Goal: Task Accomplishment & Management: Manage account settings

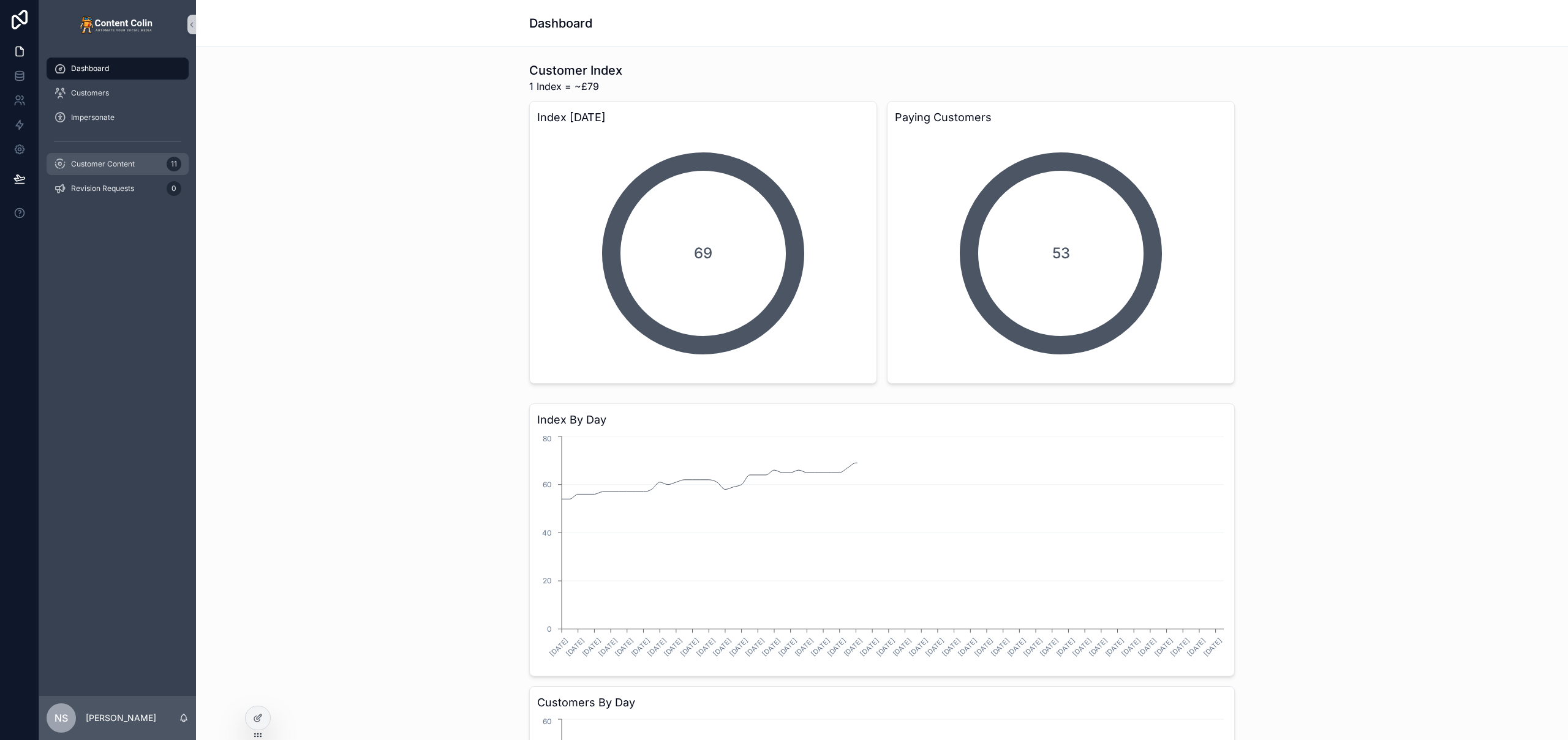
click at [132, 166] on span "Customer Content" at bounding box center [103, 163] width 64 height 10
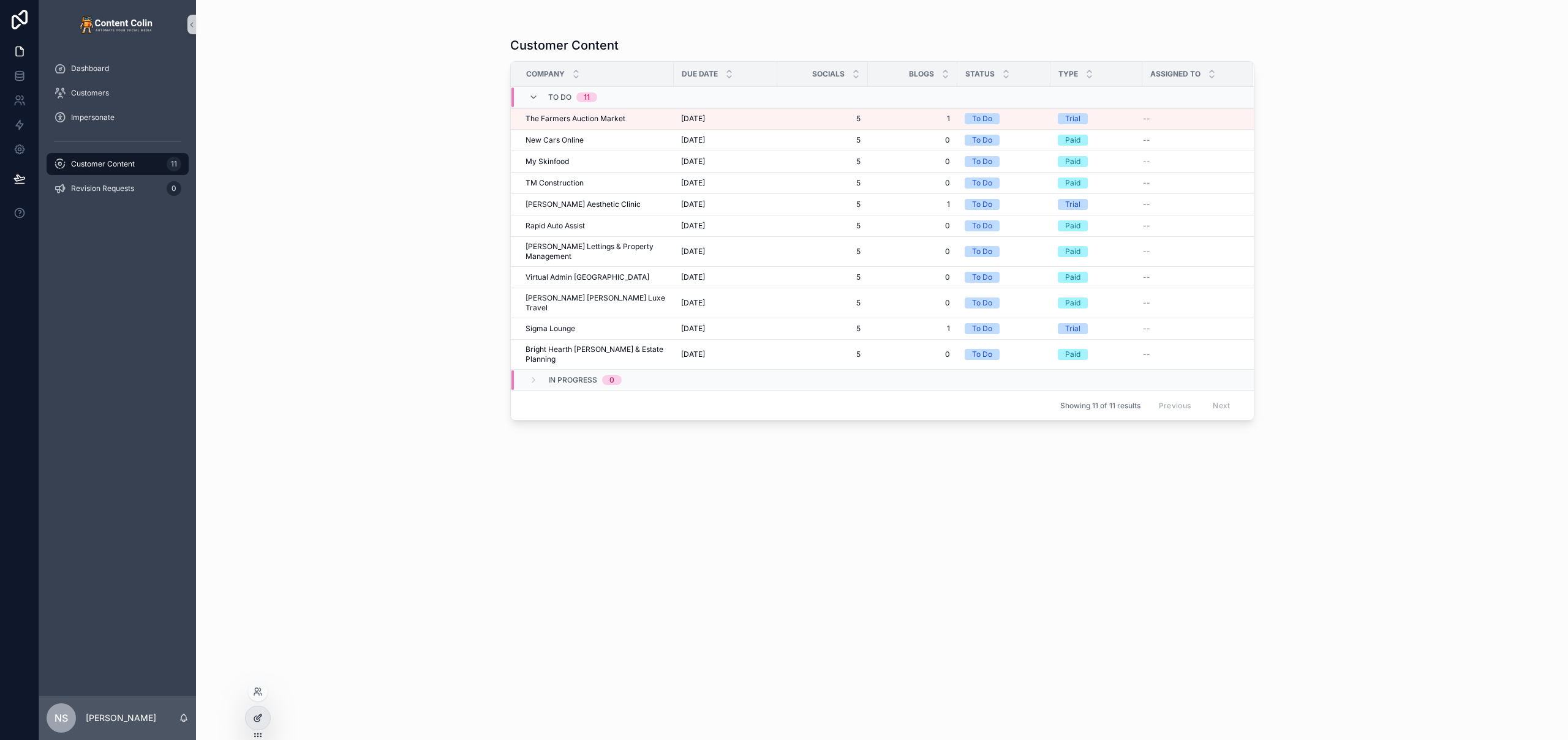
click at [253, 720] on icon at bounding box center [257, 718] width 10 height 10
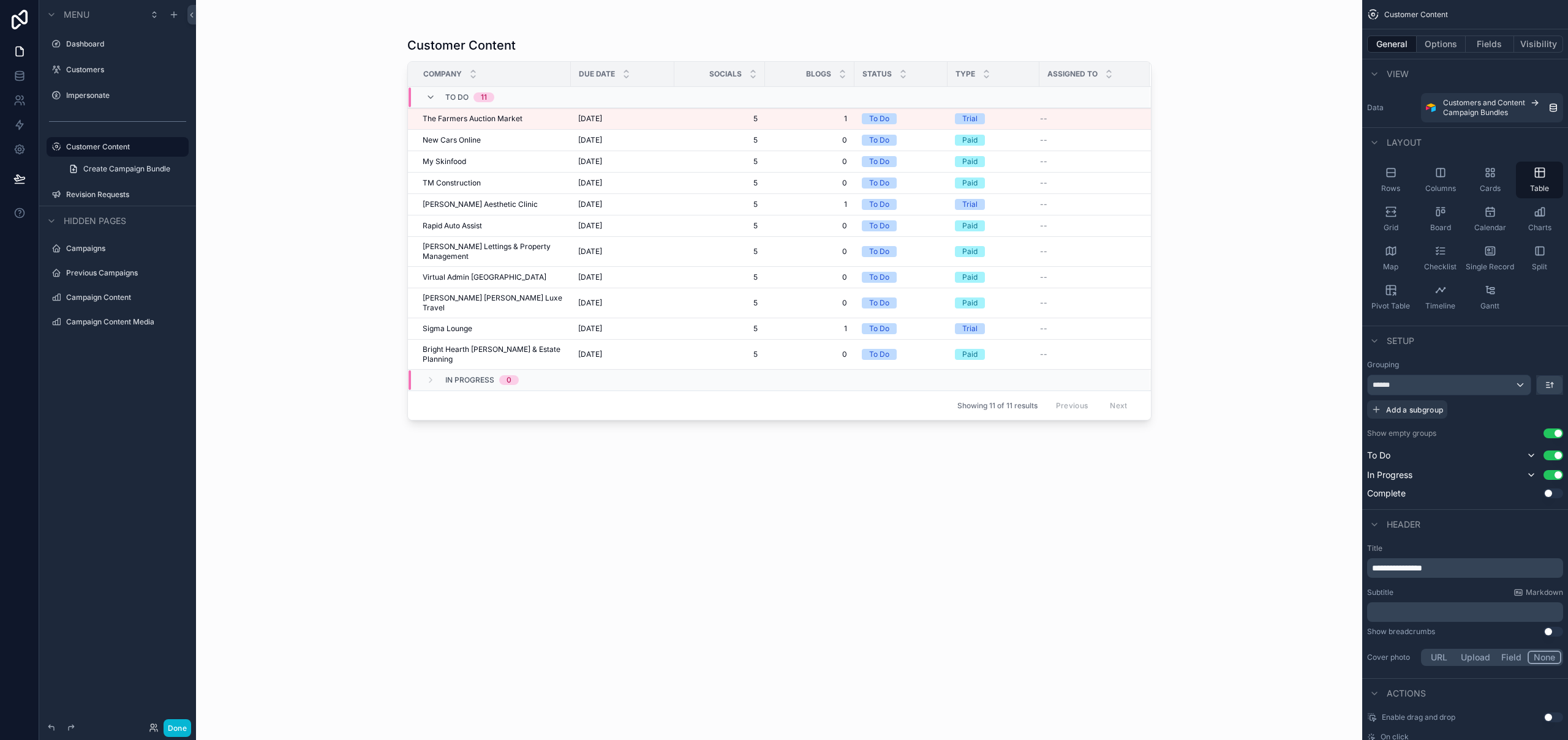
click at [1268, 330] on div "Customer Content Company Due Date Socials Blogs Status Type Assigned To To Do 1…" at bounding box center [779, 370] width 1166 height 740
click at [1445, 44] on button "Options" at bounding box center [1441, 44] width 49 height 17
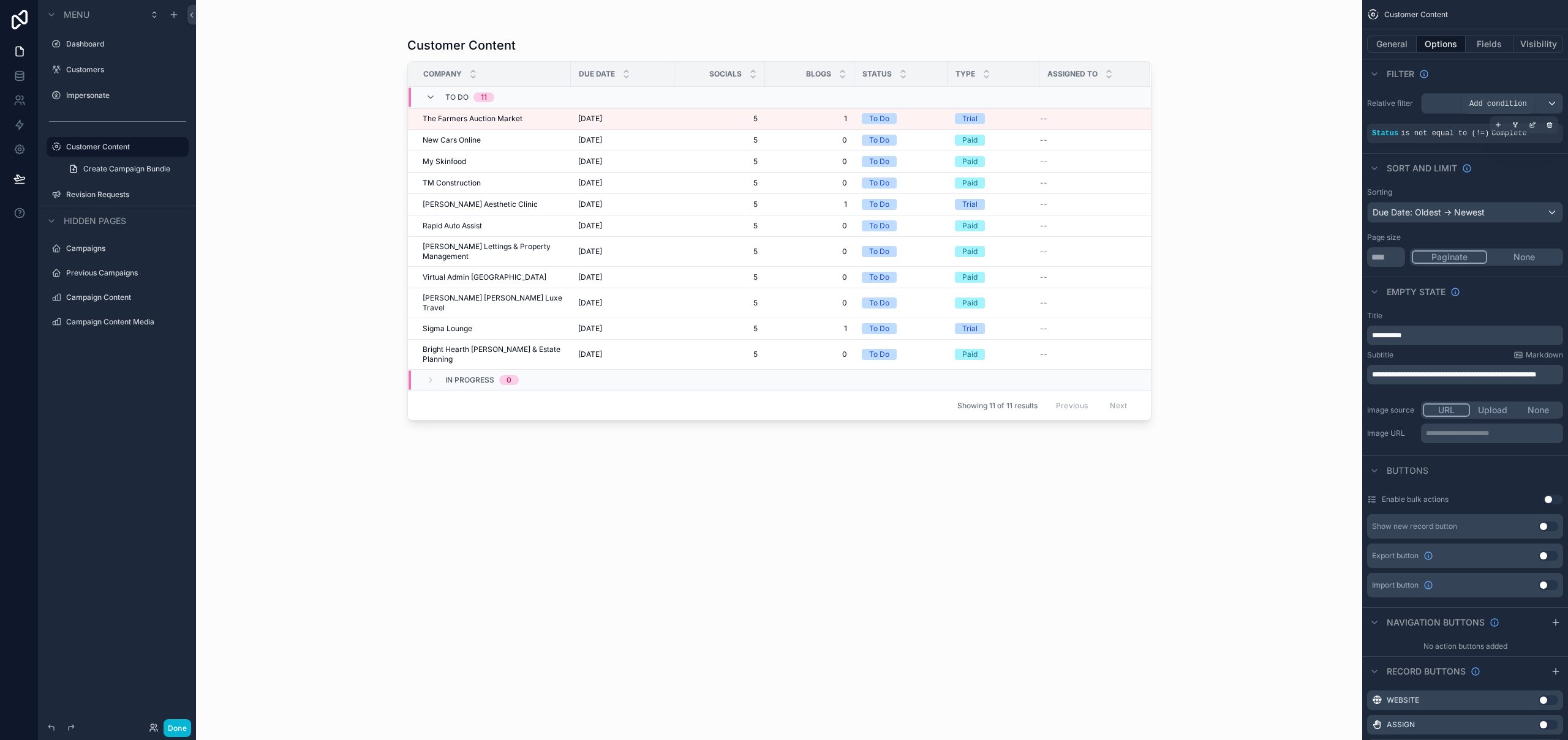
click at [1500, 124] on icon "scrollable content" at bounding box center [1498, 124] width 7 height 7
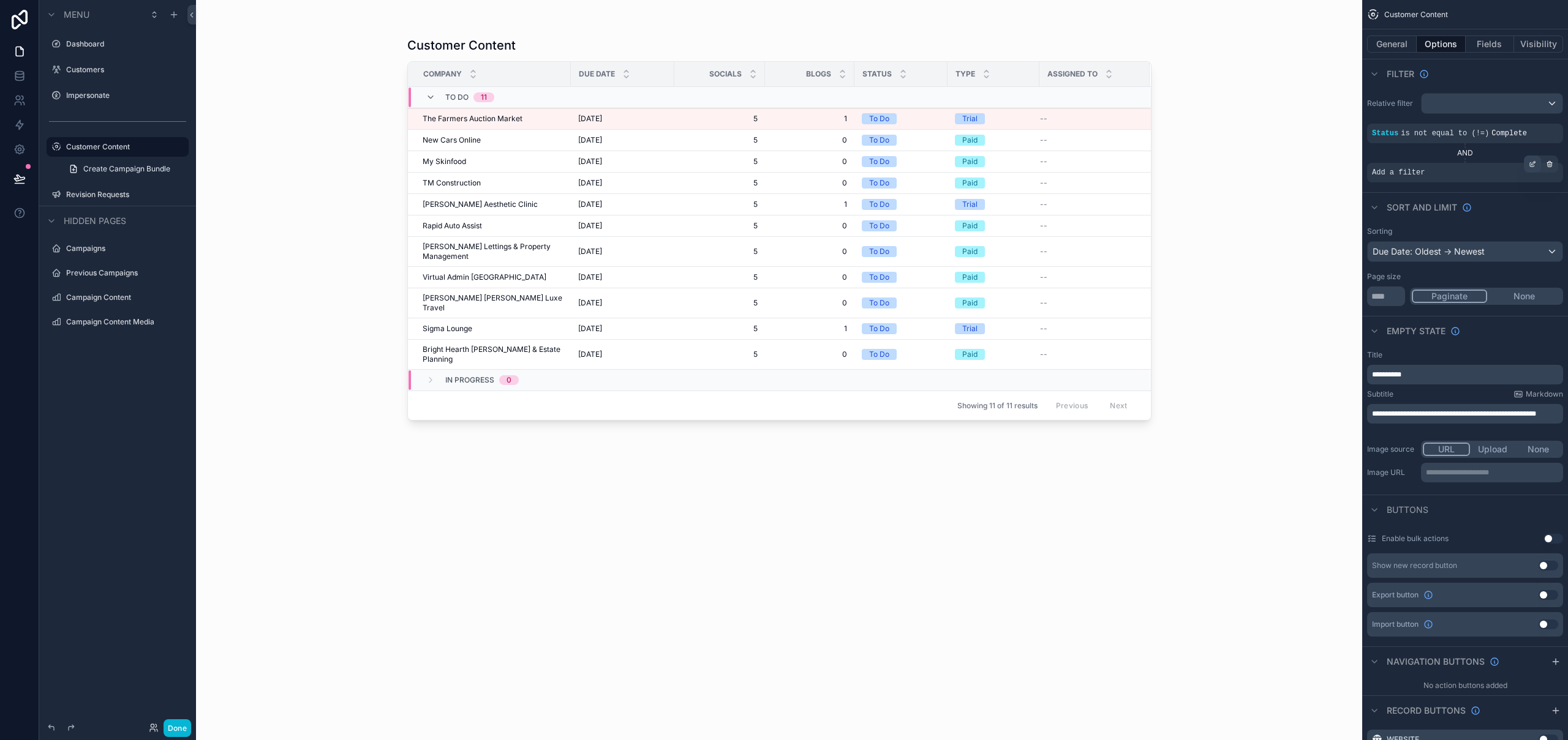
click at [1535, 166] on icon "scrollable content" at bounding box center [1532, 164] width 7 height 7
click at [1229, 154] on span "Select a field" at bounding box center [1243, 154] width 52 height 10
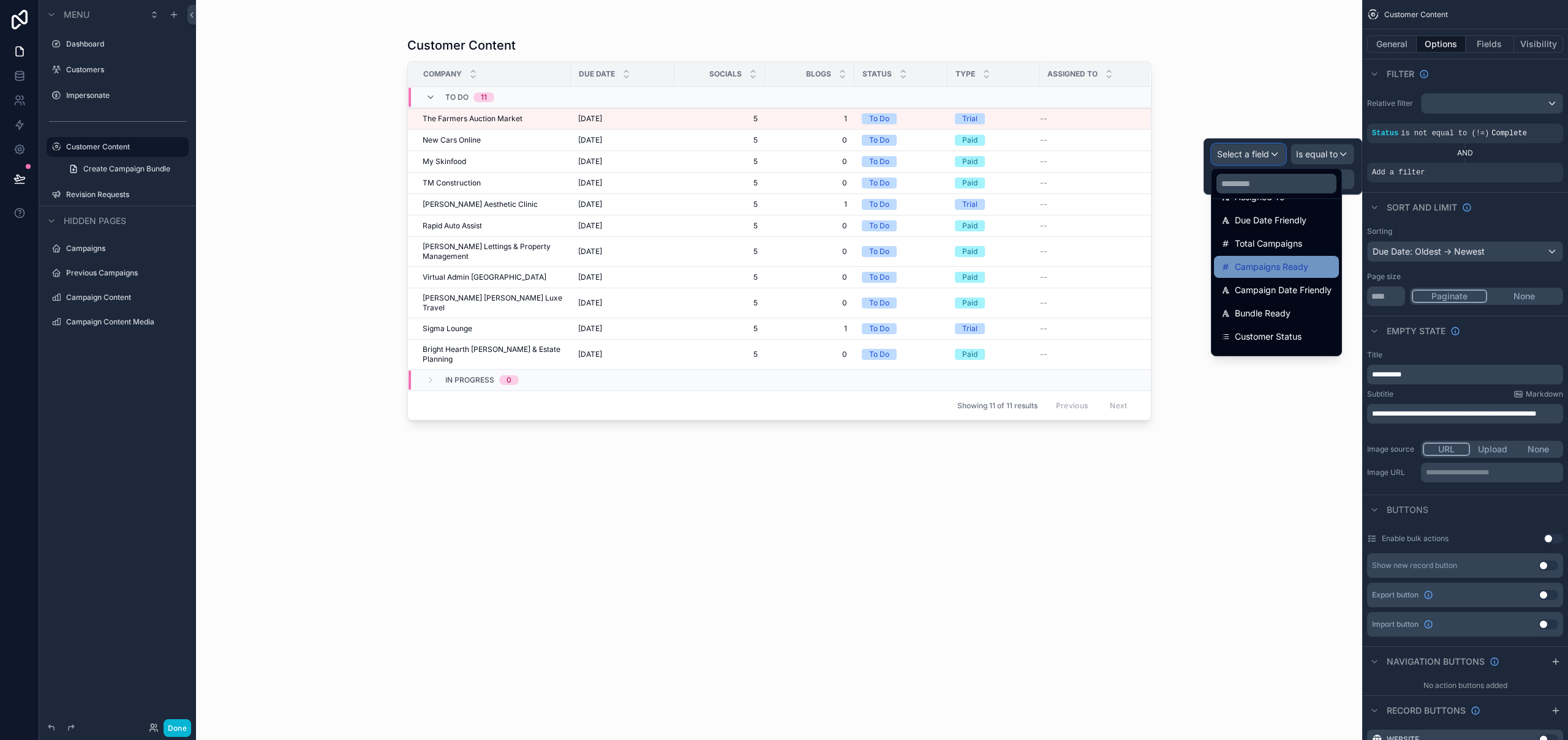
scroll to position [436, 0]
click at [1294, 326] on span "Customer Status" at bounding box center [1268, 318] width 67 height 15
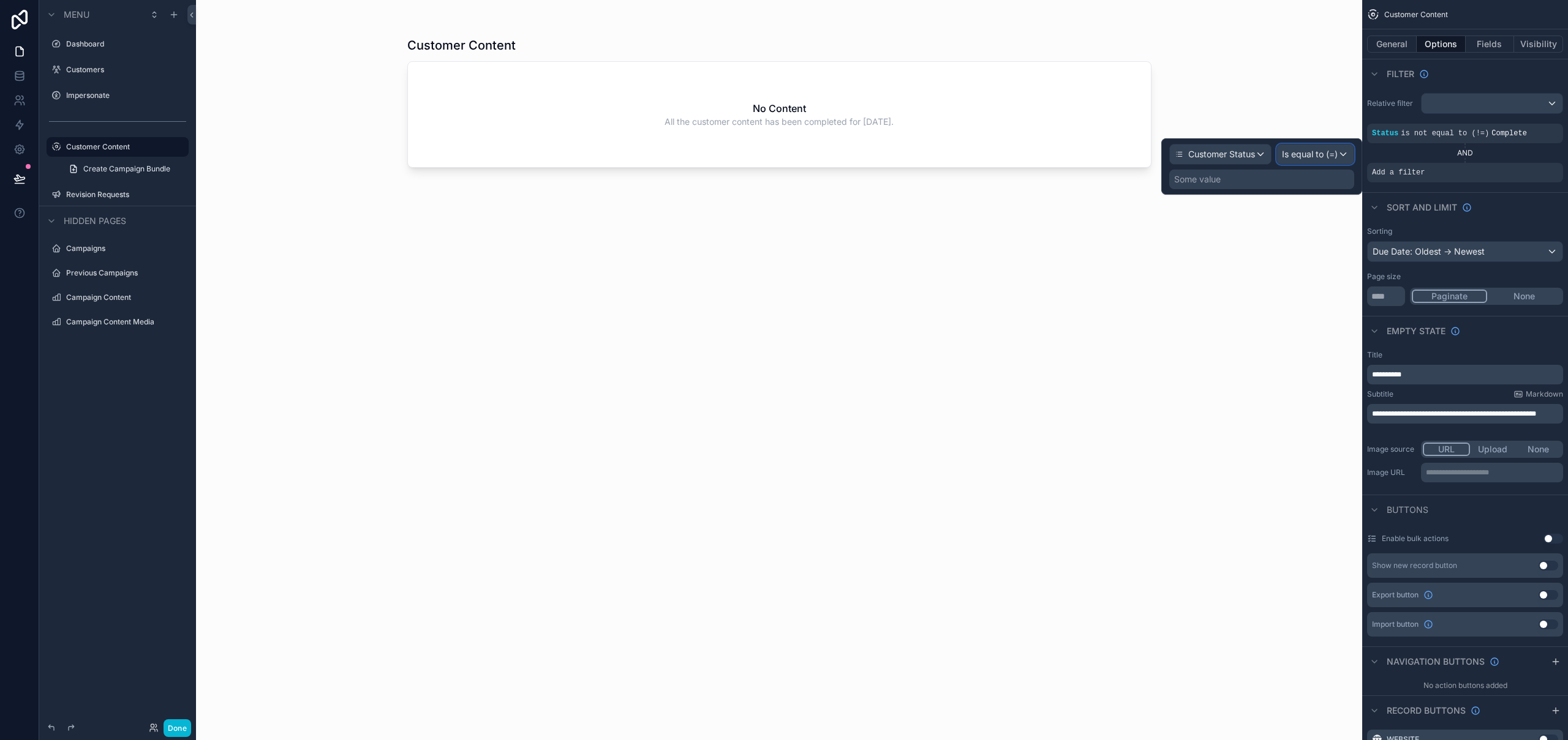
click at [1322, 153] on span "Is equal to (=)" at bounding box center [1309, 154] width 55 height 12
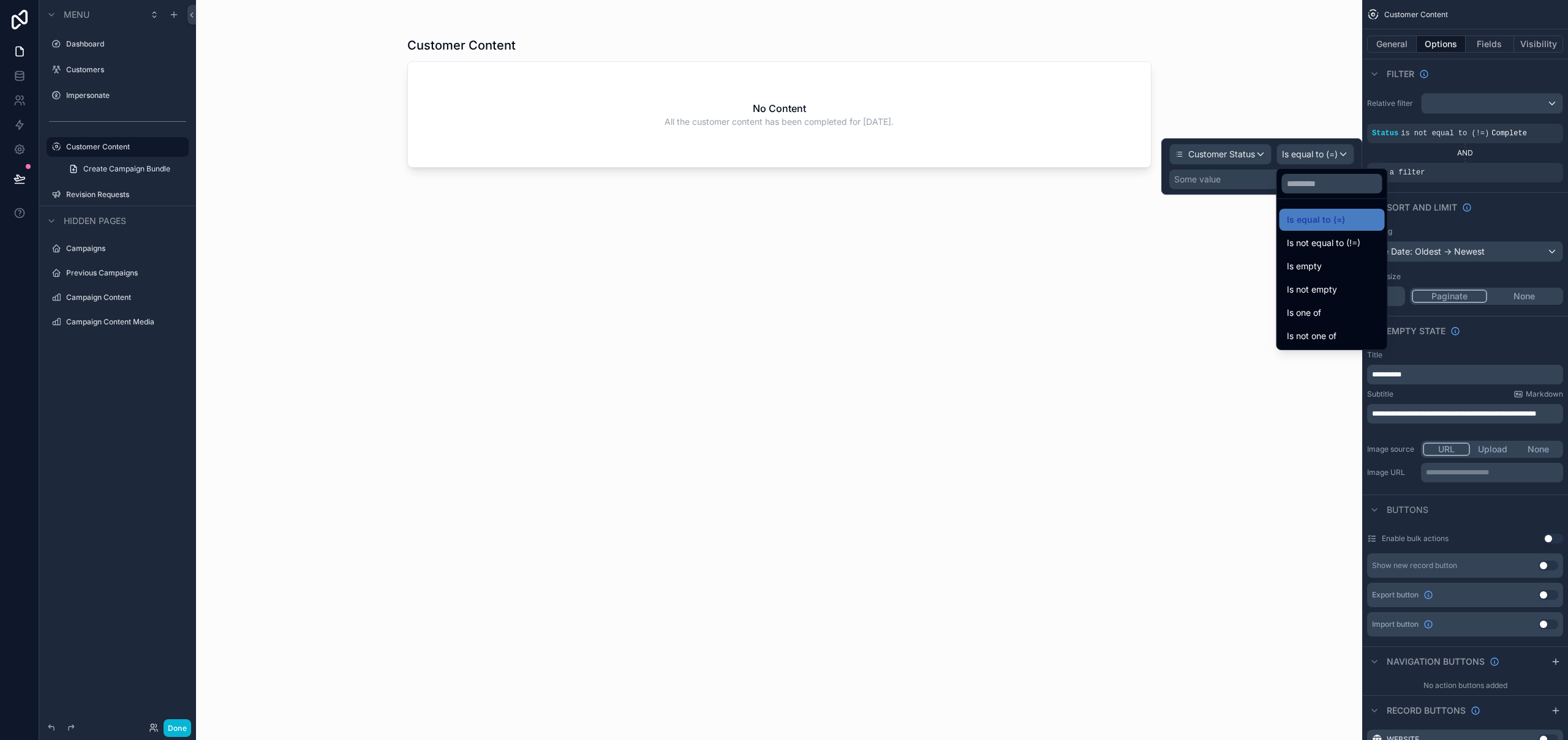
drag, startPoint x: 1348, startPoint y: 249, endPoint x: 1312, endPoint y: 216, distance: 48.8
click at [1348, 249] on span "Is not equal to (!=)" at bounding box center [1323, 243] width 74 height 15
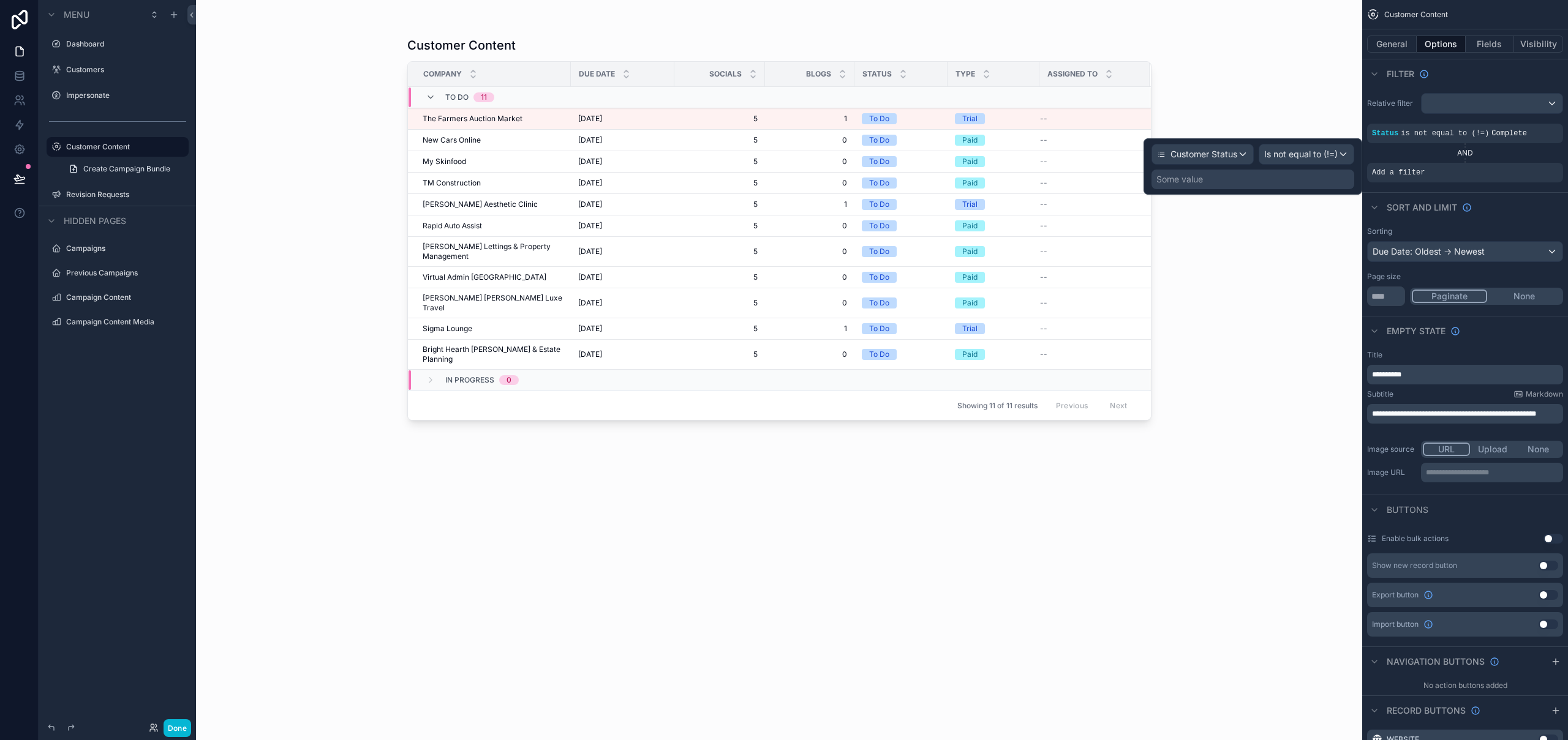
click at [1203, 172] on div "Some value" at bounding box center [1252, 179] width 202 height 20
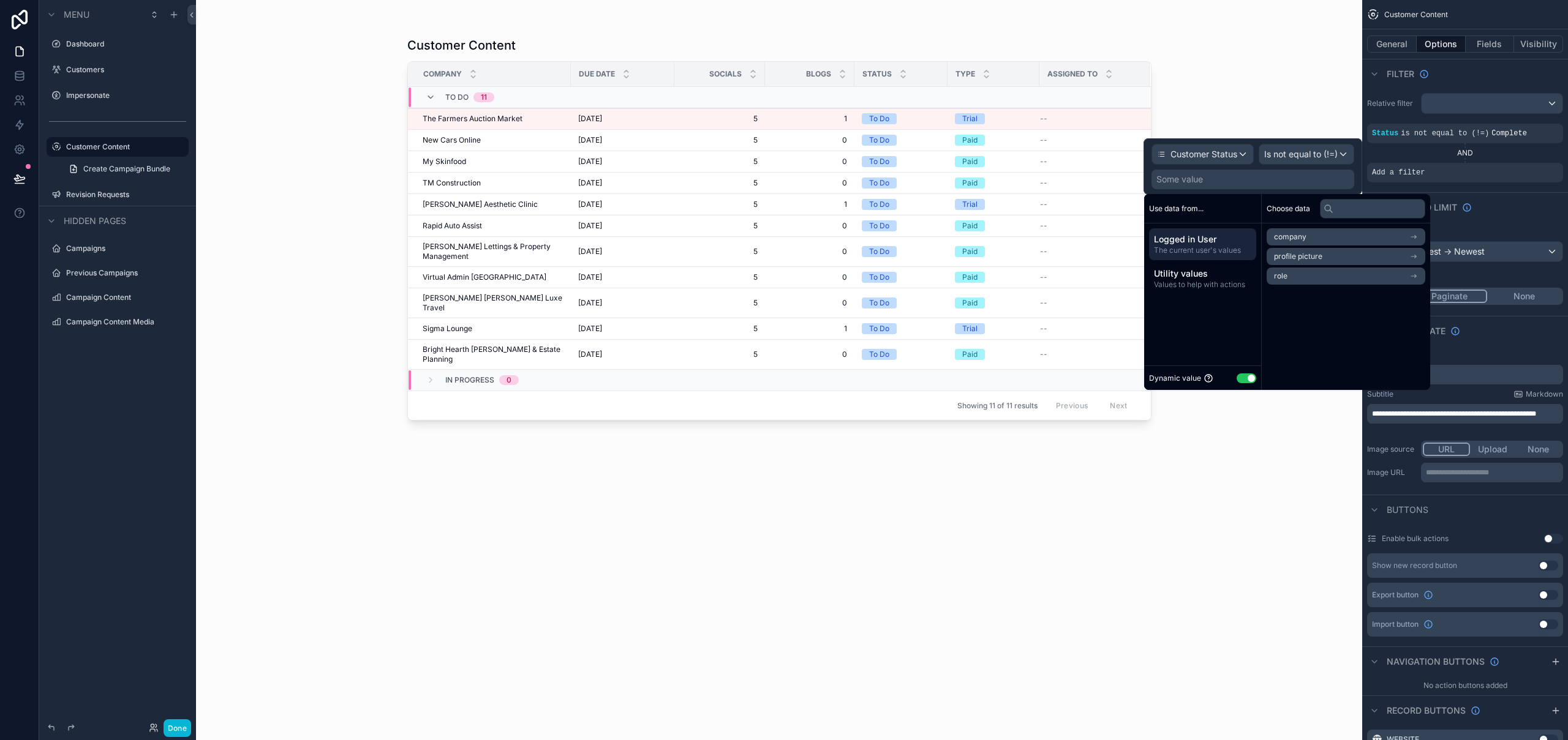
click at [1257, 374] on div "Dynamic value Use setting" at bounding box center [1202, 378] width 117 height 24
click at [1254, 379] on button "Use setting" at bounding box center [1246, 378] width 20 height 10
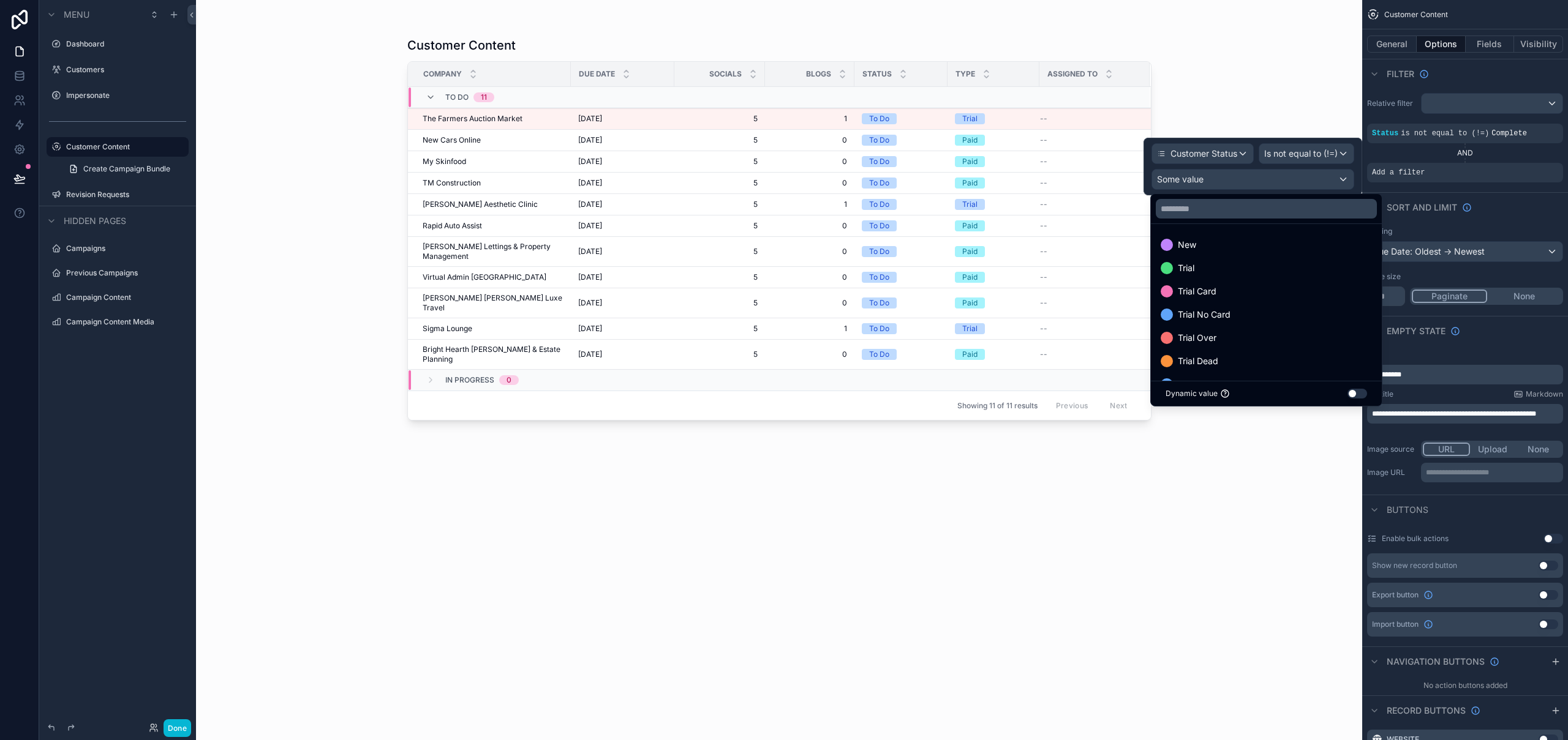
click at [1307, 158] on div at bounding box center [1252, 166] width 219 height 58
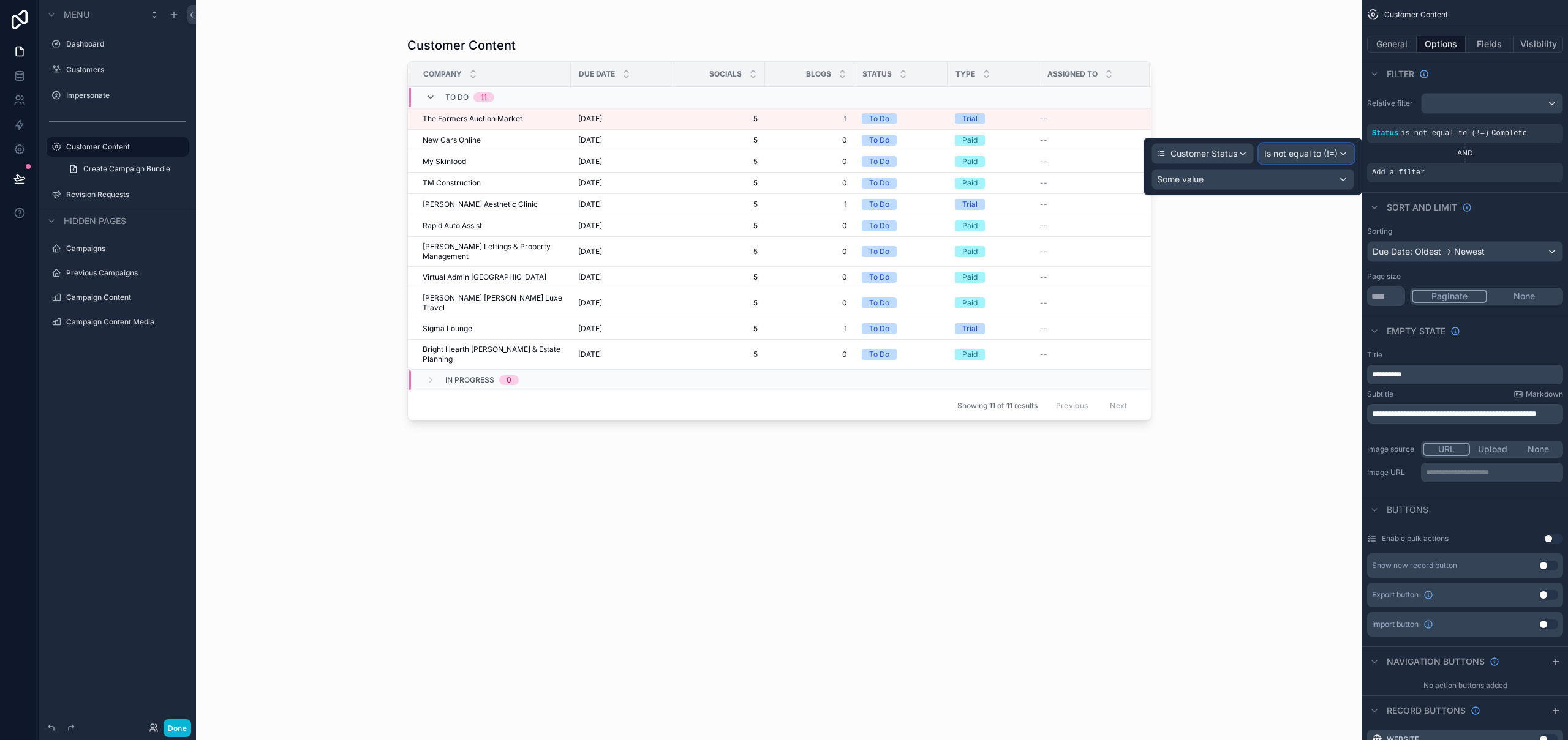
click at [1319, 155] on span "Is not equal to (!=)" at bounding box center [1301, 154] width 74 height 12
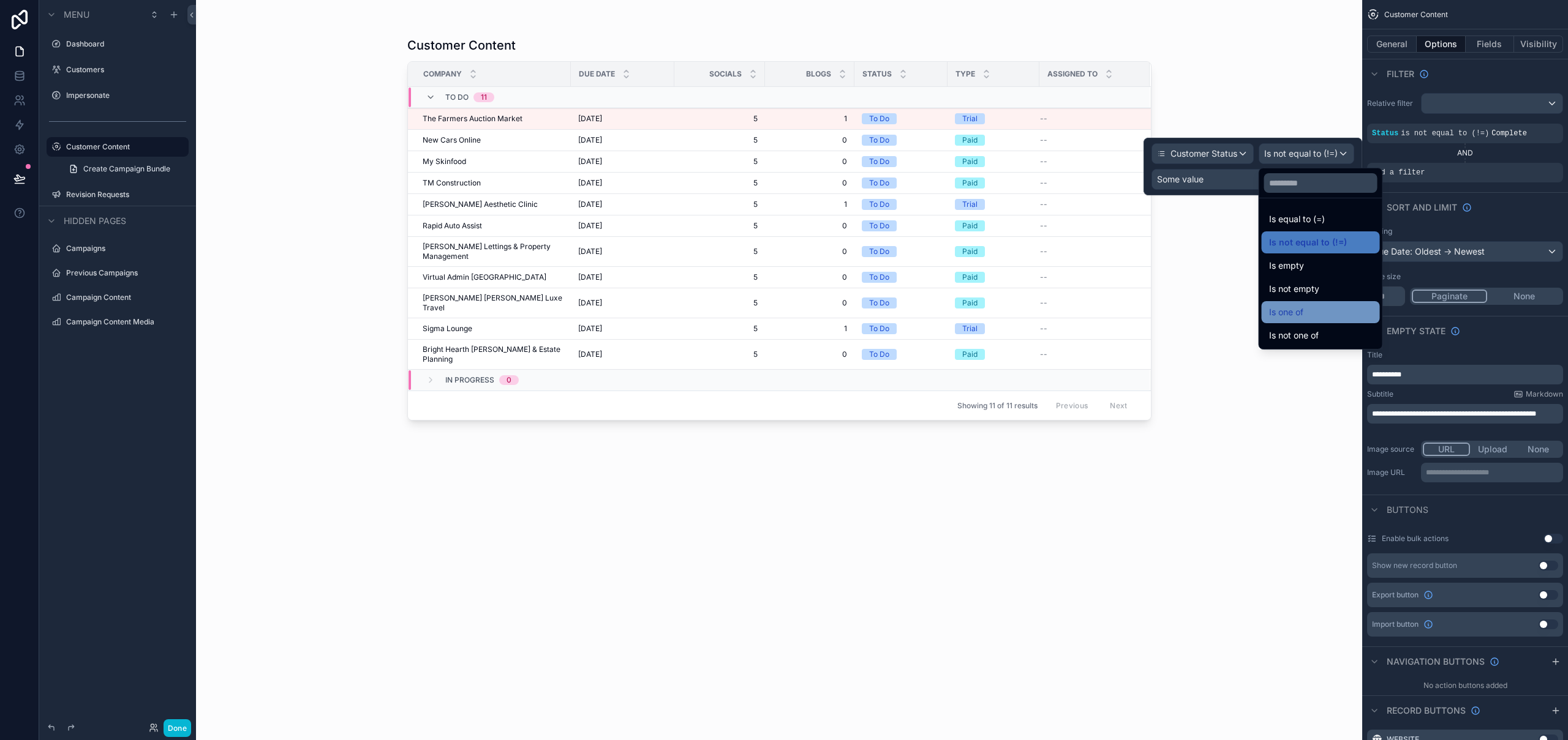
click at [1315, 314] on div "Is one of" at bounding box center [1321, 312] width 104 height 15
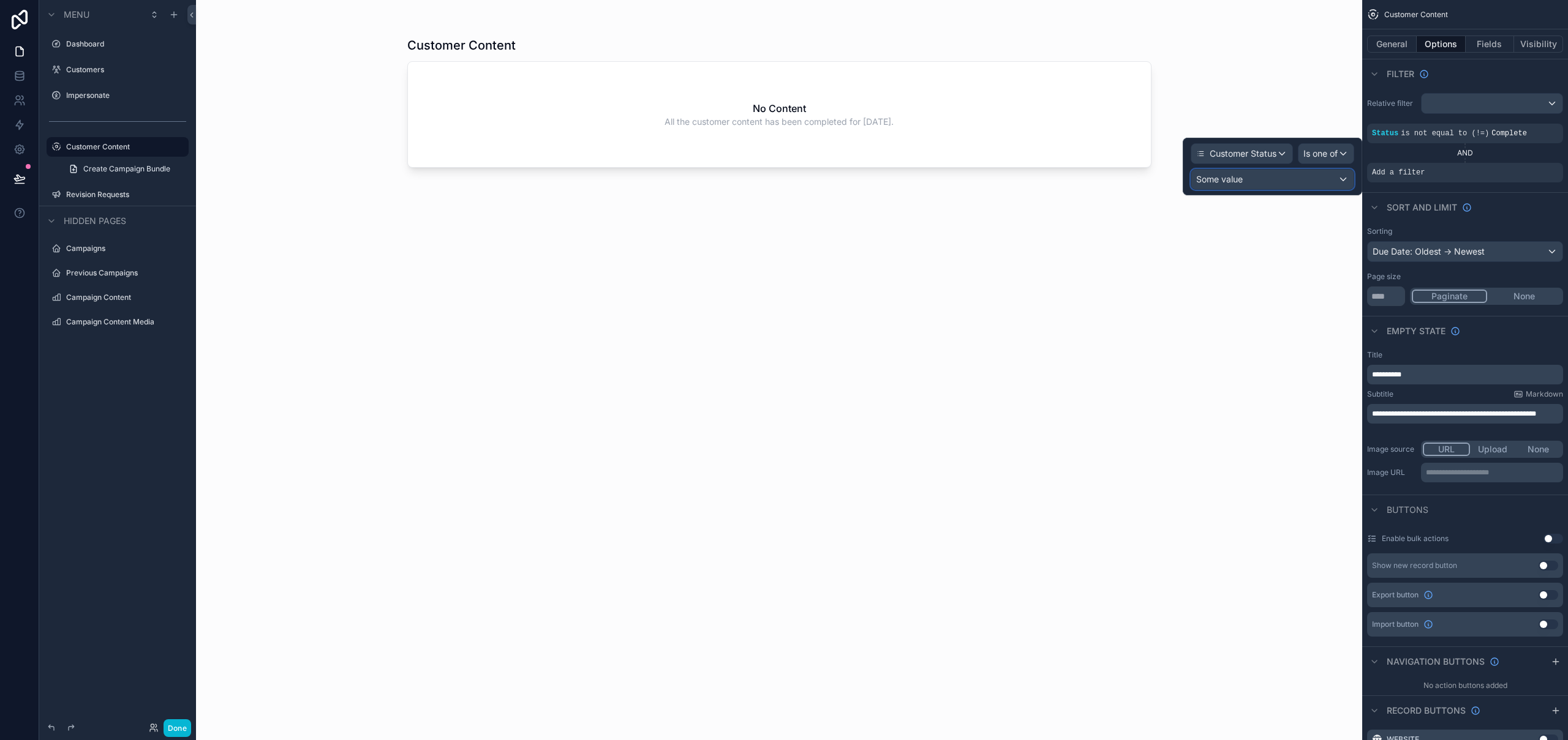
click at [1260, 179] on div "Some value" at bounding box center [1272, 179] width 163 height 20
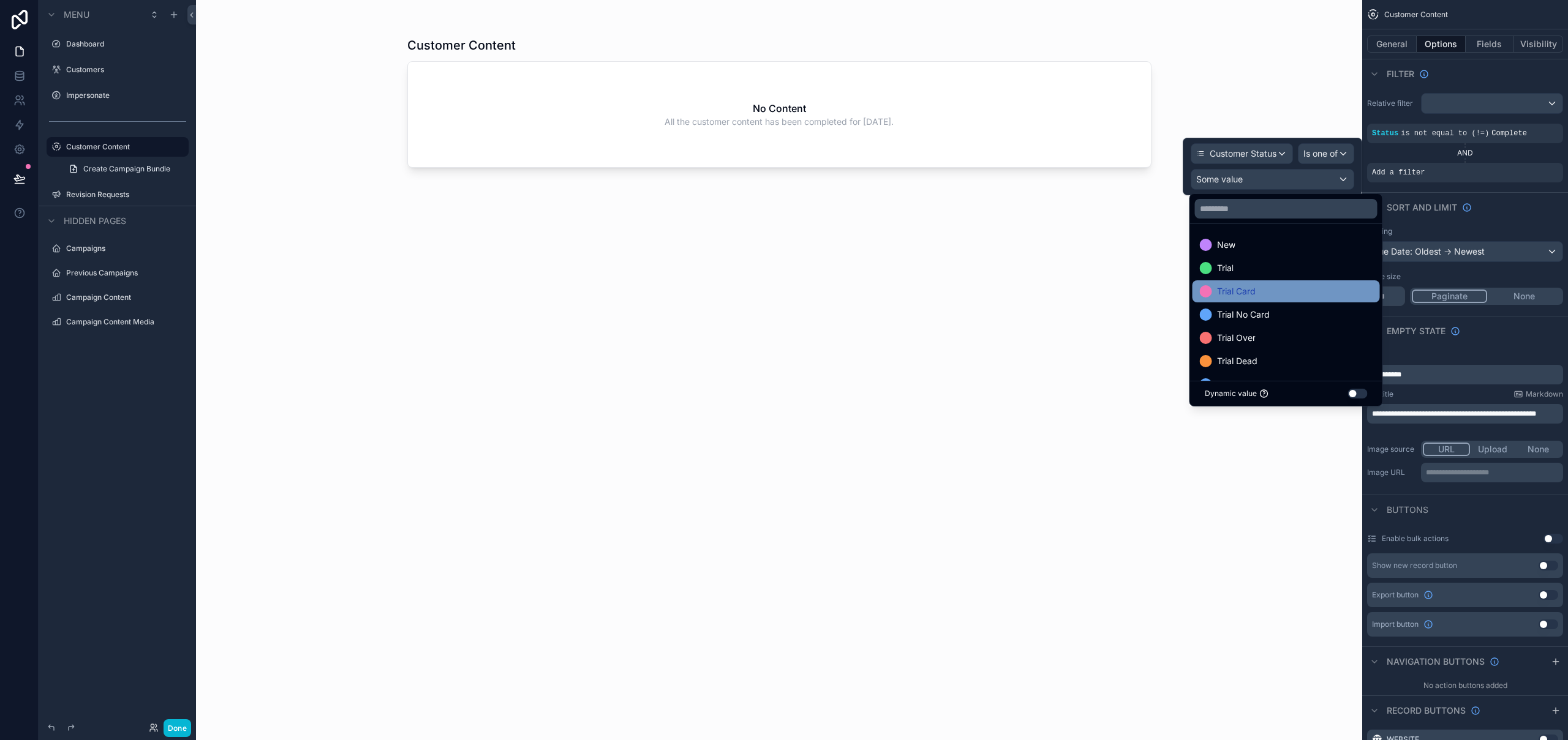
click at [1292, 289] on div "Trial Card" at bounding box center [1286, 291] width 173 height 15
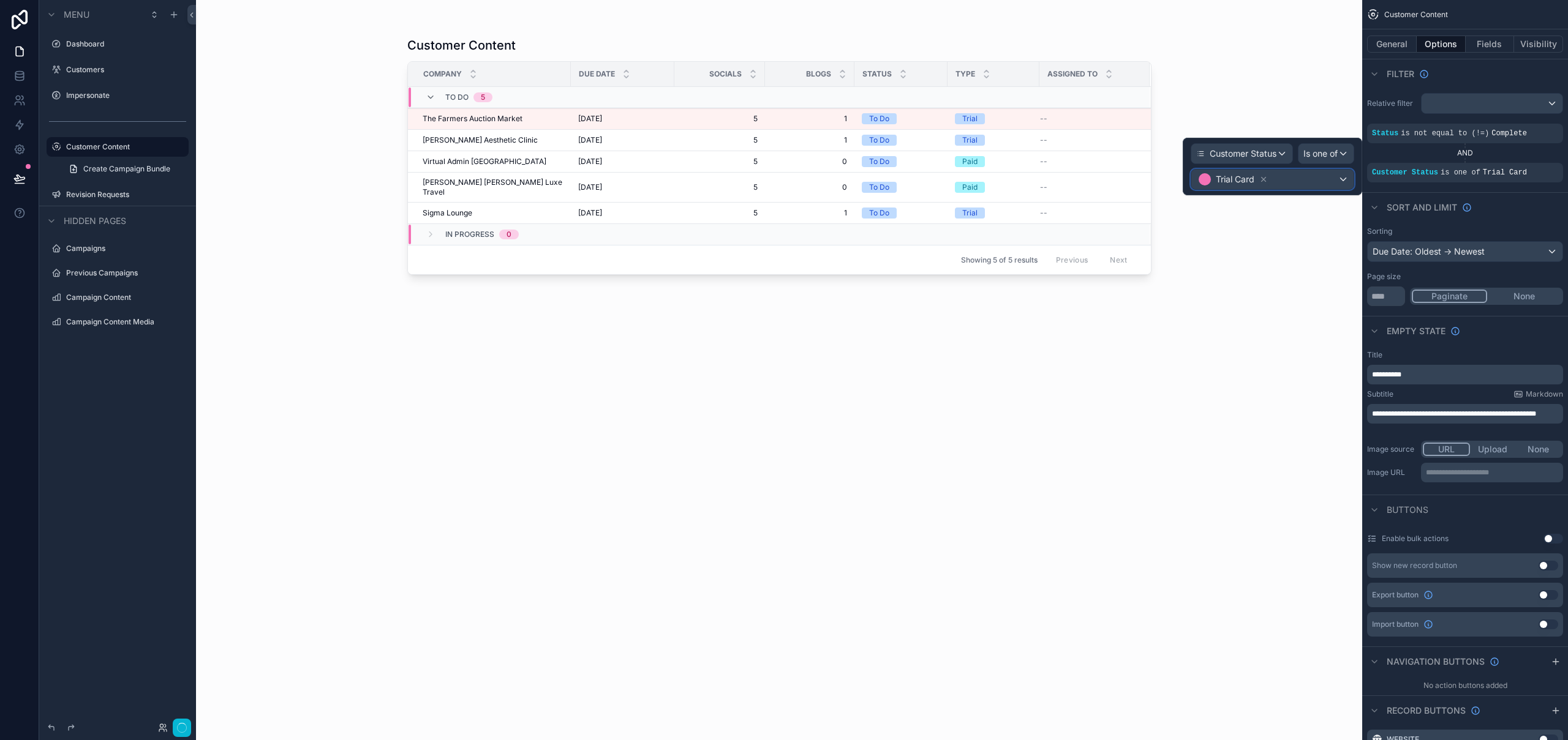
click at [1297, 181] on div "Trial Card" at bounding box center [1272, 179] width 163 height 20
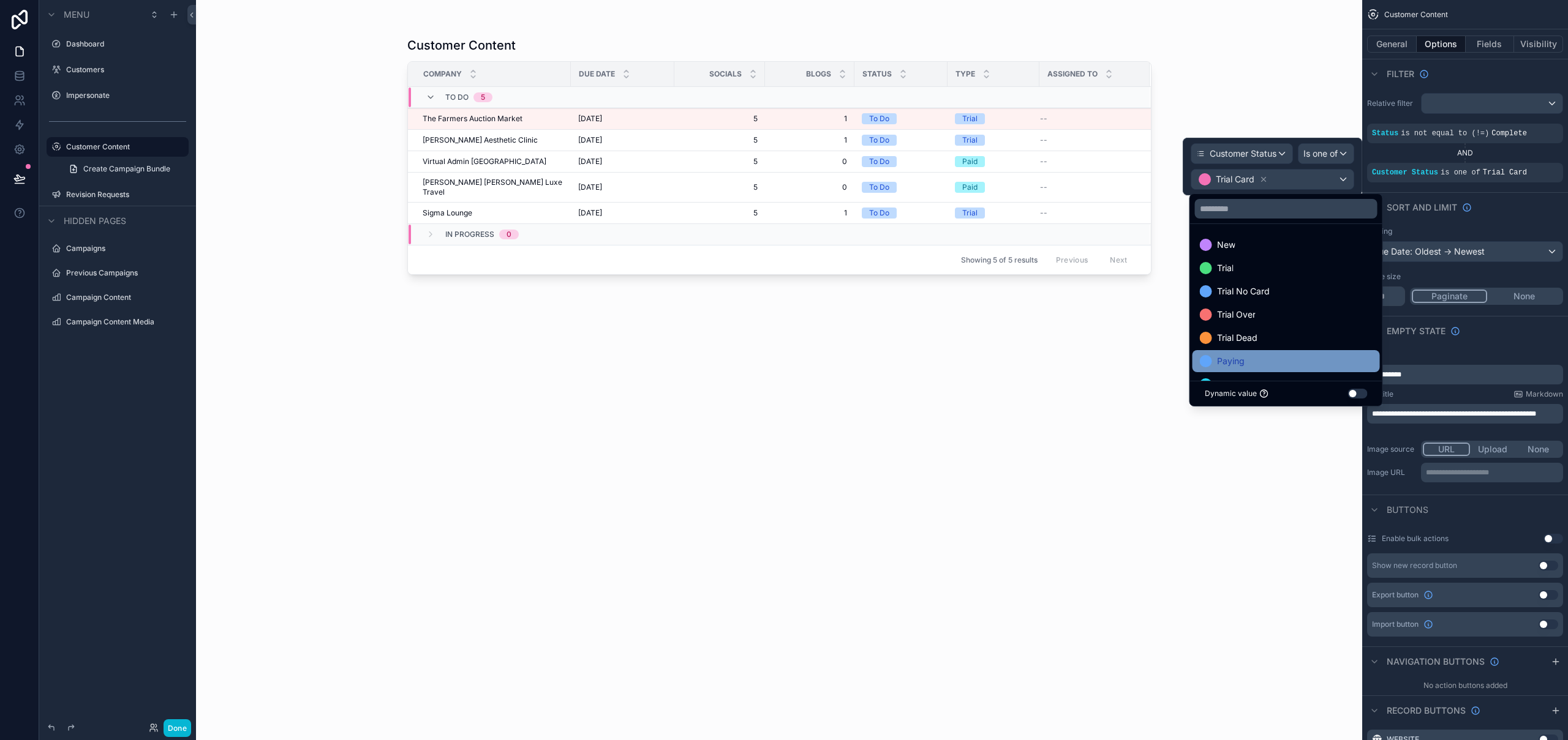
click at [1272, 356] on div "Paying" at bounding box center [1286, 360] width 173 height 15
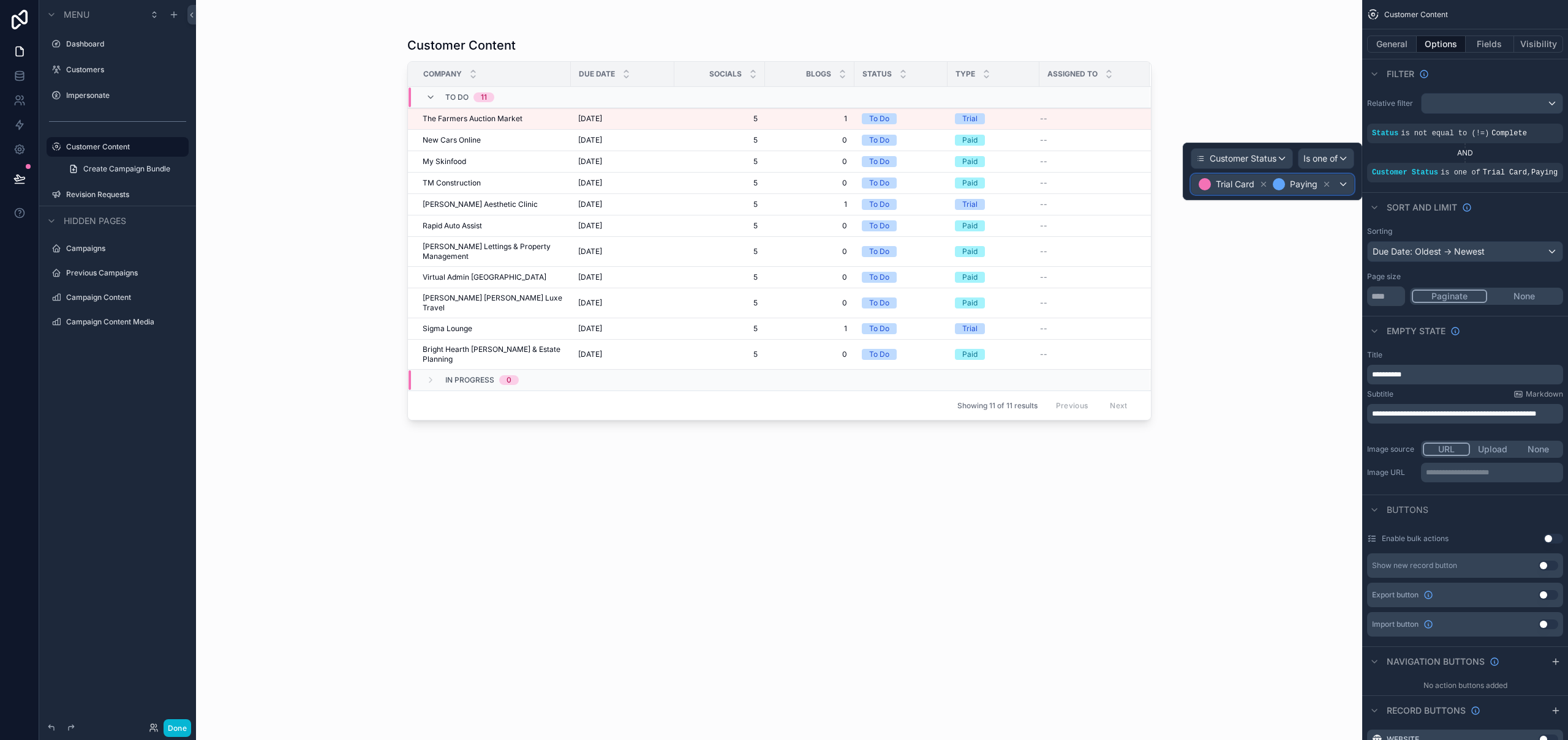
click at [1319, 187] on div "Paying" at bounding box center [1302, 184] width 61 height 15
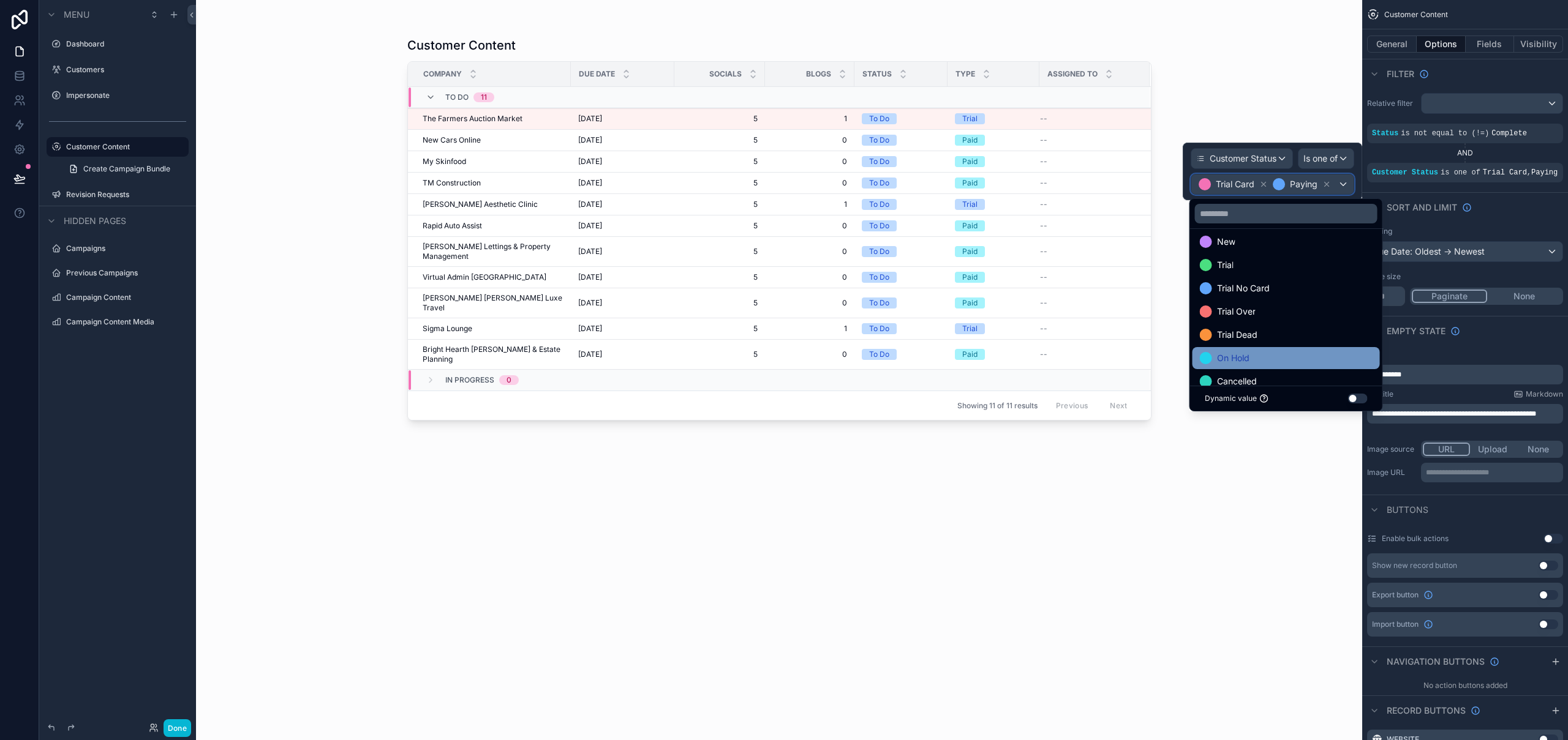
scroll to position [0, 0]
click at [1295, 146] on div at bounding box center [1271, 171] width 179 height 58
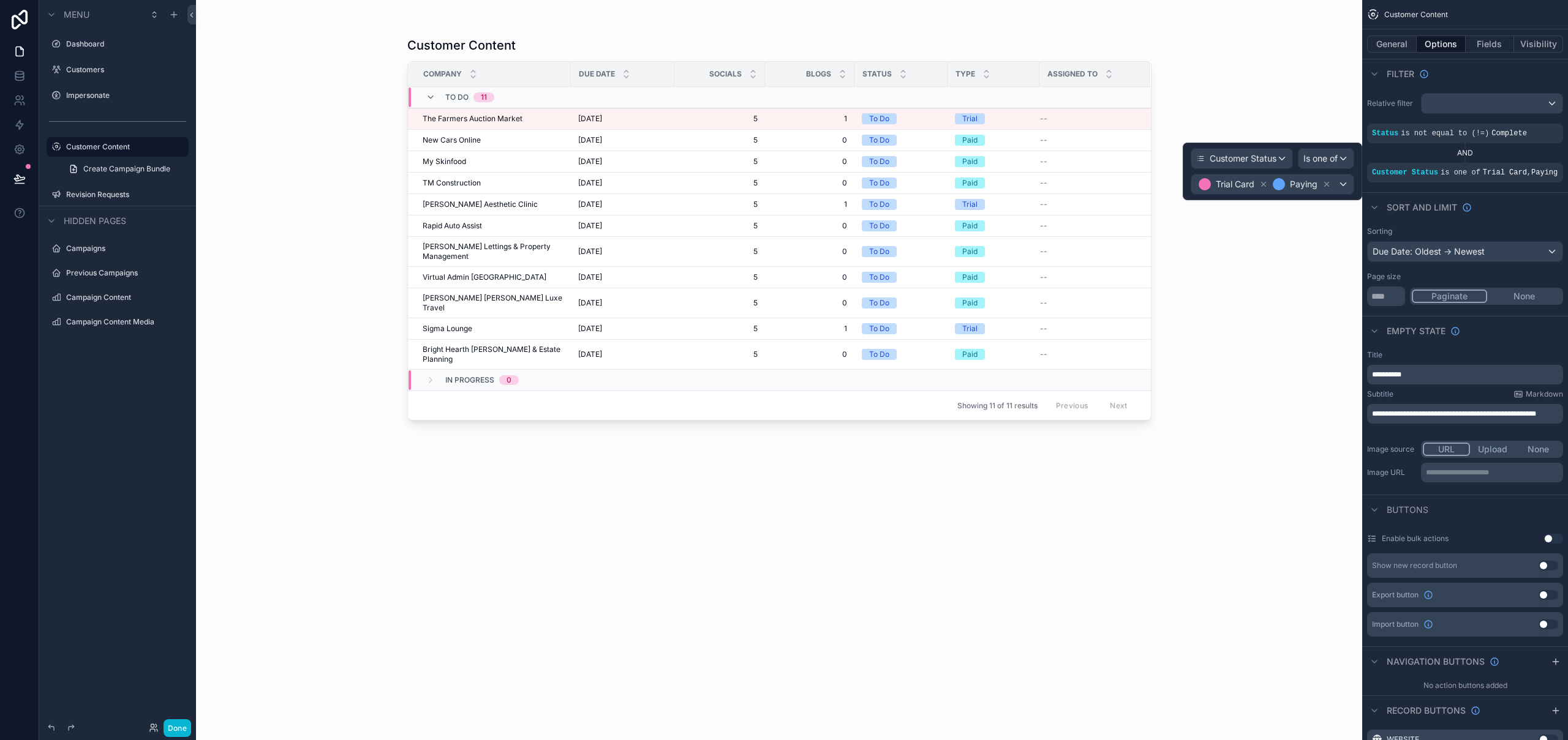
click at [1291, 346] on div "Customer Content Company Due Date Socials Blogs Status Type Assigned To To Do 1…" at bounding box center [779, 370] width 1166 height 740
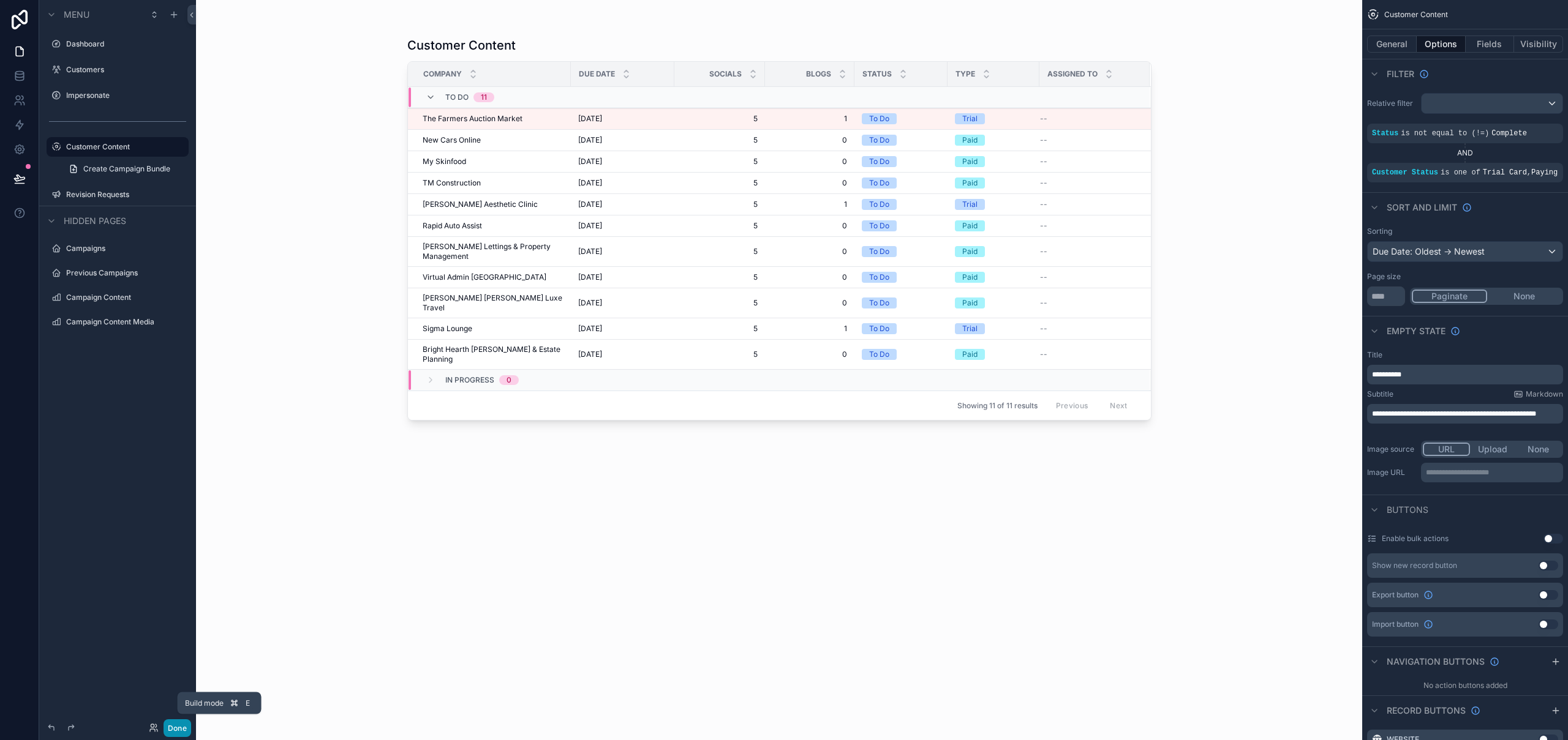
click at [183, 726] on button "Done" at bounding box center [177, 728] width 28 height 18
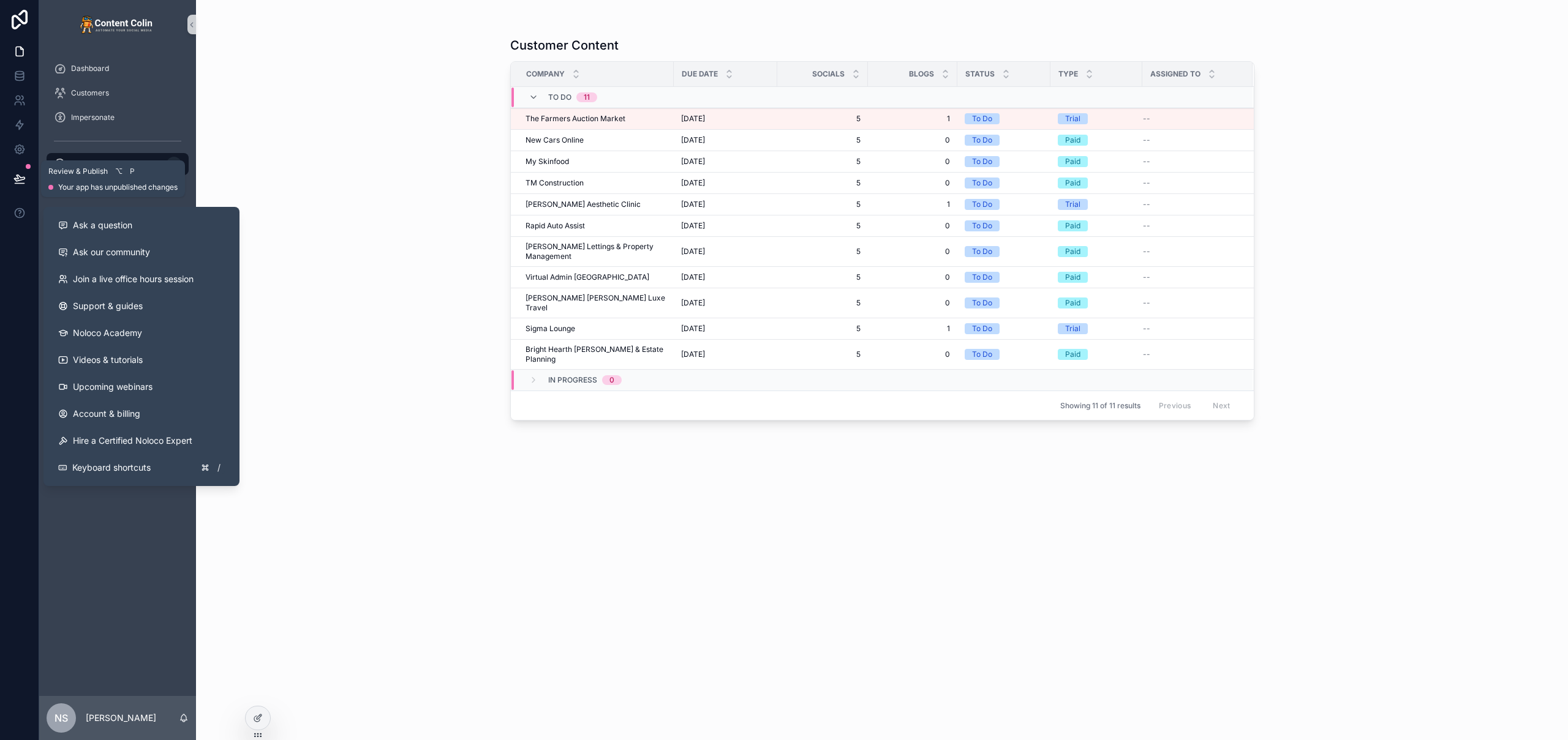
click at [16, 182] on icon at bounding box center [20, 179] width 12 height 12
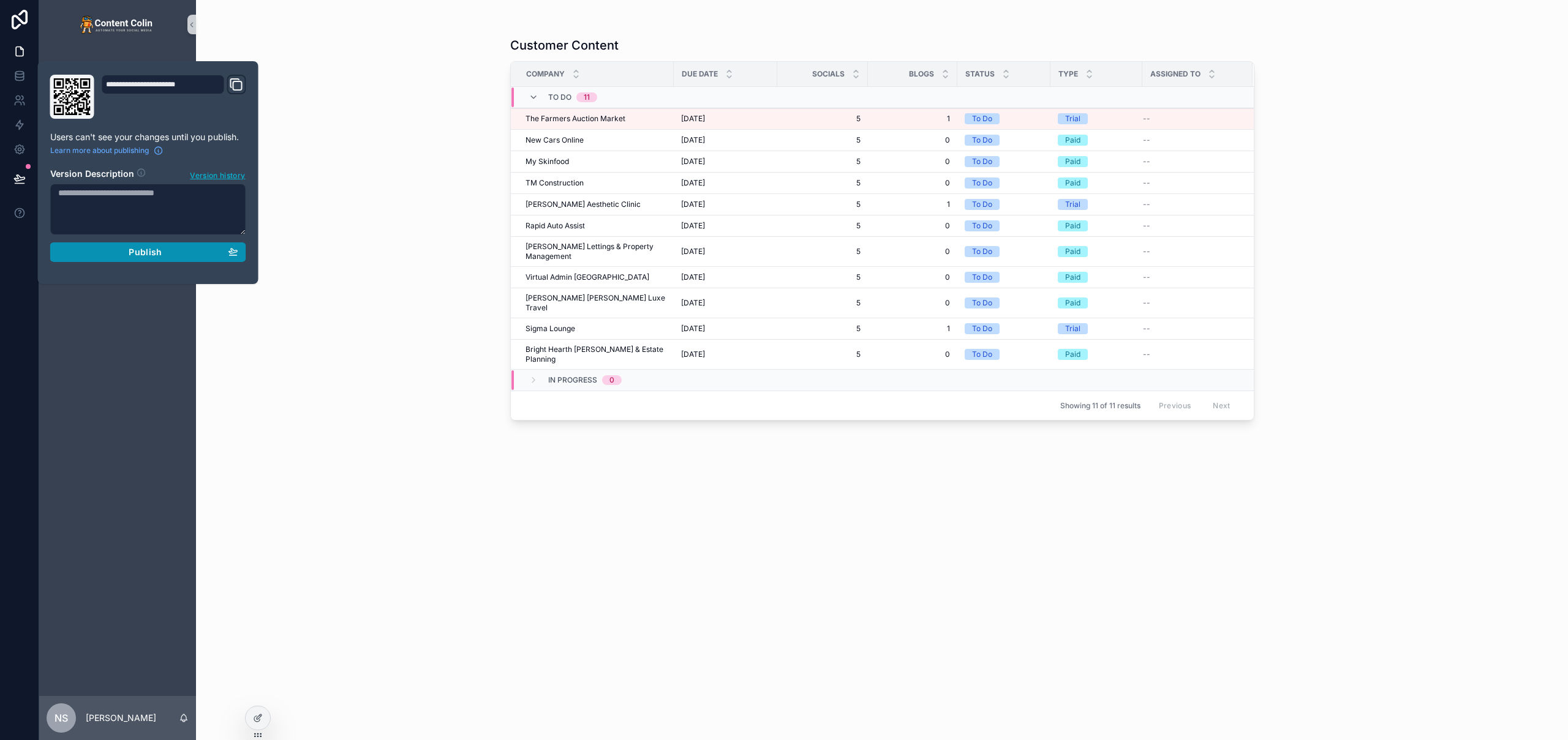
click at [125, 257] on div "Publish" at bounding box center [148, 252] width 180 height 11
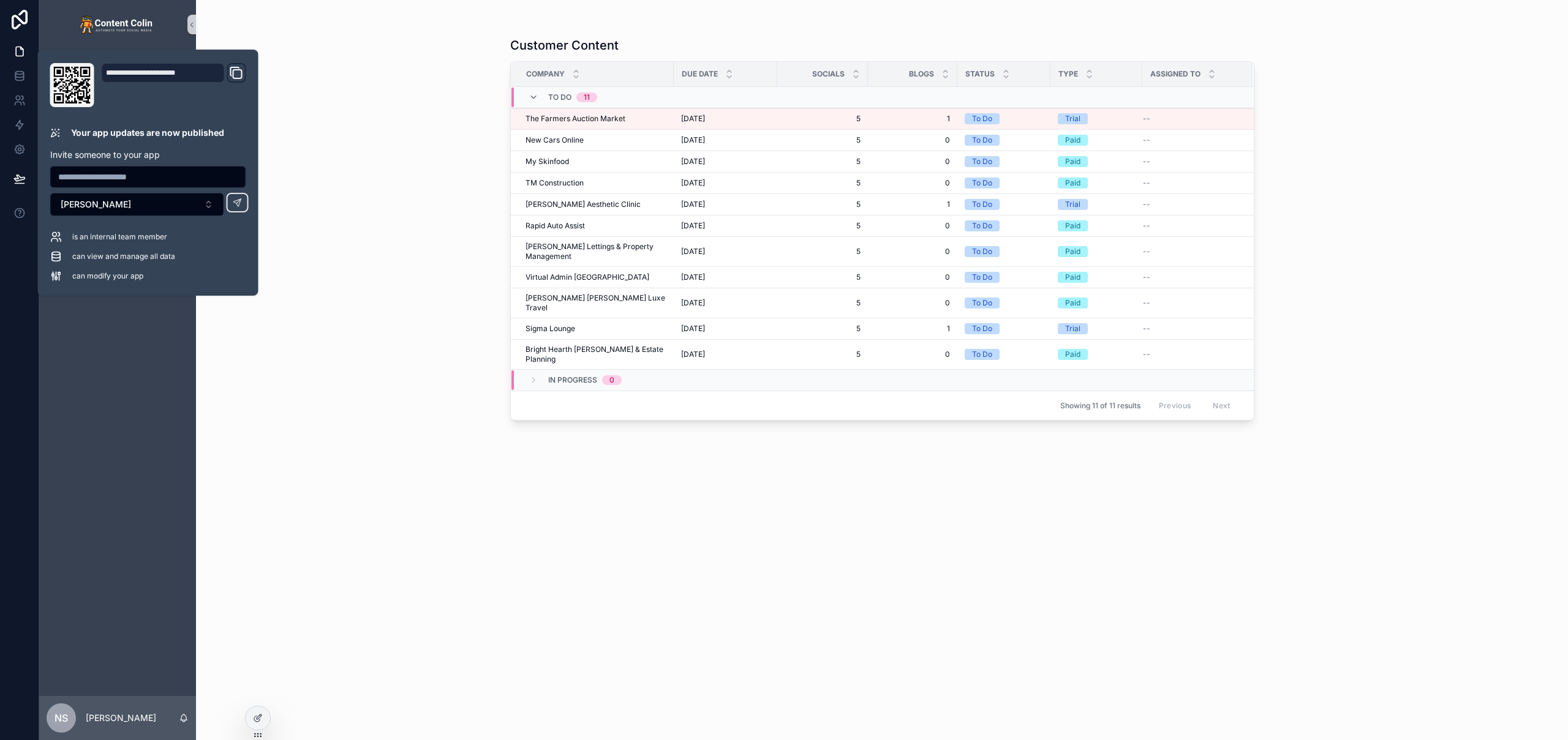
click at [656, 559] on div "Customer Content Company Due Date Socials Blogs Status Type Assigned To To Do 1…" at bounding box center [882, 377] width 744 height 696
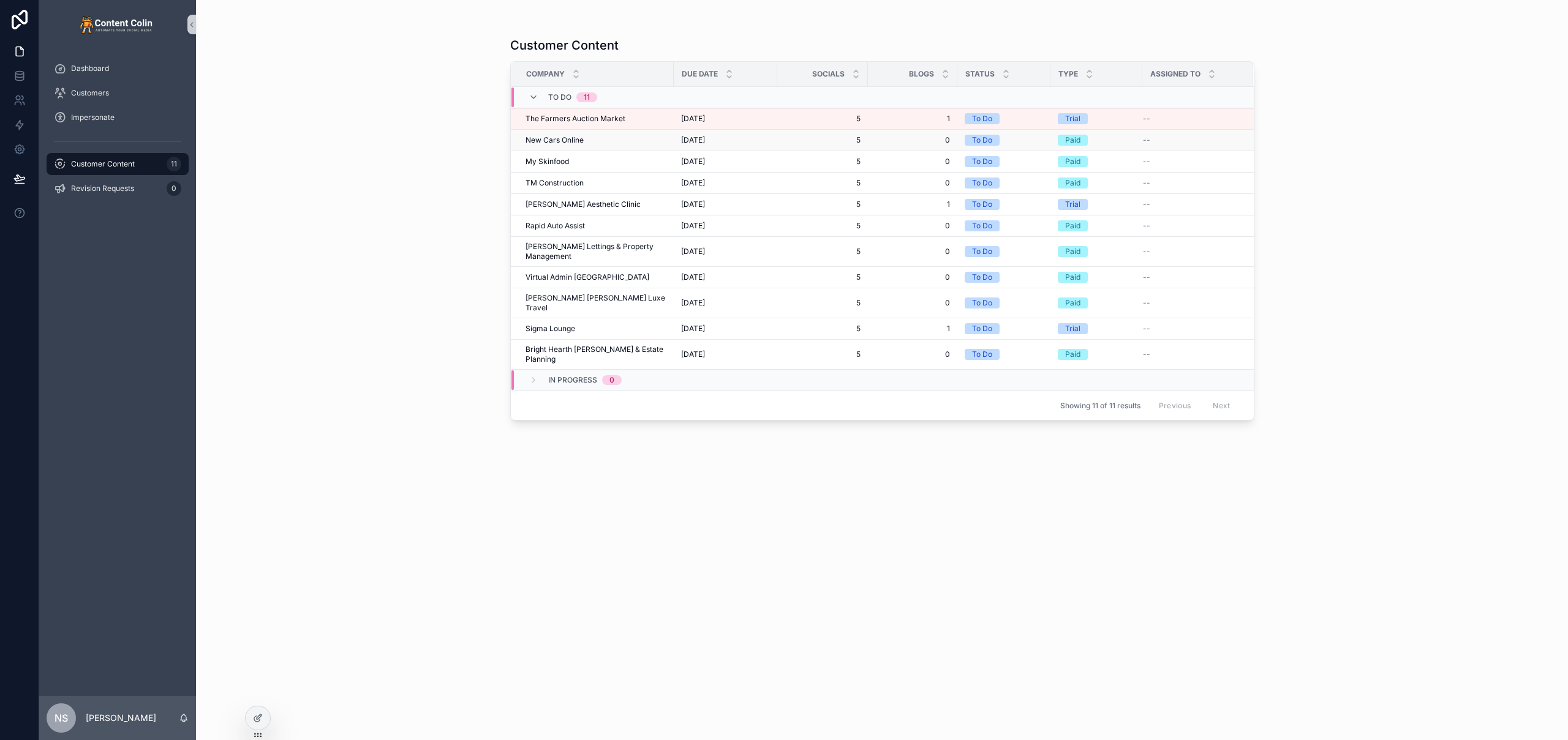
click at [592, 132] on td "New Cars Online New Cars Online" at bounding box center [592, 140] width 163 height 22
click at [583, 137] on div "New Cars Online New Cars Online" at bounding box center [596, 139] width 141 height 10
click at [95, 188] on span "Revision Requests" at bounding box center [102, 188] width 63 height 10
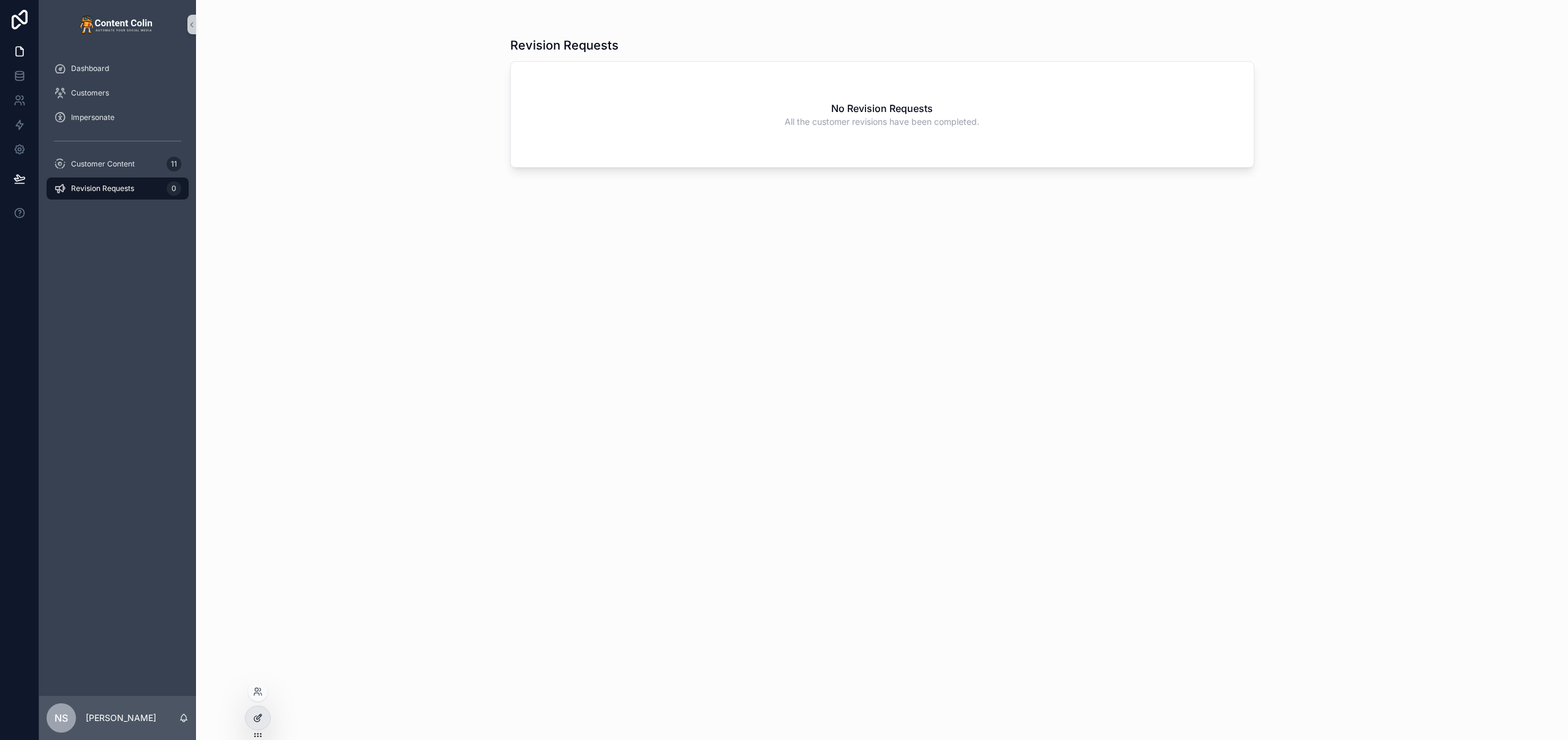
click at [253, 720] on icon at bounding box center [257, 718] width 10 height 10
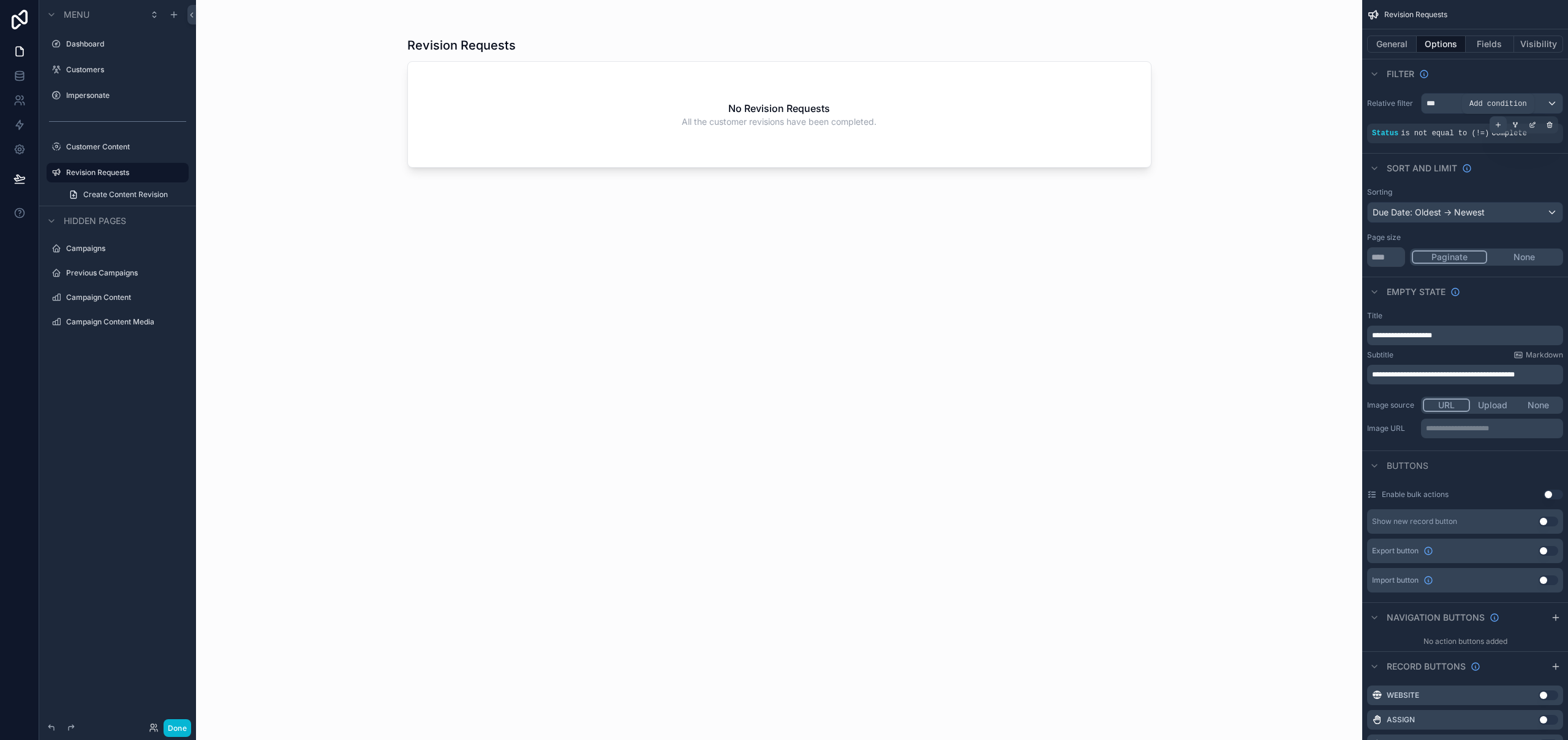
click at [1501, 125] on icon "scrollable content" at bounding box center [1498, 124] width 7 height 7
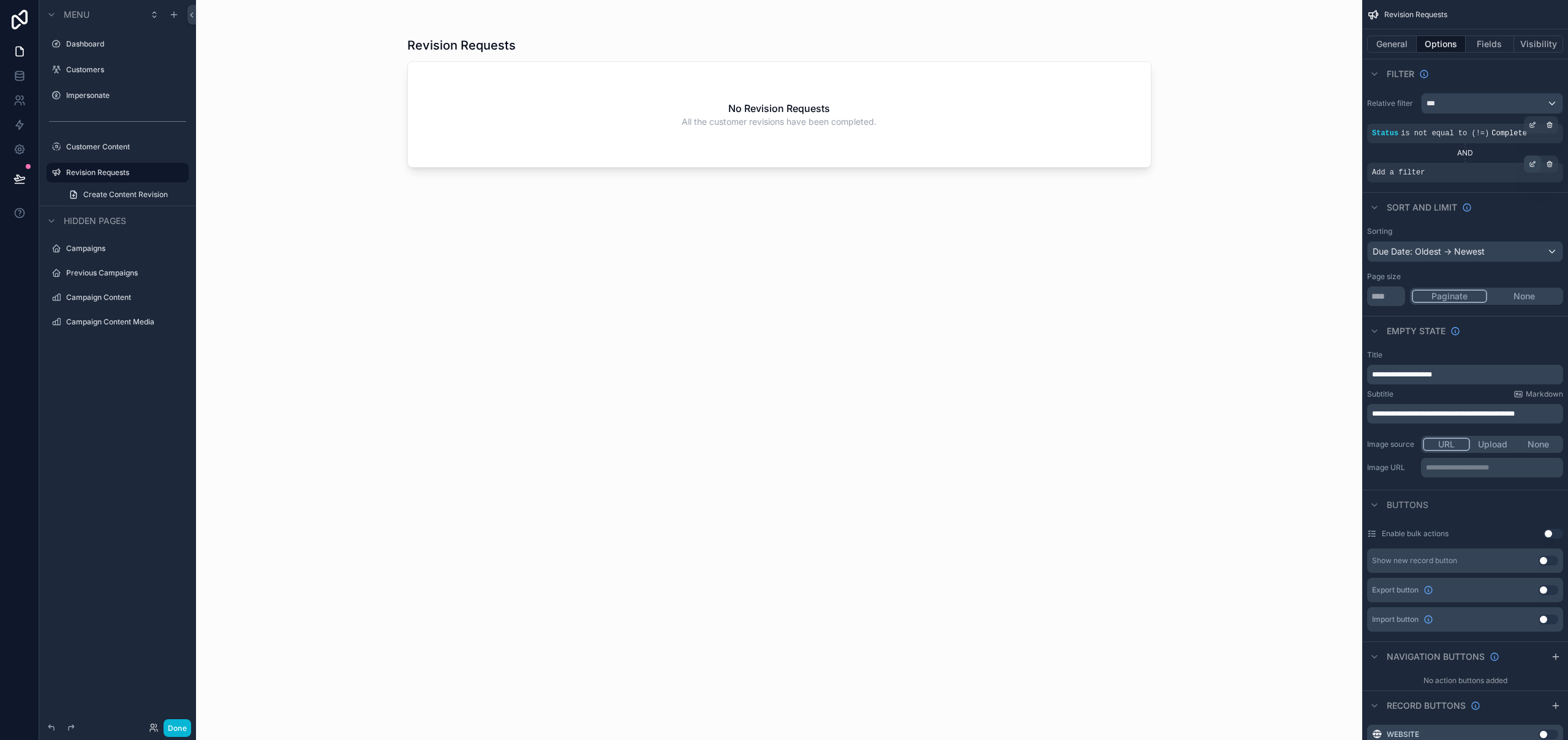
click at [1533, 163] on icon "scrollable content" at bounding box center [1533, 163] width 3 height 3
click at [1251, 150] on span "Select a field" at bounding box center [1243, 154] width 52 height 10
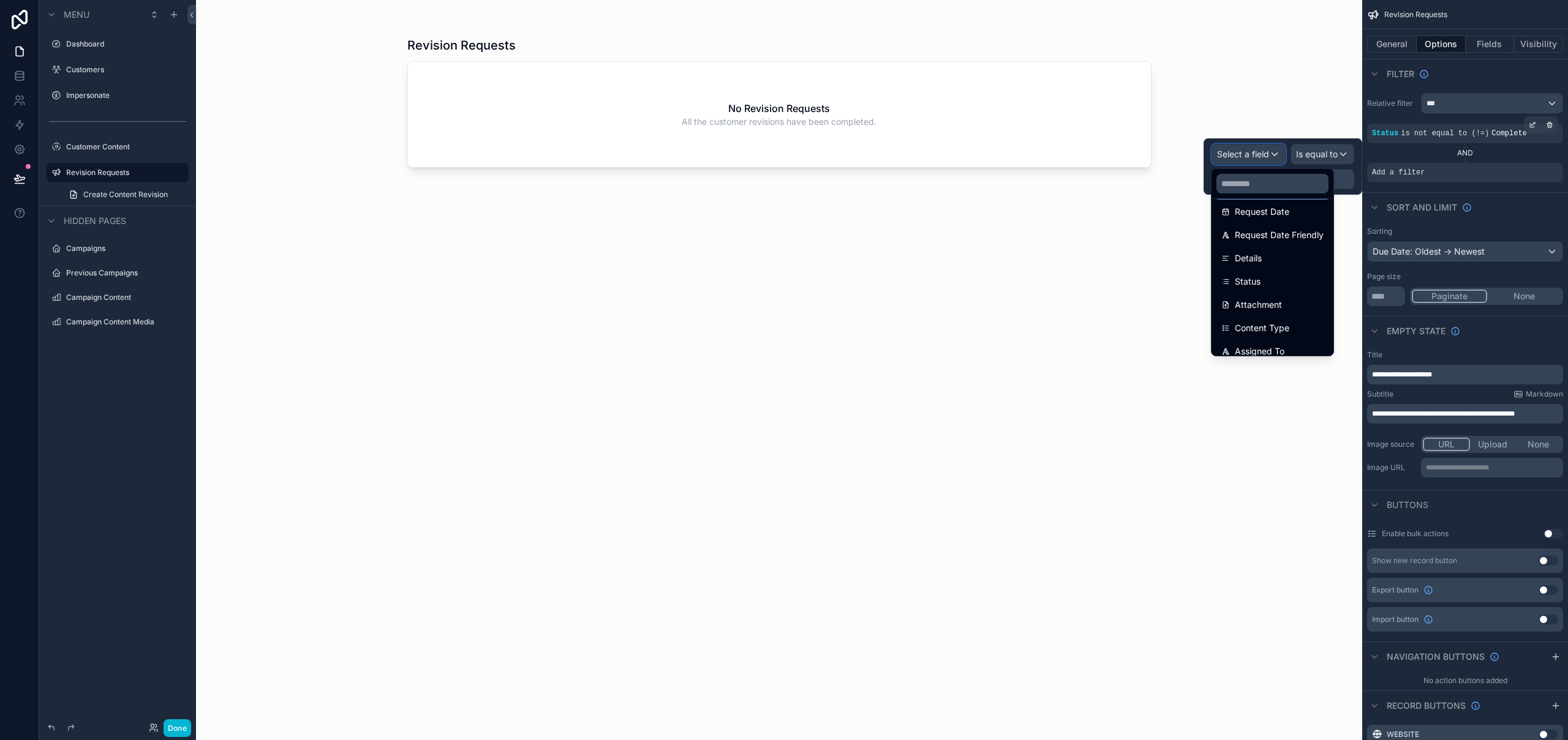
scroll to position [37, 0]
click at [1261, 182] on input "text" at bounding box center [1272, 183] width 112 height 20
type input "****"
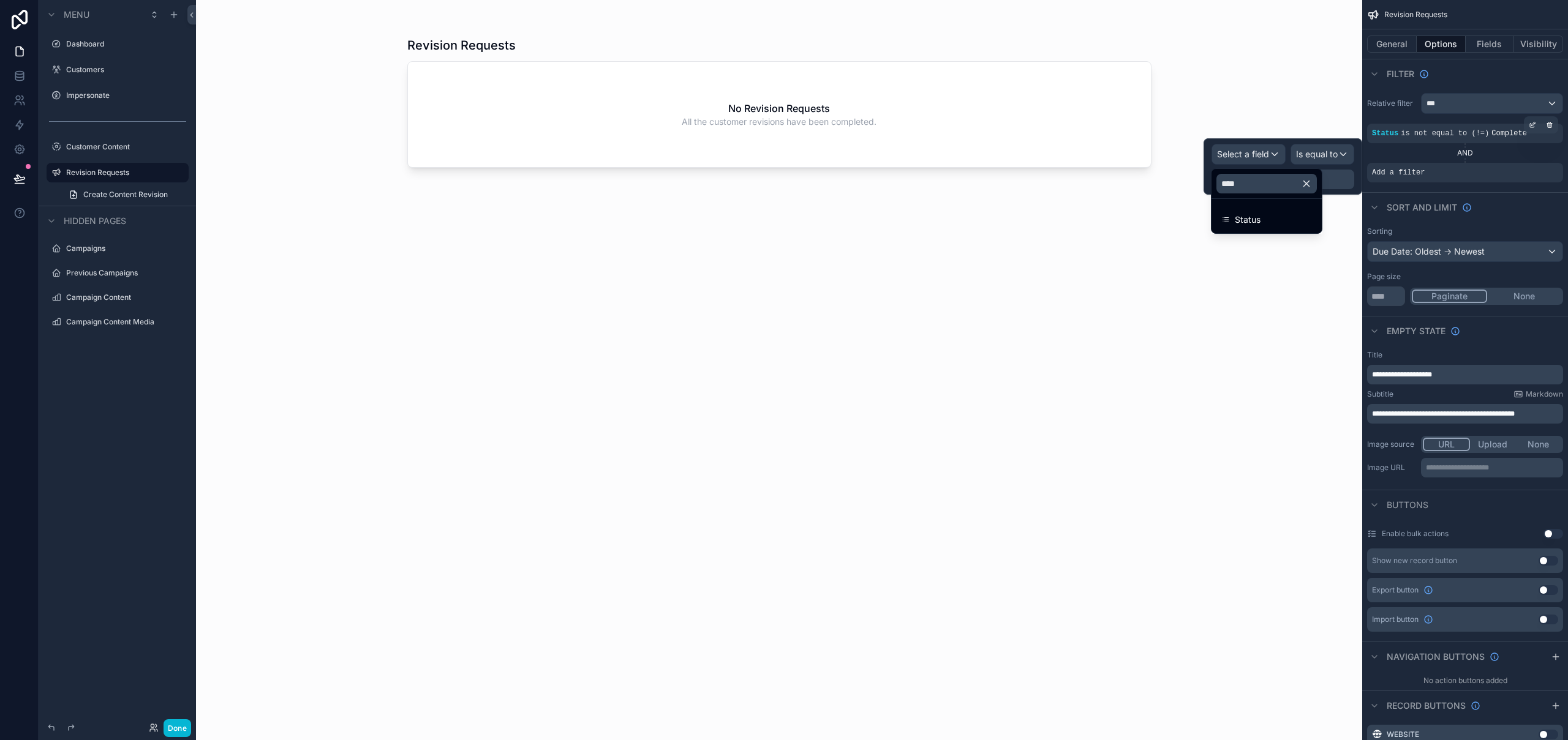
click at [1098, 318] on div "scrollable content" at bounding box center [779, 362] width 784 height 725
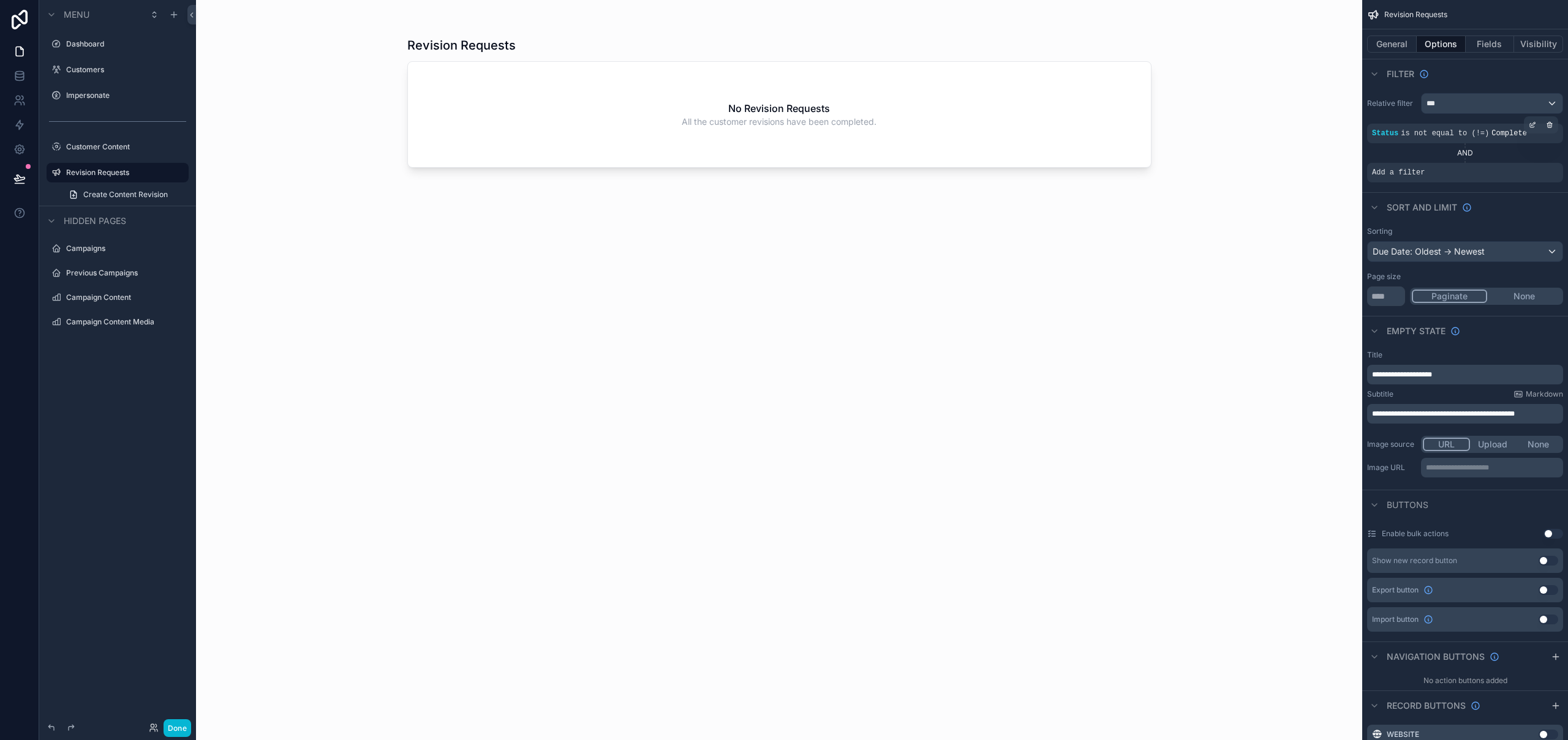
click at [335, 191] on div "Revision Requests No Revision Requests All the customer revisions have been com…" at bounding box center [779, 370] width 1166 height 740
click at [1551, 164] on icon "scrollable content" at bounding box center [1549, 164] width 4 height 4
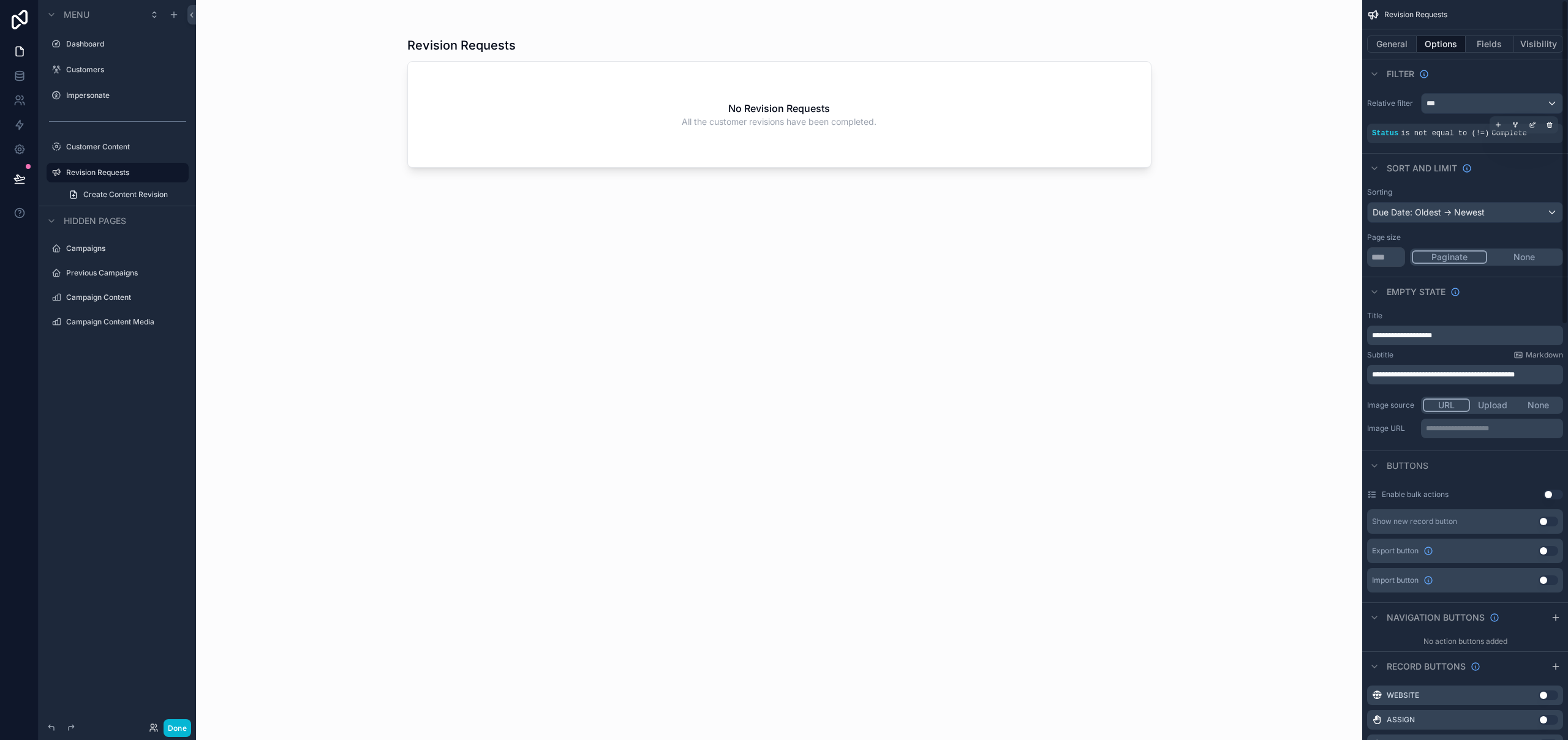
click at [437, 335] on div "Revision Requests No Revision Requests All the customer revisions have been com…" at bounding box center [779, 377] width 744 height 696
click at [26, 83] on link at bounding box center [19, 76] width 39 height 24
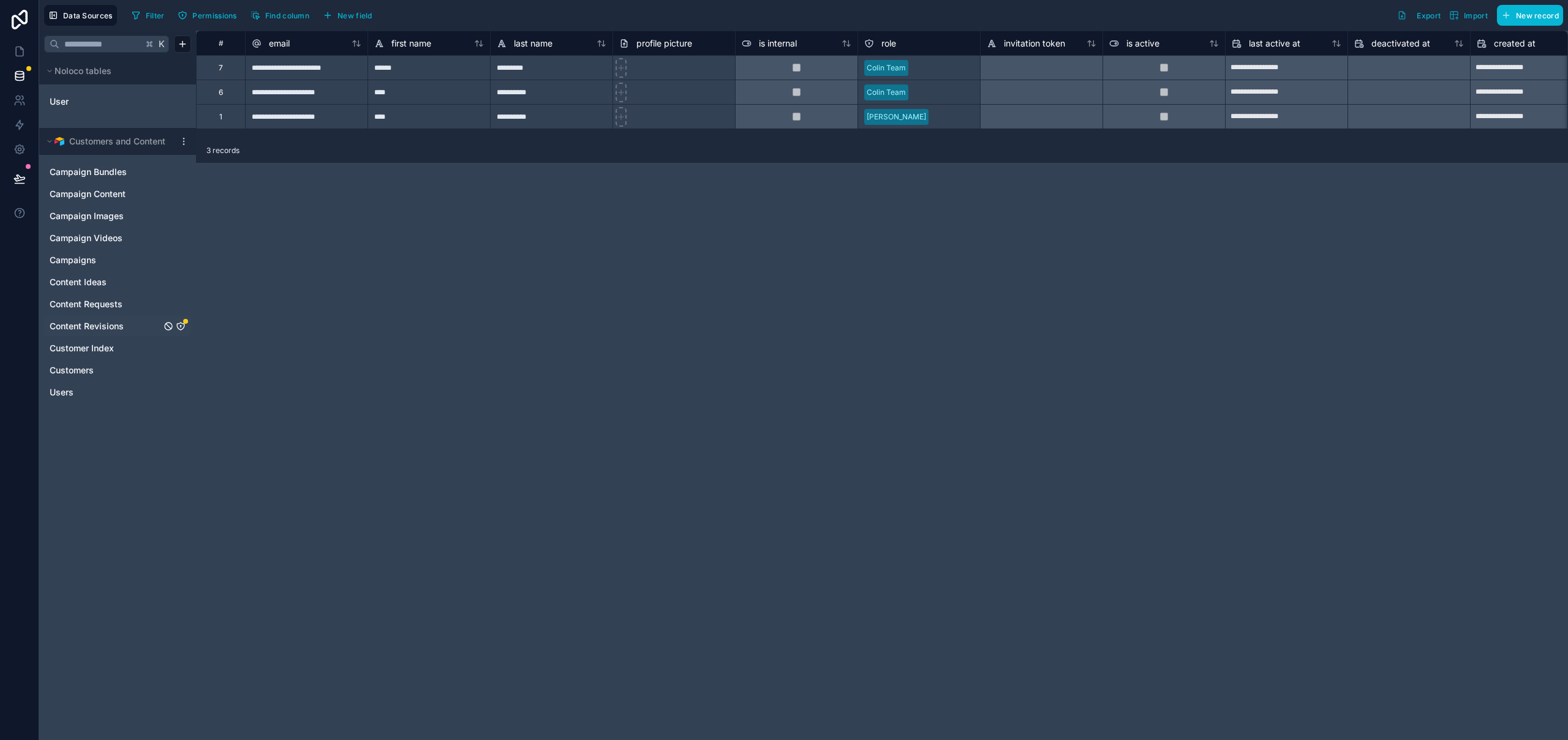
click at [136, 329] on link "Content Revisions" at bounding box center [105, 326] width 112 height 12
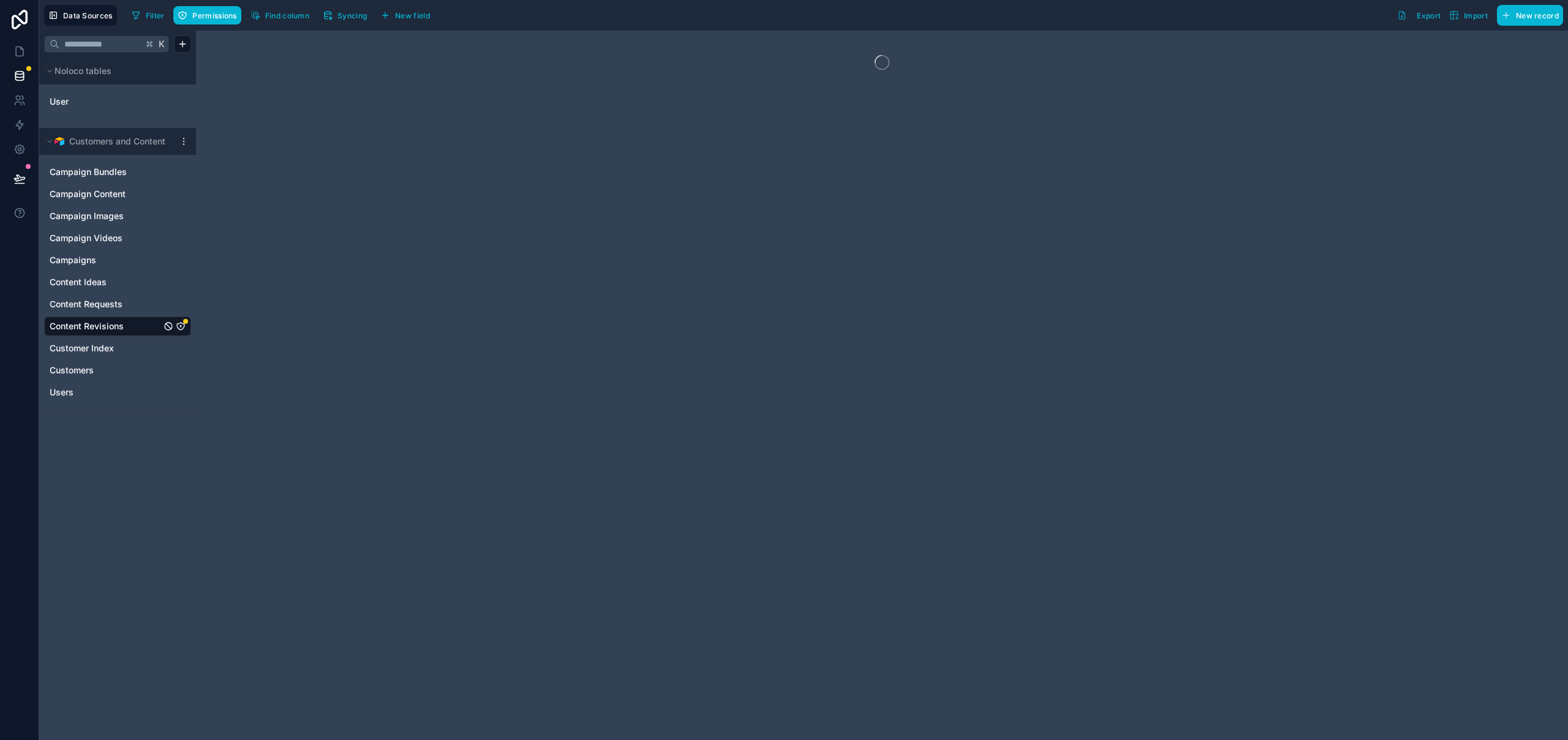
click at [182, 328] on icon "Content Revisions" at bounding box center [180, 326] width 10 height 10
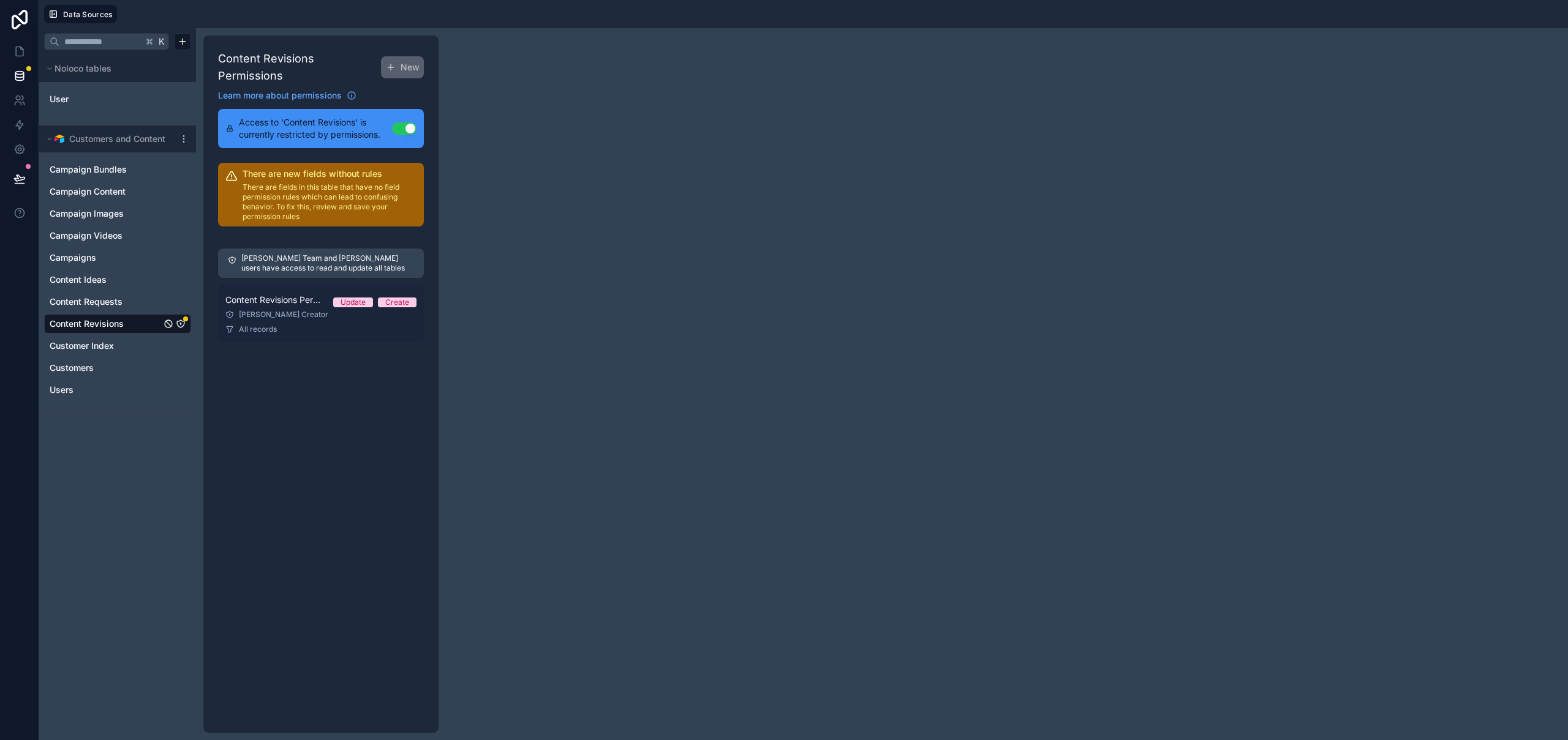
click at [296, 311] on link "Content Revisions Permission 1 Update Create Colin Creator All records" at bounding box center [321, 313] width 206 height 56
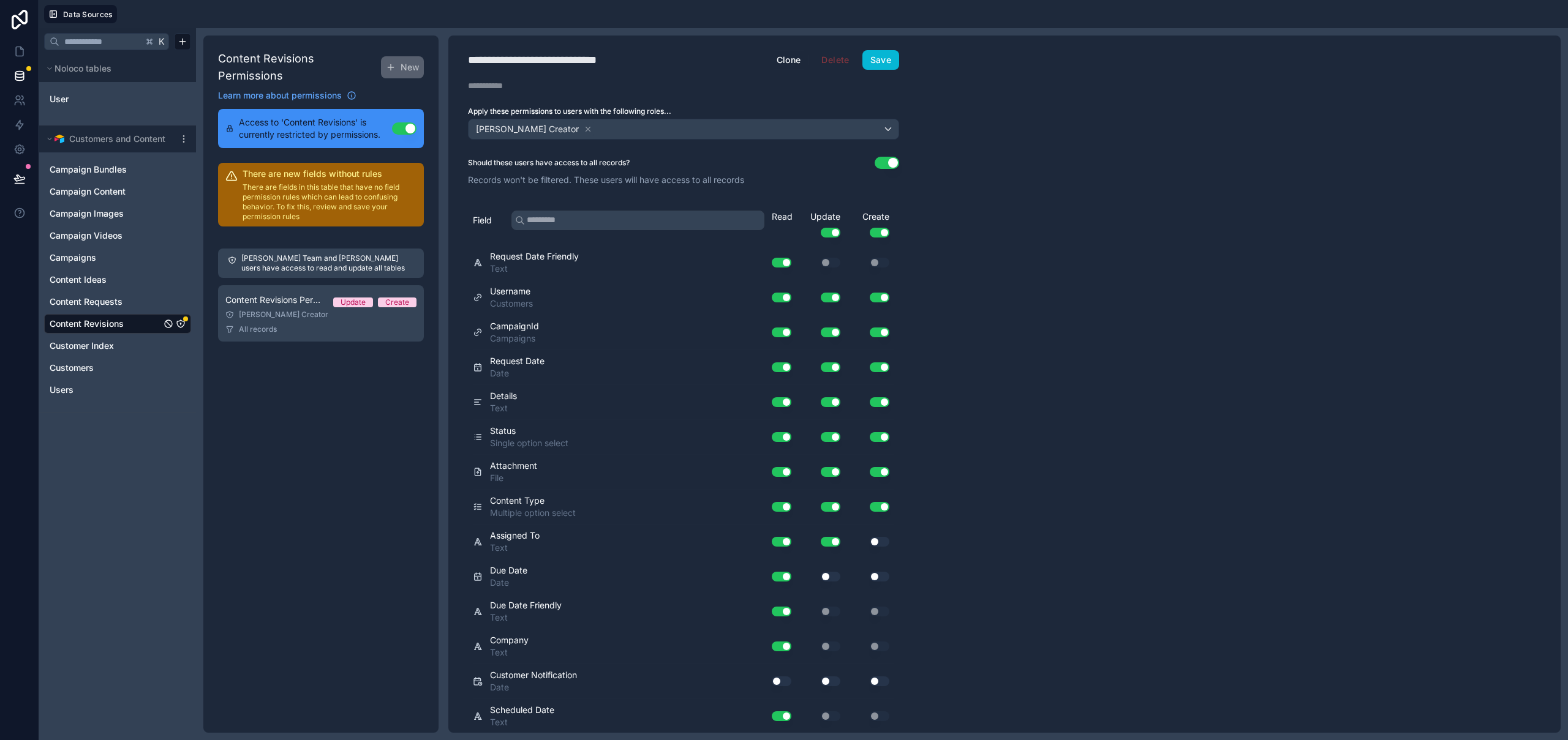
scroll to position [35, 0]
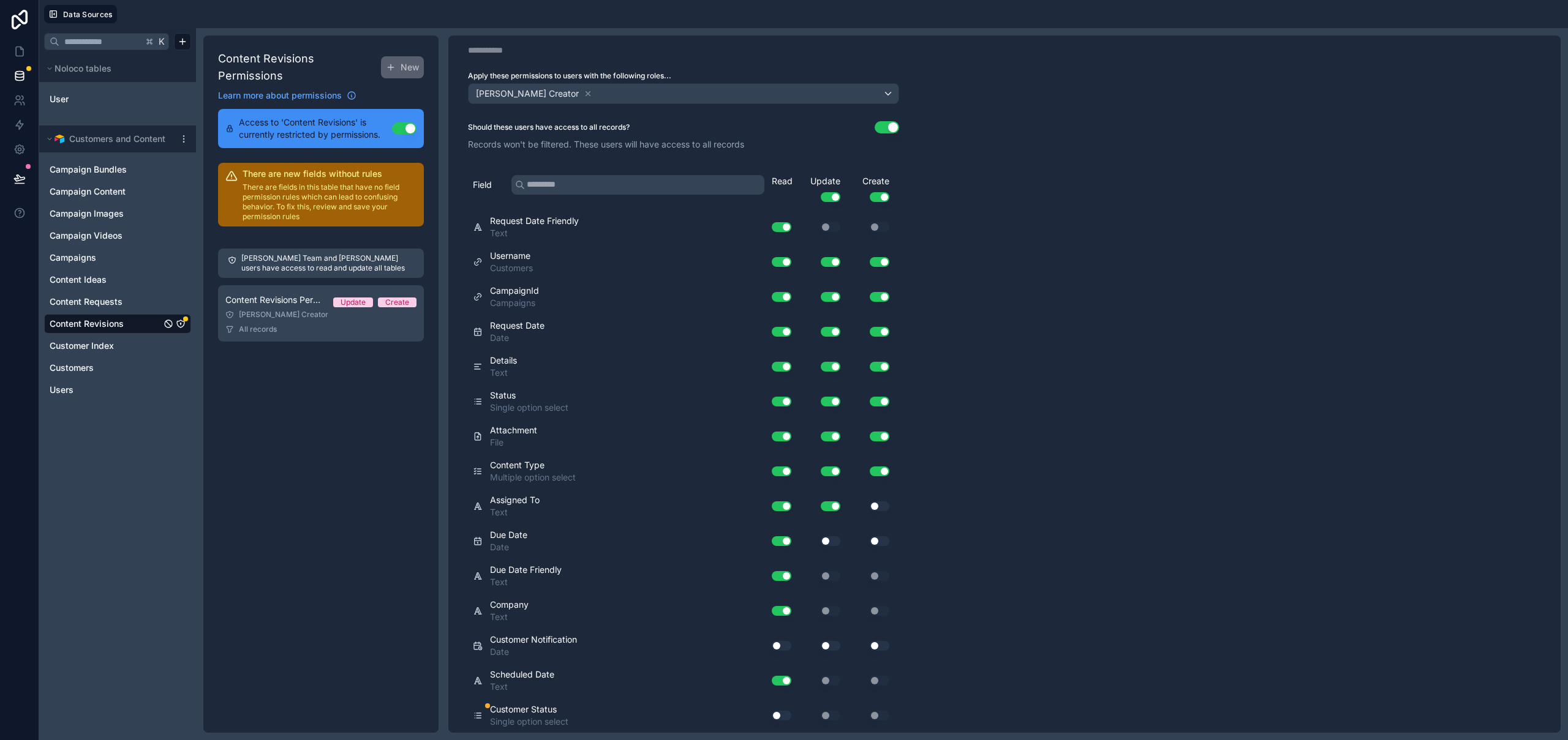
click at [779, 717] on button "Use setting" at bounding box center [781, 715] width 20 height 10
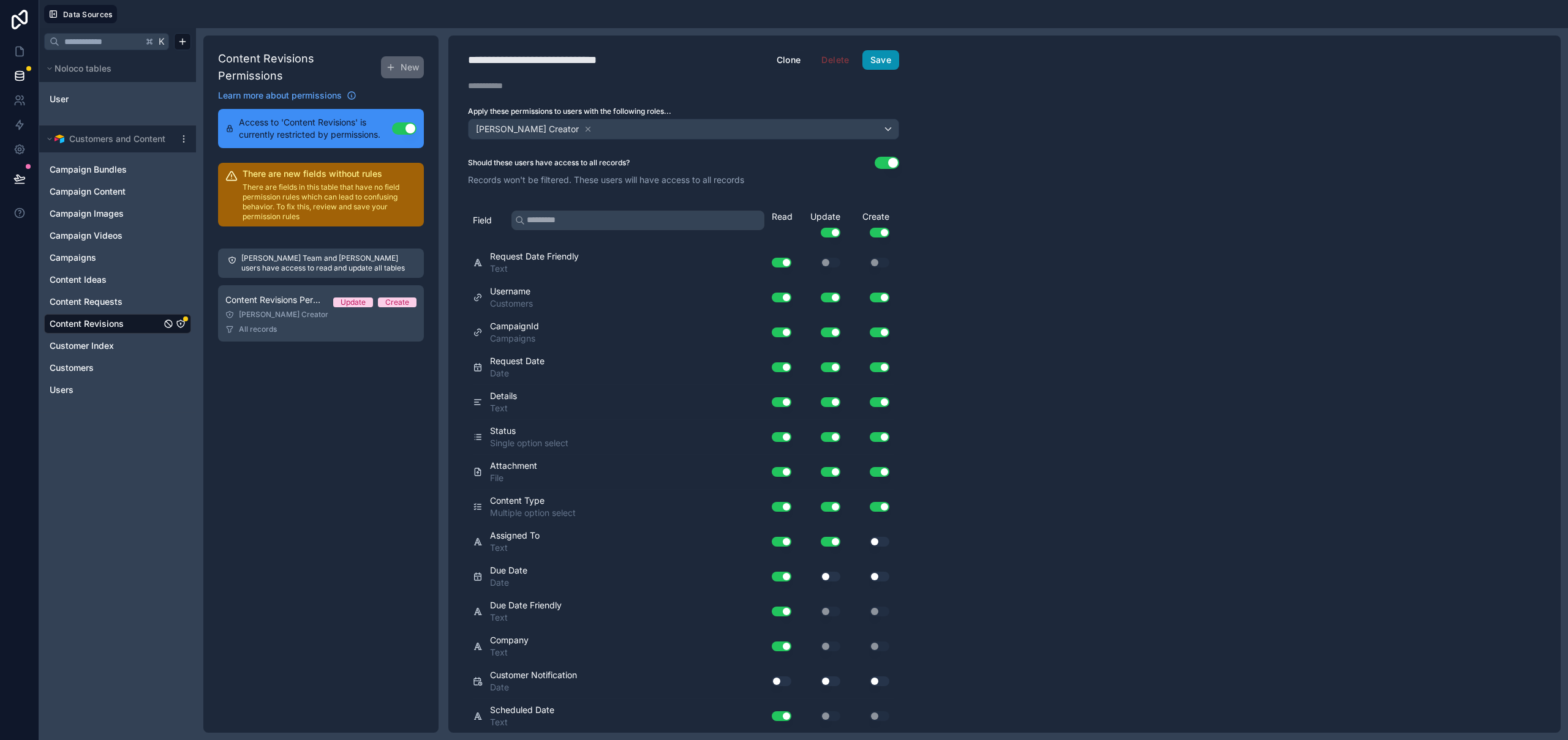
click at [889, 60] on button "Save" at bounding box center [880, 60] width 36 height 20
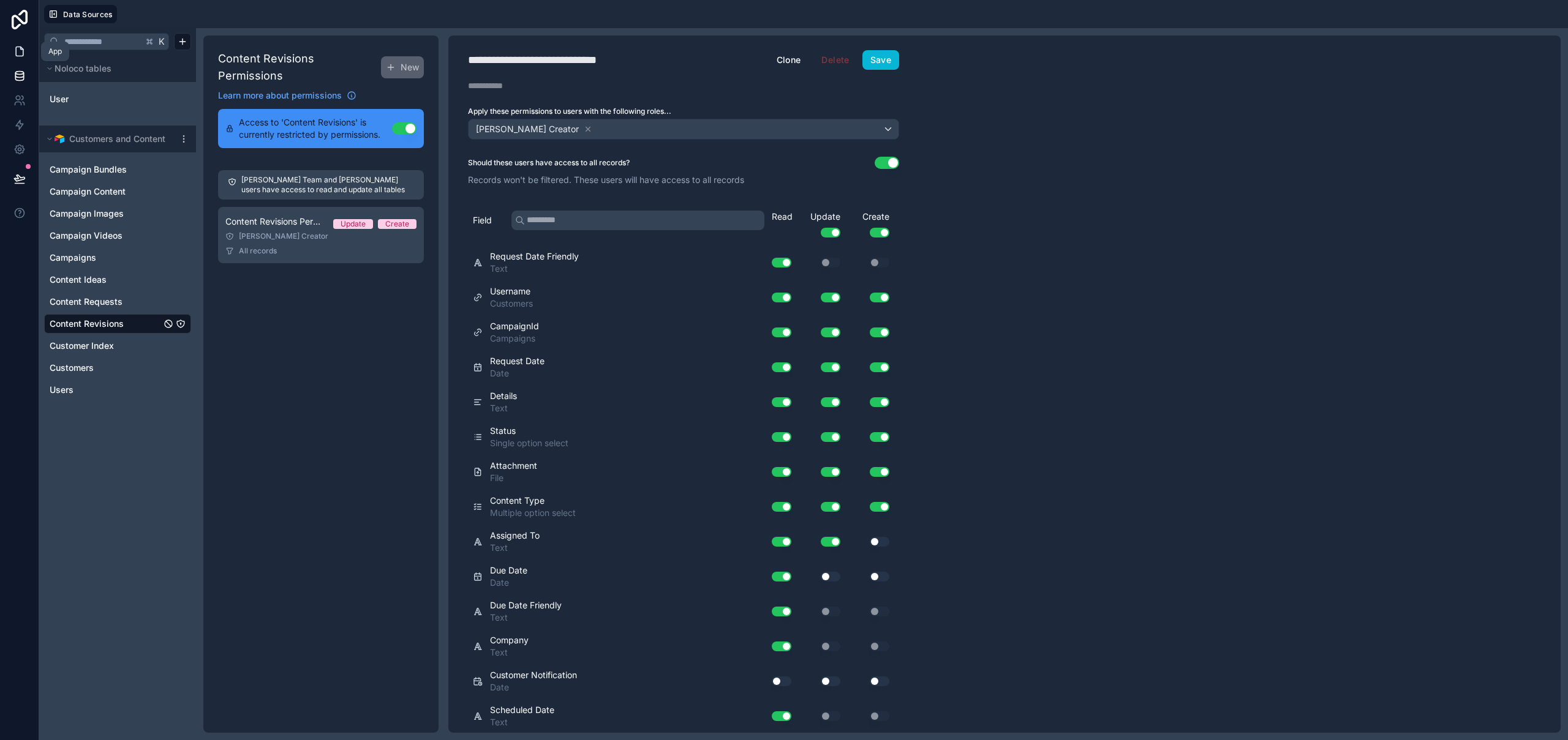
click at [18, 45] on icon at bounding box center [20, 51] width 12 height 12
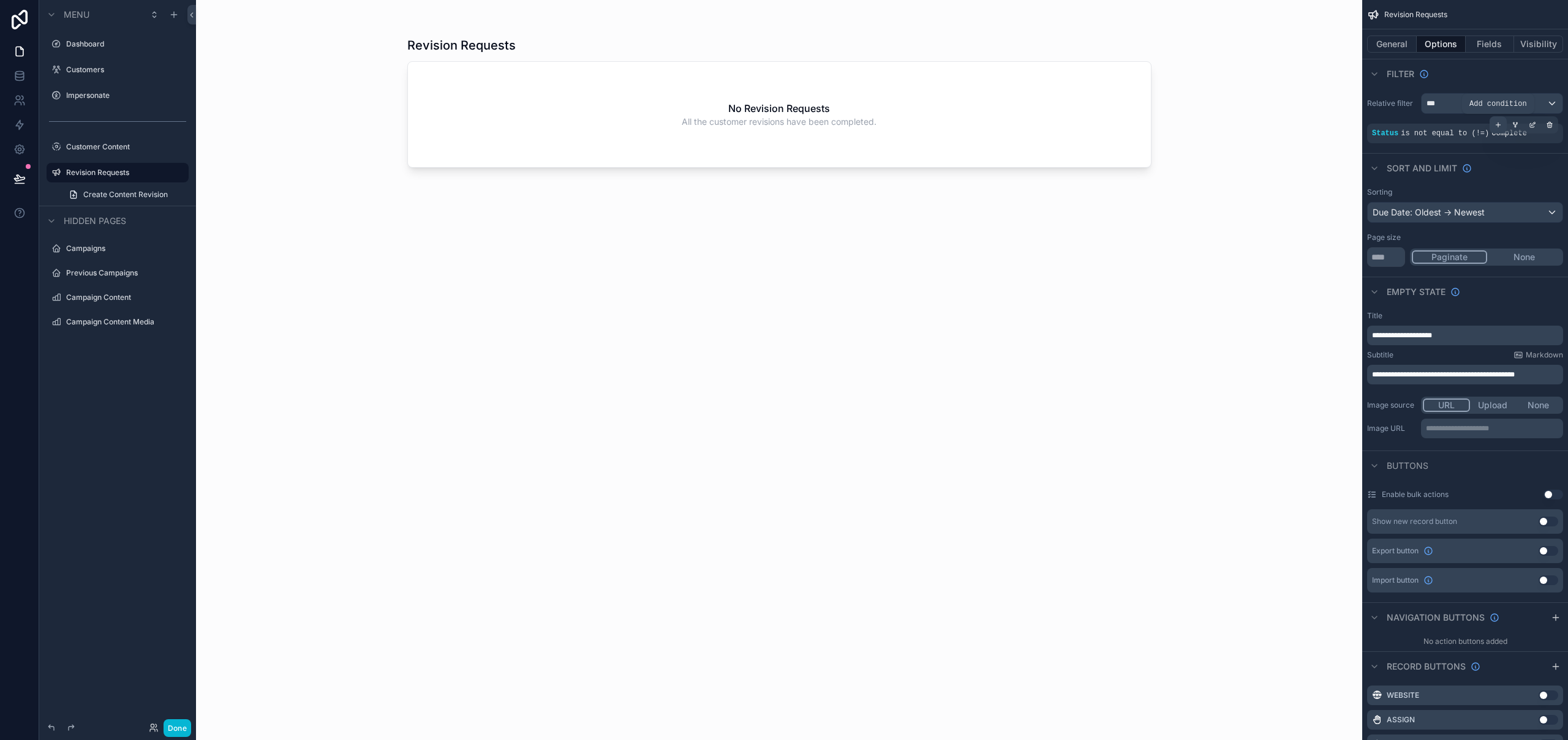
click at [1501, 125] on icon "scrollable content" at bounding box center [1498, 124] width 7 height 7
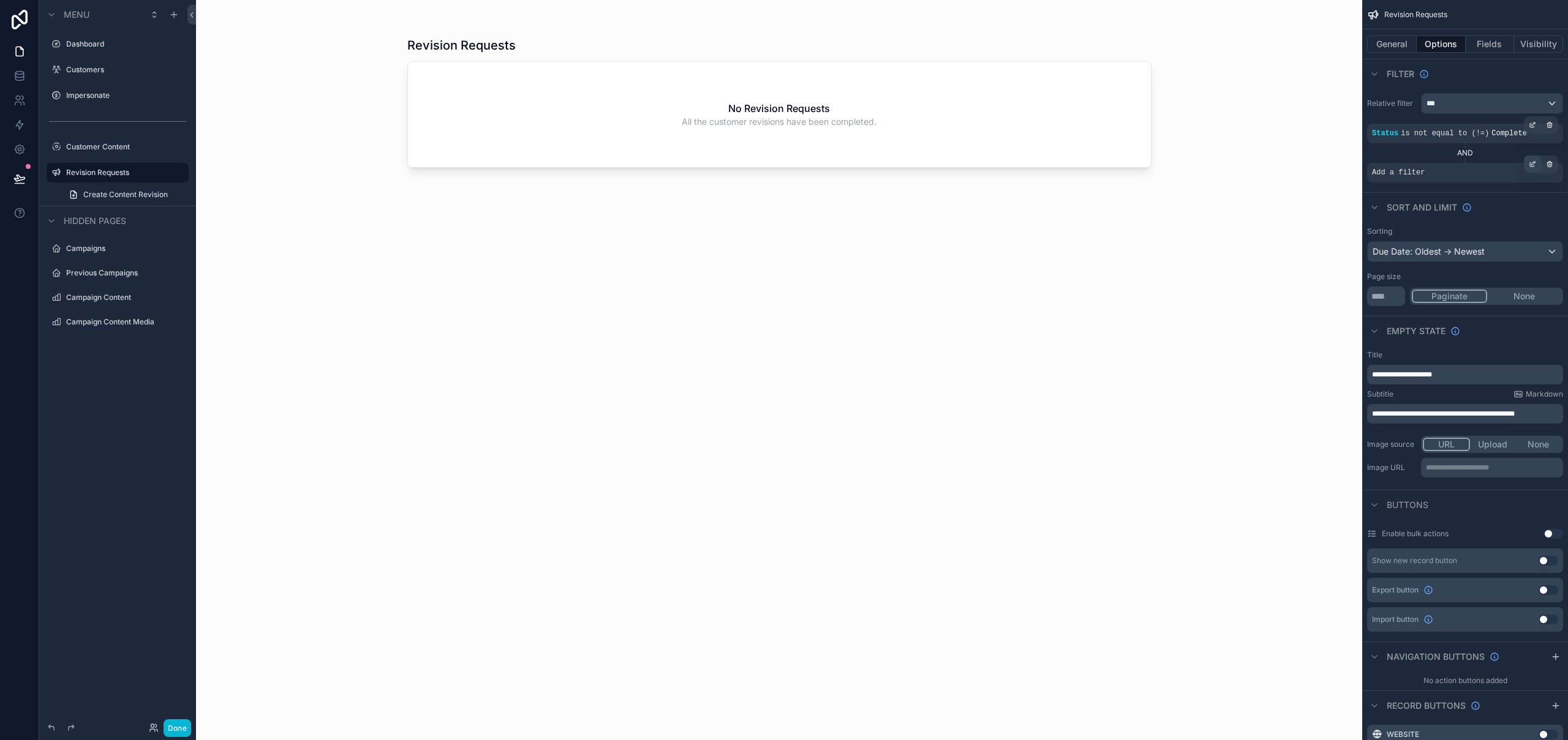
click at [1536, 163] on div "scrollable content" at bounding box center [1533, 164] width 17 height 17
click at [1262, 155] on span "Select a field" at bounding box center [1243, 154] width 52 height 10
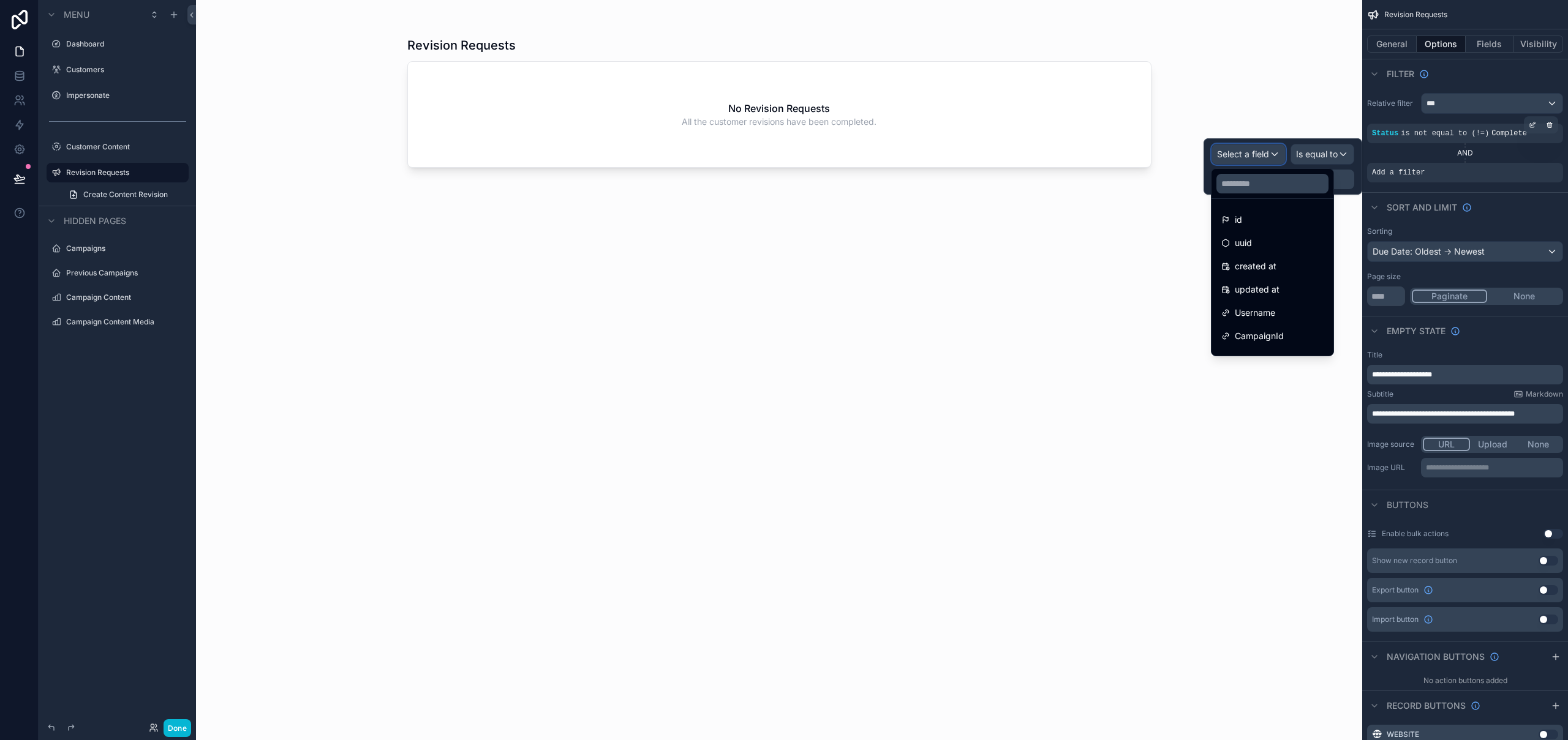
scroll to position [297, 0]
click at [1284, 339] on span "Customer Status" at bounding box center [1268, 341] width 67 height 15
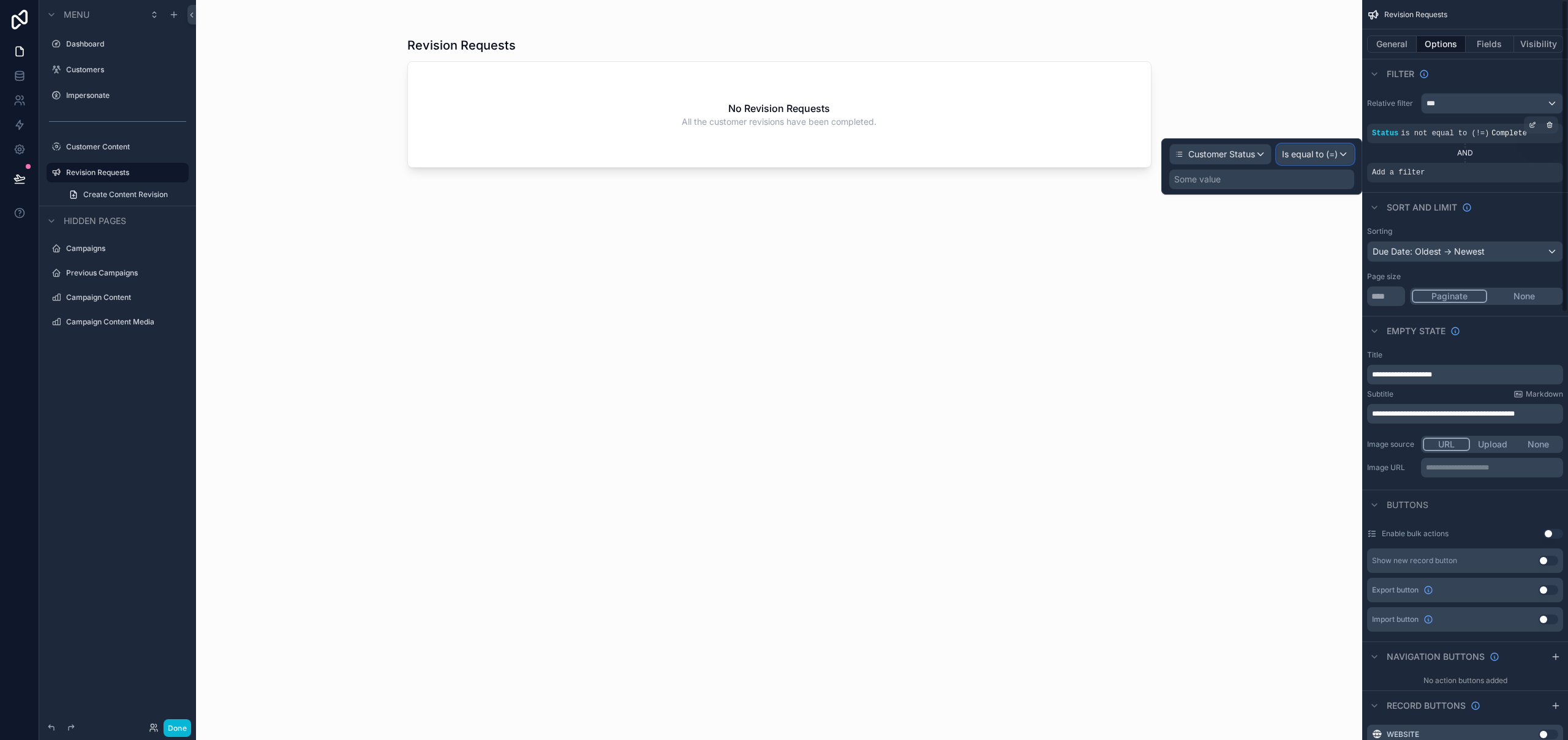
click at [1320, 154] on span "Is equal to (=)" at bounding box center [1309, 154] width 55 height 12
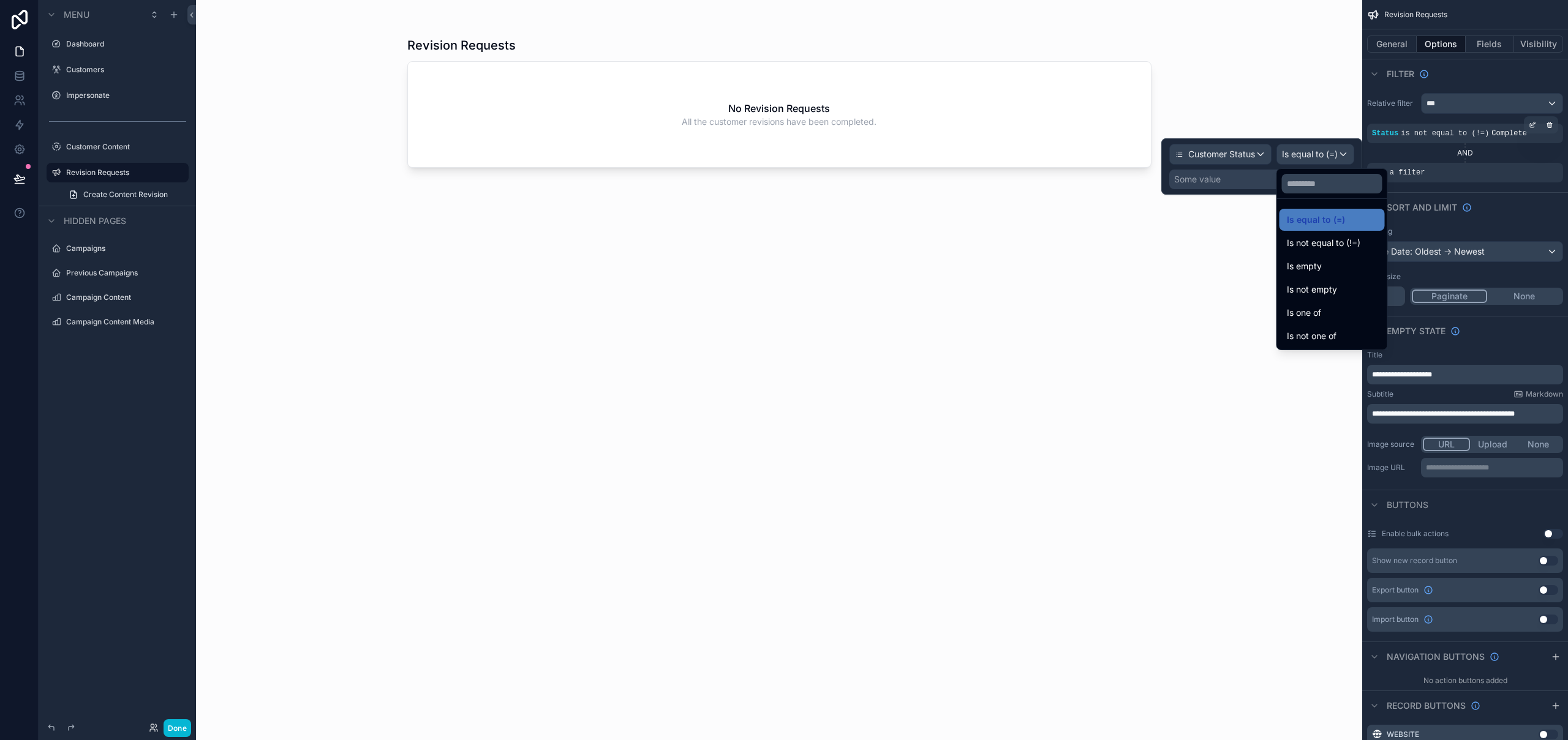
click at [1309, 313] on span "Is one of" at bounding box center [1304, 312] width 35 height 15
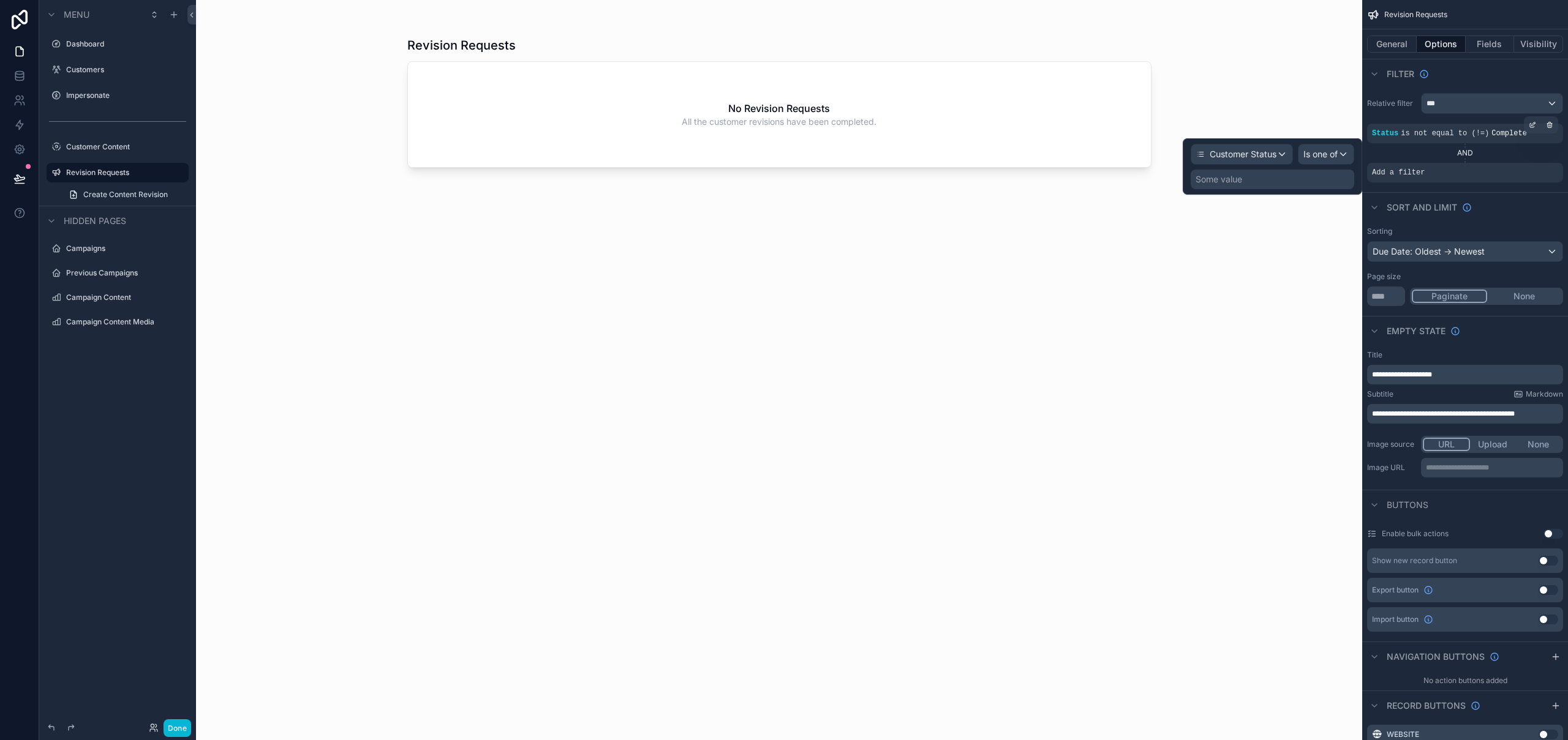
click at [1237, 182] on div "Some value" at bounding box center [1219, 179] width 47 height 12
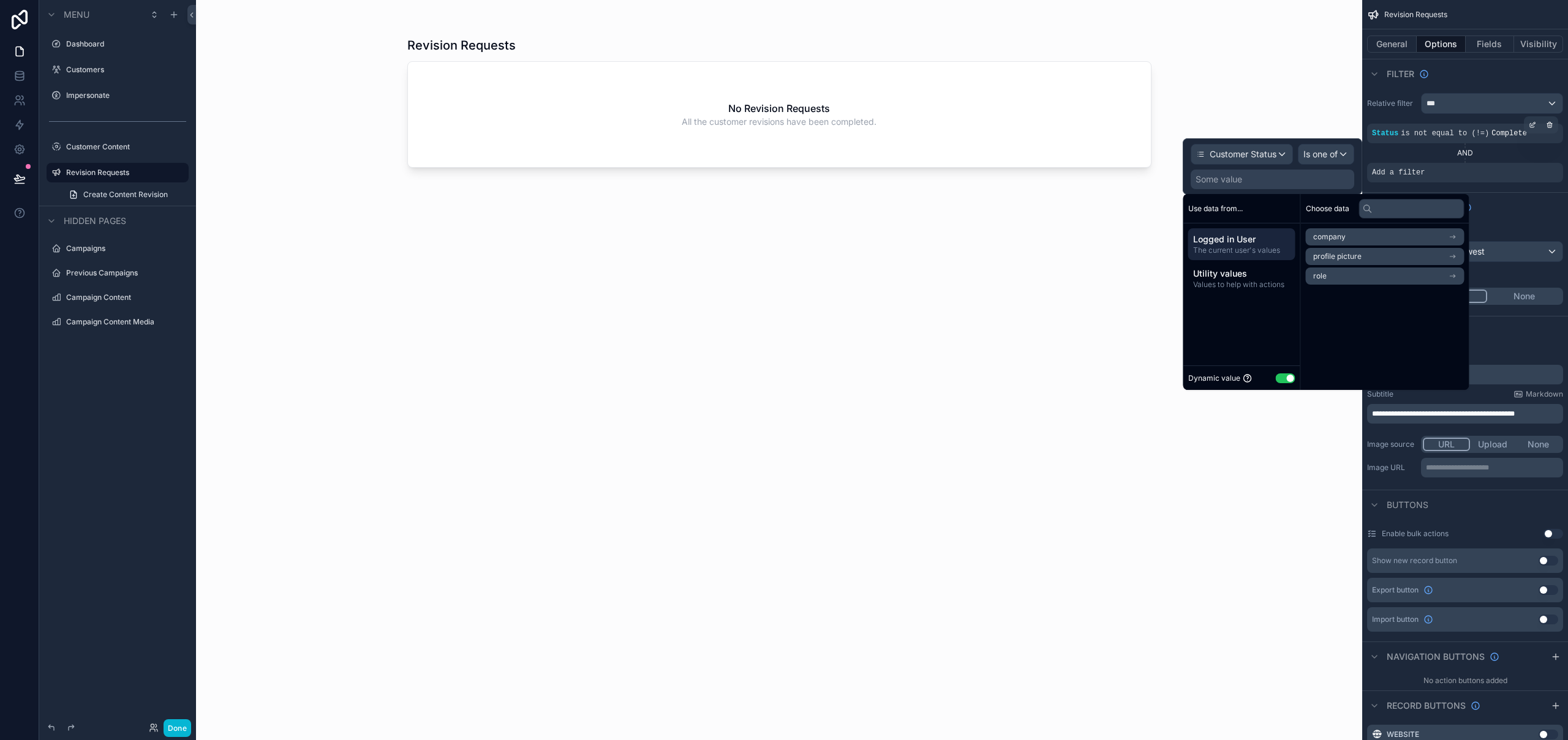
click at [1286, 383] on button "Use setting" at bounding box center [1285, 378] width 20 height 10
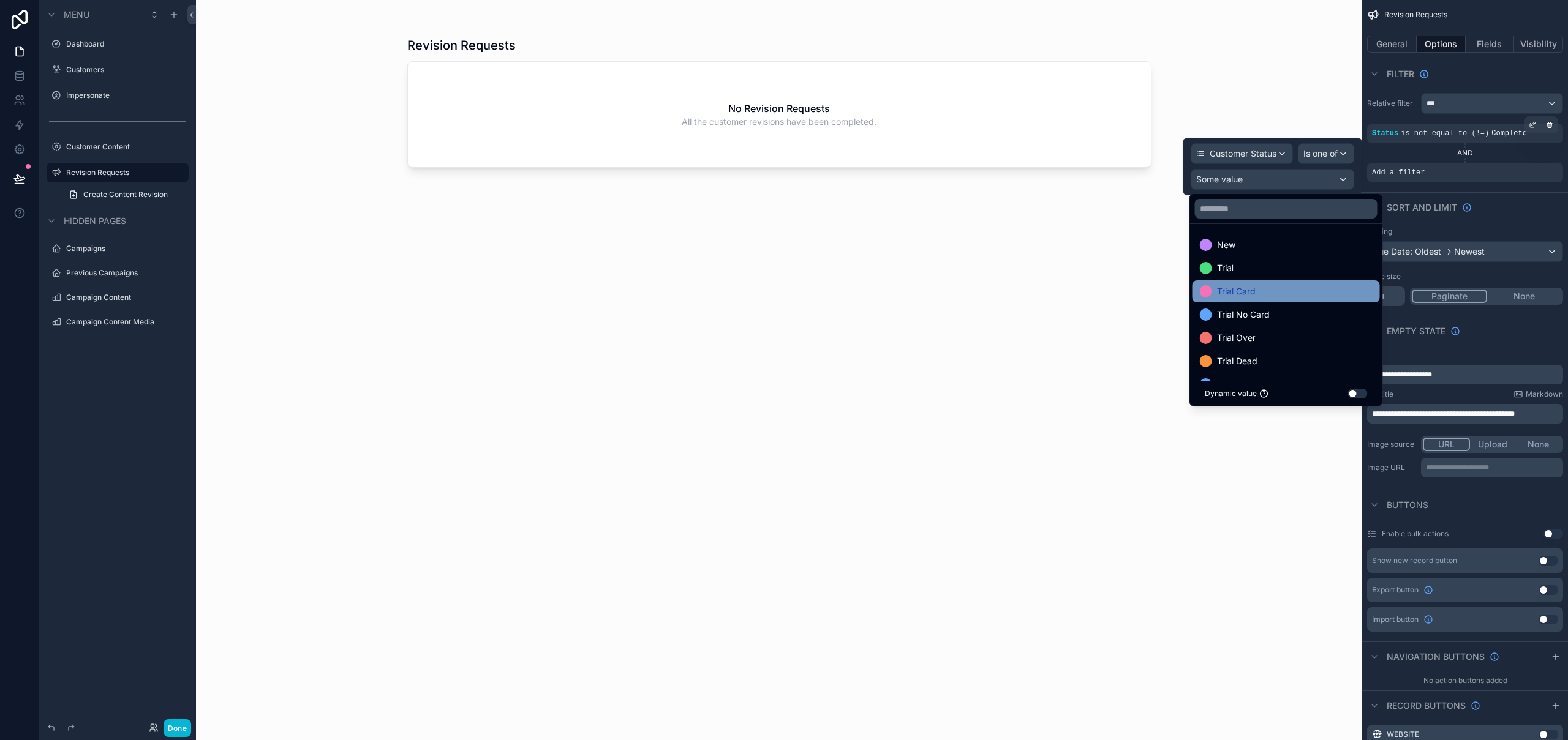
click at [1264, 289] on div "Trial Card" at bounding box center [1286, 291] width 173 height 15
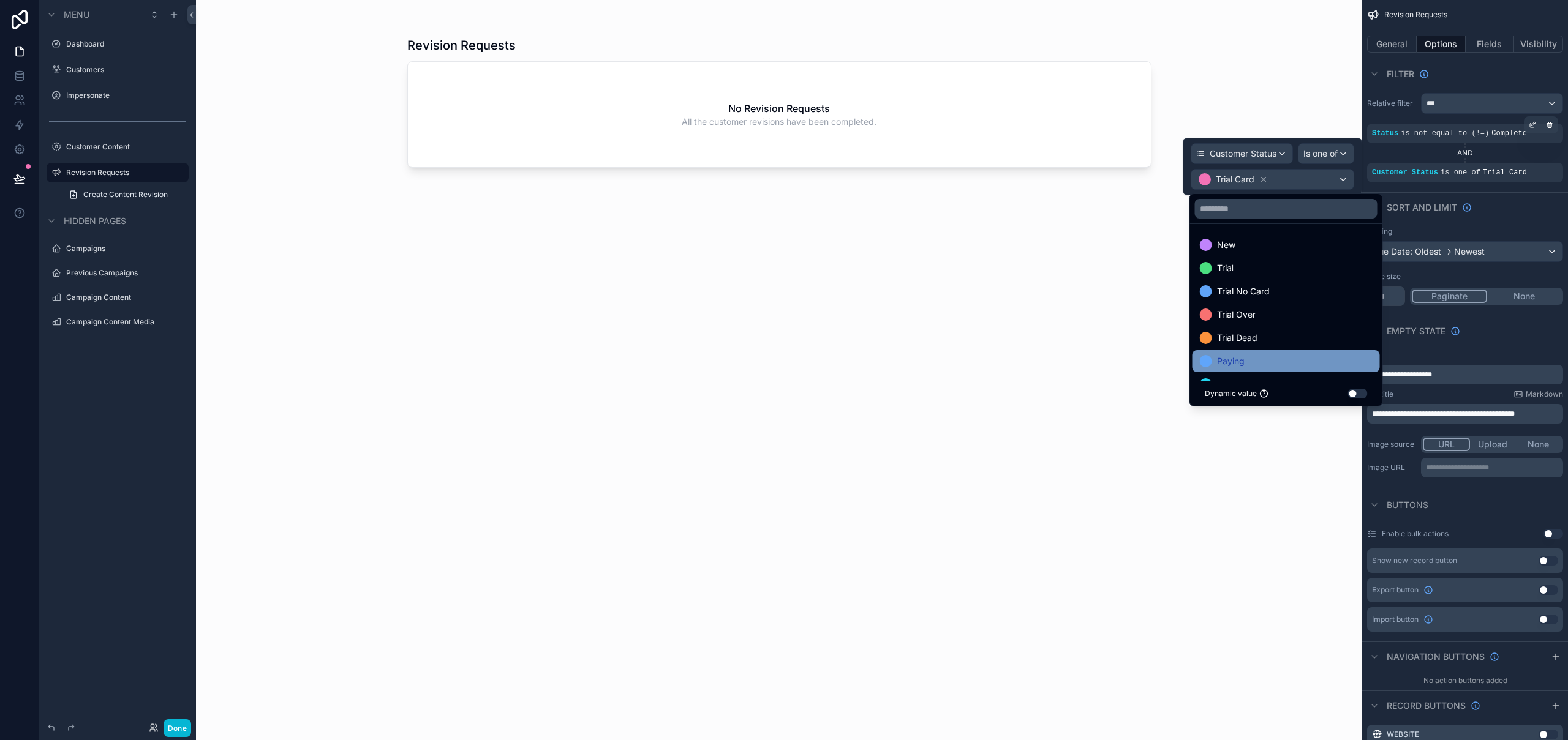
click at [1245, 360] on div "Paying" at bounding box center [1286, 360] width 173 height 15
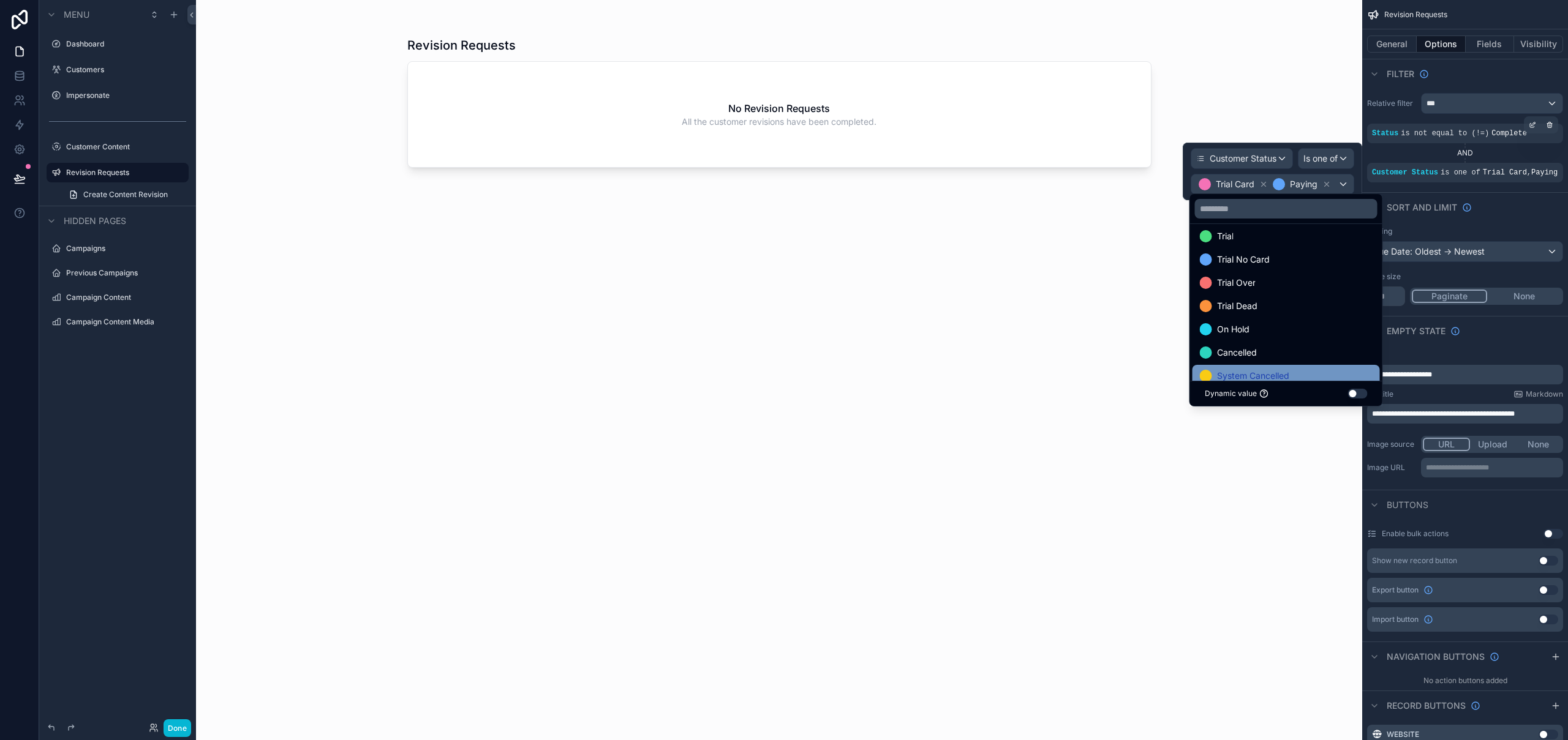
scroll to position [68, 0]
drag, startPoint x: 173, startPoint y: 729, endPoint x: 169, endPoint y: 664, distance: 65.1
click at [173, 729] on button "Done" at bounding box center [177, 728] width 28 height 18
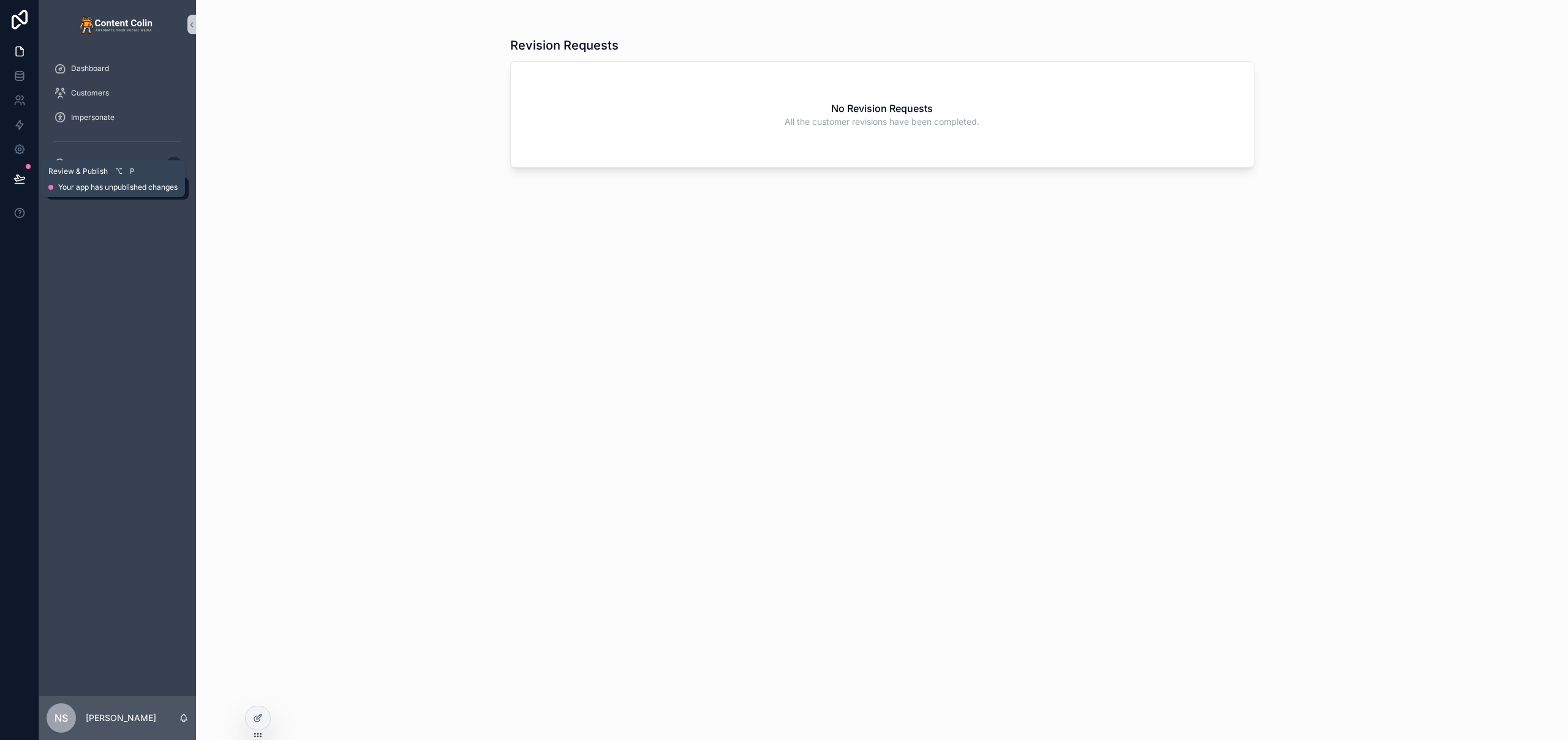
click at [19, 175] on icon at bounding box center [20, 179] width 12 height 12
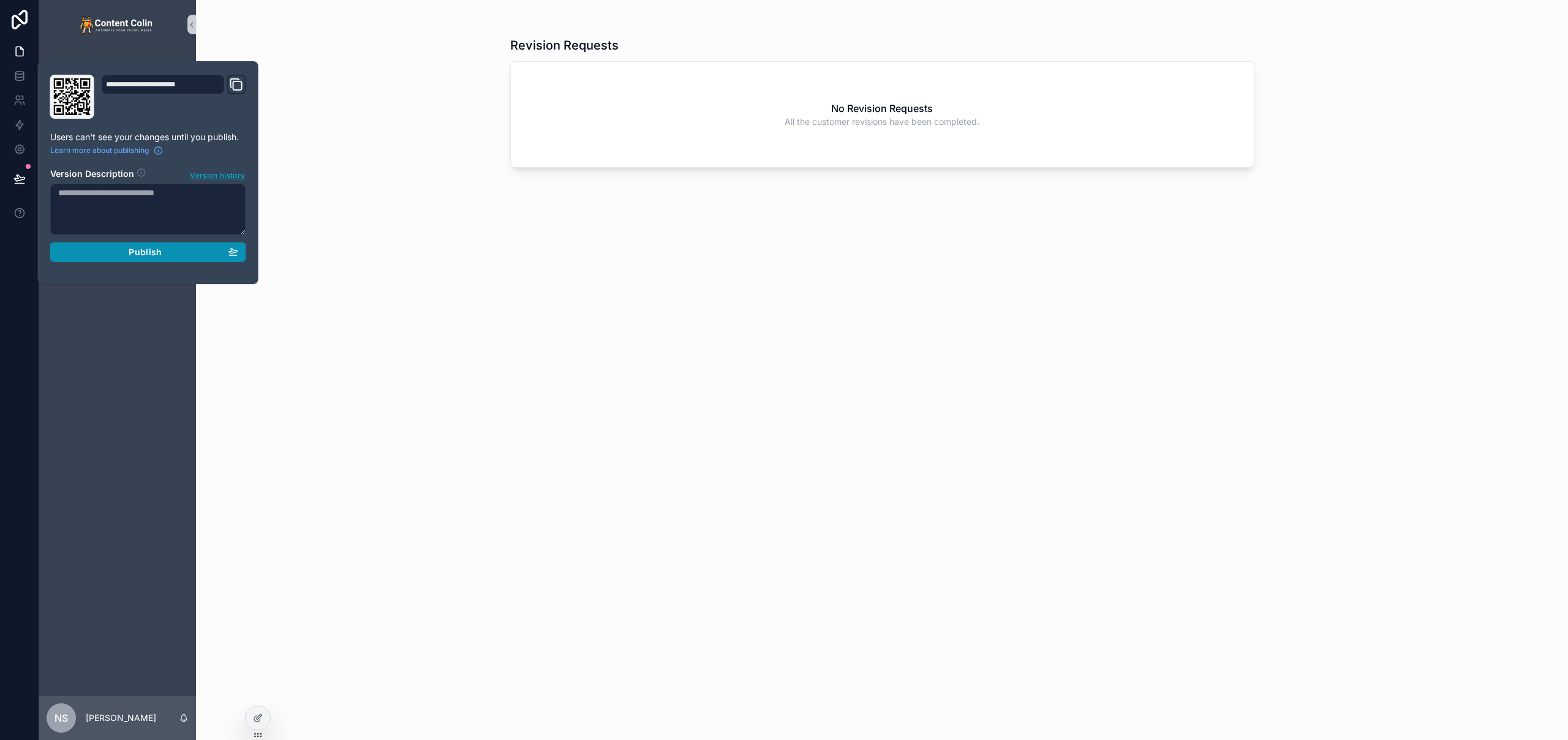
click at [132, 255] on span "Publish" at bounding box center [145, 252] width 33 height 11
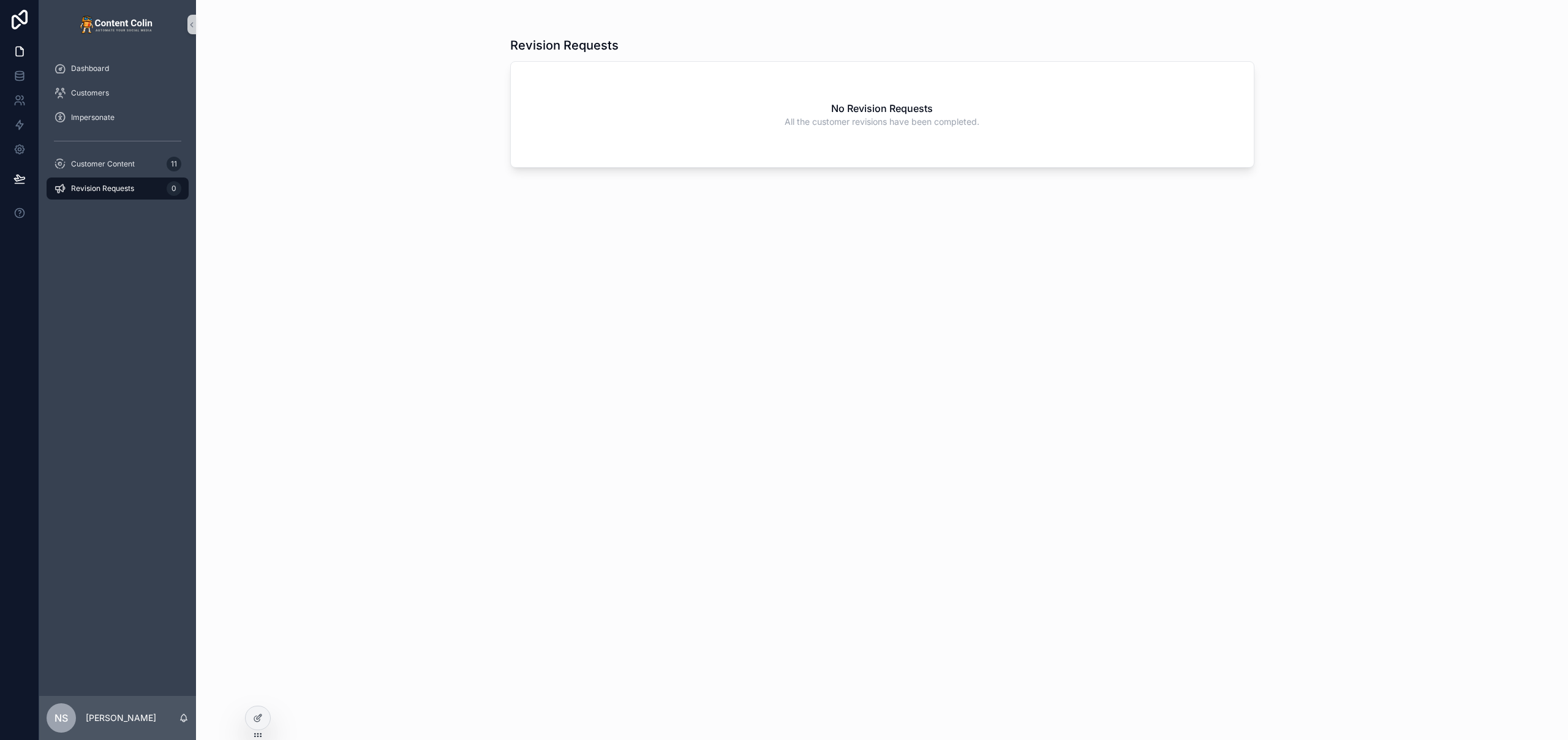
click at [1320, 11] on div "Revision Requests No Revision Requests All the customer revisions have been com…" at bounding box center [882, 370] width 1372 height 740
click at [135, 165] on div "Customer Content 11" at bounding box center [117, 163] width 127 height 20
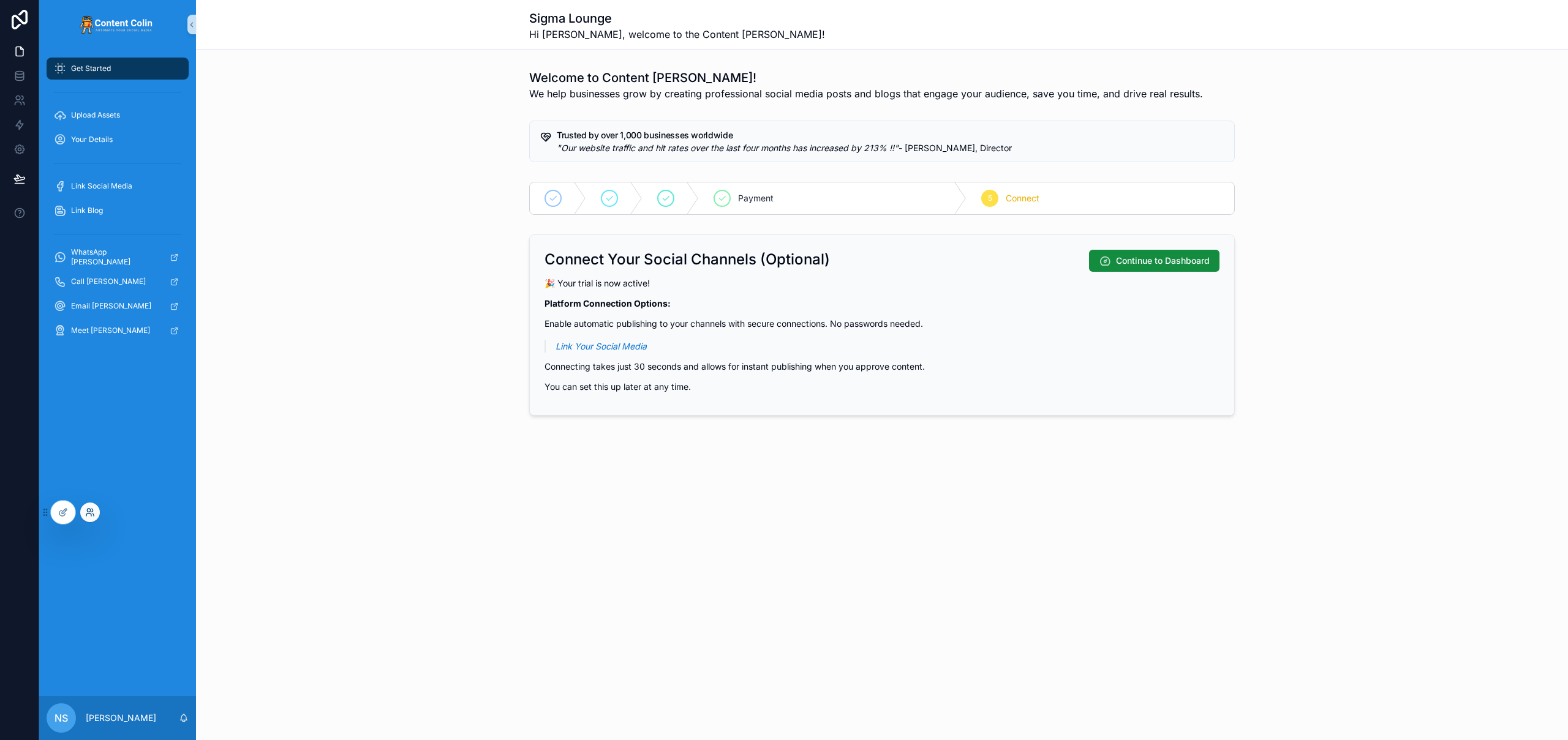
click at [89, 508] on icon at bounding box center [89, 512] width 10 height 10
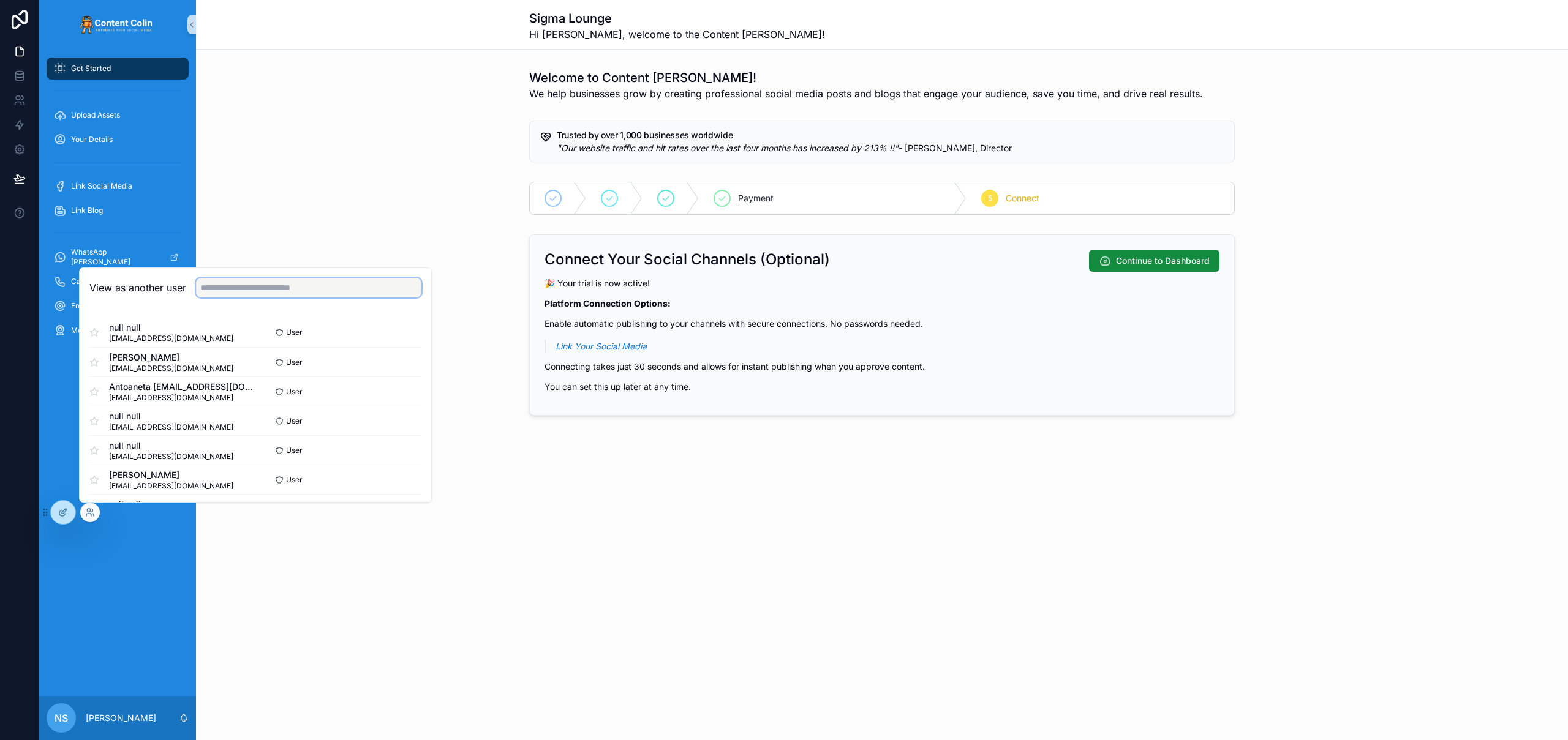
click at [267, 282] on input "text" at bounding box center [309, 287] width 226 height 20
type input "**********"
click at [401, 439] on button "Select" at bounding box center [405, 442] width 32 height 18
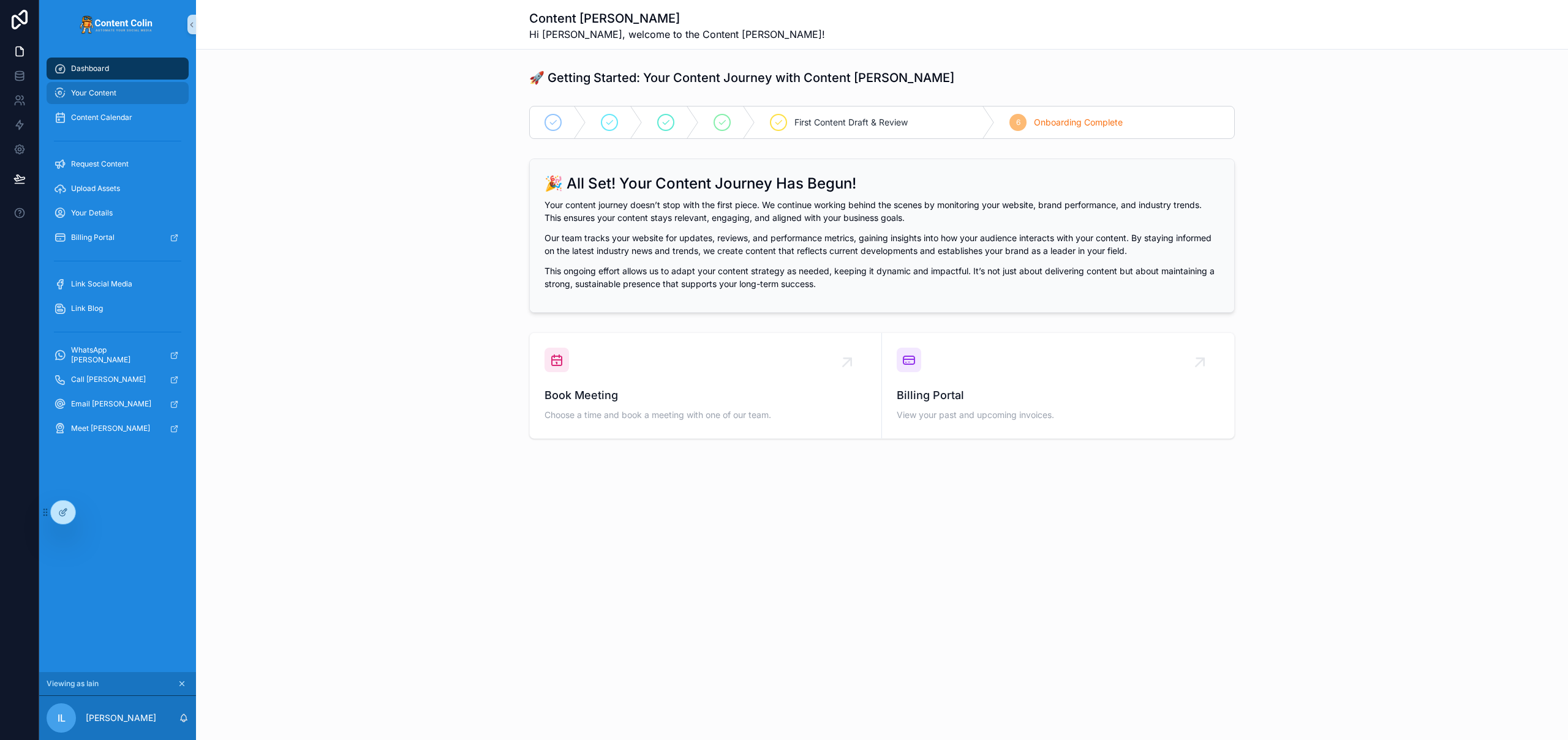
click at [121, 85] on div "Your Content" at bounding box center [117, 92] width 127 height 20
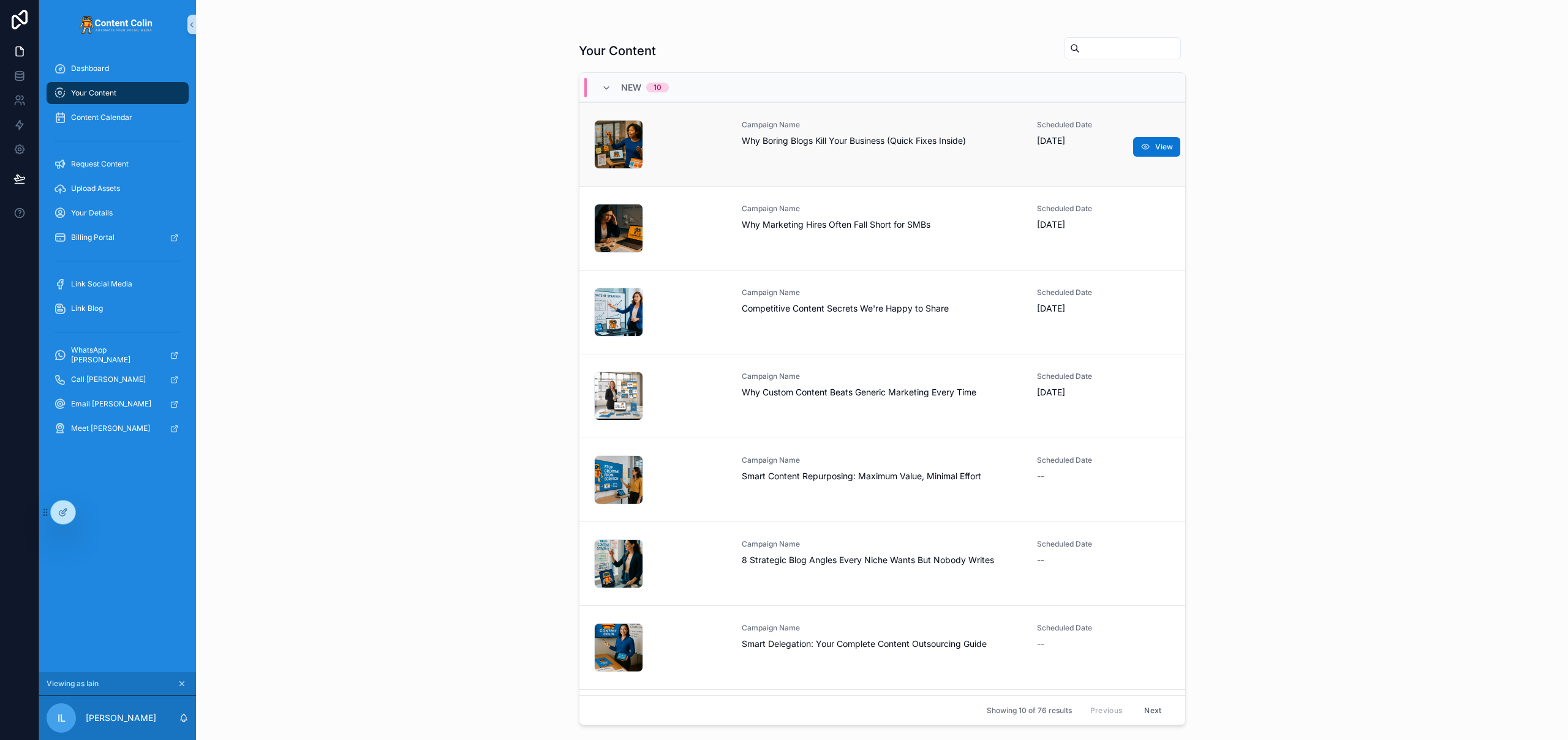
click at [811, 142] on span "Why Boring Blogs Kill Your Business (Quick Fixes Inside)" at bounding box center [882, 141] width 281 height 12
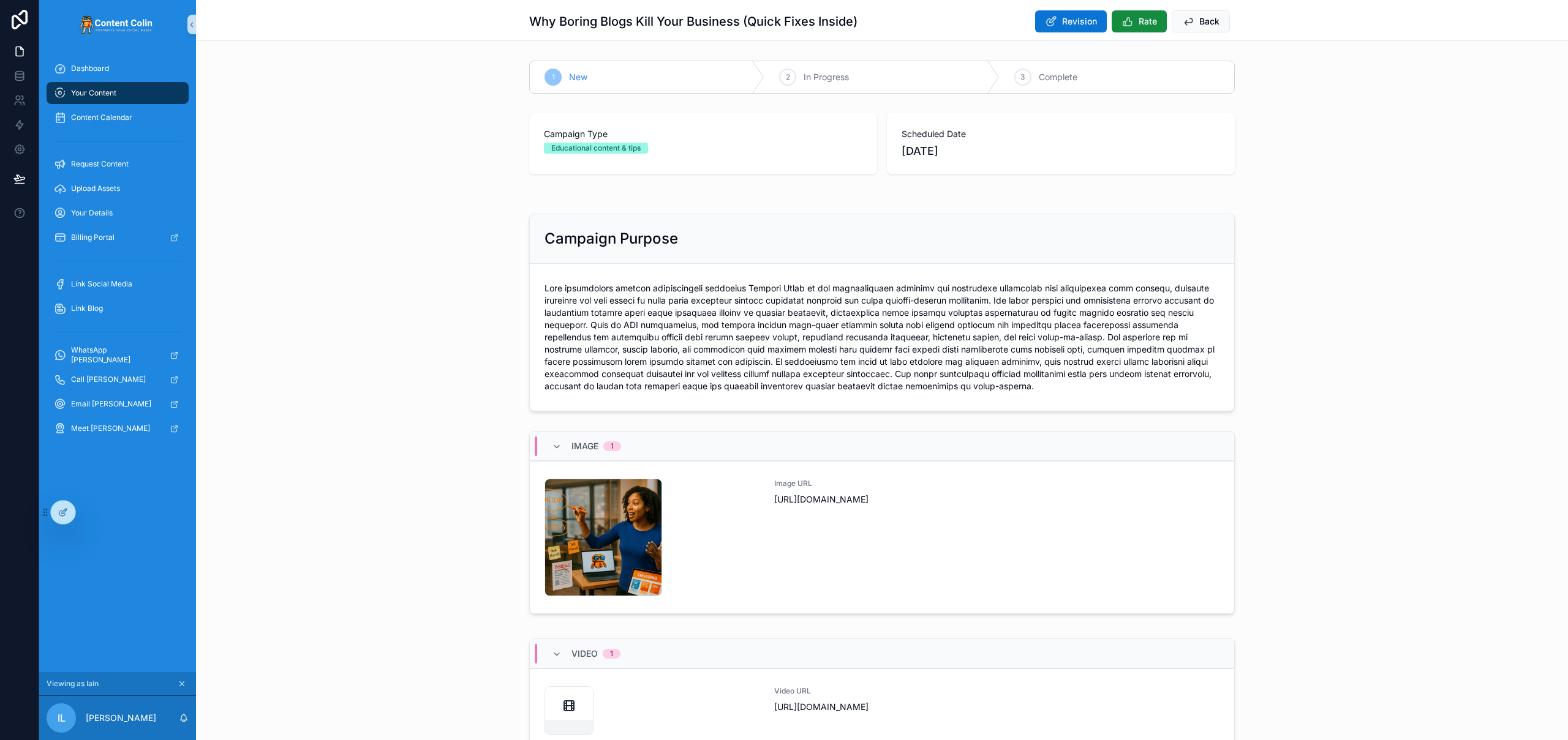
scroll to position [195, 0]
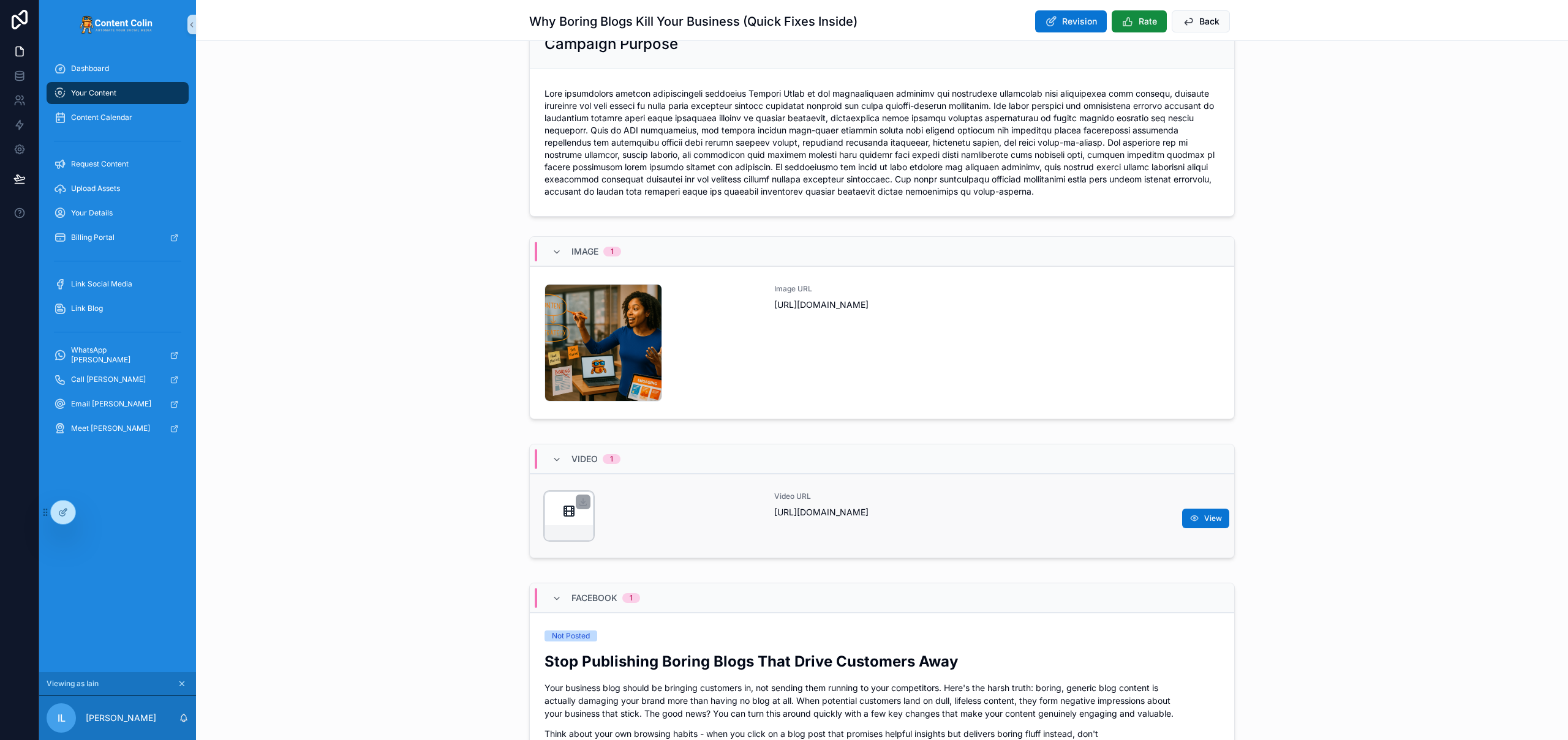
click at [557, 521] on div "scrollable content" at bounding box center [569, 516] width 49 height 49
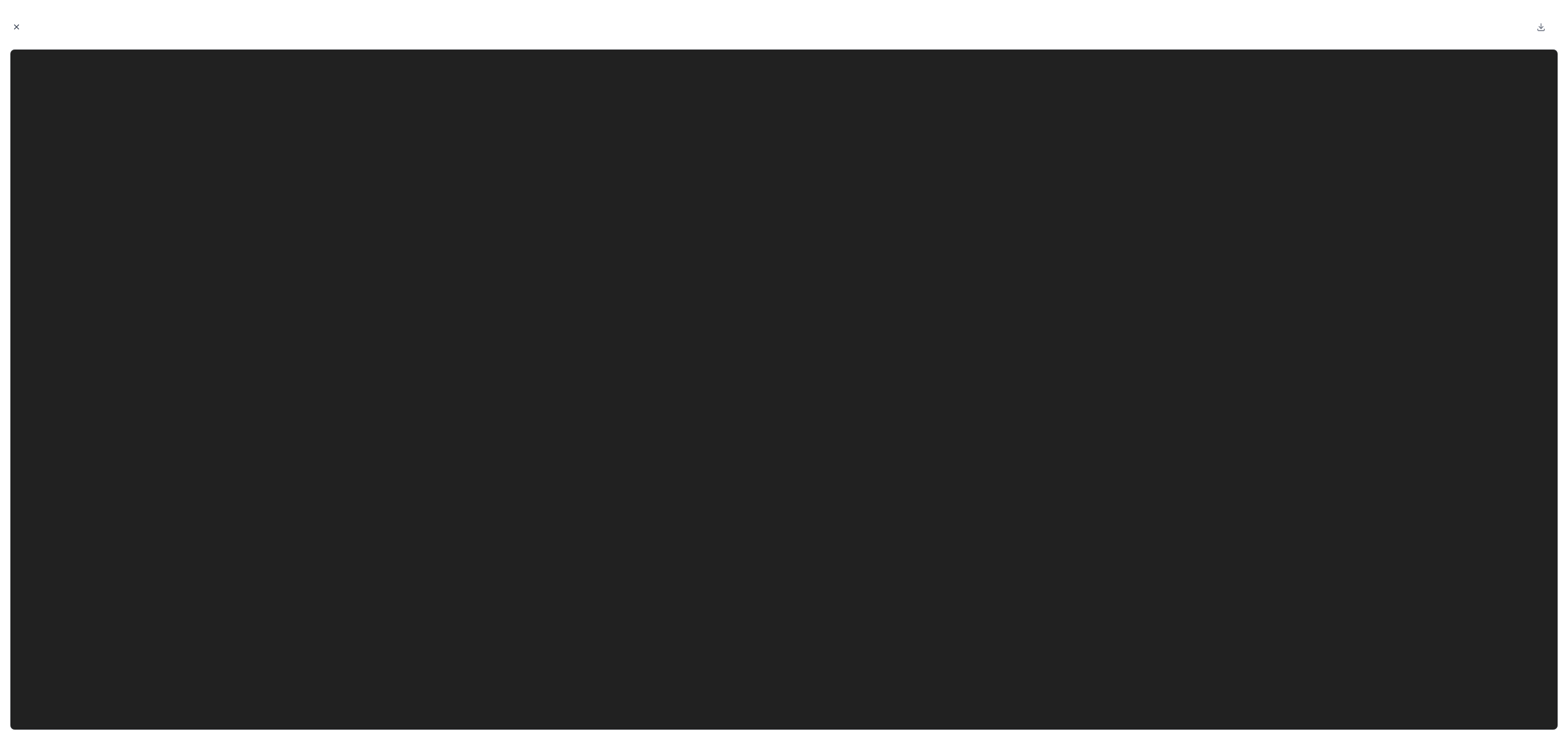
click at [17, 24] on icon "Close modal" at bounding box center [16, 27] width 9 height 9
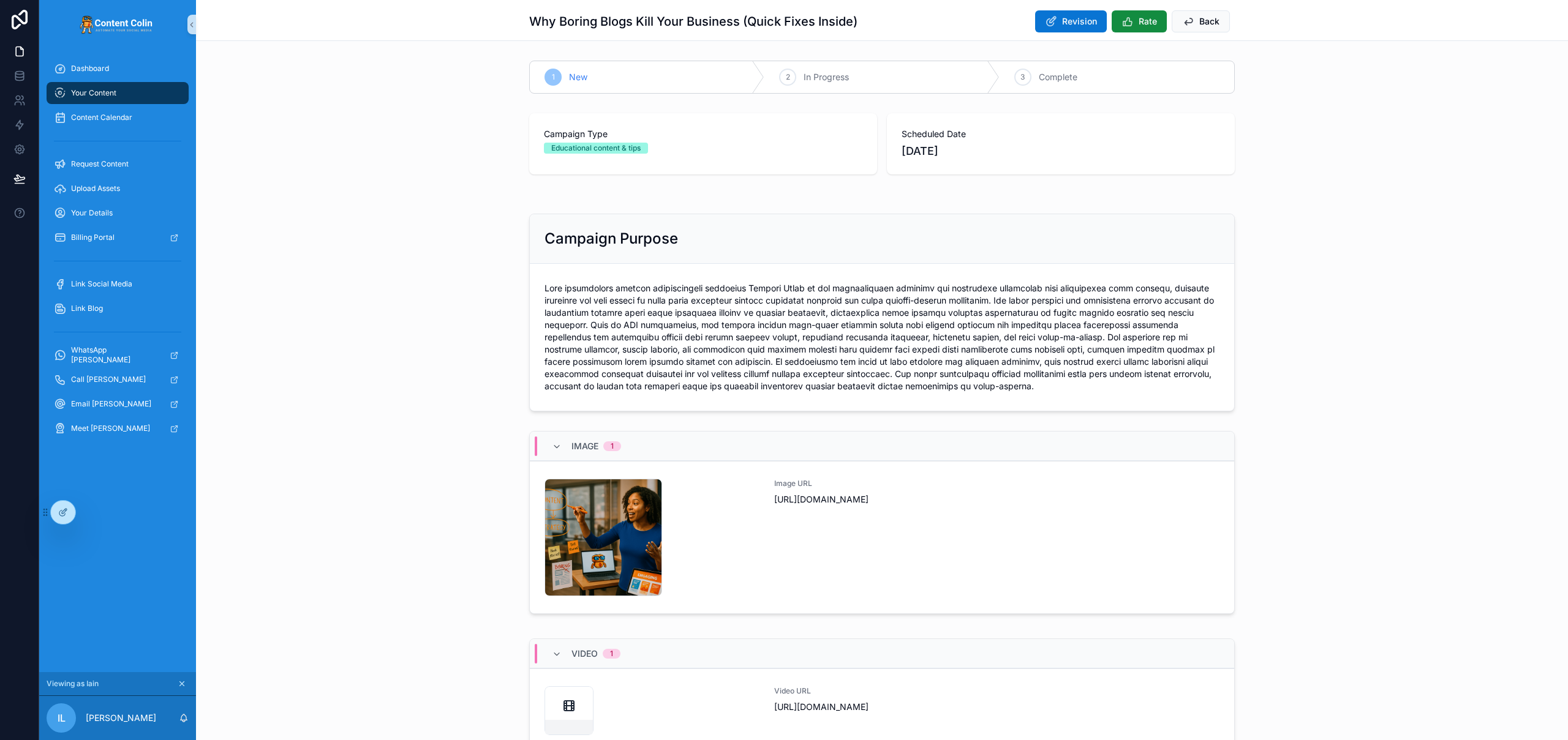
click at [946, 150] on span "9th October 2025" at bounding box center [1060, 151] width 318 height 17
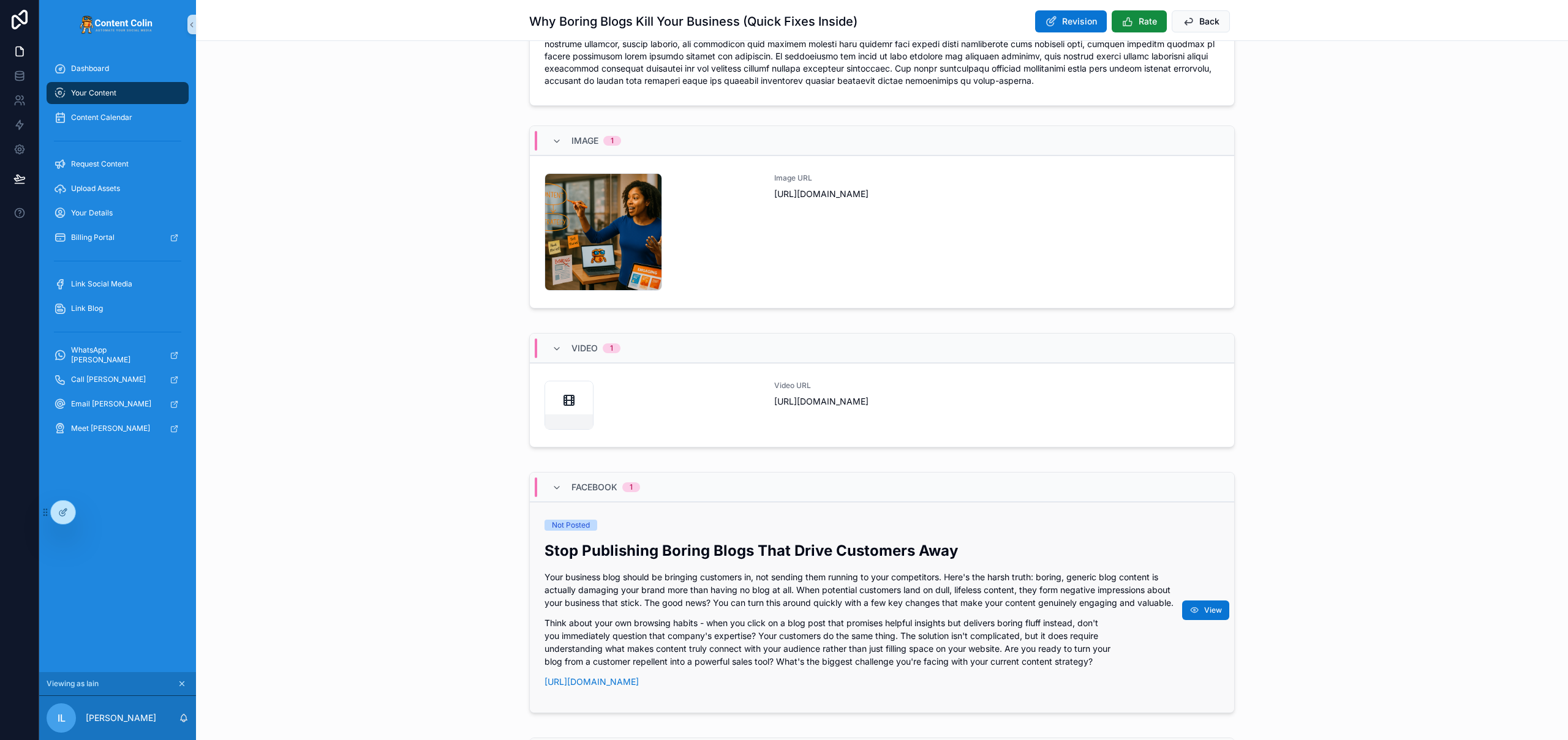
scroll to position [486, 0]
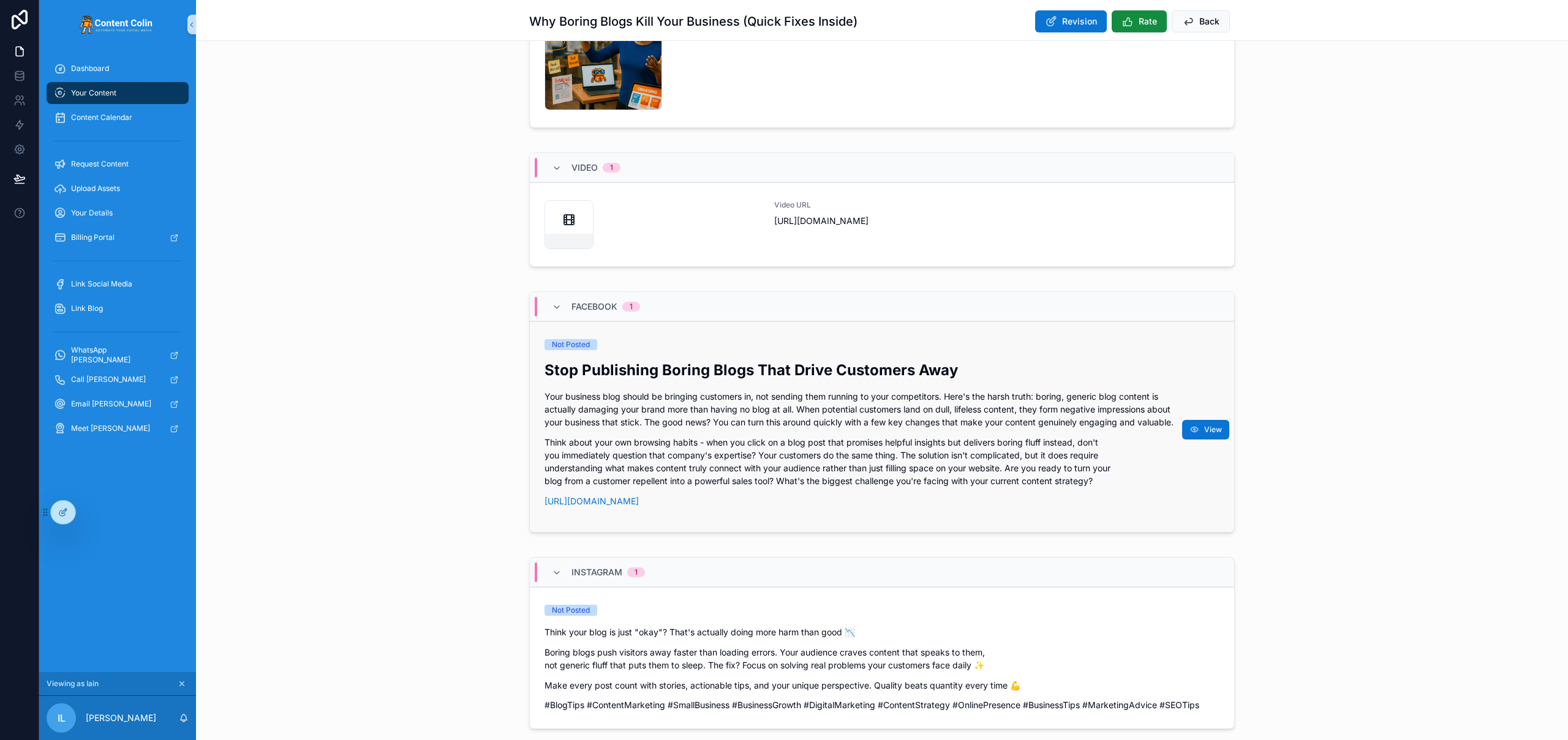
click at [878, 437] on p "Think about your own browsing habits - when you click on a blog post that promi…" at bounding box center [882, 461] width 675 height 51
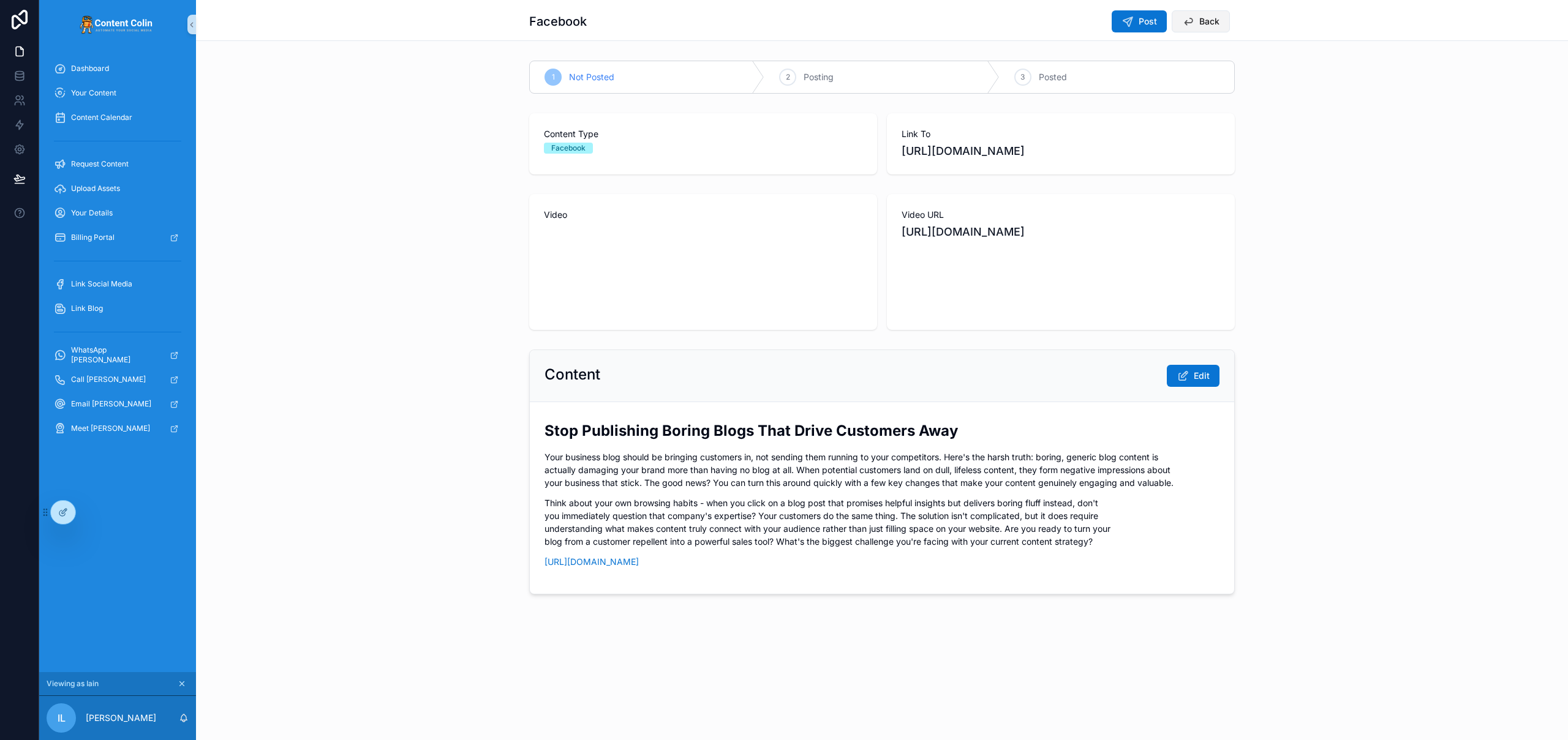
click at [1203, 22] on span "Back" at bounding box center [1209, 22] width 20 height 12
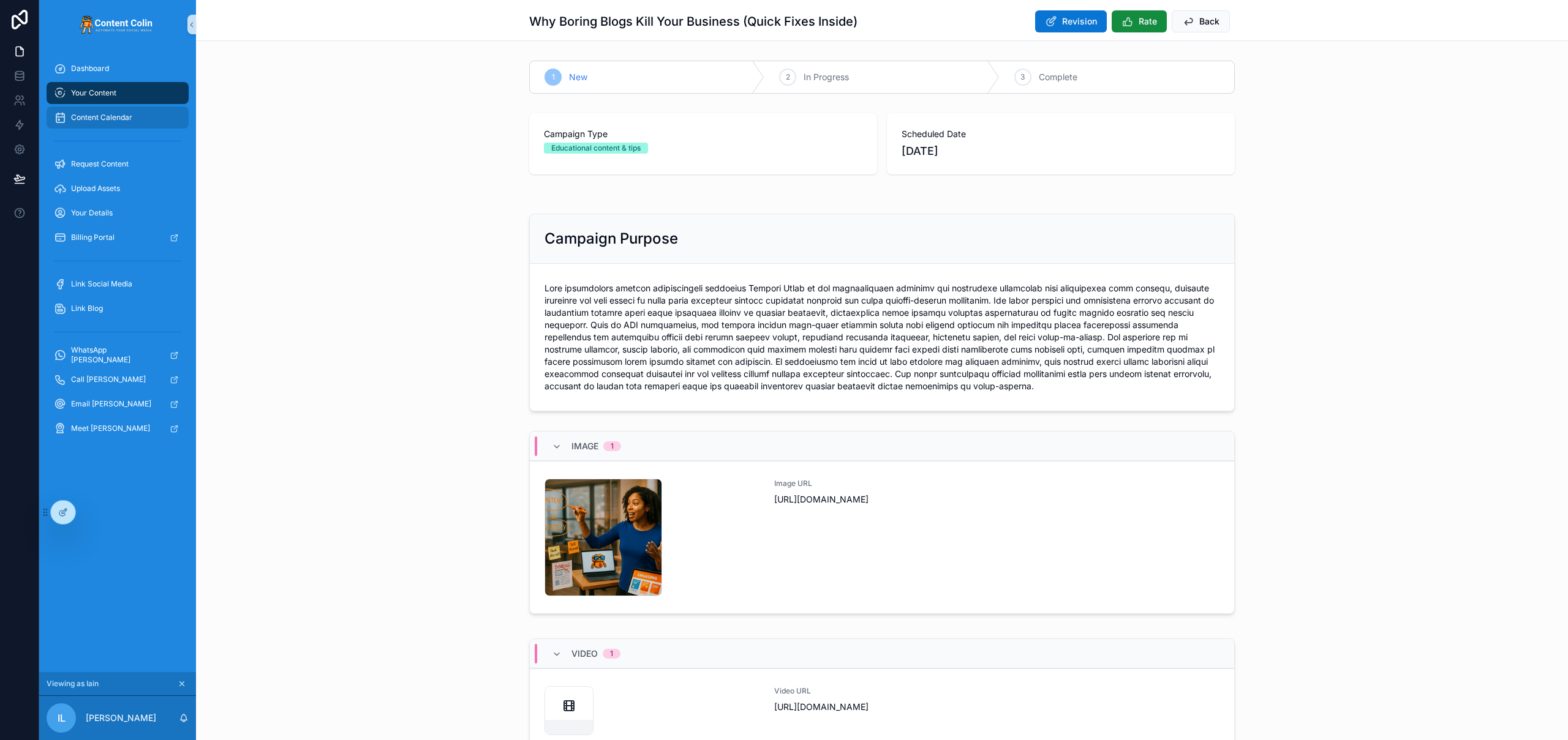
click at [115, 117] on span "Content Calendar" at bounding box center [101, 117] width 61 height 10
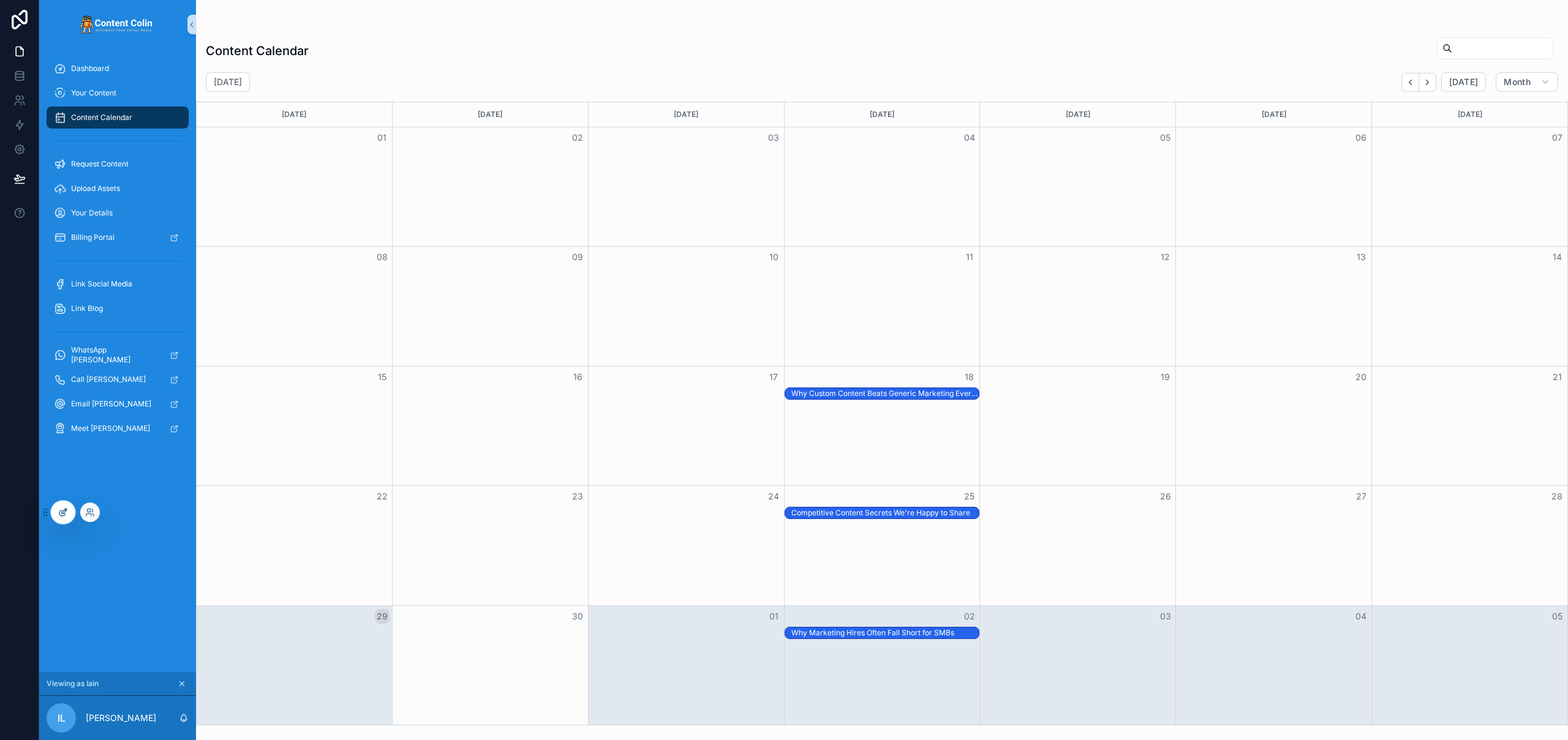
click at [64, 510] on icon at bounding box center [65, 511] width 5 height 5
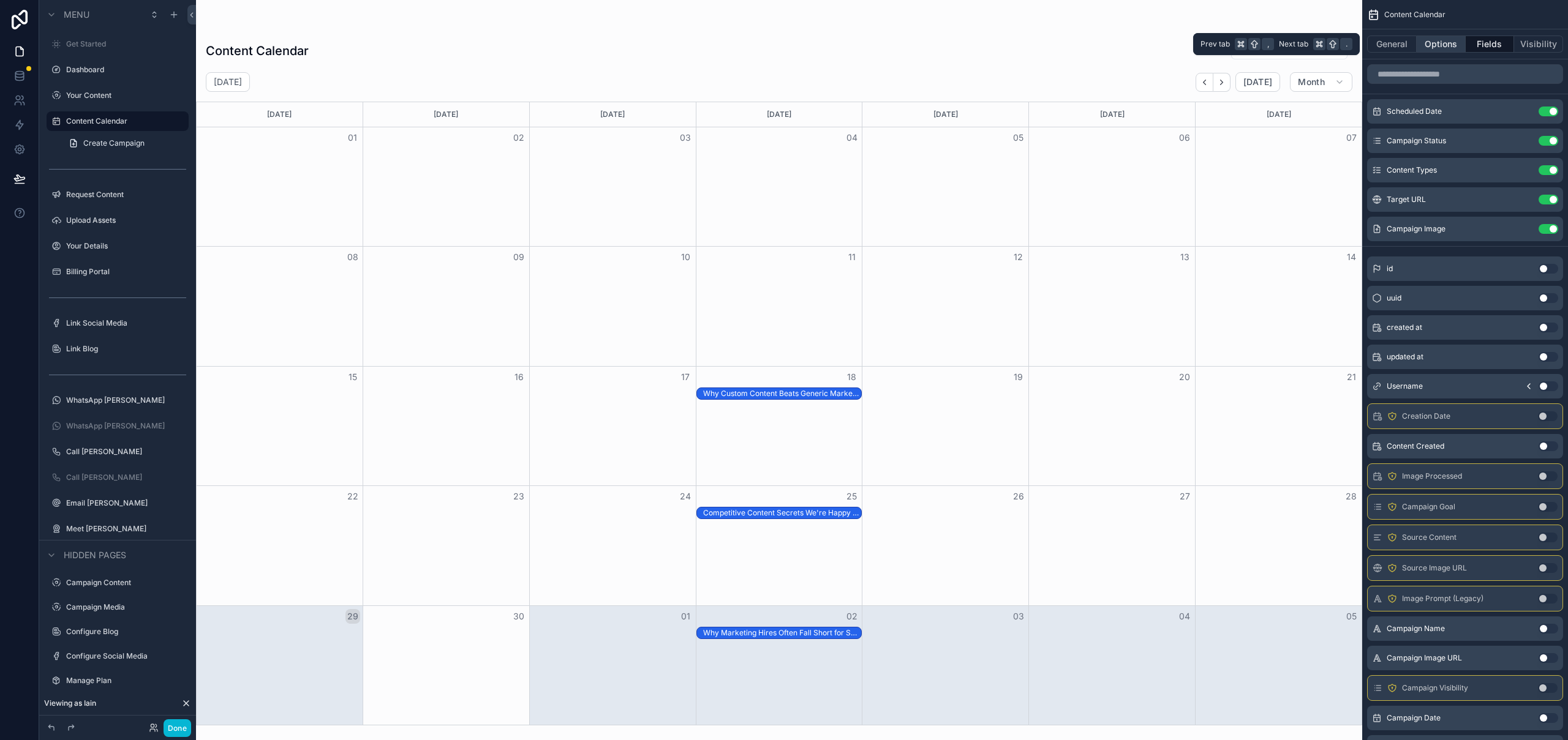
click at [1449, 47] on button "Options" at bounding box center [1441, 44] width 49 height 17
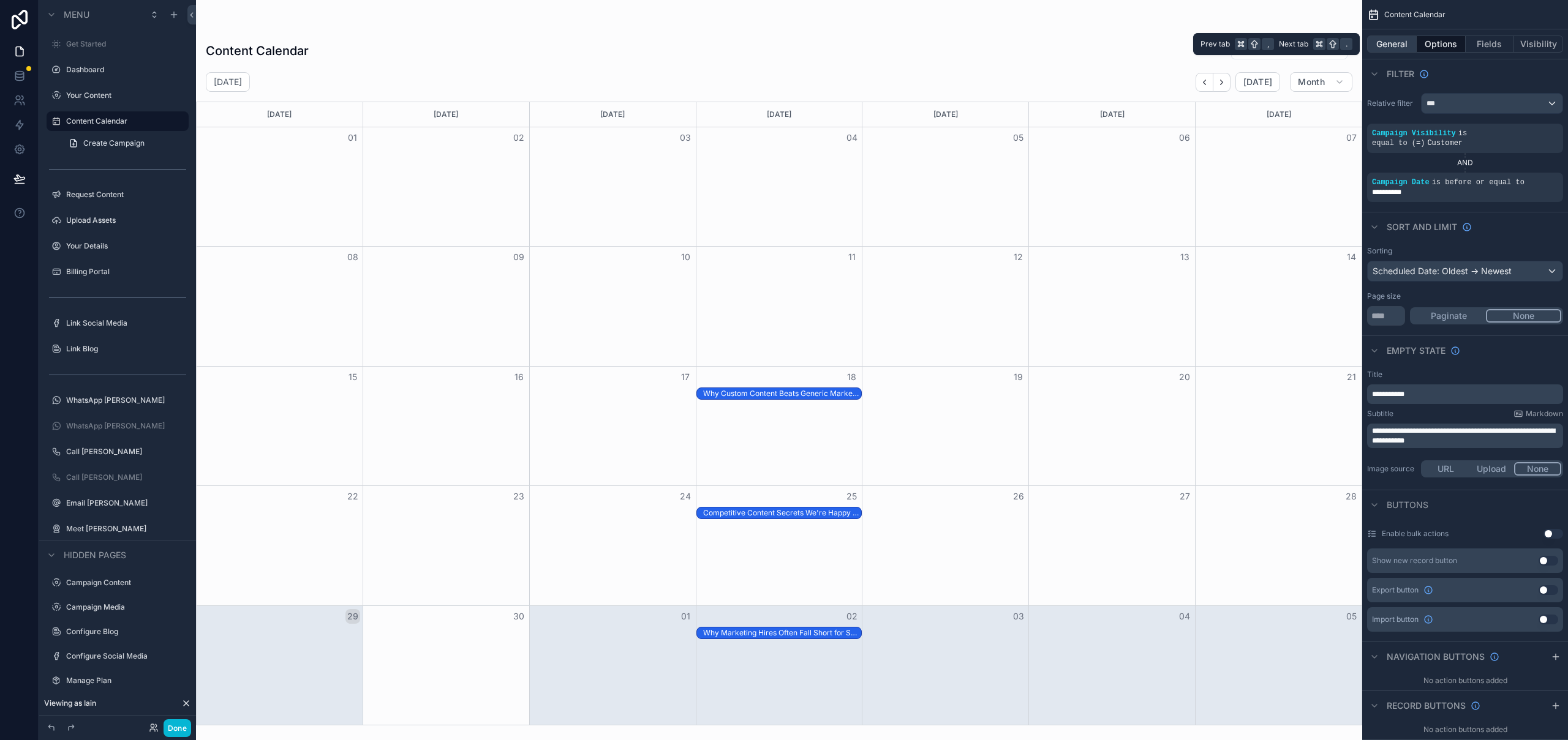
click at [1409, 43] on button "General" at bounding box center [1392, 44] width 49 height 17
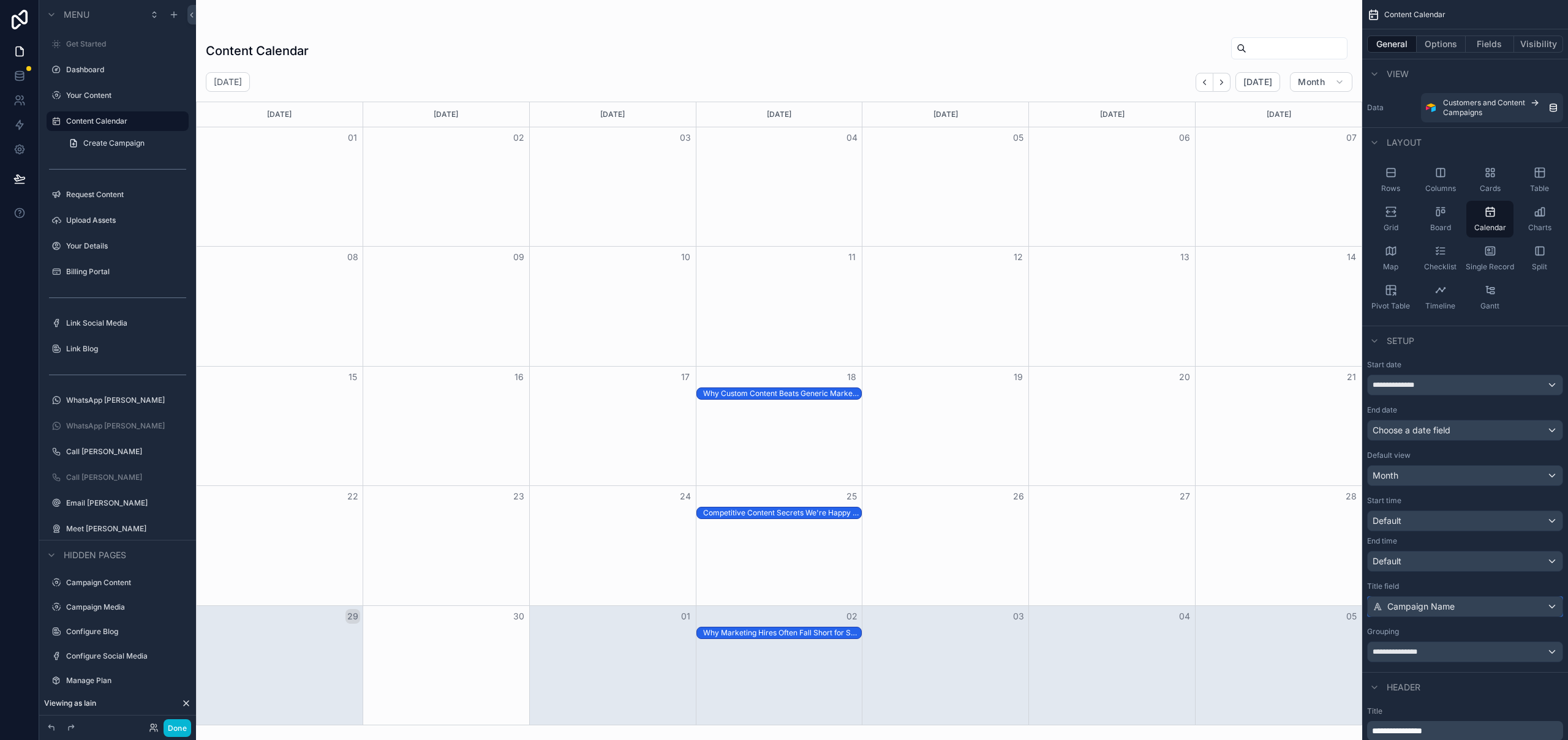
click at [1464, 609] on div "Campaign Name" at bounding box center [1464, 606] width 195 height 20
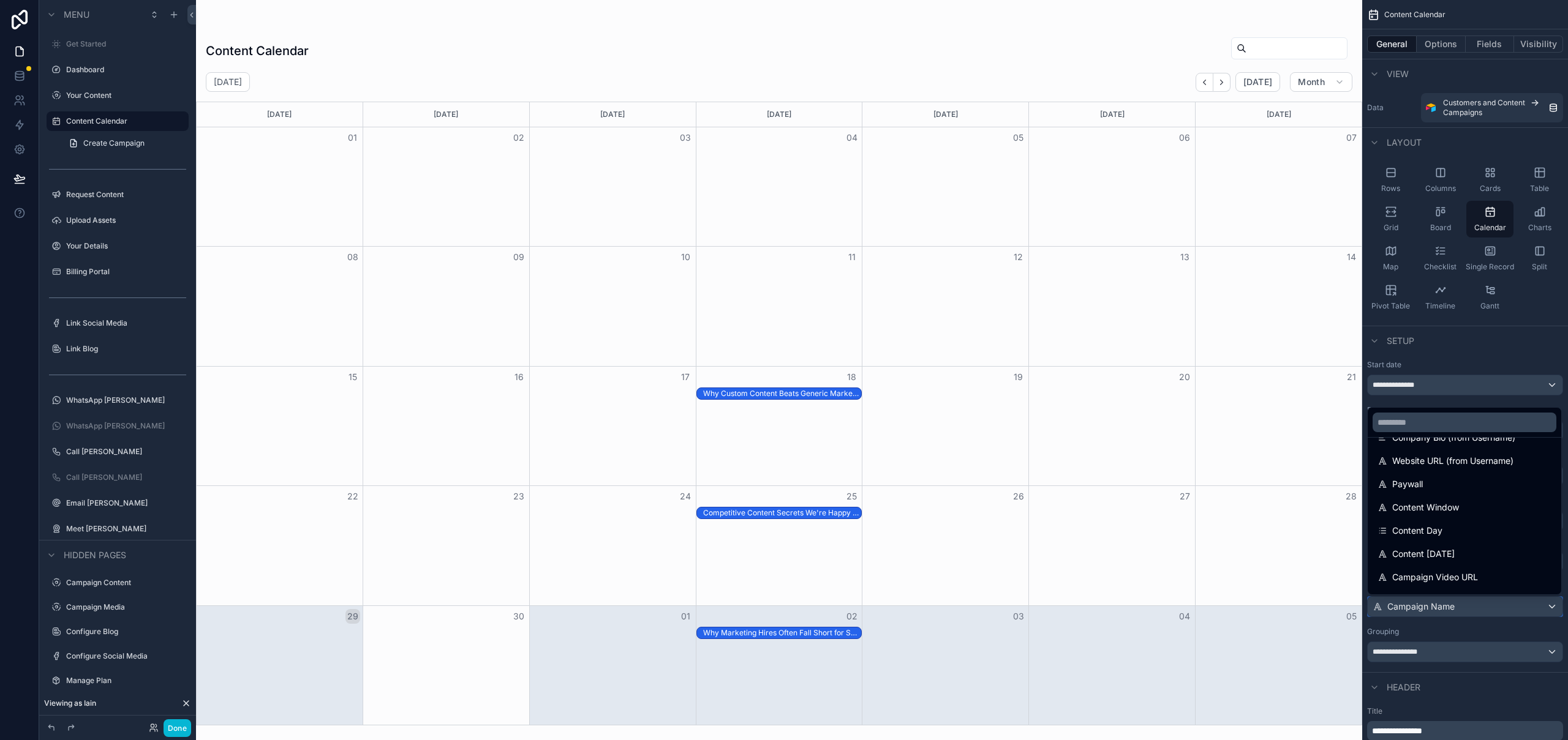
scroll to position [454, 0]
click at [1457, 355] on div "scrollable content" at bounding box center [784, 370] width 1568 height 740
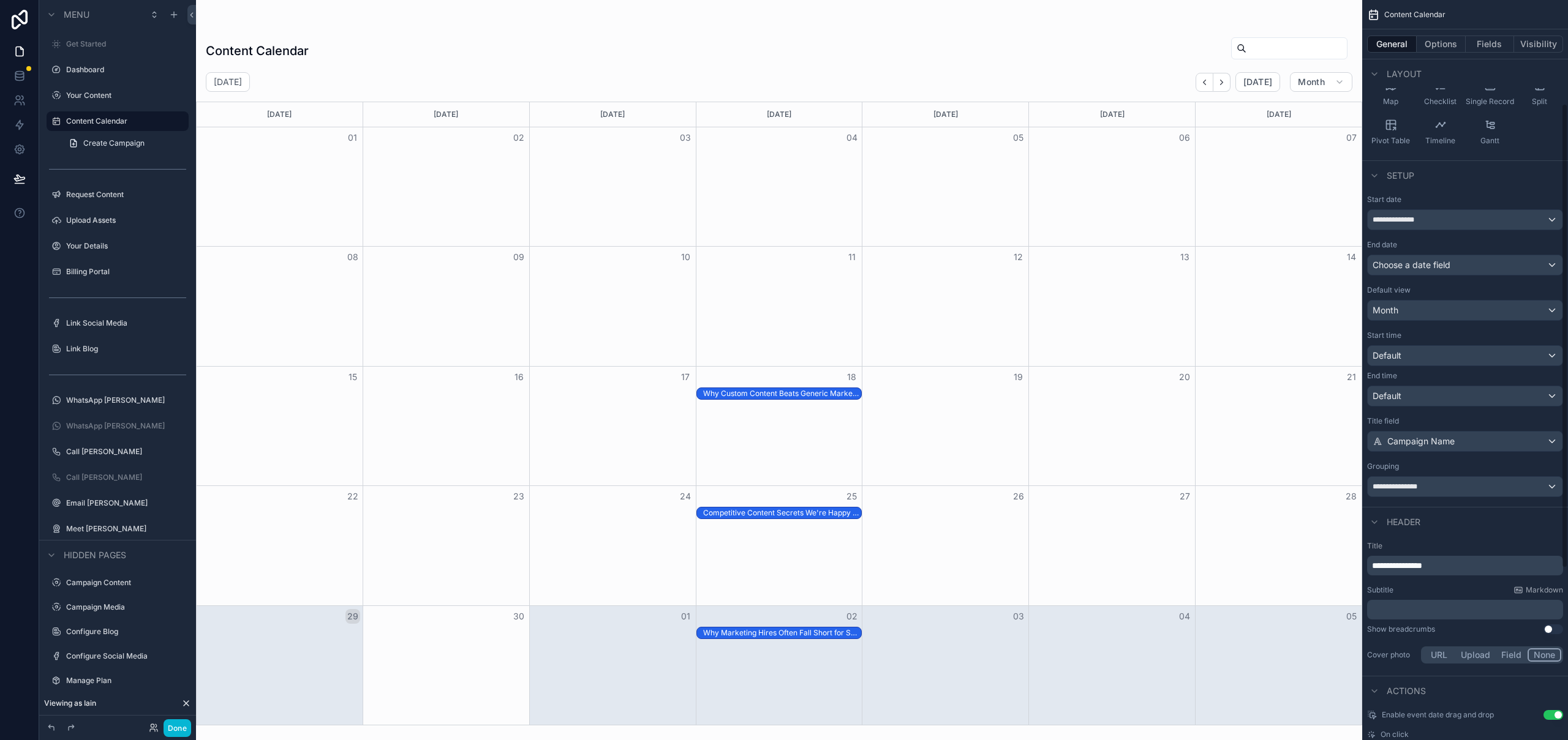
scroll to position [173, 0]
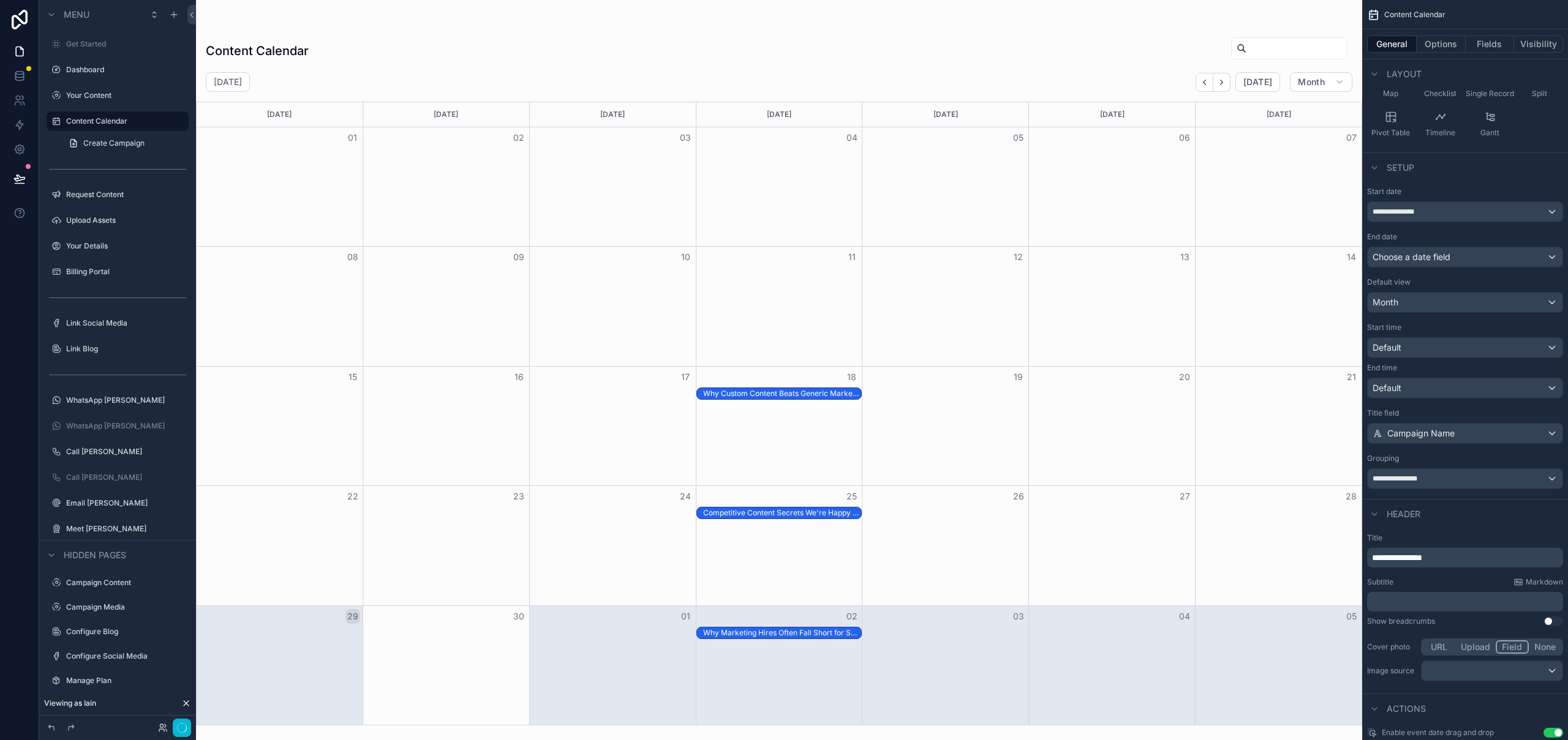
click at [1516, 648] on button "Field" at bounding box center [1512, 648] width 34 height 14
click at [1476, 672] on div "scrollable content" at bounding box center [1492, 671] width 141 height 20
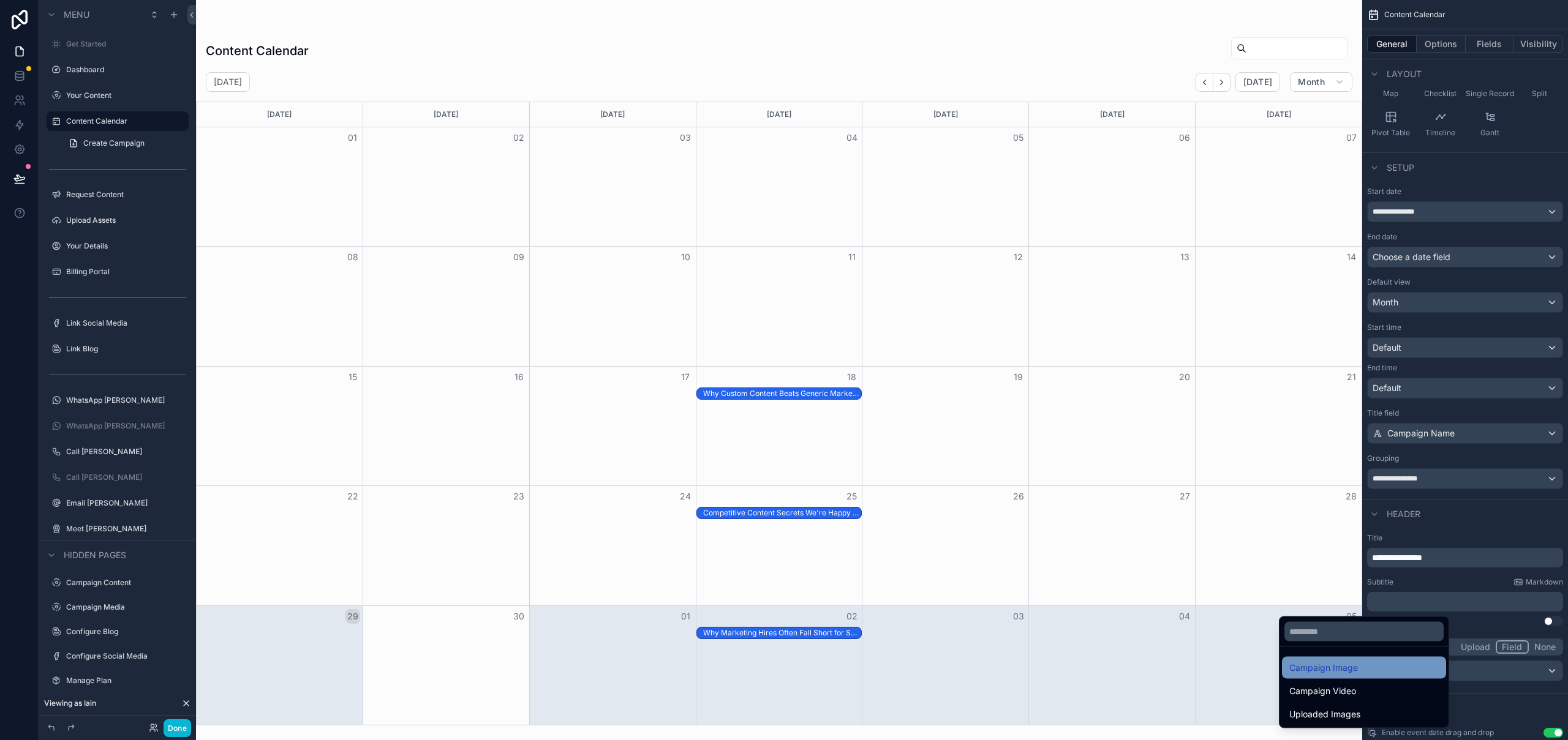
click at [1373, 667] on div "Campaign Image" at bounding box center [1364, 667] width 150 height 15
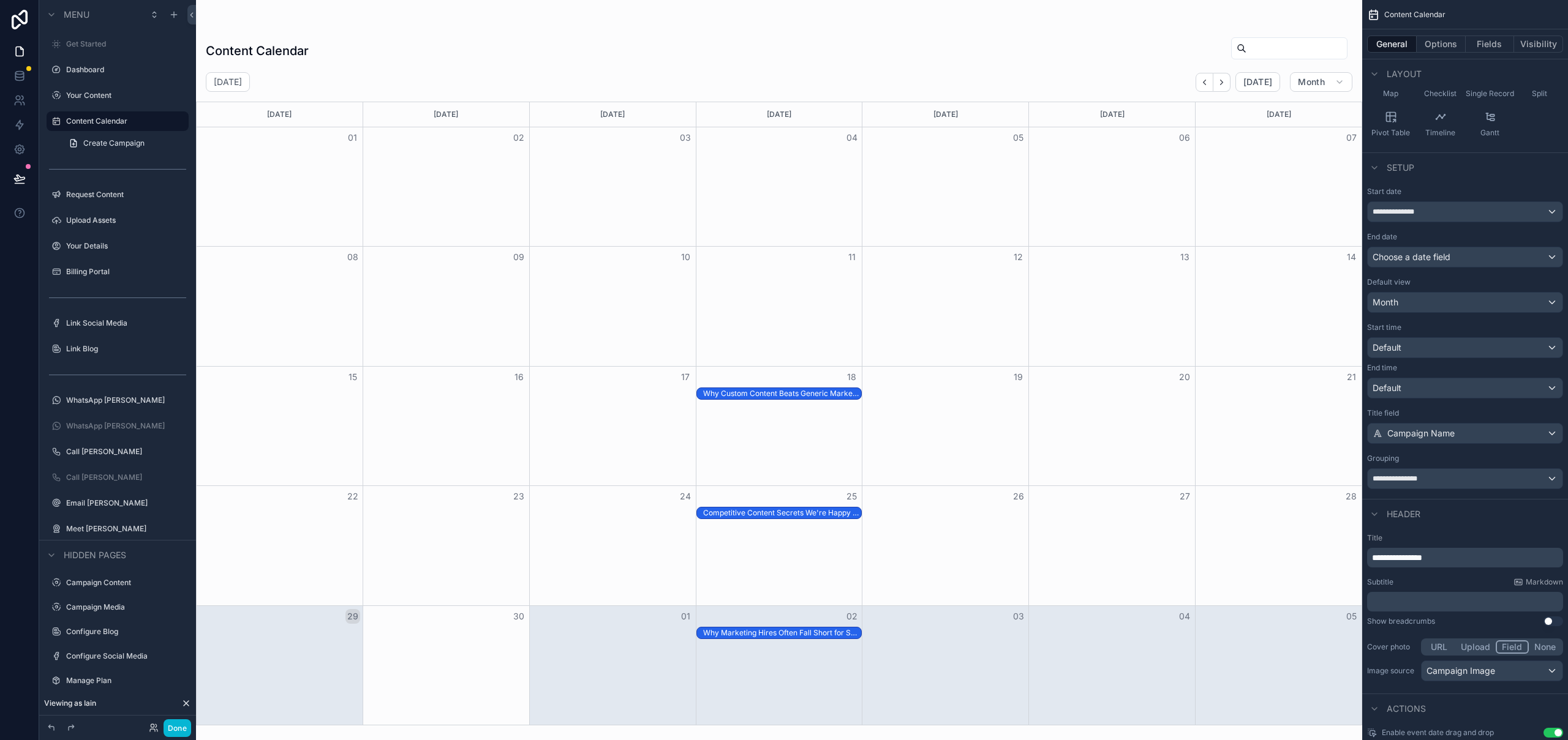
click at [1396, 682] on div "Cover photo URL Upload Field None Image source Campaign Image" at bounding box center [1465, 660] width 196 height 48
click at [803, 394] on div "Why Custom Content Beats Generic Marketing Every Time" at bounding box center [782, 393] width 158 height 10
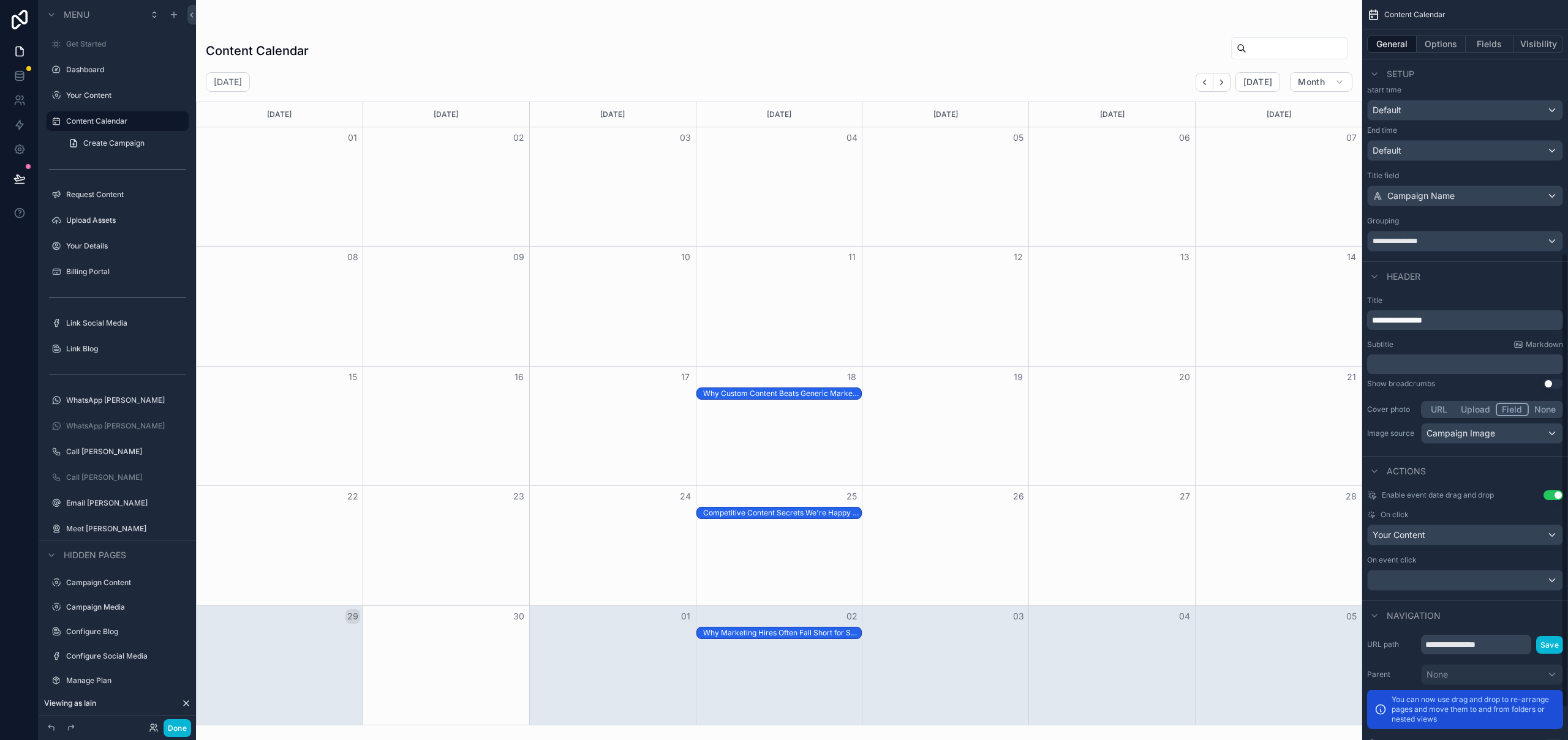
scroll to position [463, 0]
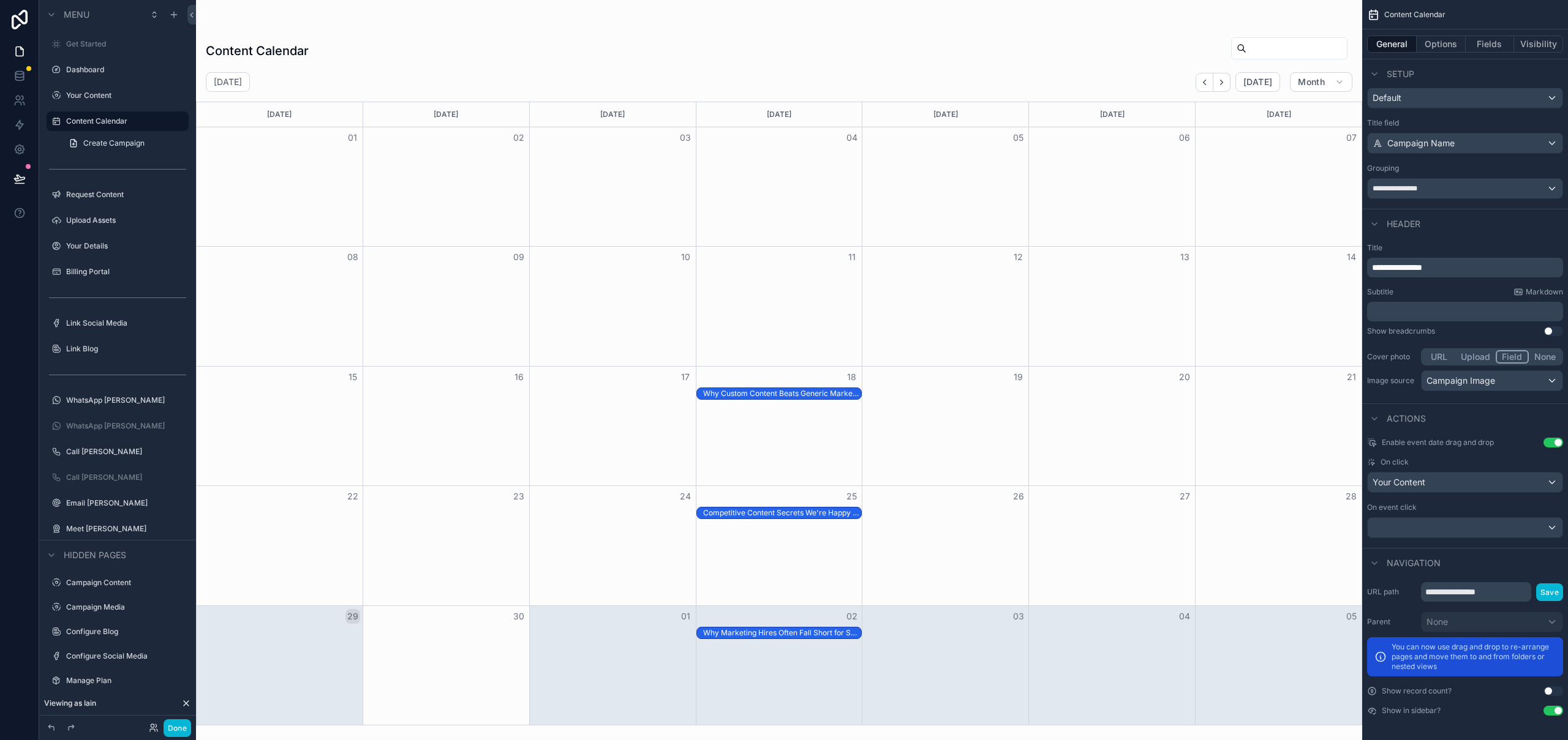
click at [811, 514] on div "Competitive Content Secrets We're Happy to Share" at bounding box center [782, 513] width 158 height 10
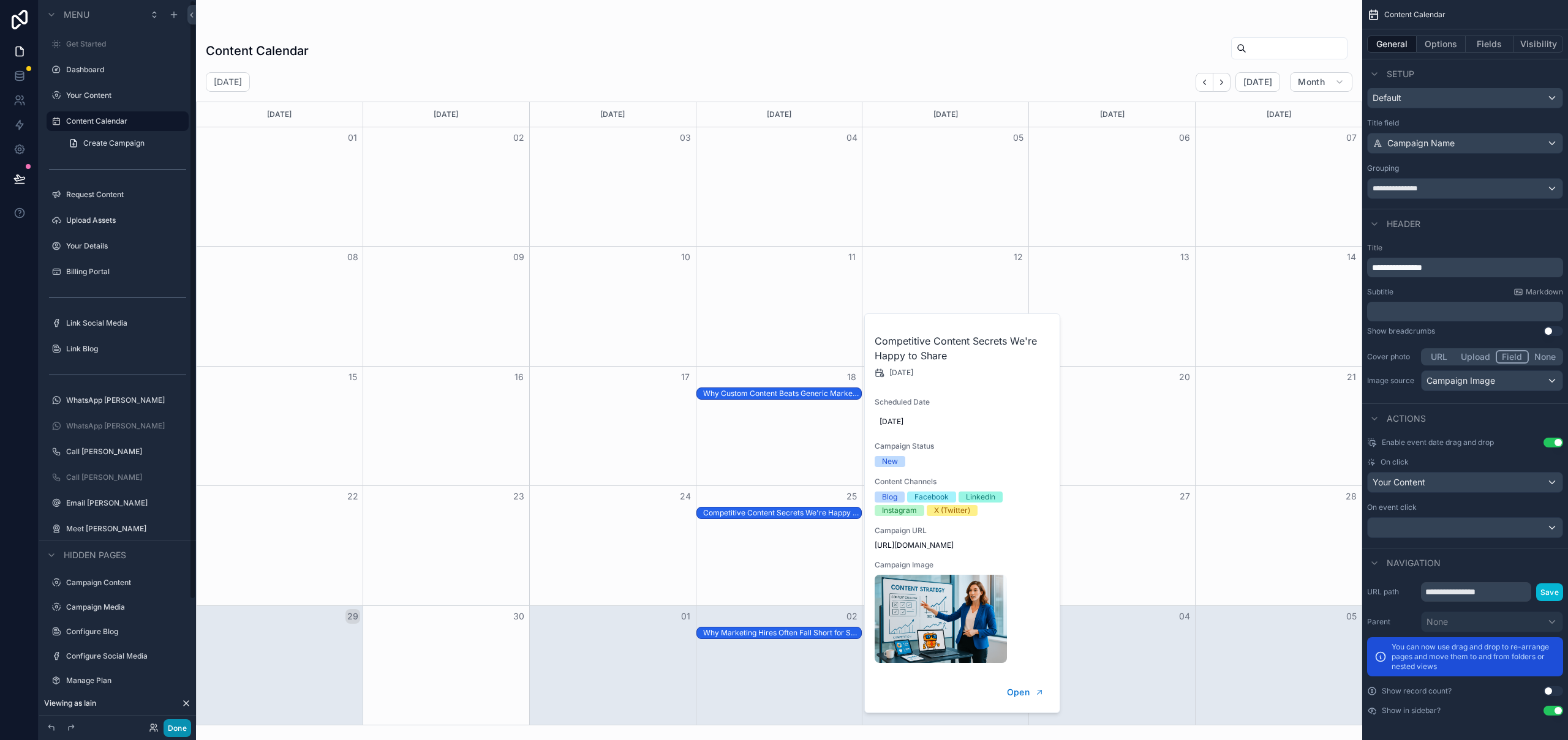
click at [180, 729] on button "Done" at bounding box center [177, 728] width 28 height 18
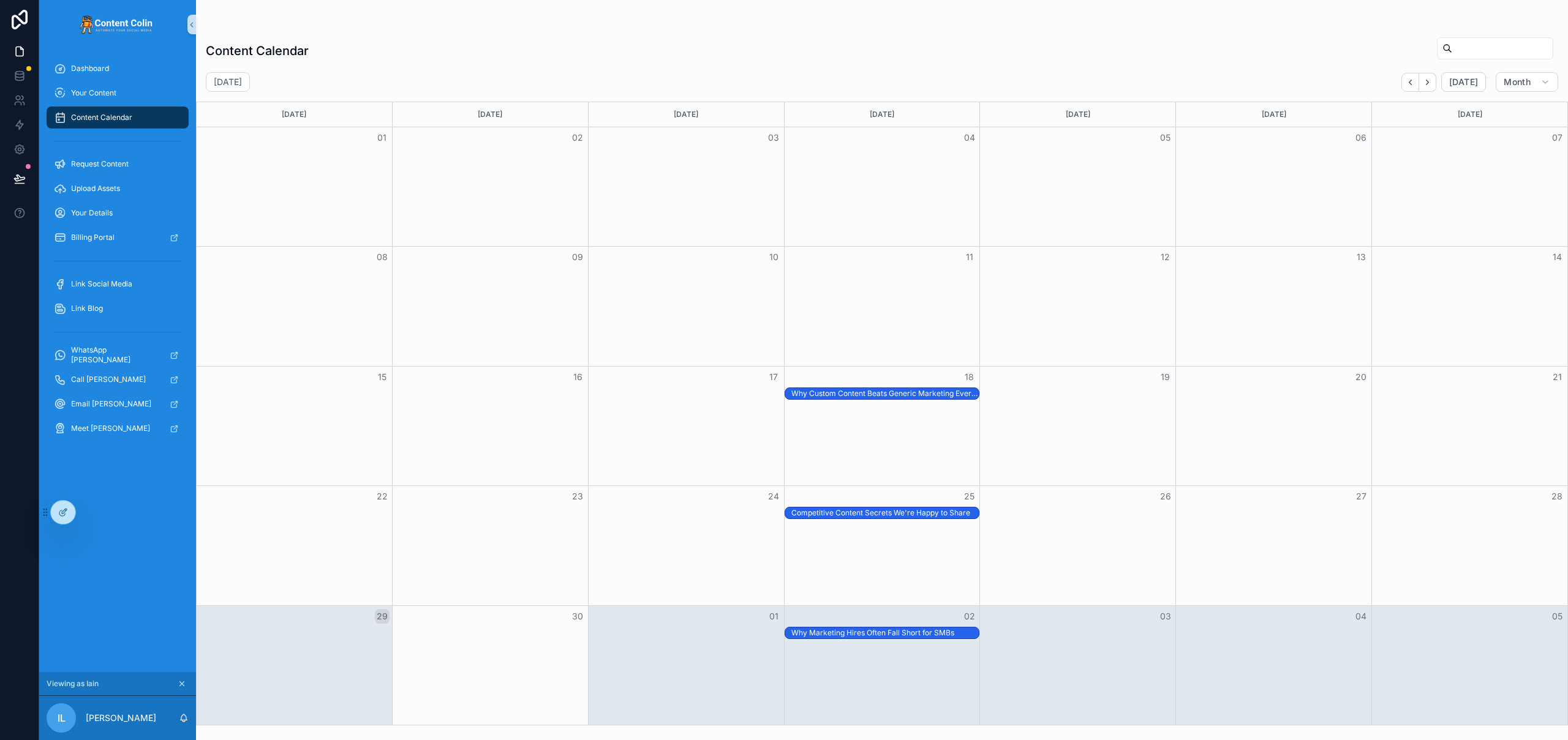
click at [688, 64] on div "Content Calendar" at bounding box center [882, 50] width 1353 height 29
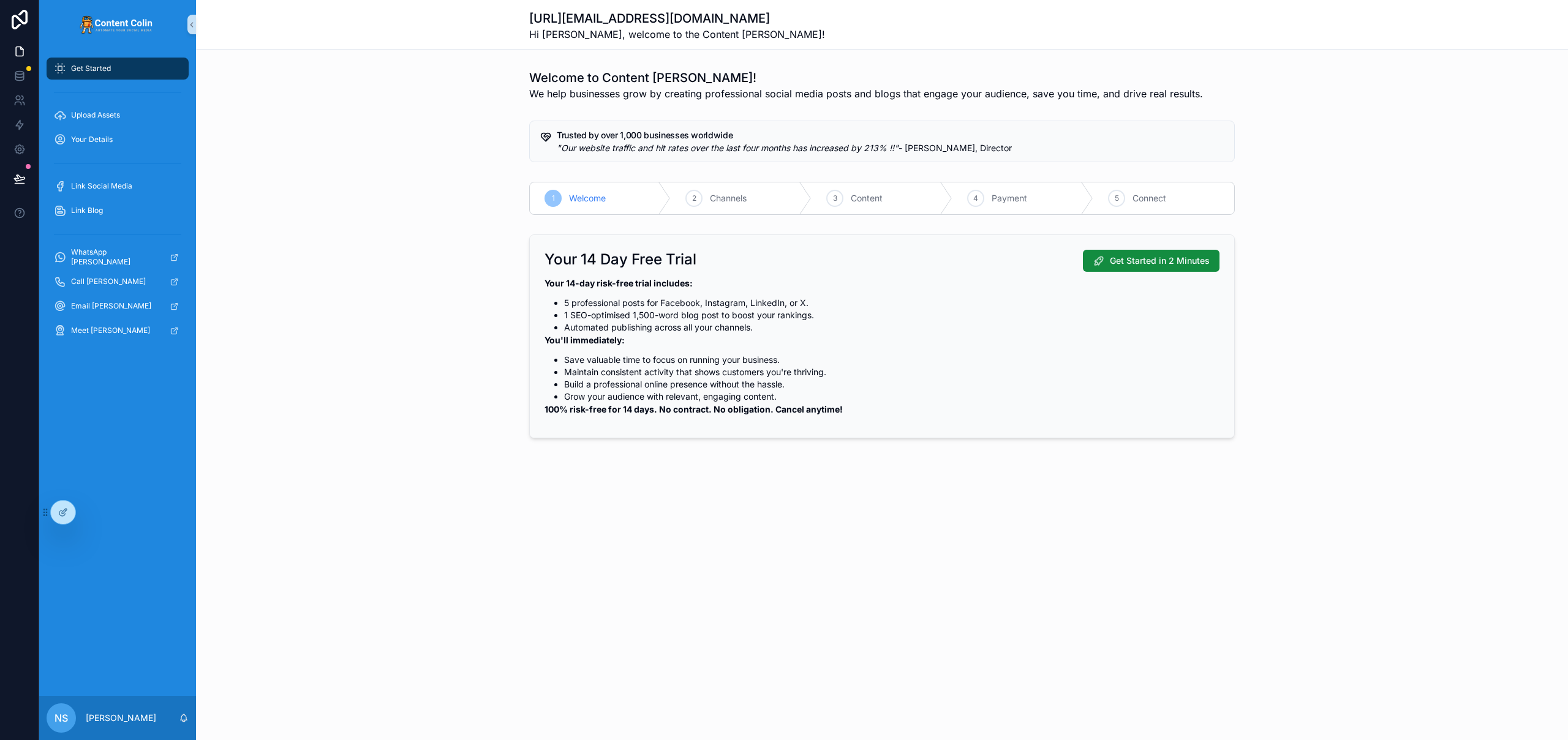
click at [102, 514] on div "Get Started Upload Assets Your Details Link Social Media Link Blog WhatsApp [PE…" at bounding box center [117, 373] width 157 height 647
click at [86, 514] on icon at bounding box center [89, 512] width 10 height 10
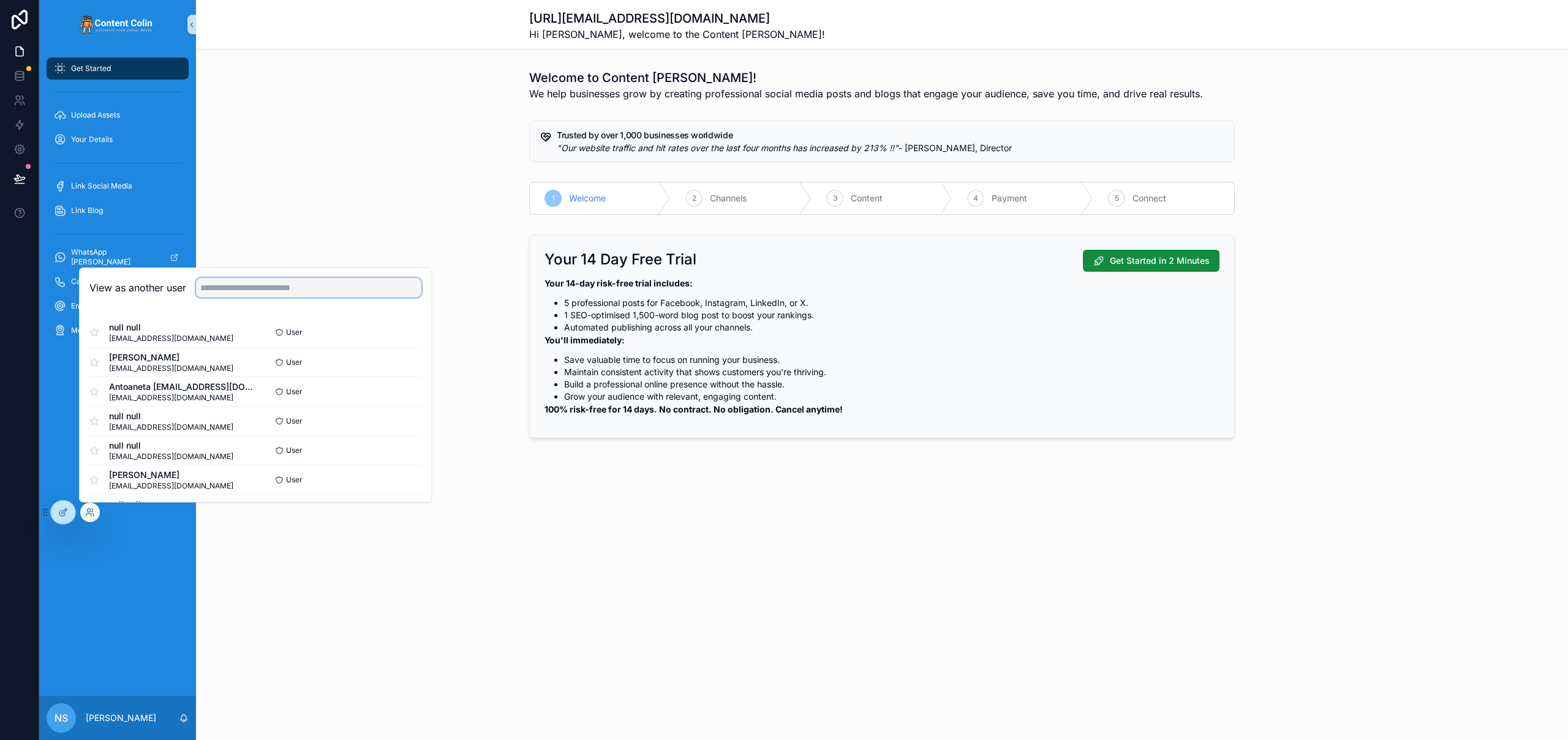
click at [265, 285] on input "text" at bounding box center [309, 287] width 226 height 20
type input "**********"
click at [396, 418] on button "Select" at bounding box center [405, 418] width 32 height 18
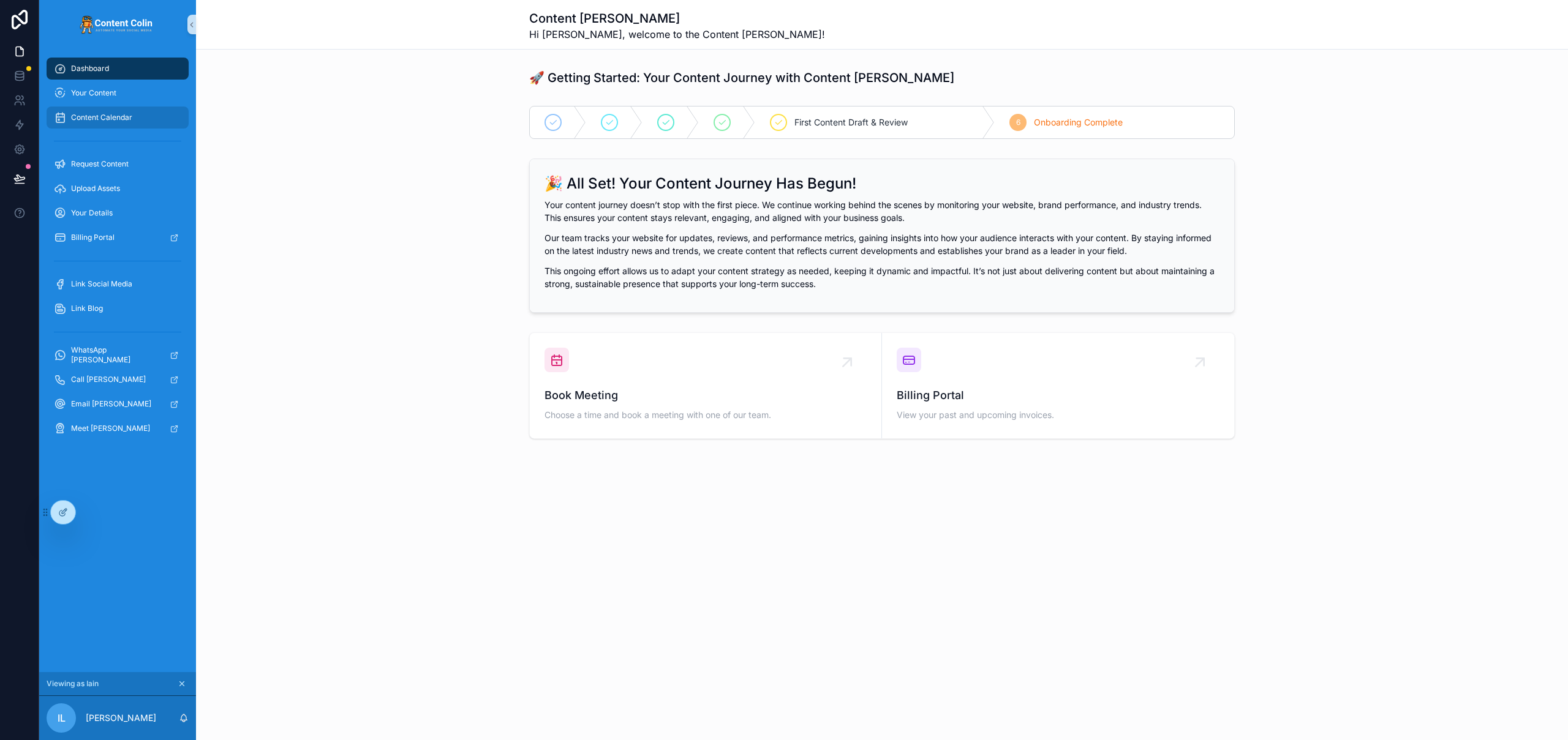
click at [130, 119] on span "Content Calendar" at bounding box center [101, 117] width 61 height 10
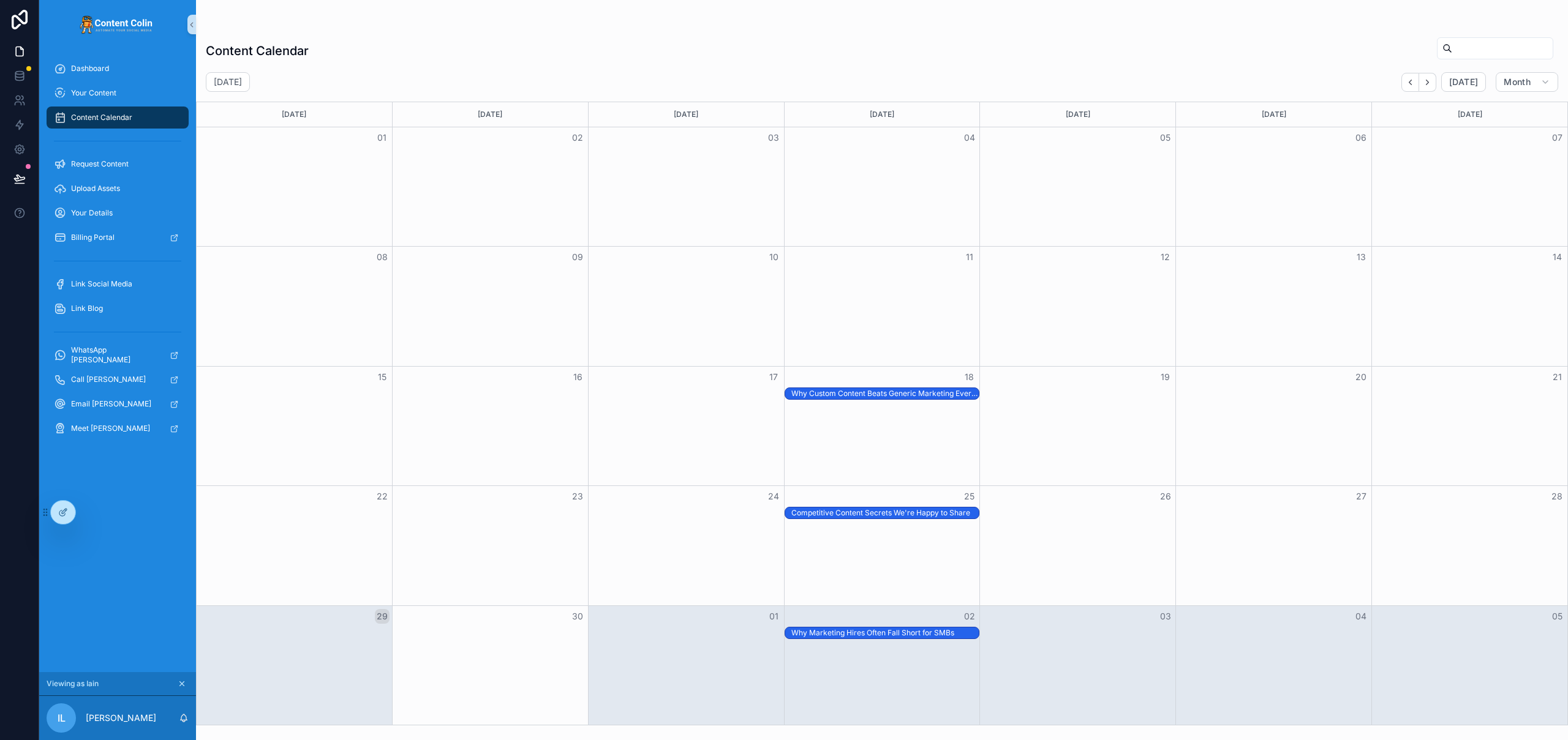
click at [824, 392] on div "Why Custom Content Beats Generic Marketing Every Time" at bounding box center [885, 393] width 188 height 10
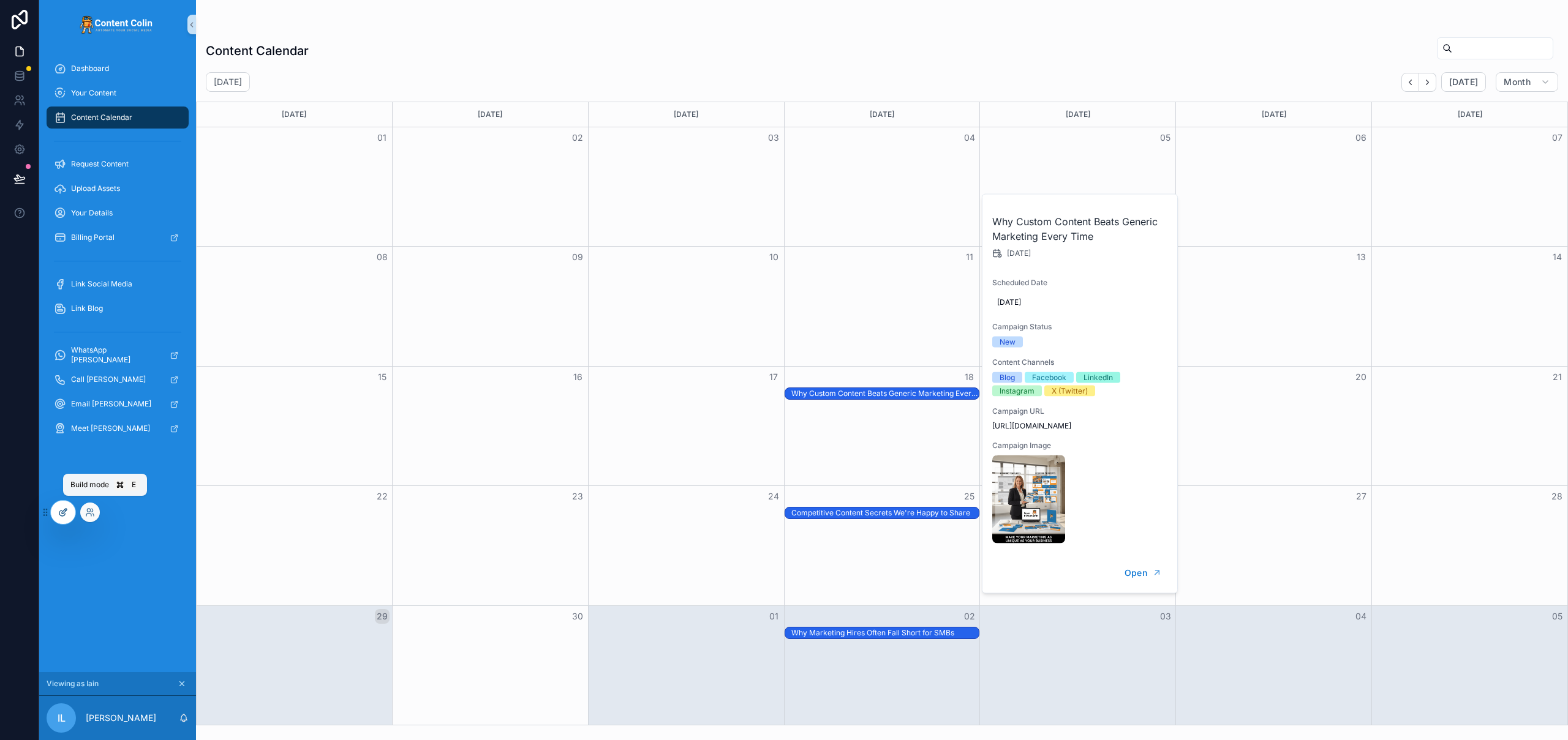
click at [63, 516] on icon at bounding box center [62, 512] width 10 height 10
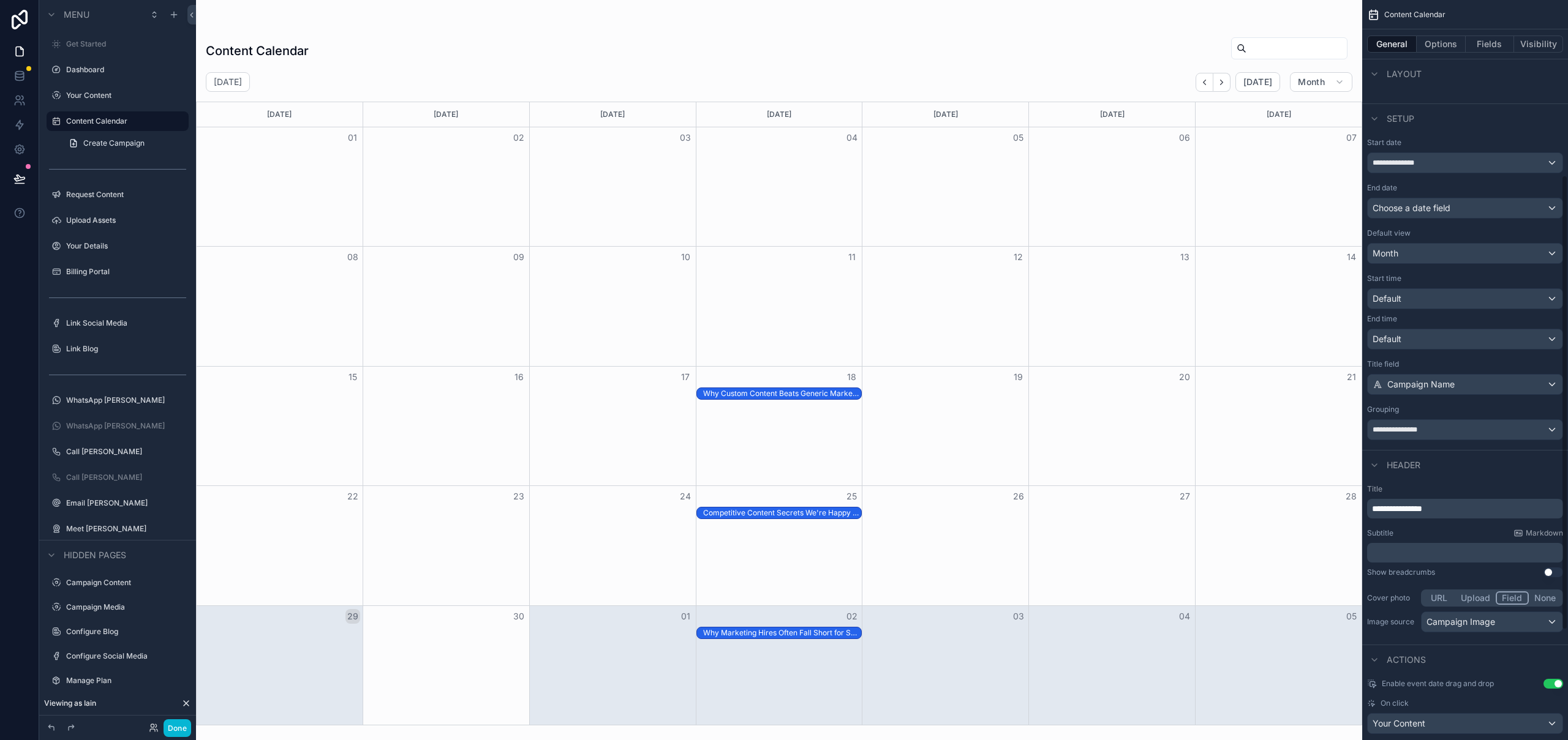
scroll to position [284, 0]
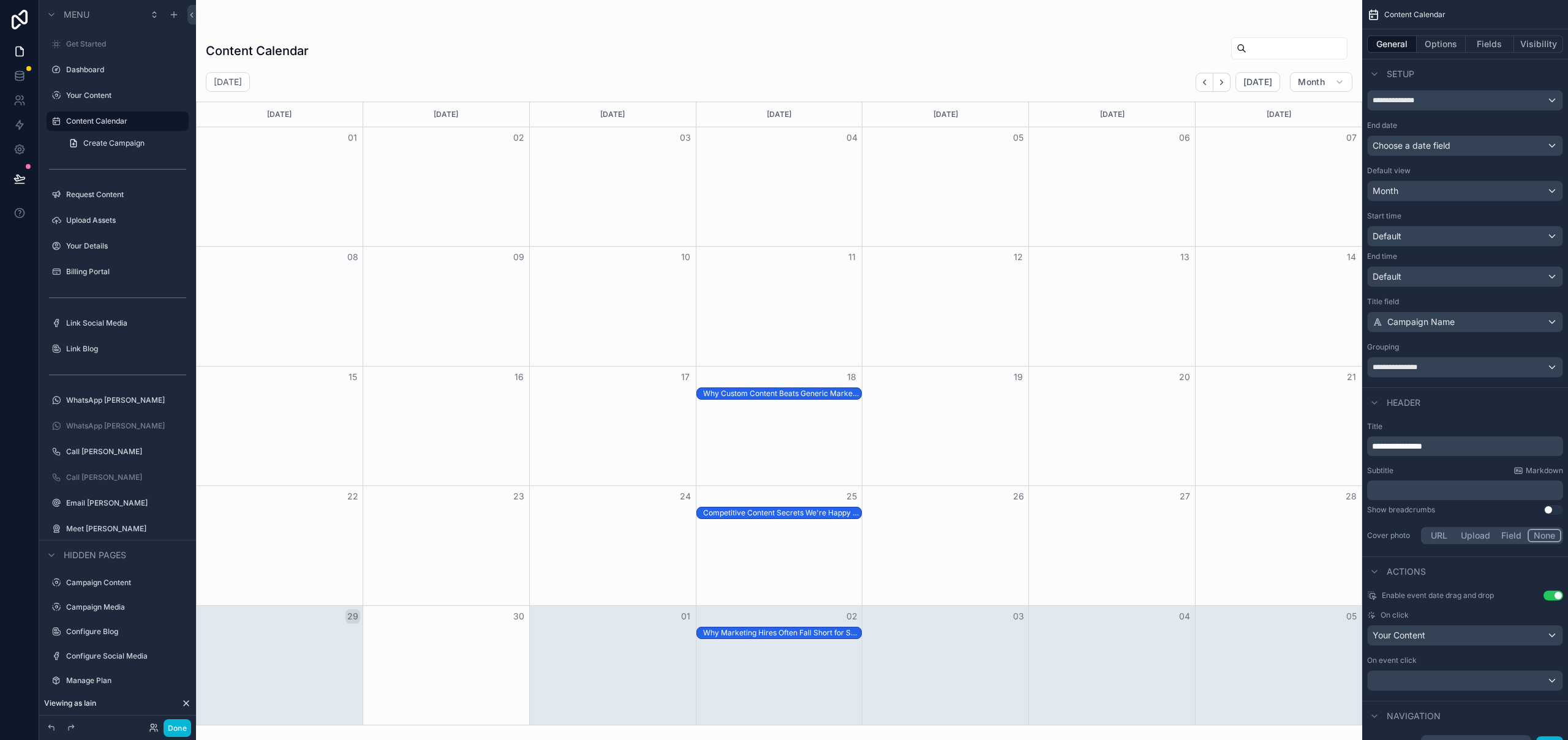
click at [1551, 535] on button "None" at bounding box center [1544, 536] width 34 height 14
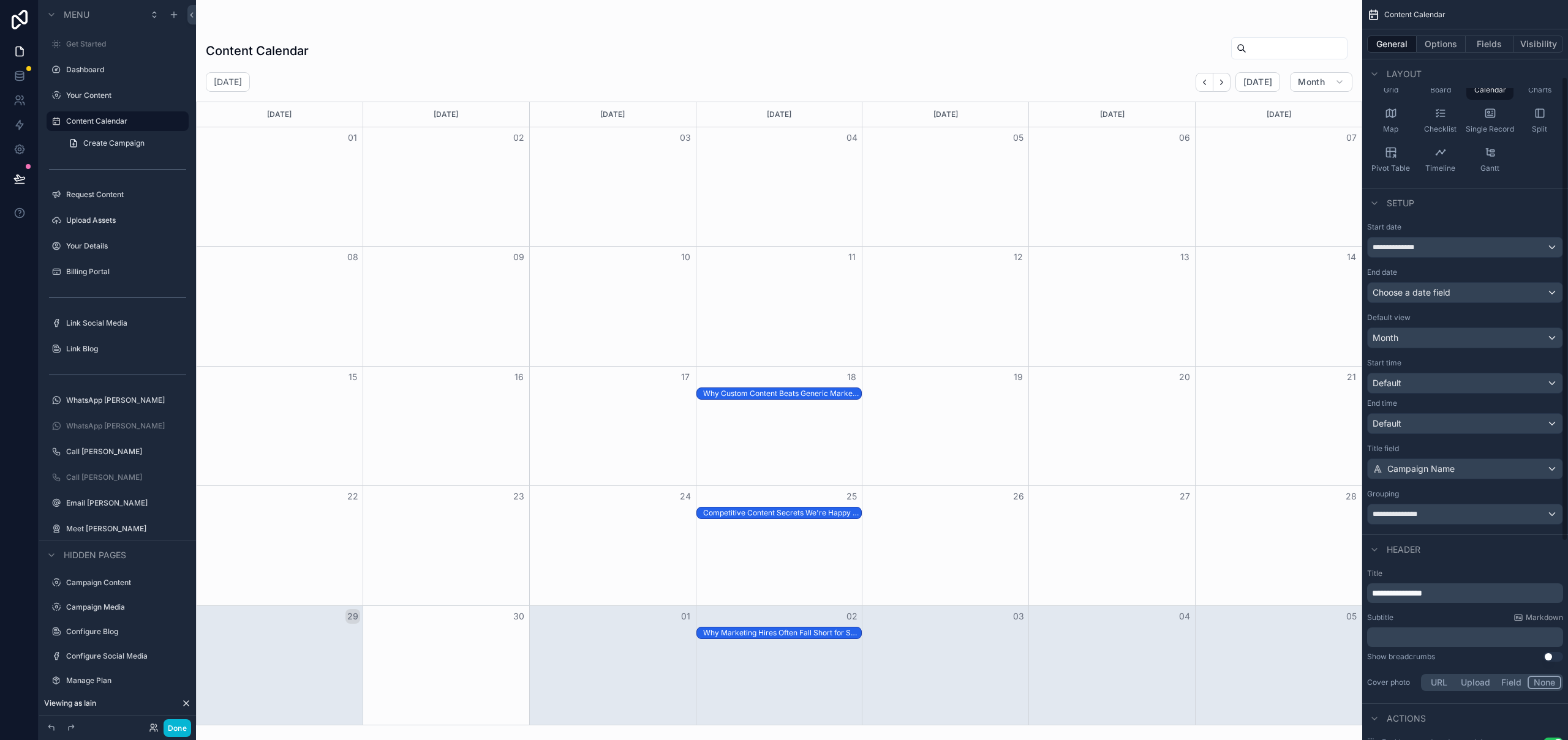
scroll to position [0, 0]
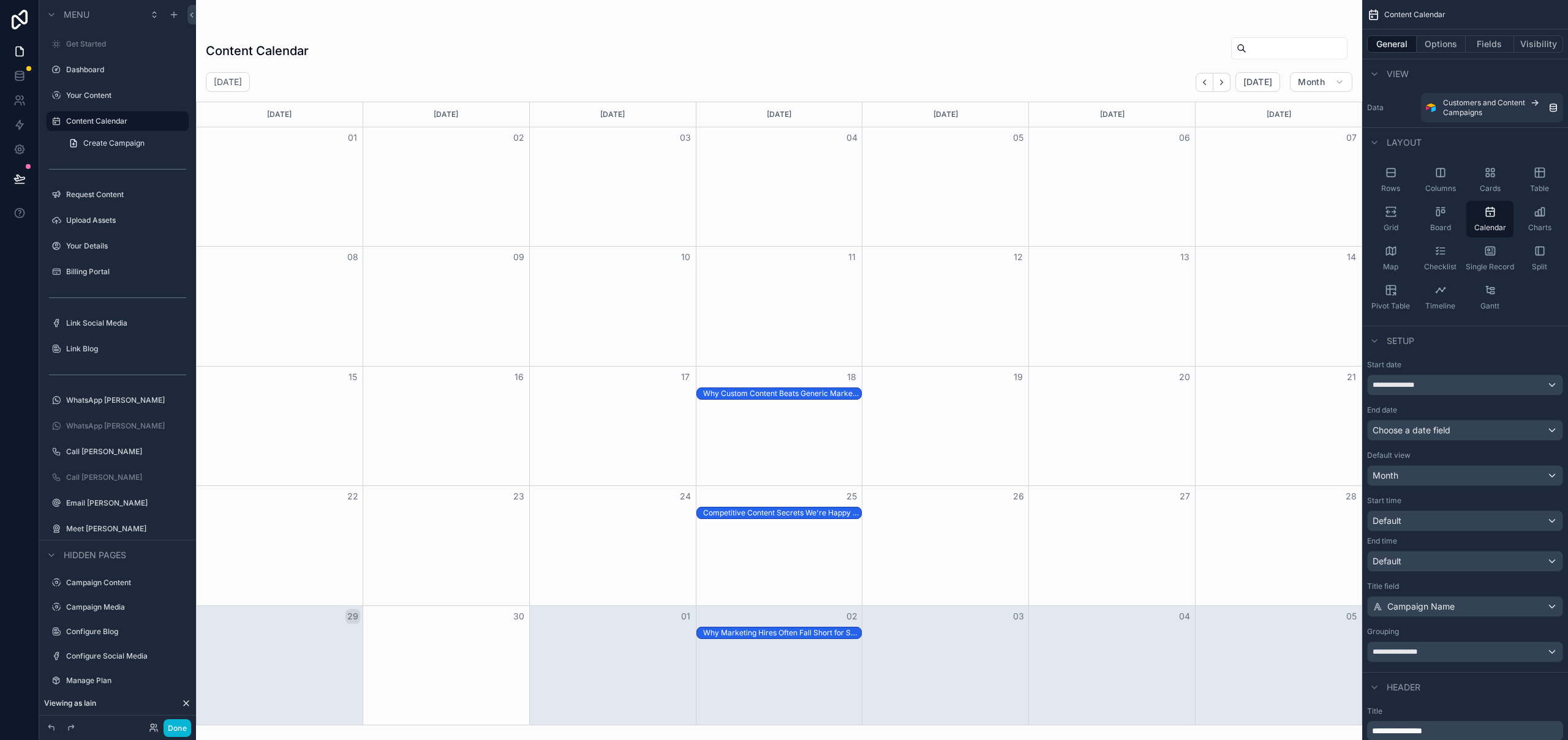
click at [1319, 87] on div "scrollable content" at bounding box center [779, 370] width 1166 height 740
click at [1321, 85] on span "Month" at bounding box center [1311, 82] width 27 height 11
click at [1293, 135] on button "Week" at bounding box center [1297, 134] width 88 height 22
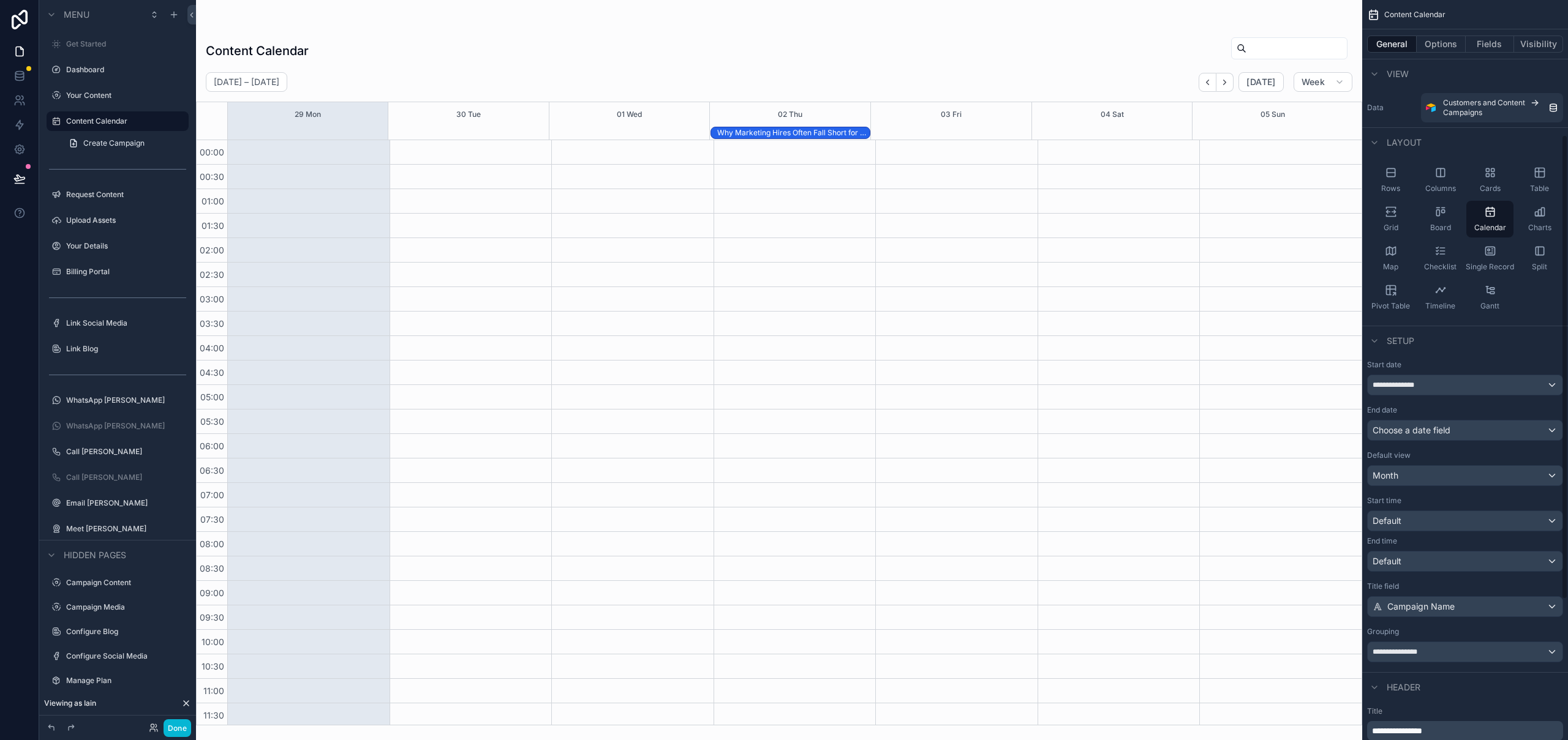
scroll to position [278, 0]
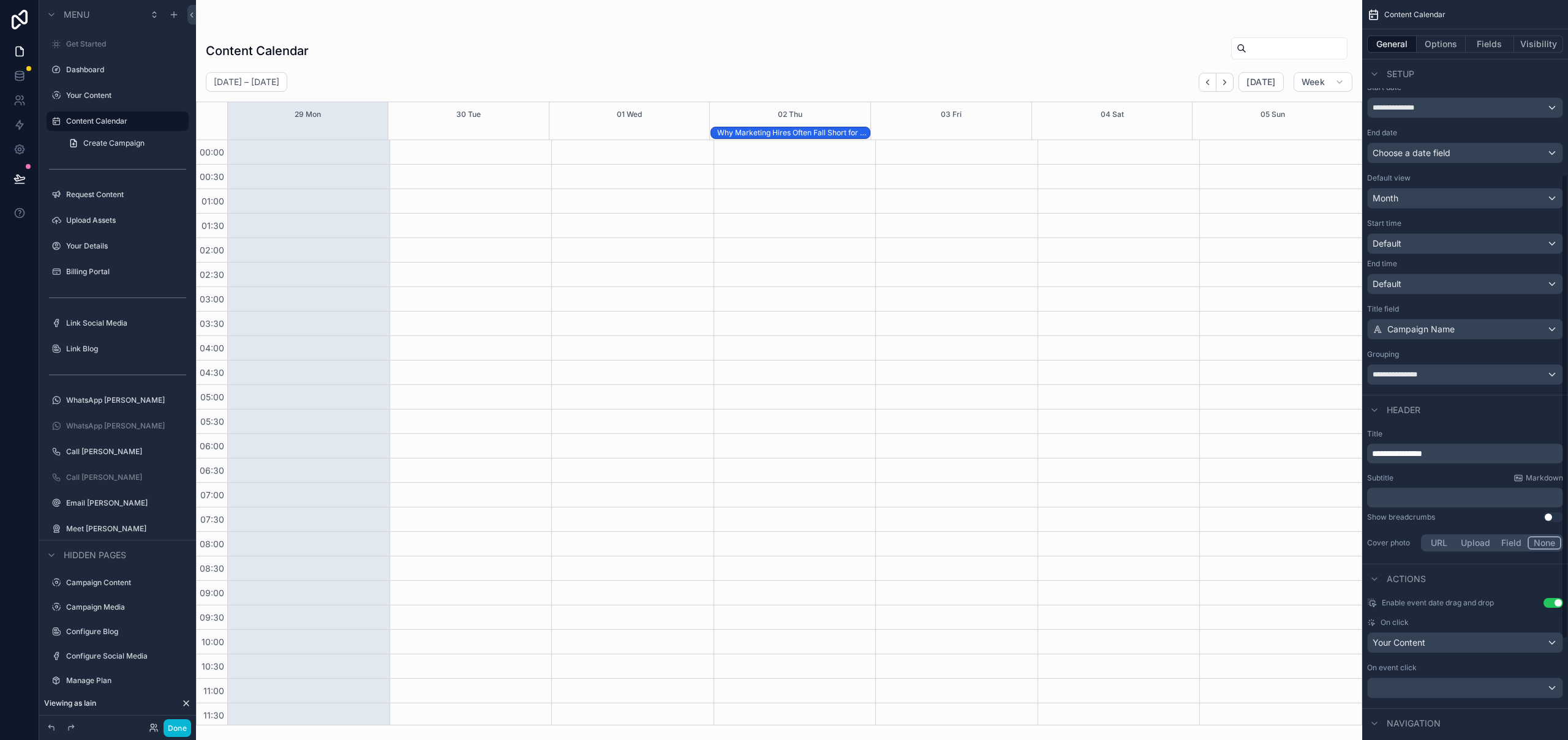
click at [1510, 545] on button "Field" at bounding box center [1512, 543] width 33 height 14
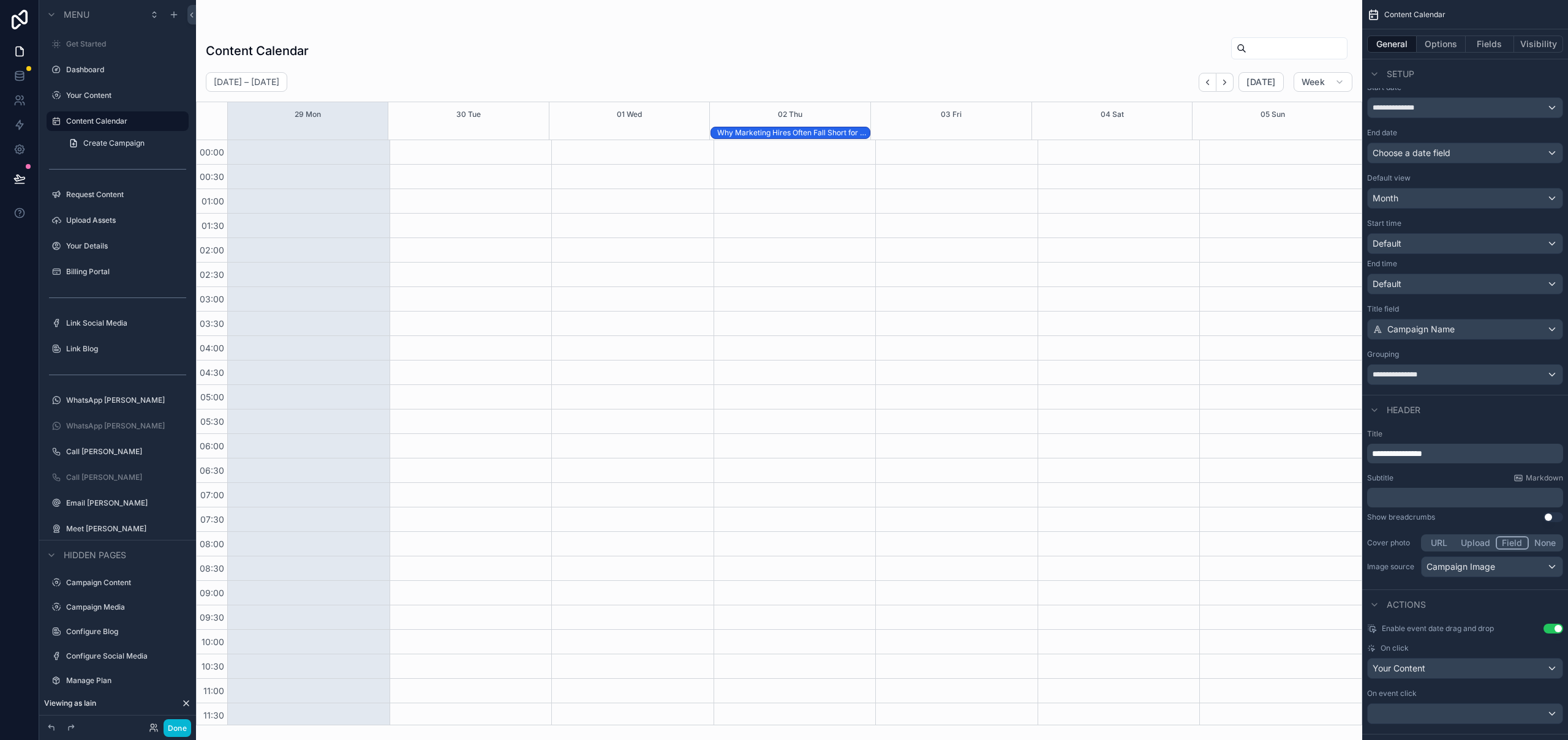
click at [1548, 540] on button "None" at bounding box center [1545, 543] width 33 height 14
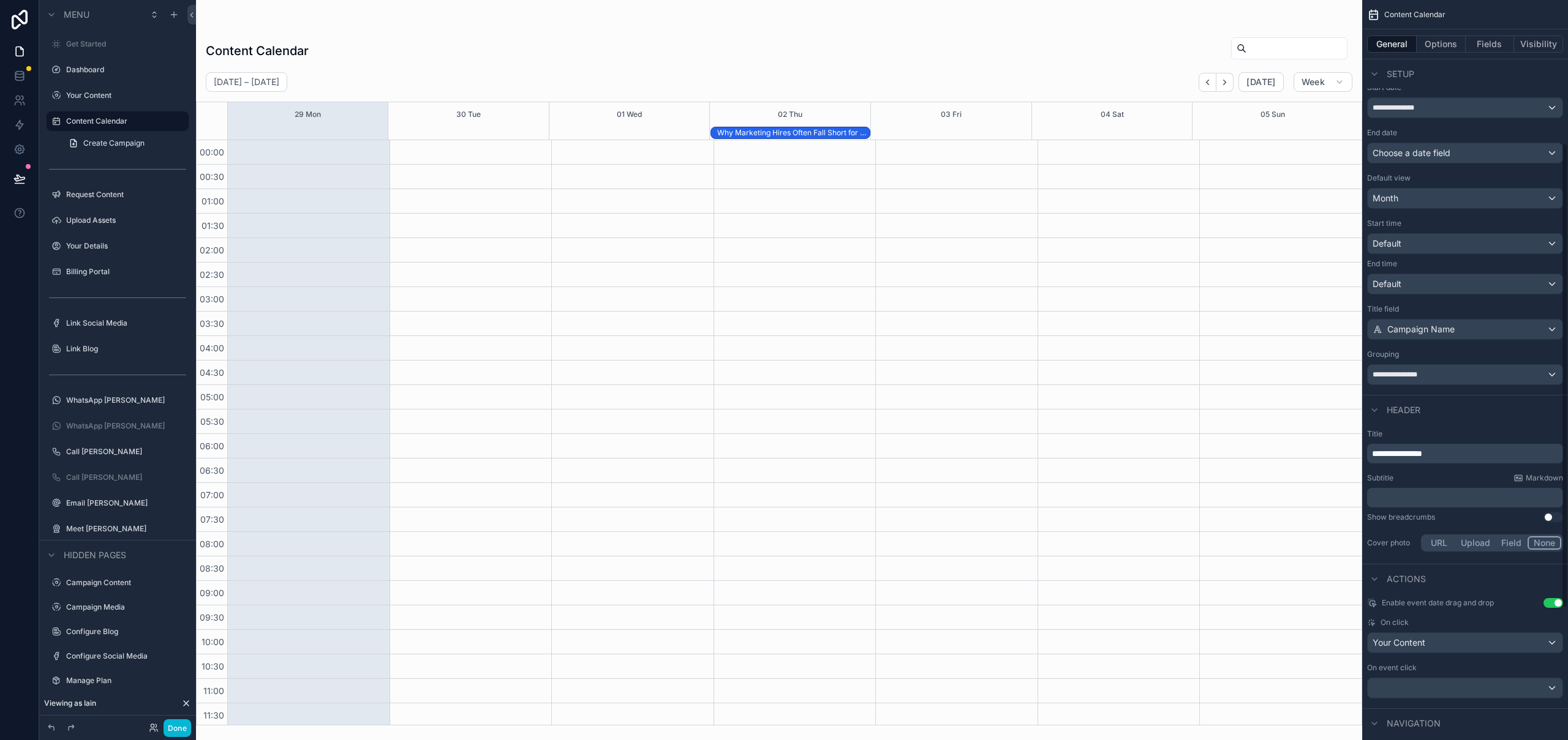
scroll to position [0, 0]
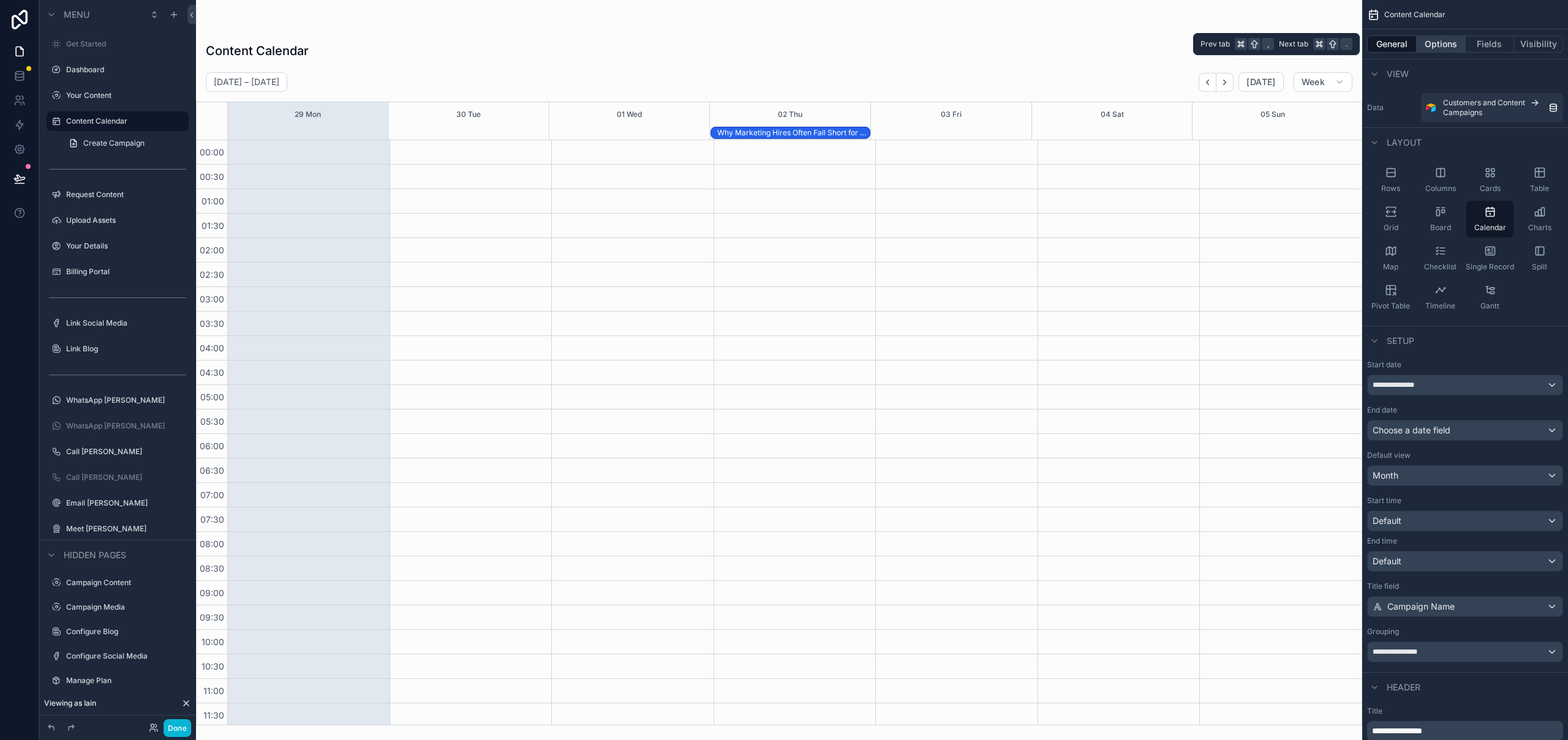
drag, startPoint x: 1452, startPoint y: 48, endPoint x: 1465, endPoint y: 48, distance: 13.0
click at [1453, 48] on button "Options" at bounding box center [1441, 44] width 49 height 17
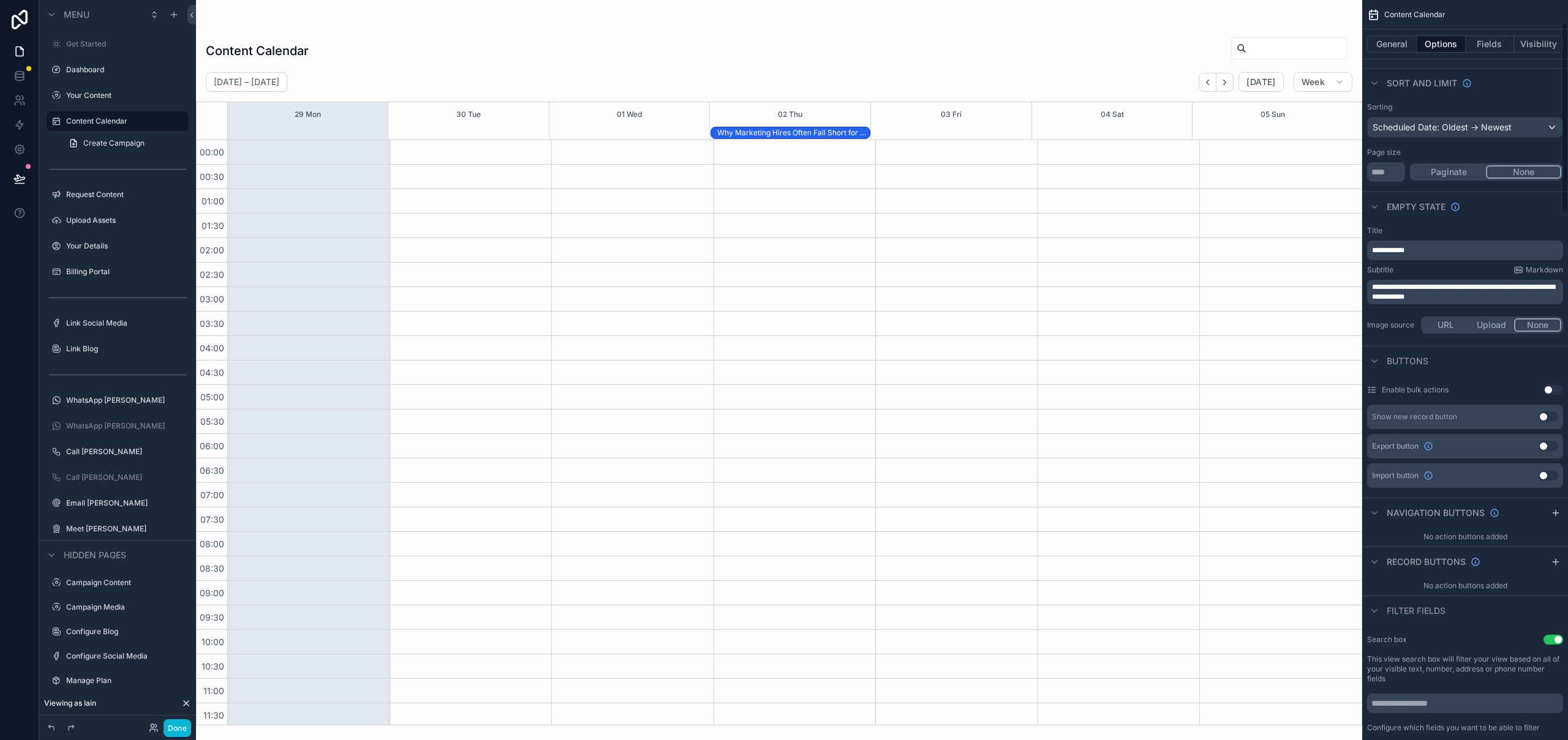
scroll to position [23, 0]
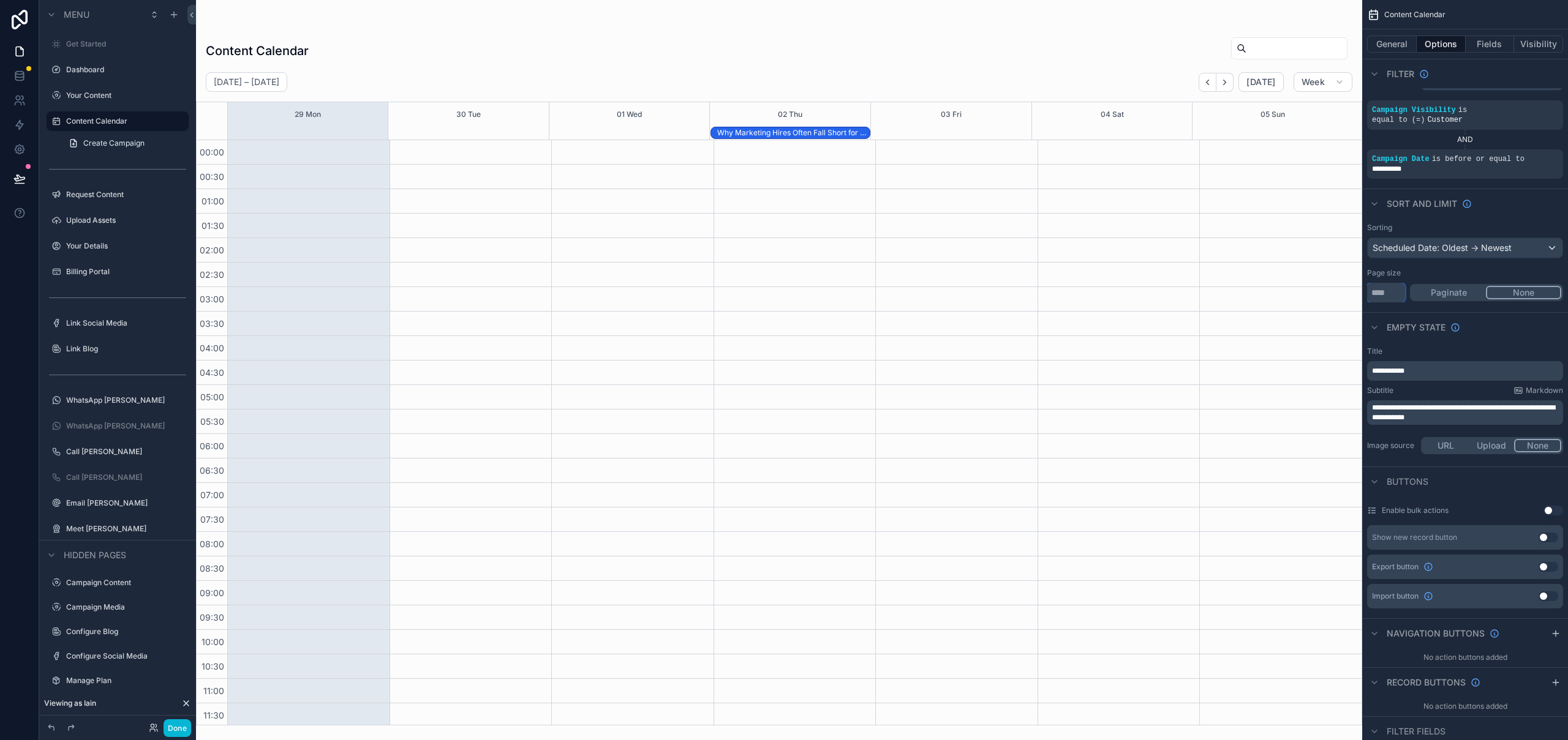
click at [1392, 289] on input "**" at bounding box center [1386, 292] width 38 height 20
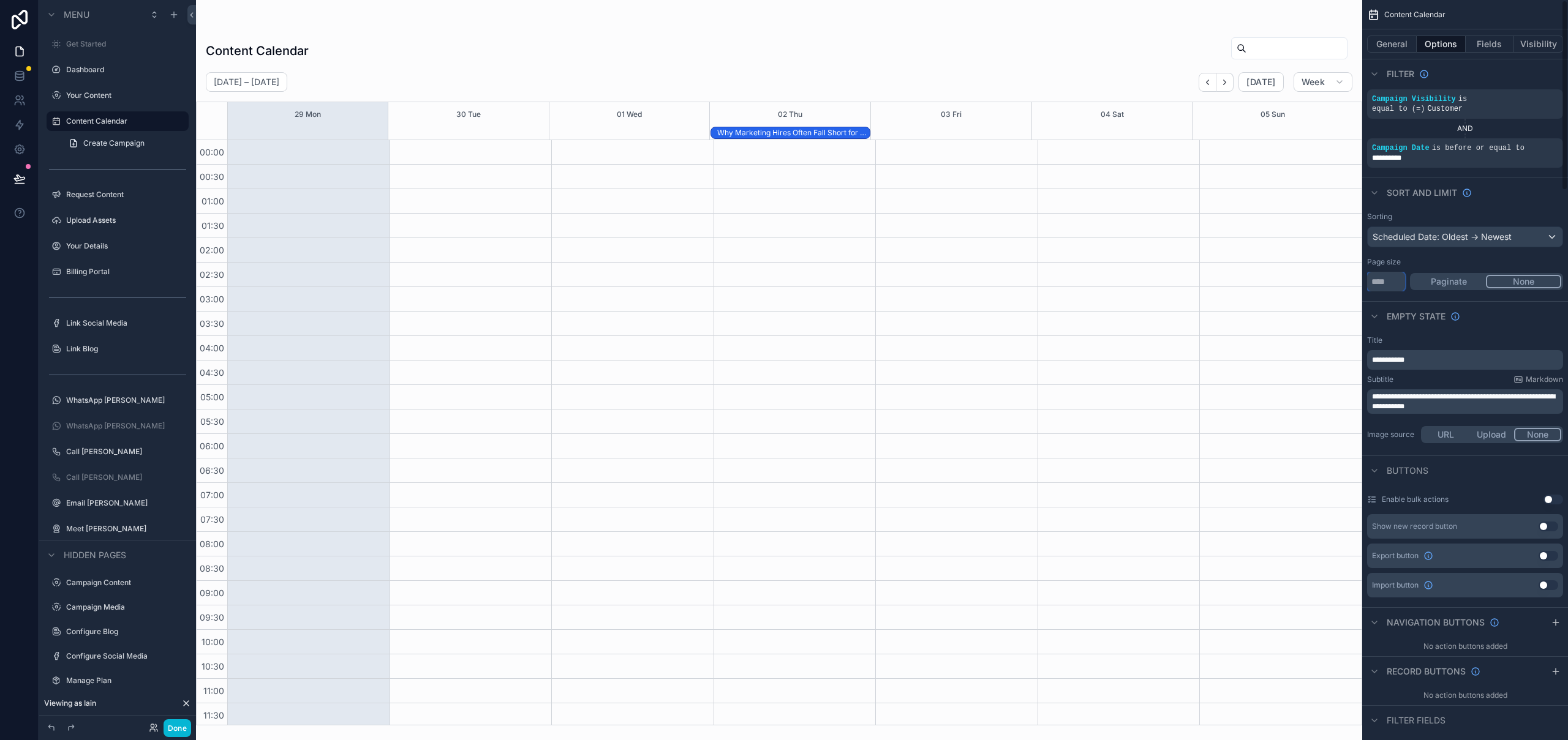
scroll to position [0, 0]
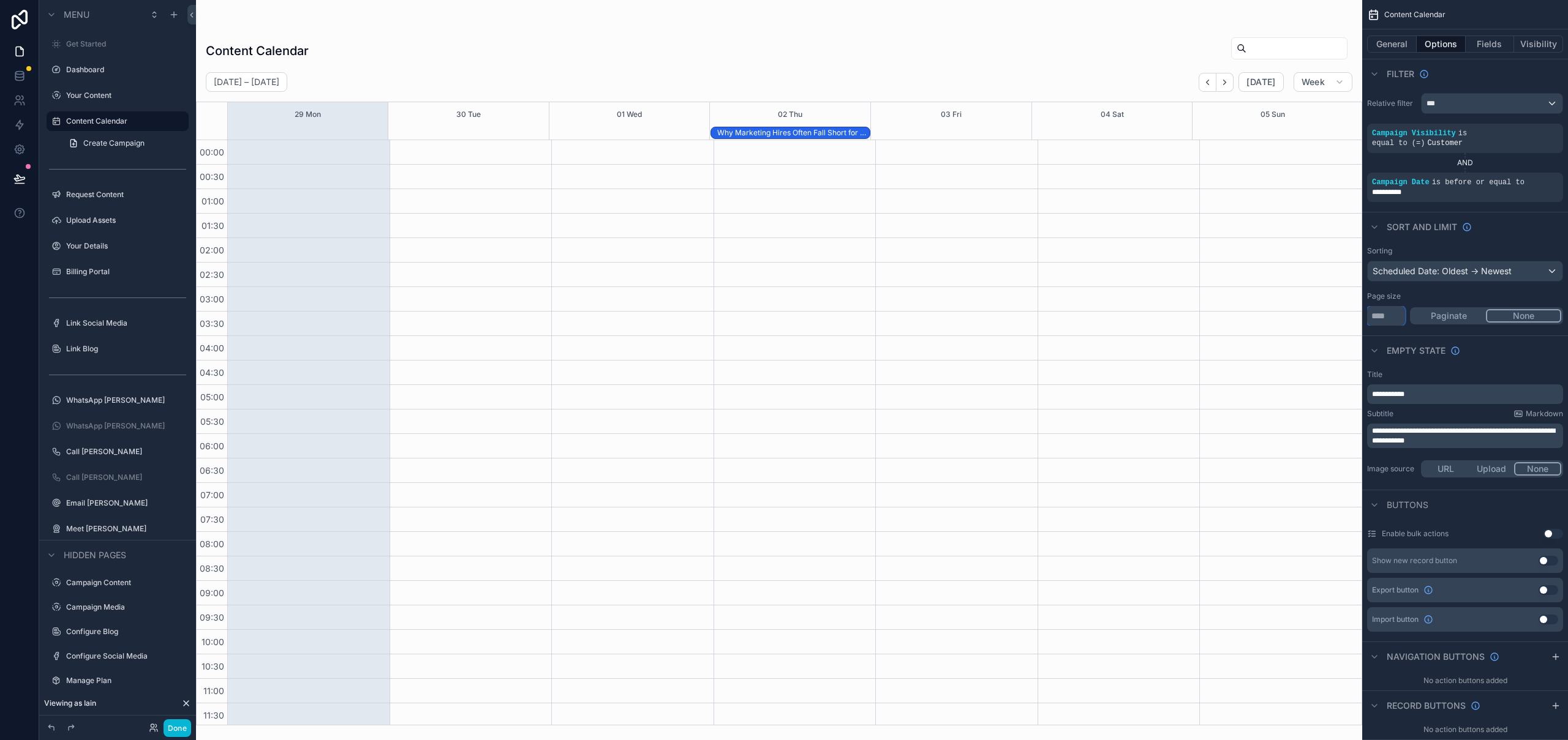
type input "***"
click at [1411, 297] on div "Page size" at bounding box center [1465, 296] width 196 height 10
click at [1264, 83] on span "Today" at bounding box center [1260, 82] width 29 height 11
click at [1270, 86] on span "Today" at bounding box center [1260, 82] width 29 height 11
click at [1315, 83] on span "Week" at bounding box center [1313, 82] width 23 height 11
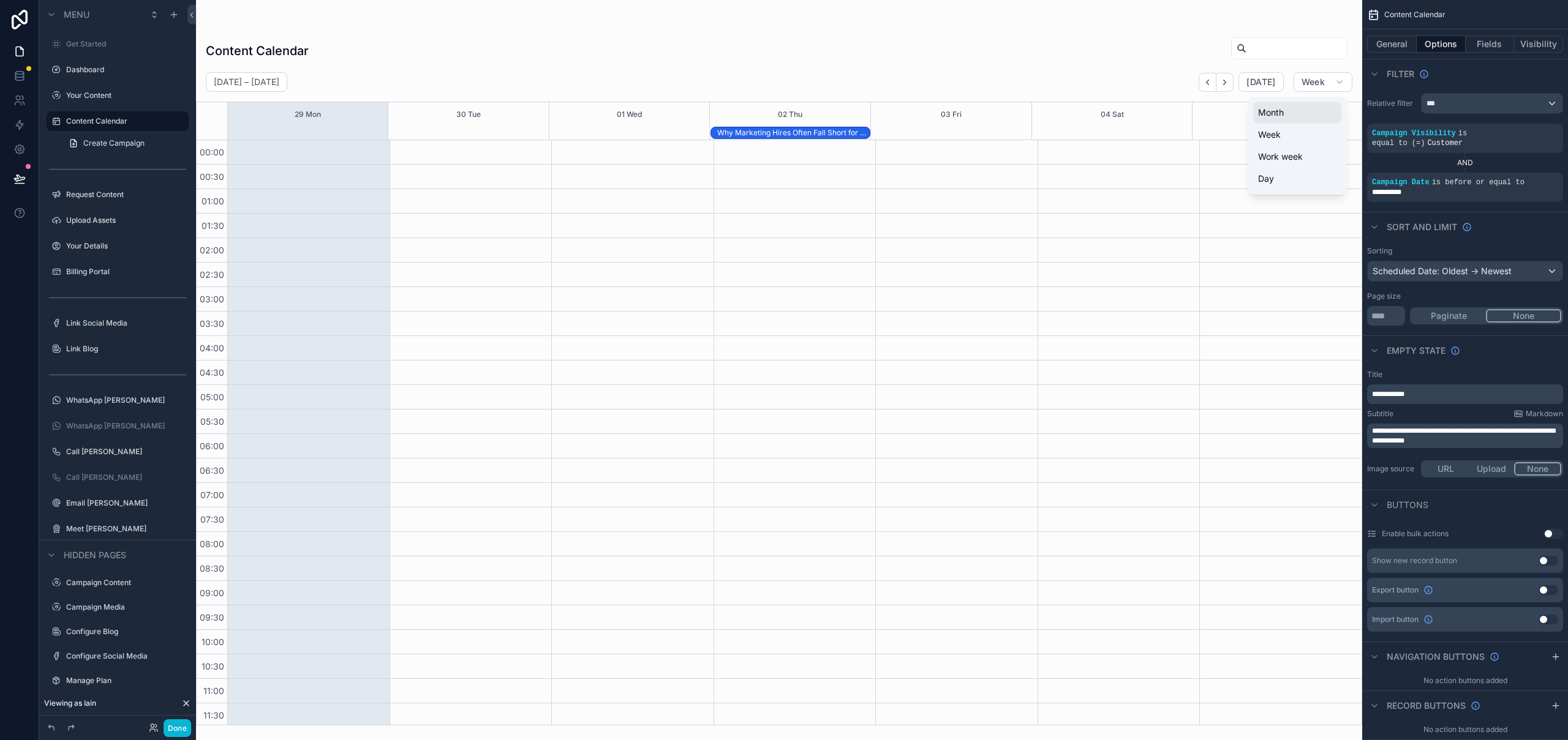
click at [1303, 107] on button "Month" at bounding box center [1297, 112] width 88 height 22
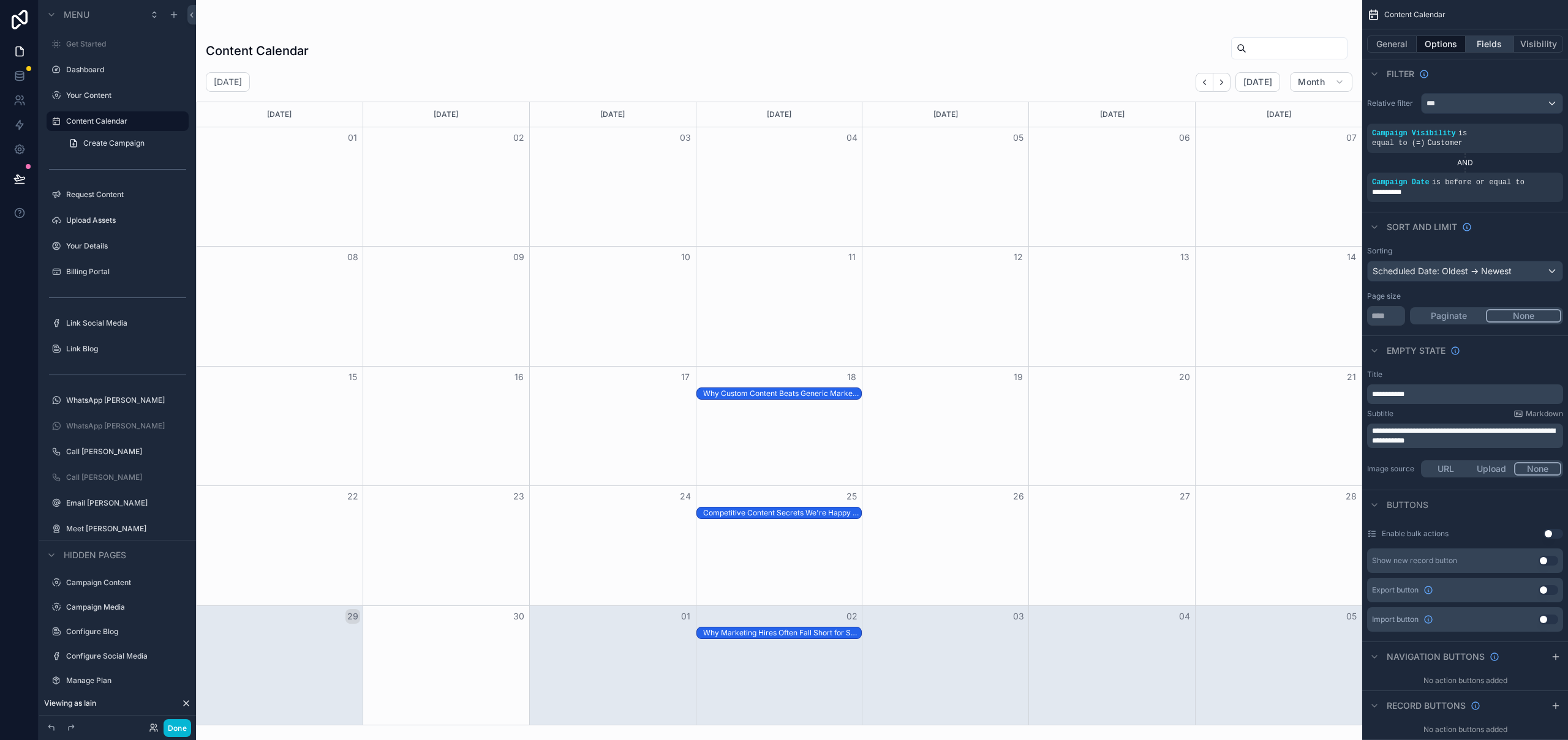
click at [1487, 48] on button "Fields" at bounding box center [1490, 44] width 49 height 17
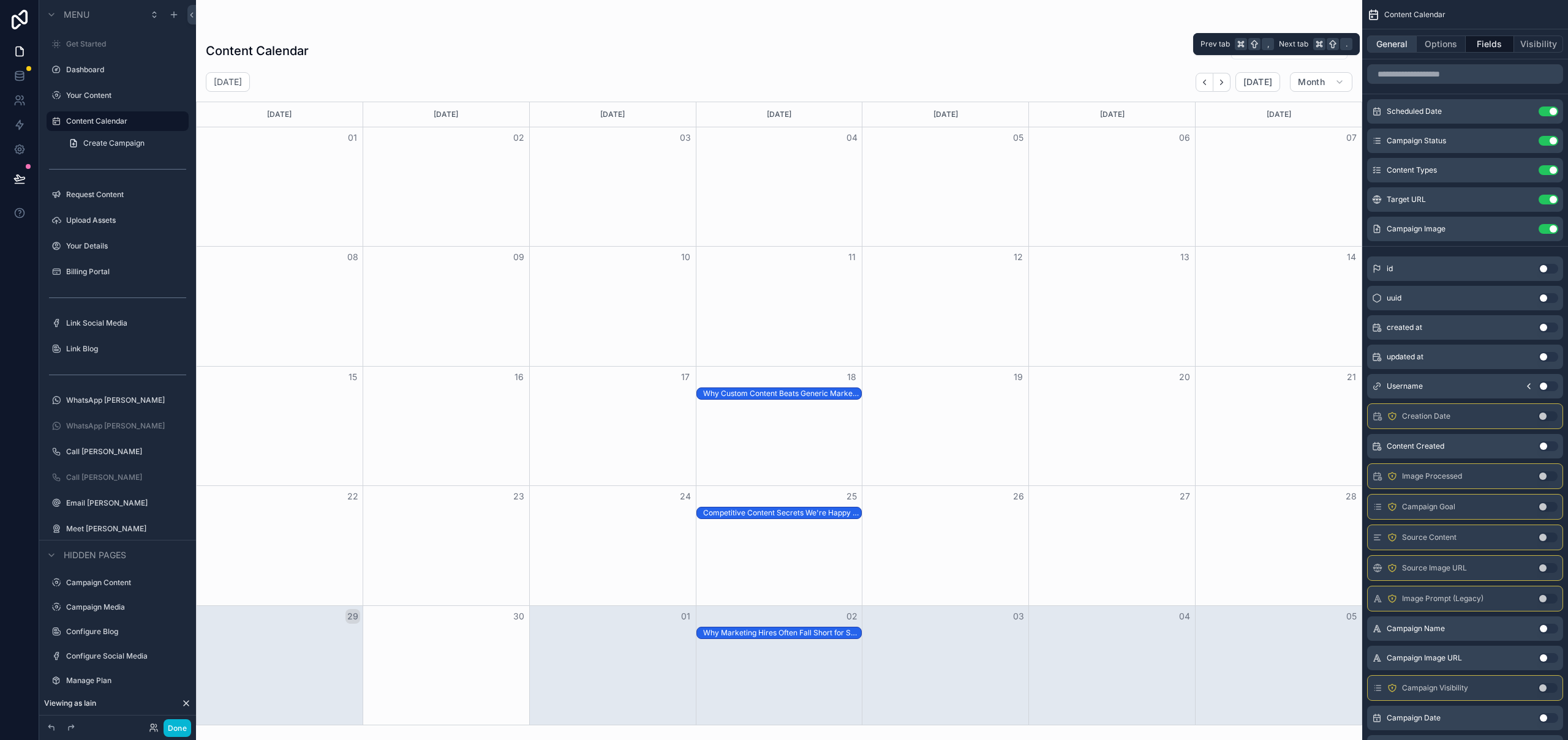
click at [1392, 44] on button "General" at bounding box center [1392, 44] width 49 height 17
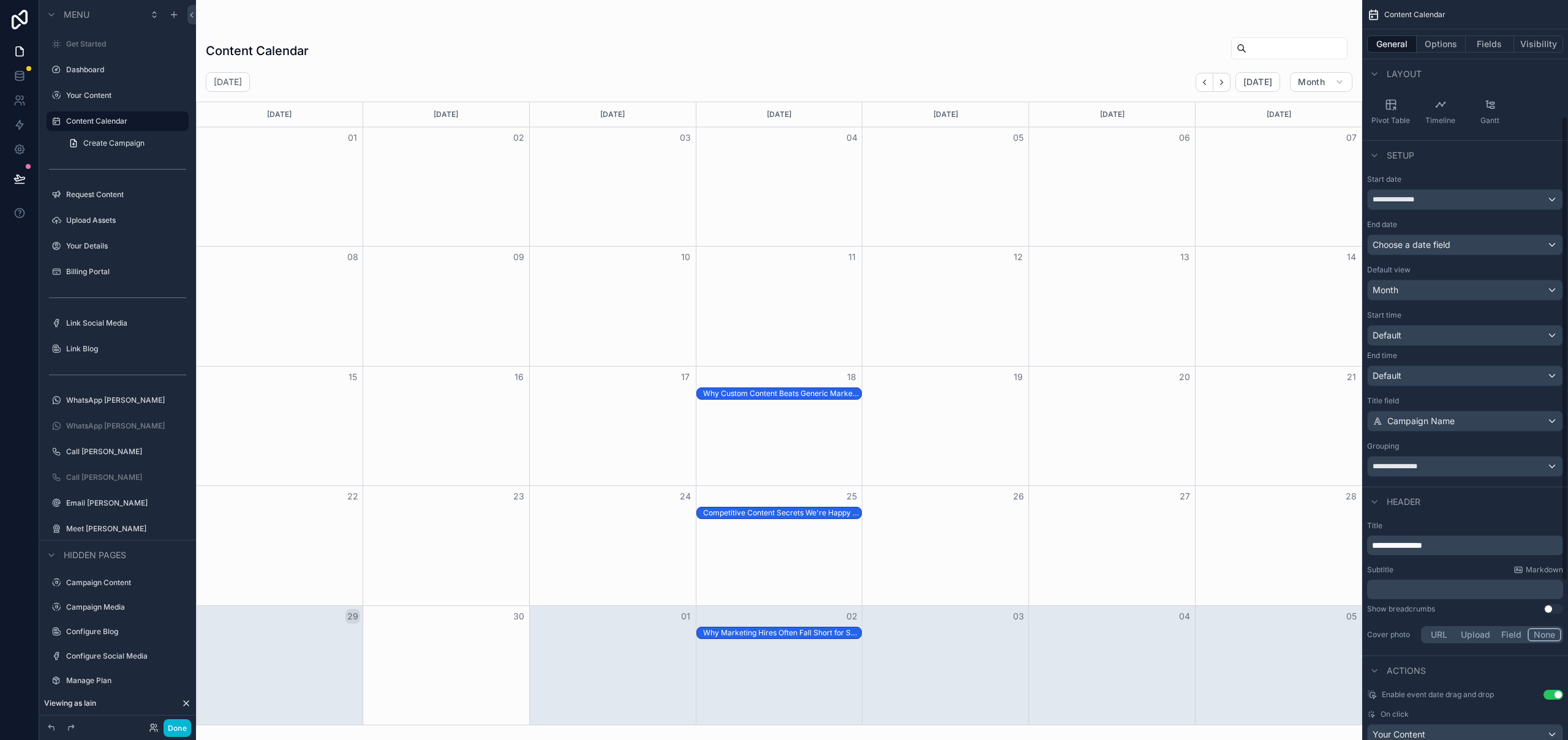
scroll to position [249, 0]
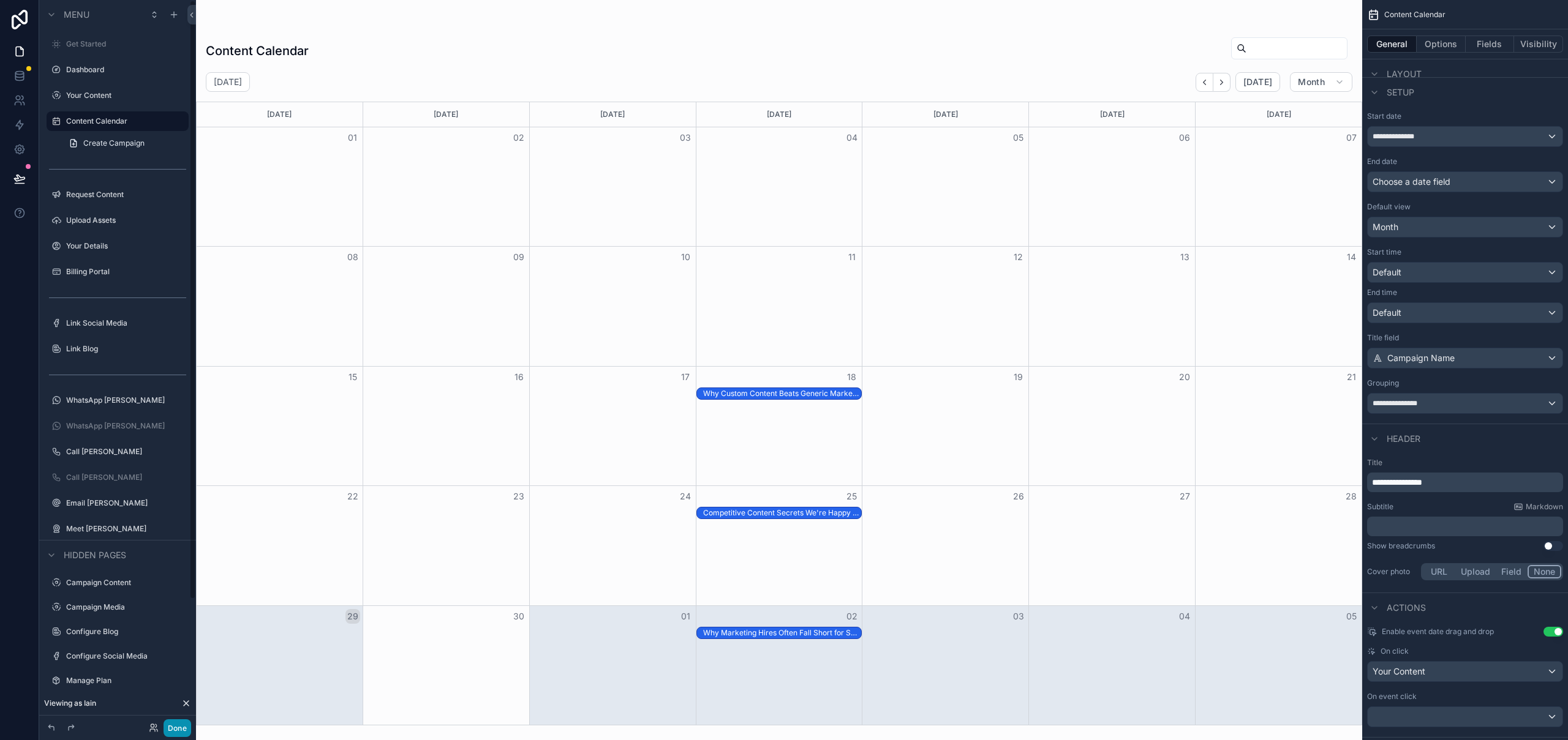
click at [182, 729] on button "Done" at bounding box center [177, 728] width 28 height 18
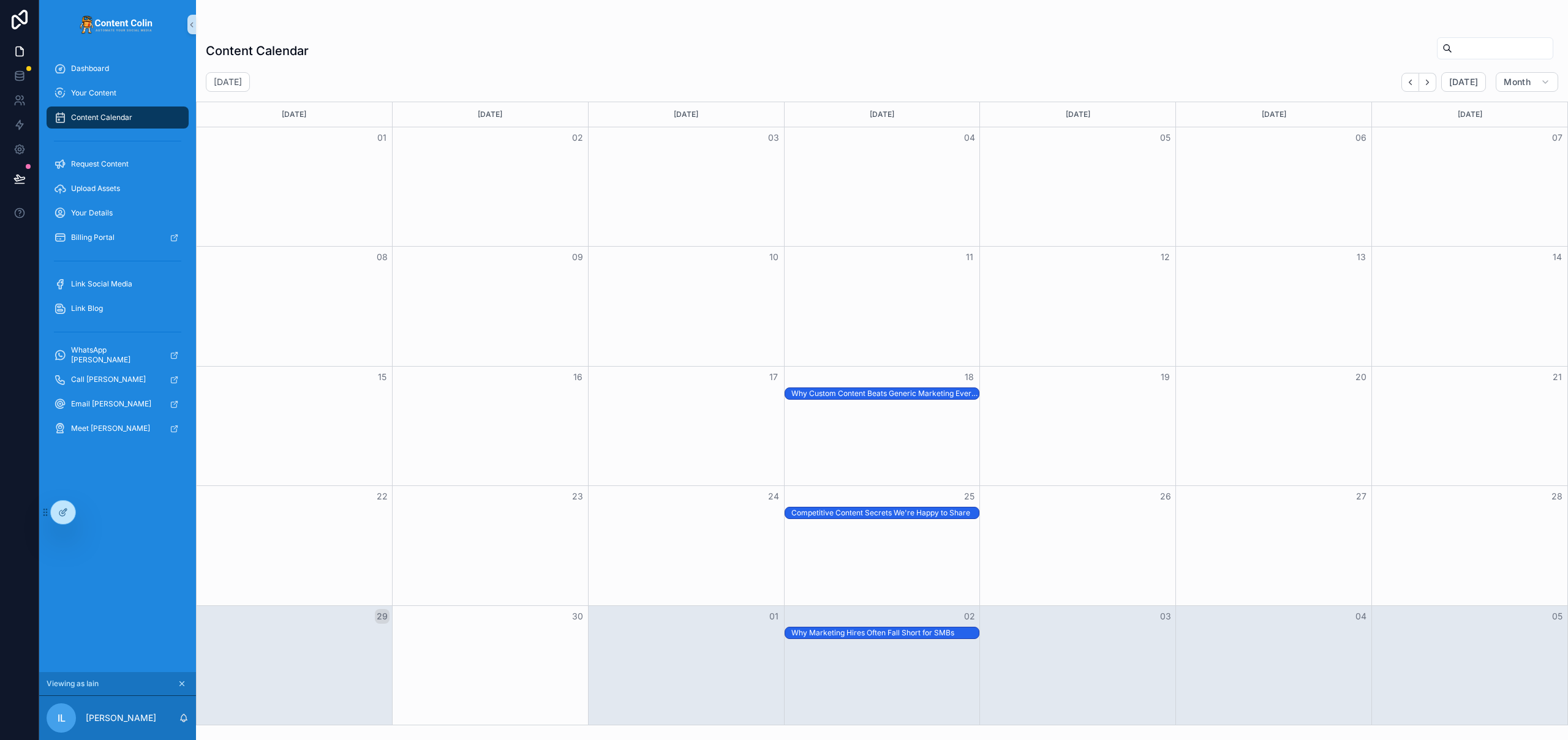
click at [861, 393] on div "Why Custom Content Beats Generic Marketing Every Time" at bounding box center [885, 393] width 188 height 10
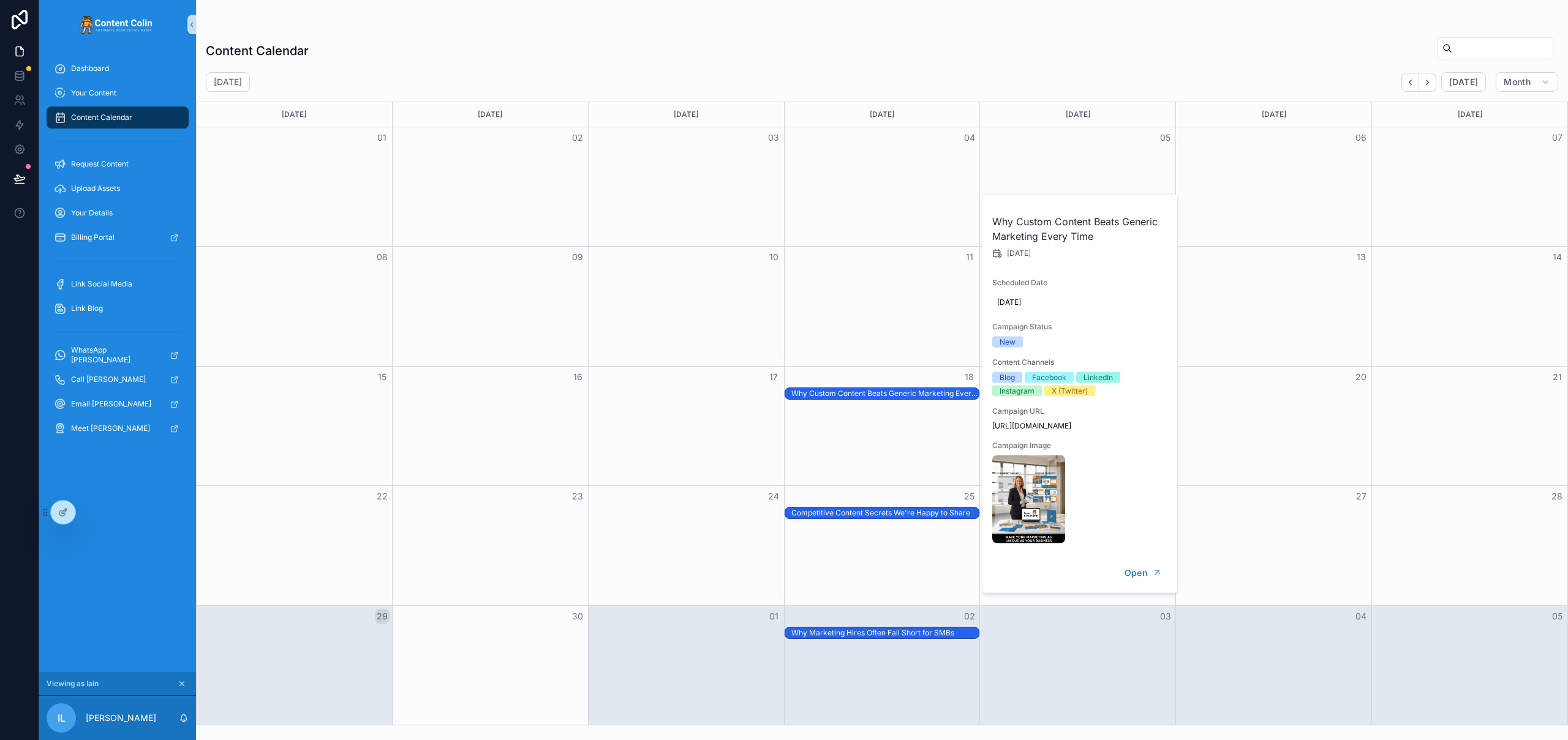
click at [1032, 485] on img "scrollable content" at bounding box center [1028, 500] width 73 height 88
click at [1145, 574] on span "Open" at bounding box center [1136, 572] width 22 height 11
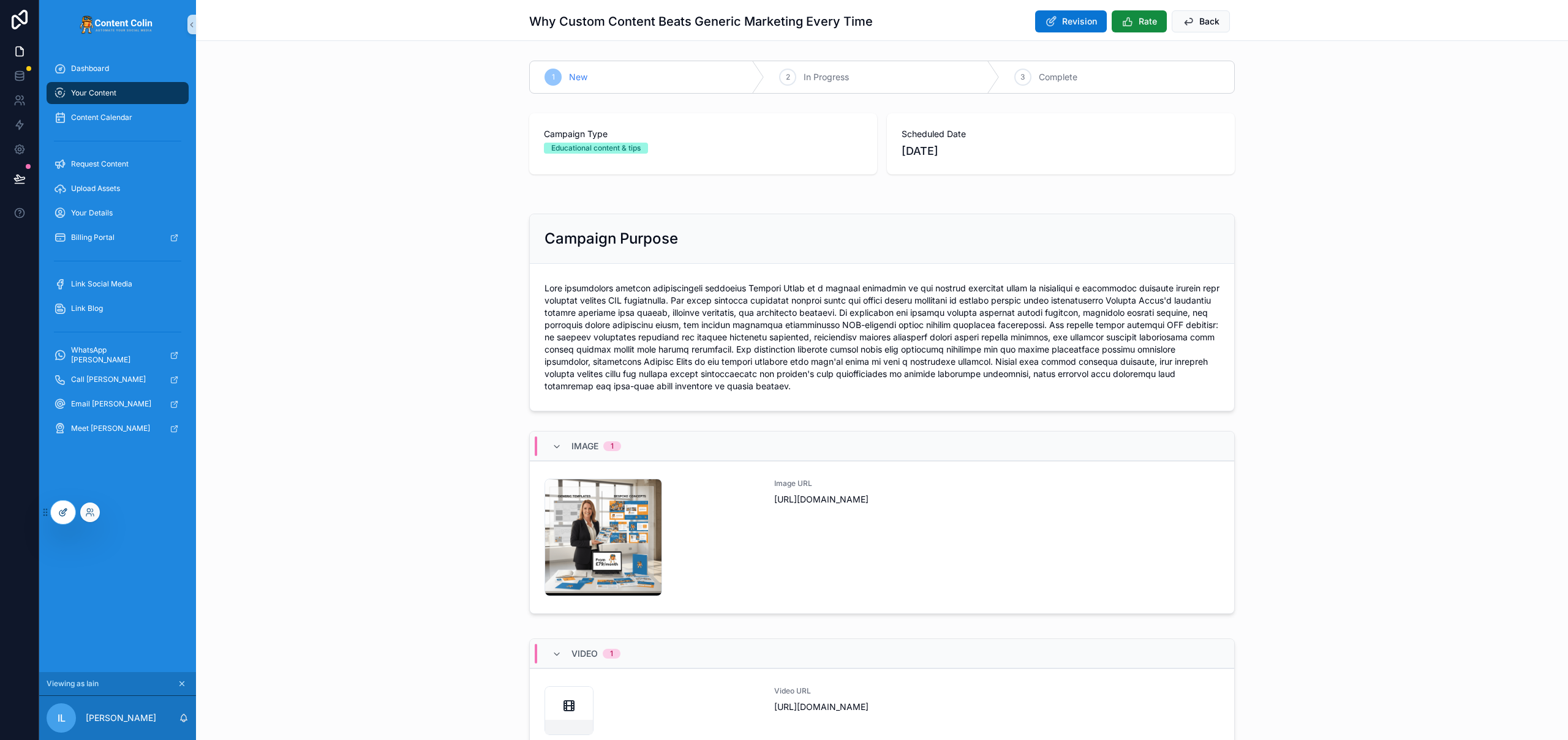
click at [60, 514] on icon at bounding box center [62, 514] width 5 height 5
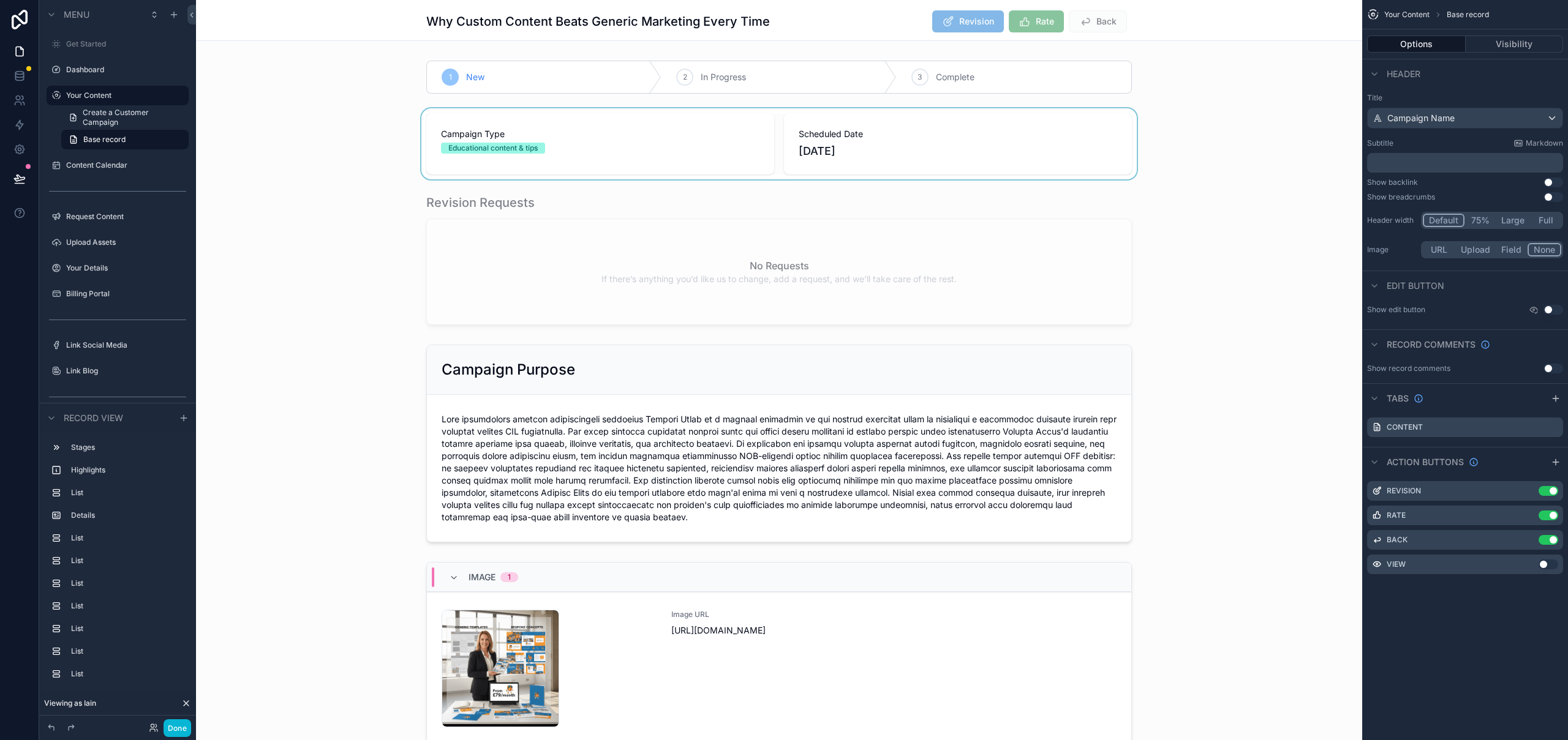
click at [1087, 143] on div "scrollable content" at bounding box center [779, 144] width 1166 height 71
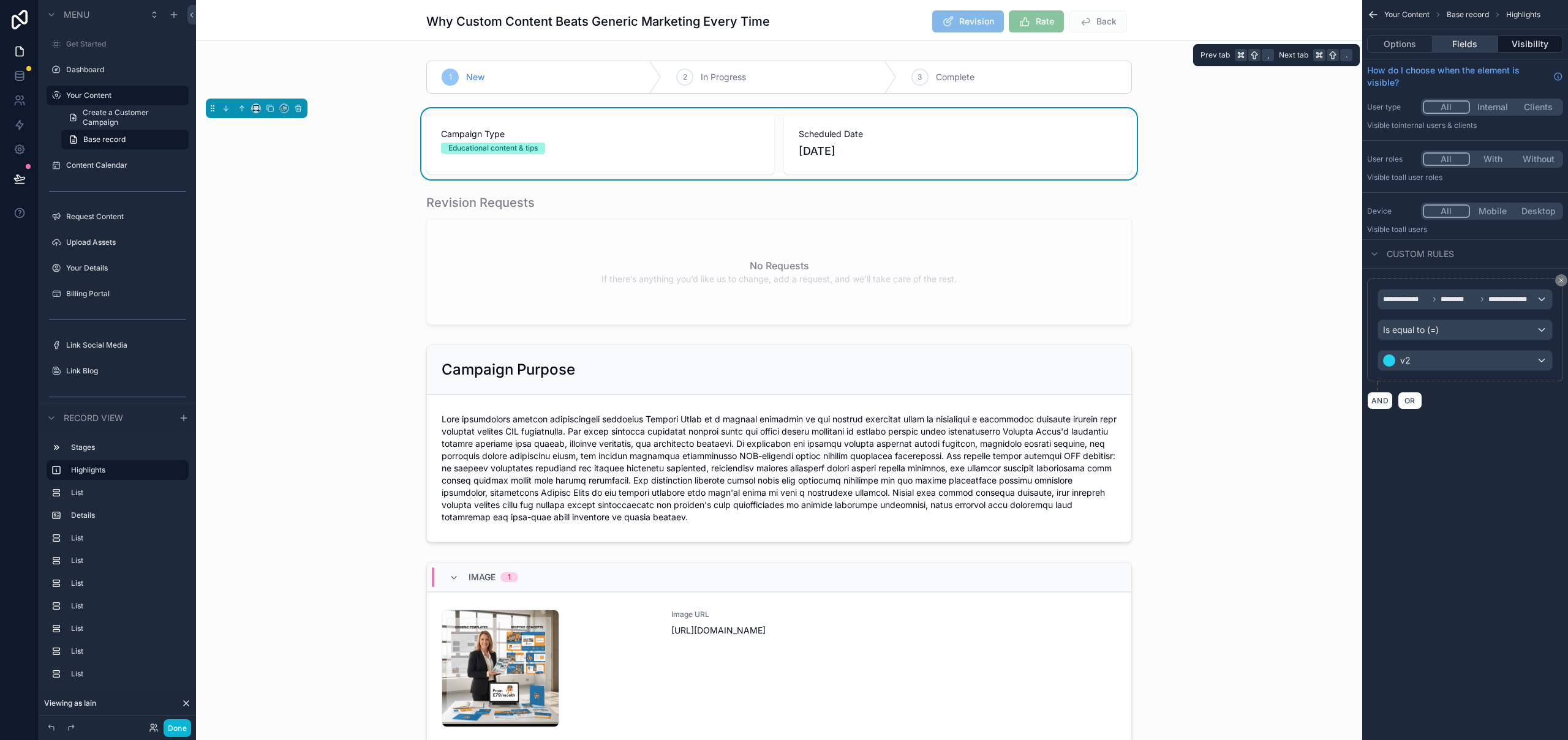
click at [1471, 41] on button "Fields" at bounding box center [1464, 44] width 65 height 17
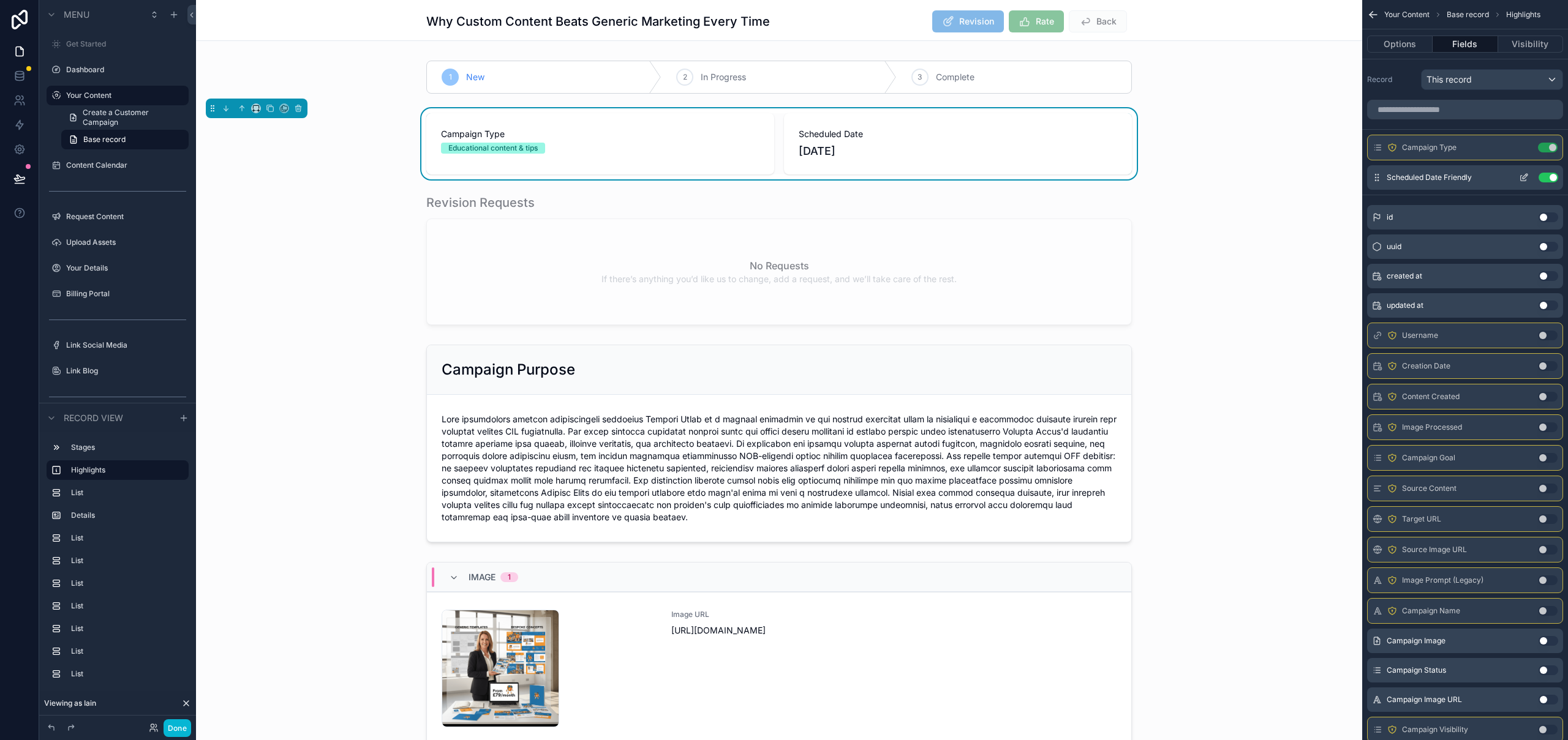
click at [1524, 177] on icon "scrollable content" at bounding box center [1525, 176] width 5 height 5
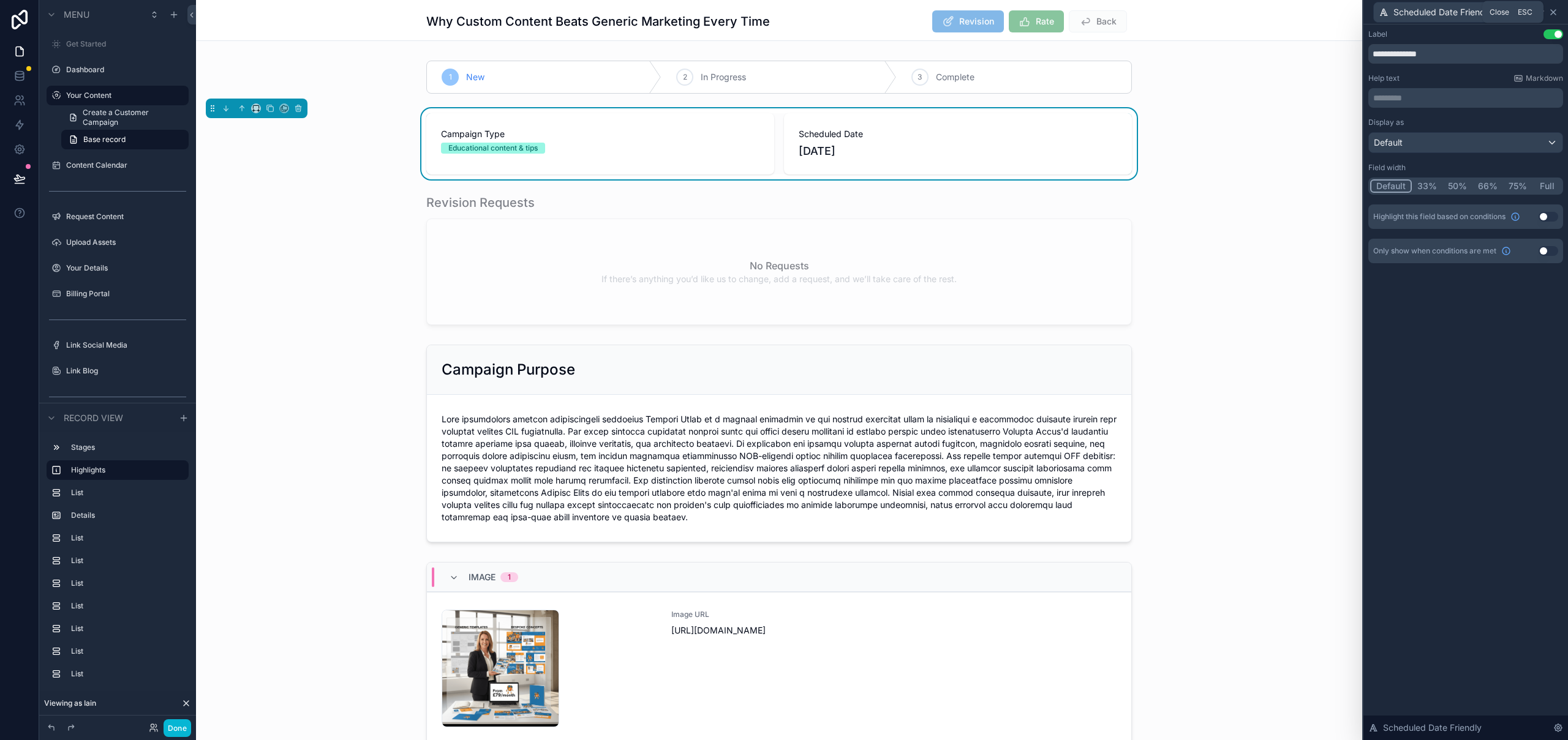
click at [1556, 14] on icon at bounding box center [1552, 11] width 10 height 10
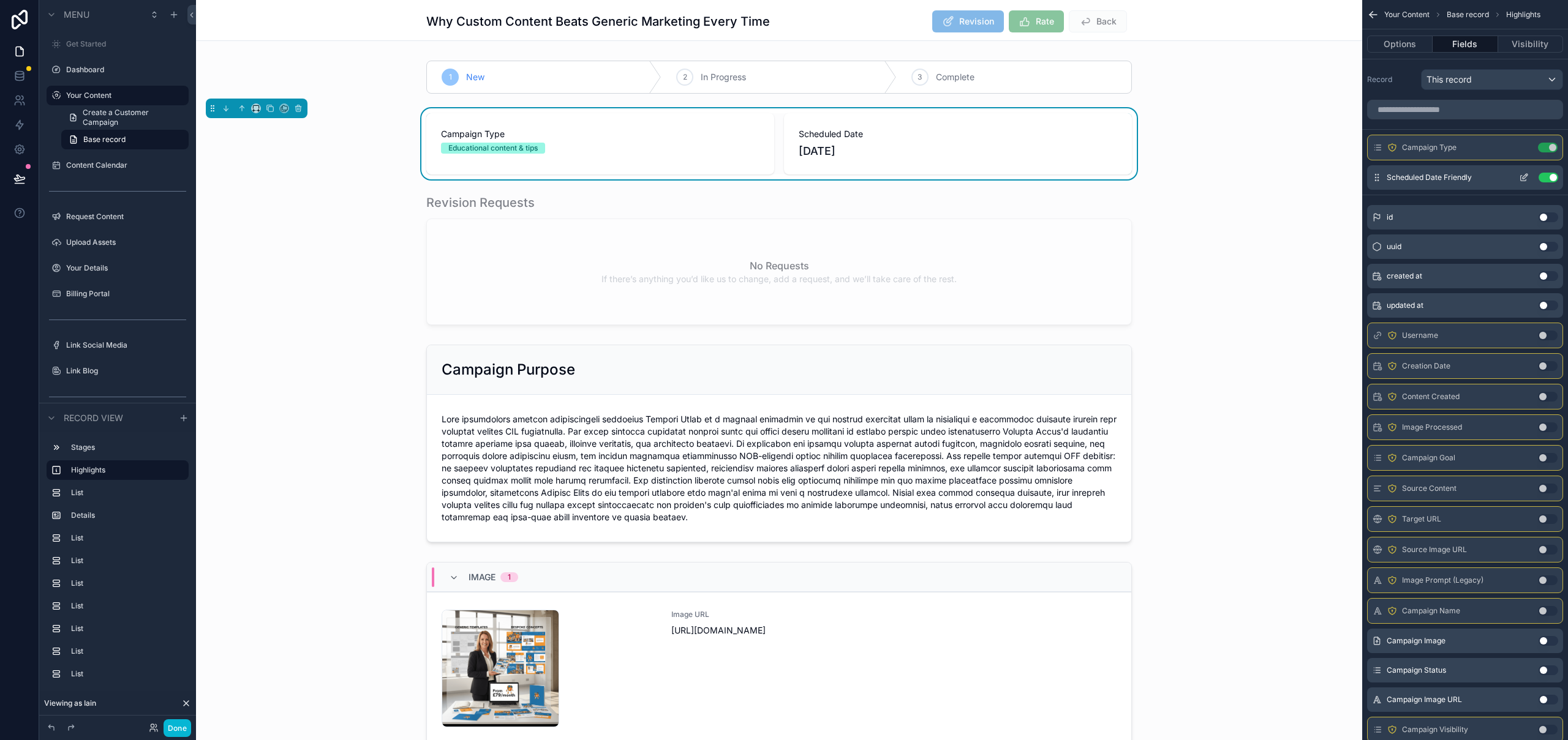
click at [1526, 174] on icon "scrollable content" at bounding box center [1525, 176] width 5 height 5
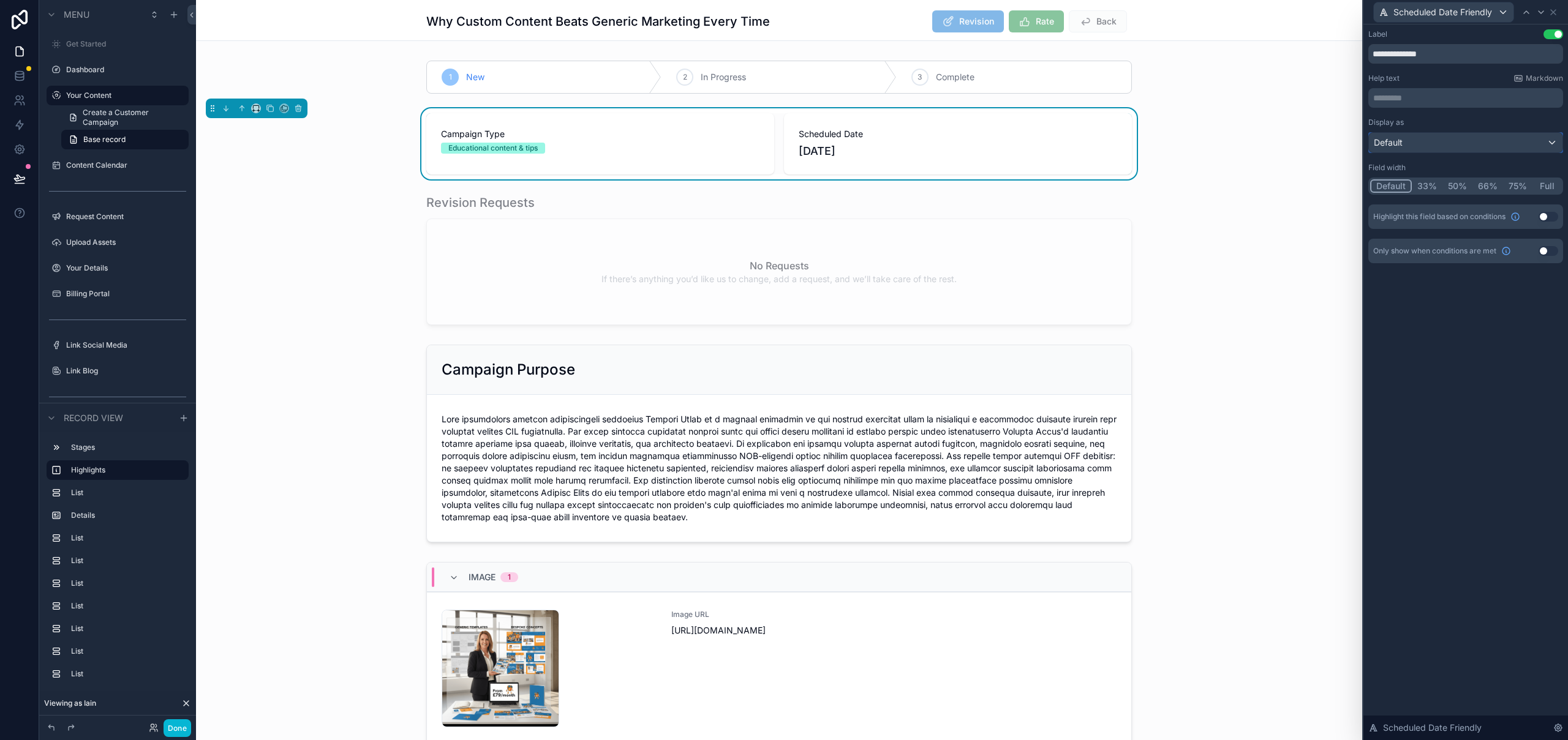
click at [1406, 144] on div "Default" at bounding box center [1466, 143] width 194 height 20
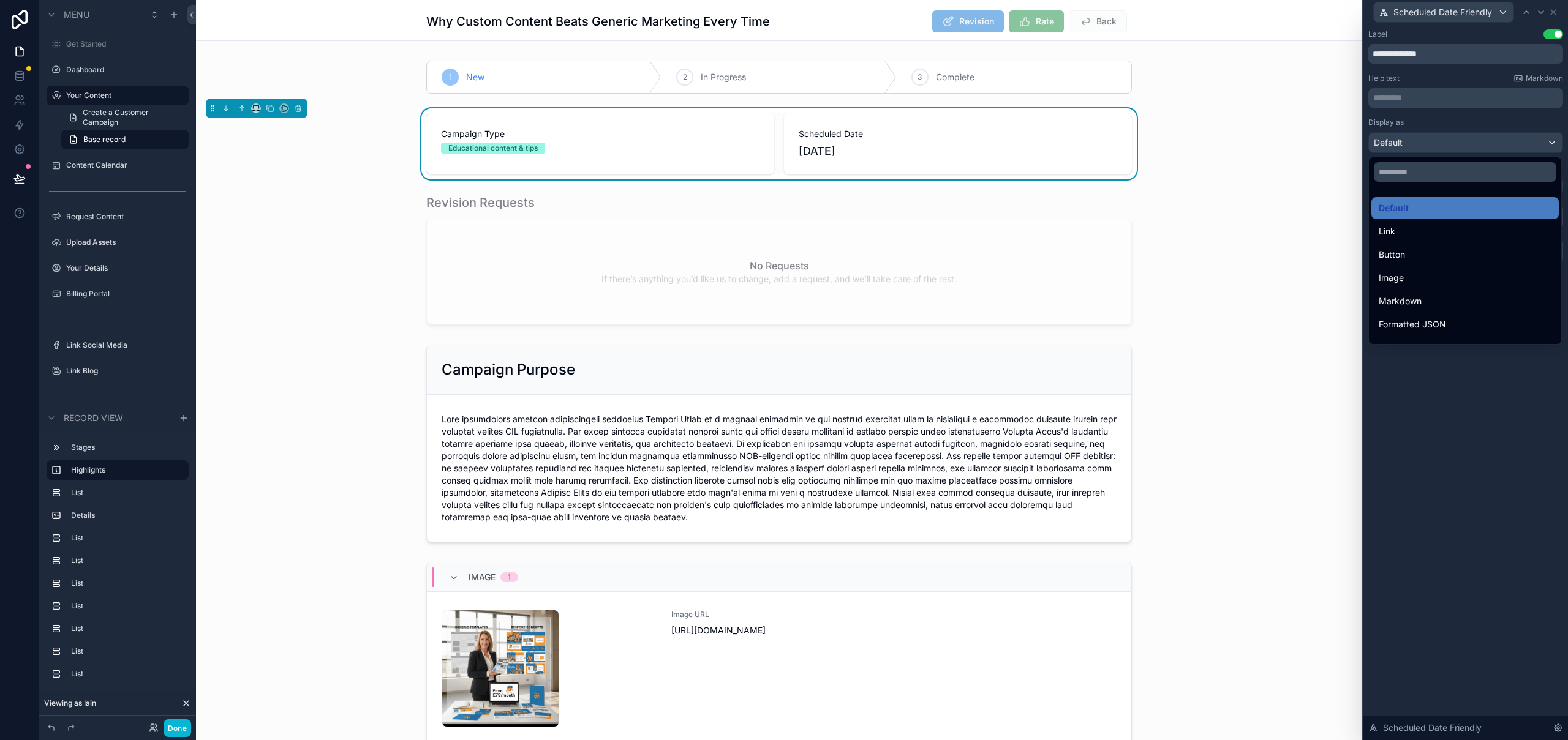
click at [1407, 144] on div at bounding box center [1465, 370] width 205 height 740
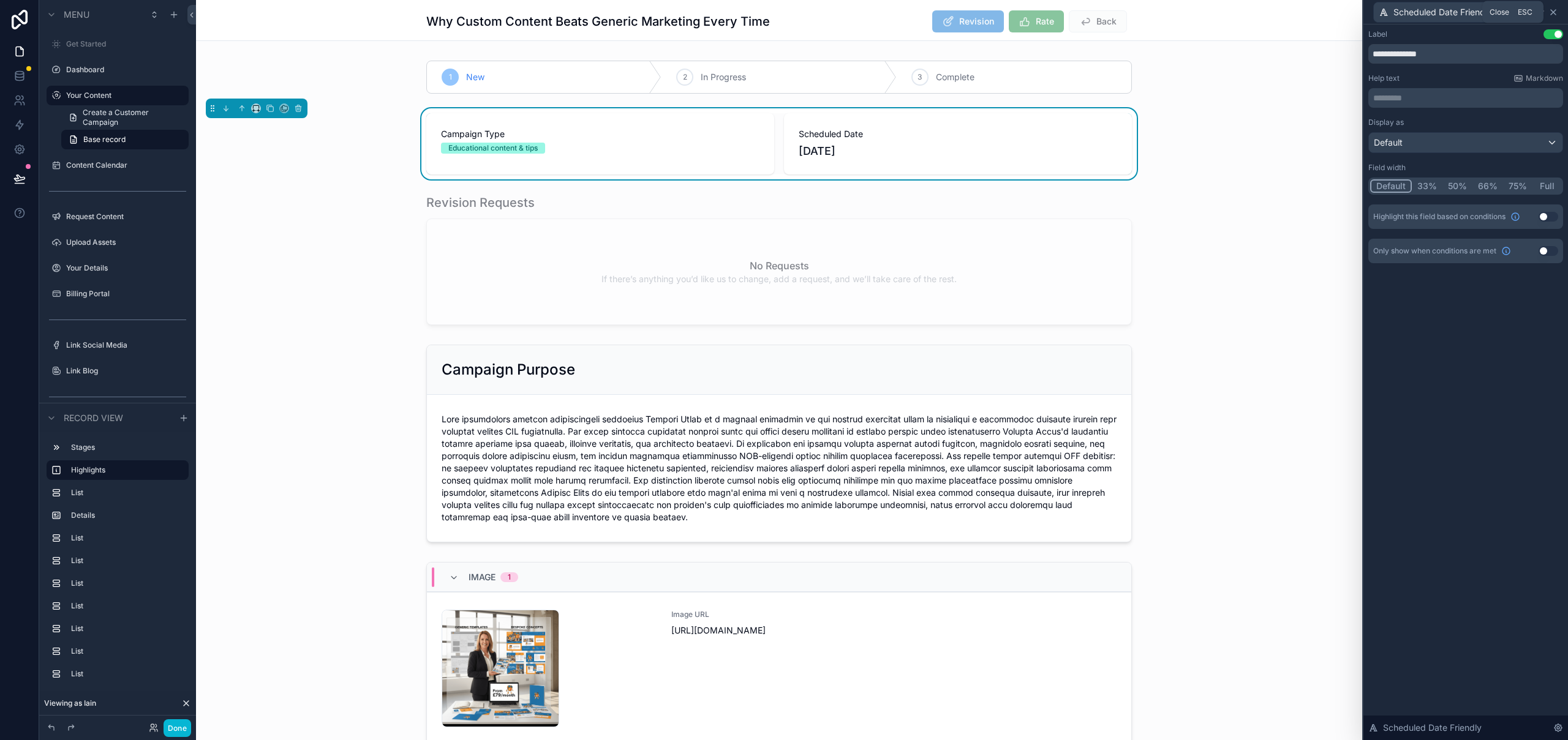
click at [1557, 10] on icon at bounding box center [1552, 11] width 10 height 10
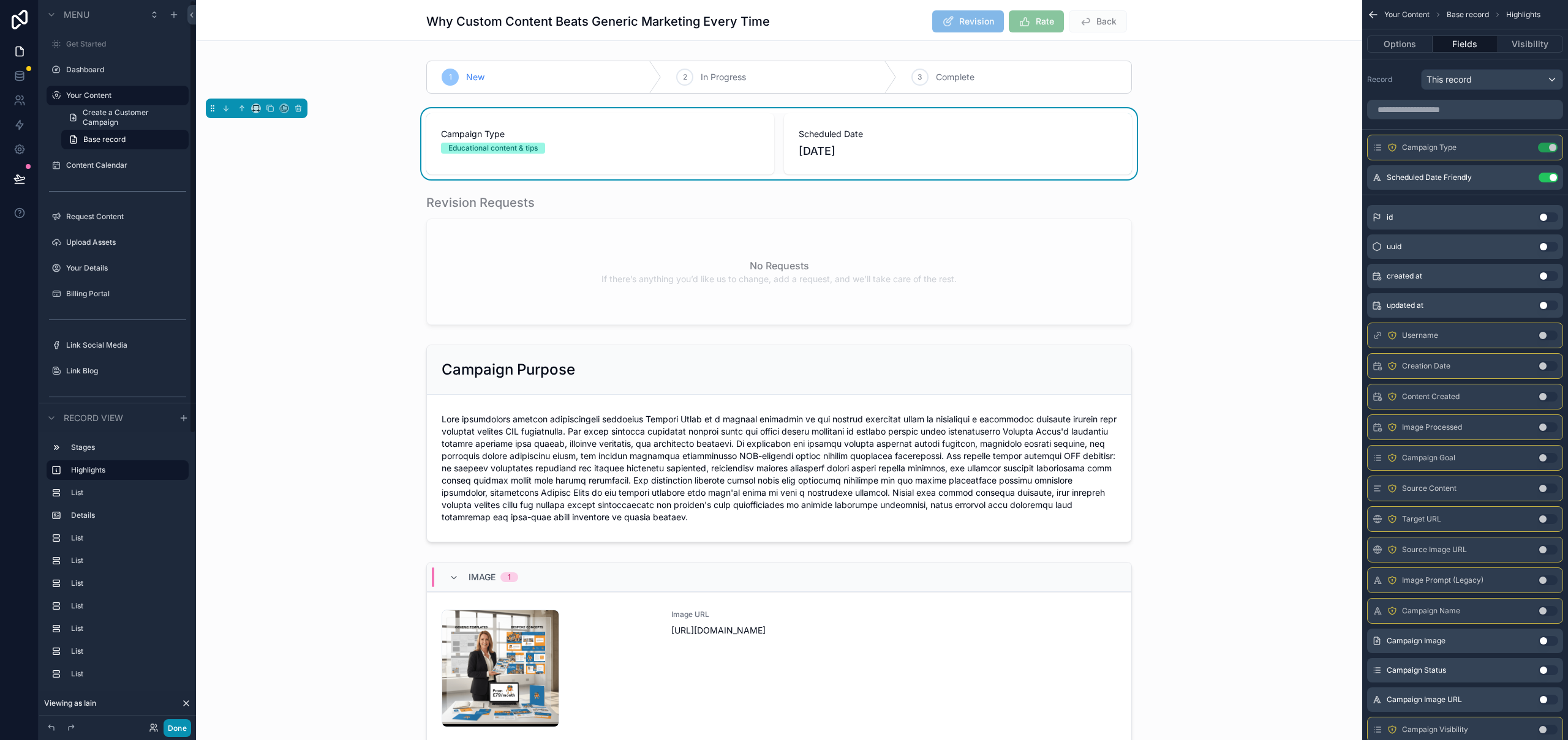
click at [176, 729] on button "Done" at bounding box center [177, 728] width 28 height 18
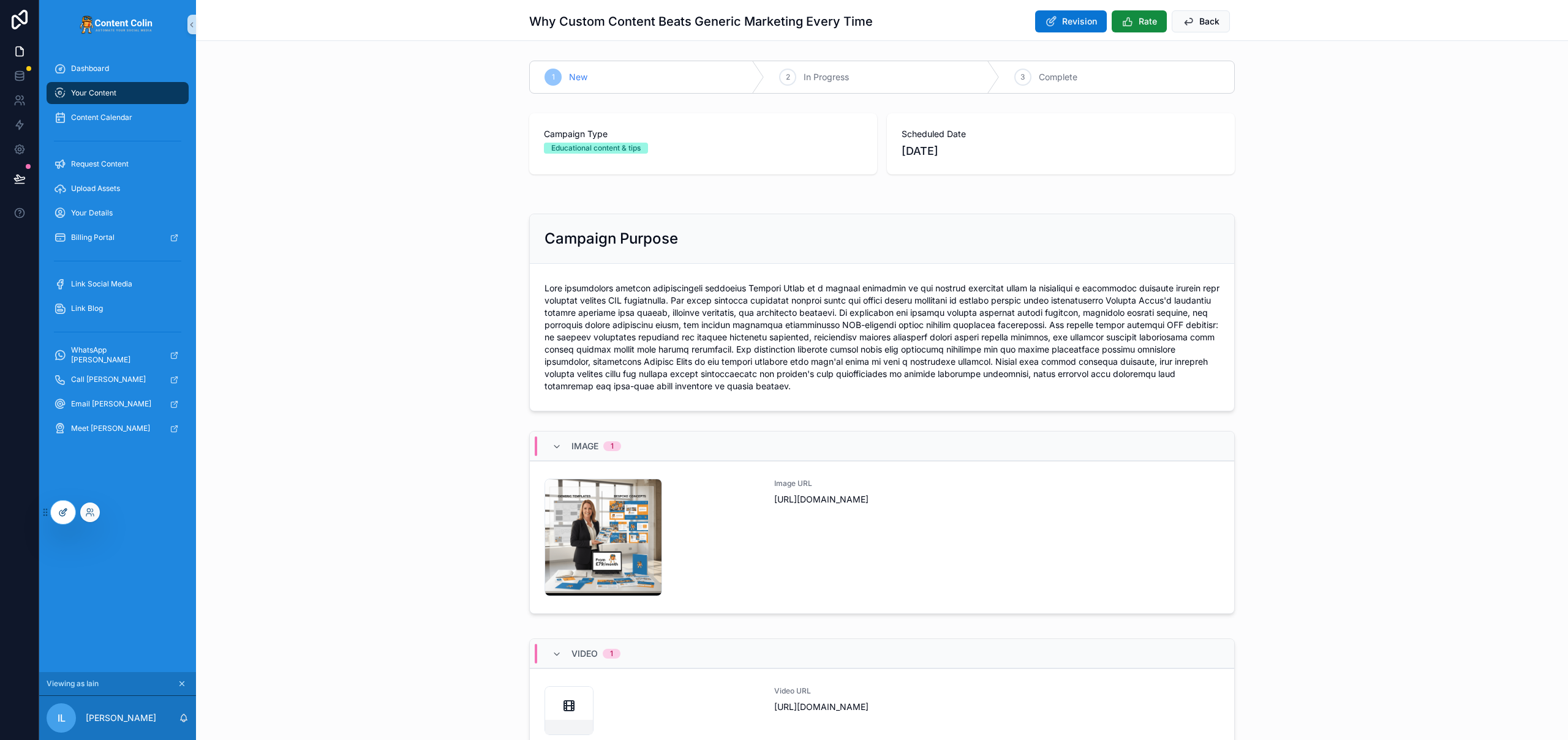
click at [62, 515] on icon at bounding box center [62, 512] width 10 height 10
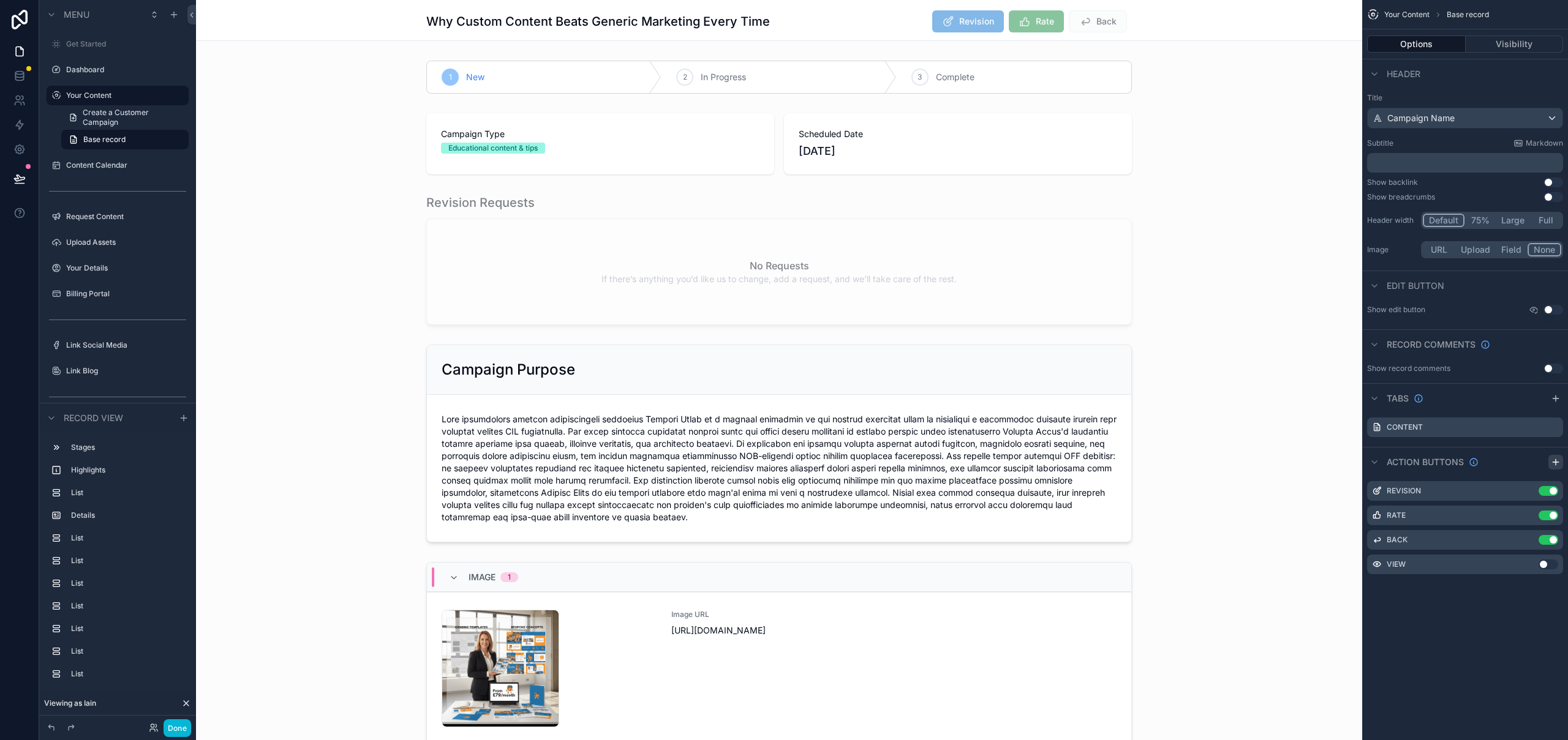
click at [1558, 463] on icon "scrollable content" at bounding box center [1555, 462] width 10 height 10
click at [1533, 565] on icon "scrollable content" at bounding box center [1528, 564] width 10 height 10
click at [1552, 565] on button "Use setting" at bounding box center [1548, 564] width 20 height 10
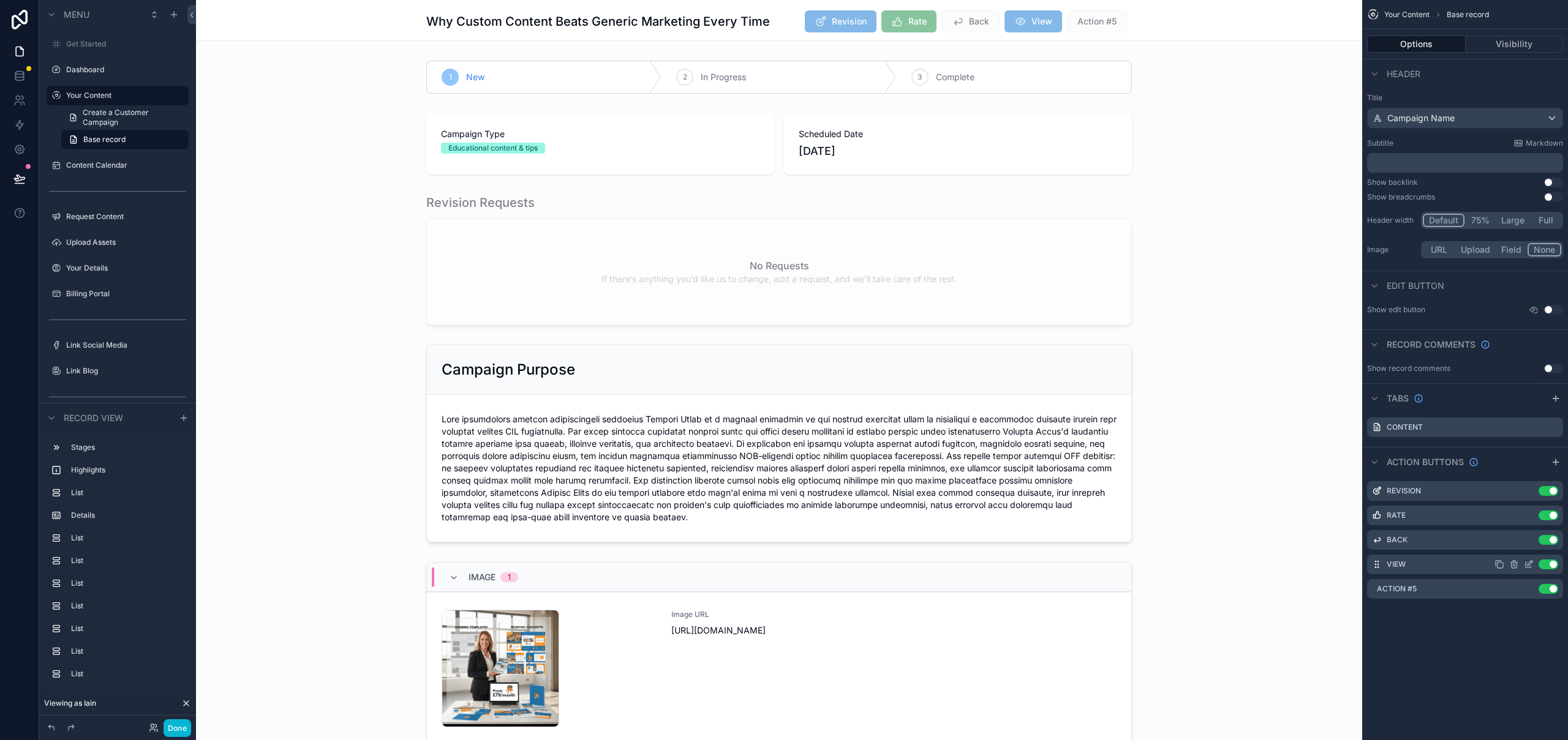
click at [1552, 565] on button "Use setting" at bounding box center [1548, 564] width 20 height 10
click at [1531, 589] on icon "scrollable content" at bounding box center [1528, 589] width 10 height 10
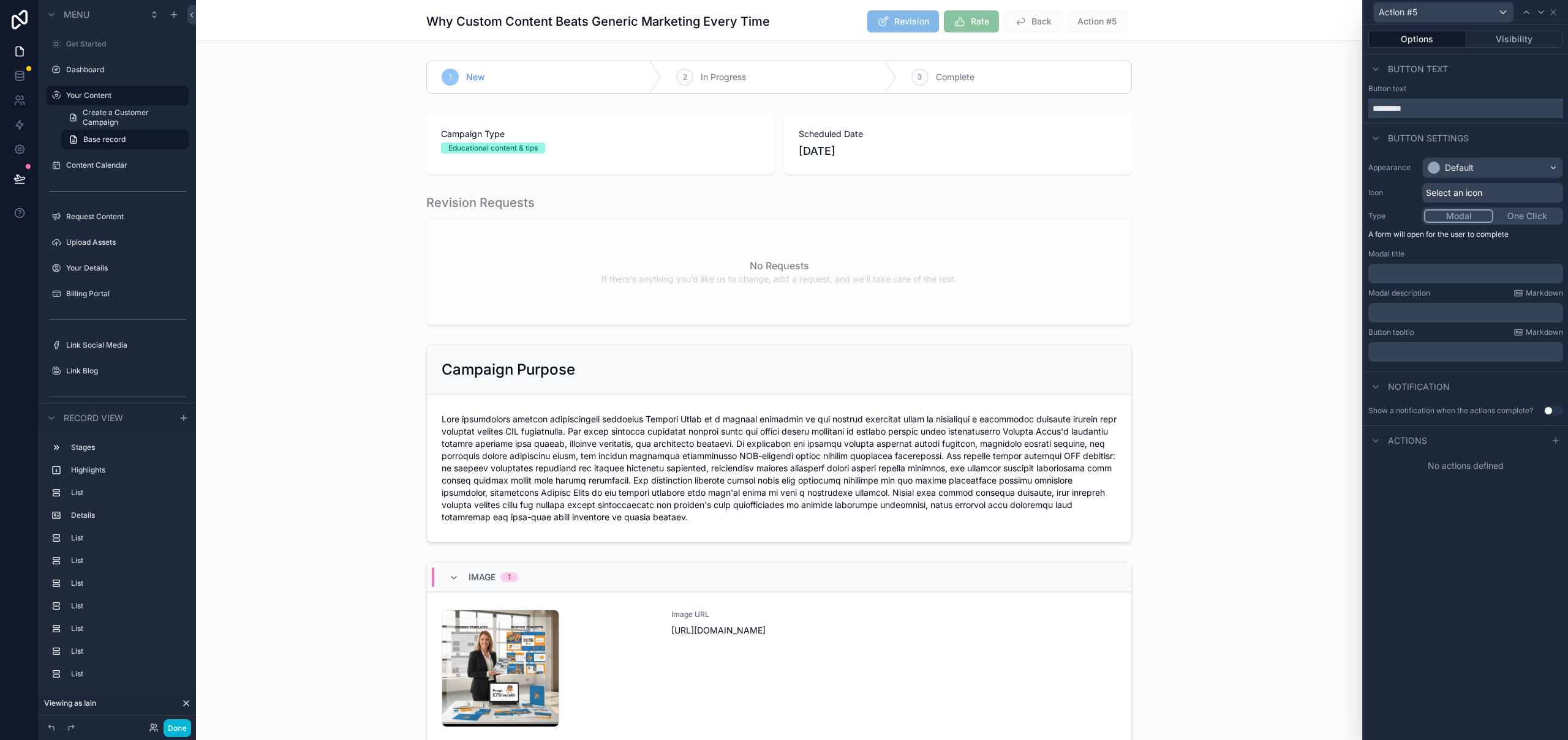
drag, startPoint x: 1437, startPoint y: 106, endPoint x: 1344, endPoint y: 106, distance: 93.0
click at [1306, 106] on div "Action #5 Options Visibility Button text Button text ********* Button settings …" at bounding box center [784, 370] width 1568 height 740
type input "**********"
click at [1522, 38] on button "Visibility" at bounding box center [1514, 39] width 98 height 17
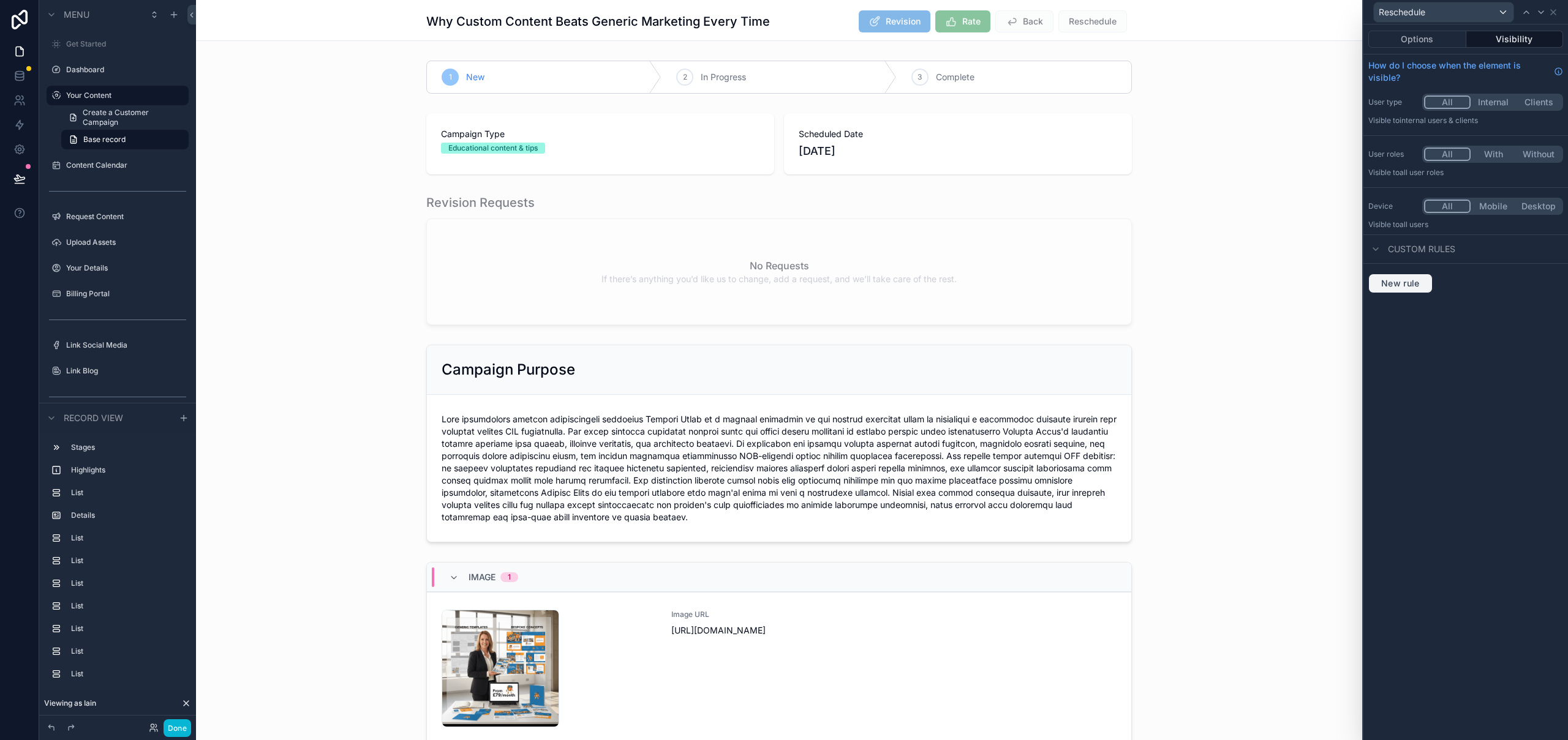
click at [1418, 282] on span "New rule" at bounding box center [1400, 283] width 48 height 11
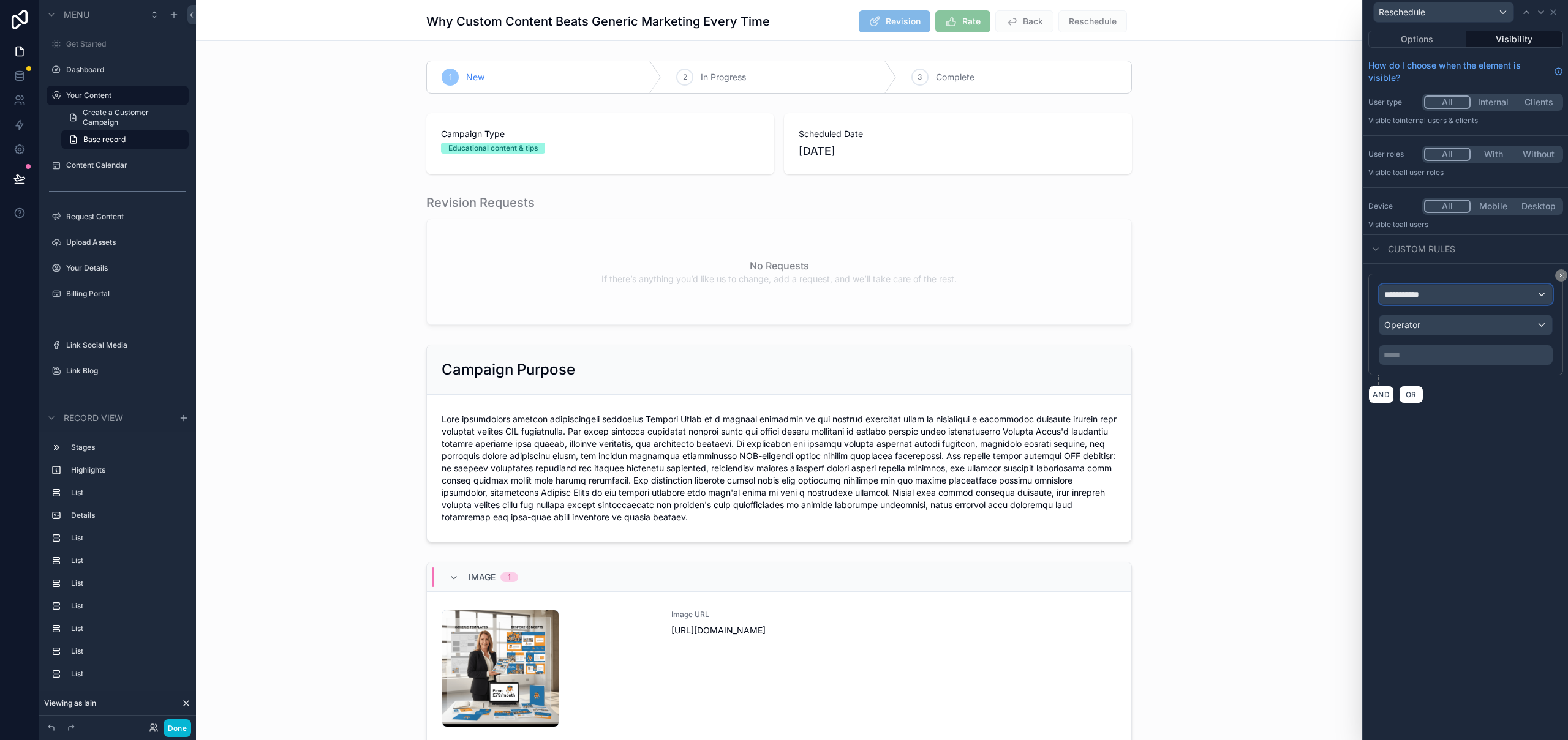
click at [1439, 301] on div "**********" at bounding box center [1466, 294] width 173 height 20
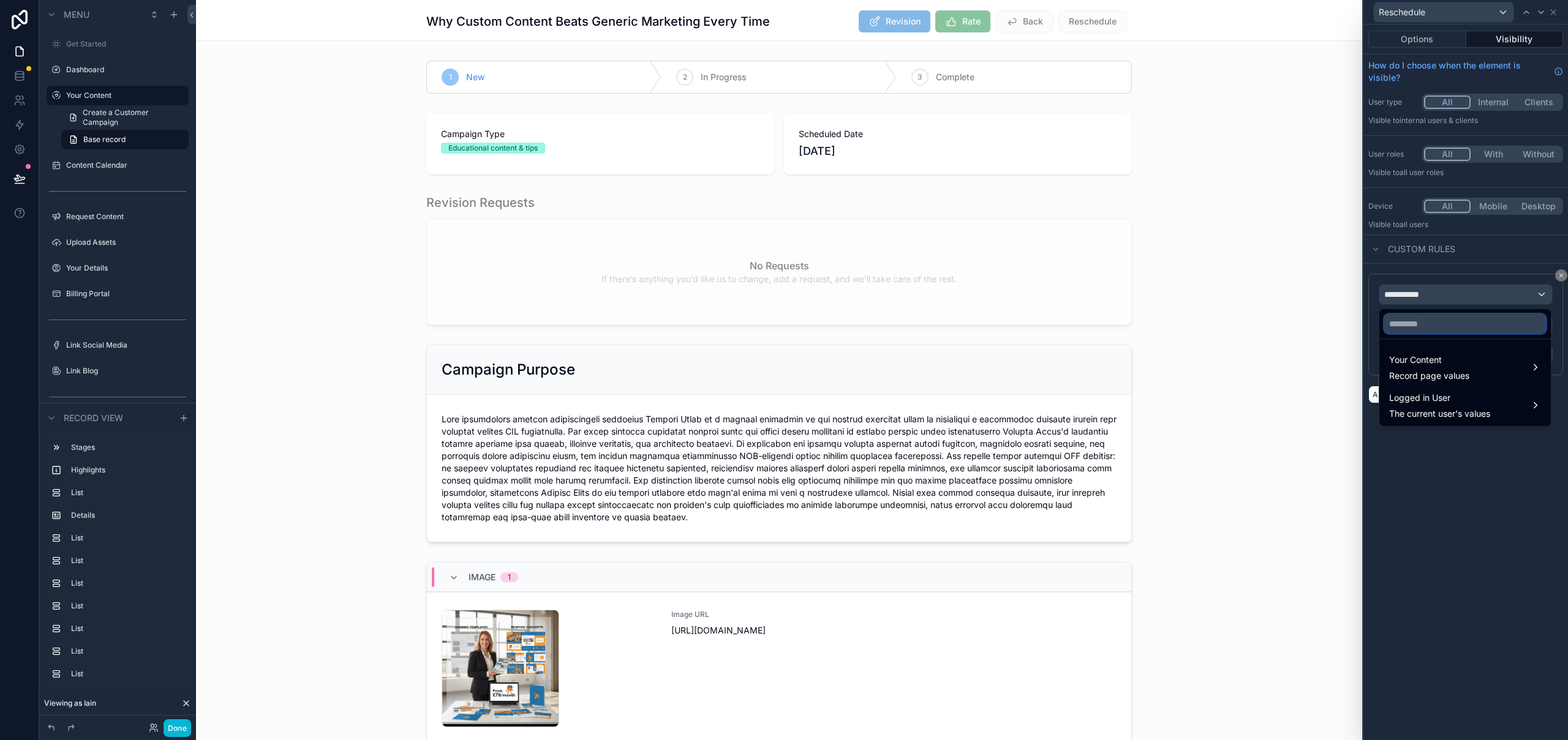
click at [1450, 327] on input "text" at bounding box center [1464, 323] width 162 height 20
type input "*******"
click at [1450, 364] on span "Your Content" at bounding box center [1429, 360] width 80 height 15
click at [1338, 367] on span "Username" at bounding box center [1334, 368] width 41 height 15
click at [1463, 377] on div "Colin Version" at bounding box center [1437, 381] width 98 height 15
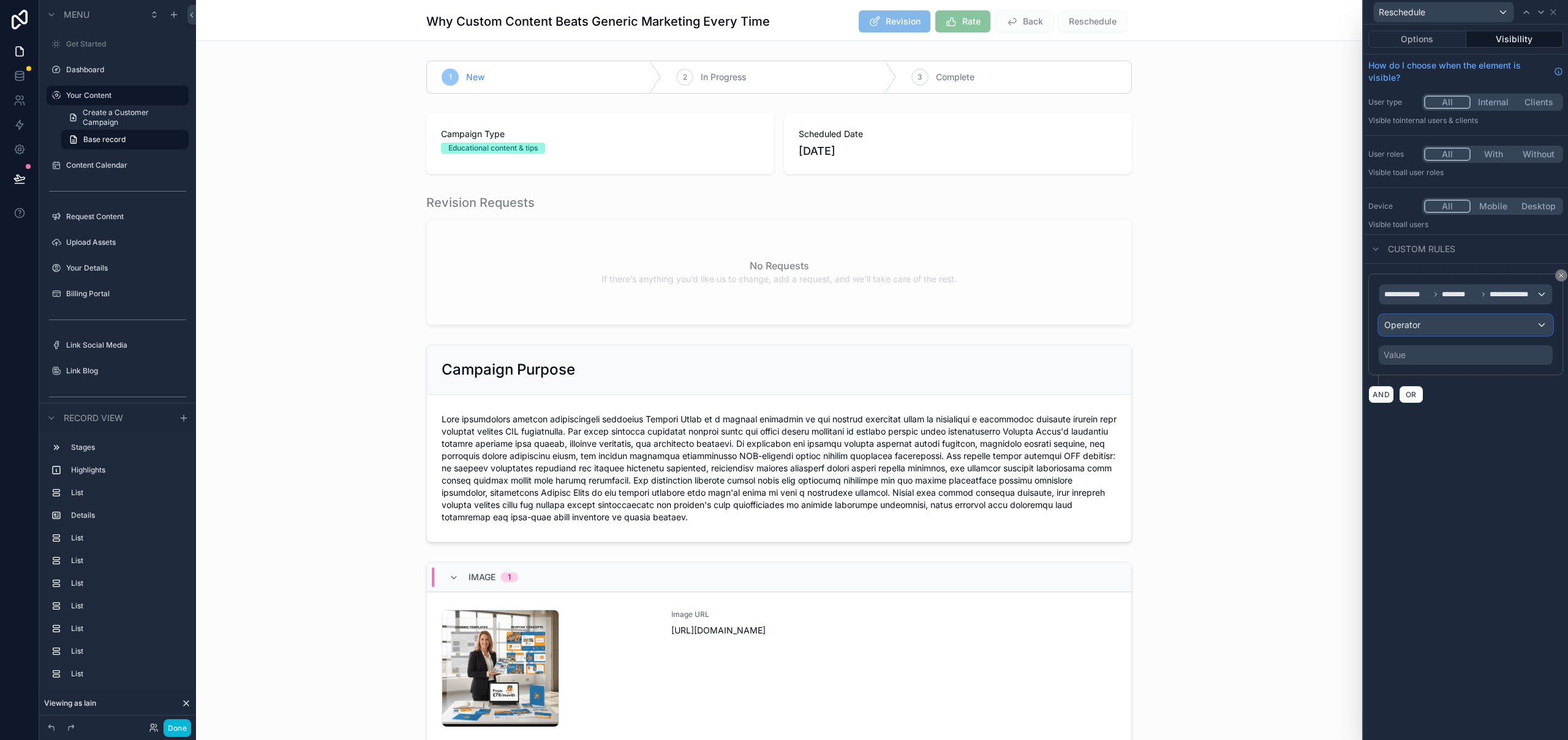
click at [1450, 327] on div "Operator" at bounding box center [1466, 325] width 173 height 20
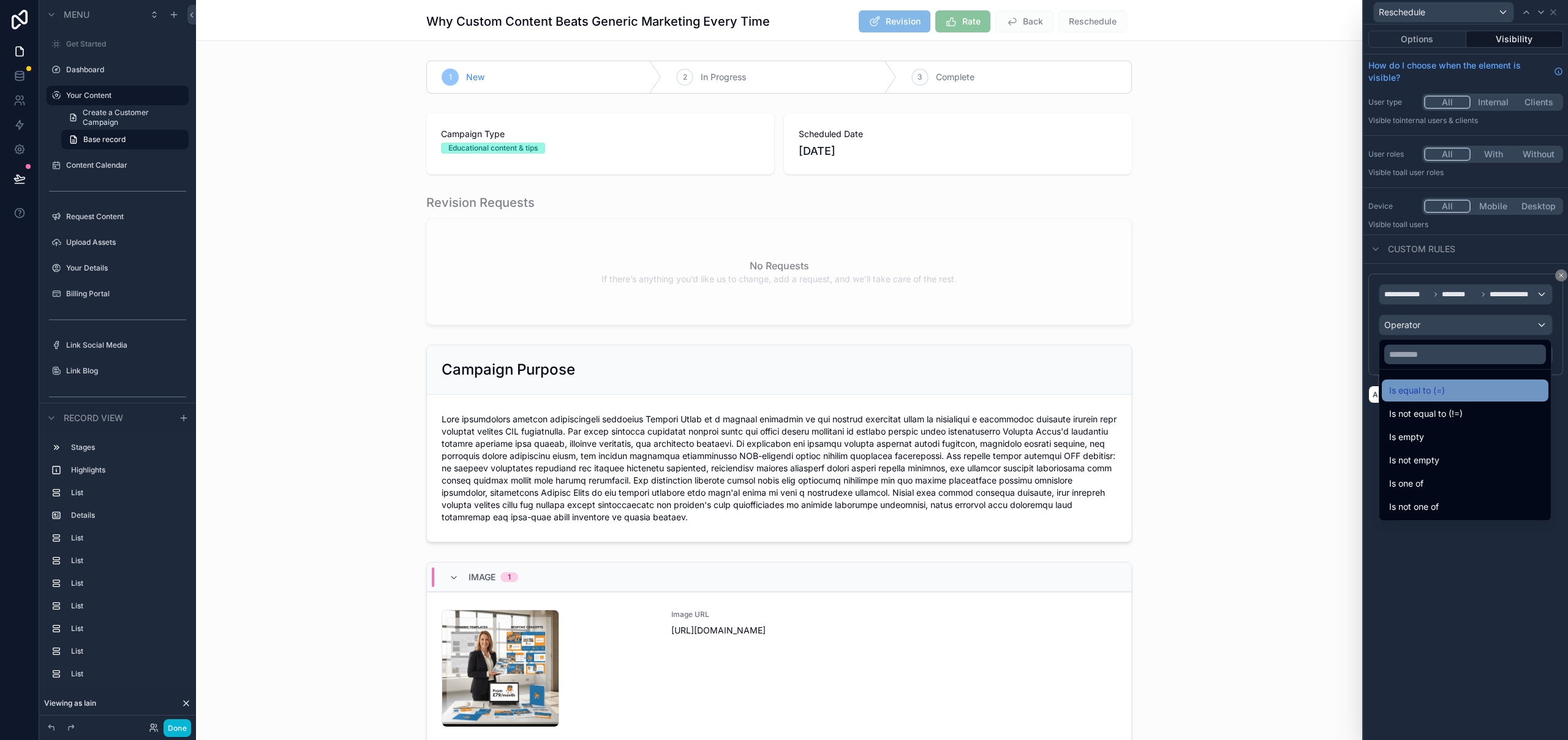
click at [1440, 389] on span "Is equal to (=)" at bounding box center [1417, 390] width 55 height 15
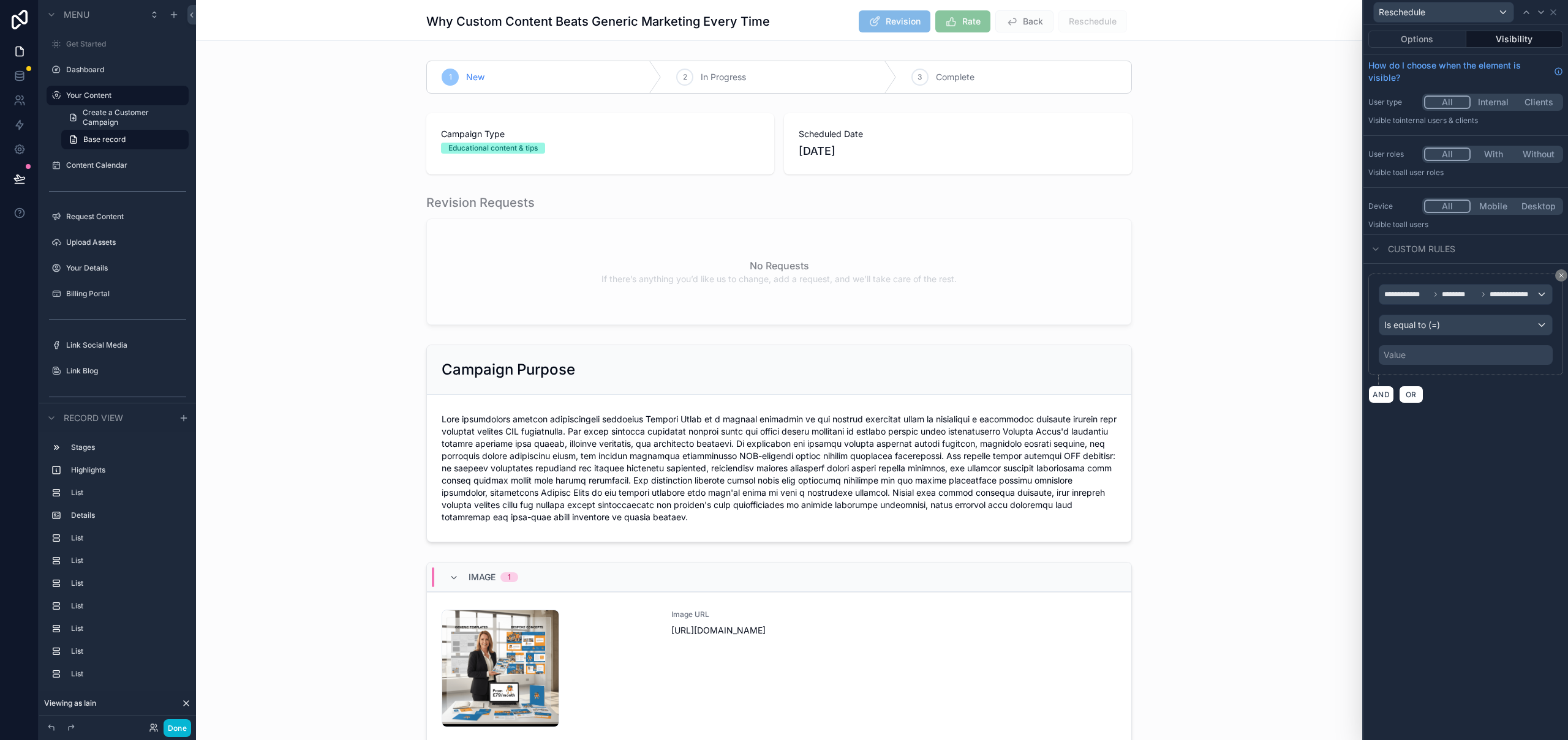
click at [1429, 357] on div "Value" at bounding box center [1465, 354] width 174 height 20
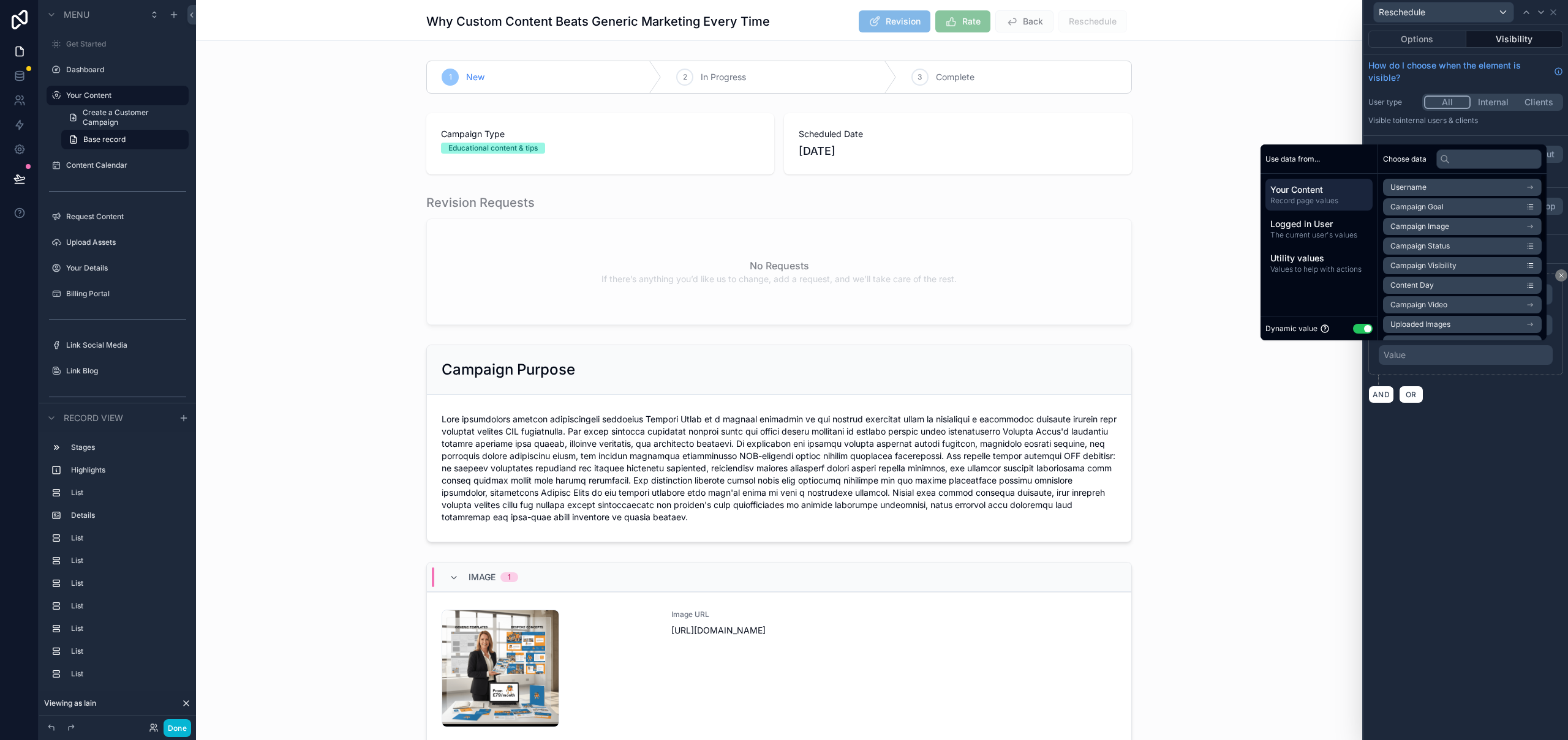
click at [1357, 329] on button "Use setting" at bounding box center [1362, 329] width 20 height 10
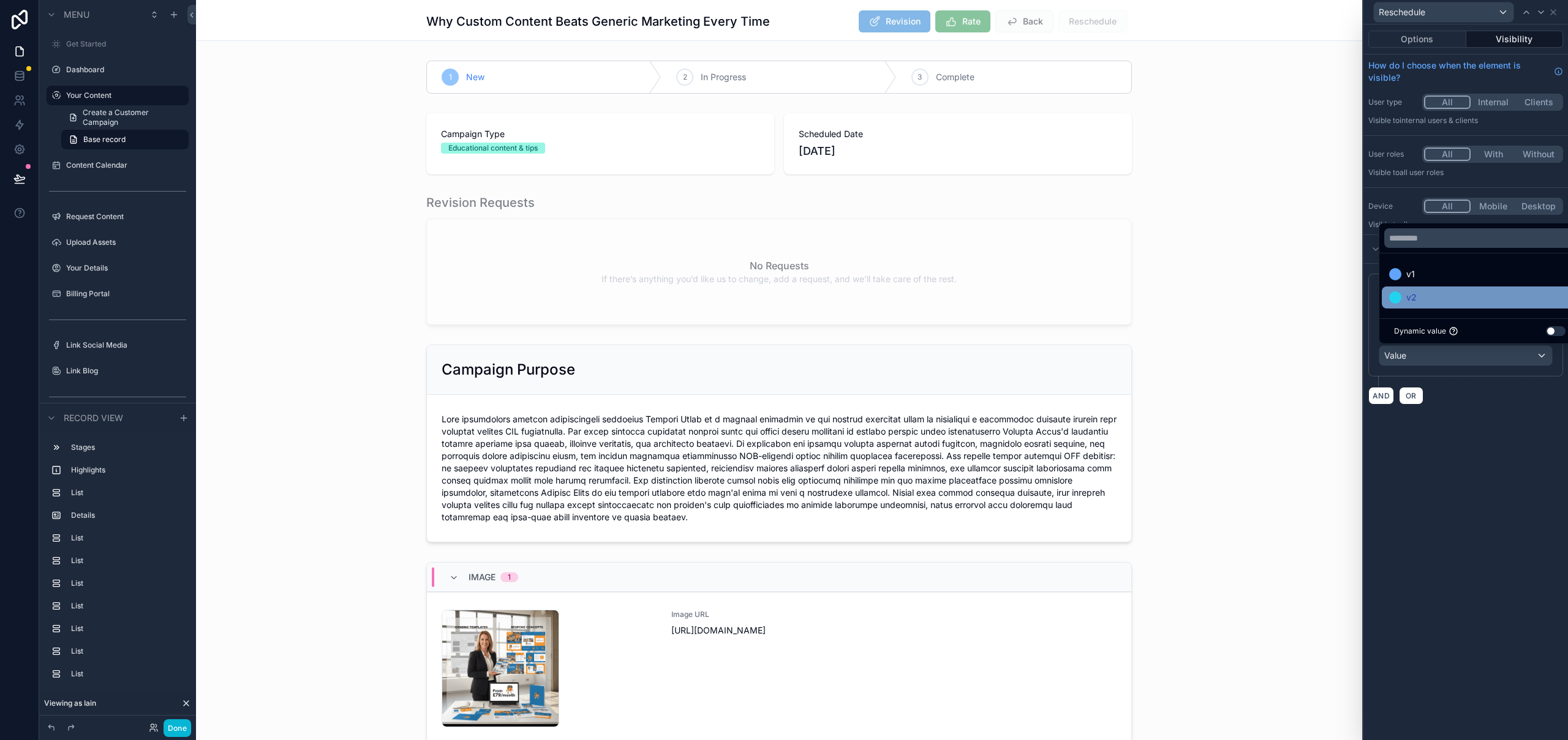
click at [1422, 295] on div "v2" at bounding box center [1480, 297] width 182 height 15
click at [1534, 533] on div "**********" at bounding box center [1465, 382] width 205 height 716
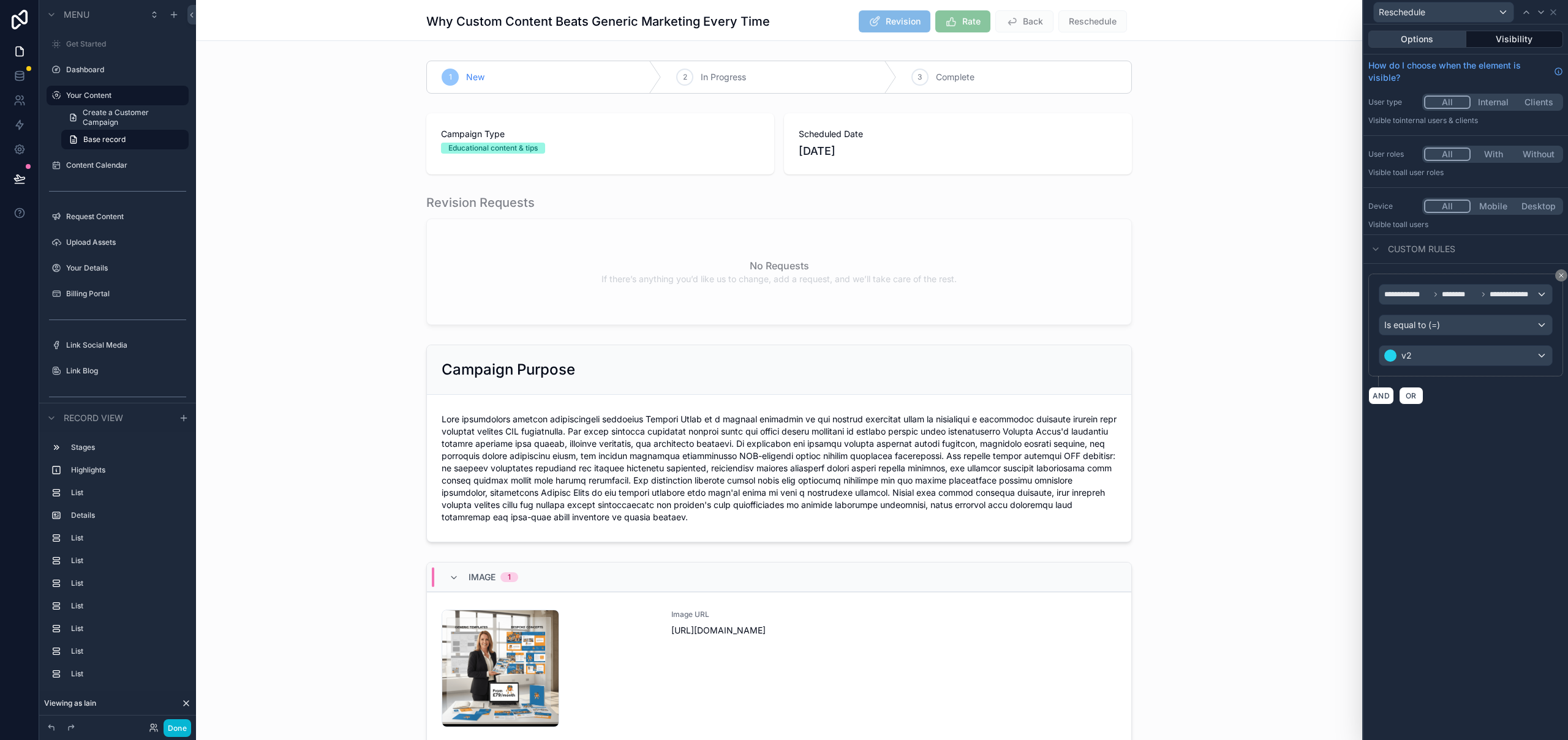
click at [1422, 39] on button "Options" at bounding box center [1417, 39] width 98 height 17
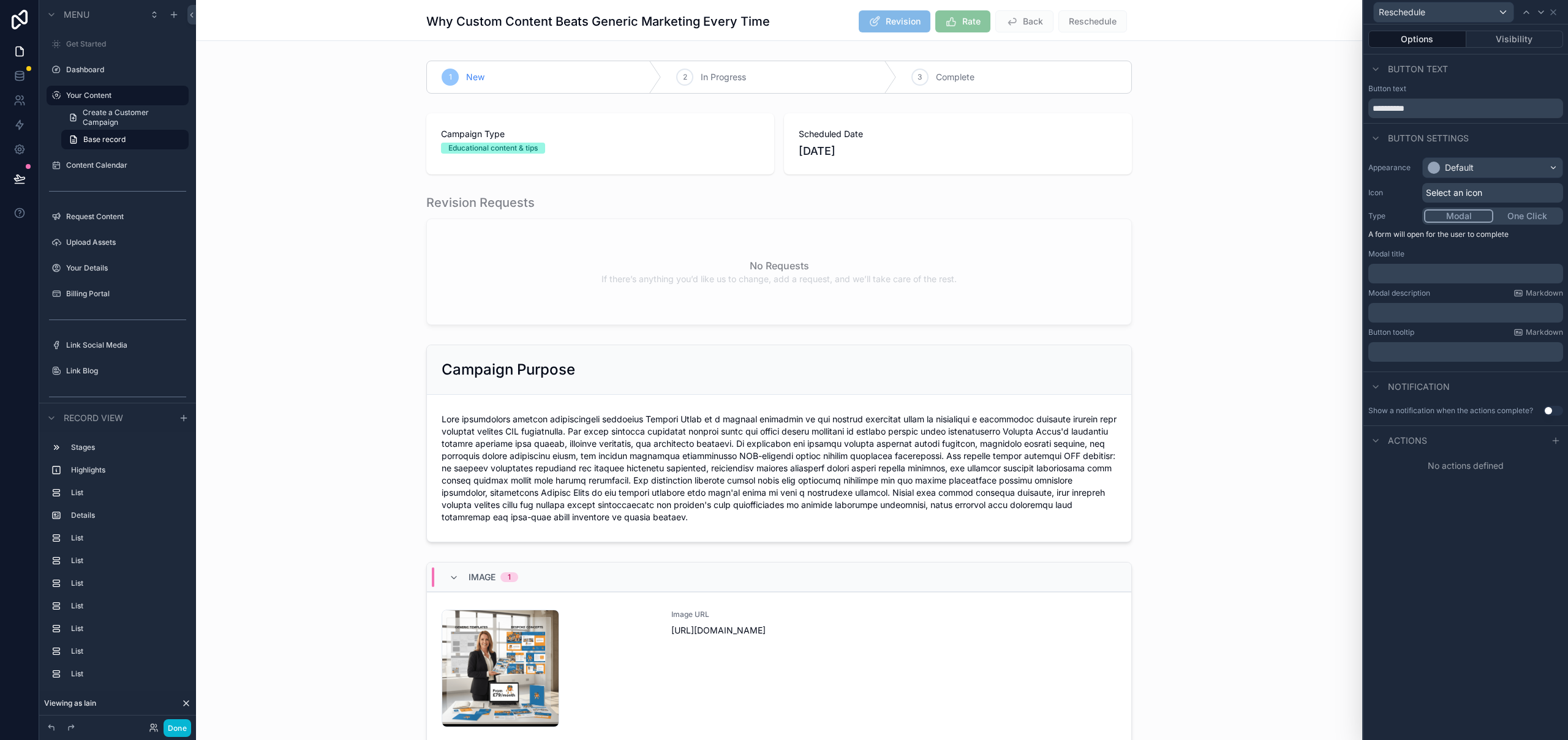
click at [1452, 186] on div "Select an icon" at bounding box center [1492, 193] width 141 height 20
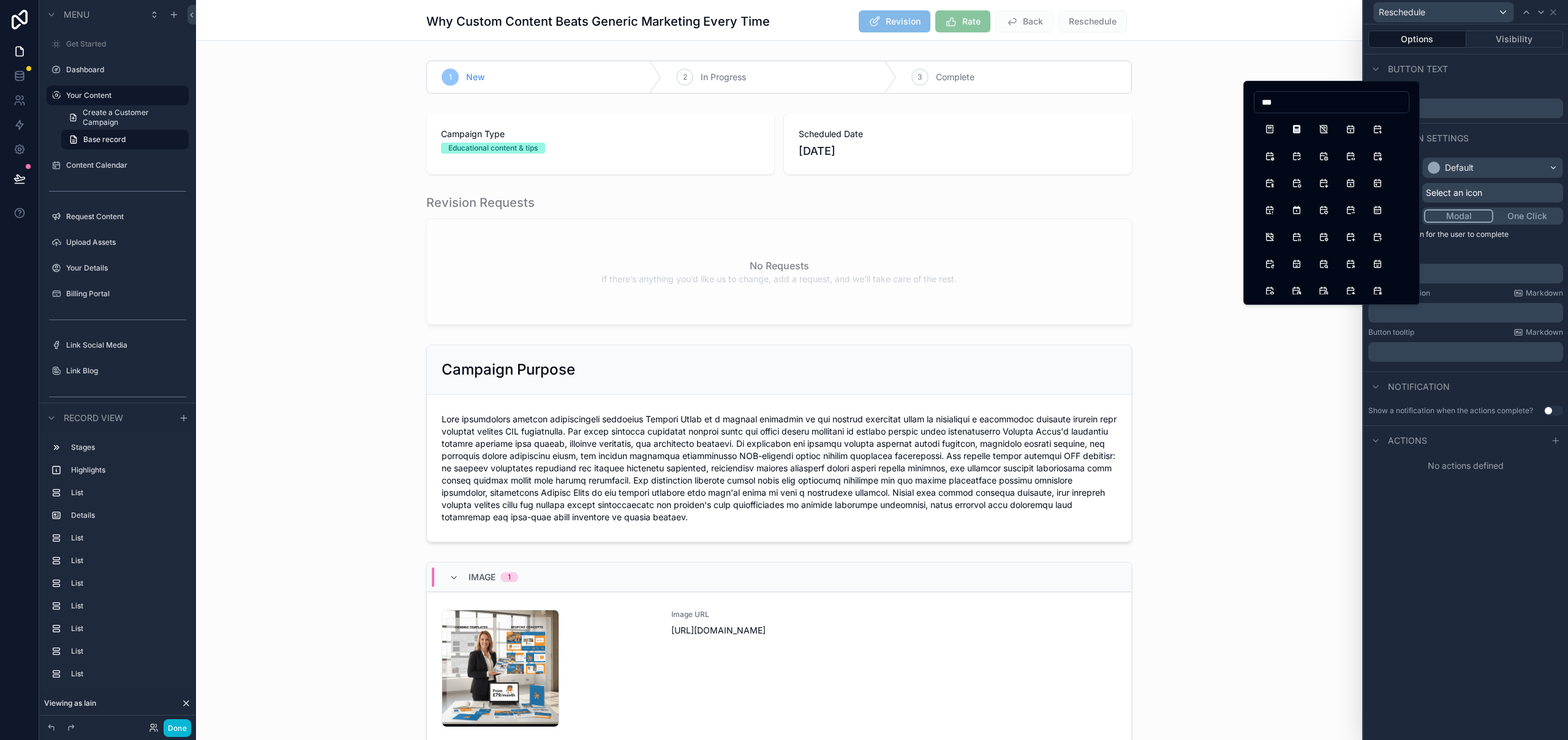
click at [1274, 102] on input "***" at bounding box center [1331, 102] width 154 height 17
type input "*"
type input "********"
click at [1302, 158] on button "CalendarCog" at bounding box center [1296, 156] width 22 height 22
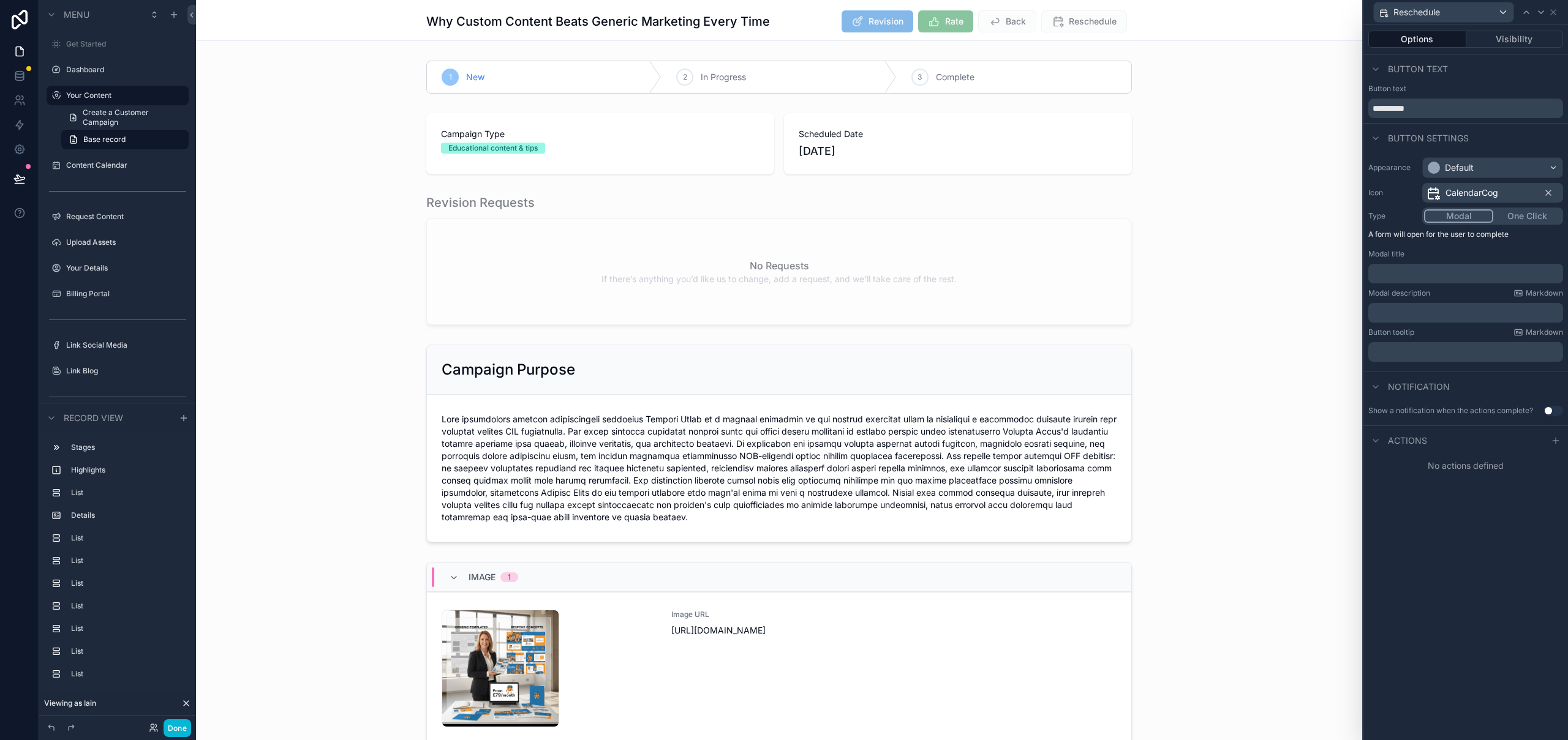
click at [1456, 194] on span "CalendarCog" at bounding box center [1471, 193] width 53 height 12
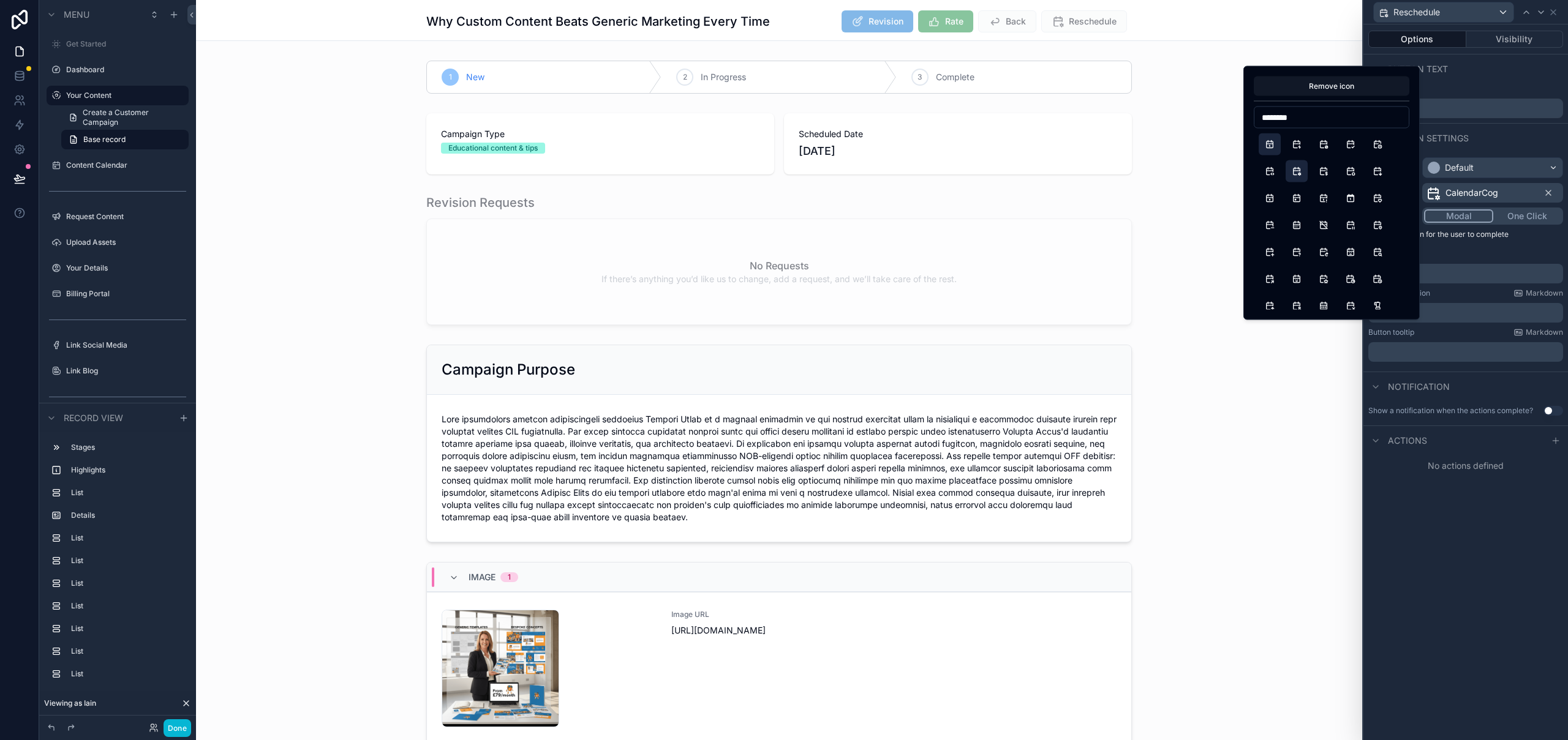
type input "********"
click at [1270, 144] on button "Calendar" at bounding box center [1269, 144] width 22 height 22
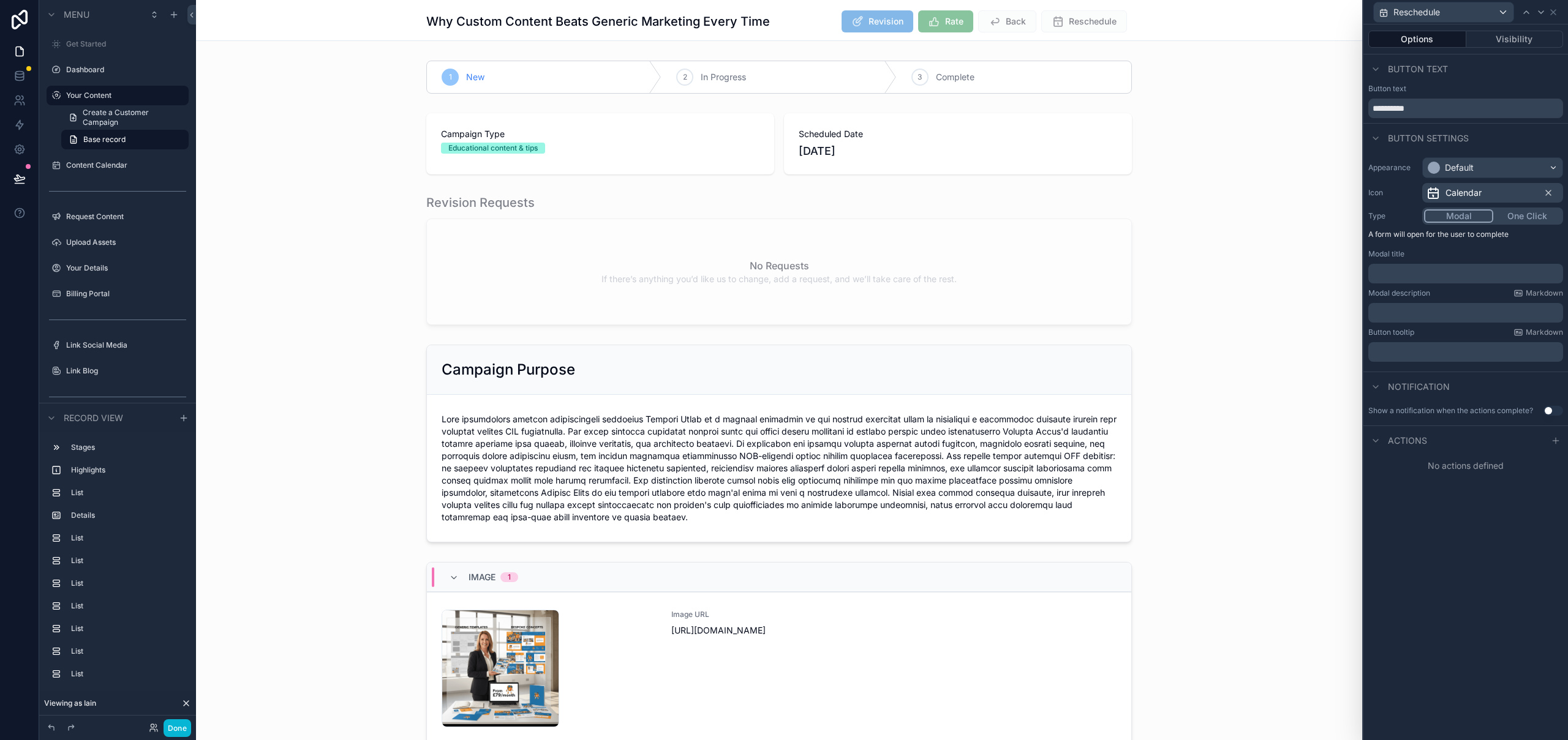
click at [1456, 195] on span "Calendar" at bounding box center [1463, 193] width 36 height 12
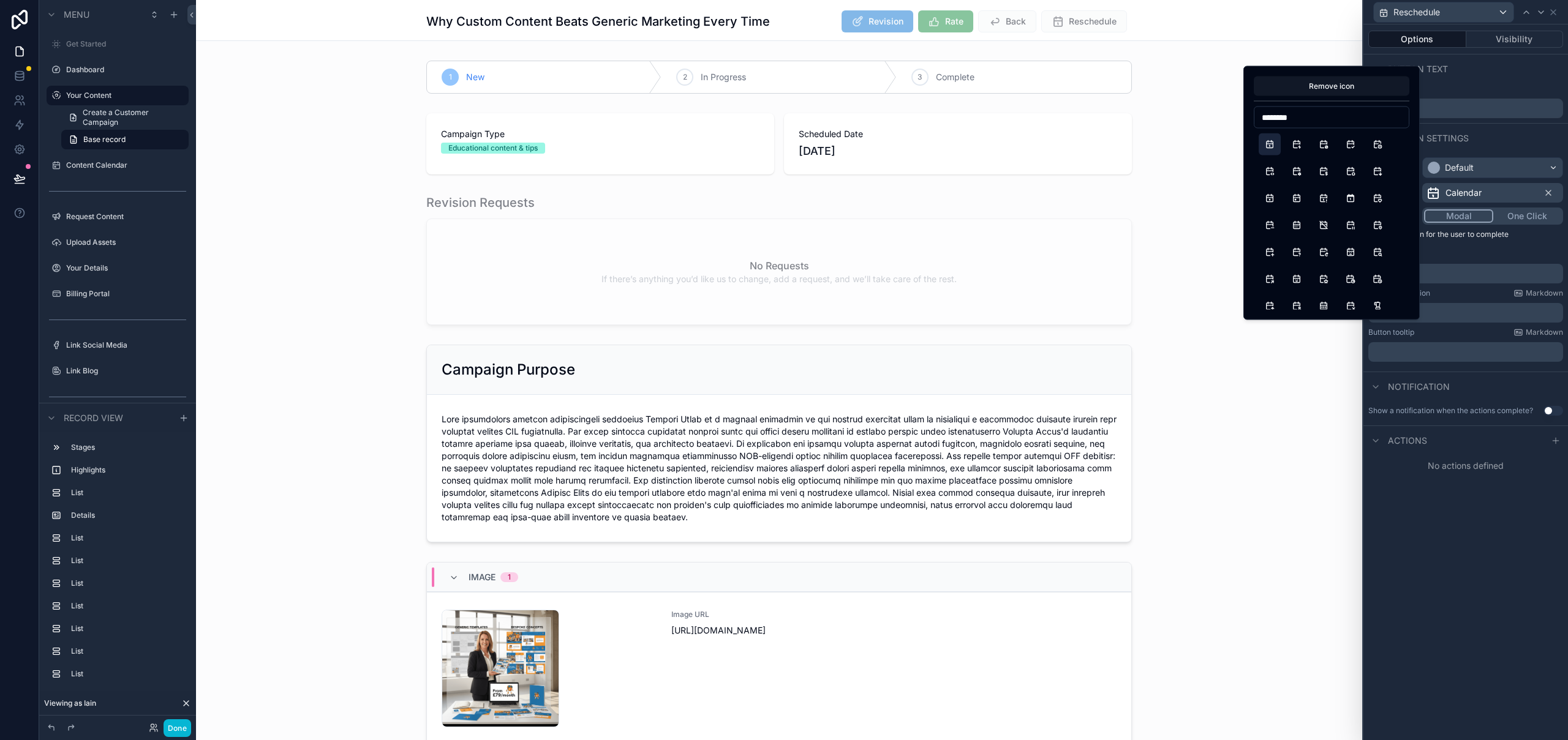
type input "********"
click at [1546, 537] on div "**********" at bounding box center [1465, 382] width 205 height 716
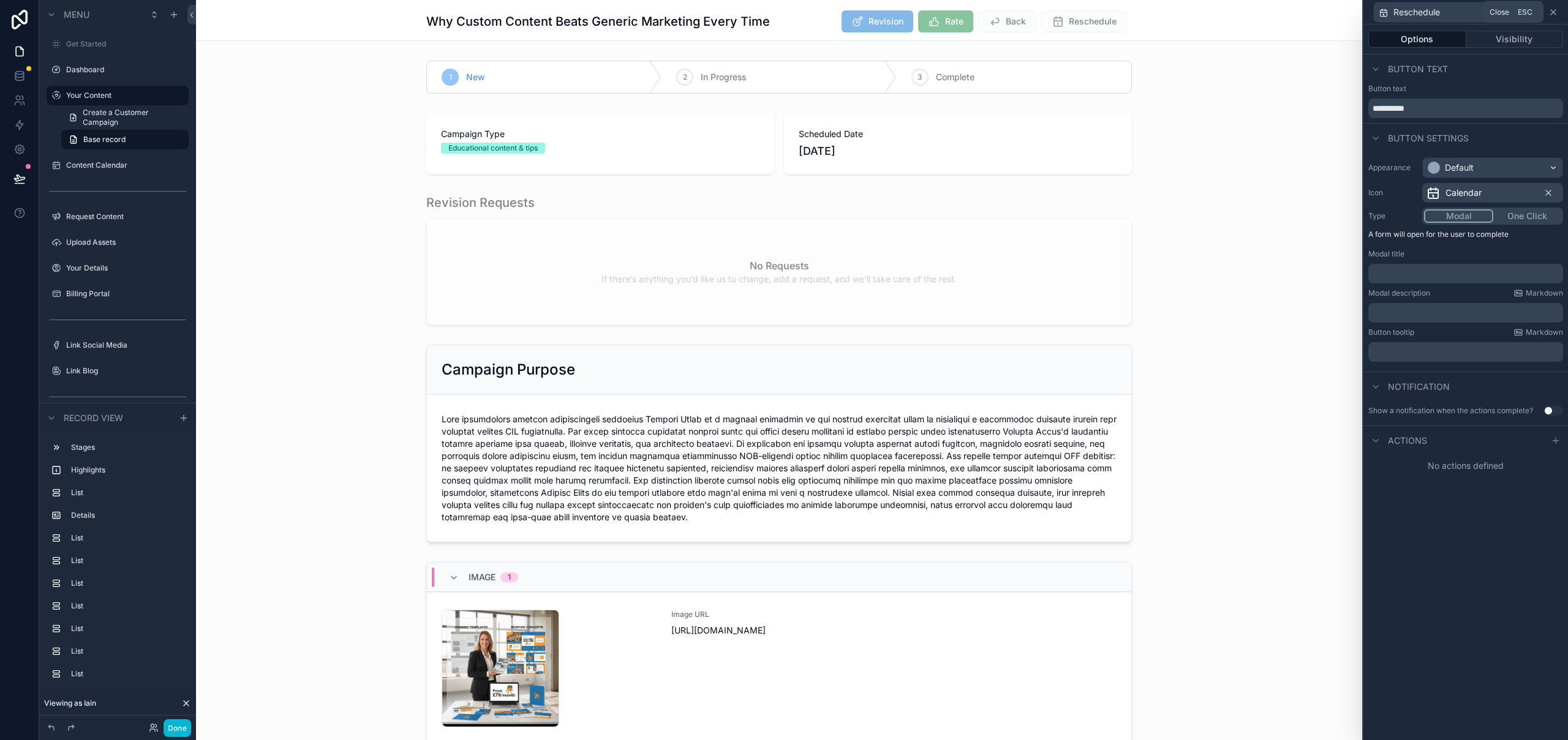
click at [1552, 12] on icon at bounding box center [1552, 11] width 10 height 10
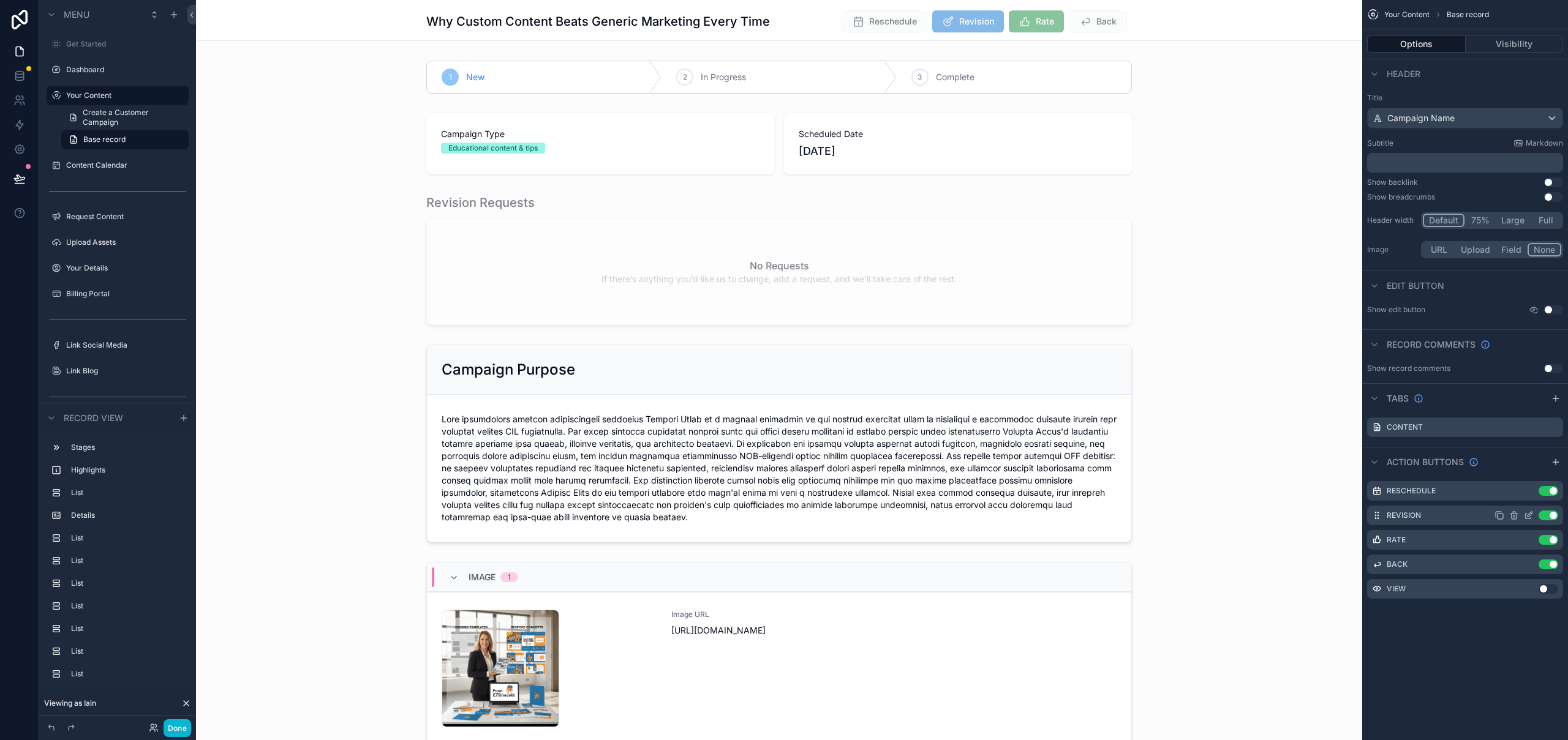
click at [1528, 516] on icon "scrollable content" at bounding box center [1530, 514] width 5 height 5
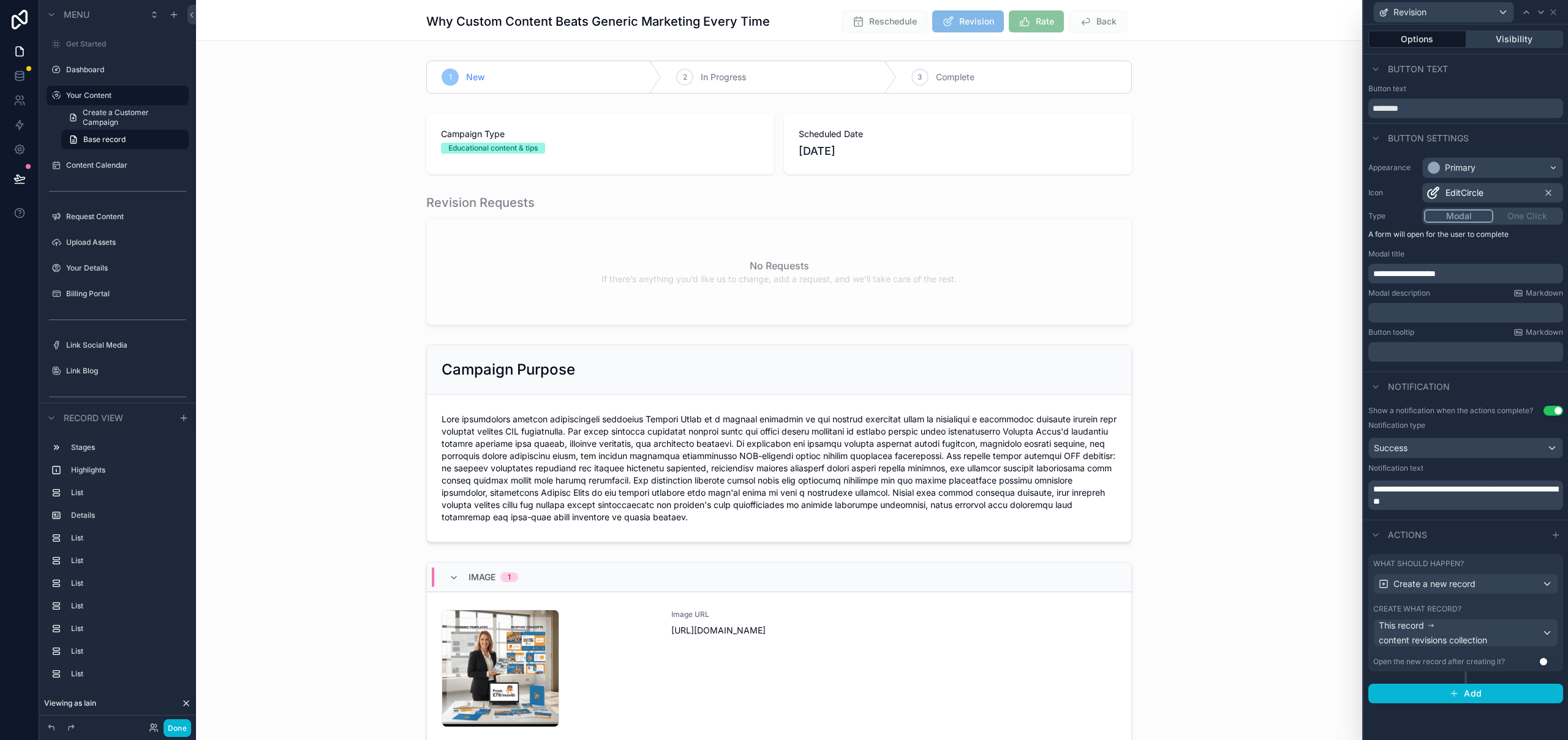
click at [1520, 46] on button "Visibility" at bounding box center [1514, 39] width 98 height 17
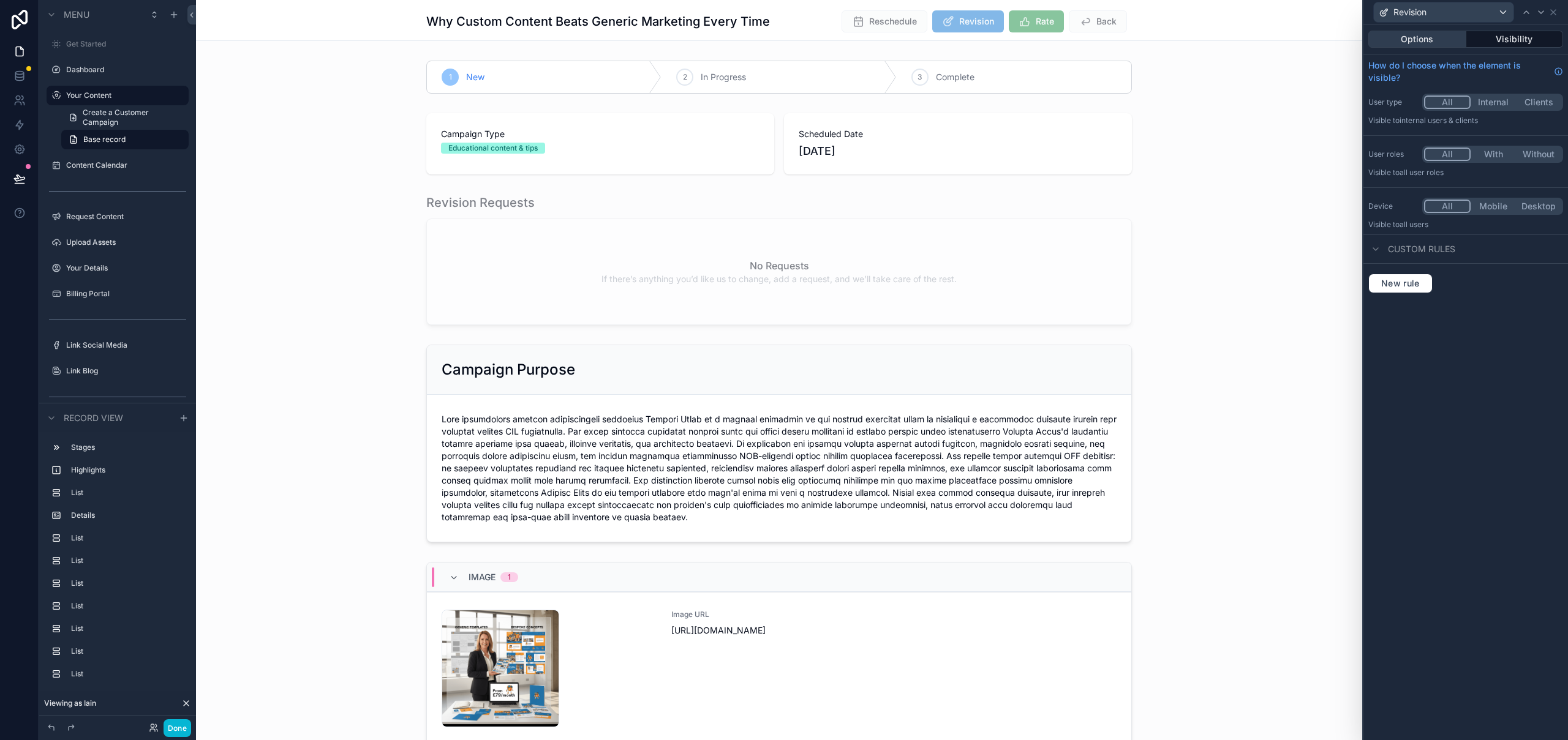
click at [1419, 45] on button "Options" at bounding box center [1417, 39] width 98 height 17
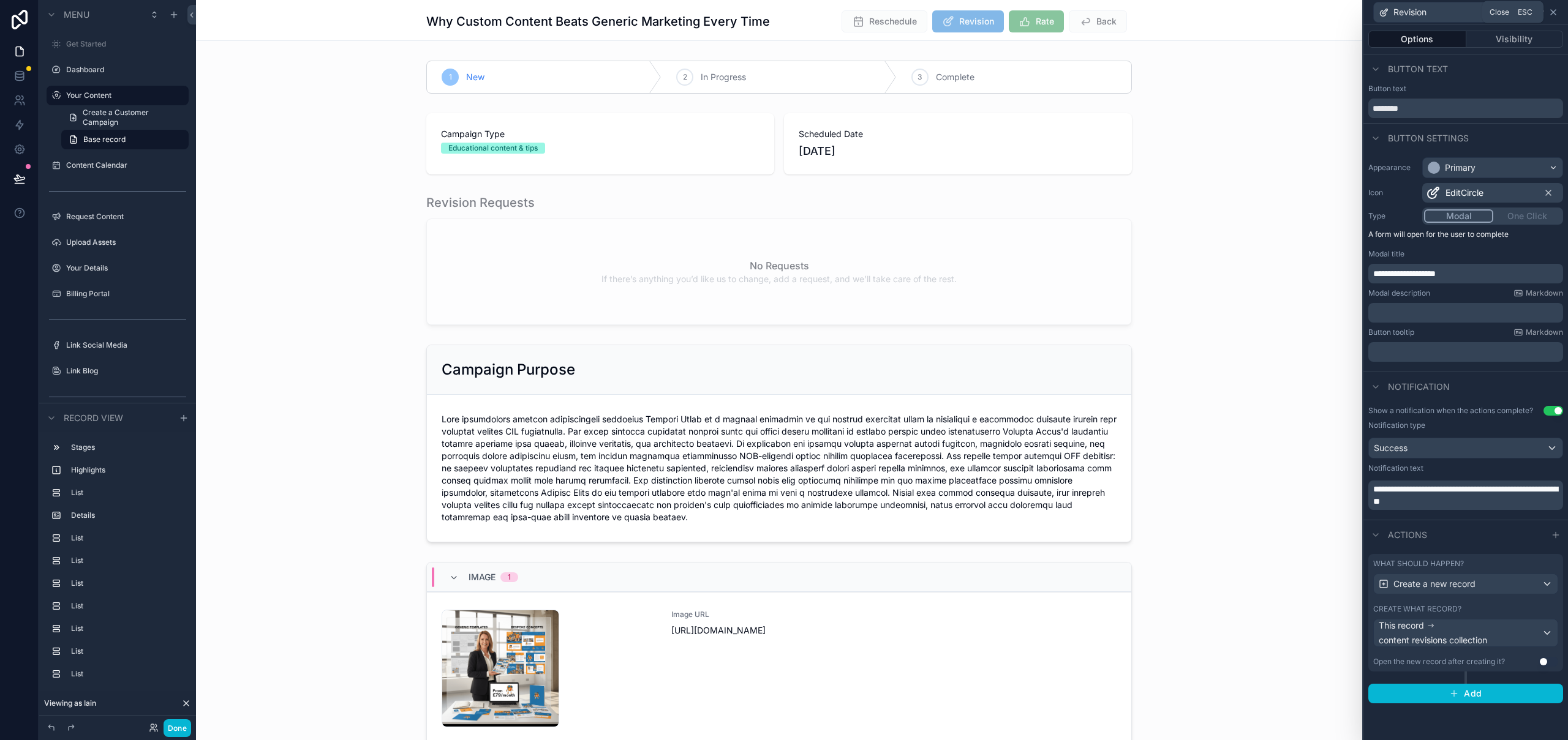
click at [1556, 11] on icon at bounding box center [1552, 11] width 10 height 10
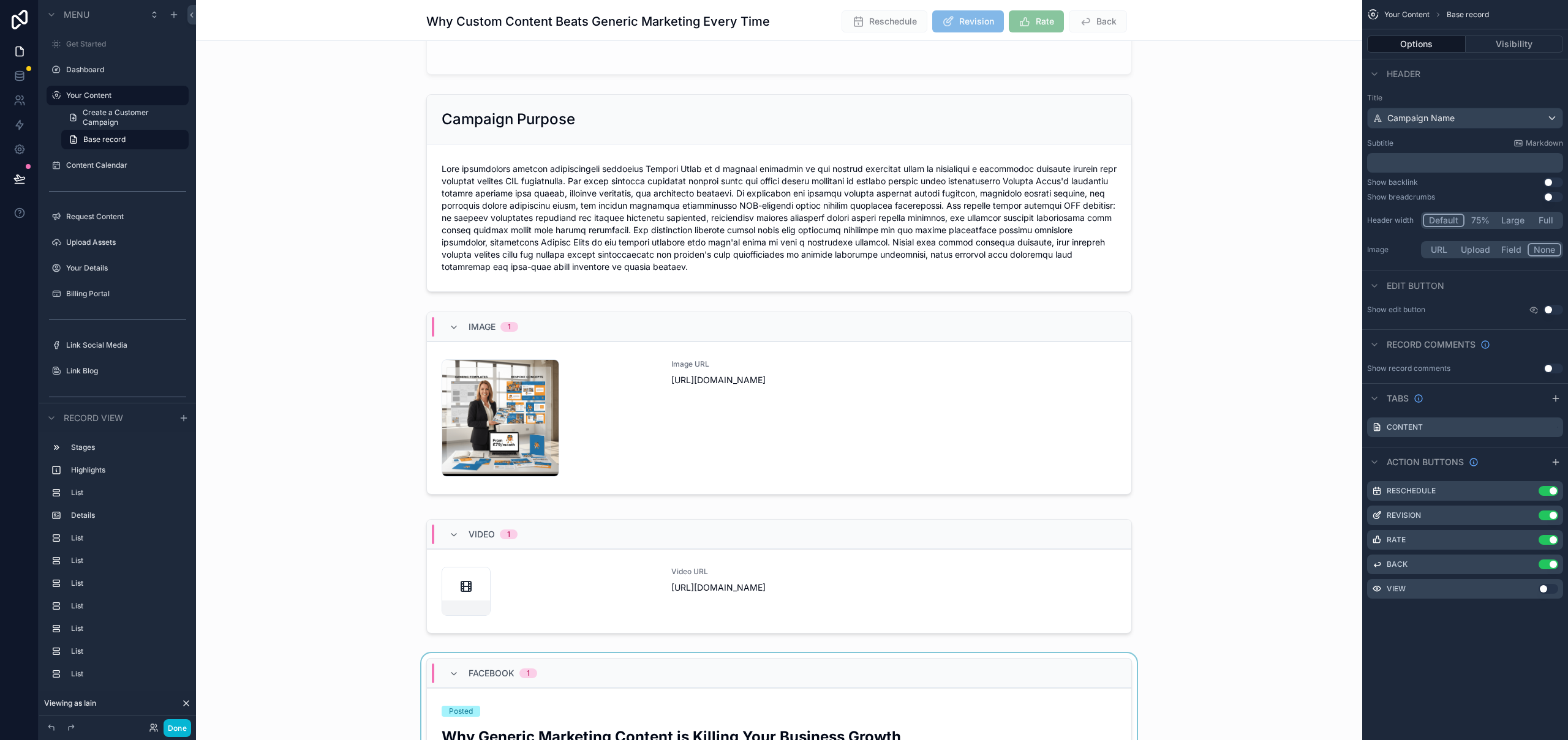
scroll to position [490, 0]
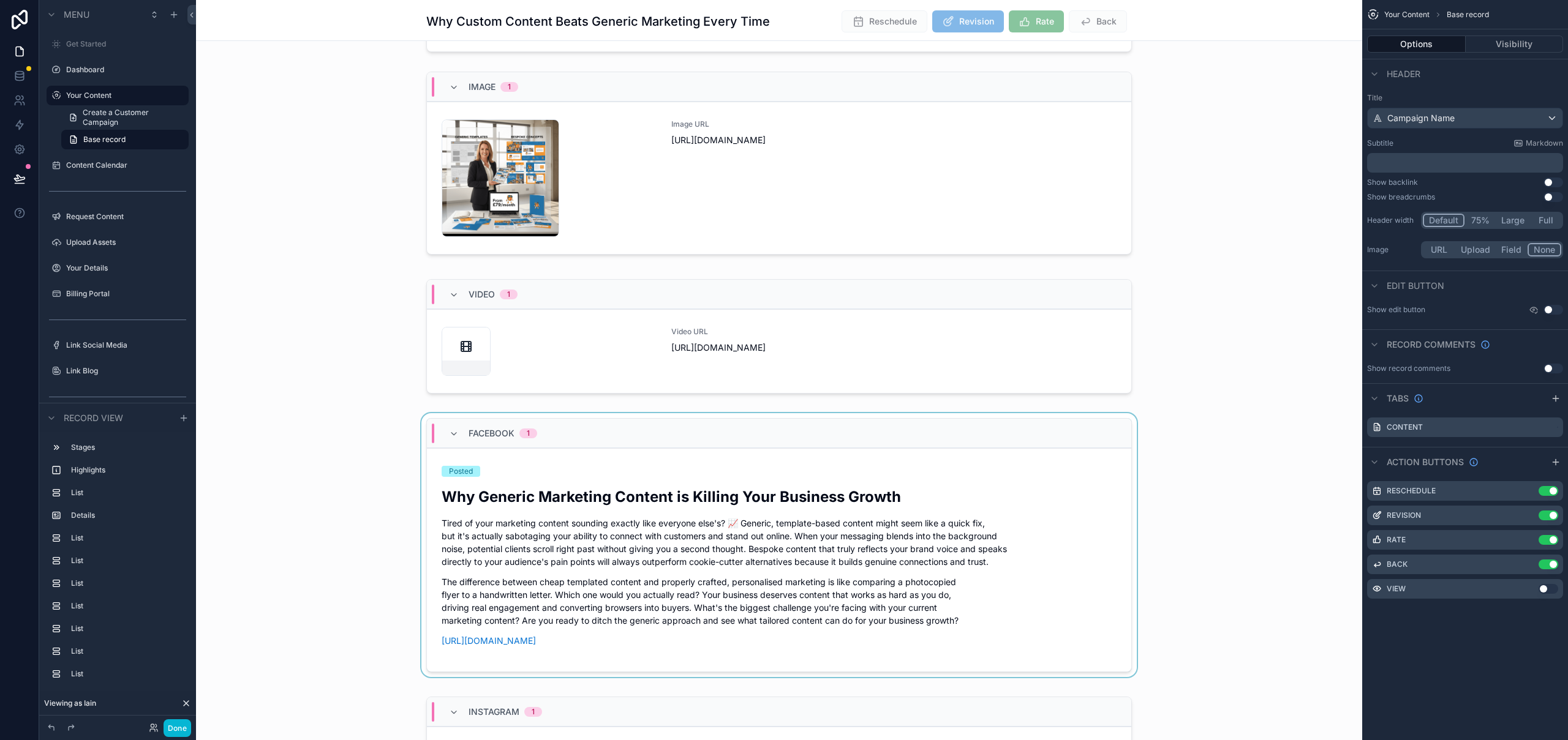
click at [861, 571] on div "scrollable content" at bounding box center [779, 547] width 1166 height 269
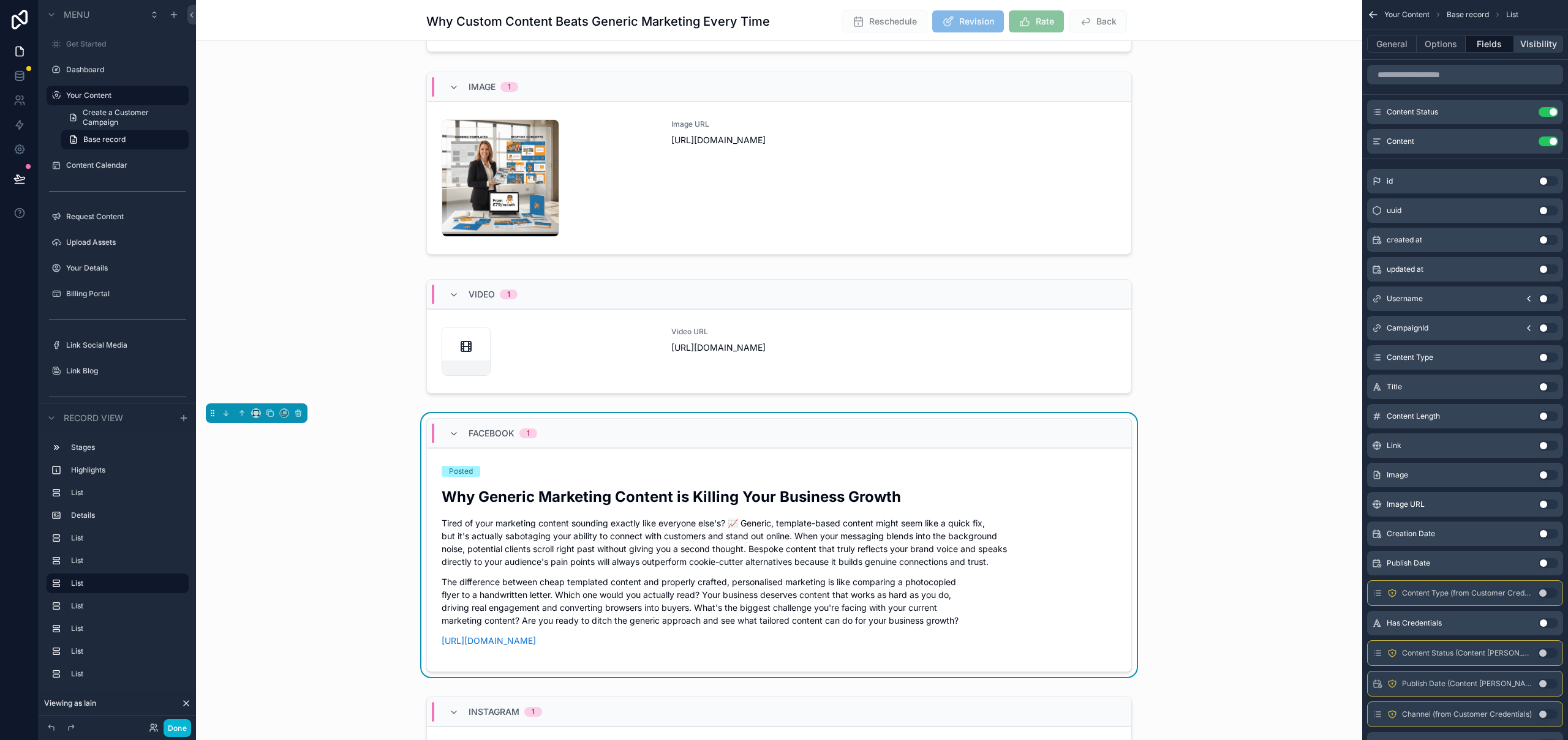
click at [1541, 48] on button "Visibility" at bounding box center [1538, 44] width 49 height 17
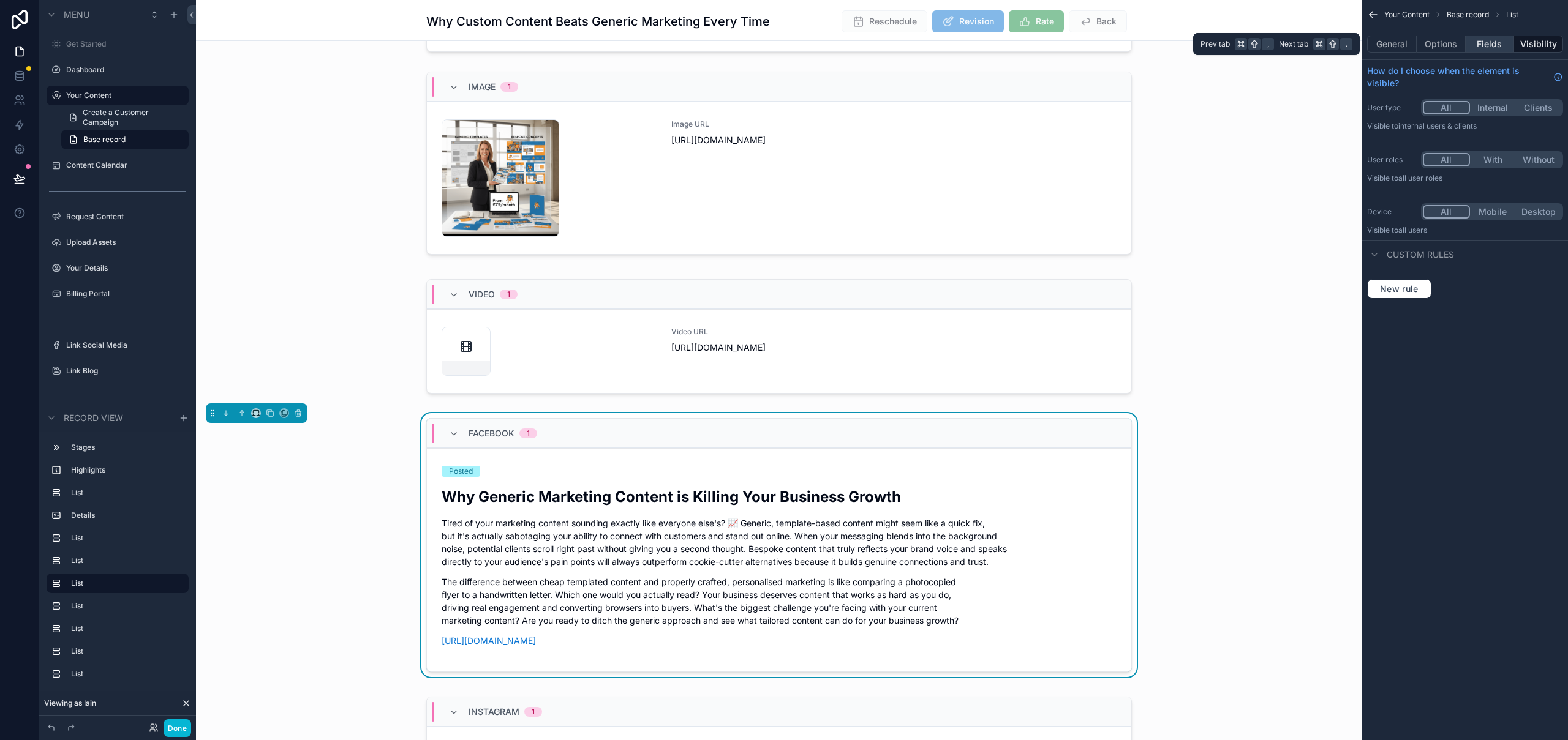
click at [1495, 41] on button "Fields" at bounding box center [1490, 44] width 49 height 17
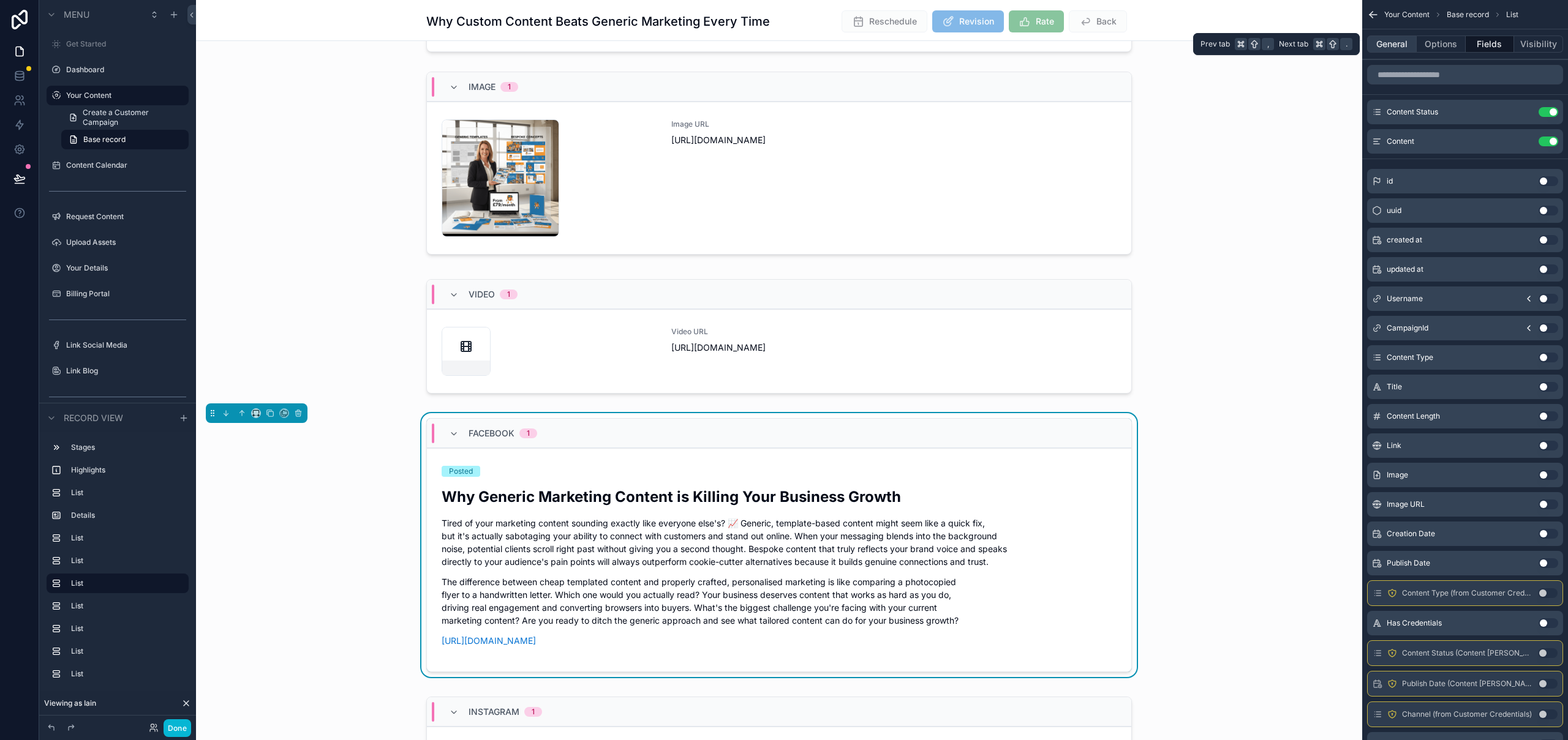
click at [1407, 45] on button "General" at bounding box center [1392, 44] width 49 height 17
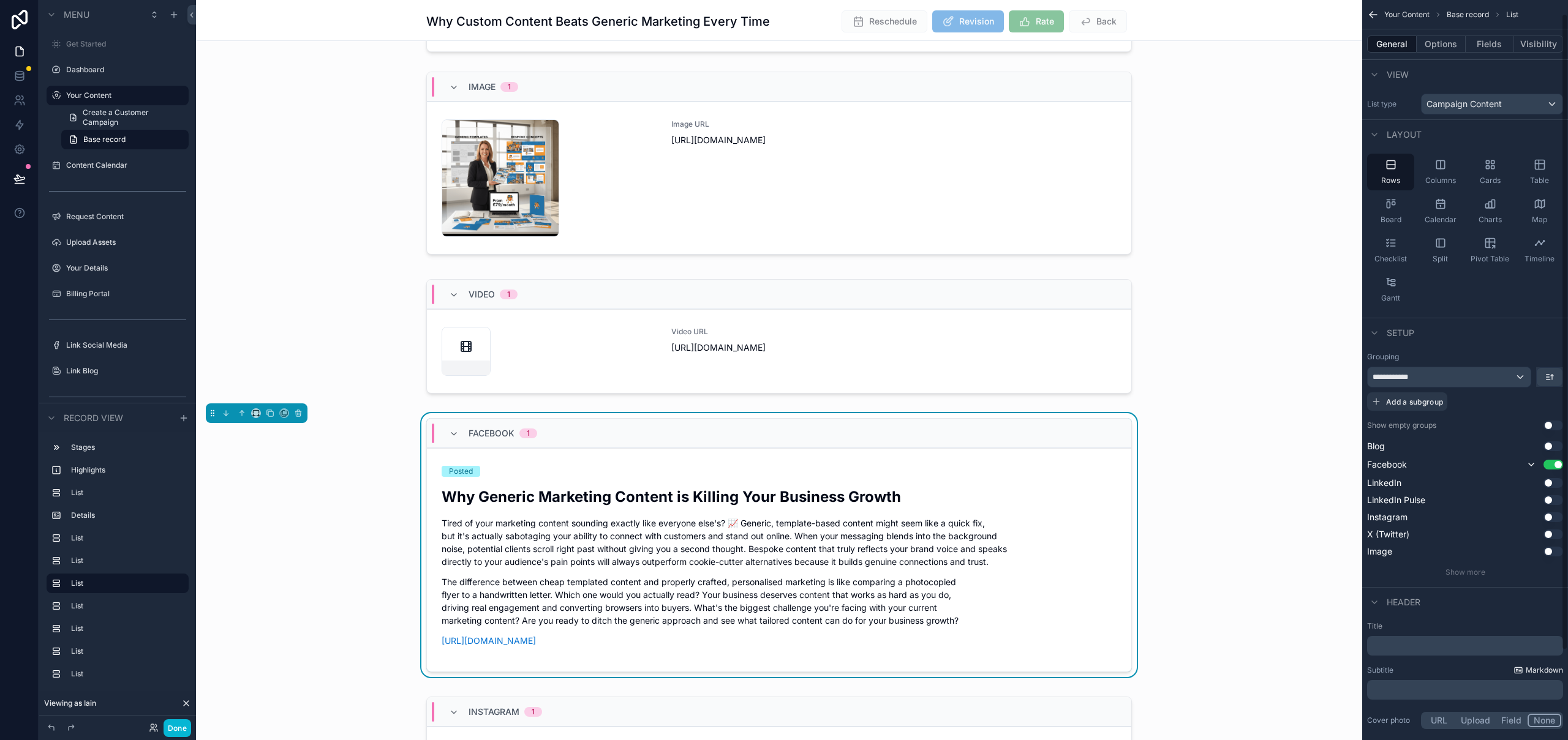
scroll to position [120, 0]
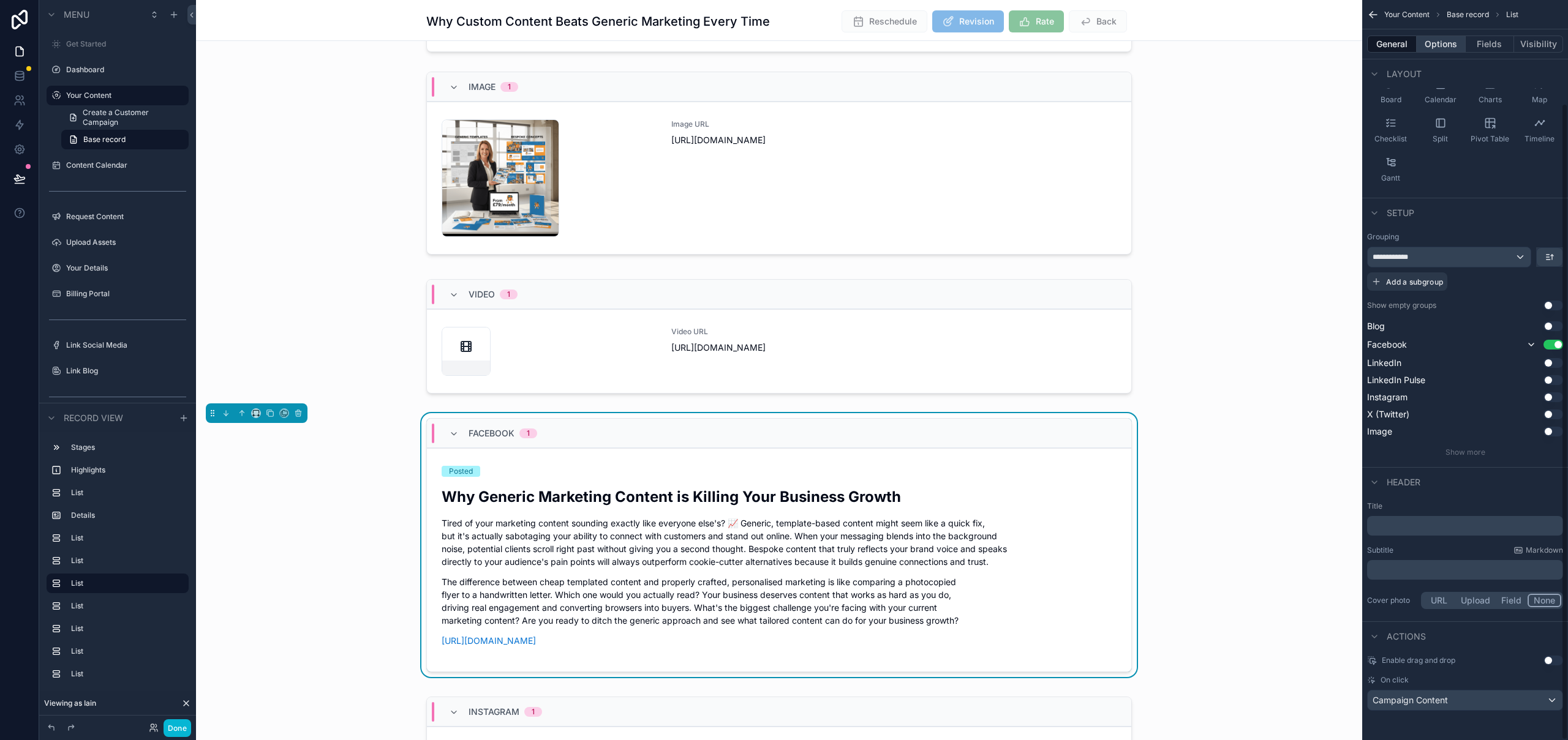
click at [1434, 36] on button "Options" at bounding box center [1441, 44] width 49 height 17
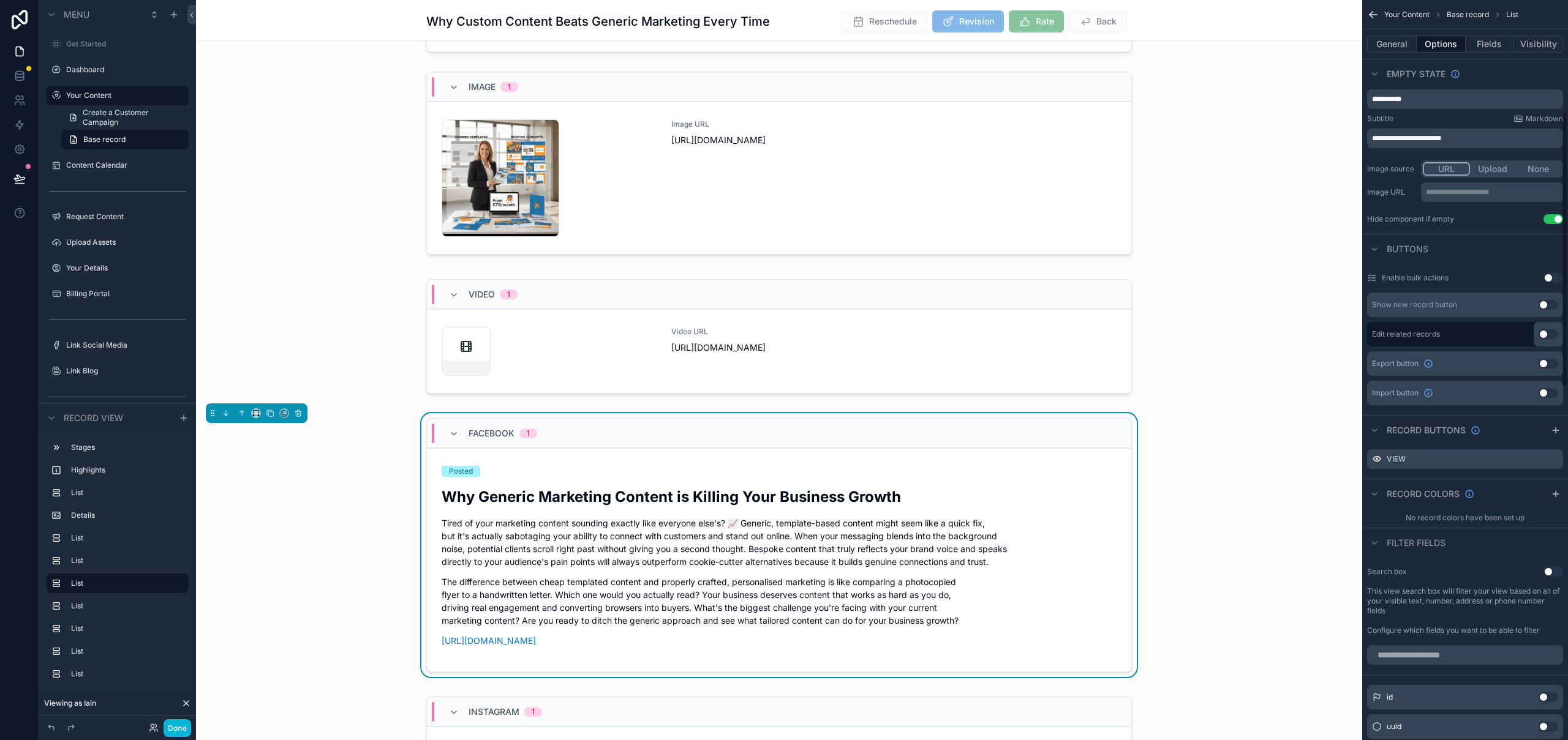
scroll to position [300, 0]
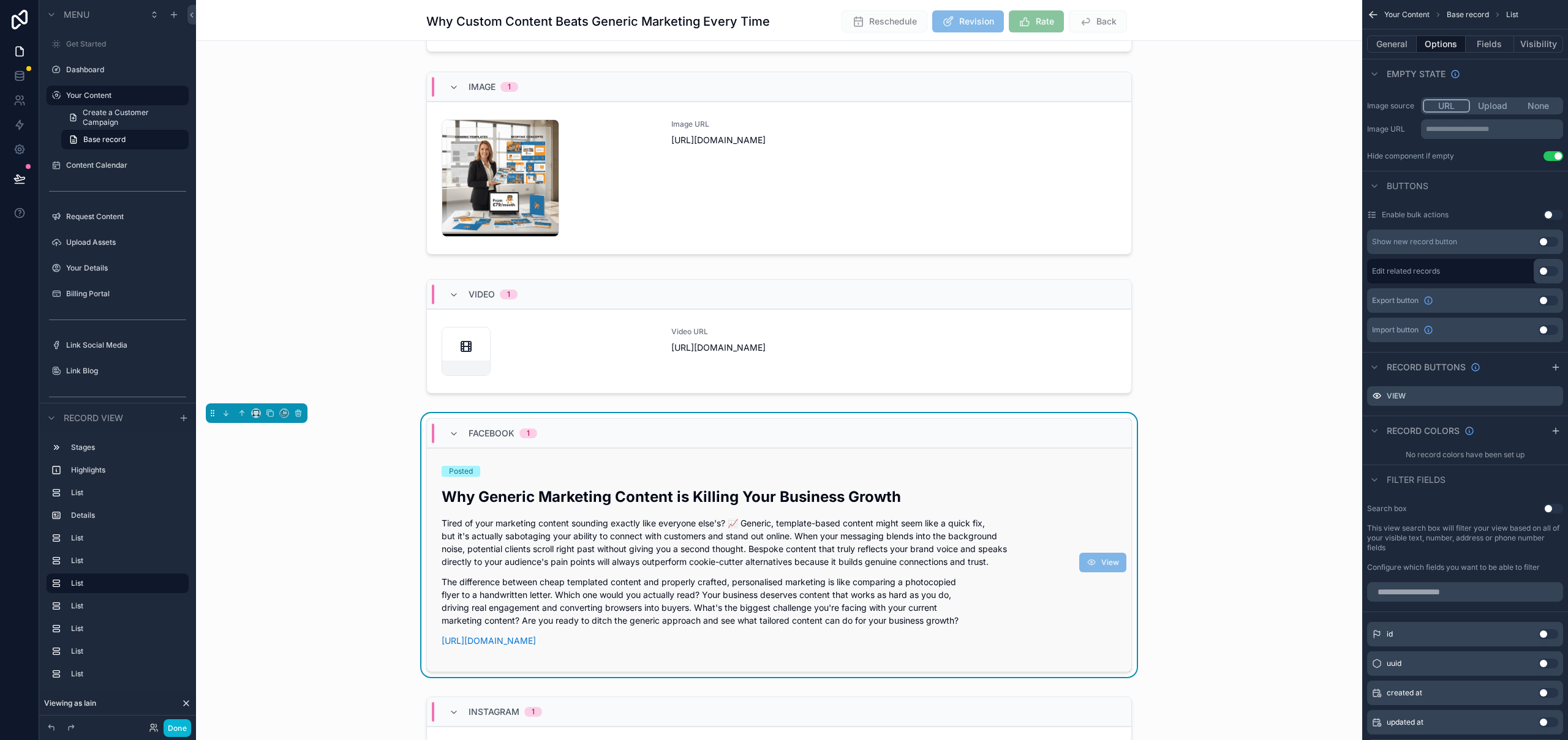
click at [749, 532] on p "Tired of your marketing content sounding exactly like everyone else's? 📈 Generi…" at bounding box center [779, 542] width 675 height 51
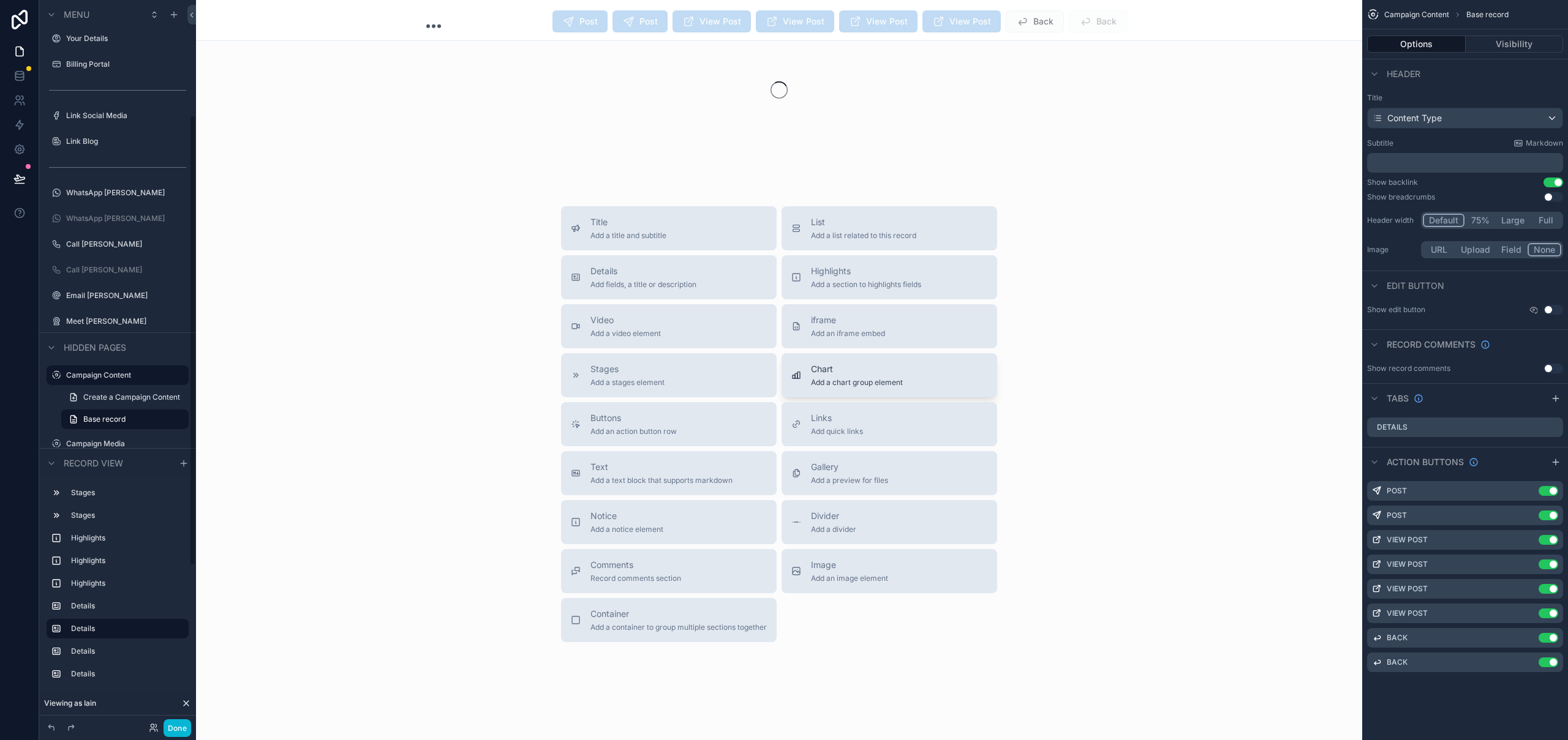
scroll to position [490, 0]
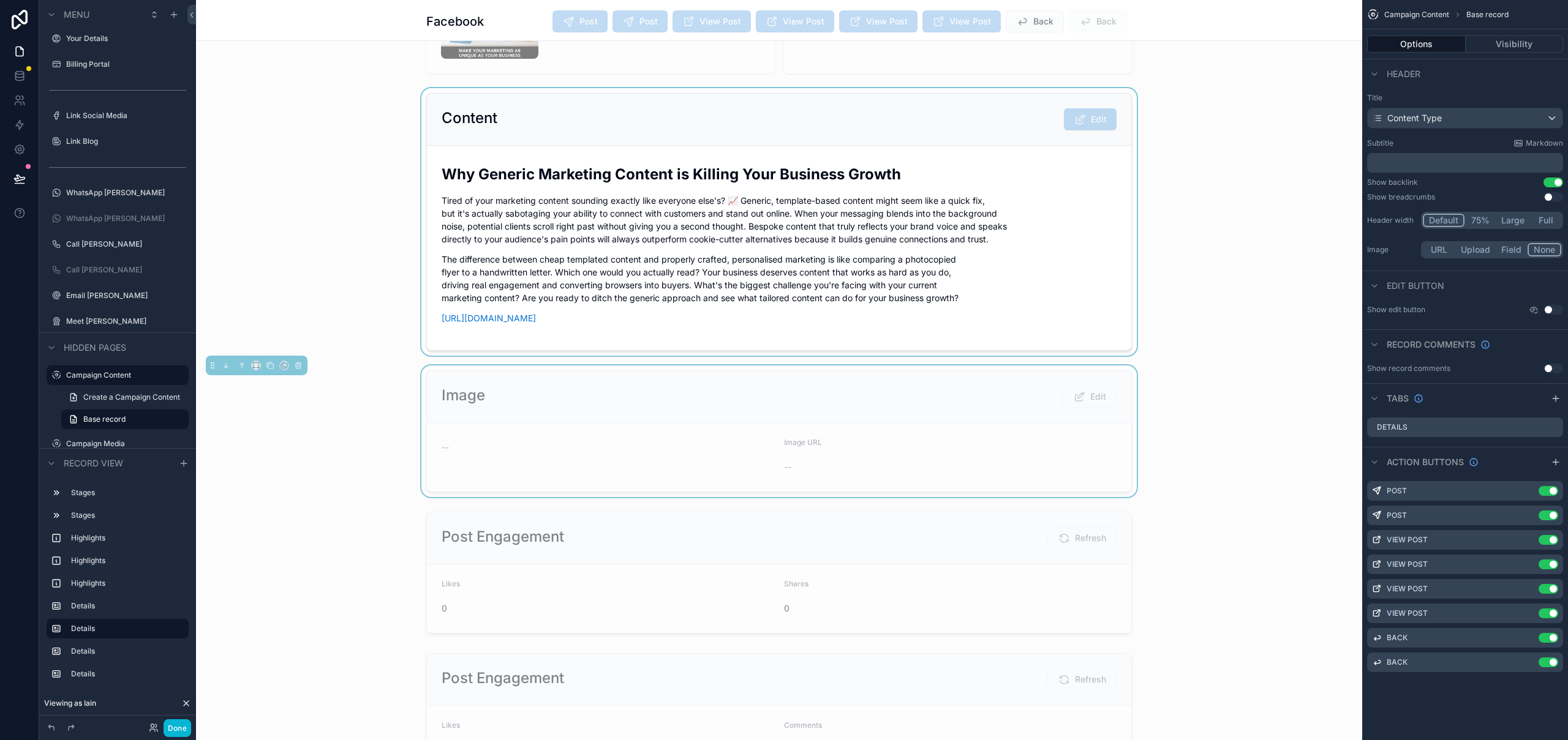
click at [1036, 275] on div "scrollable content" at bounding box center [779, 221] width 1166 height 267
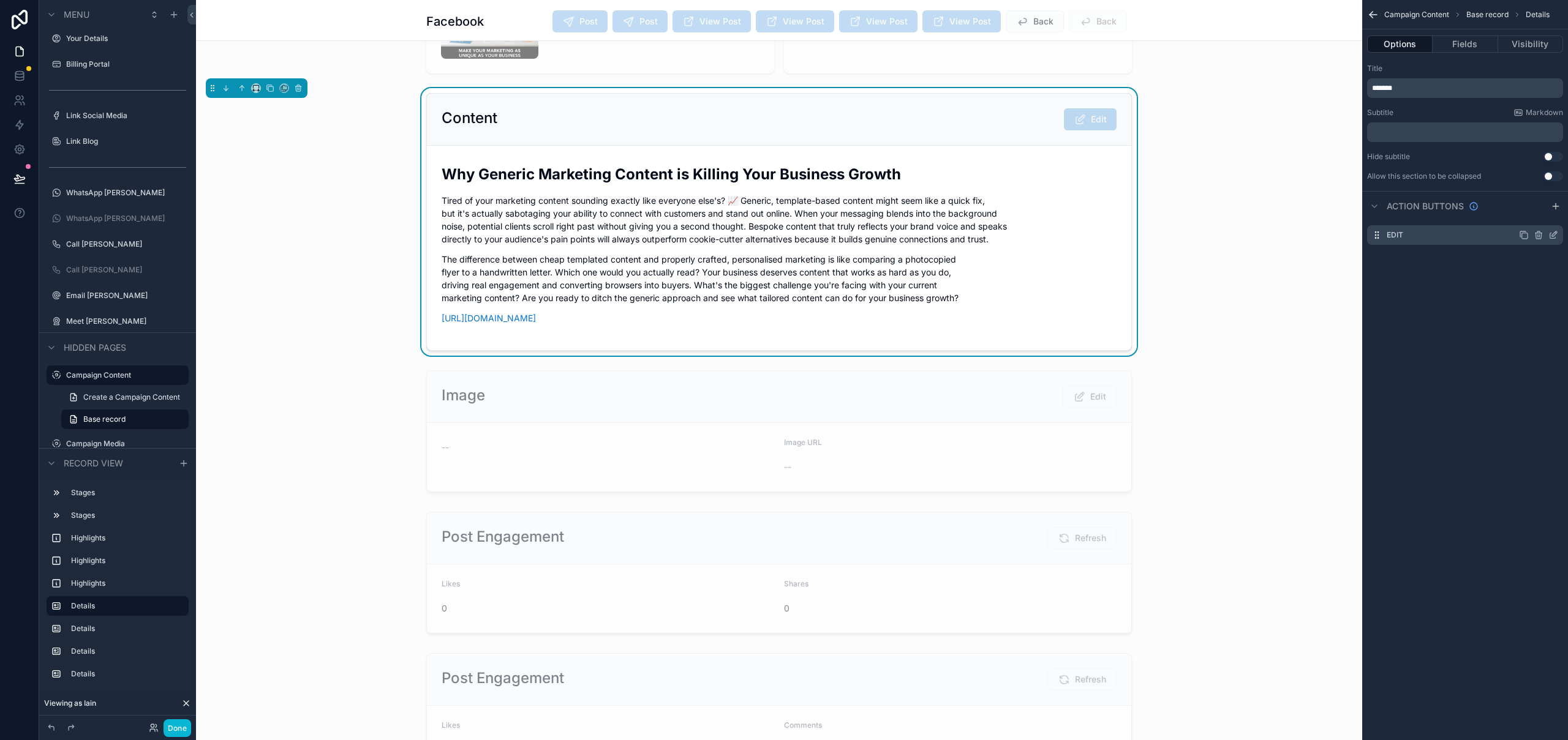
click at [1555, 236] on icon "scrollable content" at bounding box center [1552, 234] width 10 height 10
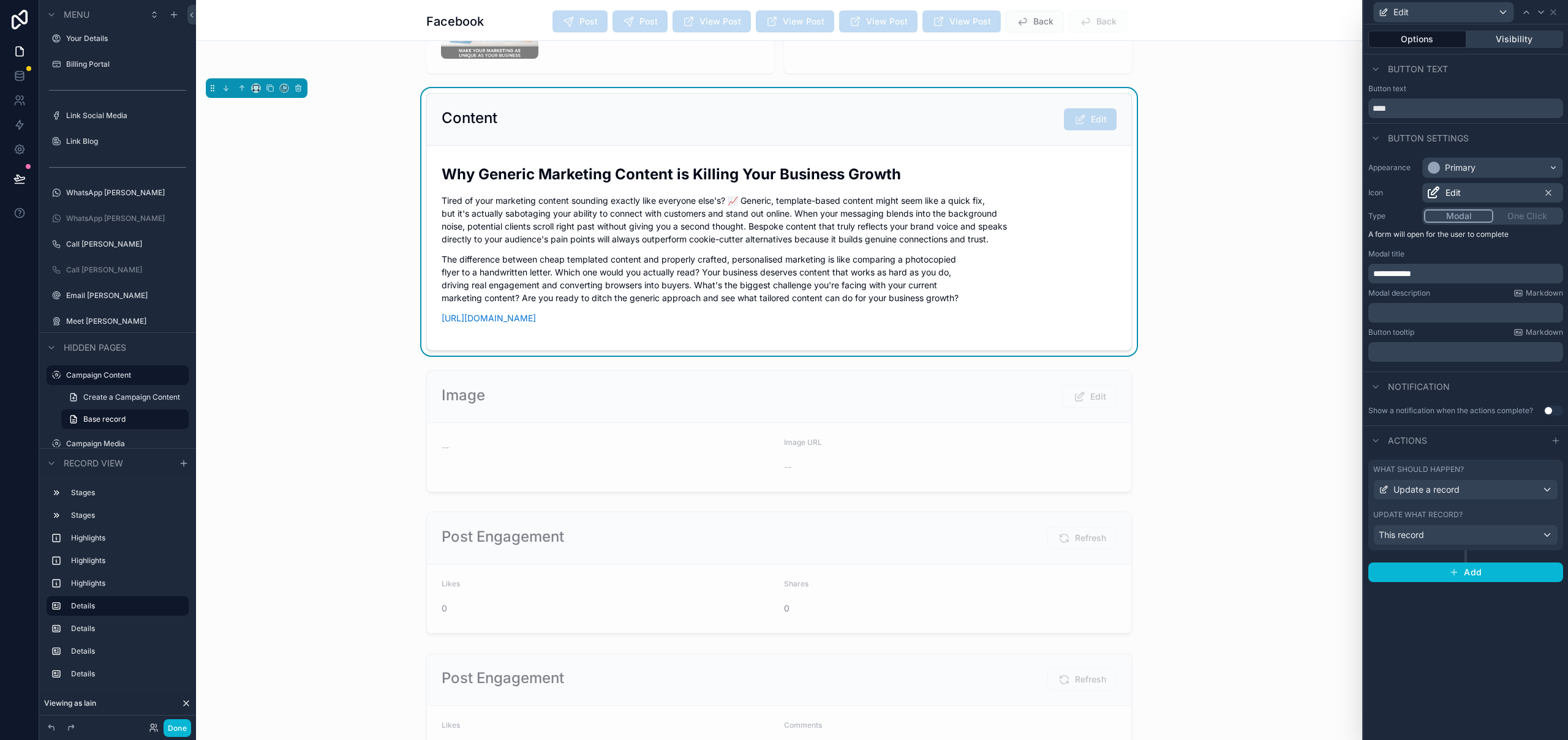
click at [1520, 39] on button "Visibility" at bounding box center [1514, 39] width 98 height 17
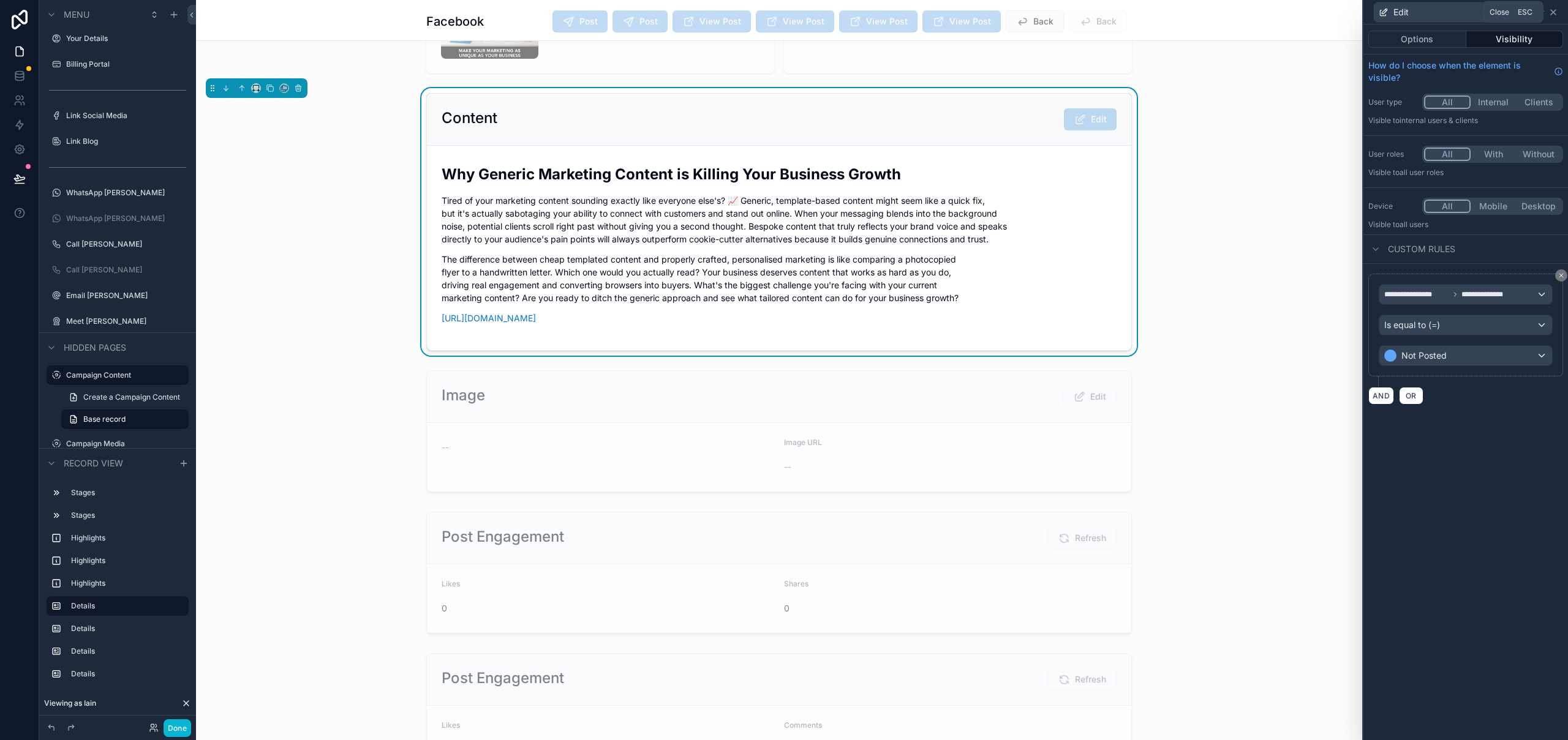
click at [1554, 12] on icon at bounding box center [1552, 11] width 10 height 10
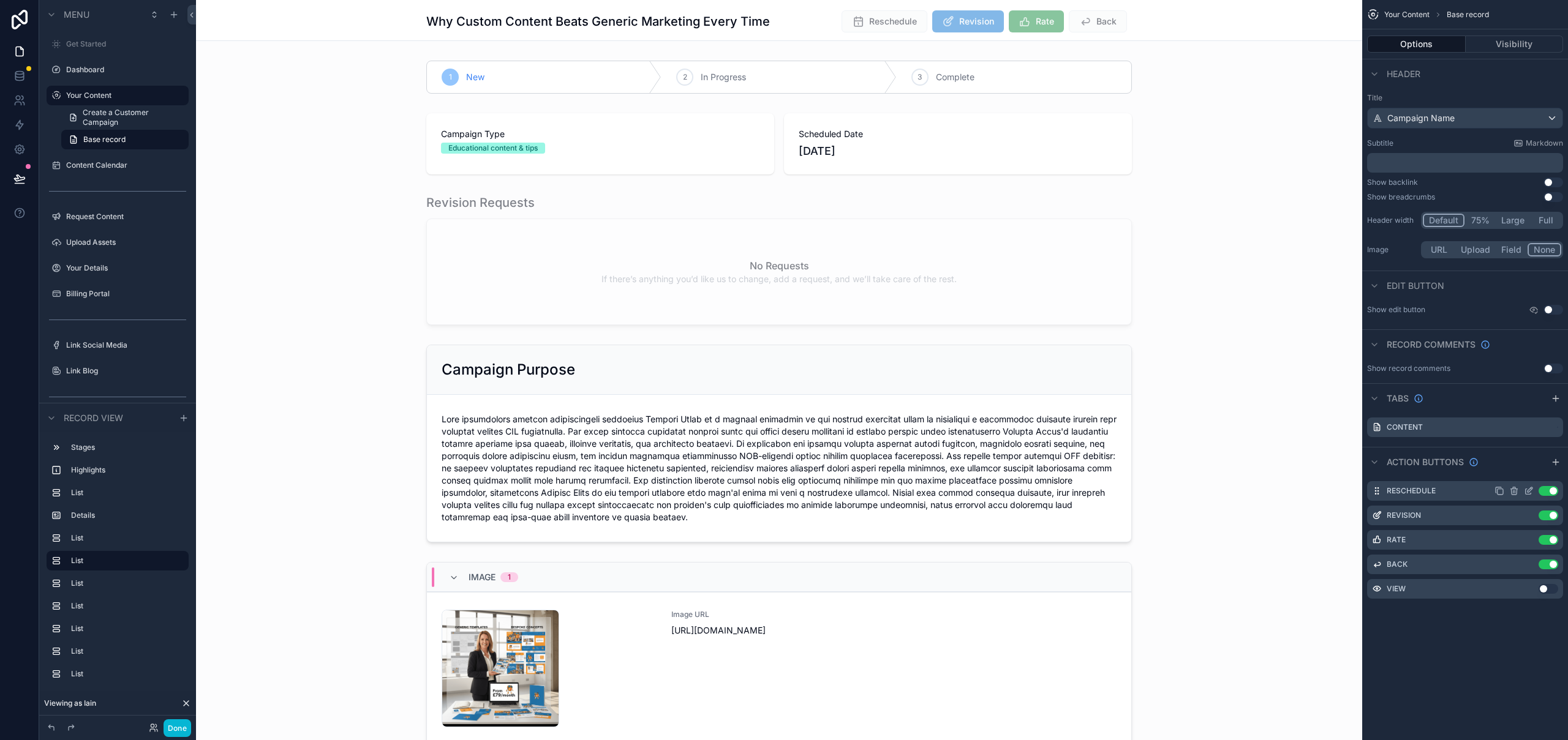
click at [1532, 490] on icon "scrollable content" at bounding box center [1528, 490] width 10 height 10
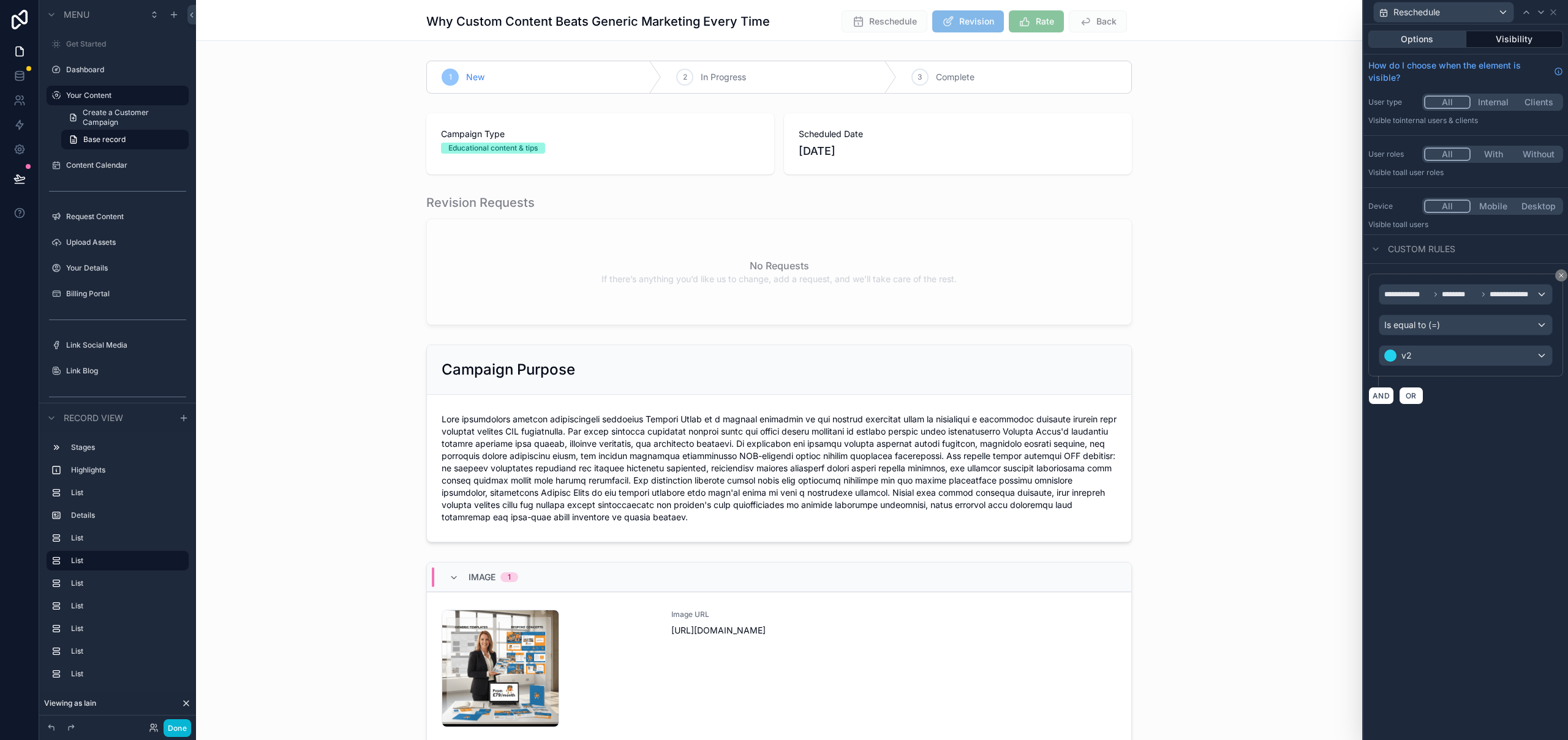
click at [1430, 41] on button "Options" at bounding box center [1417, 39] width 98 height 17
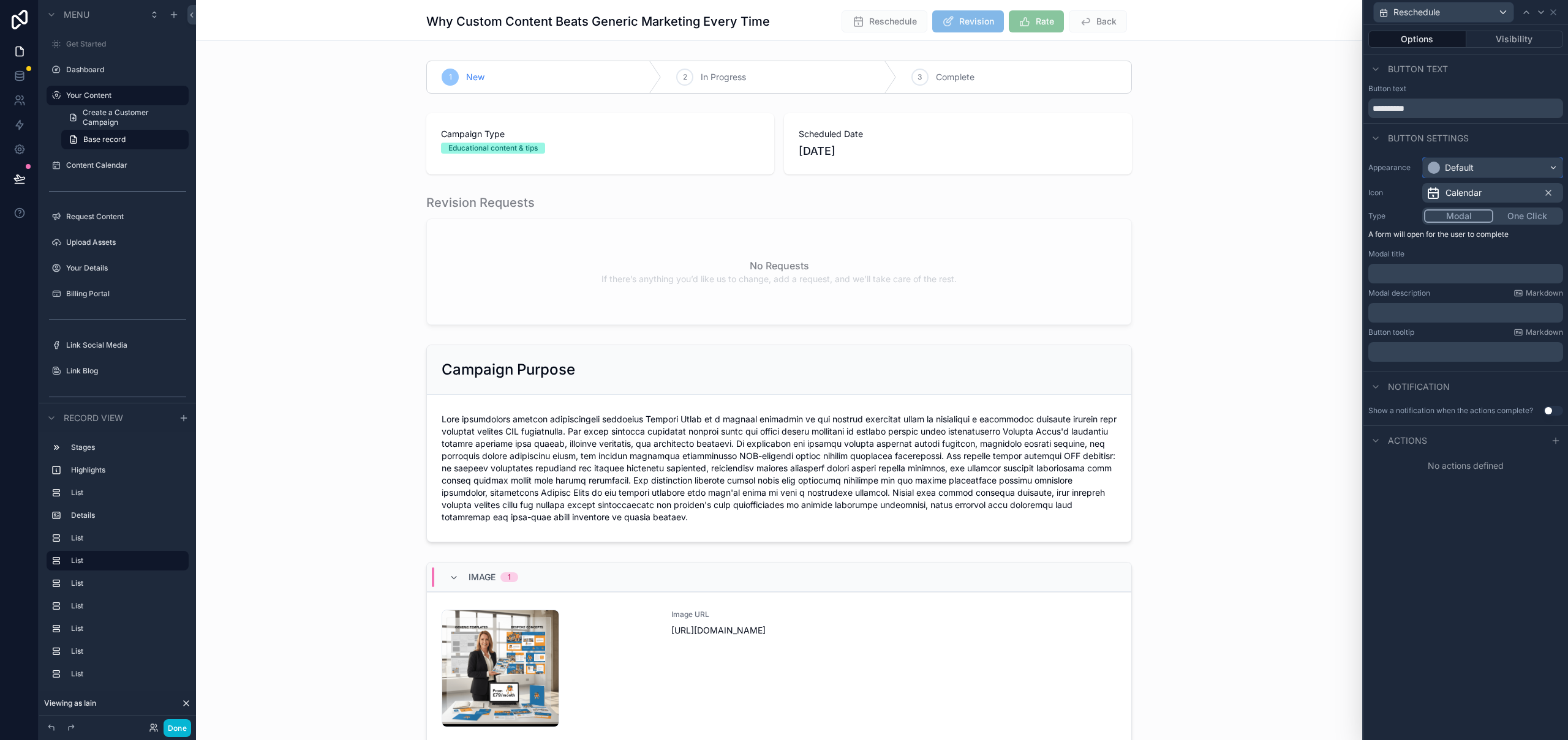
click at [1473, 164] on div "Default" at bounding box center [1458, 168] width 29 height 12
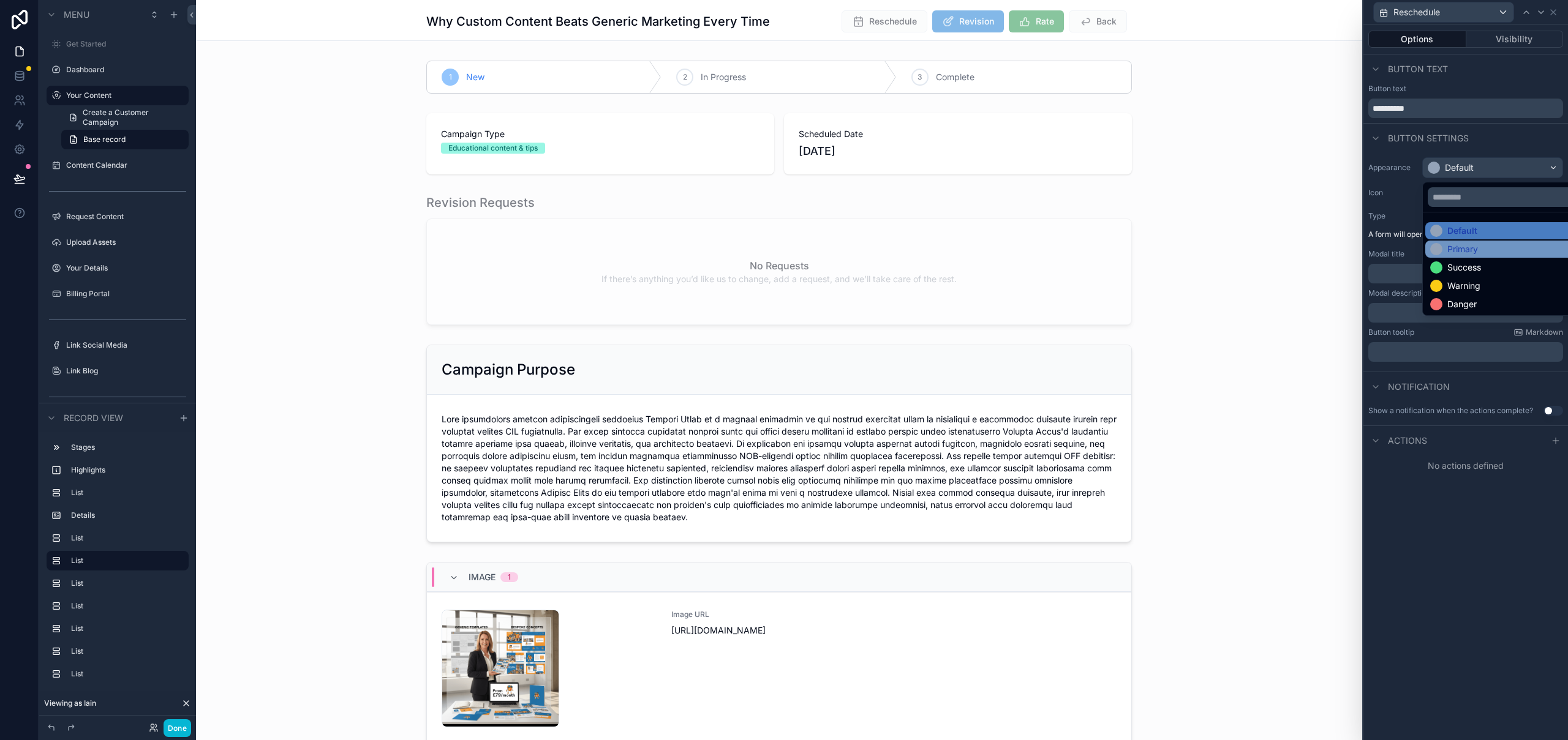
click at [1493, 246] on div "Primary" at bounding box center [1506, 249] width 153 height 12
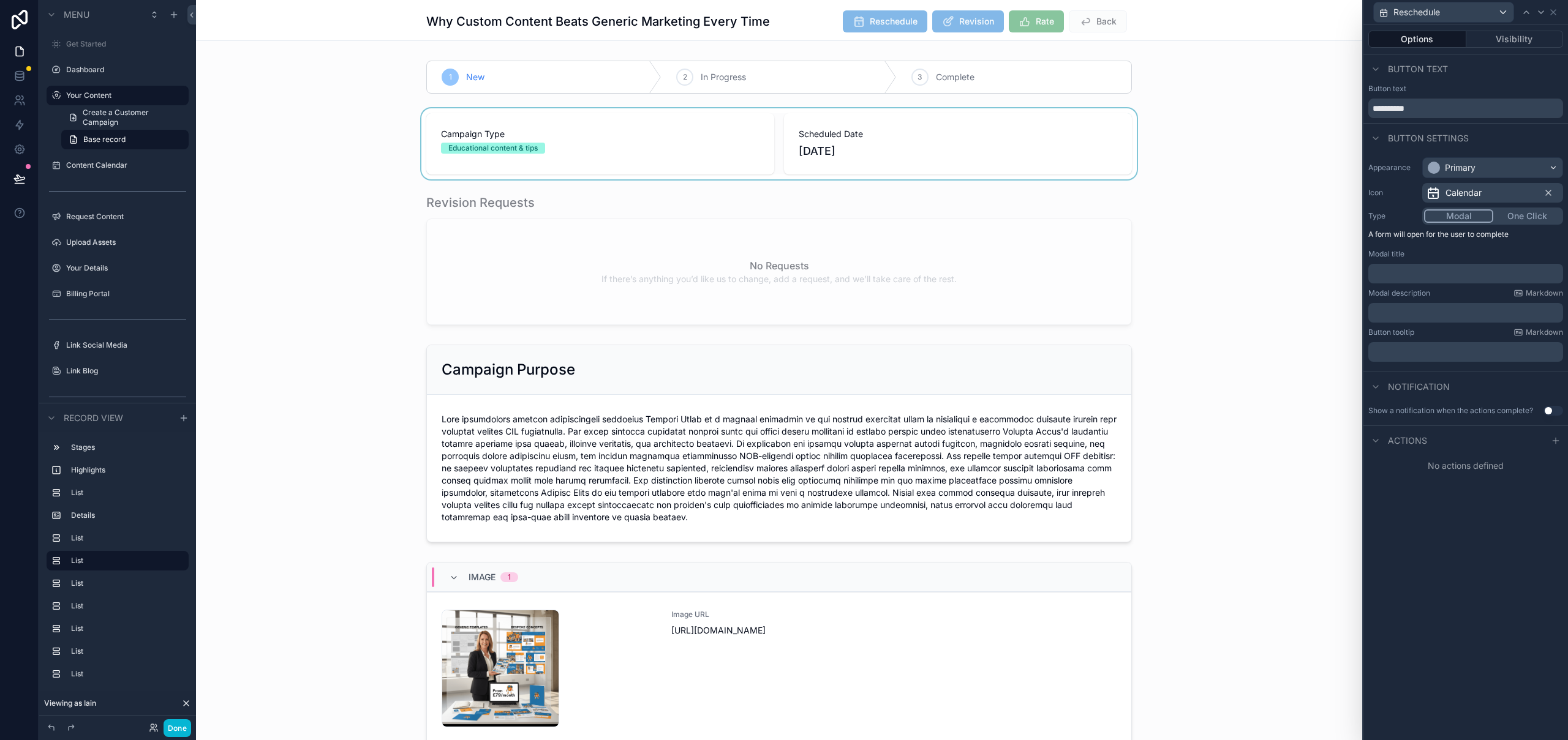
click at [988, 131] on div "scrollable content" at bounding box center [779, 144] width 1166 height 71
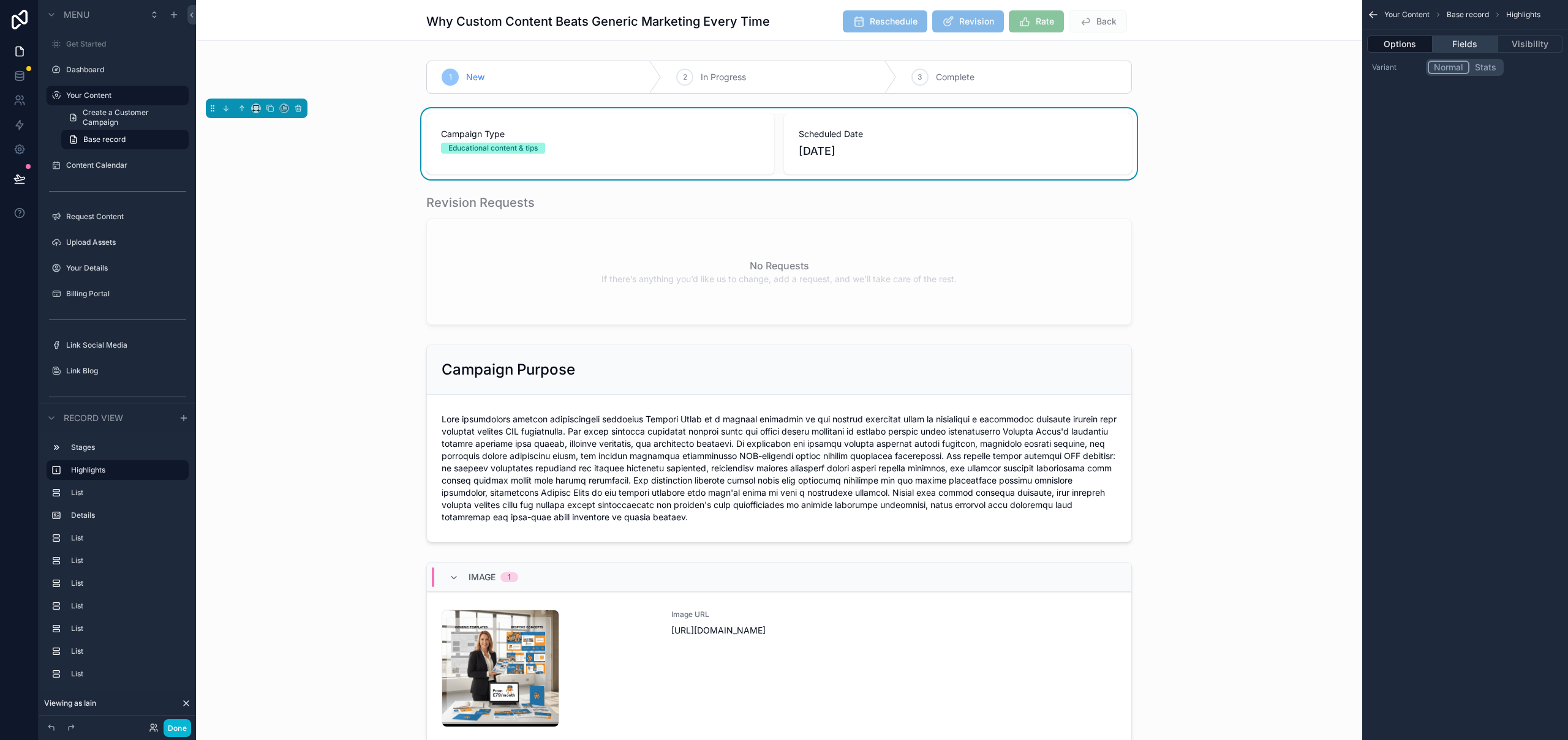
click at [1455, 48] on button "Fields" at bounding box center [1464, 44] width 65 height 17
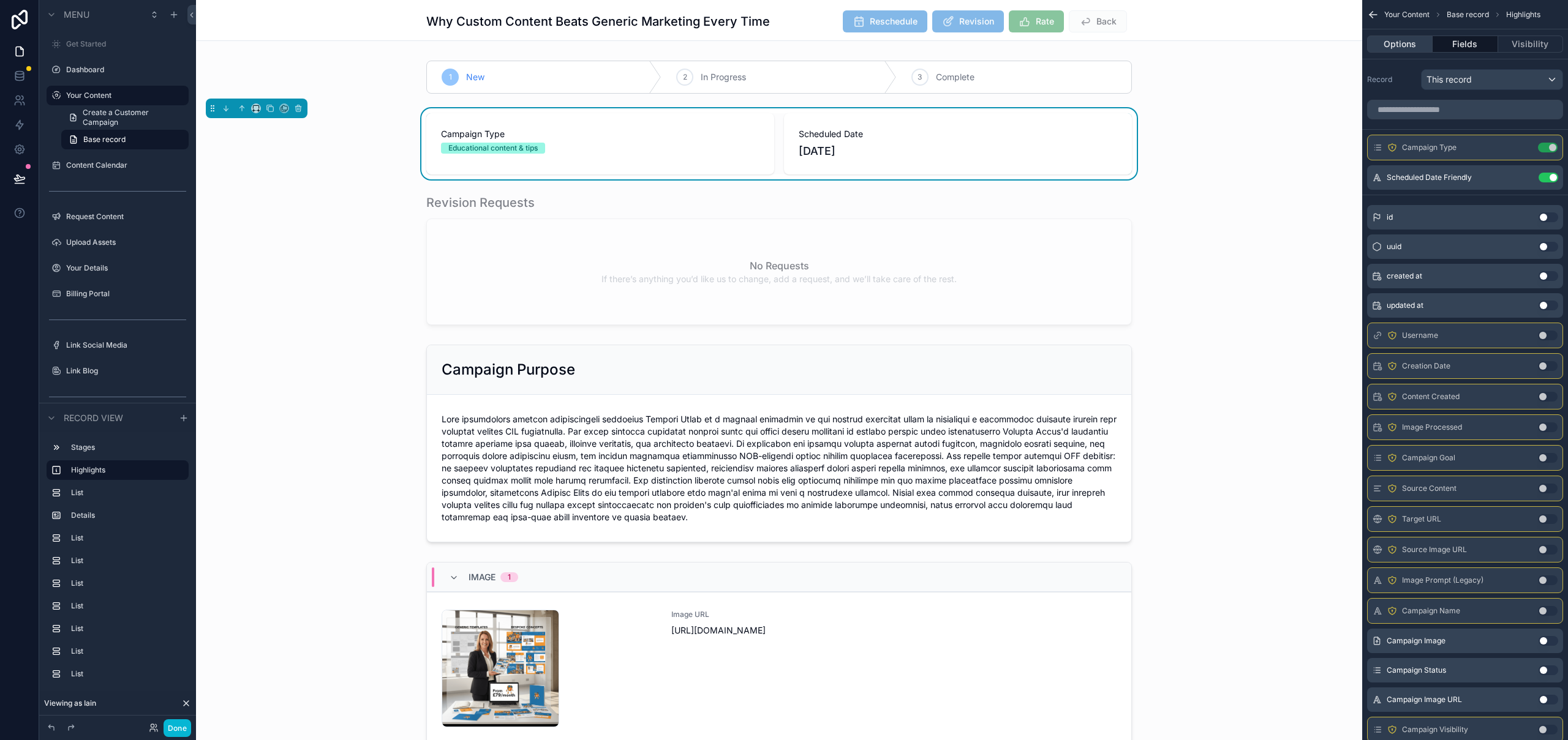
click at [1398, 41] on button "Options" at bounding box center [1400, 44] width 66 height 17
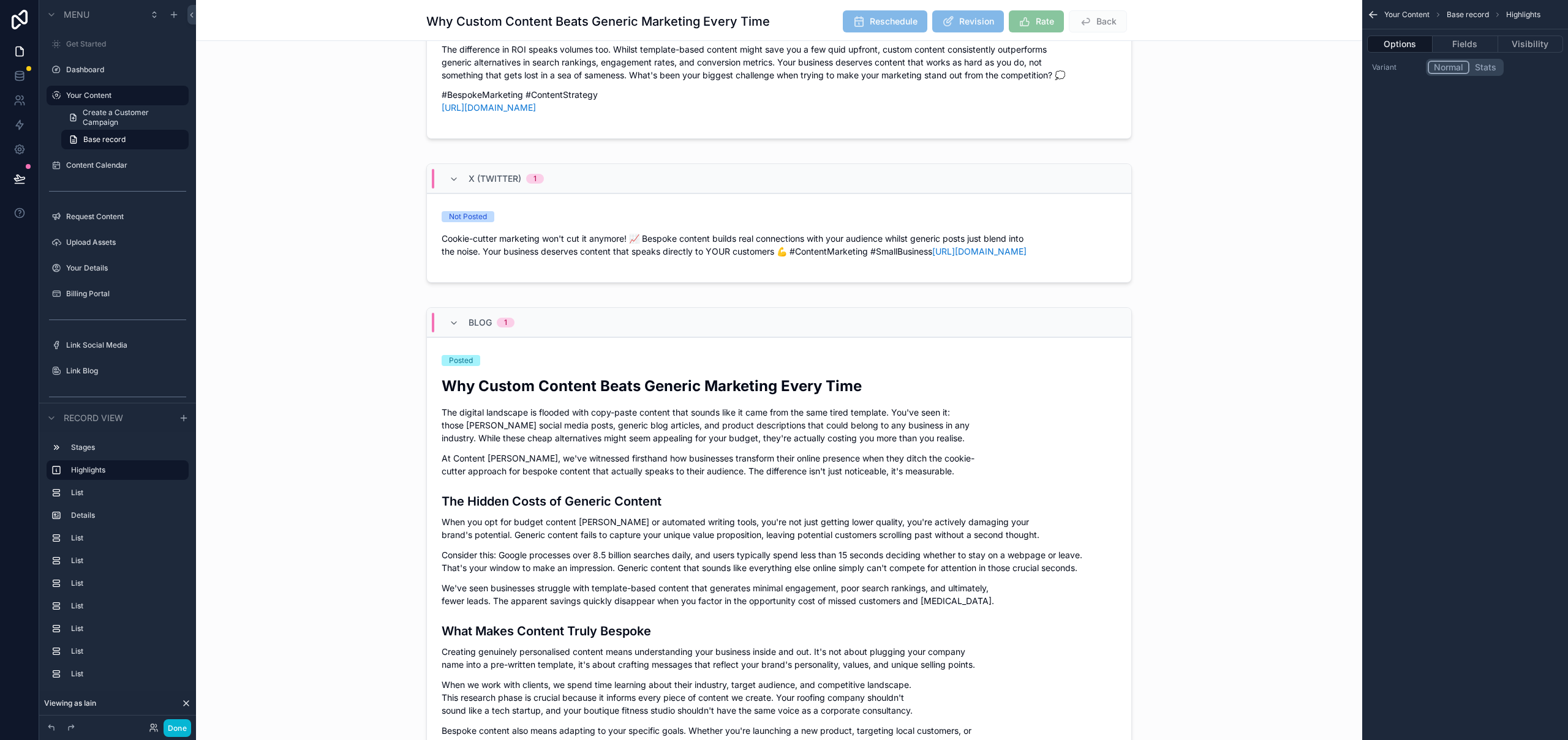
scroll to position [2155, 0]
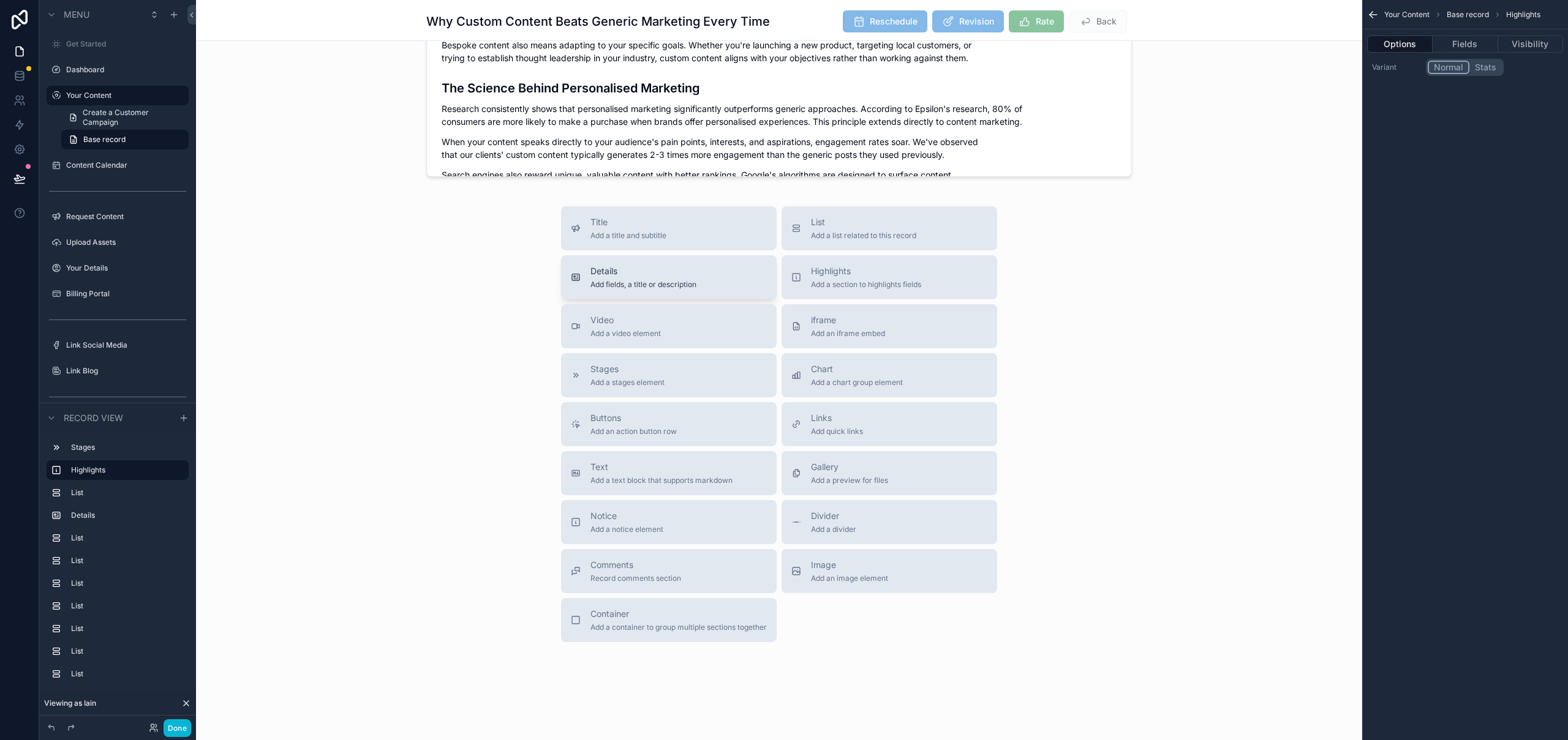
click at [681, 276] on span "Details" at bounding box center [643, 271] width 106 height 12
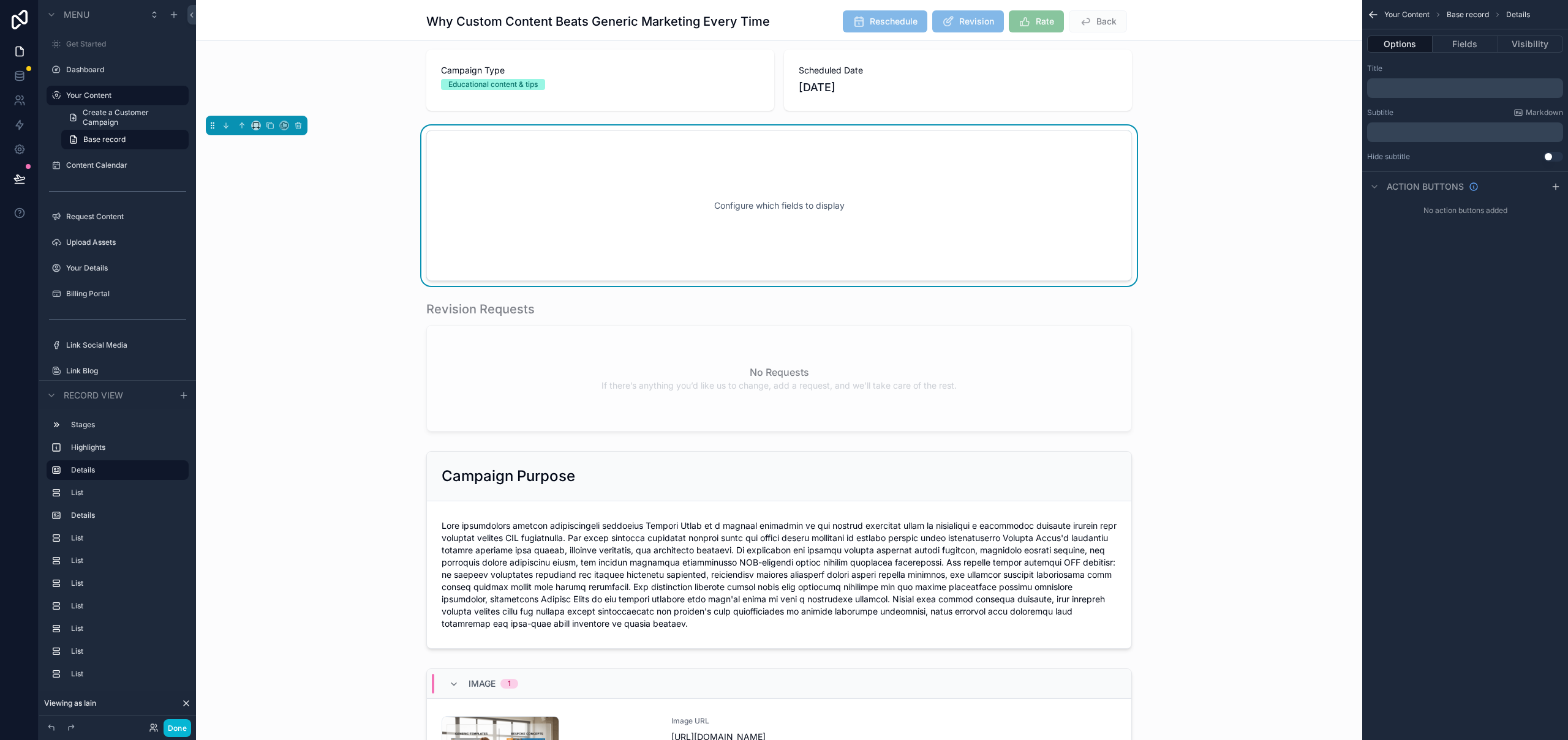
scroll to position [0, 0]
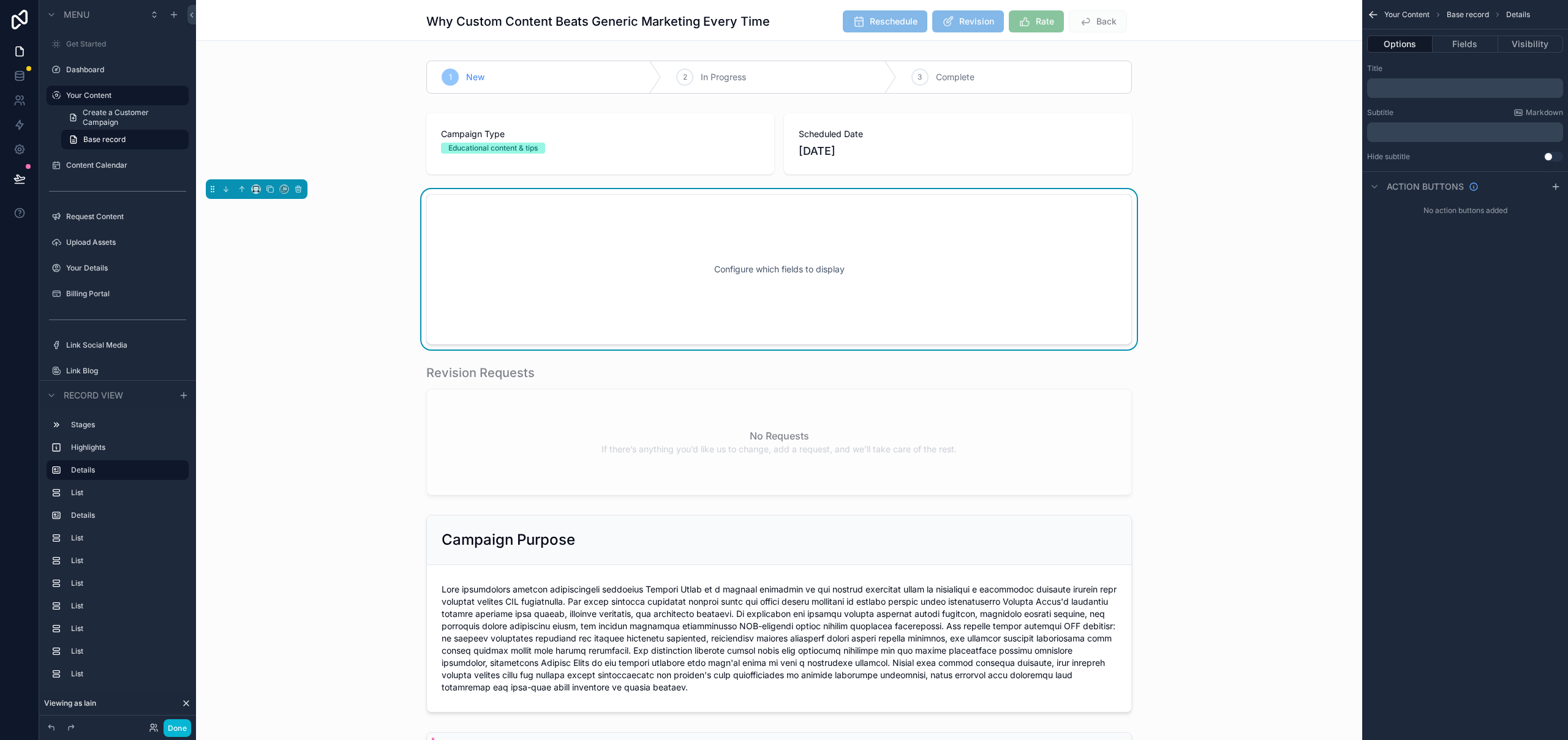
click at [790, 238] on div "Configure which fields to display" at bounding box center [778, 269] width 665 height 110
click at [875, 133] on div "scrollable content" at bounding box center [779, 144] width 1166 height 71
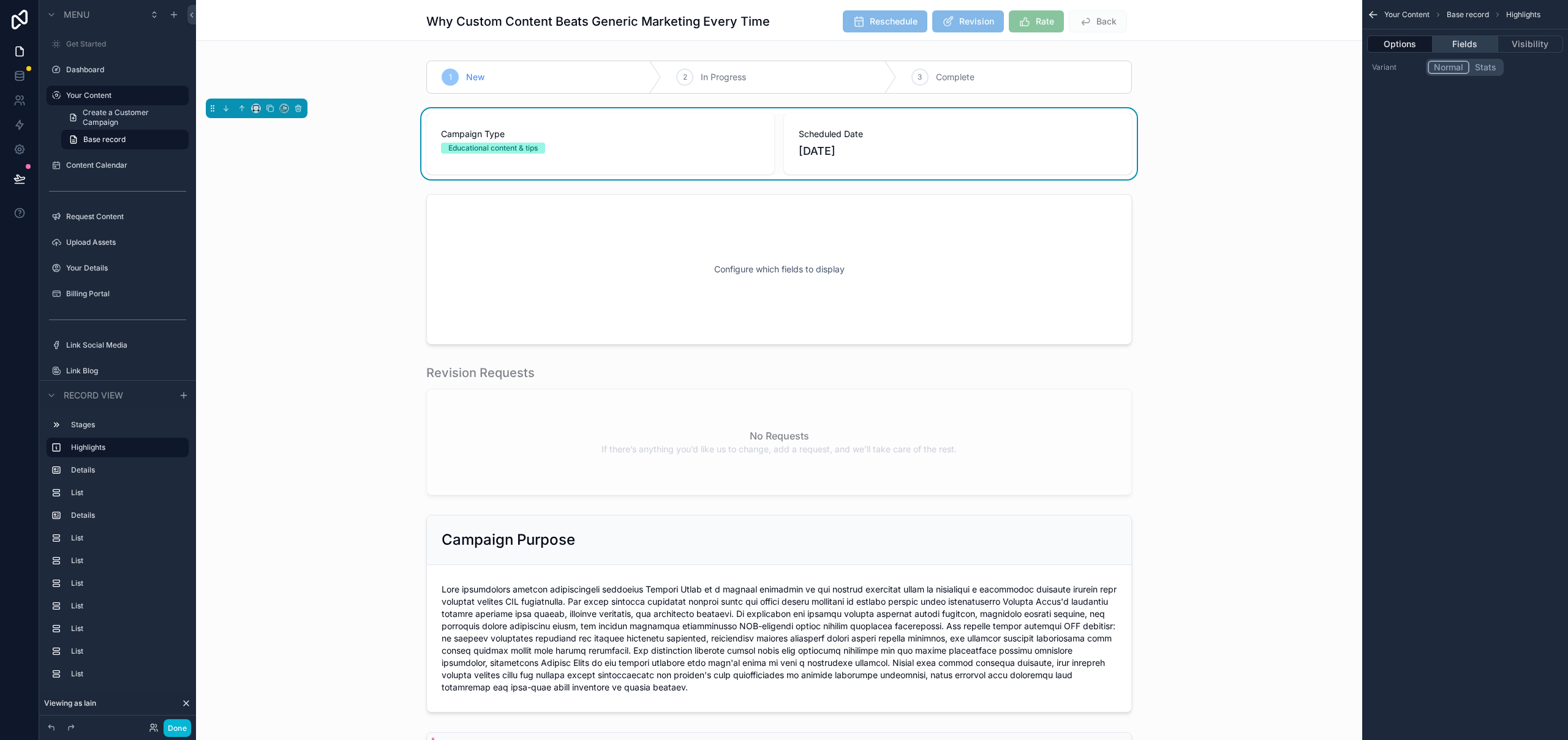
click at [1471, 46] on button "Fields" at bounding box center [1464, 44] width 65 height 17
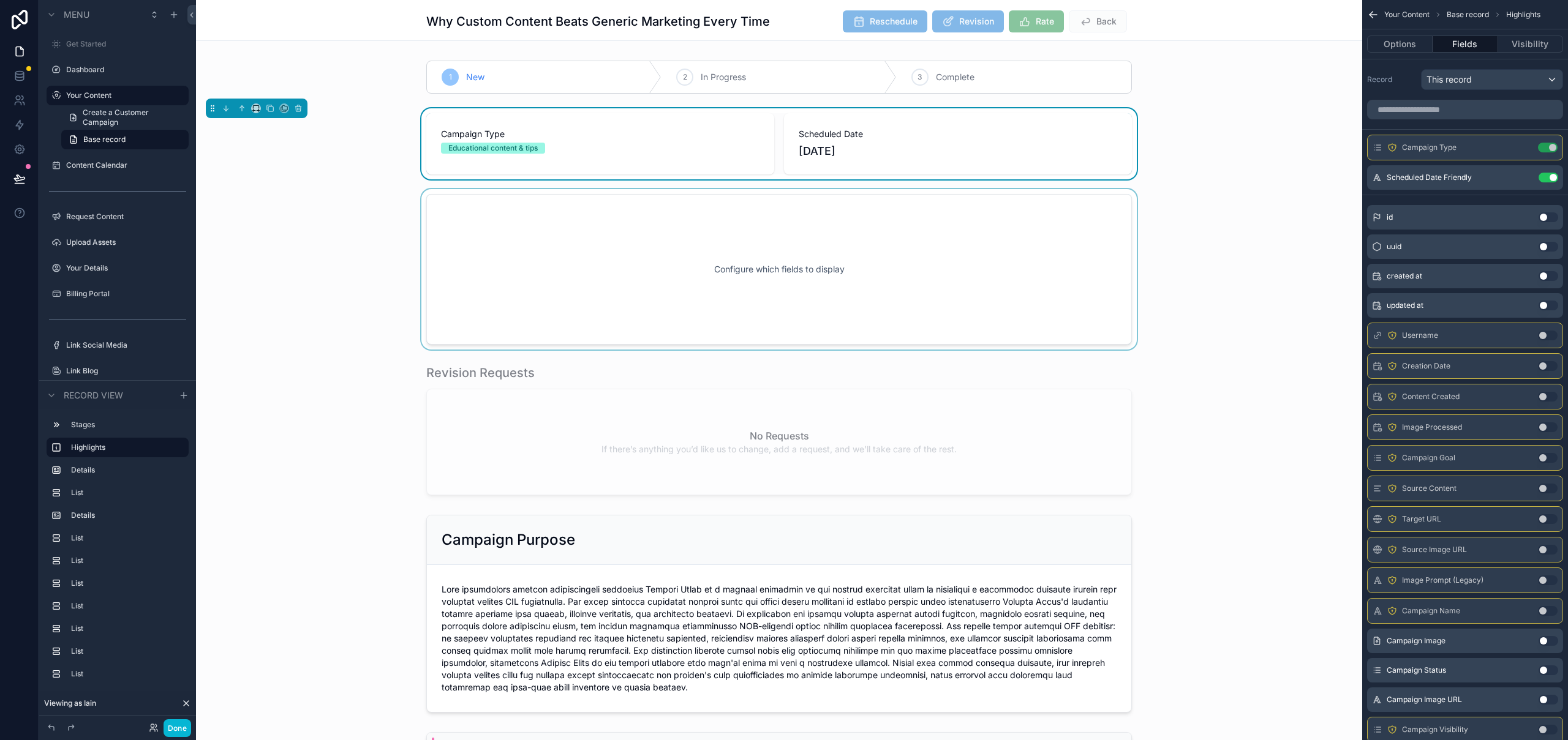
click at [1035, 227] on div "scrollable content" at bounding box center [779, 270] width 1166 height 161
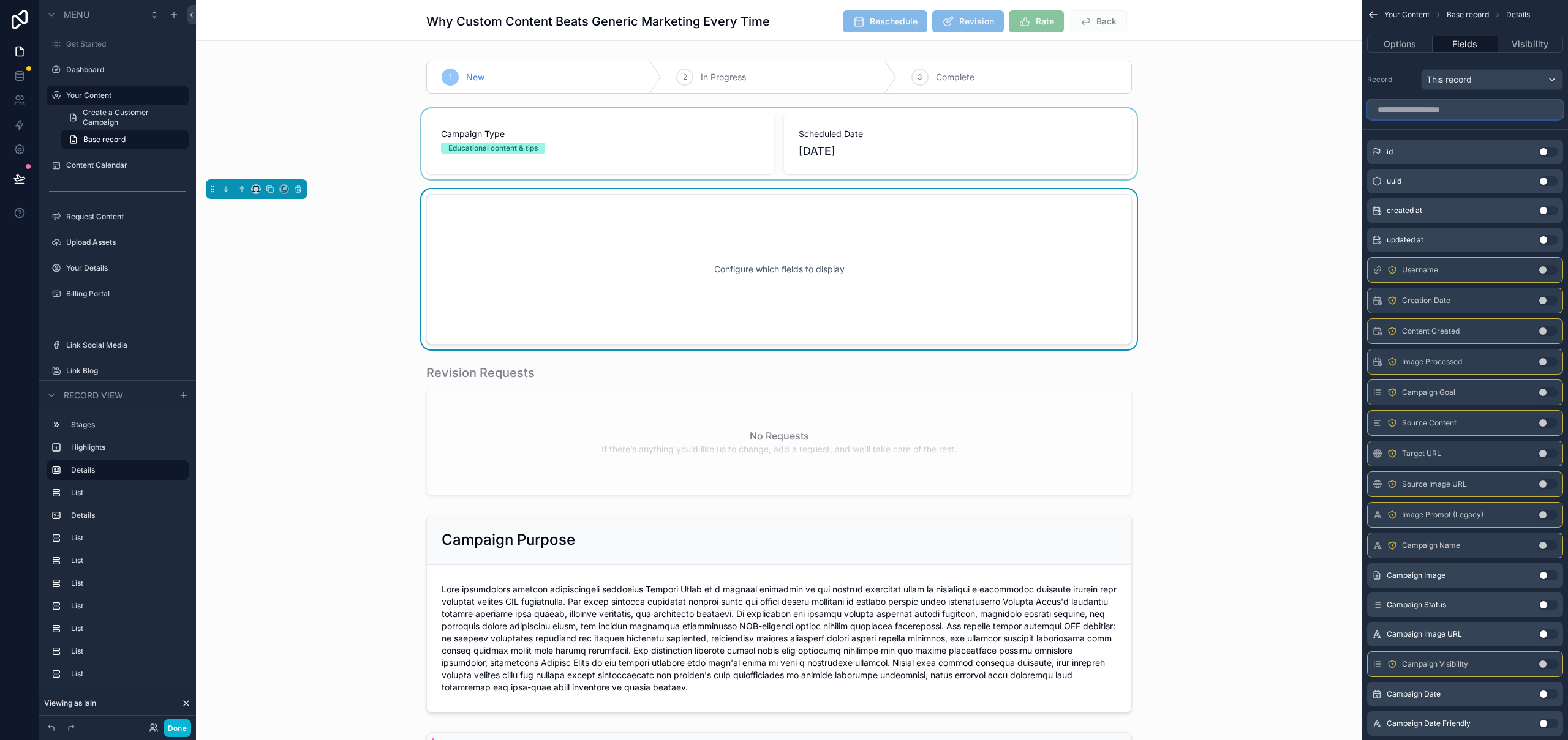
click at [1462, 113] on input "scrollable content" at bounding box center [1465, 109] width 196 height 20
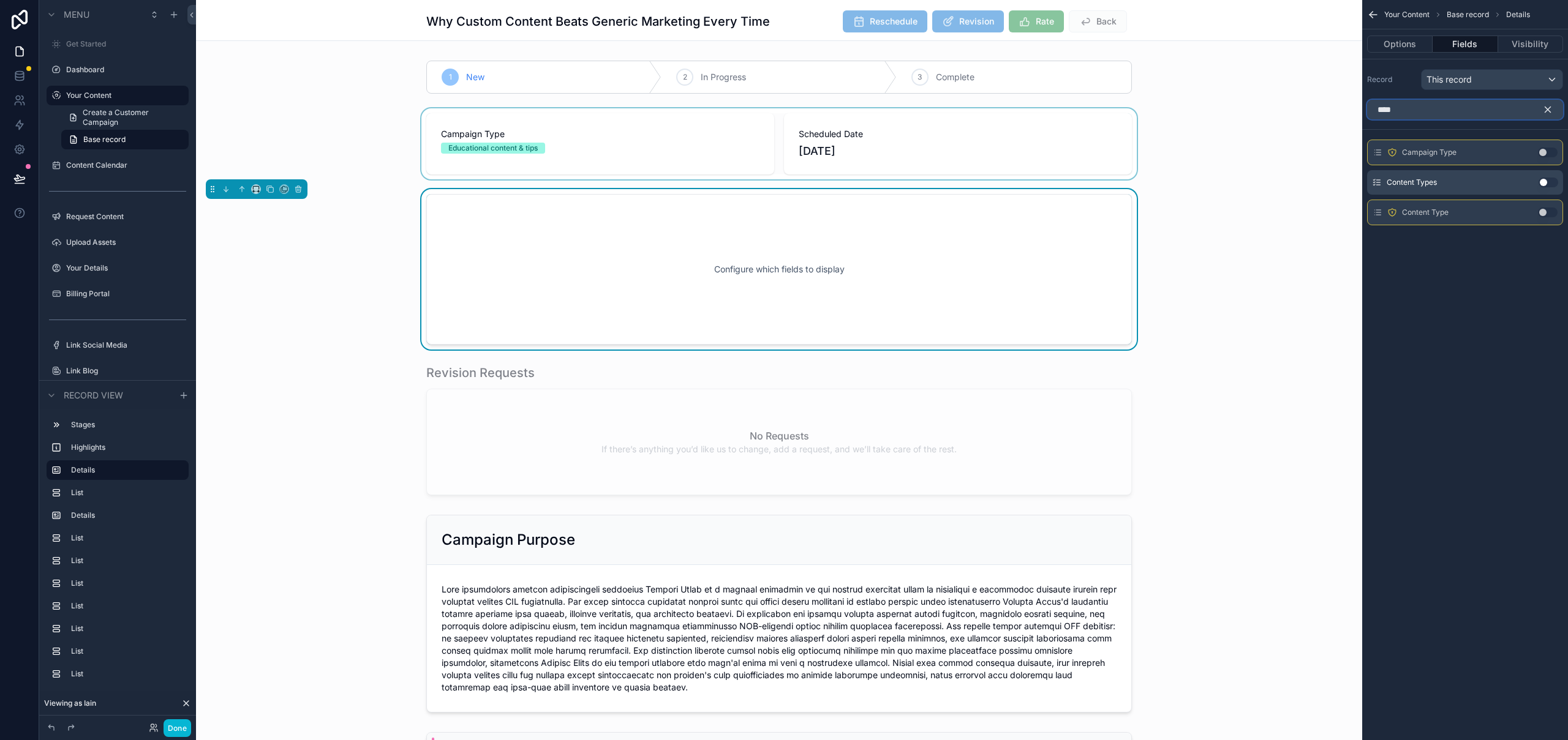
type input "****"
click at [1550, 150] on button "Use setting" at bounding box center [1547, 152] width 20 height 10
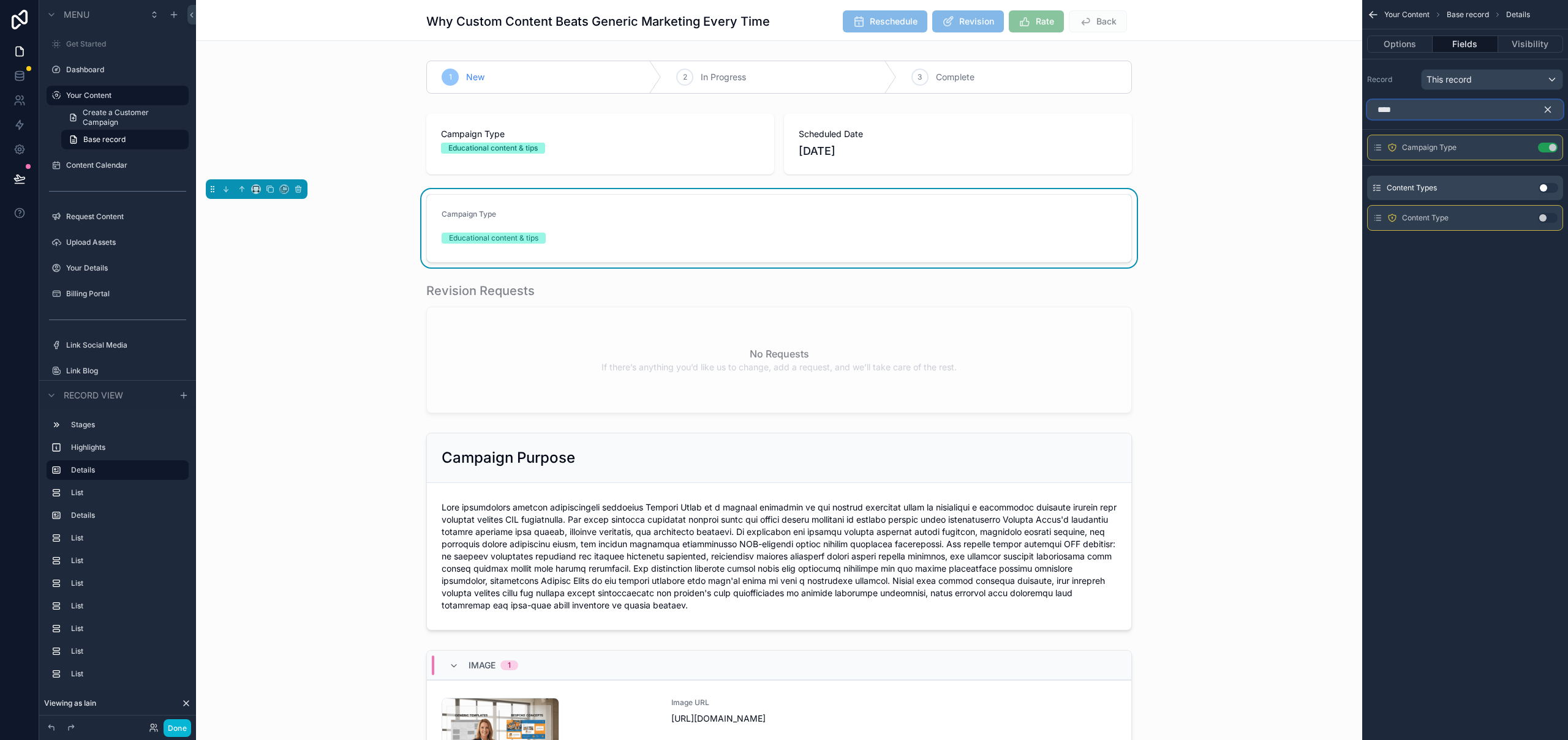
drag, startPoint x: 1411, startPoint y: 112, endPoint x: 1374, endPoint y: 110, distance: 37.1
click at [1374, 110] on input "****" at bounding box center [1465, 109] width 196 height 20
drag, startPoint x: 1097, startPoint y: 148, endPoint x: 1097, endPoint y: 157, distance: 9.0
click at [1097, 148] on div "scrollable content" at bounding box center [779, 144] width 1166 height 71
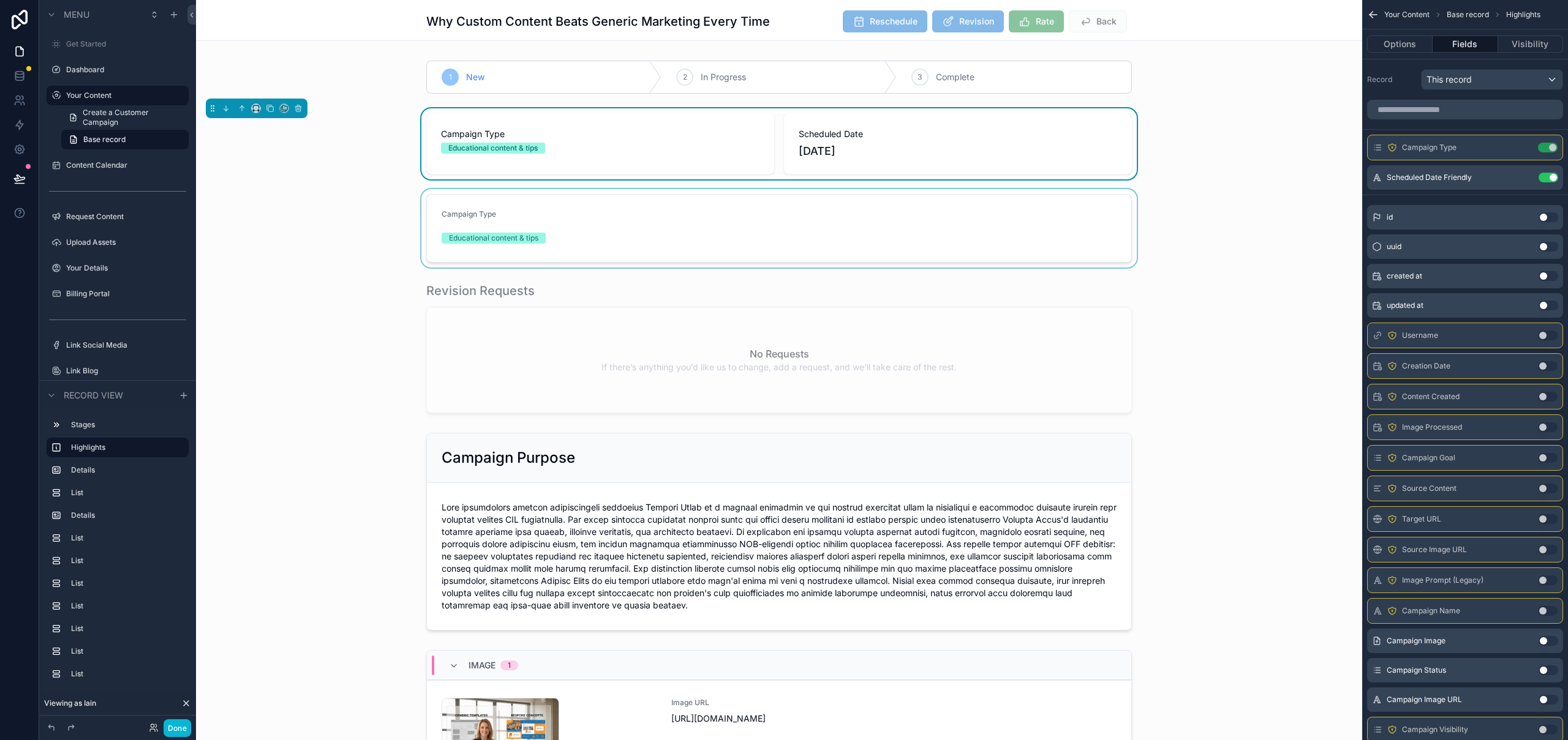
click at [1091, 227] on div "scrollable content" at bounding box center [779, 228] width 1166 height 79
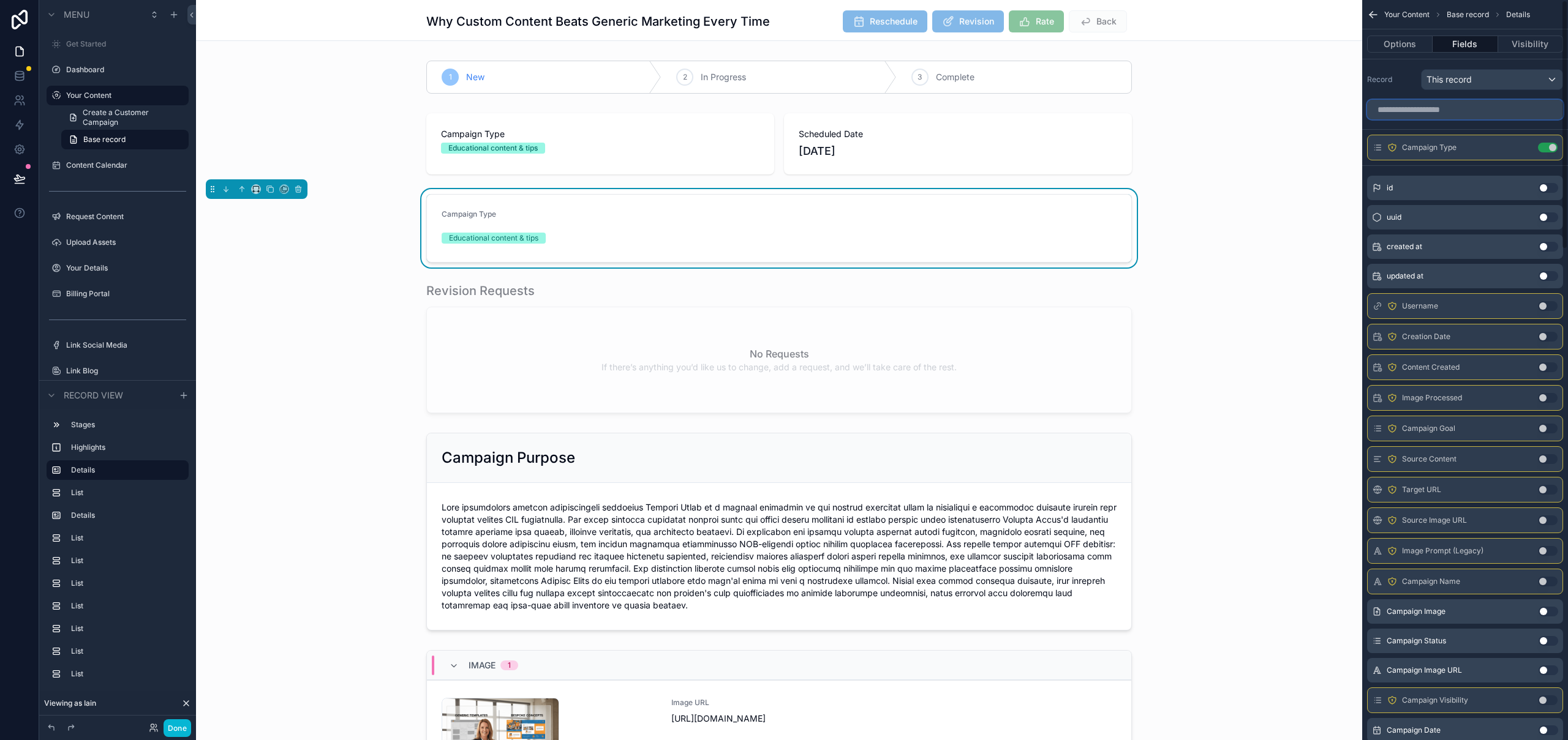
click at [1447, 112] on input "scrollable content" at bounding box center [1465, 109] width 196 height 20
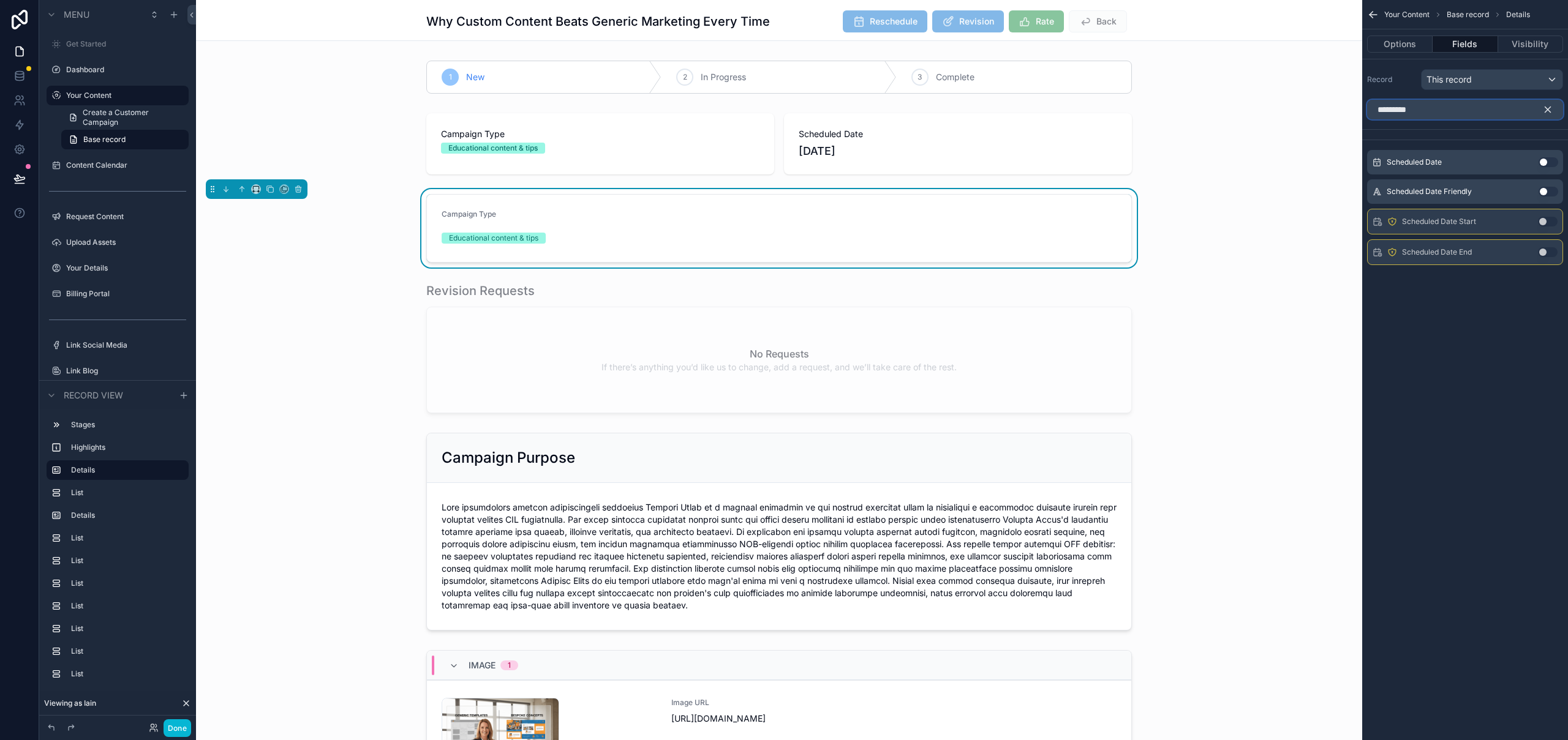
type input "*********"
click at [1550, 193] on button "Use setting" at bounding box center [1548, 191] width 20 height 10
click at [1550, 110] on icon "scrollable content" at bounding box center [1547, 109] width 11 height 11
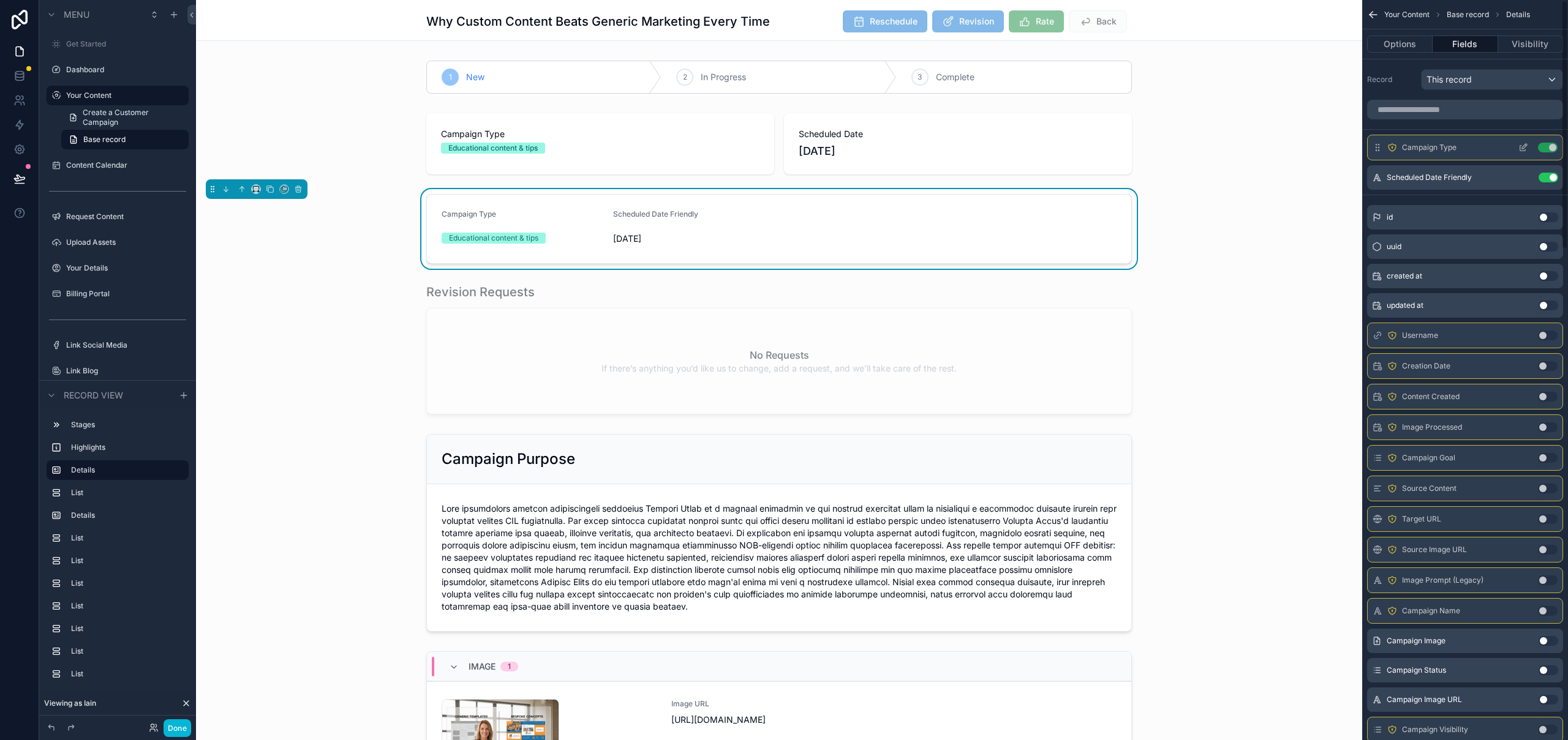
click at [1526, 144] on icon "scrollable content" at bounding box center [1522, 147] width 10 height 10
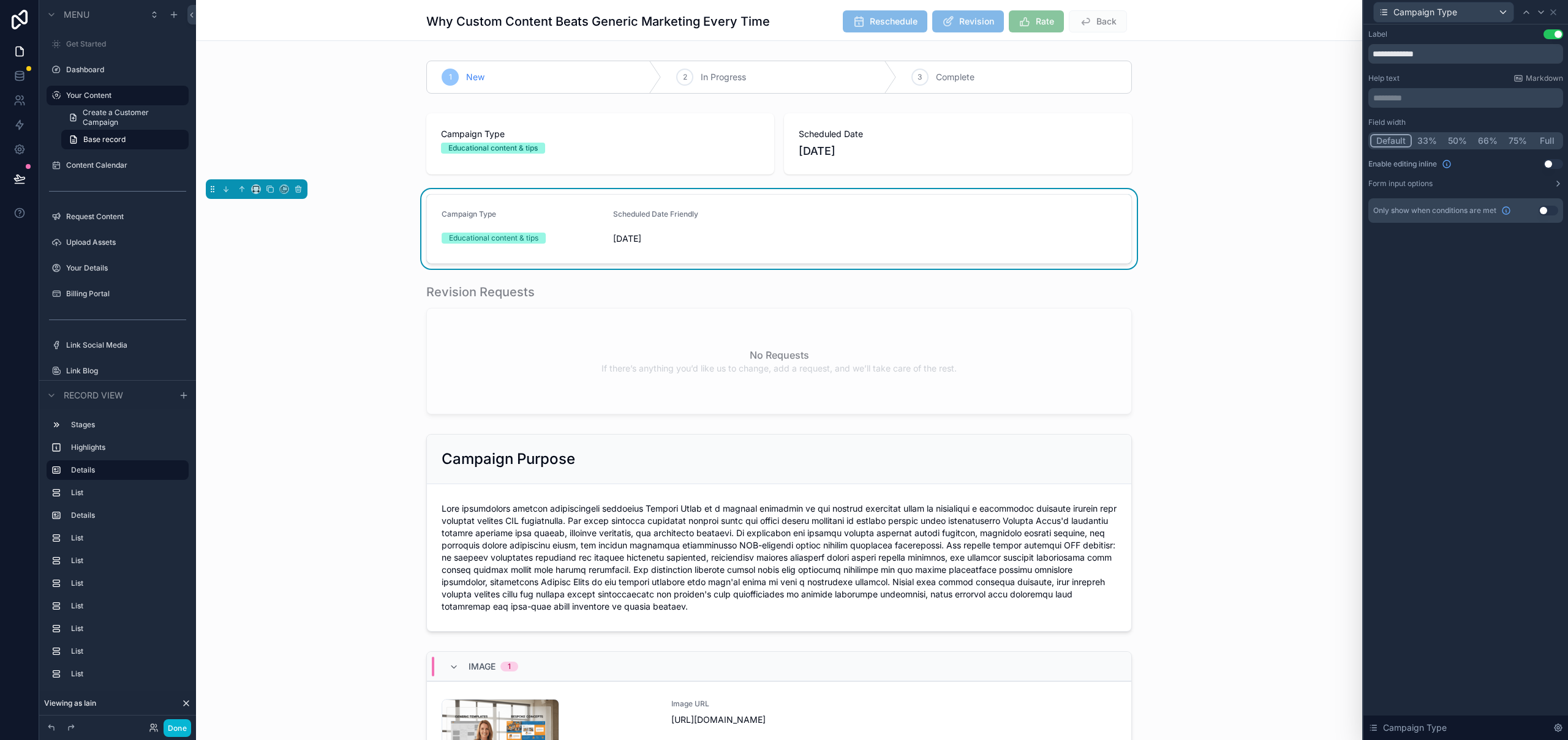
click at [1456, 142] on button "50%" at bounding box center [1457, 141] width 30 height 14
click at [1541, 13] on icon at bounding box center [1541, 12] width 5 height 3
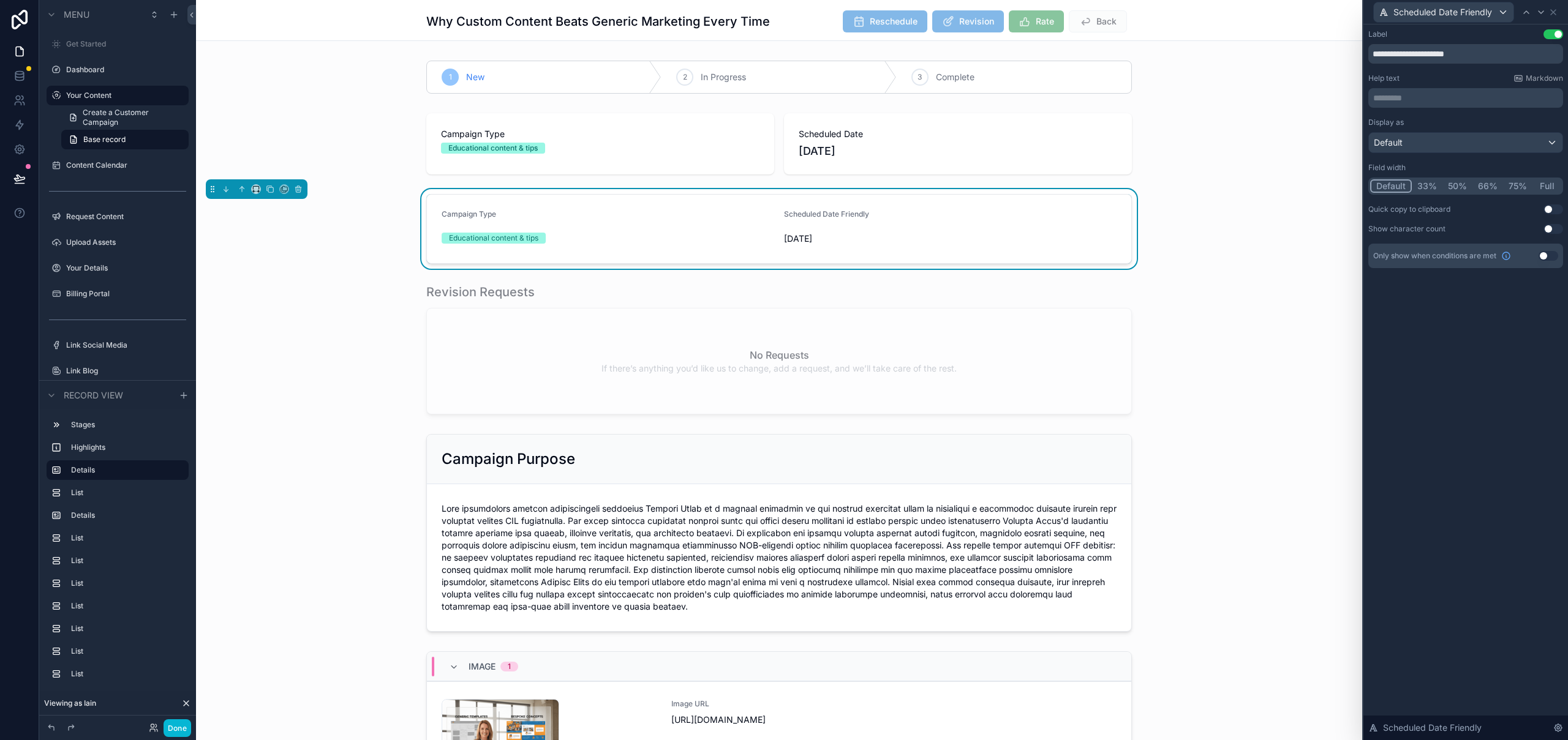
click at [1462, 187] on button "50%" at bounding box center [1457, 186] width 30 height 14
click at [1491, 375] on div "**********" at bounding box center [1465, 382] width 205 height 716
click at [1555, 11] on icon at bounding box center [1552, 11] width 10 height 10
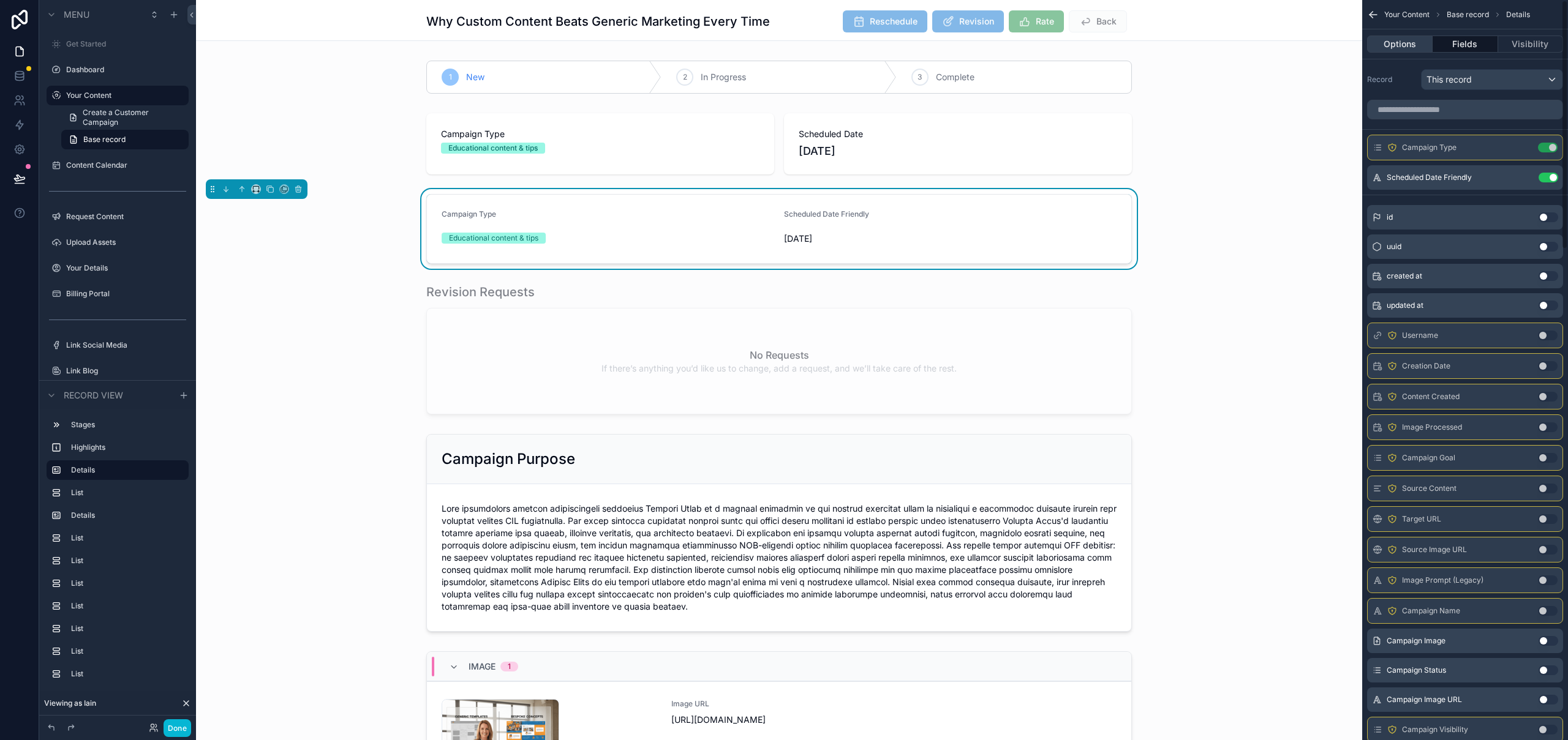
click at [1400, 48] on button "Options" at bounding box center [1400, 44] width 66 height 17
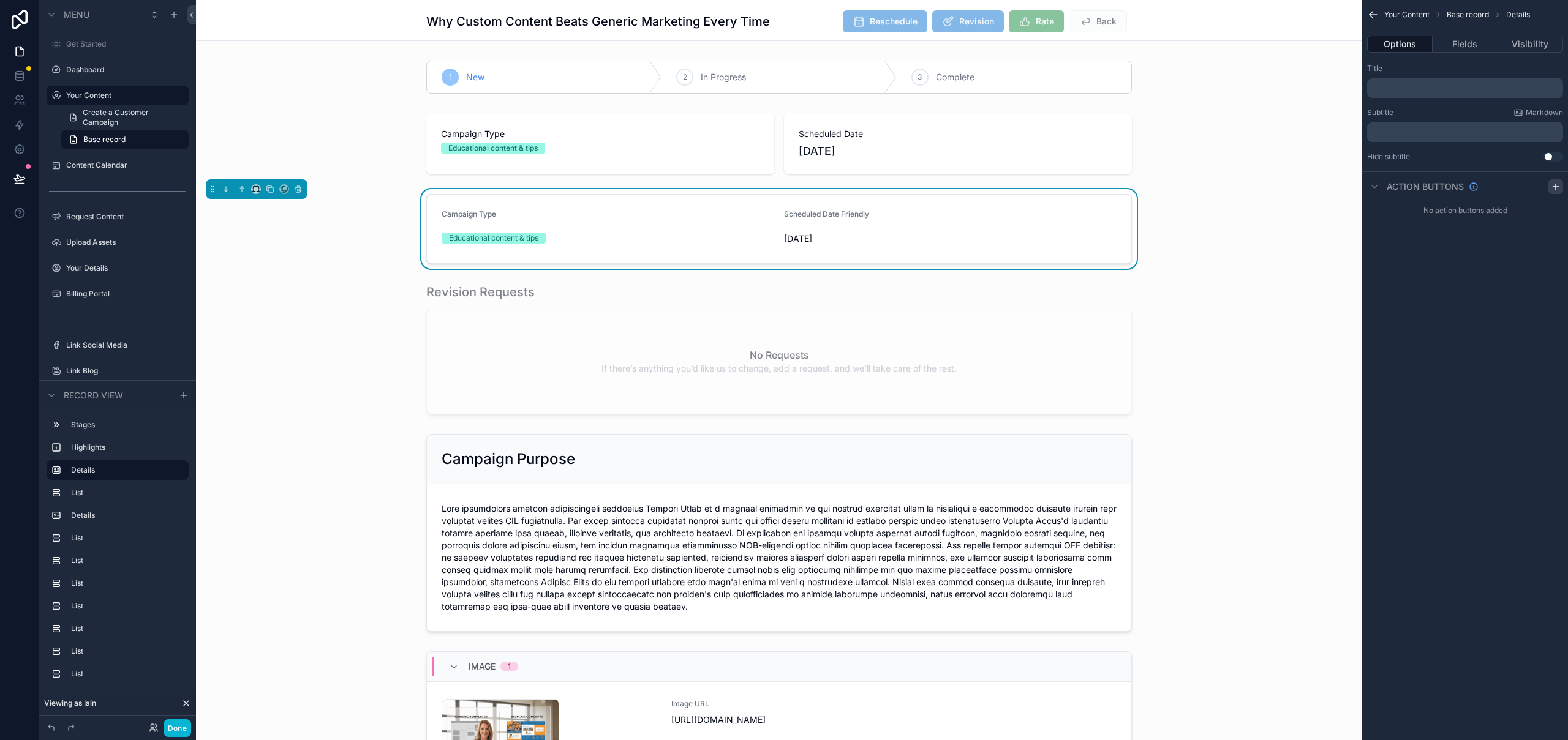
click at [1556, 182] on icon "scrollable content" at bounding box center [1555, 186] width 10 height 10
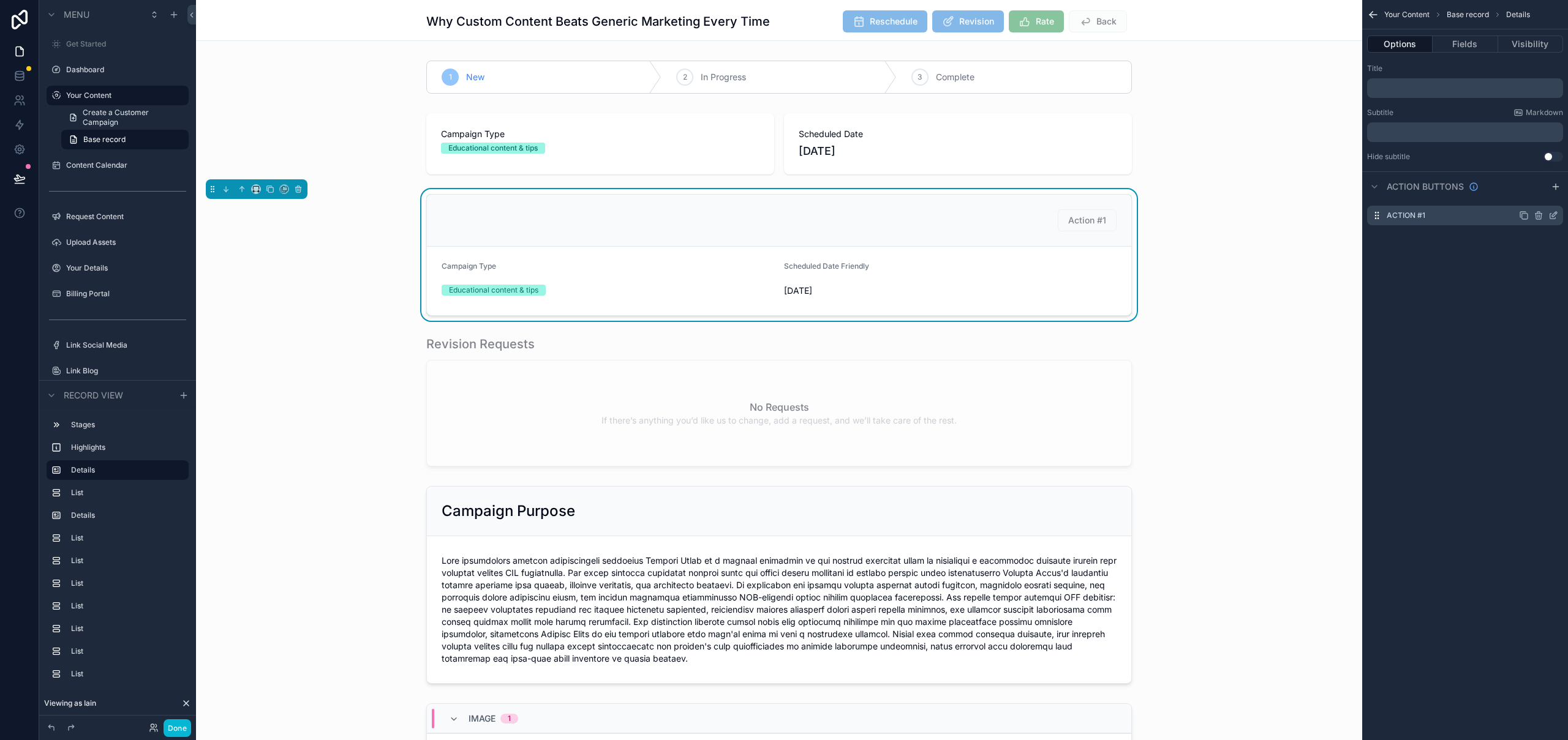
click at [1556, 215] on icon "scrollable content" at bounding box center [1552, 215] width 10 height 10
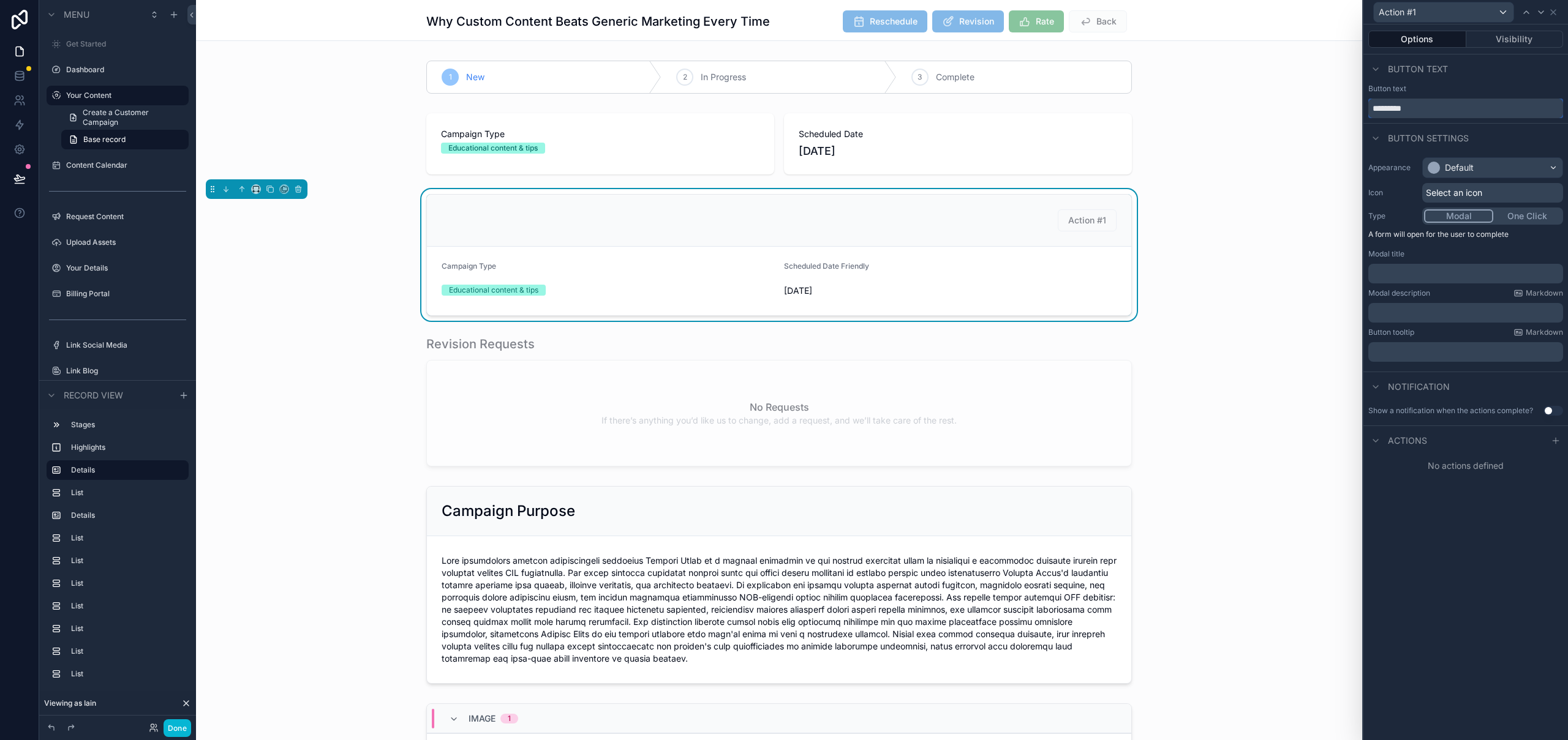
drag, startPoint x: 1360, startPoint y: 104, endPoint x: 1367, endPoint y: 106, distance: 7.3
click at [1332, 104] on div "Action #1 Options Visibility Button text Button text ********* Button settings …" at bounding box center [784, 370] width 1568 height 740
type input "**********"
click at [1465, 173] on div "Default" at bounding box center [1458, 168] width 29 height 12
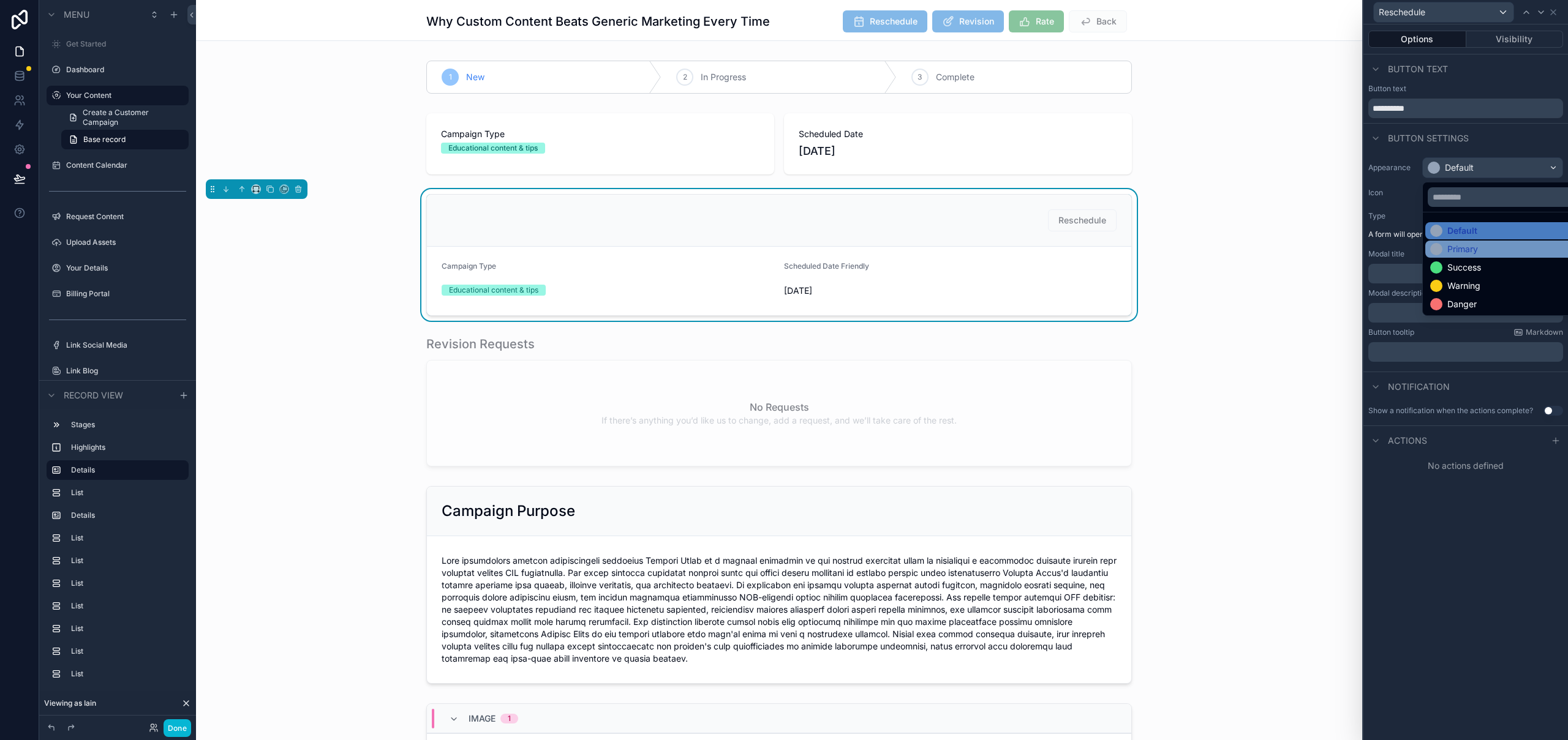
click at [1470, 251] on div "Primary" at bounding box center [1462, 249] width 30 height 12
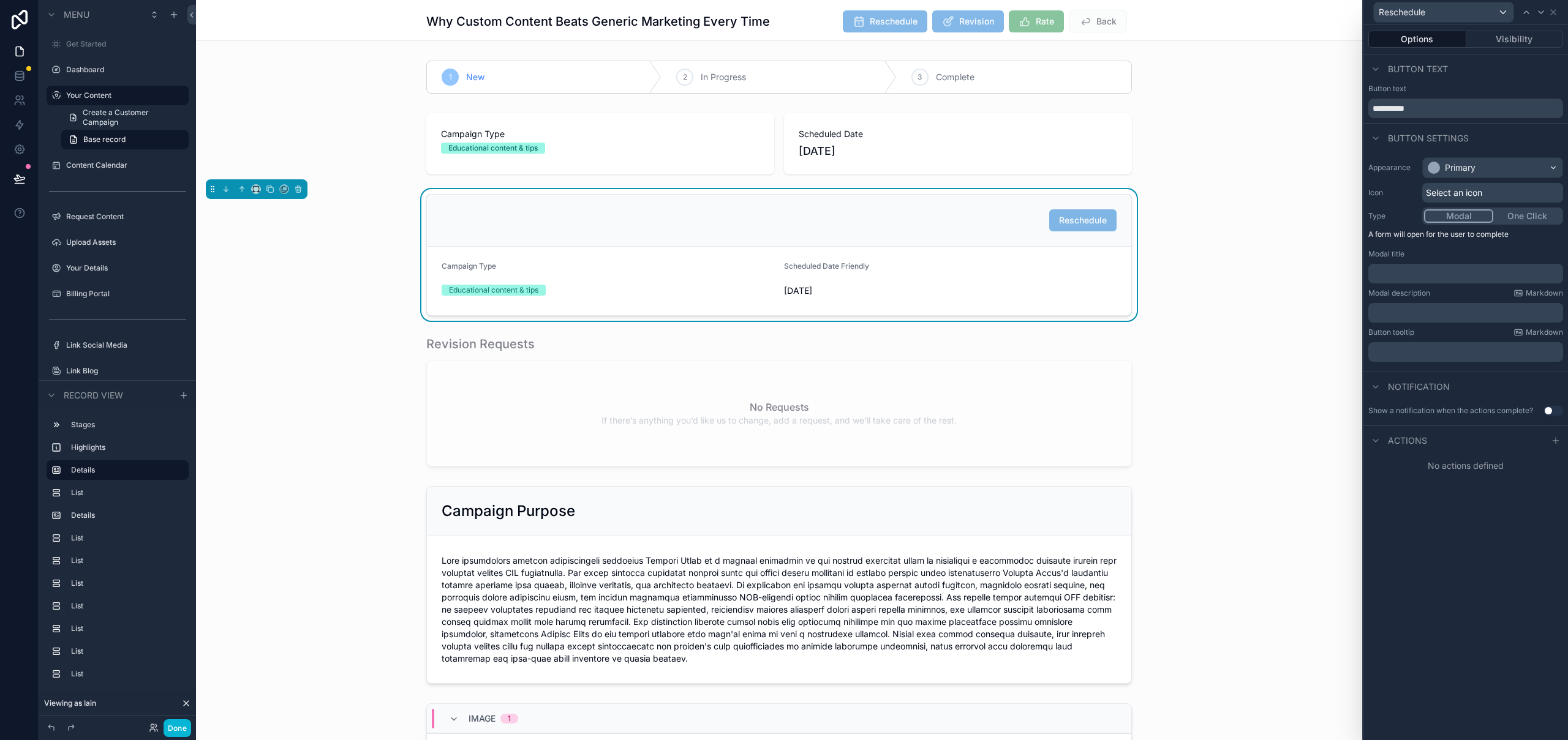
click at [1461, 192] on span "Select an icon" at bounding box center [1454, 193] width 56 height 12
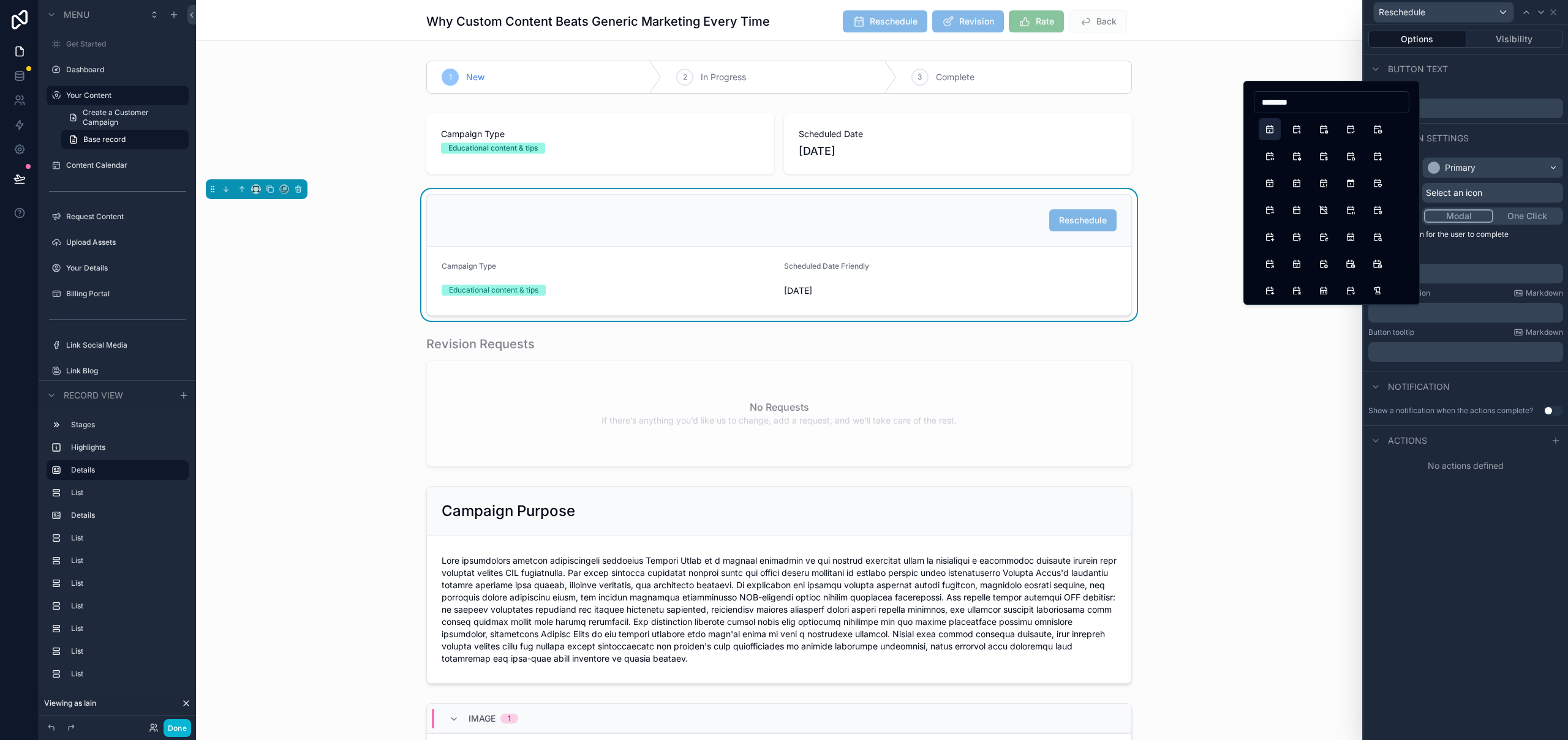
type input "********"
click at [1268, 126] on button "Calendar" at bounding box center [1269, 129] width 22 height 22
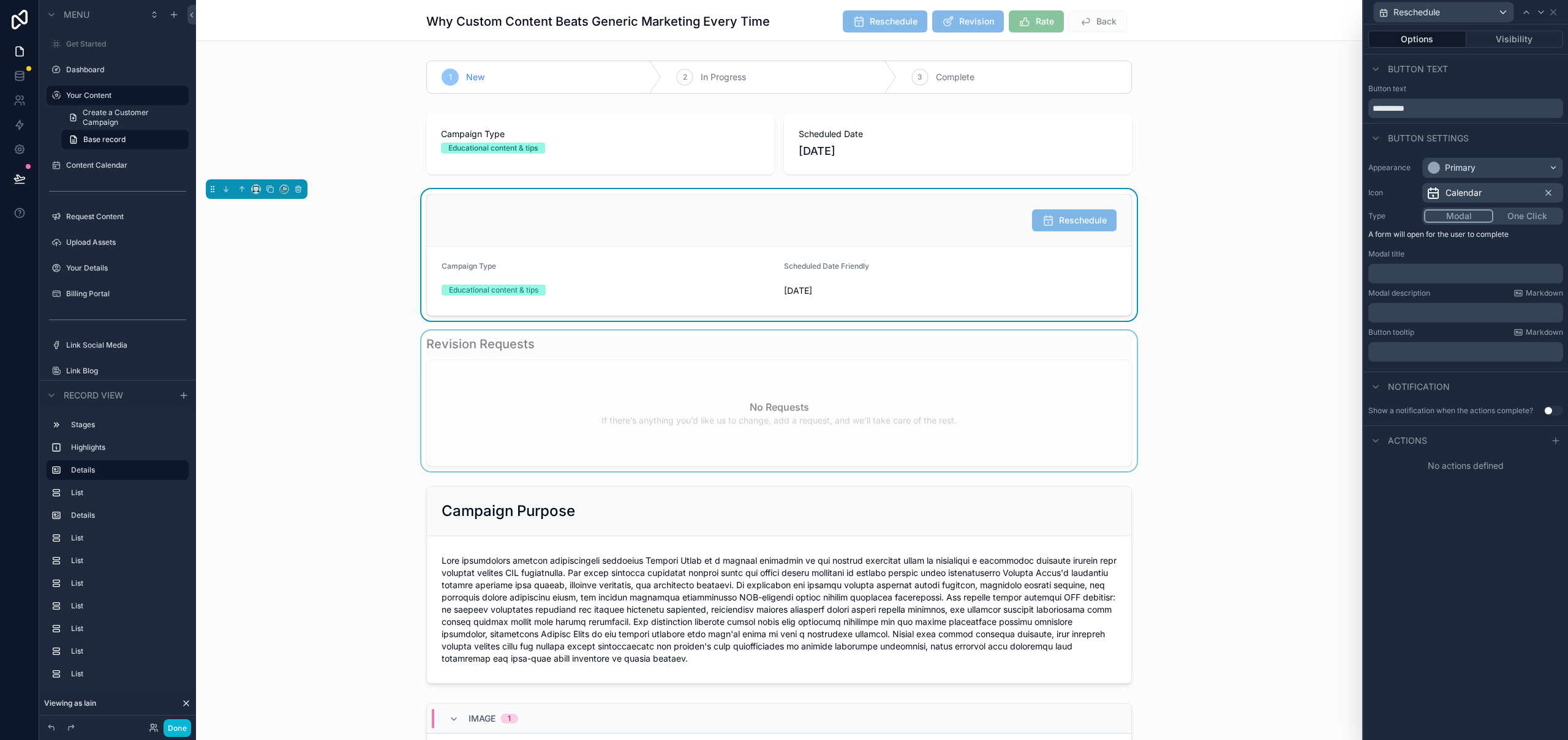
click at [1277, 388] on div "scrollable content" at bounding box center [779, 400] width 1166 height 141
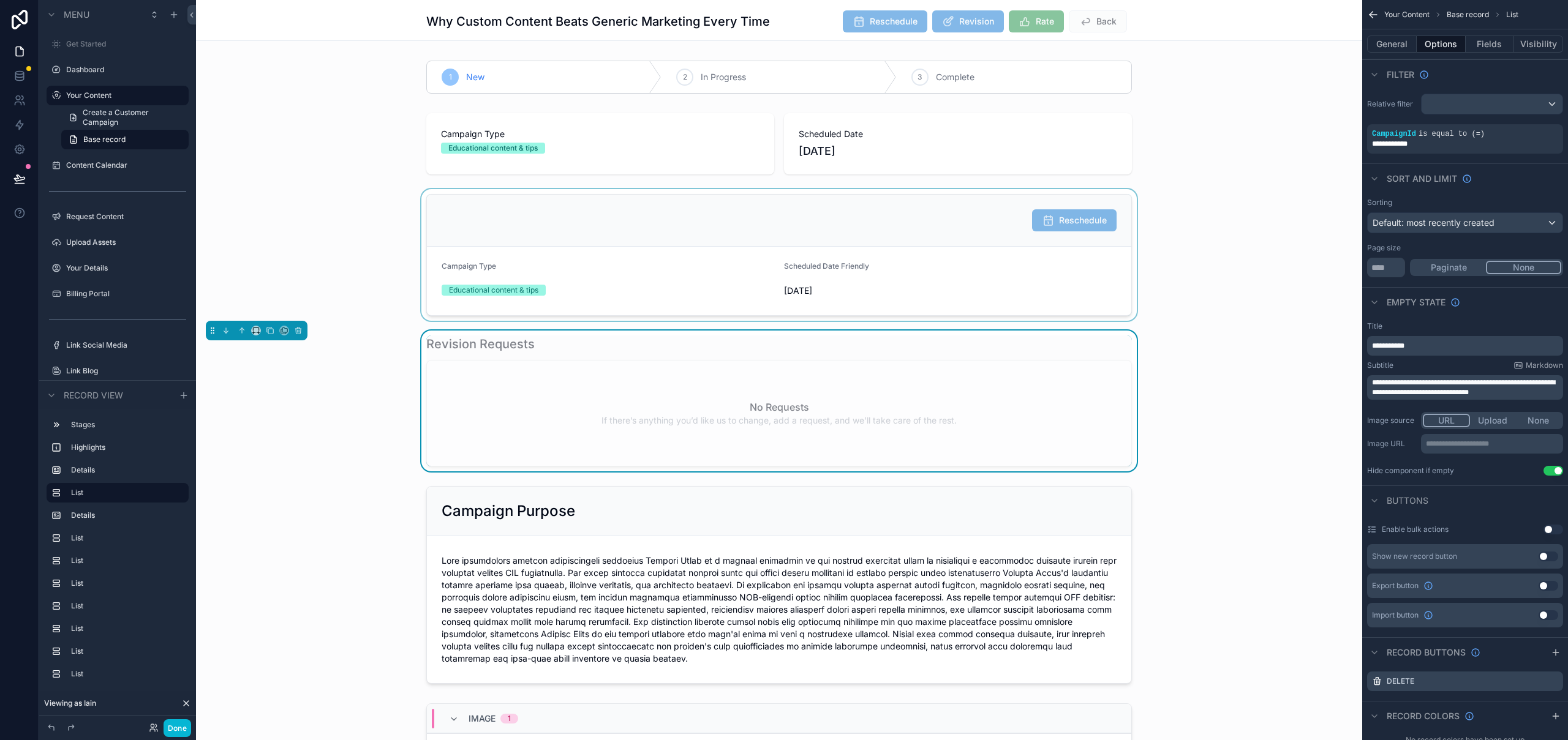
click at [1057, 267] on div "scrollable content" at bounding box center [779, 255] width 1166 height 131
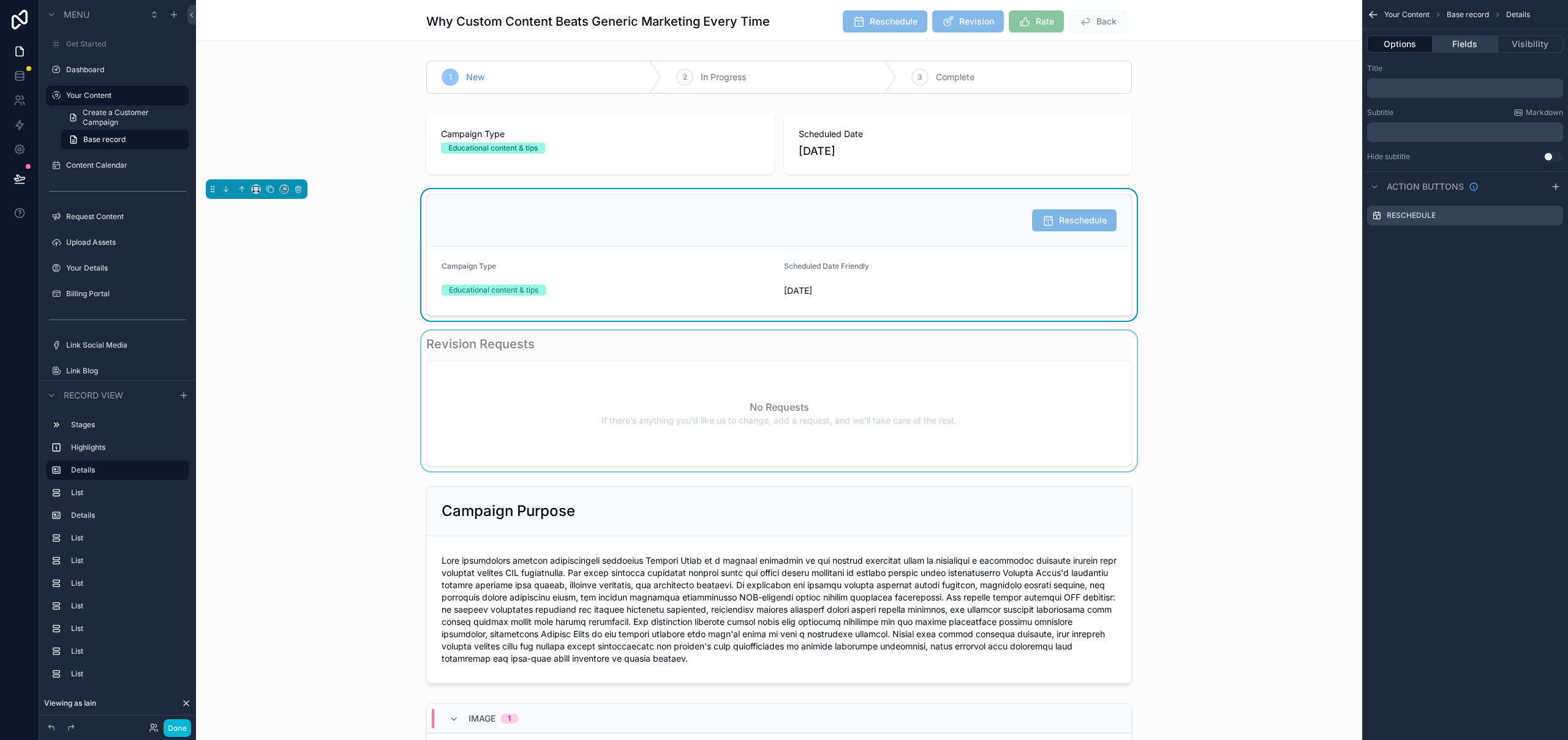
click at [1472, 46] on button "Fields" at bounding box center [1464, 44] width 65 height 17
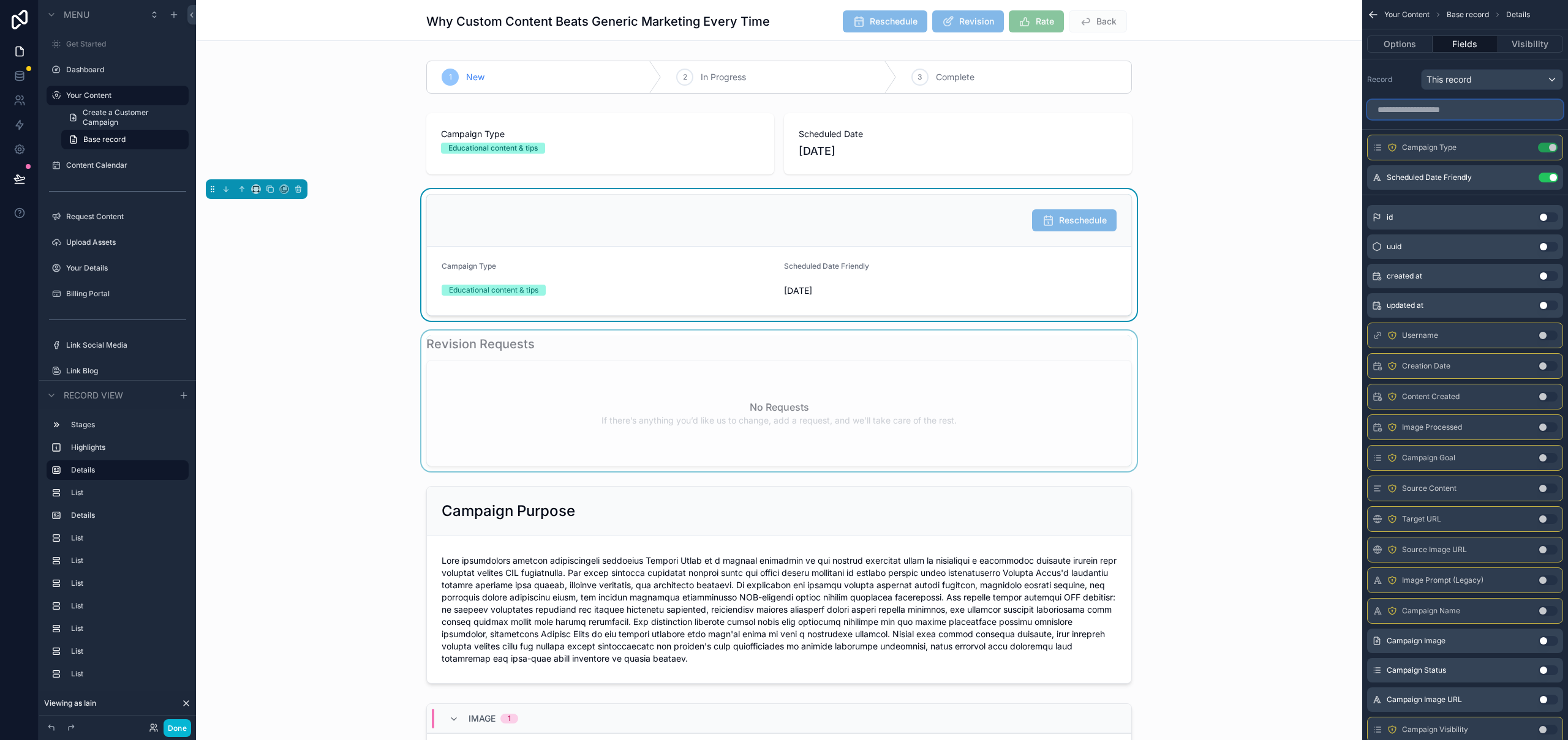
click at [1414, 101] on input "scrollable content" at bounding box center [1465, 109] width 196 height 20
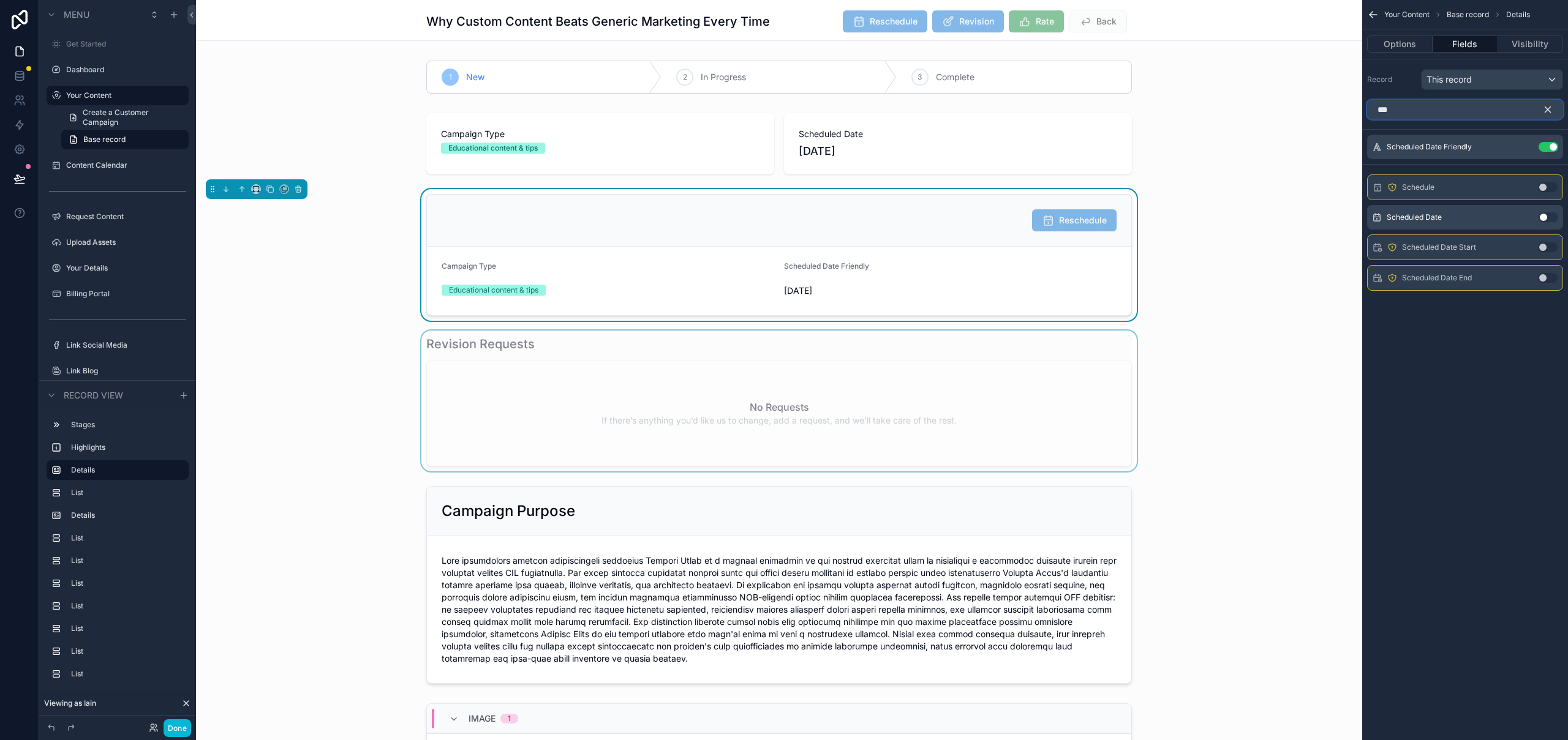
type input "***"
click at [1546, 217] on button "Use setting" at bounding box center [1548, 217] width 20 height 10
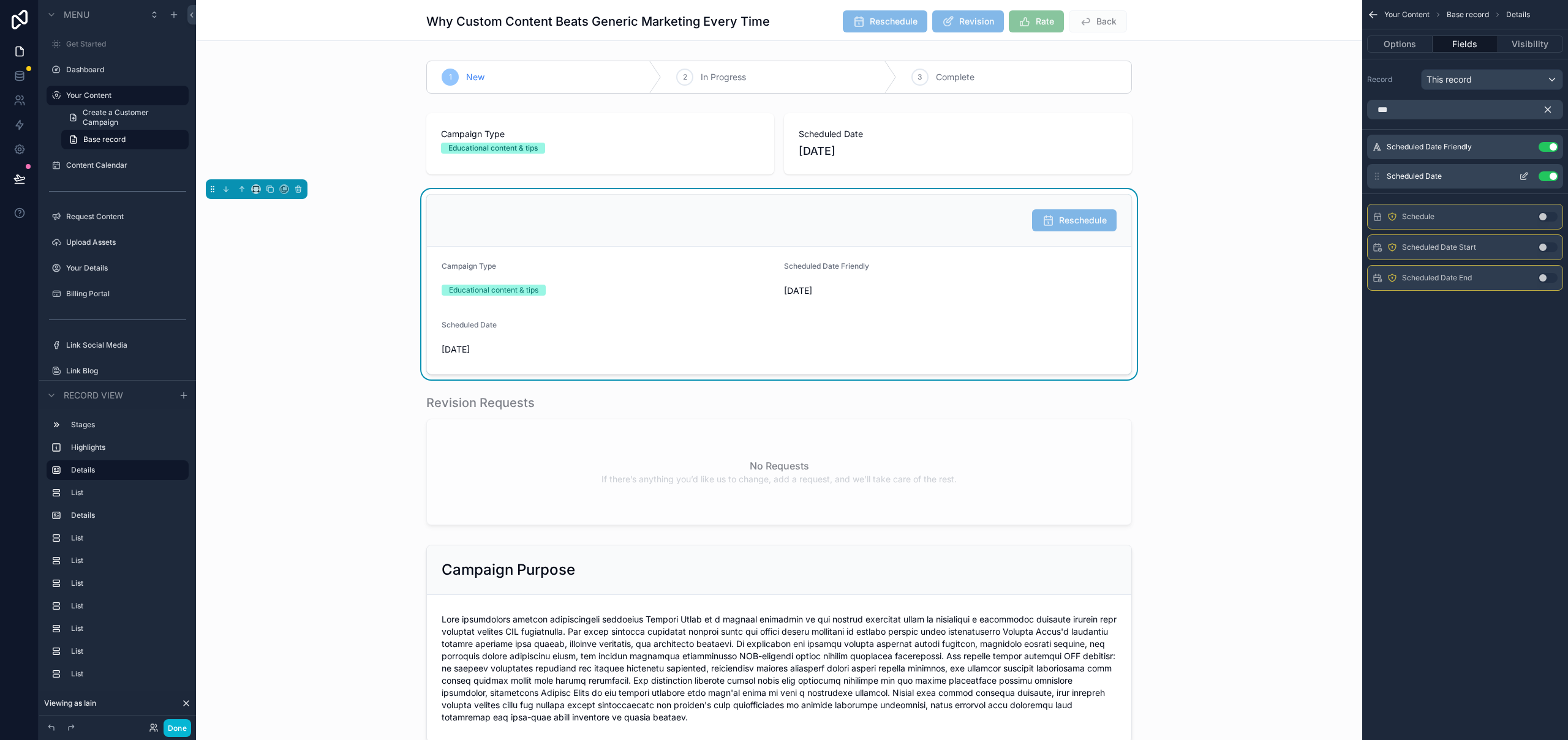
click at [1523, 175] on icon "scrollable content" at bounding box center [1525, 175] width 5 height 5
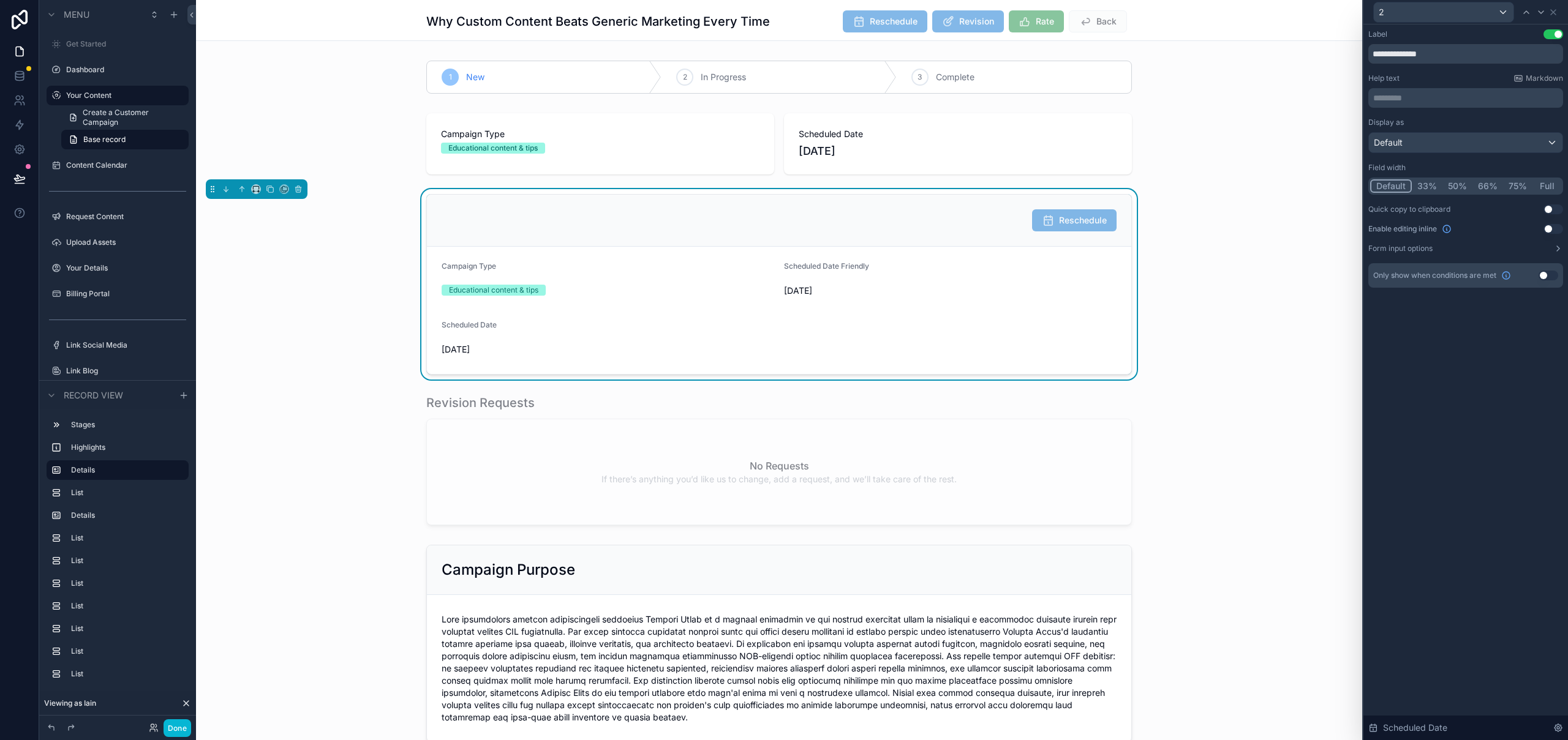
click at [1550, 226] on button "Use setting" at bounding box center [1552, 228] width 20 height 10
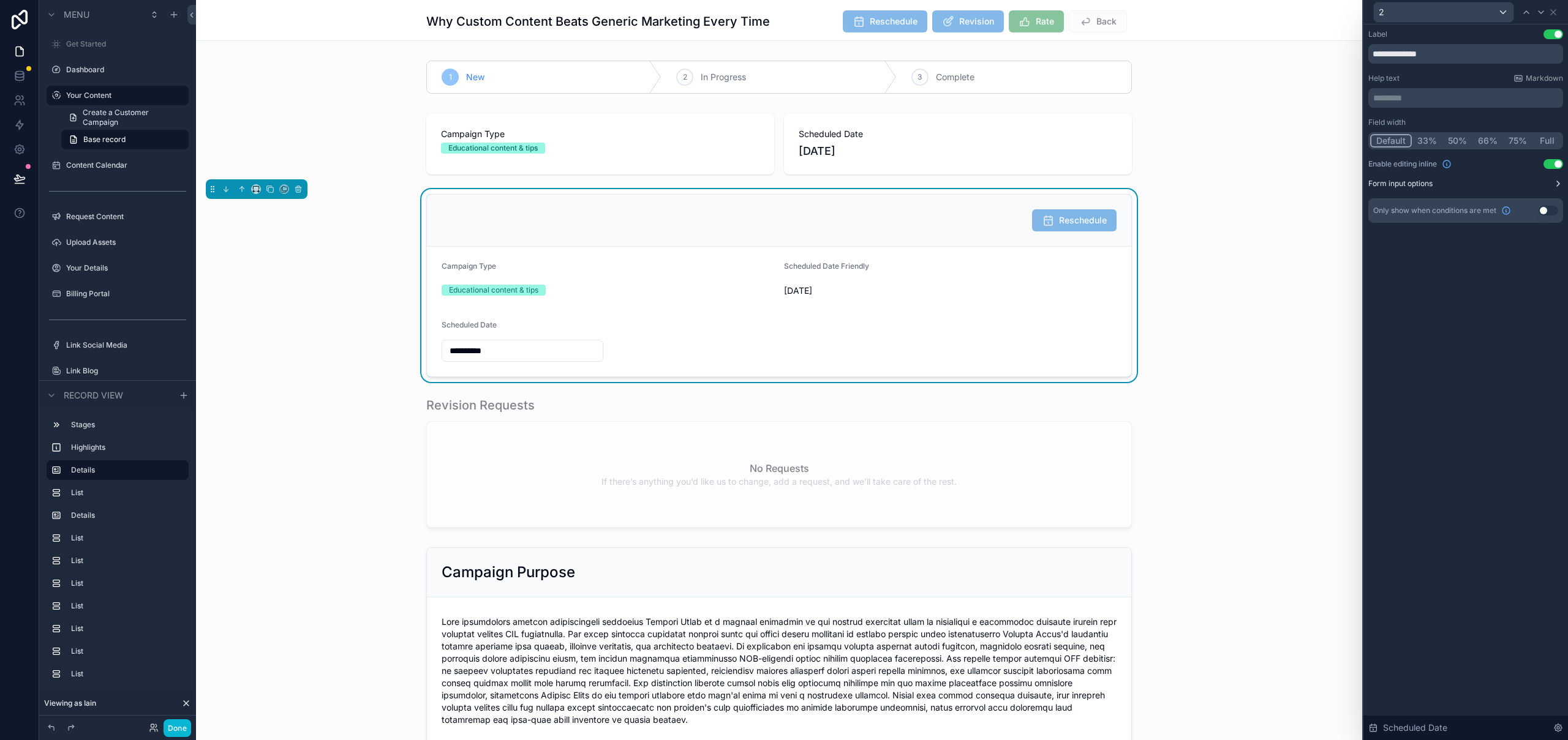
click at [1550, 184] on button "Form input options" at bounding box center [1465, 183] width 195 height 10
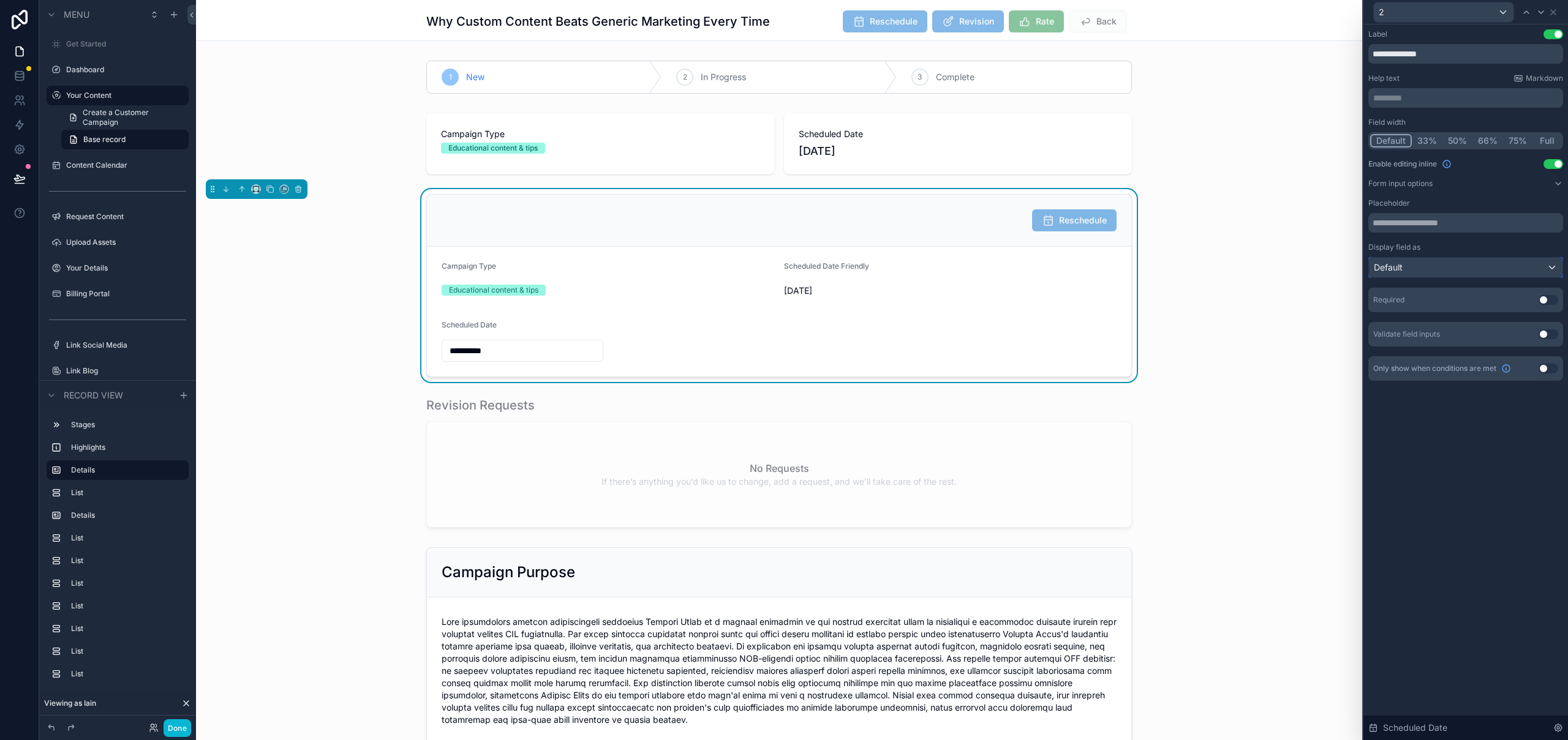
click at [1463, 262] on div "Default" at bounding box center [1466, 267] width 194 height 20
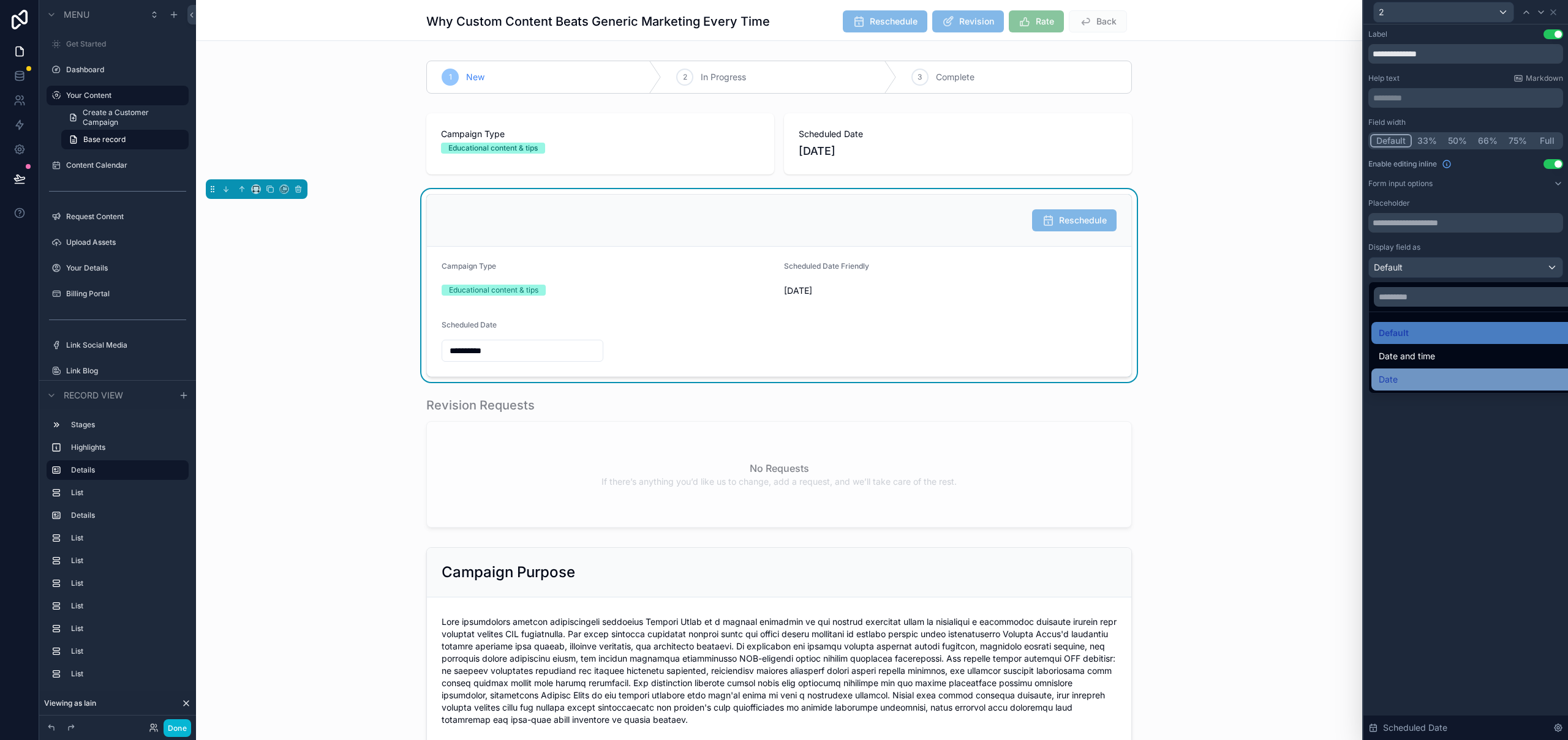
click at [1392, 380] on span "Date" at bounding box center [1388, 380] width 19 height 15
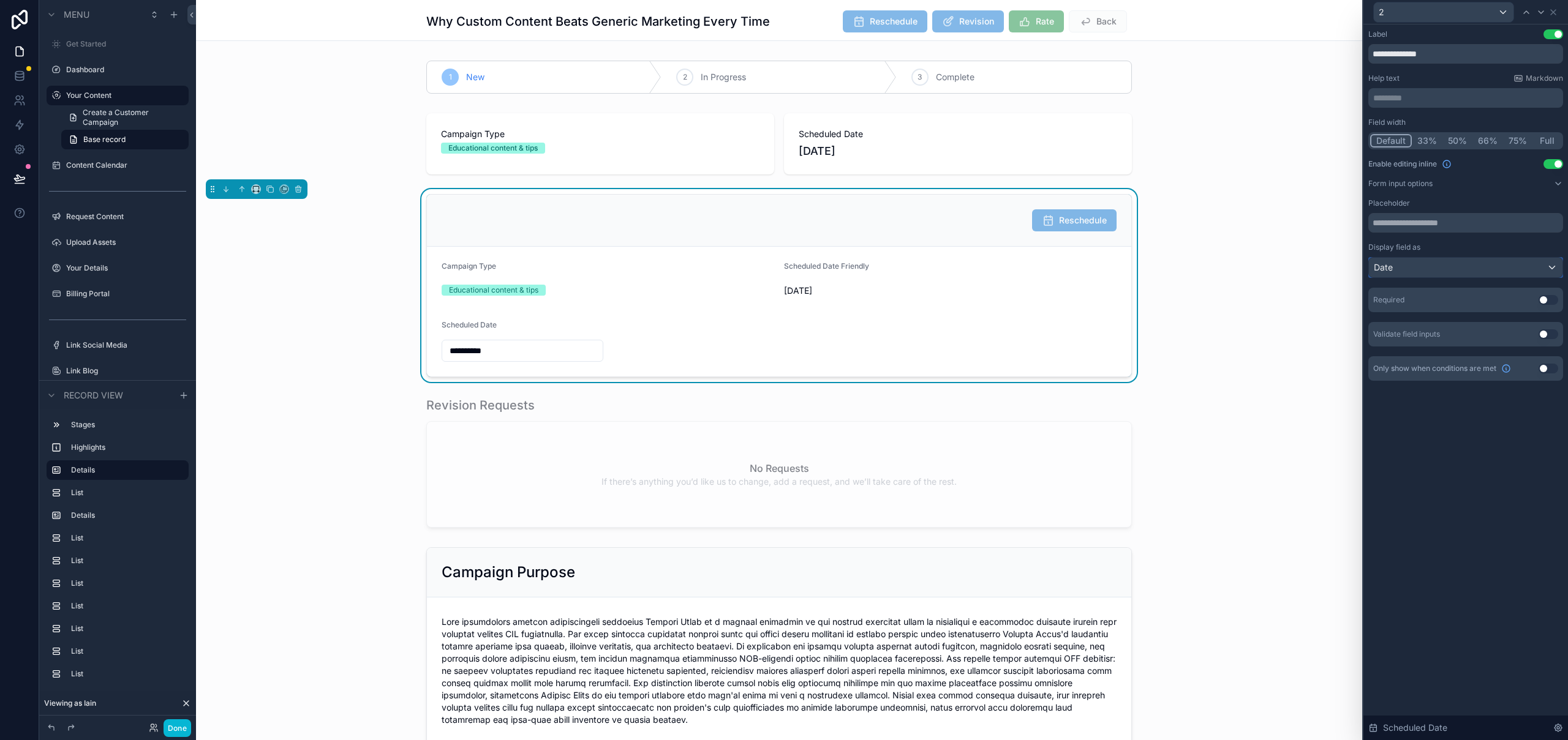
click at [1432, 270] on div "Date" at bounding box center [1466, 267] width 194 height 20
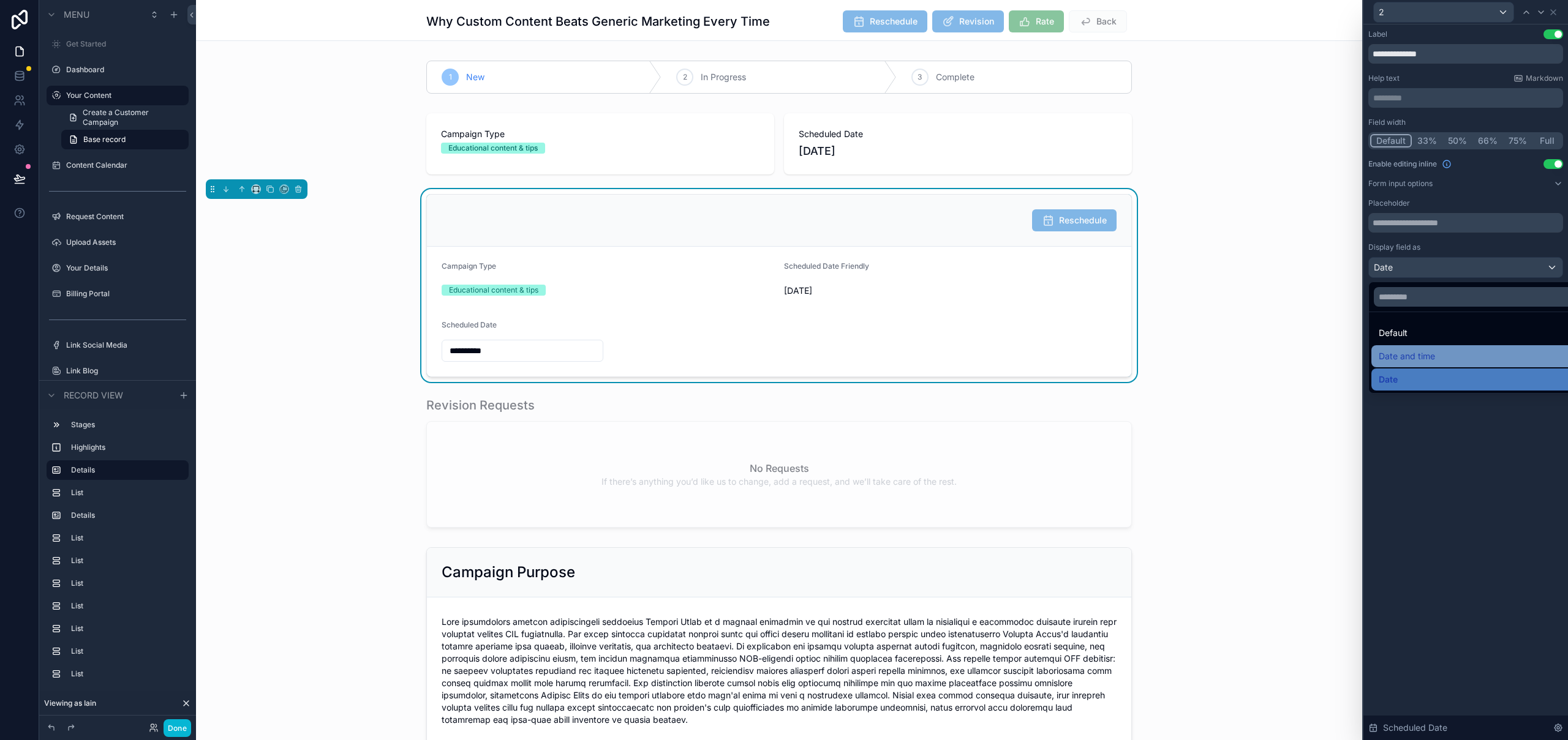
click at [1419, 352] on span "Date and time" at bounding box center [1406, 356] width 56 height 15
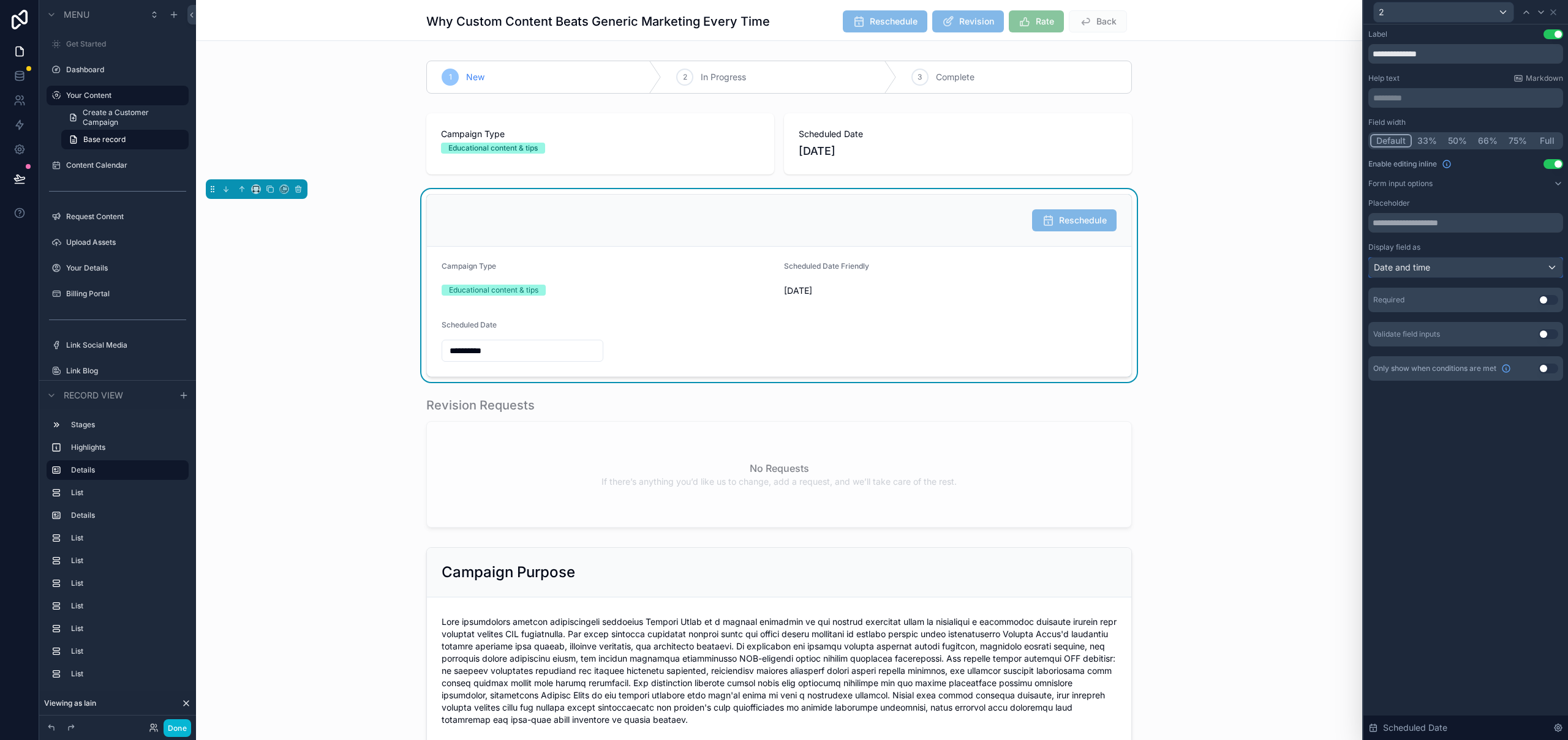
click at [1426, 260] on div "Date and time" at bounding box center [1466, 267] width 194 height 20
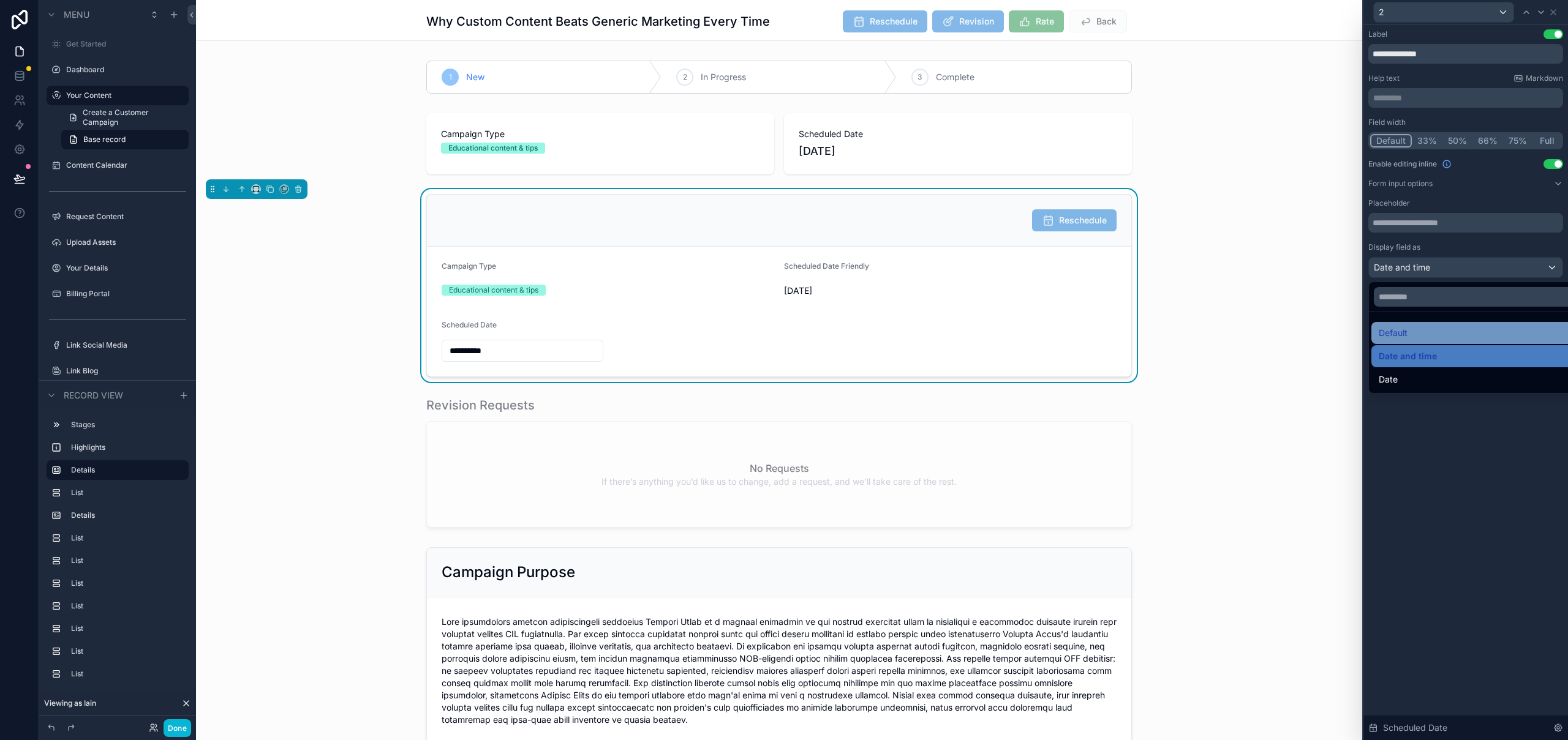
click at [1407, 326] on span "Default" at bounding box center [1392, 333] width 29 height 15
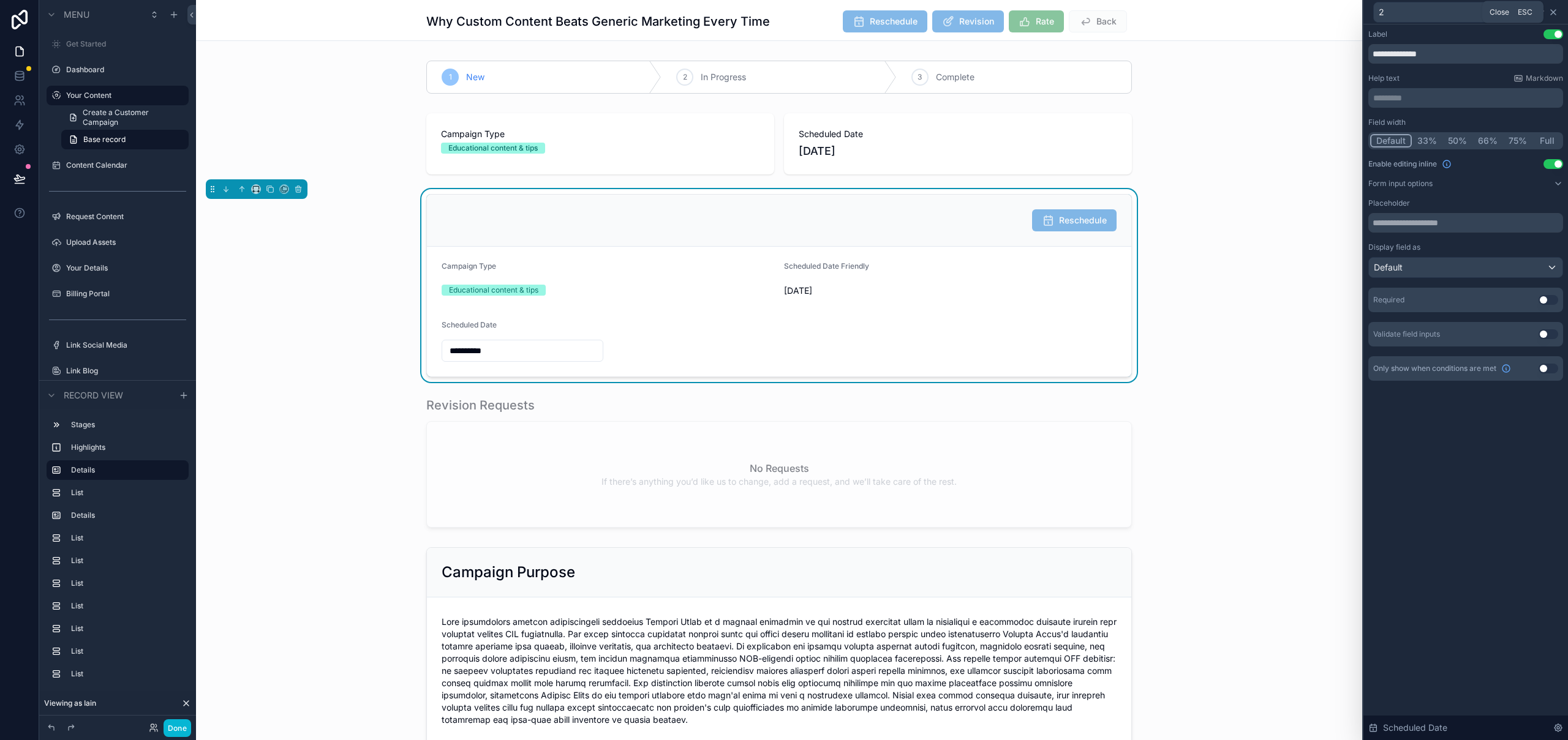
click at [1556, 13] on icon at bounding box center [1552, 11] width 10 height 10
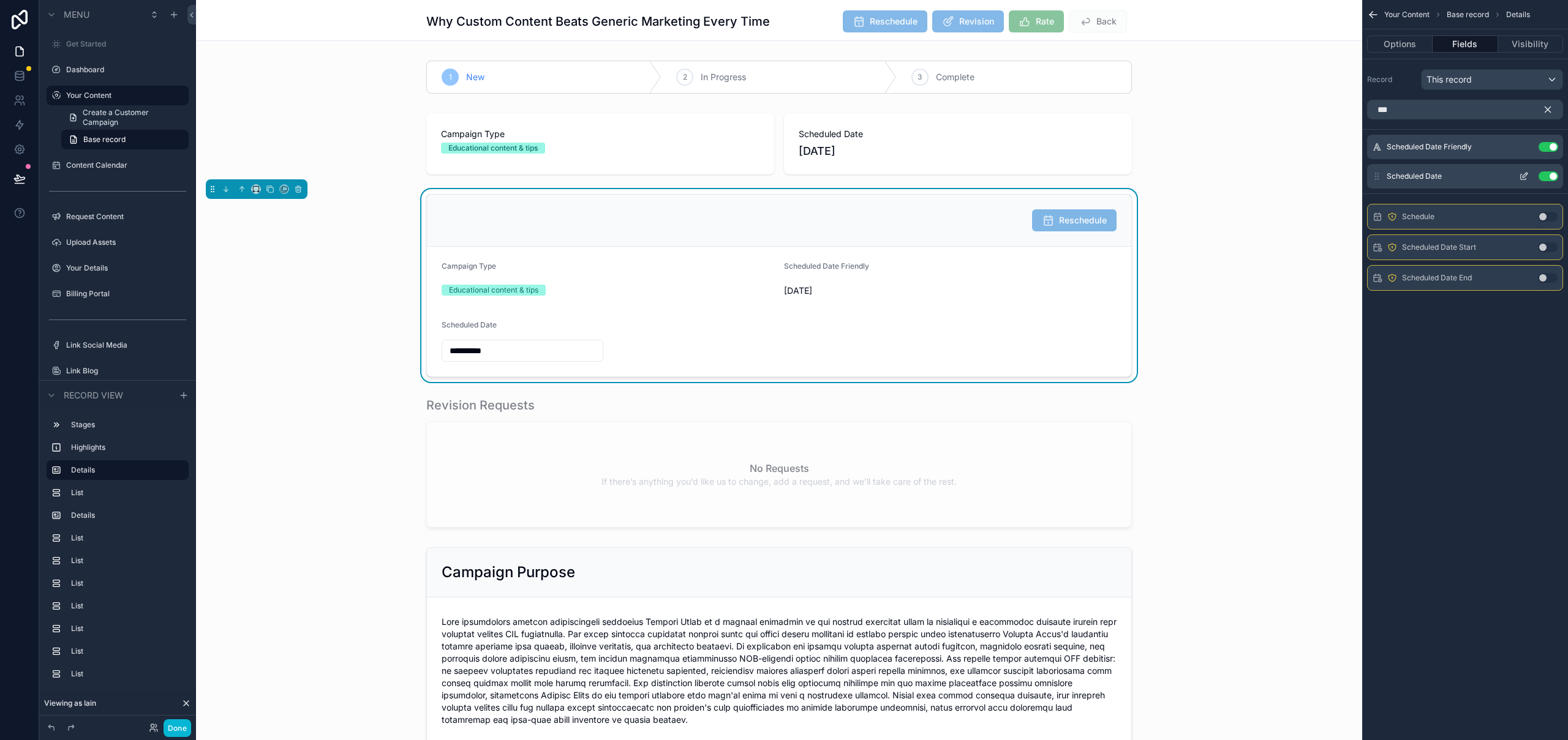
click at [1549, 175] on button "Use setting" at bounding box center [1548, 175] width 20 height 10
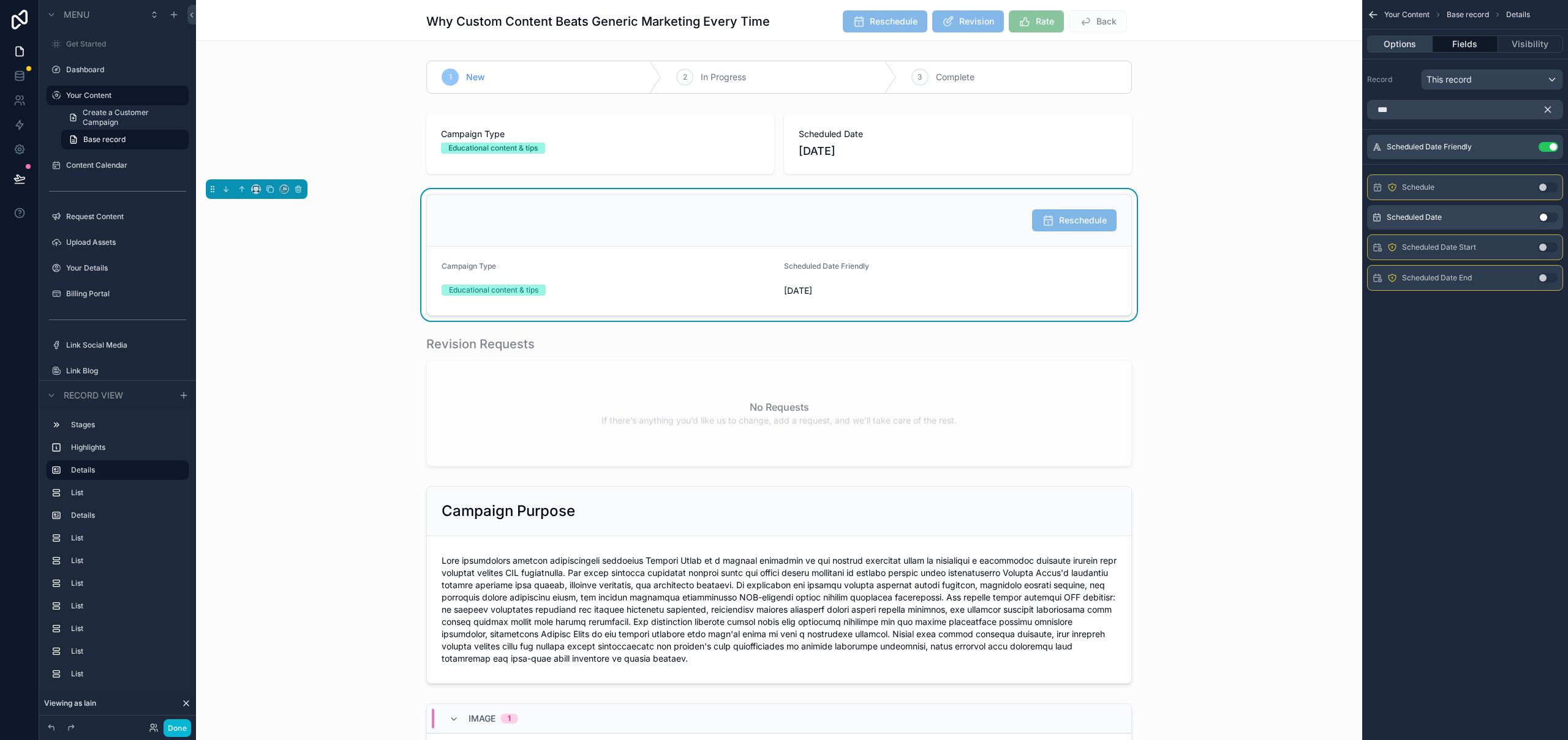
click at [1391, 40] on button "Options" at bounding box center [1400, 44] width 66 height 17
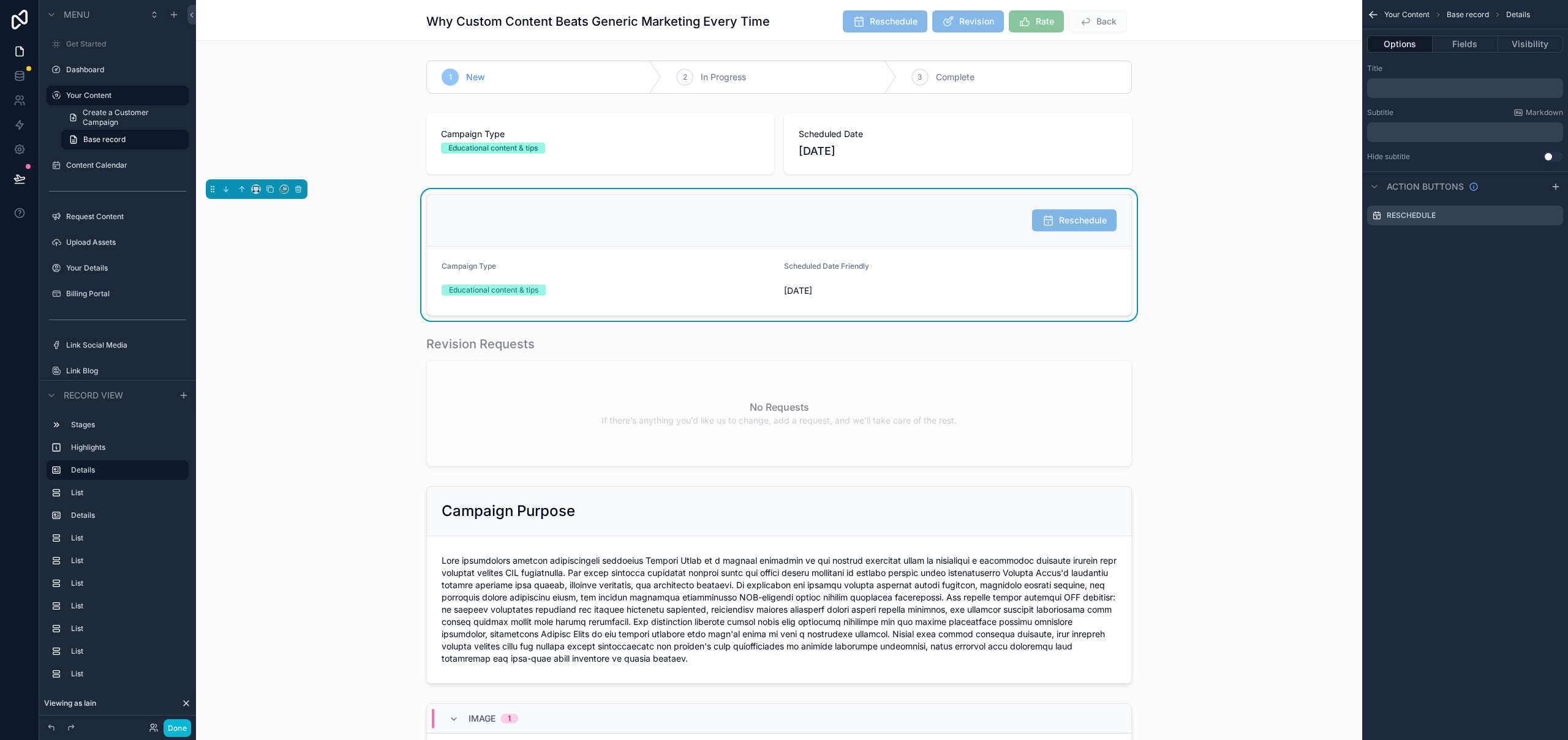
click at [1409, 93] on div "﻿" at bounding box center [1465, 88] width 196 height 20
click at [1412, 87] on p "﻿" at bounding box center [1466, 87] width 189 height 10
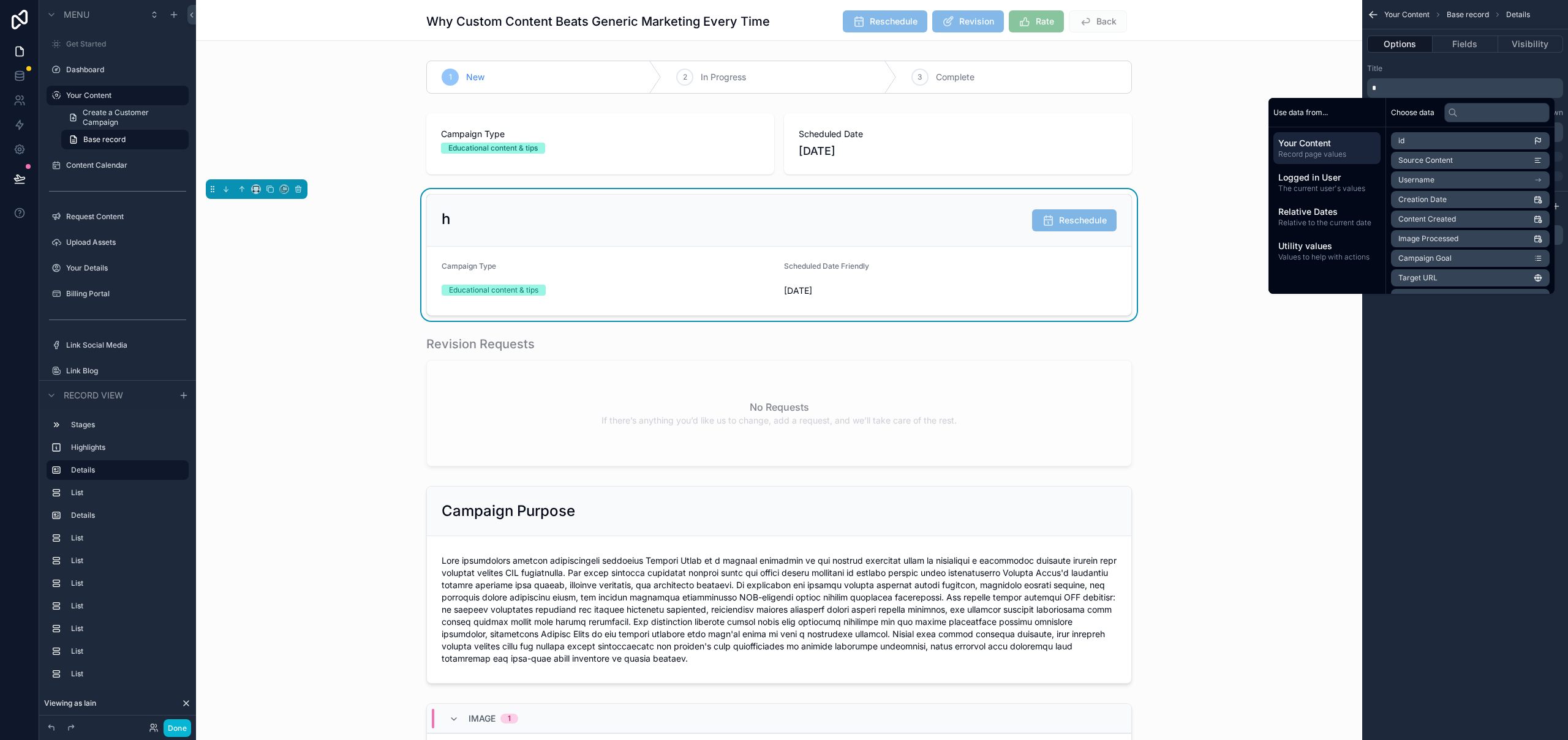
click at [1185, 202] on div "h Reschedule Campaign Type Educational content & tips Scheduled Date Friendly 1…" at bounding box center [779, 255] width 1166 height 131
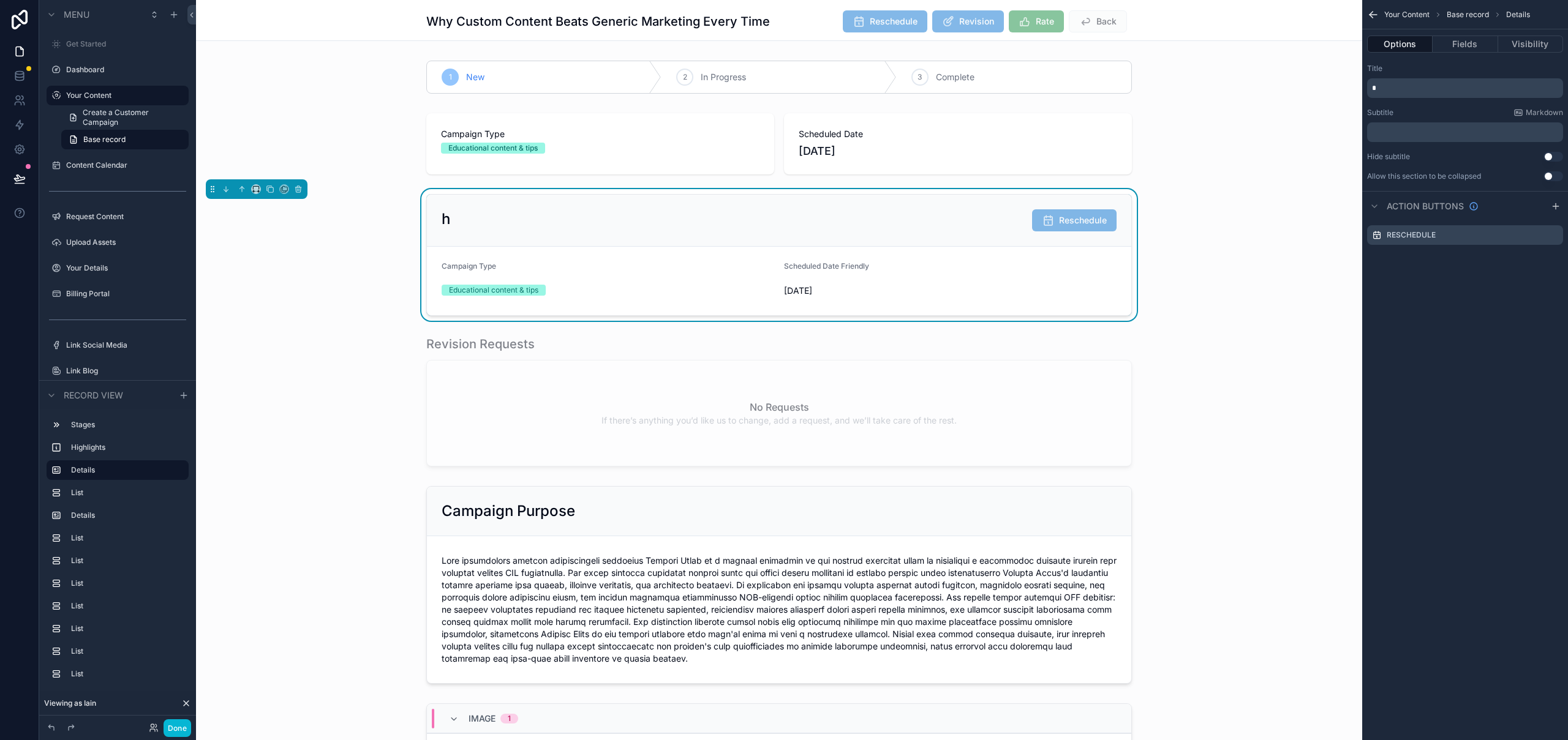
click at [1484, 335] on div "Your Content Base record Details Options Fields Visibility Title * Subtitle Mar…" at bounding box center [1465, 370] width 206 height 740
click at [1229, 29] on div "Why Custom Content Beats Generic Marketing Every Time Reschedule Revision Rate …" at bounding box center [779, 20] width 1166 height 41
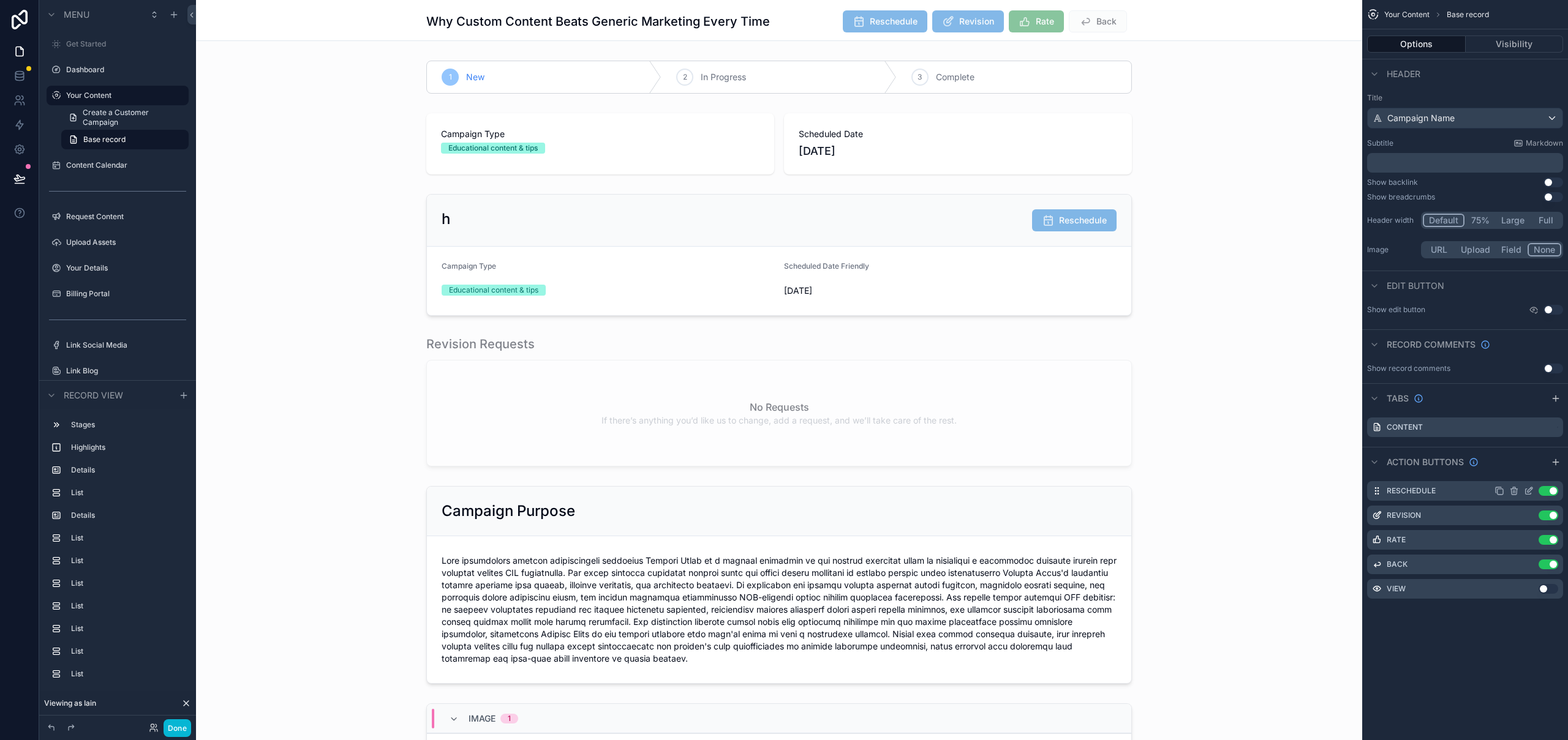
click at [1531, 491] on icon "scrollable content" at bounding box center [1528, 490] width 10 height 10
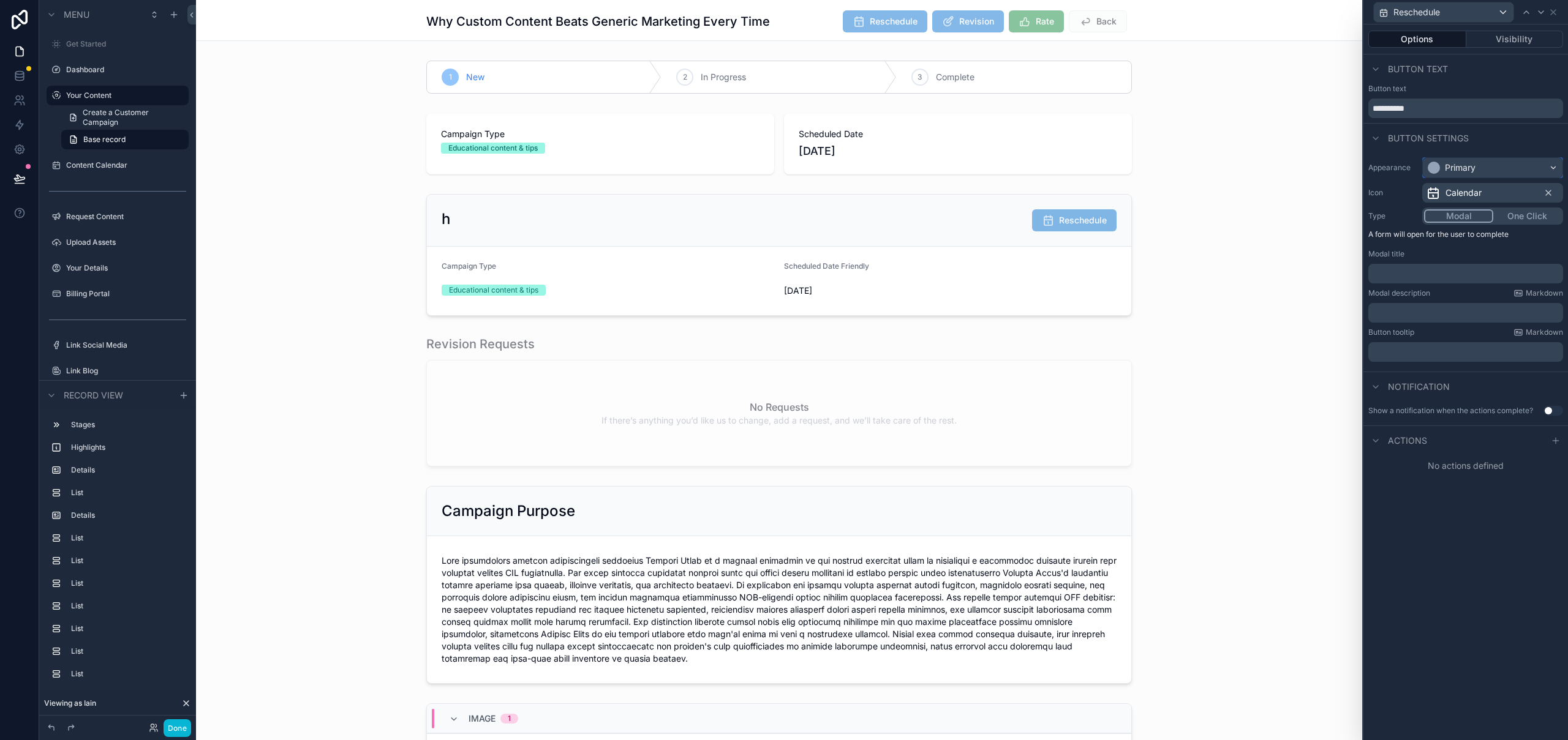
click at [1473, 162] on div "Primary" at bounding box center [1459, 168] width 30 height 12
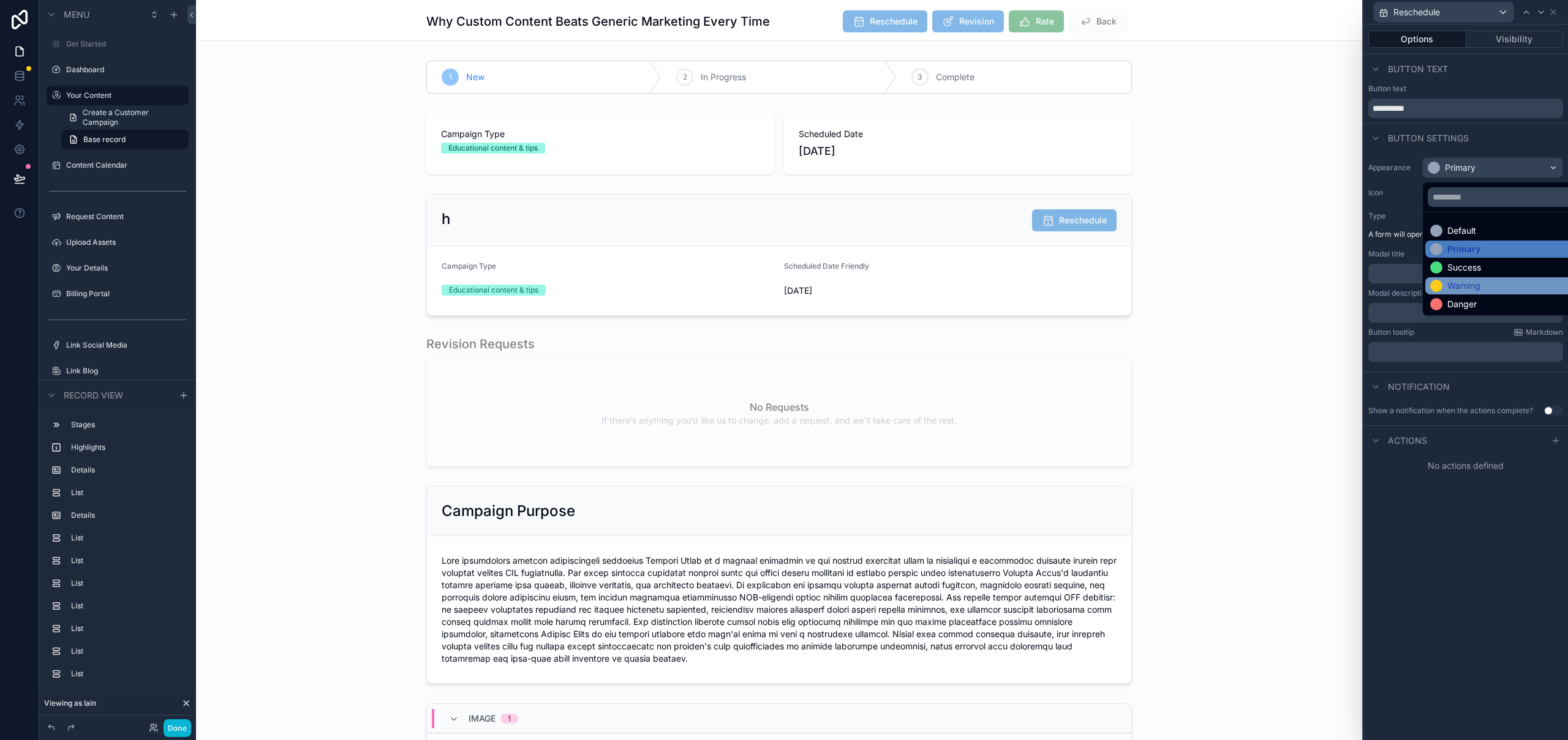
click at [1474, 292] on div "Warning" at bounding box center [1507, 286] width 163 height 17
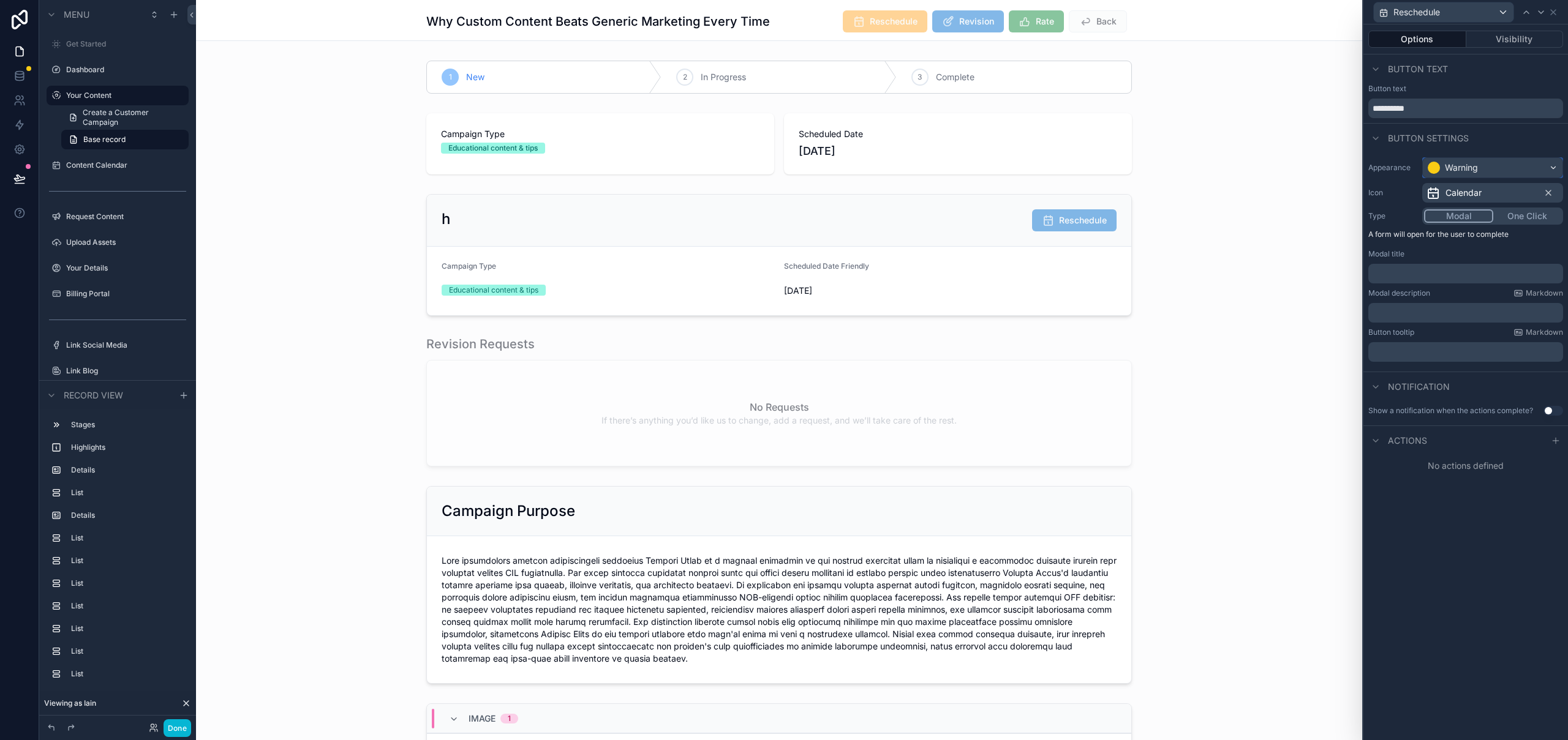
click at [1481, 169] on div "Warning" at bounding box center [1492, 168] width 139 height 20
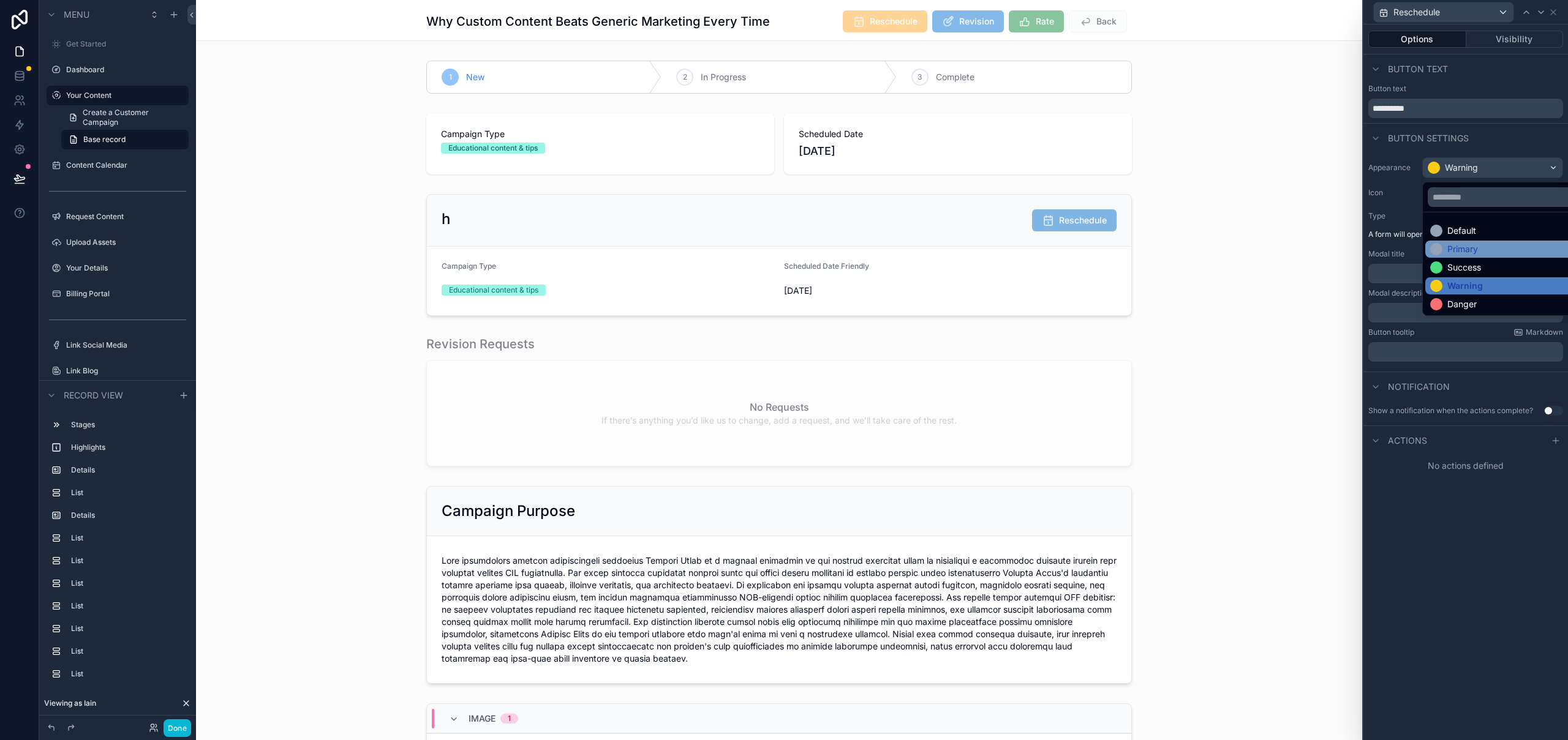
click at [1485, 248] on div "Primary" at bounding box center [1506, 249] width 153 height 12
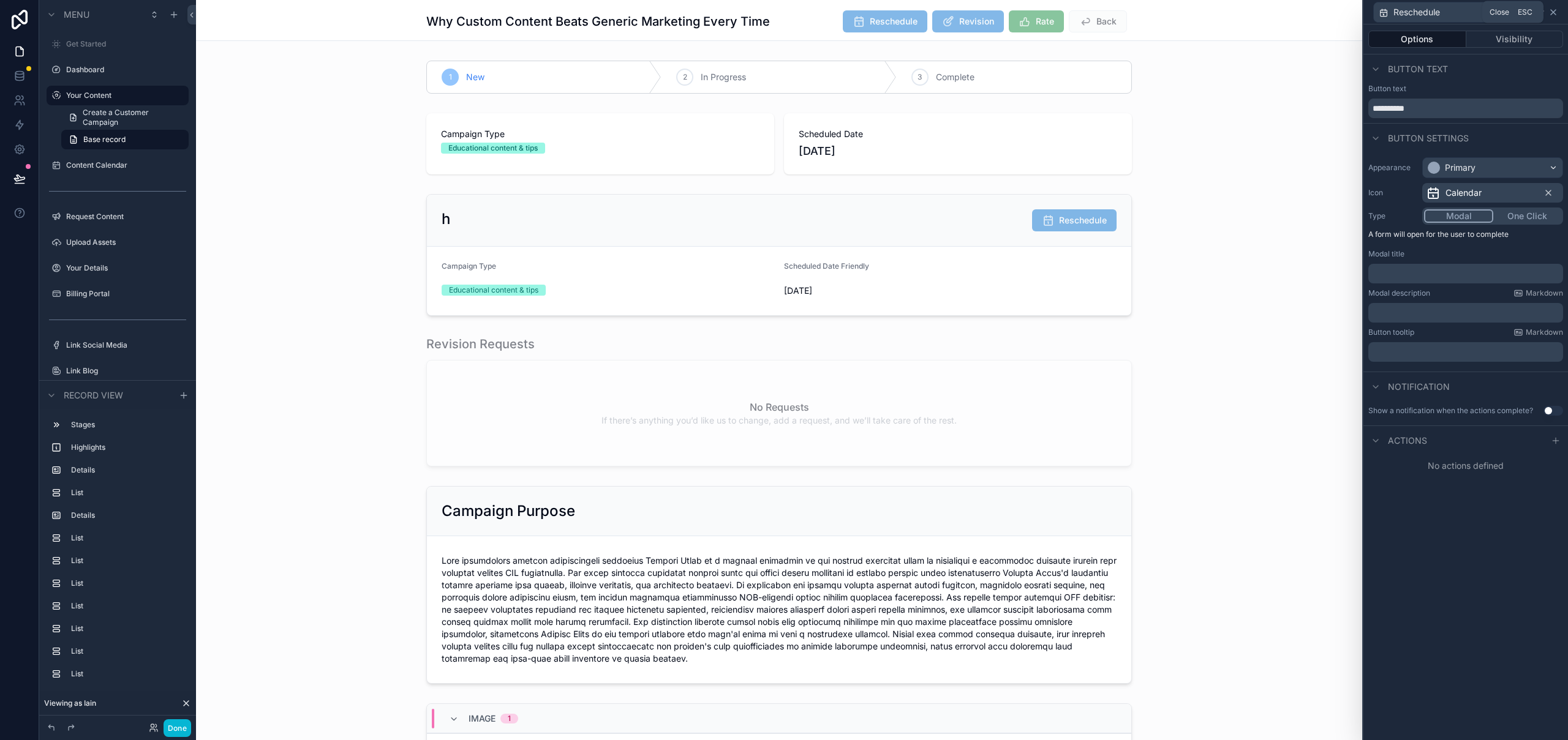
click at [1556, 11] on icon at bounding box center [1552, 11] width 10 height 10
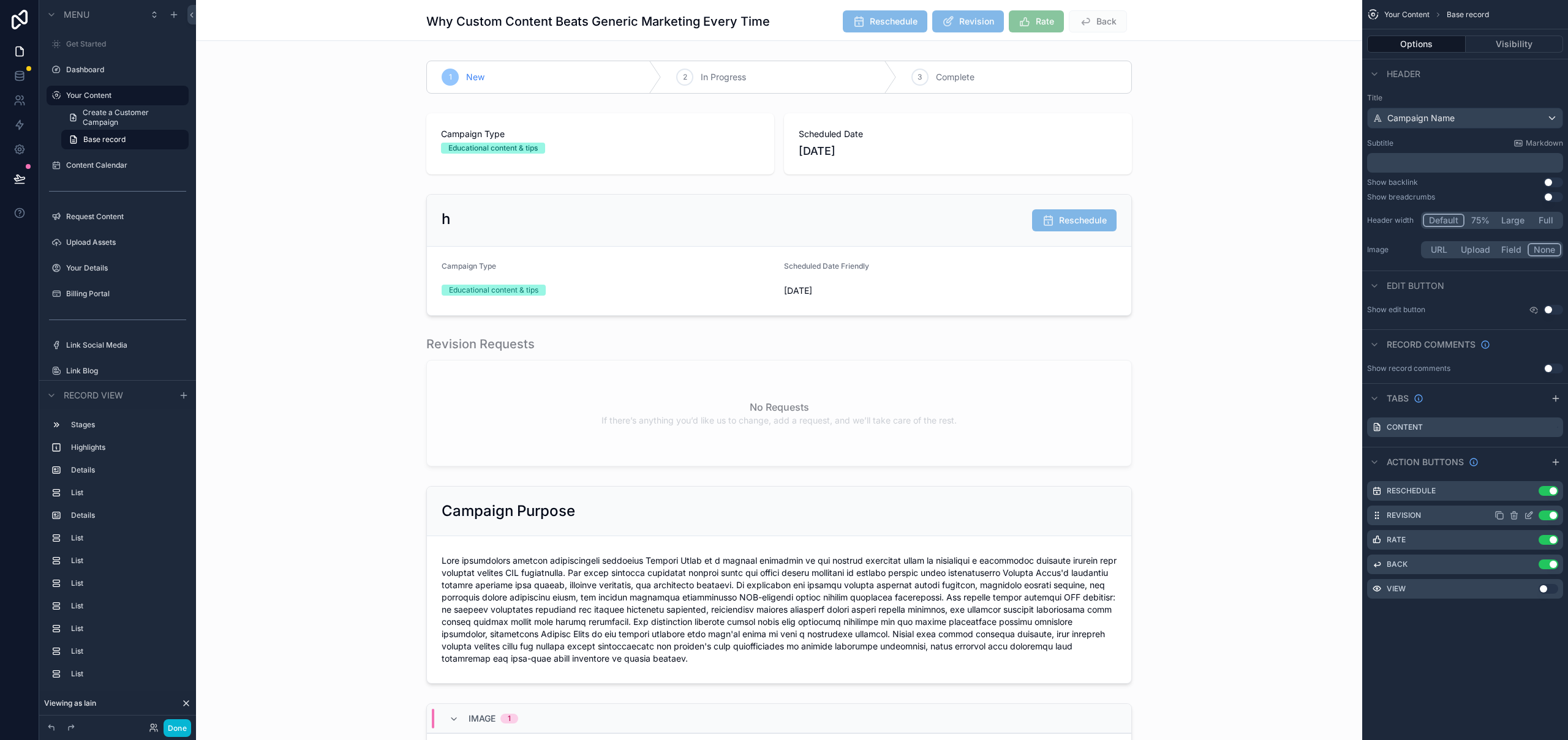
click at [1531, 514] on icon "scrollable content" at bounding box center [1528, 515] width 10 height 10
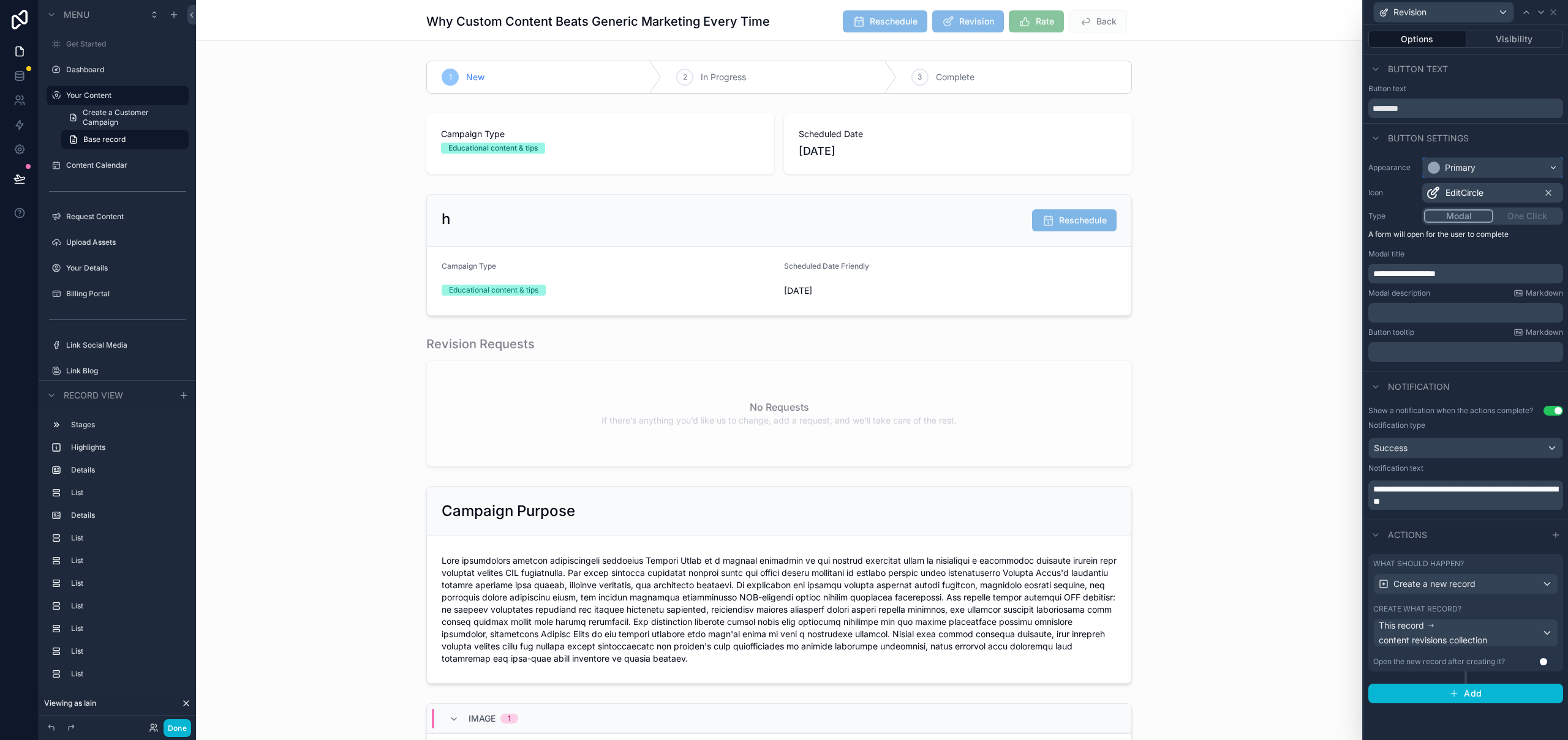
click at [1484, 169] on div "Primary" at bounding box center [1492, 168] width 139 height 20
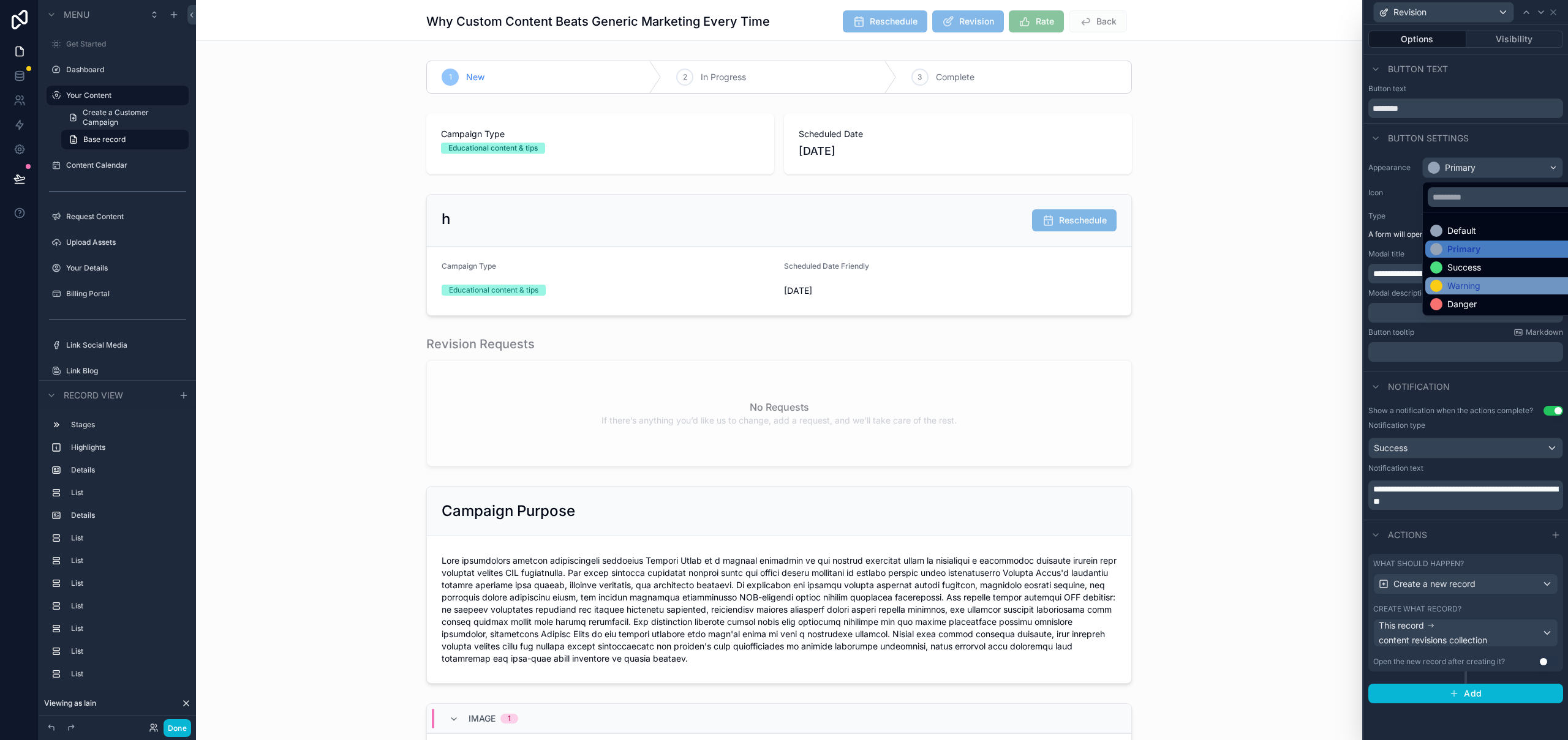
click at [1470, 282] on div "Warning" at bounding box center [1463, 286] width 33 height 12
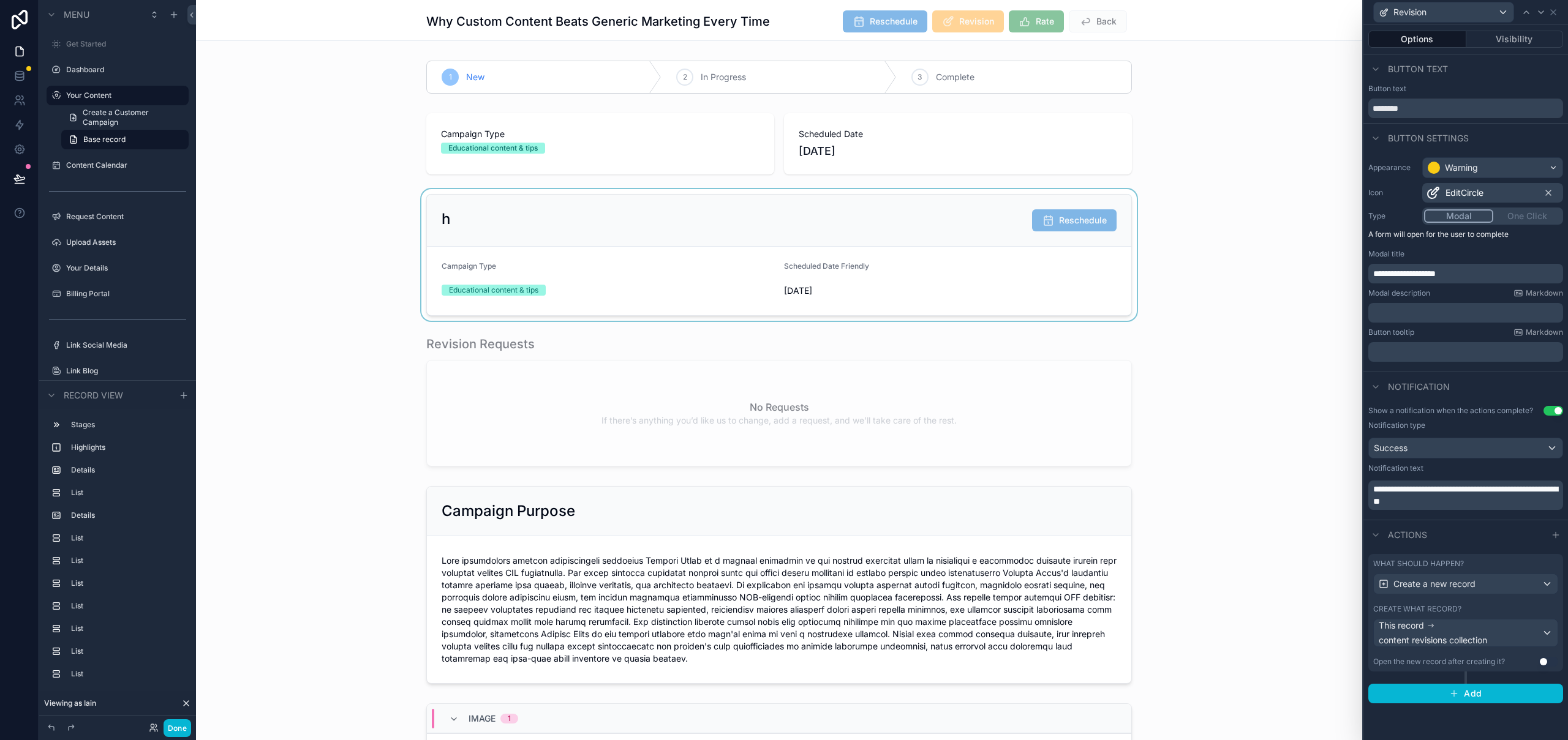
click at [1273, 292] on div "scrollable content" at bounding box center [779, 255] width 1166 height 131
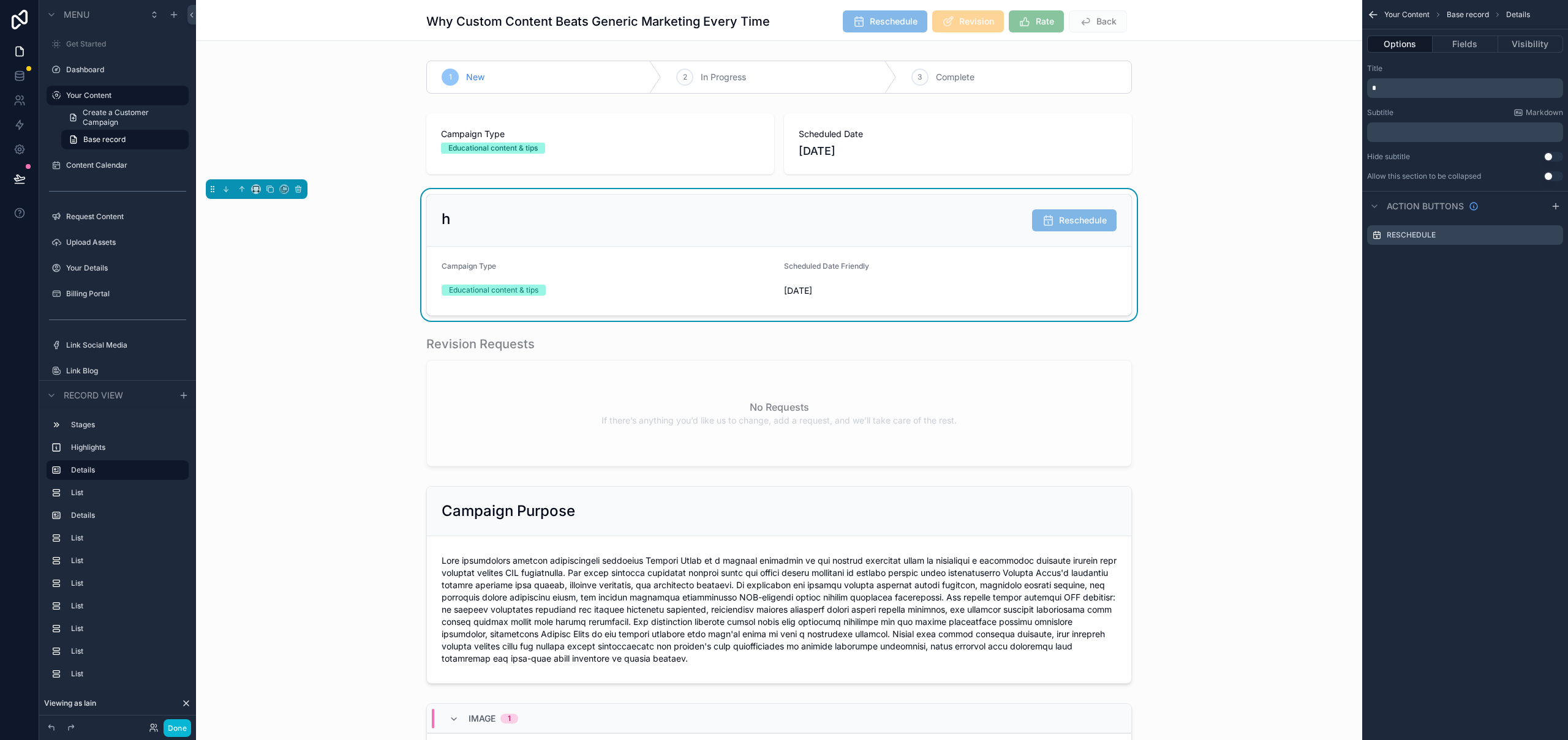
click at [538, 223] on div "h Reschedule" at bounding box center [779, 220] width 675 height 22
click at [298, 192] on icon "scrollable content" at bounding box center [298, 189] width 9 height 9
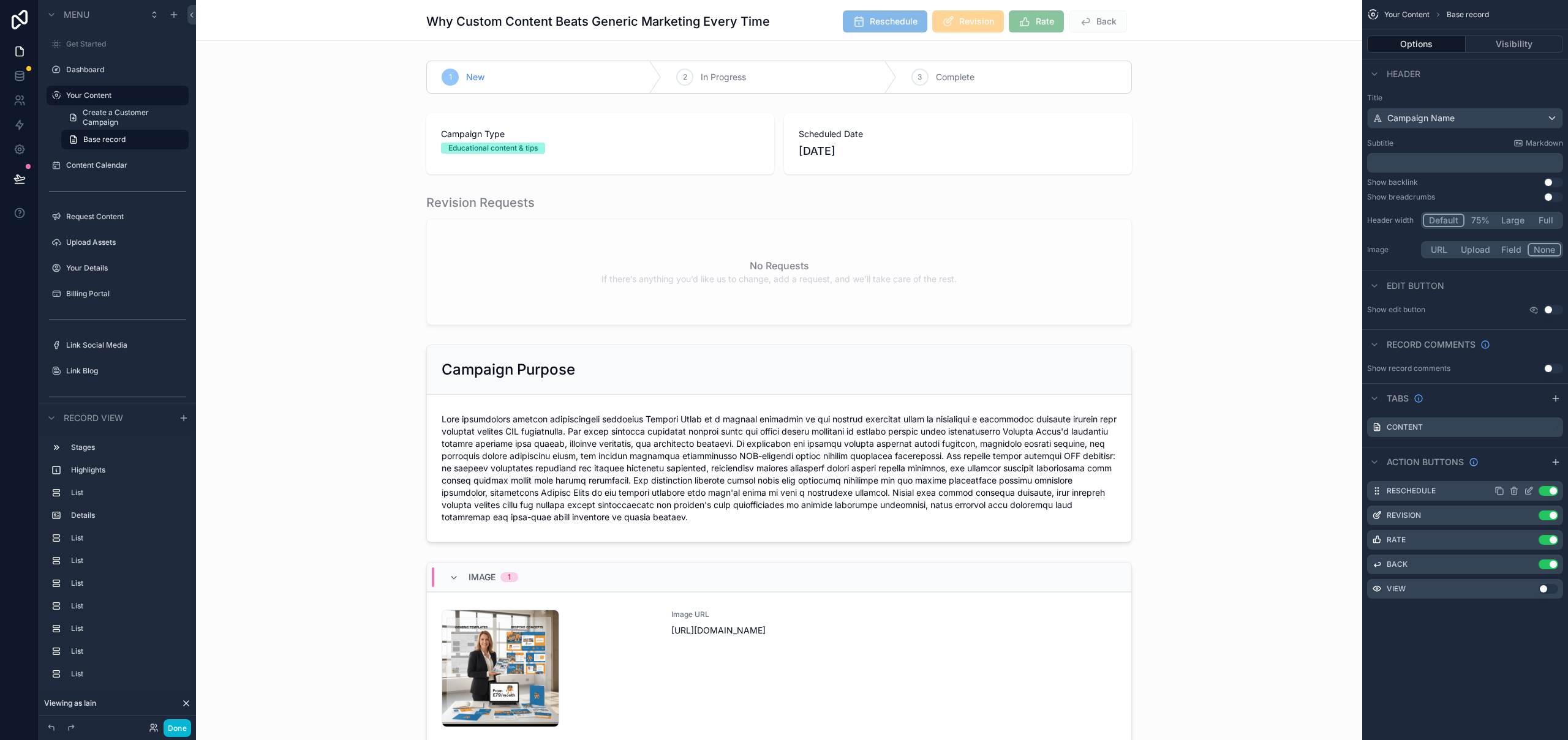
click at [1530, 489] on icon "scrollable content" at bounding box center [1528, 490] width 10 height 10
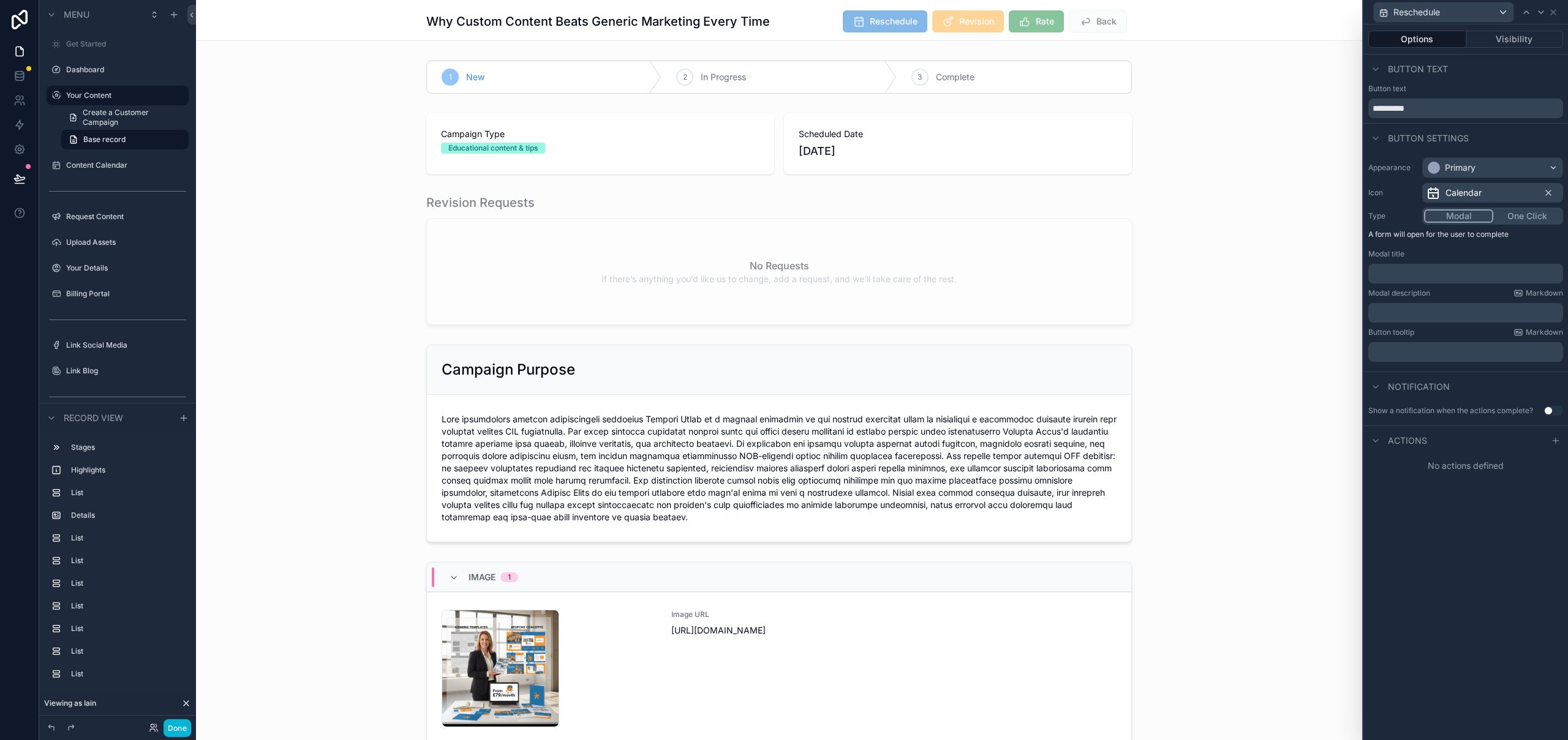
click at [1460, 211] on button "Modal" at bounding box center [1458, 216] width 69 height 14
click at [1459, 219] on button "Modal" at bounding box center [1458, 216] width 69 height 14
click at [1552, 441] on icon at bounding box center [1555, 440] width 10 height 10
click at [1429, 492] on span "Select a type" at bounding box center [1405, 489] width 54 height 10
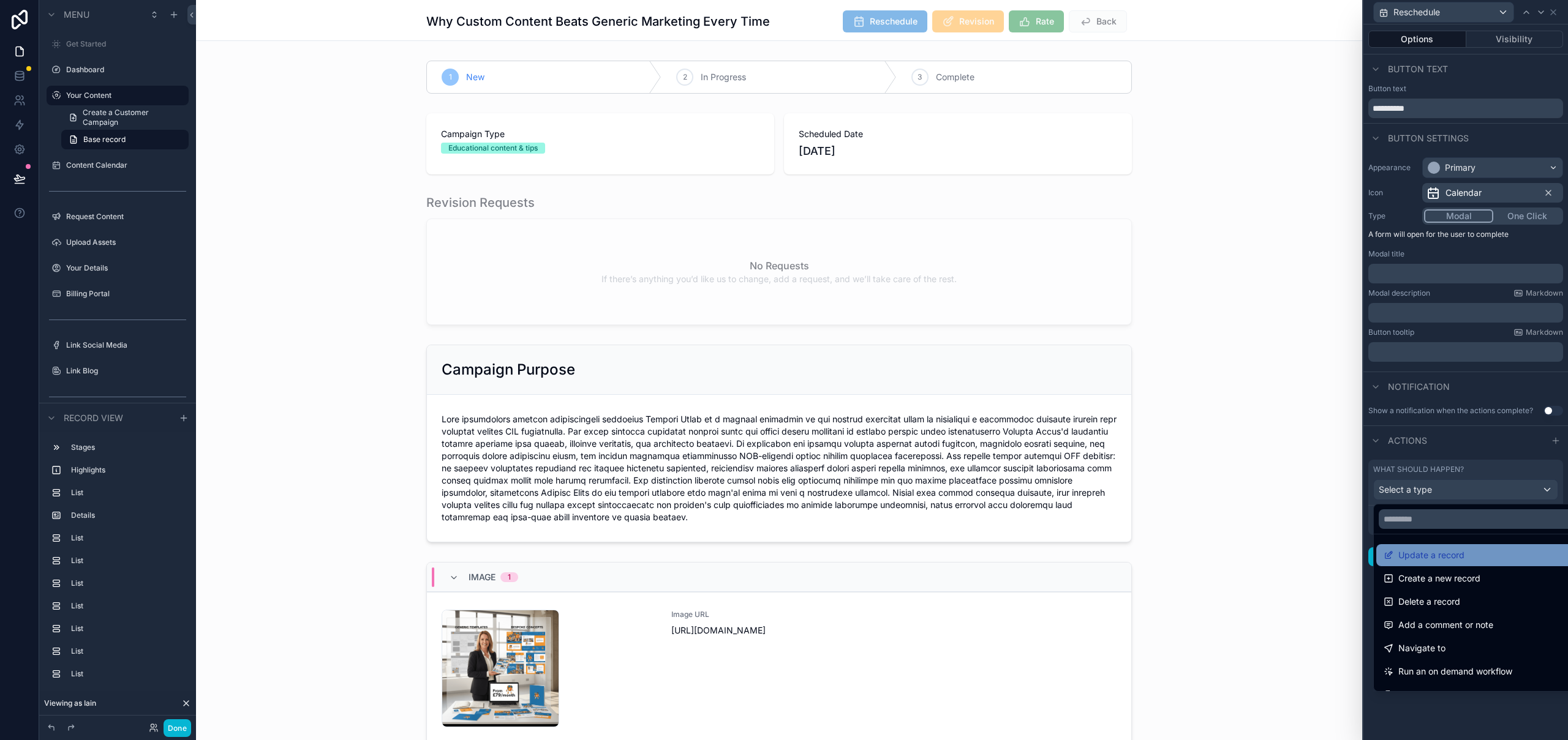
click at [1484, 554] on div "Update a record" at bounding box center [1480, 555] width 192 height 15
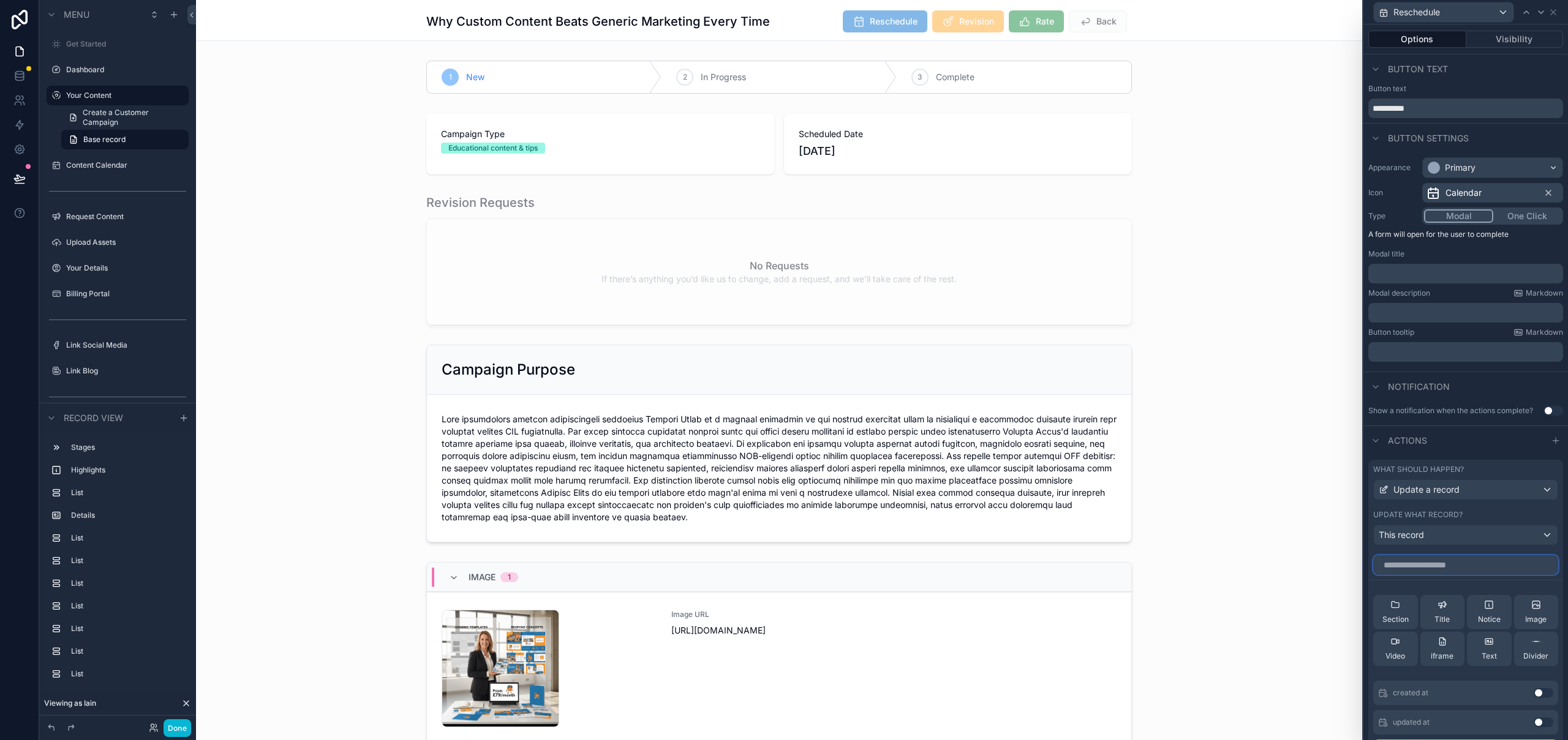
click at [1512, 571] on input "text" at bounding box center [1466, 565] width 185 height 20
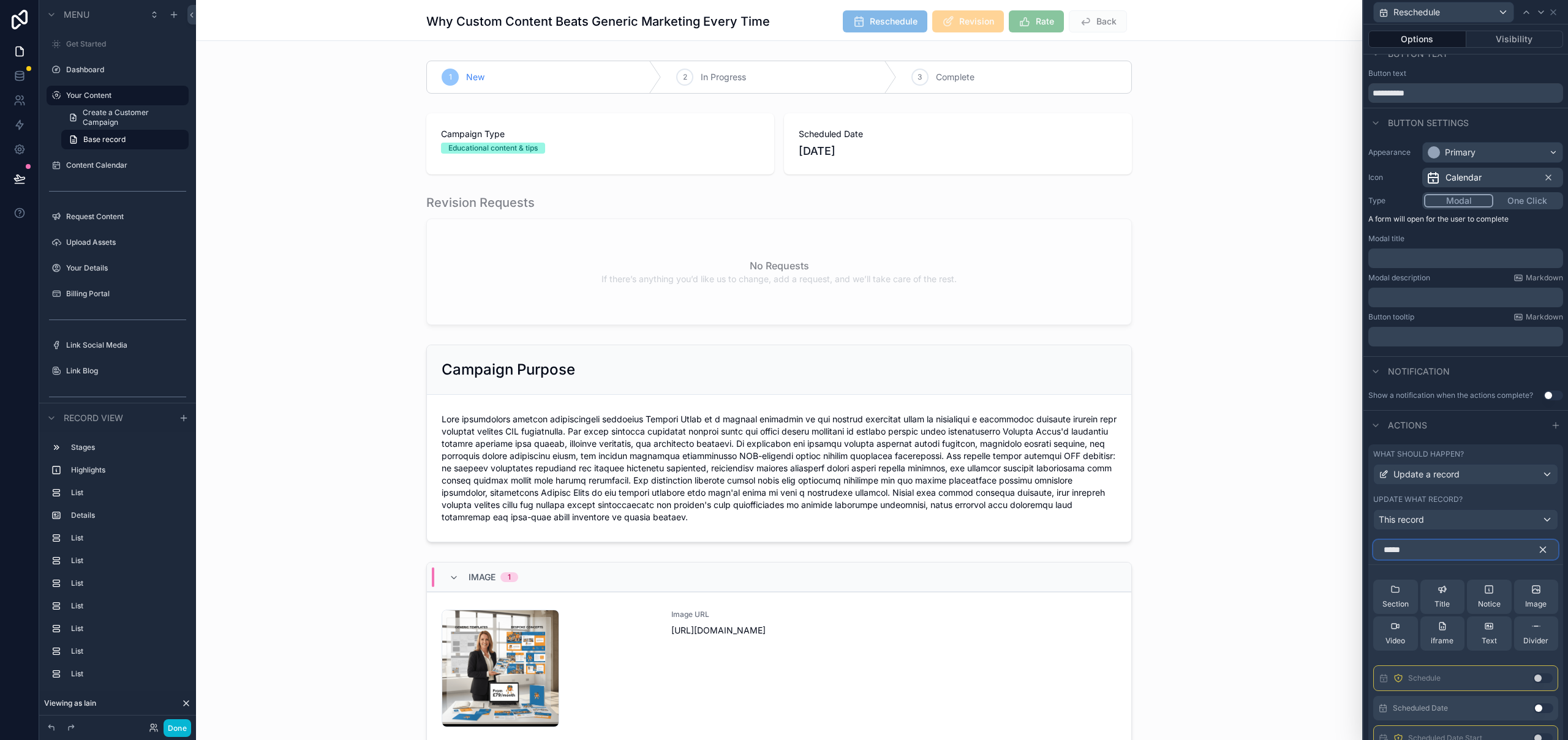
scroll to position [39, 0]
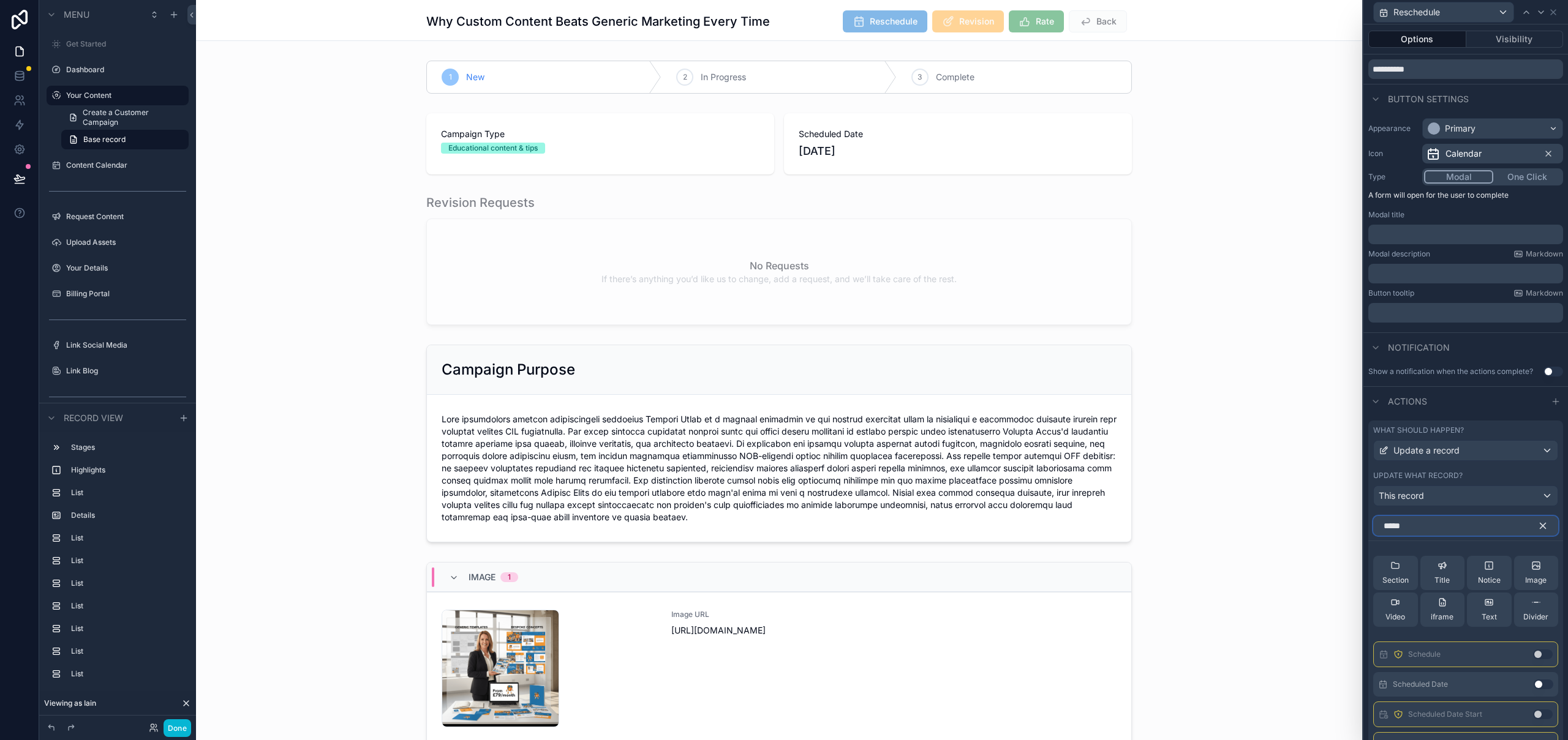
type input "*****"
click at [1533, 683] on button "Use setting" at bounding box center [1543, 684] width 20 height 10
click at [1537, 524] on icon "button" at bounding box center [1542, 526] width 11 height 11
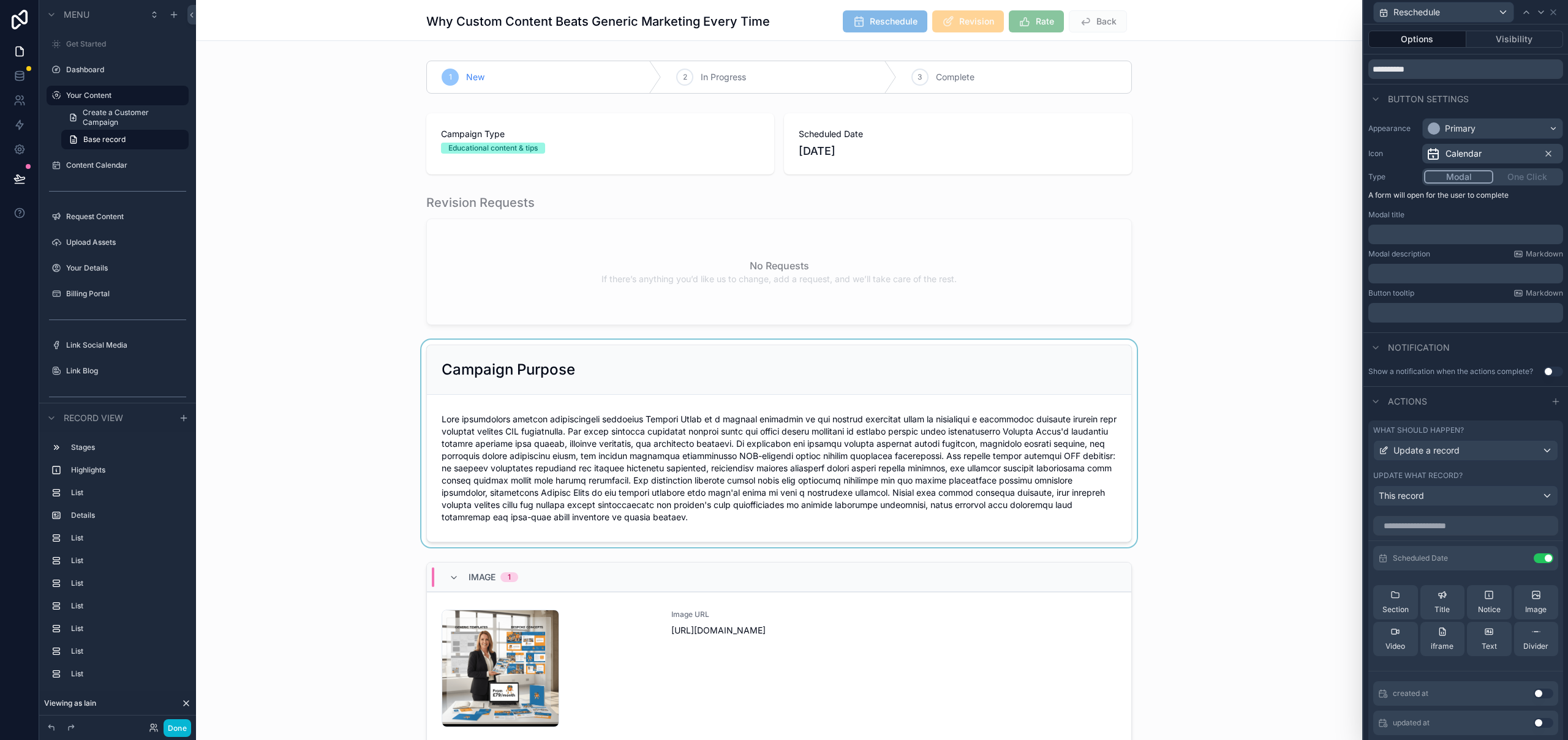
click at [1297, 510] on div "scrollable content" at bounding box center [779, 443] width 1166 height 207
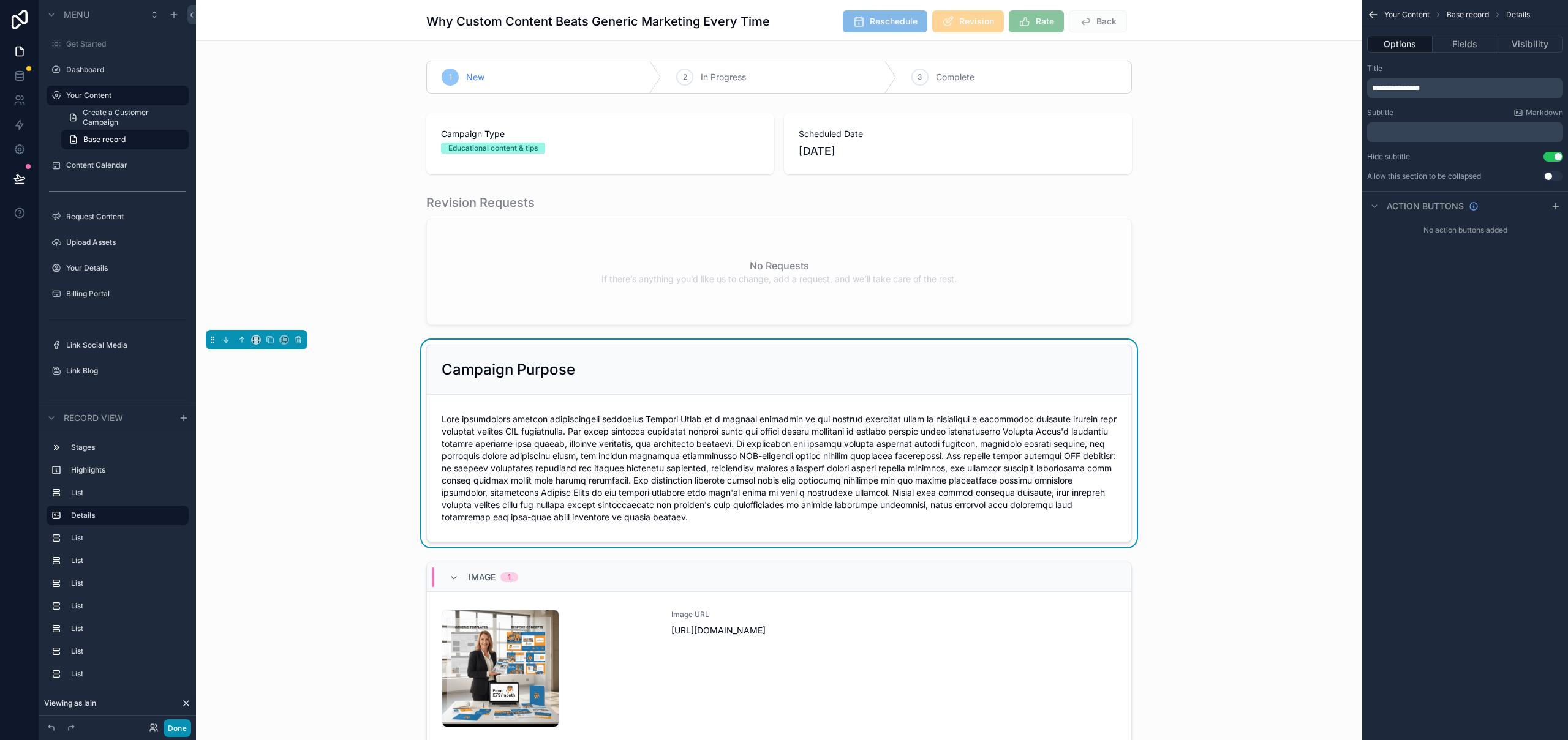
click at [171, 724] on button "Done" at bounding box center [177, 728] width 28 height 18
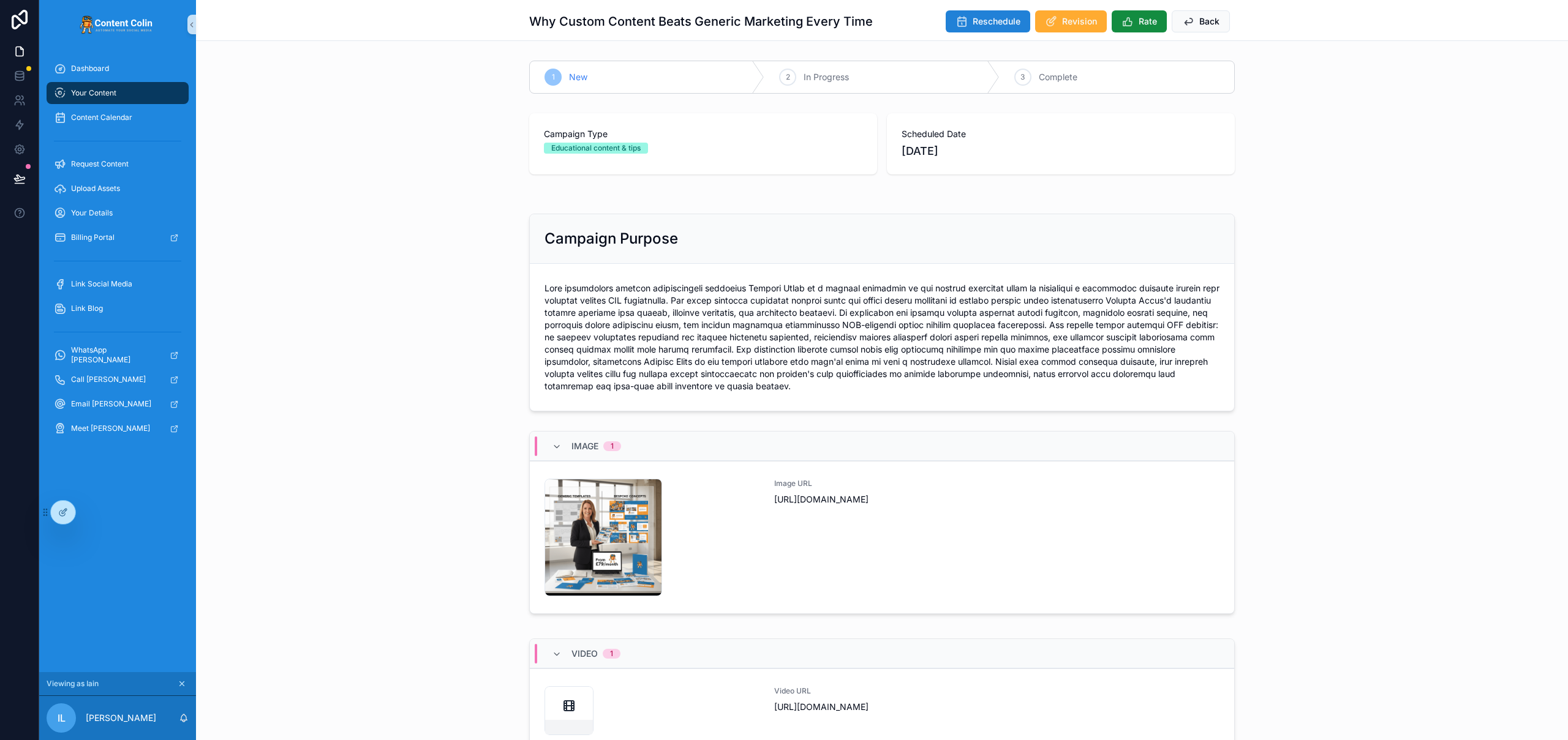
click at [983, 27] on span "Reschedule" at bounding box center [996, 22] width 48 height 12
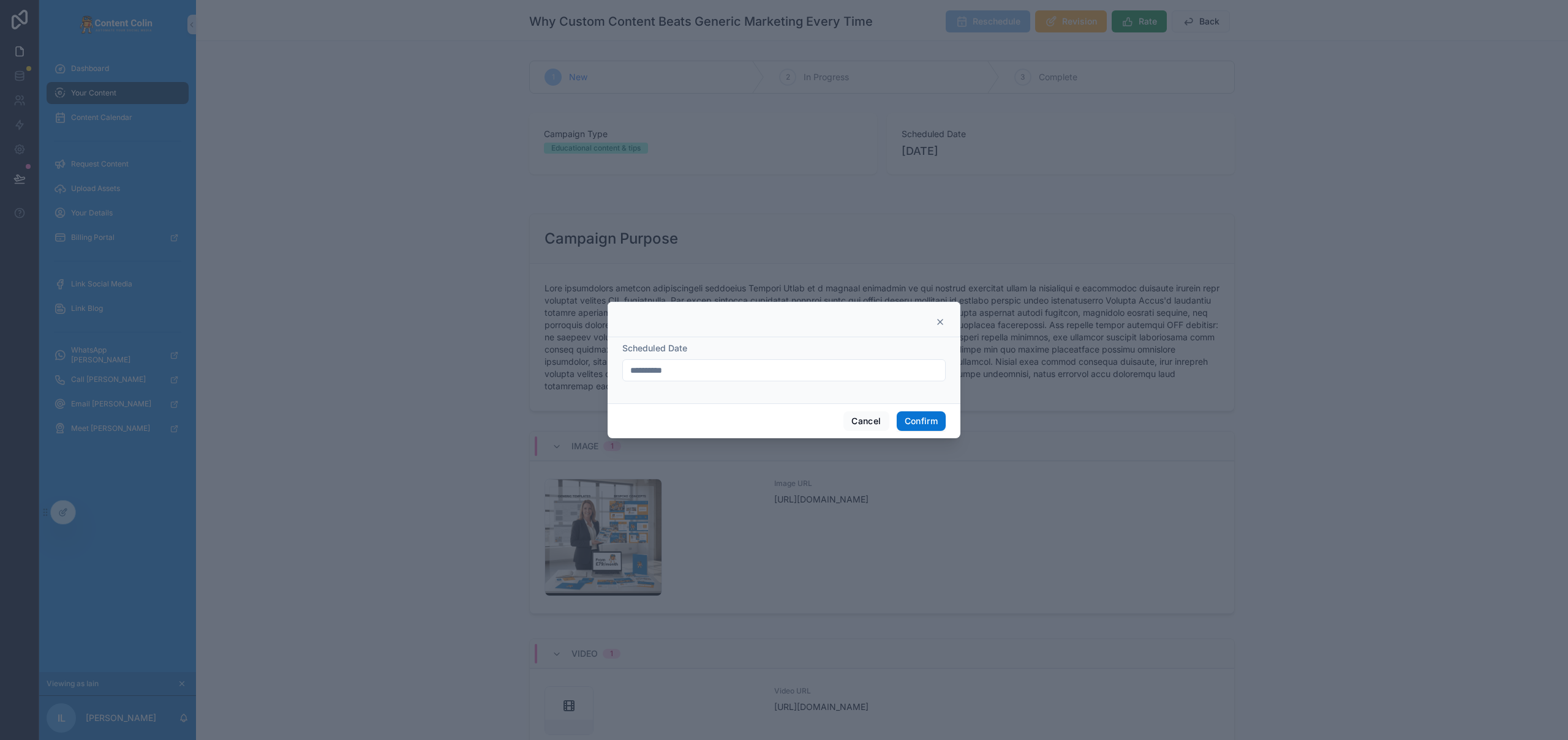
click at [714, 368] on input "**********" at bounding box center [784, 371] width 322 height 17
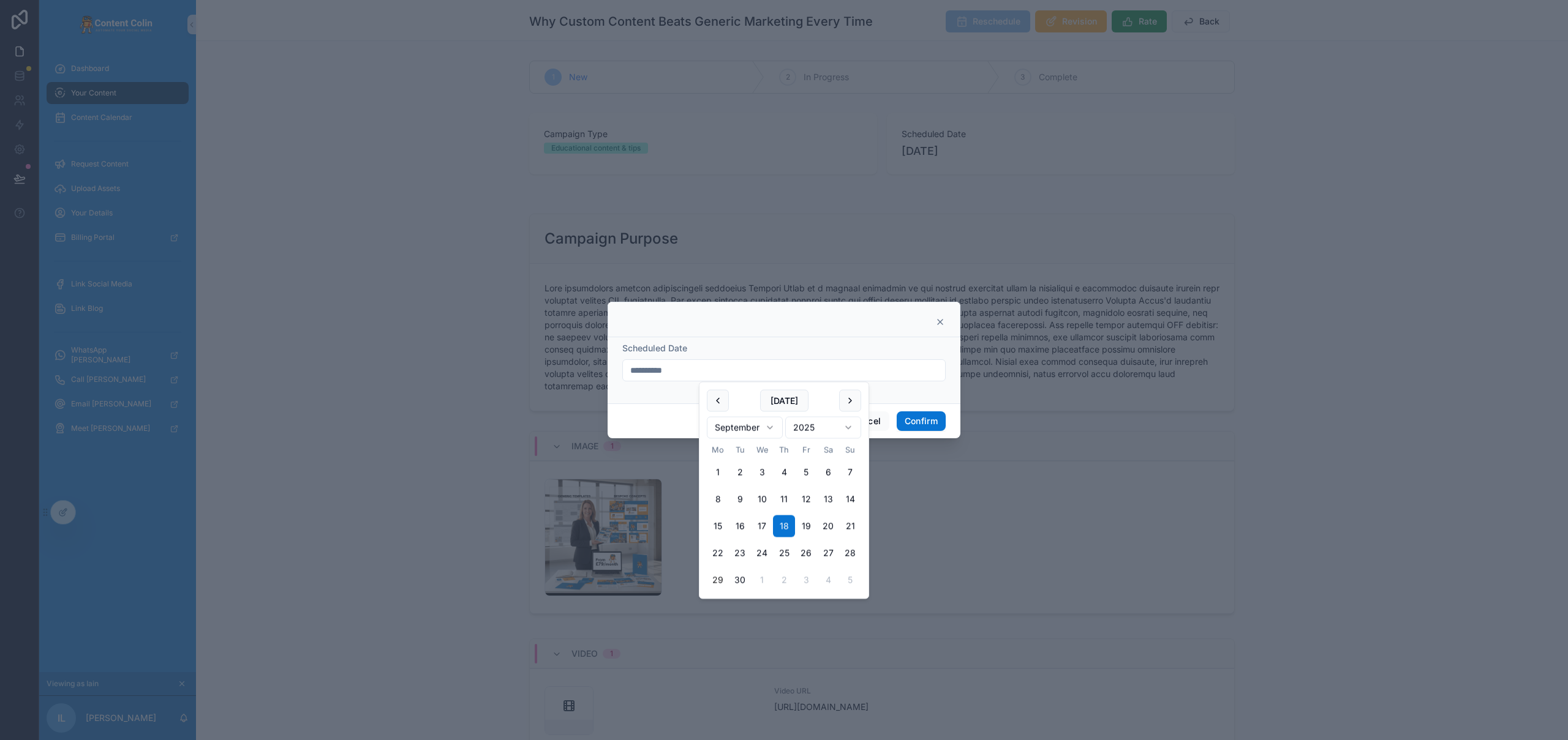
click at [732, 342] on div "Scheduled Date" at bounding box center [784, 348] width 323 height 12
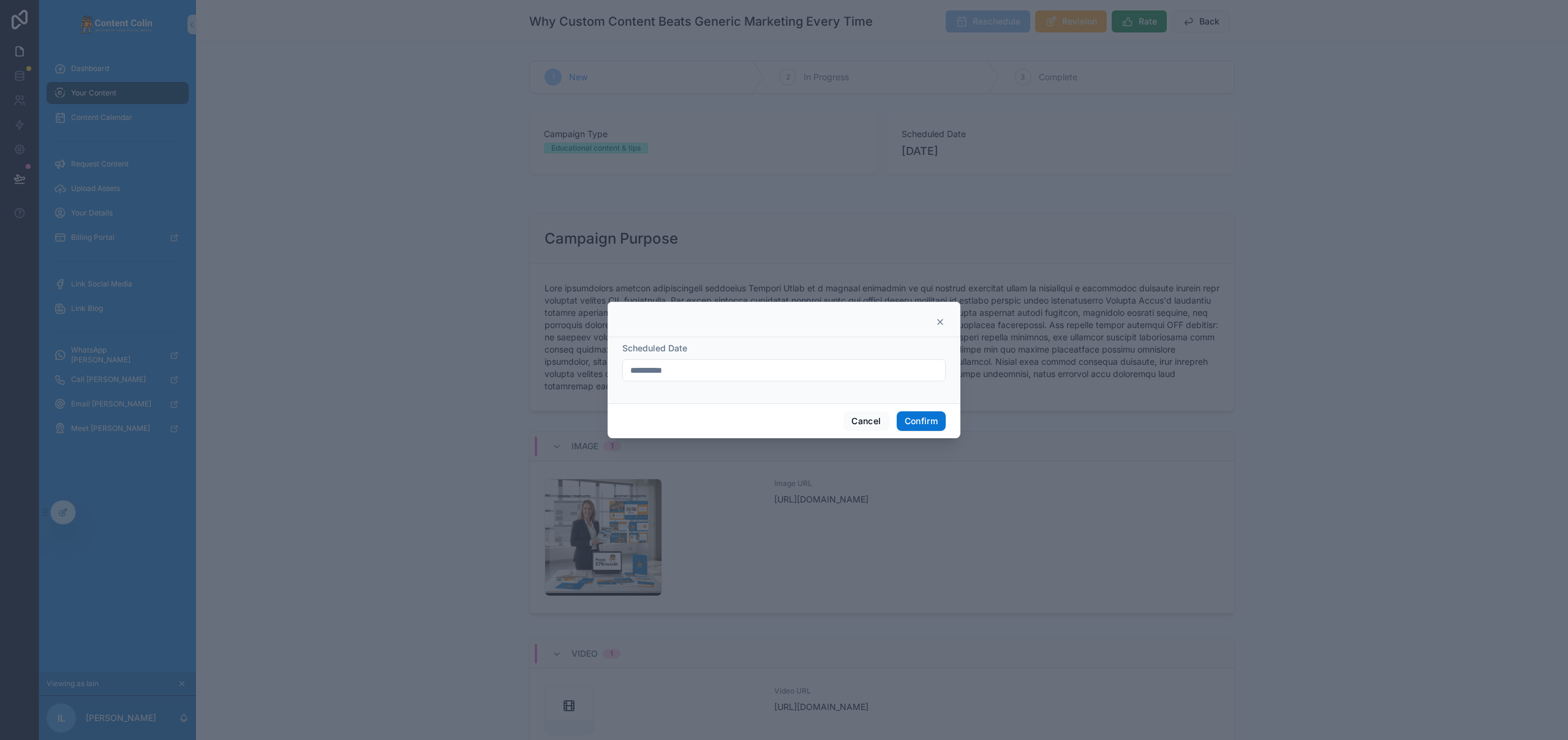
drag, startPoint x: 939, startPoint y: 320, endPoint x: 911, endPoint y: 328, distance: 29.1
click at [938, 318] on icon at bounding box center [939, 322] width 10 height 10
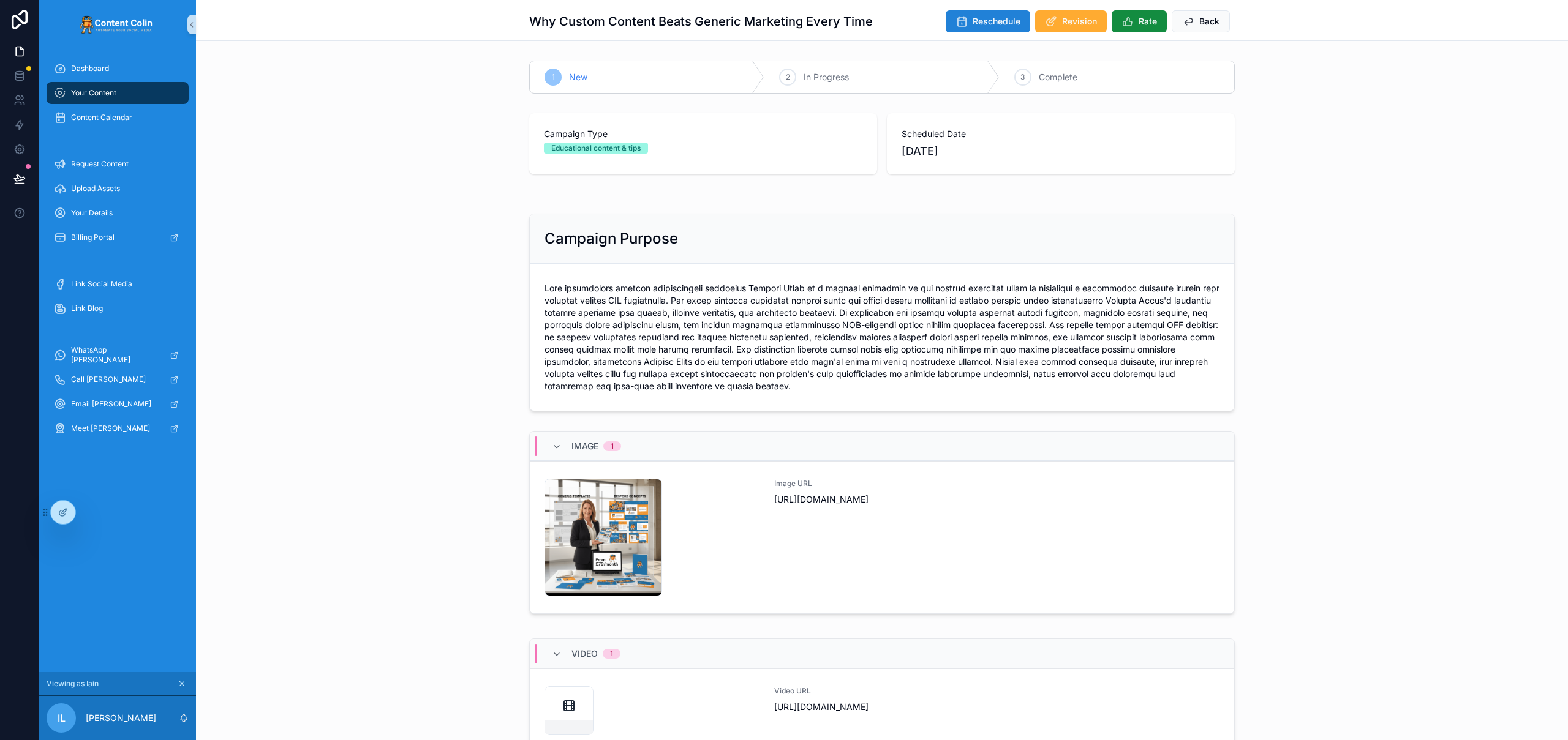
click at [973, 20] on span "Reschedule" at bounding box center [996, 22] width 48 height 12
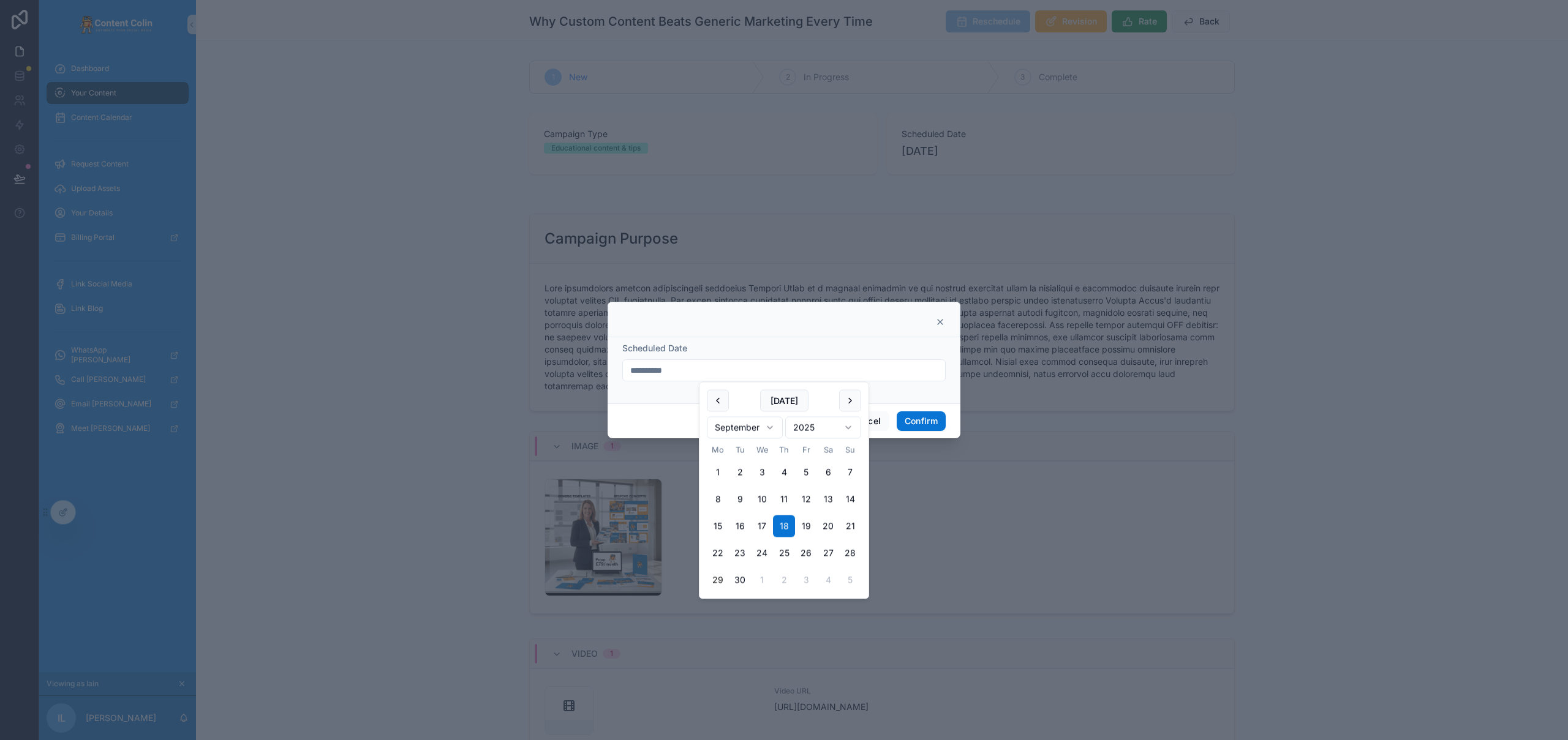
drag, startPoint x: 698, startPoint y: 369, endPoint x: 588, endPoint y: 365, distance: 110.1
click at [586, 366] on div "**********" at bounding box center [784, 370] width 1568 height 740
click at [747, 343] on div "Scheduled Date" at bounding box center [784, 348] width 323 height 12
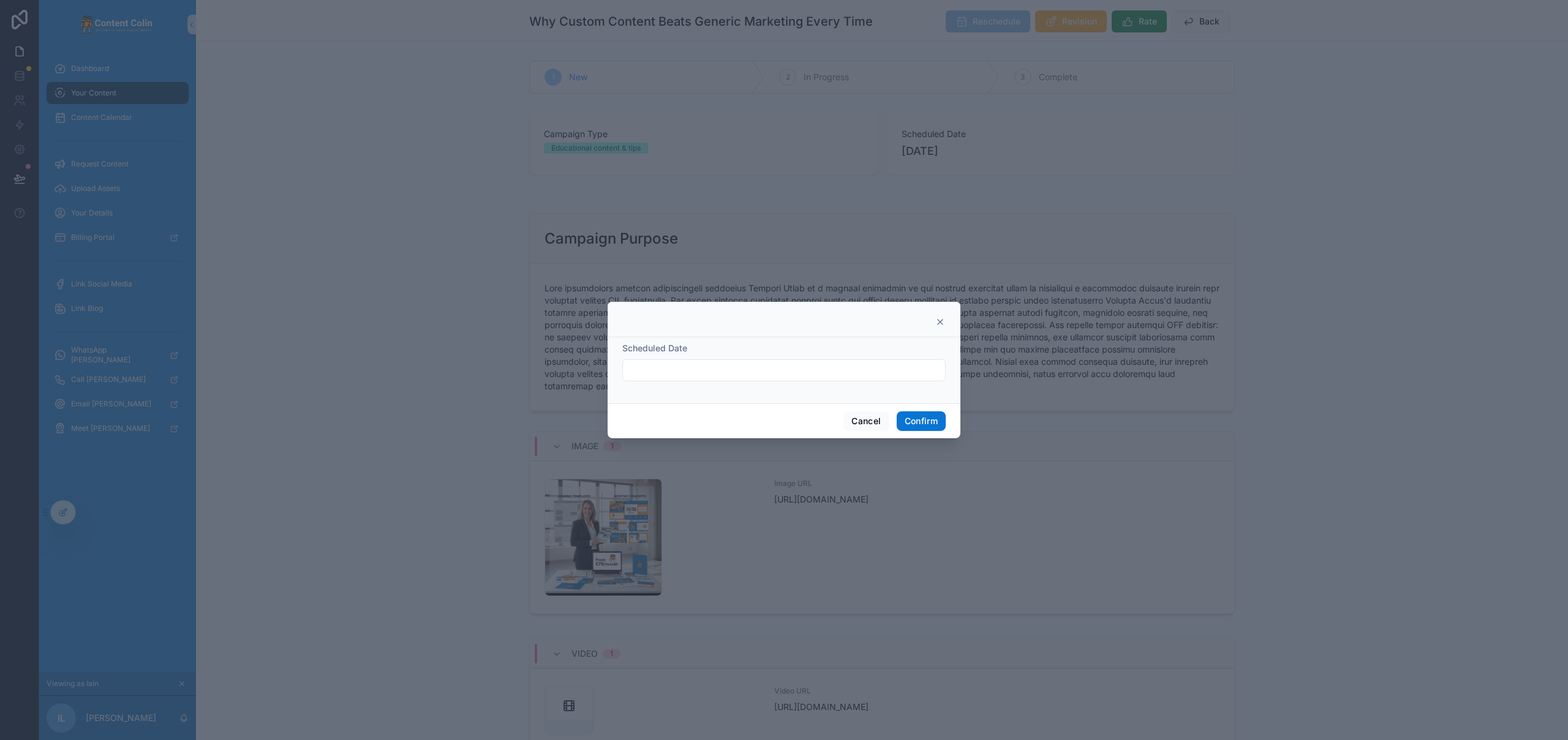
click at [940, 320] on icon at bounding box center [939, 322] width 10 height 10
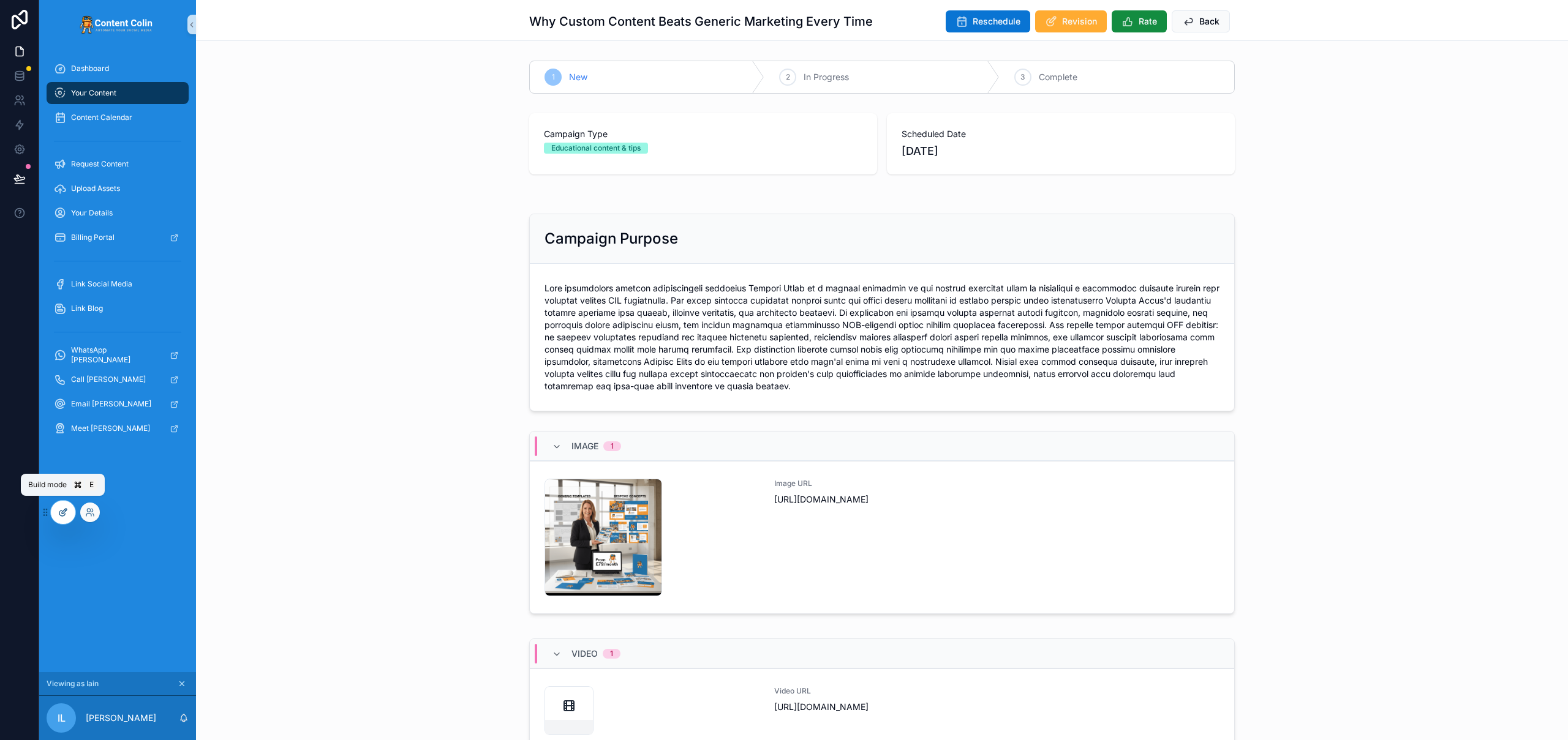
click at [62, 512] on icon at bounding box center [65, 511] width 5 height 5
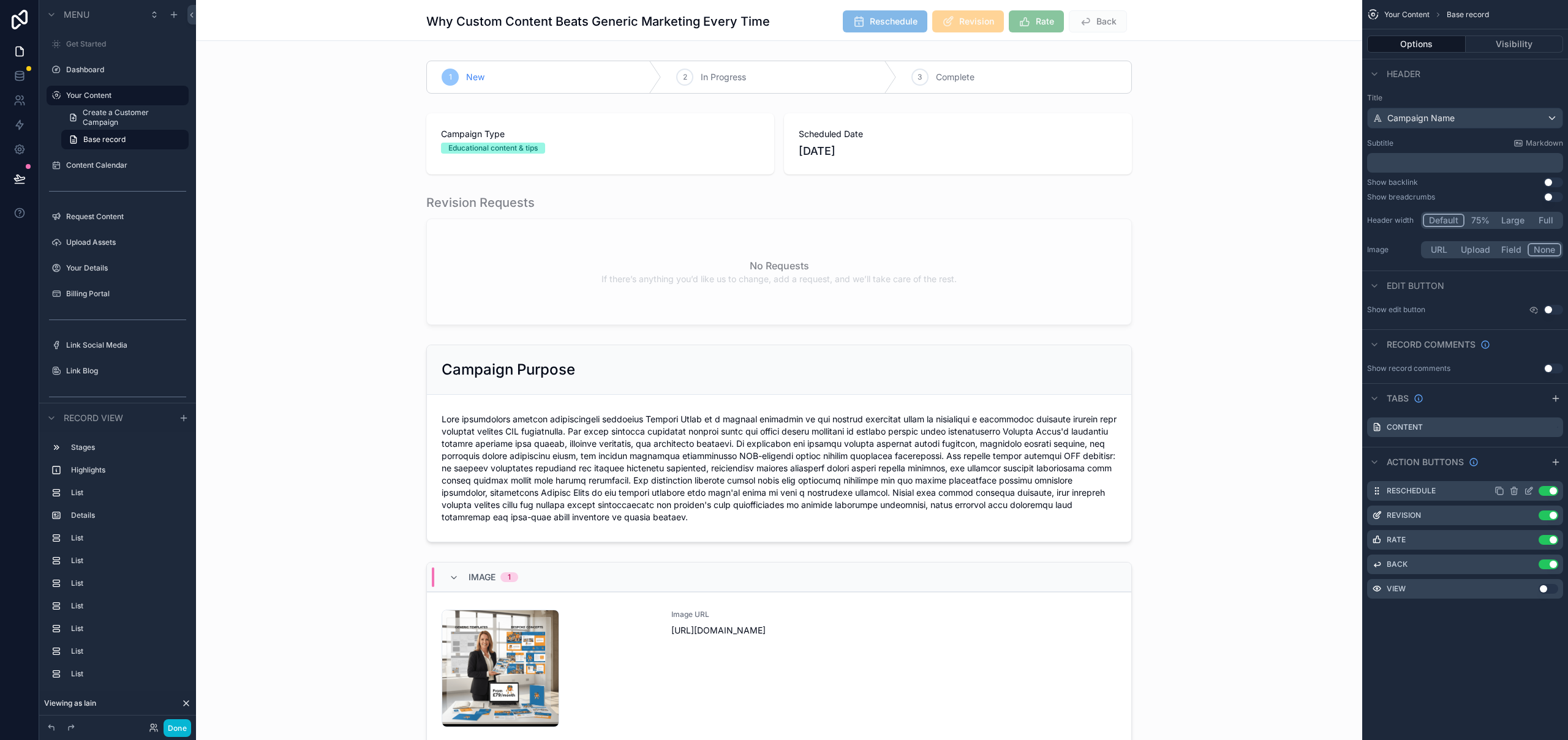
click at [1531, 490] on icon "scrollable content" at bounding box center [1530, 490] width 5 height 5
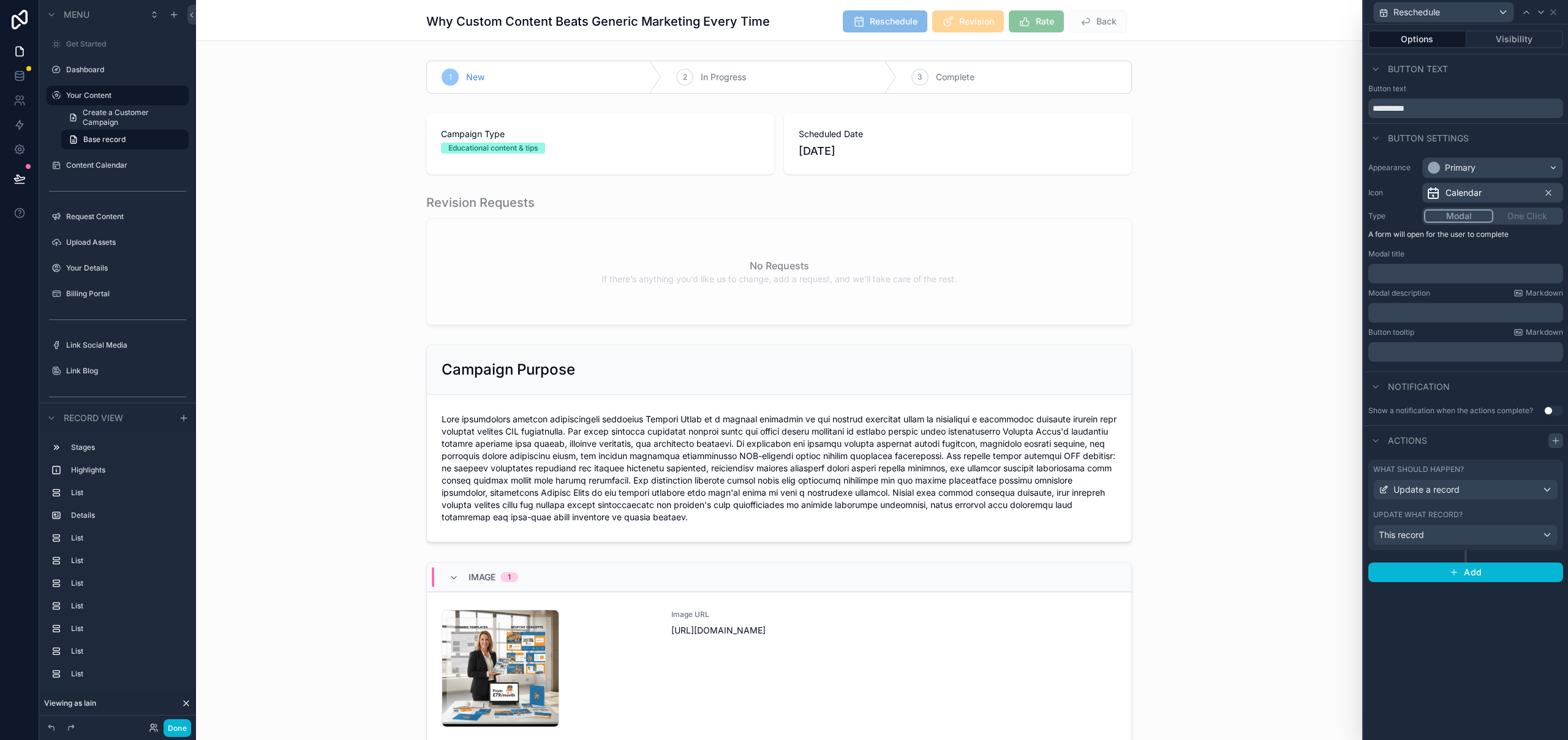
click at [1557, 441] on icon at bounding box center [1555, 441] width 5 height 0
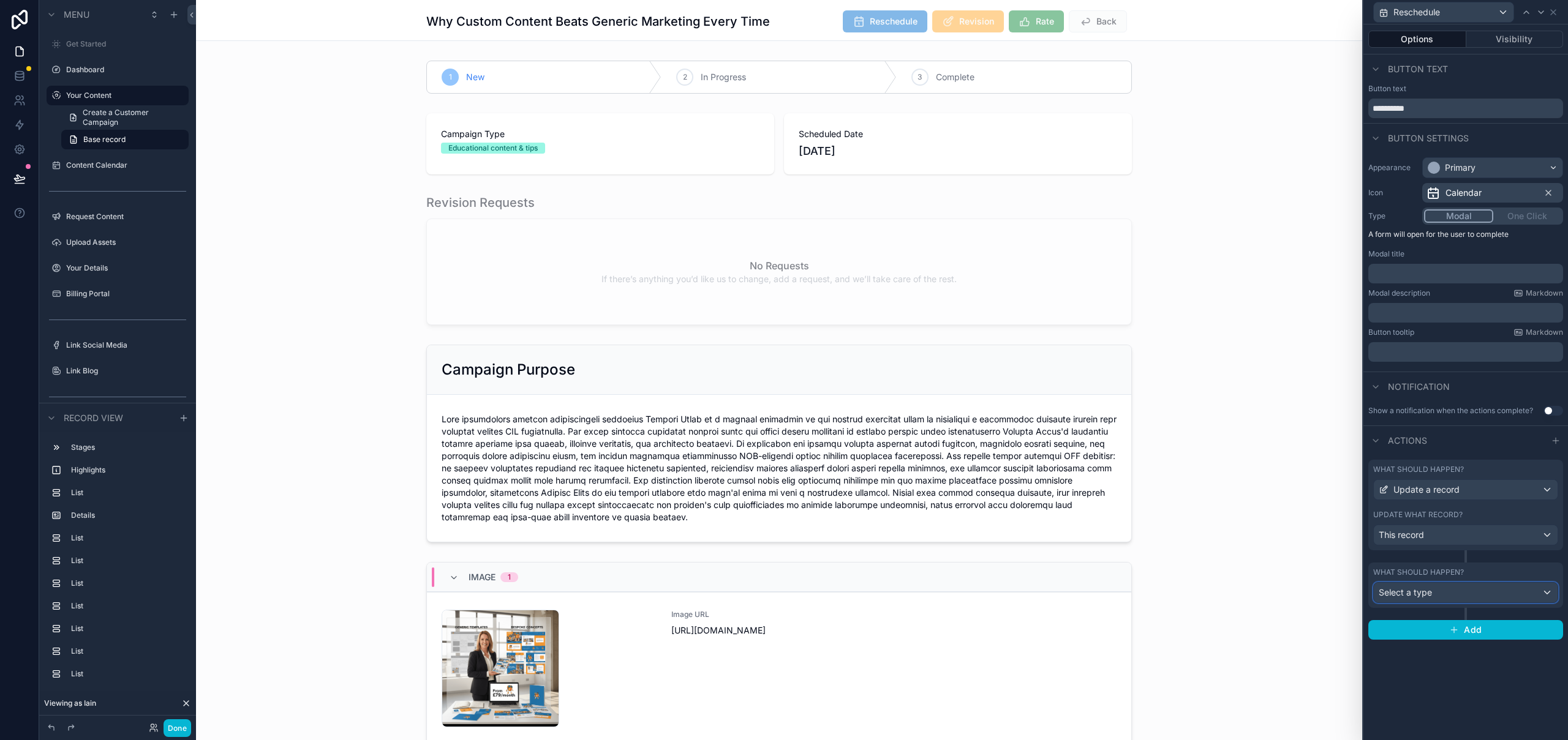
click at [1459, 586] on div "Select a type" at bounding box center [1465, 592] width 183 height 20
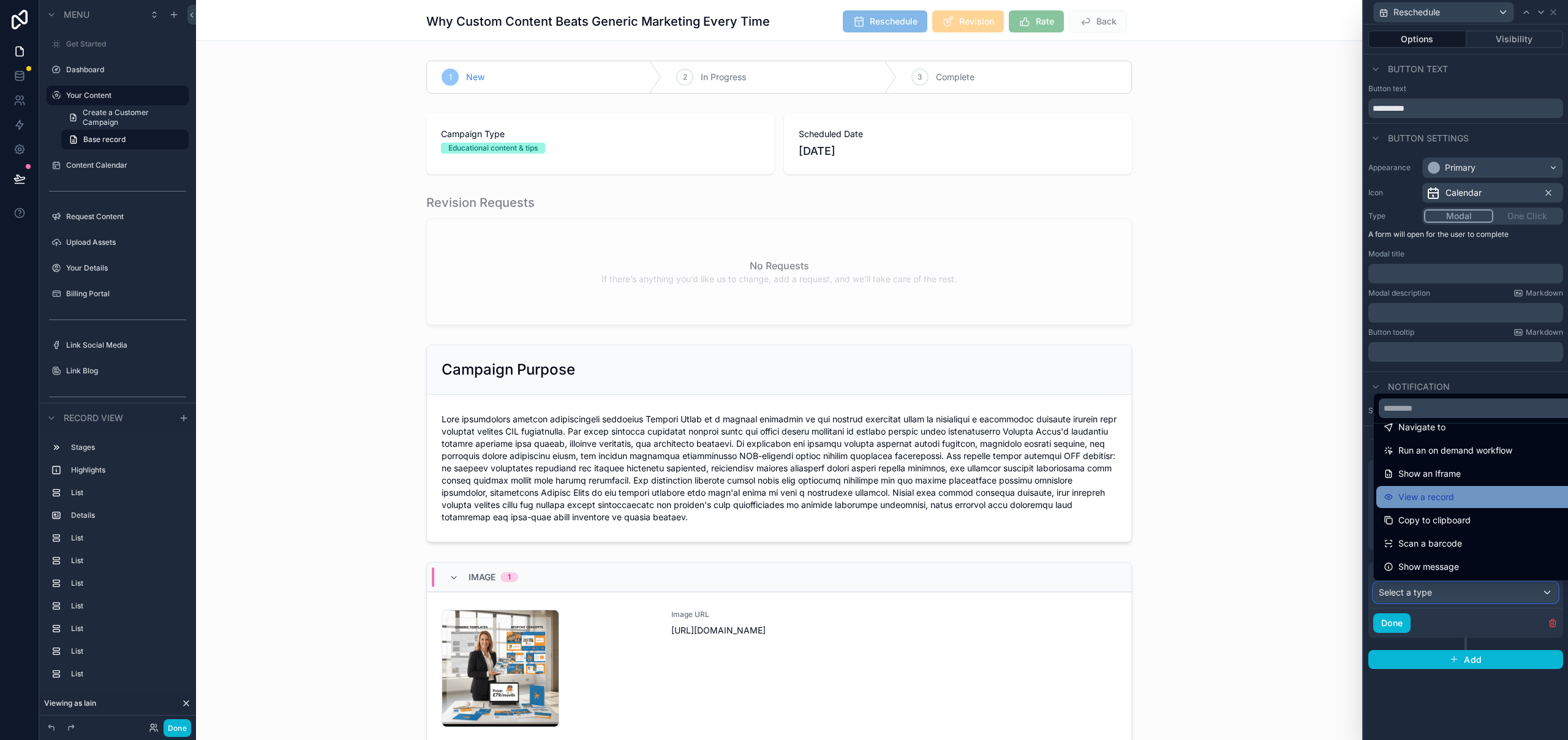
scroll to position [0, 0]
drag, startPoint x: 1473, startPoint y: 716, endPoint x: 1501, endPoint y: 692, distance: 36.9
click at [1474, 716] on div at bounding box center [1465, 370] width 205 height 740
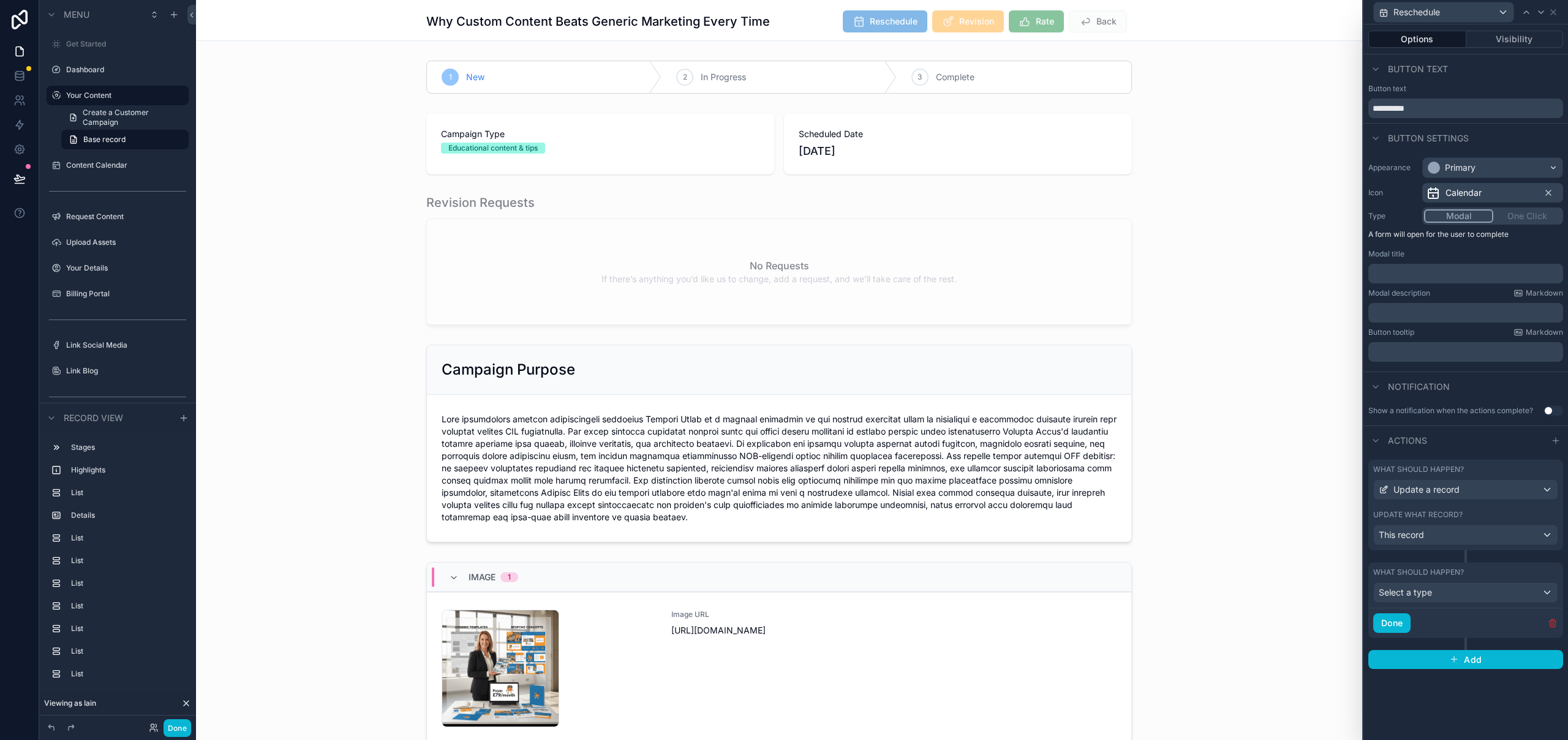
click at [1553, 622] on icon "button" at bounding box center [1553, 623] width 0 height 3
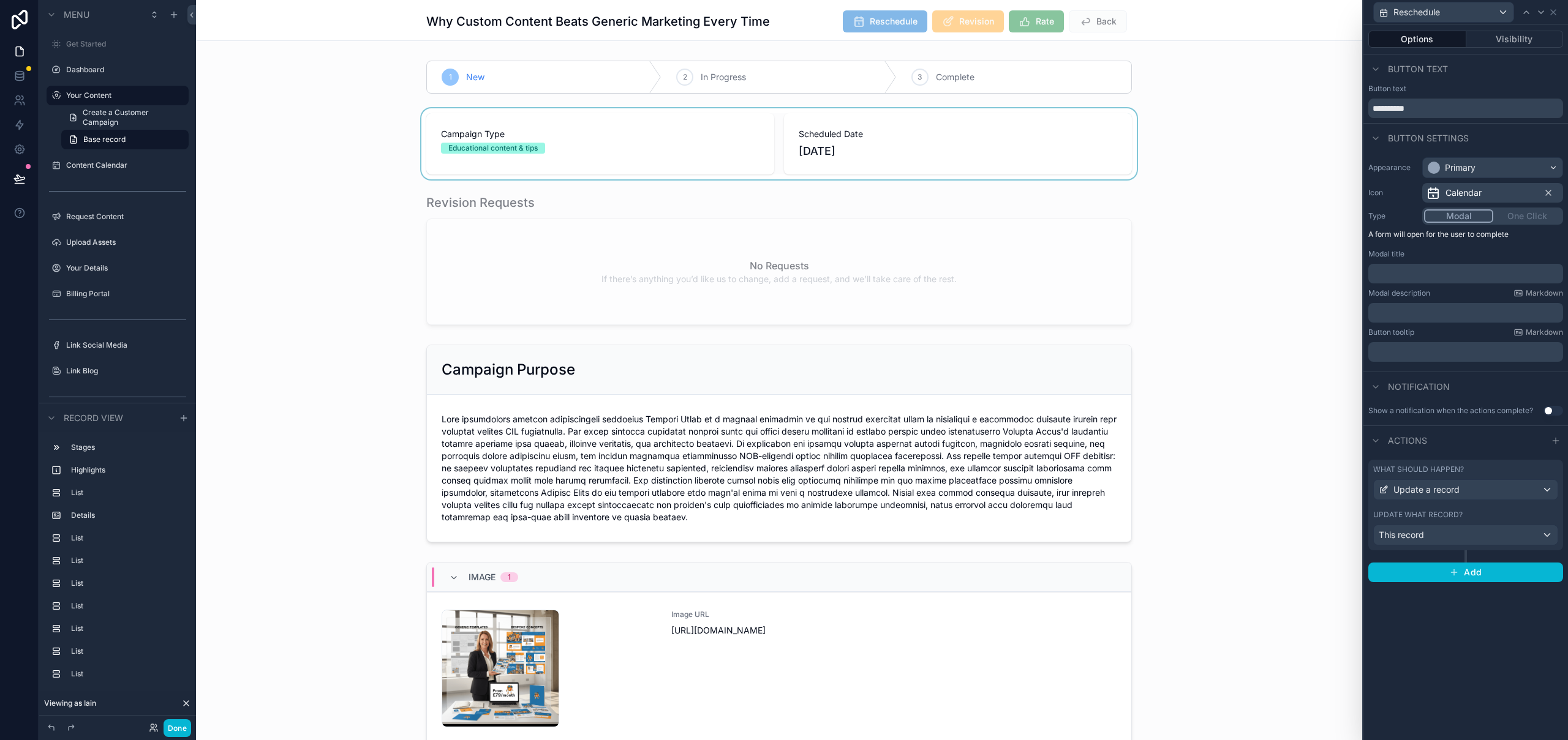
click at [1061, 136] on div "scrollable content" at bounding box center [779, 144] width 1166 height 71
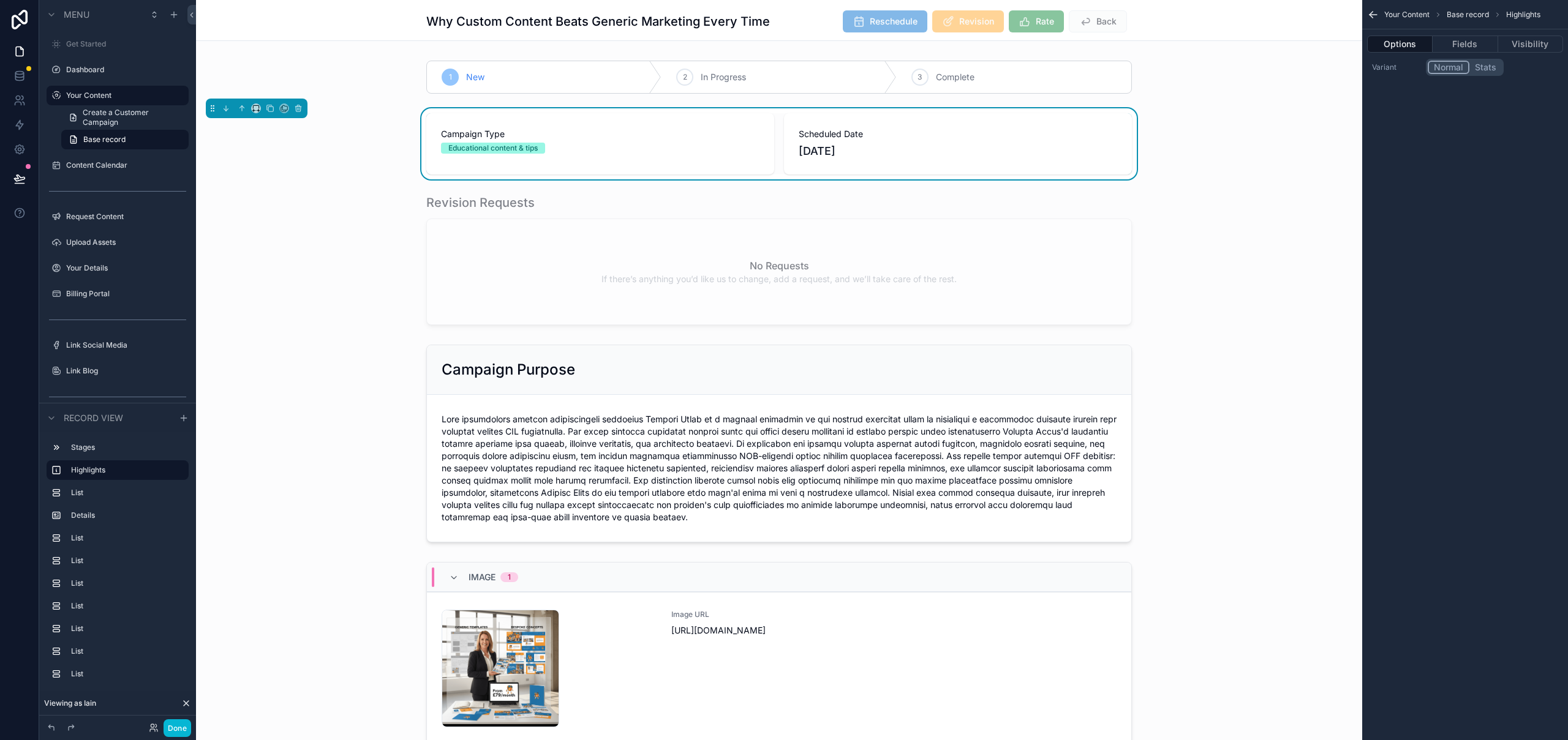
click at [1405, 45] on button "Options" at bounding box center [1400, 44] width 66 height 17
click at [1492, 67] on button "Stats" at bounding box center [1486, 67] width 33 height 14
click at [1447, 66] on button "Normal" at bounding box center [1448, 67] width 41 height 14
click at [1469, 64] on button "Stats" at bounding box center [1486, 67] width 33 height 14
click at [1279, 158] on div "Campaign Type Educational content & tips Scheduled Date 18th September 2025" at bounding box center [779, 144] width 1166 height 73
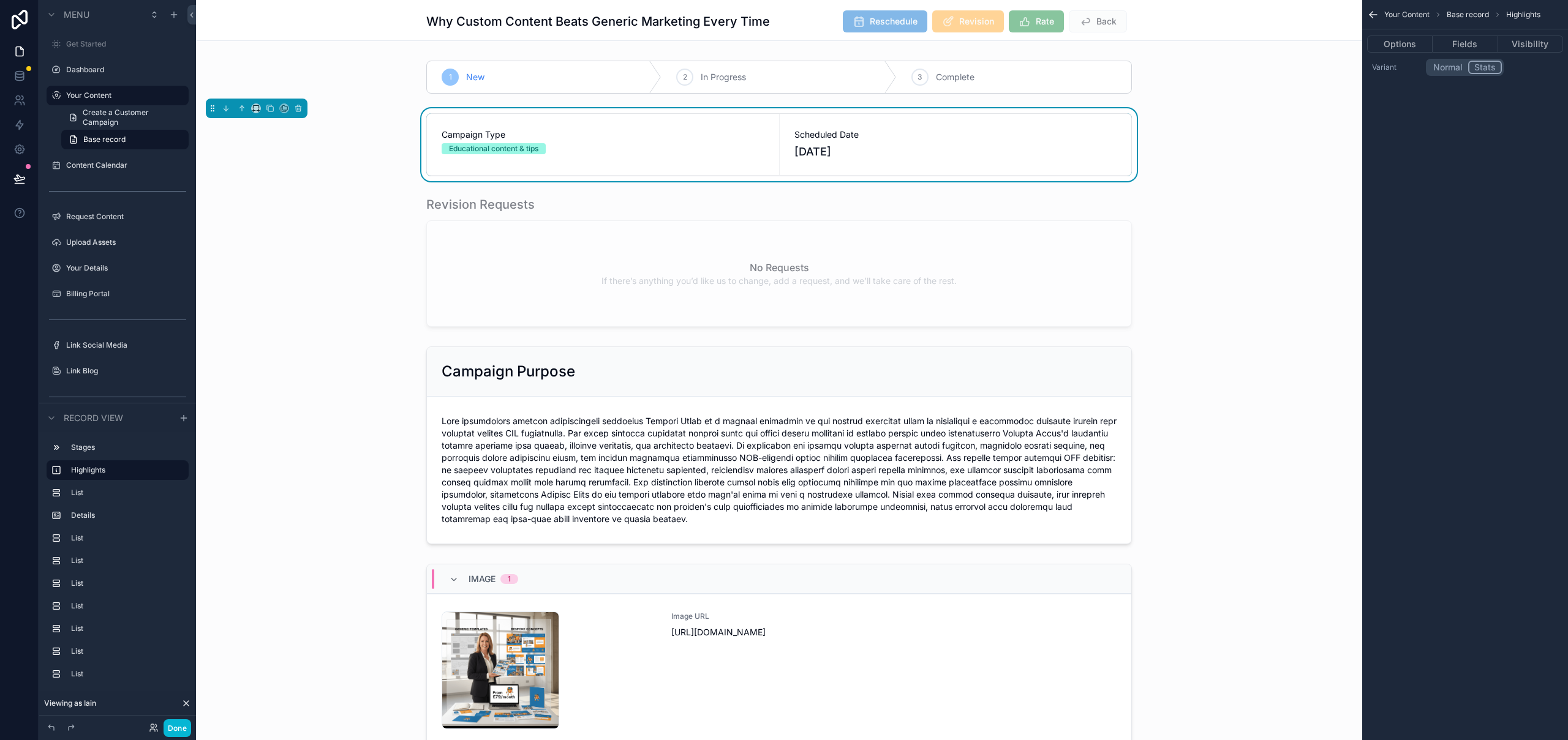
click at [1455, 66] on button "Normal" at bounding box center [1448, 67] width 41 height 14
click at [1411, 42] on button "Options" at bounding box center [1400, 44] width 66 height 17
click at [1476, 46] on button "Fields" at bounding box center [1464, 44] width 65 height 17
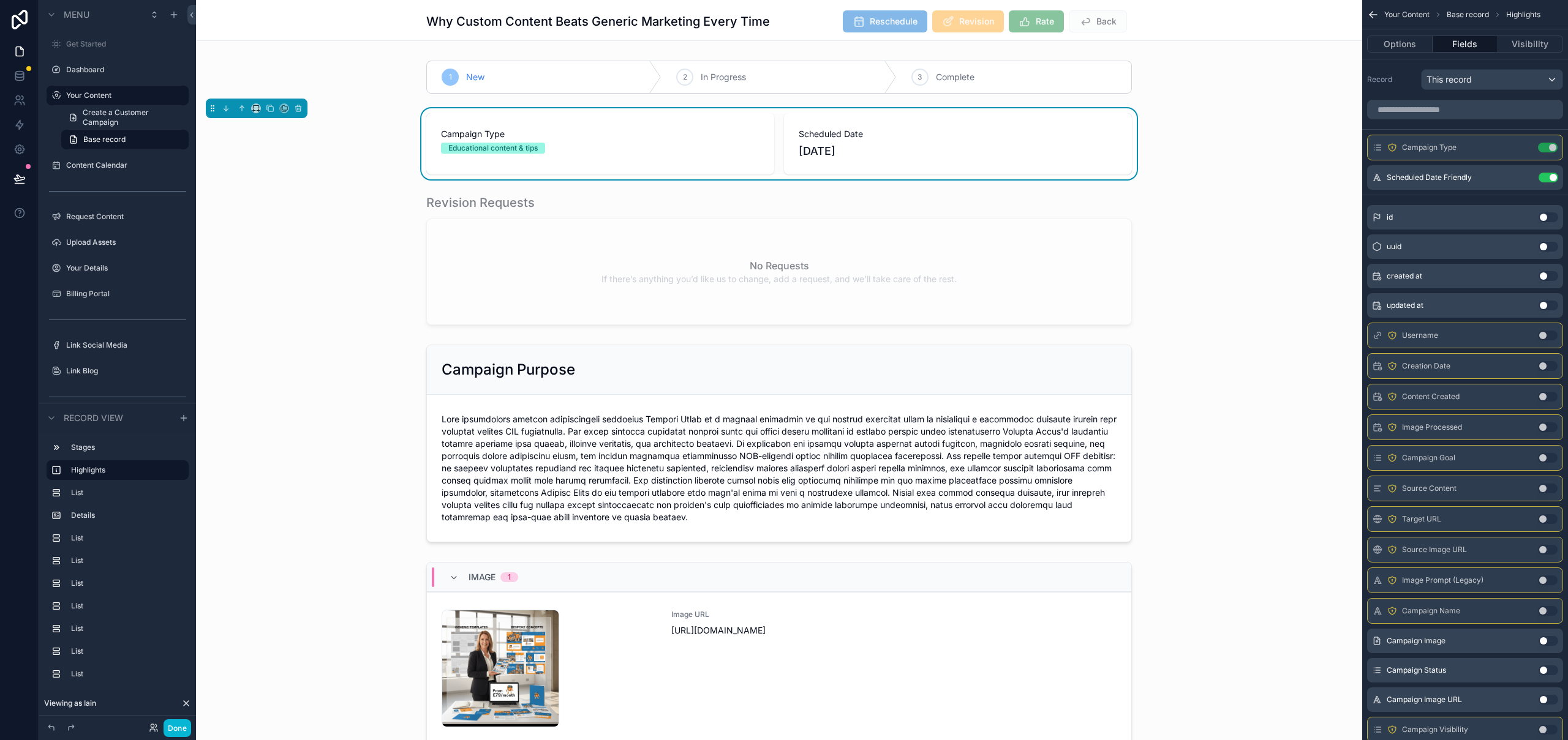
click at [1259, 169] on div "Campaign Type Educational content & tips Scheduled Date 18th September 2025" at bounding box center [779, 144] width 1166 height 71
click at [951, 264] on div "scrollable content" at bounding box center [779, 259] width 1166 height 141
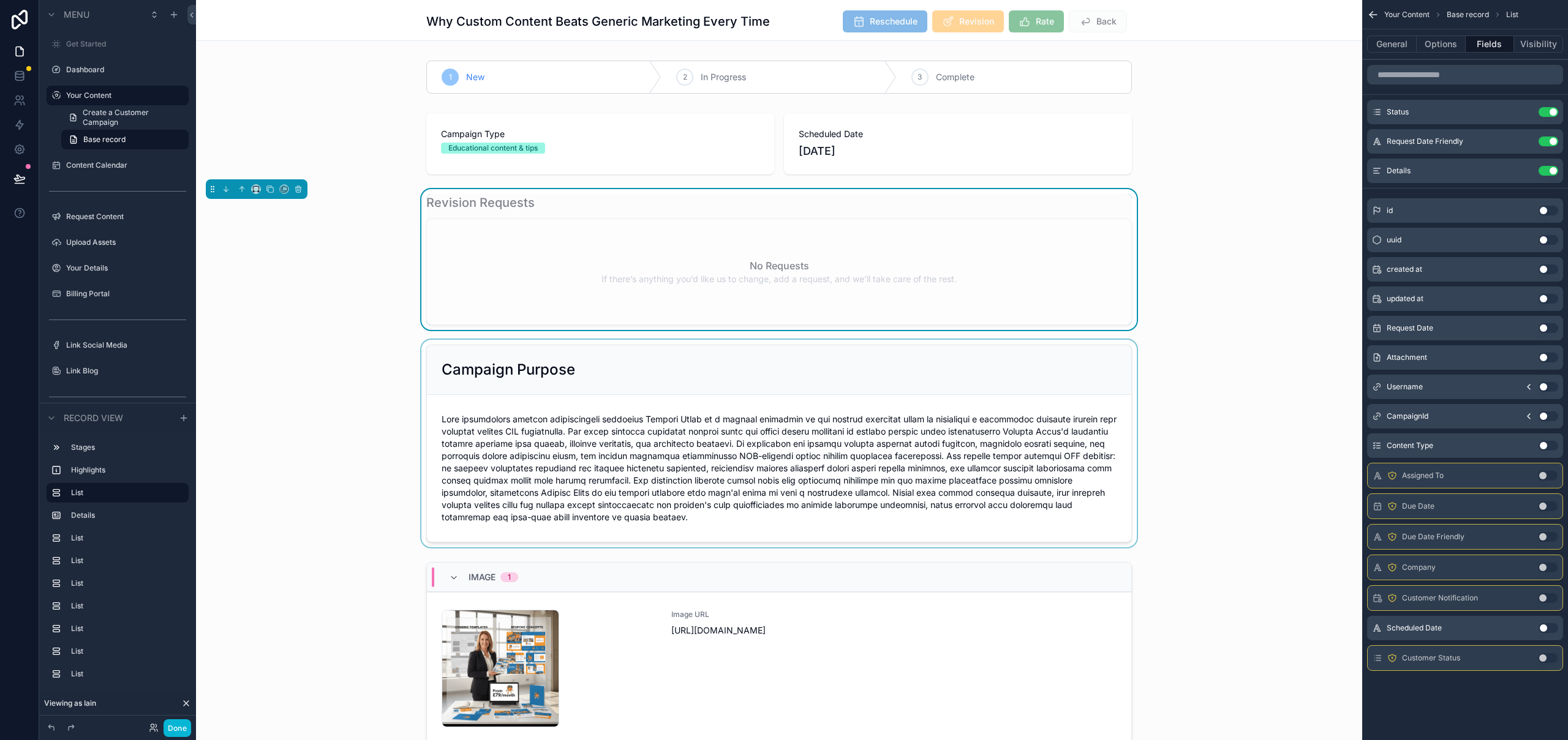
click at [1234, 462] on div "scrollable content" at bounding box center [779, 443] width 1166 height 207
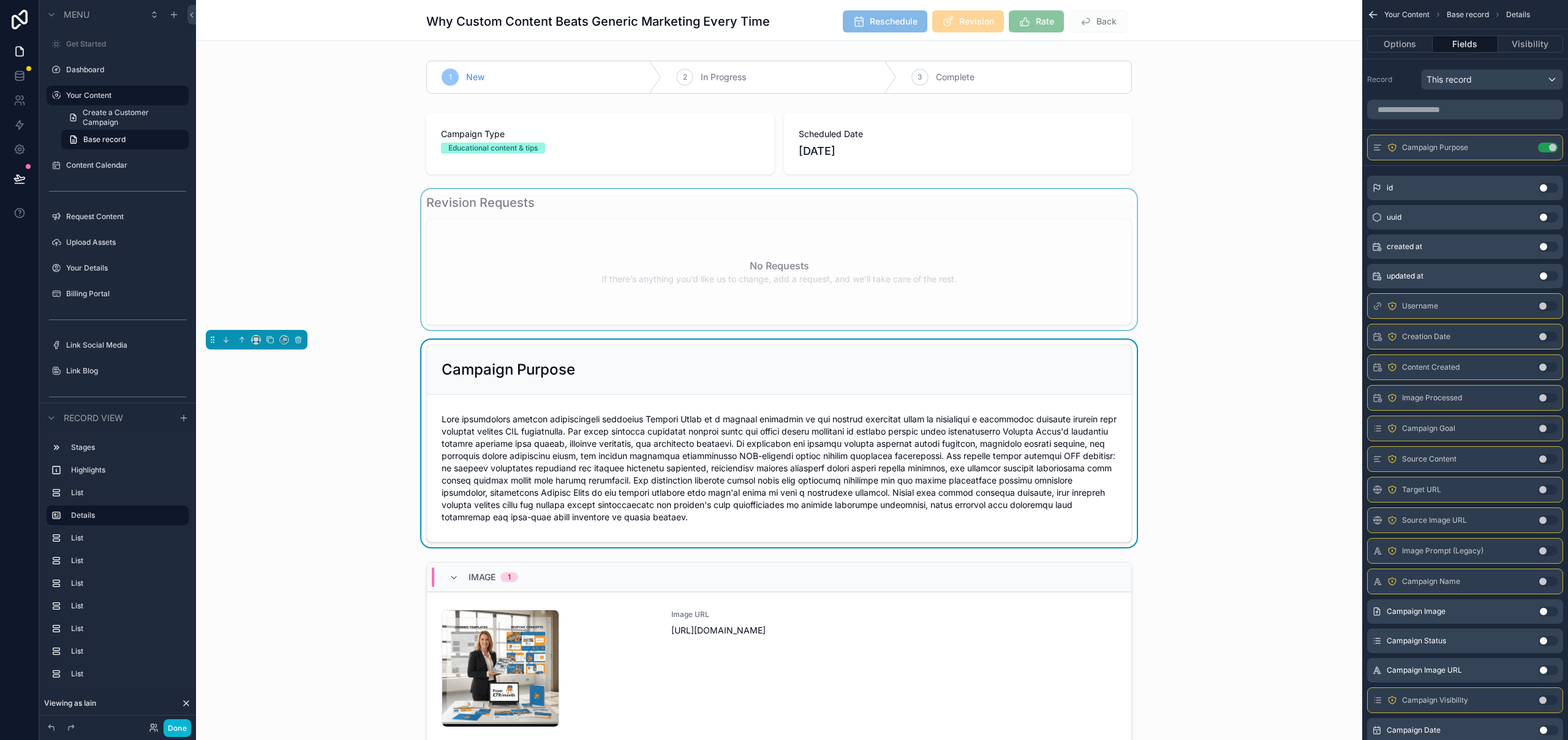
click at [1020, 467] on span "scrollable content" at bounding box center [779, 468] width 675 height 110
click at [1477, 114] on input "scrollable content" at bounding box center [1465, 109] width 196 height 20
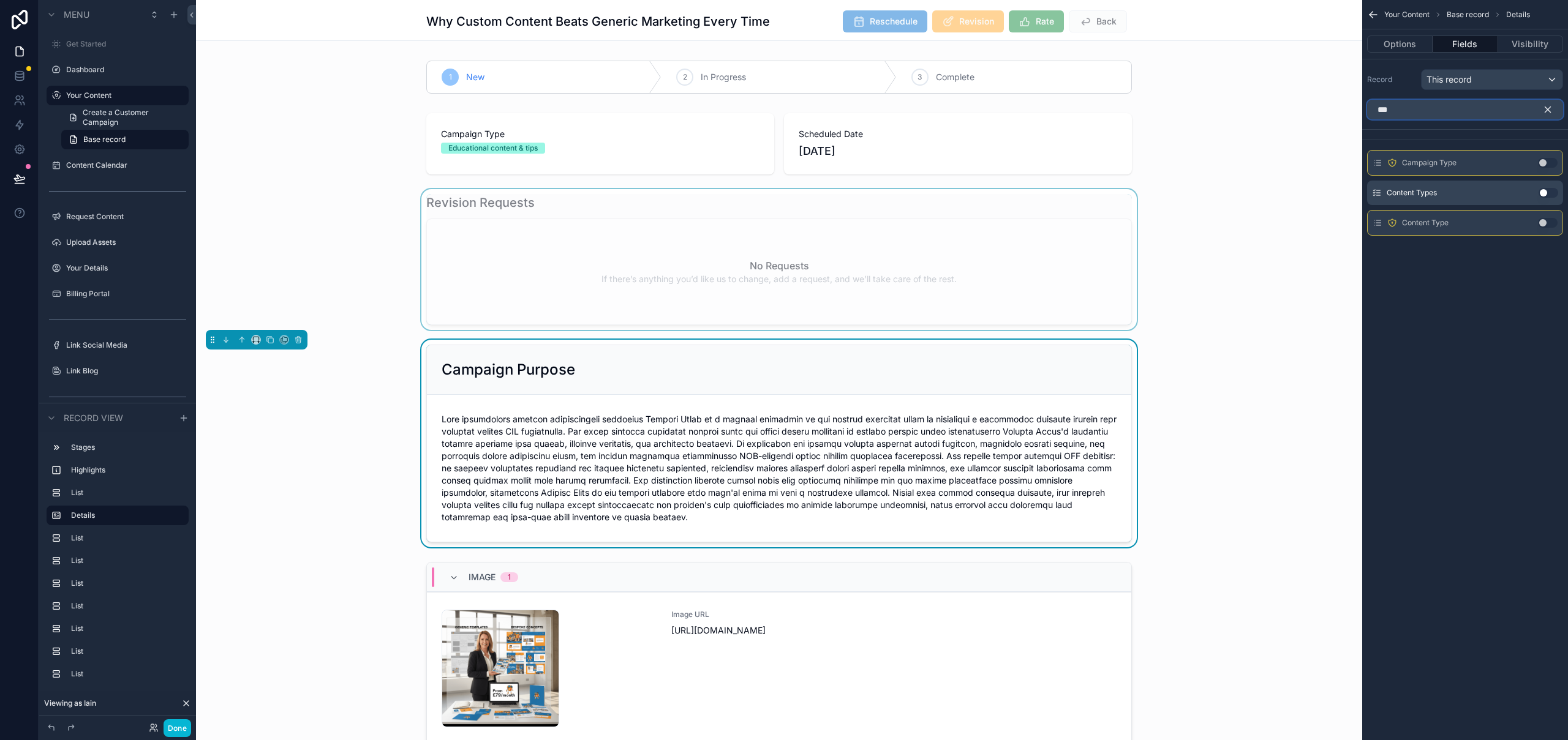
type input "***"
click at [1551, 195] on button "Use setting" at bounding box center [1548, 192] width 20 height 10
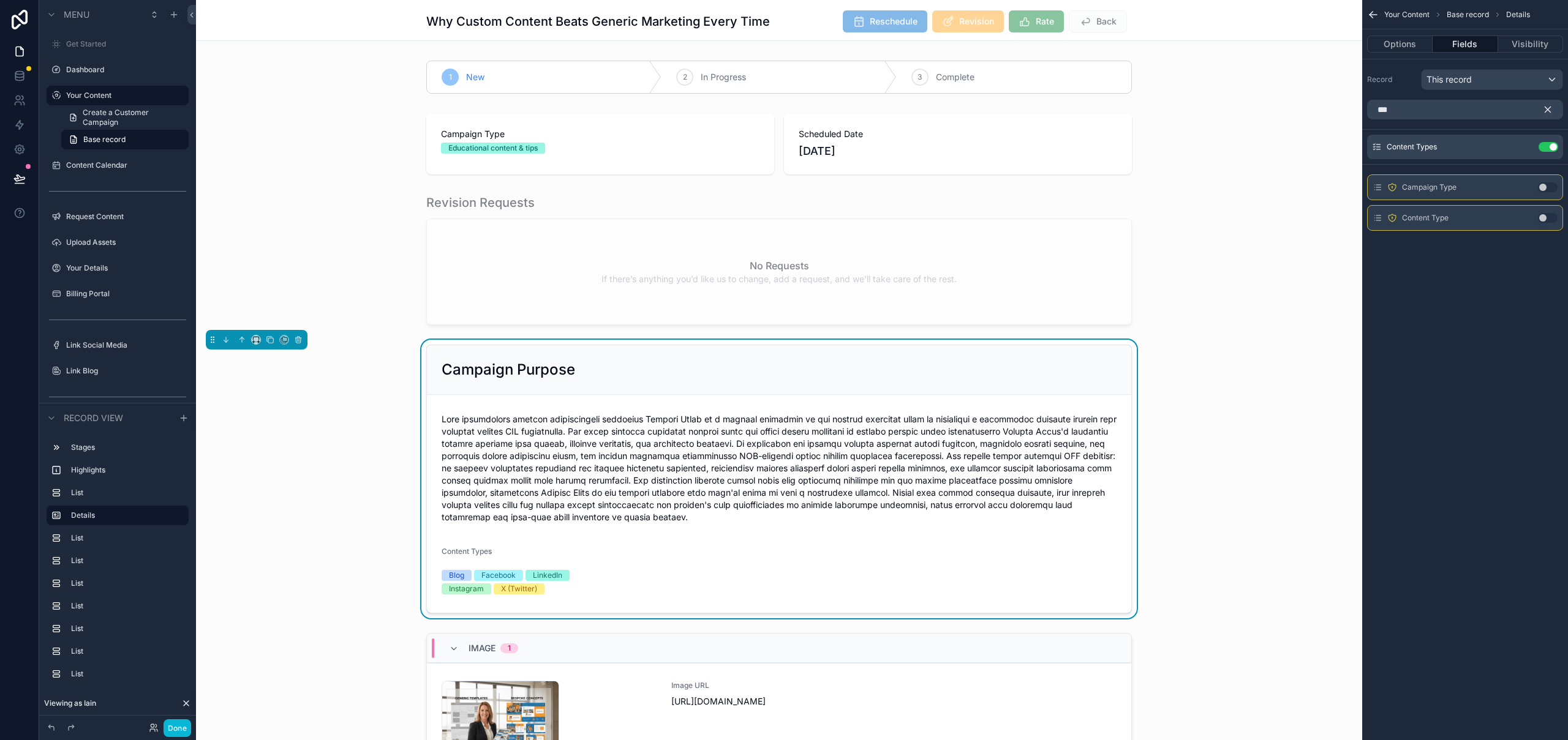
click at [1547, 110] on icon "scrollable content" at bounding box center [1547, 109] width 11 height 11
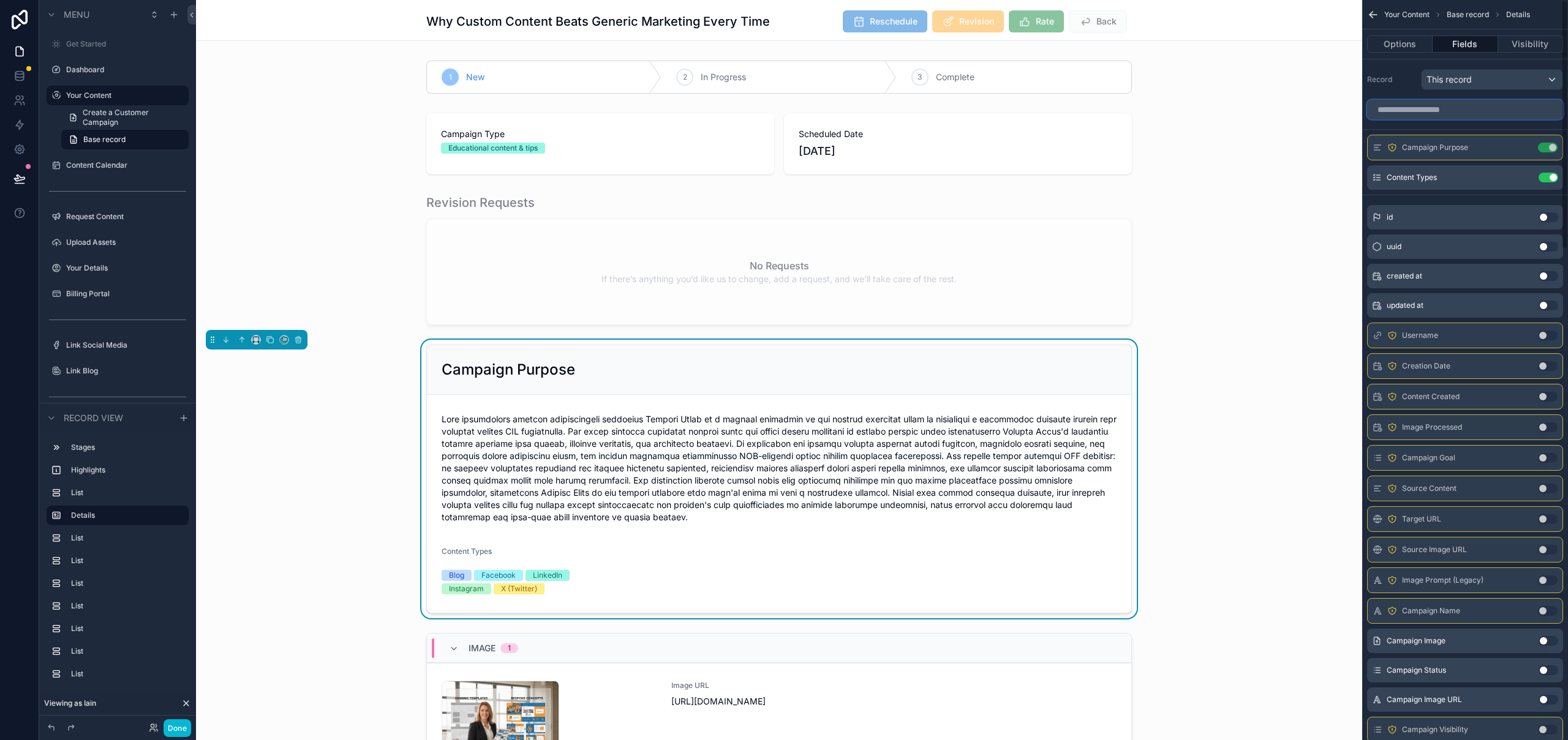
click at [1404, 110] on input "scrollable content" at bounding box center [1465, 109] width 196 height 20
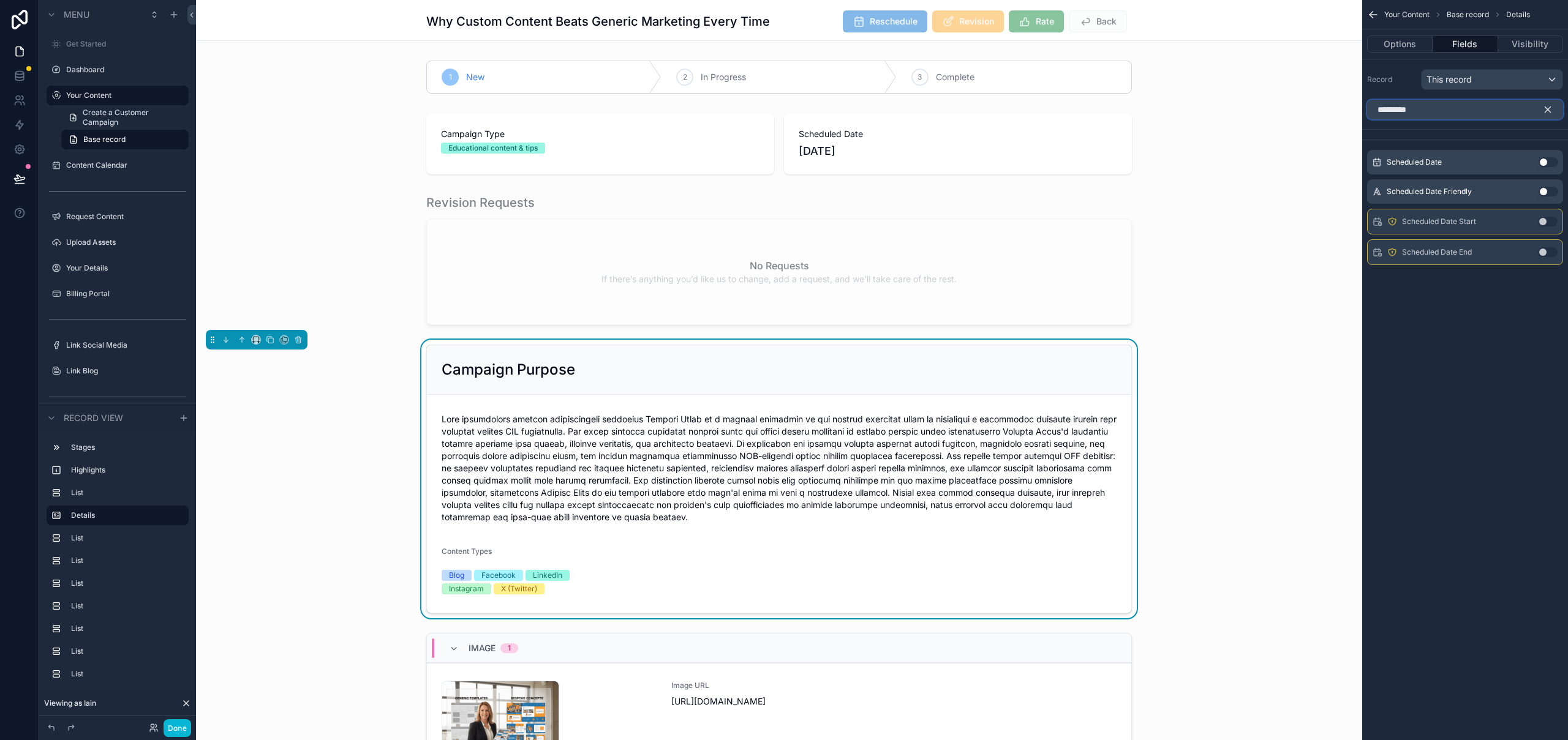
type input "*********"
click at [1551, 191] on button "Use setting" at bounding box center [1548, 191] width 20 height 10
click at [1547, 105] on icon "scrollable content" at bounding box center [1547, 109] width 11 height 11
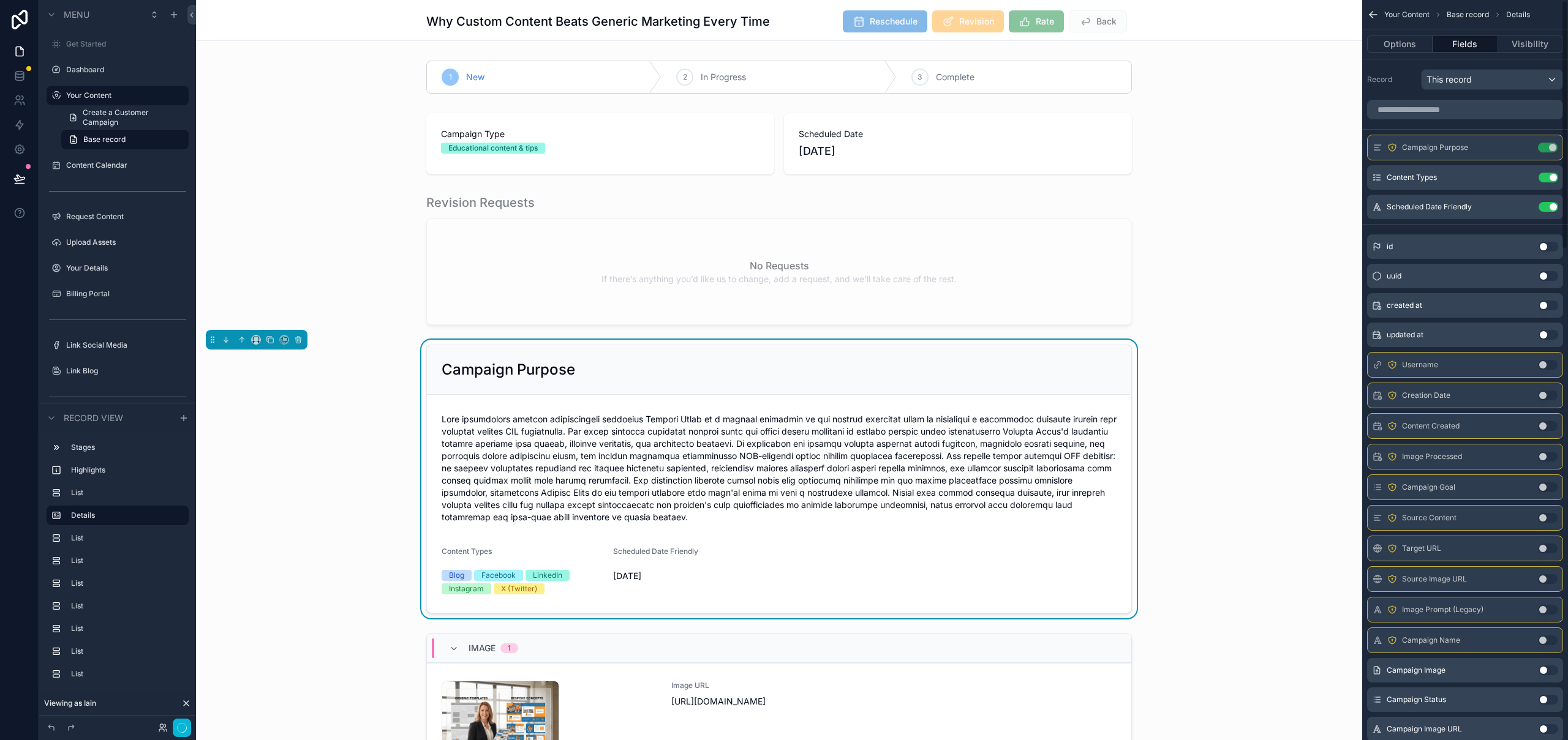
click at [925, 464] on span "scrollable content" at bounding box center [779, 468] width 675 height 110
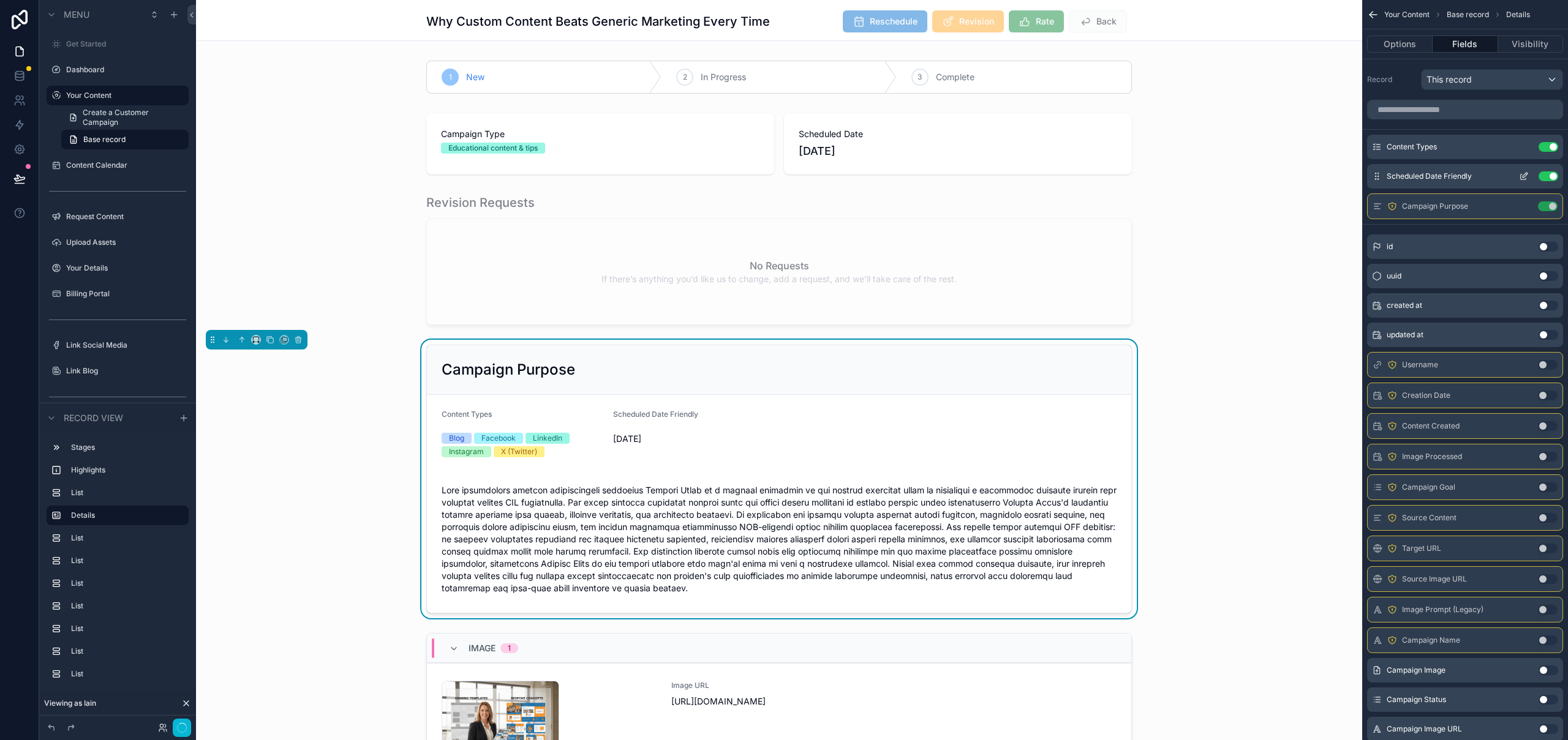
click at [1525, 175] on icon "scrollable content" at bounding box center [1525, 175] width 5 height 5
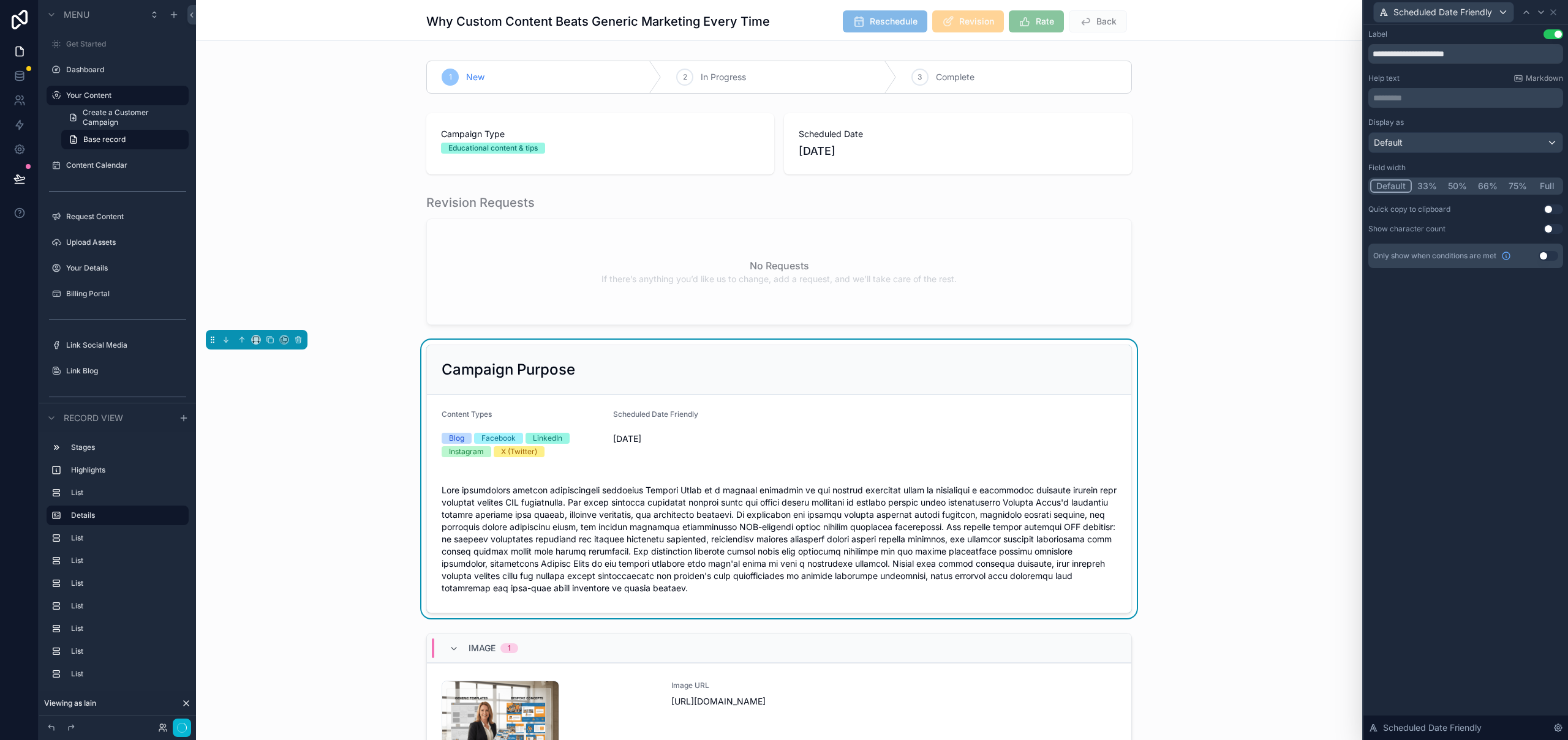
click at [1457, 183] on button "50%" at bounding box center [1457, 186] width 30 height 14
click at [1528, 12] on icon at bounding box center [1526, 11] width 10 height 10
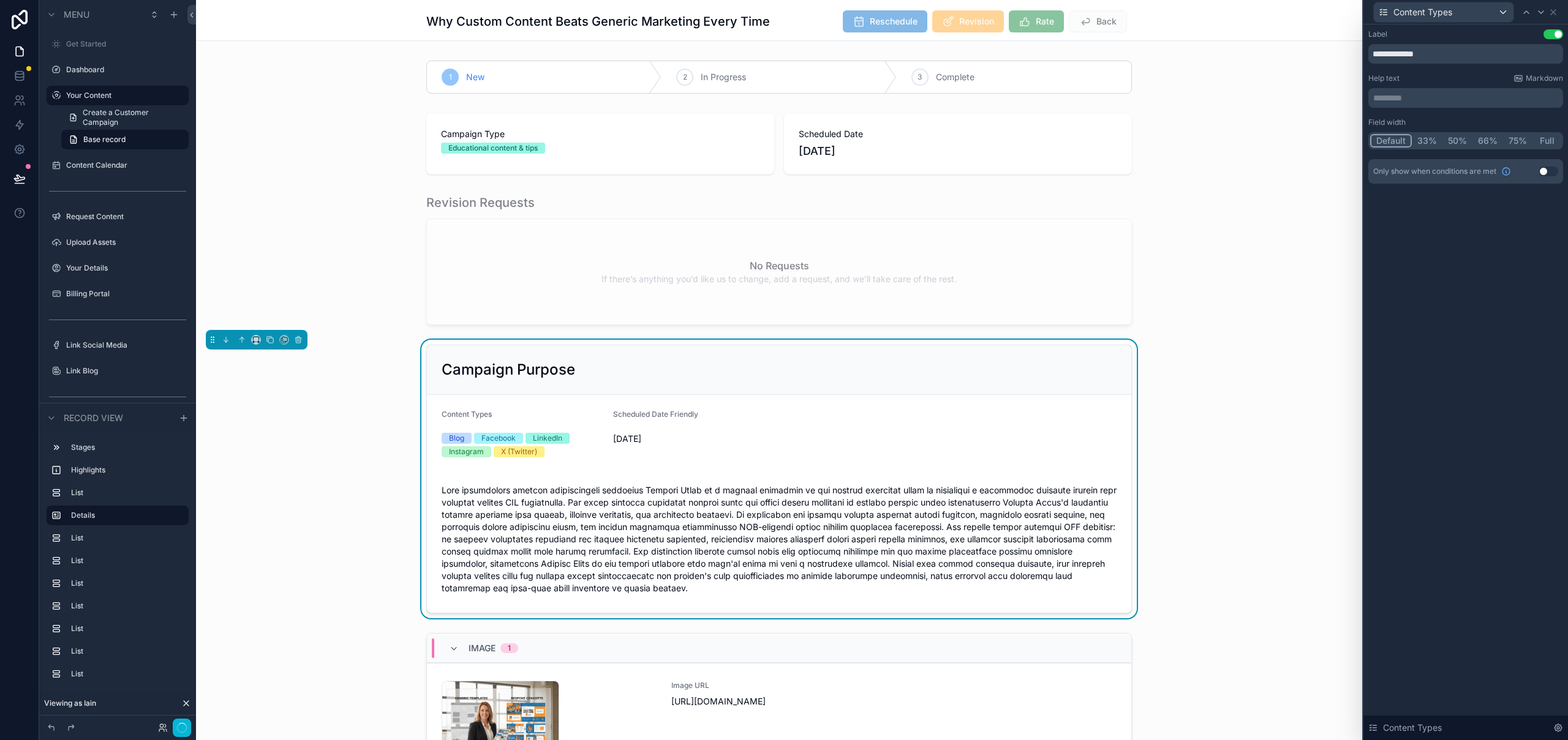
click at [1461, 139] on button "50%" at bounding box center [1457, 141] width 30 height 14
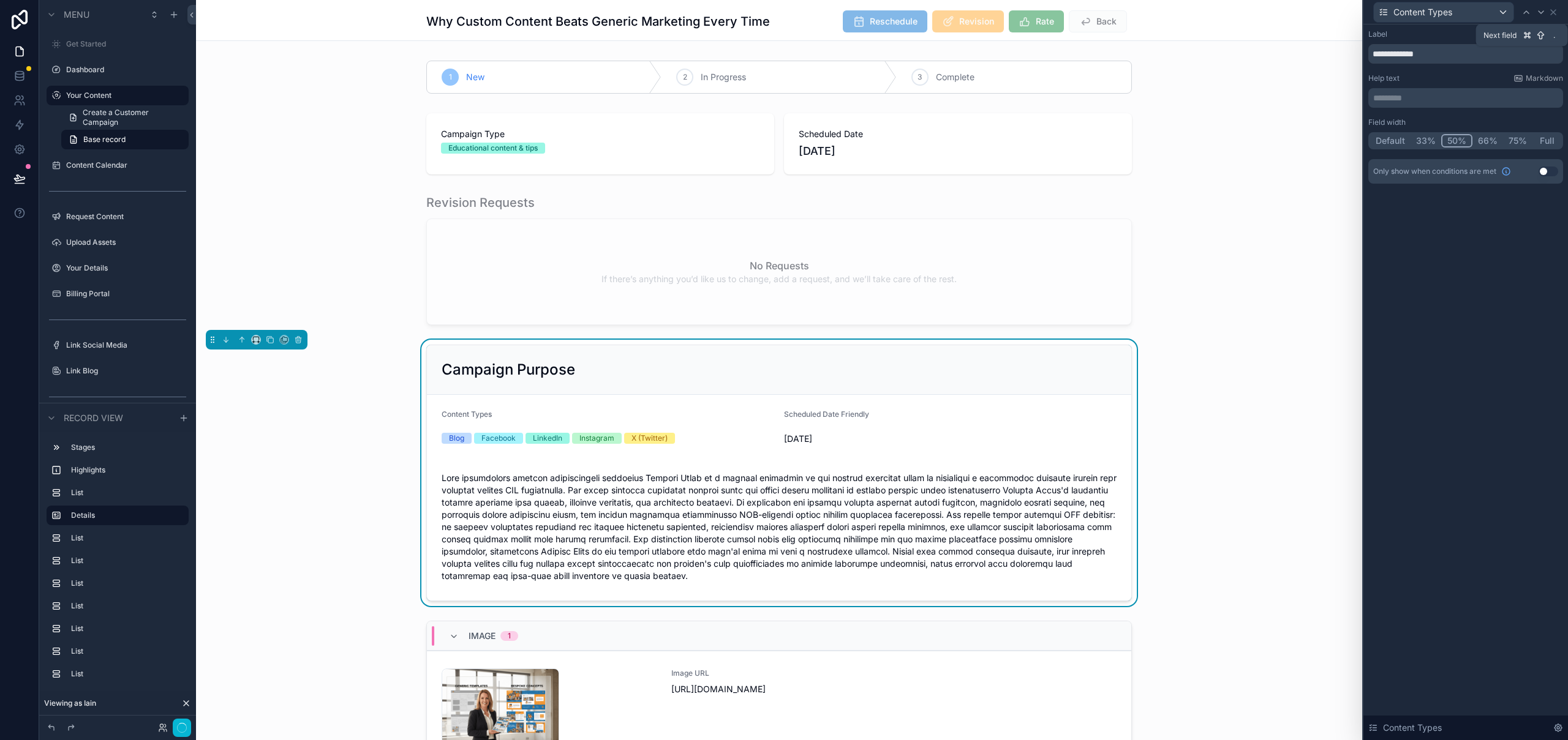
click at [1541, 15] on icon at bounding box center [1540, 11] width 10 height 10
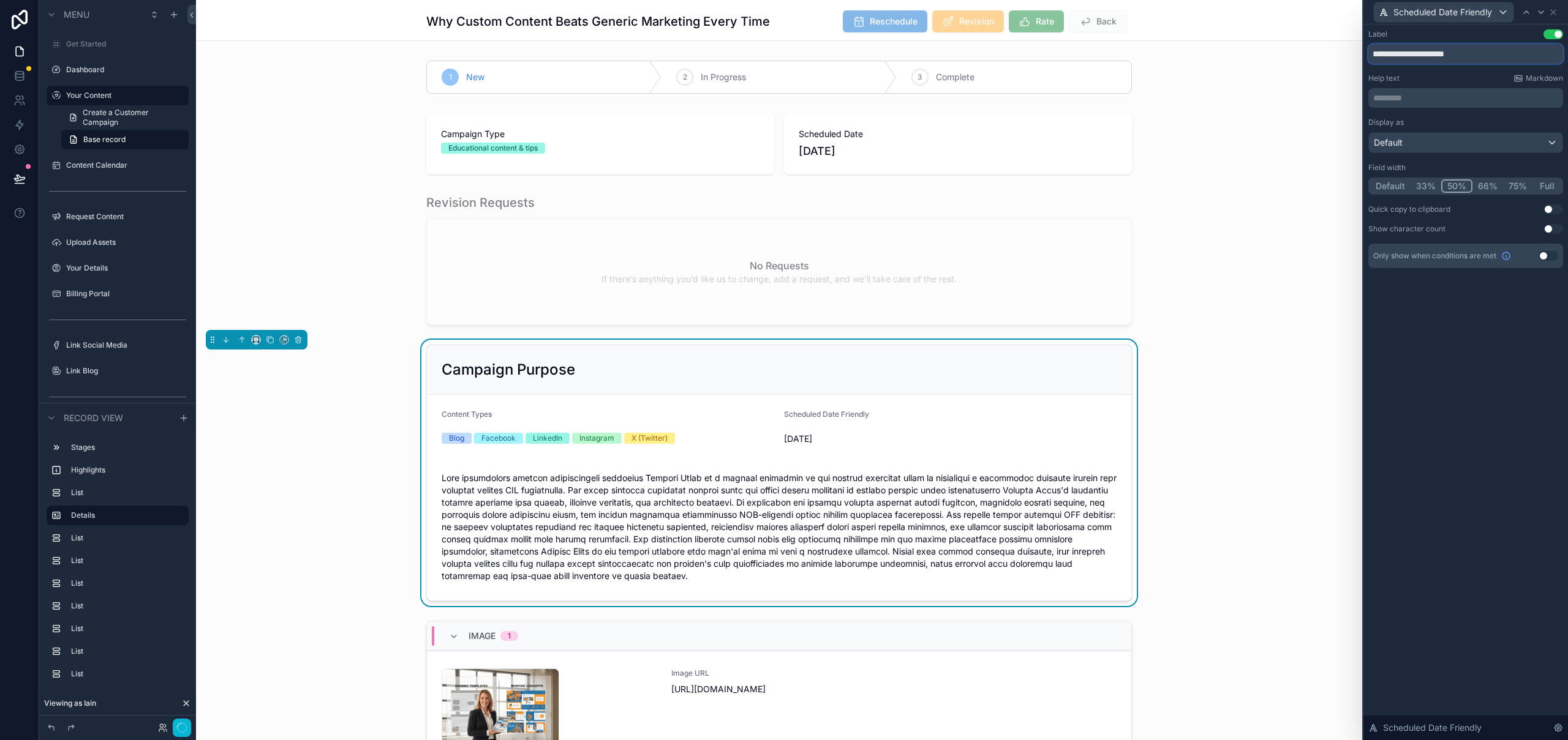
click at [1452, 55] on input "**********" at bounding box center [1465, 54] width 195 height 20
type input "**********"
click at [1263, 267] on div "scrollable content" at bounding box center [779, 259] width 1166 height 141
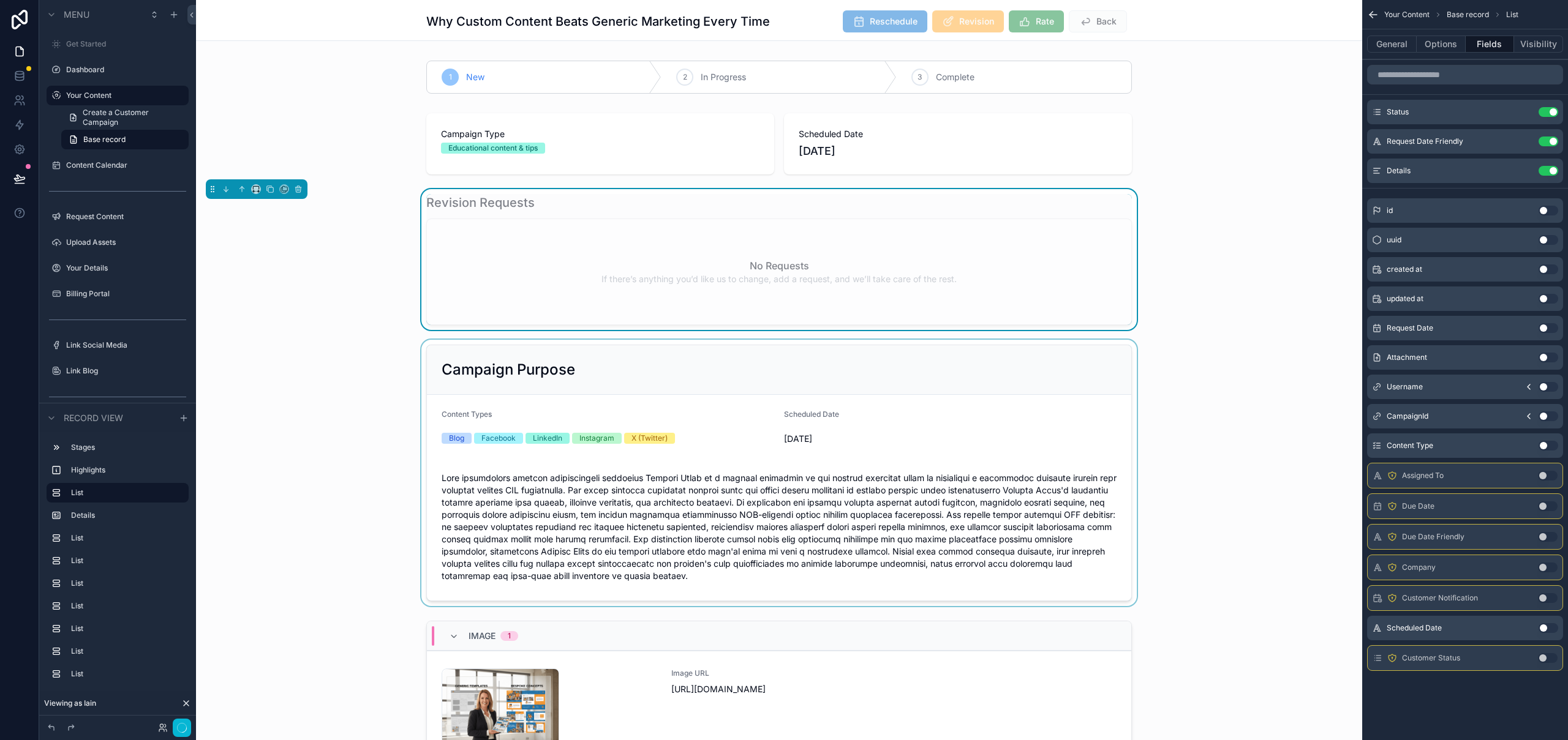
click at [919, 358] on div "scrollable content" at bounding box center [779, 473] width 1166 height 266
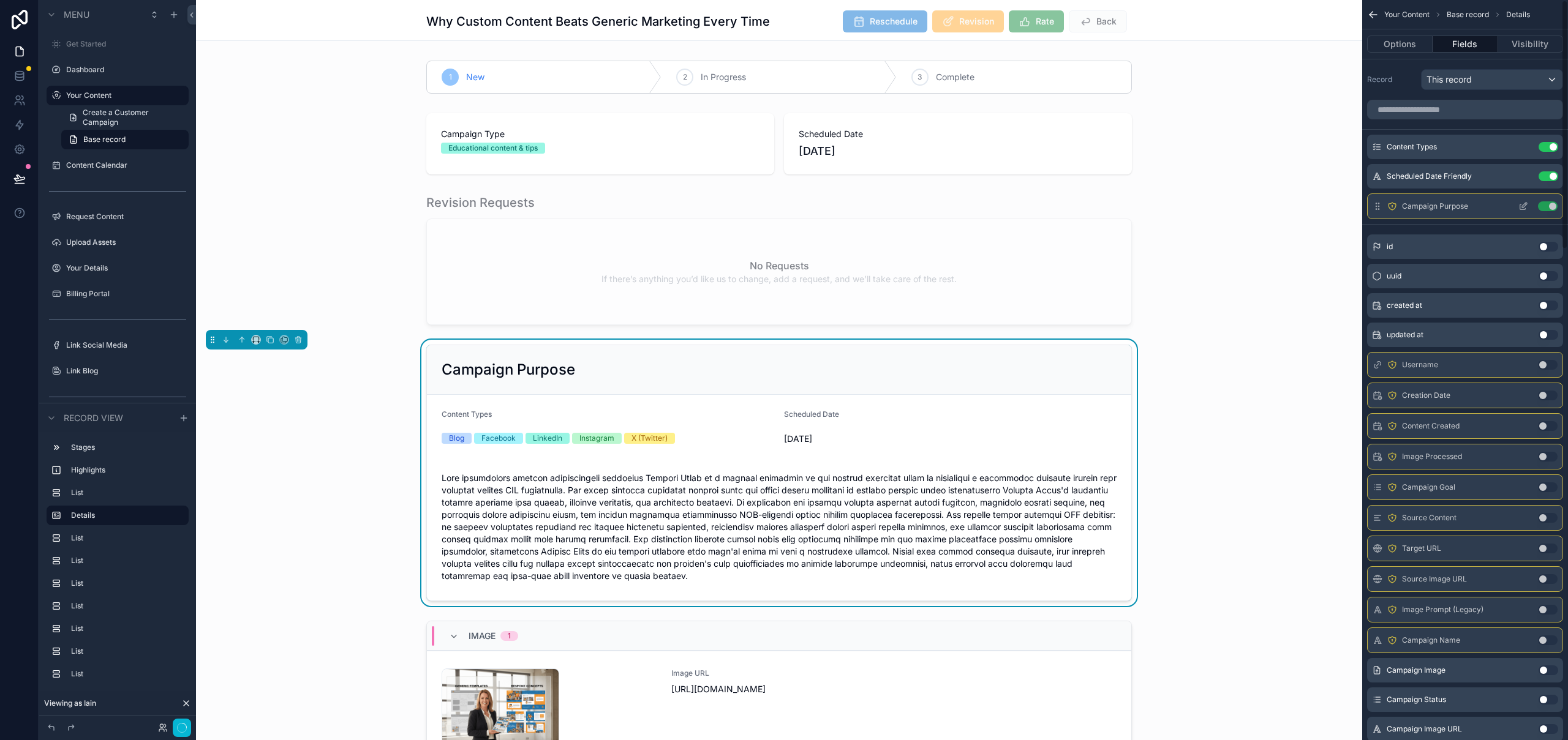
click at [1520, 207] on icon "scrollable content" at bounding box center [1522, 206] width 10 height 10
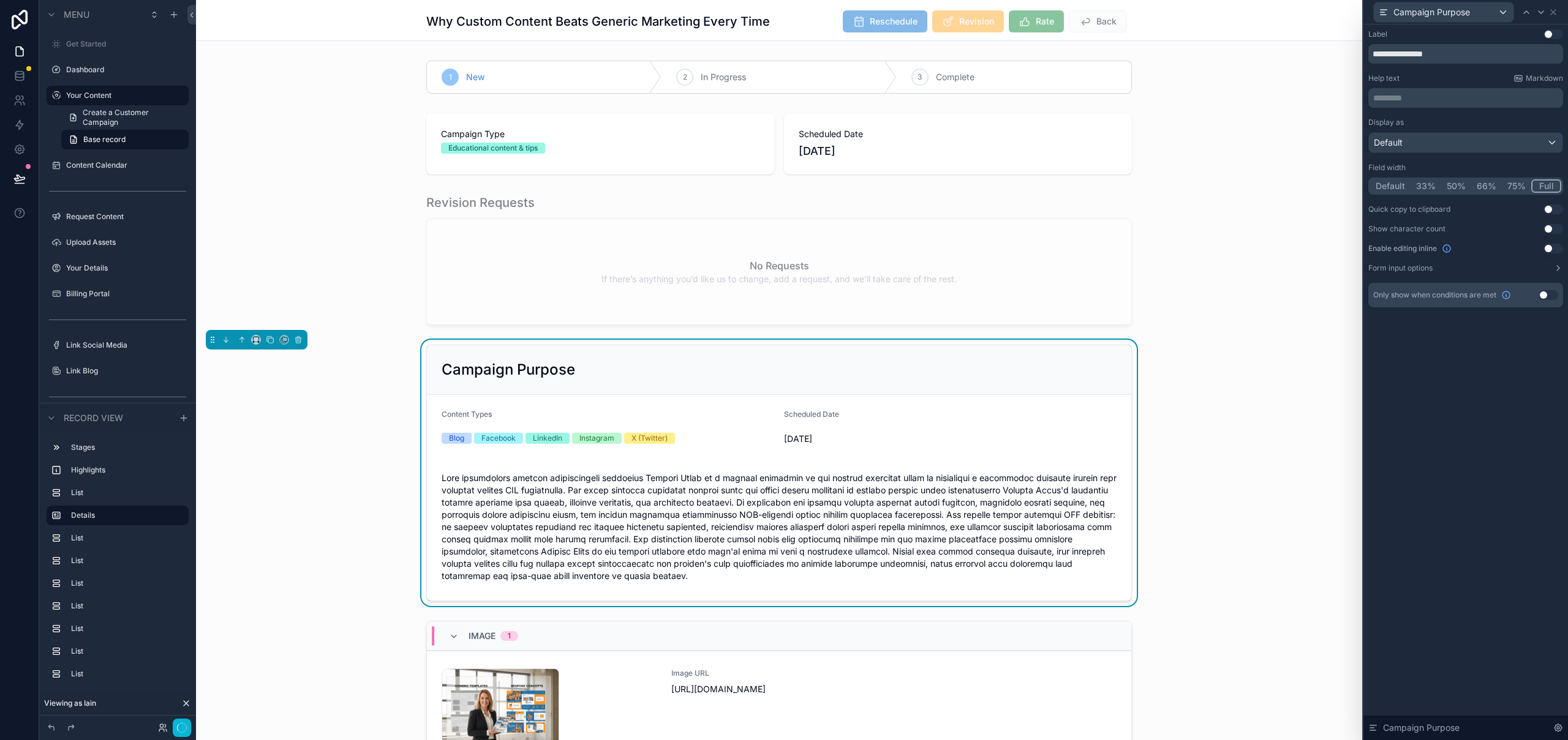
click at [1554, 32] on button "Use setting" at bounding box center [1552, 34] width 20 height 10
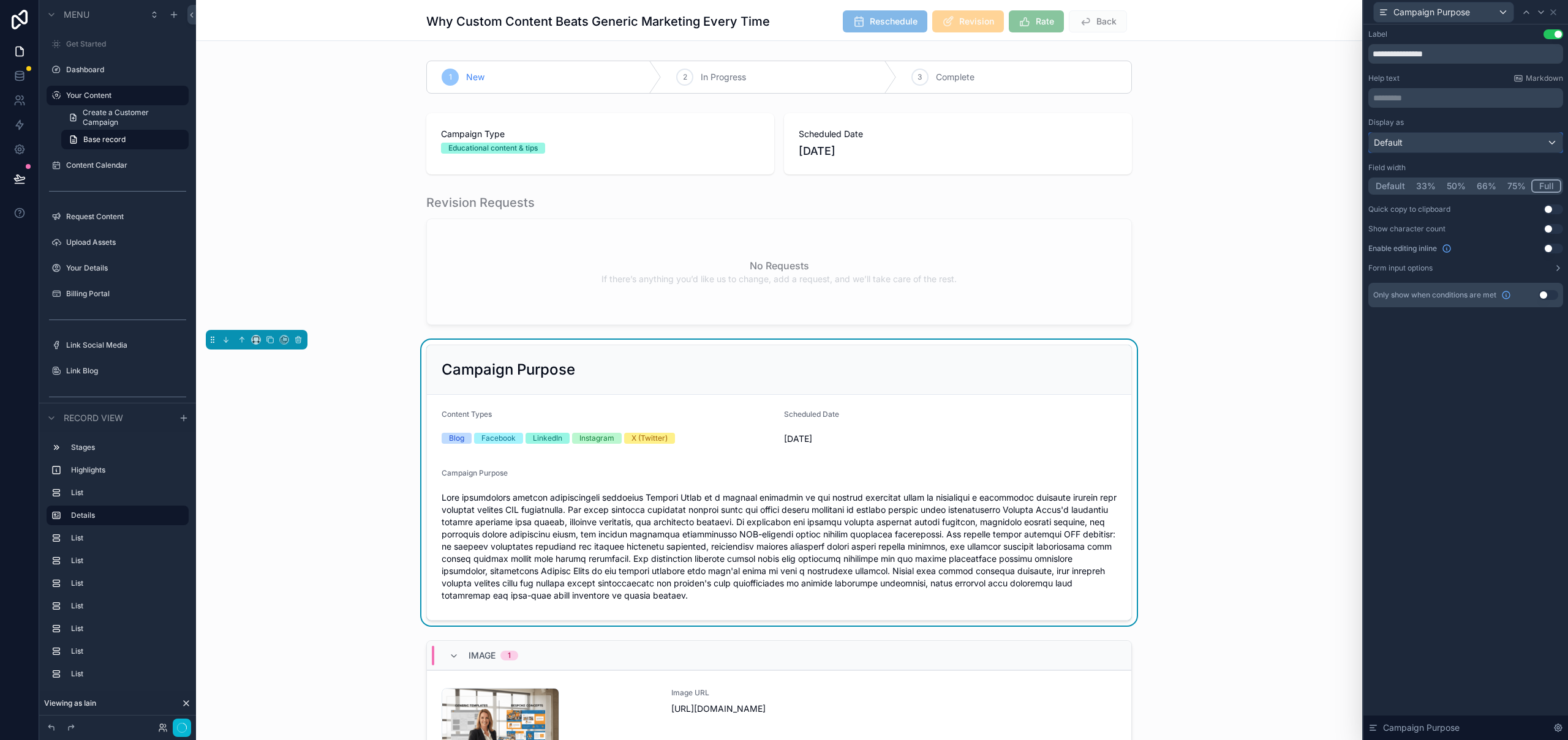
click at [1509, 144] on div "Default" at bounding box center [1466, 143] width 194 height 20
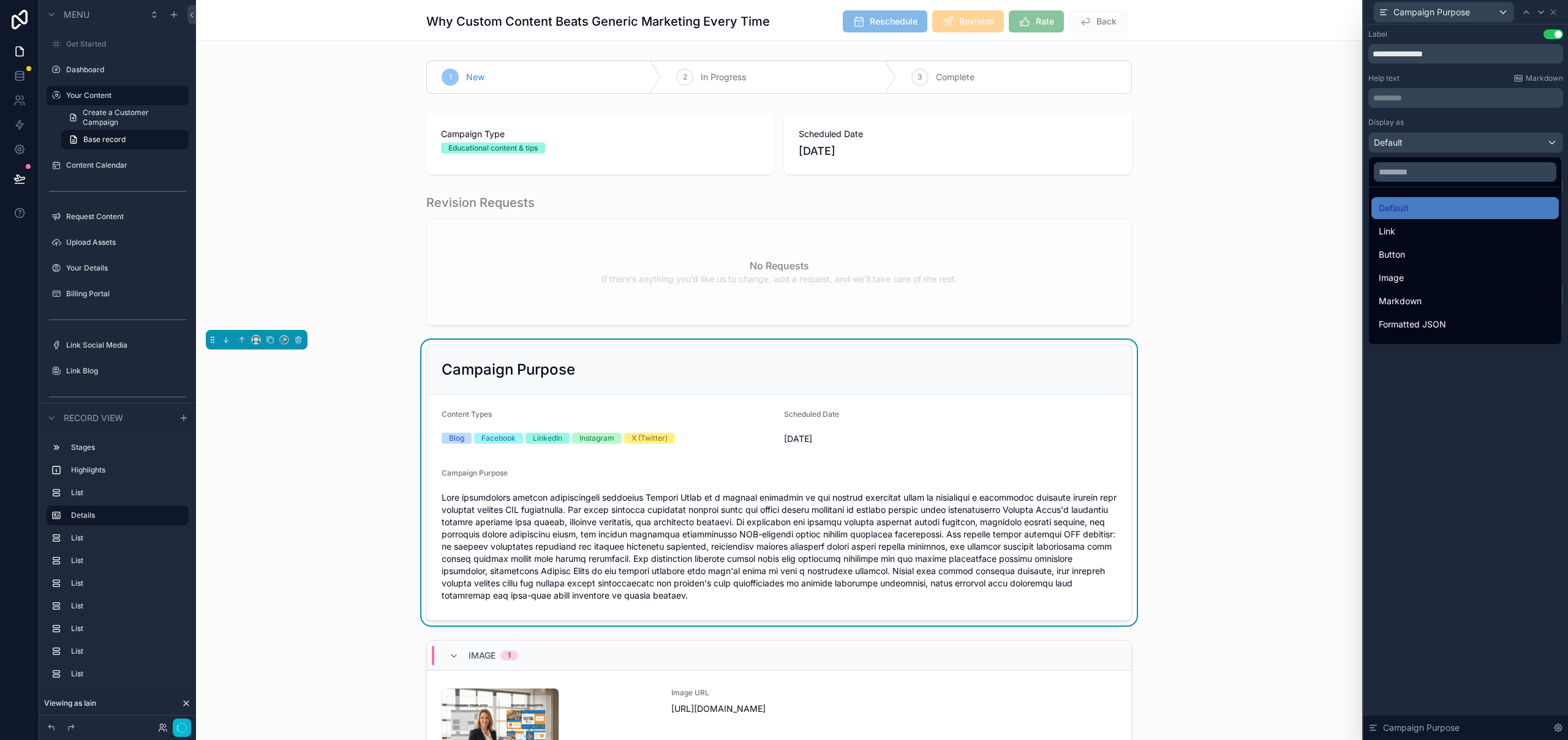
click at [1510, 144] on div at bounding box center [1465, 370] width 205 height 740
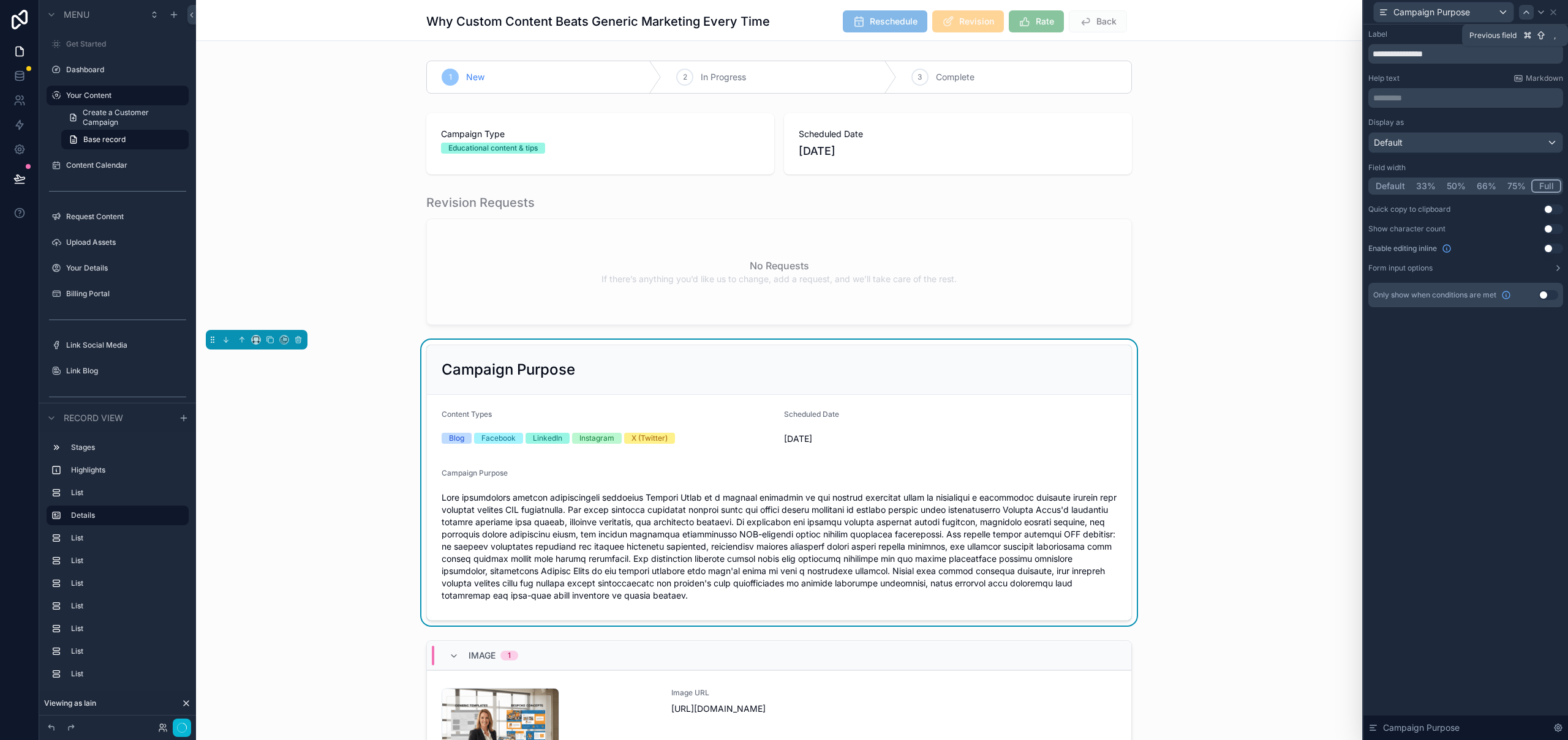
click at [1529, 13] on icon at bounding box center [1526, 11] width 10 height 10
click at [1558, 10] on icon at bounding box center [1552, 11] width 10 height 10
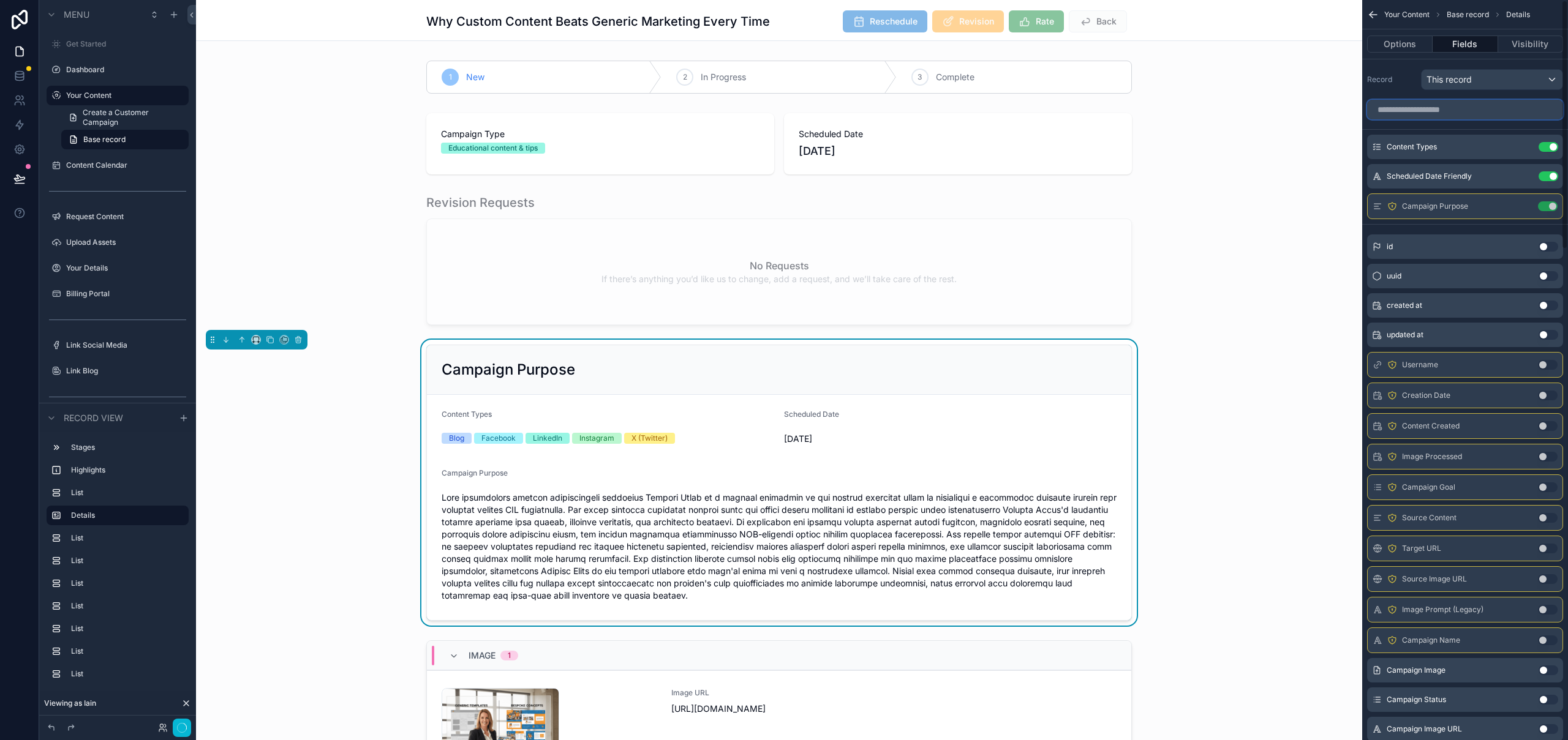
click at [1459, 110] on input "scrollable content" at bounding box center [1465, 109] width 196 height 20
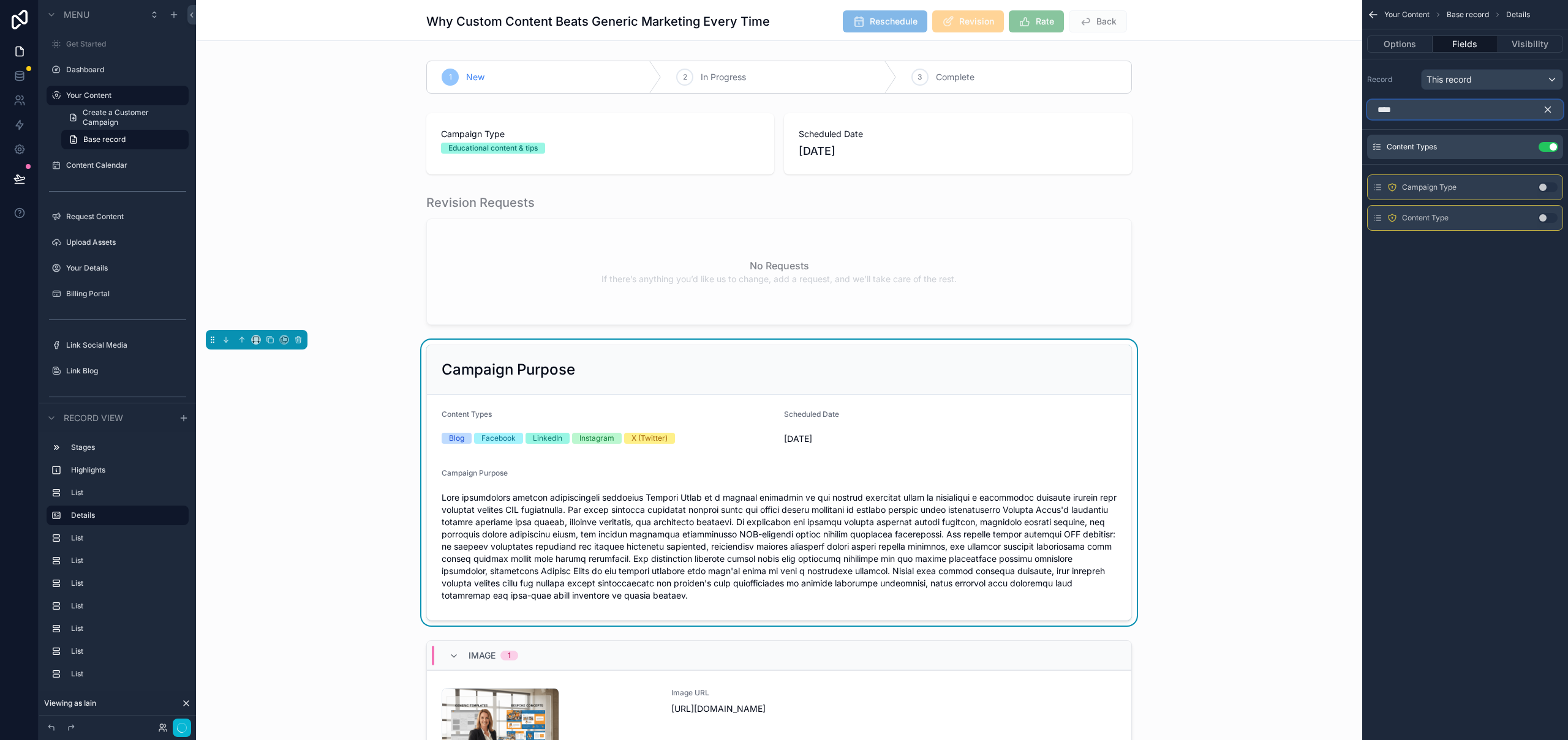
type input "****"
click at [1546, 188] on button "Use setting" at bounding box center [1547, 187] width 20 height 10
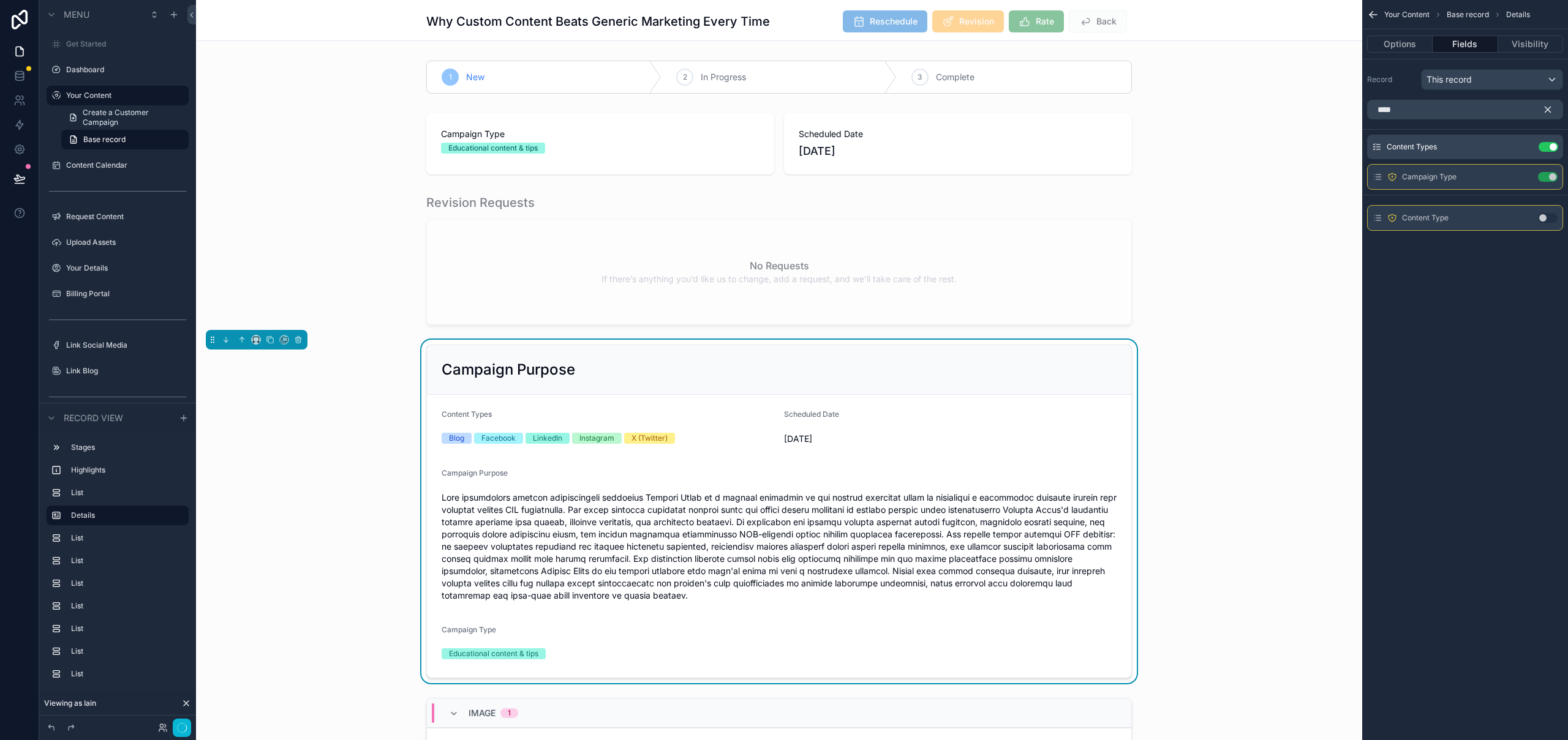
click at [1552, 111] on icon "scrollable content" at bounding box center [1547, 109] width 11 height 11
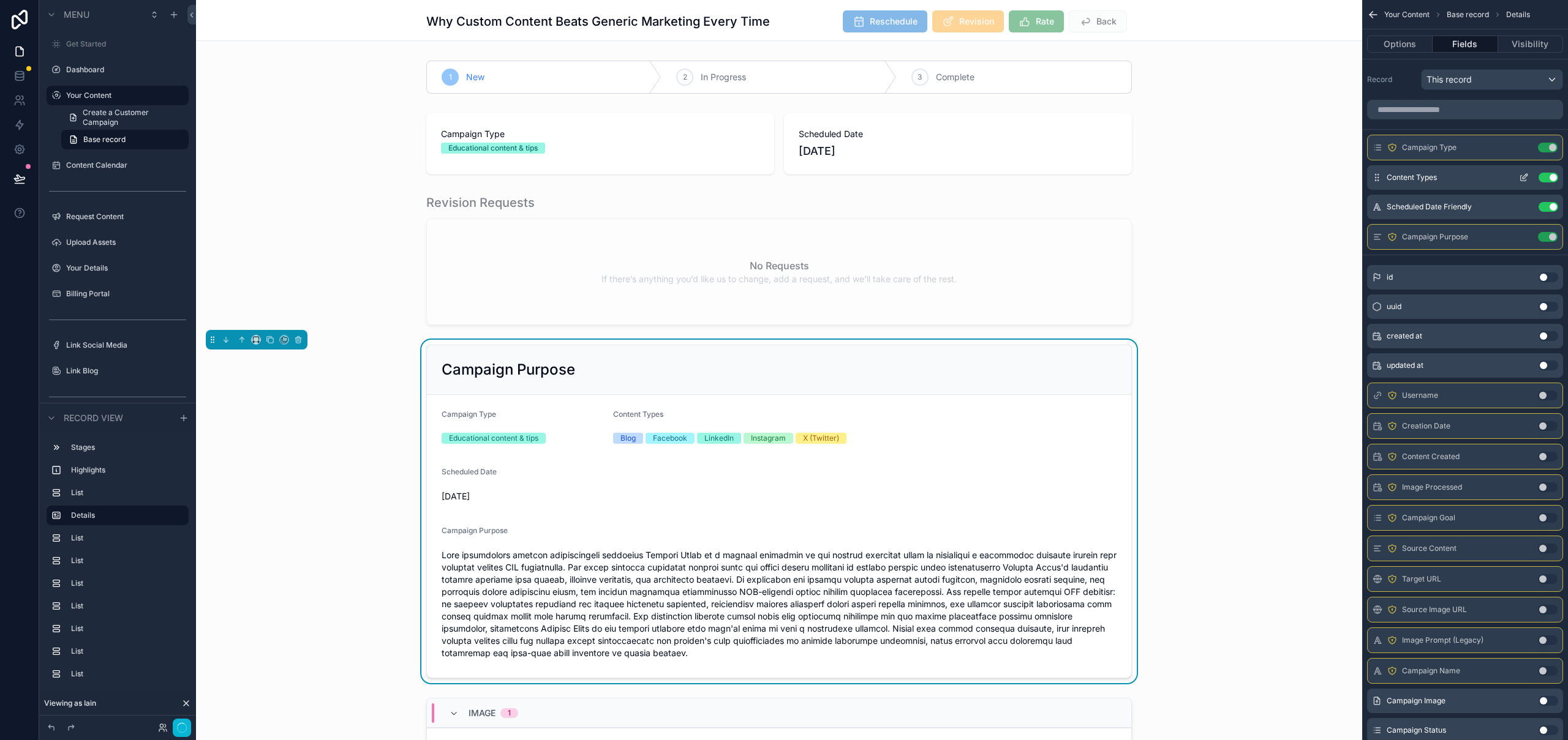
click at [1552, 177] on button "Use setting" at bounding box center [1548, 177] width 20 height 10
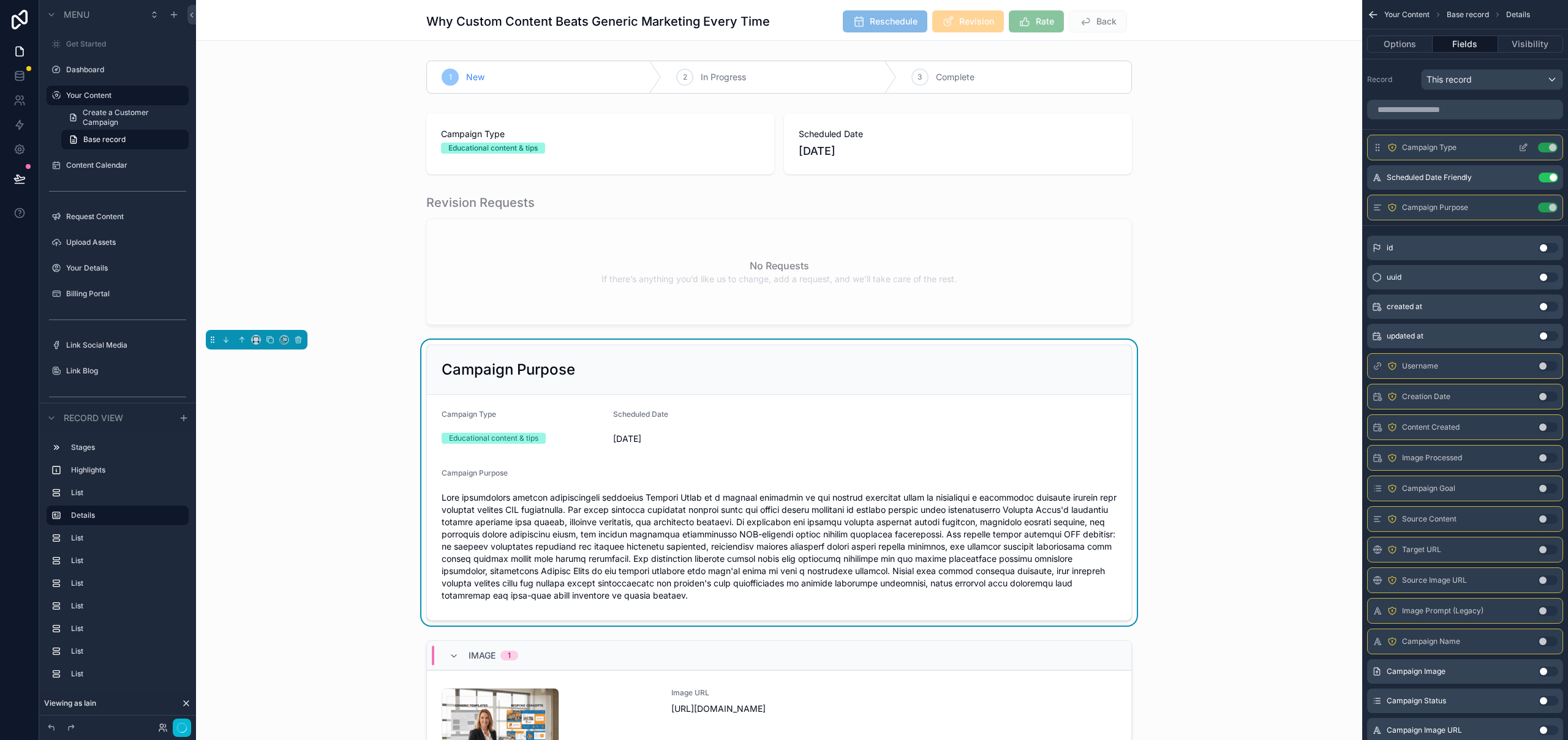
click at [1523, 148] on icon "scrollable content" at bounding box center [1525, 146] width 5 height 5
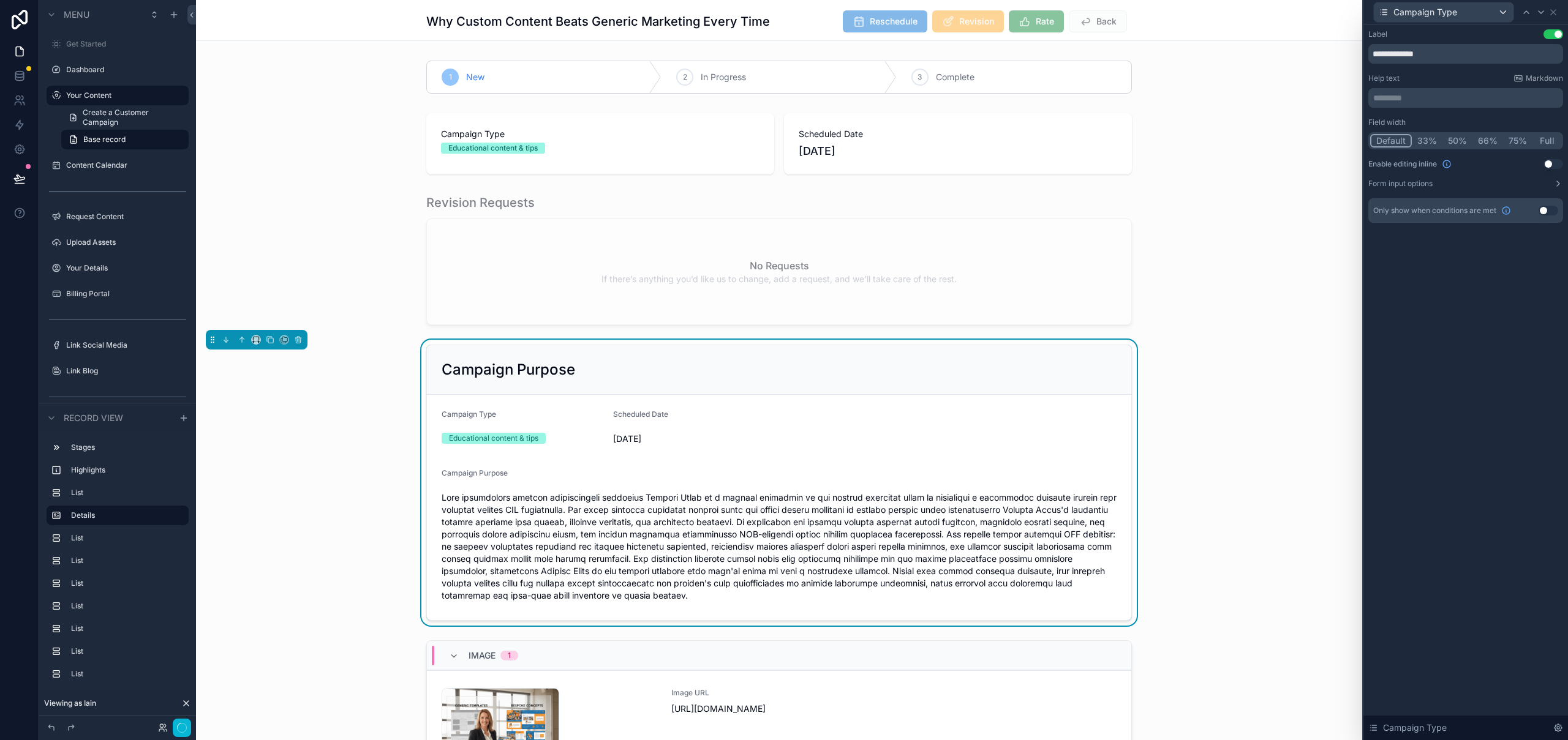
click at [1461, 142] on button "50%" at bounding box center [1457, 141] width 30 height 14
click at [1537, 10] on icon at bounding box center [1540, 11] width 10 height 10
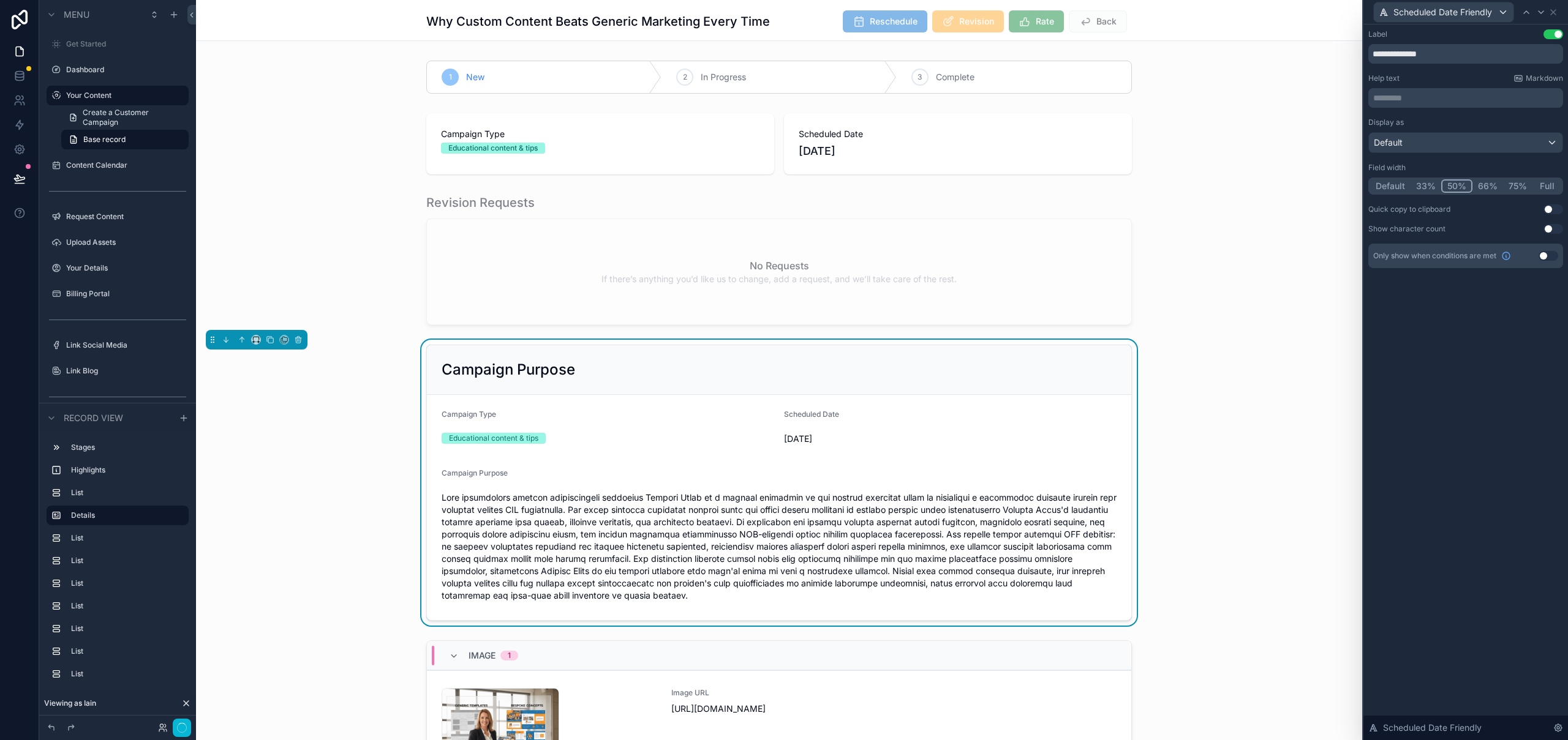
click at [1456, 188] on button "50%" at bounding box center [1456, 186] width 31 height 14
click at [299, 579] on div "Campaign Purpose Campaign Type Educational content & tips Scheduled Date 18th S…" at bounding box center [779, 482] width 1166 height 286
click at [580, 348] on div "Campaign Purpose" at bounding box center [779, 369] width 704 height 49
click at [566, 371] on h2 "Campaign Purpose" at bounding box center [509, 369] width 133 height 20
click at [1447, 435] on div "**********" at bounding box center [1465, 382] width 205 height 716
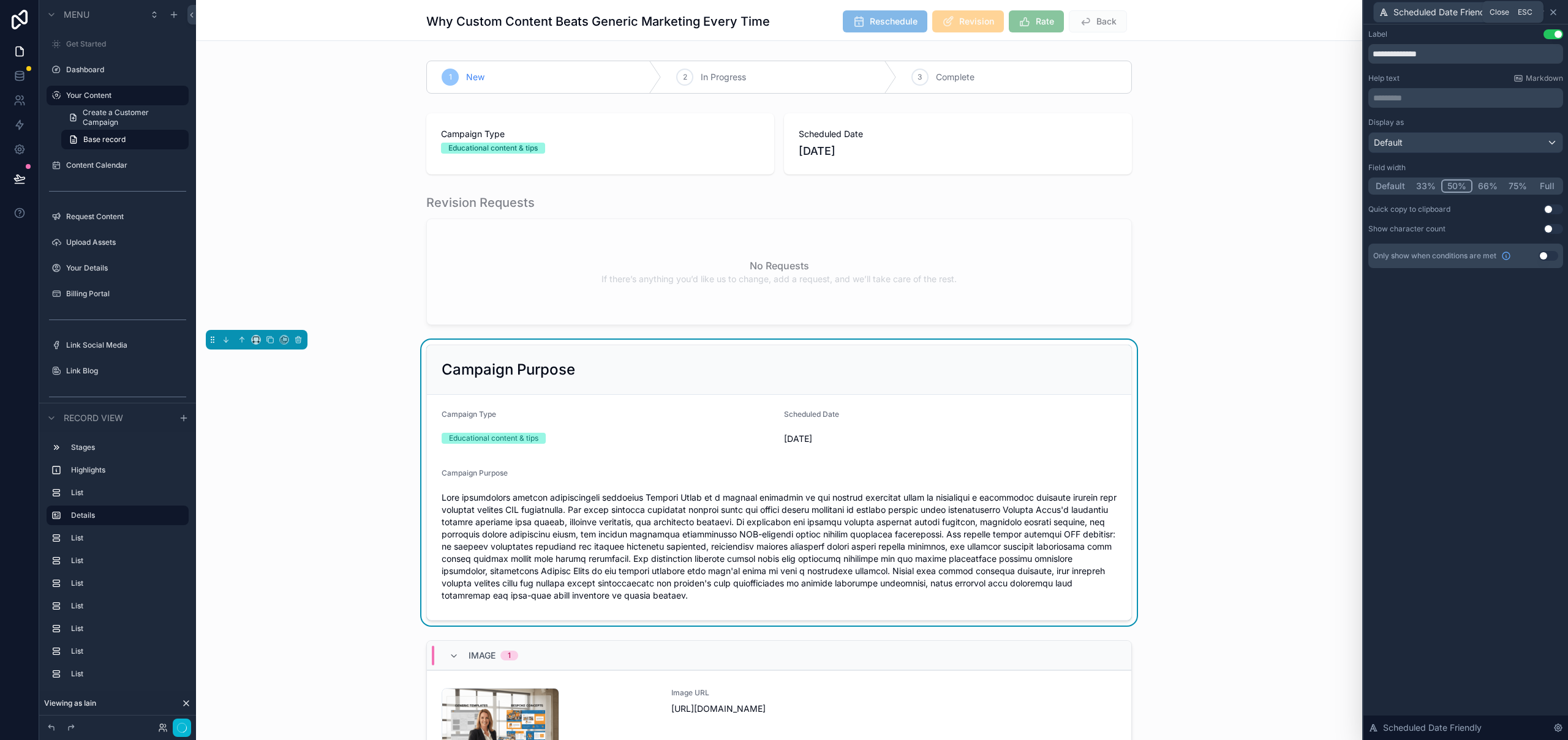
click at [1554, 10] on icon at bounding box center [1552, 11] width 10 height 10
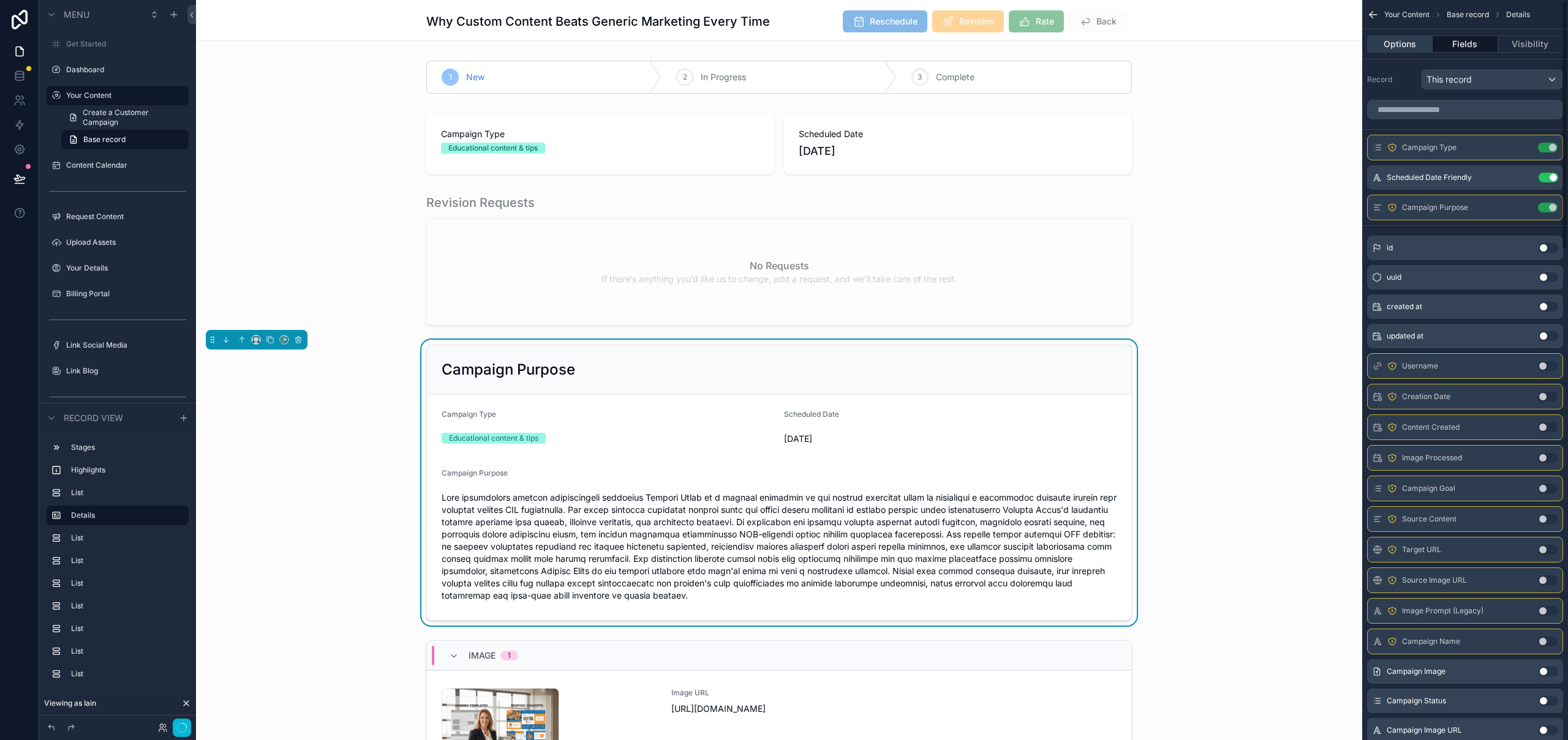
click at [1401, 43] on button "Options" at bounding box center [1400, 44] width 66 height 17
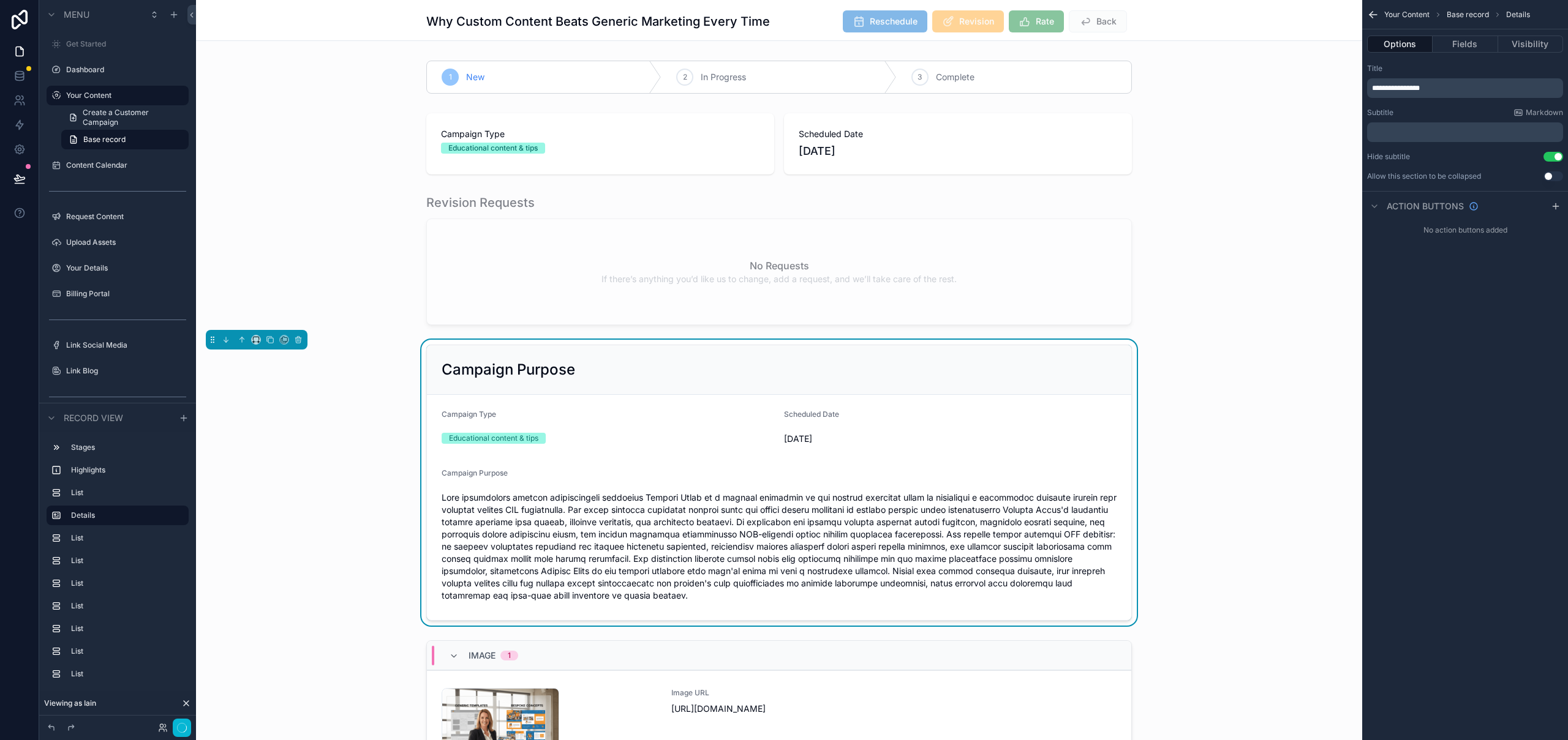
click at [1419, 86] on span "**********" at bounding box center [1395, 88] width 48 height 7
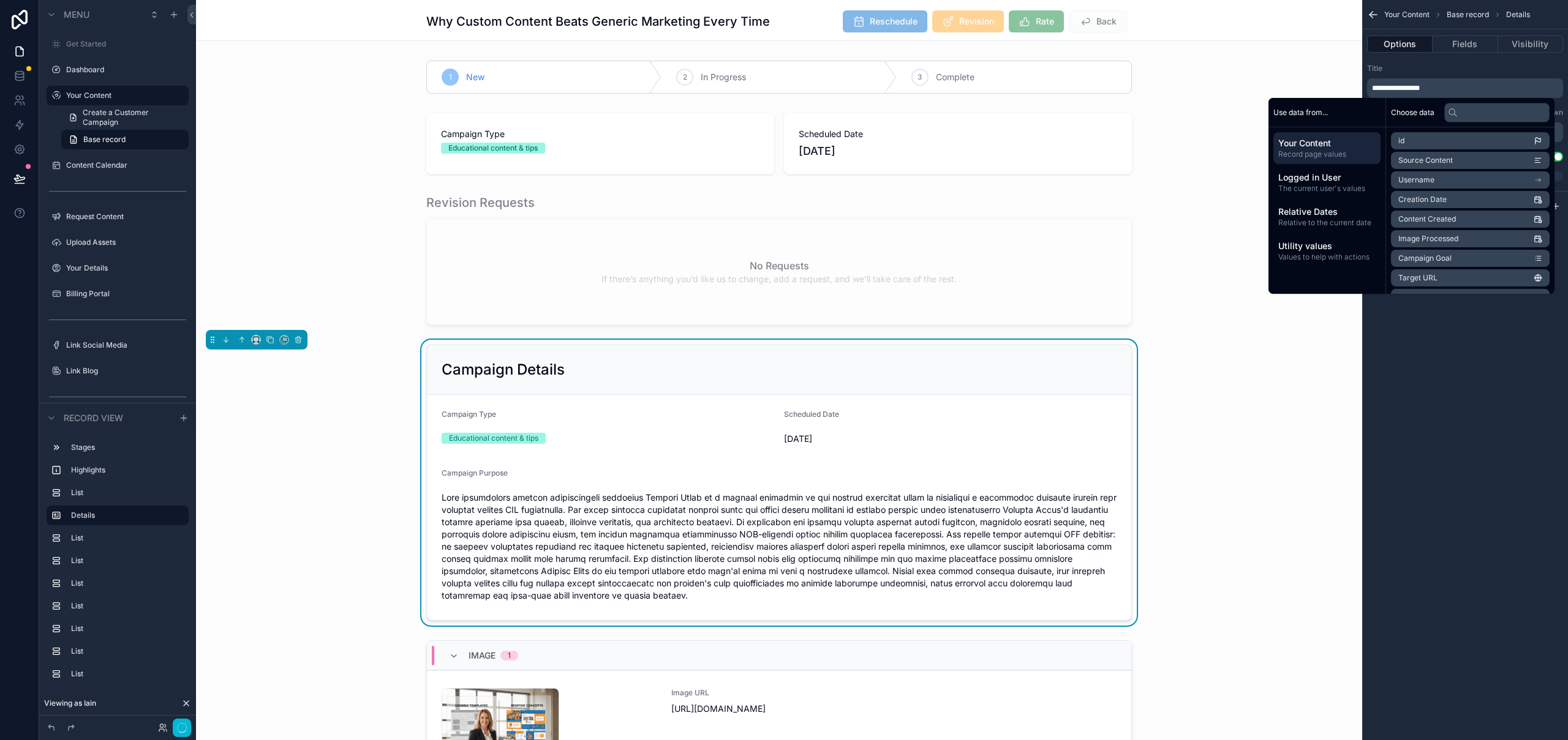
click at [1251, 498] on div "Campaign Details Campaign Type Educational content & tips Scheduled Date 18th S…" at bounding box center [779, 482] width 1166 height 286
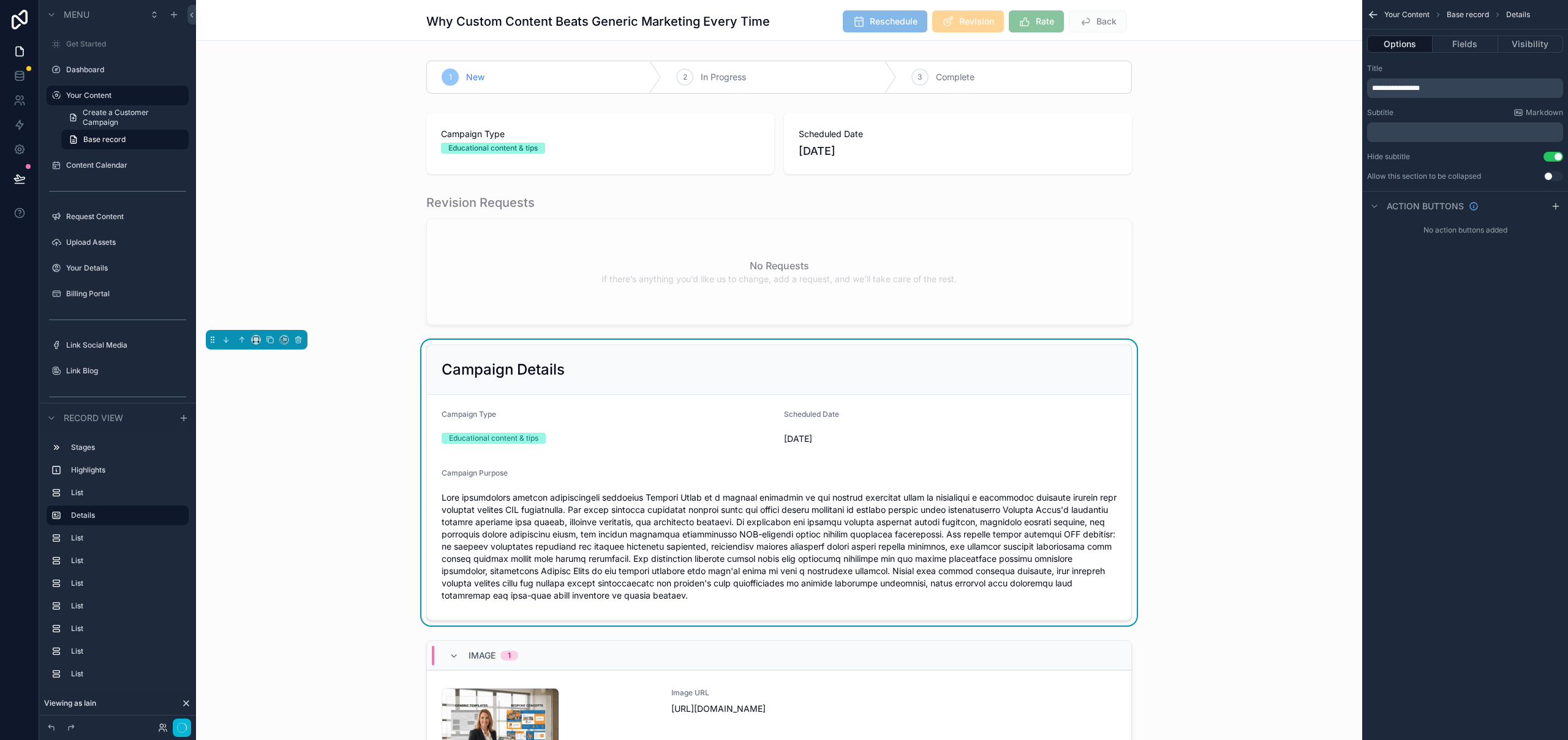
click at [885, 354] on div "Campaign Details" at bounding box center [779, 369] width 704 height 49
click at [240, 341] on icon "scrollable content" at bounding box center [242, 340] width 9 height 9
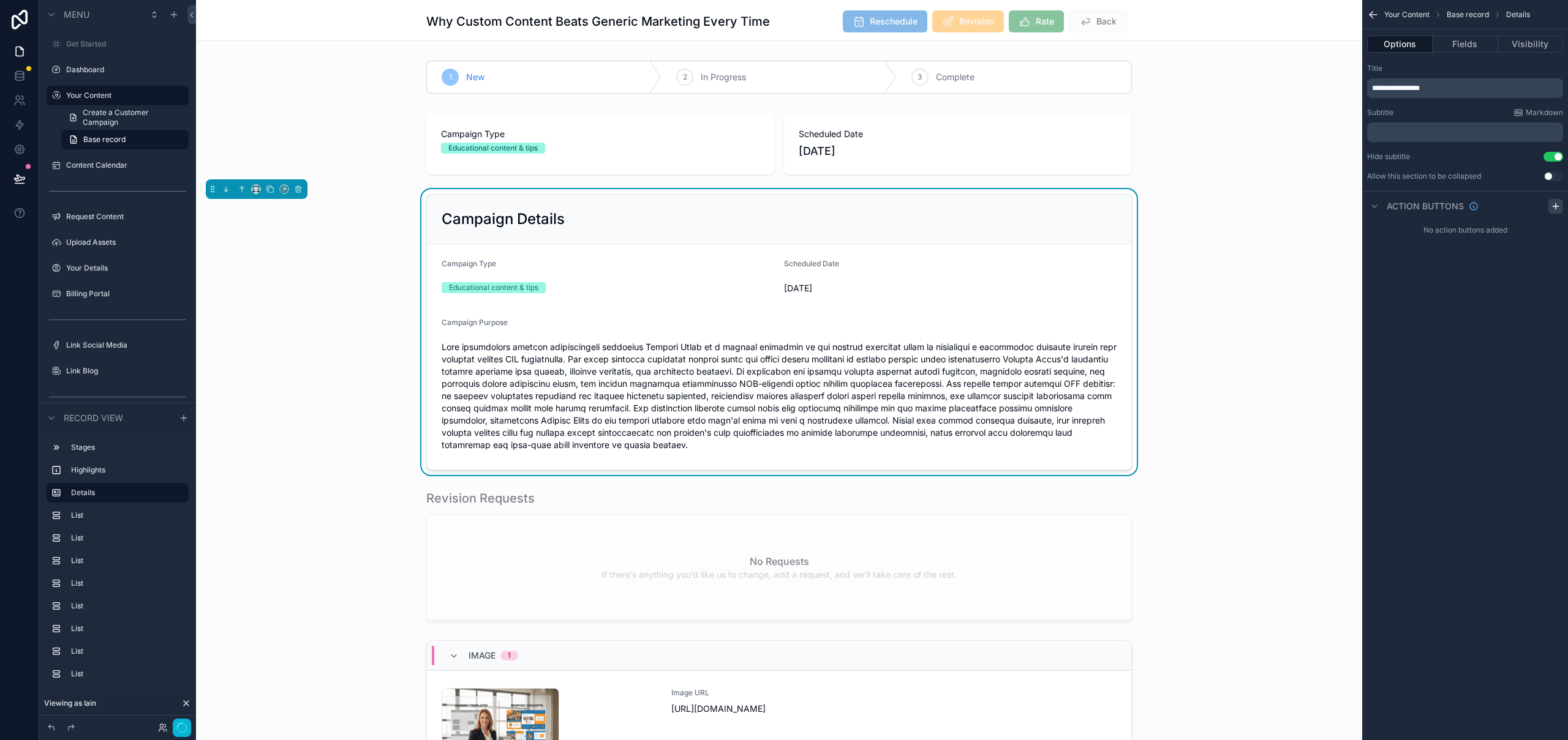
click at [1553, 207] on icon "scrollable content" at bounding box center [1555, 206] width 10 height 10
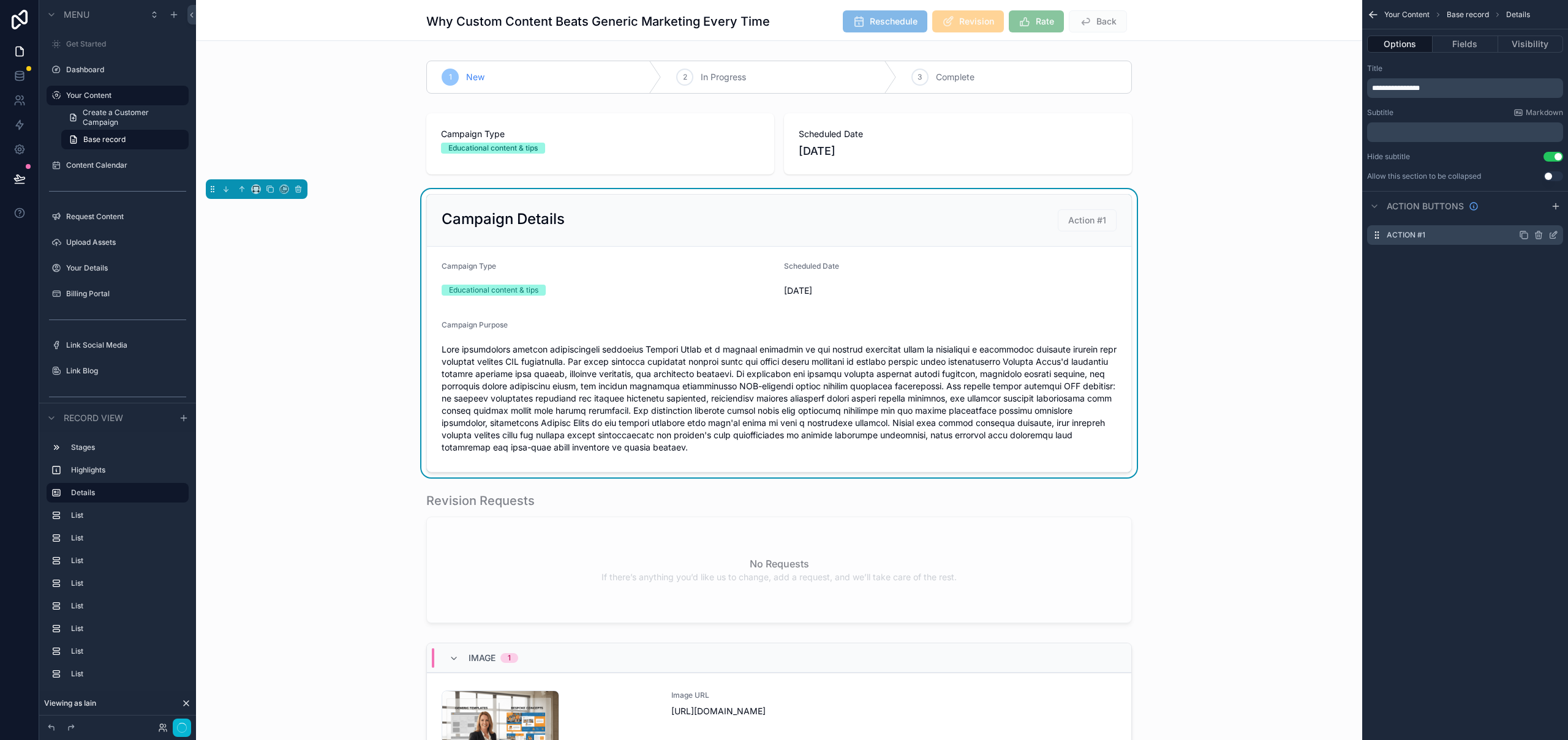
click at [1553, 236] on icon "scrollable content" at bounding box center [1554, 234] width 5 height 5
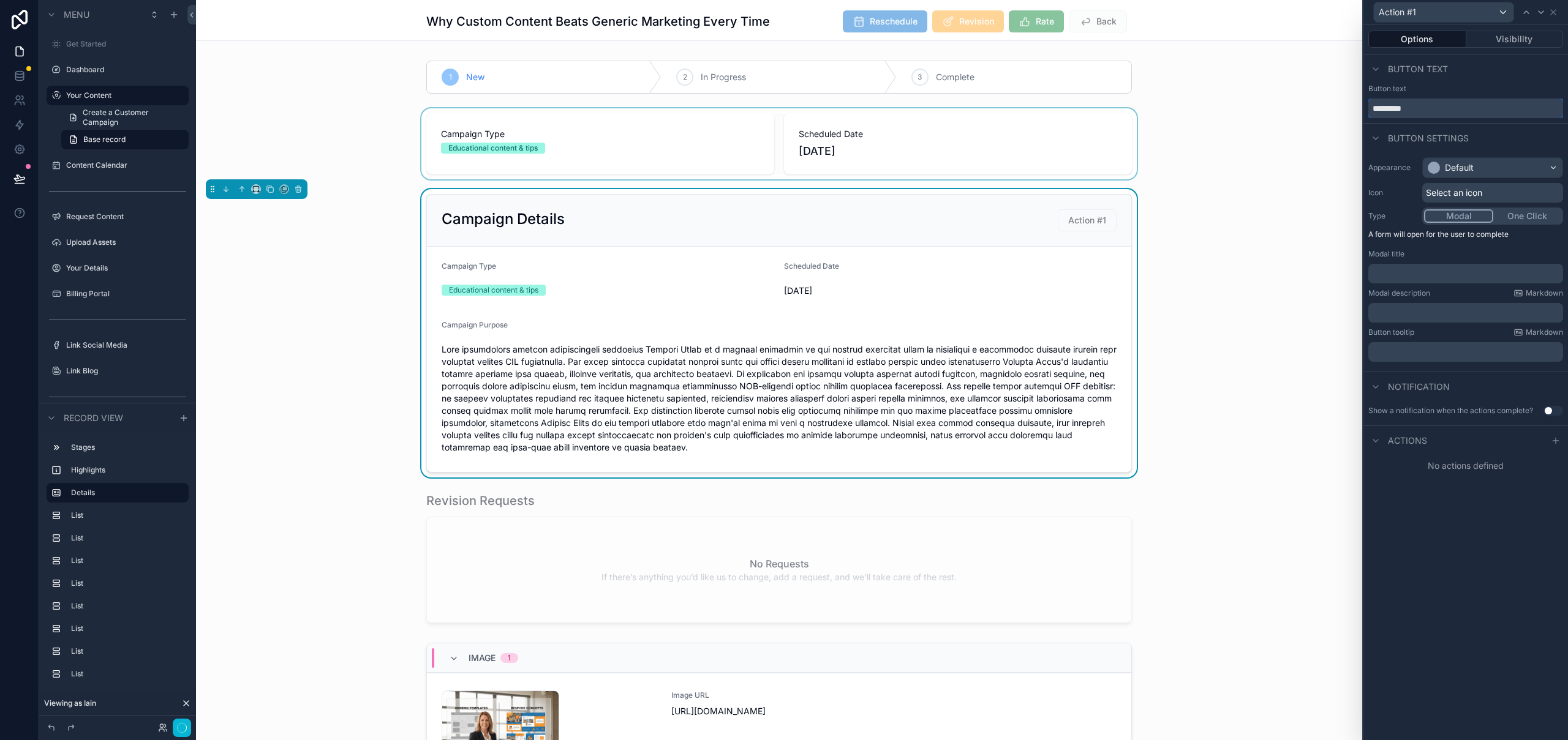
drag, startPoint x: 1324, startPoint y: 114, endPoint x: 1290, endPoint y: 112, distance: 34.1
click at [1272, 112] on div "Action #1 Options Visibility Button text Button text ********* Button settings …" at bounding box center [784, 370] width 1568 height 740
type input "**********"
click at [1478, 192] on span "Select an icon" at bounding box center [1454, 193] width 56 height 12
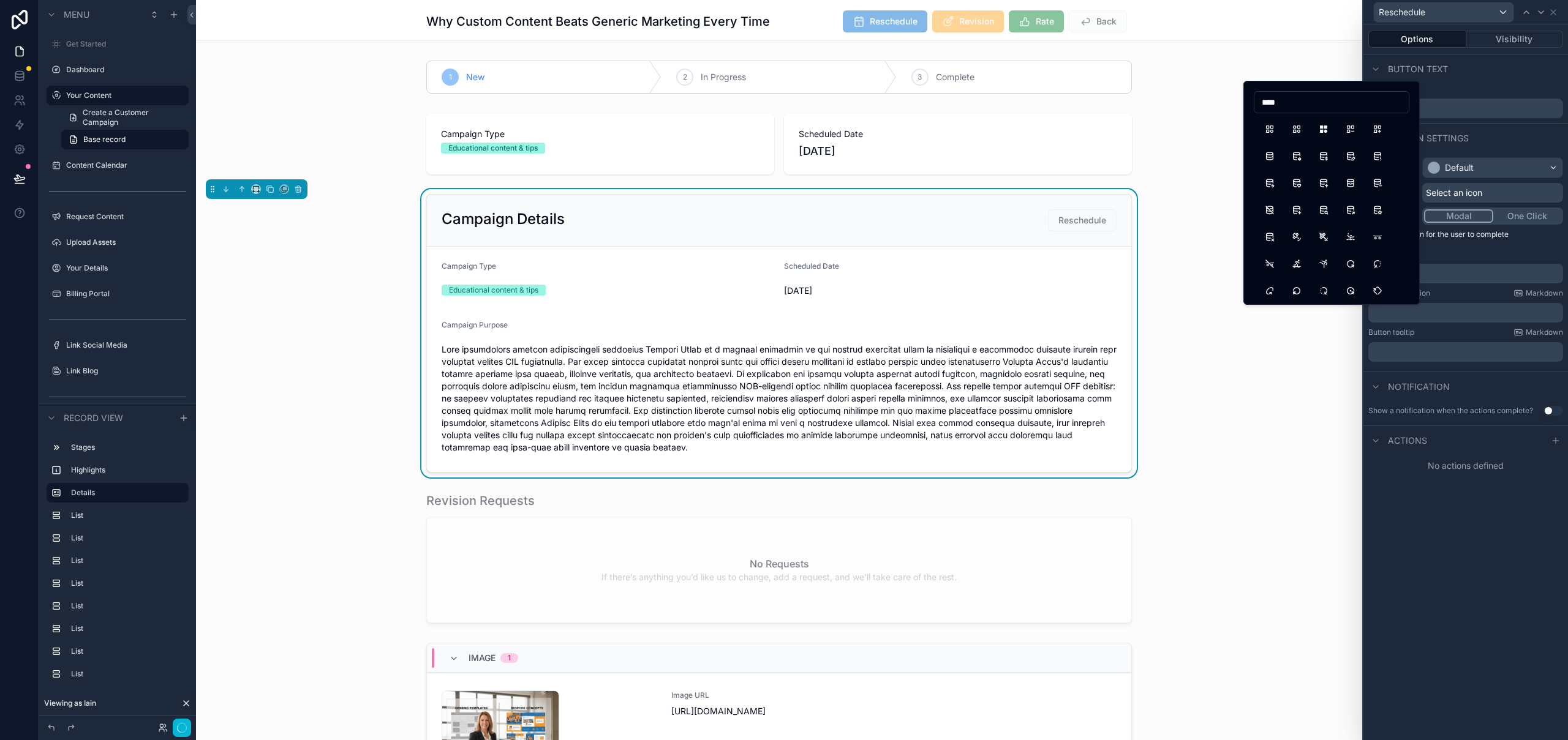
click at [1264, 98] on input "****" at bounding box center [1331, 102] width 154 height 17
type input "********"
click at [1378, 126] on button "CalendarClock" at bounding box center [1377, 129] width 22 height 22
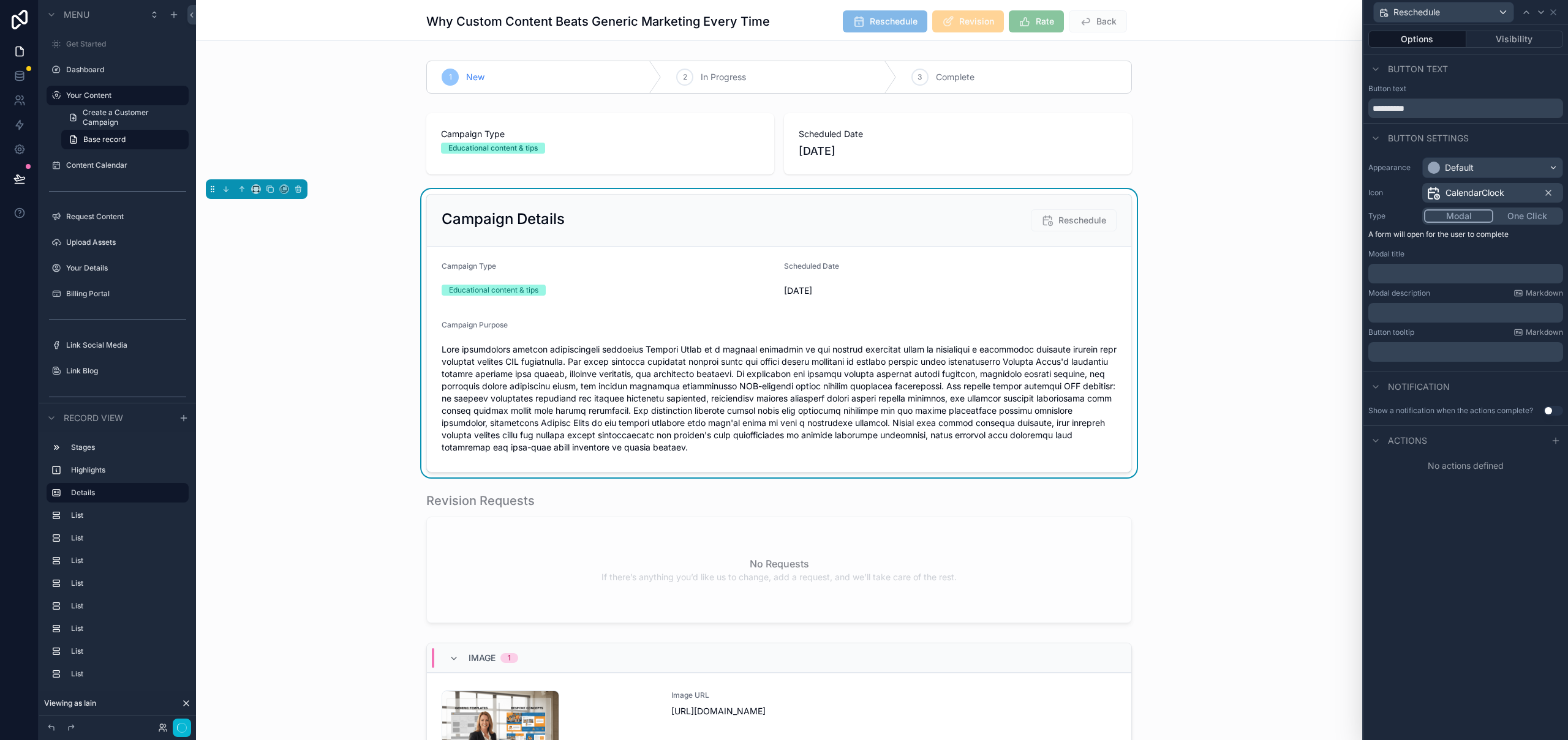
click at [1554, 497] on div "**********" at bounding box center [1465, 382] width 205 height 716
click at [1471, 166] on div "Default" at bounding box center [1458, 168] width 29 height 12
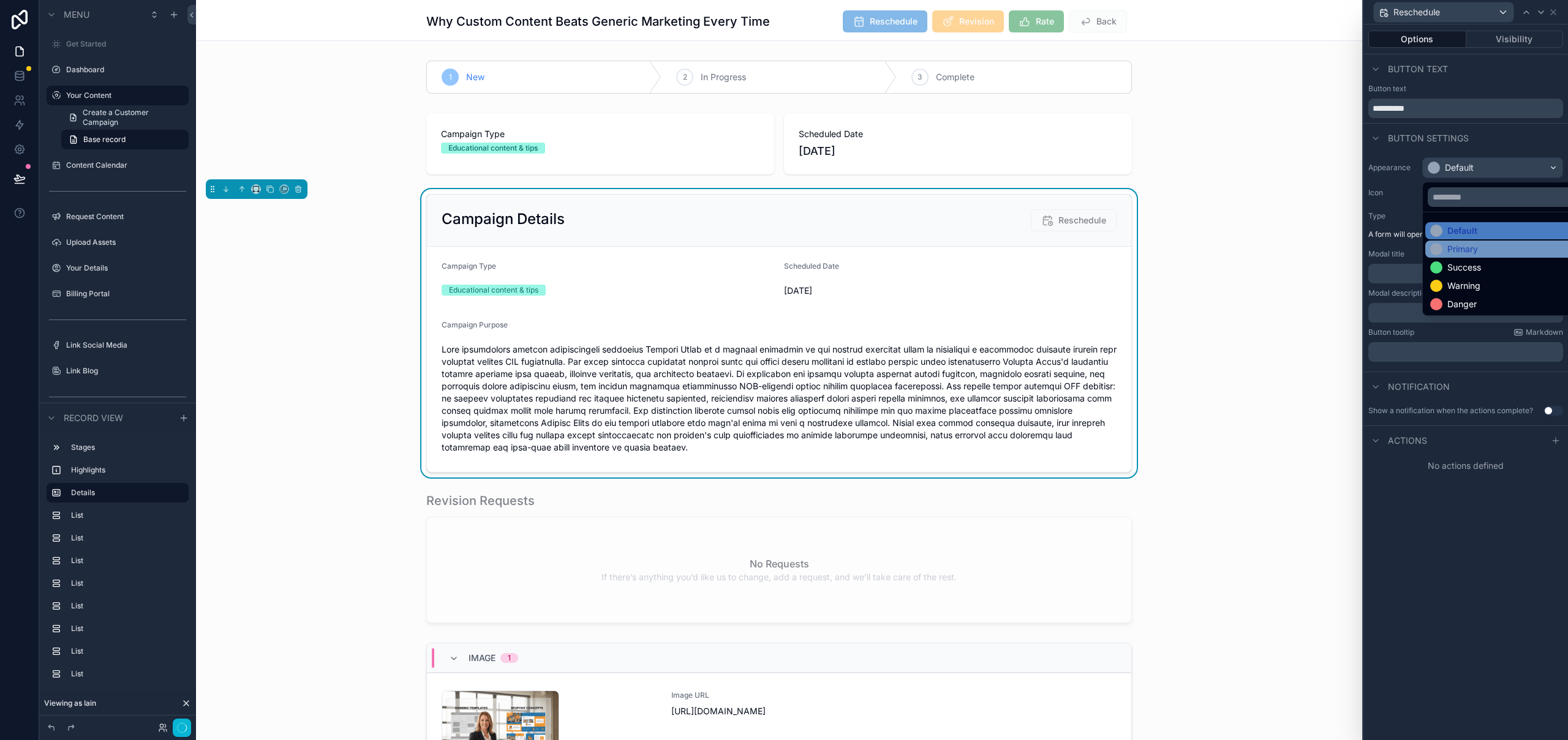
click at [1478, 255] on div "Primary" at bounding box center [1507, 249] width 163 height 17
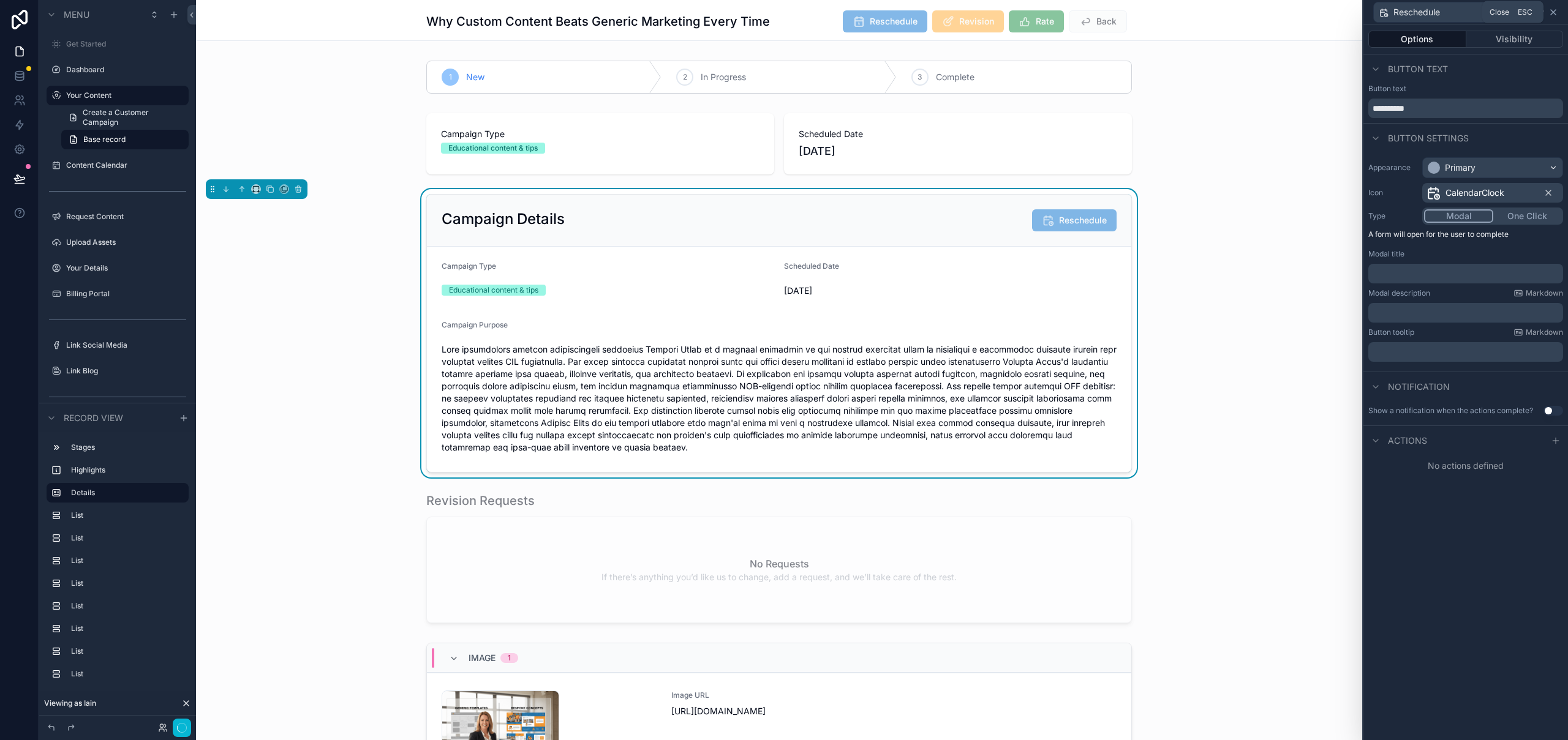
click at [1553, 13] on icon at bounding box center [1552, 11] width 10 height 10
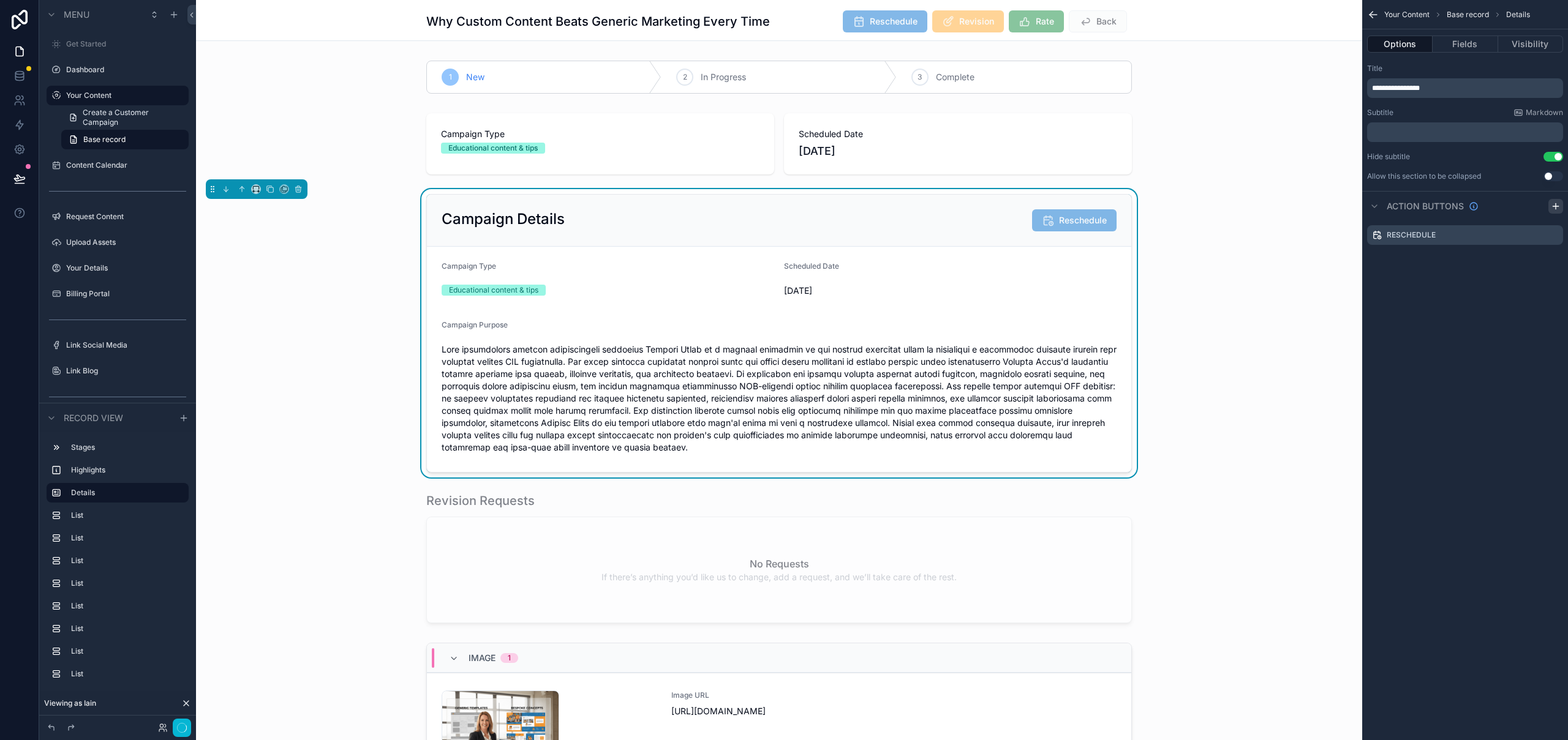
click at [1554, 207] on icon "scrollable content" at bounding box center [1555, 206] width 10 height 10
click at [1556, 259] on icon "scrollable content" at bounding box center [1552, 259] width 10 height 10
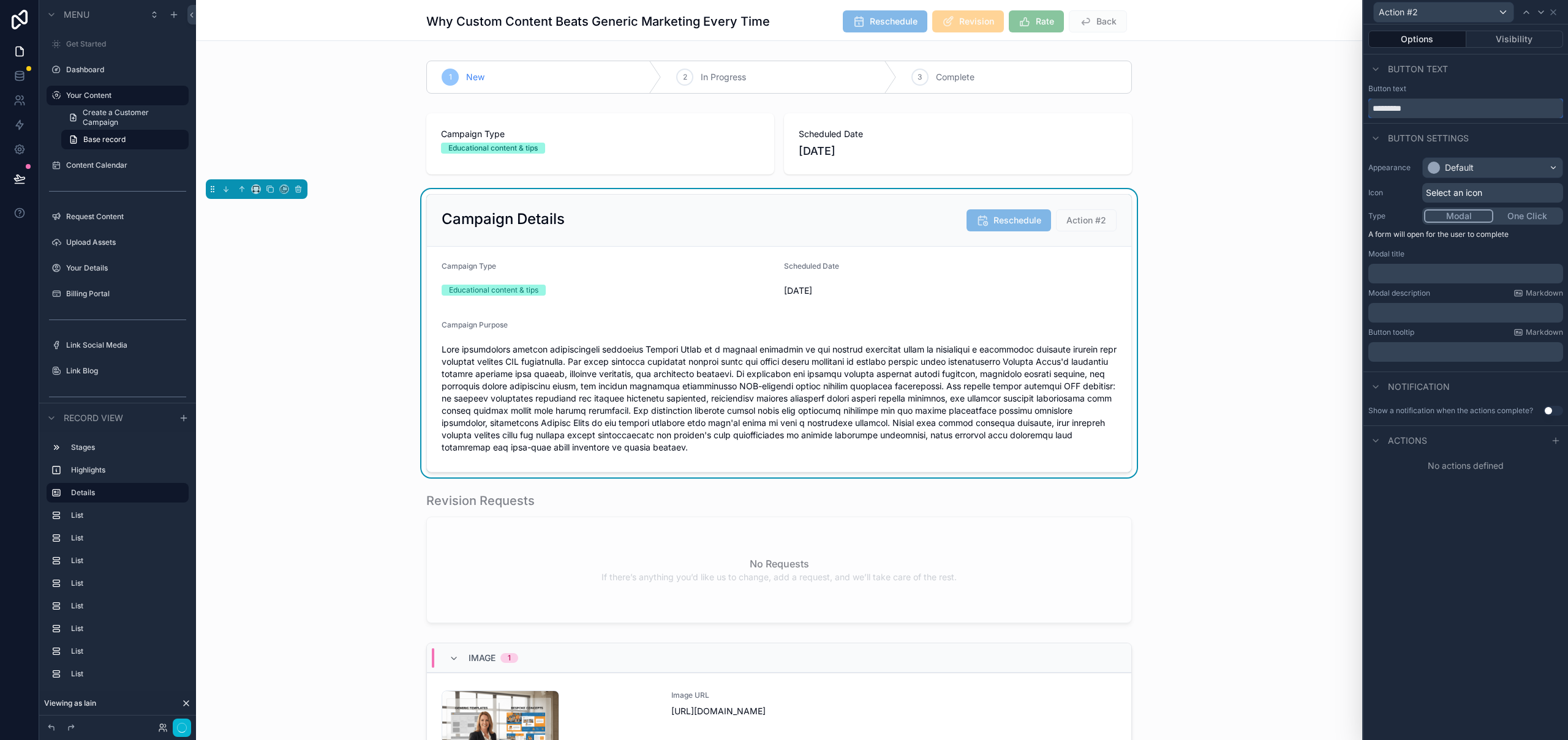
drag, startPoint x: 1453, startPoint y: 110, endPoint x: 1361, endPoint y: 110, distance: 92.0
click at [1362, 110] on div "Action #2 Options Visibility Button text Button text ********* Button settings …" at bounding box center [1465, 370] width 206 height 740
type input "*"
drag, startPoint x: 1424, startPoint y: 107, endPoint x: 1373, endPoint y: 108, distance: 51.0
click at [1373, 108] on input "******" at bounding box center [1465, 108] width 195 height 20
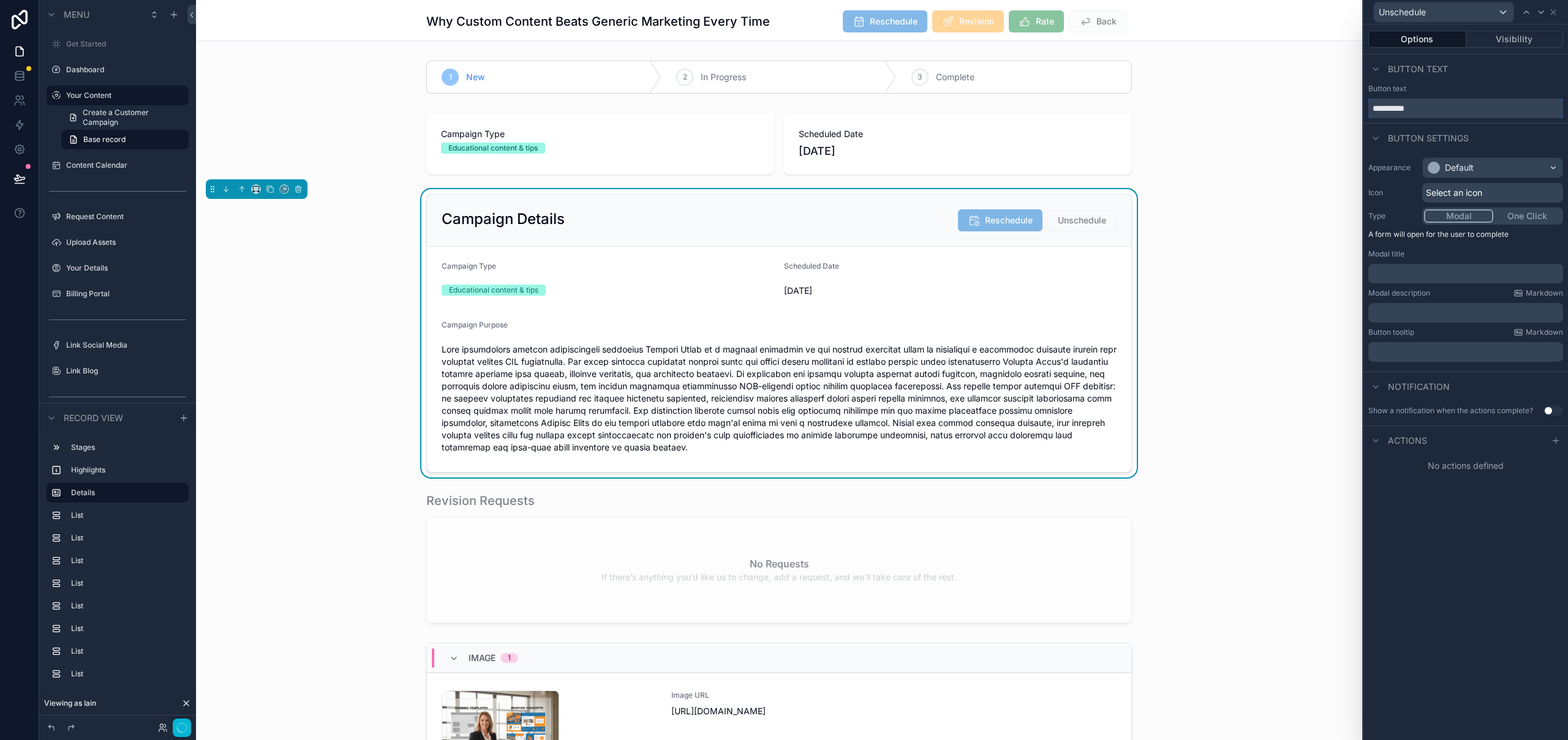
type input "**********"
click at [1465, 170] on div "Default" at bounding box center [1458, 168] width 29 height 12
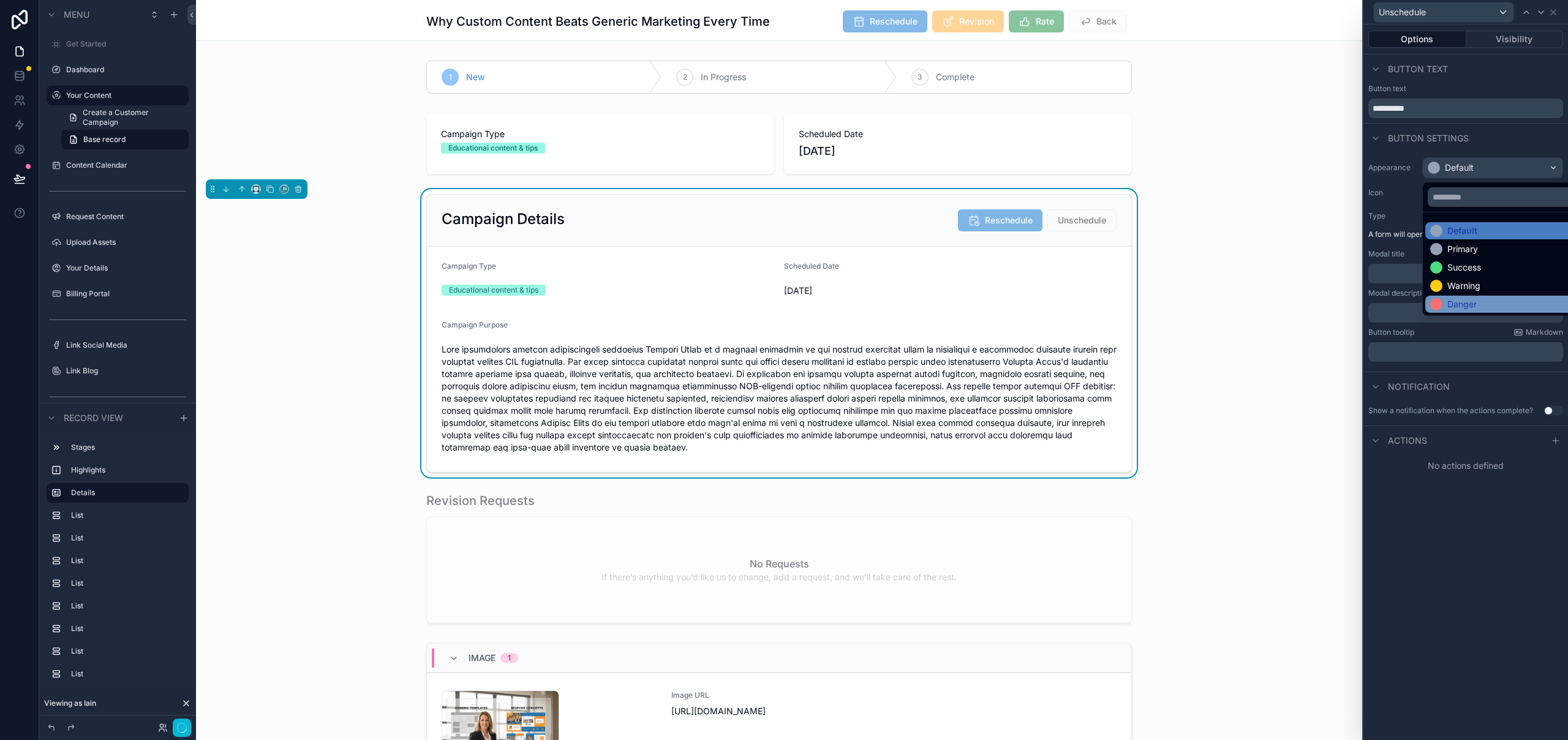
click at [1475, 303] on div "Danger" at bounding box center [1462, 304] width 29 height 12
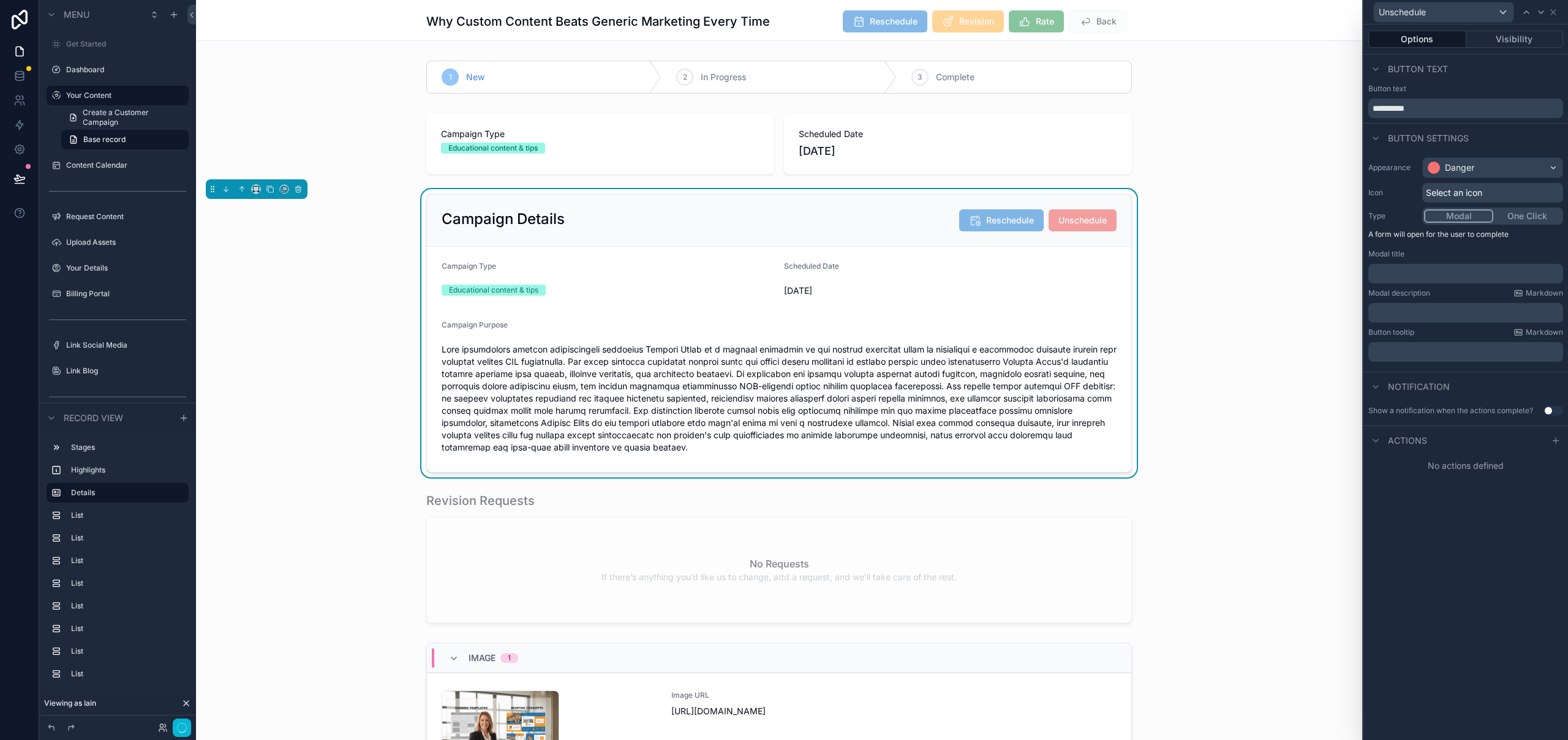
click at [1475, 188] on span "Select an icon" at bounding box center [1454, 193] width 56 height 12
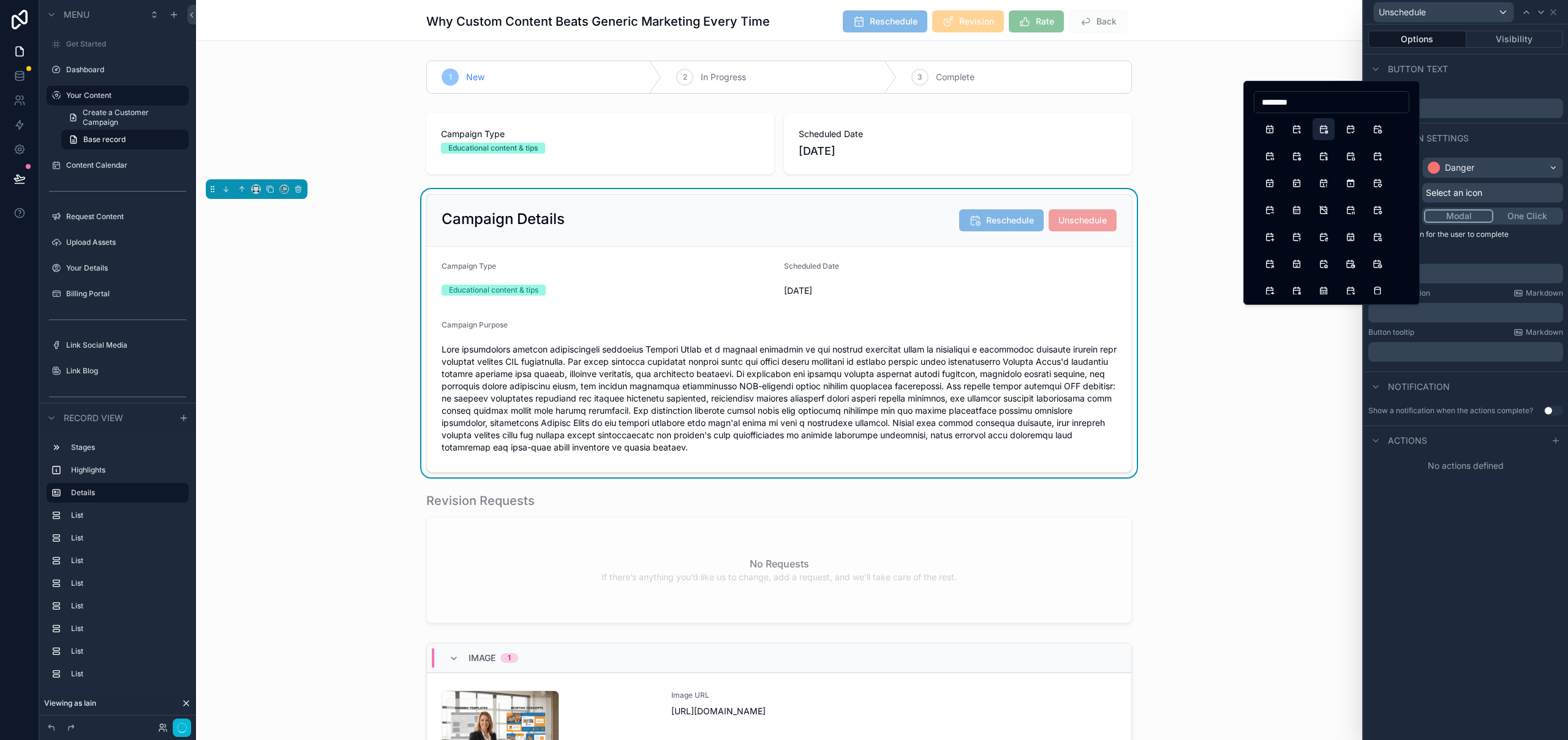
type input "********"
click at [1323, 131] on button "CalendarCancel" at bounding box center [1323, 129] width 22 height 22
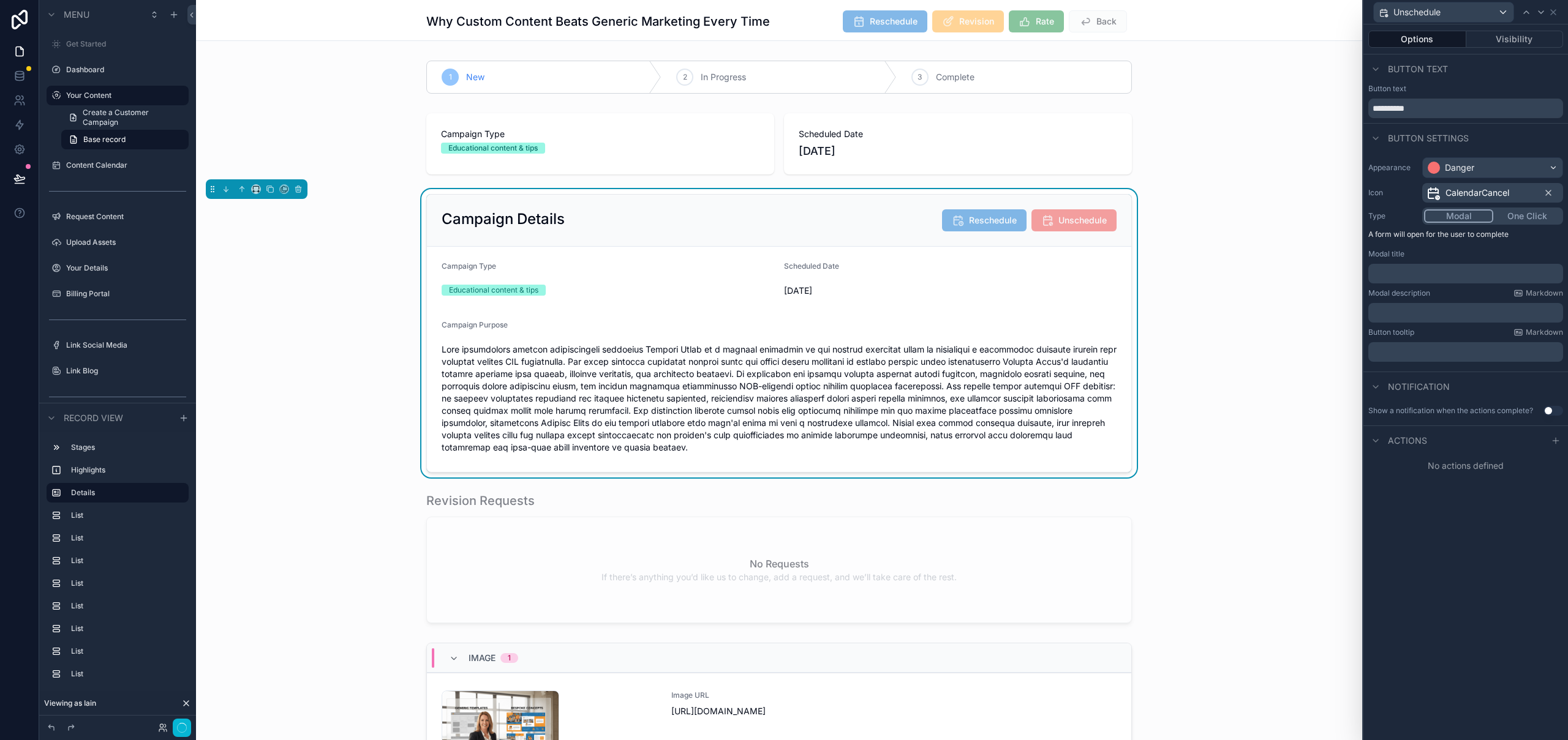
click at [1447, 196] on span "CalendarCancel" at bounding box center [1477, 193] width 64 height 12
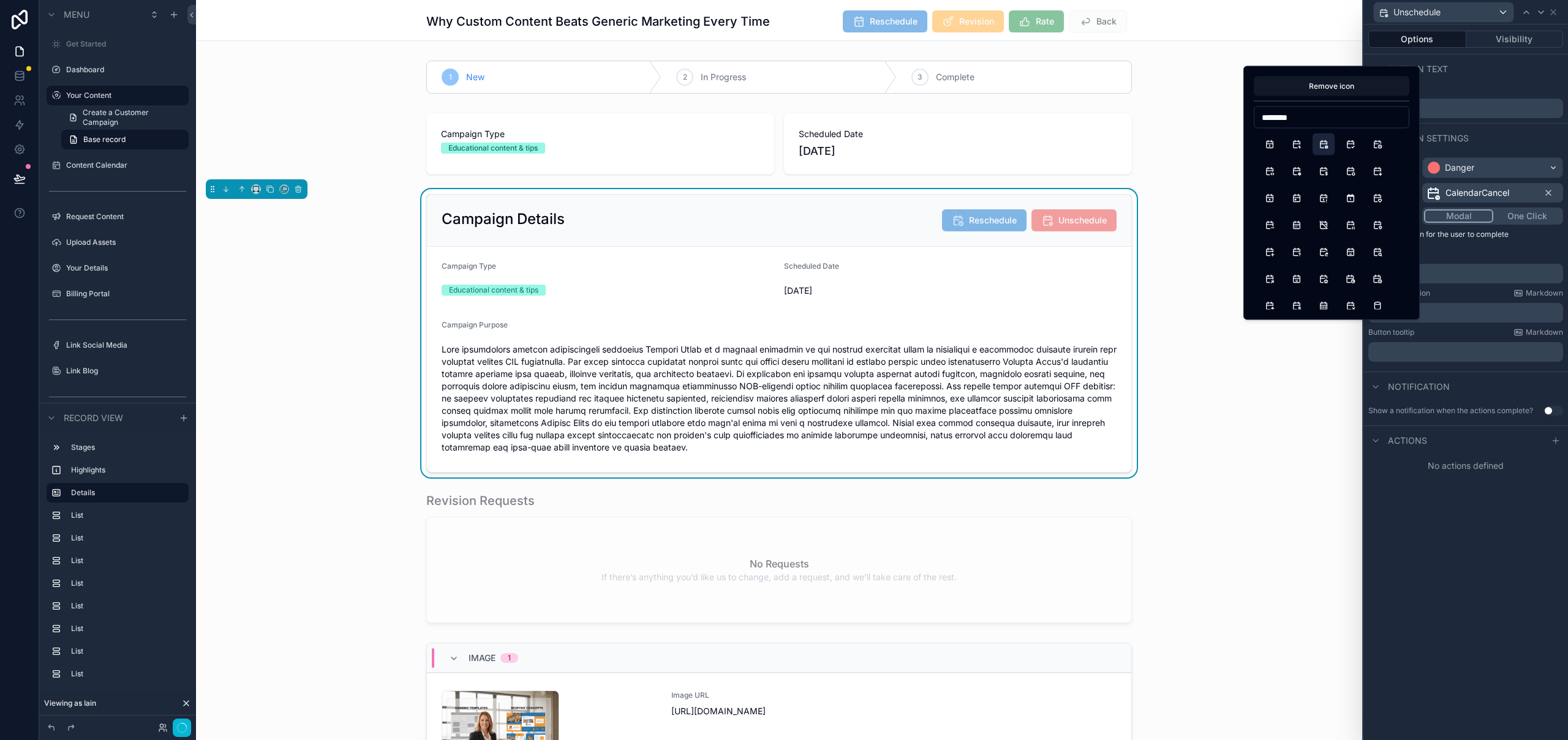
type input "********"
click at [1493, 546] on div "**********" at bounding box center [1465, 382] width 205 height 716
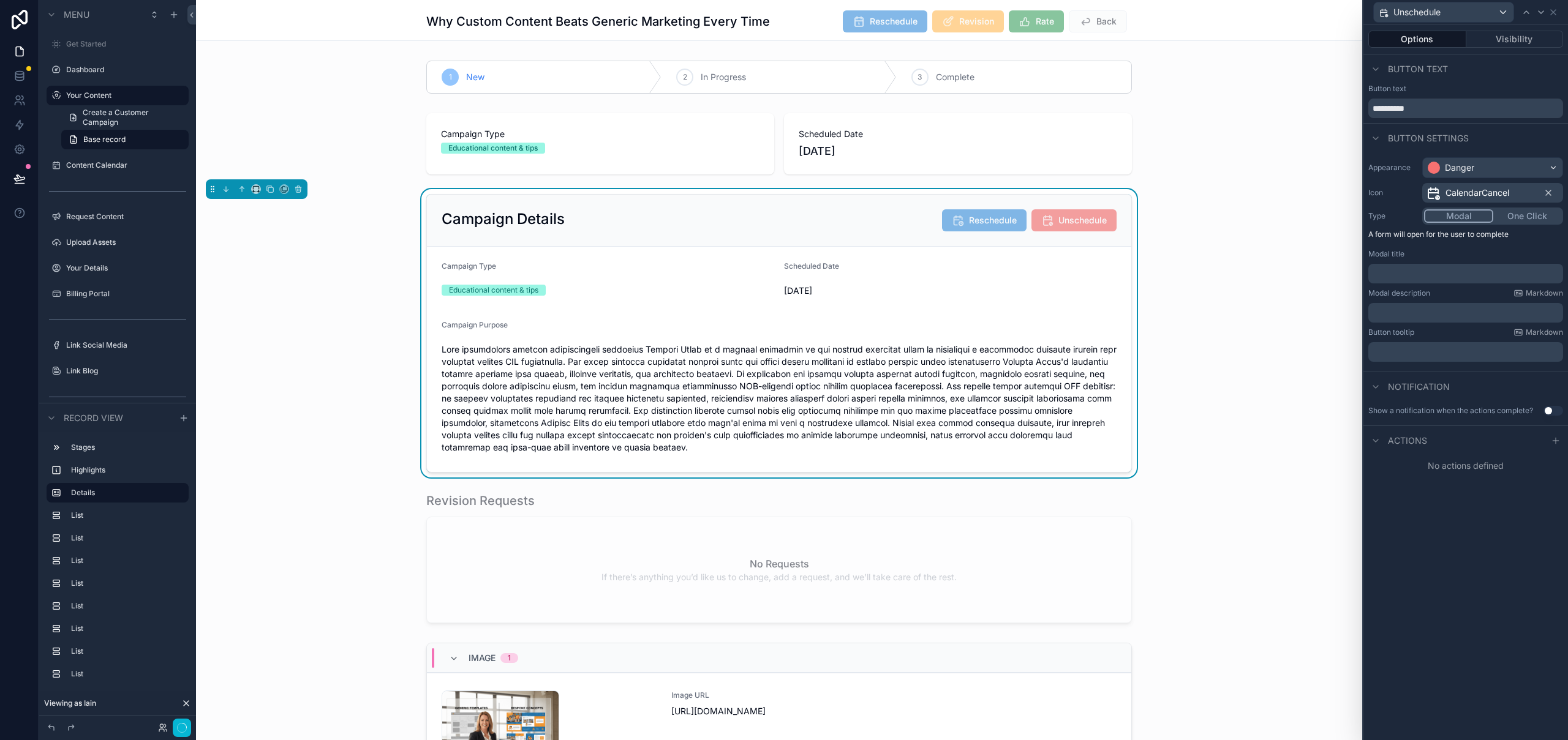
click at [1482, 273] on p "﻿" at bounding box center [1467, 273] width 188 height 12
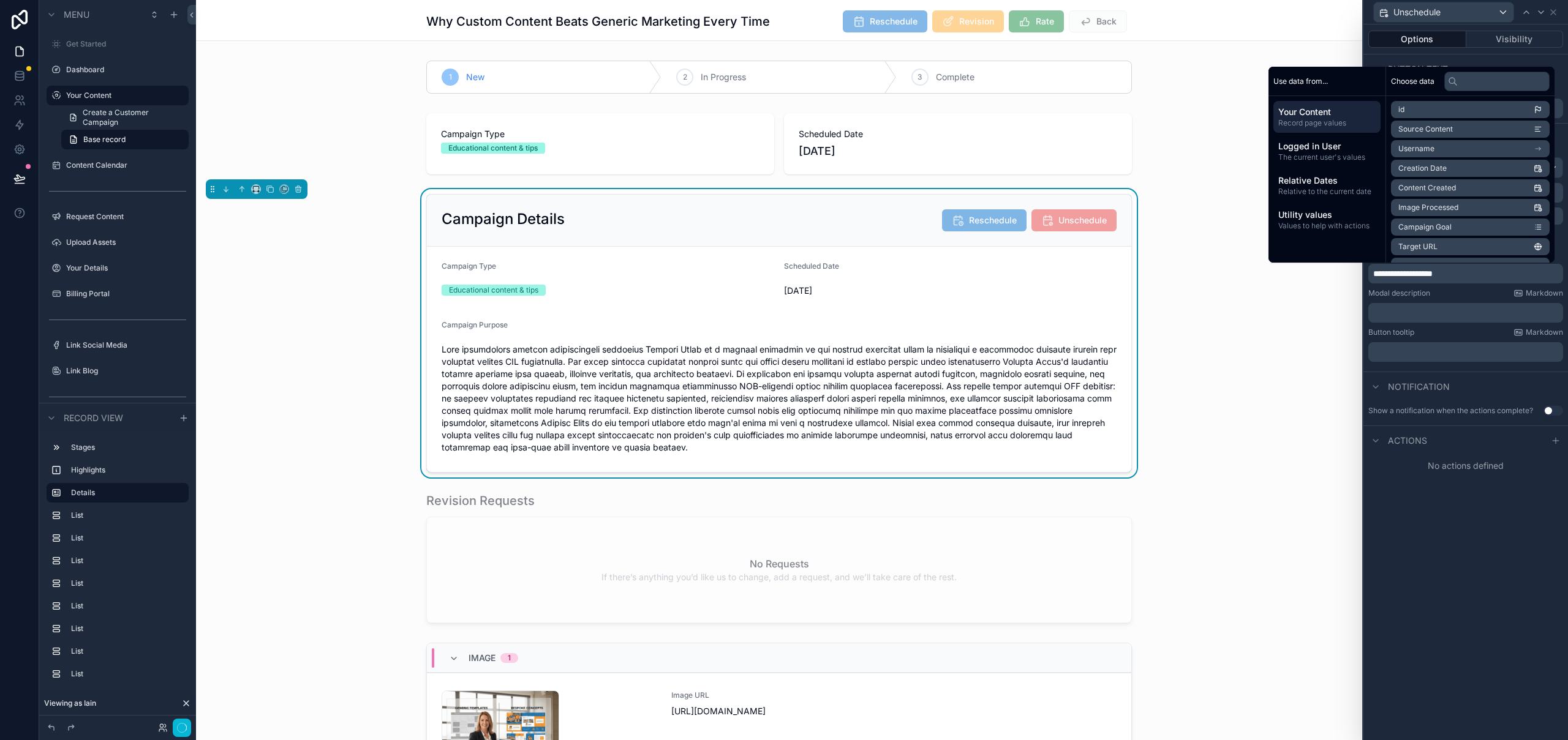
click at [1456, 311] on p "﻿" at bounding box center [1467, 313] width 188 height 12
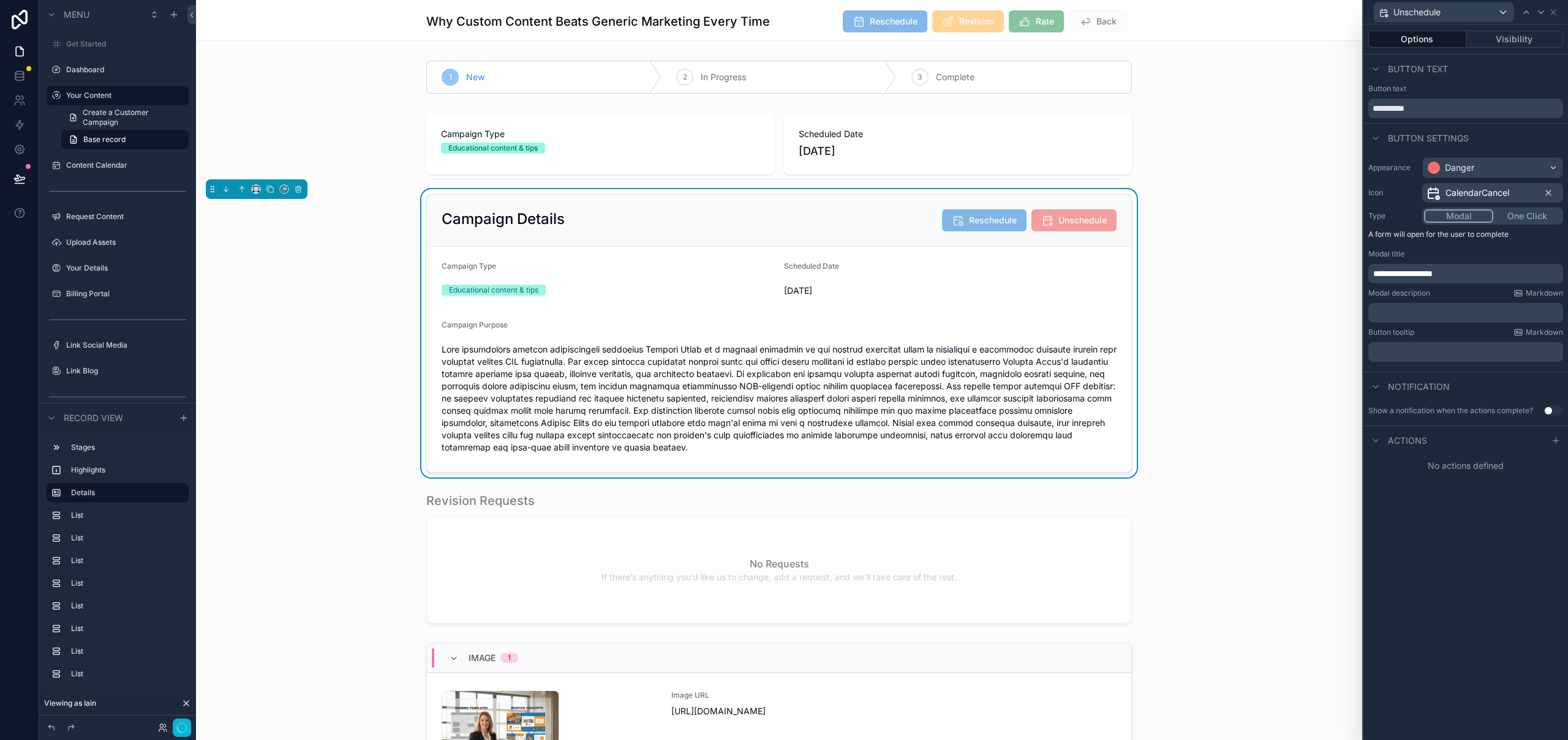
click at [1494, 502] on div "**********" at bounding box center [1465, 382] width 205 height 716
click at [1454, 313] on p "﻿" at bounding box center [1467, 313] width 188 height 12
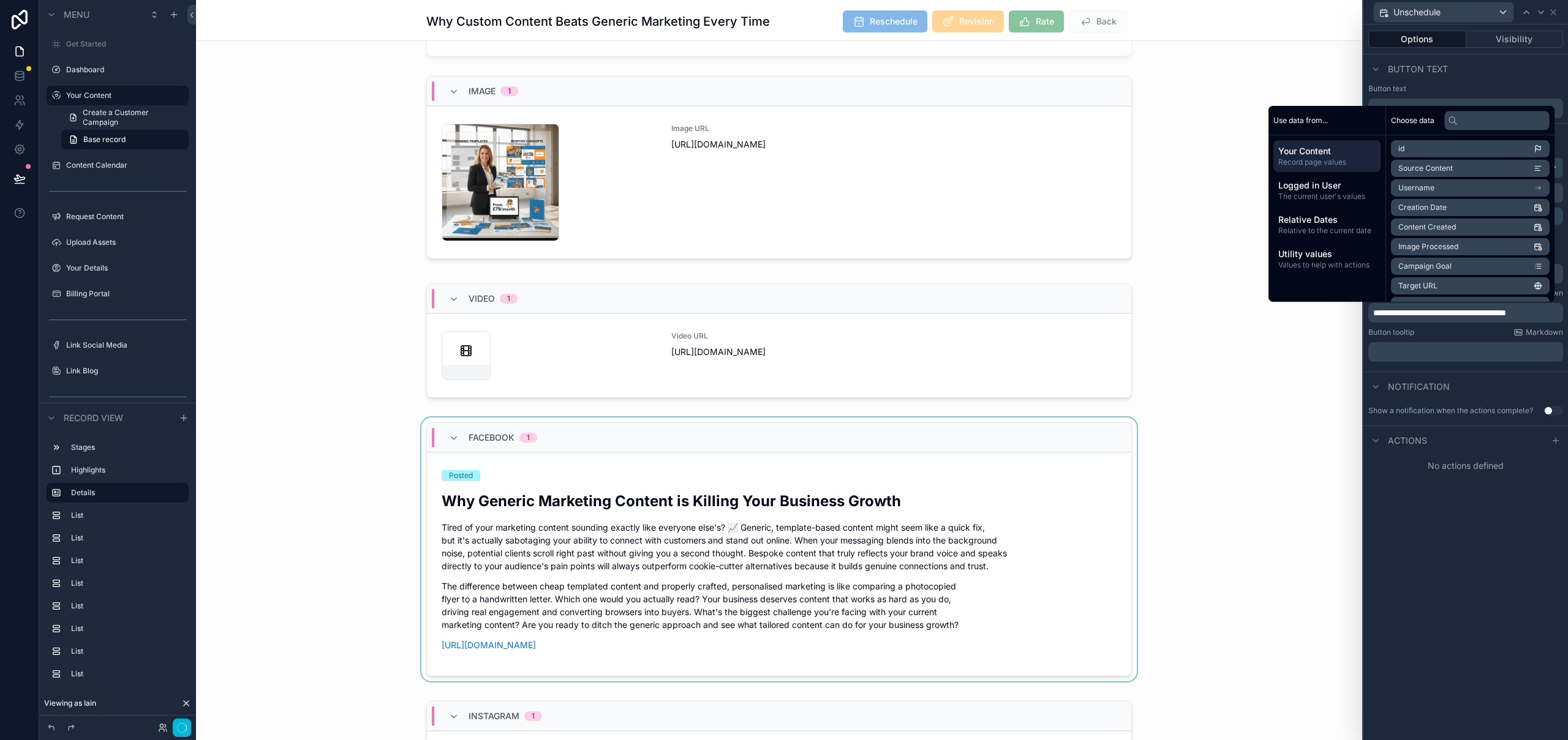
scroll to position [504, 0]
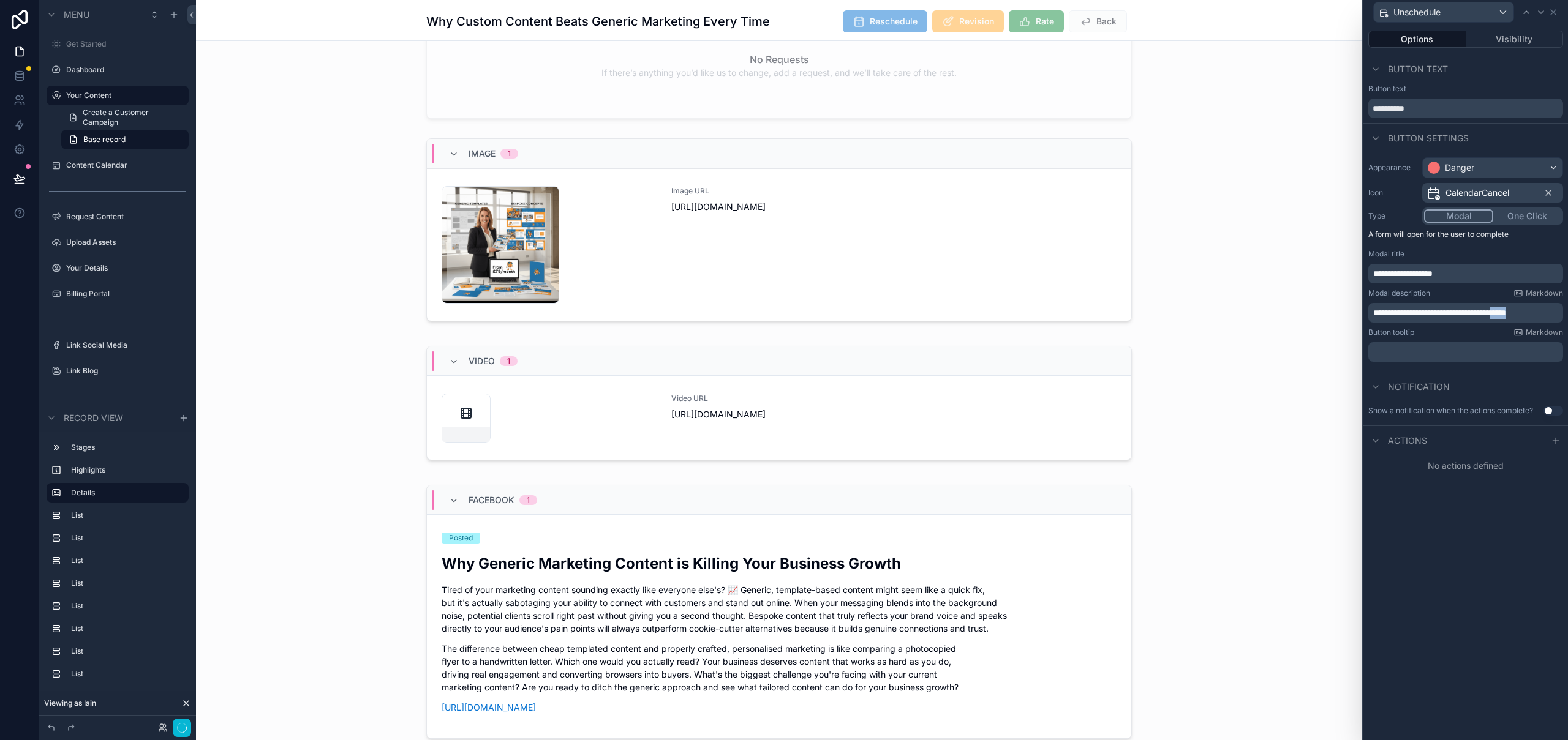
drag, startPoint x: 1526, startPoint y: 313, endPoint x: 1559, endPoint y: 313, distance: 33.0
click at [1559, 313] on p "**********" at bounding box center [1467, 313] width 188 height 12
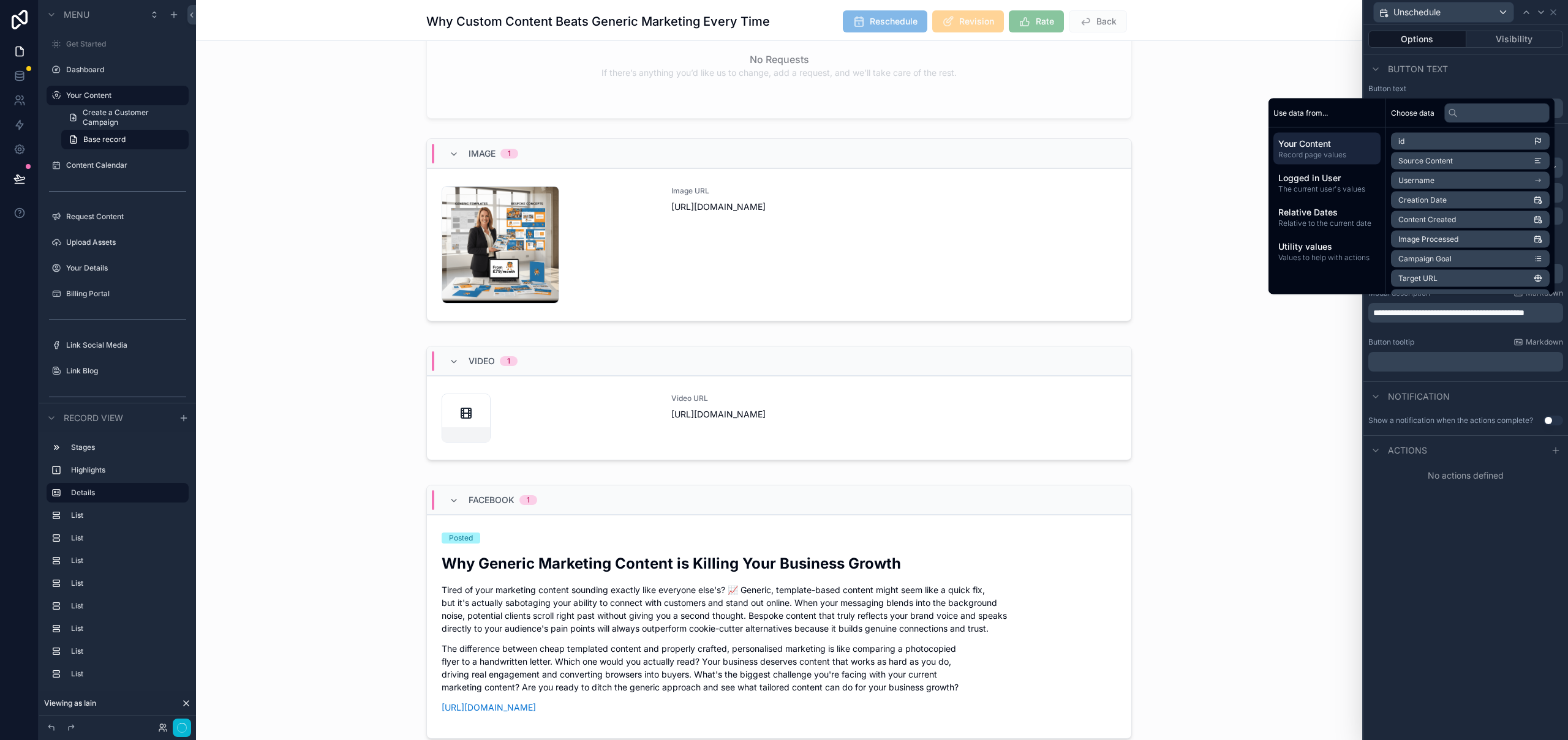
scroll to position [0, 0]
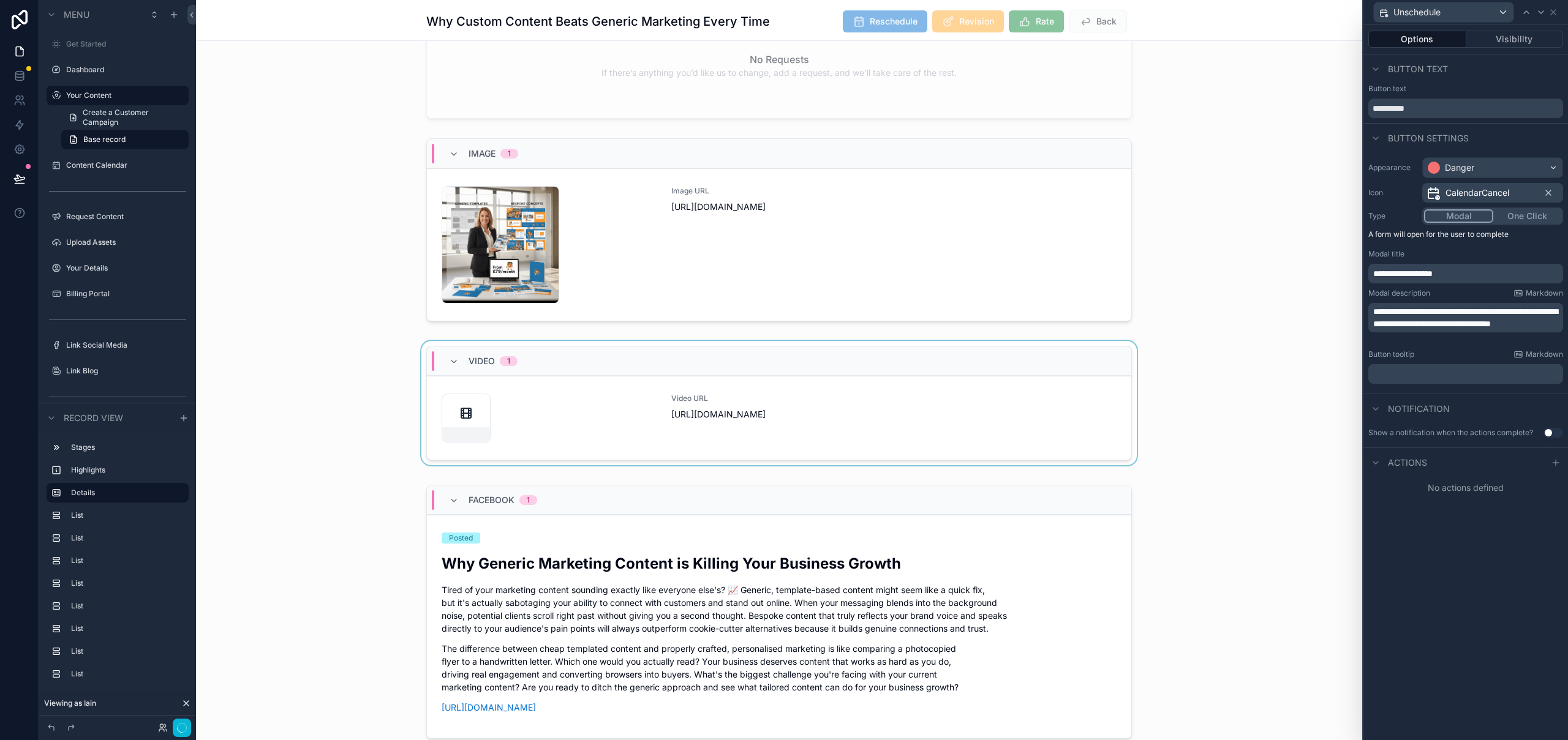
click at [1267, 437] on div "scrollable content" at bounding box center [779, 405] width 1166 height 129
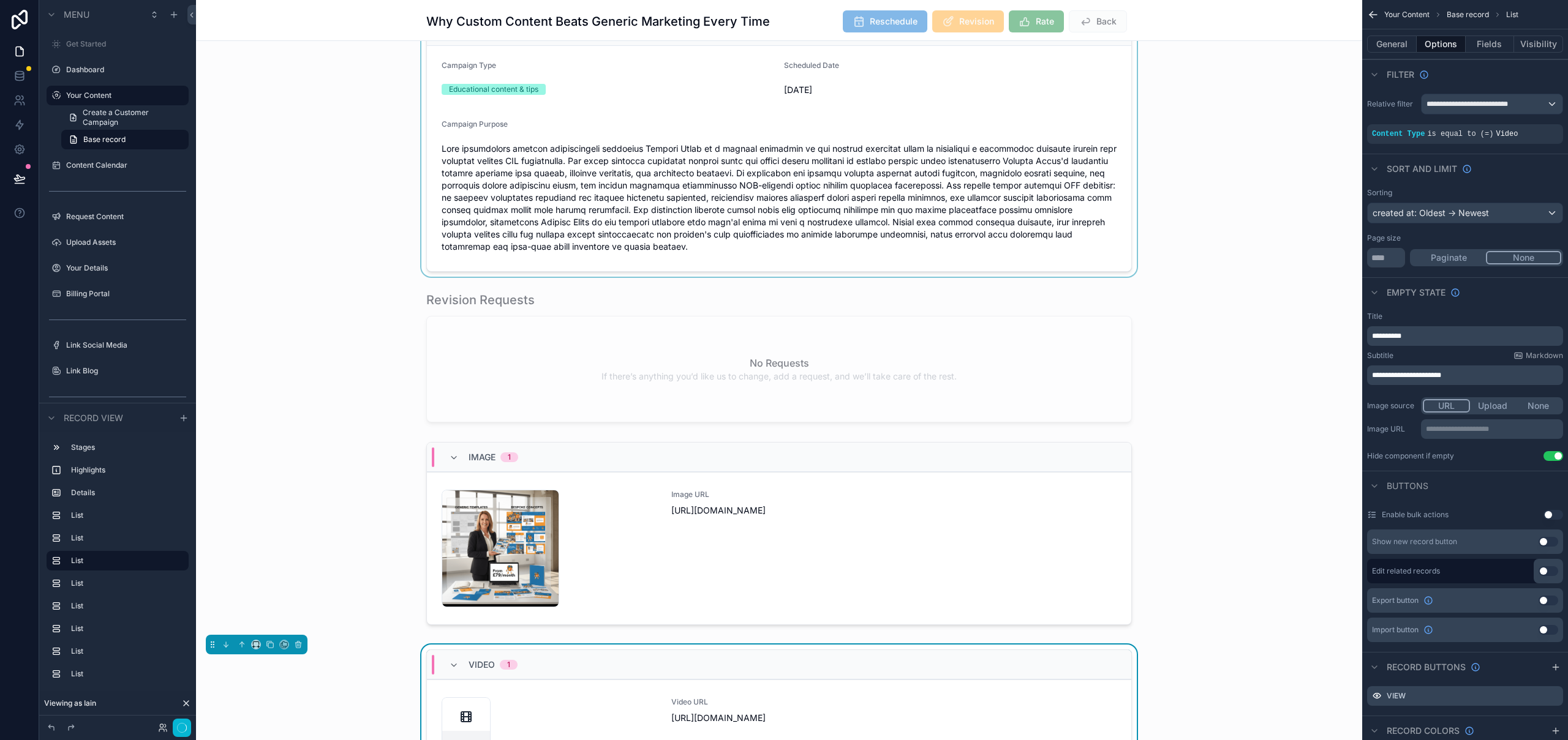
scroll to position [120, 0]
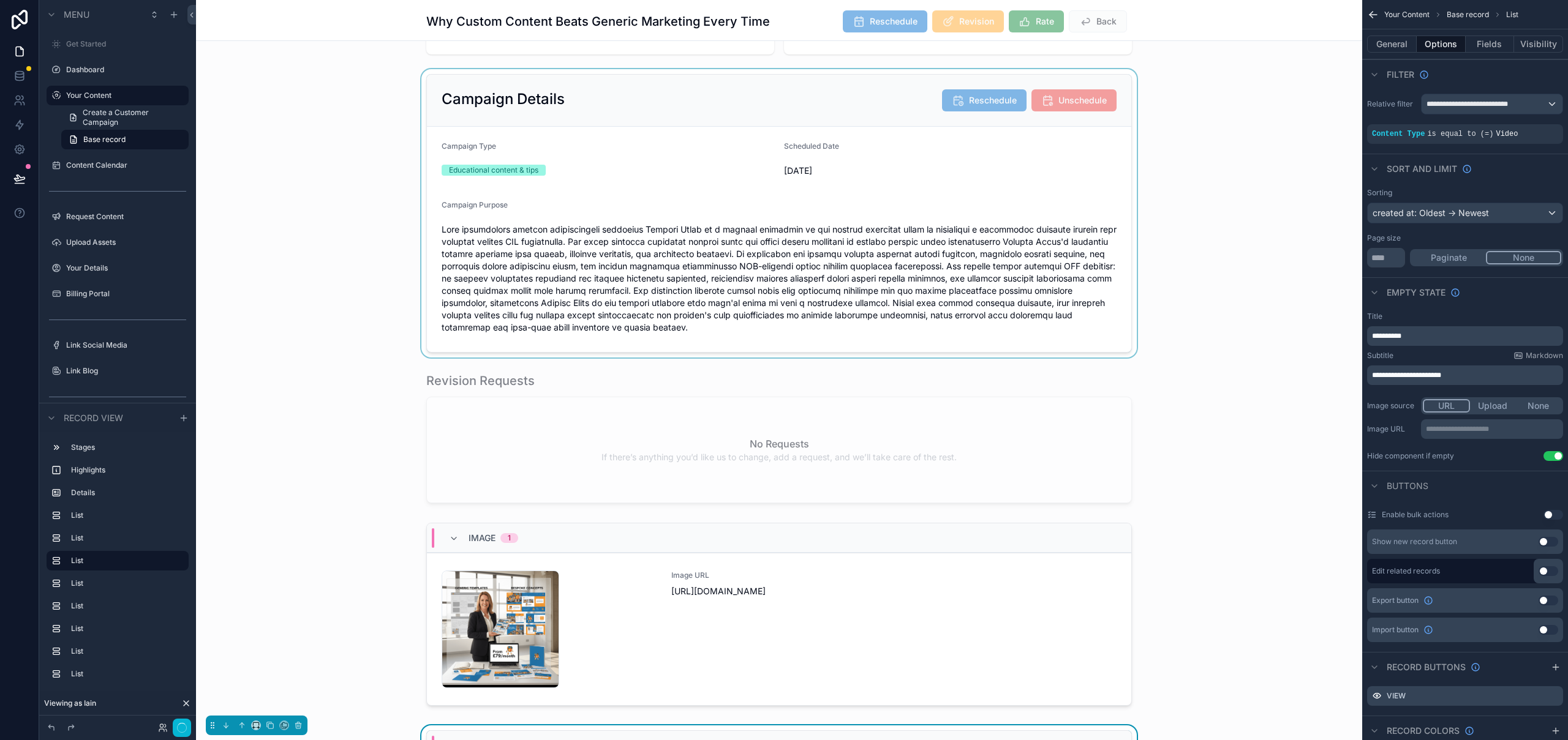
click at [1109, 253] on div "scrollable content" at bounding box center [779, 214] width 1166 height 289
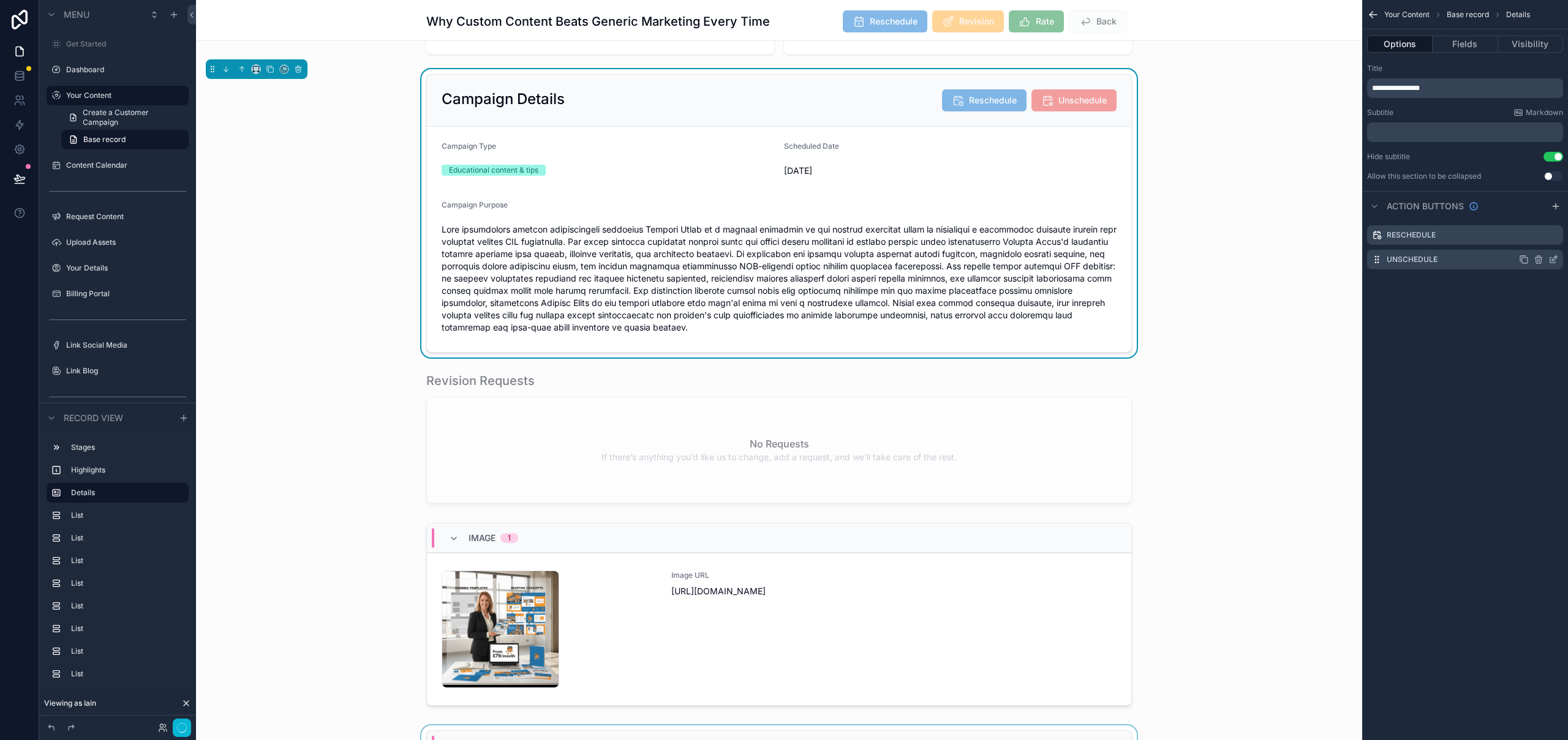
click at [1555, 261] on icon "scrollable content" at bounding box center [1552, 260] width 5 height 5
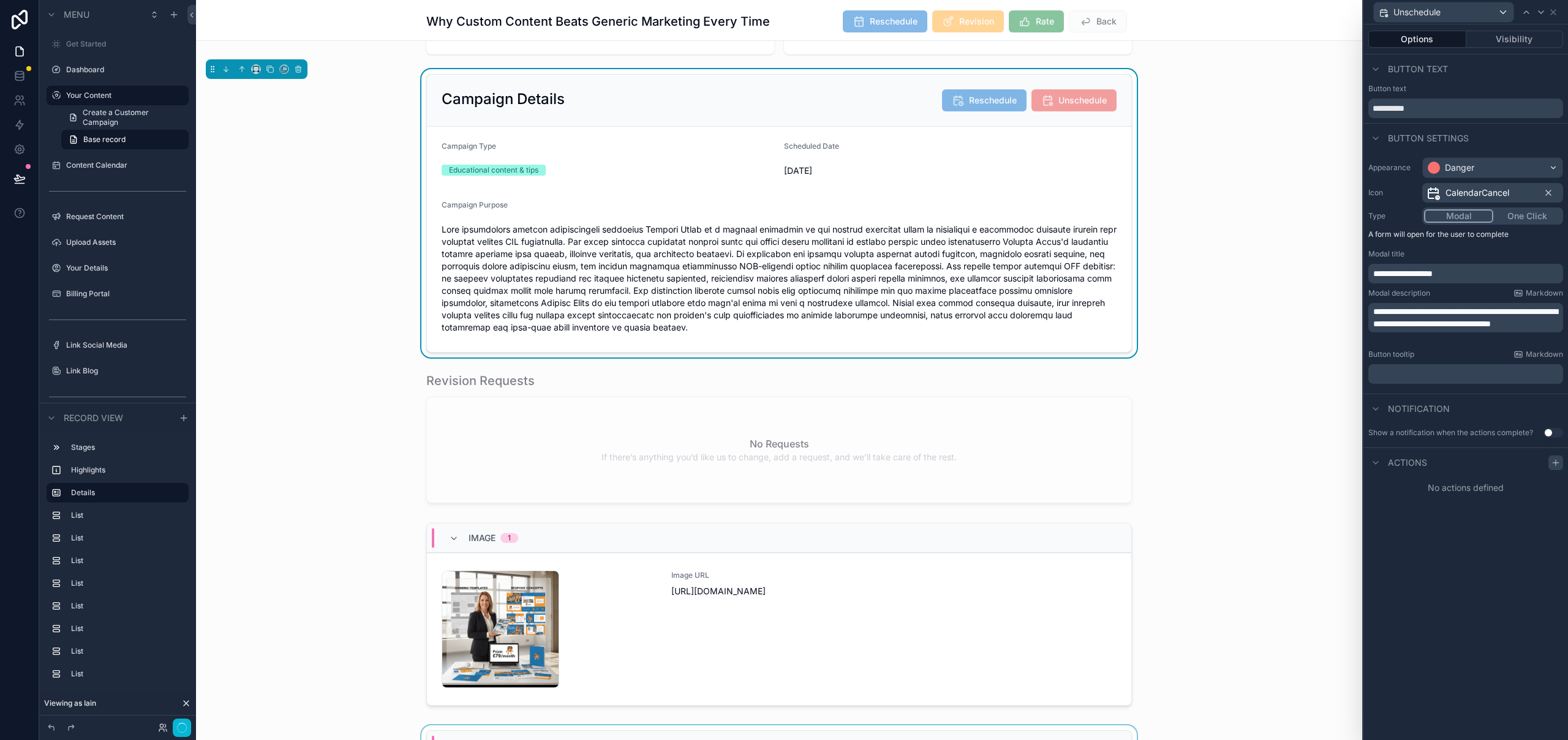
click at [1556, 462] on icon at bounding box center [1556, 462] width 0 height 5
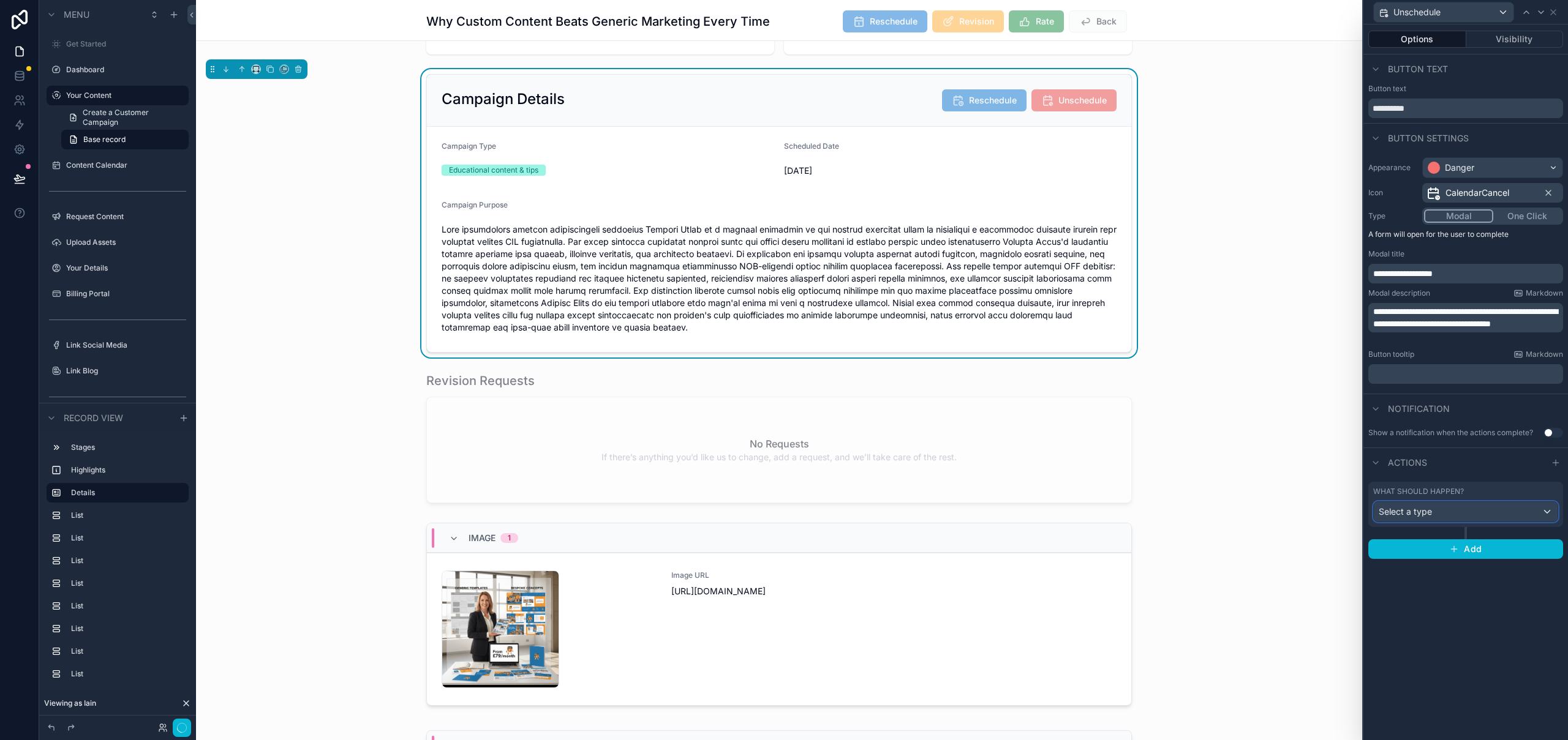
click at [1444, 508] on div "Select a type" at bounding box center [1465, 512] width 183 height 20
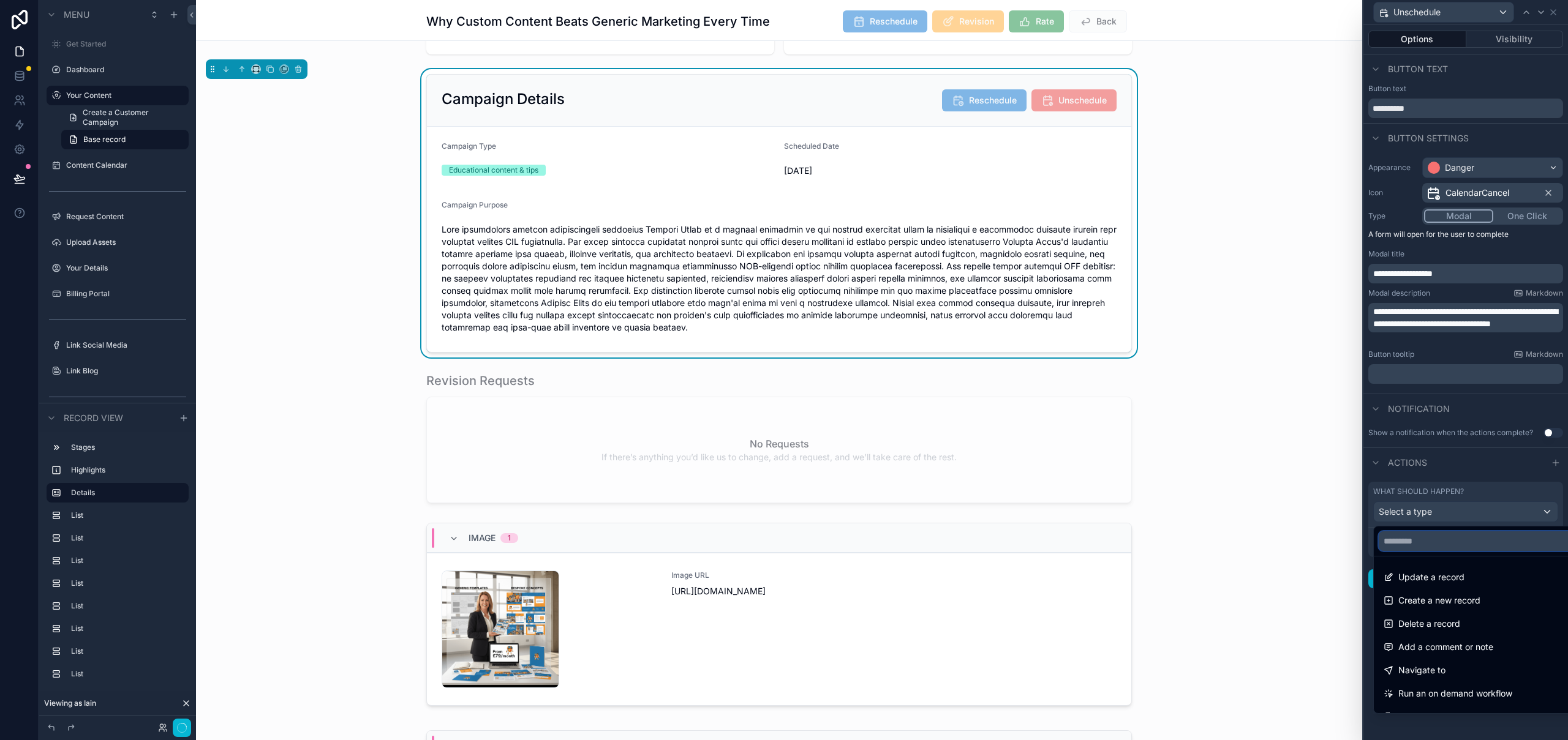
click at [1425, 545] on input "text" at bounding box center [1480, 541] width 202 height 20
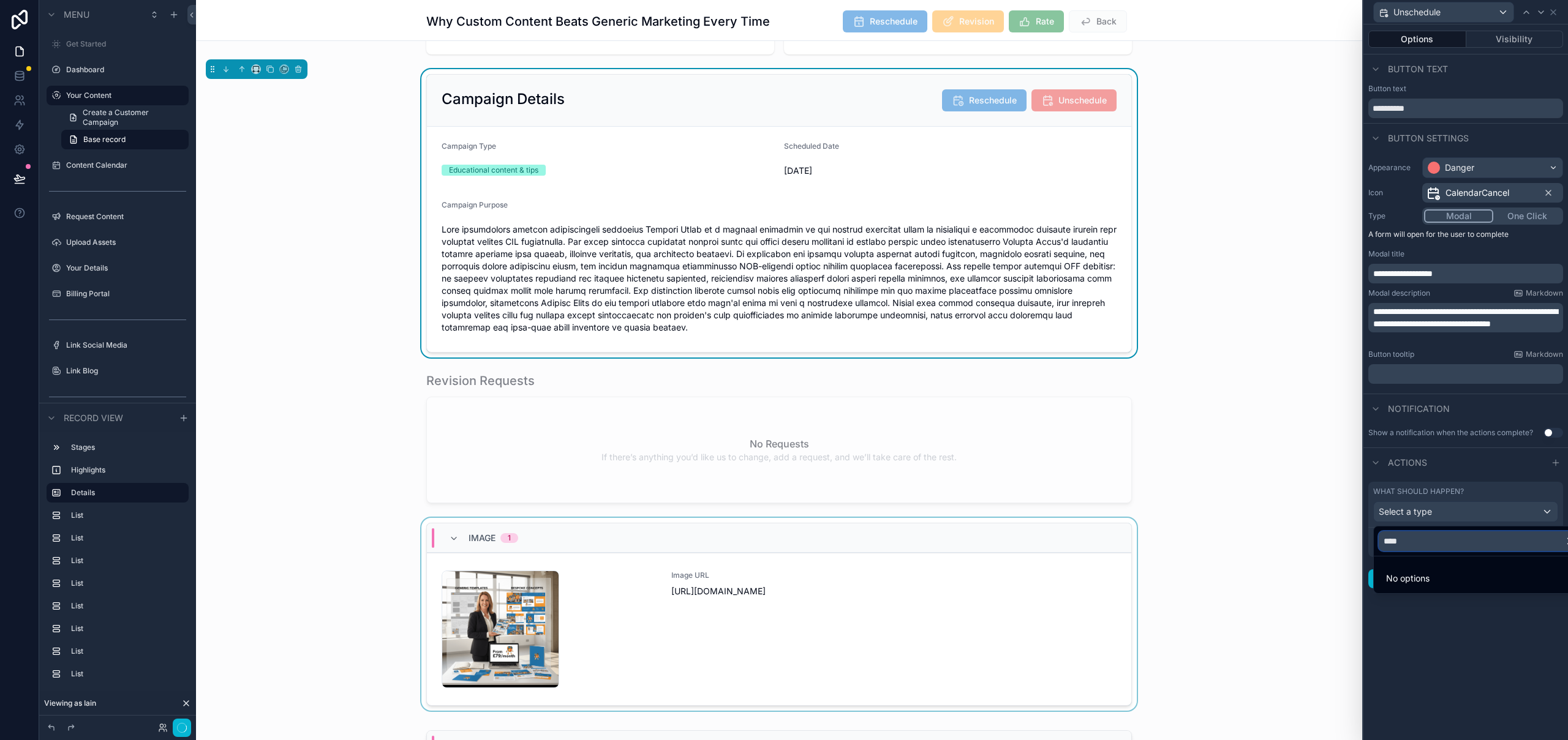
drag, startPoint x: 1361, startPoint y: 535, endPoint x: 1315, endPoint y: 535, distance: 46.0
click at [1304, 536] on div "**********" at bounding box center [784, 370] width 1568 height 740
type input "*"
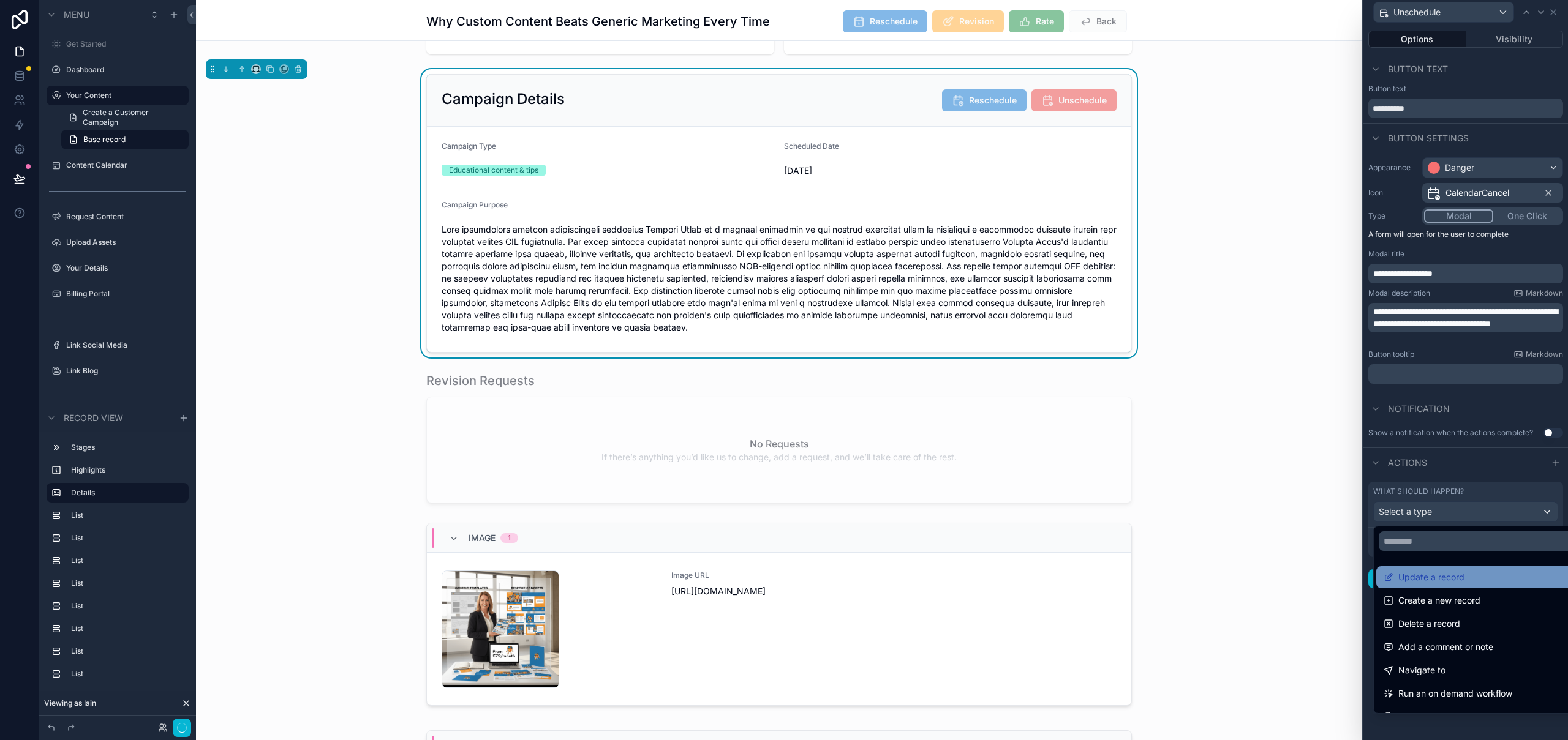
click at [1451, 579] on span "Update a record" at bounding box center [1431, 577] width 66 height 15
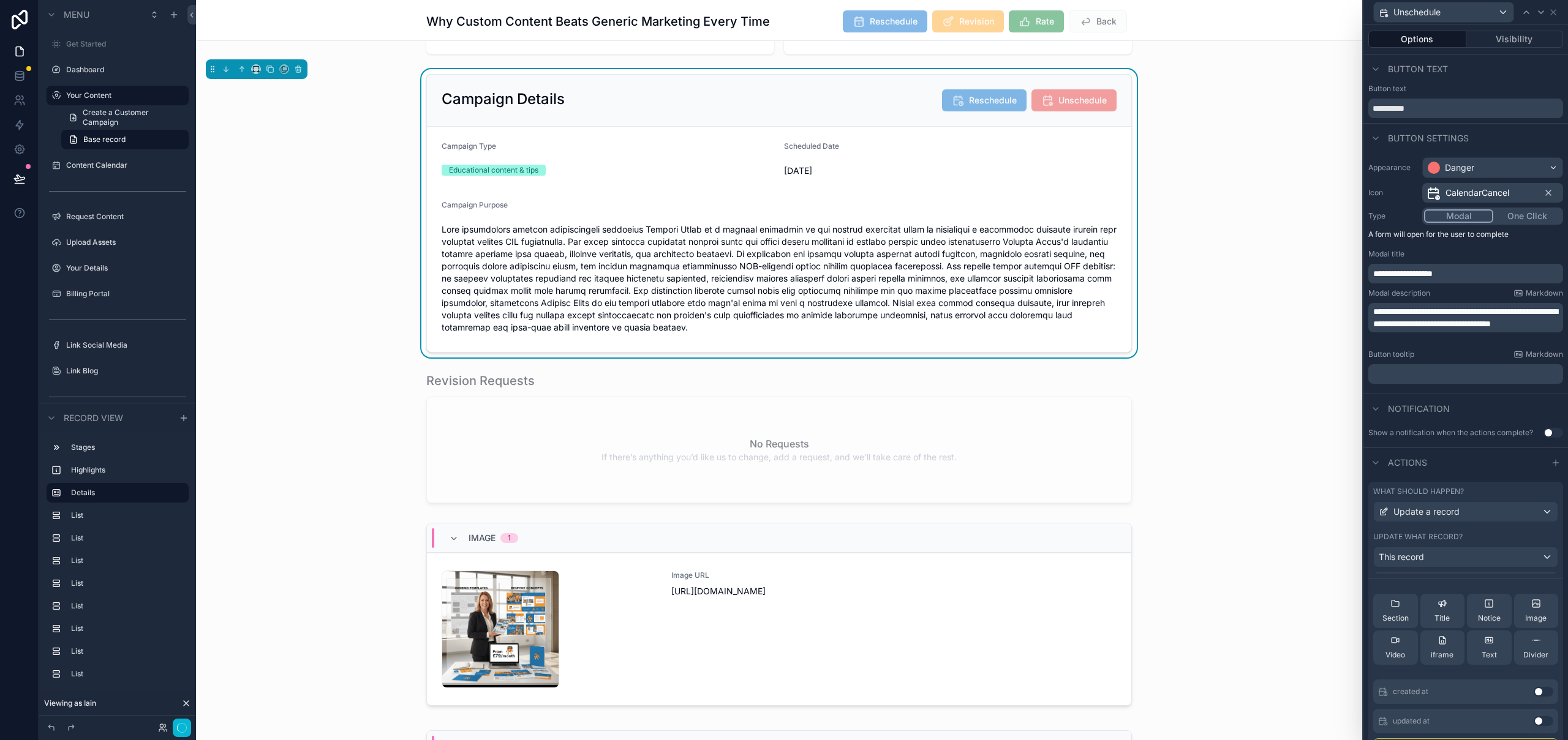
scroll to position [8, 0]
click at [1466, 577] on input "text" at bounding box center [1466, 579] width 185 height 20
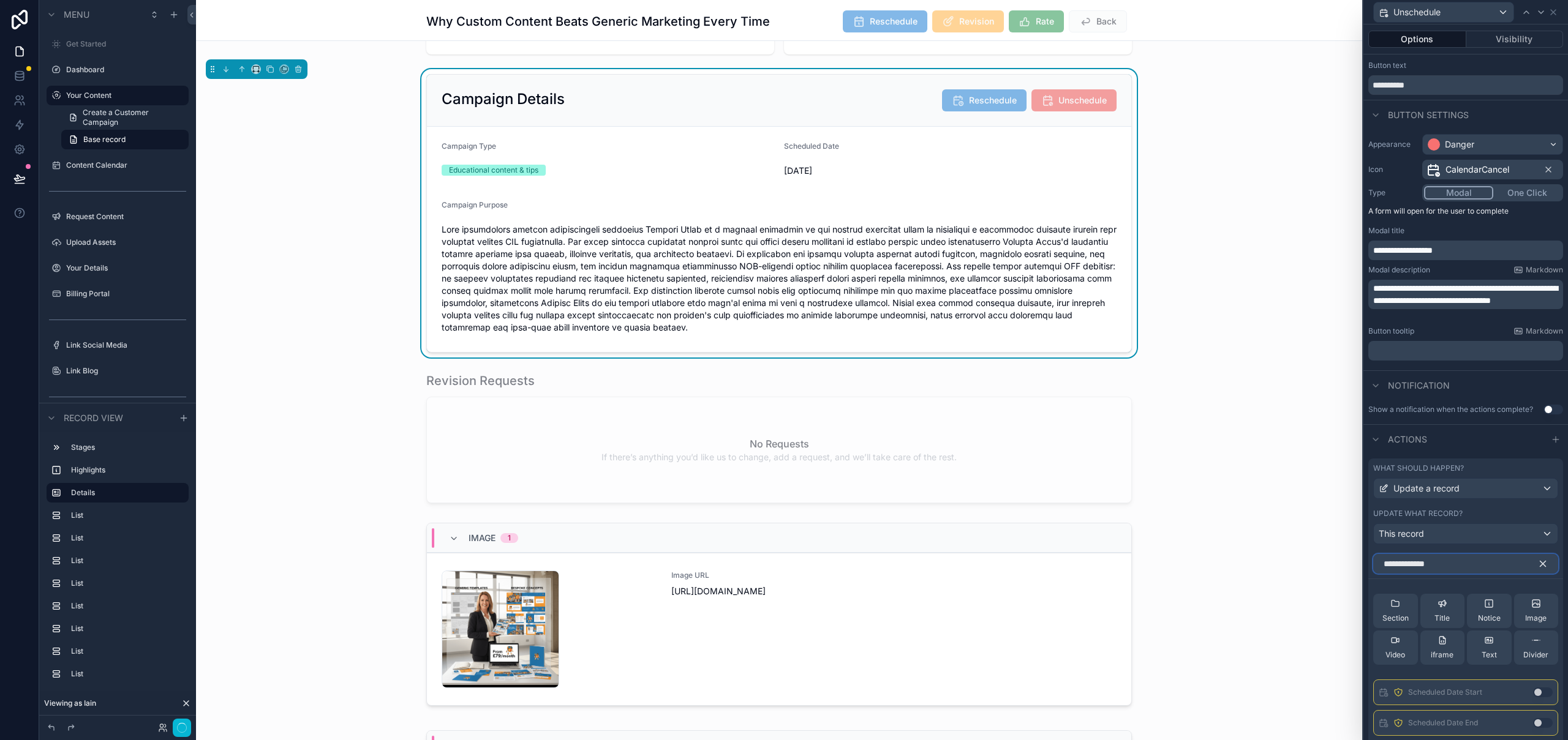
scroll to position [99, 0]
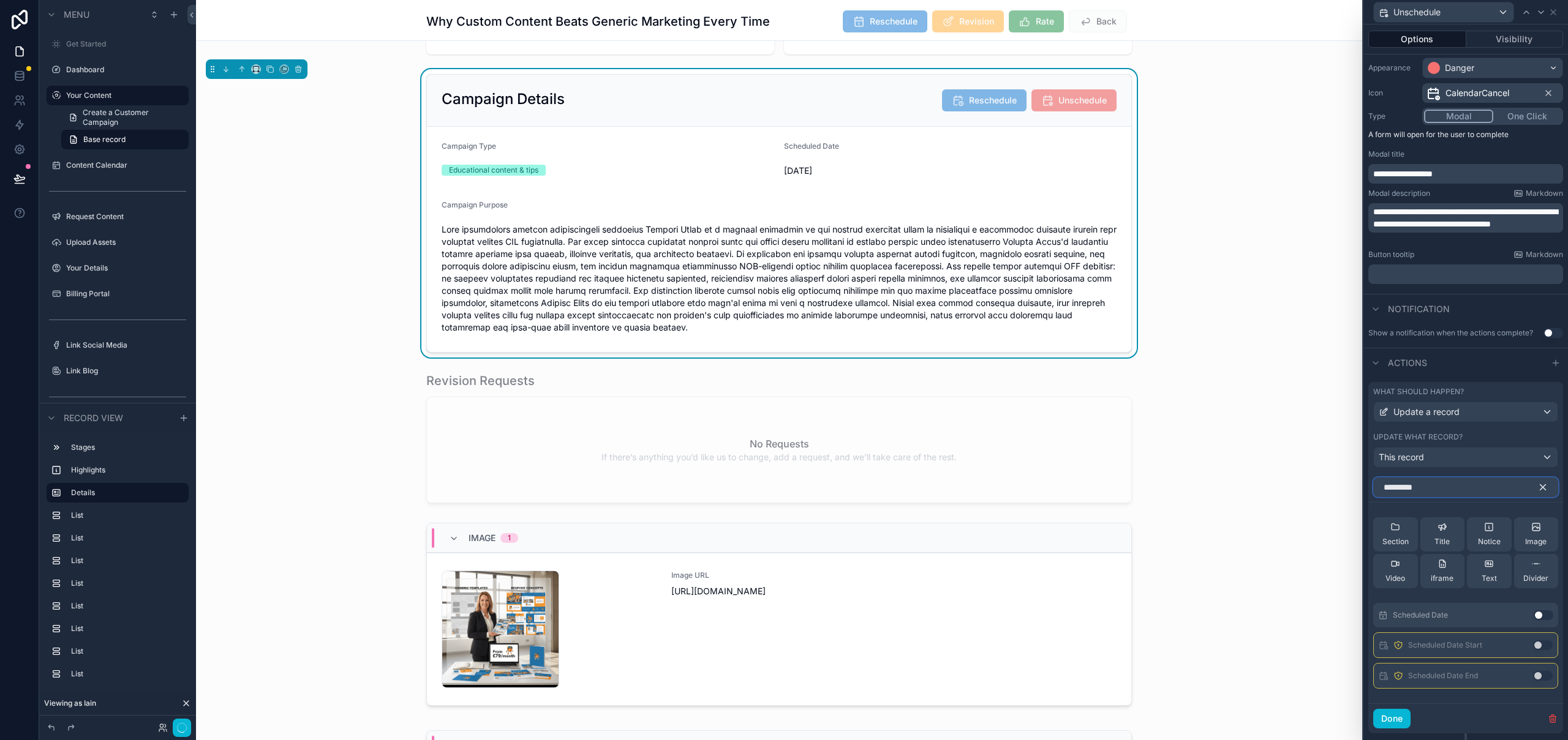
type input "*********"
click at [1537, 615] on button "Use setting" at bounding box center [1543, 615] width 20 height 10
click at [1514, 520] on icon at bounding box center [1518, 520] width 10 height 10
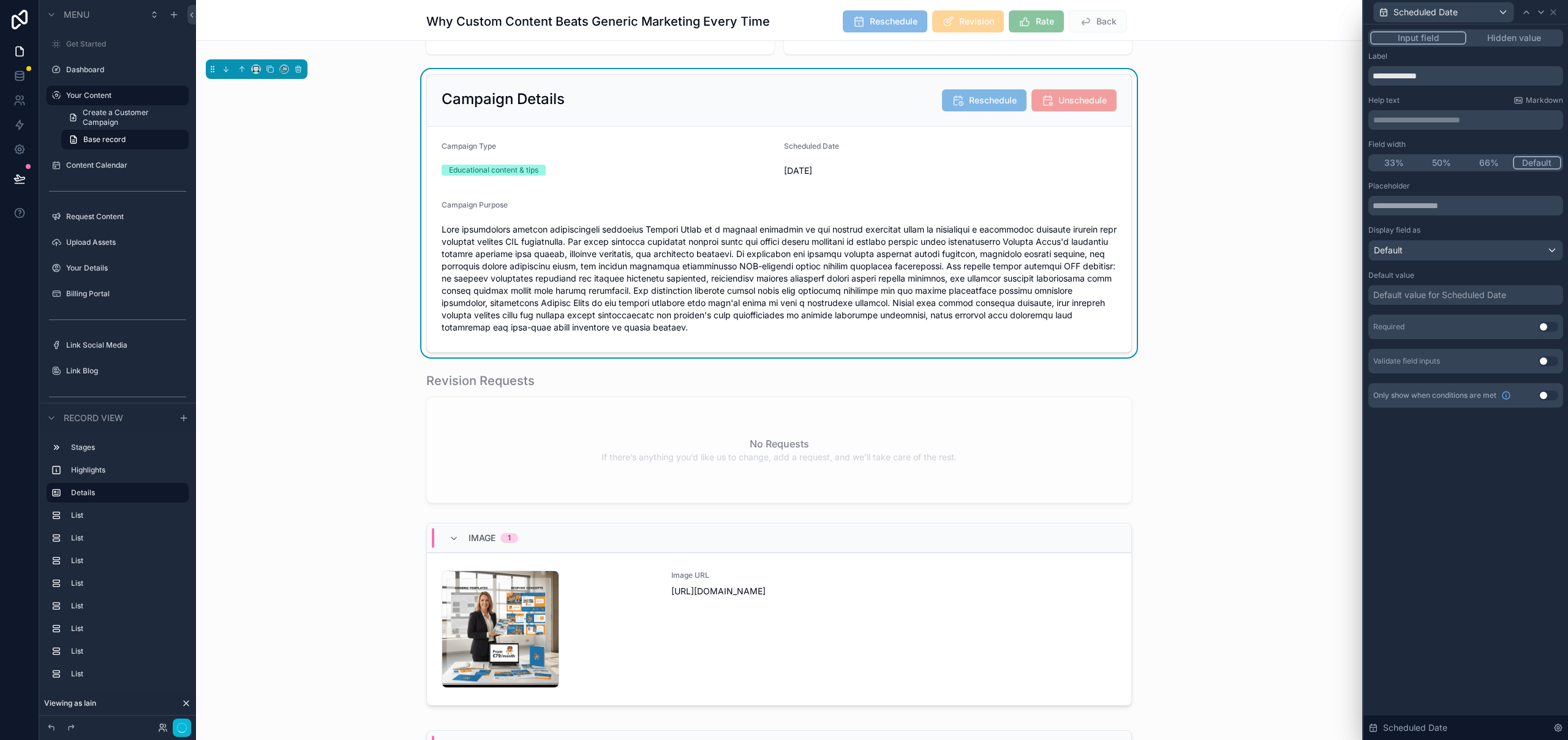
click at [1520, 37] on button "Hidden value" at bounding box center [1514, 38] width 95 height 14
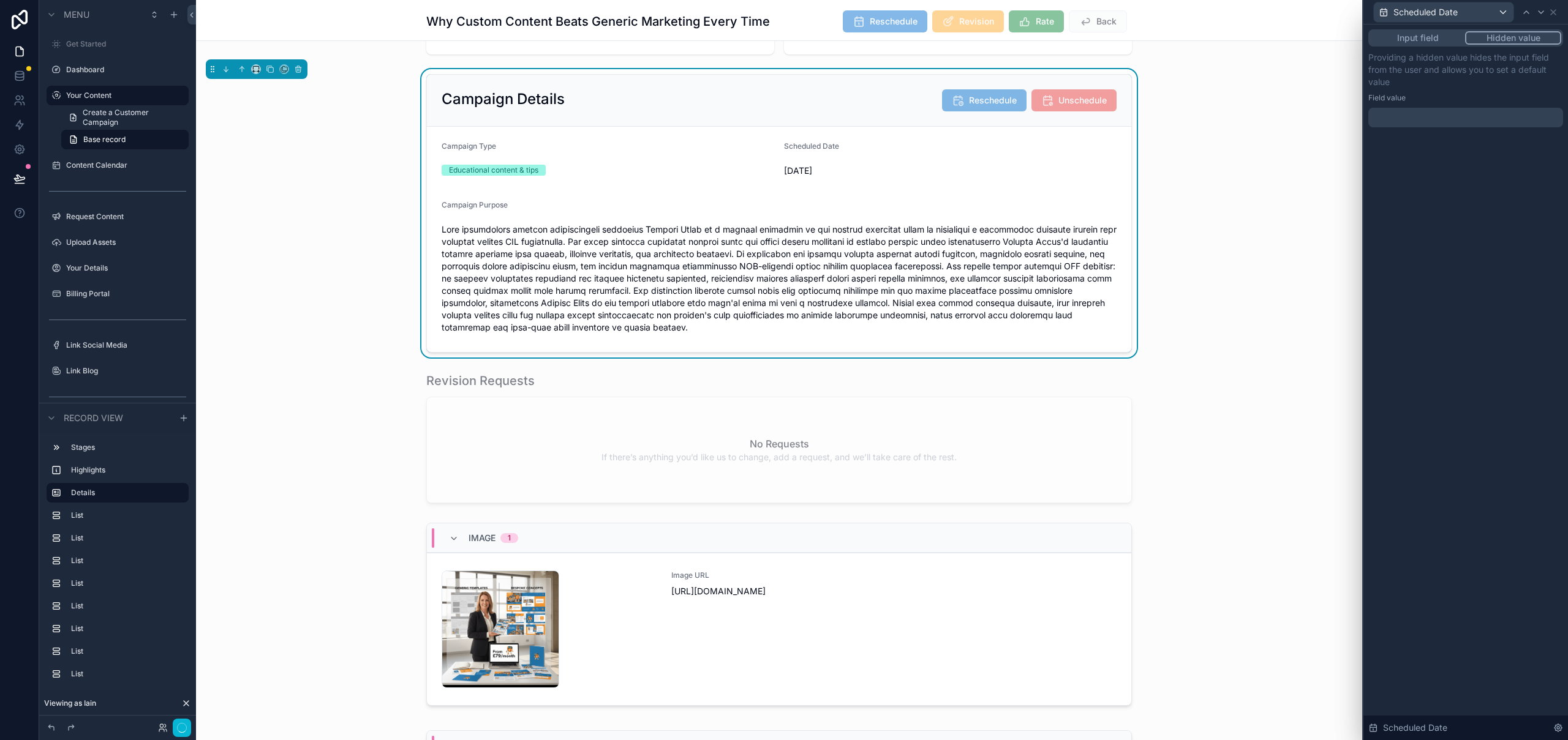
click at [1439, 118] on div at bounding box center [1465, 118] width 195 height 20
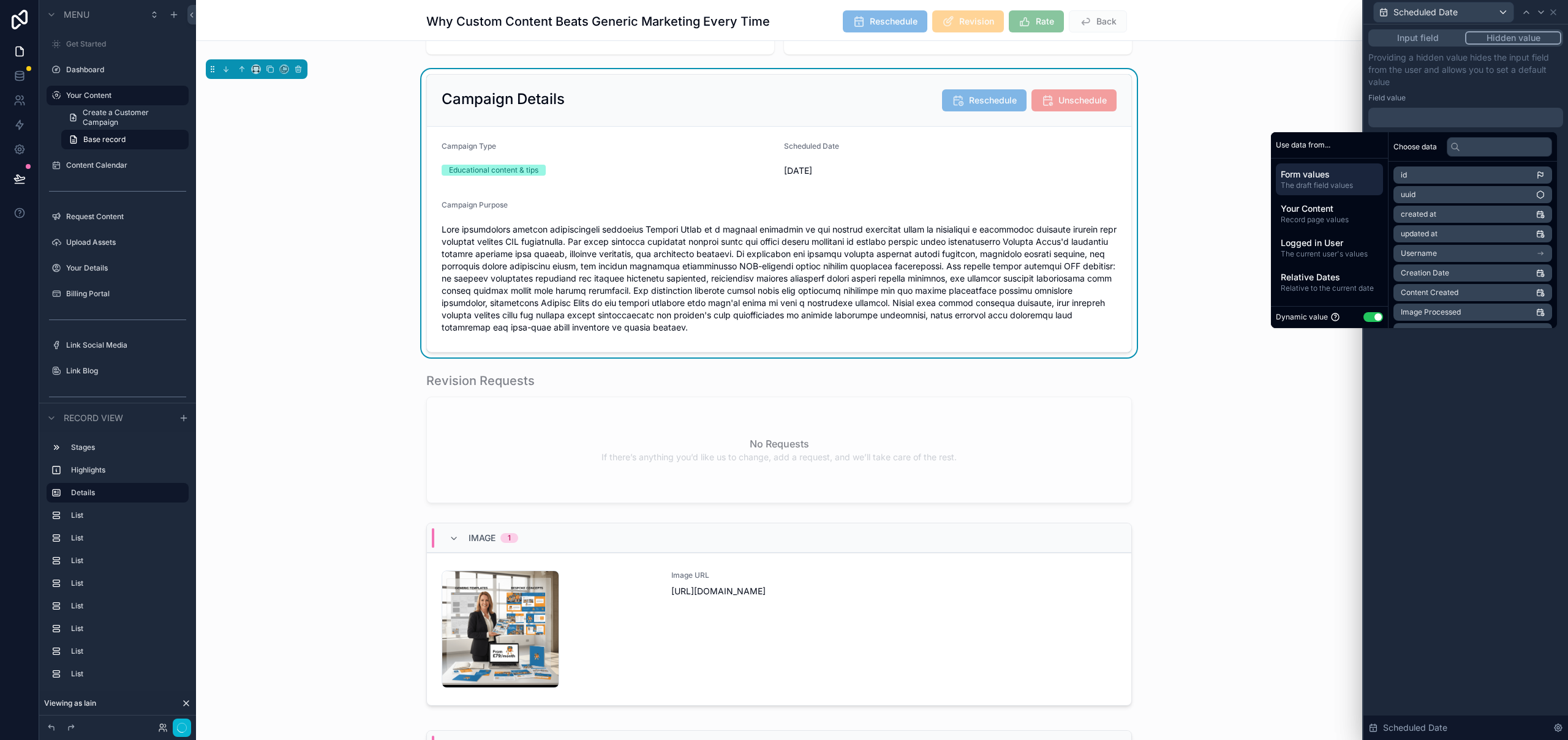
click at [1367, 319] on button "Use setting" at bounding box center [1373, 316] width 20 height 10
select select "****"
select select "*"
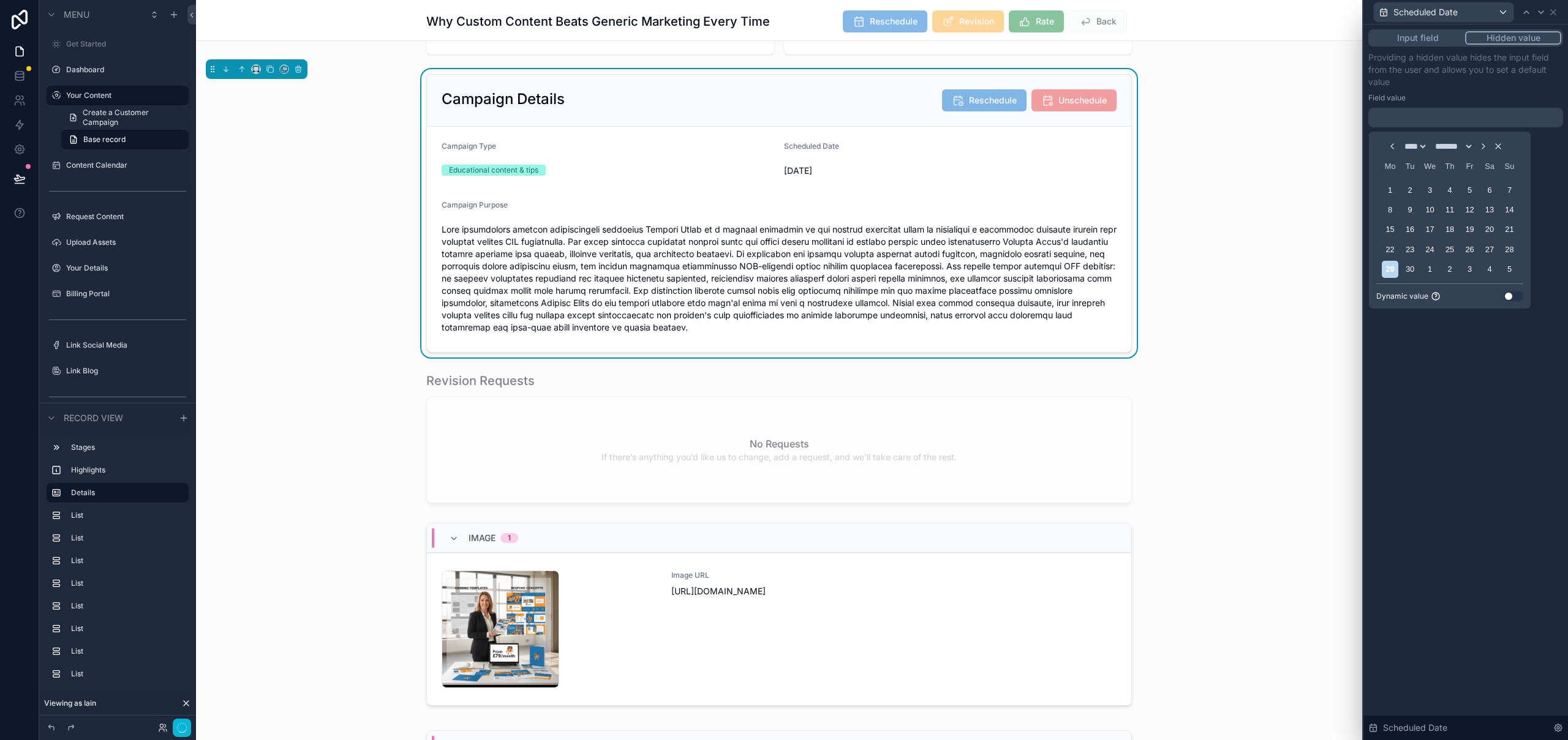
click at [1510, 297] on button "Use setting" at bounding box center [1513, 296] width 20 height 10
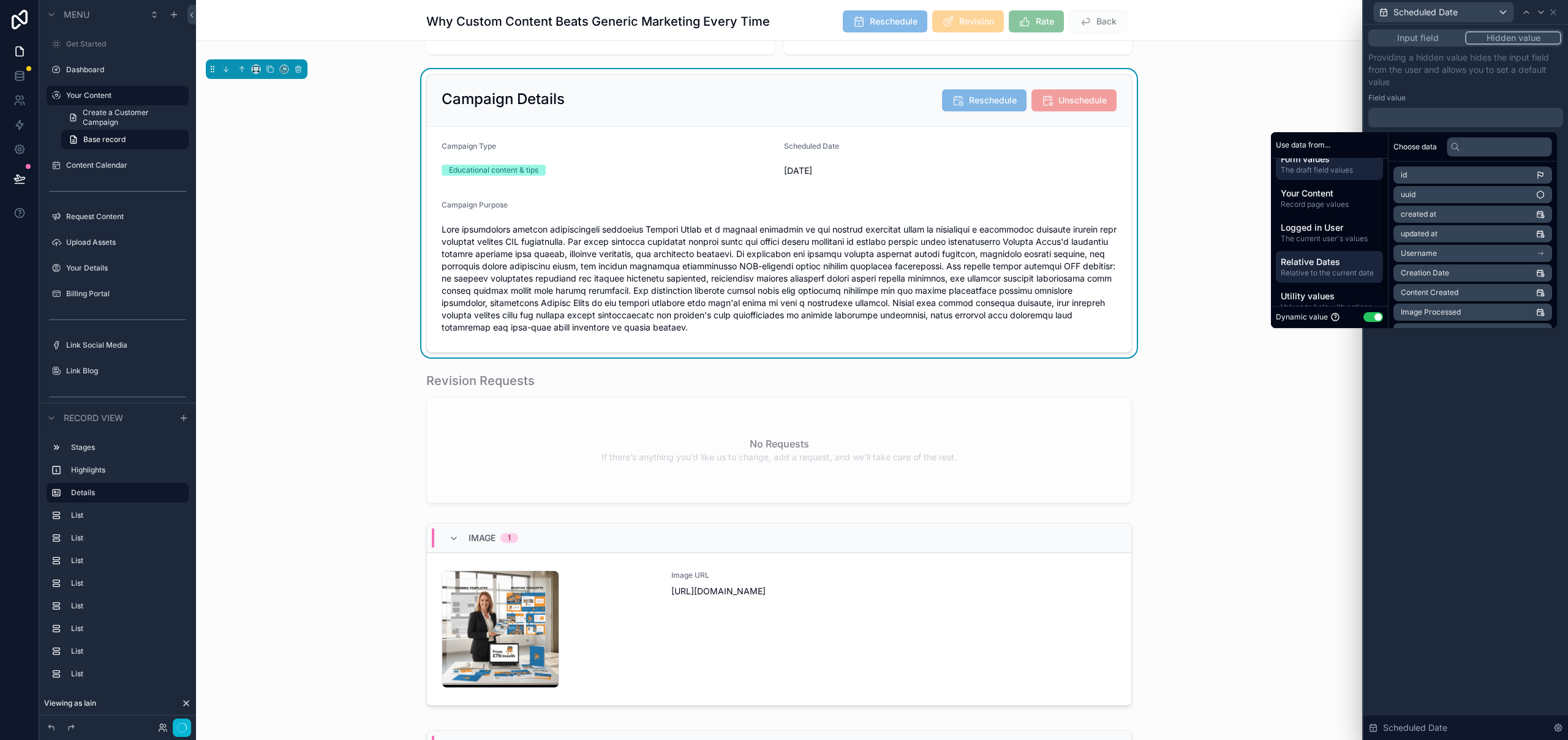
scroll to position [30, 0]
click at [1319, 284] on span "Utility values" at bounding box center [1329, 281] width 98 height 12
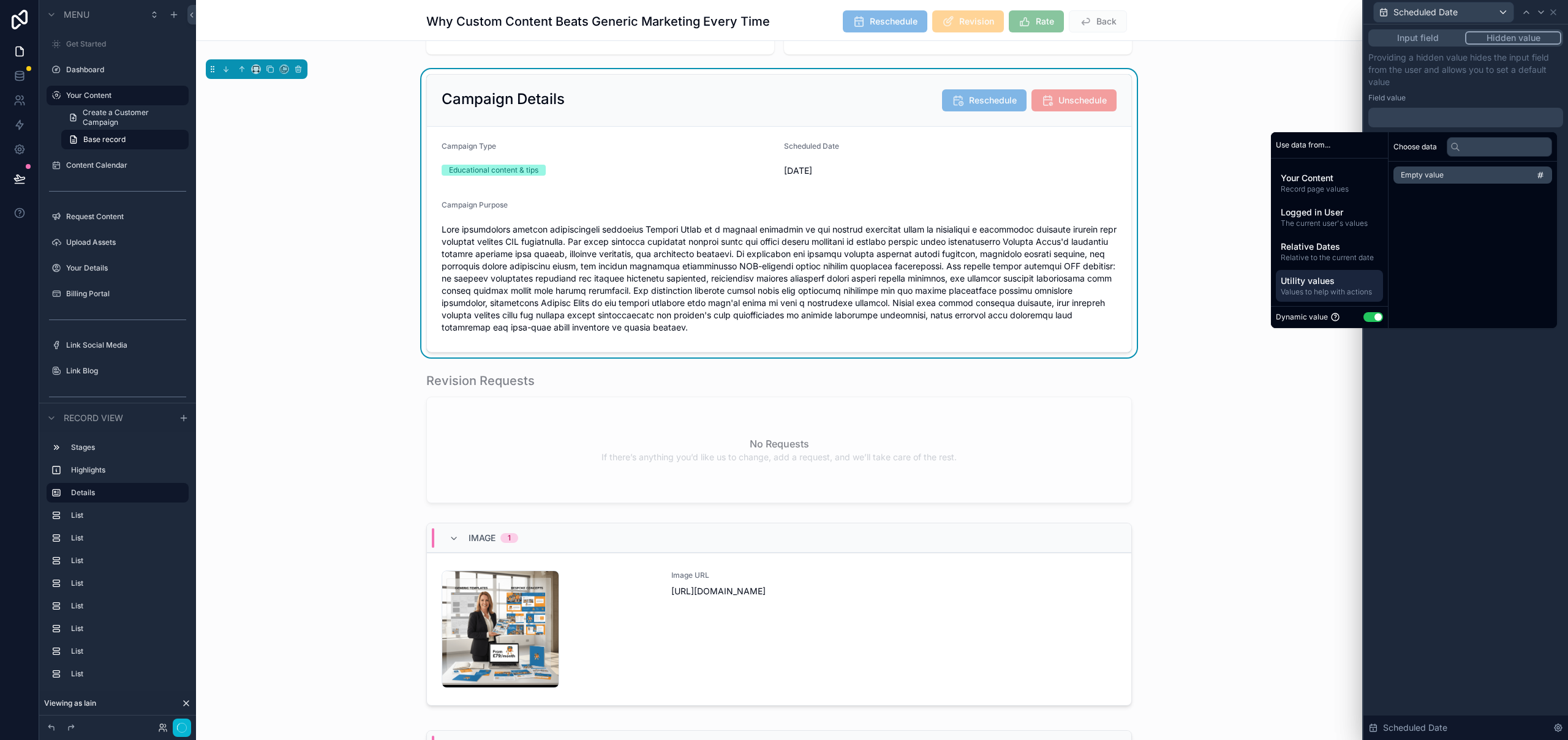
click at [1443, 178] on li "Empty value" at bounding box center [1472, 175] width 158 height 17
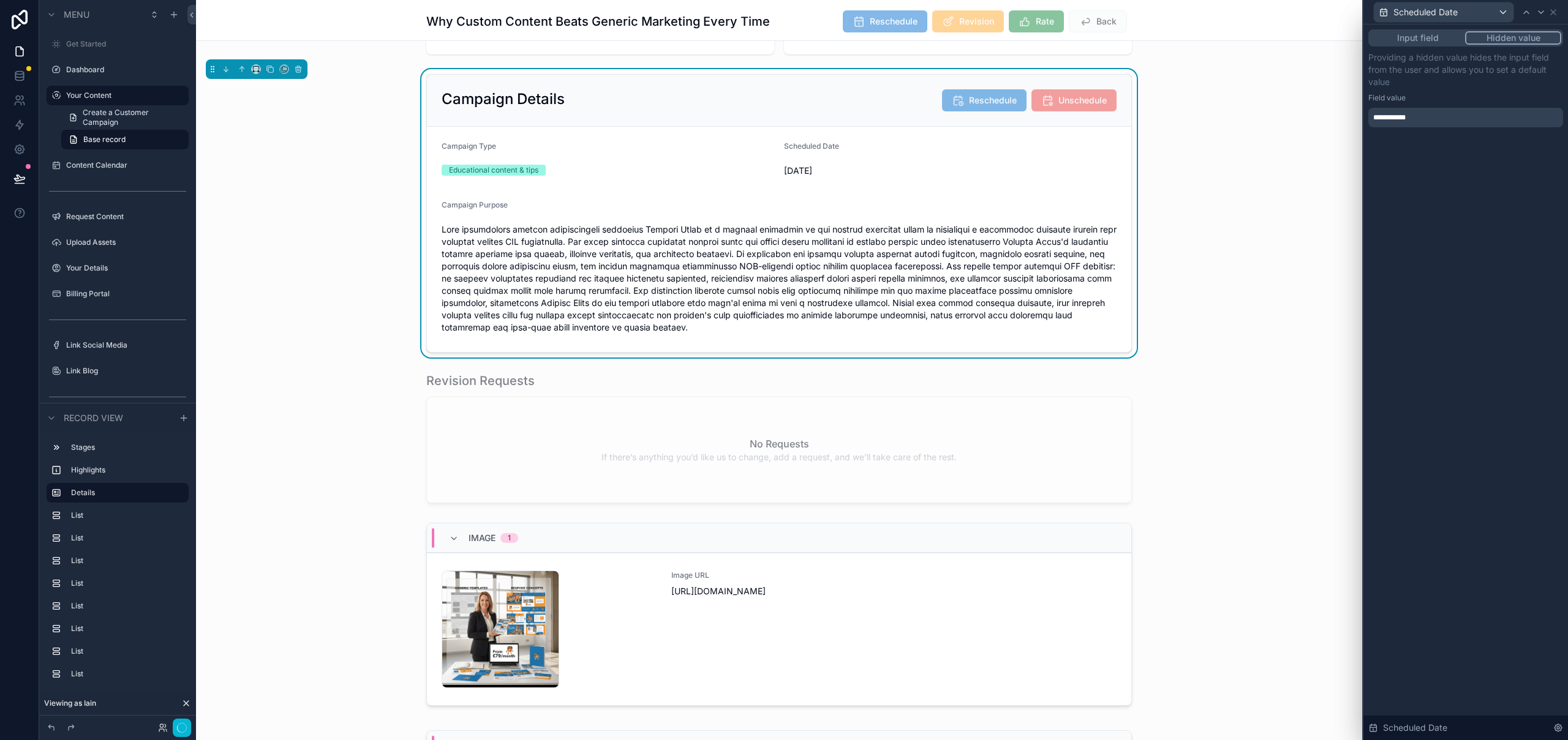
click at [1483, 397] on div "**********" at bounding box center [1465, 382] width 205 height 716
click at [1554, 11] on icon at bounding box center [1552, 11] width 10 height 10
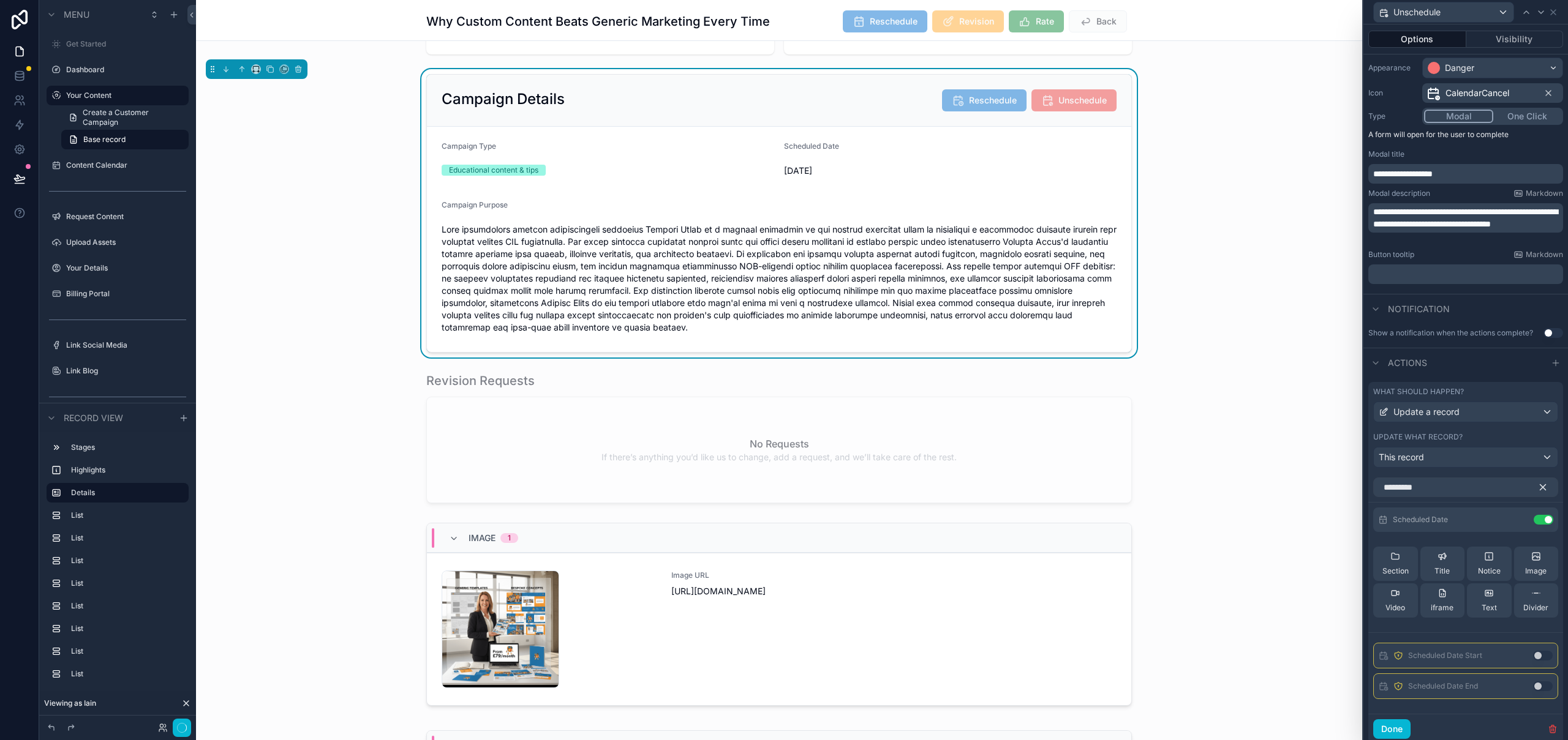
click at [1444, 222] on span "**********" at bounding box center [1465, 218] width 184 height 21
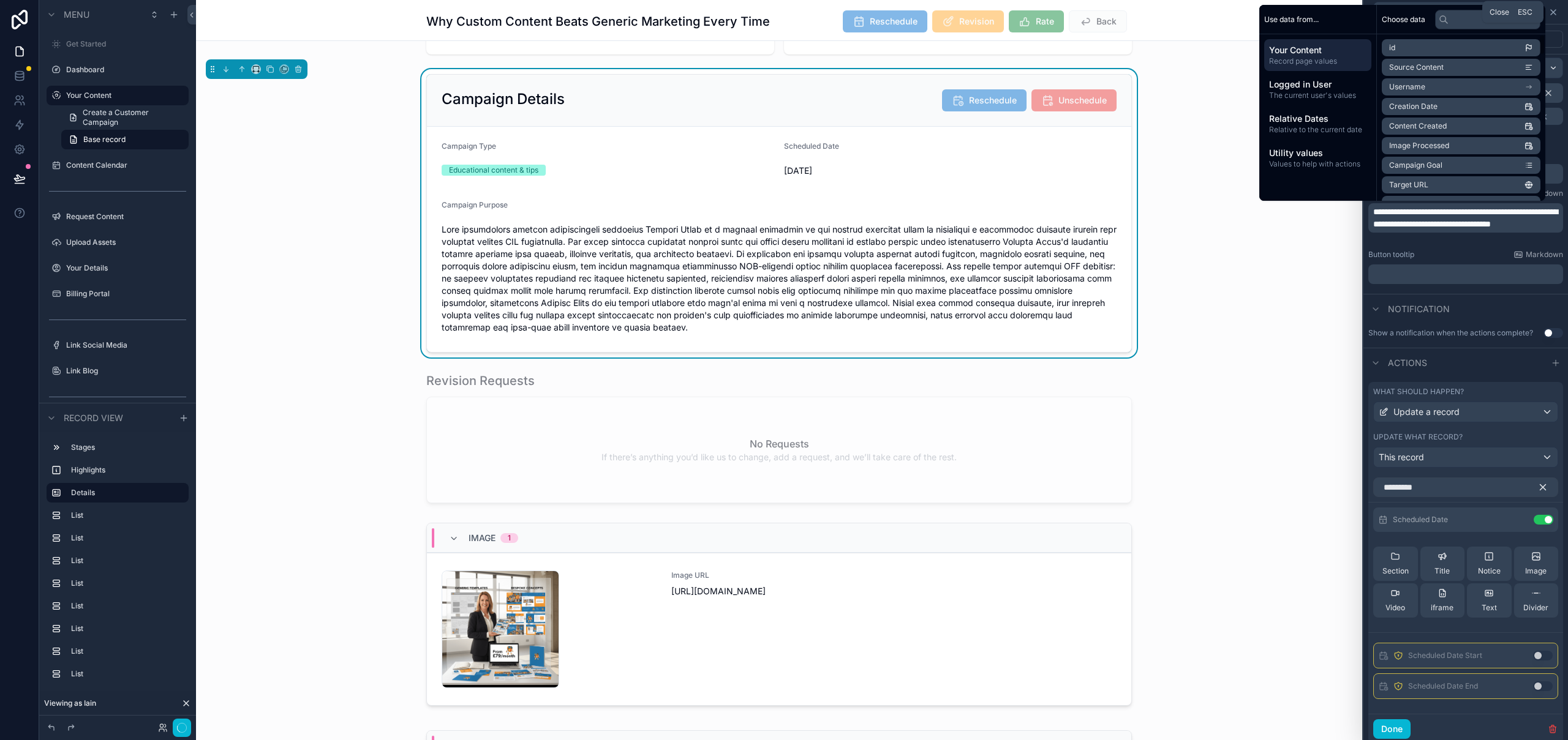
click at [1554, 12] on icon at bounding box center [1553, 12] width 5 height 5
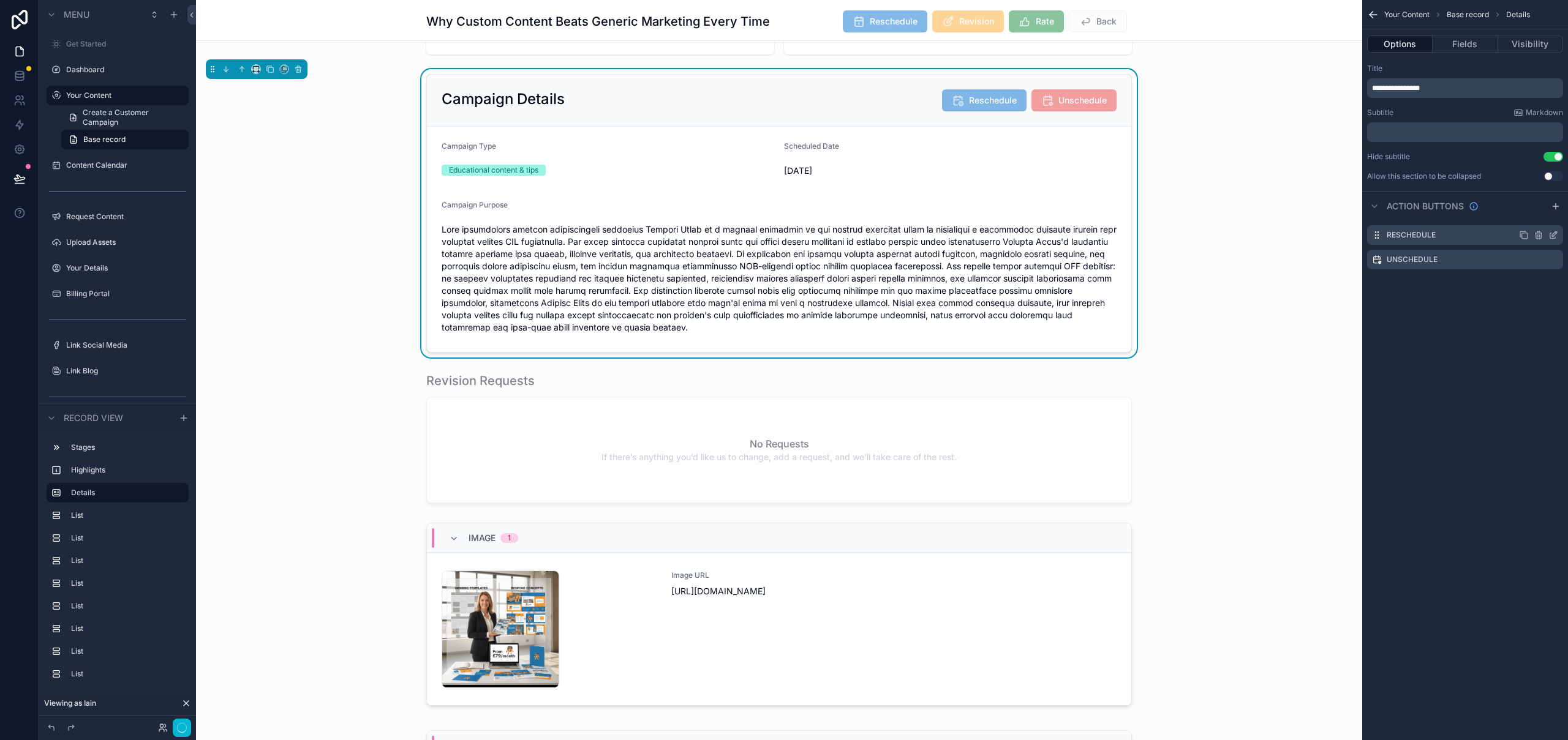
click at [1556, 234] on icon "scrollable content" at bounding box center [1552, 234] width 10 height 10
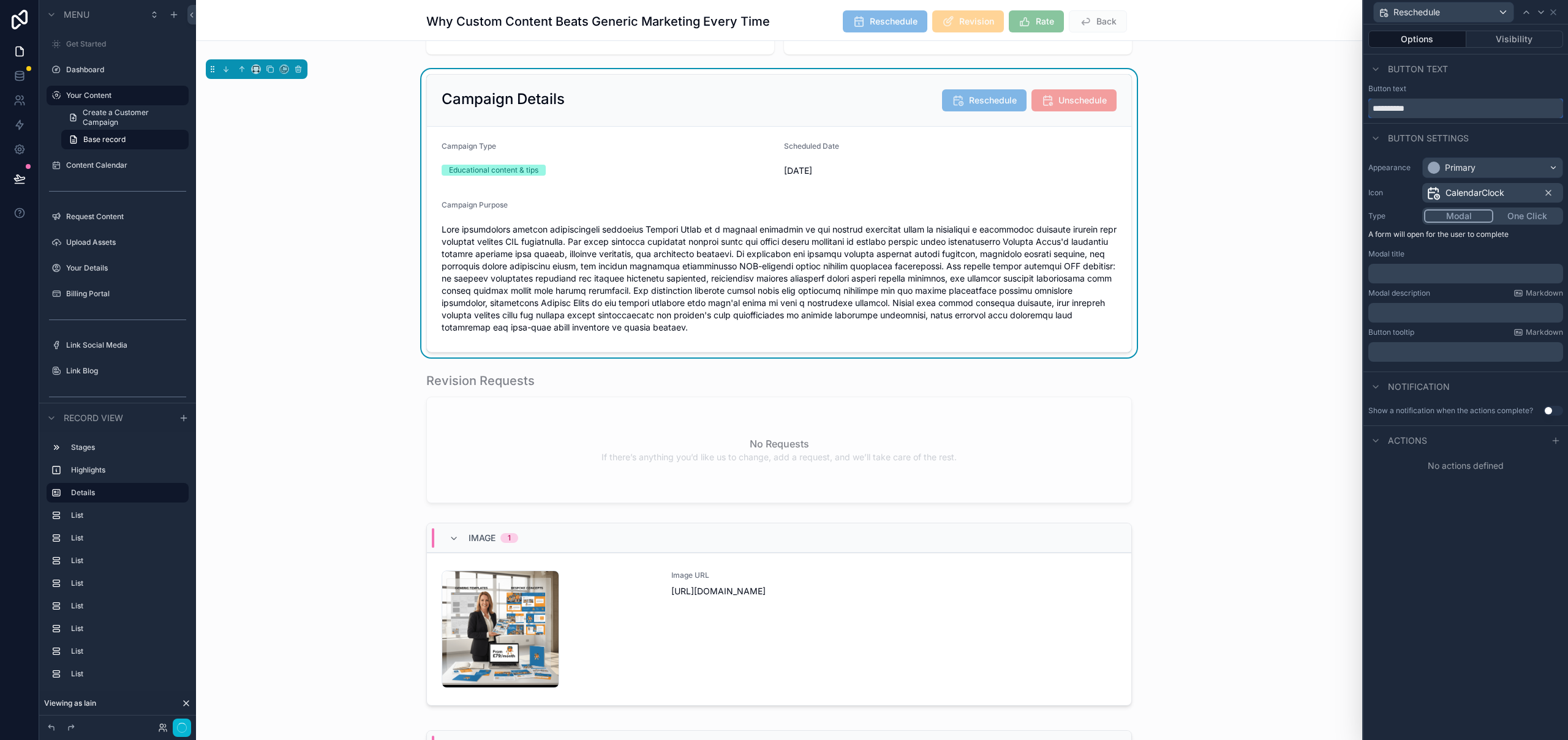
click at [1407, 104] on input "**********" at bounding box center [1465, 108] width 195 height 20
click at [1432, 271] on p "﻿" at bounding box center [1467, 273] width 188 height 12
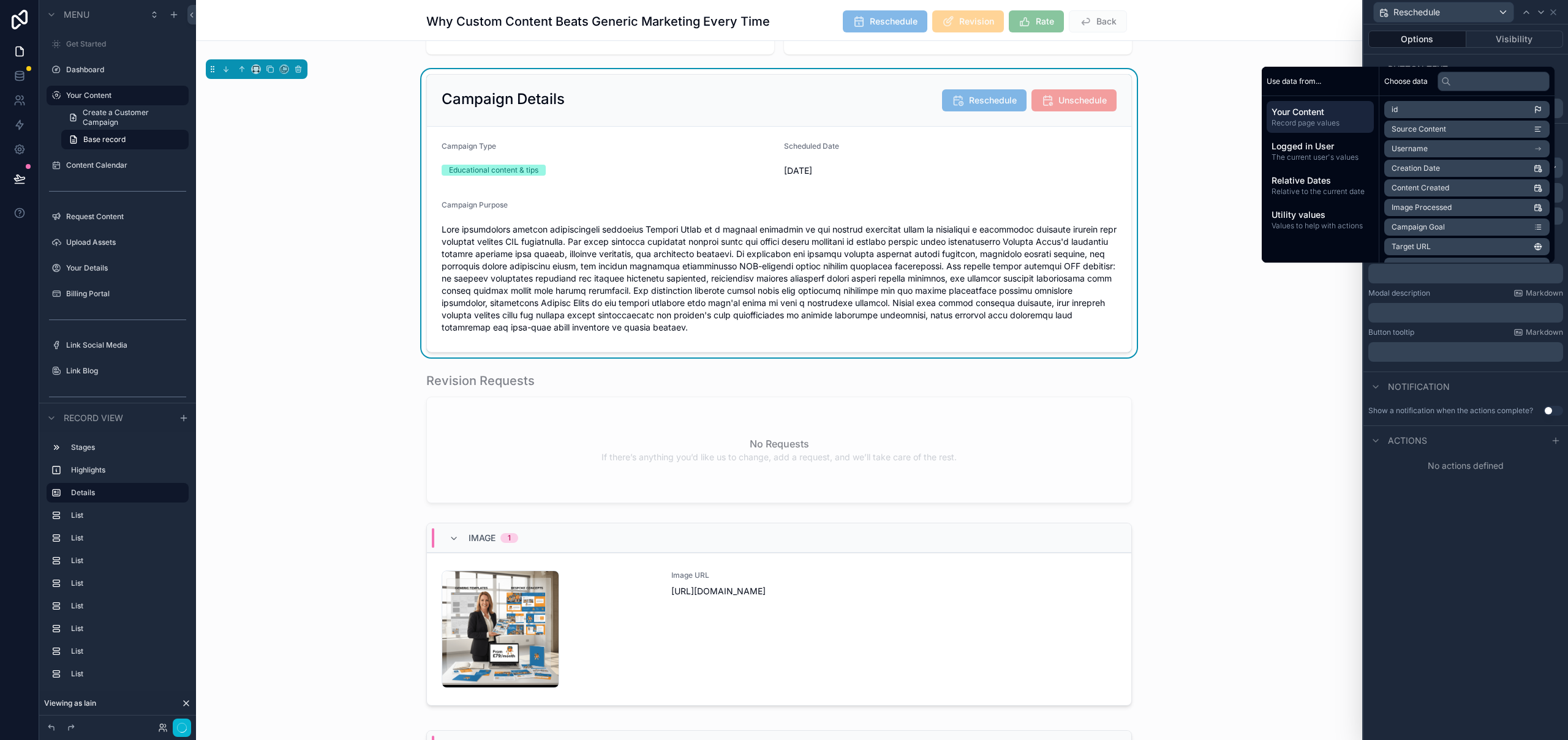
paste div "scrollable content"
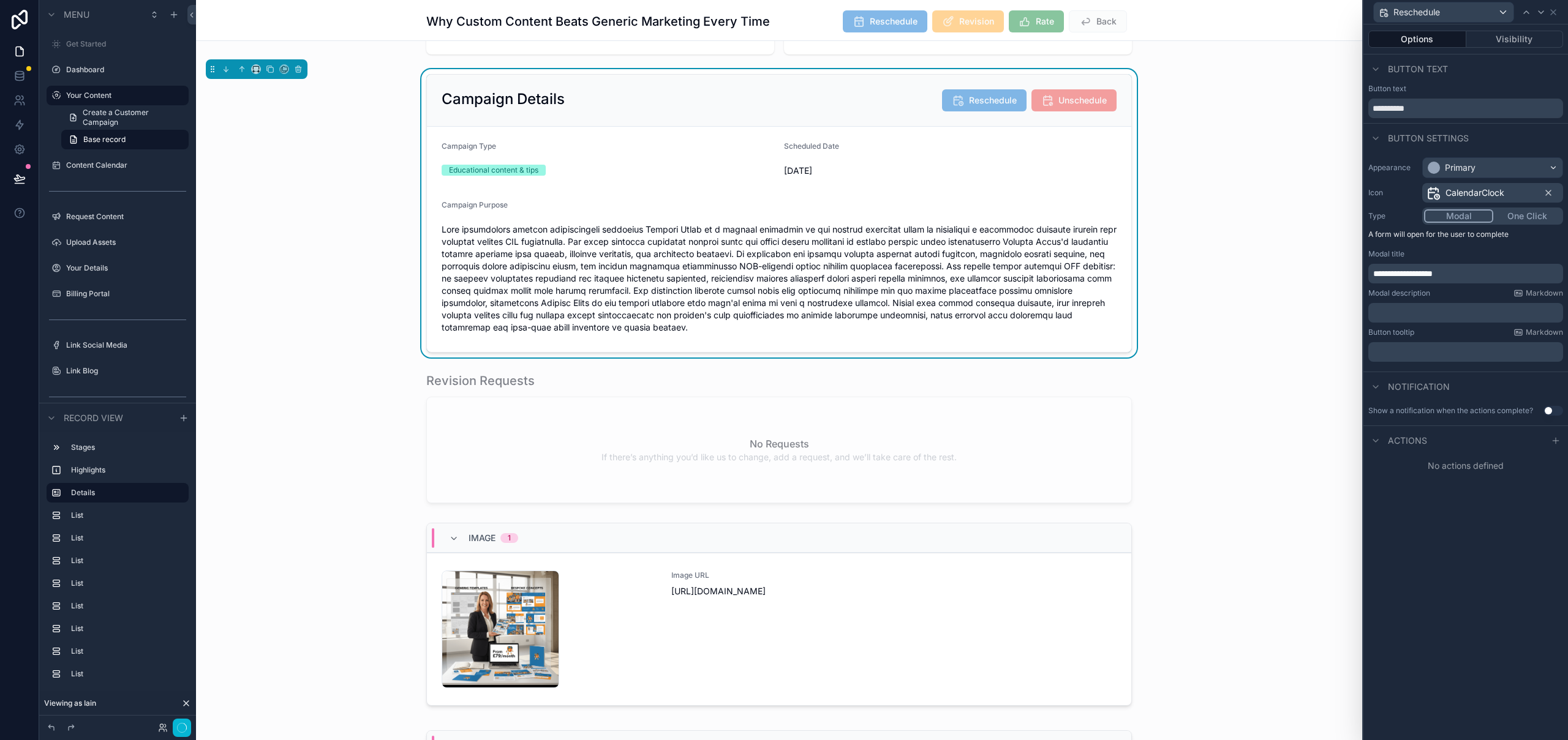
click at [1469, 309] on p "﻿" at bounding box center [1467, 313] width 188 height 12
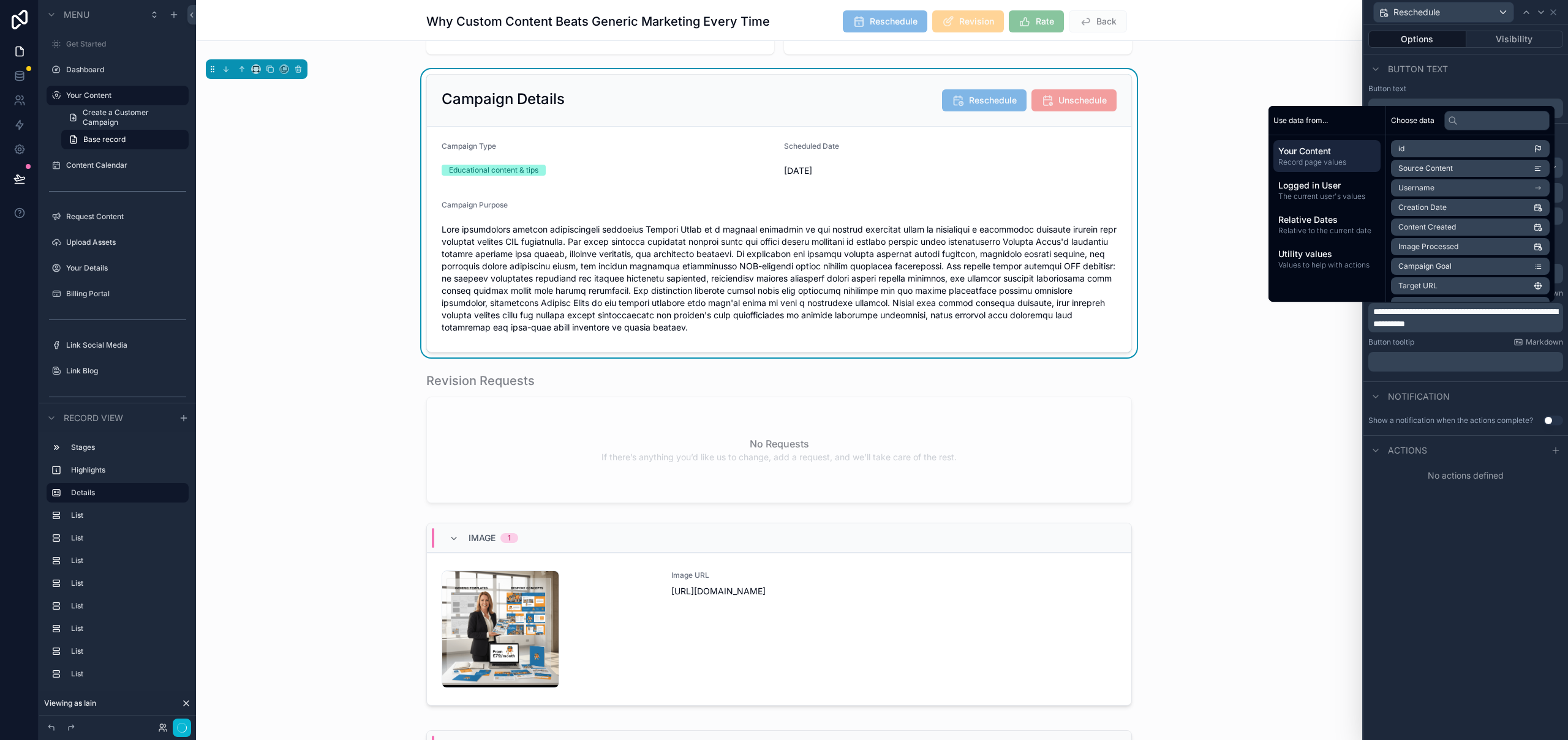
click at [1514, 609] on div "**********" at bounding box center [1465, 382] width 205 height 716
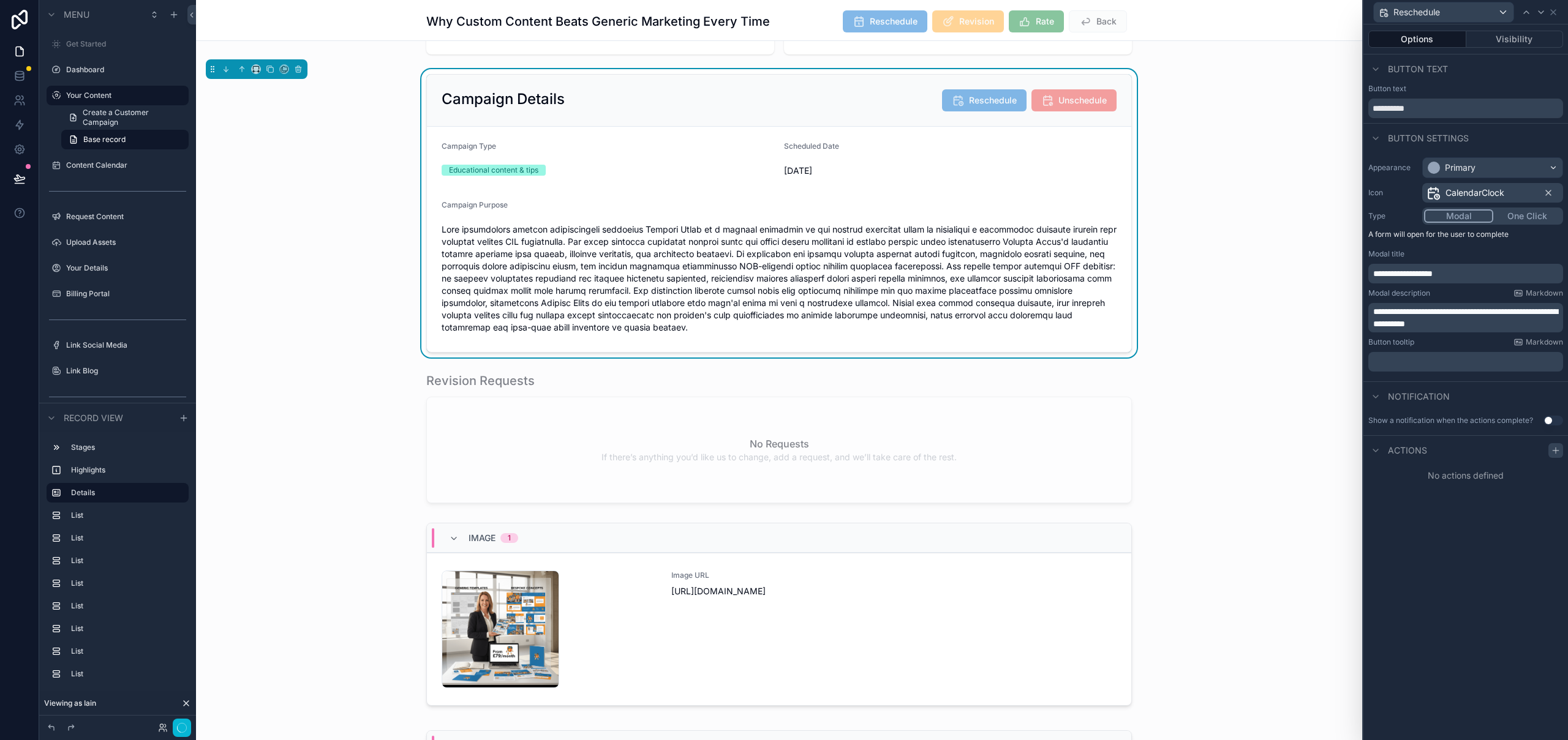
click at [1559, 447] on icon at bounding box center [1555, 450] width 10 height 10
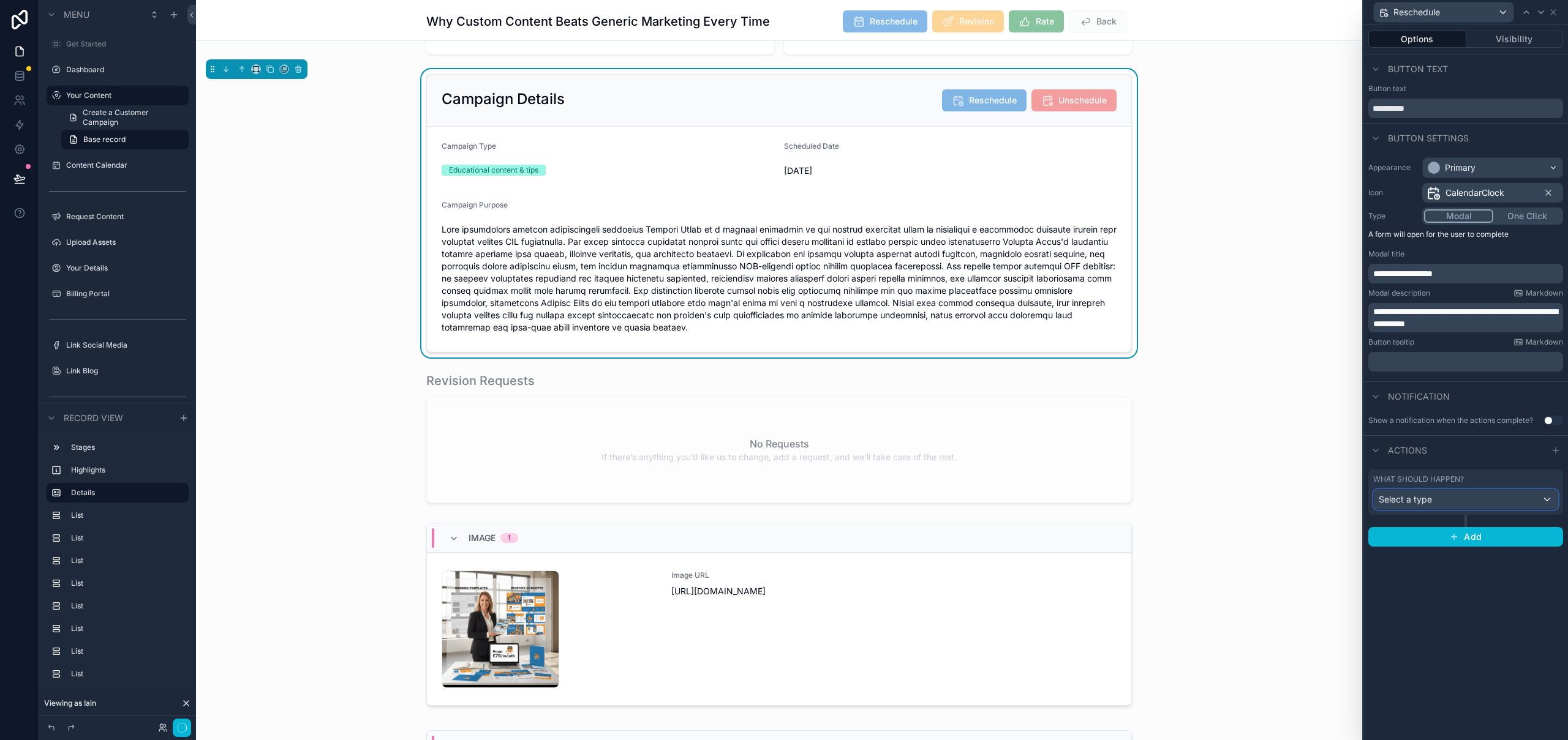
click at [1462, 505] on div "Select a type" at bounding box center [1465, 500] width 183 height 20
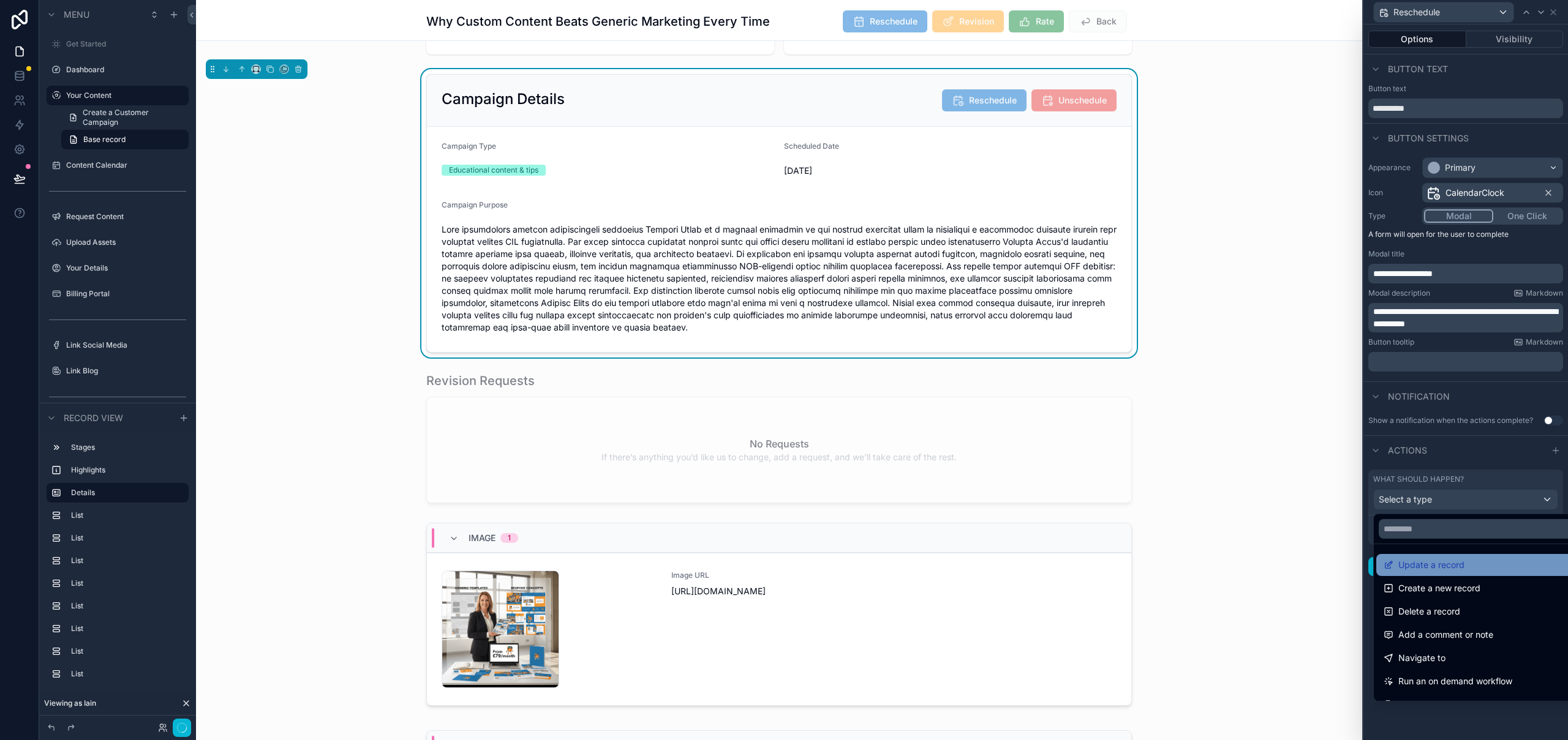
click at [1431, 563] on span "Update a record" at bounding box center [1431, 565] width 66 height 15
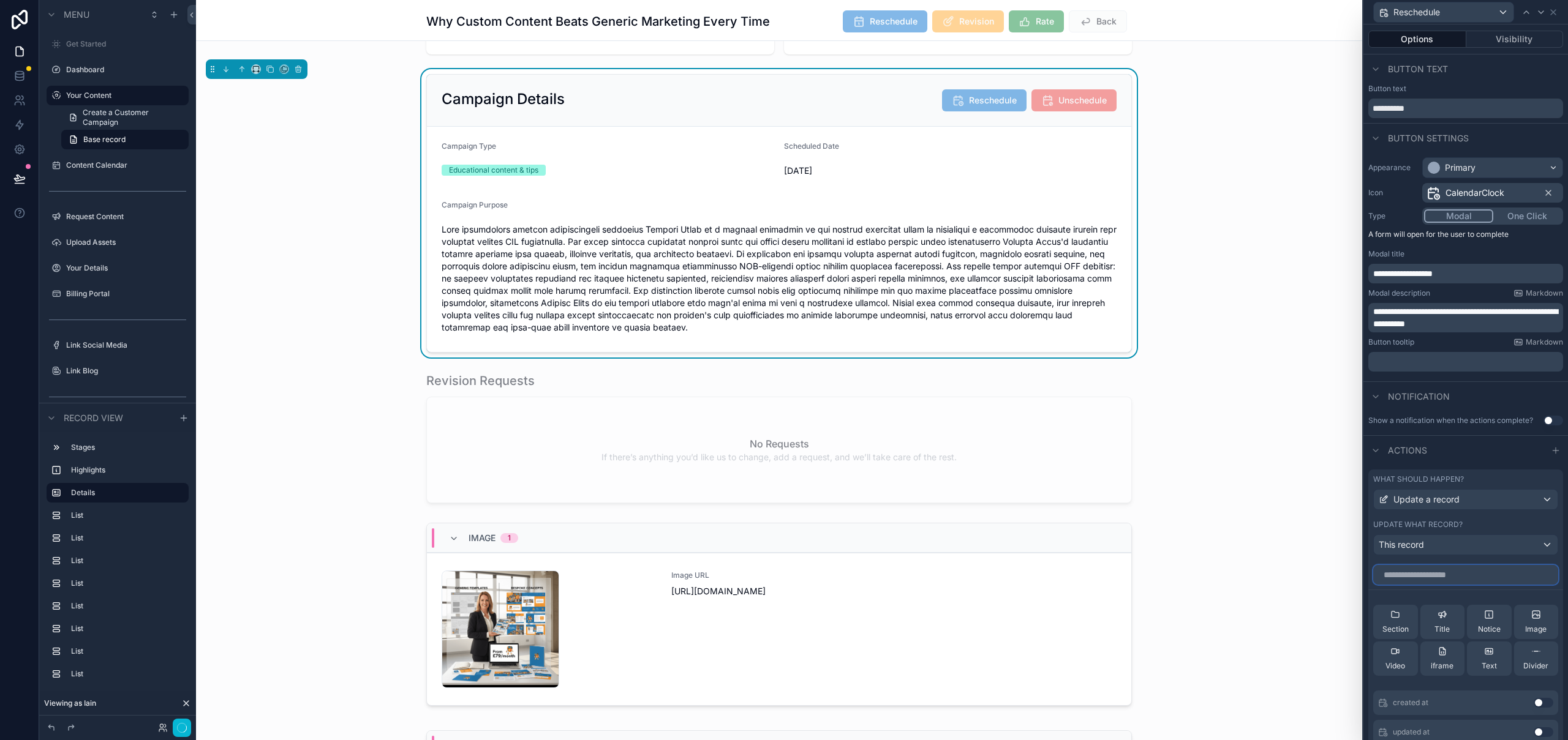
click at [1437, 577] on input "text" at bounding box center [1466, 575] width 185 height 20
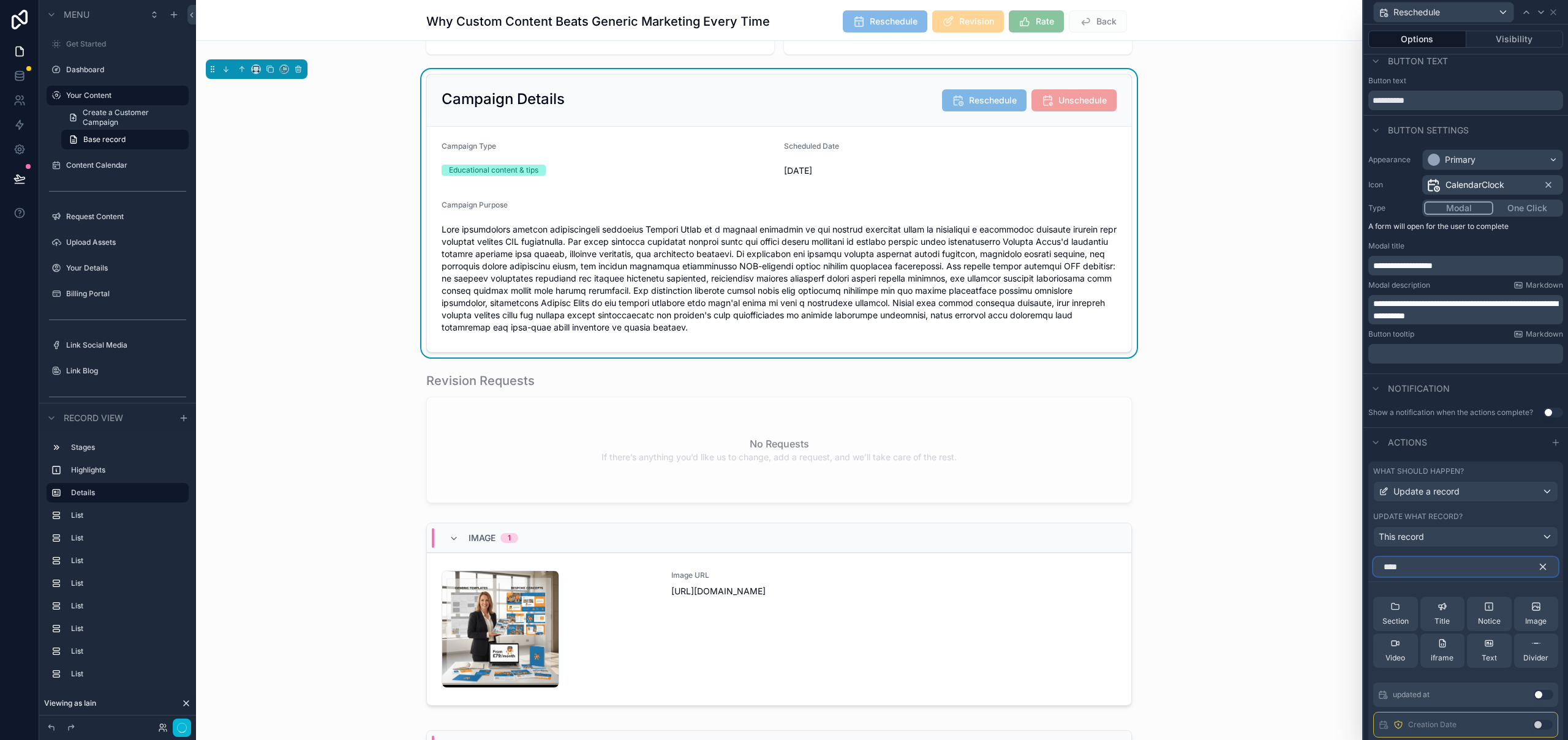
drag, startPoint x: 1429, startPoint y: 567, endPoint x: 1366, endPoint y: 566, distance: 63.0
click at [1365, 566] on div "What should happen? Update a record Update what record? This record **** Sectio…" at bounding box center [1465, 697] width 205 height 482
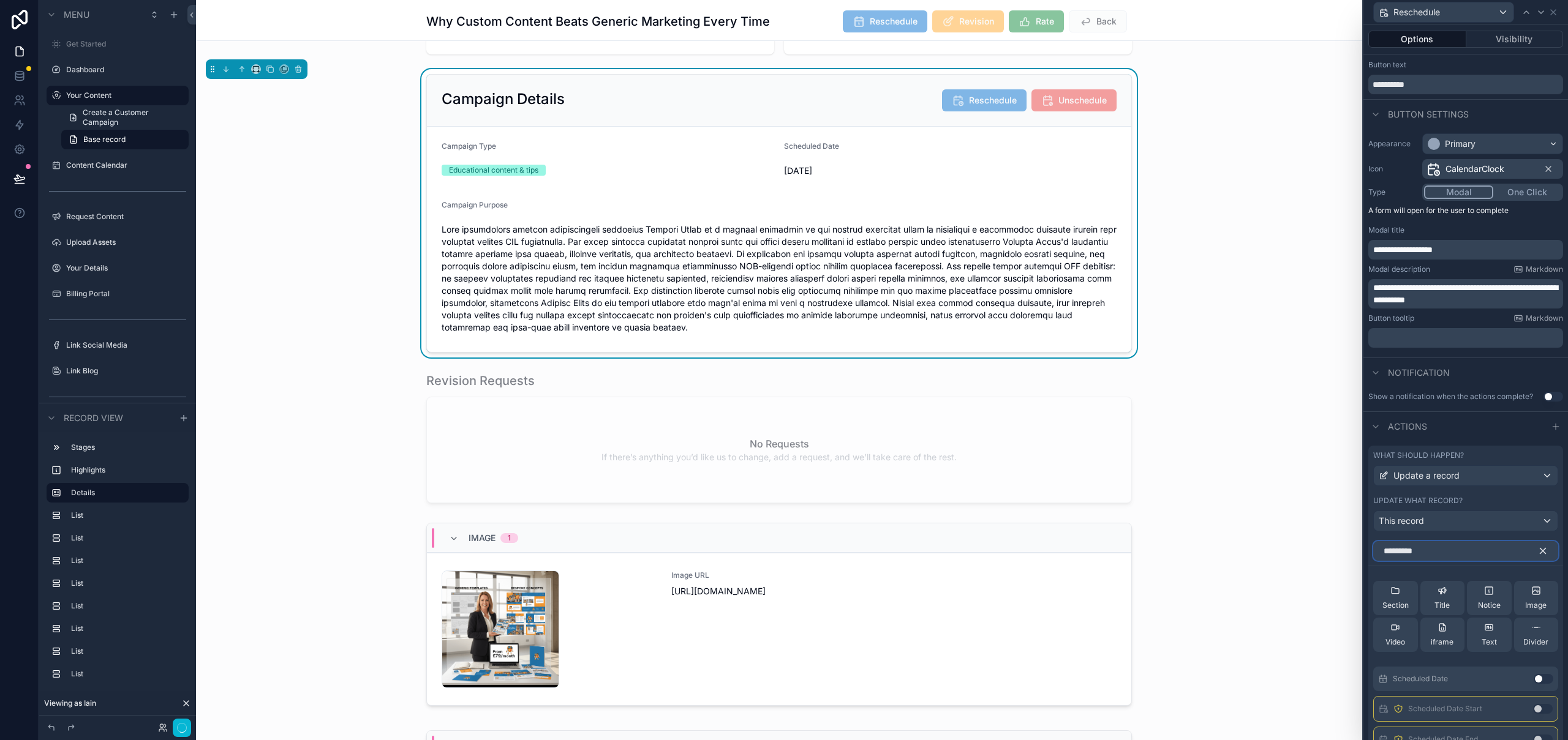
type input "*********"
click at [1535, 679] on button "Use setting" at bounding box center [1543, 679] width 20 height 10
click at [1518, 584] on icon at bounding box center [1520, 583] width 5 height 5
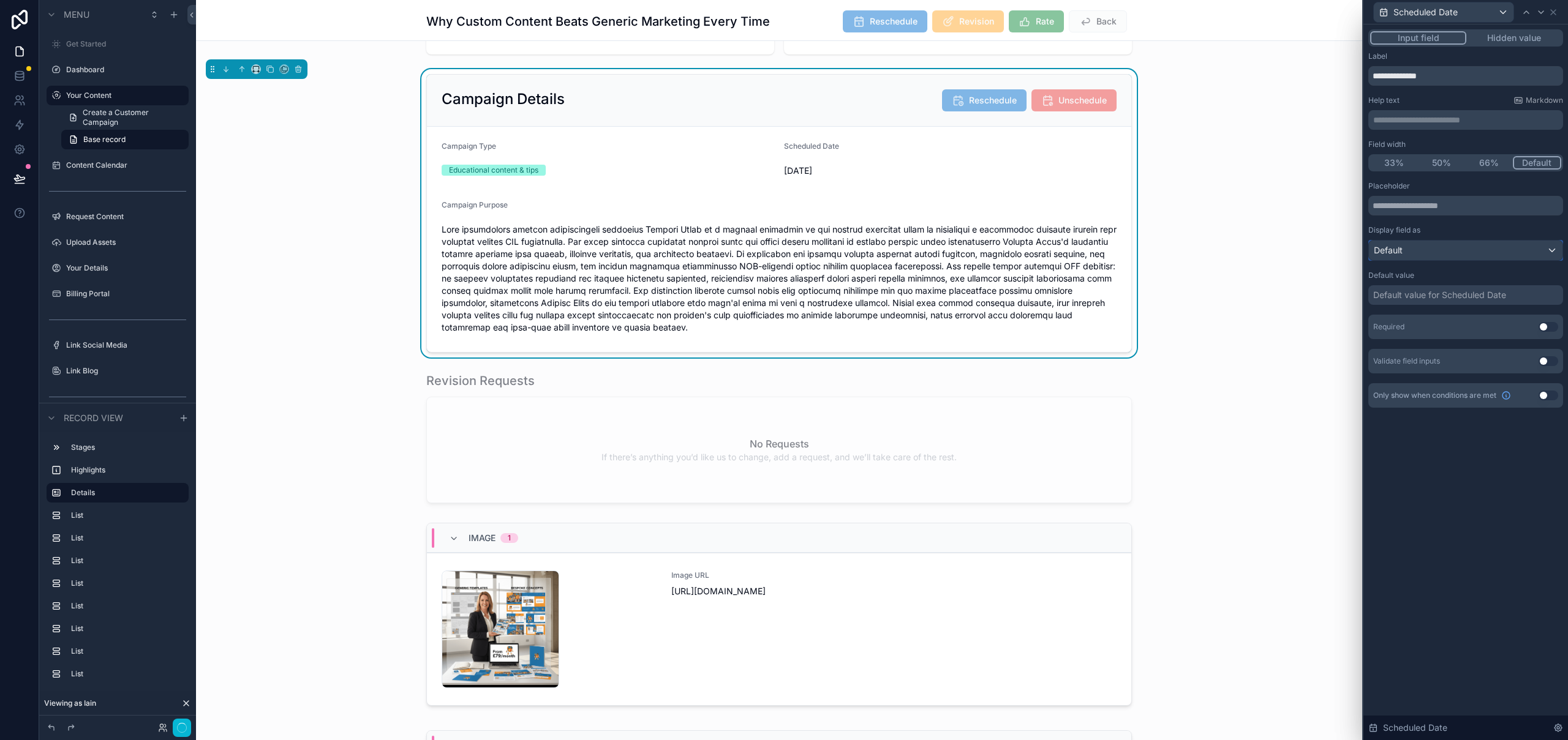
click at [1505, 252] on div "Default" at bounding box center [1466, 250] width 194 height 20
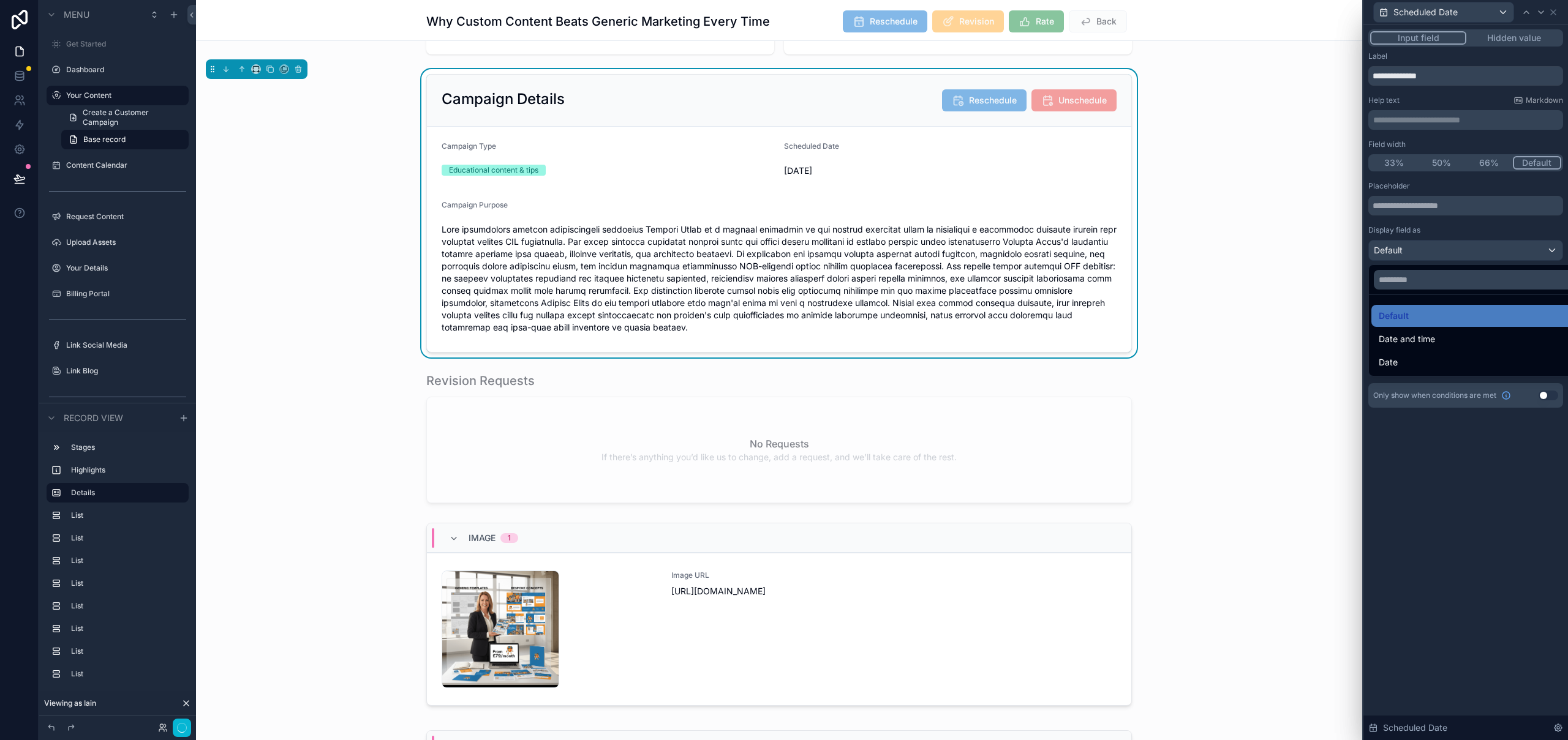
click at [1423, 364] on div "Date" at bounding box center [1480, 362] width 202 height 15
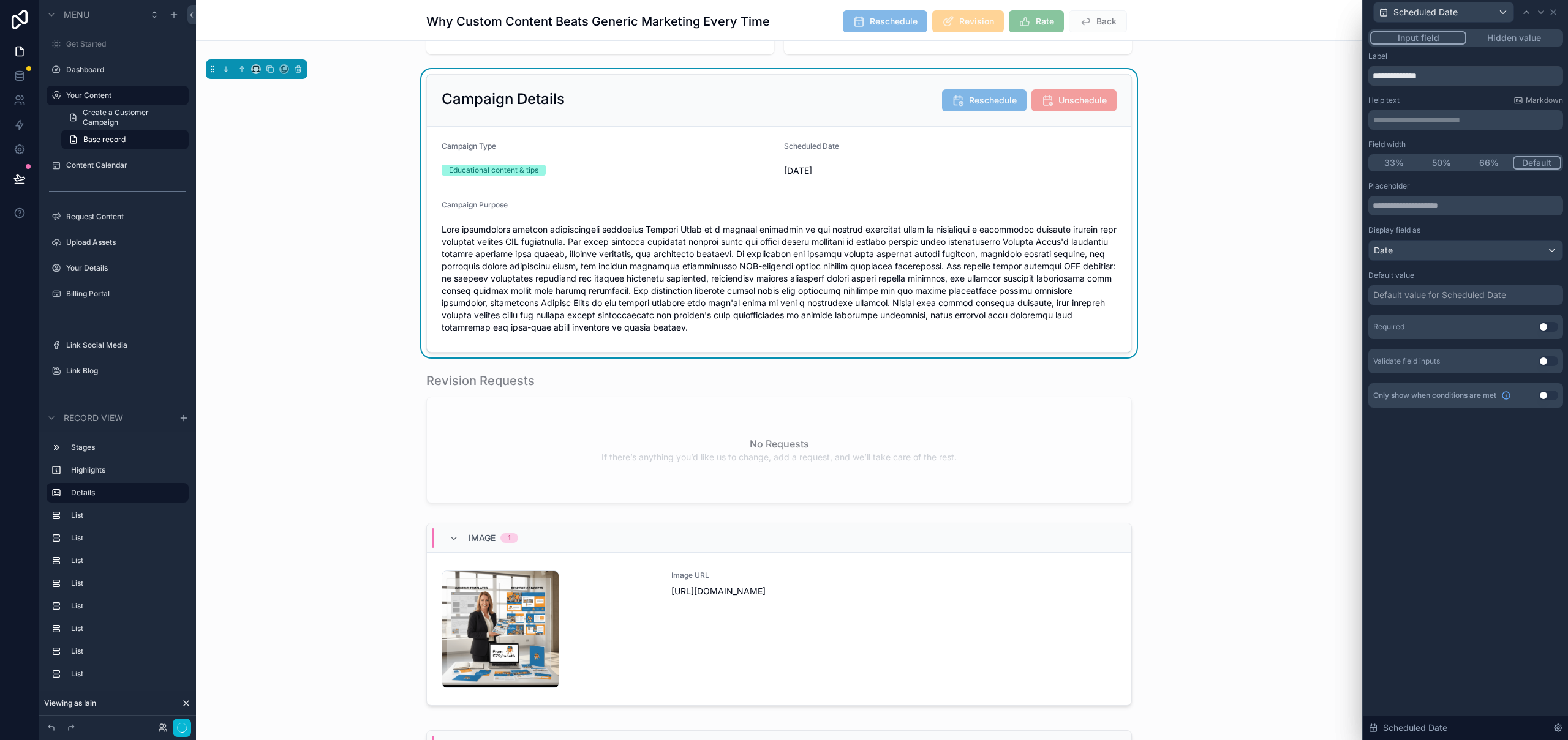
click at [1554, 327] on button "Use setting" at bounding box center [1548, 326] width 20 height 10
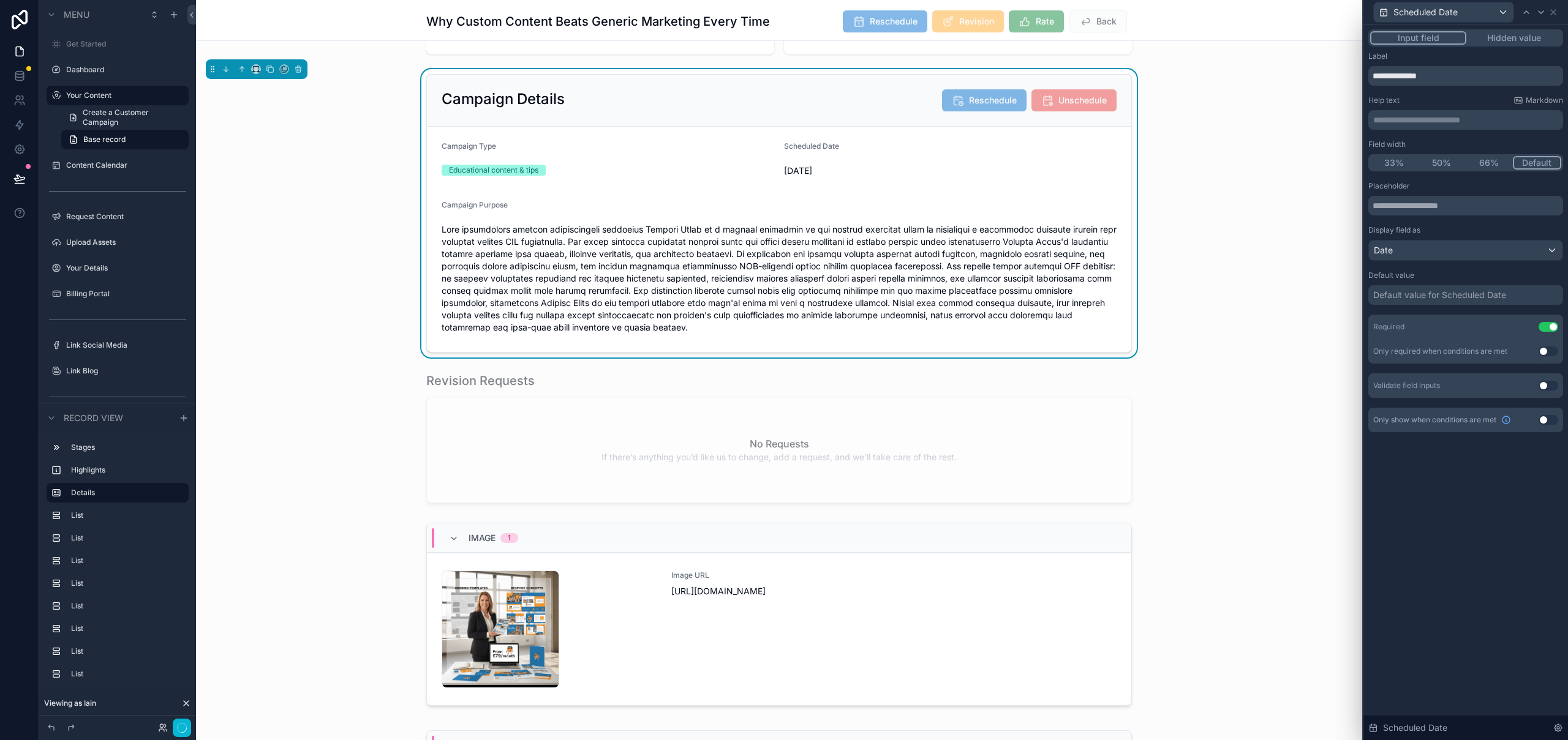
click at [1547, 387] on button "Use setting" at bounding box center [1548, 385] width 20 height 10
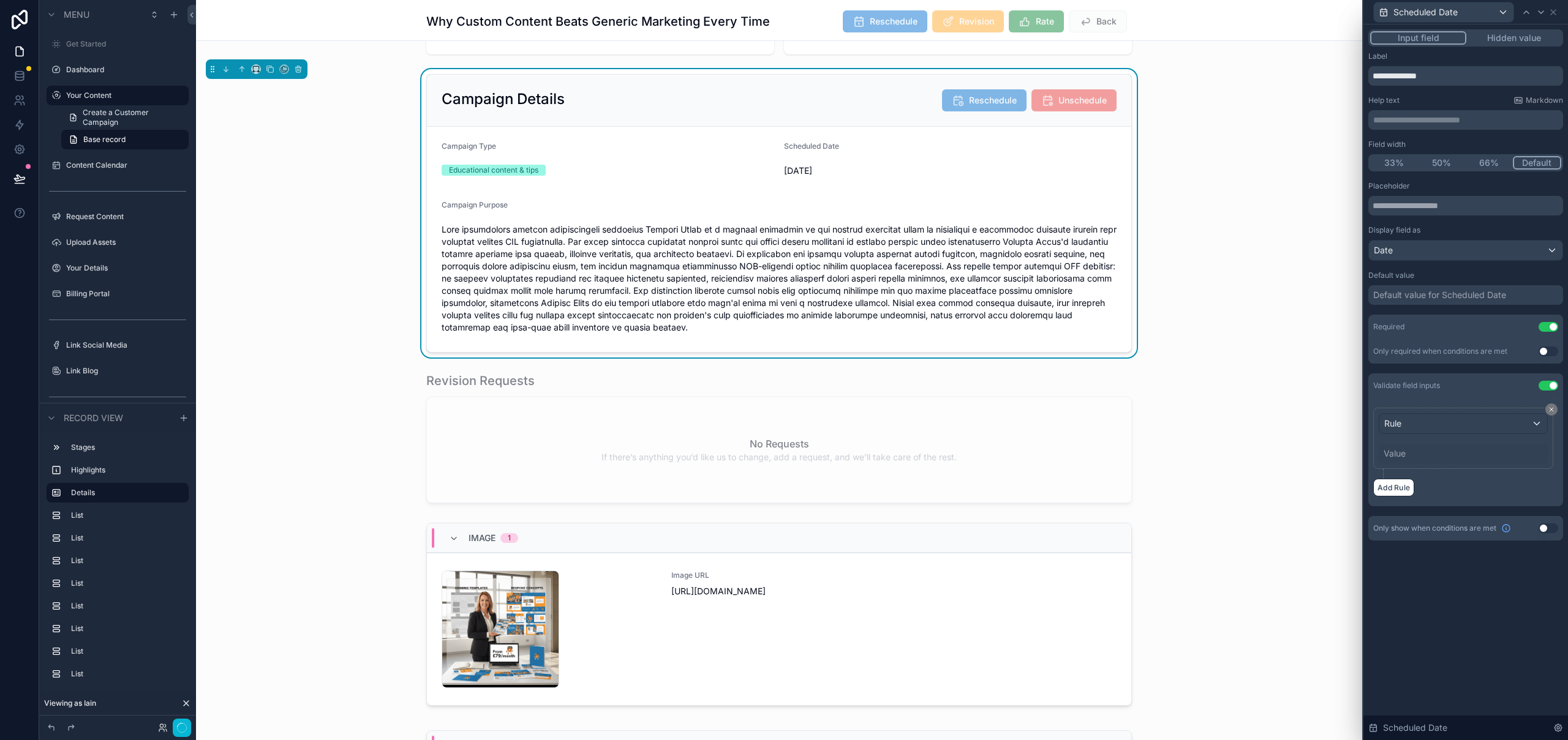
click at [1550, 383] on button "Use setting" at bounding box center [1548, 385] width 20 height 10
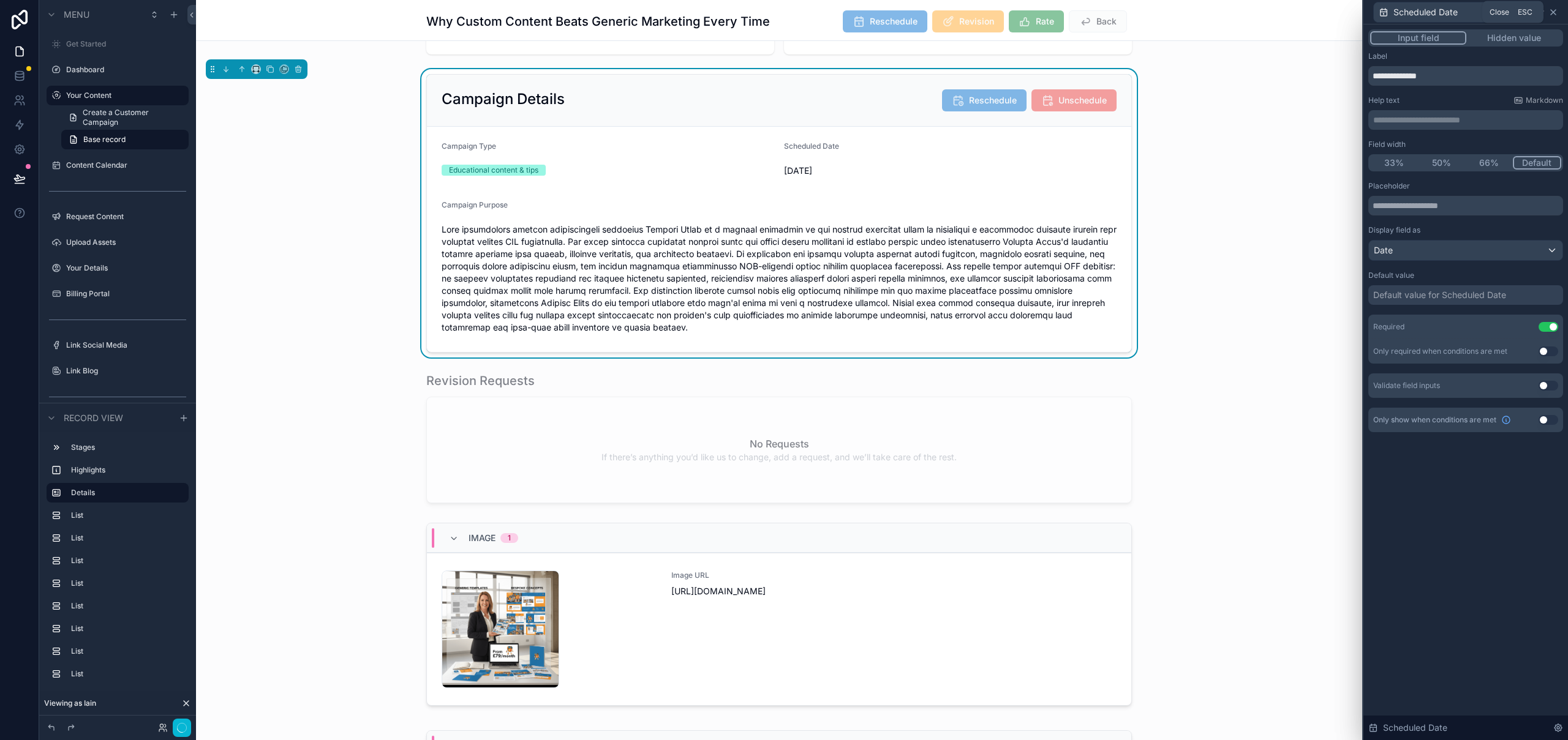
click at [1553, 12] on icon at bounding box center [1552, 11] width 10 height 10
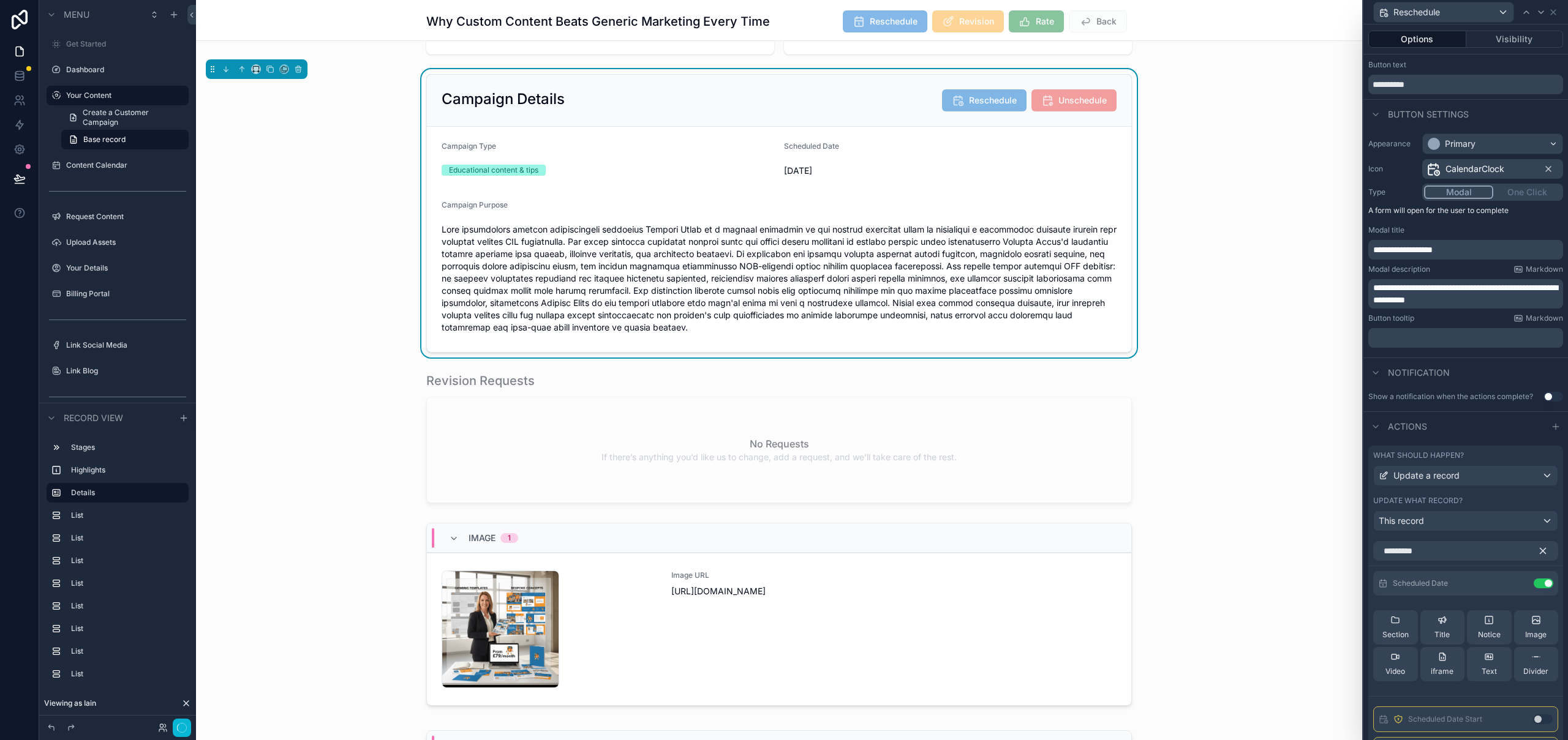
click at [1264, 150] on div "Campaign Details Reschedule Unschedule Campaign Type Educational content & tips…" at bounding box center [779, 214] width 1166 height 289
click at [1554, 9] on icon at bounding box center [1552, 11] width 10 height 10
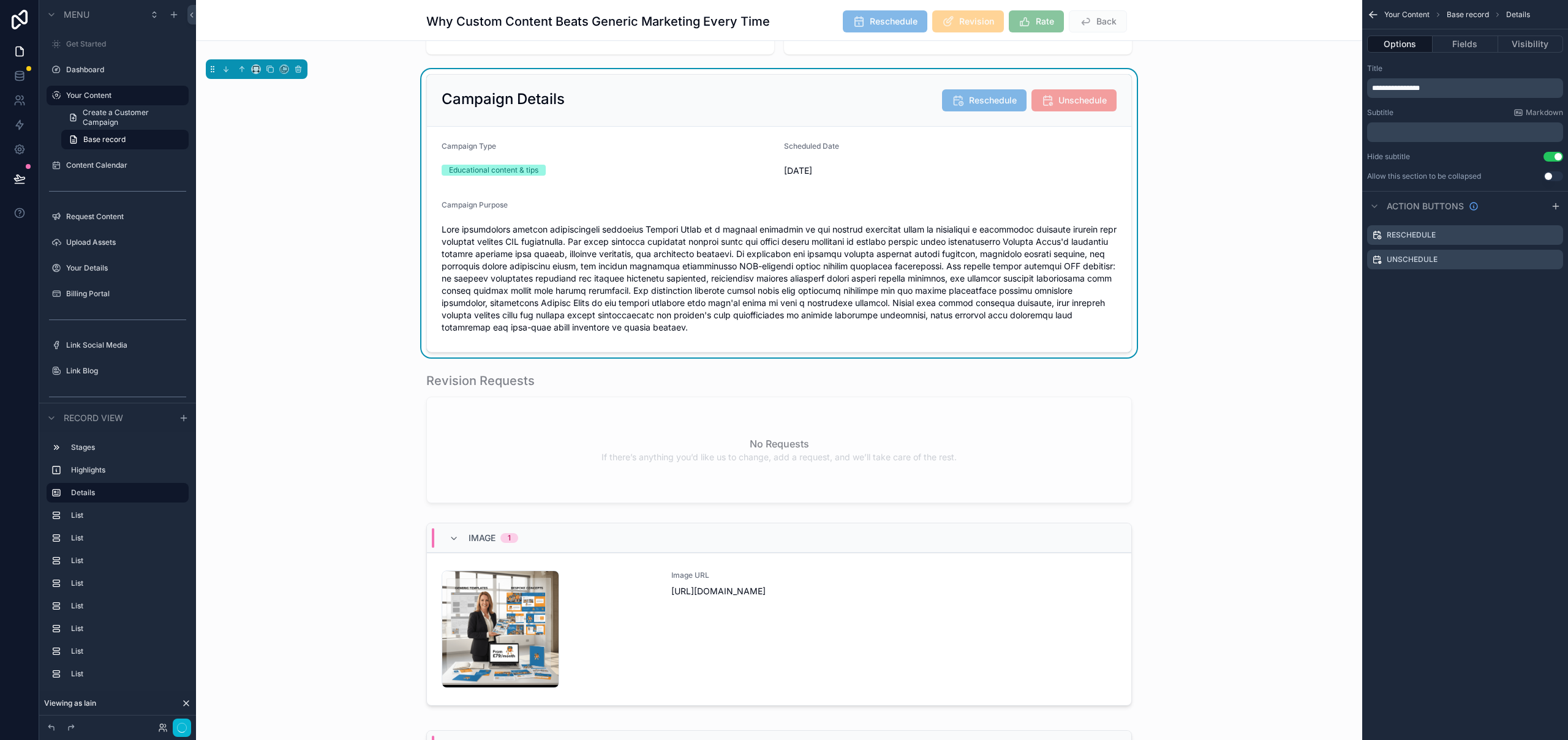
click at [1202, 29] on div "Why Custom Content Beats Generic Marketing Every Time Reschedule Revision Rate …" at bounding box center [779, 20] width 1166 height 41
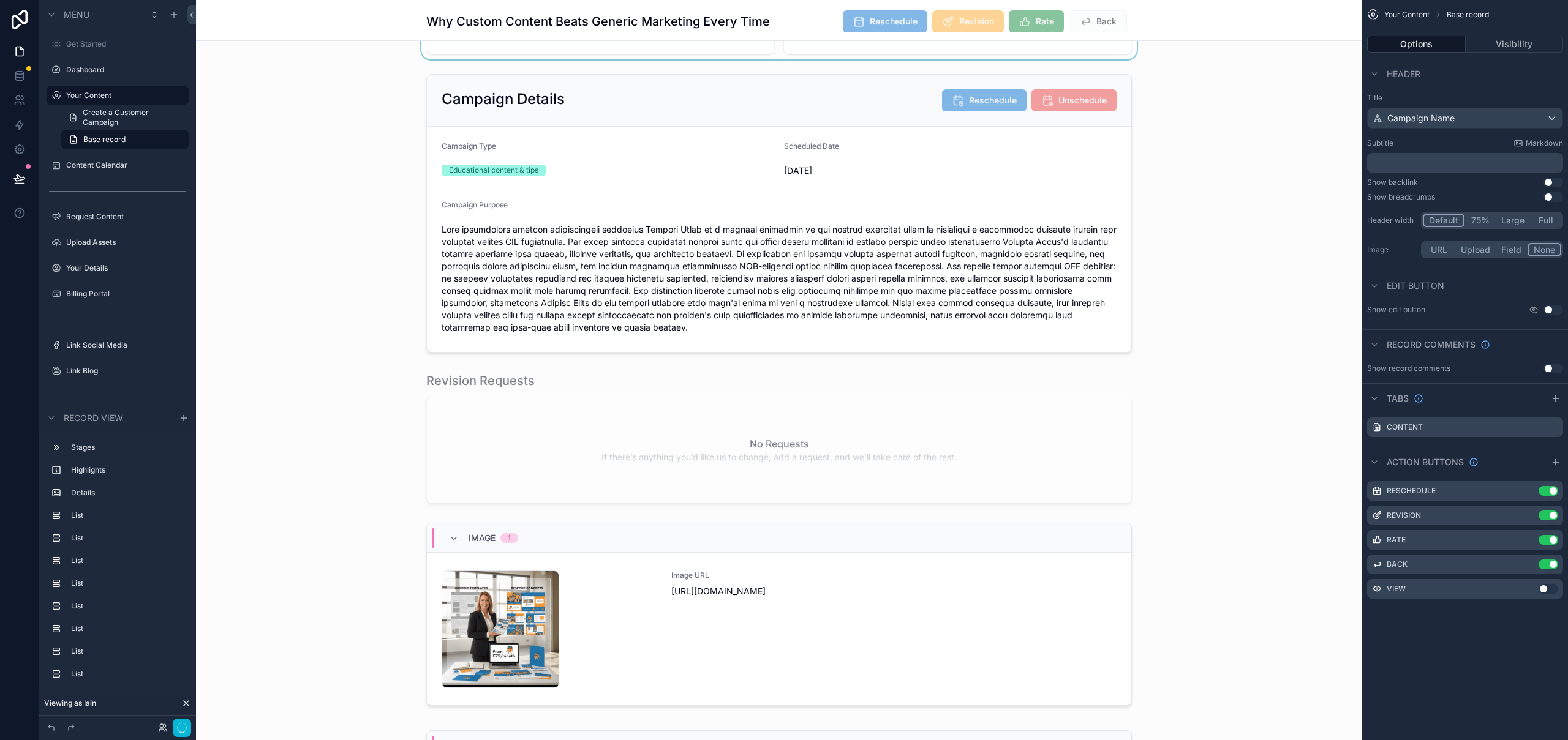
scroll to position [0, 0]
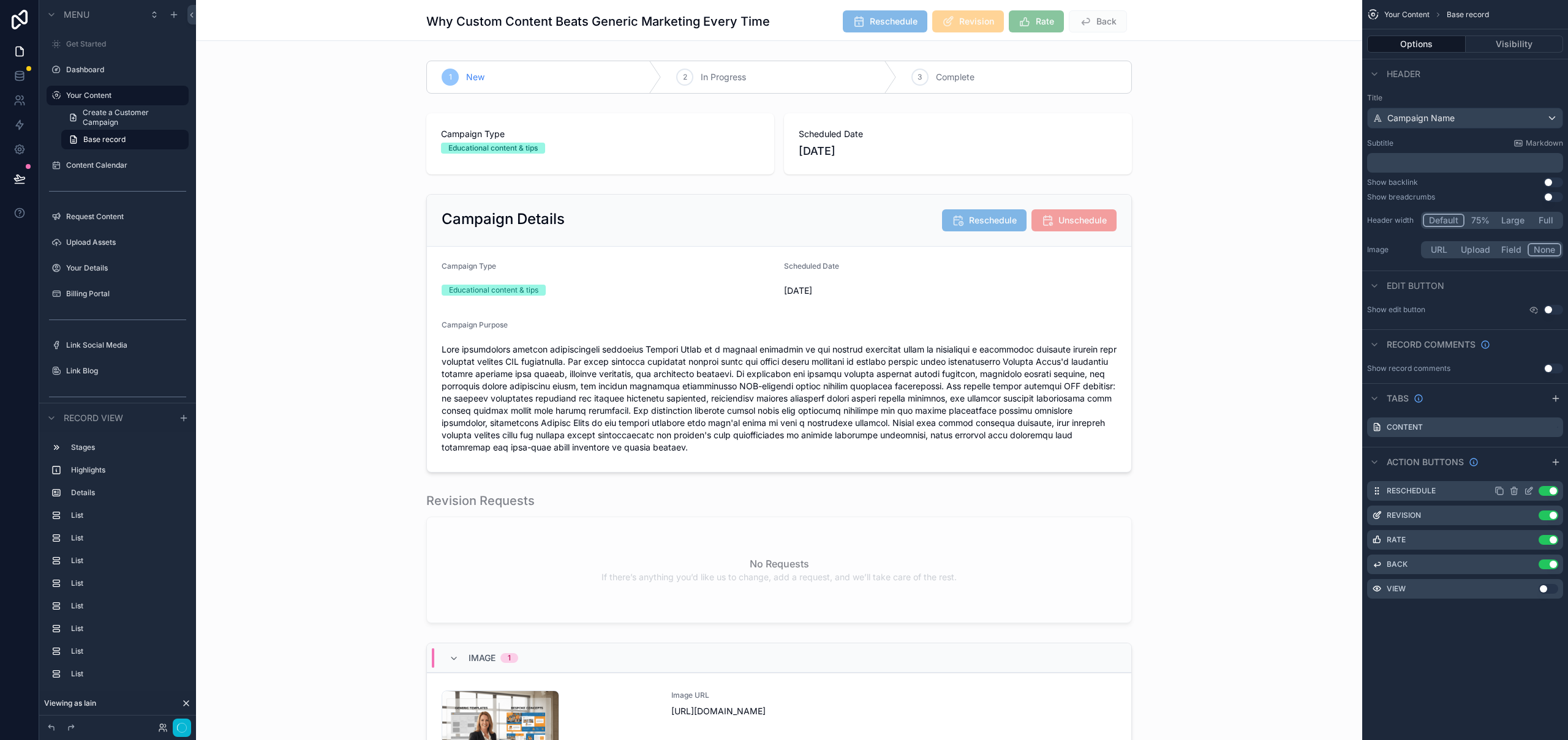
click at [1514, 492] on icon "scrollable content" at bounding box center [1514, 491] width 0 height 3
click at [1539, 471] on button at bounding box center [1533, 471] width 15 height 15
click at [1226, 132] on div "scrollable content" at bounding box center [779, 144] width 1166 height 71
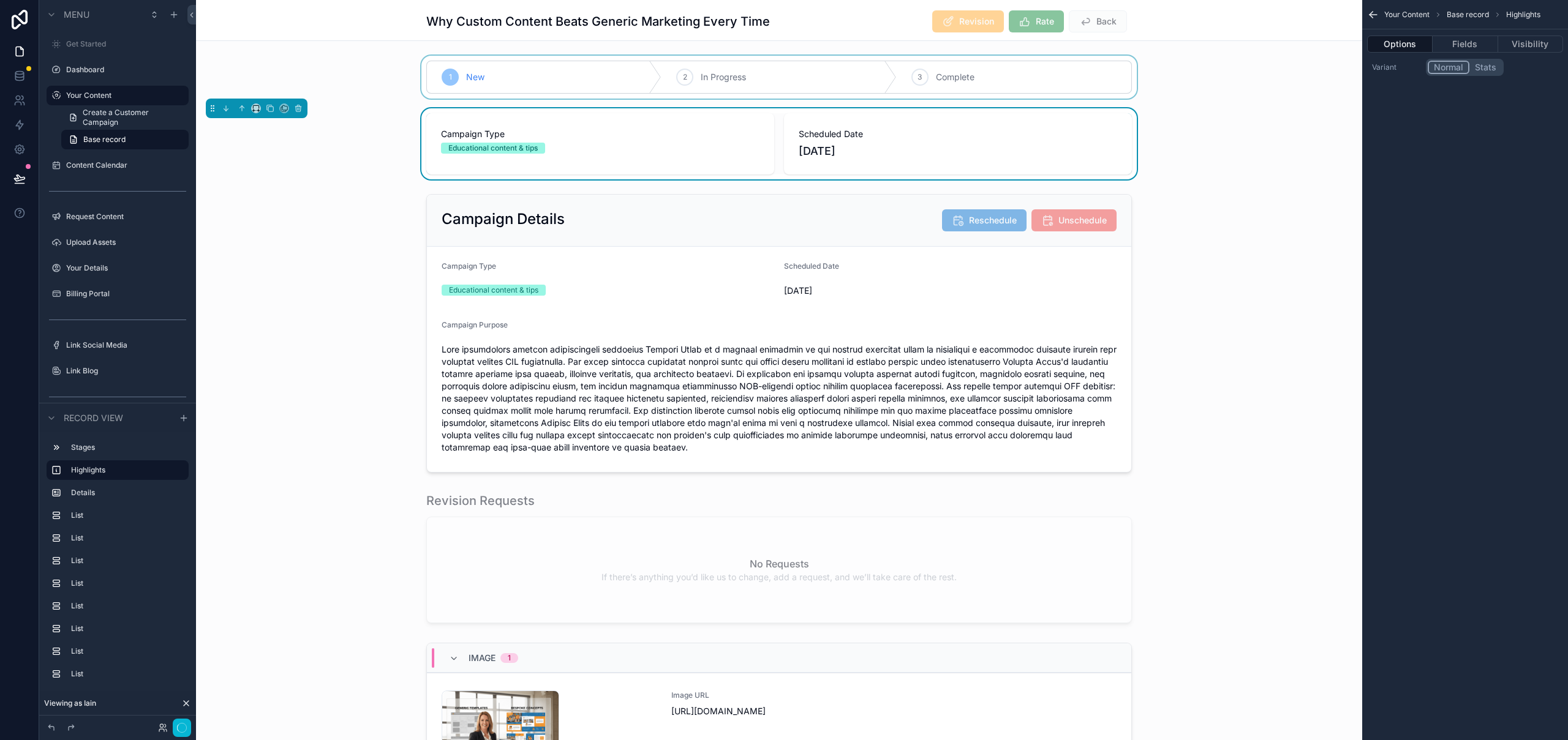
click at [1238, 73] on div "scrollable content" at bounding box center [779, 77] width 1166 height 43
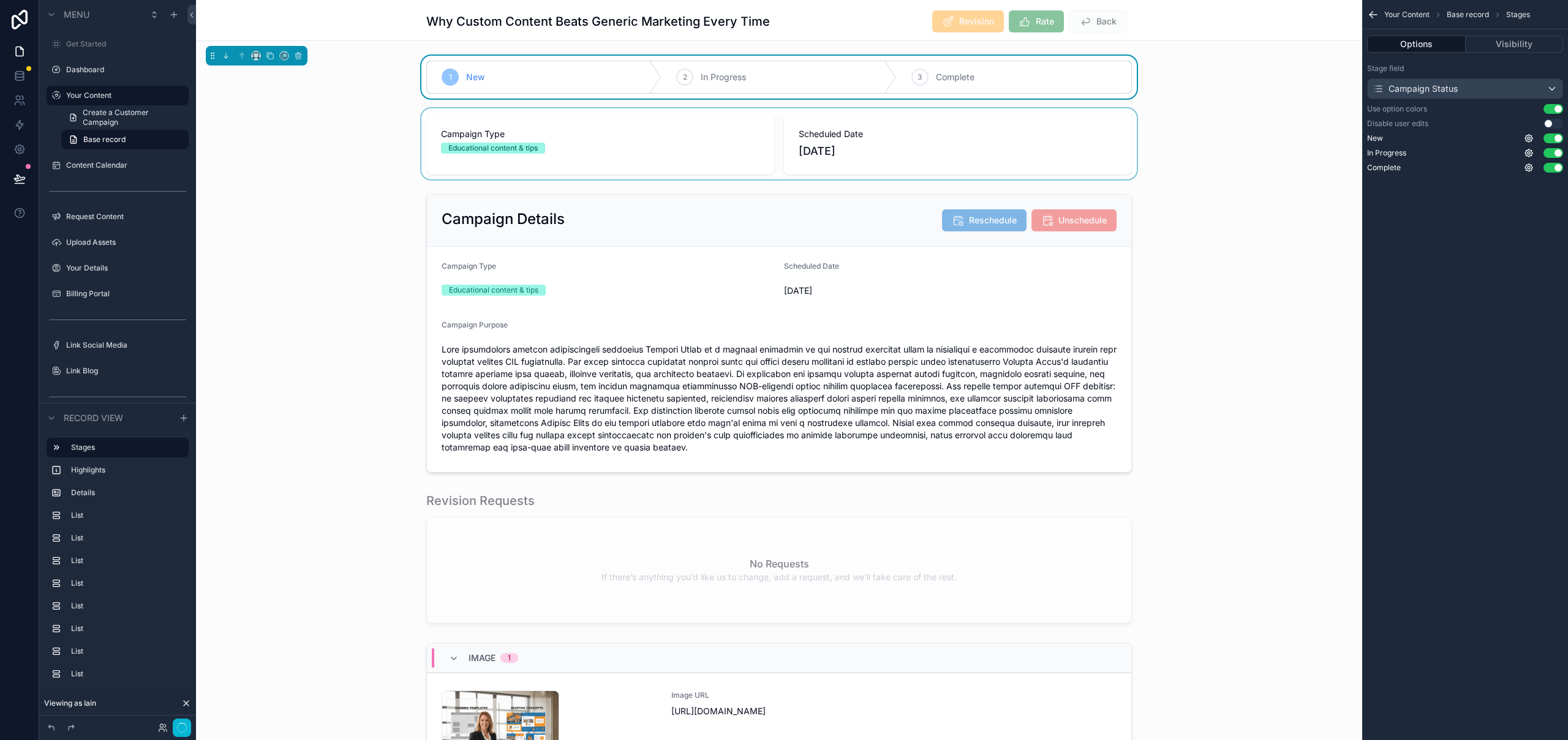
click at [1241, 33] on div "Why Custom Content Beats Generic Marketing Every Time Revision Rate Back" at bounding box center [779, 20] width 1166 height 41
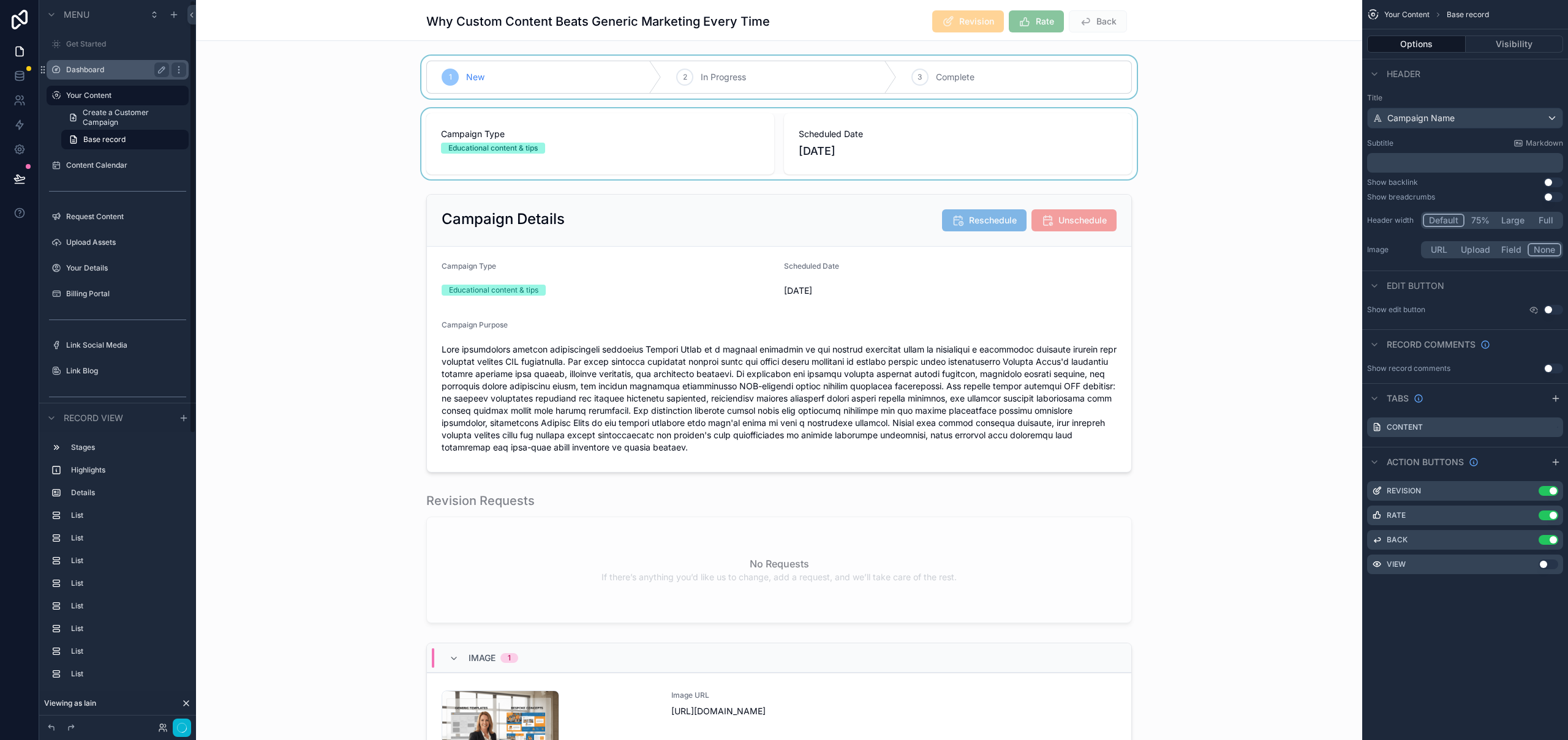
click at [112, 76] on div "Dashboard" at bounding box center [117, 69] width 103 height 15
click at [80, 71] on label "Dashboard" at bounding box center [114, 69] width 98 height 10
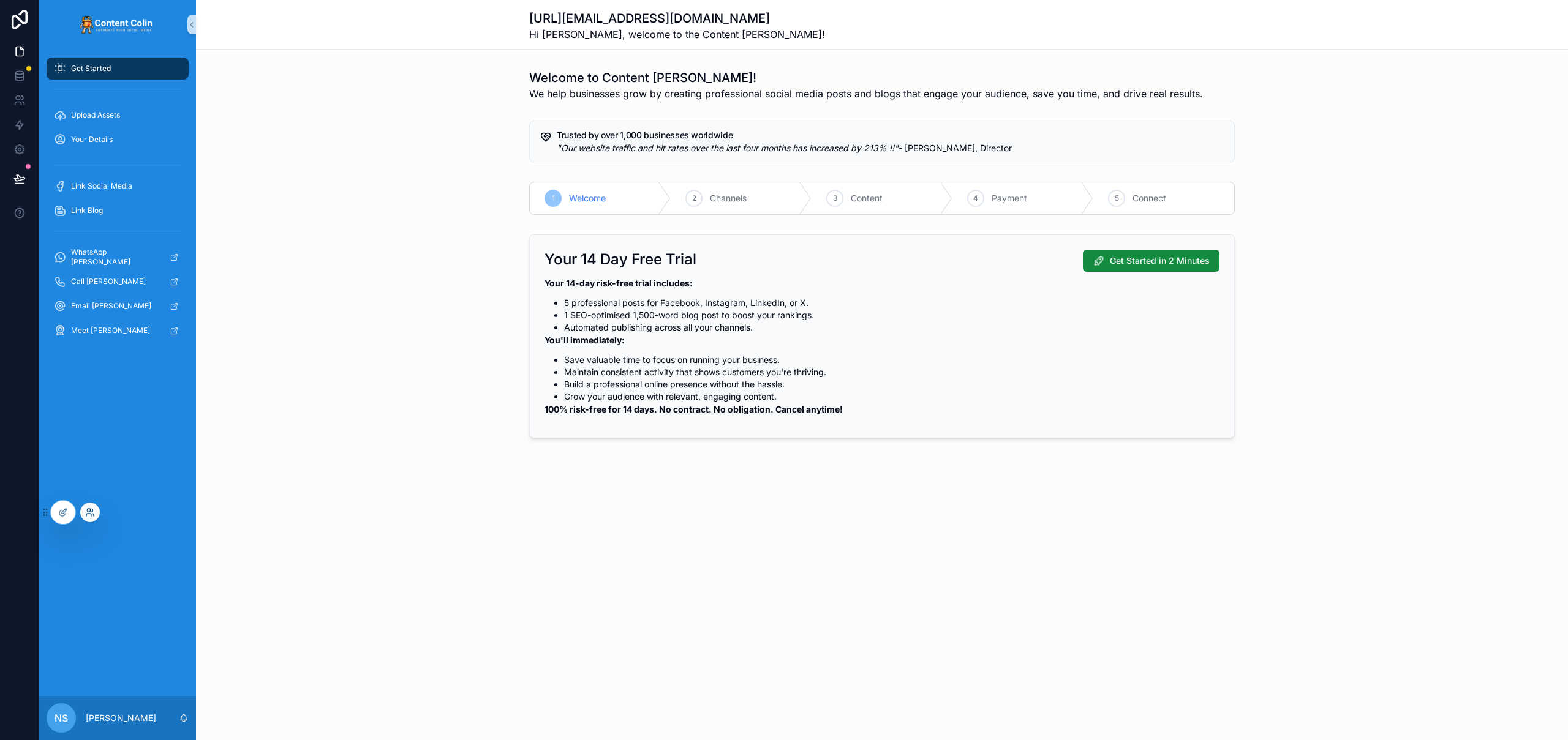
click at [86, 510] on icon at bounding box center [89, 512] width 10 height 10
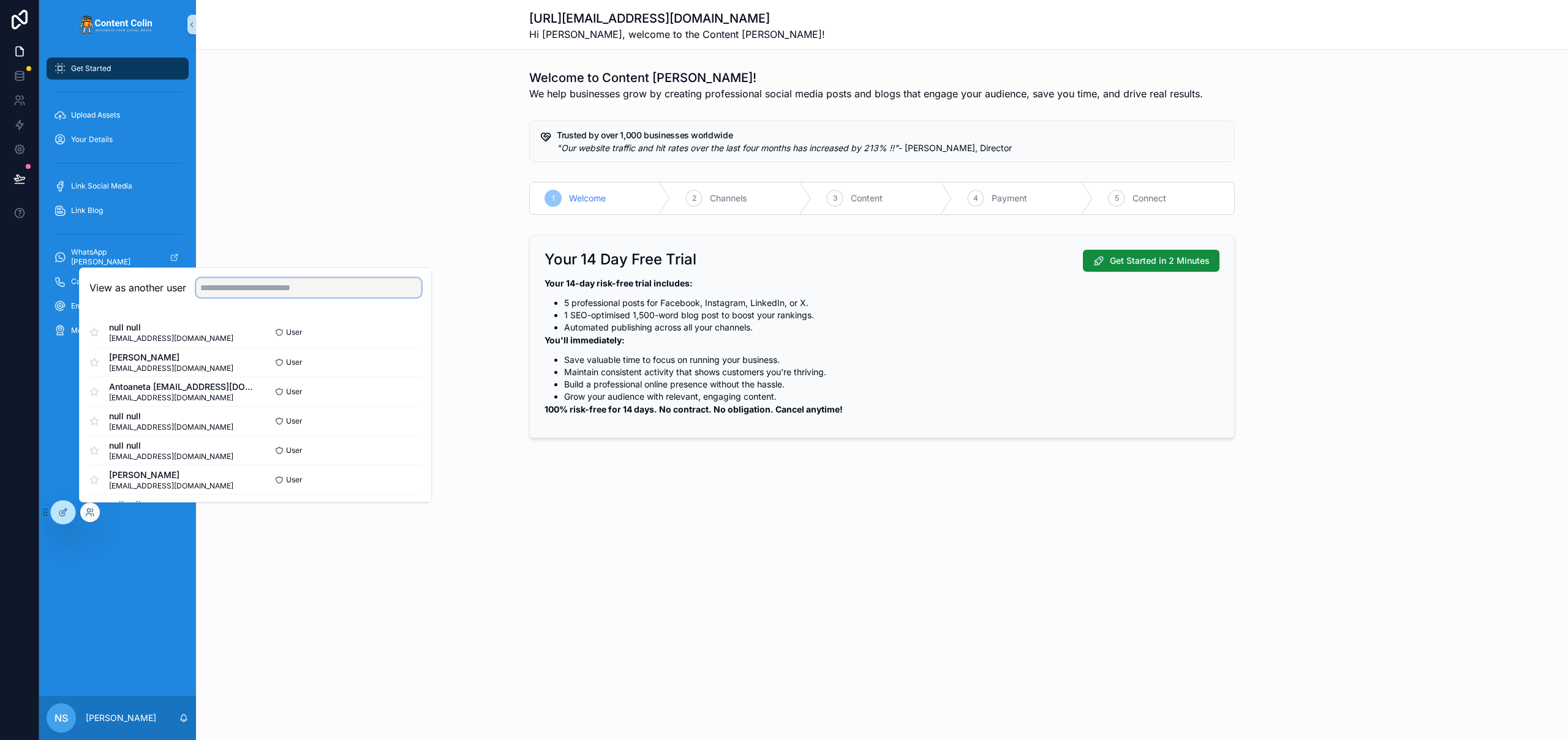
click at [332, 284] on input "text" at bounding box center [309, 287] width 226 height 20
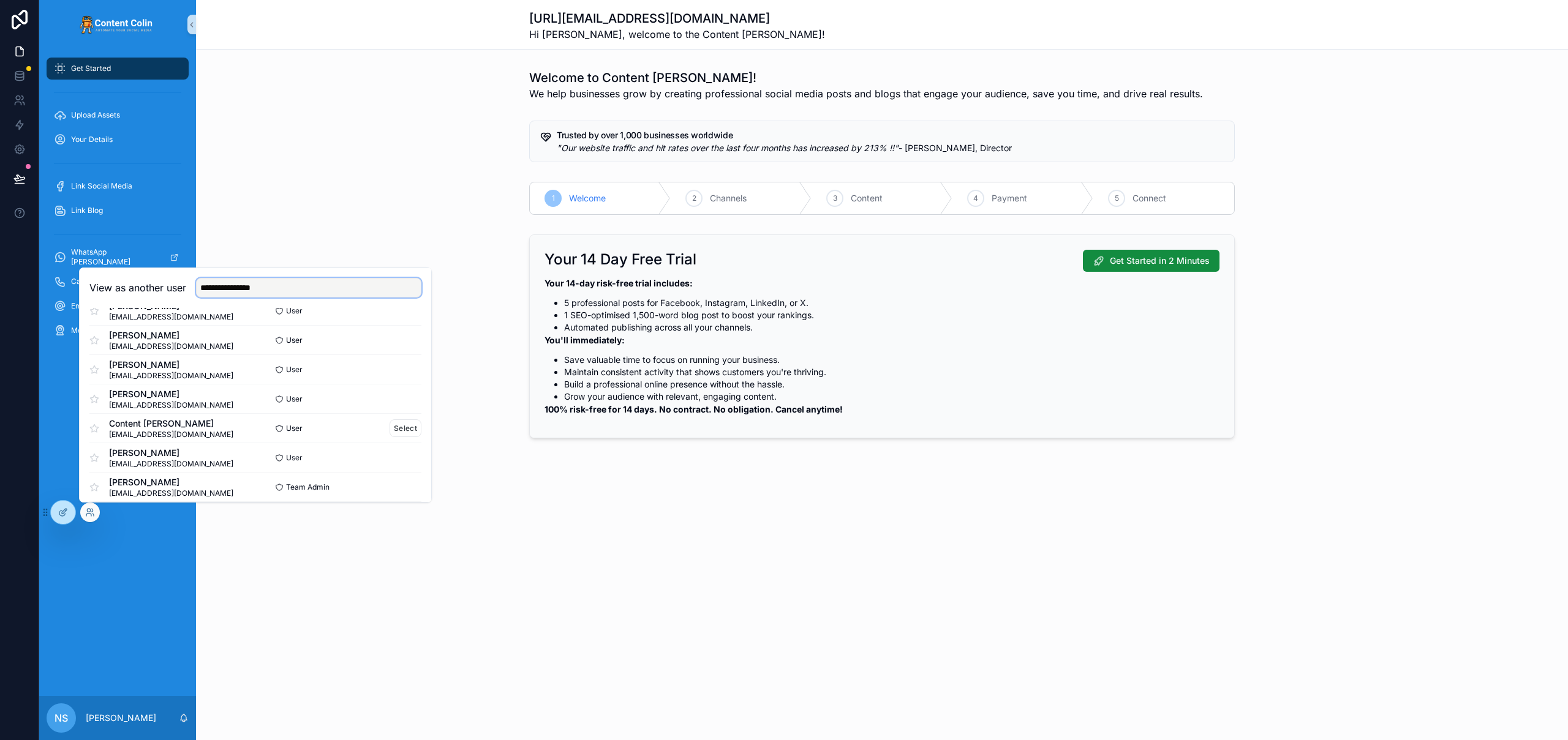
scroll to position [73, 0]
type input "**********"
click at [402, 379] on button "Select" at bounding box center [405, 377] width 32 height 18
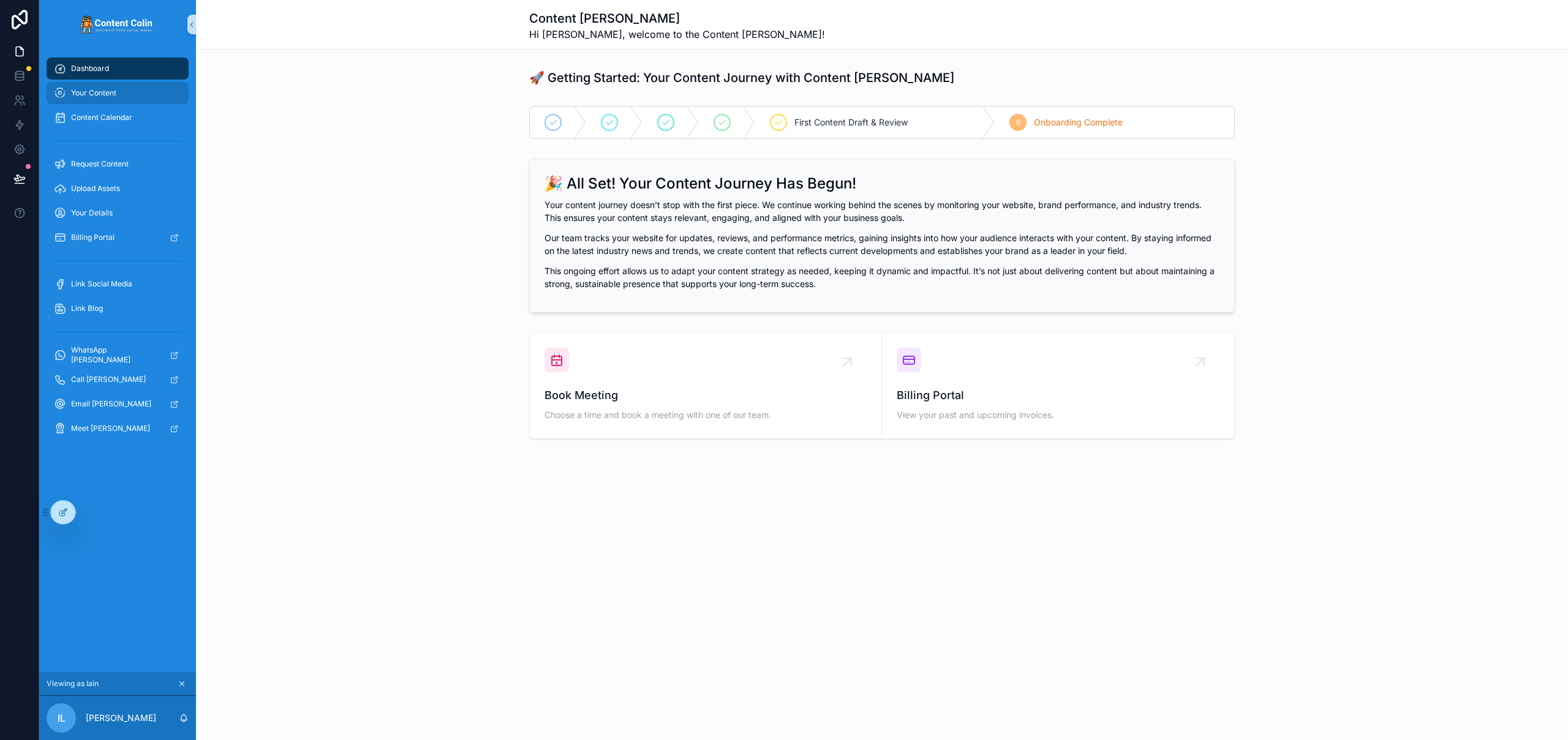
click at [109, 90] on span "Your Content" at bounding box center [93, 92] width 45 height 10
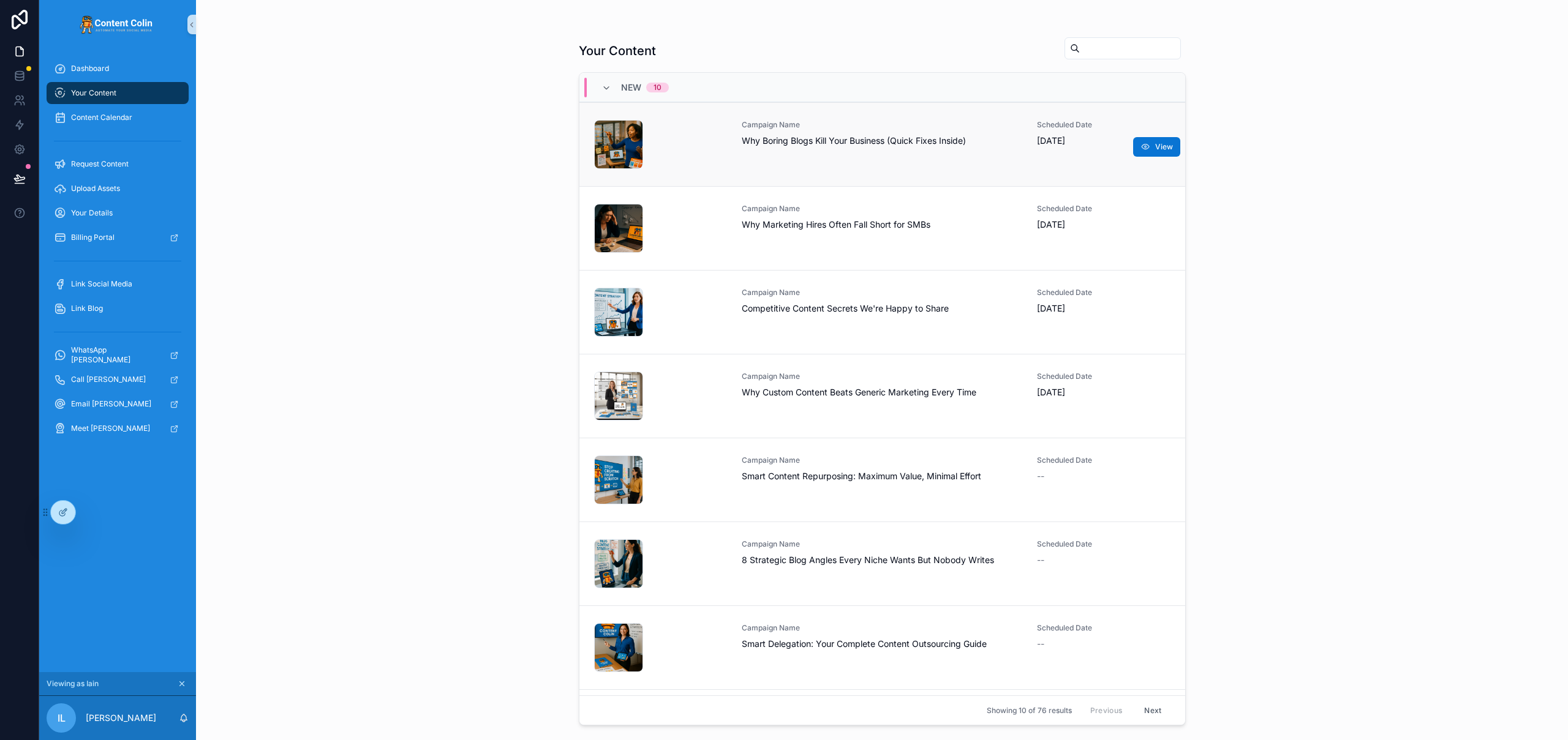
click at [832, 144] on span "Why Boring Blogs Kill Your Business (Quick Fixes Inside)" at bounding box center [882, 141] width 281 height 12
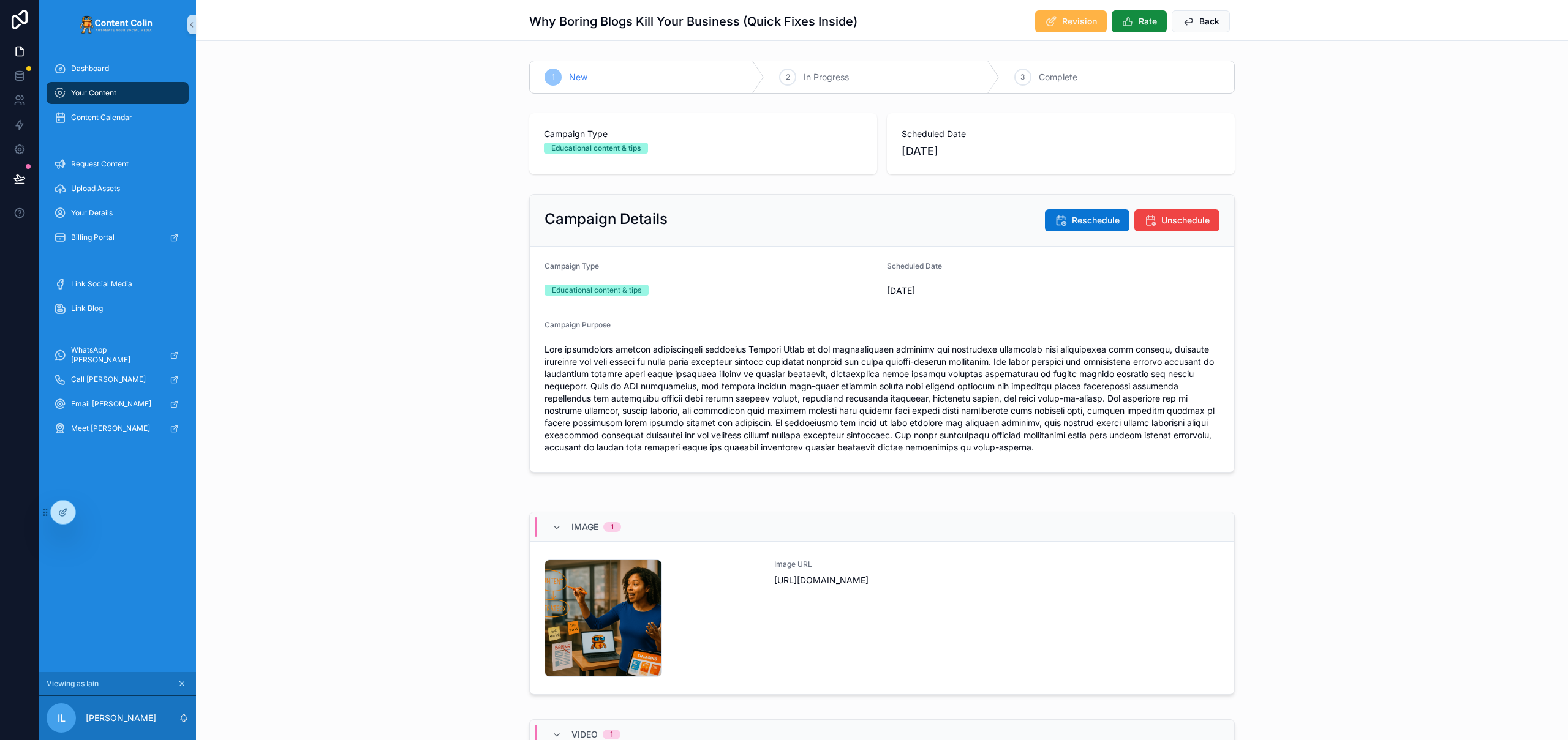
click at [1065, 17] on span "Revision" at bounding box center [1079, 22] width 35 height 12
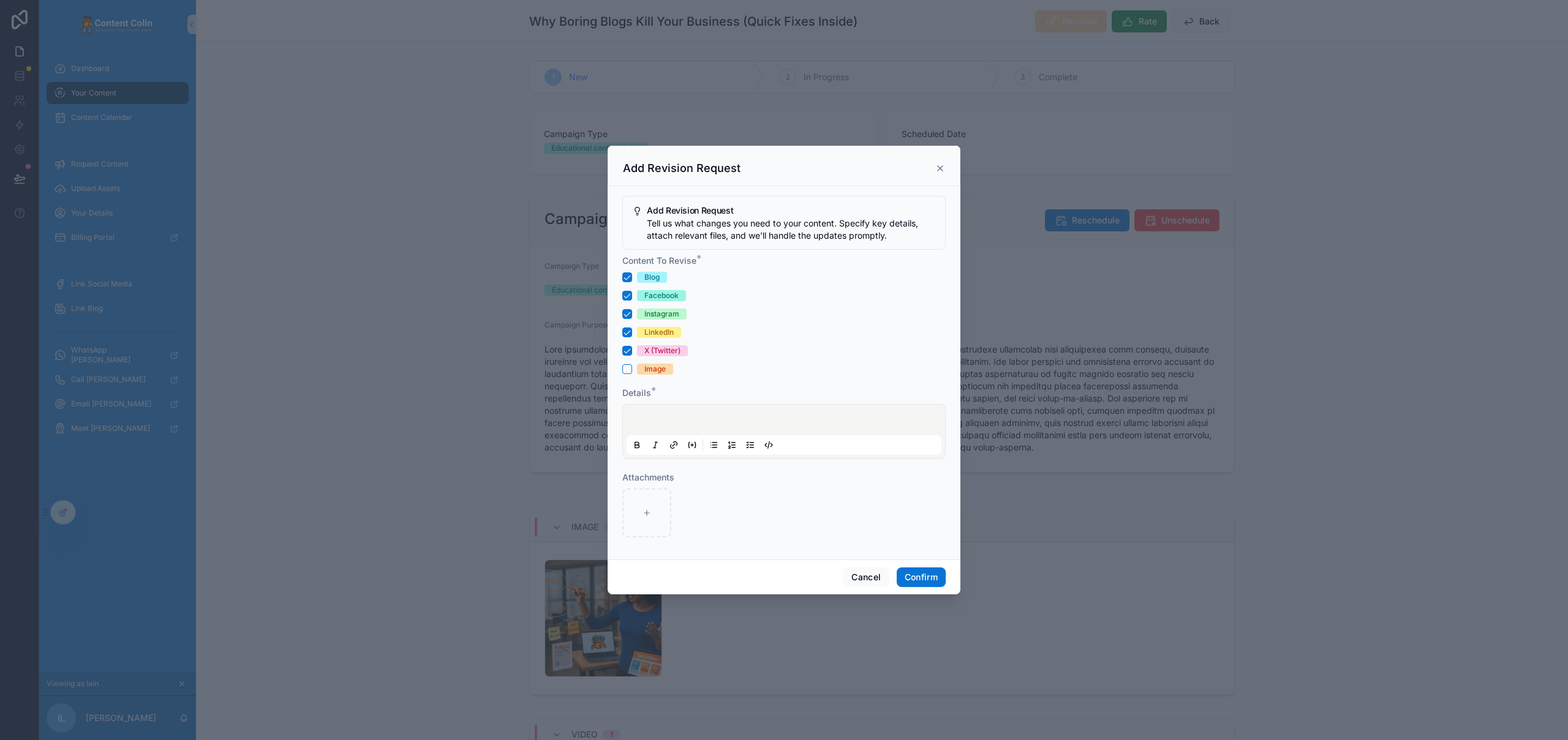
click at [942, 169] on icon at bounding box center [939, 168] width 10 height 10
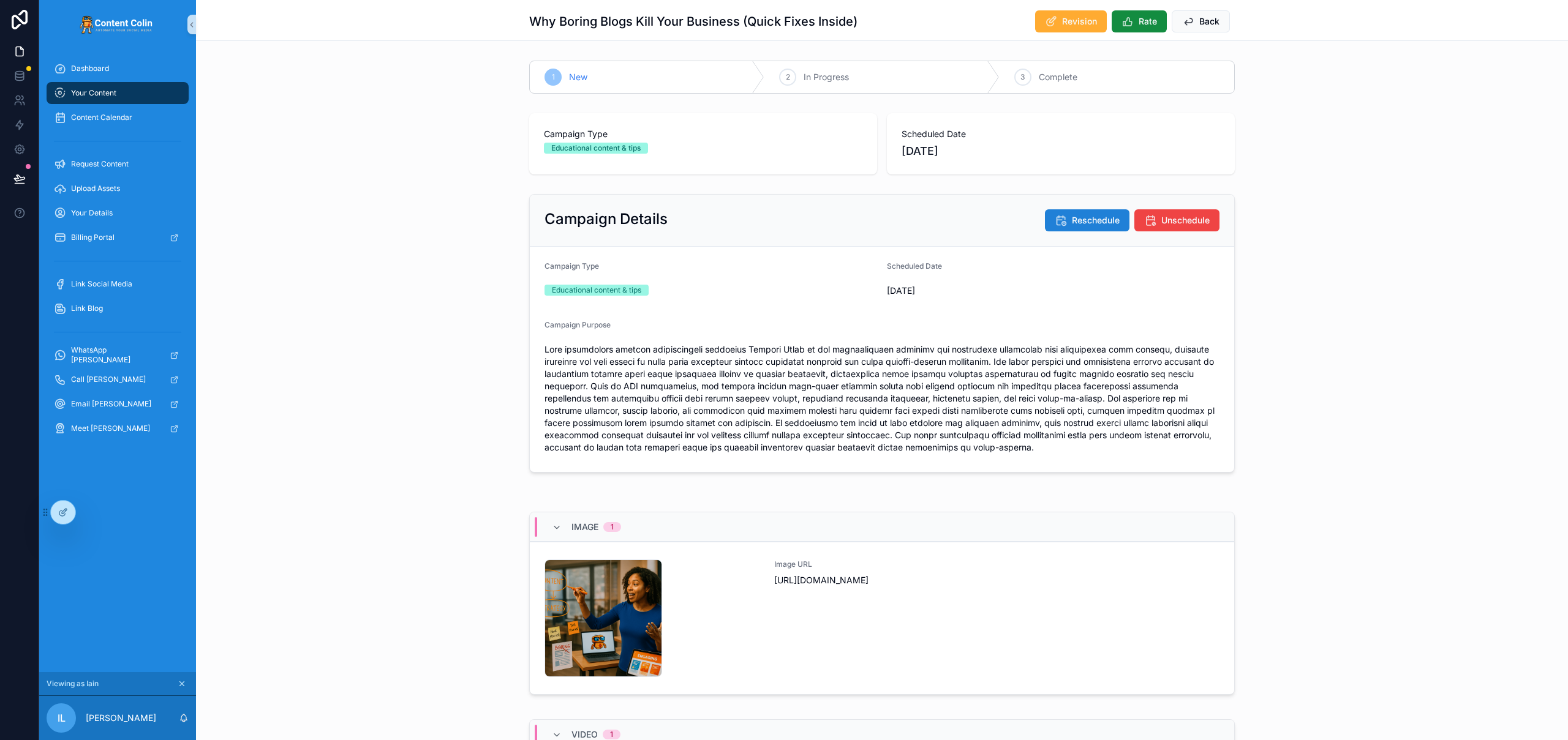
click at [1075, 215] on span "Reschedule" at bounding box center [1095, 220] width 48 height 12
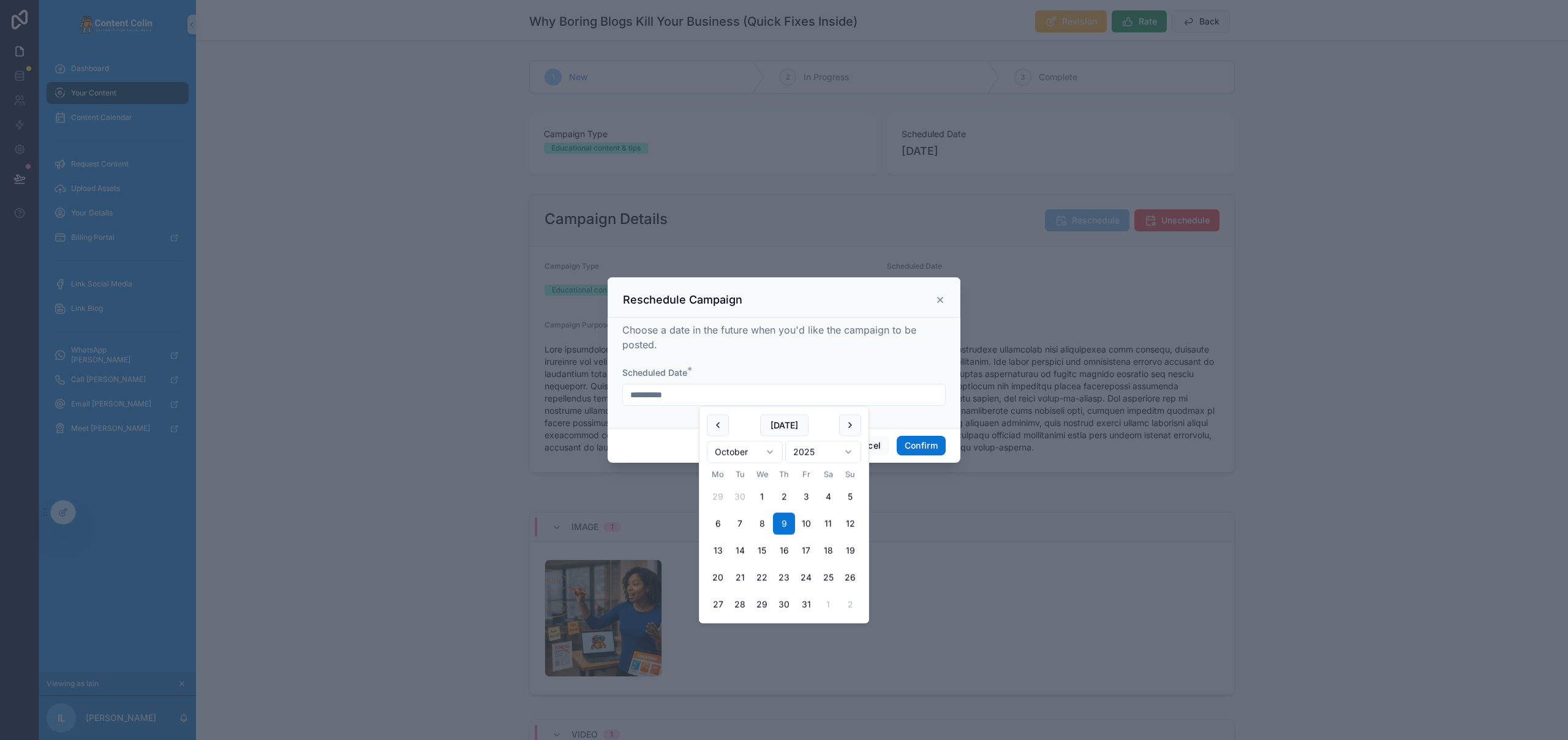
click at [778, 393] on input "**********" at bounding box center [784, 395] width 322 height 17
click at [807, 523] on button "10" at bounding box center [805, 523] width 22 height 22
type input "**********"
click at [920, 443] on button "Confirm" at bounding box center [921, 445] width 49 height 20
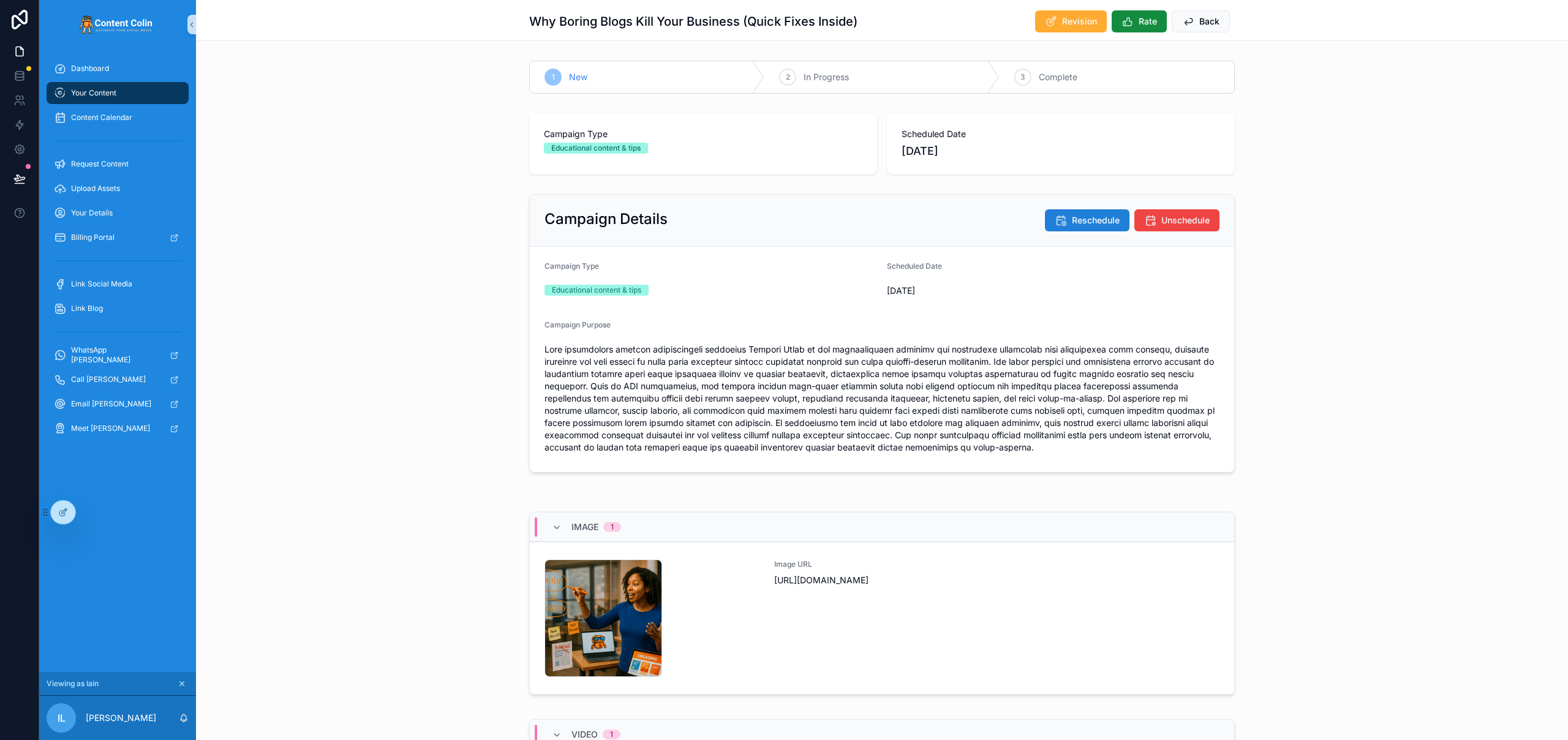
click at [1082, 216] on span "Reschedule" at bounding box center [1095, 220] width 48 height 12
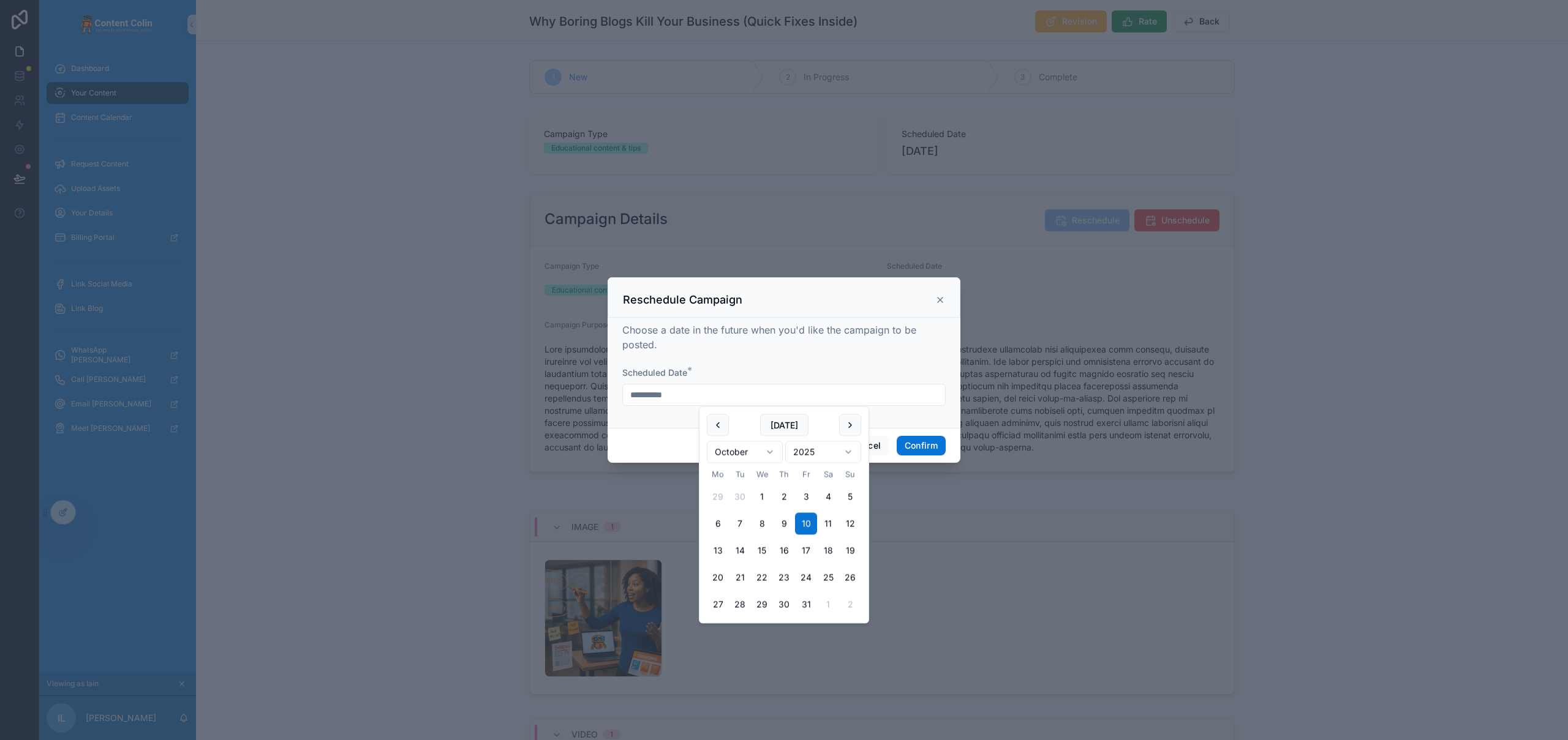
click at [723, 393] on input "**********" at bounding box center [784, 395] width 322 height 17
click at [787, 523] on button "9" at bounding box center [784, 523] width 22 height 22
type input "**********"
click at [916, 450] on button "Confirm" at bounding box center [921, 445] width 49 height 20
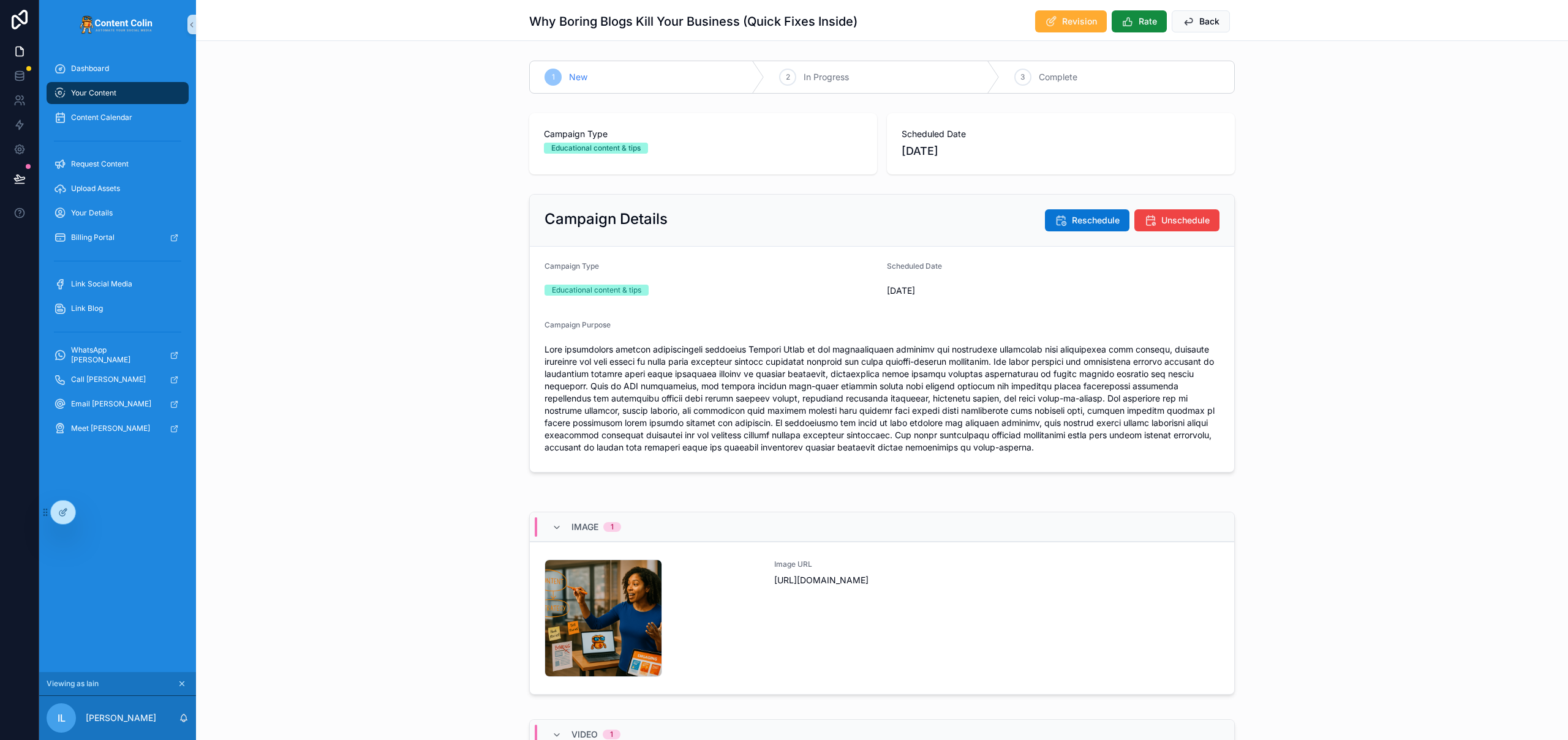
click at [1499, 135] on div "Campaign Type Educational content & tips Scheduled Date [DATE]" at bounding box center [882, 144] width 1372 height 71
click at [1199, 219] on span "Unschedule" at bounding box center [1186, 220] width 48 height 12
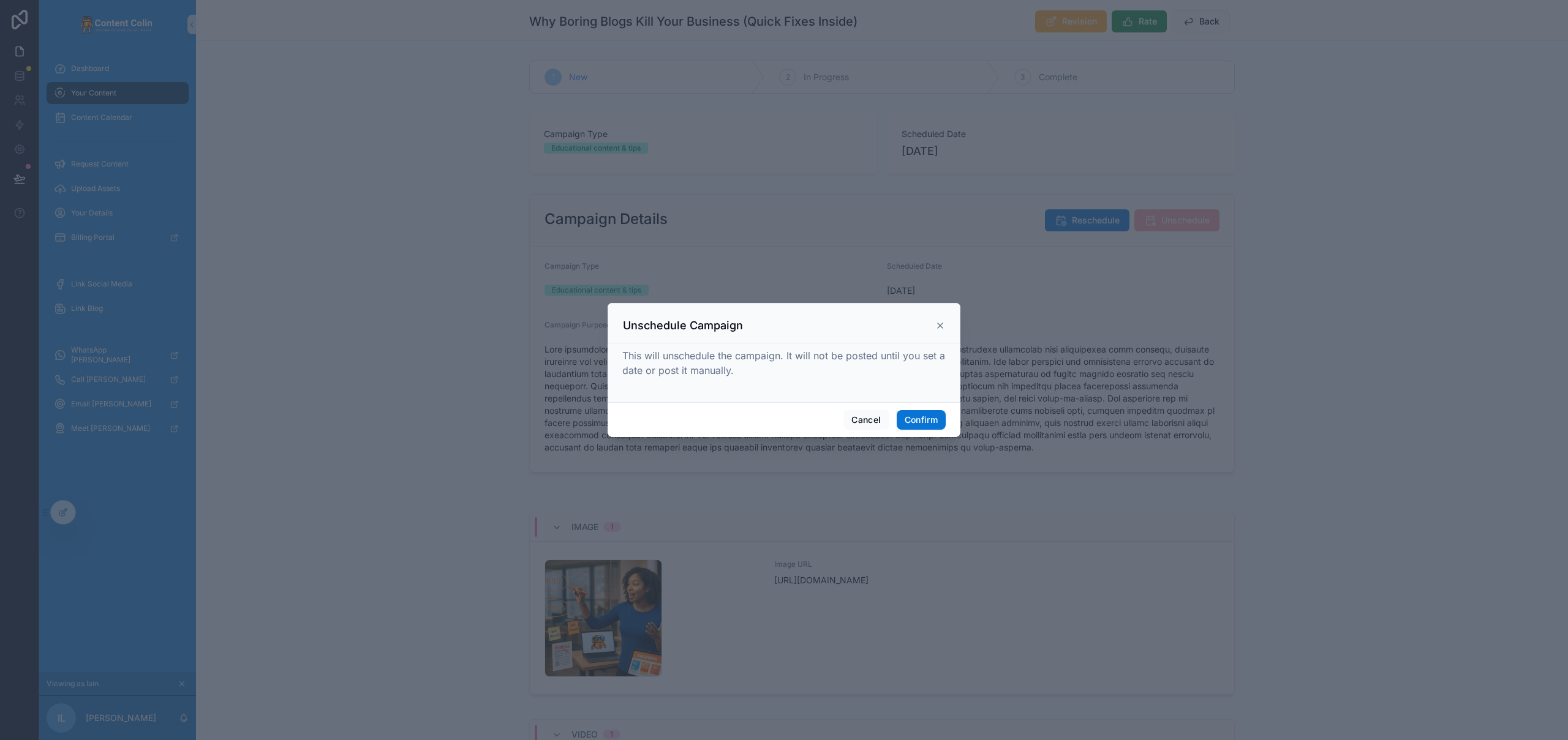
drag, startPoint x: 941, startPoint y: 327, endPoint x: 935, endPoint y: 328, distance: 6.1
click at [941, 327] on icon at bounding box center [940, 326] width 5 height 5
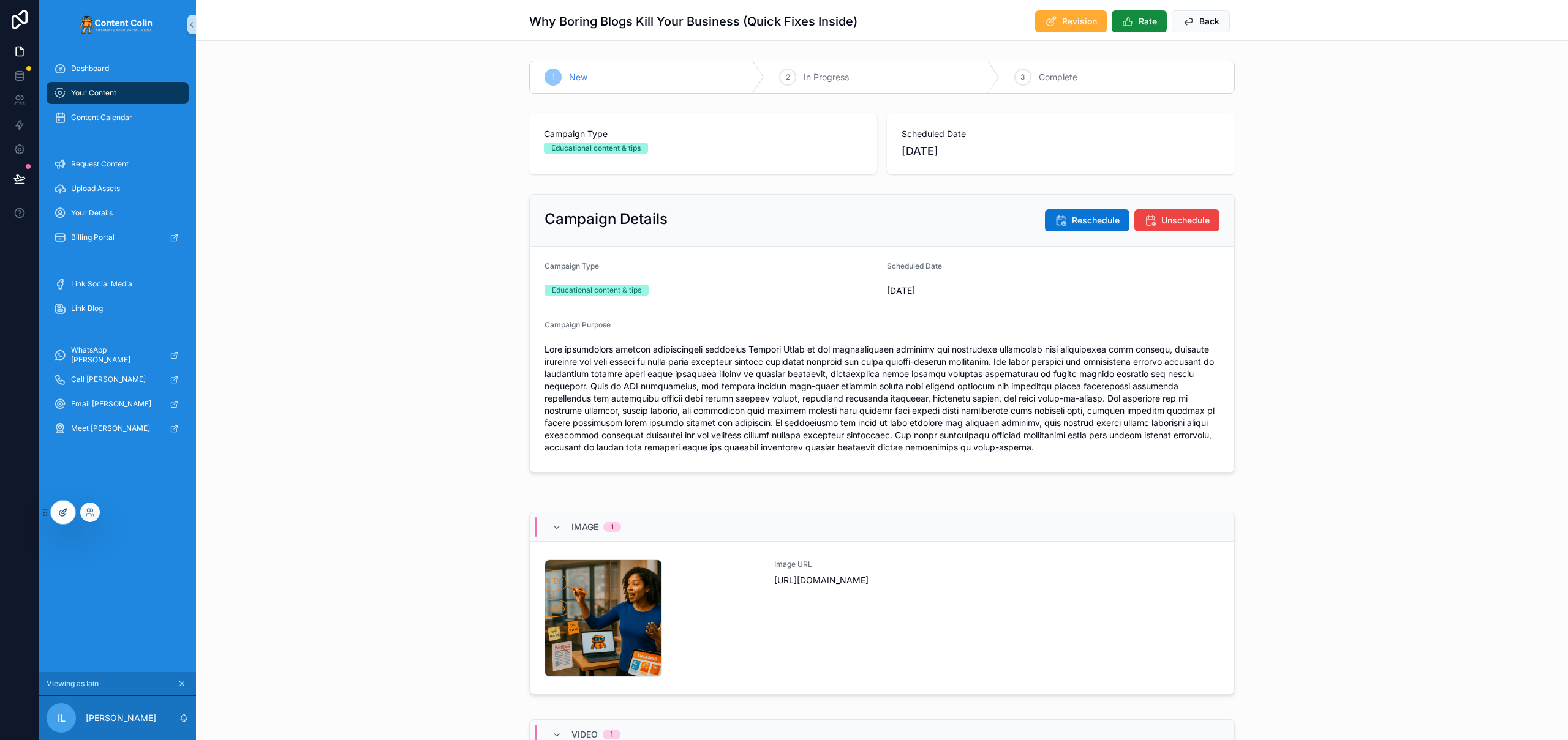
click at [64, 511] on icon at bounding box center [62, 512] width 10 height 10
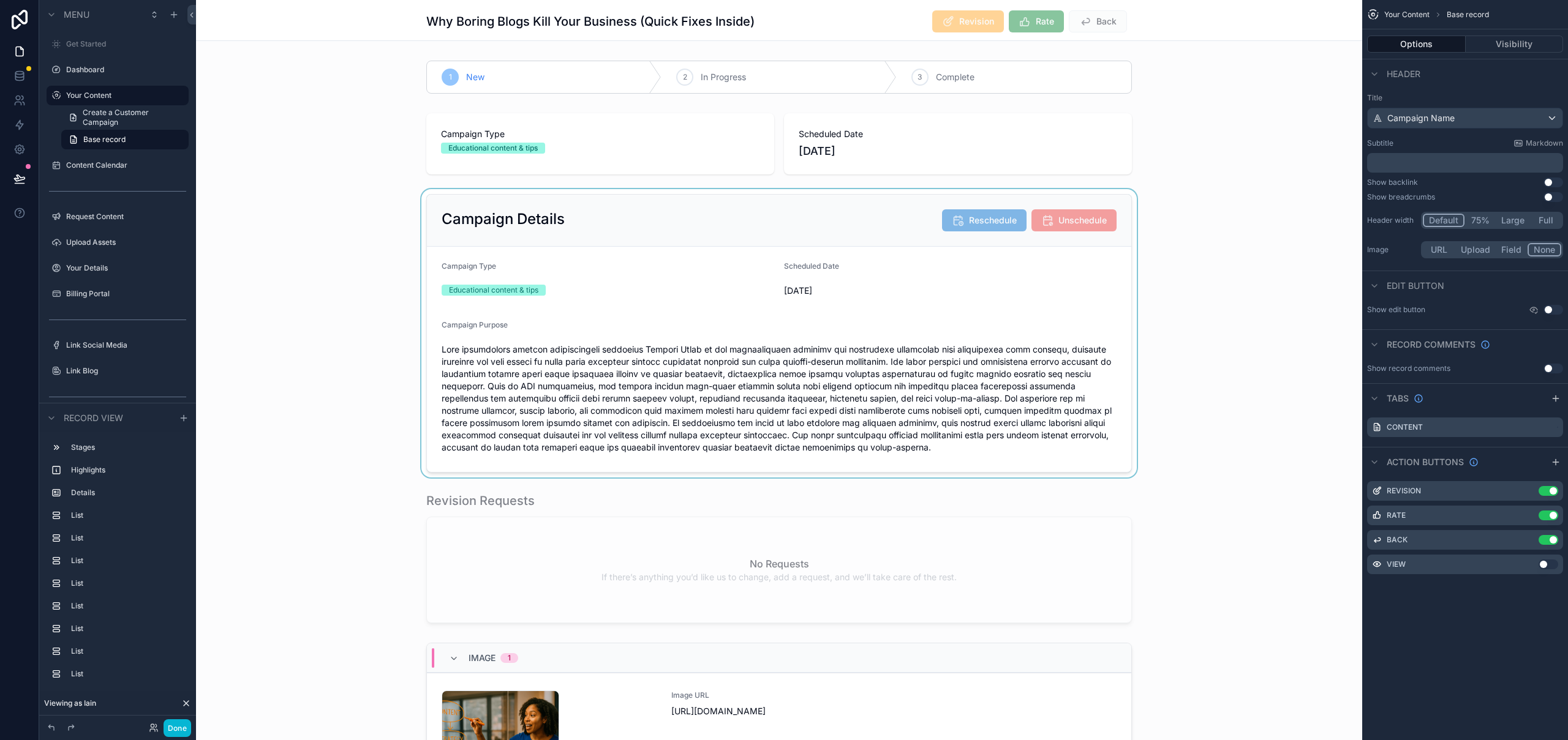
click at [870, 289] on div "scrollable content" at bounding box center [779, 334] width 1166 height 289
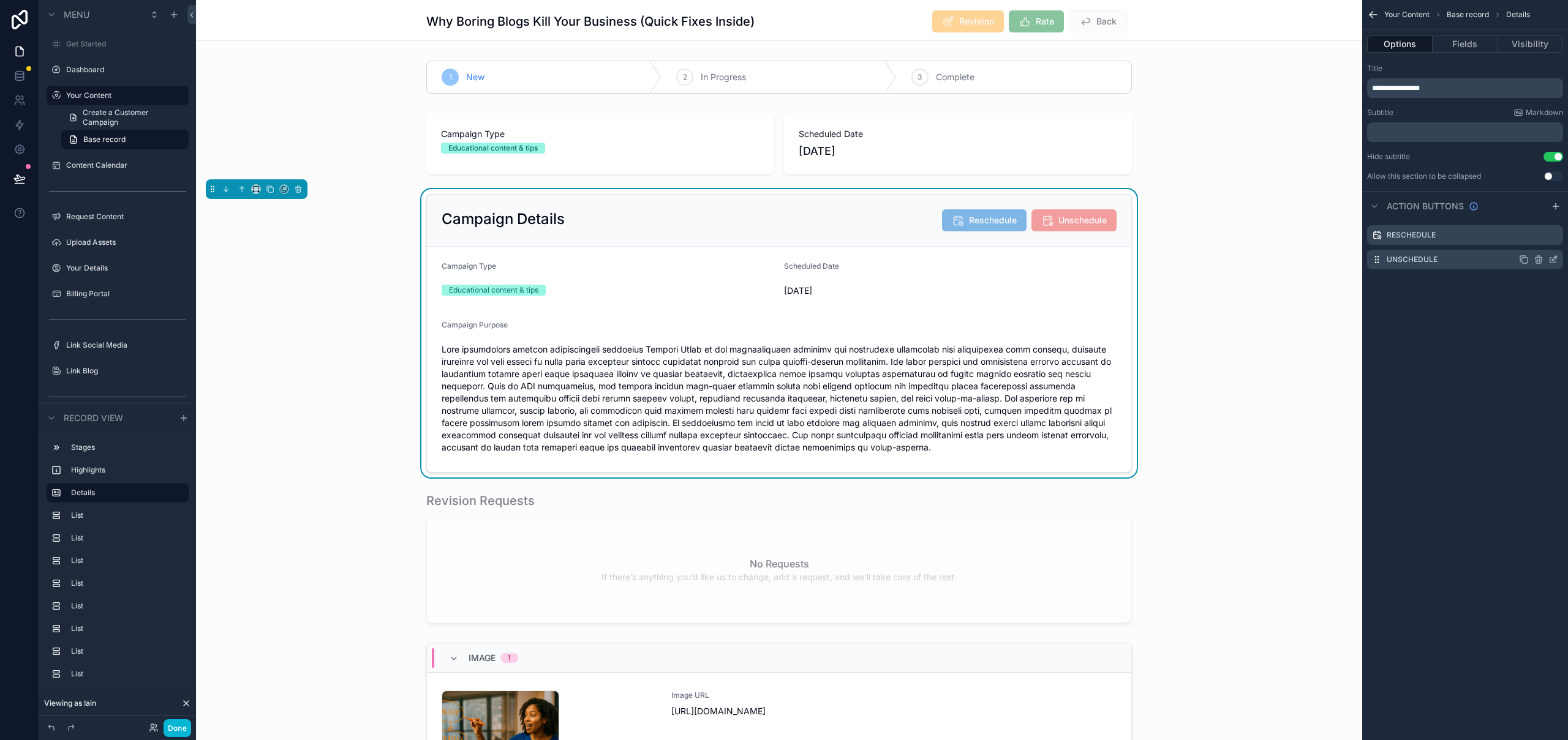
click at [1557, 258] on icon "scrollable content" at bounding box center [1552, 259] width 10 height 10
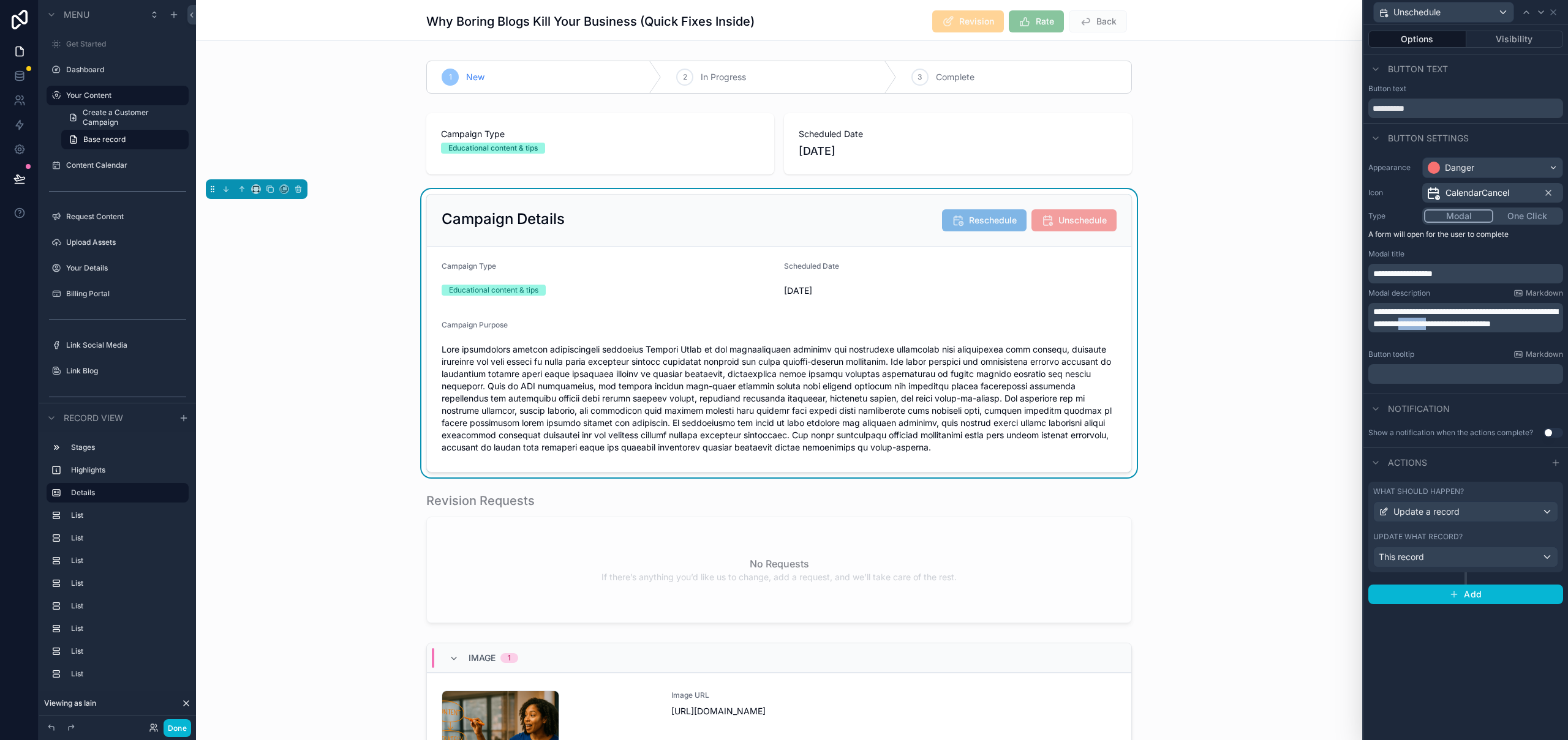
drag, startPoint x: 1456, startPoint y: 322, endPoint x: 1493, endPoint y: 319, distance: 37.1
click at [1493, 319] on span "**********" at bounding box center [1465, 317] width 184 height 21
drag, startPoint x: 1455, startPoint y: 324, endPoint x: 1493, endPoint y: 318, distance: 38.5
click at [1493, 318] on span "**********" at bounding box center [1465, 317] width 184 height 21
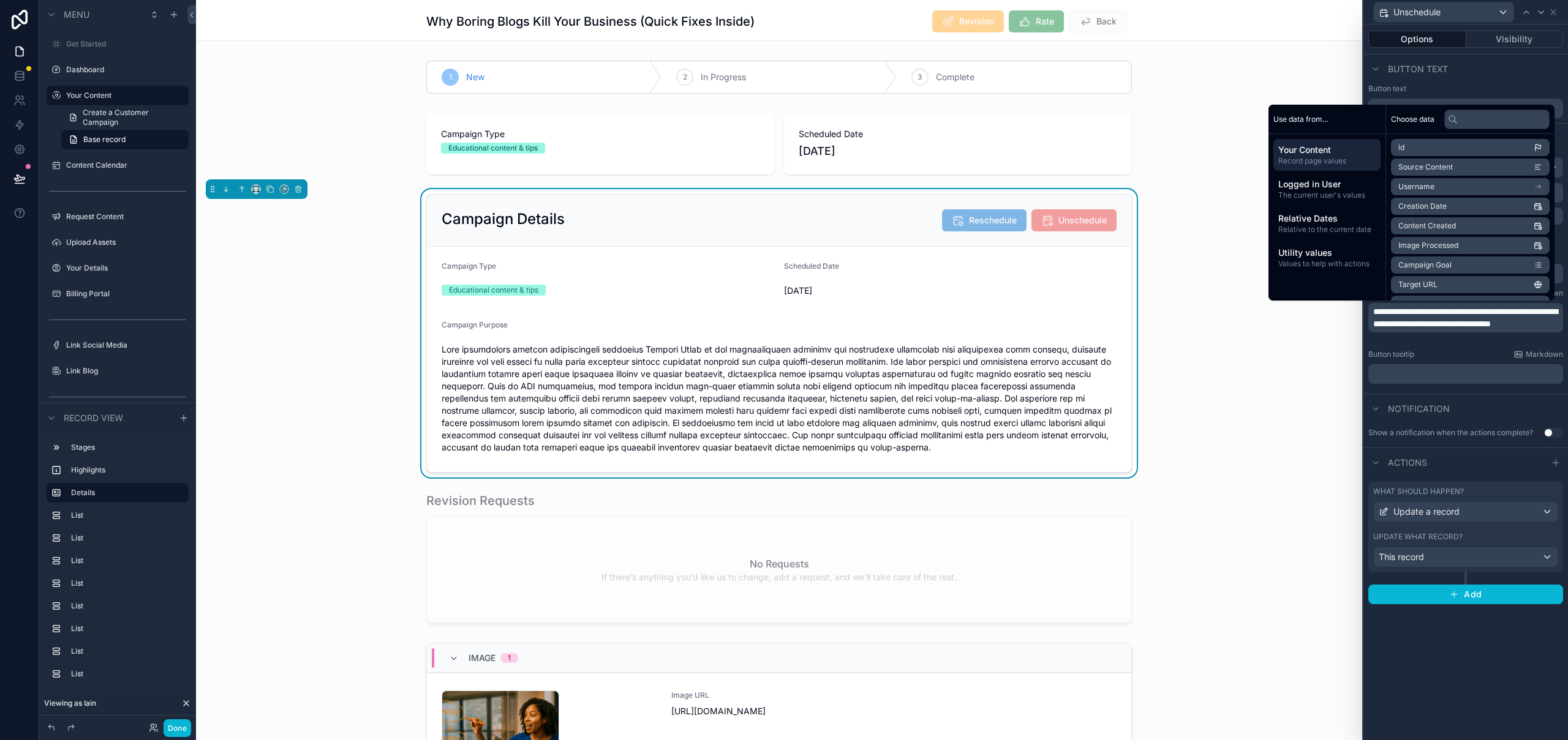
click at [1232, 398] on div "Campaign Details Reschedule Unschedule Campaign Type Educational content & tips…" at bounding box center [779, 334] width 1166 height 289
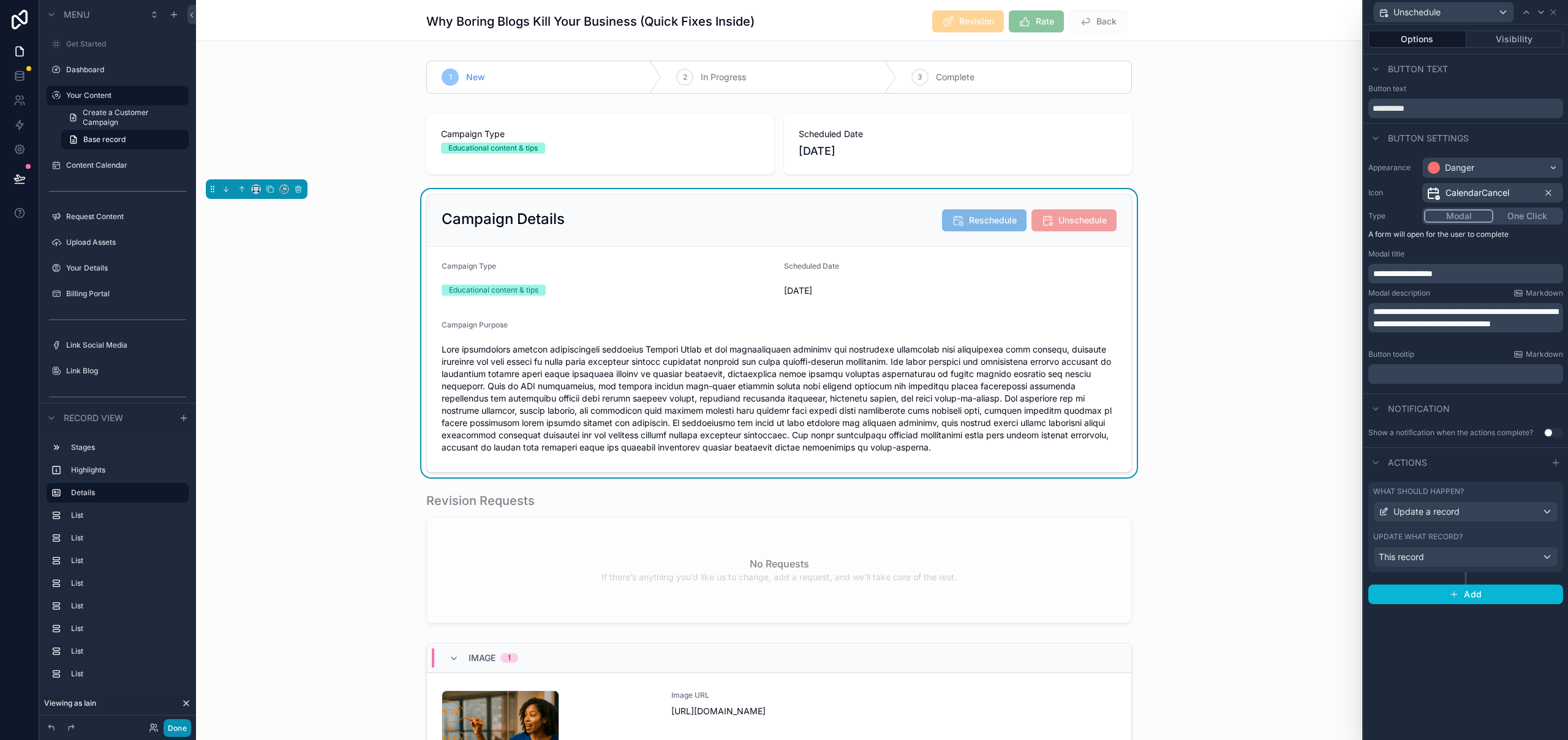
click at [178, 722] on button "Done" at bounding box center [177, 728] width 28 height 18
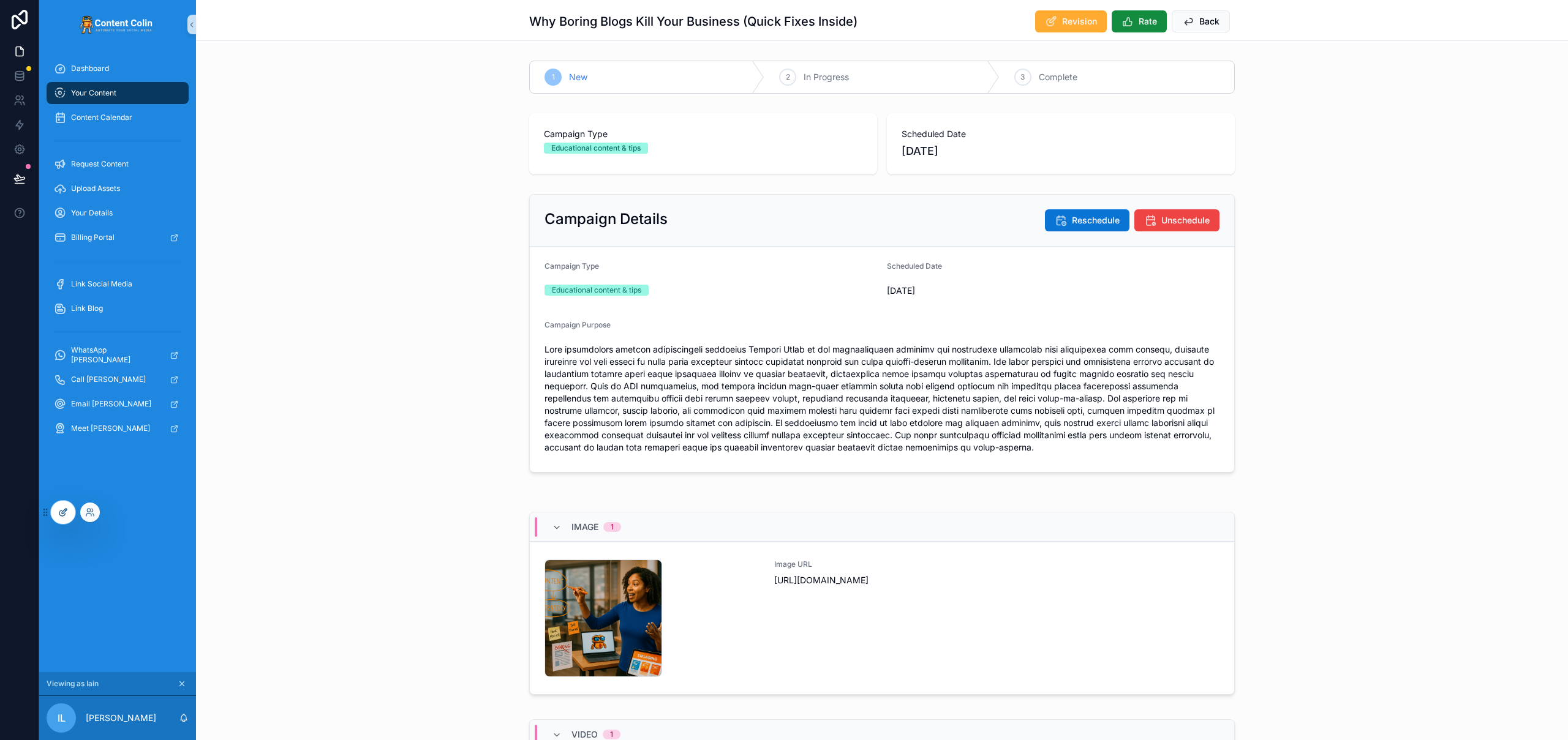
click at [67, 507] on icon at bounding box center [62, 512] width 10 height 10
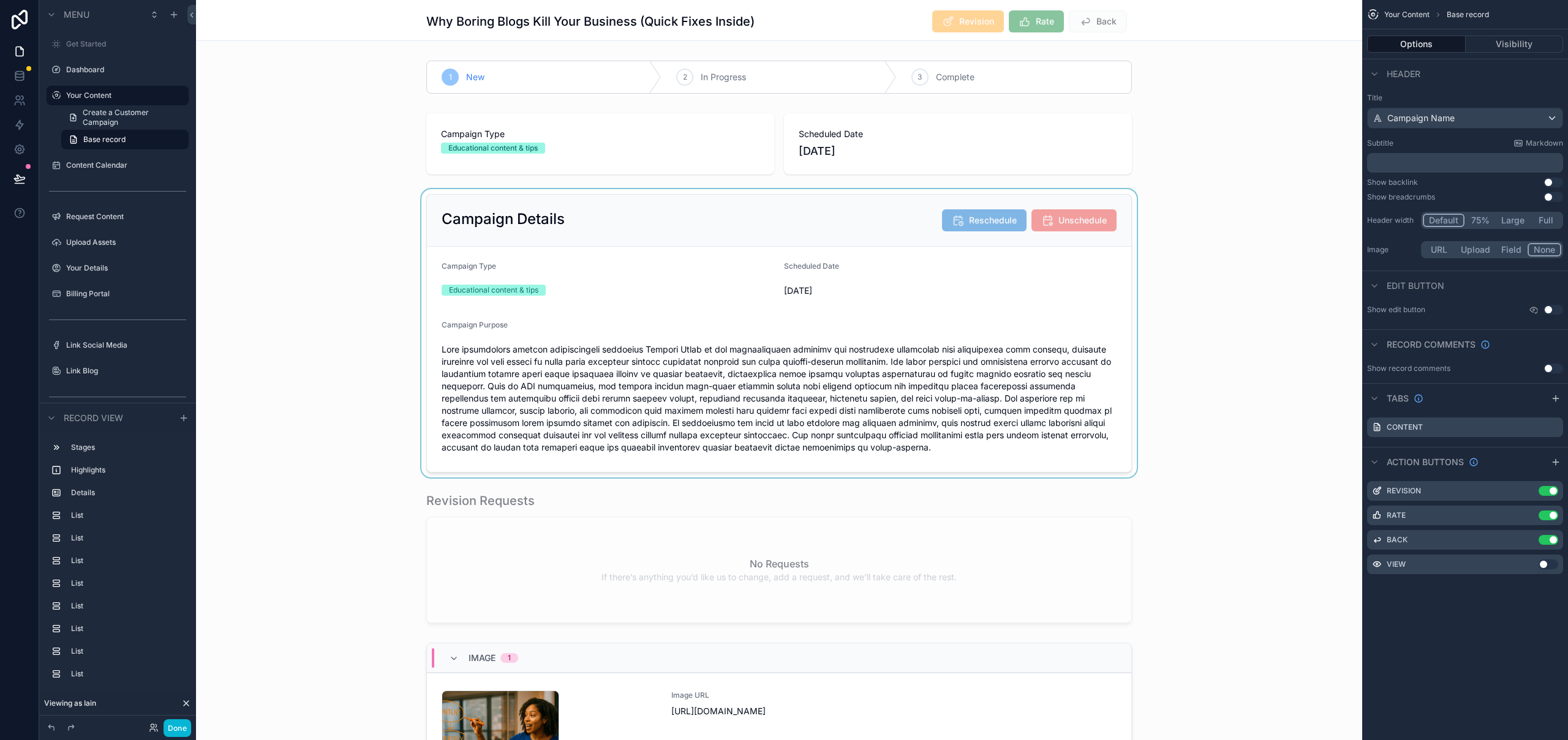
click at [1114, 285] on div "scrollable content" at bounding box center [779, 334] width 1166 height 289
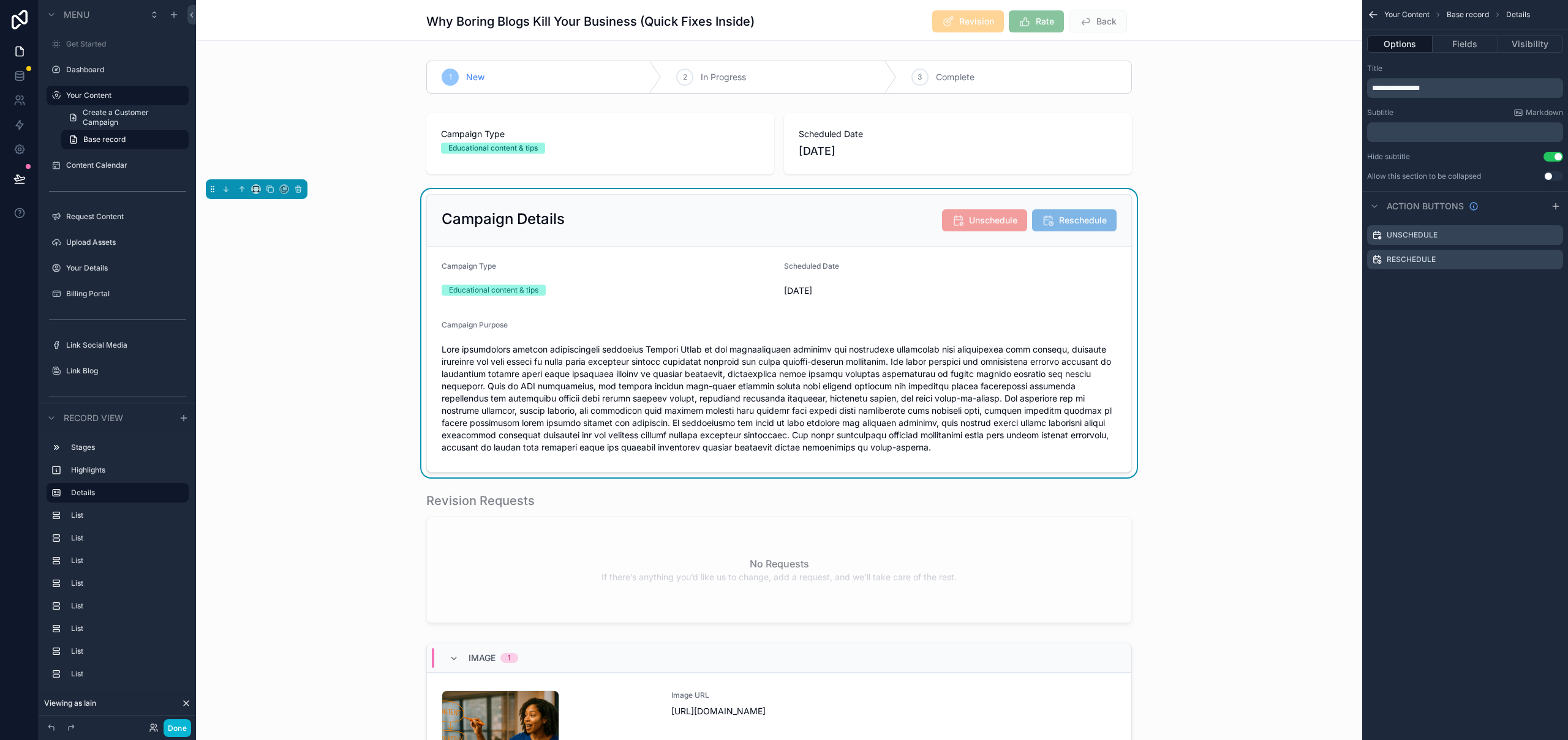
click at [1466, 459] on div "**********" at bounding box center [1465, 370] width 206 height 740
click at [177, 728] on button "Done" at bounding box center [177, 728] width 28 height 18
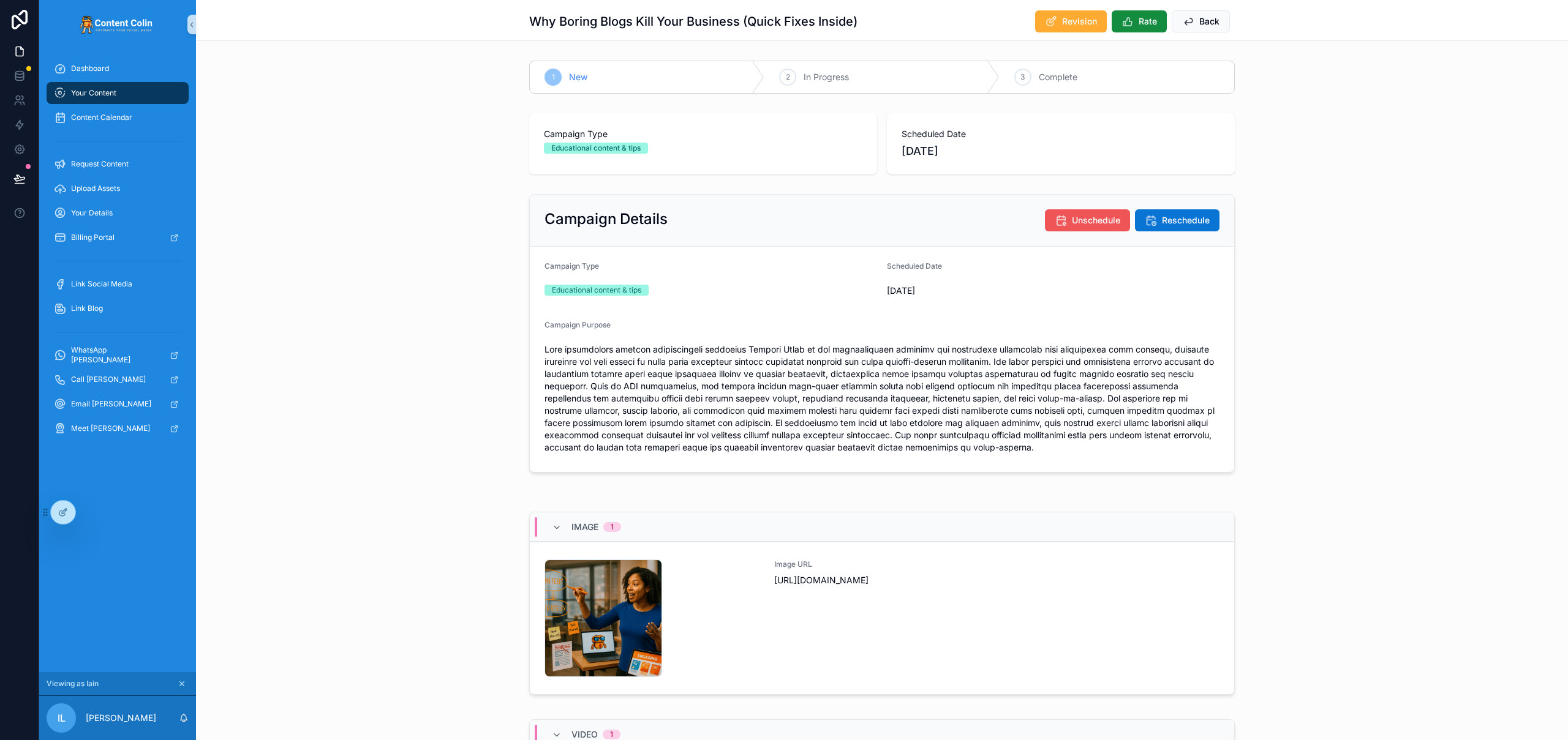
click at [1072, 221] on span "Unschedule" at bounding box center [1096, 220] width 48 height 12
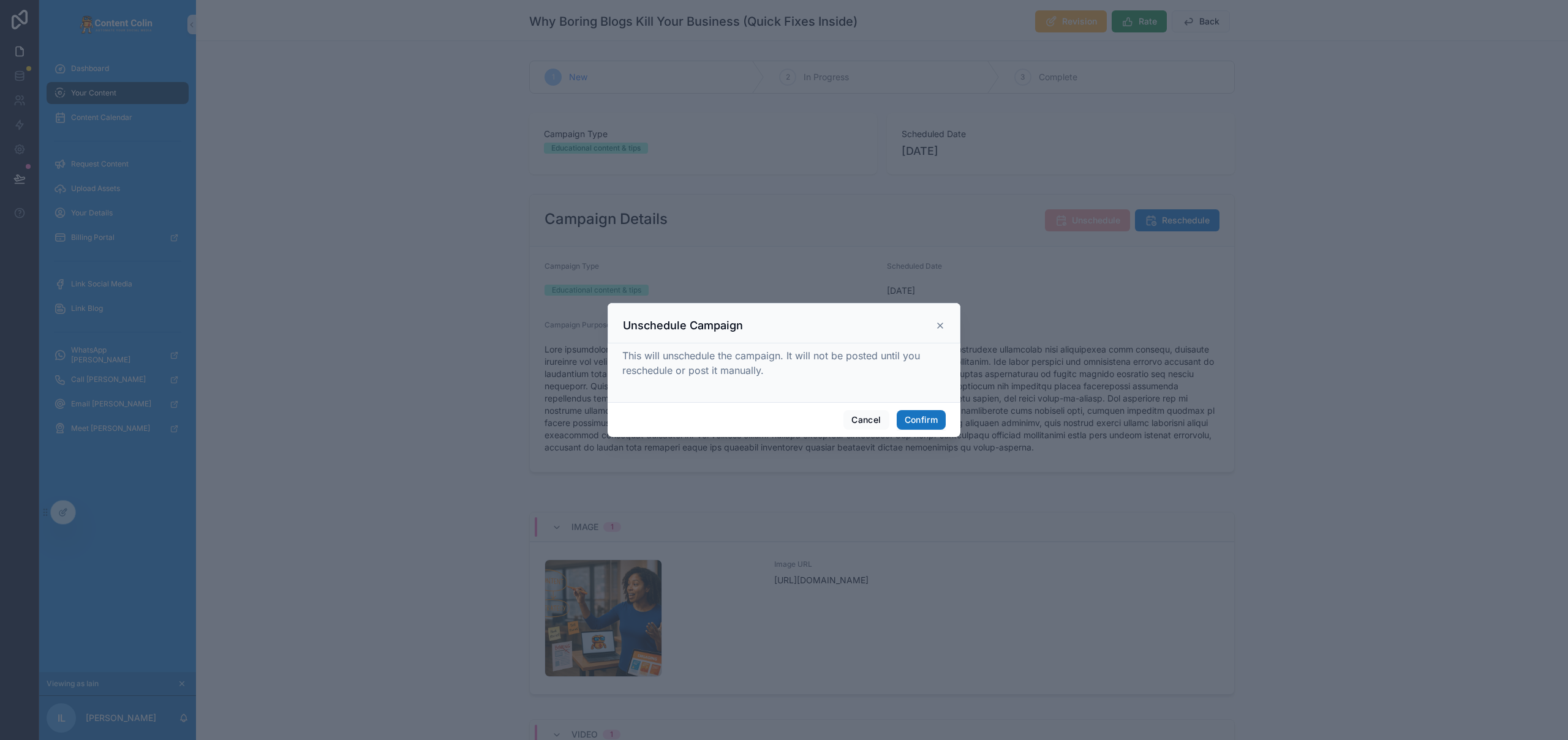
click at [915, 420] on button "Confirm" at bounding box center [921, 419] width 49 height 20
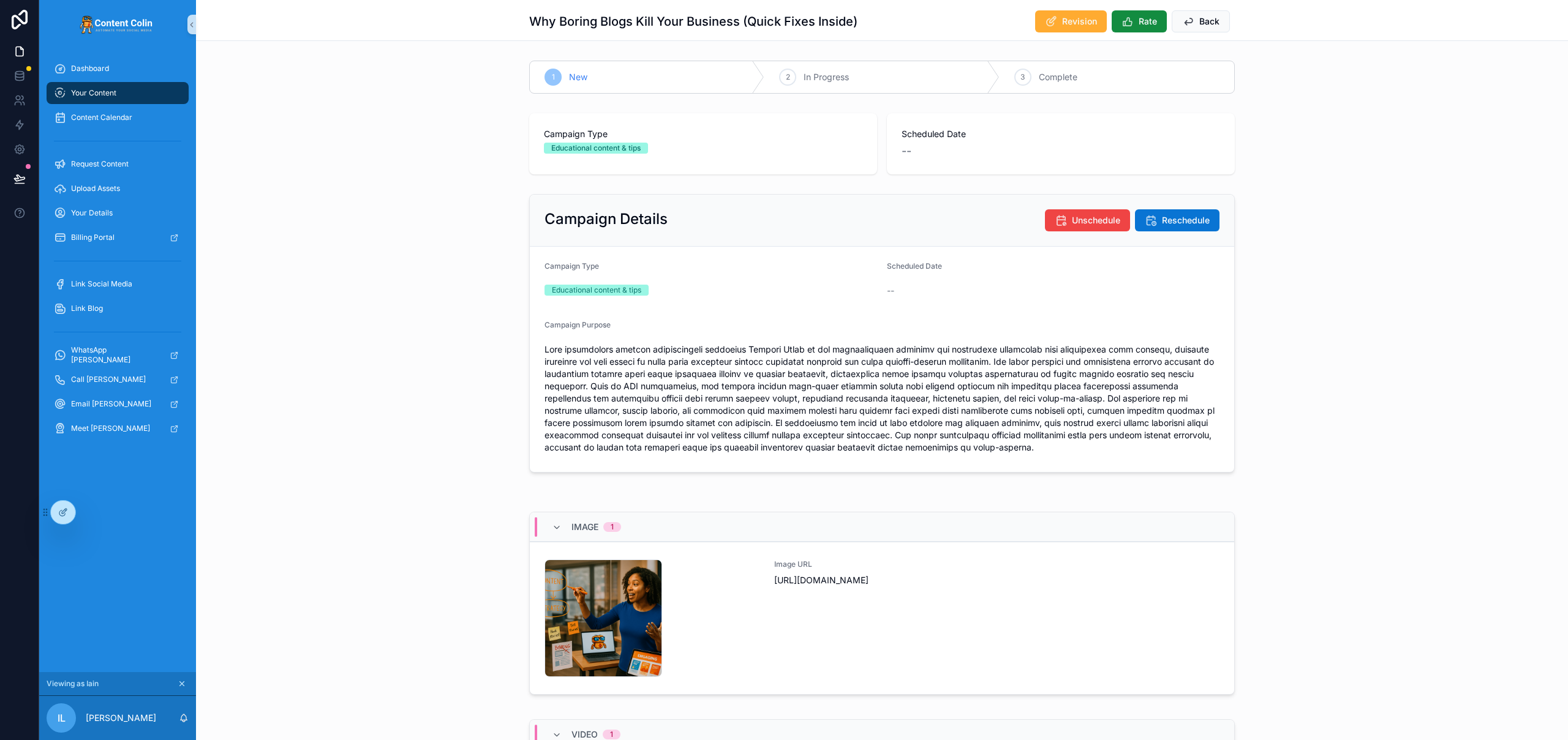
click at [1331, 213] on div "Campaign Details Unschedule Reschedule Campaign Type Educational content & tips…" at bounding box center [882, 334] width 1372 height 289
drag, startPoint x: 963, startPoint y: 309, endPoint x: 874, endPoint y: 257, distance: 103.1
click at [869, 257] on form "Campaign Type Educational content & tips Scheduled Date -- Campaign Purpose" at bounding box center [882, 359] width 704 height 226
click at [874, 257] on form "Campaign Type Educational content & tips Scheduled Date -- Campaign Purpose" at bounding box center [882, 359] width 704 height 226
click at [64, 516] on icon at bounding box center [62, 512] width 10 height 10
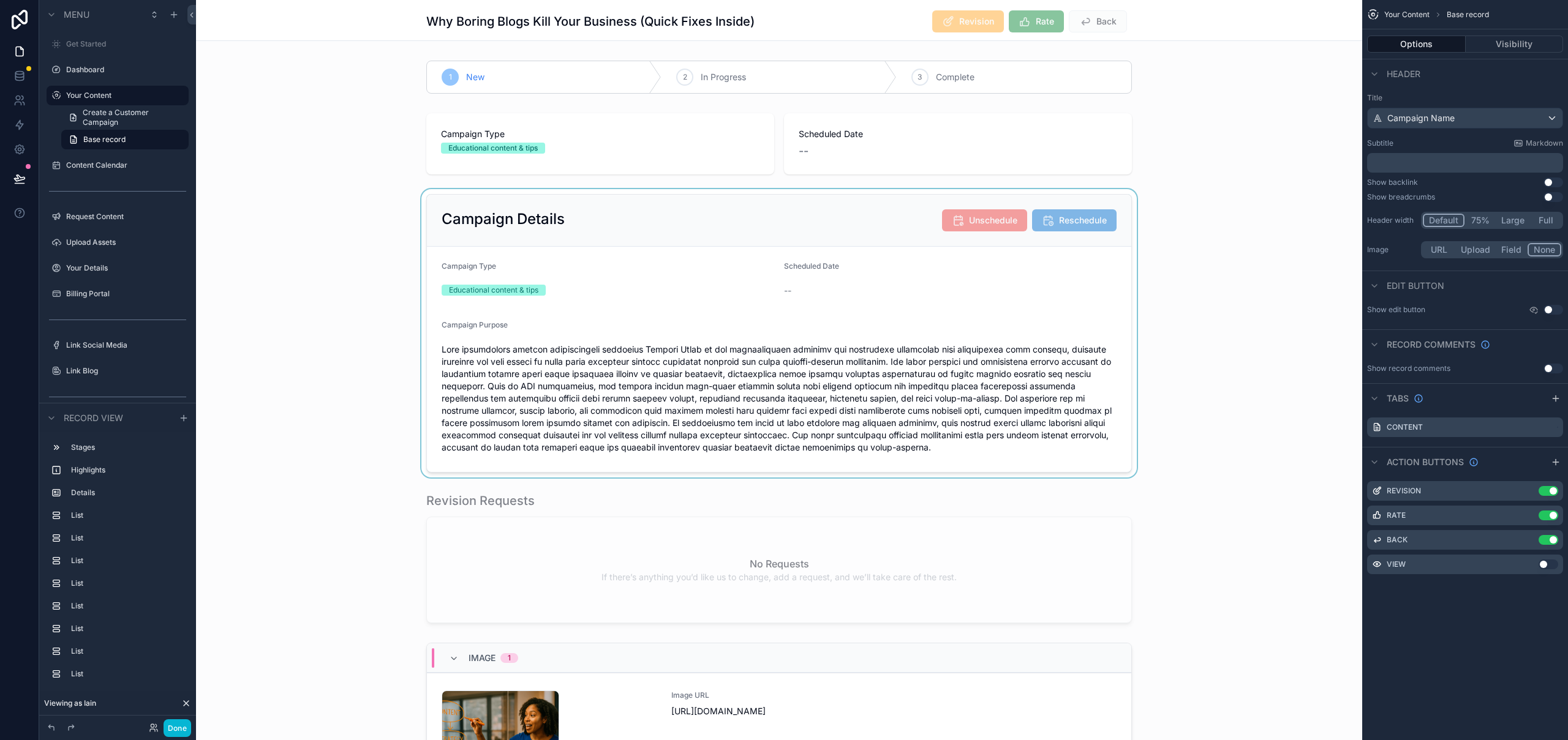
click at [1053, 293] on div "scrollable content" at bounding box center [779, 334] width 1166 height 289
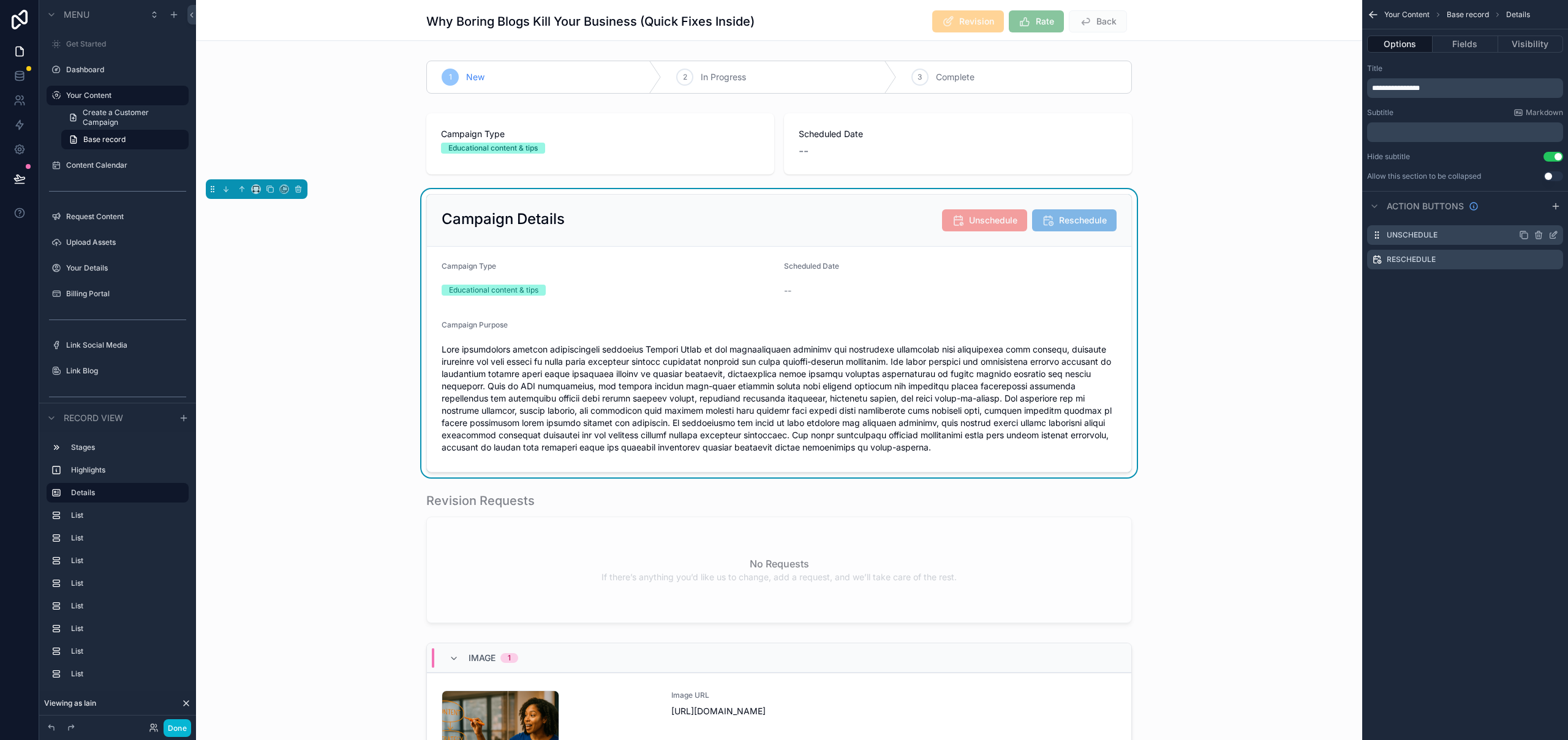
click at [1554, 236] on icon "scrollable content" at bounding box center [1552, 234] width 10 height 10
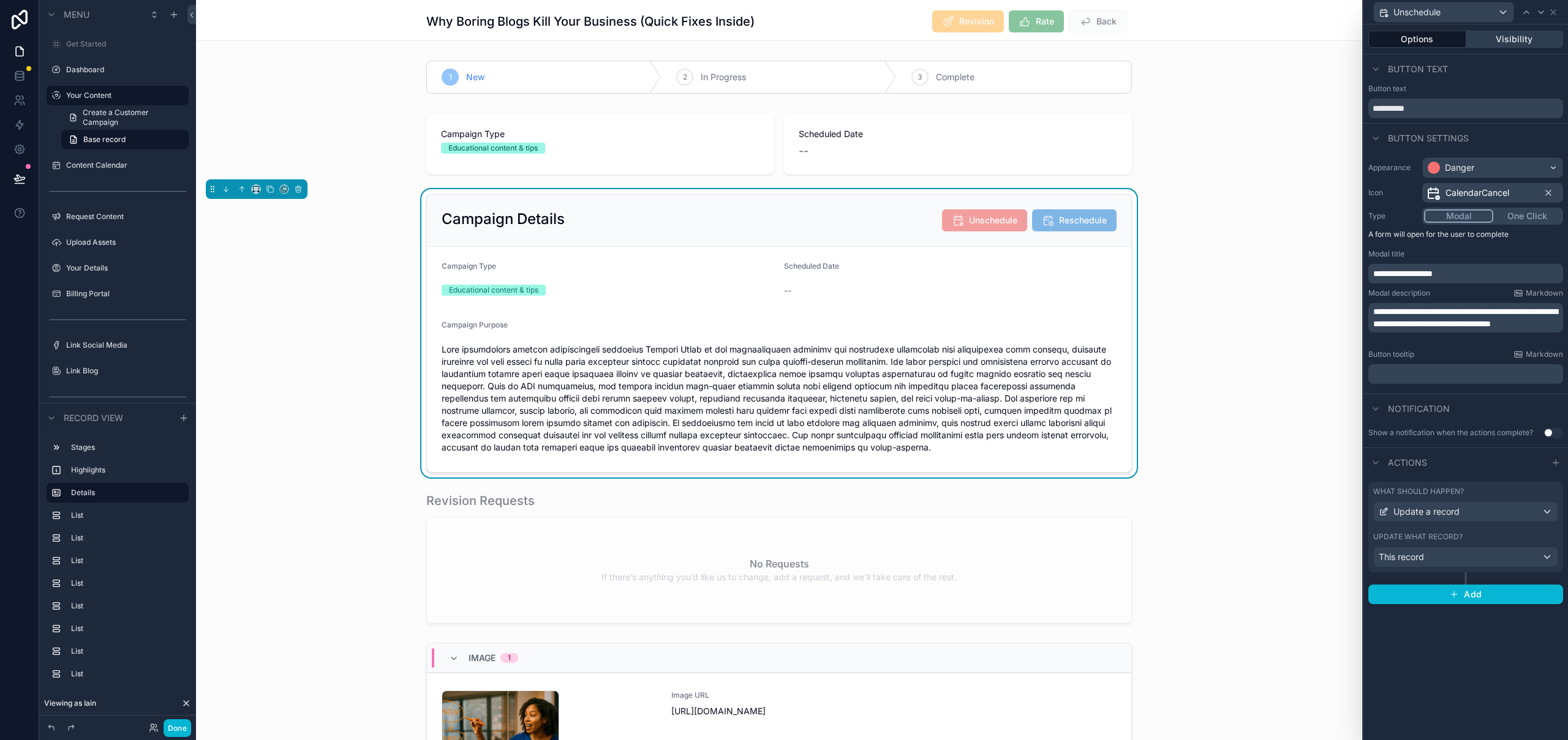
click at [1527, 41] on button "Visibility" at bounding box center [1514, 39] width 98 height 17
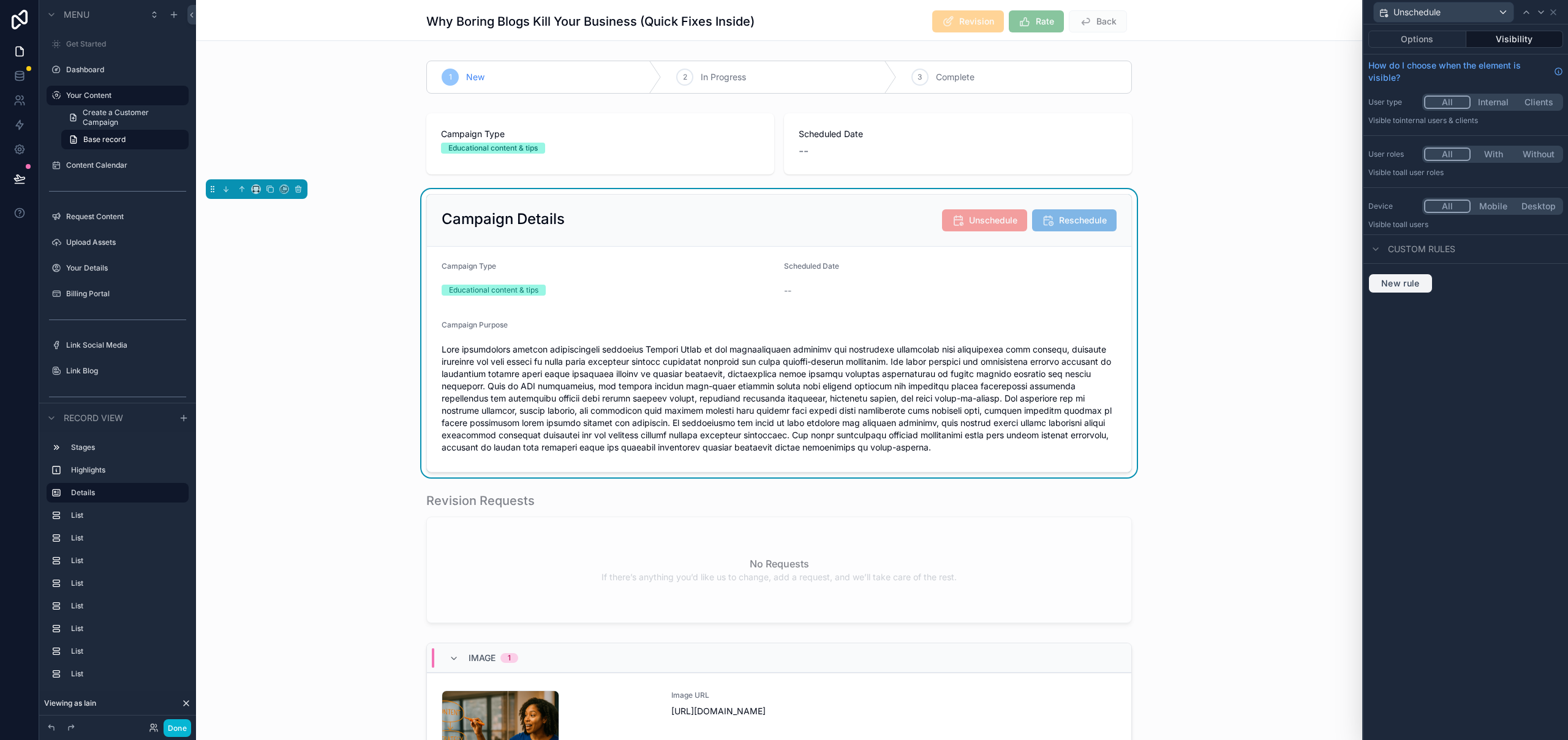
click at [1413, 279] on span "New rule" at bounding box center [1400, 283] width 48 height 11
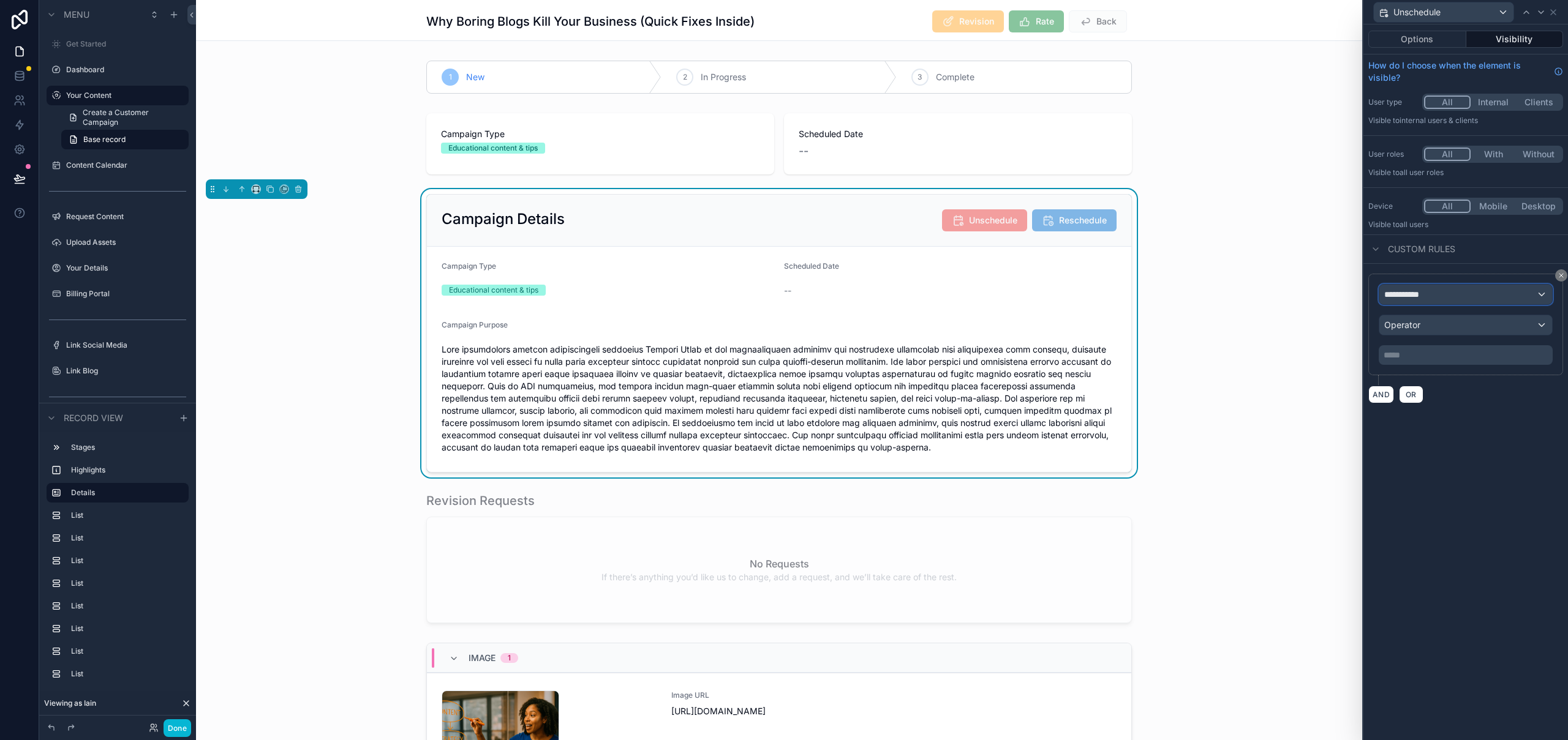
click at [1427, 295] on span "**********" at bounding box center [1406, 295] width 45 height 12
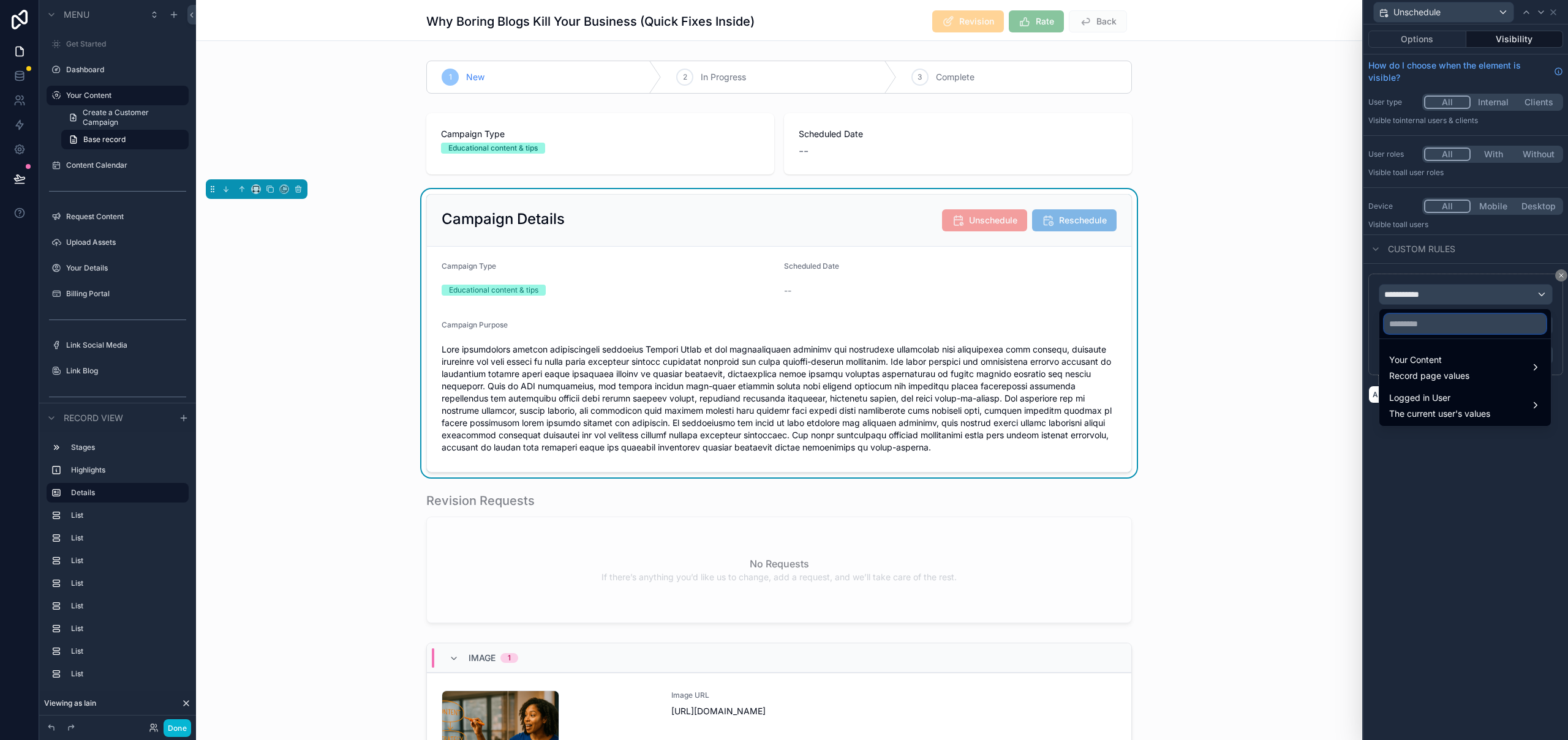
click at [1437, 331] on input "text" at bounding box center [1464, 323] width 162 height 20
type input "*********"
click at [1430, 362] on span "Your Content" at bounding box center [1429, 360] width 80 height 15
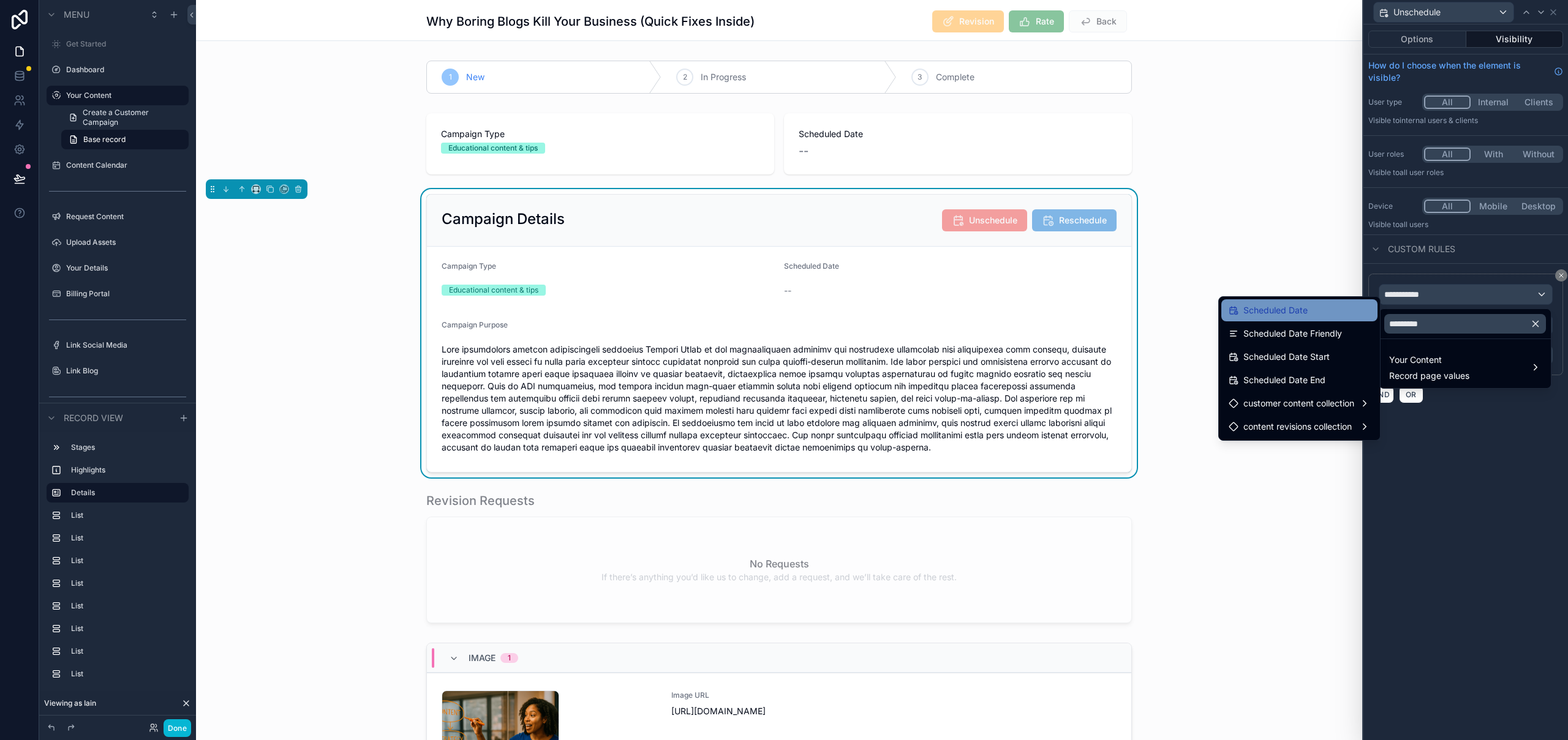
click at [1313, 316] on div "Scheduled Date" at bounding box center [1300, 310] width 142 height 15
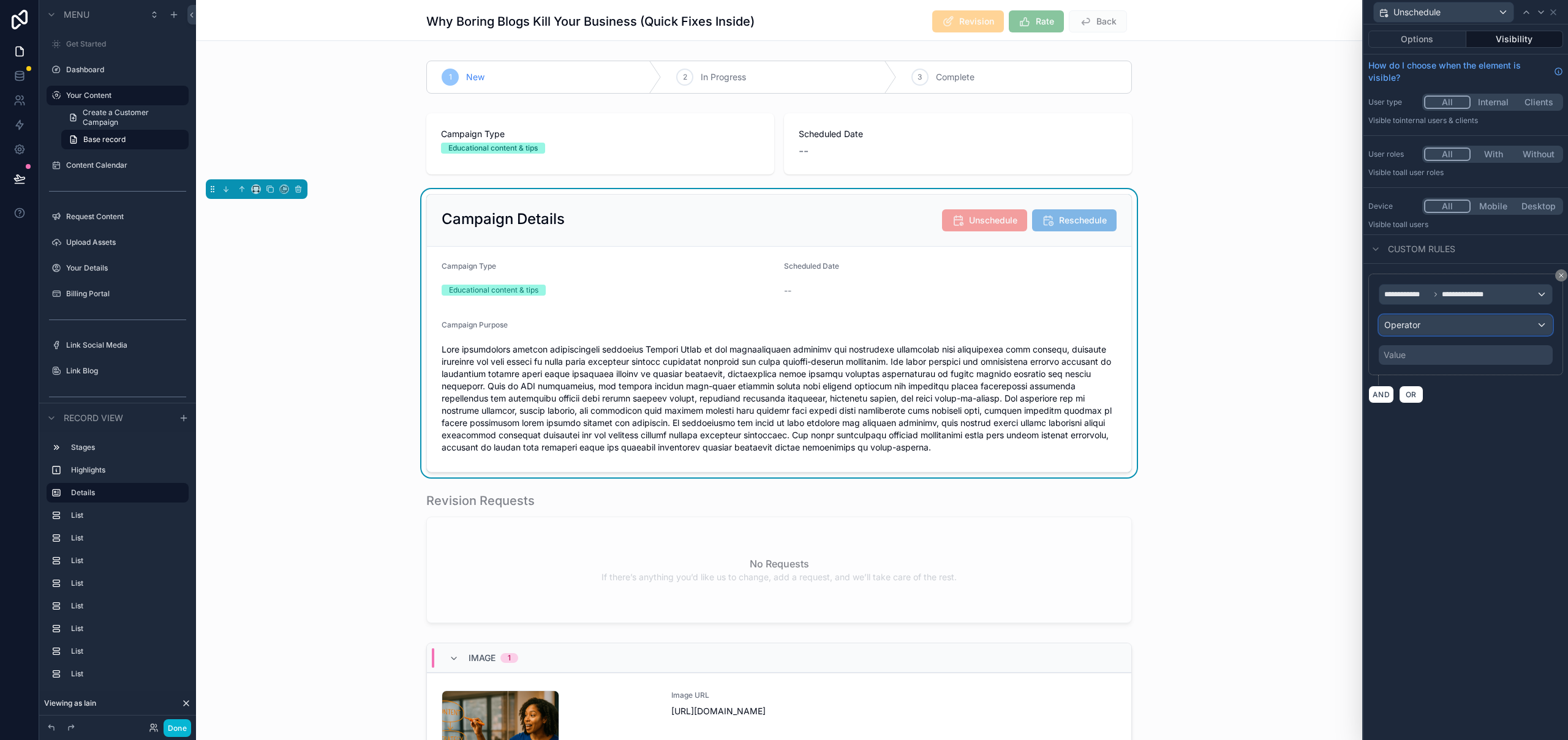
click at [1466, 326] on div "Operator" at bounding box center [1466, 325] width 173 height 20
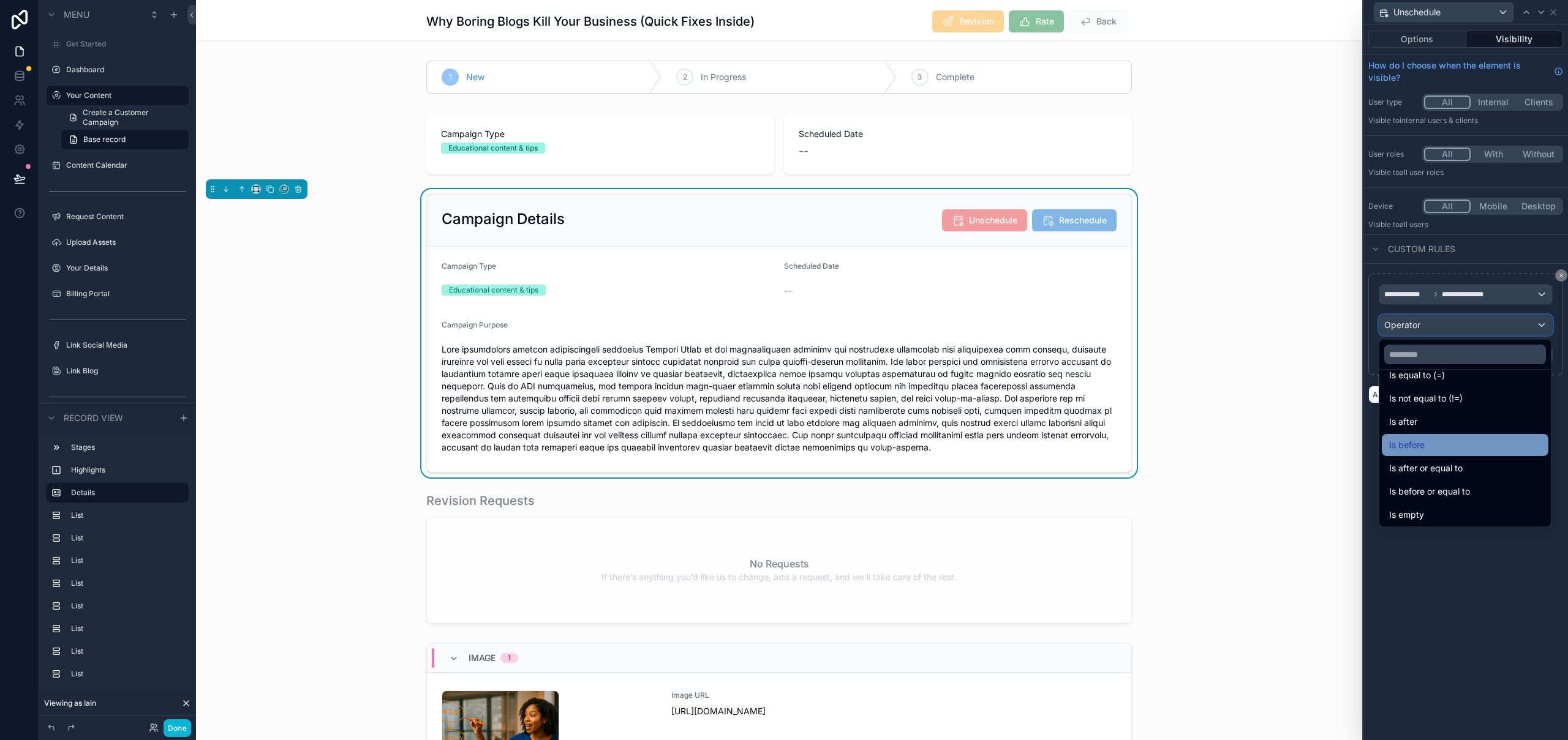
scroll to position [41, 0]
click at [1430, 514] on span "Is not empty" at bounding box center [1414, 513] width 50 height 15
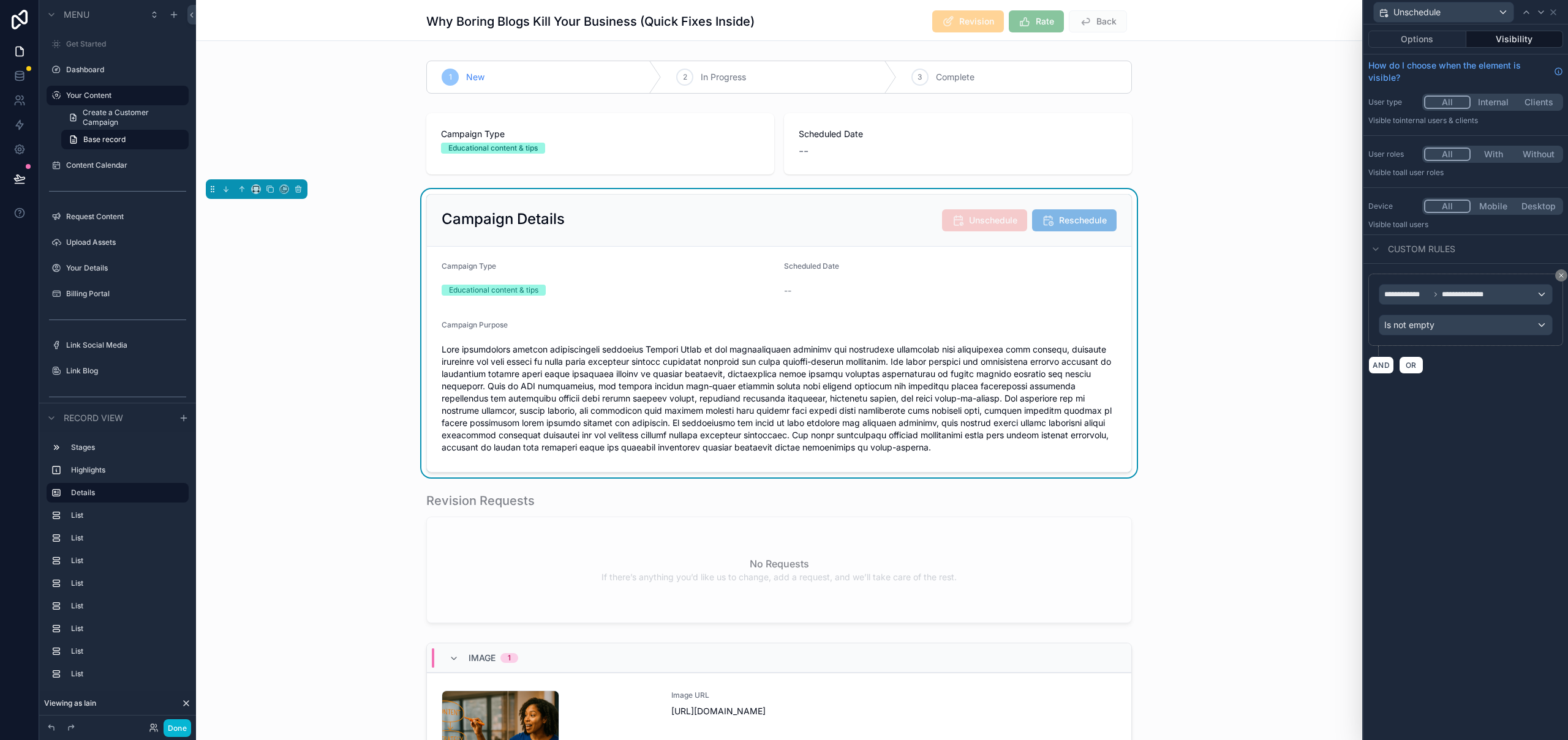
click at [1480, 504] on div "**********" at bounding box center [1465, 382] width 205 height 716
click at [183, 724] on button "Done" at bounding box center [177, 728] width 28 height 18
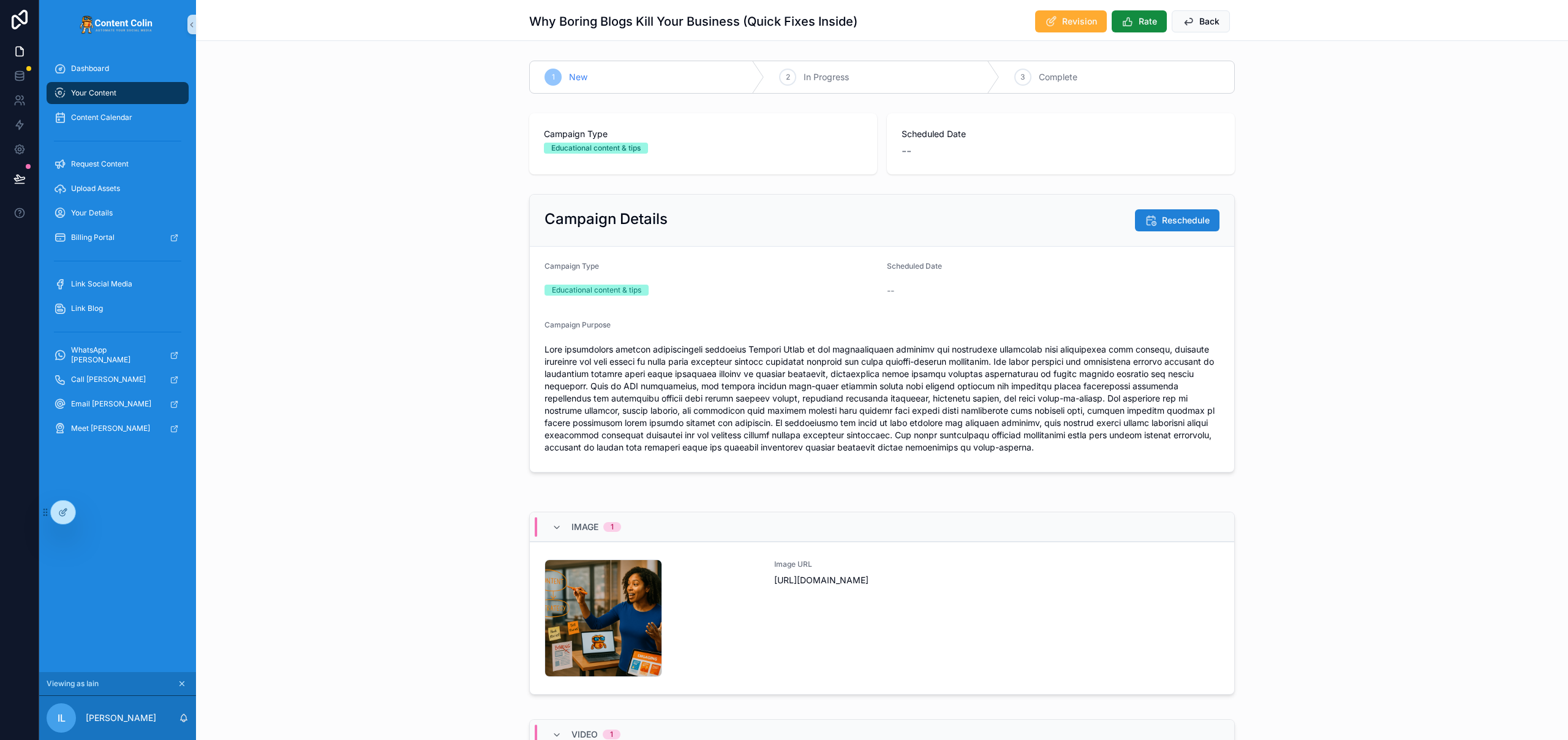
click at [1163, 223] on span "Reschedule" at bounding box center [1185, 220] width 48 height 12
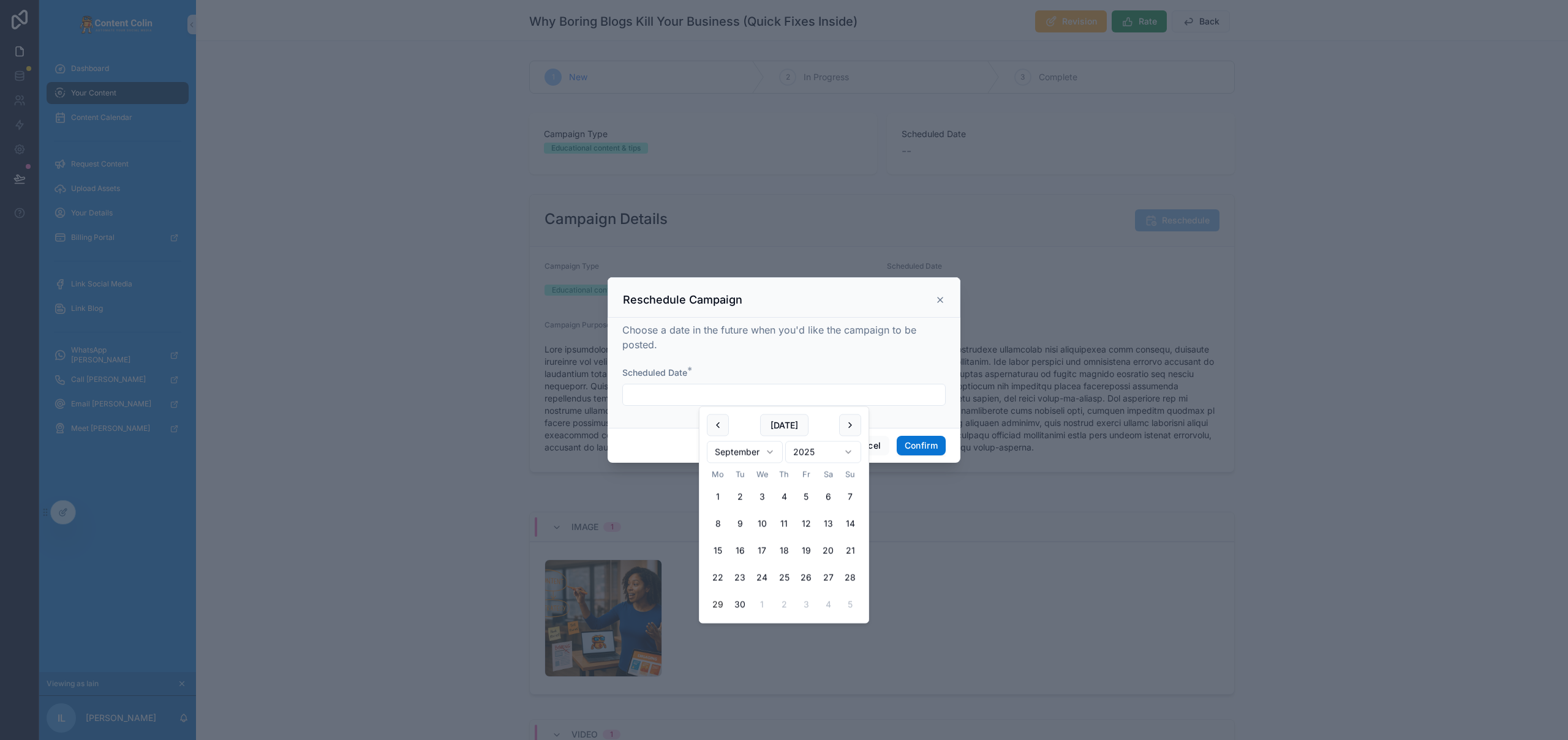
click at [682, 396] on input "text" at bounding box center [784, 395] width 322 height 17
click at [851, 423] on button at bounding box center [849, 424] width 22 height 22
click at [782, 523] on button "9" at bounding box center [784, 523] width 22 height 22
type input "**********"
click at [925, 447] on button "Confirm" at bounding box center [921, 445] width 49 height 20
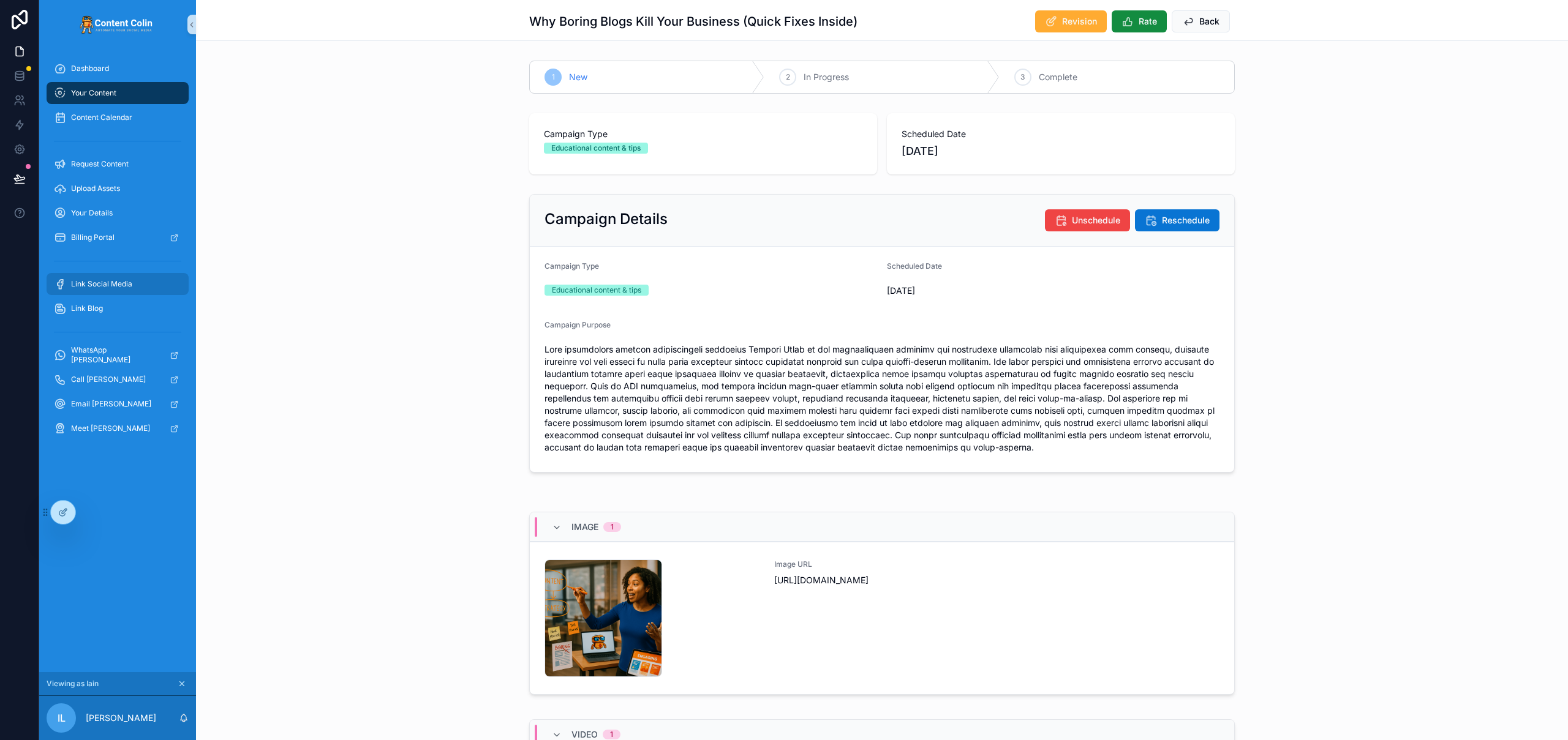
click at [107, 282] on span "Link Social Media" at bounding box center [101, 284] width 61 height 10
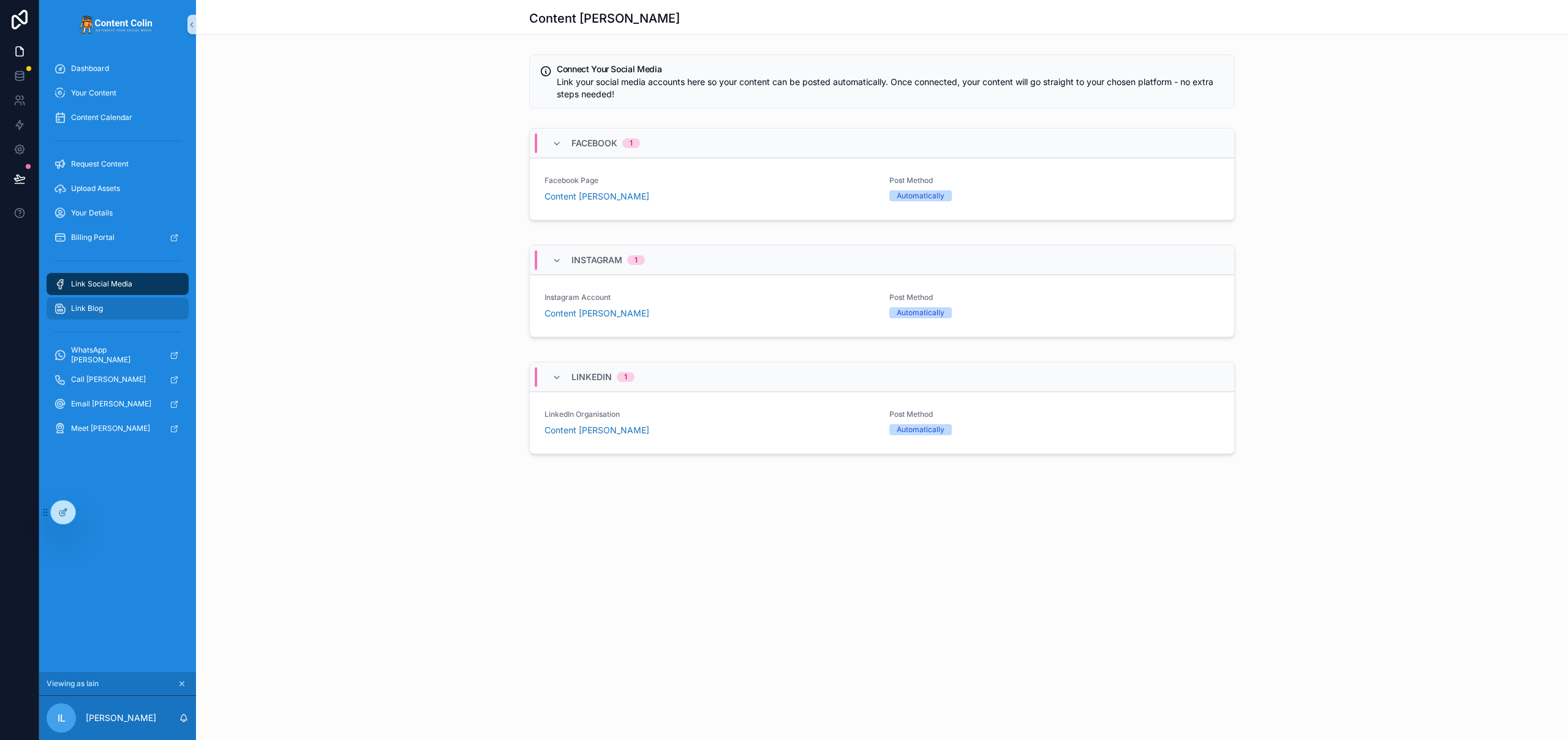
click at [104, 301] on div "Link Blog" at bounding box center [117, 309] width 127 height 20
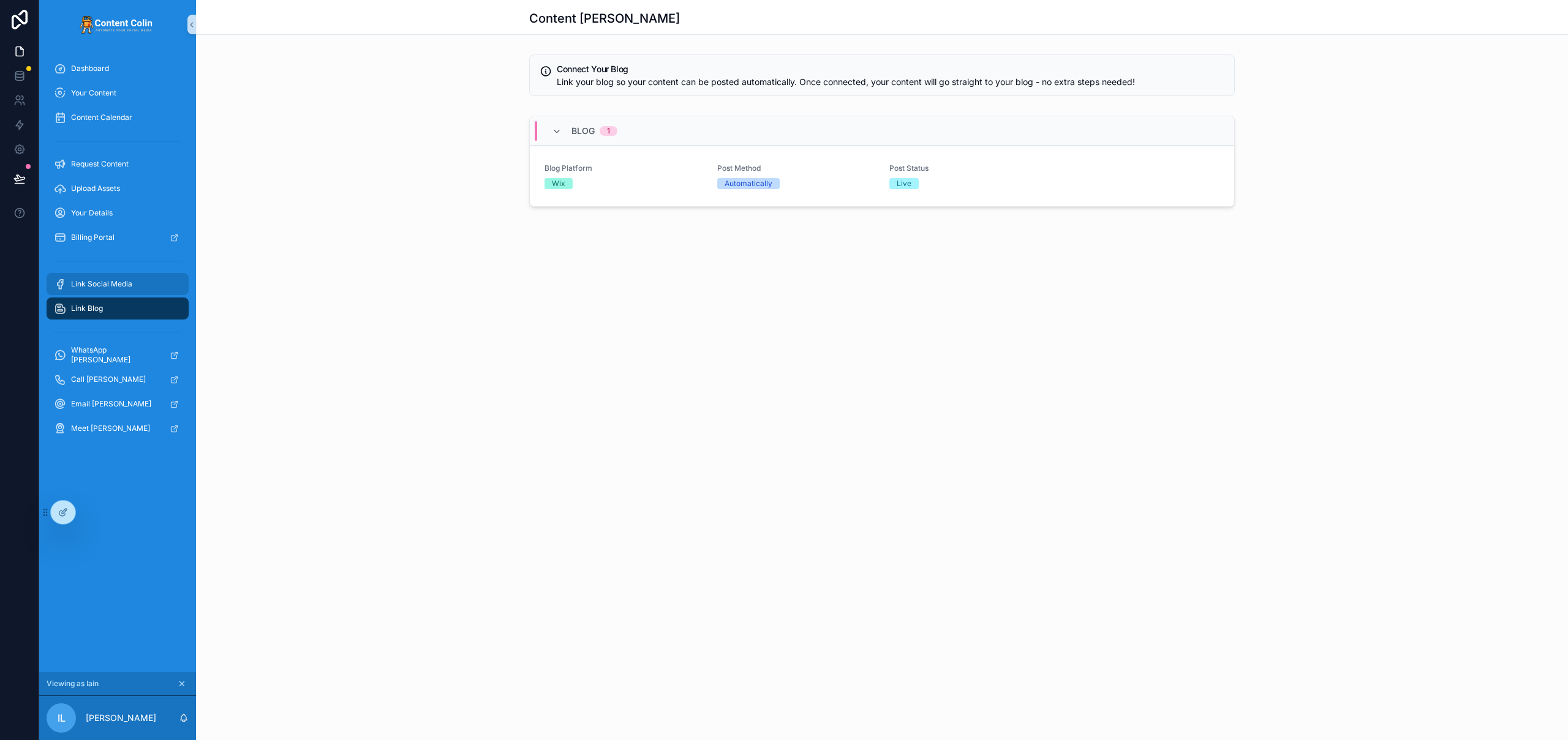
click at [108, 284] on span "Link Social Media" at bounding box center [101, 284] width 61 height 10
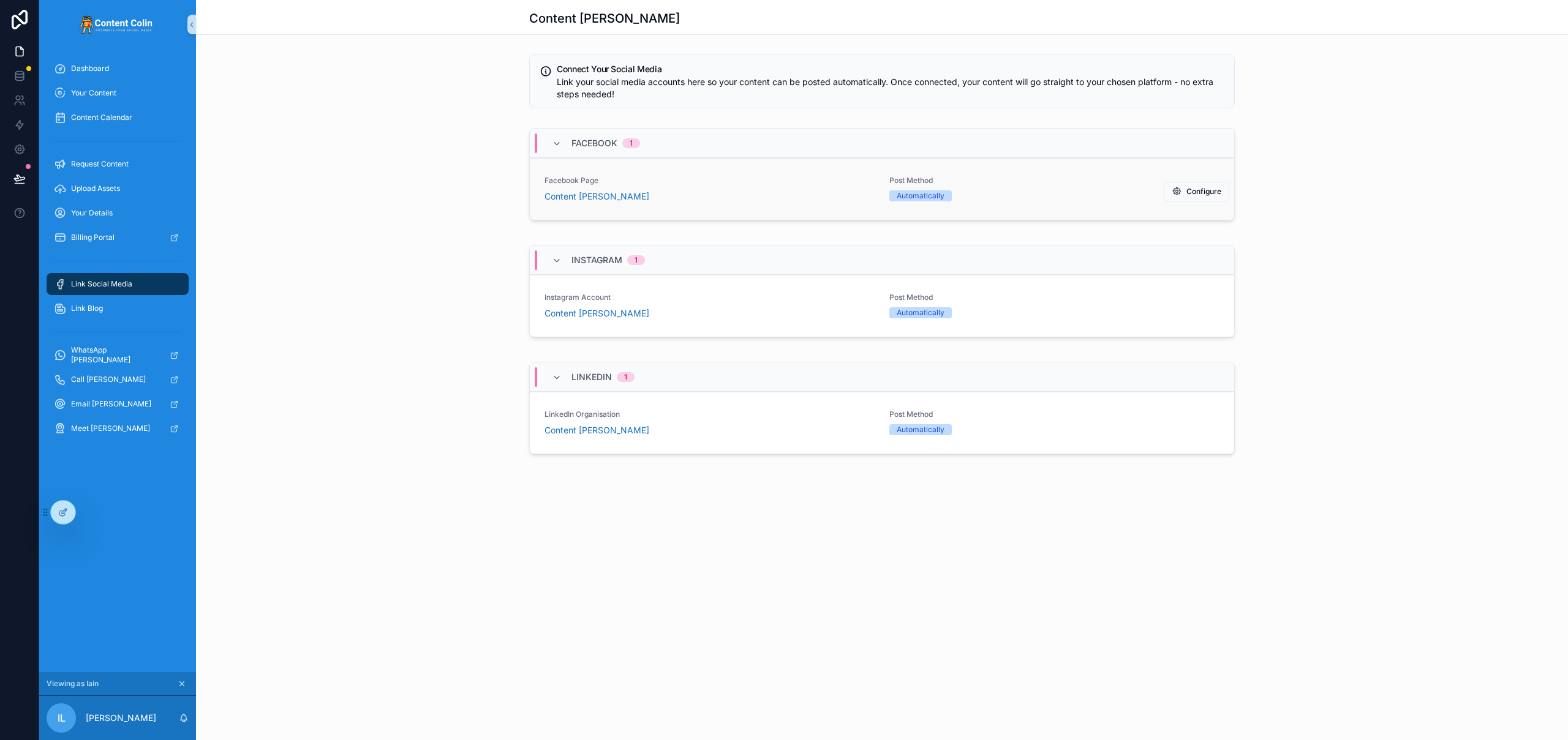
click at [1060, 205] on link "Facebook Page Content Colin Post Method Automatically Configure" at bounding box center [882, 189] width 704 height 62
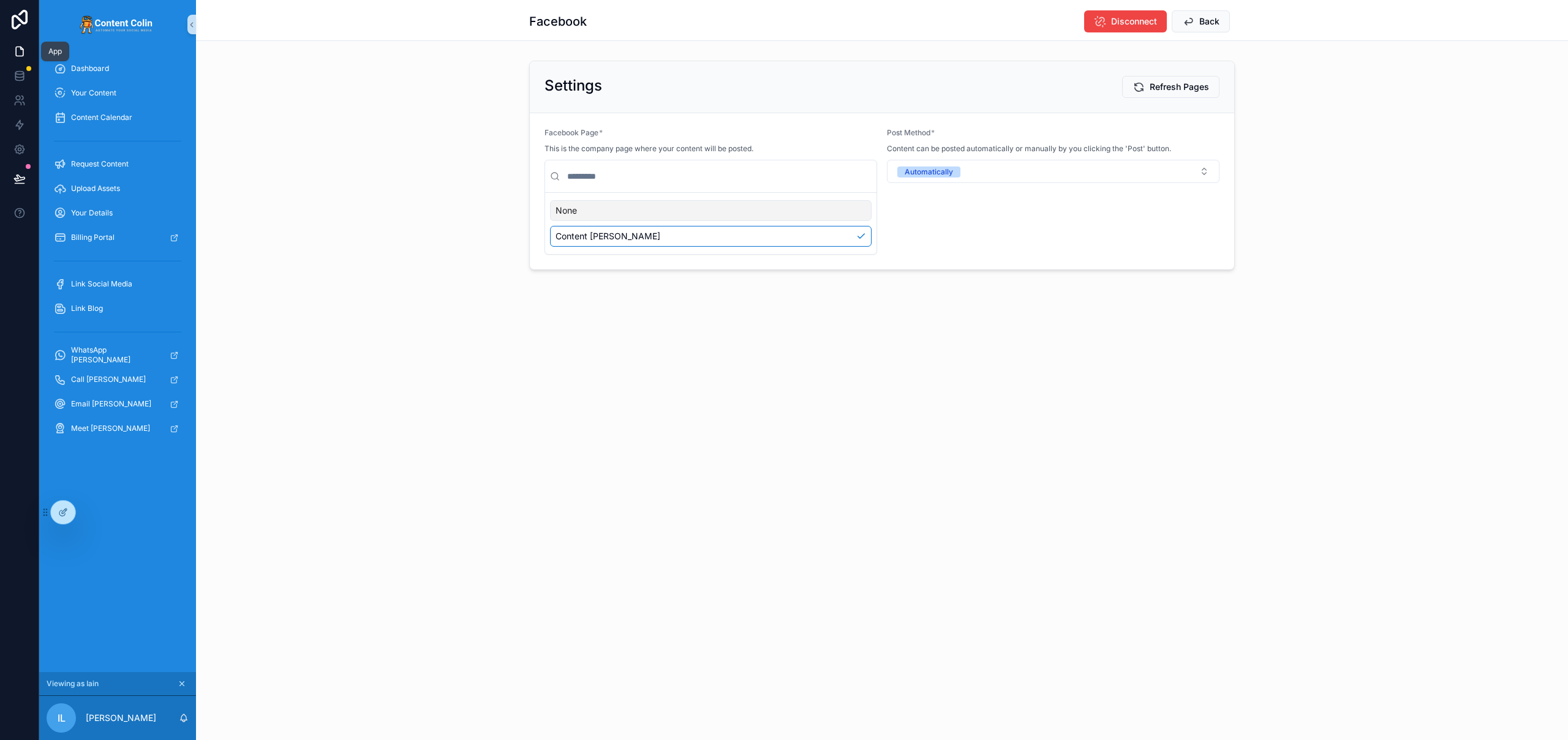
click at [20, 51] on icon at bounding box center [20, 51] width 12 height 12
click at [19, 56] on icon at bounding box center [20, 51] width 12 height 12
click at [110, 93] on span "Your Content" at bounding box center [93, 92] width 45 height 10
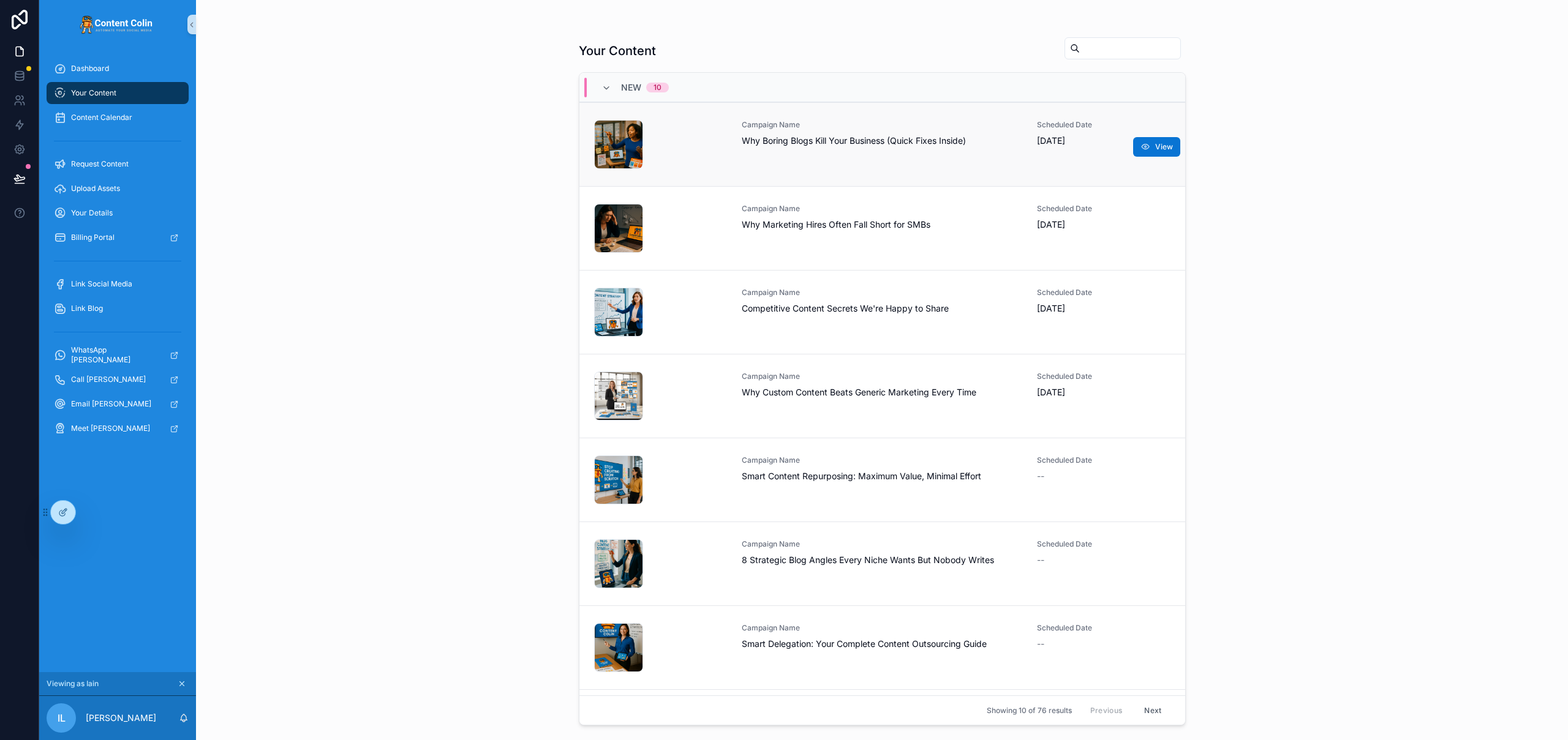
click at [880, 142] on span "Why Boring Blogs Kill Your Business (Quick Fixes Inside)" at bounding box center [882, 141] width 281 height 12
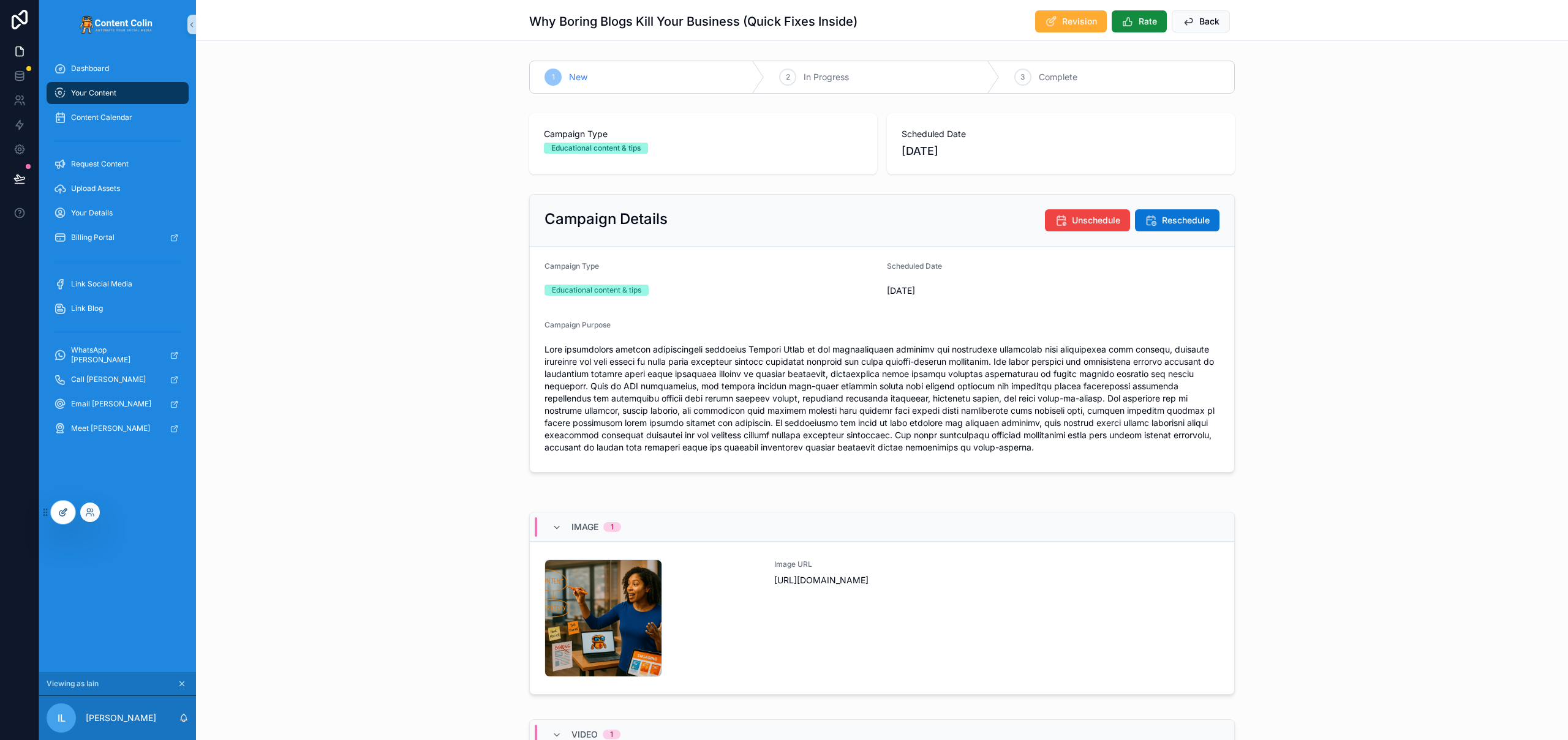
click at [66, 514] on icon at bounding box center [62, 512] width 10 height 10
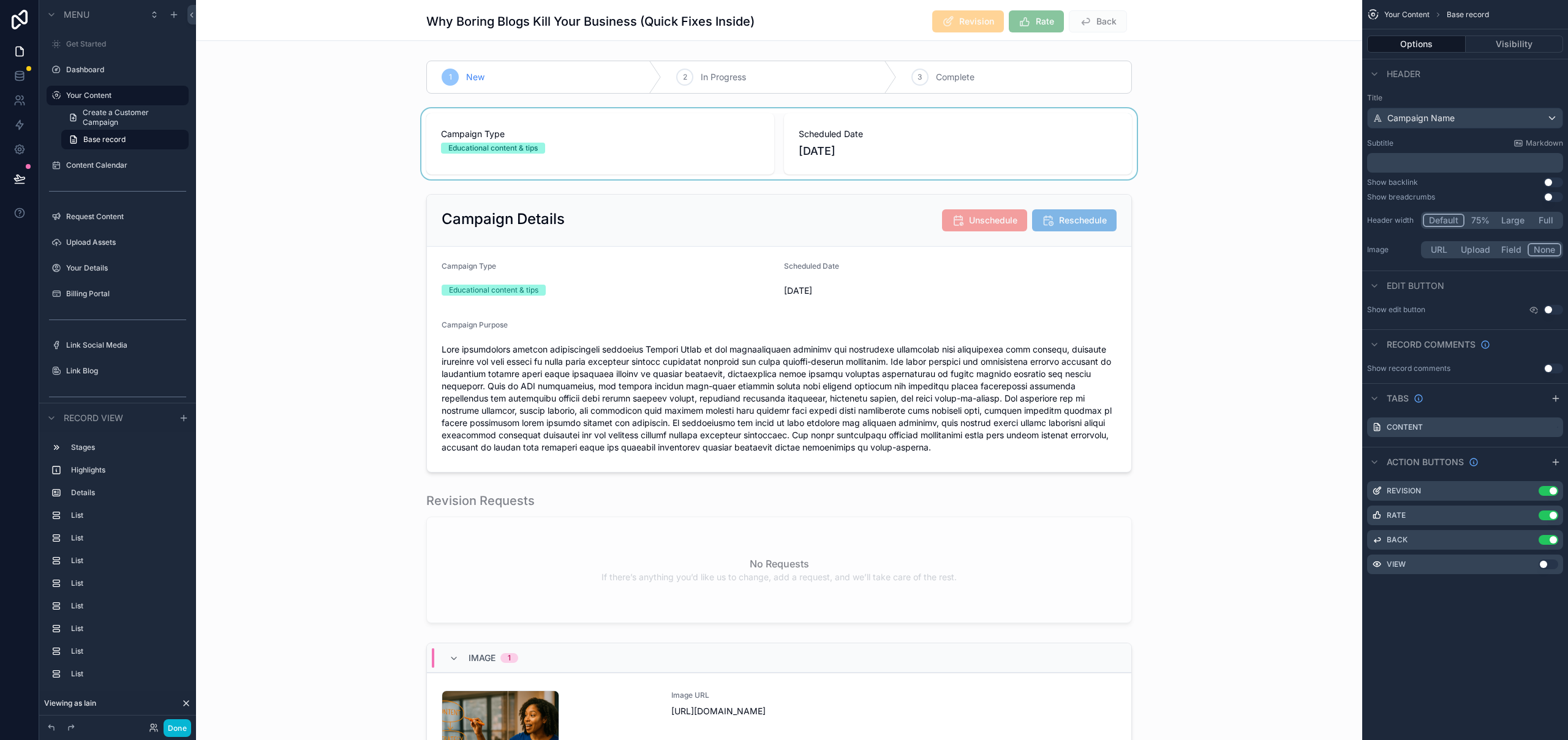
click at [1031, 137] on div "scrollable content" at bounding box center [779, 144] width 1166 height 71
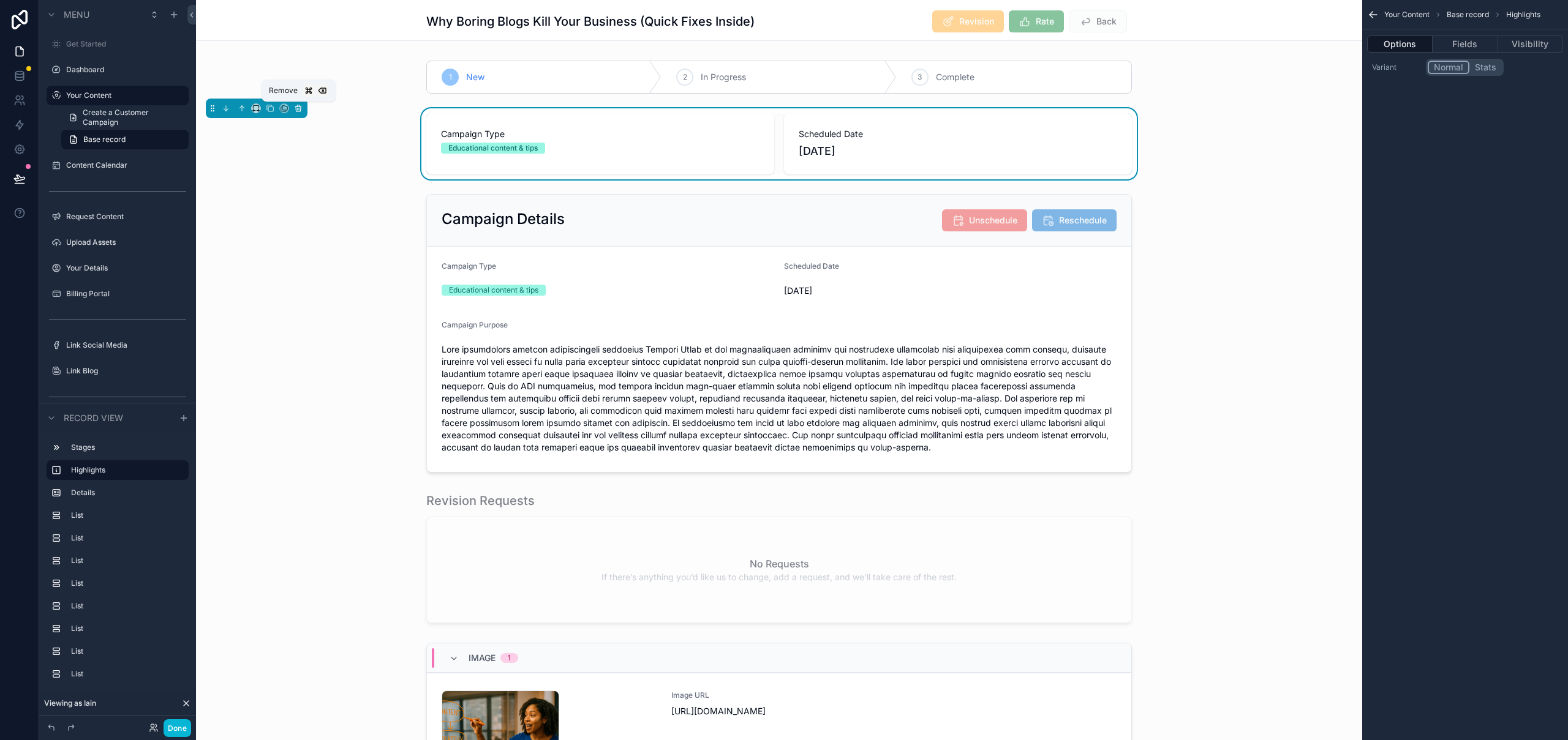
click at [298, 108] on icon "scrollable content" at bounding box center [298, 108] width 9 height 9
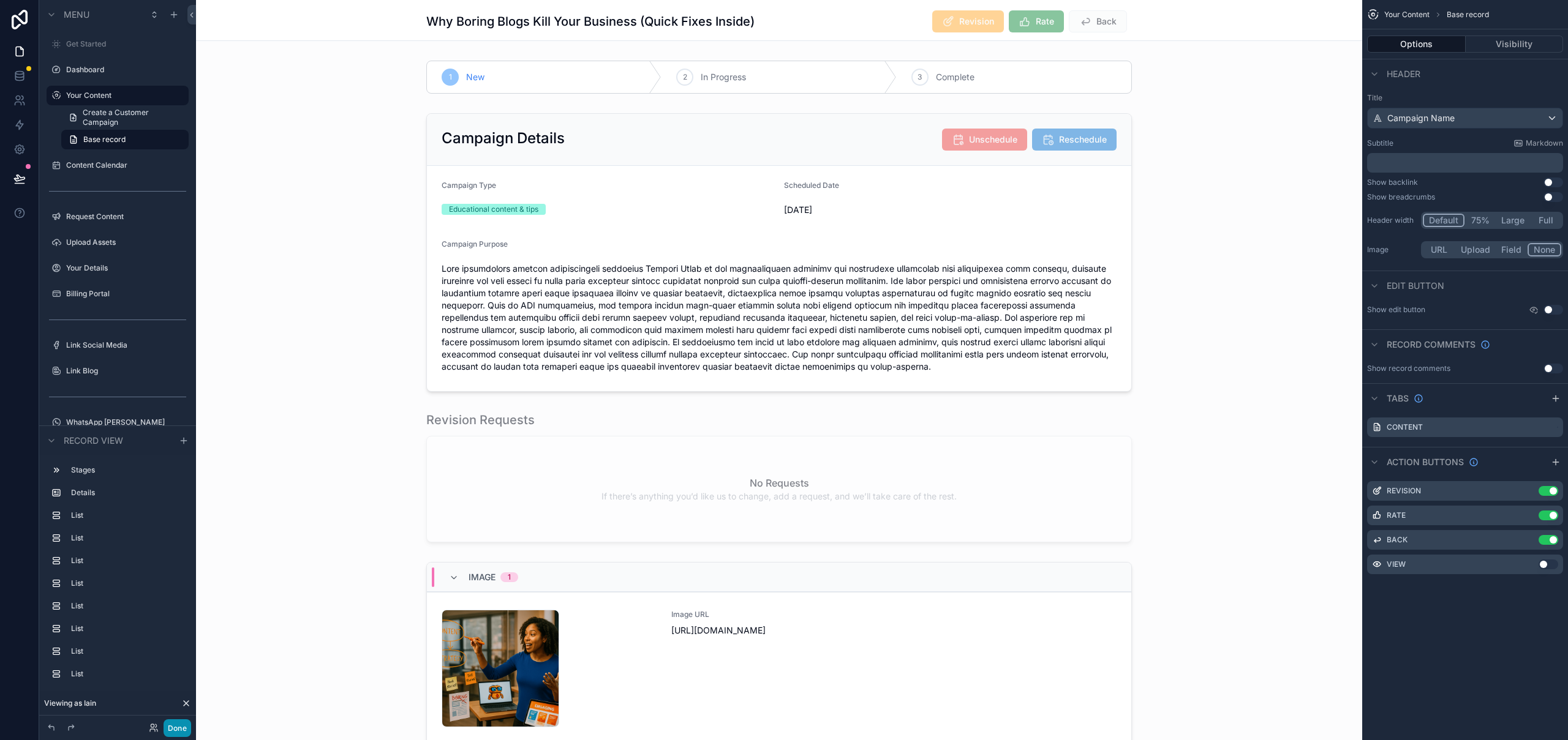
click at [174, 727] on button "Done" at bounding box center [177, 728] width 28 height 18
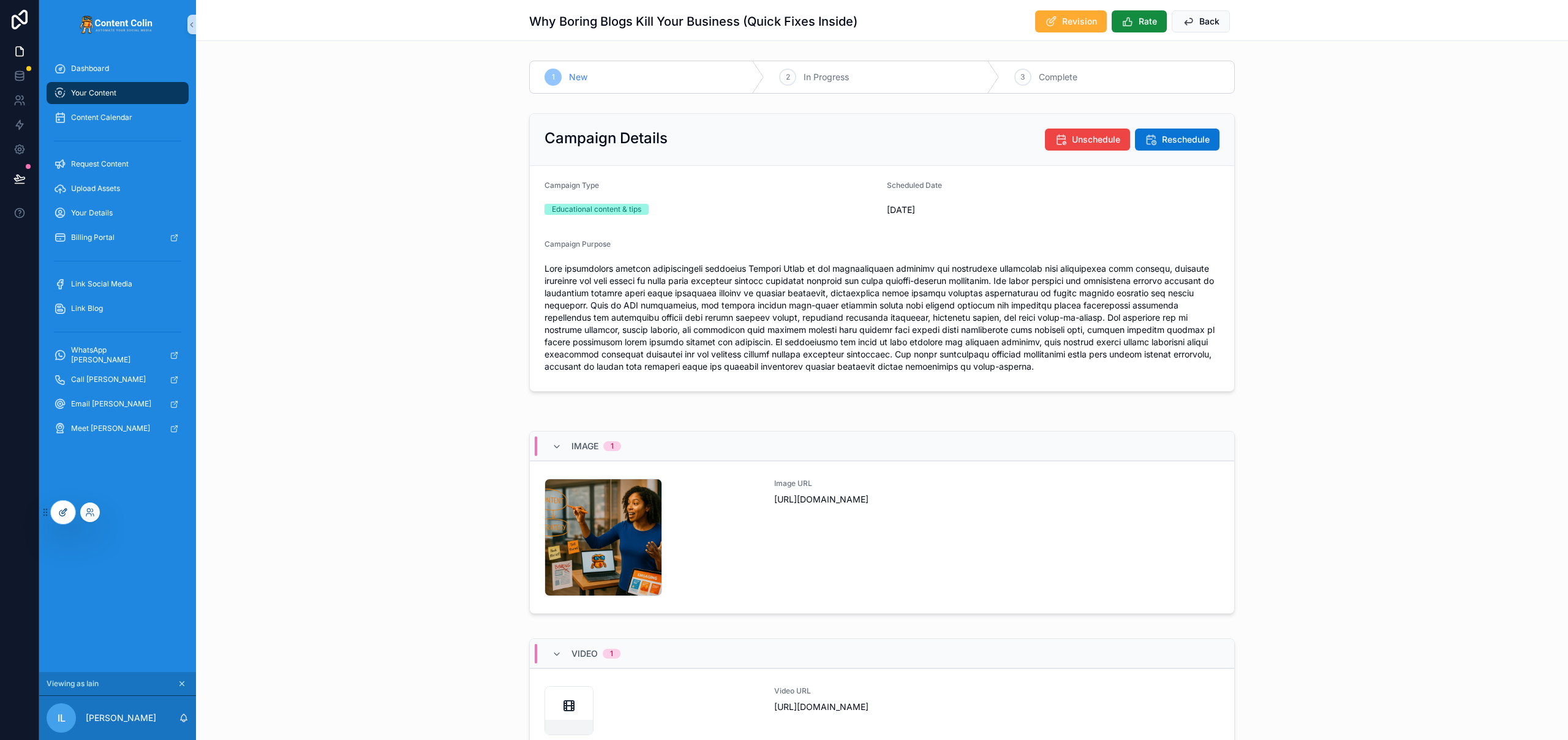
click at [58, 516] on icon at bounding box center [62, 512] width 10 height 10
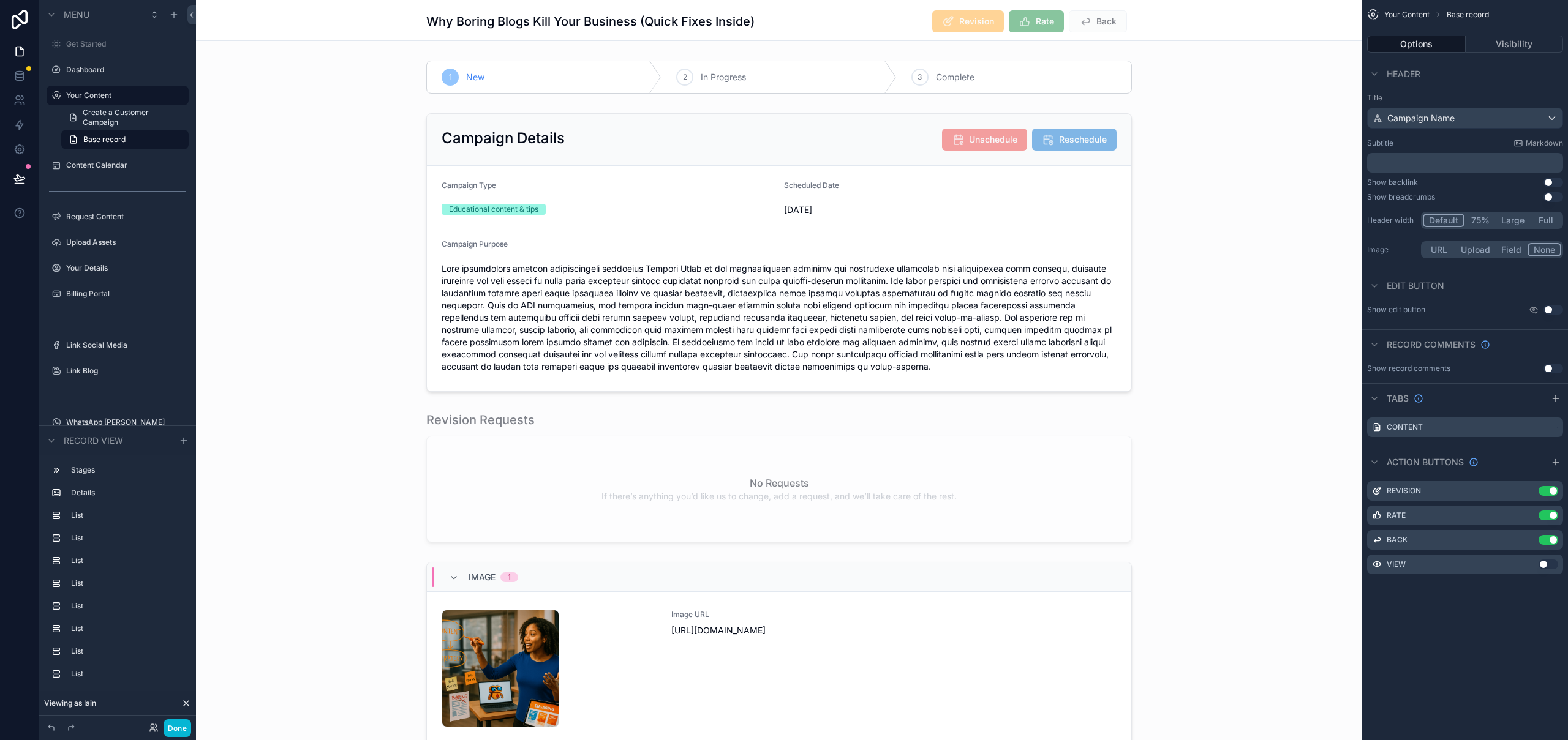
click at [883, 22] on div "Why Boring Blogs Kill Your Business (Quick Fixes Inside) Revision Rate Back" at bounding box center [779, 21] width 706 height 23
click at [1531, 492] on icon "scrollable content" at bounding box center [1528, 490] width 10 height 10
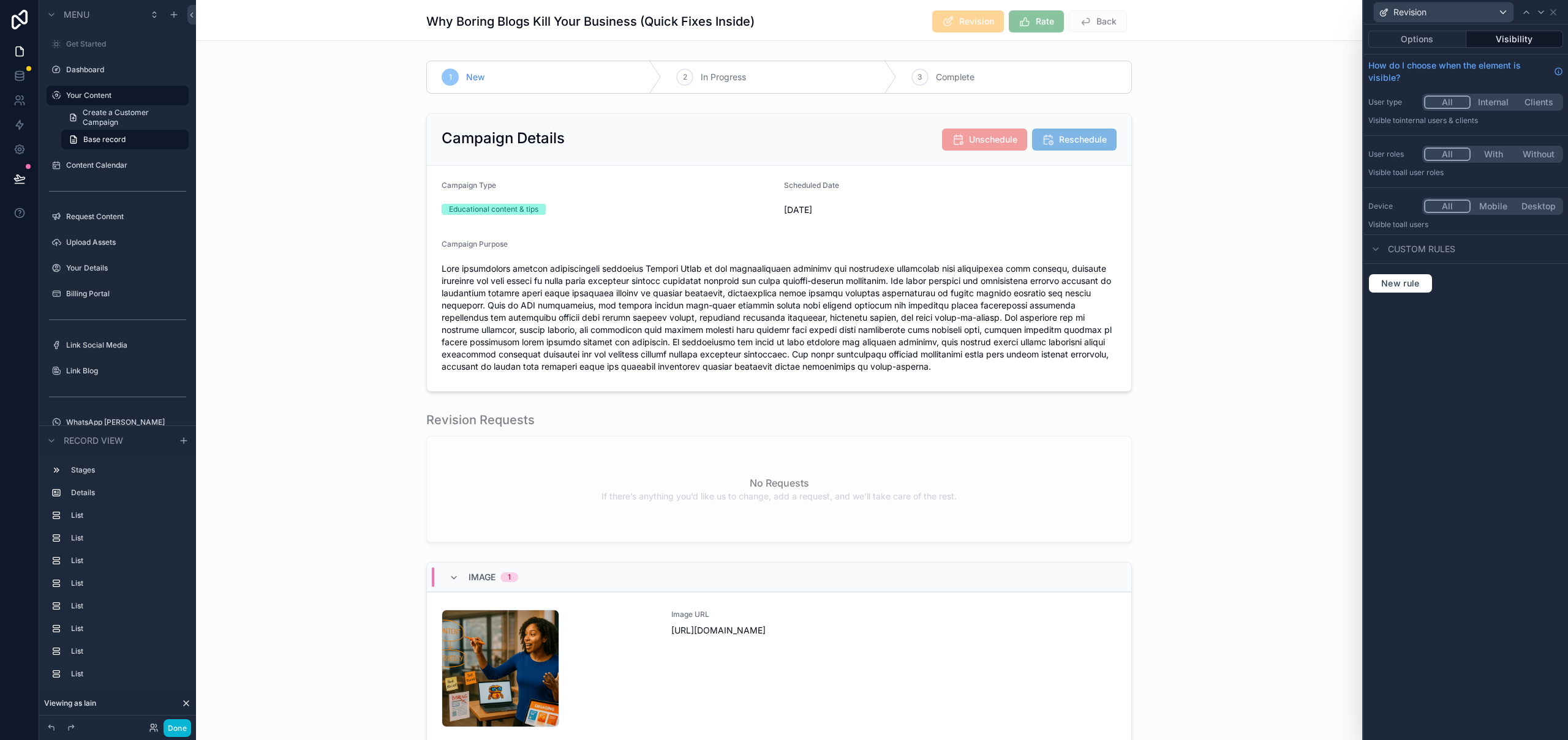
drag, startPoint x: 1433, startPoint y: 36, endPoint x: 1437, endPoint y: 50, distance: 14.6
click at [1433, 37] on button "Options" at bounding box center [1417, 39] width 98 height 17
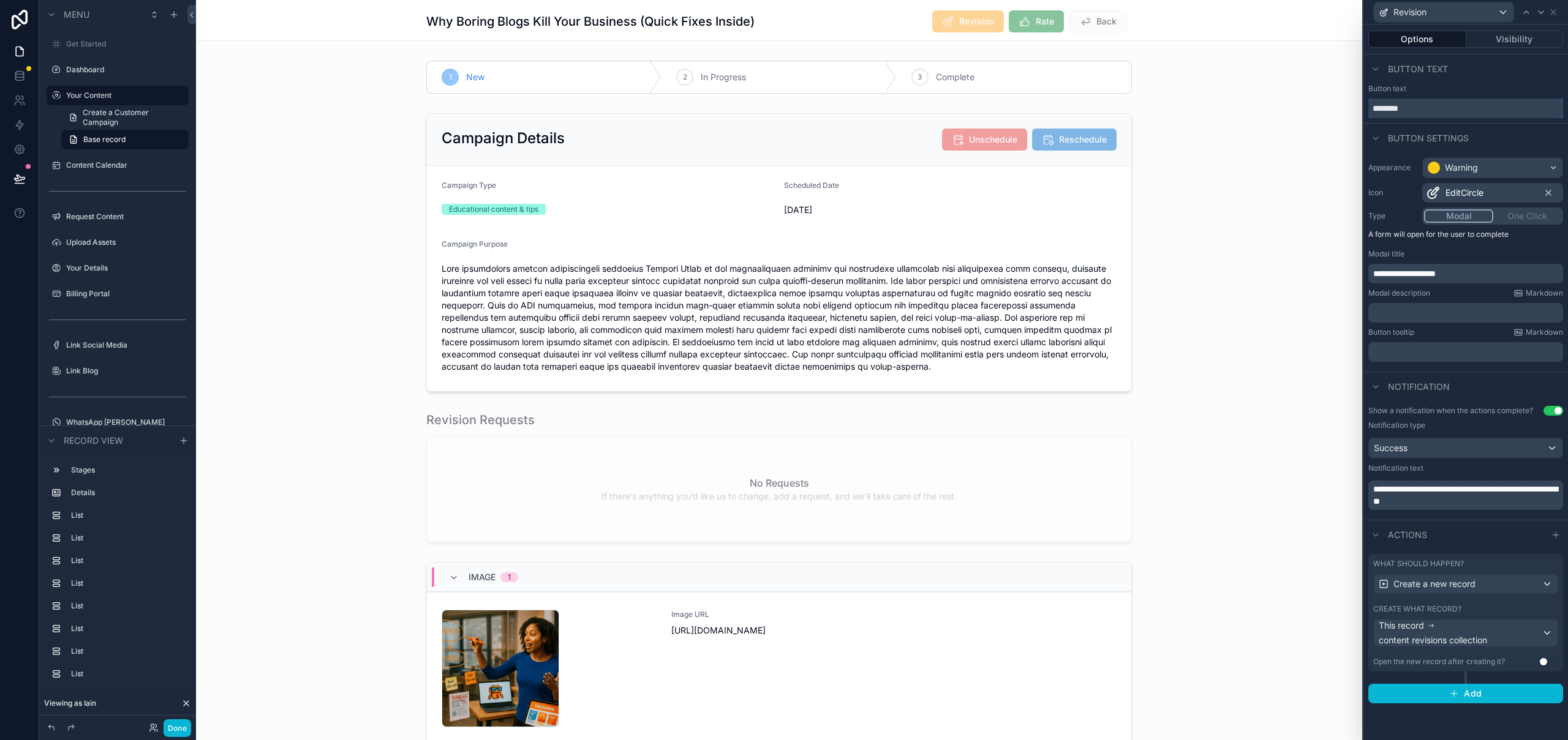
click at [1373, 108] on input "********" at bounding box center [1465, 108] width 195 height 20
click at [1424, 110] on input "**********" at bounding box center [1465, 108] width 195 height 20
click at [1392, 110] on input "**********" at bounding box center [1465, 108] width 195 height 20
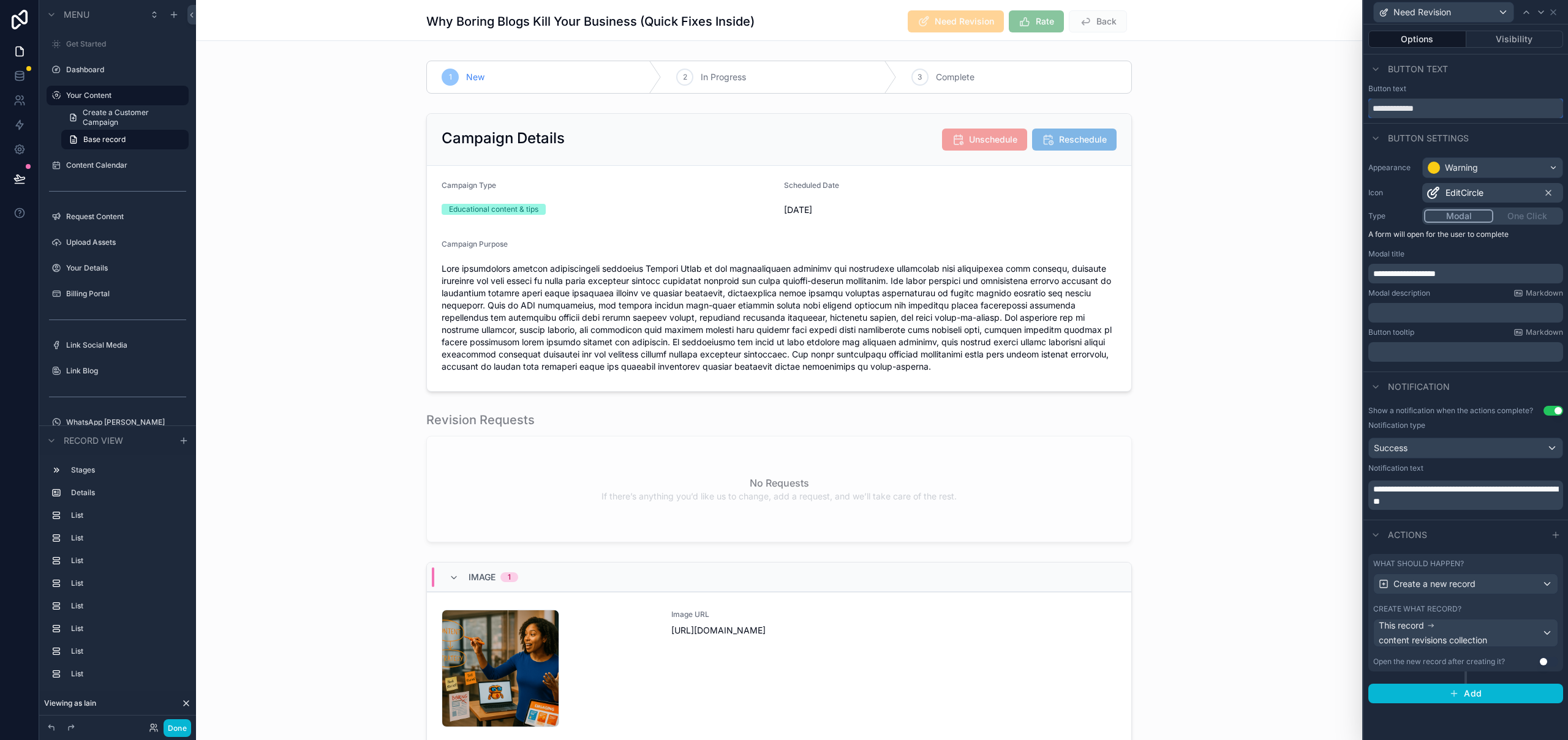
click at [1378, 112] on input "**********" at bounding box center [1465, 108] width 195 height 20
click at [1377, 112] on input "**********" at bounding box center [1465, 108] width 195 height 20
type input "********"
click at [178, 727] on button "Done" at bounding box center [177, 728] width 28 height 18
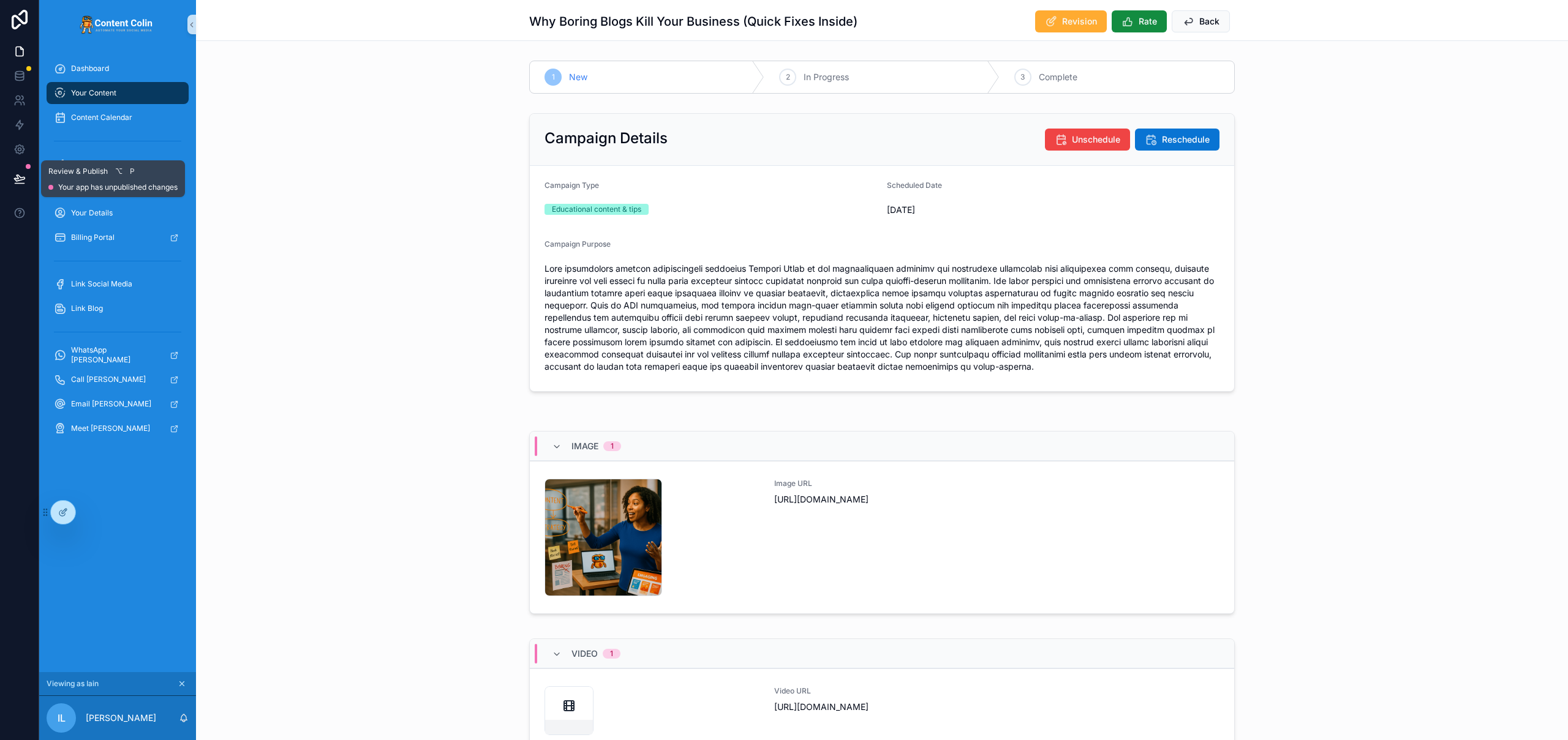
click at [16, 183] on icon at bounding box center [19, 183] width 10 height 0
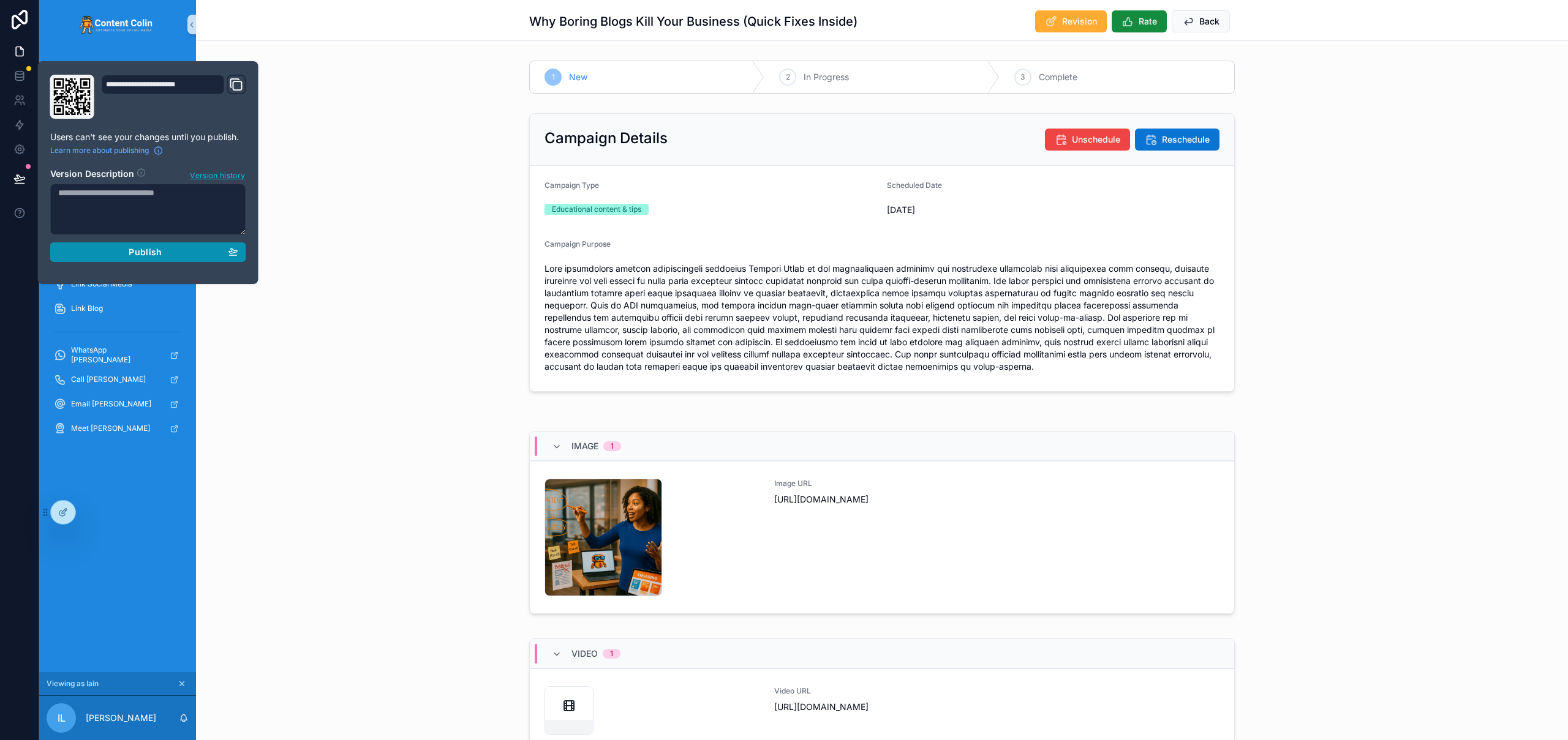
click at [129, 255] on span "Publish" at bounding box center [145, 252] width 33 height 11
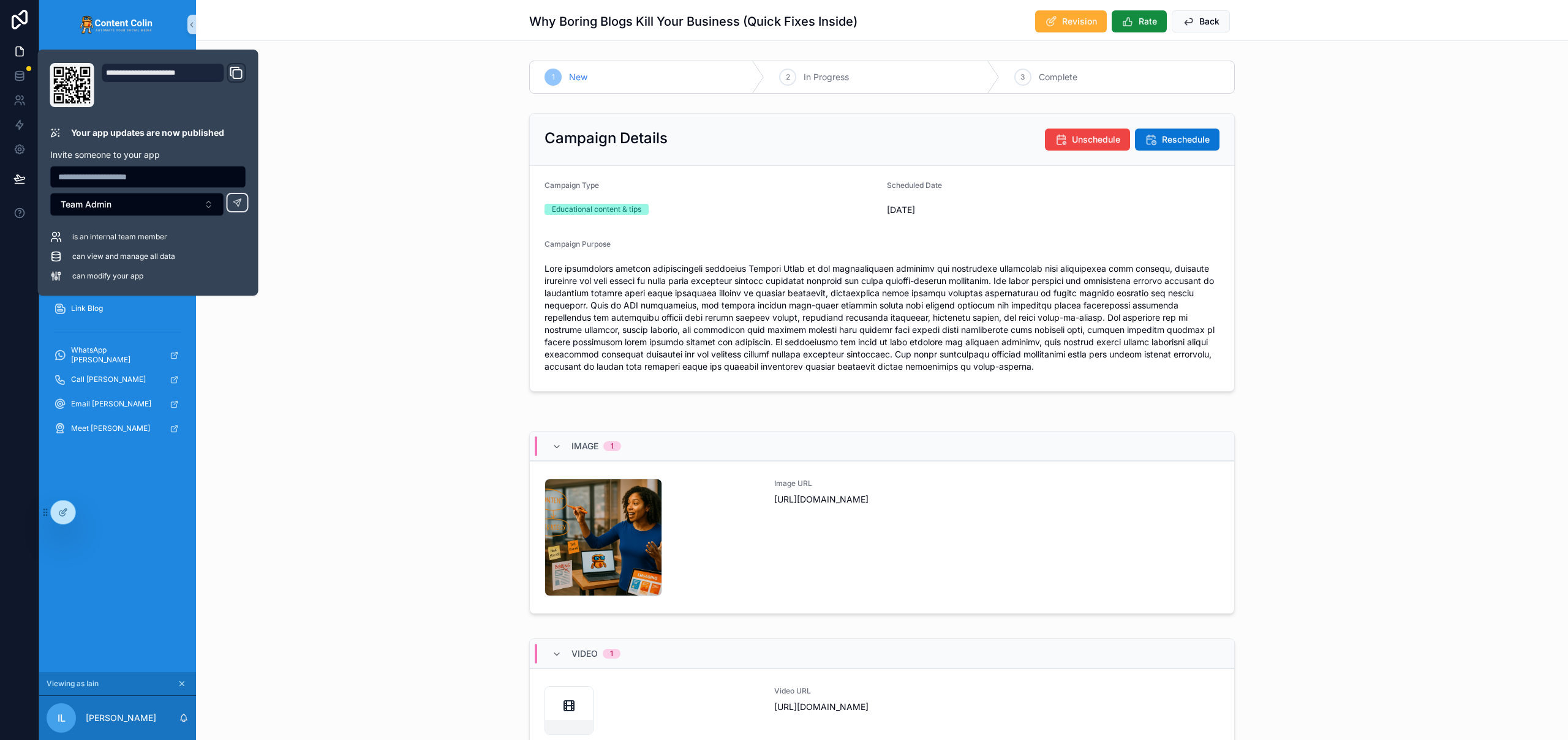
click at [368, 35] on div "Why Boring Blogs Kill Your Business (Quick Fixes Inside) Revision Rate Back" at bounding box center [882, 20] width 1372 height 41
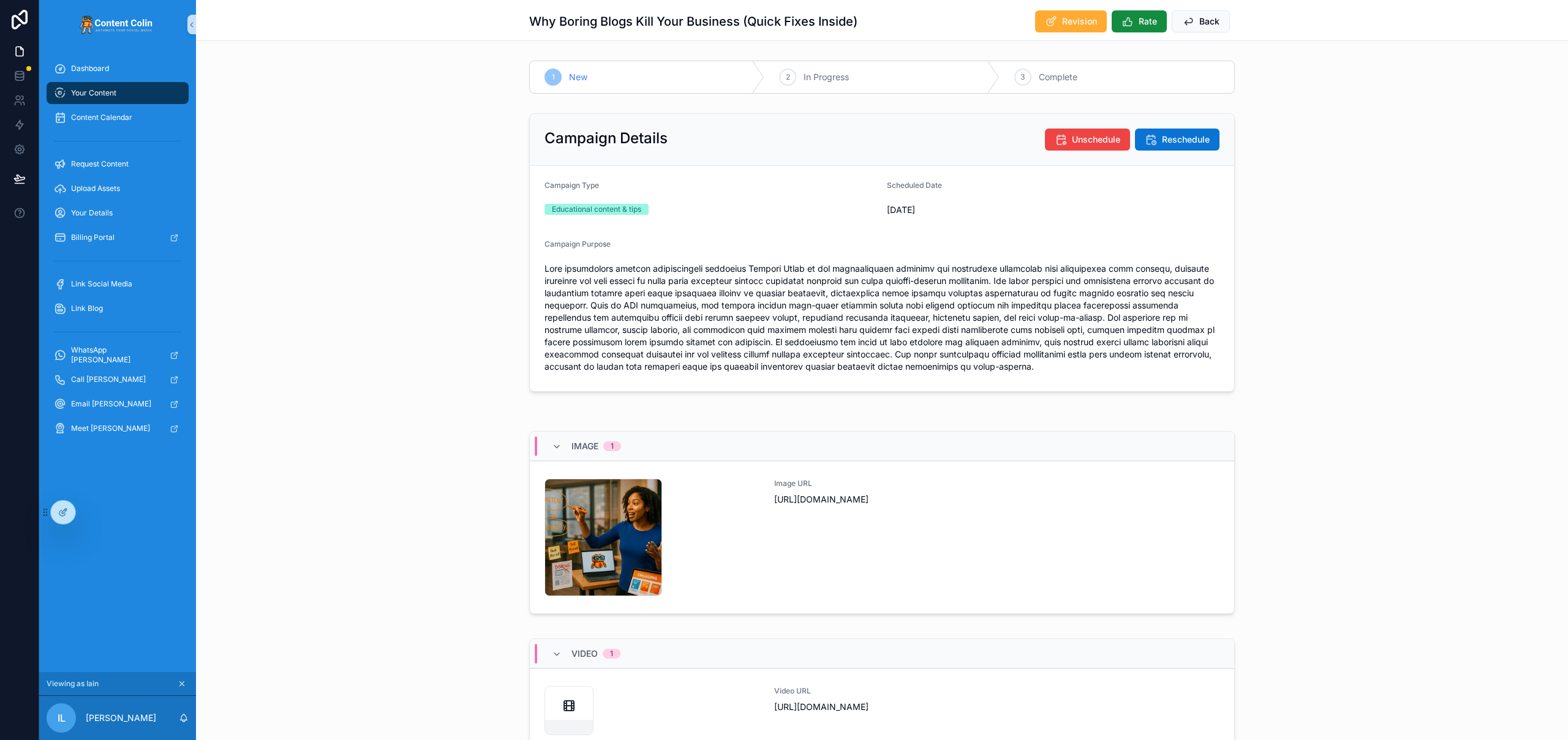
click at [107, 93] on span "Your Content" at bounding box center [93, 92] width 45 height 10
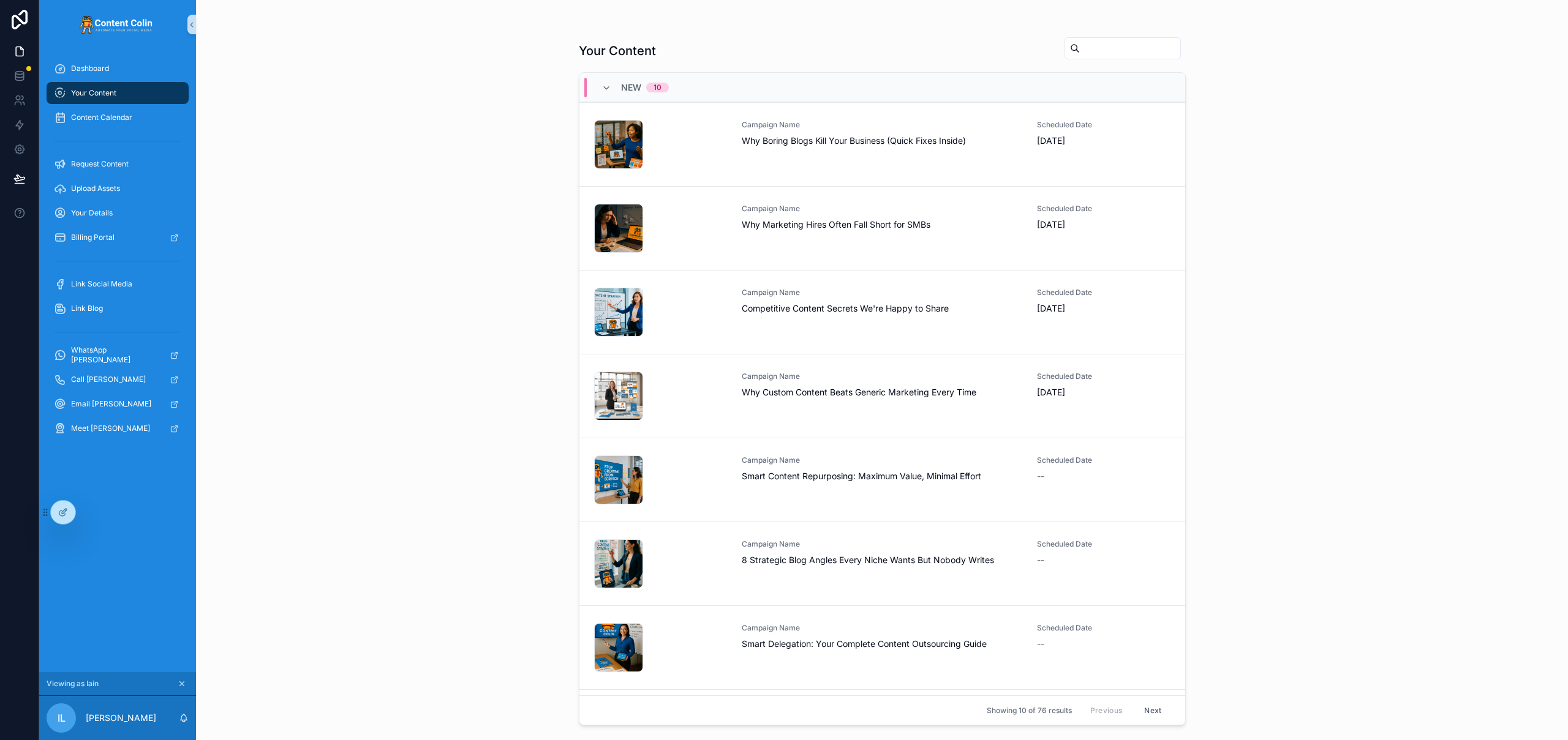
click at [108, 93] on span "Your Content" at bounding box center [93, 92] width 45 height 10
click at [92, 73] on div "Dashboard" at bounding box center [117, 68] width 127 height 20
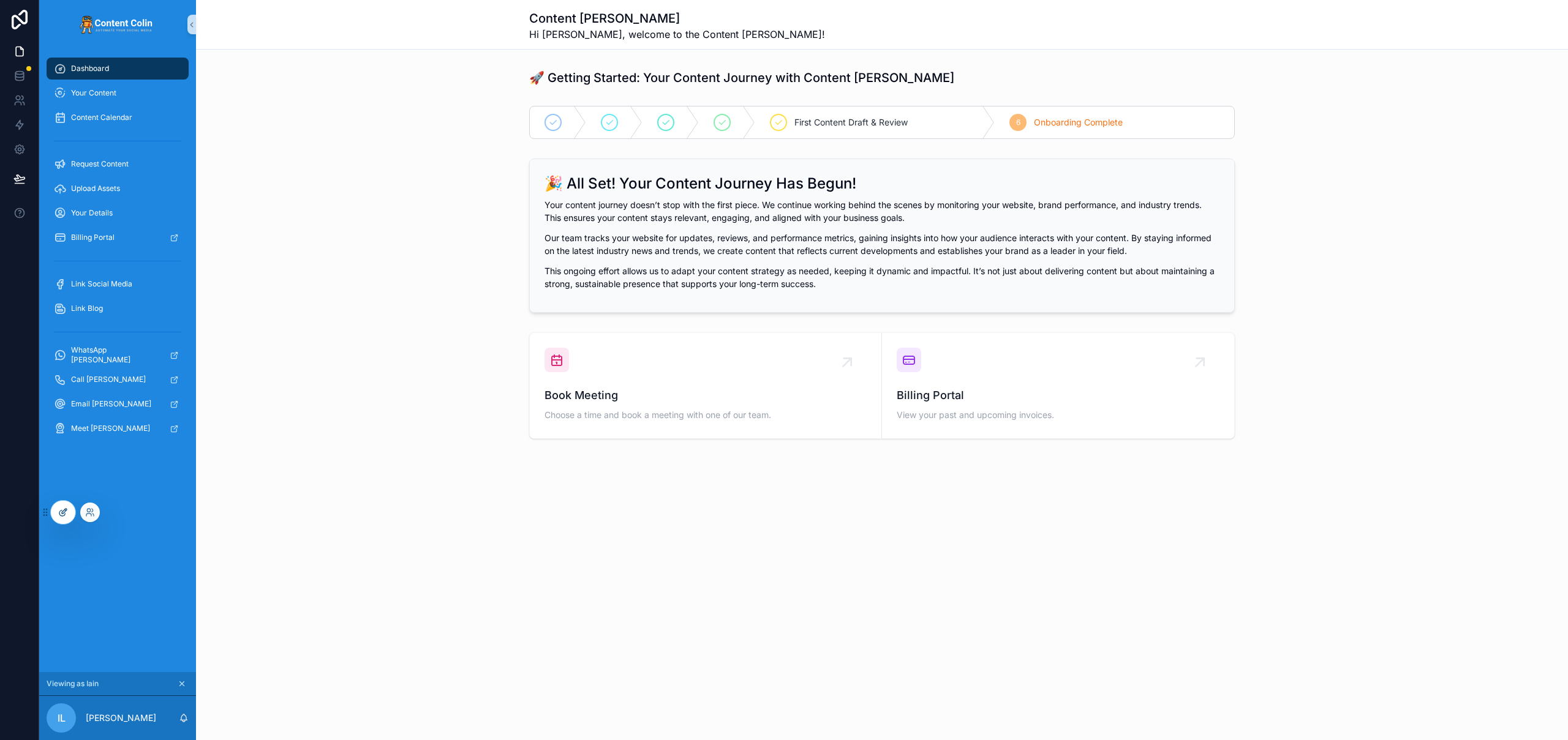
click at [62, 514] on icon at bounding box center [65, 511] width 5 height 5
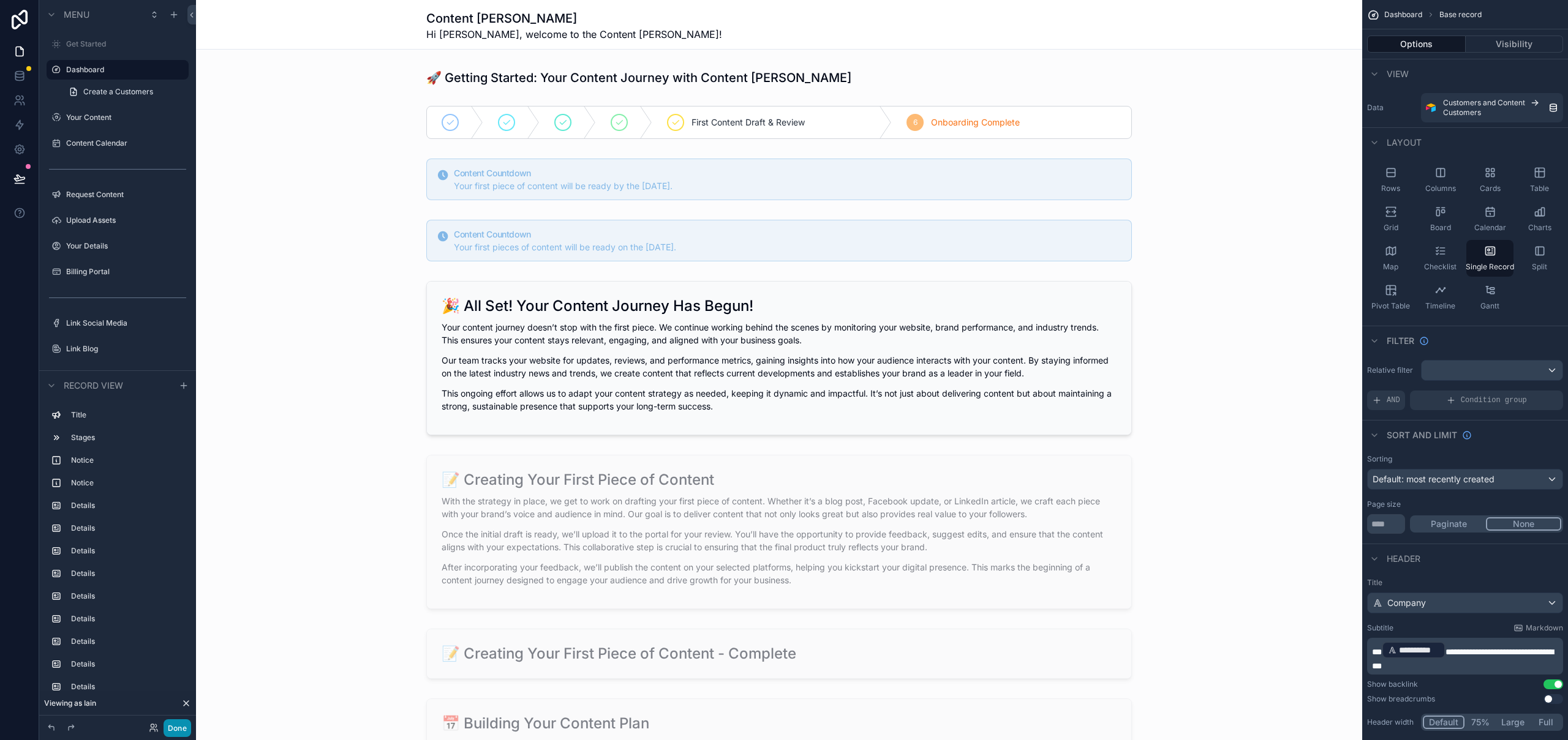
click at [170, 727] on button "Done" at bounding box center [177, 728] width 28 height 18
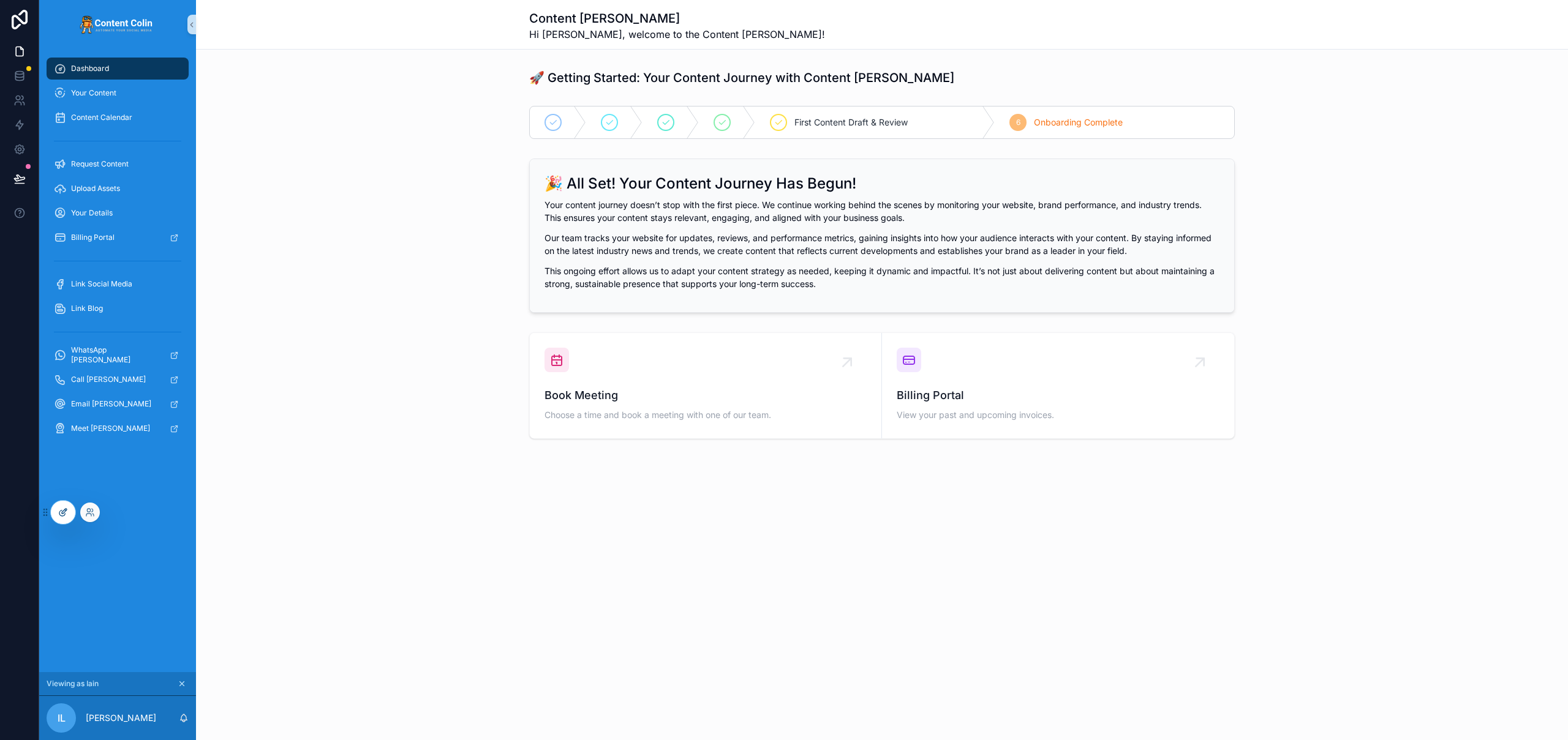
click at [65, 514] on icon at bounding box center [62, 514] width 5 height 5
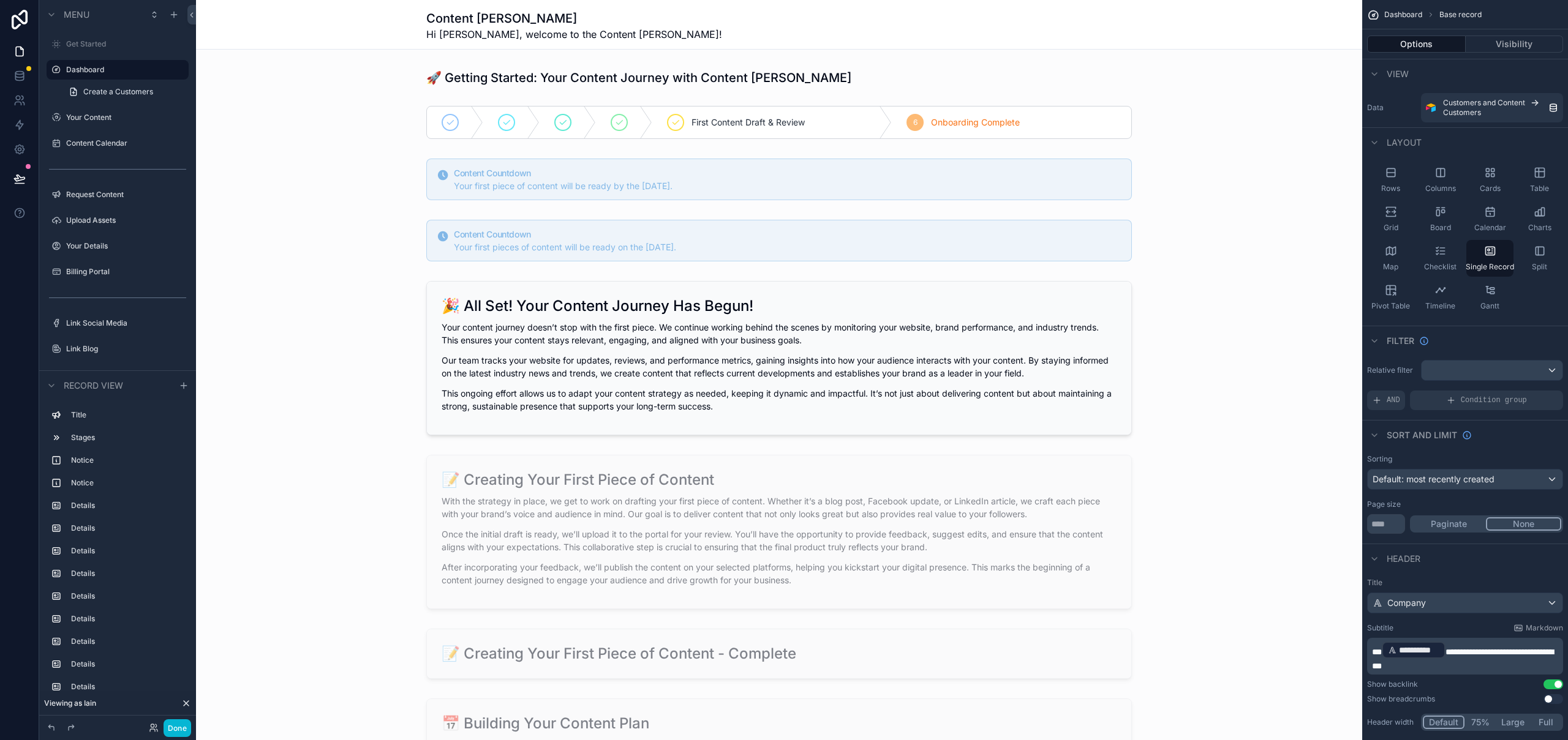
click at [1072, 86] on div "scrollable content" at bounding box center [779, 77] width 1166 height 27
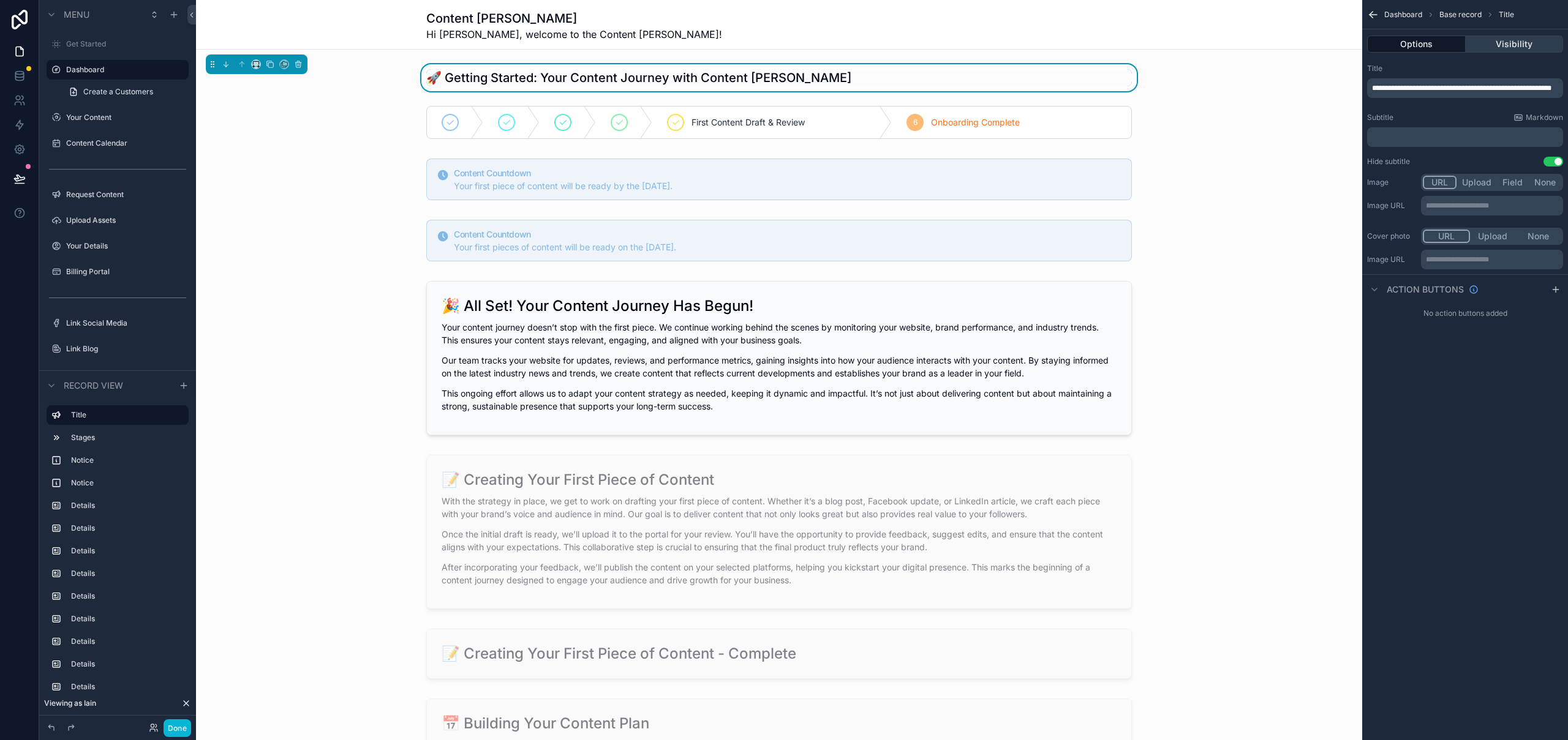
click at [1507, 44] on button "Visibility" at bounding box center [1514, 44] width 98 height 17
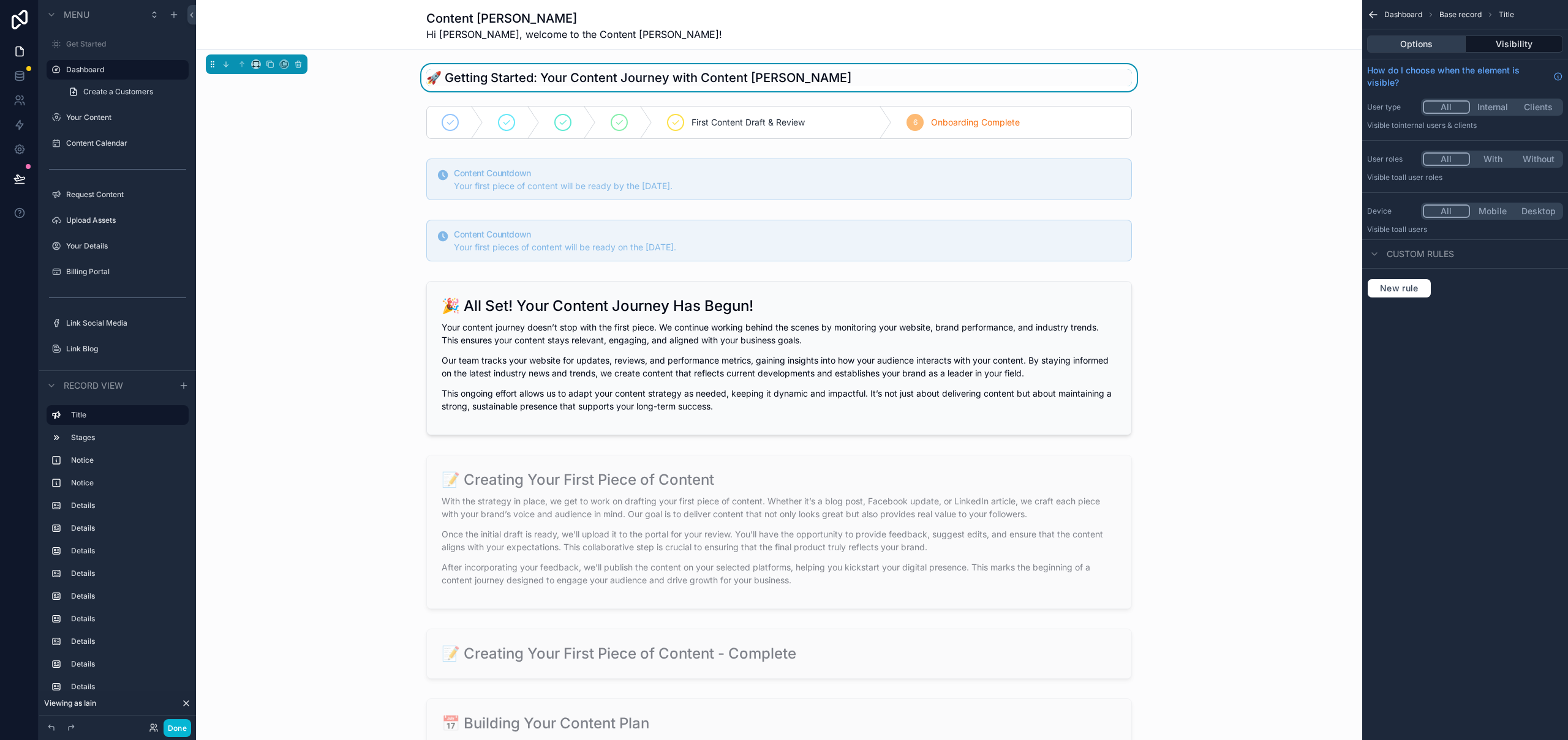
click at [1418, 39] on button "Options" at bounding box center [1417, 44] width 99 height 17
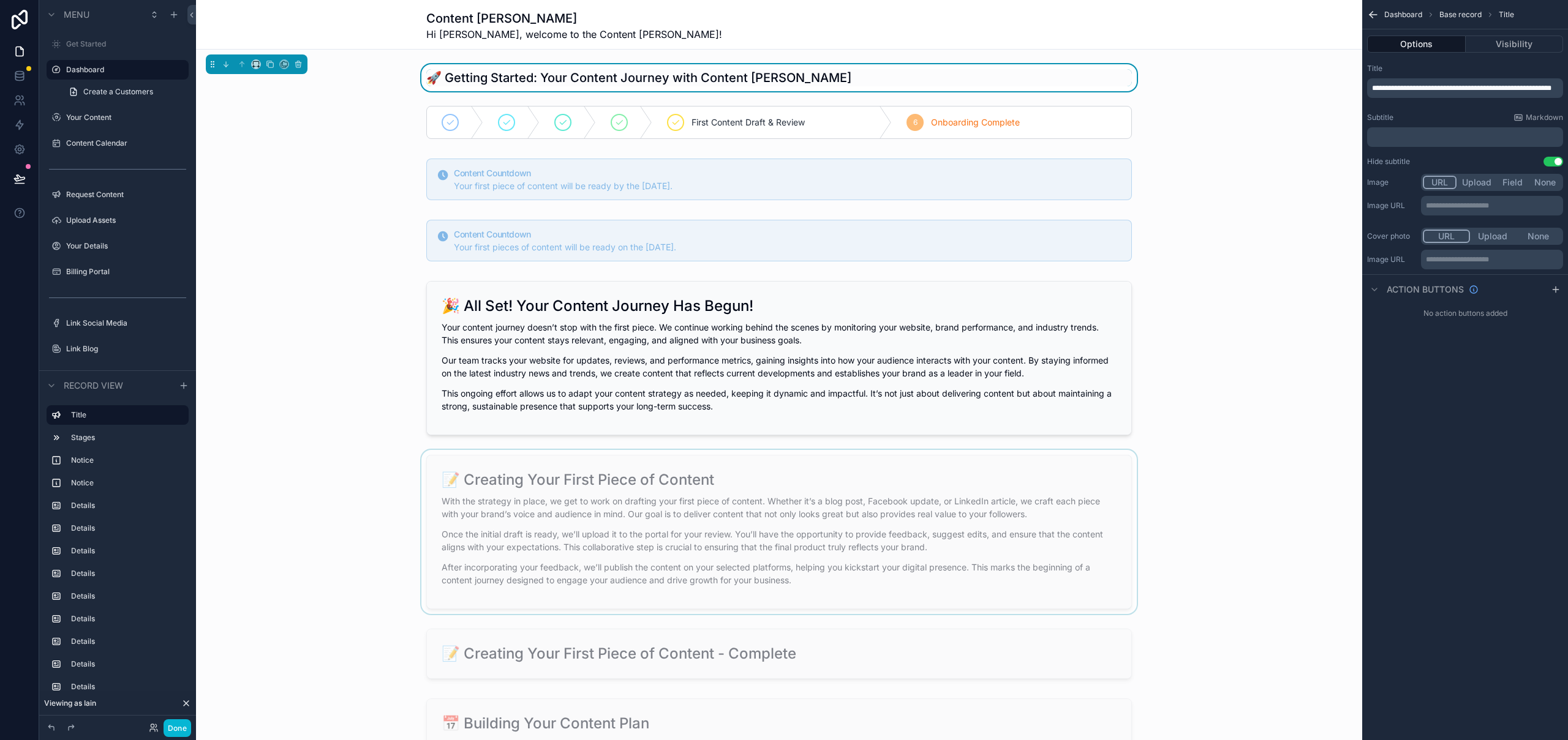
click at [752, 467] on div "scrollable content" at bounding box center [779, 532] width 1166 height 164
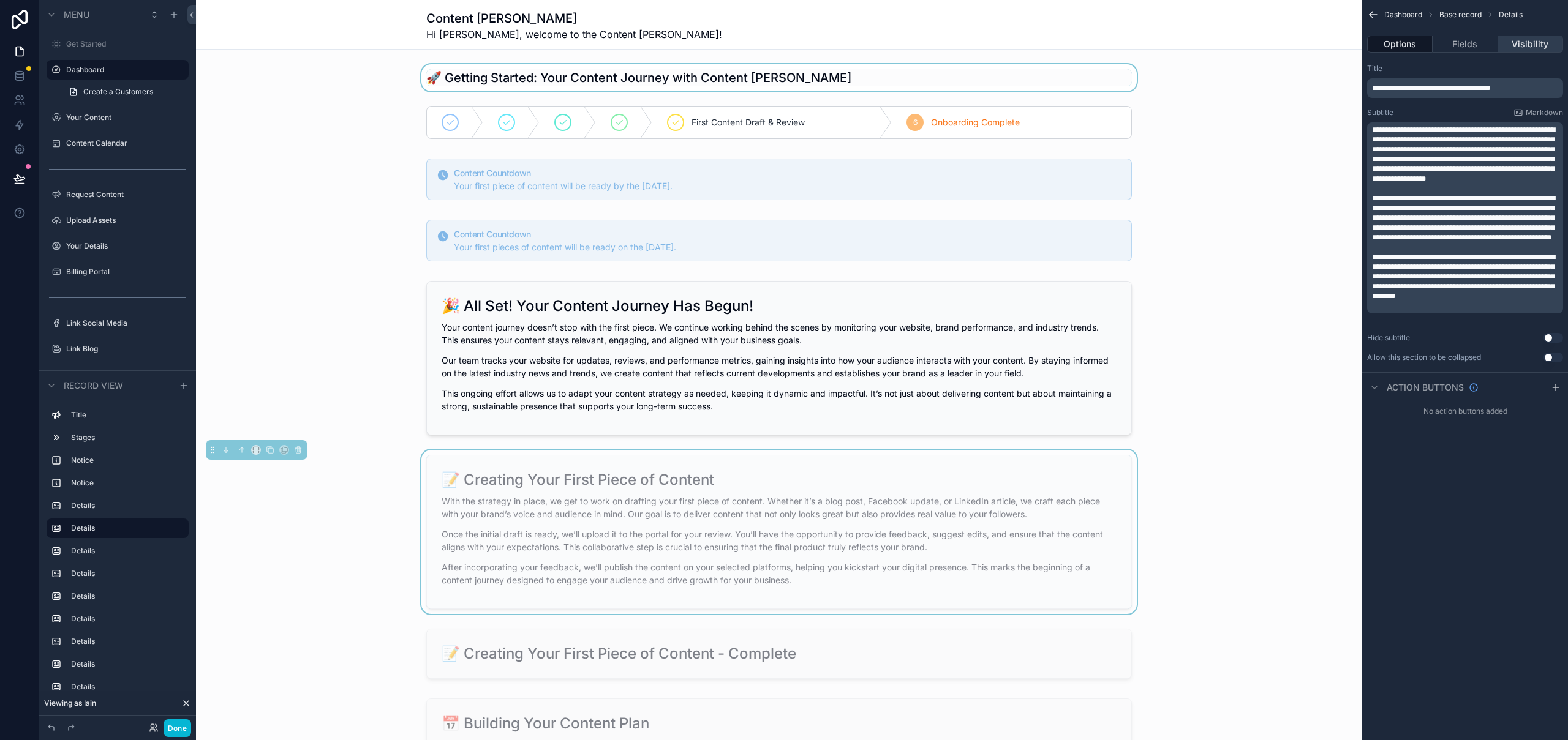
click at [1535, 45] on button "Visibility" at bounding box center [1530, 44] width 65 height 17
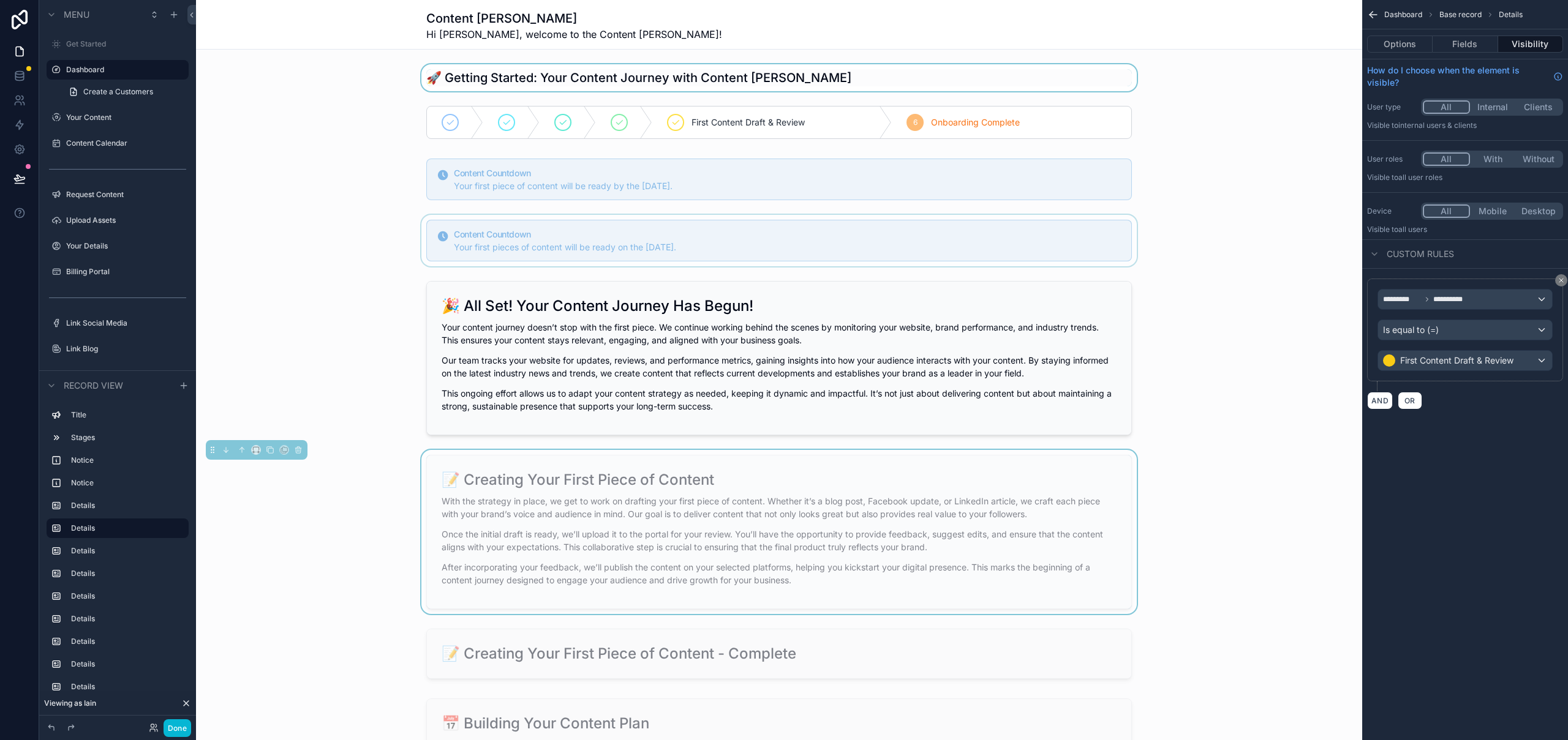
click at [907, 239] on div "scrollable content" at bounding box center [779, 240] width 1166 height 51
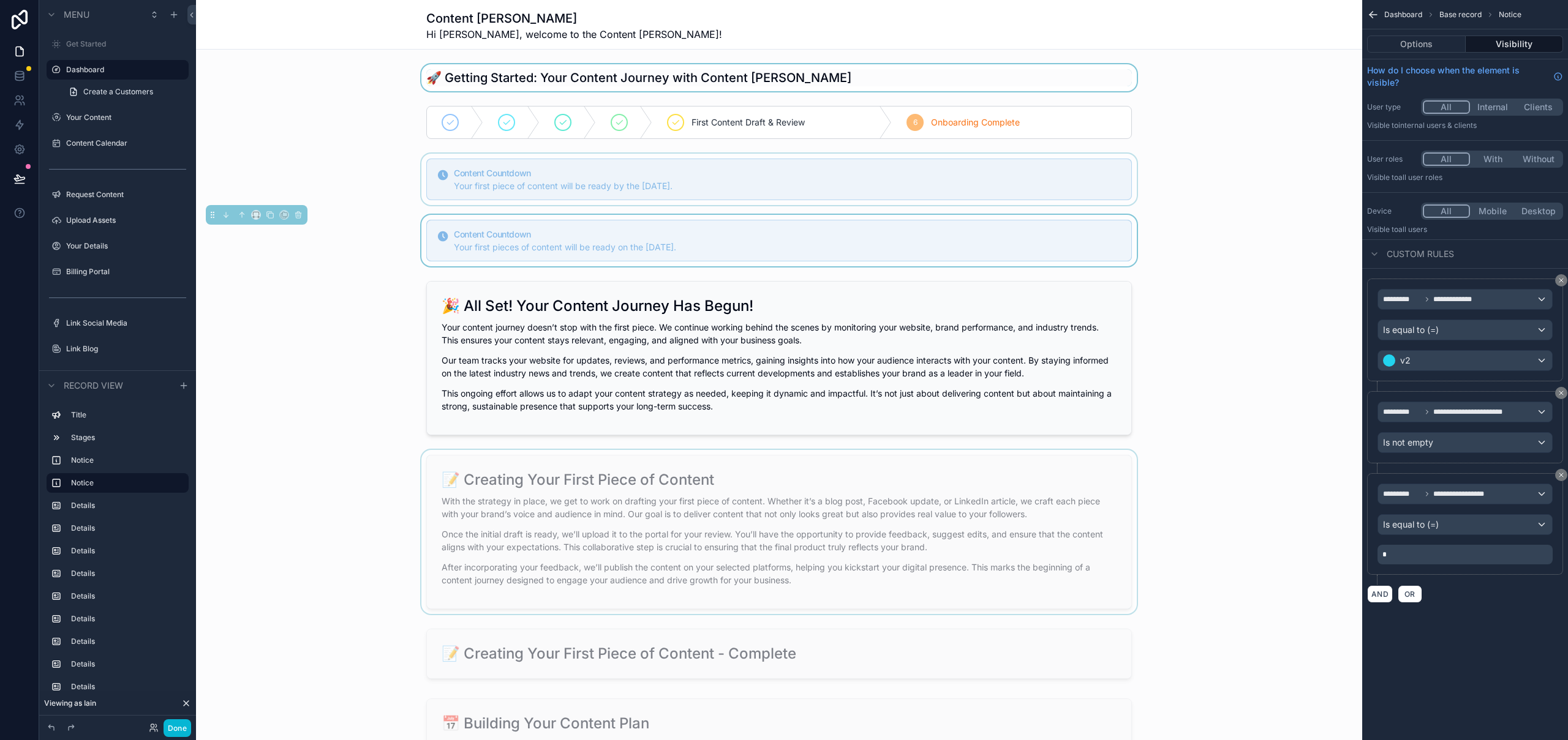
click at [926, 188] on div "scrollable content" at bounding box center [779, 179] width 1166 height 51
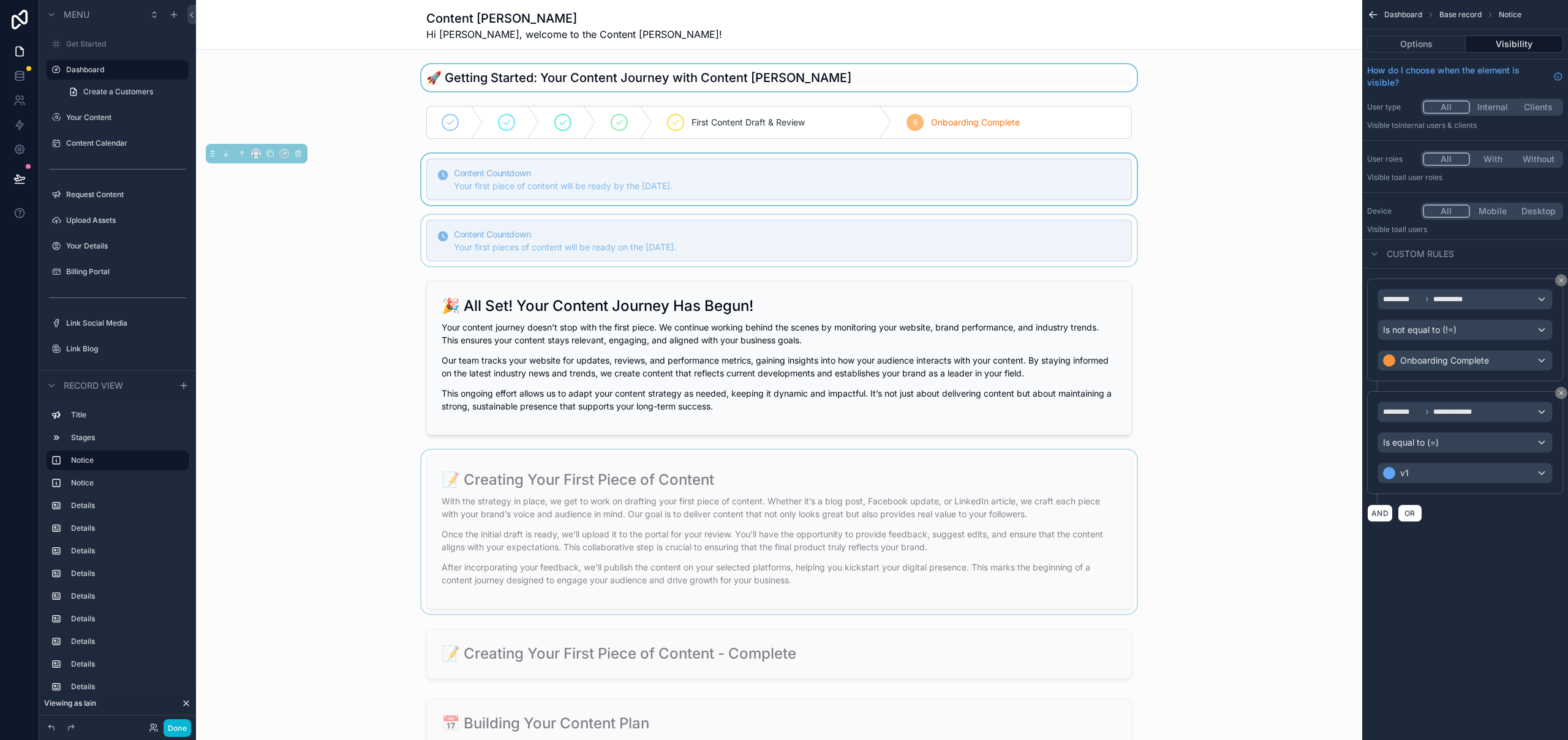
click at [931, 243] on div "scrollable content" at bounding box center [779, 240] width 1166 height 51
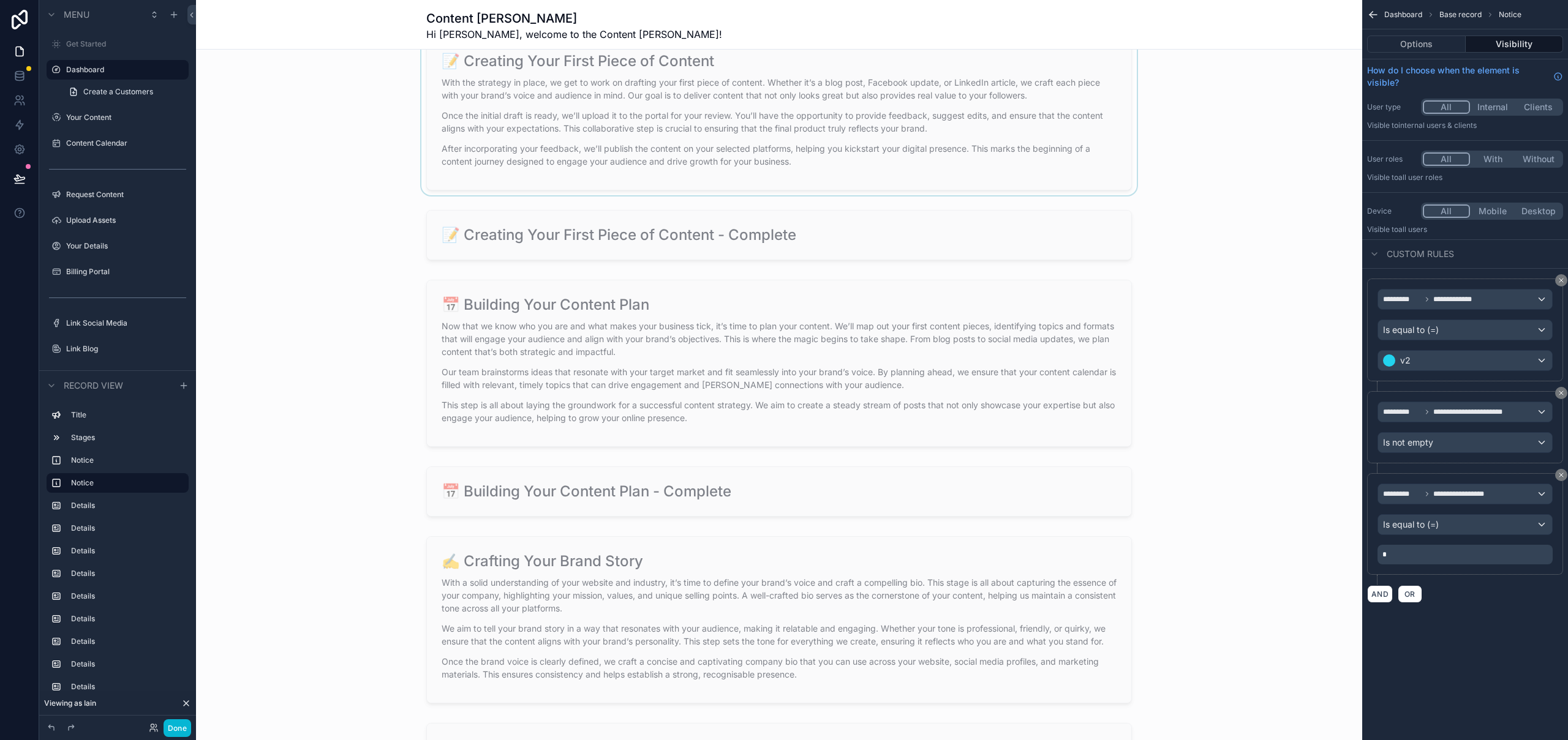
scroll to position [1005, 0]
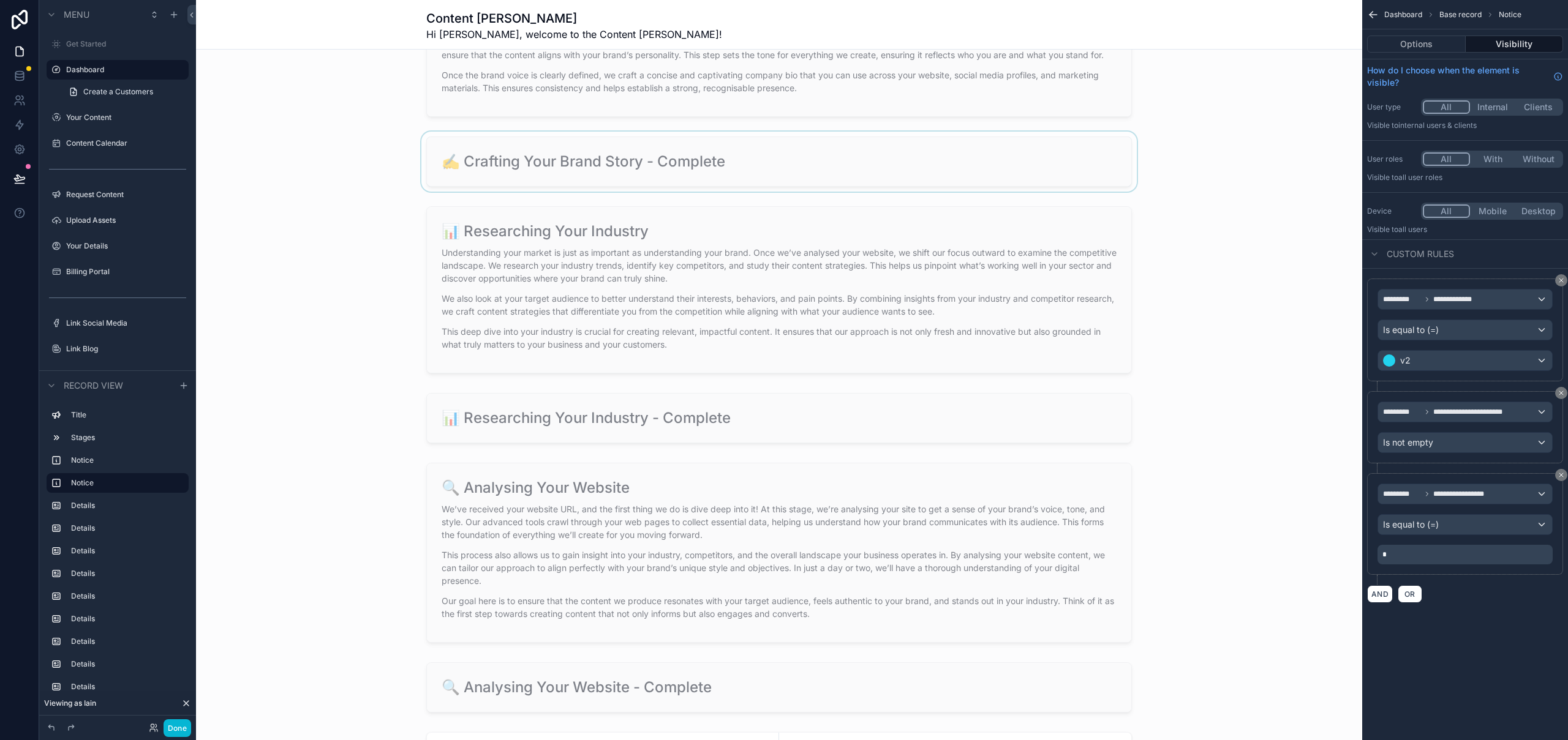
click at [837, 173] on div "scrollable content" at bounding box center [779, 161] width 1166 height 60
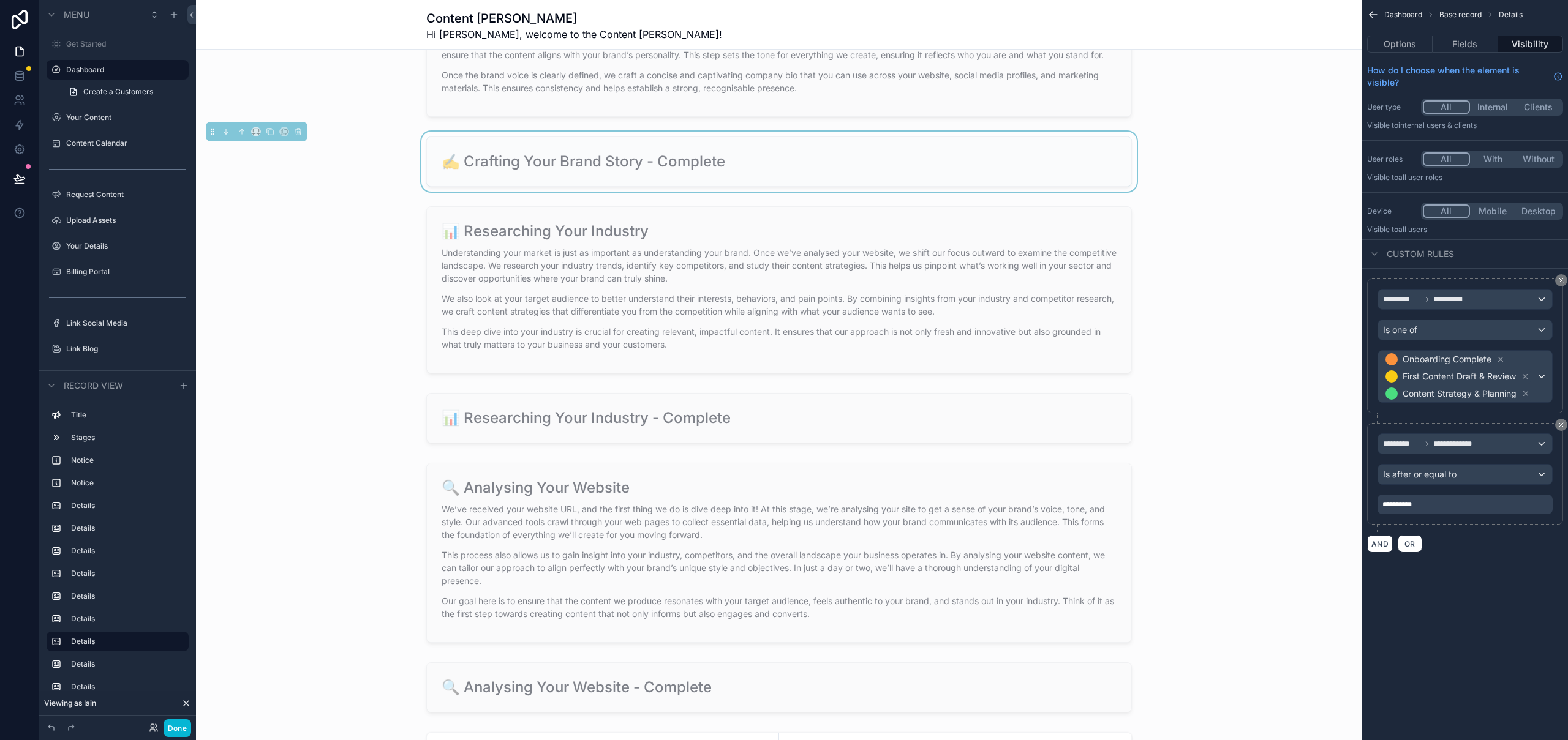
scroll to position [0, 0]
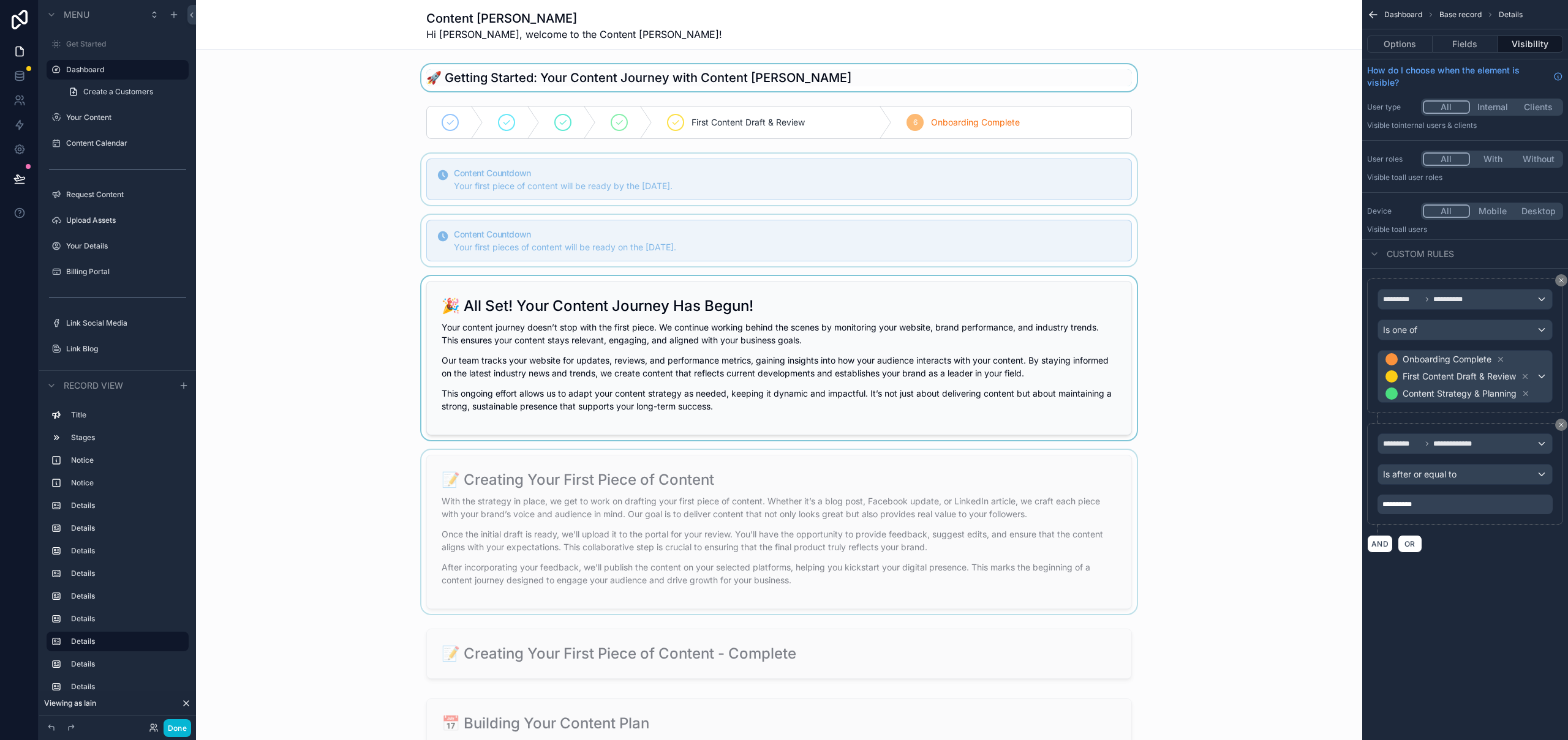
click at [1029, 307] on div "scrollable content" at bounding box center [779, 358] width 1166 height 164
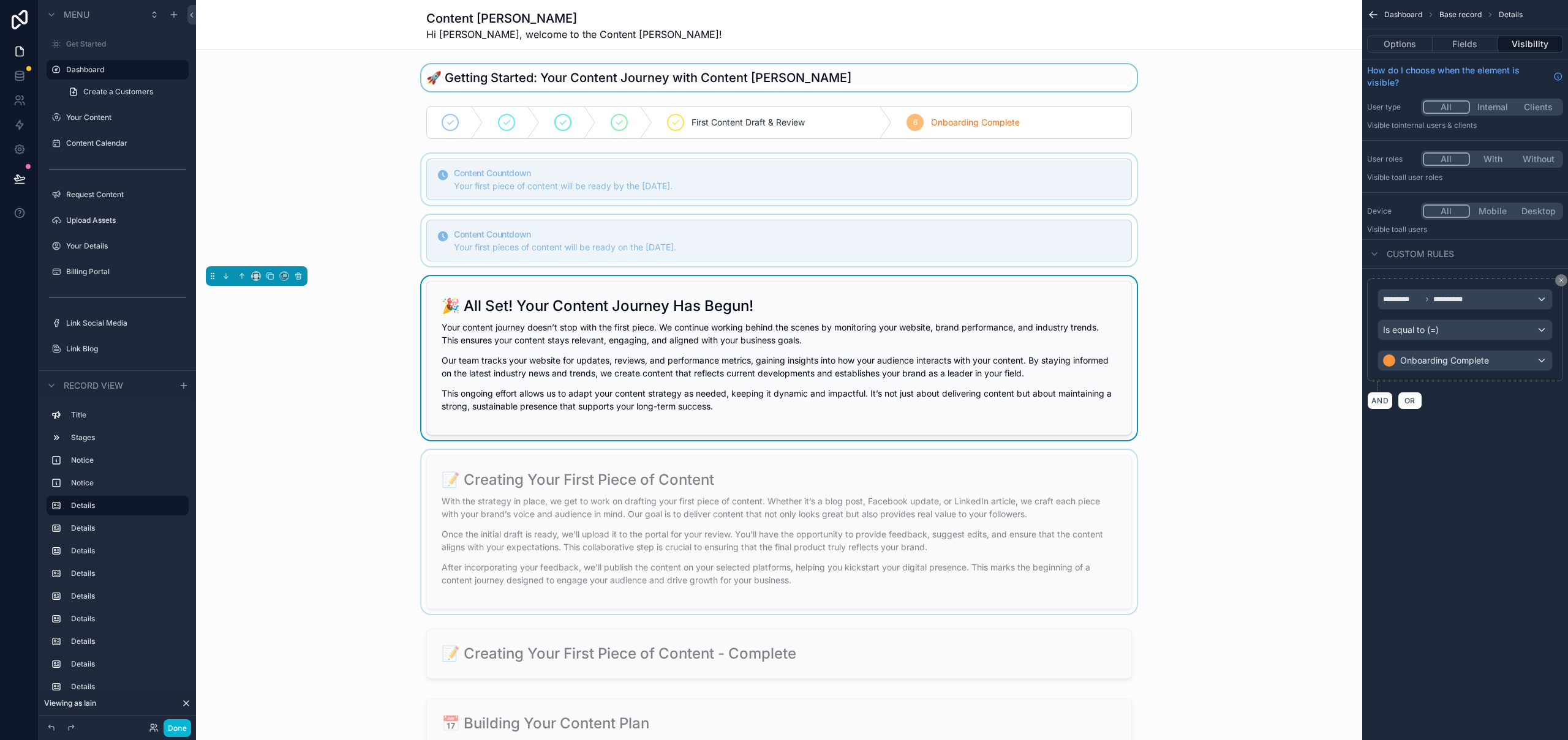
click at [828, 488] on div "scrollable content" at bounding box center [779, 532] width 1166 height 164
click at [836, 643] on div "scrollable content" at bounding box center [779, 654] width 1166 height 60
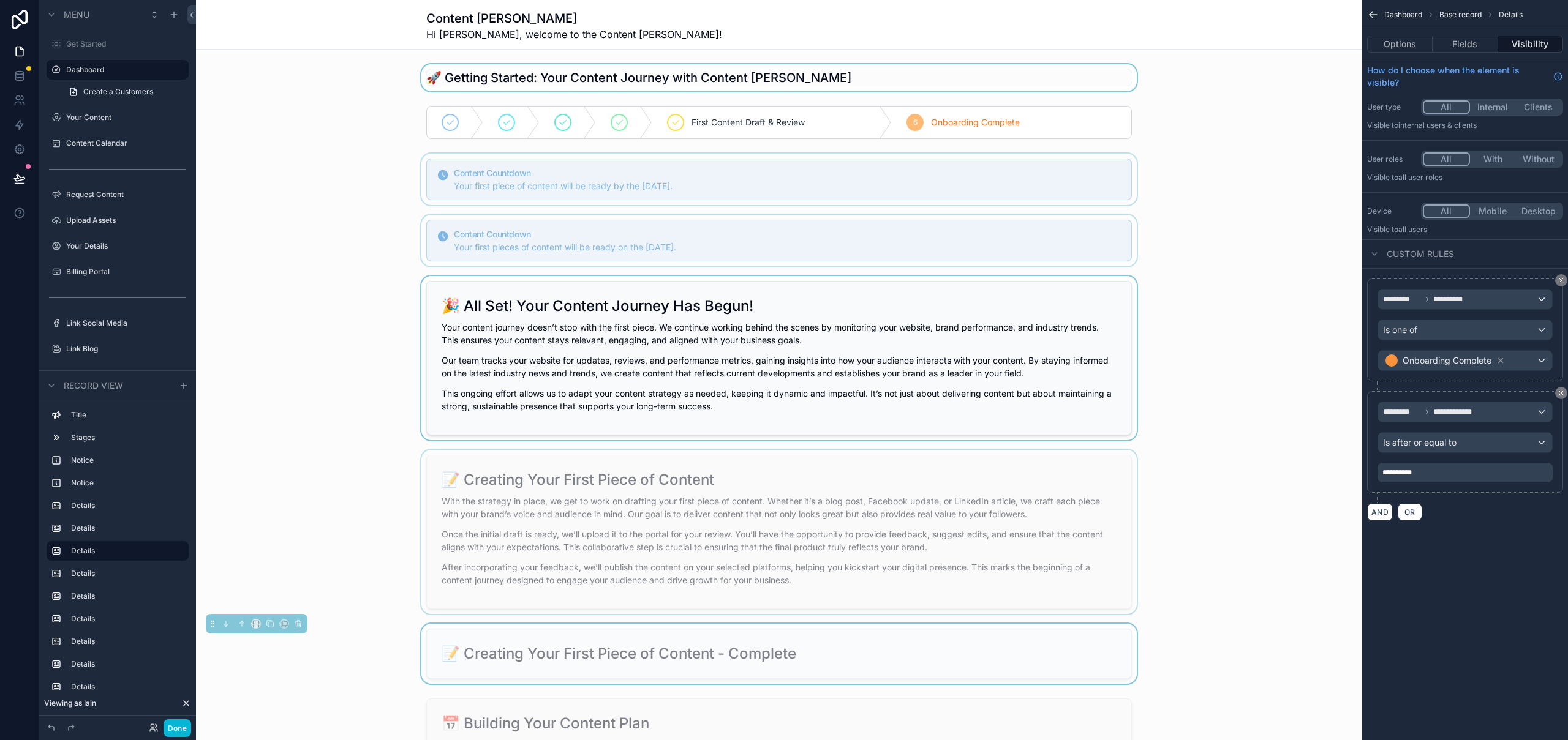
click at [1040, 327] on div "scrollable content" at bounding box center [779, 358] width 1166 height 164
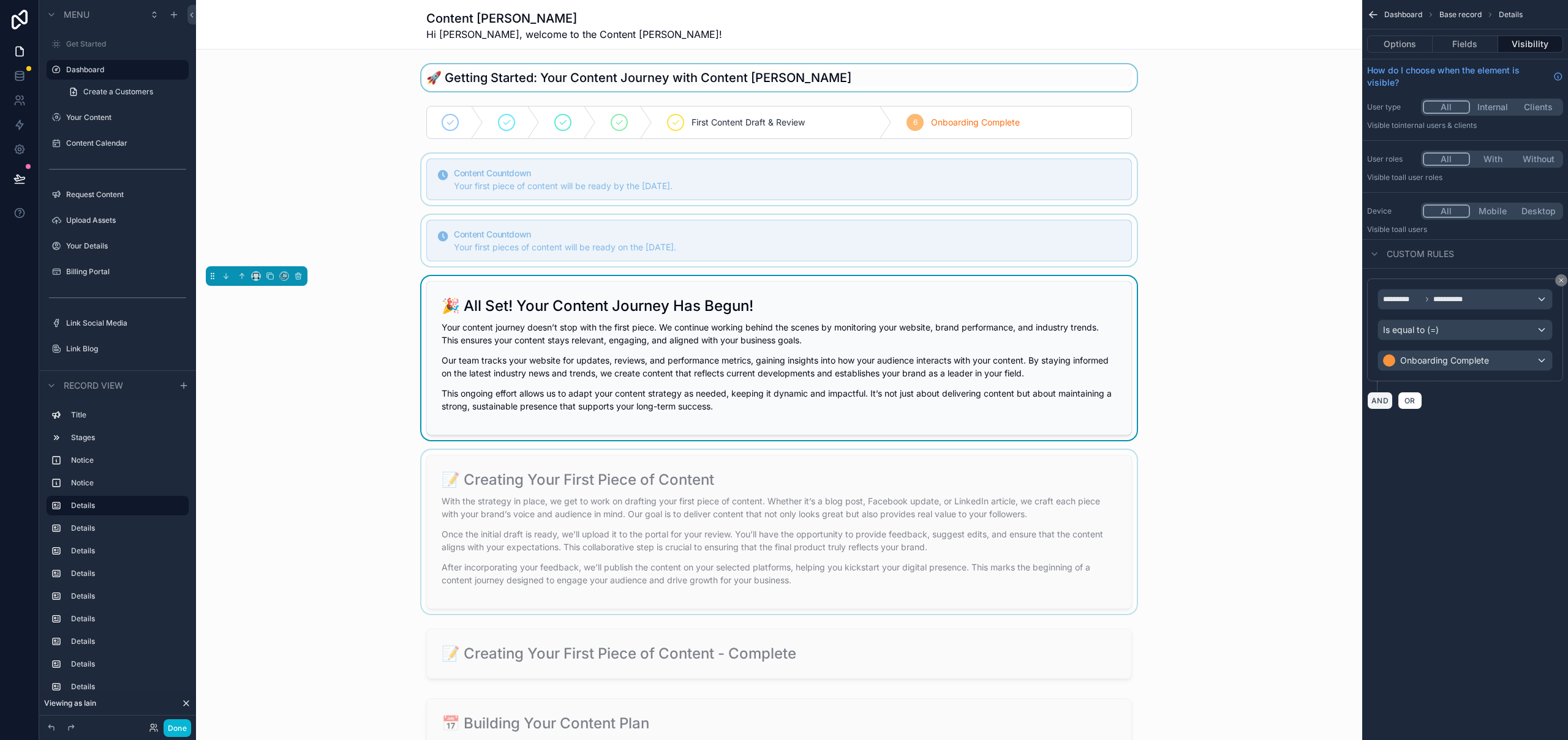
click at [1386, 398] on button "AND" at bounding box center [1380, 400] width 26 height 18
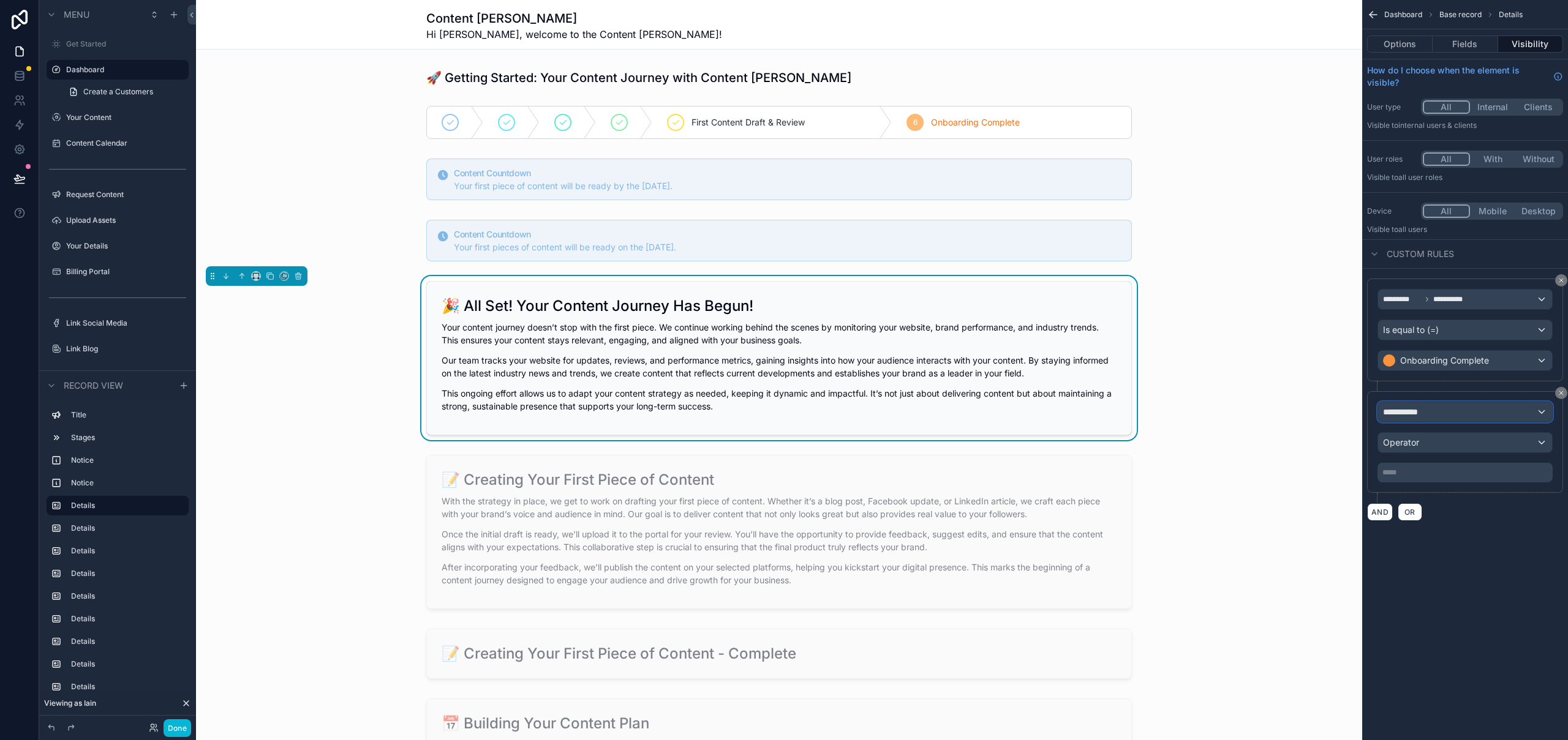
click at [1438, 415] on div "**********" at bounding box center [1464, 411] width 174 height 20
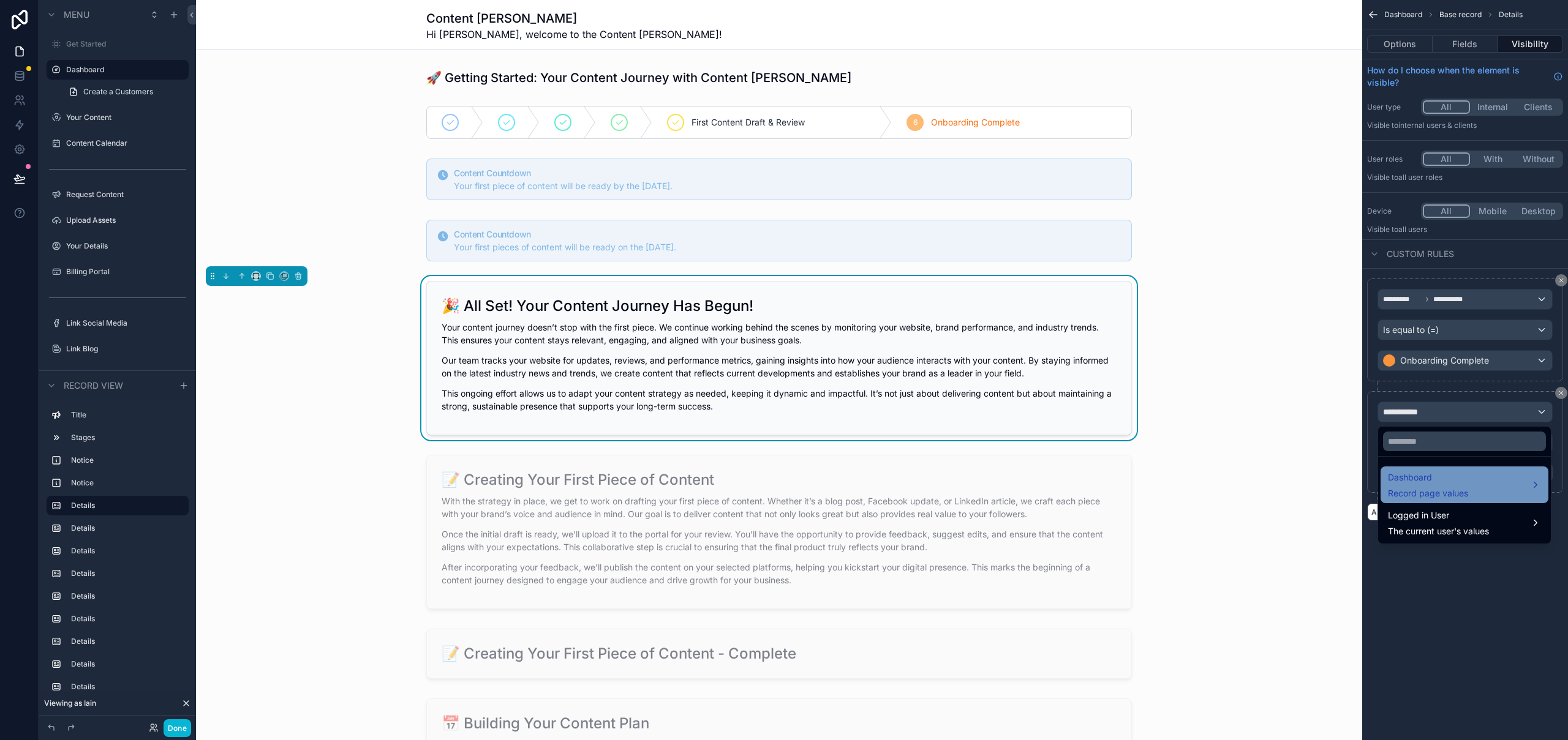
click at [1449, 486] on div "Dashboard Record page values" at bounding box center [1428, 485] width 80 height 29
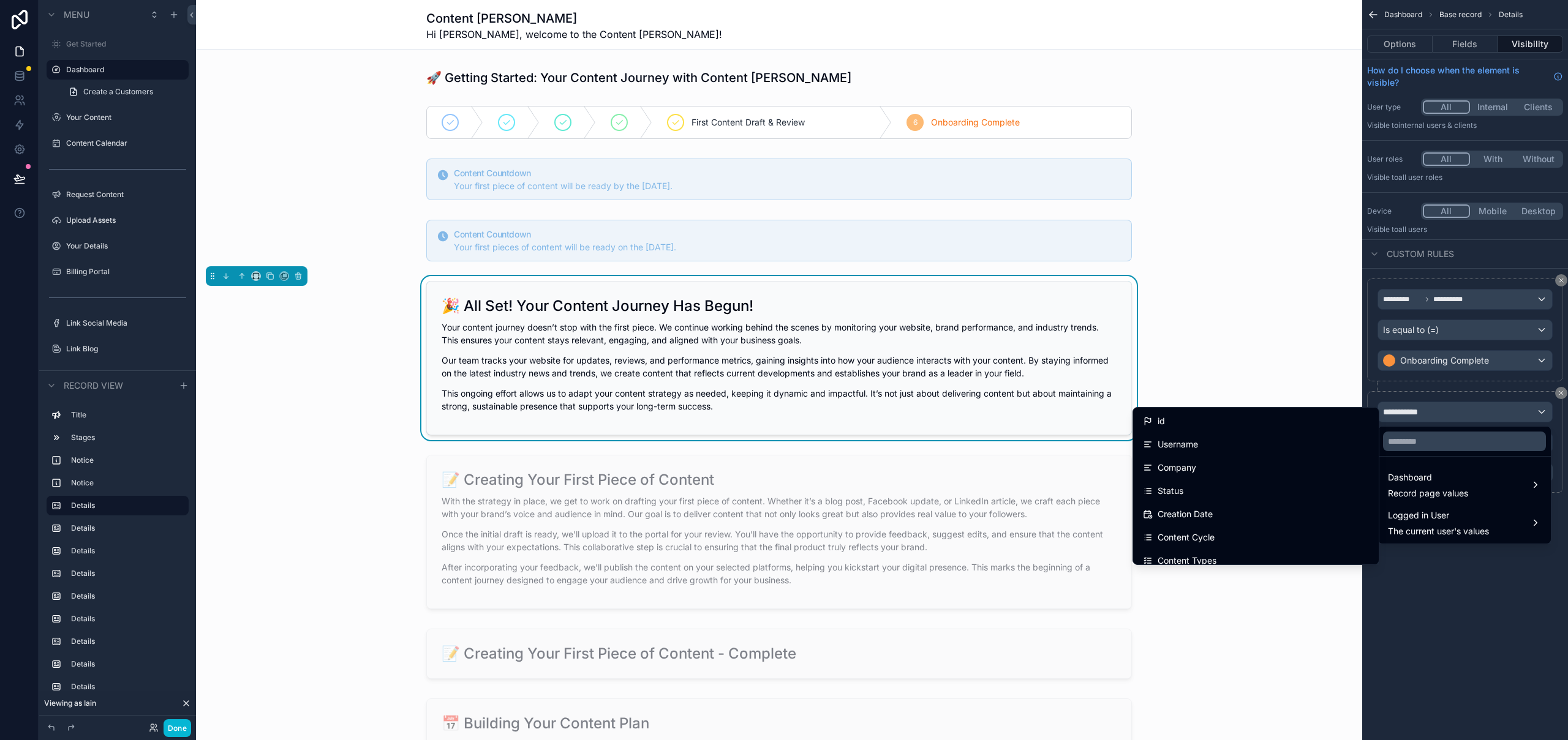
click at [1437, 411] on div "scrollable content" at bounding box center [784, 370] width 1568 height 740
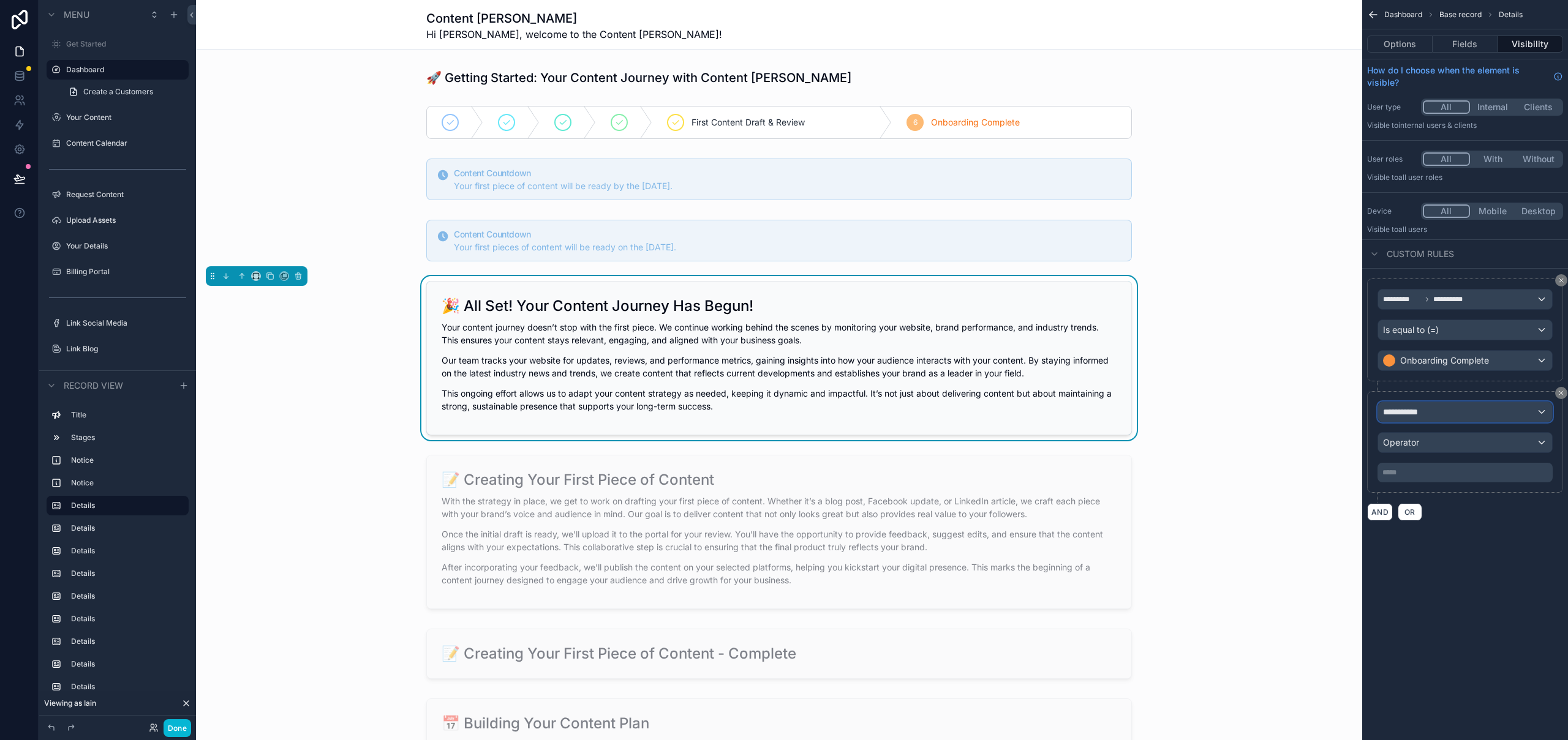
click at [1441, 408] on div "**********" at bounding box center [1464, 411] width 174 height 20
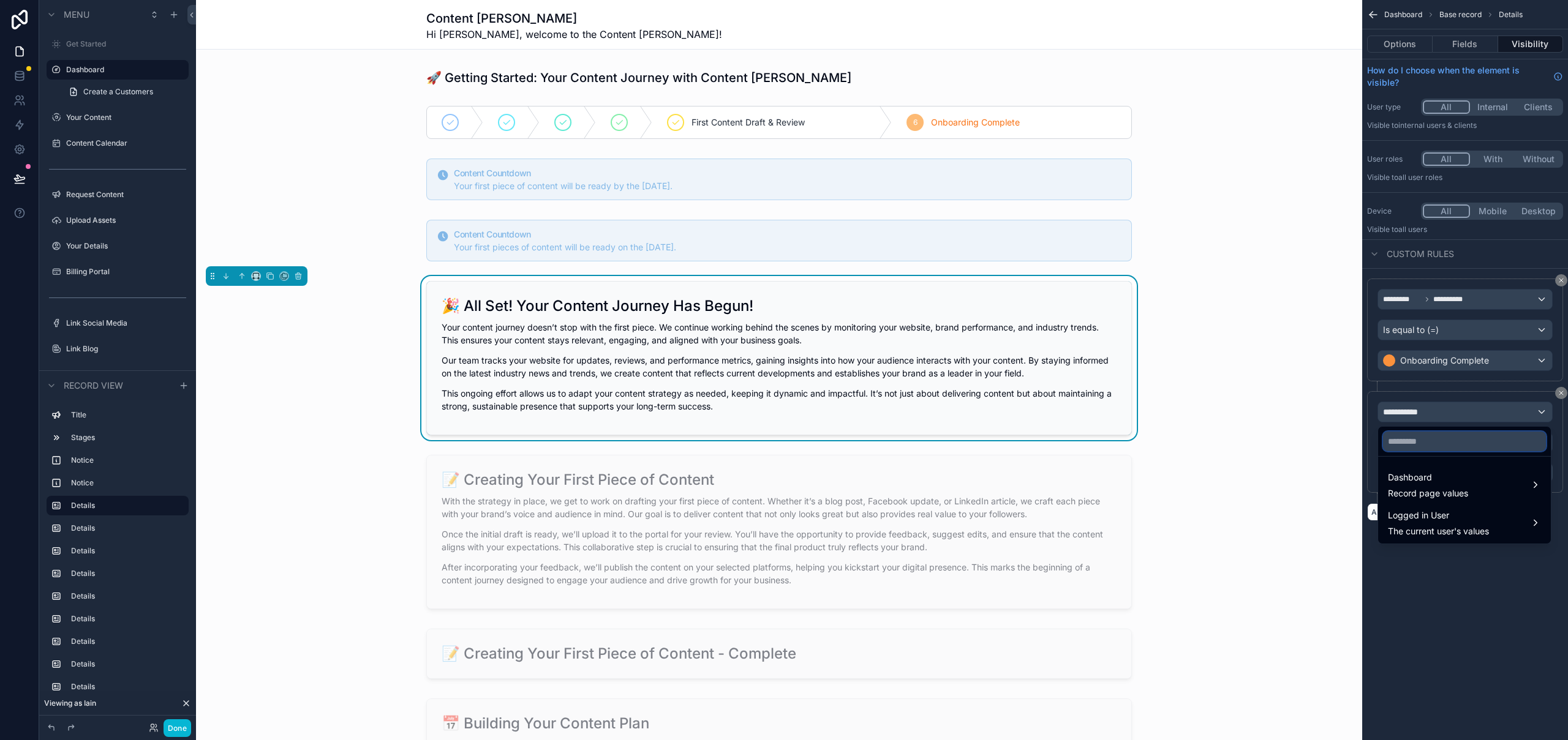
click at [1437, 443] on input "text" at bounding box center [1464, 441] width 163 height 20
type input "*****"
click at [1424, 488] on span "Record page values" at bounding box center [1428, 494] width 80 height 12
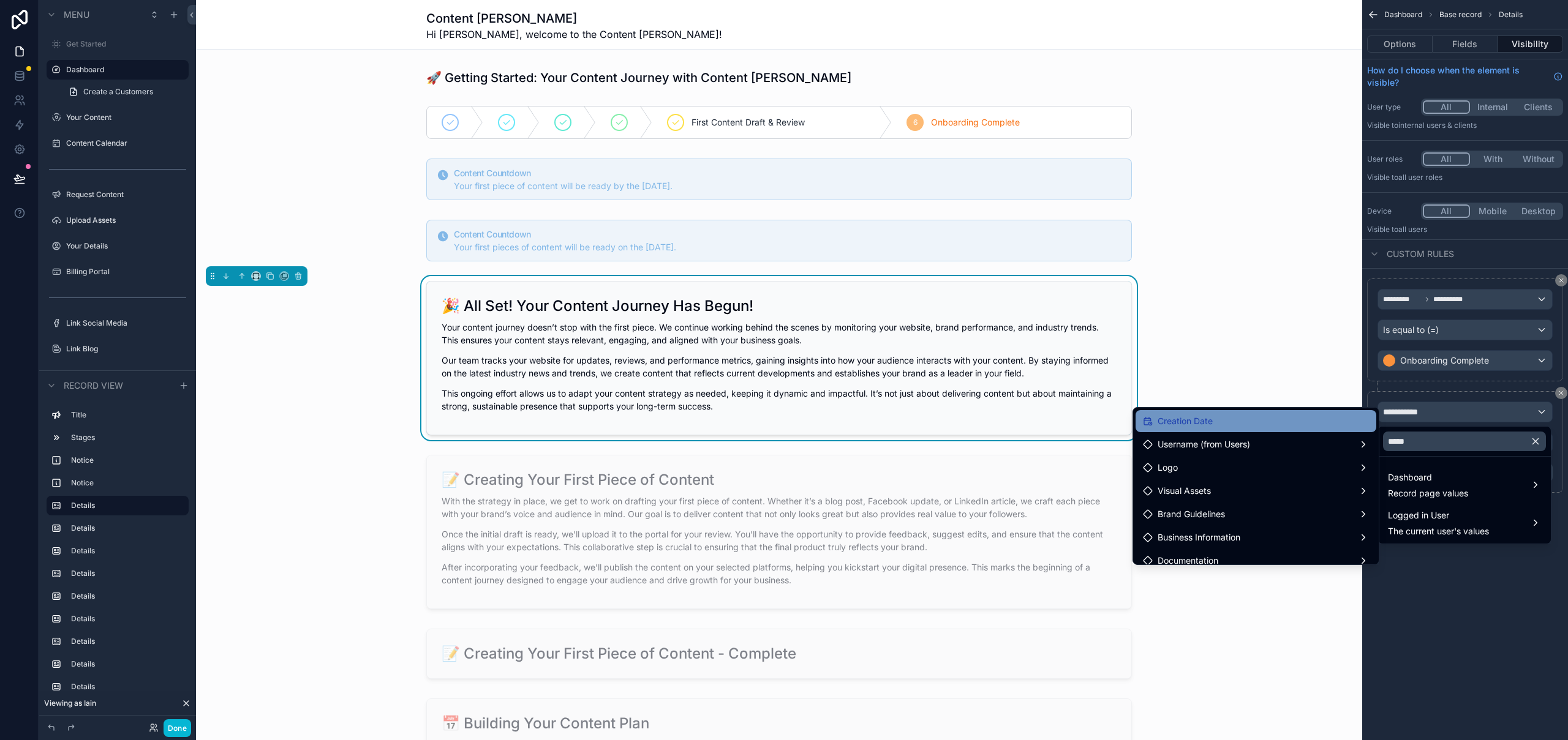
click at [1243, 418] on div "Creation Date" at bounding box center [1255, 421] width 226 height 15
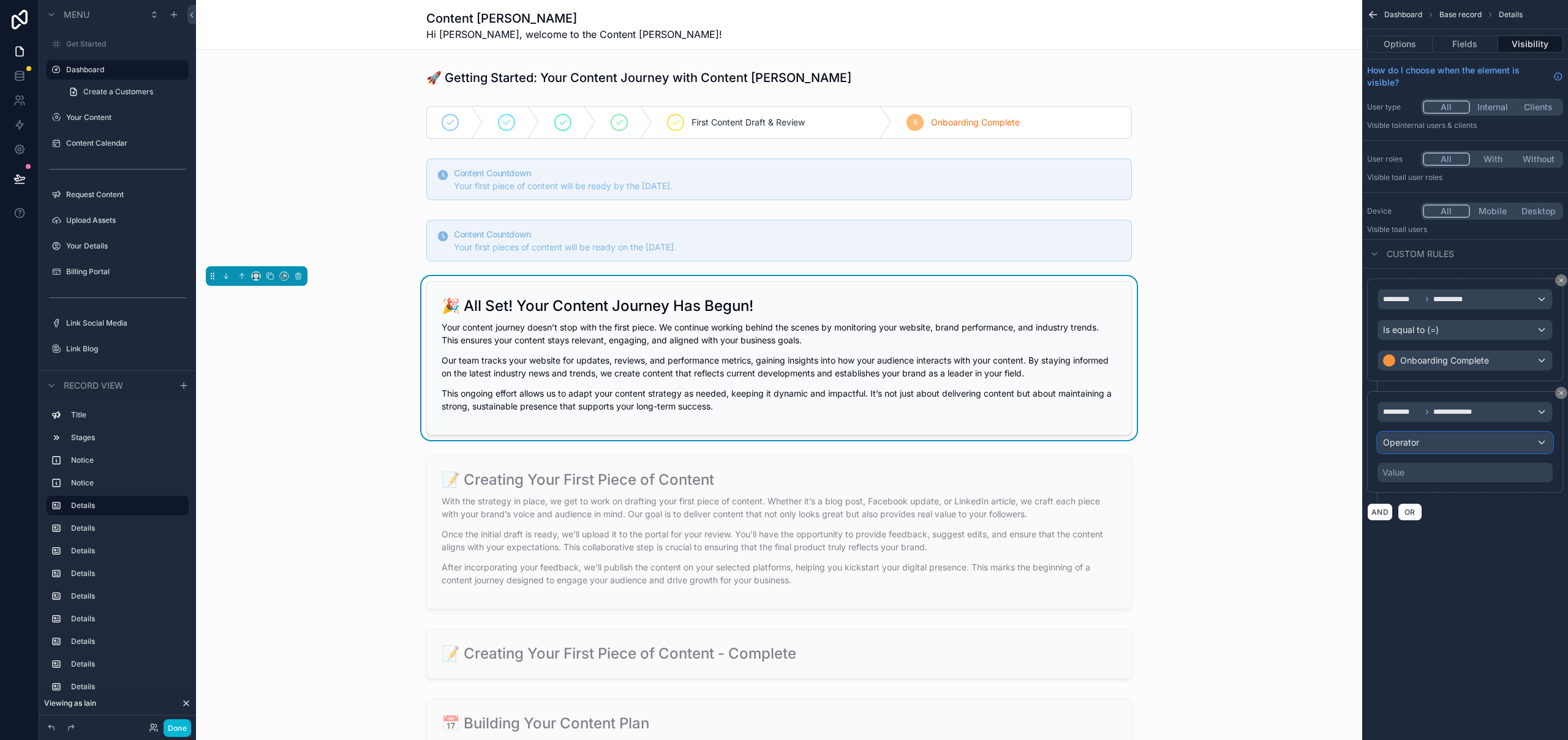
click at [1422, 449] on div "Operator" at bounding box center [1464, 443] width 174 height 20
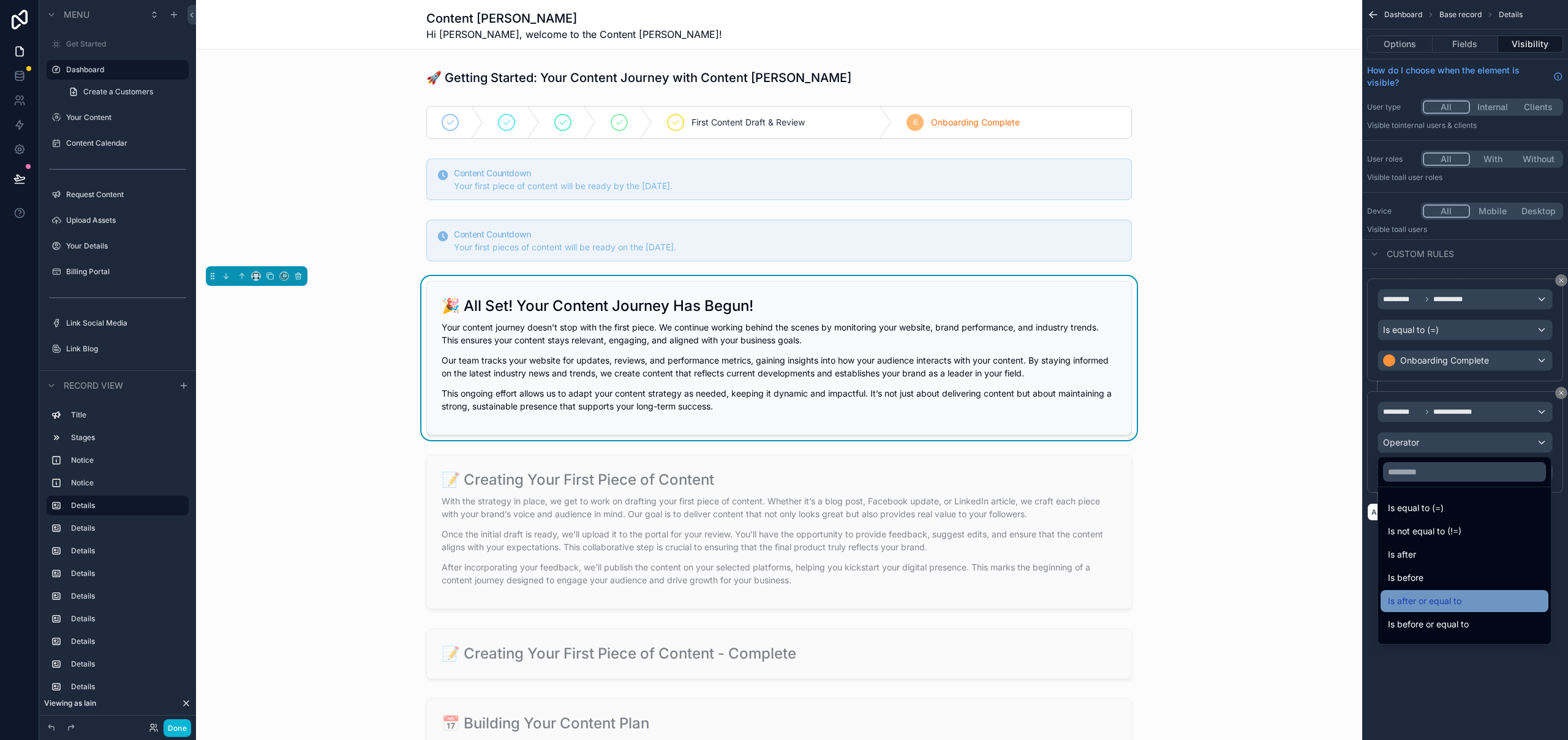
click at [1456, 602] on span "Is after or equal to" at bounding box center [1424, 601] width 74 height 15
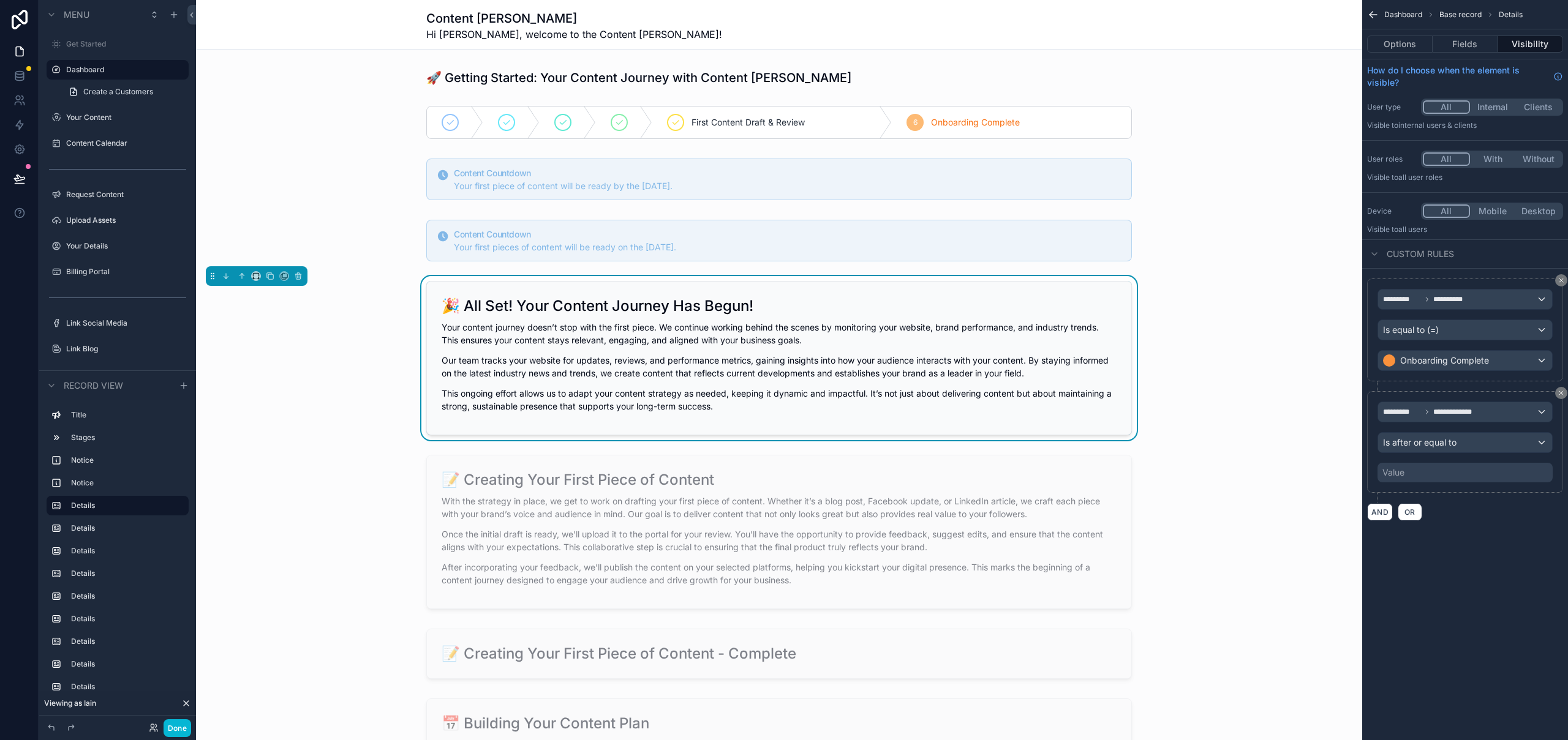
click at [1462, 480] on div "Value" at bounding box center [1465, 472] width 176 height 20
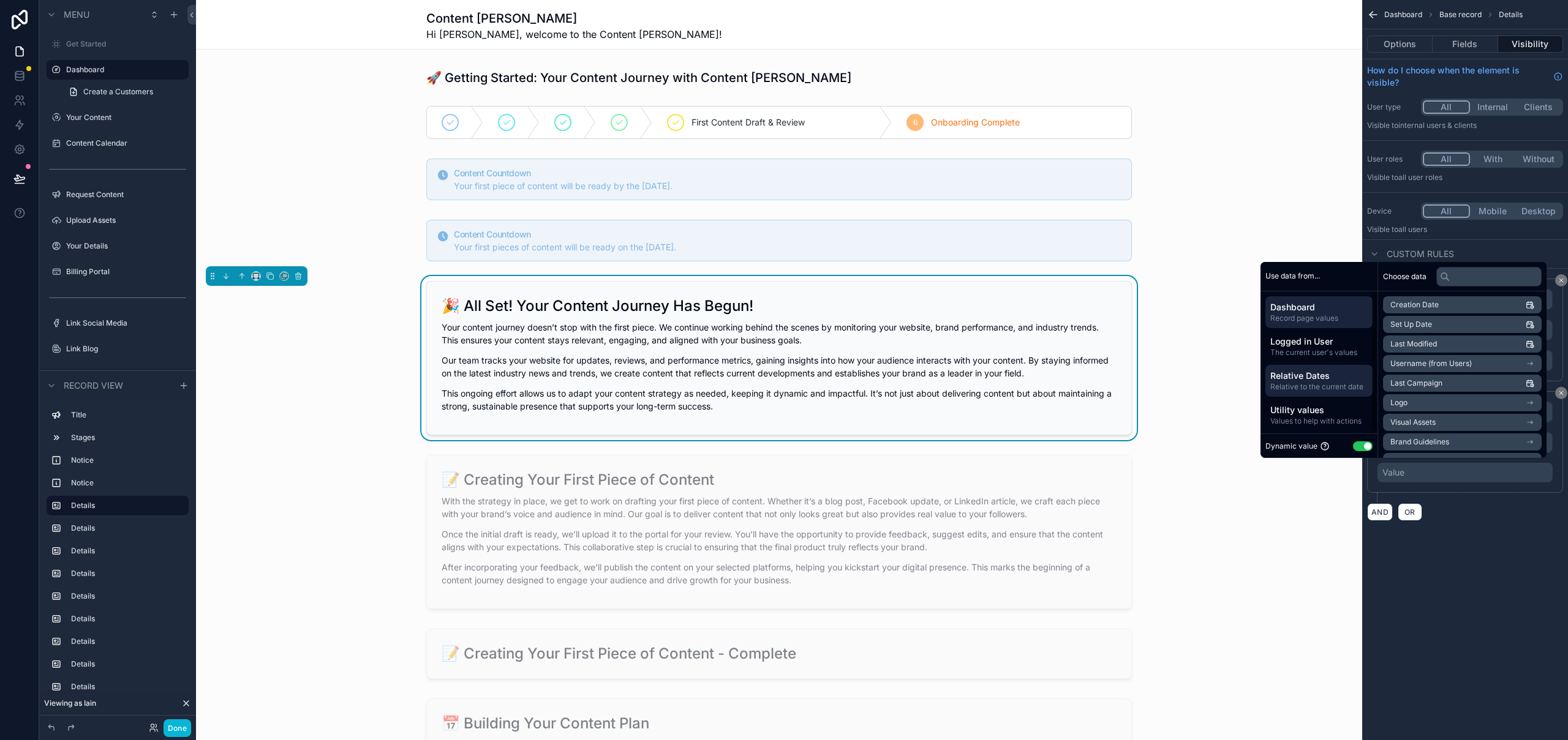
drag, startPoint x: 1321, startPoint y: 376, endPoint x: 1334, endPoint y: 372, distance: 13.6
click at [1321, 376] on span "Relative Dates" at bounding box center [1319, 376] width 98 height 12
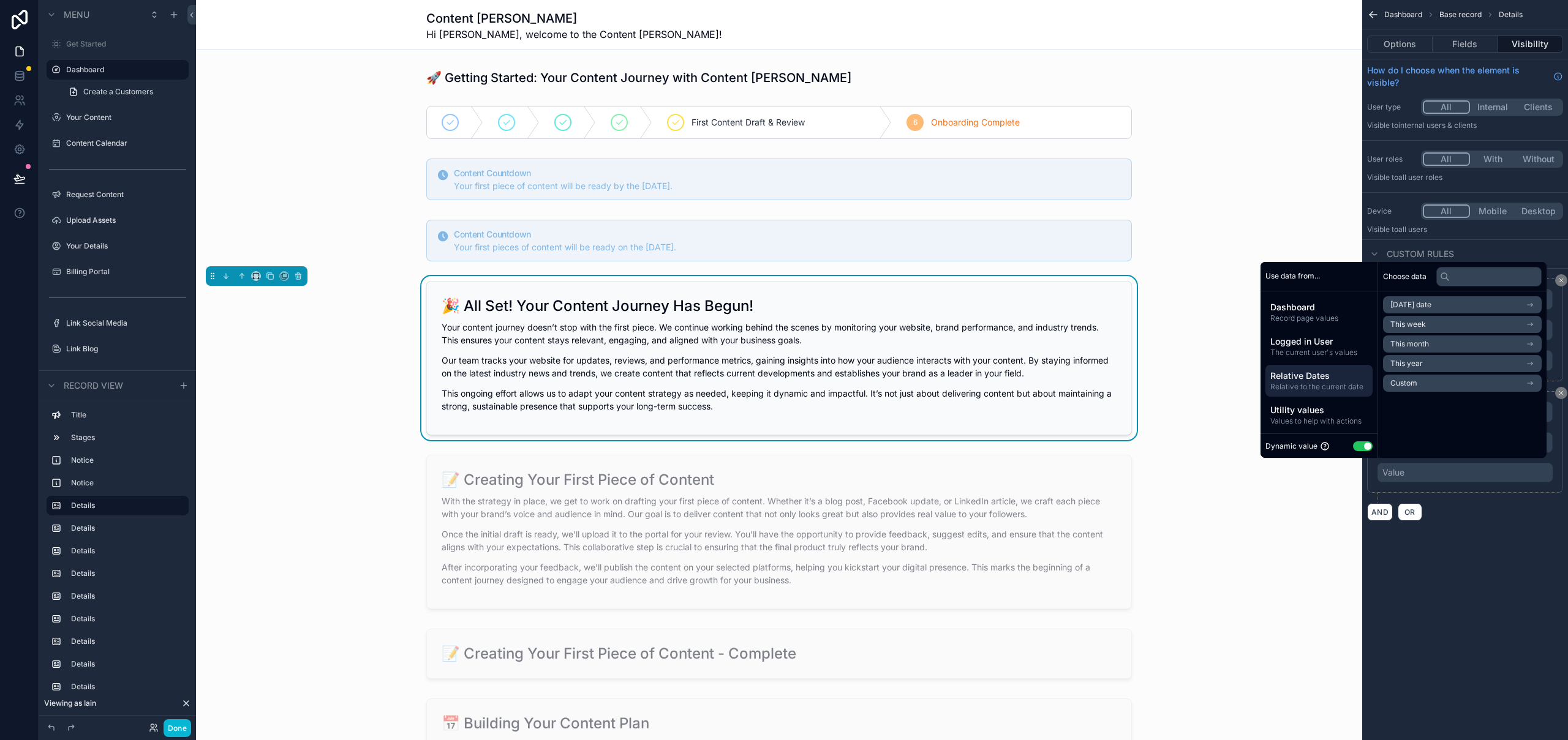
click at [1412, 386] on li "Custom" at bounding box center [1462, 383] width 158 height 17
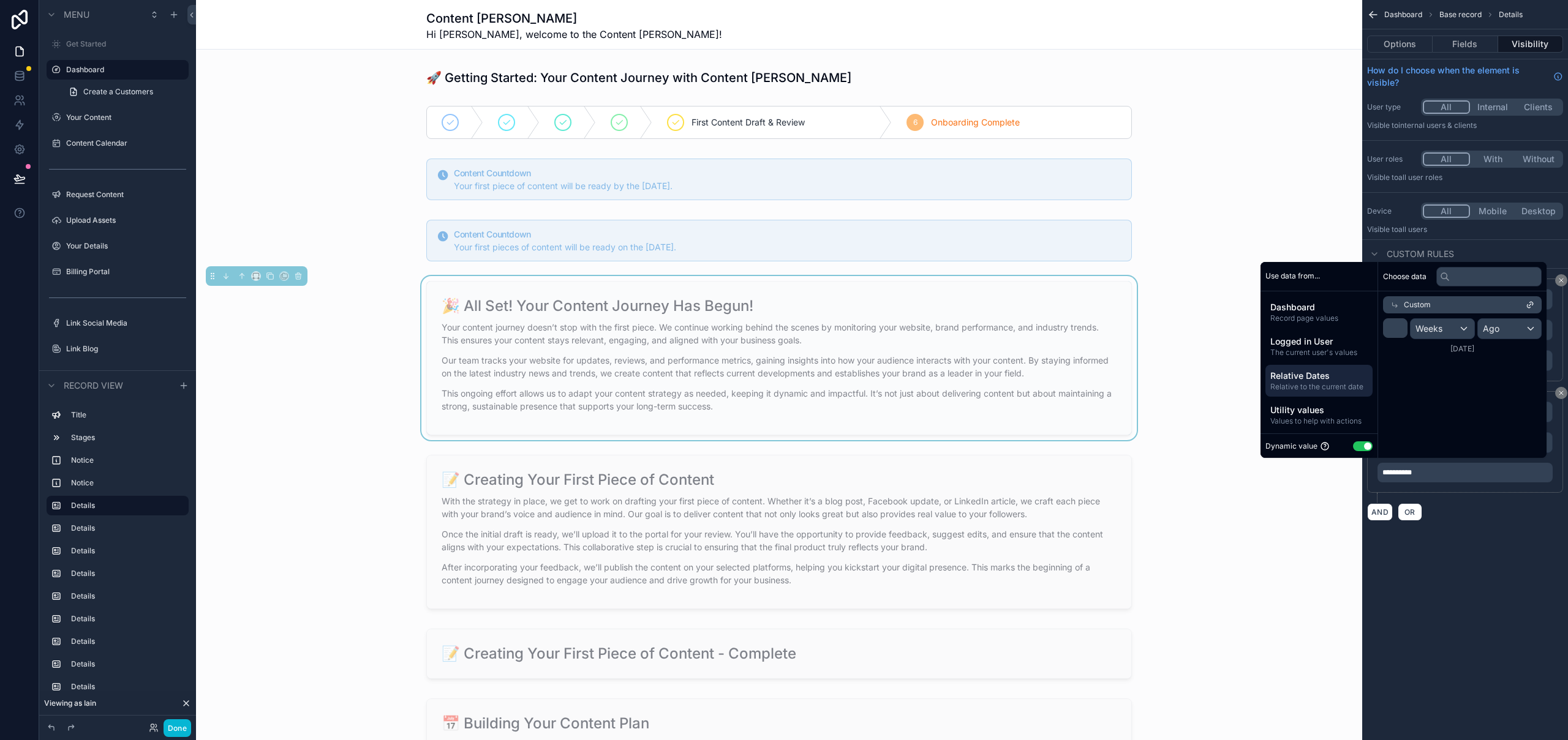
click at [1532, 547] on div "**********" at bounding box center [1465, 275] width 206 height 551
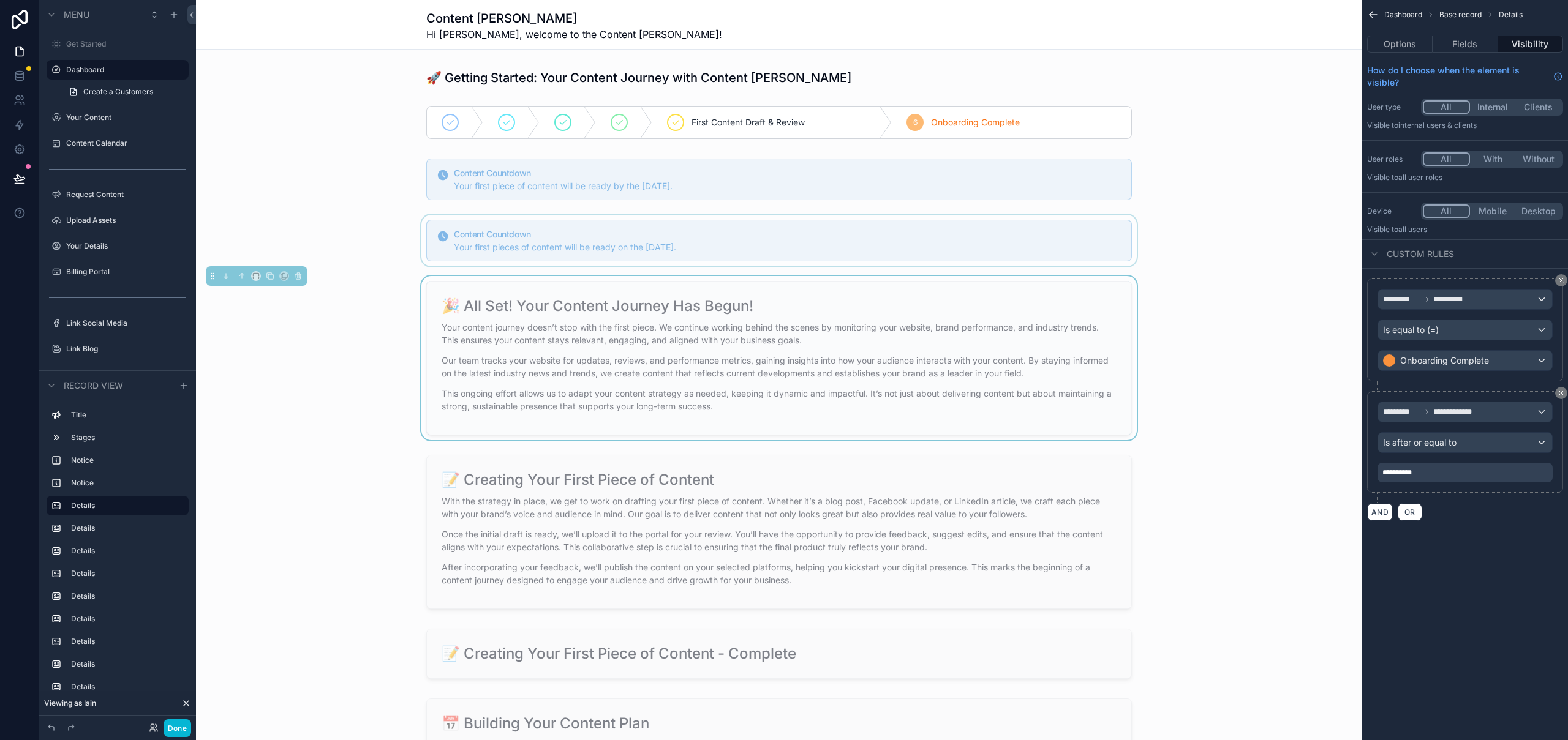
click at [792, 227] on div "scrollable content" at bounding box center [779, 240] width 1166 height 51
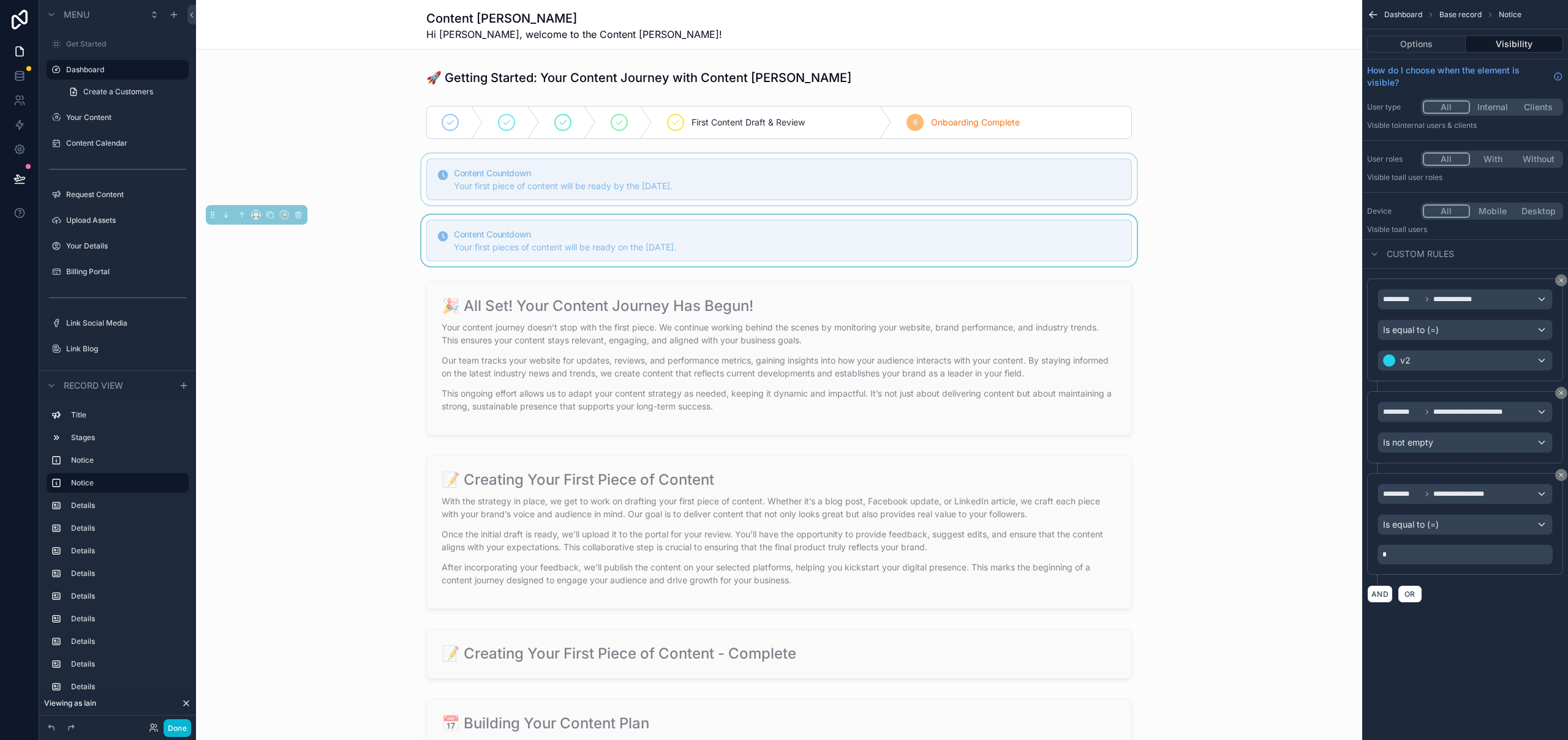
click at [886, 179] on div "scrollable content" at bounding box center [779, 179] width 1166 height 51
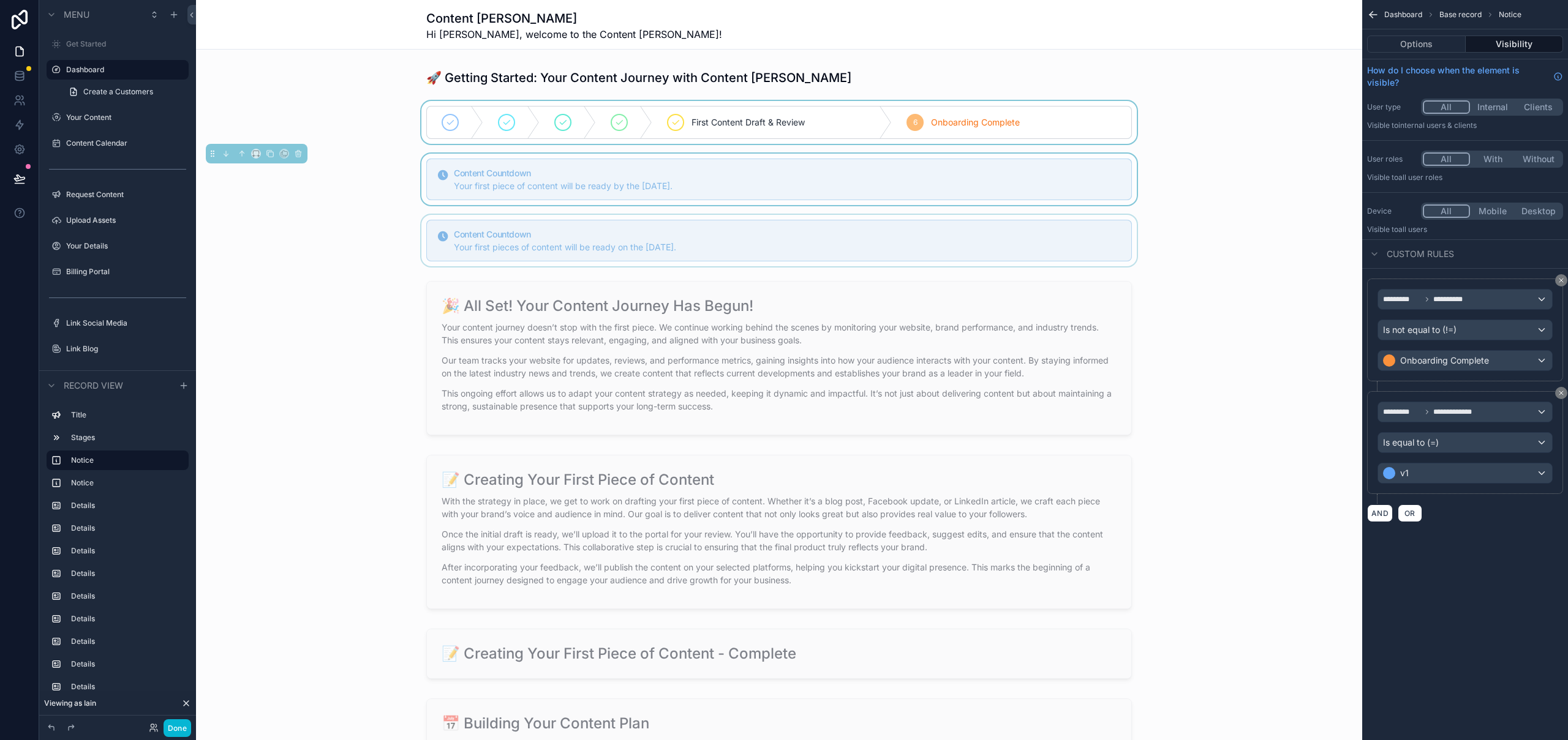
click at [1122, 125] on div "scrollable content" at bounding box center [779, 123] width 1166 height 43
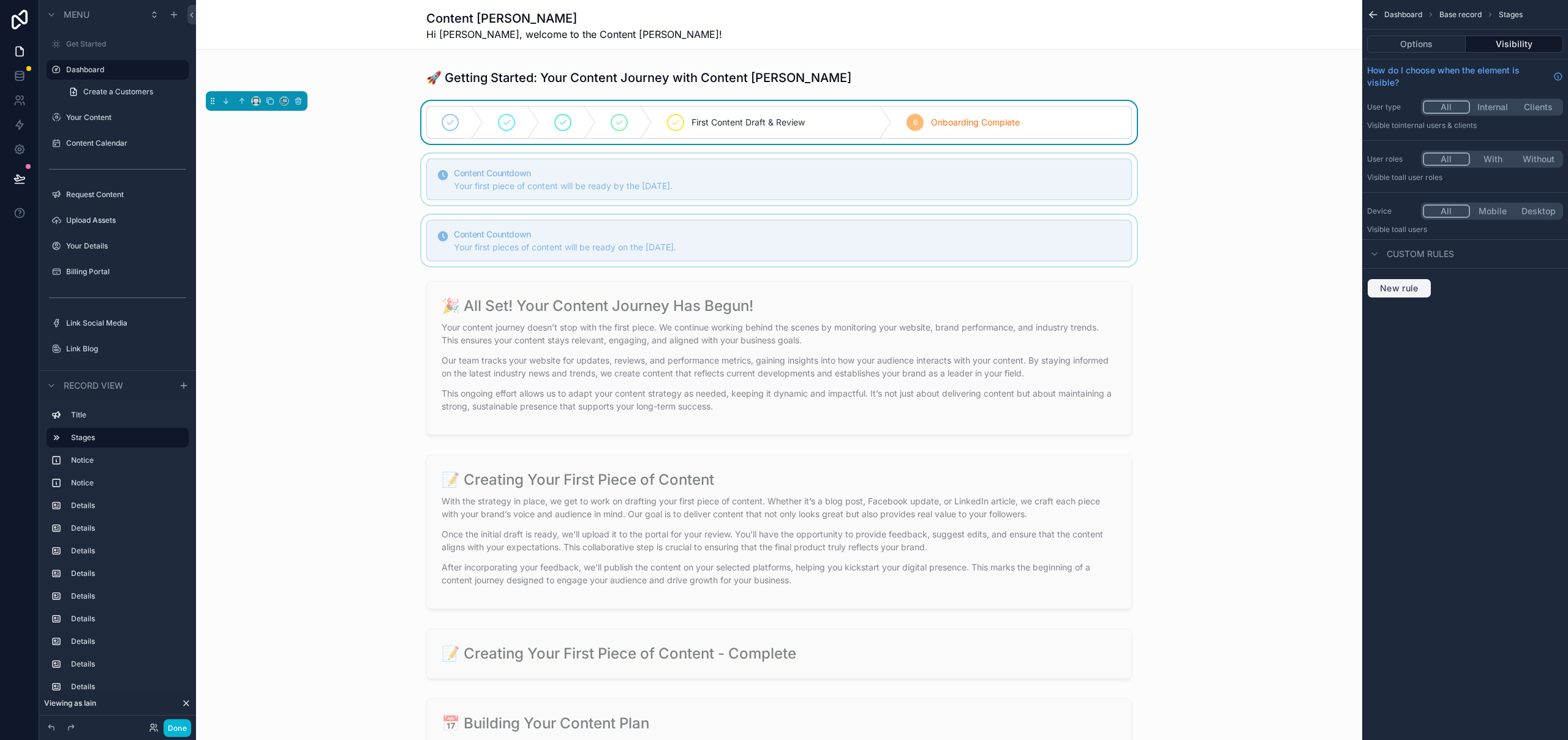
click at [1410, 296] on button "New rule" at bounding box center [1399, 288] width 64 height 20
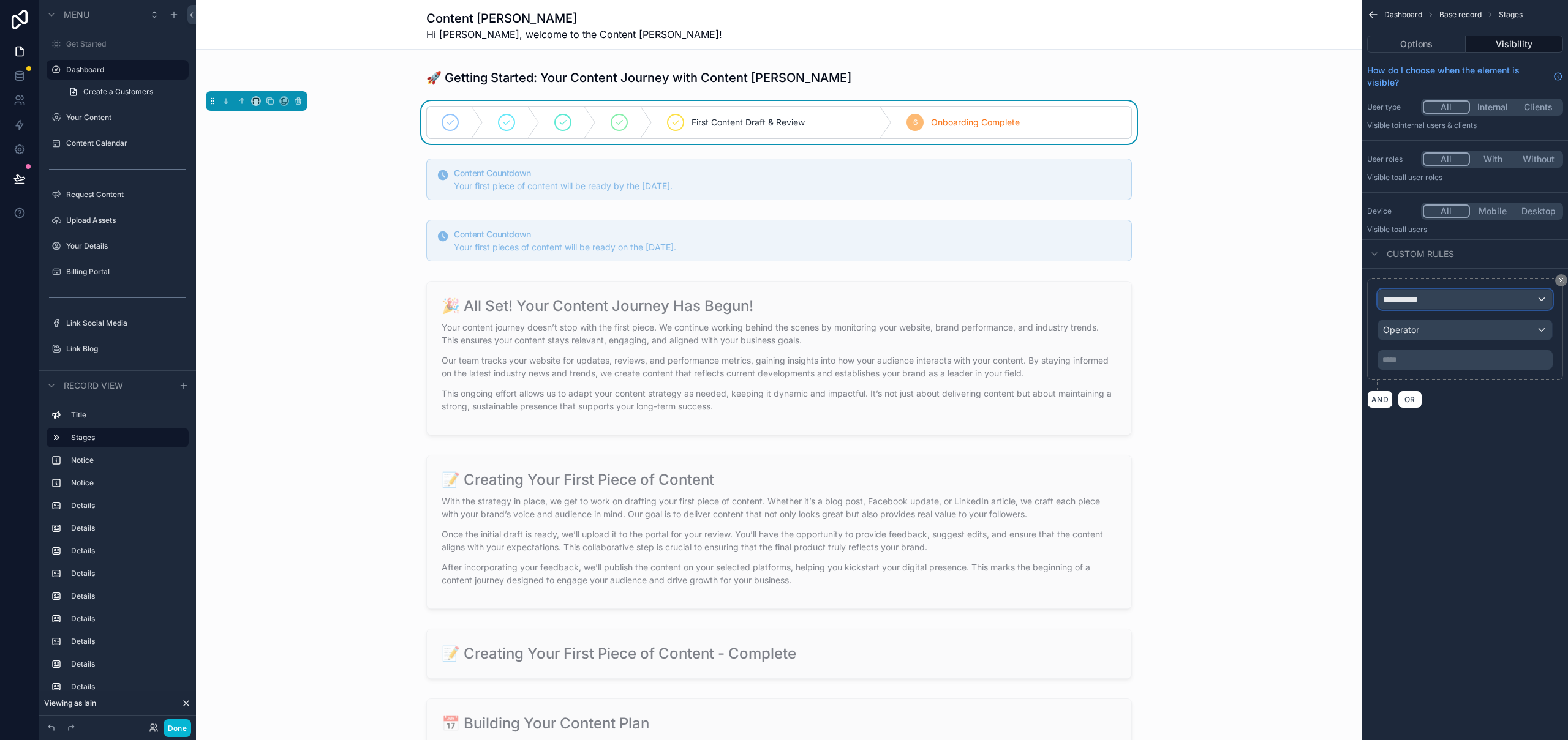
click at [1443, 303] on div "**********" at bounding box center [1464, 299] width 174 height 20
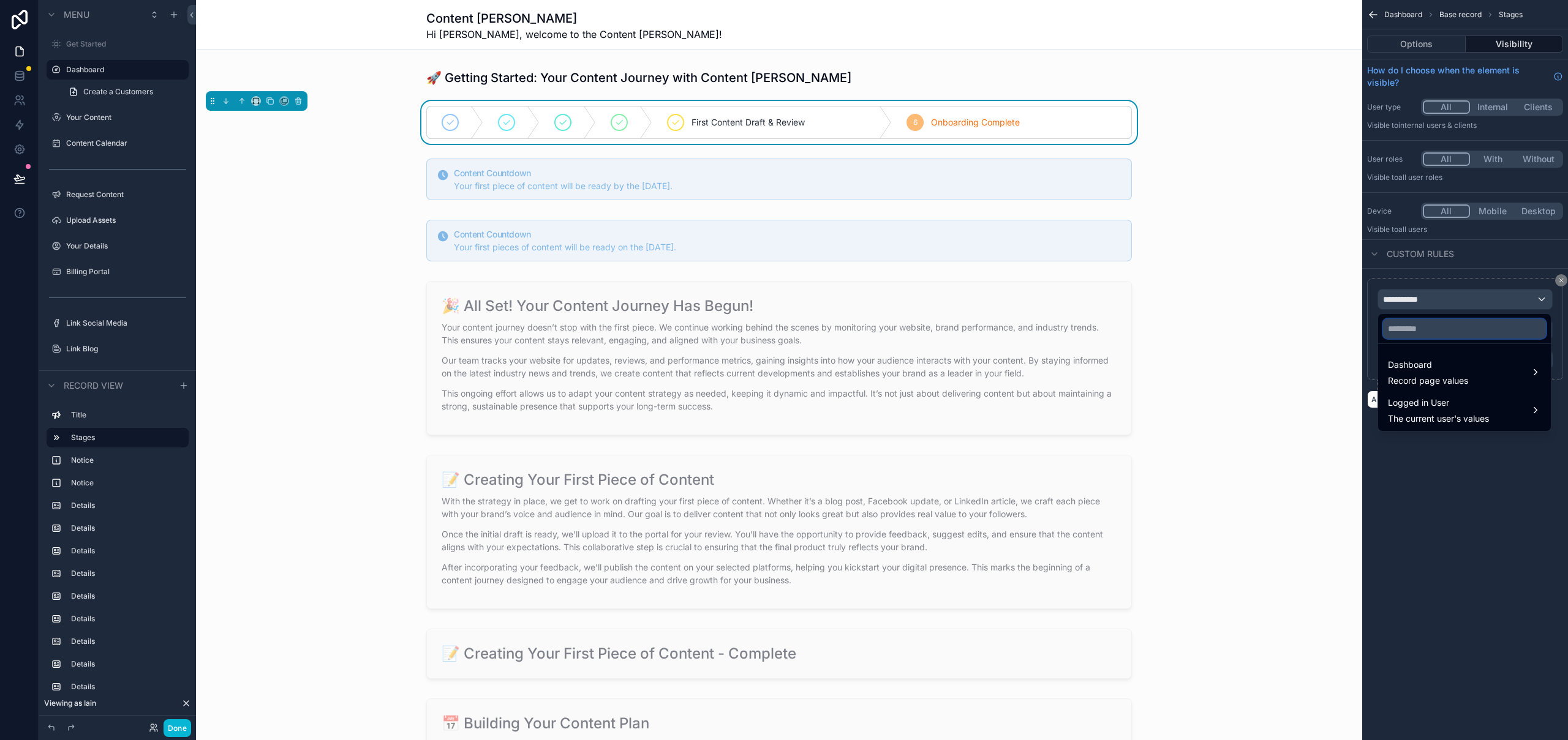
click at [1433, 335] on input "text" at bounding box center [1464, 329] width 163 height 20
type input "**********"
click at [1433, 380] on span "Record page values" at bounding box center [1428, 380] width 80 height 12
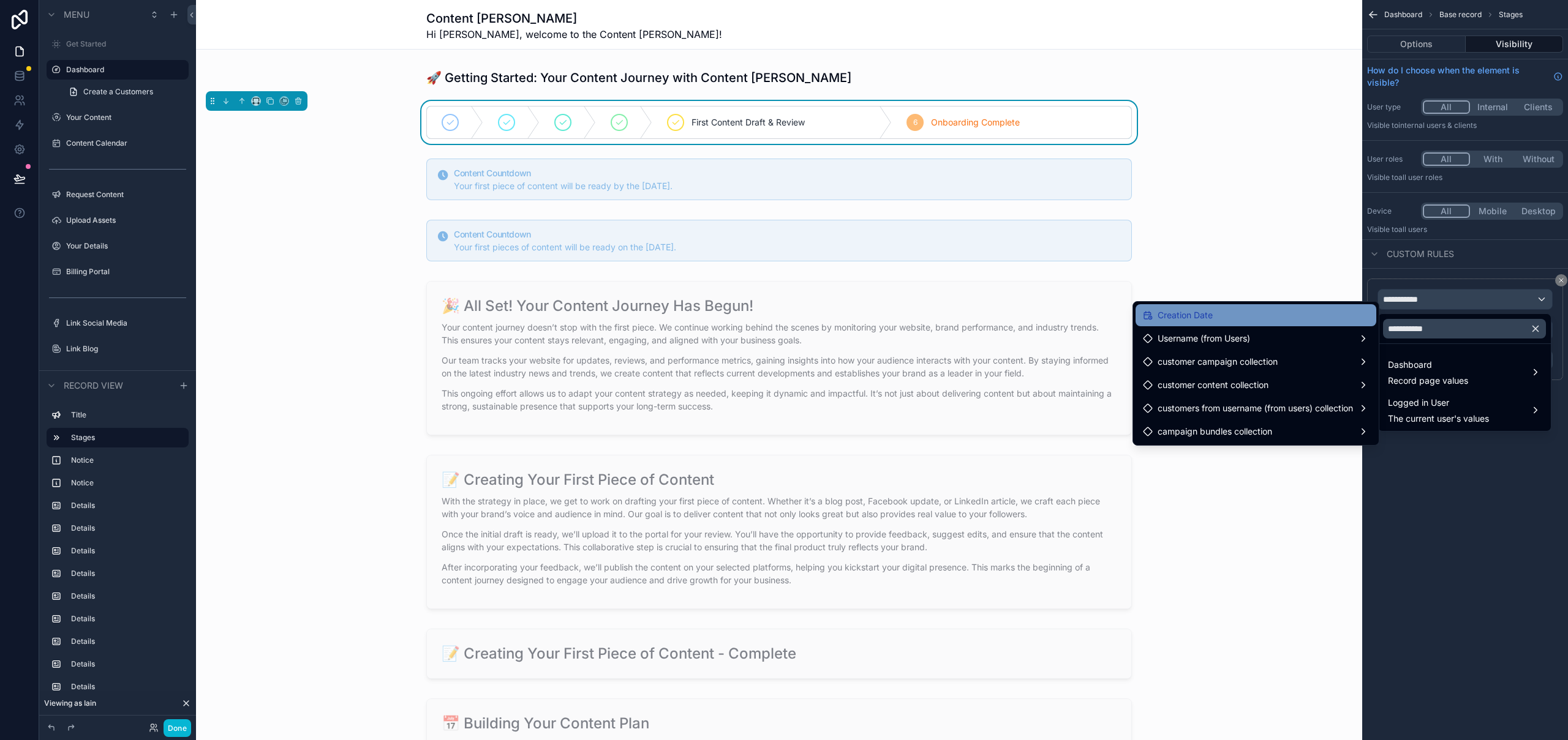
click at [1271, 314] on div "Creation Date" at bounding box center [1255, 315] width 226 height 15
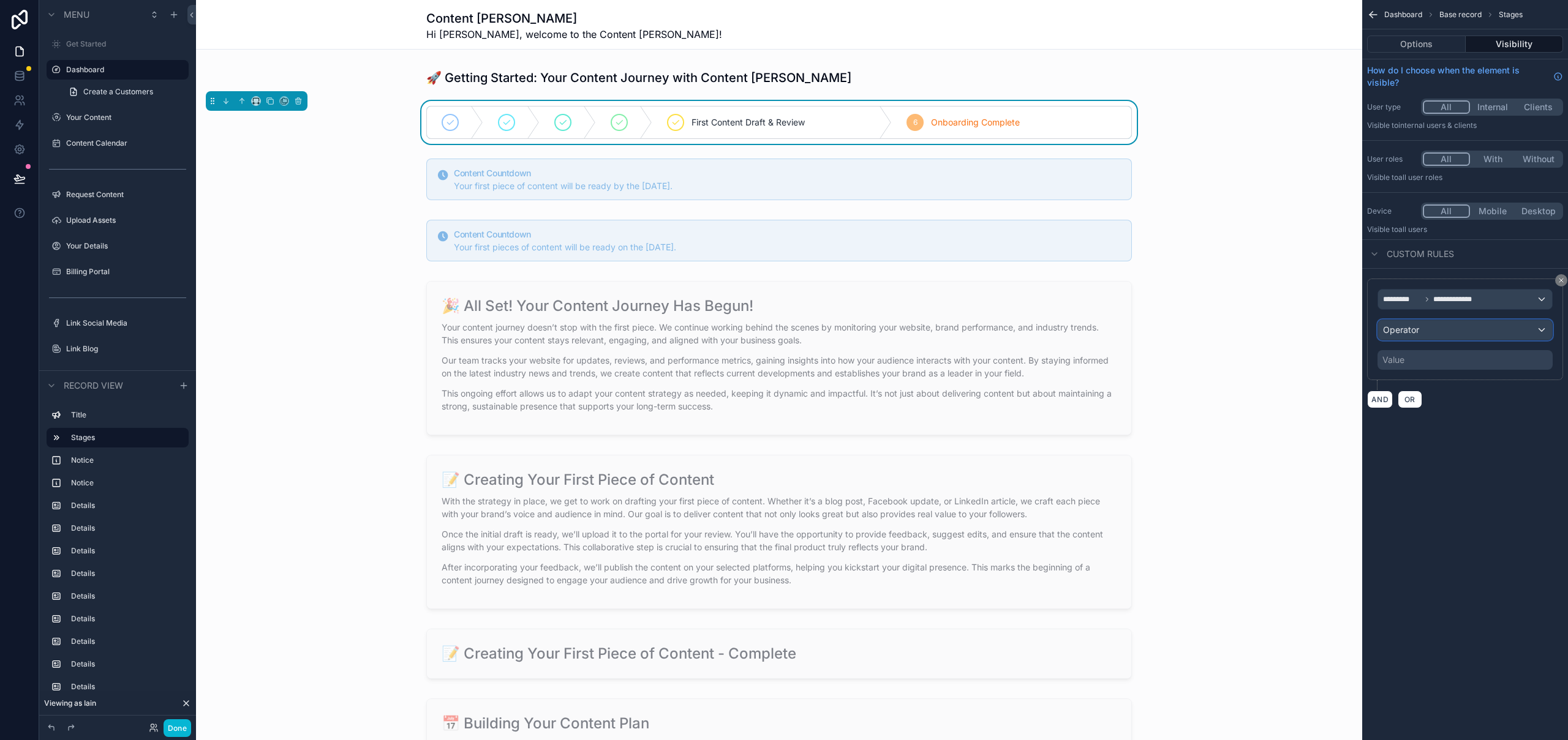
click at [1437, 330] on div "Operator" at bounding box center [1464, 329] width 174 height 20
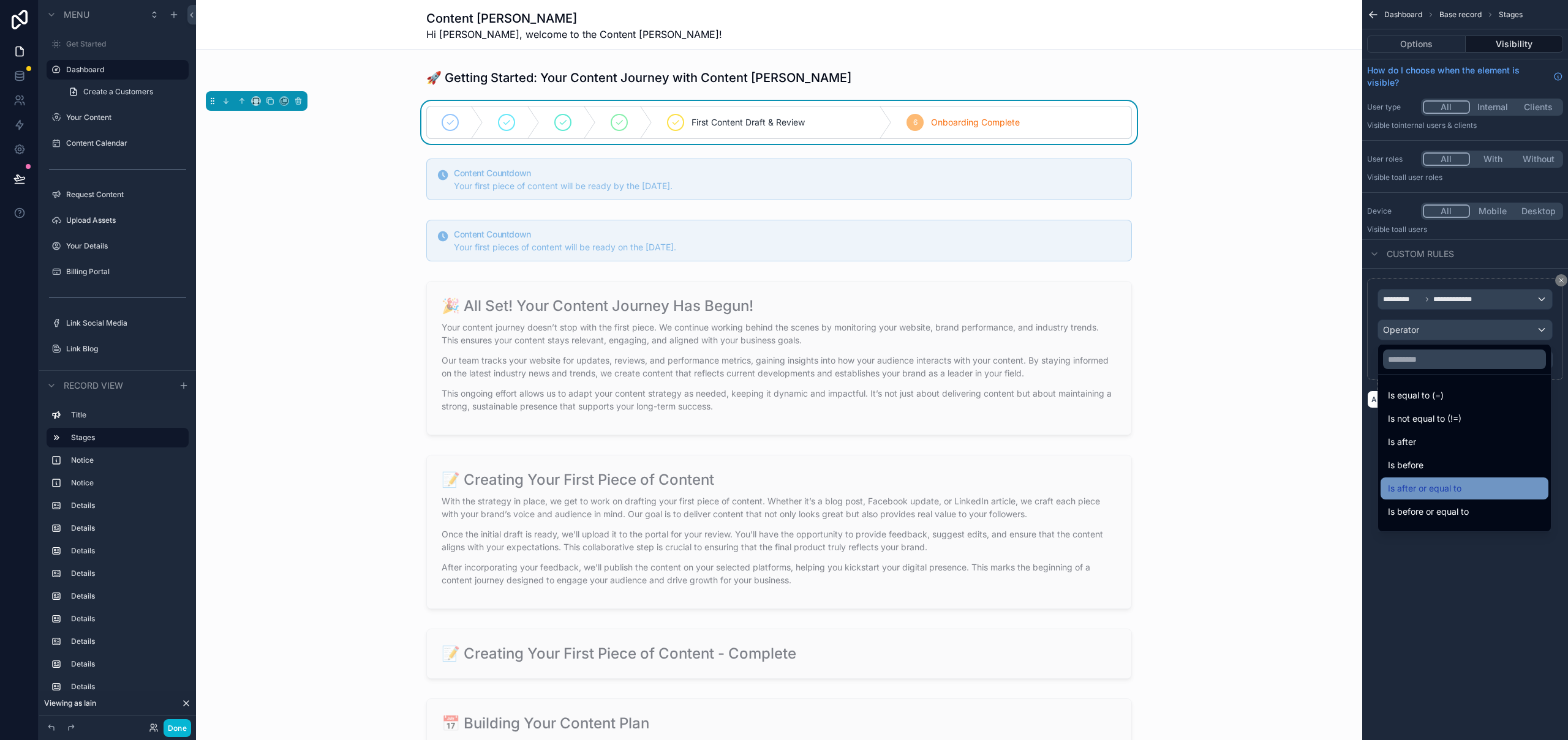
click at [1466, 480] on div "Is after or equal to" at bounding box center [1464, 488] width 168 height 22
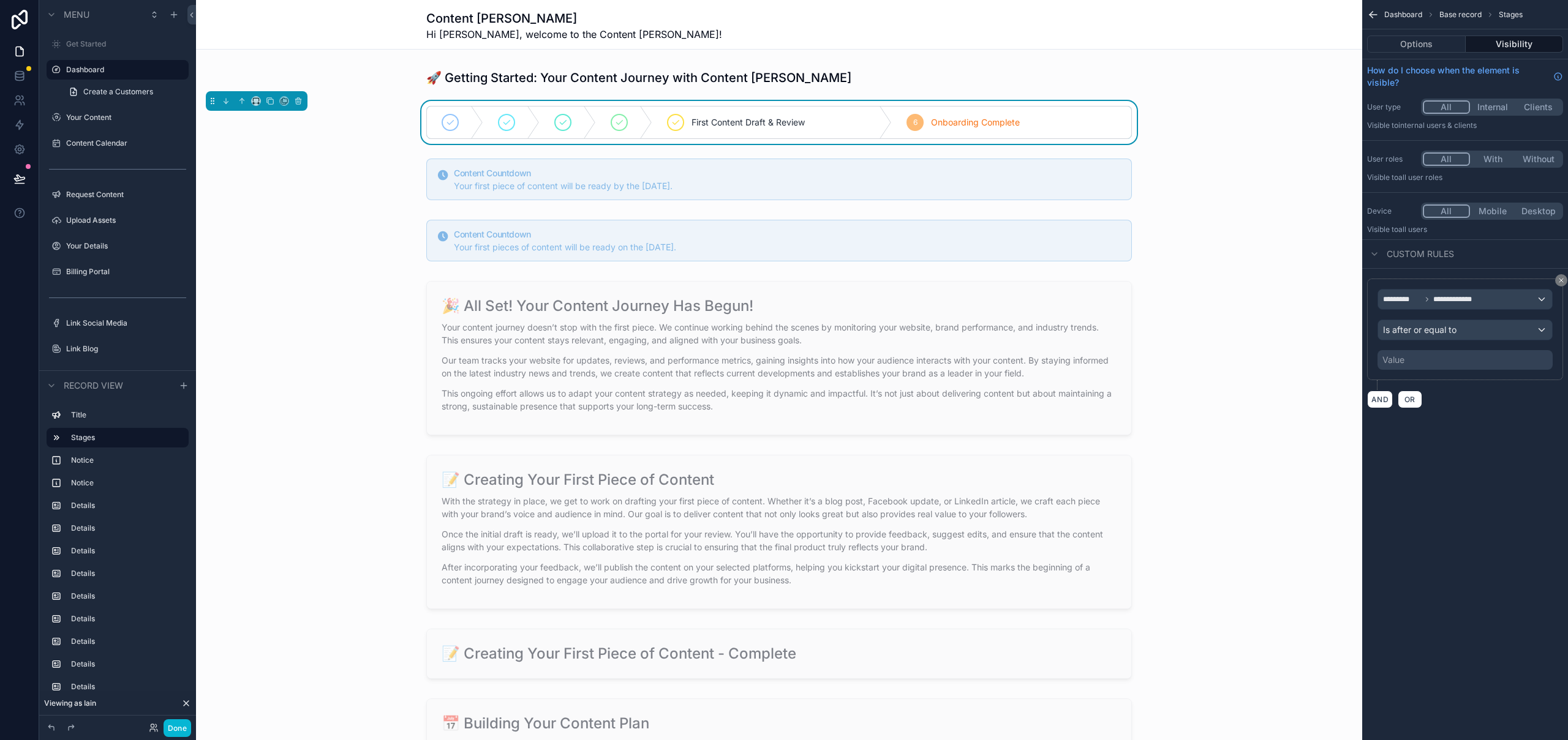
click at [1457, 362] on div "Value" at bounding box center [1465, 360] width 176 height 20
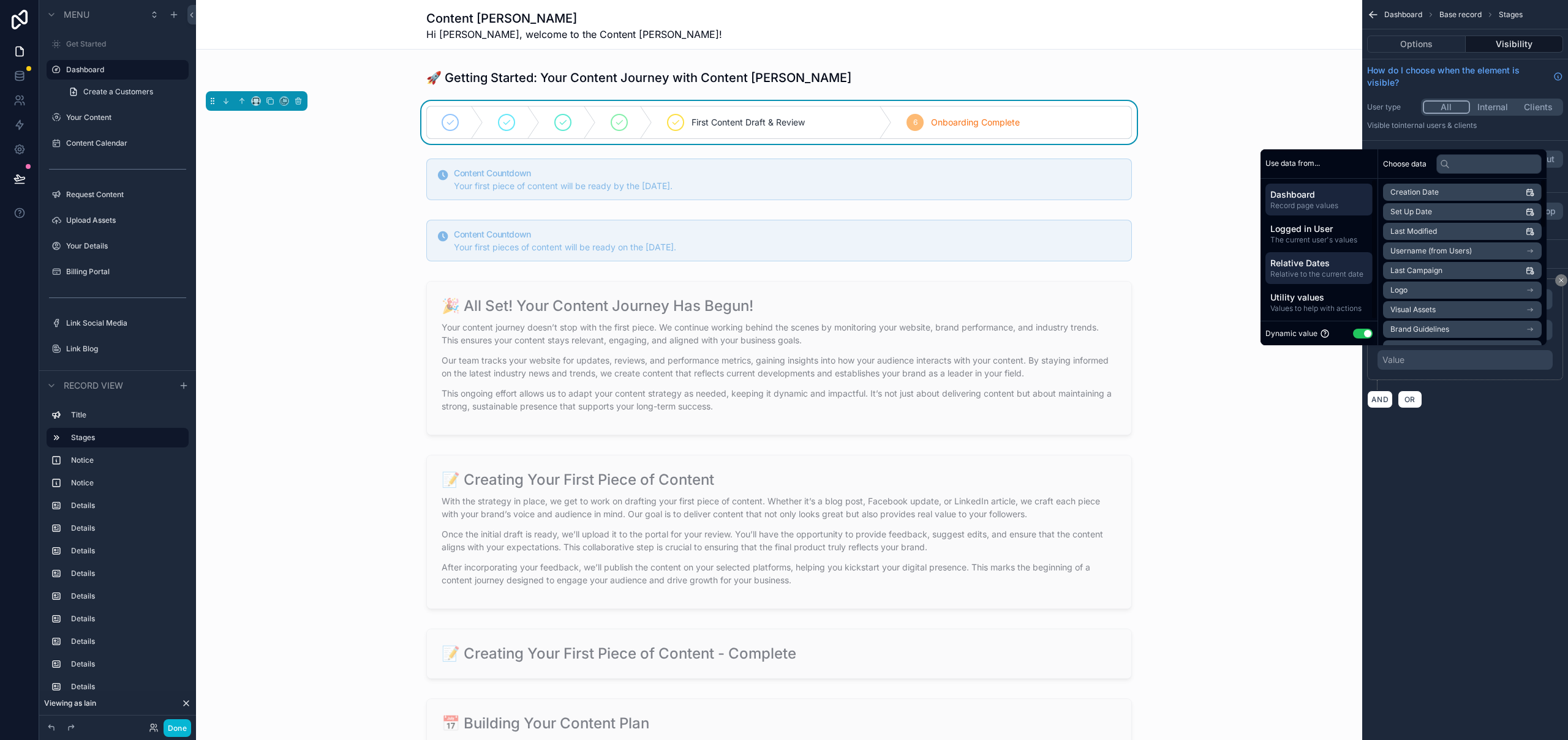
click at [1332, 266] on span "Relative Dates" at bounding box center [1319, 263] width 98 height 12
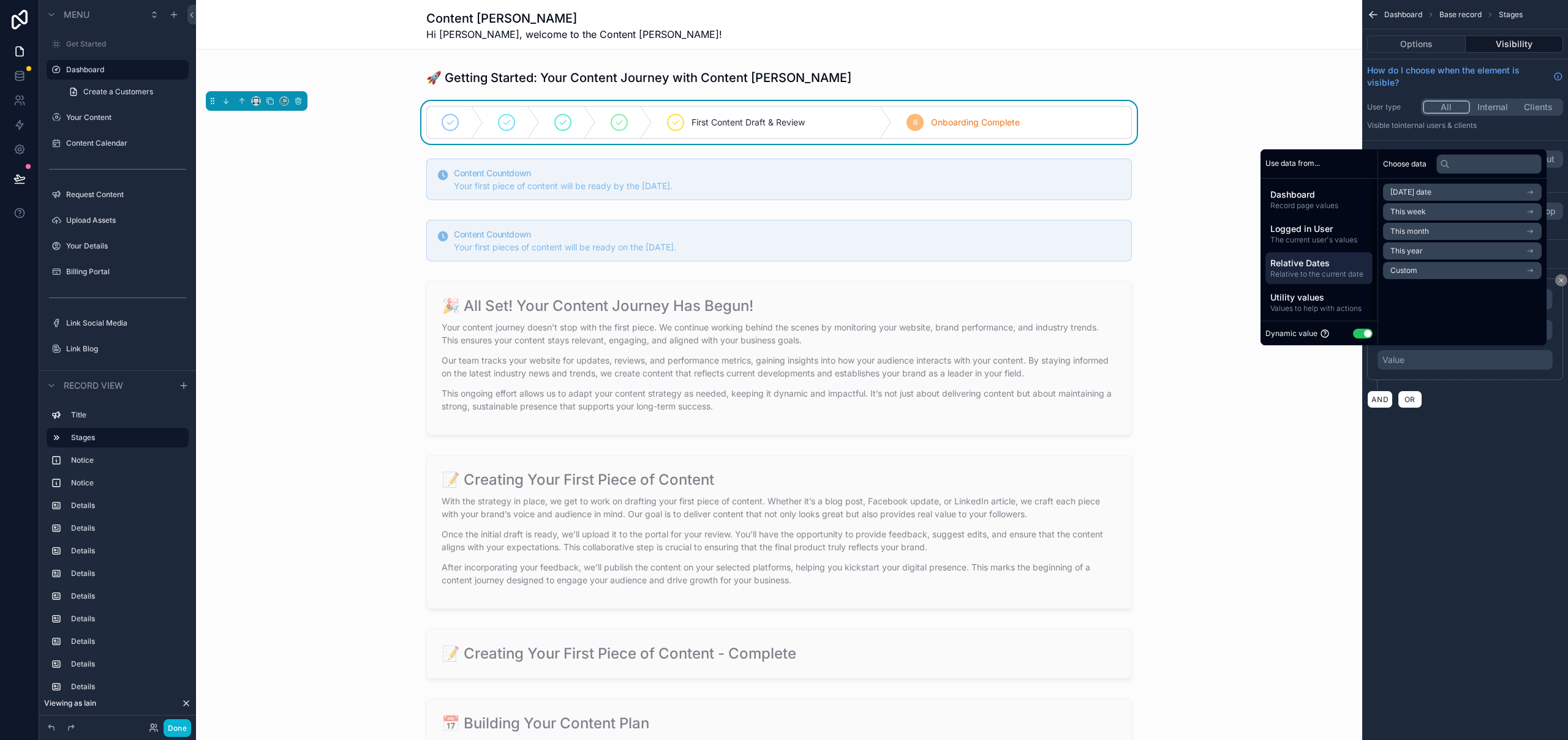
click at [1450, 276] on li "Custom" at bounding box center [1462, 271] width 158 height 17
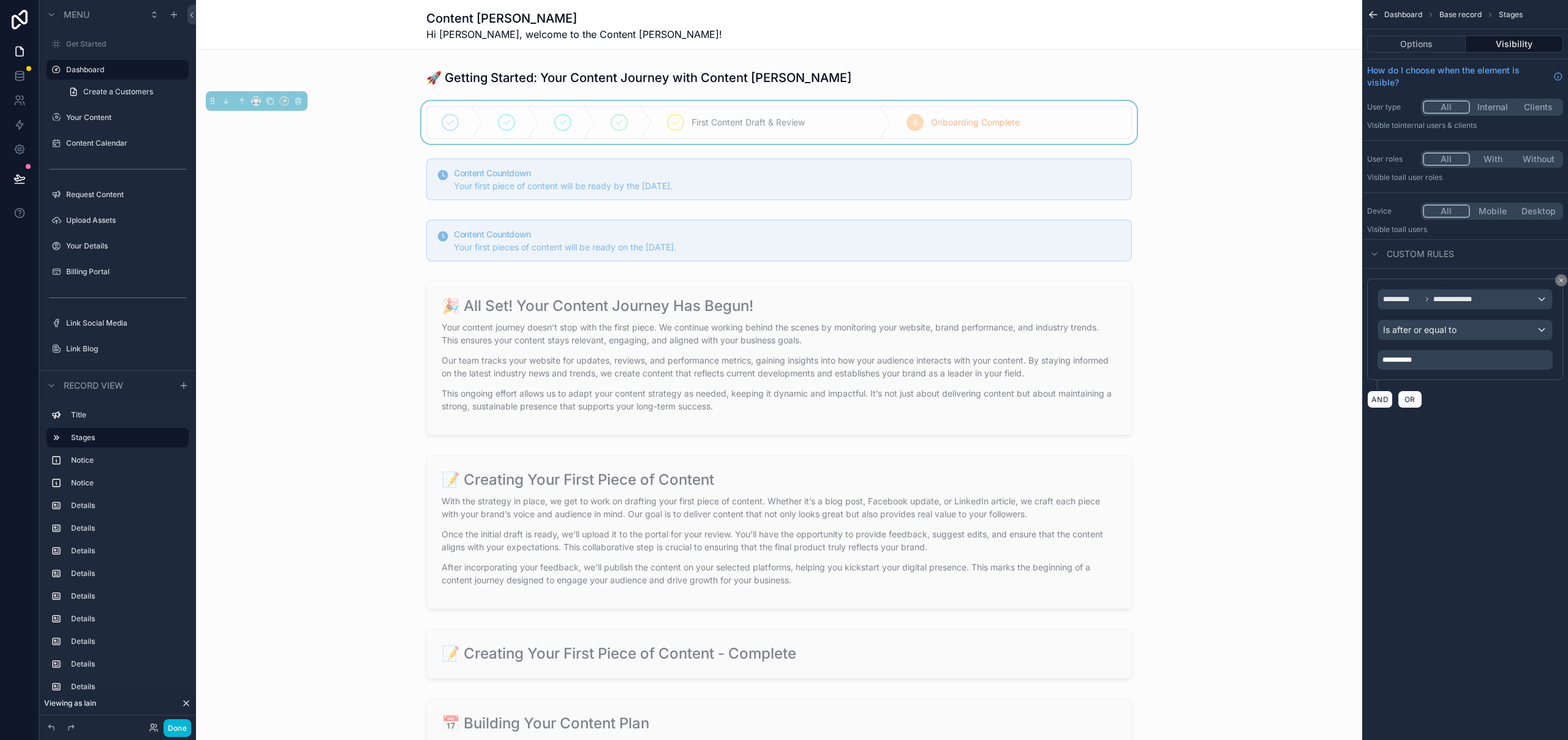
click at [1516, 507] on div "**********" at bounding box center [1465, 370] width 206 height 740
click at [851, 85] on div "scrollable content" at bounding box center [779, 77] width 1166 height 27
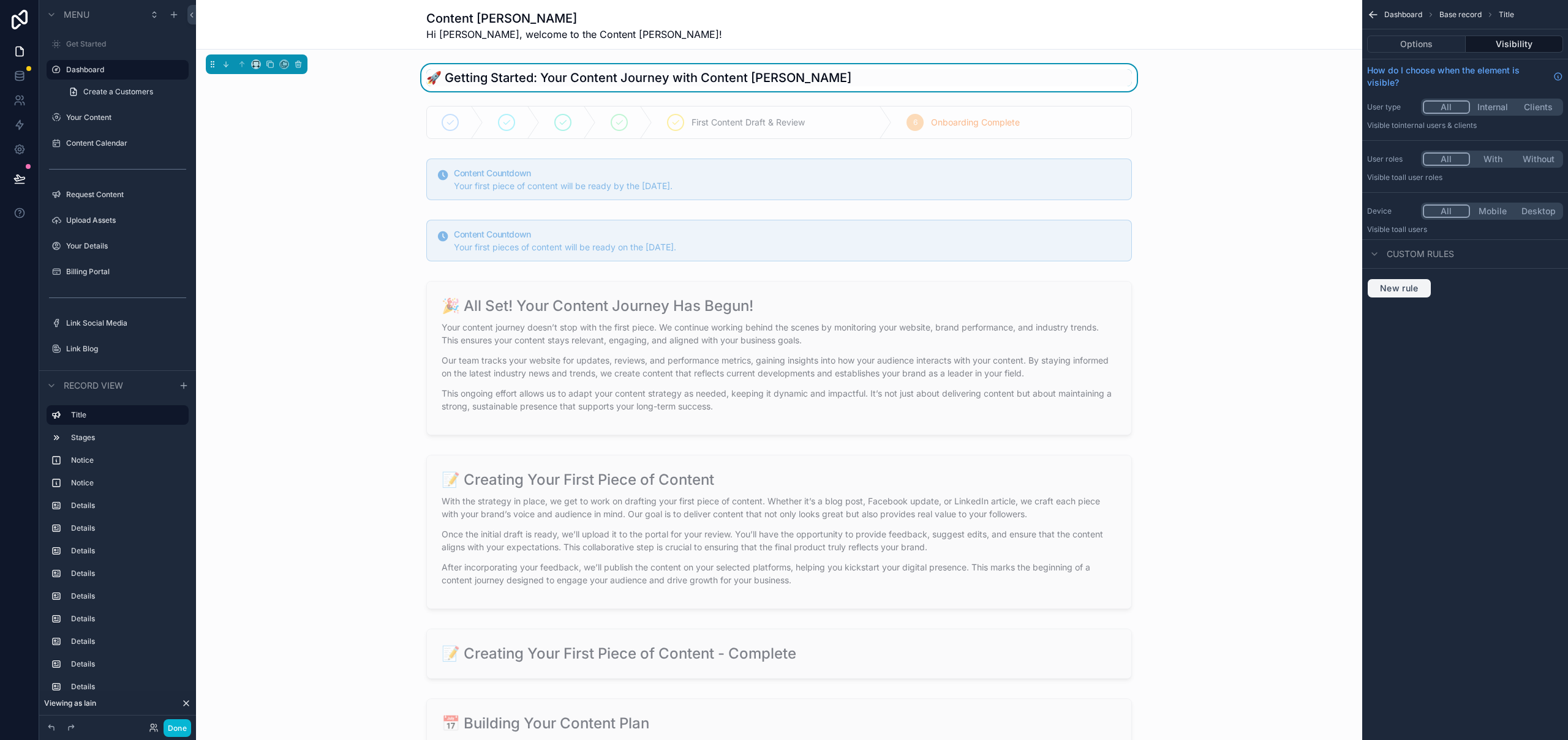
click at [1409, 289] on span "New rule" at bounding box center [1399, 288] width 48 height 11
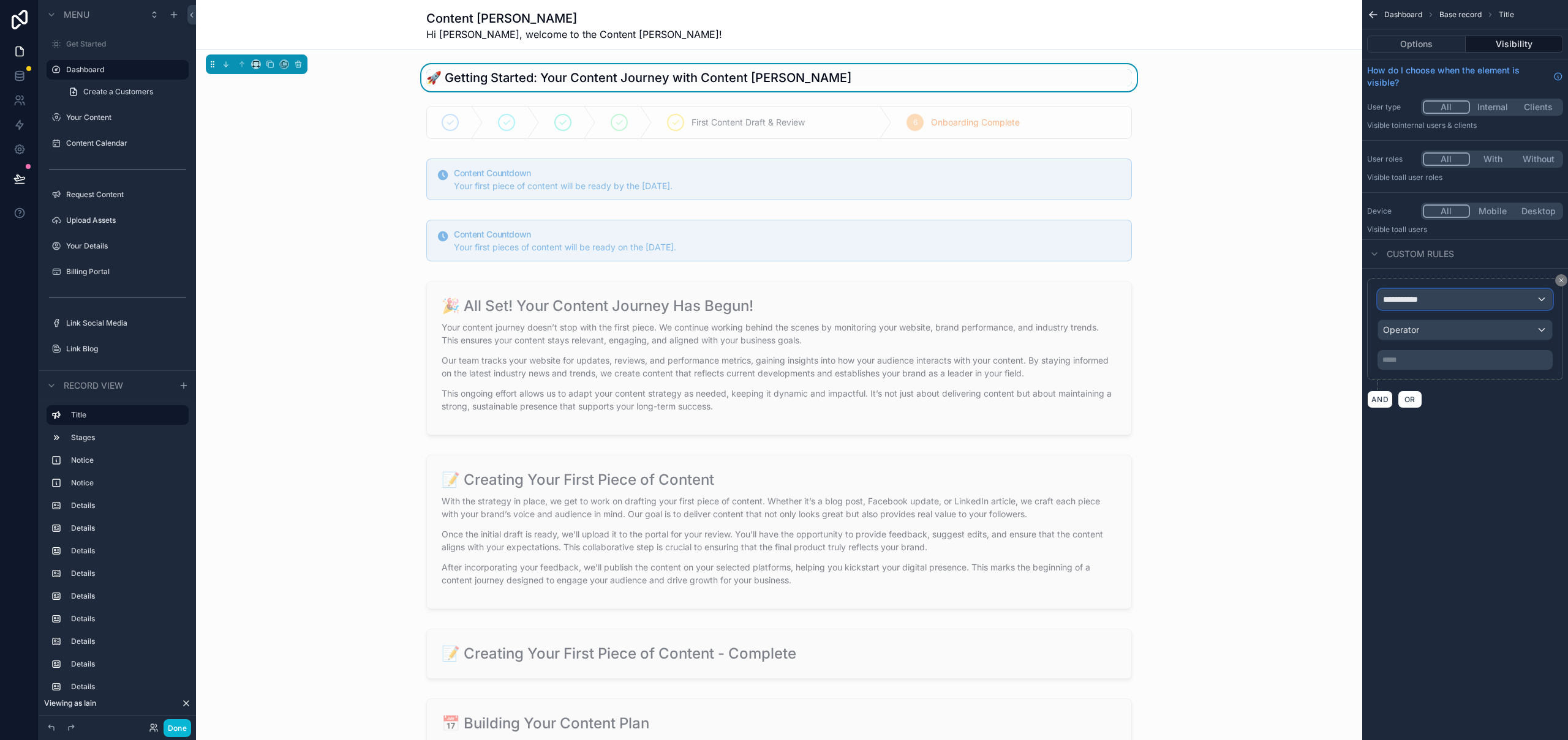
click at [1430, 297] on div "**********" at bounding box center [1464, 299] width 174 height 20
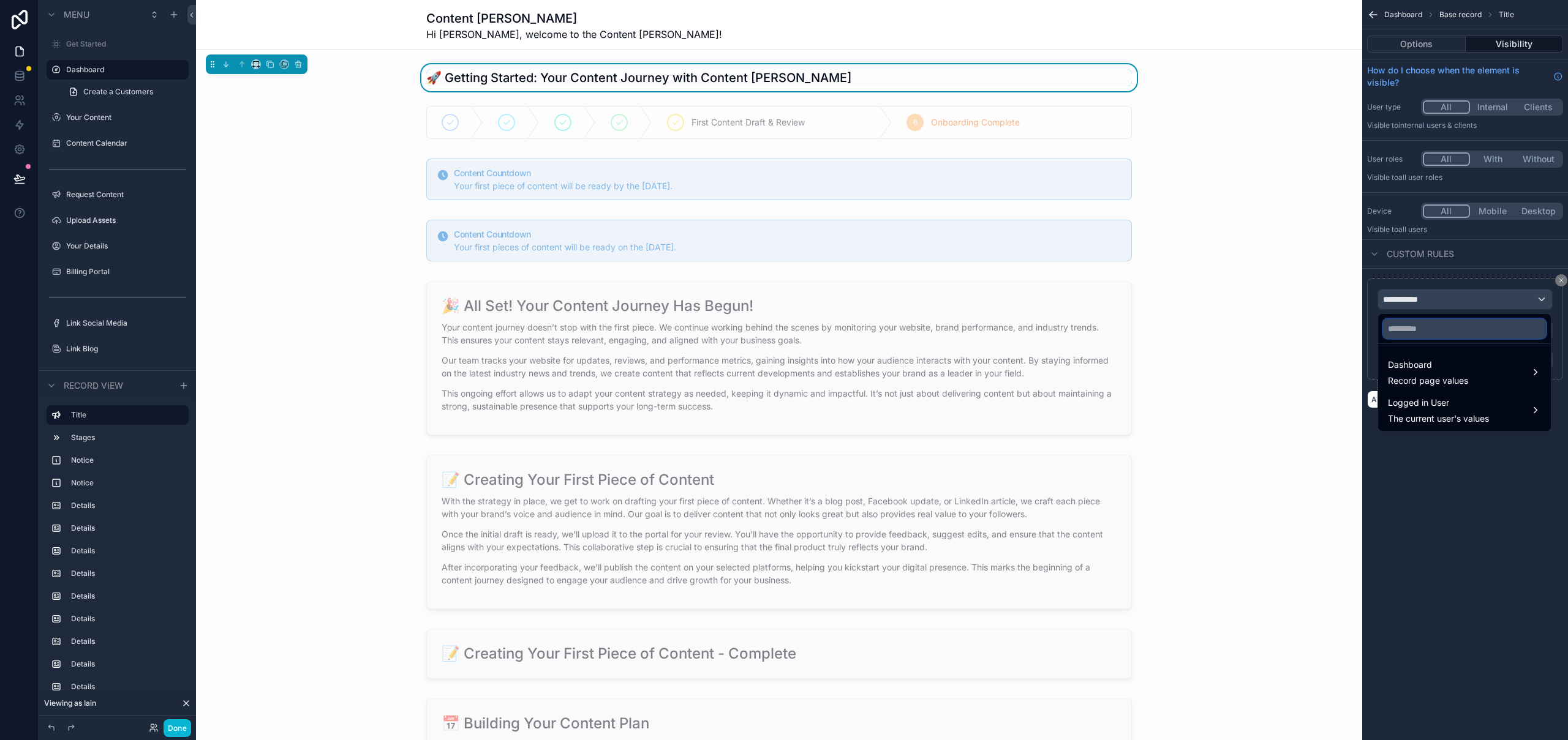
click at [1433, 333] on input "text" at bounding box center [1464, 329] width 163 height 20
type input "********"
click at [1449, 377] on span "Record page values" at bounding box center [1428, 380] width 80 height 12
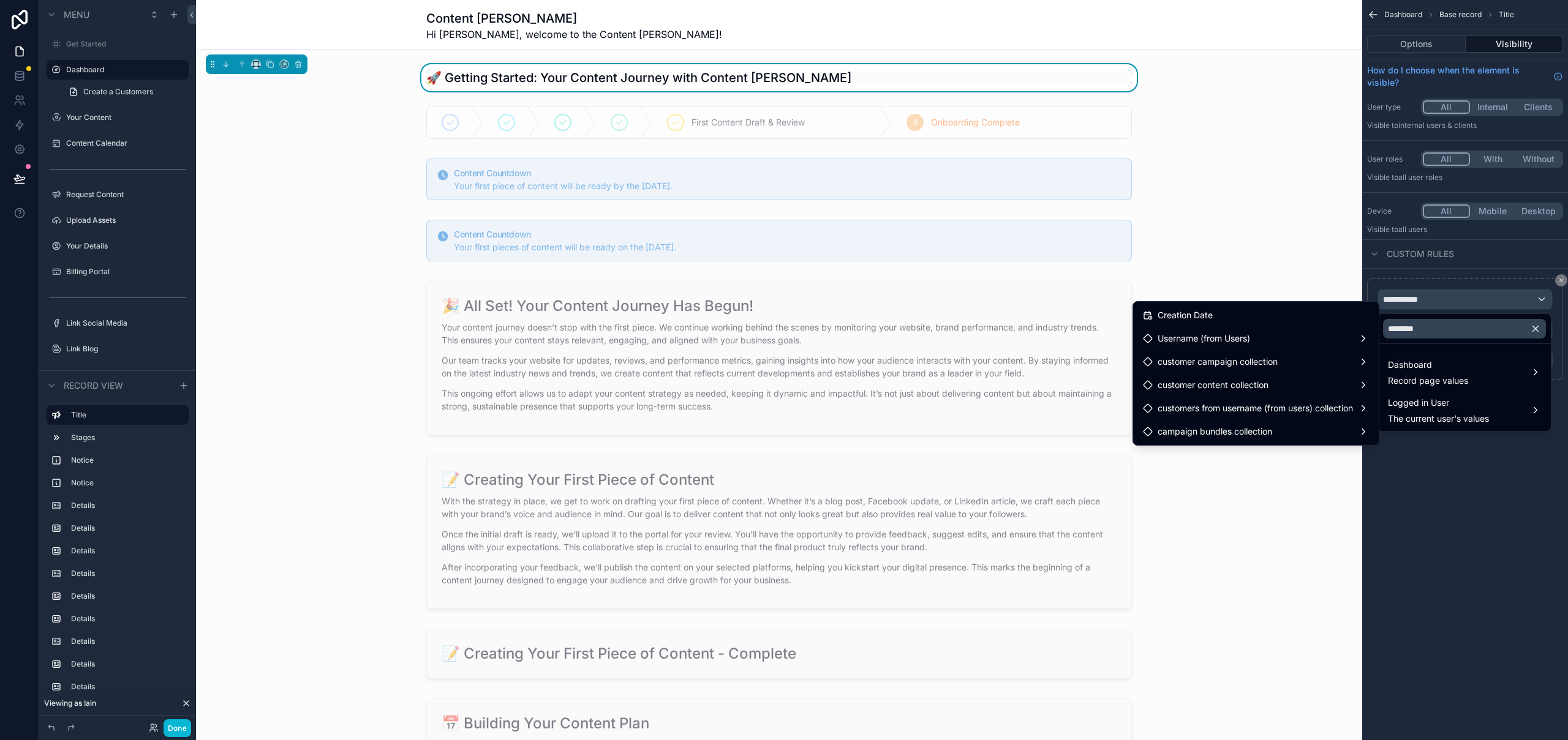
drag, startPoint x: 1225, startPoint y: 321, endPoint x: 1405, endPoint y: 347, distance: 181.9
click at [1225, 321] on div "Creation Date" at bounding box center [1255, 315] width 226 height 15
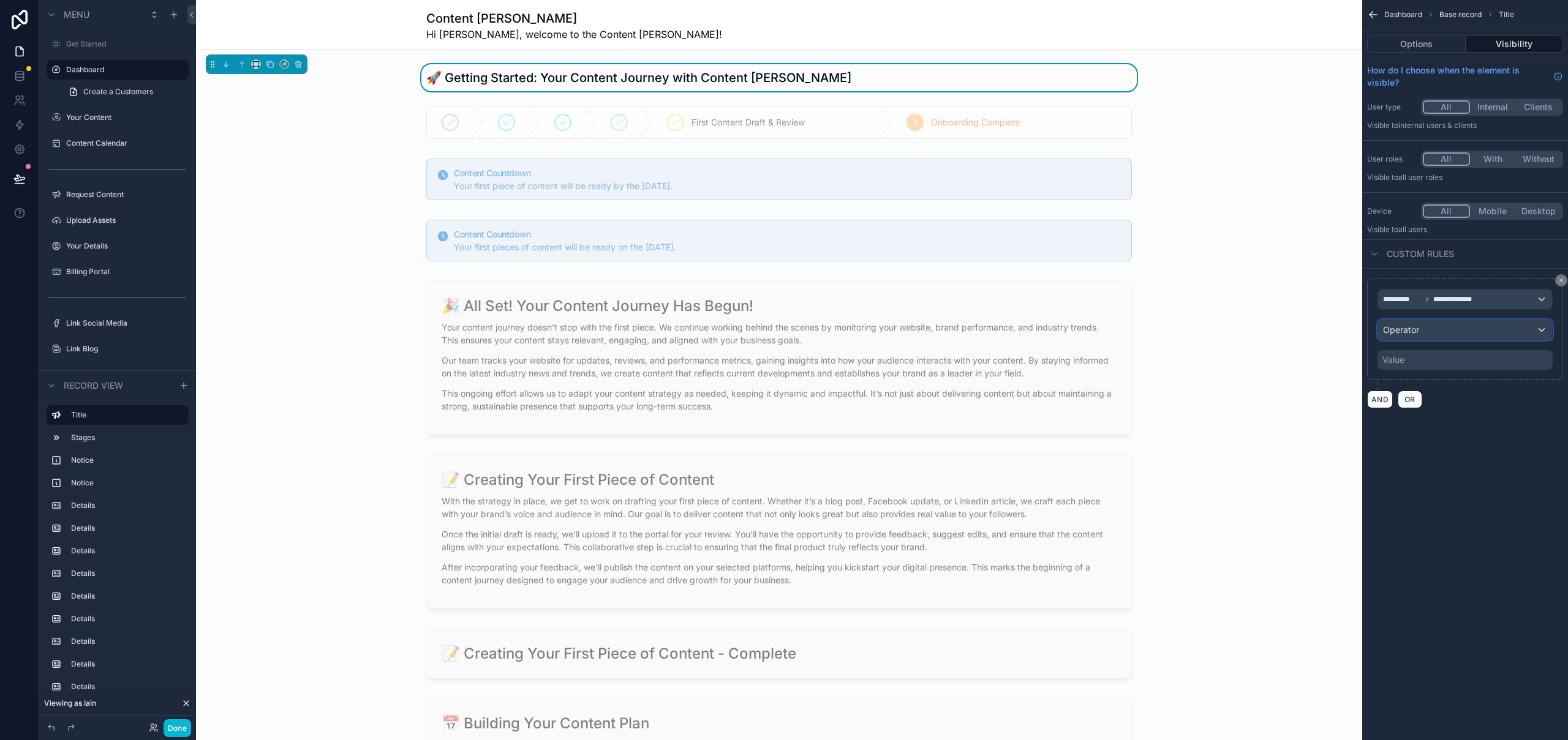
click at [1441, 330] on div "Operator" at bounding box center [1464, 329] width 174 height 20
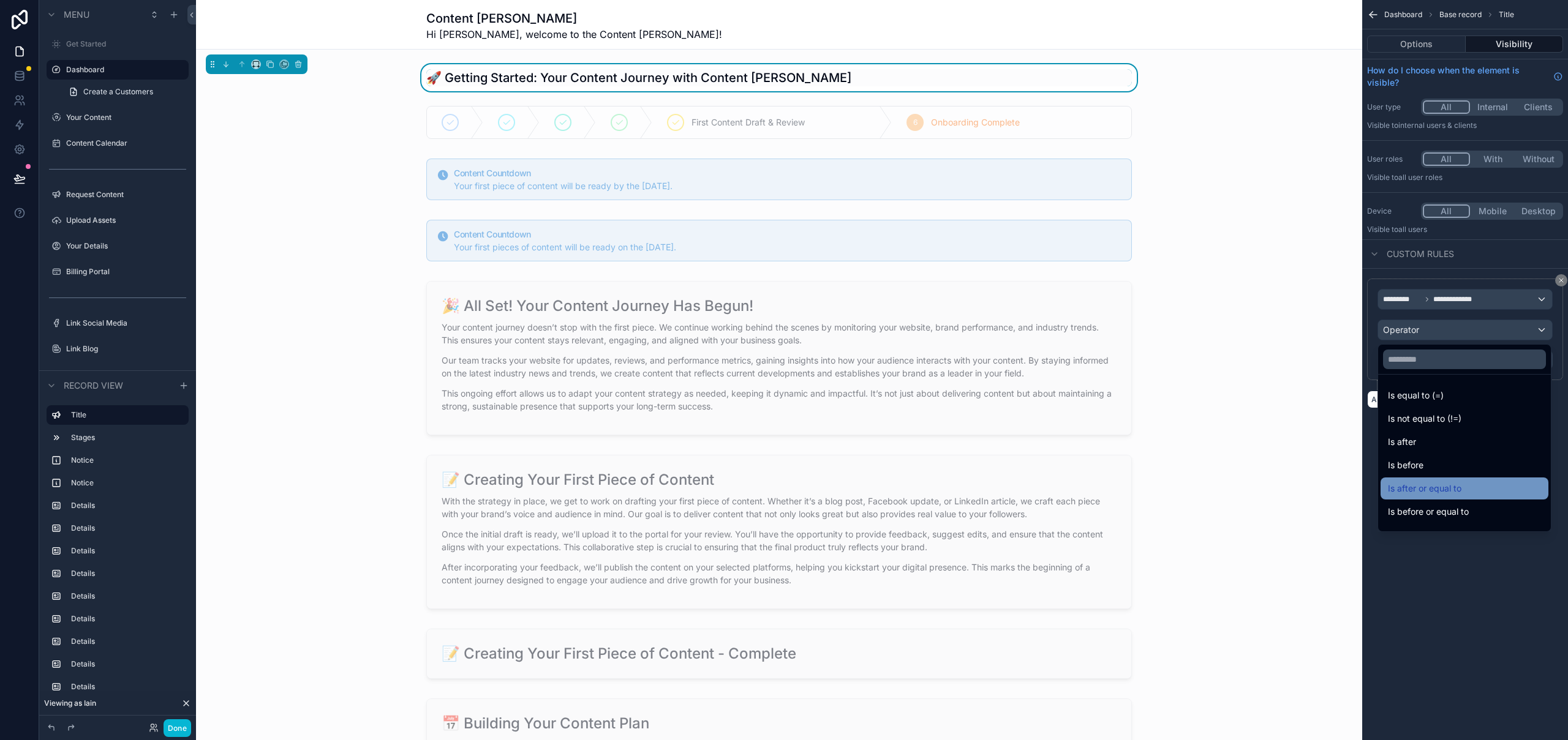
click at [1452, 490] on span "Is after or equal to" at bounding box center [1424, 488] width 74 height 15
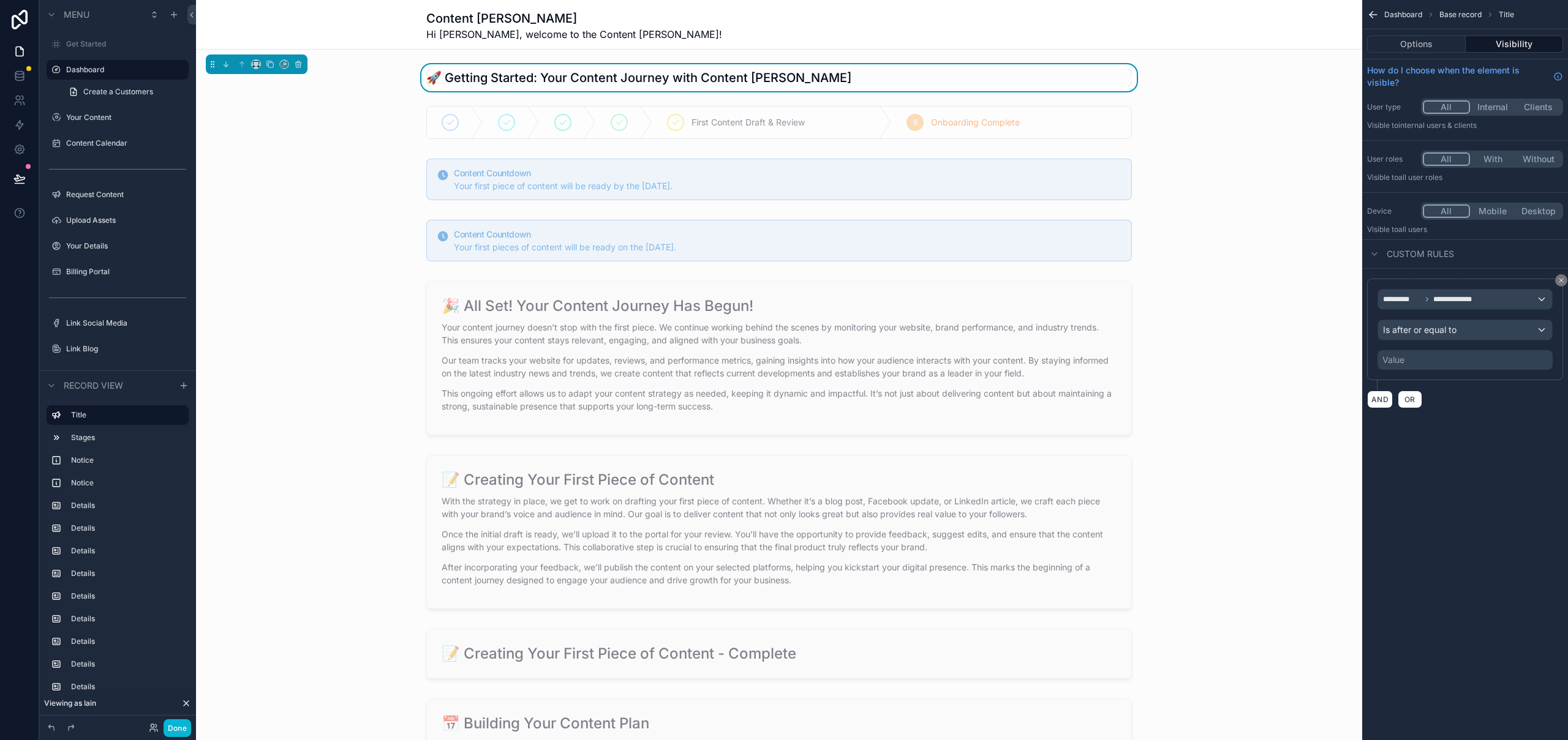
click at [1421, 363] on div "Value" at bounding box center [1465, 360] width 176 height 20
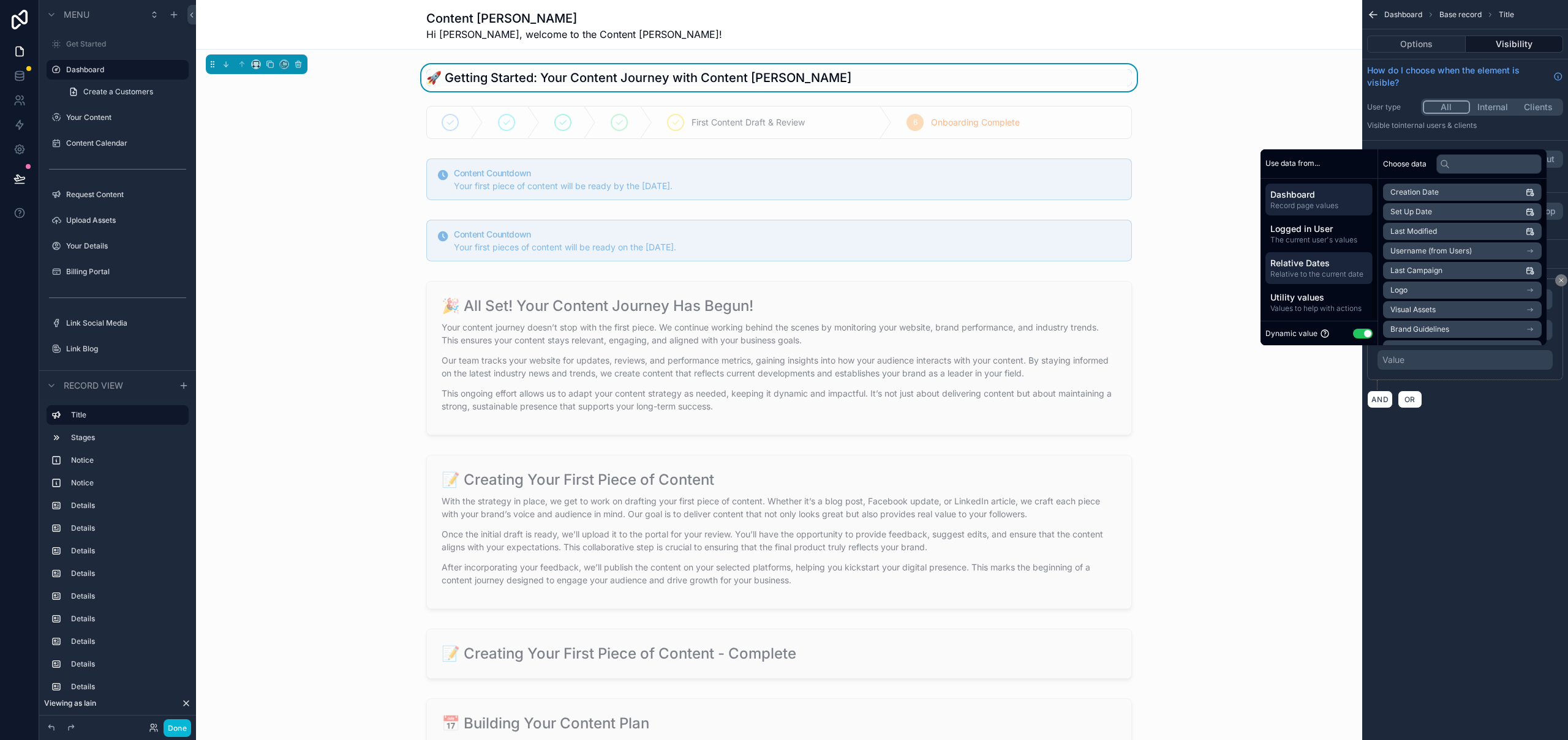
click at [1321, 264] on span "Relative Dates" at bounding box center [1319, 263] width 98 height 12
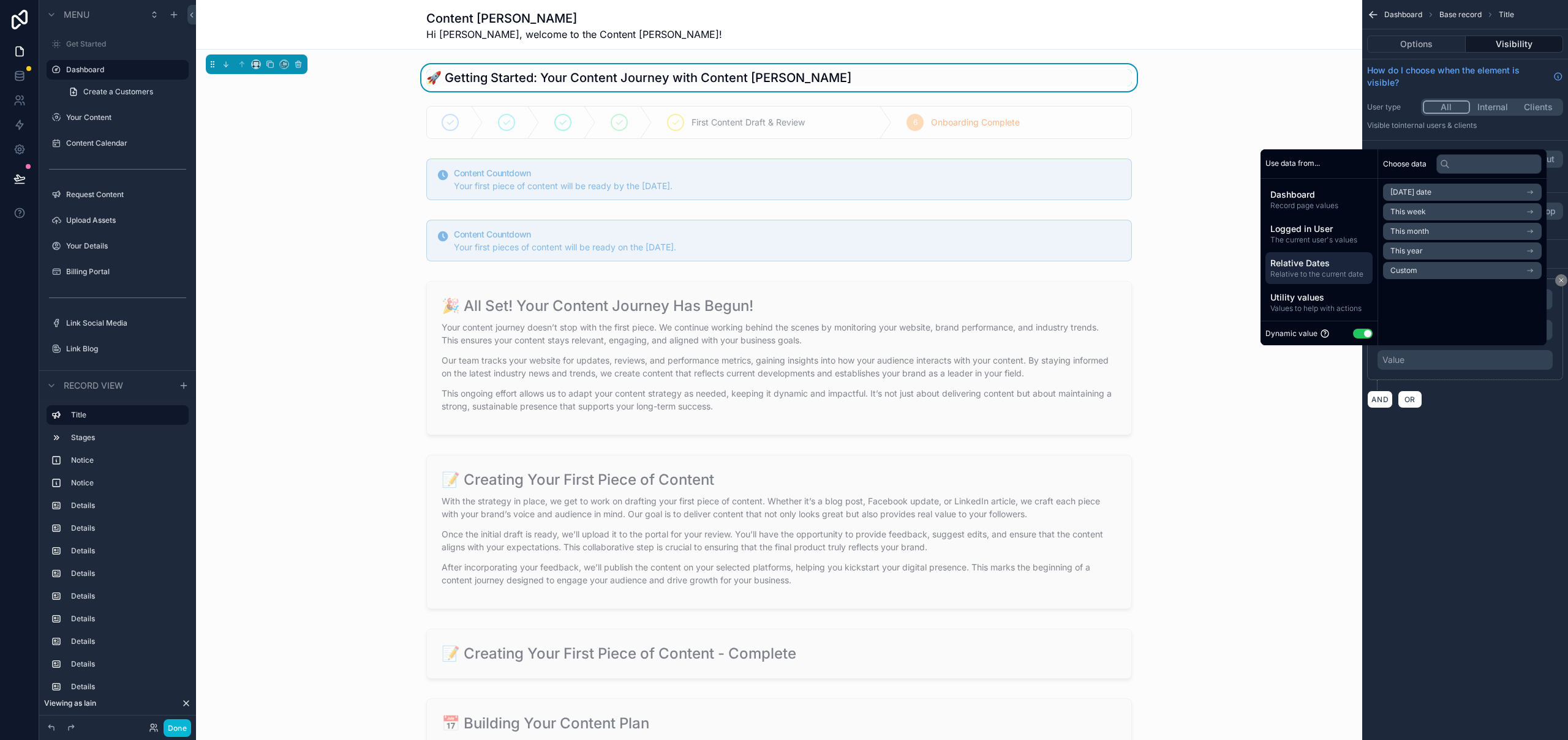
click at [1421, 271] on li "Custom" at bounding box center [1462, 271] width 158 height 17
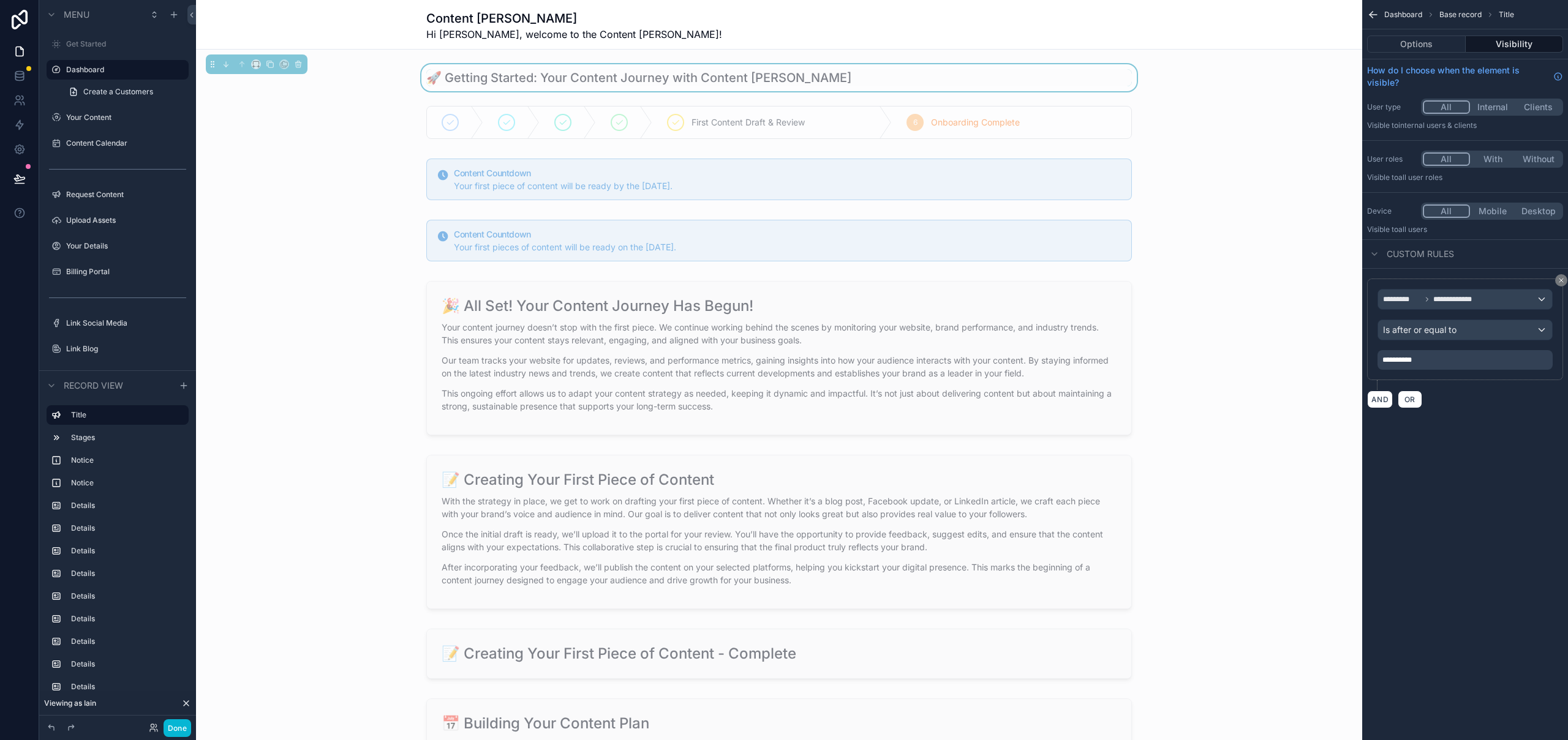
click at [1509, 431] on div "**********" at bounding box center [1465, 219] width 206 height 437
click at [182, 729] on button "Done" at bounding box center [177, 728] width 28 height 18
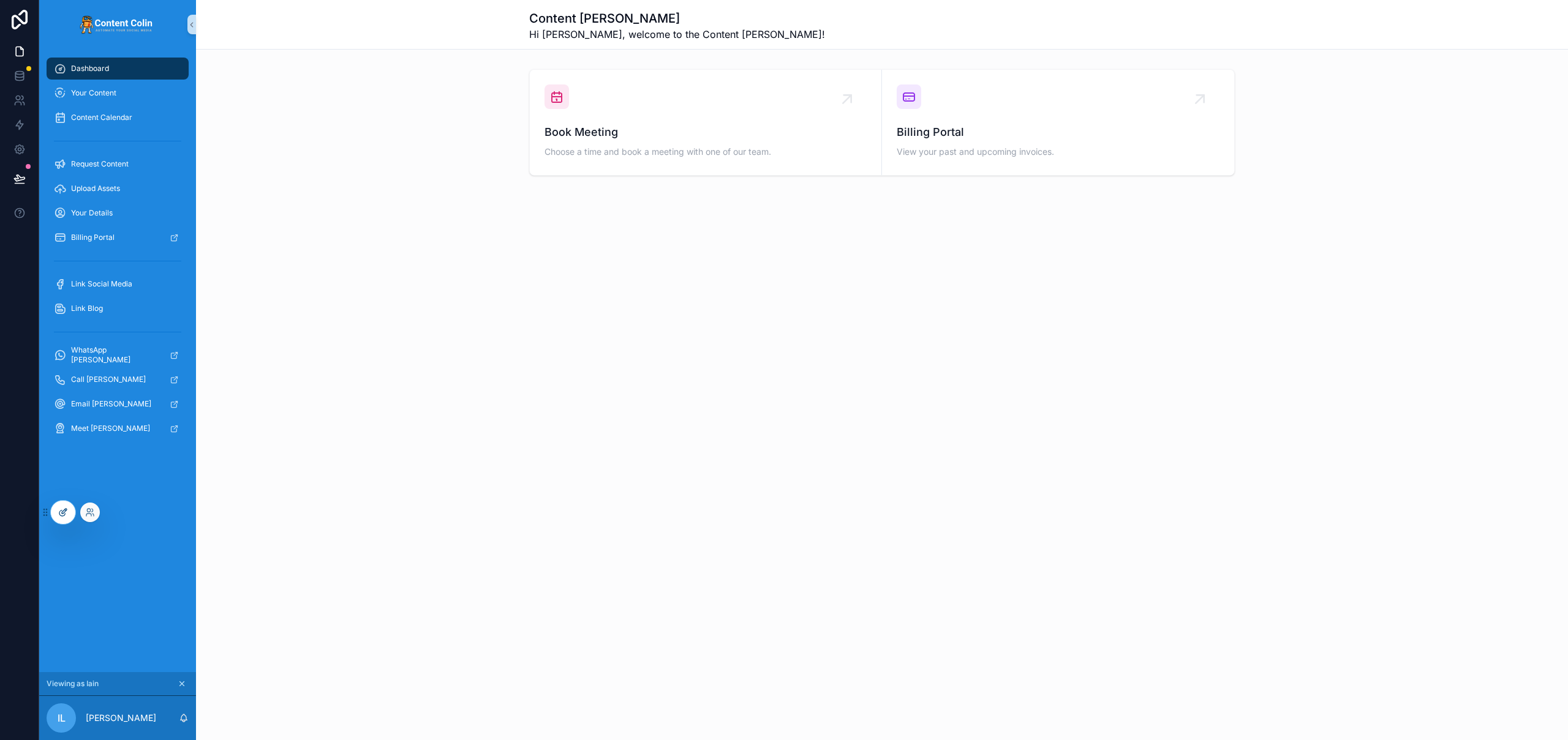
click at [64, 513] on icon at bounding box center [65, 511] width 5 height 5
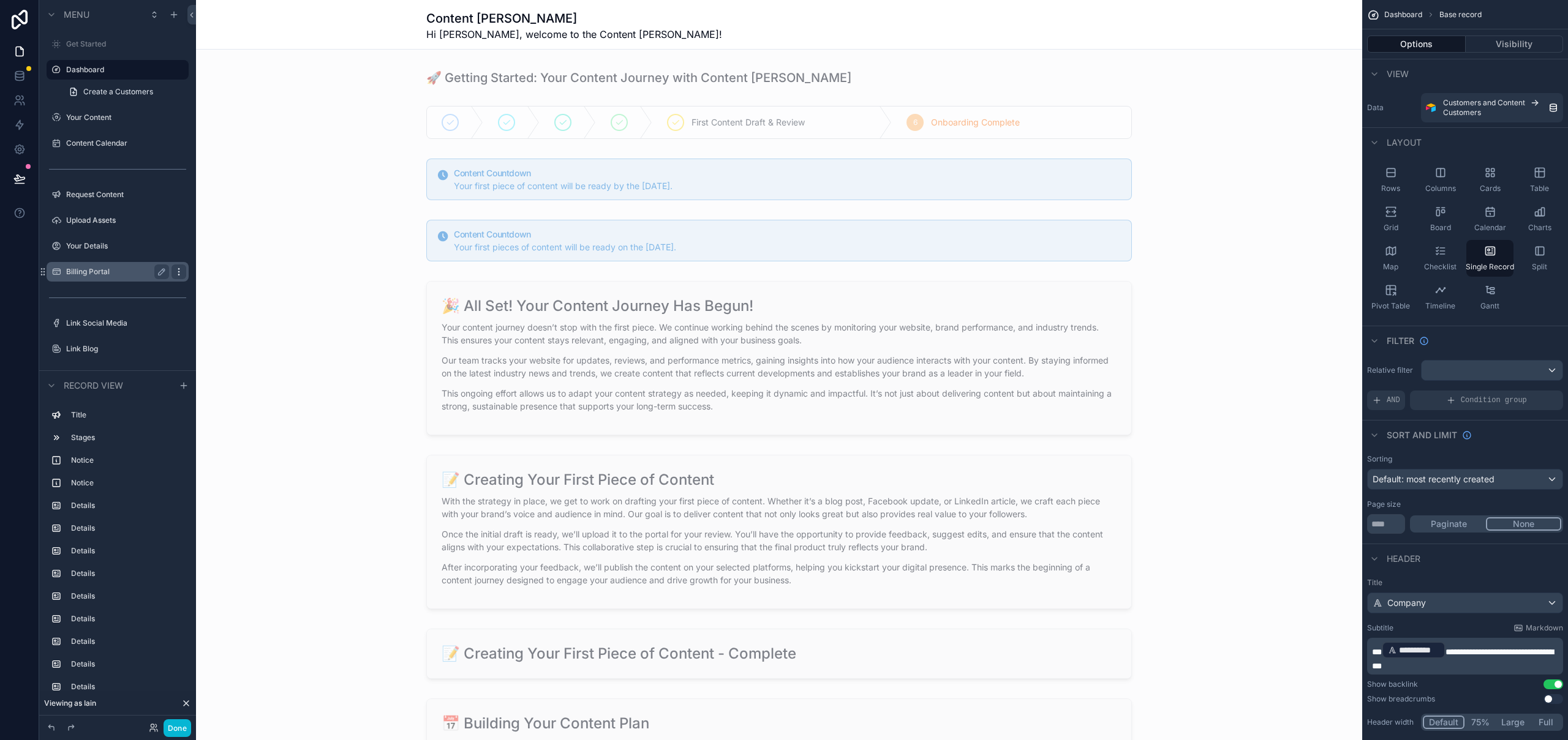
click at [177, 272] on icon "scrollable content" at bounding box center [178, 271] width 10 height 10
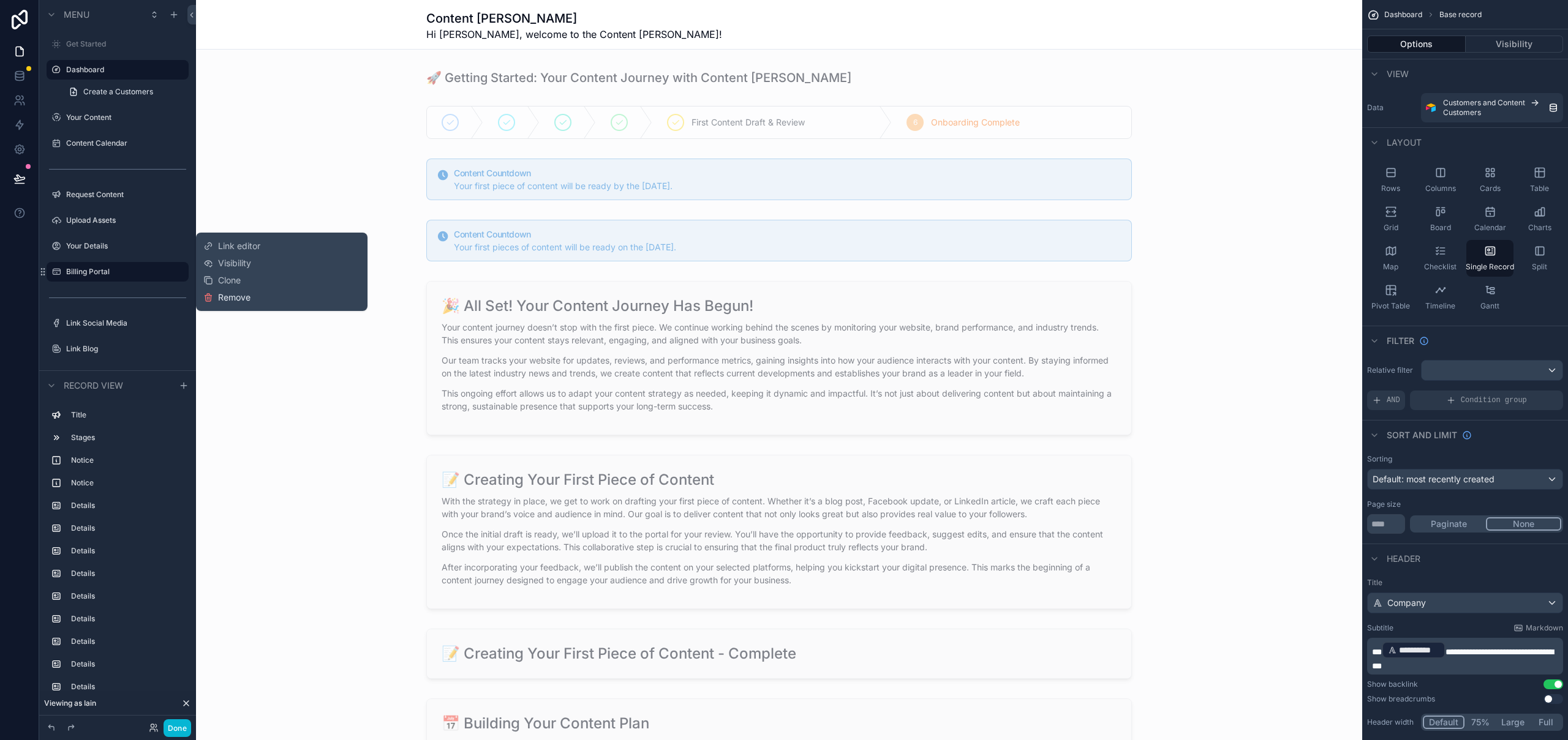
click at [238, 297] on span "Remove" at bounding box center [234, 297] width 33 height 12
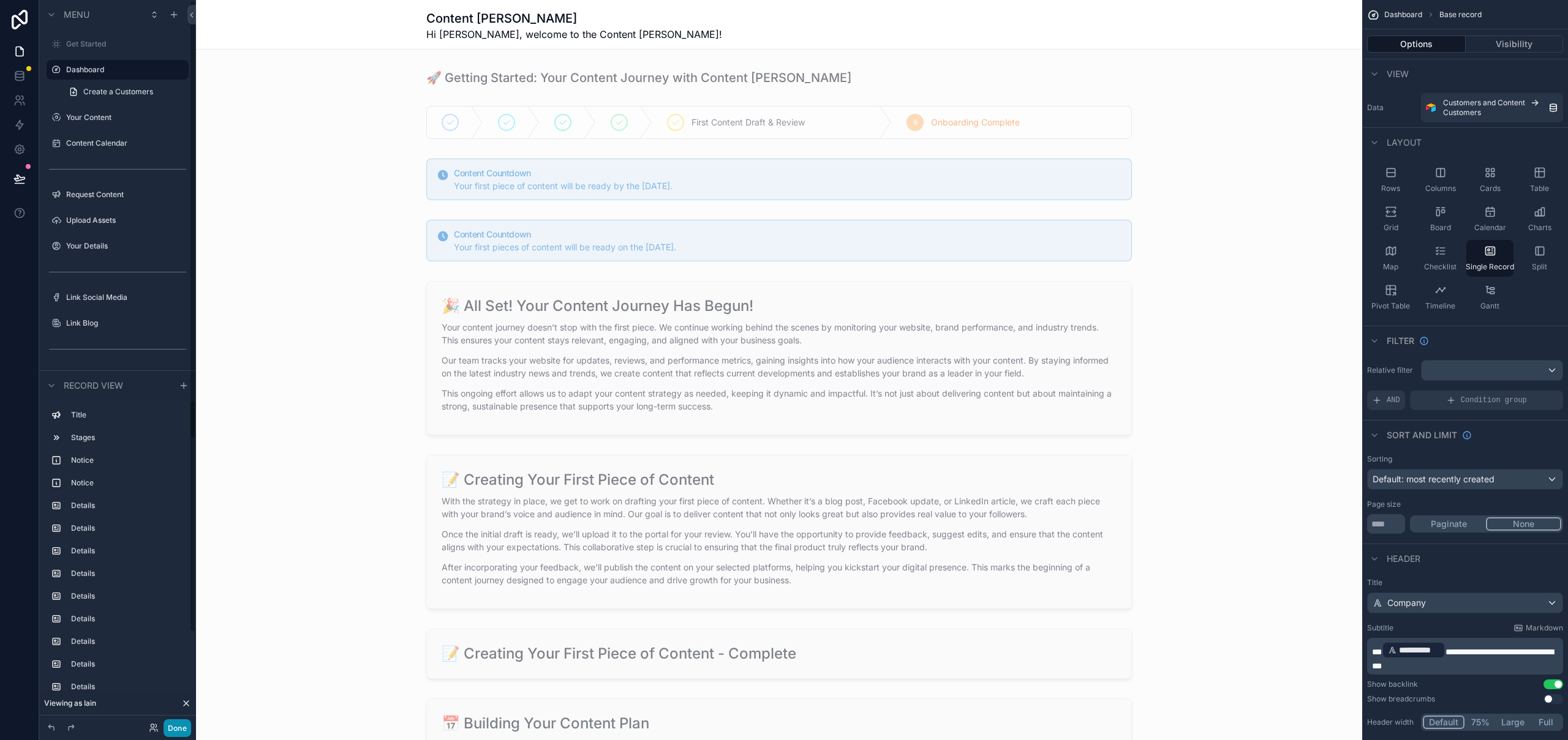
click at [173, 726] on button "Done" at bounding box center [177, 728] width 28 height 18
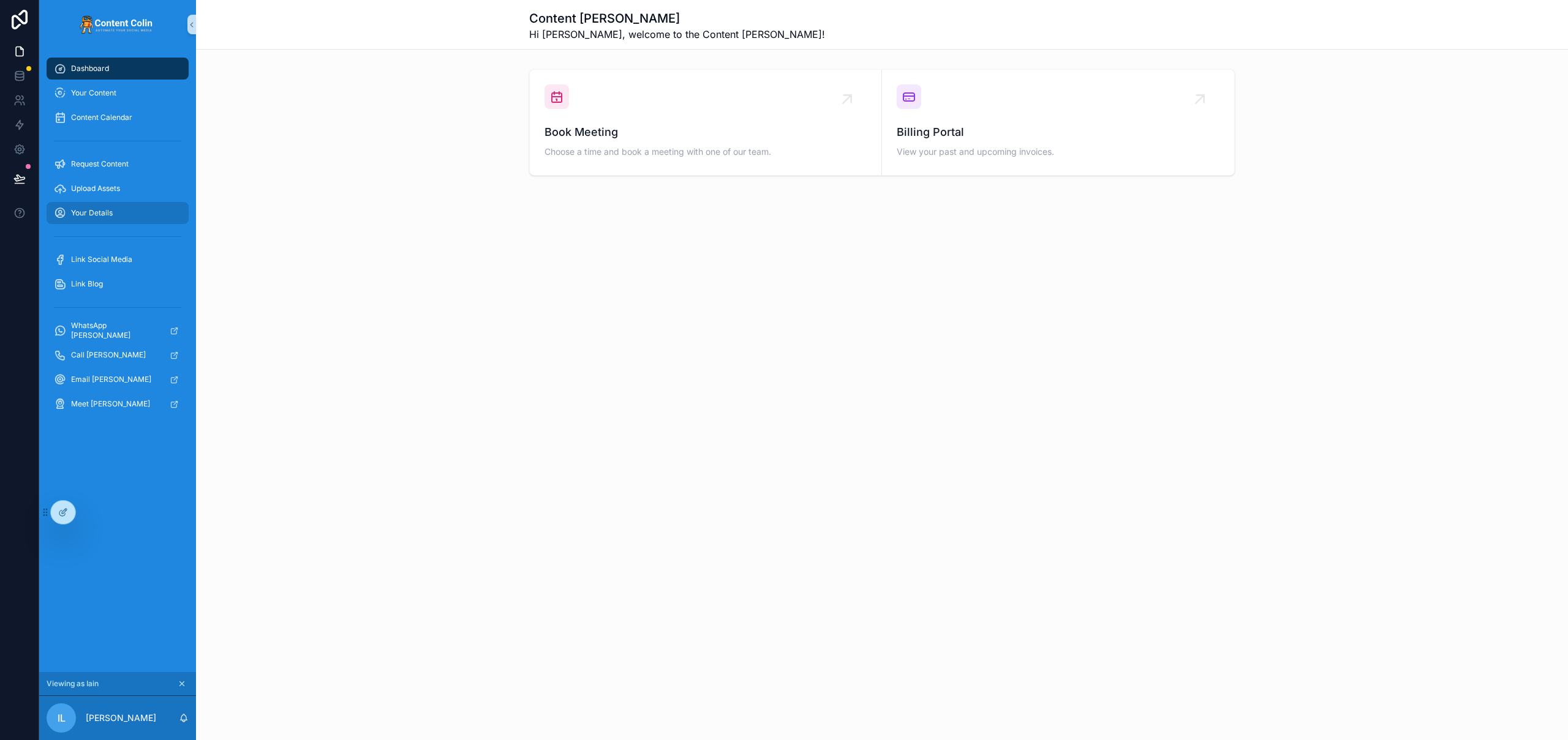
click at [139, 204] on div "Your Details" at bounding box center [117, 213] width 127 height 20
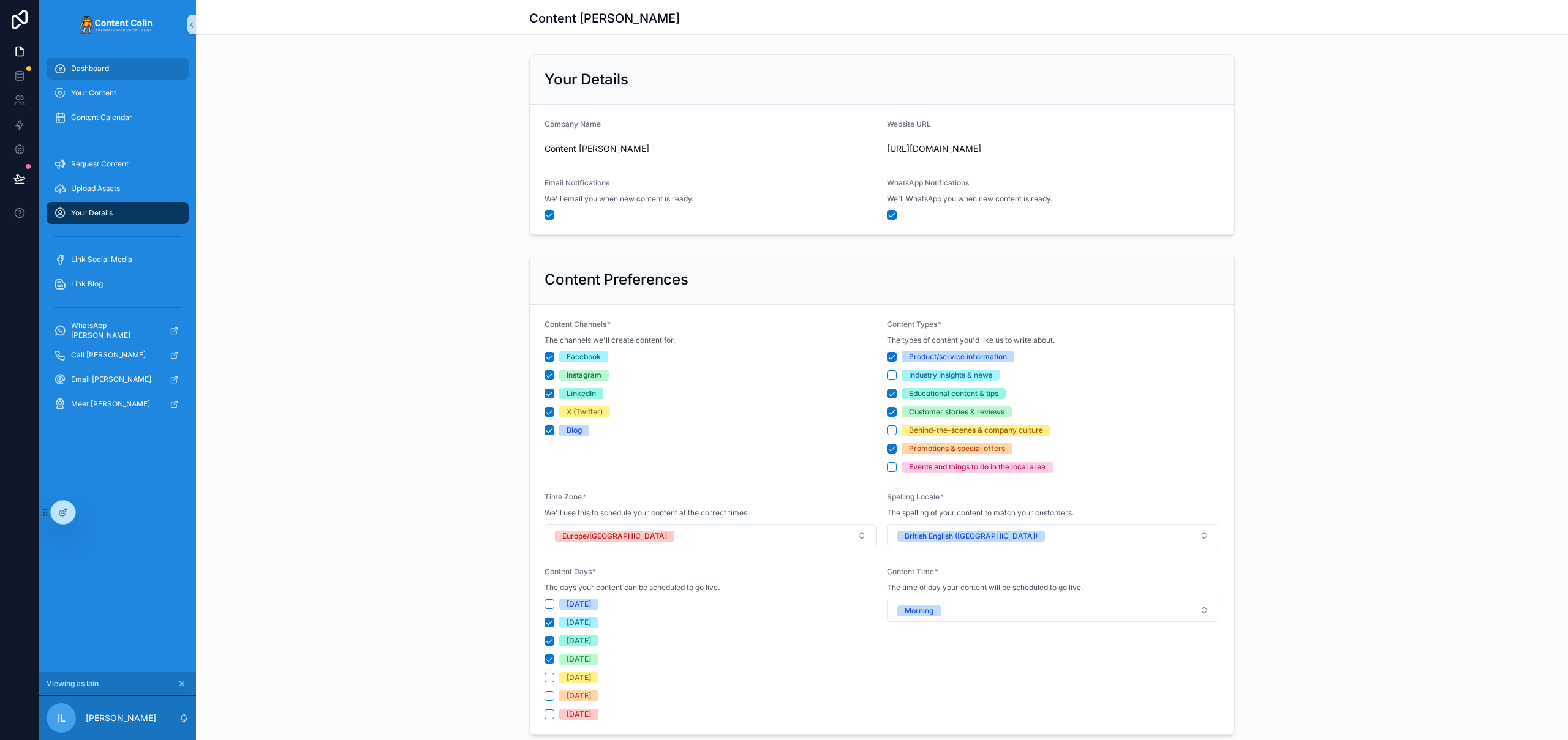
click at [118, 69] on div "Dashboard" at bounding box center [117, 68] width 127 height 20
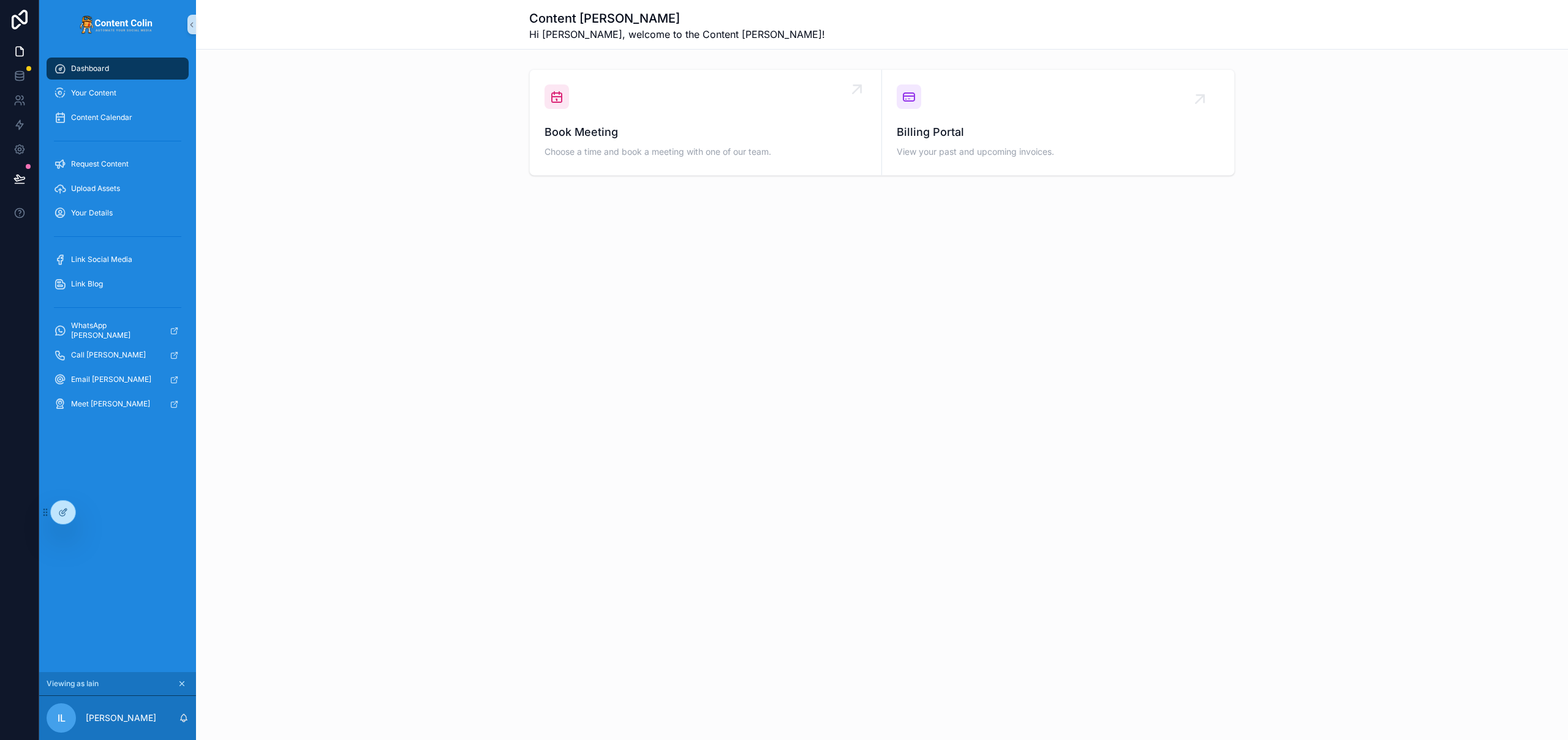
click at [583, 126] on span "Book Meeting" at bounding box center [706, 132] width 322 height 17
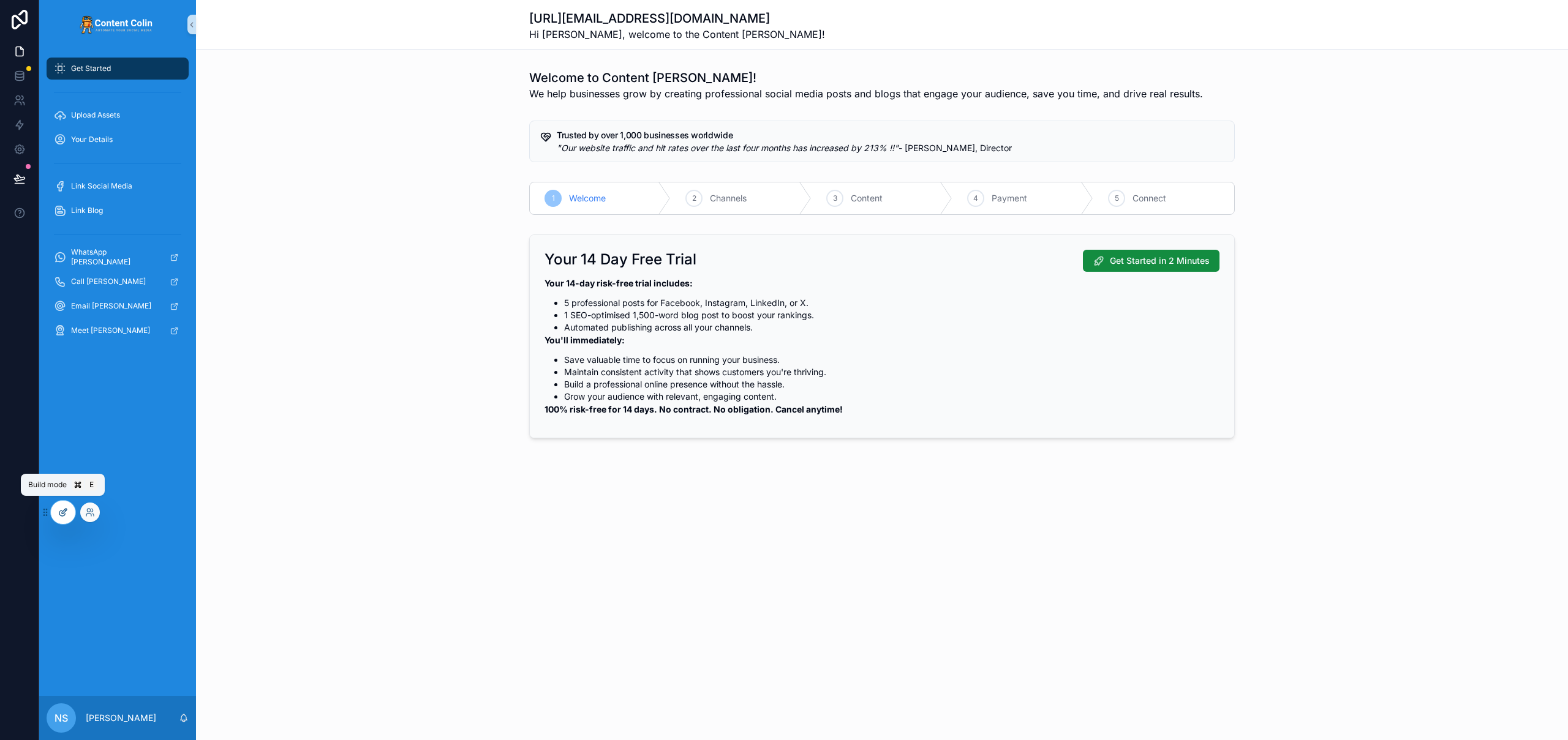
click at [64, 515] on icon at bounding box center [62, 512] width 10 height 10
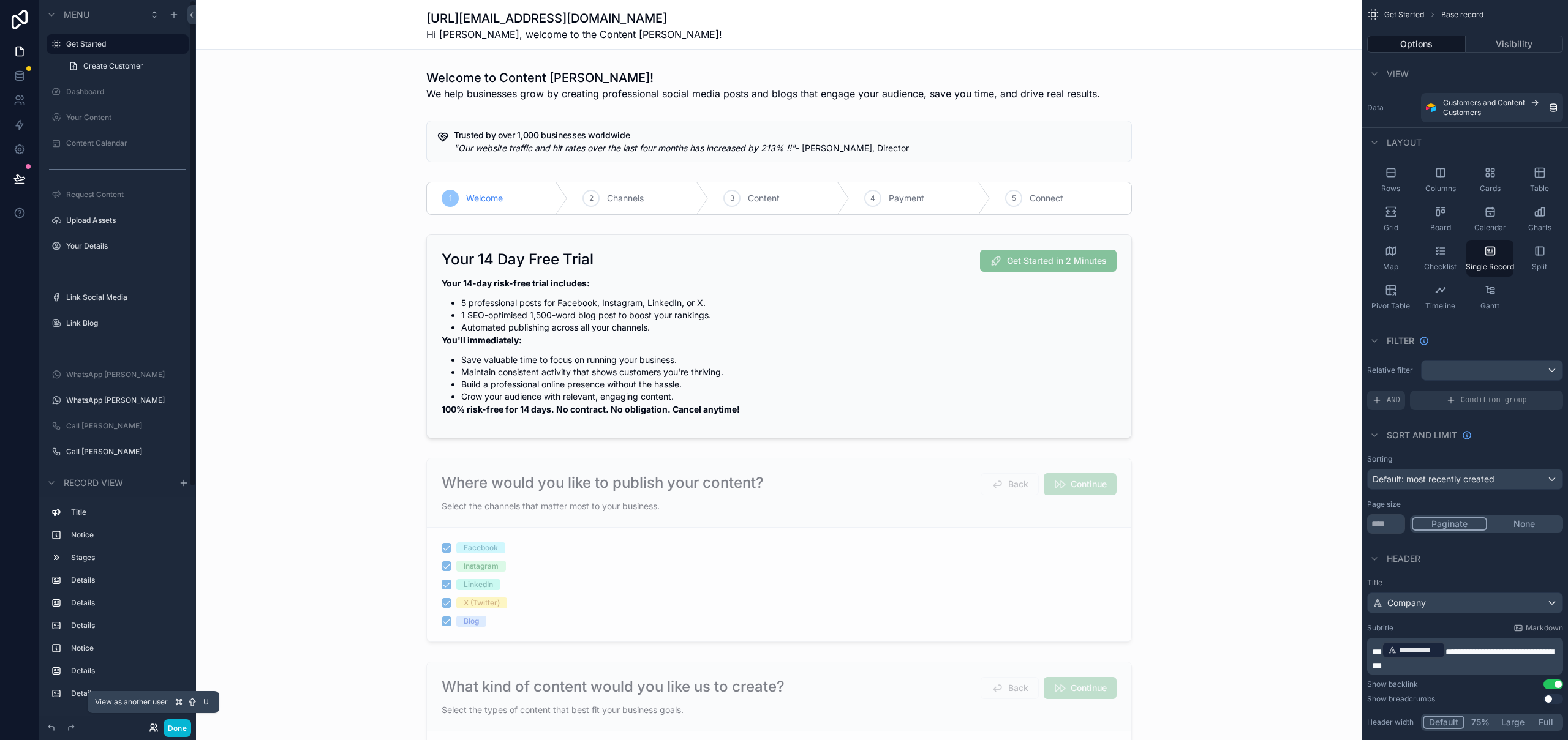
click at [151, 727] on icon at bounding box center [152, 726] width 3 height 3
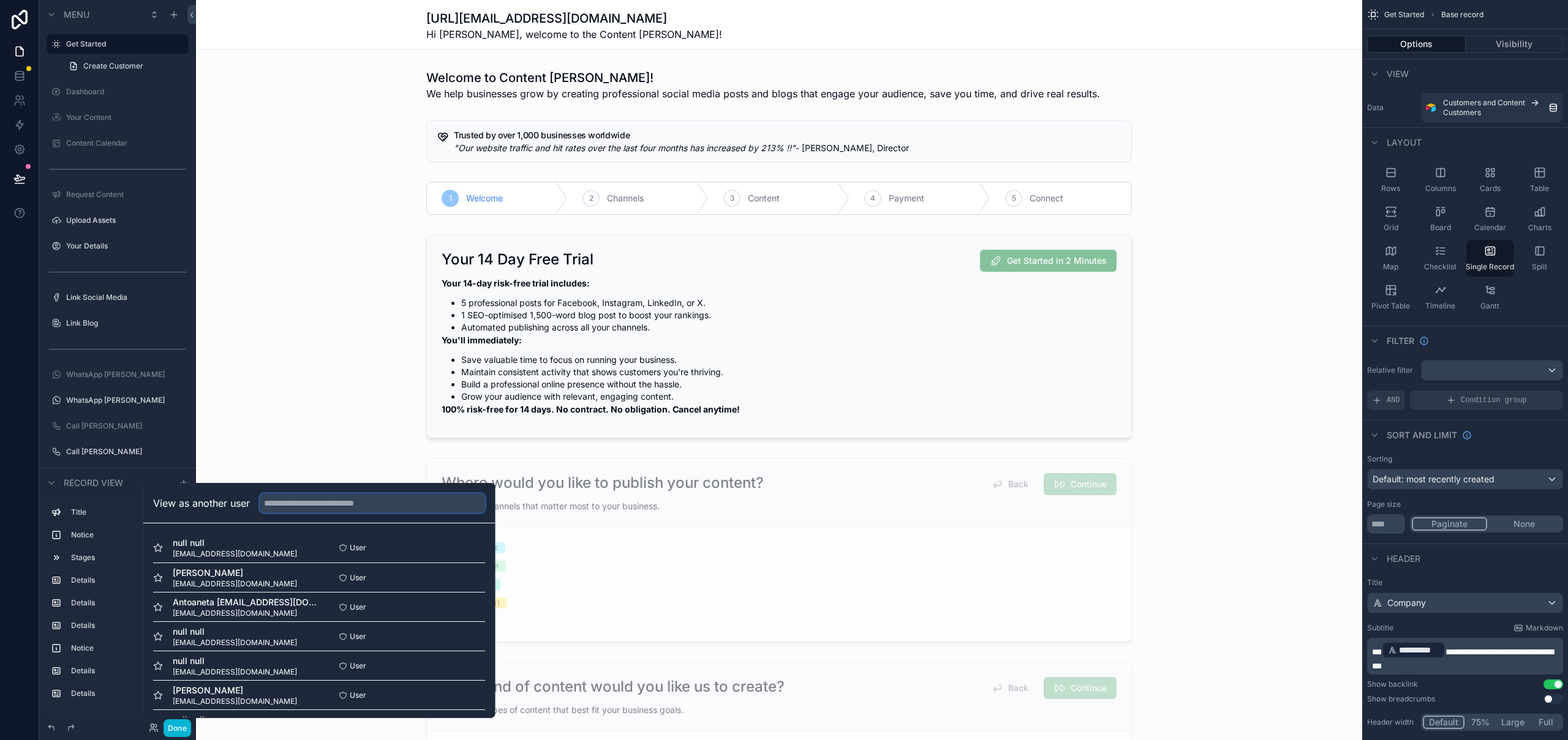
click at [330, 499] on input "text" at bounding box center [372, 503] width 226 height 20
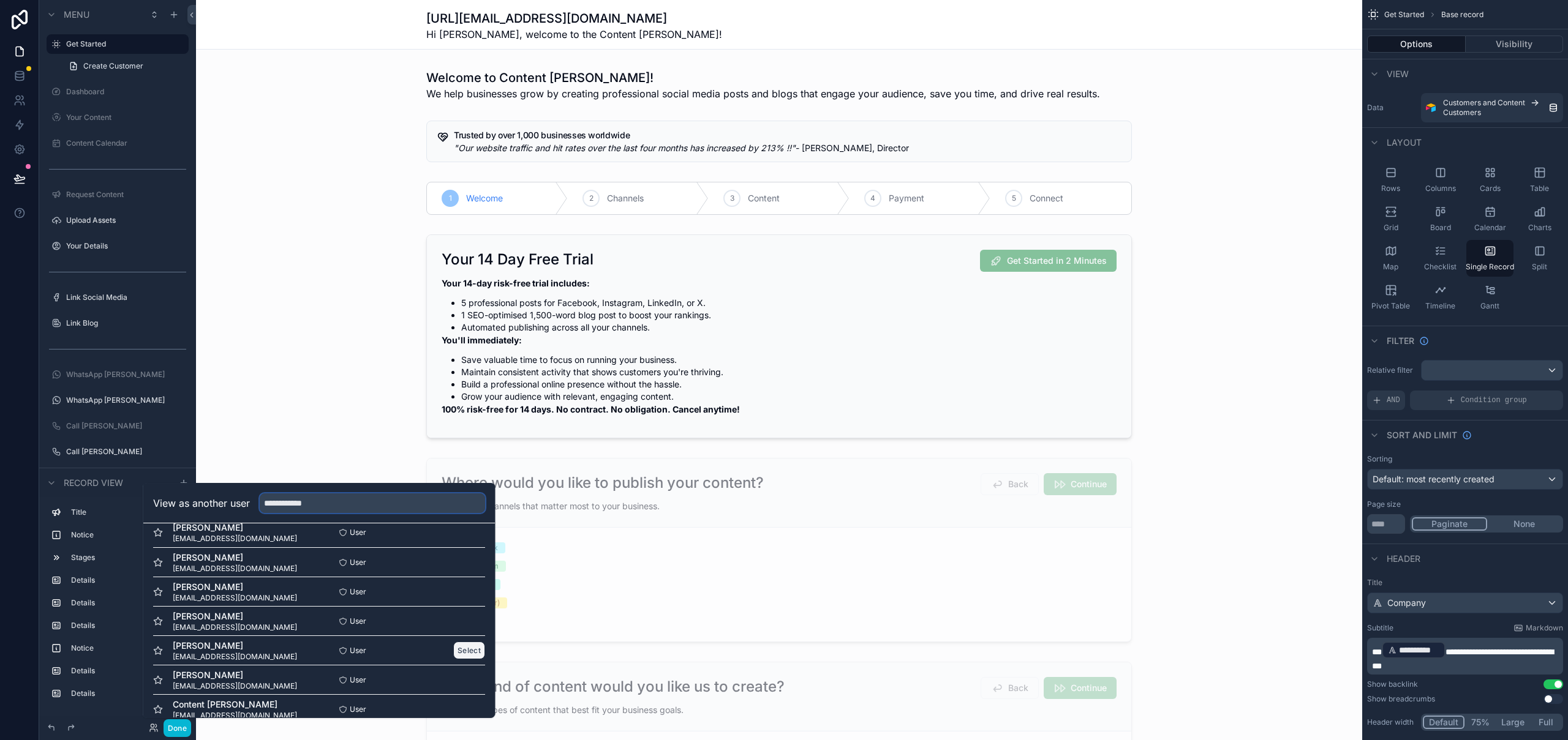
type input "**********"
click at [457, 656] on button "Select" at bounding box center [469, 650] width 32 height 18
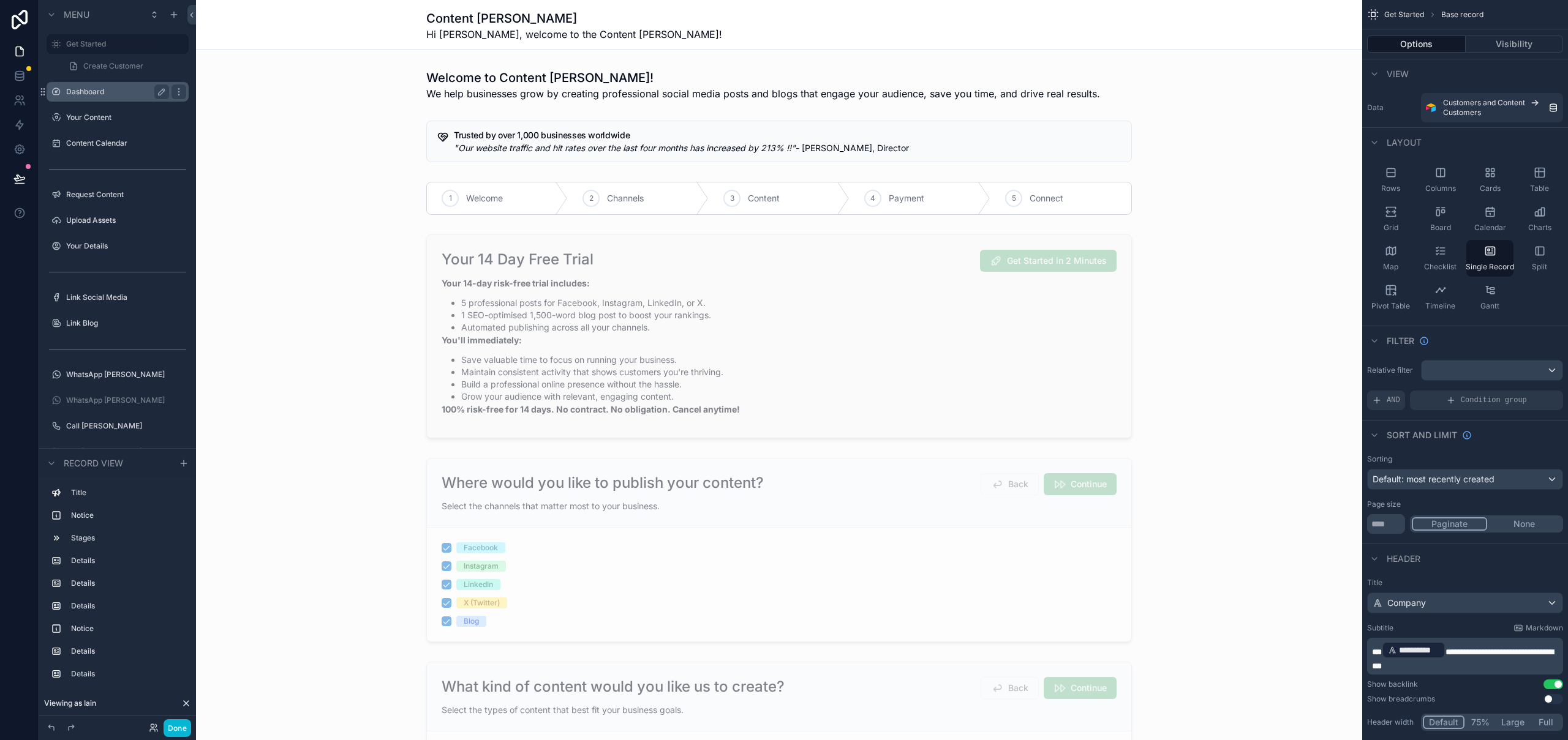
click at [85, 95] on label "Dashboard" at bounding box center [114, 92] width 98 height 10
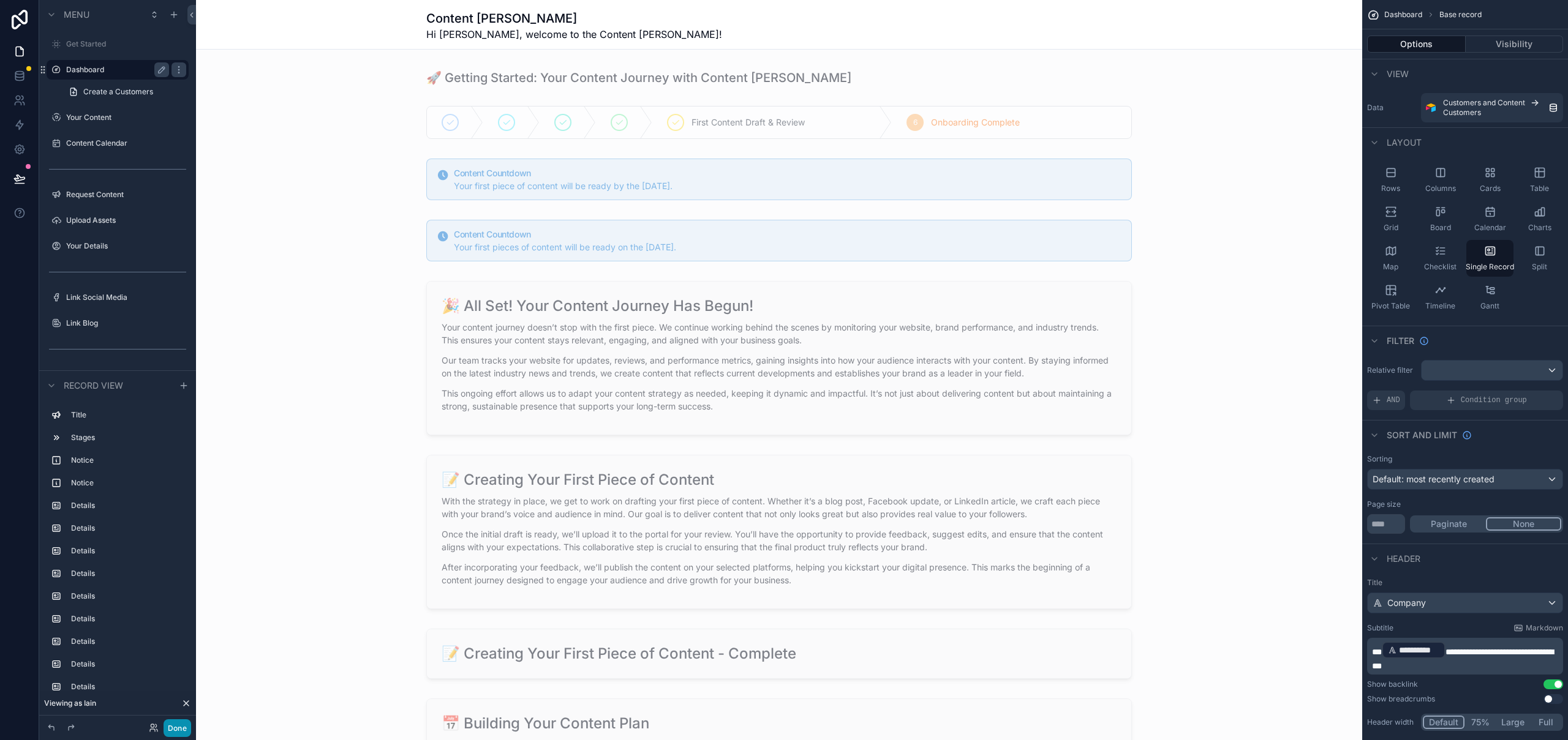
click at [179, 726] on button "Done" at bounding box center [177, 728] width 28 height 18
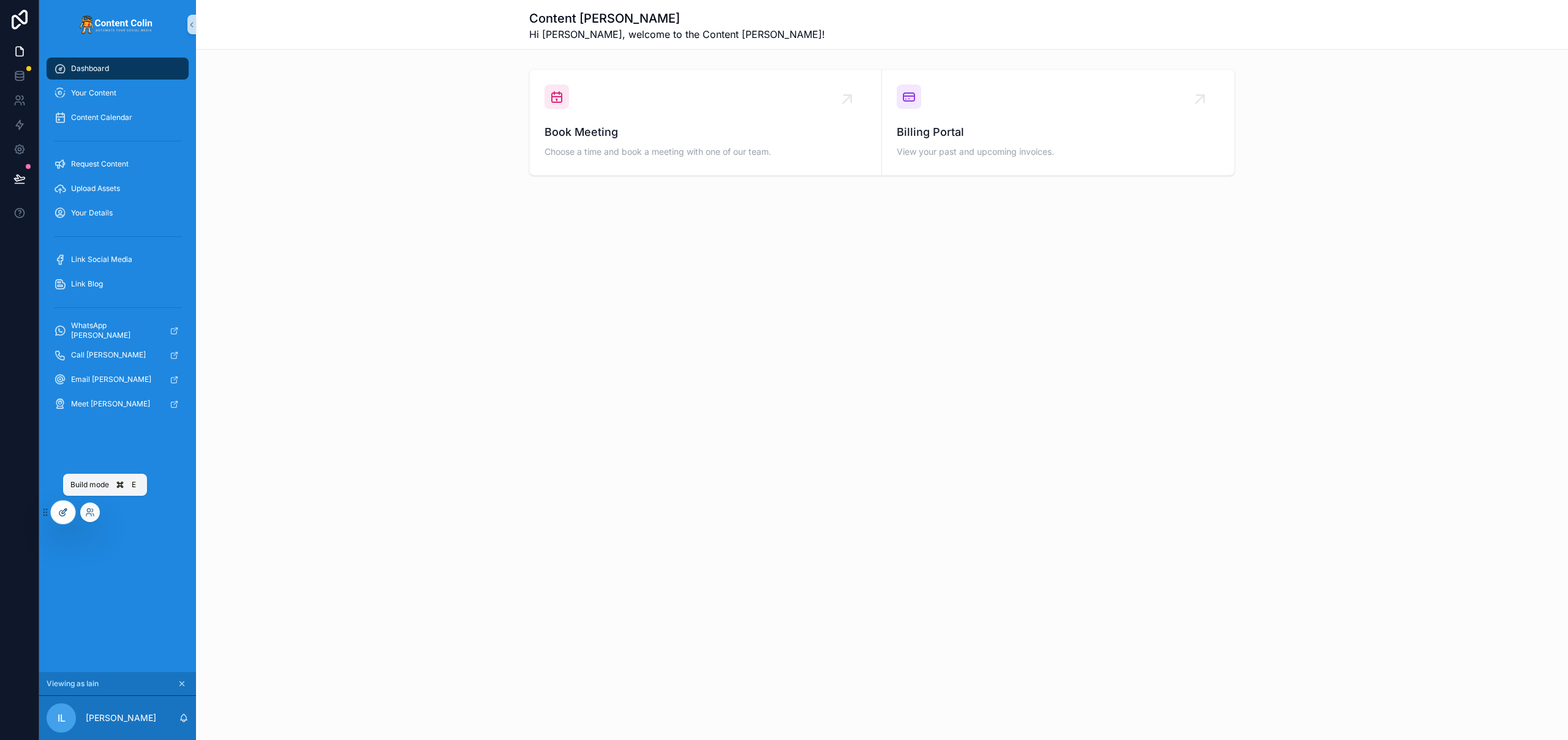
click at [60, 516] on icon at bounding box center [62, 512] width 10 height 10
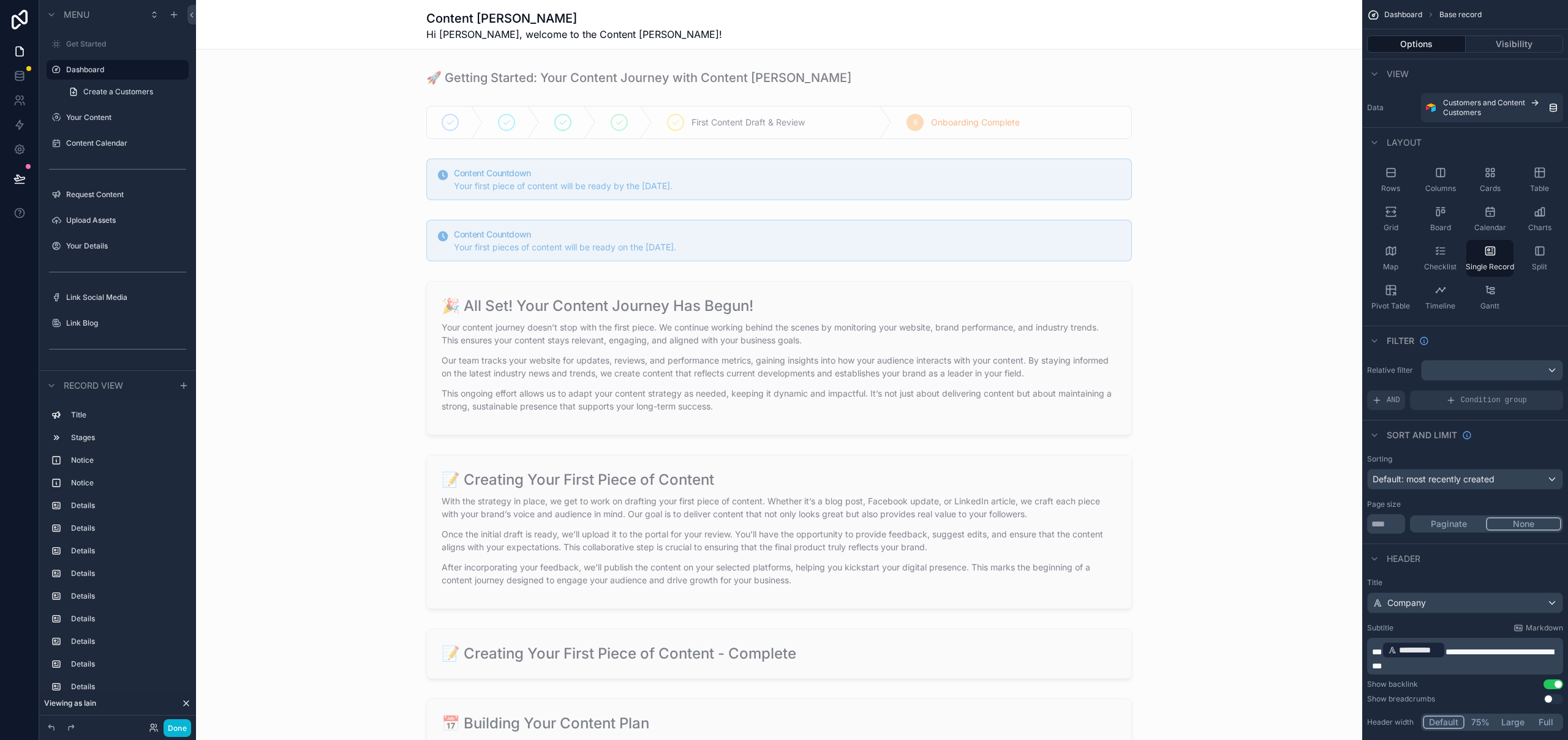
click at [522, 316] on div "scrollable content" at bounding box center [779, 358] width 1166 height 164
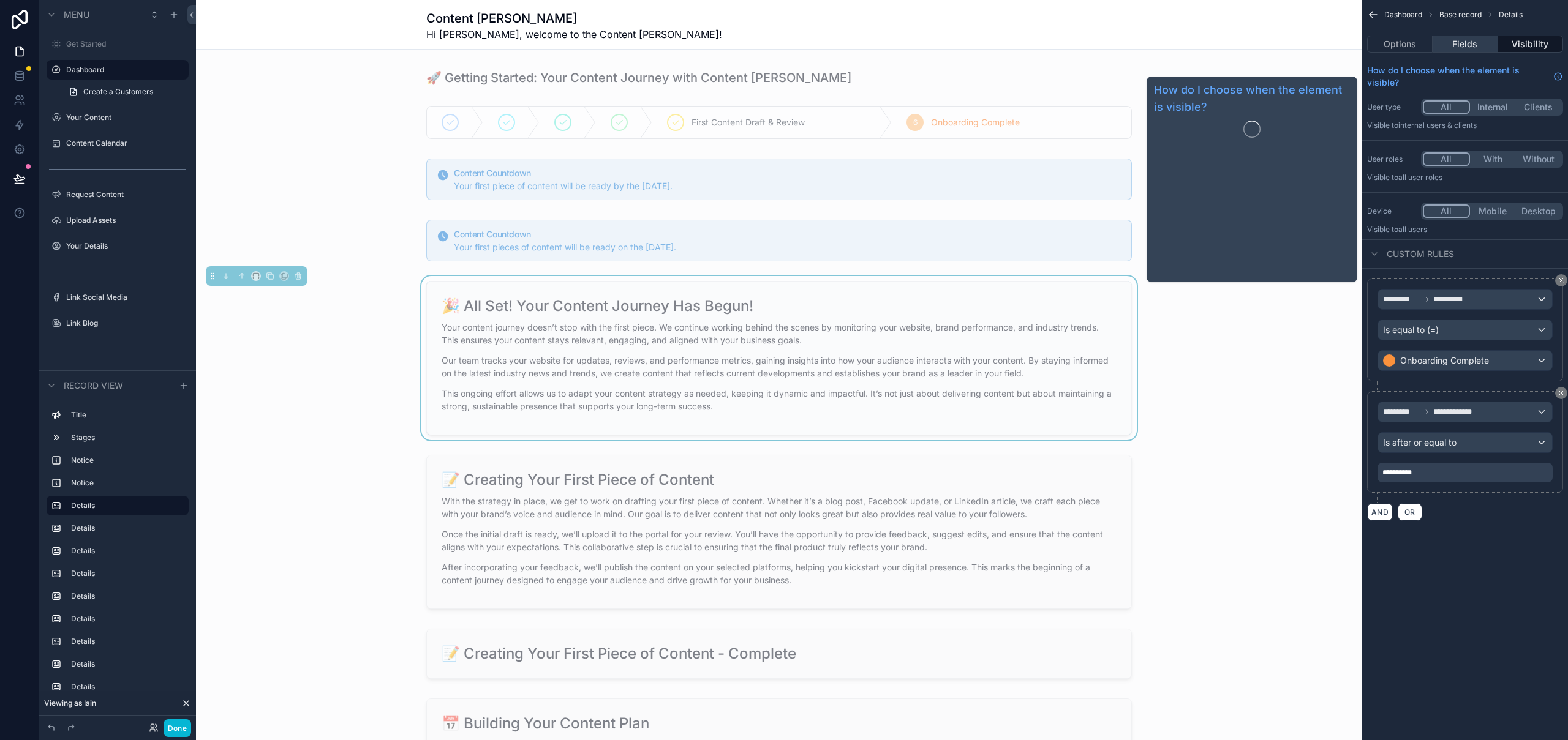
click at [1469, 44] on button "Fields" at bounding box center [1464, 44] width 65 height 17
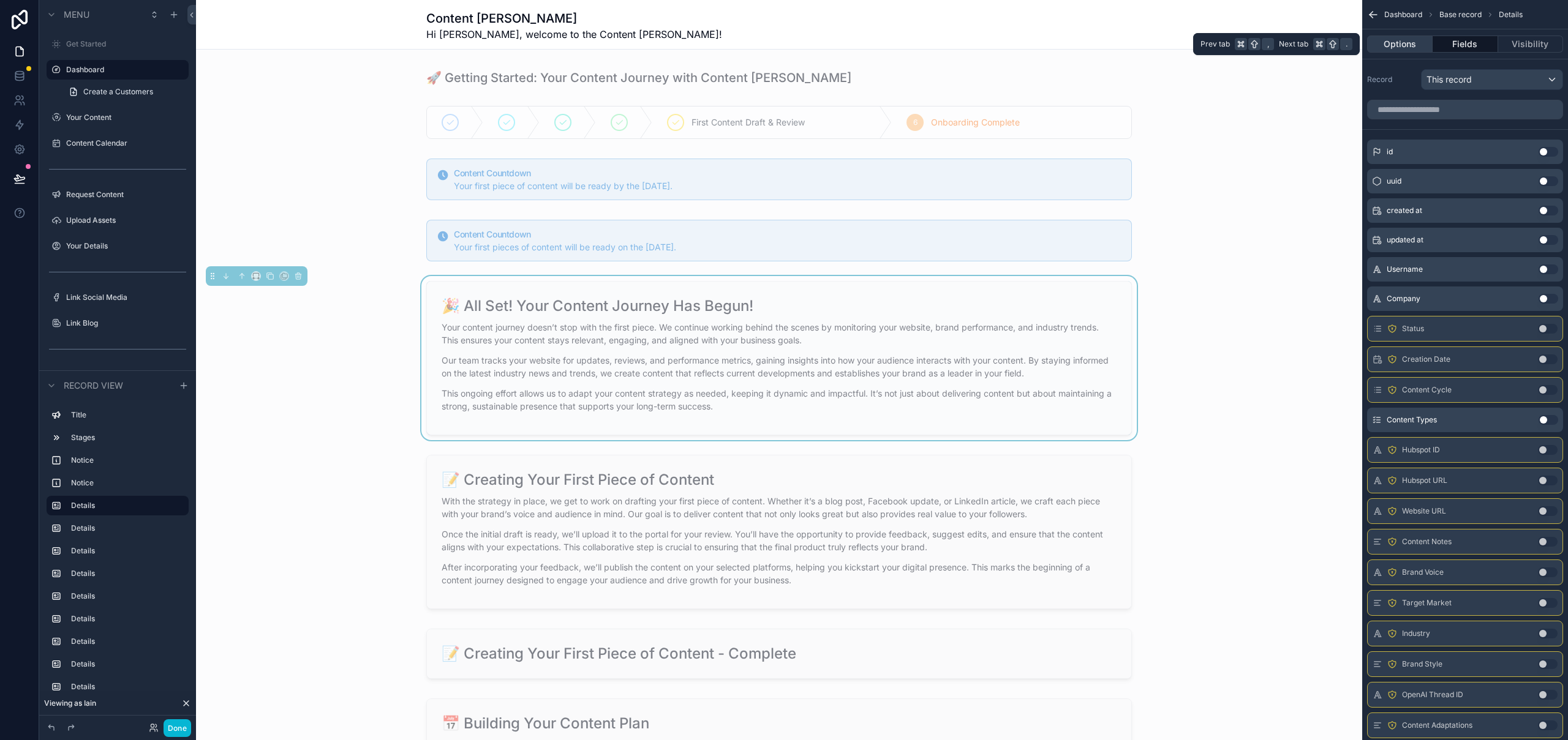
click at [1390, 49] on button "Options" at bounding box center [1400, 44] width 66 height 17
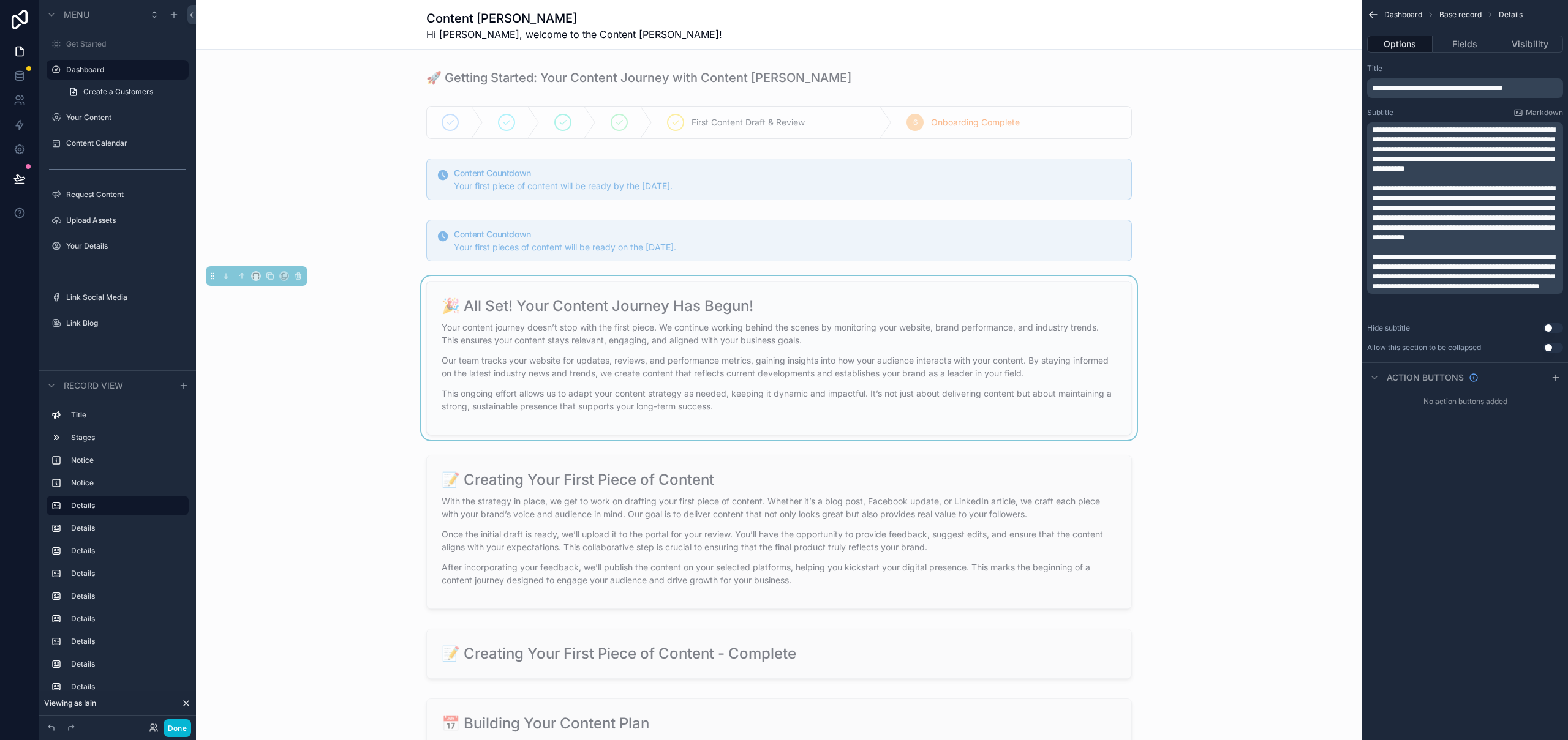
click at [1532, 89] on p "**********" at bounding box center [1466, 87] width 189 height 10
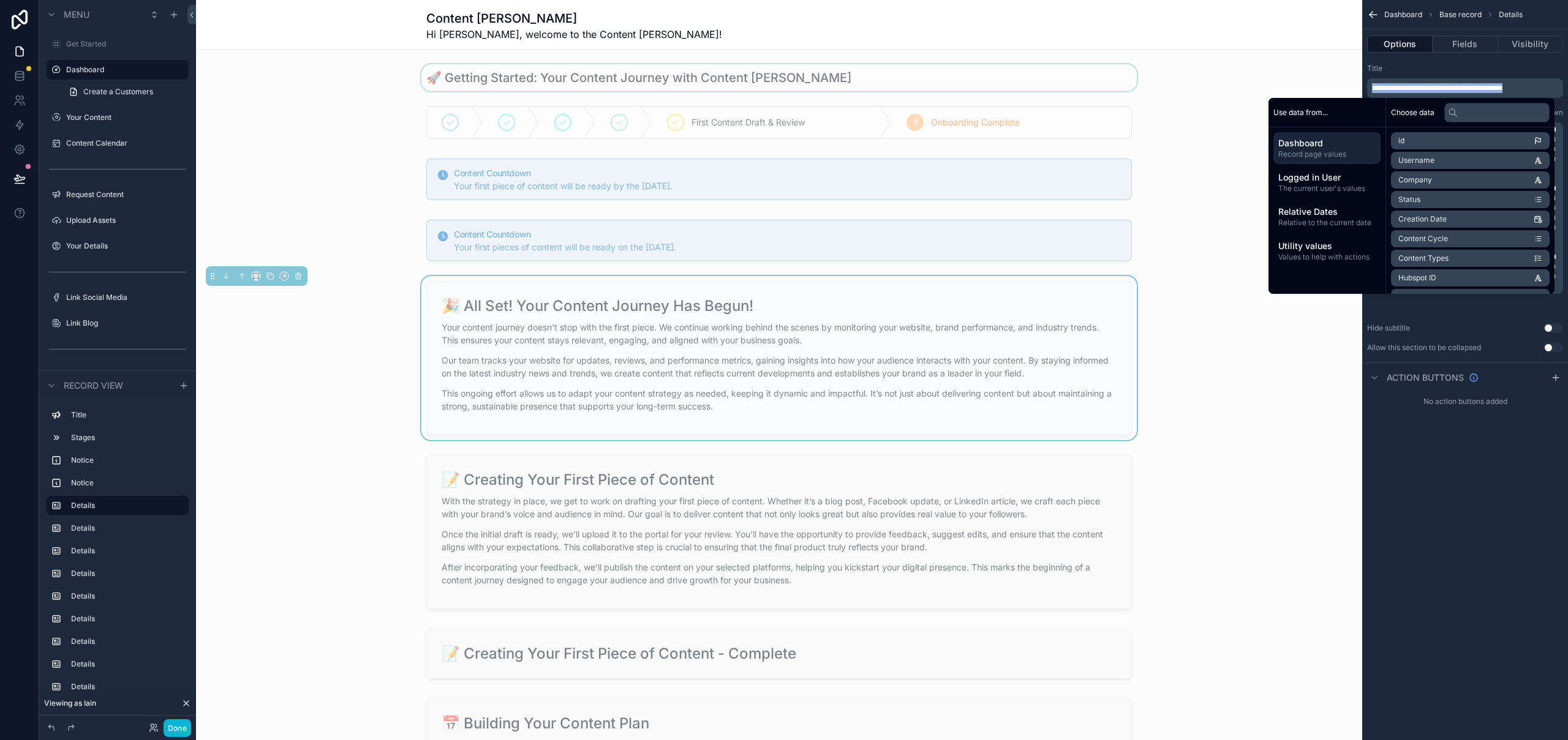
copy span "**********"
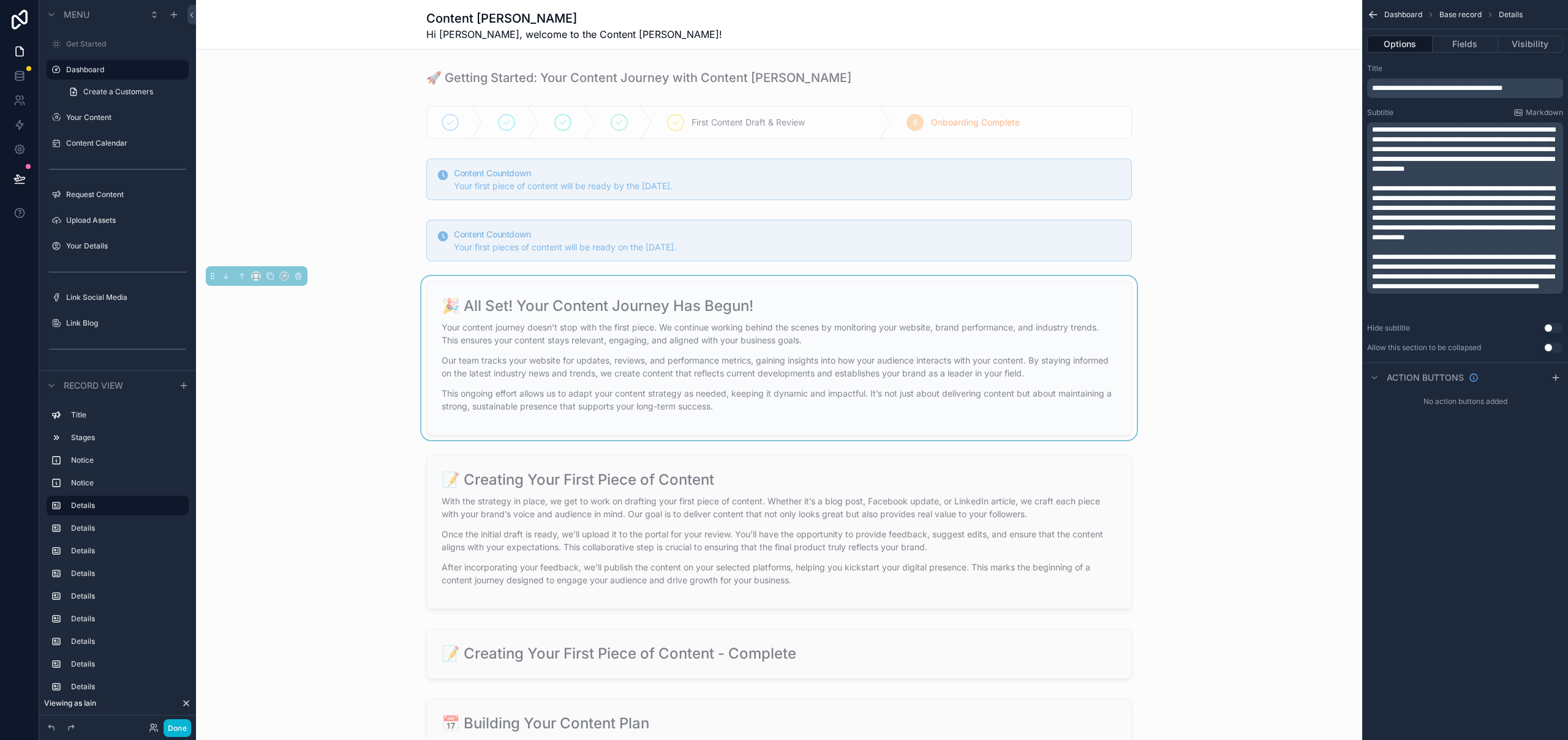
click at [1510, 291] on p "**********" at bounding box center [1466, 271] width 189 height 39
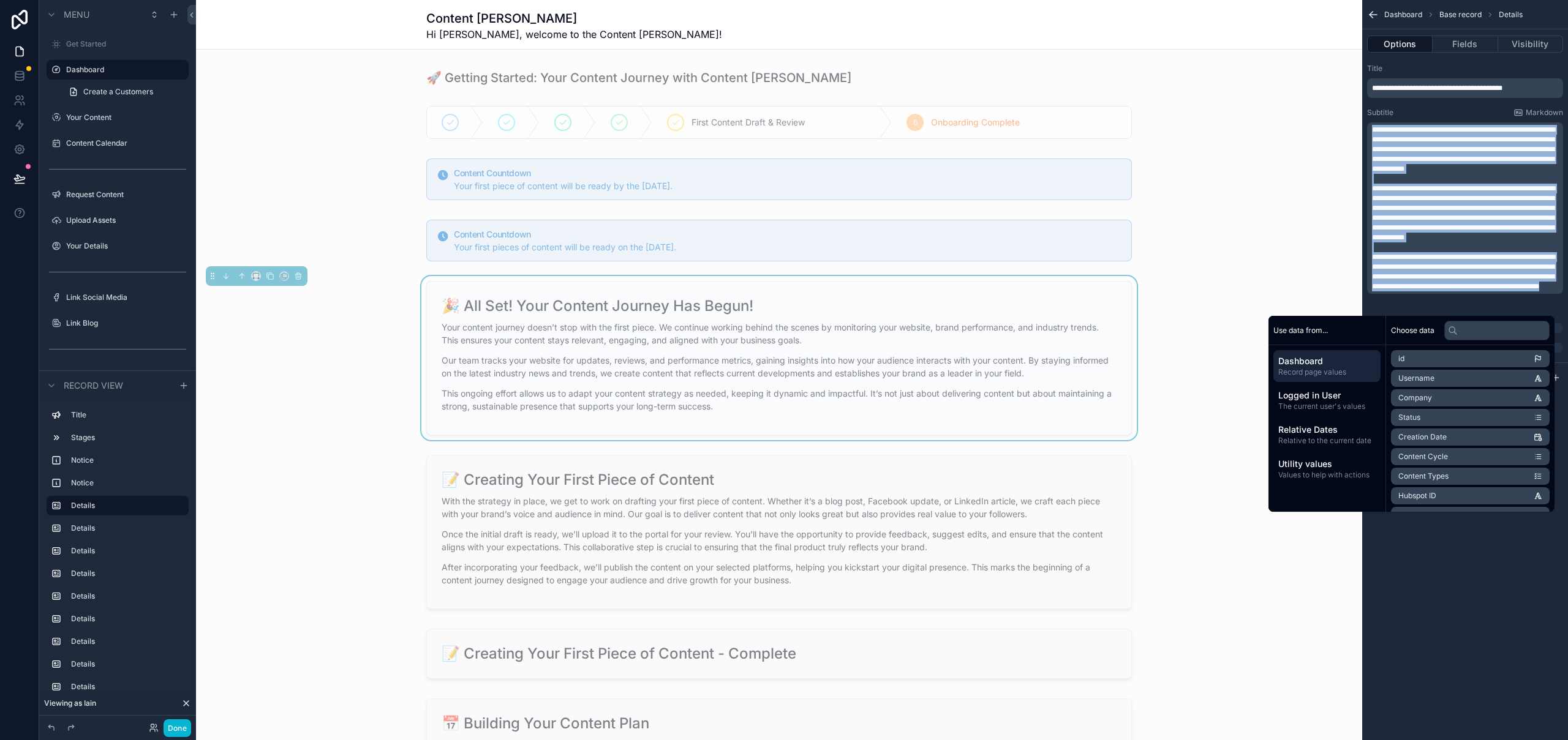
copy div "**********"
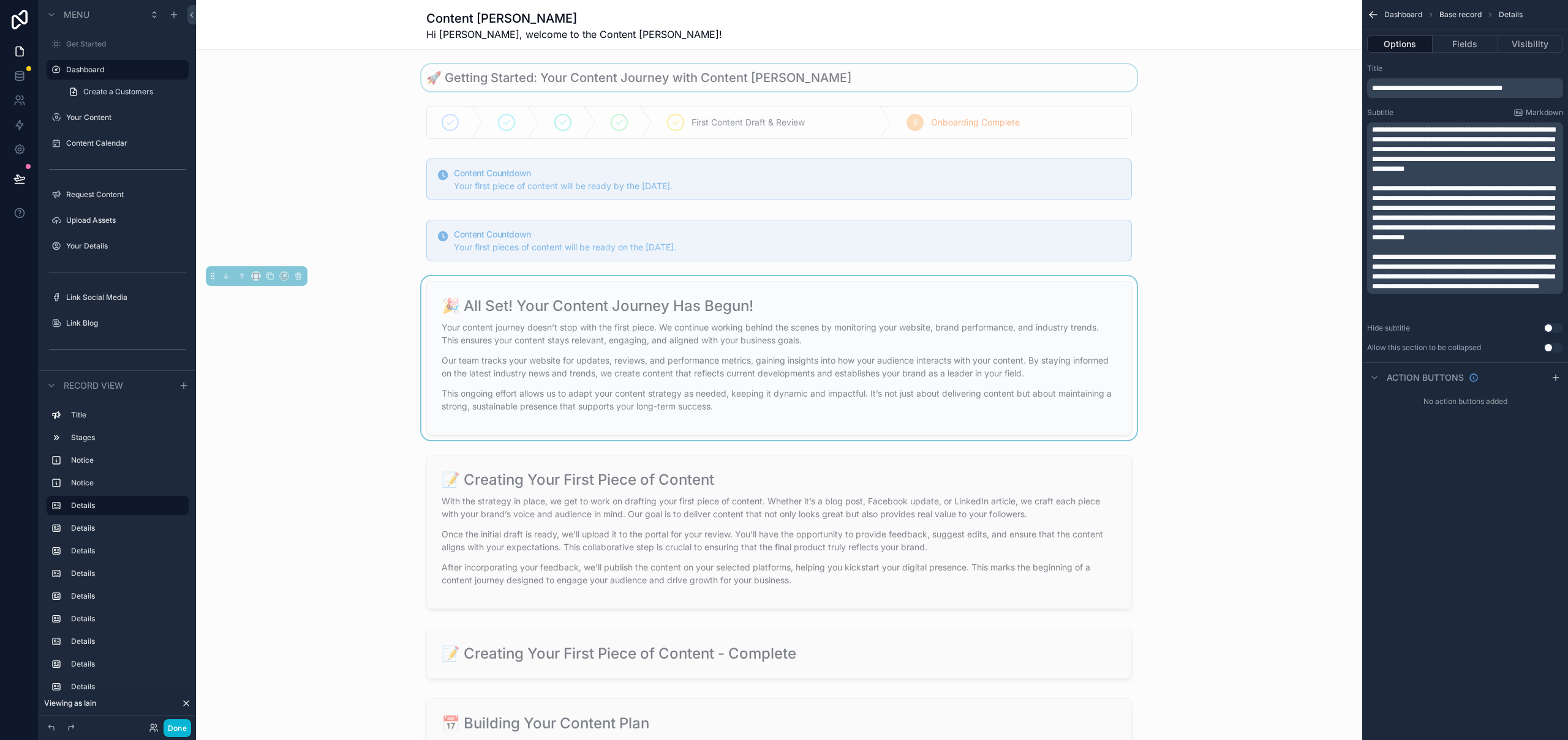
click at [561, 89] on div "scrollable content" at bounding box center [779, 77] width 1166 height 27
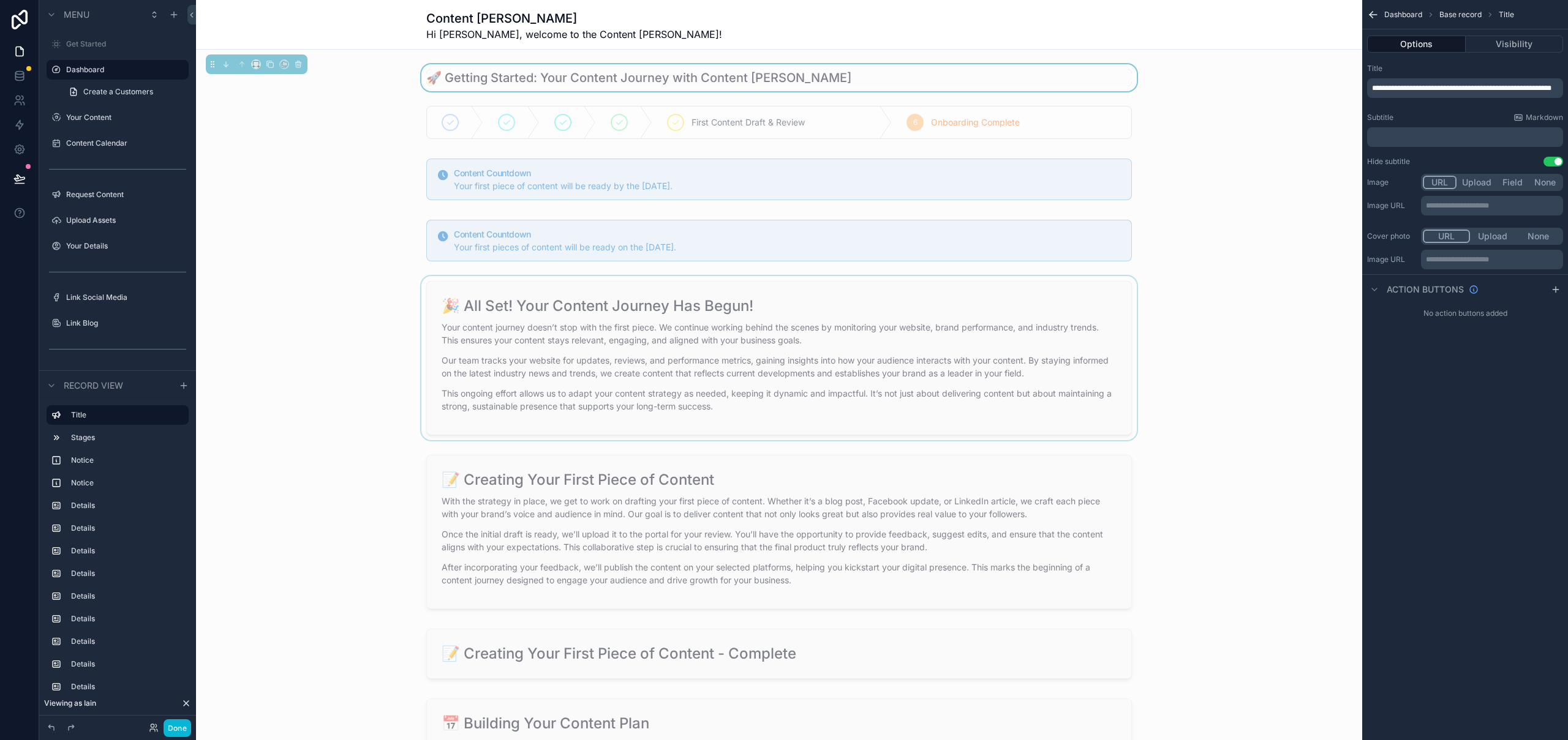
click at [1483, 92] on p "**********" at bounding box center [1466, 87] width 189 height 10
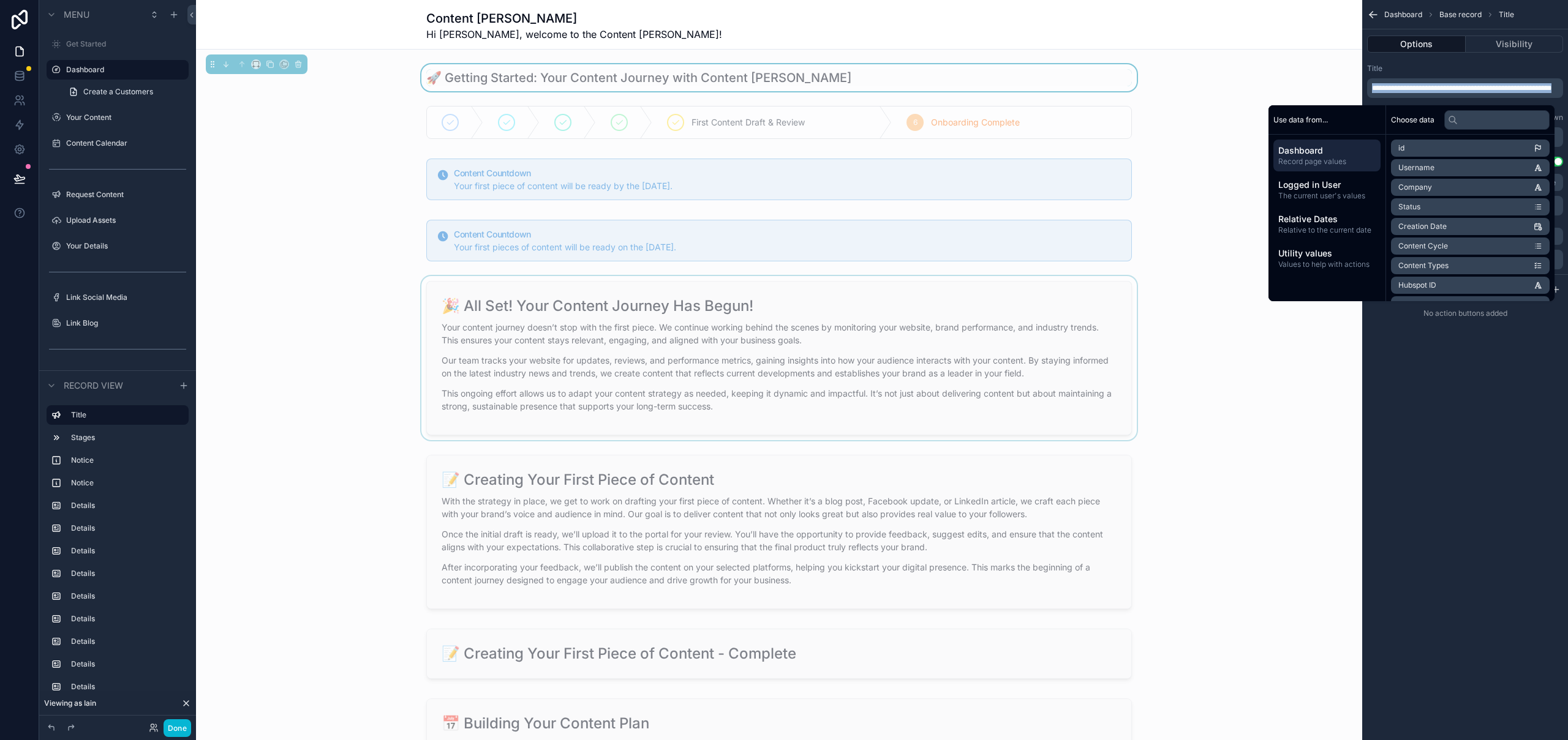
copy span "**********"
click at [797, 320] on div "scrollable content" at bounding box center [779, 358] width 1166 height 164
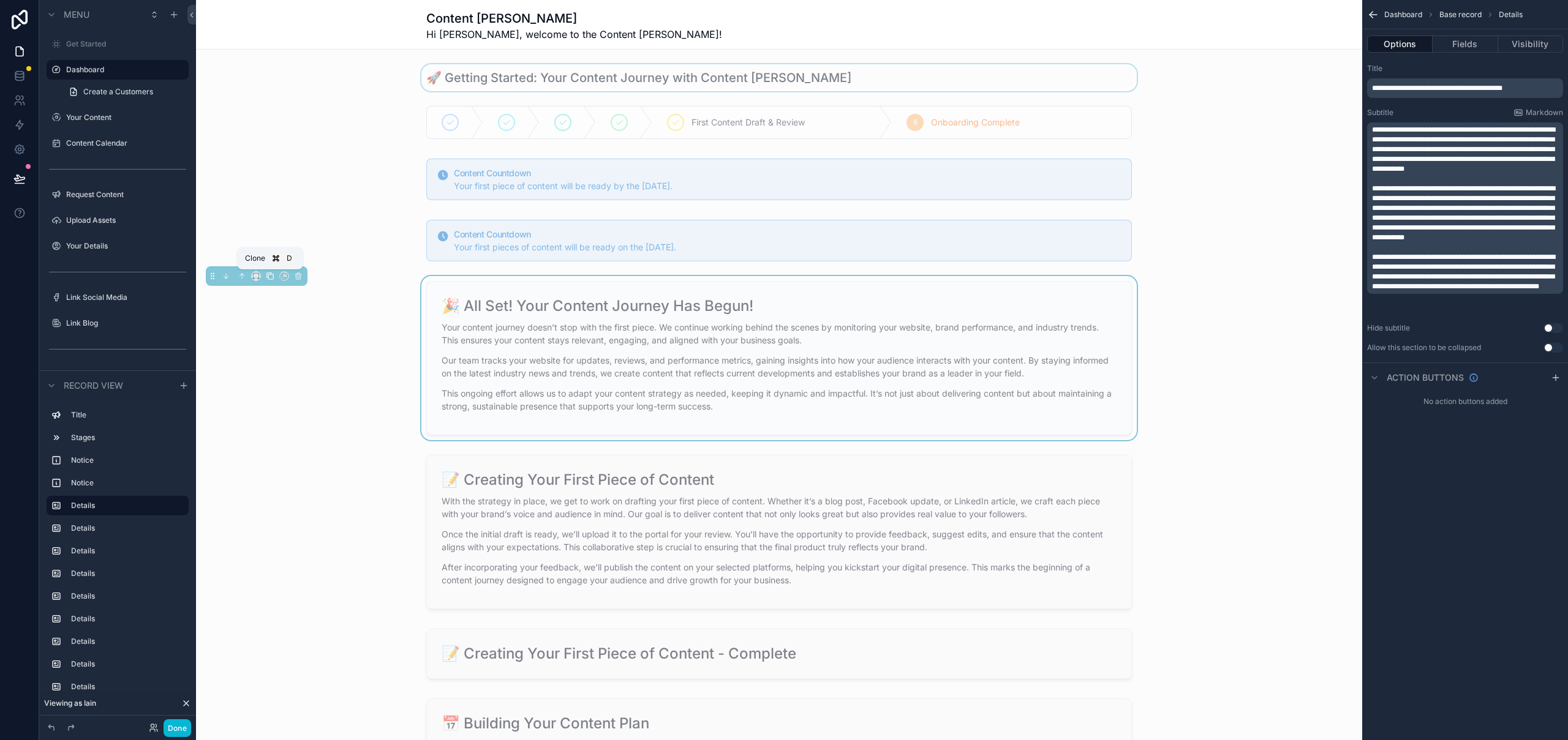
click at [272, 278] on icon "scrollable content" at bounding box center [270, 276] width 9 height 9
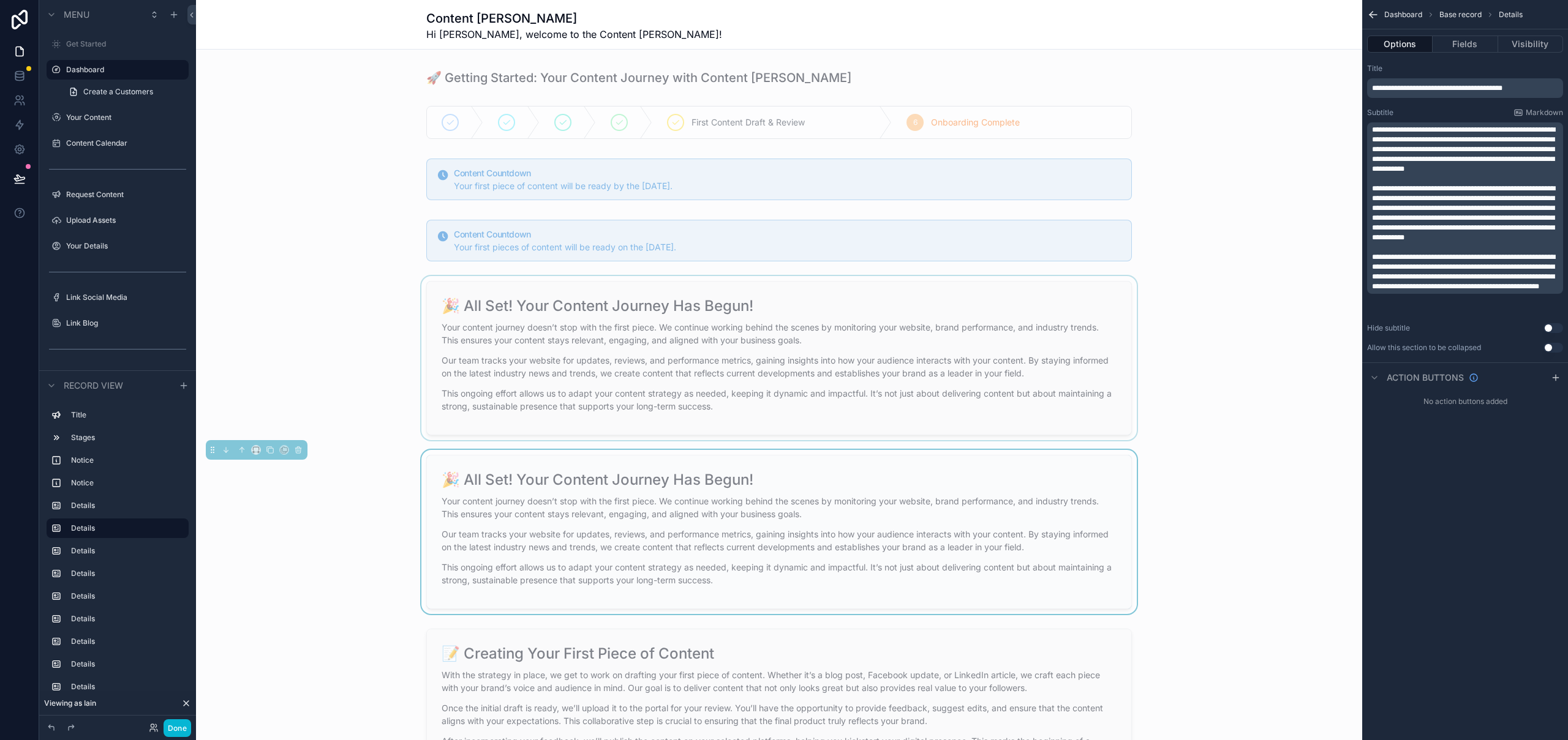
click at [658, 350] on div "scrollable content" at bounding box center [779, 358] width 1166 height 164
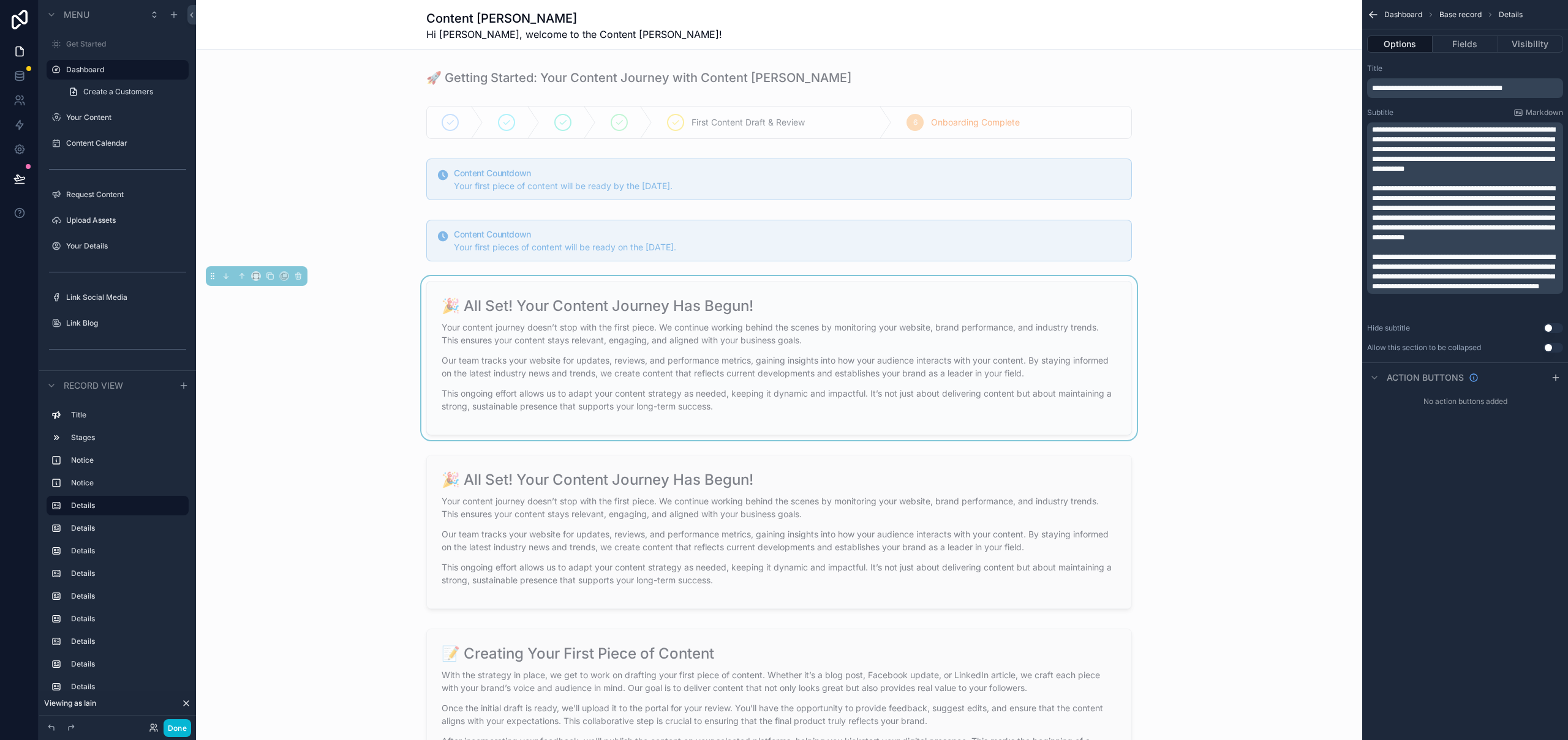
click at [1537, 87] on p "**********" at bounding box center [1466, 87] width 189 height 10
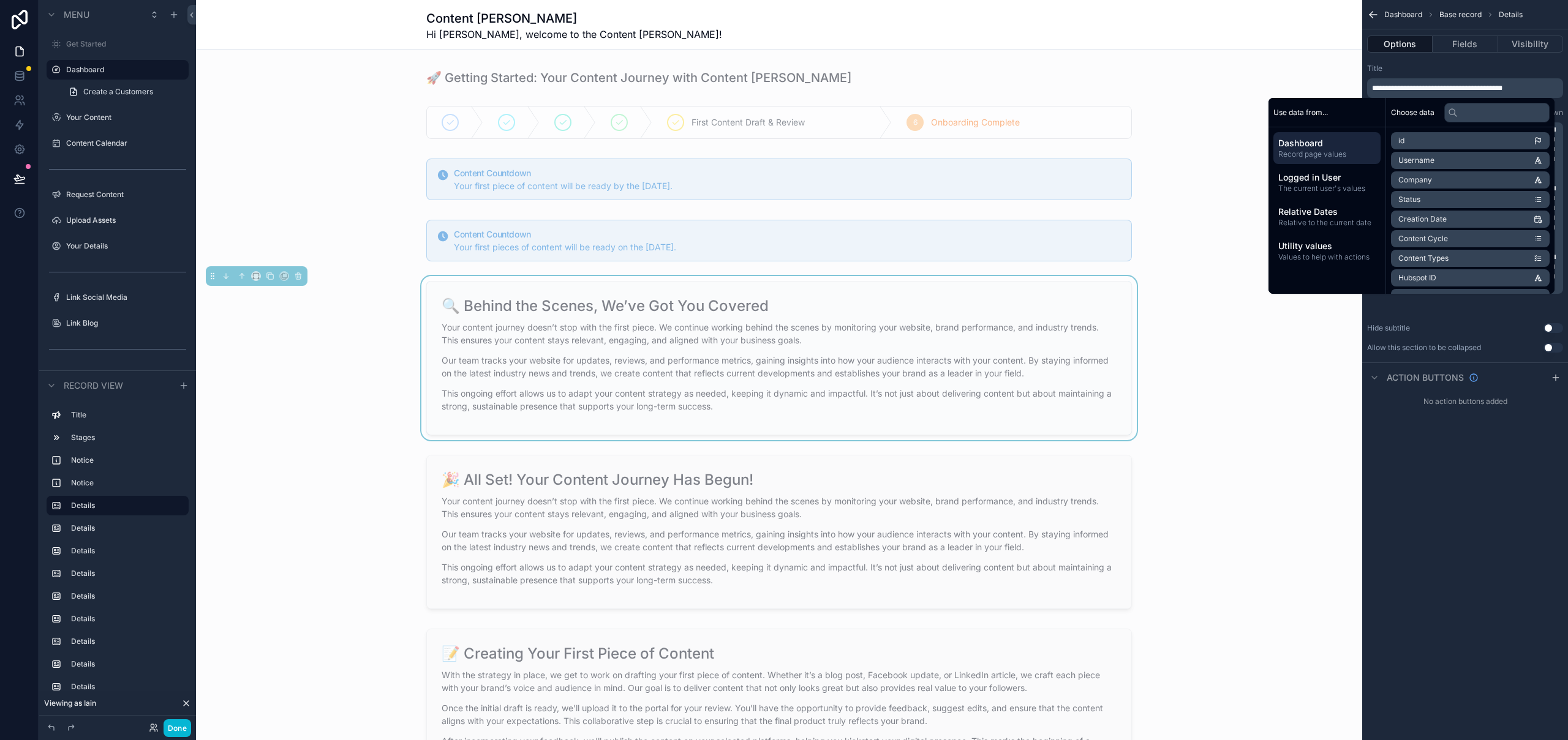
click at [1447, 523] on div "**********" at bounding box center [1465, 370] width 206 height 740
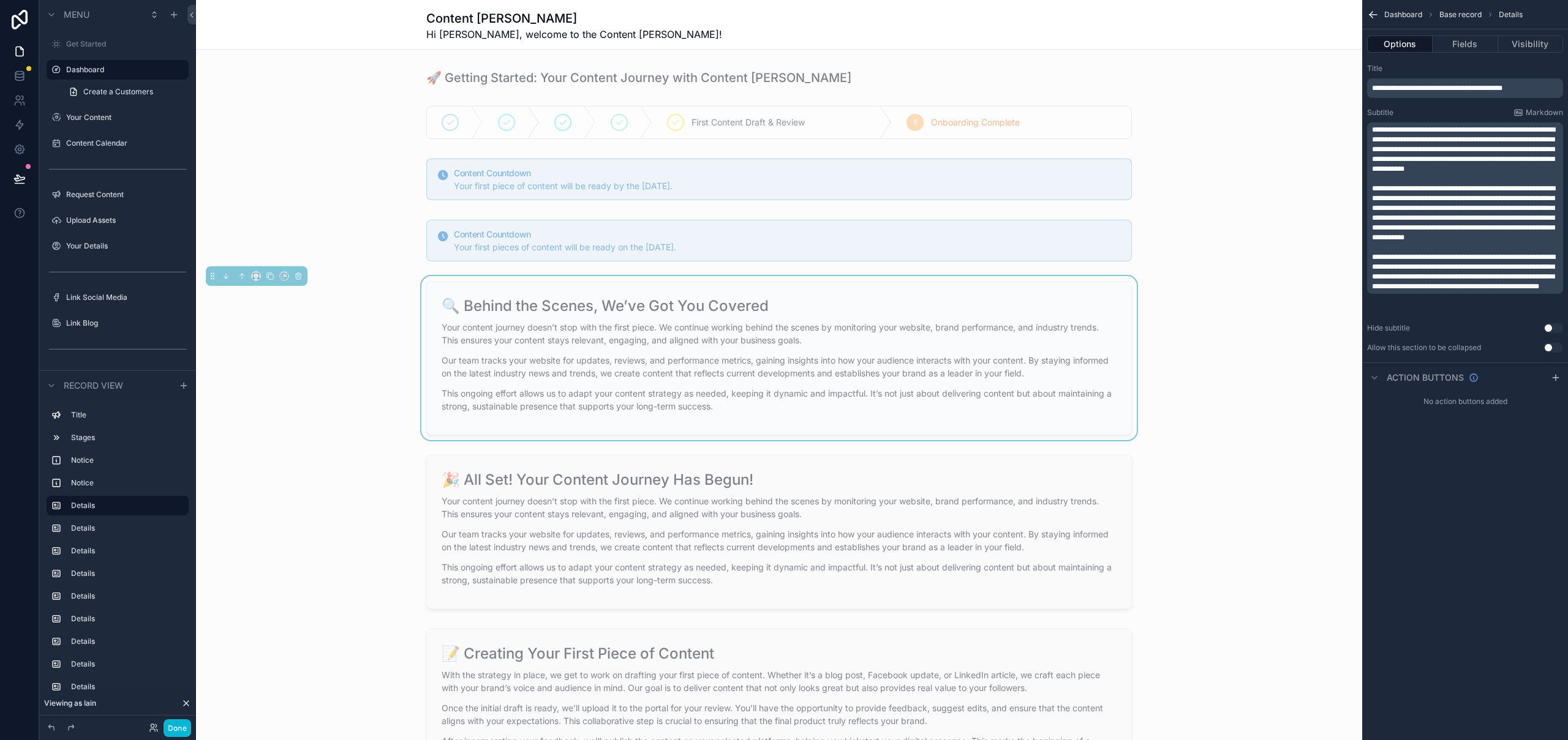
click at [1463, 252] on p "﻿" at bounding box center [1466, 246] width 189 height 10
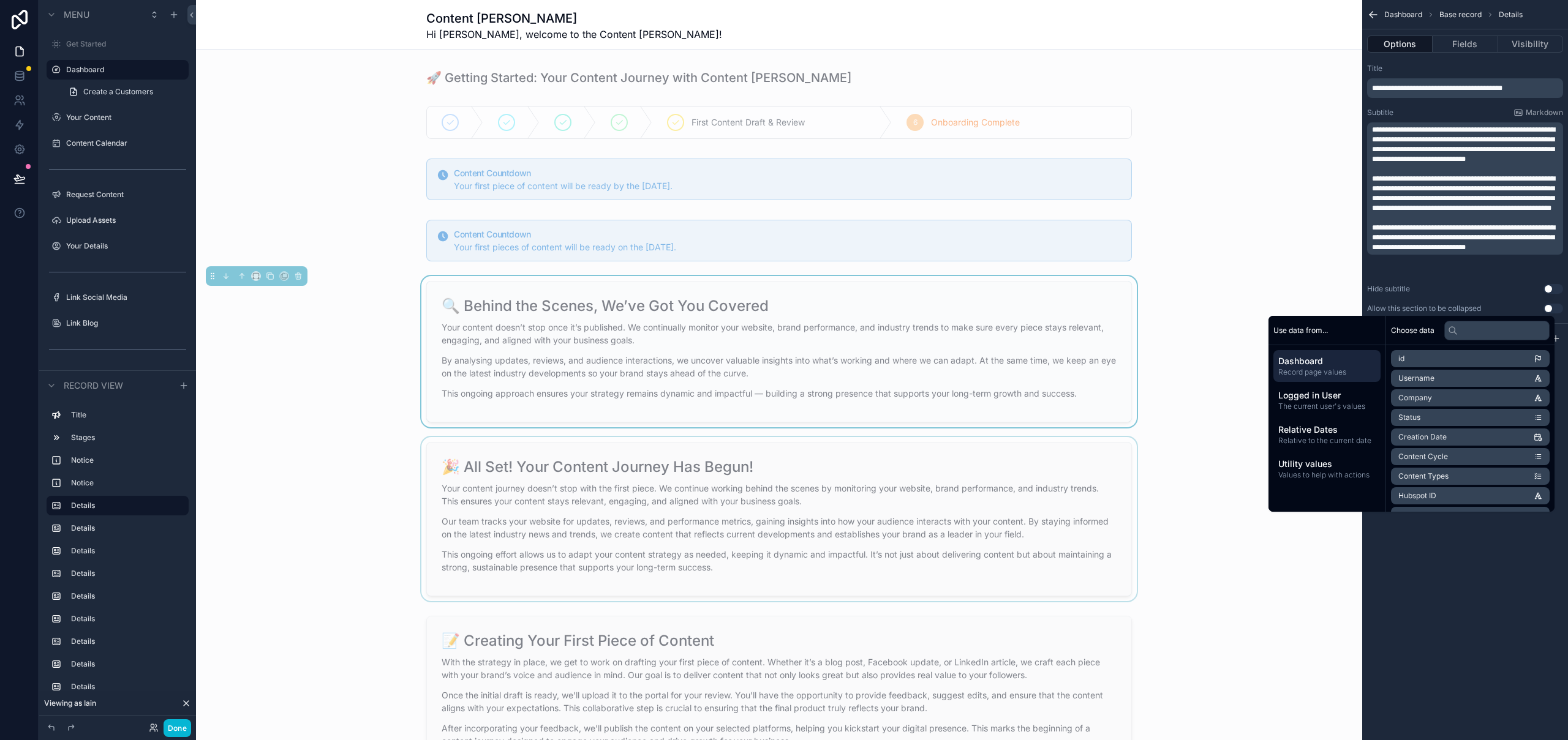
click at [360, 466] on div "scrollable content" at bounding box center [779, 520] width 1166 height 164
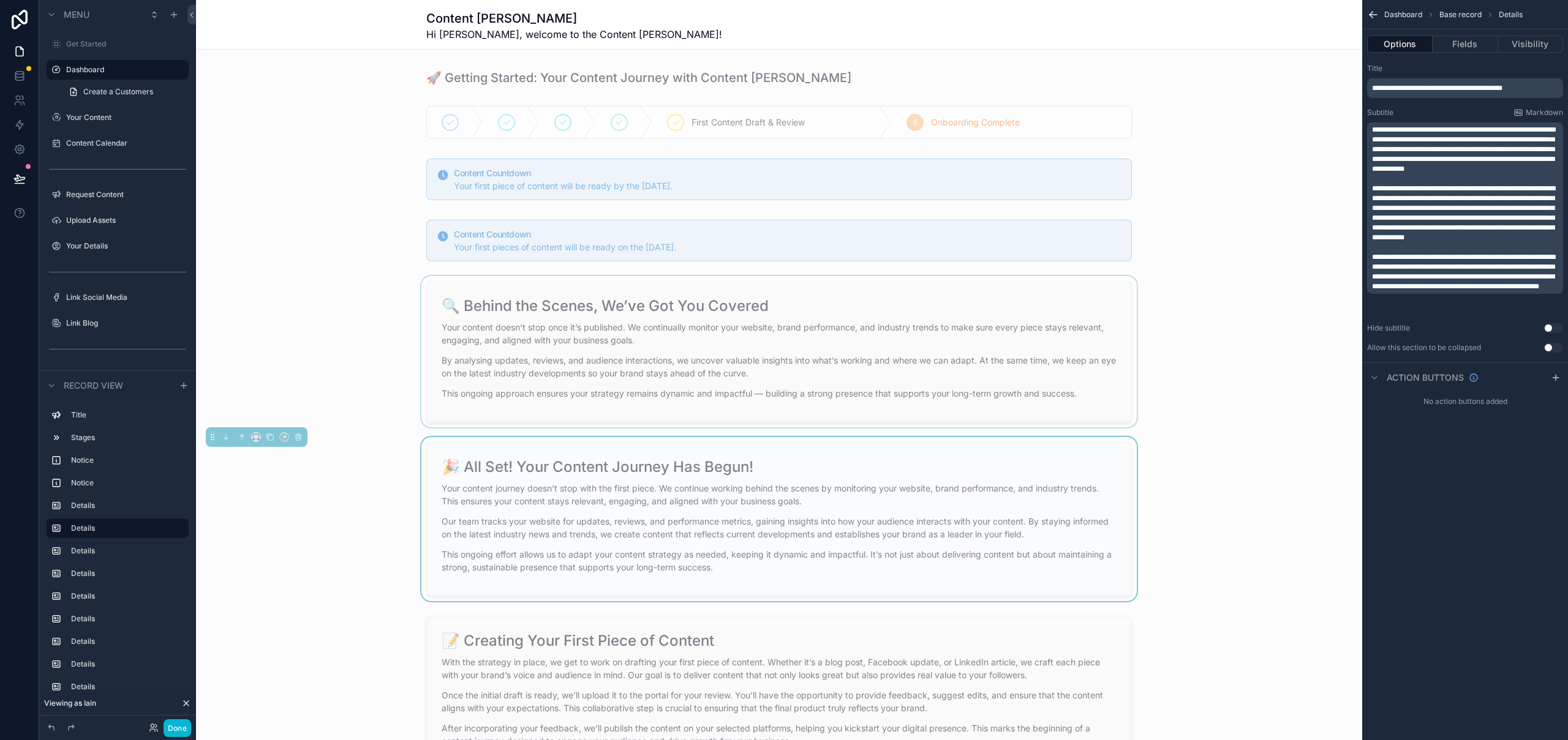
click at [745, 381] on div "scrollable content" at bounding box center [779, 351] width 1166 height 151
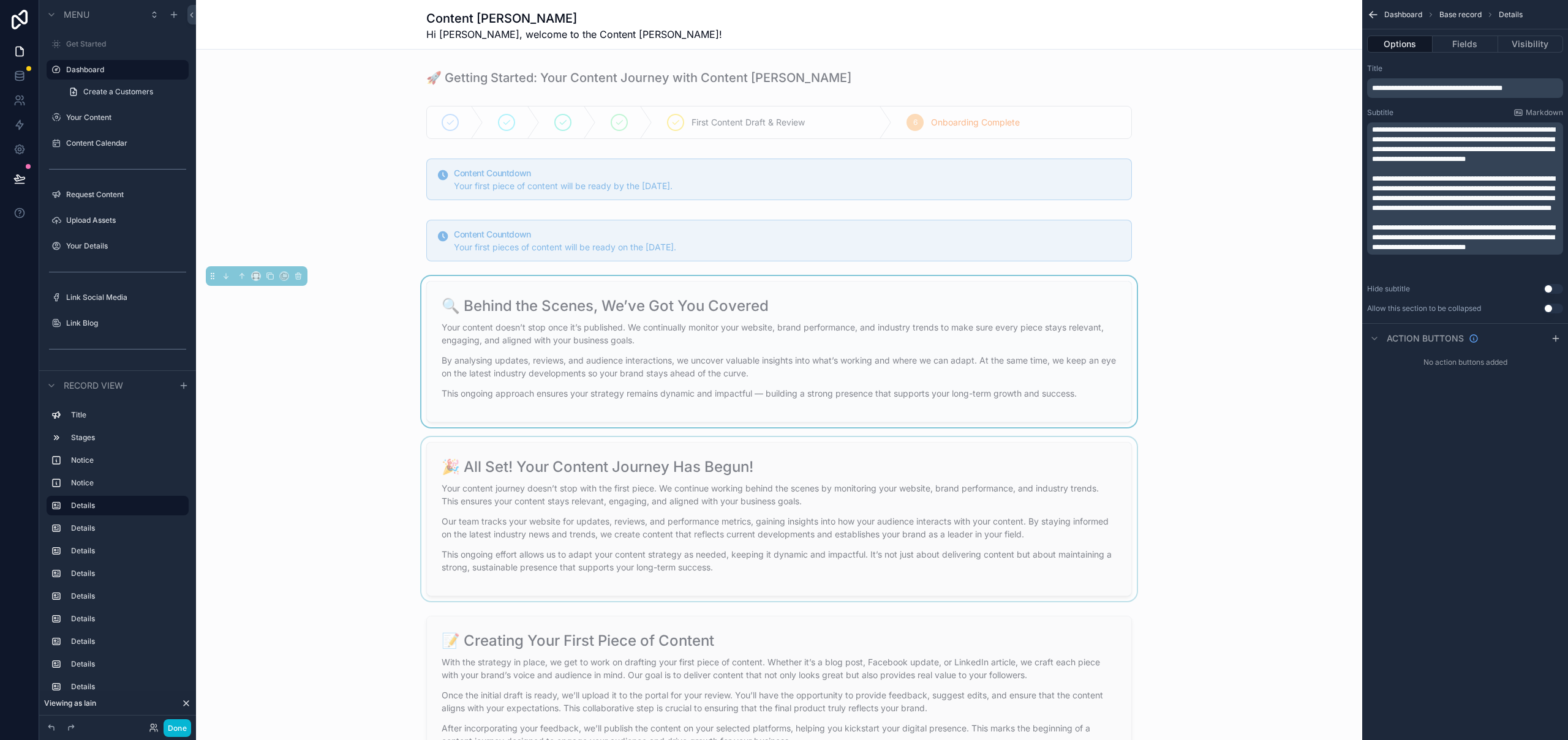
click at [1462, 251] on span "**********" at bounding box center [1463, 237] width 183 height 27
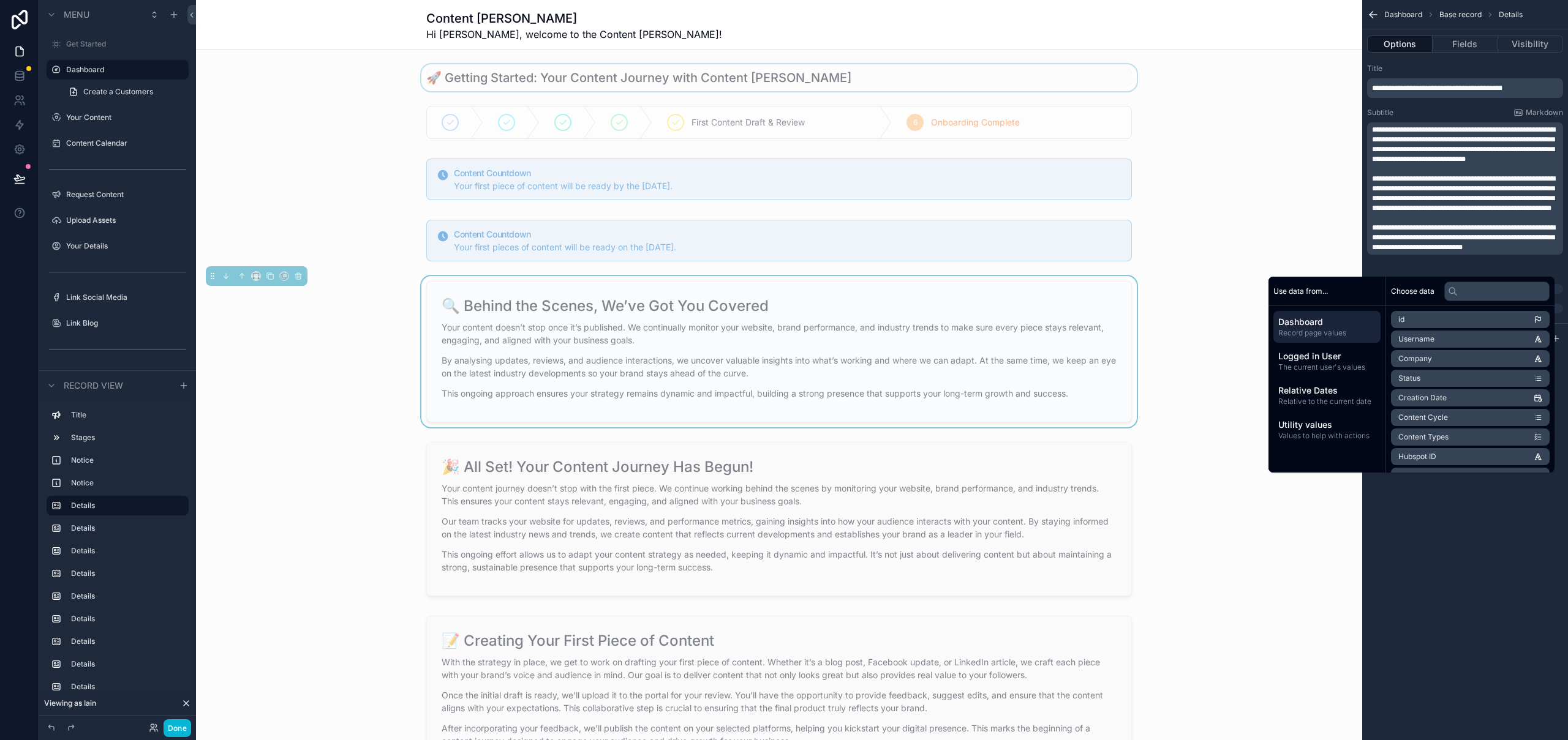
click at [767, 68] on div "scrollable content" at bounding box center [779, 77] width 1166 height 27
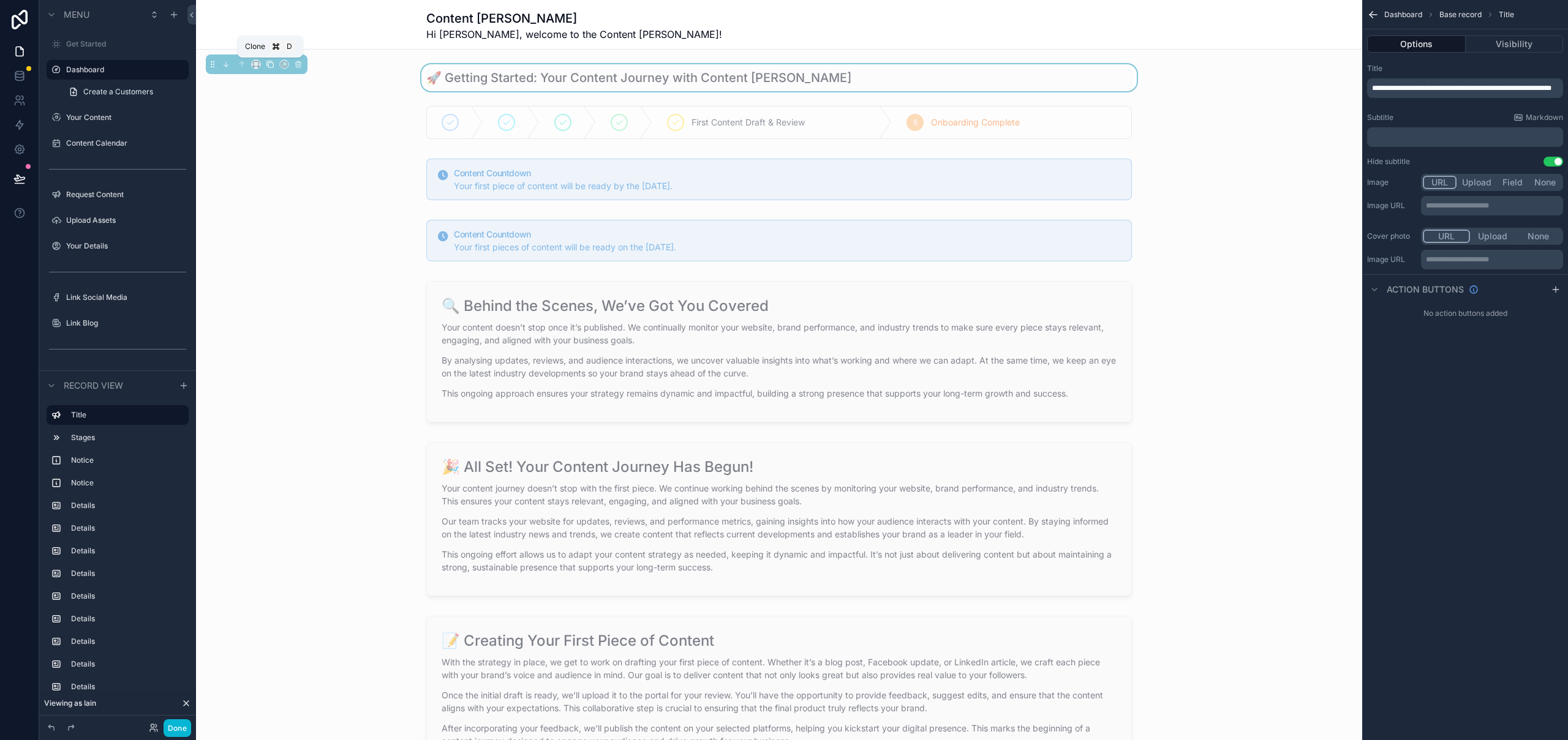
click at [268, 64] on icon "scrollable content" at bounding box center [271, 65] width 5 height 5
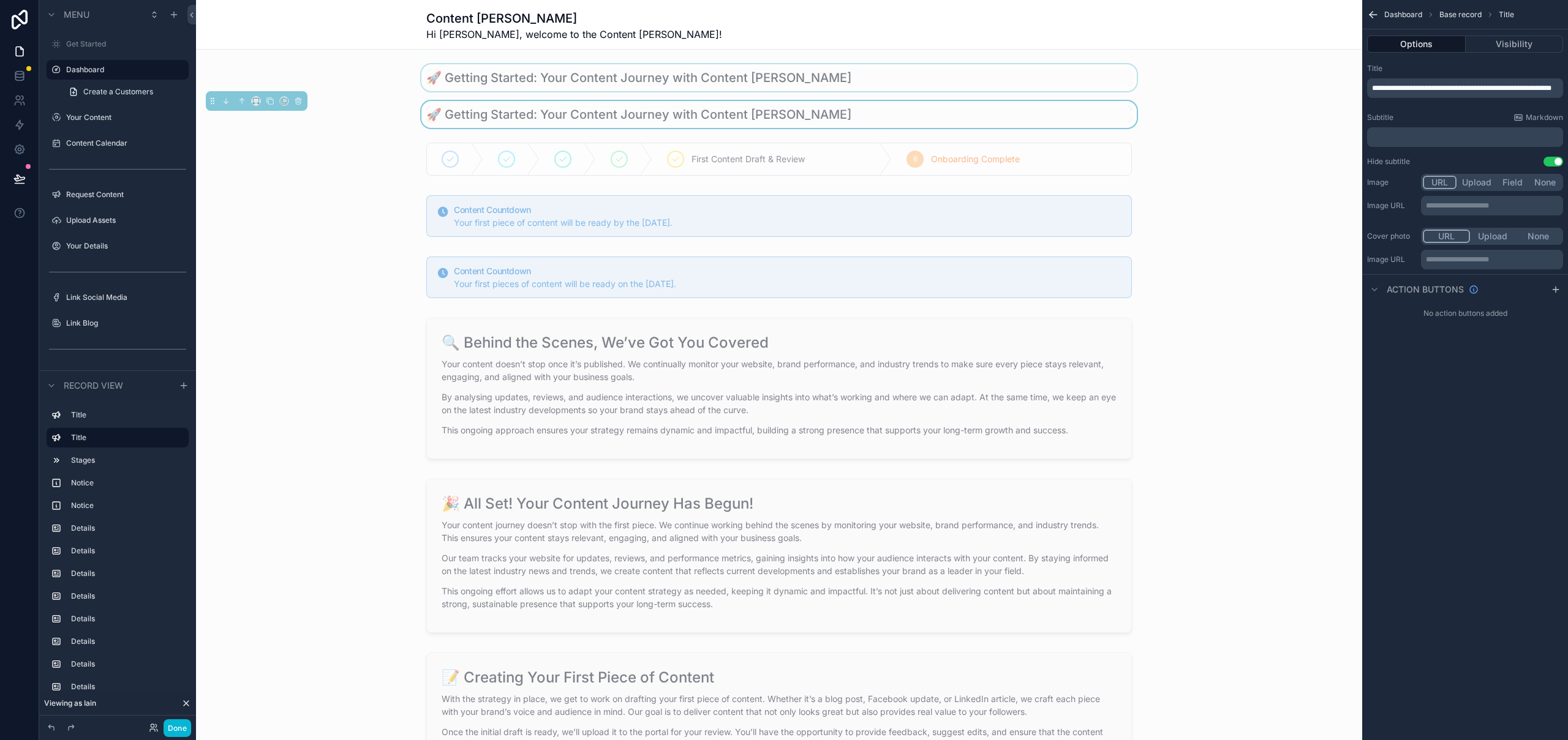
click at [700, 80] on div "scrollable content" at bounding box center [779, 77] width 1166 height 27
click at [696, 116] on div "scrollable content" at bounding box center [779, 114] width 1166 height 27
click at [1438, 93] on p "**********" at bounding box center [1466, 87] width 189 height 10
click at [1525, 39] on button "Visibility" at bounding box center [1514, 44] width 98 height 17
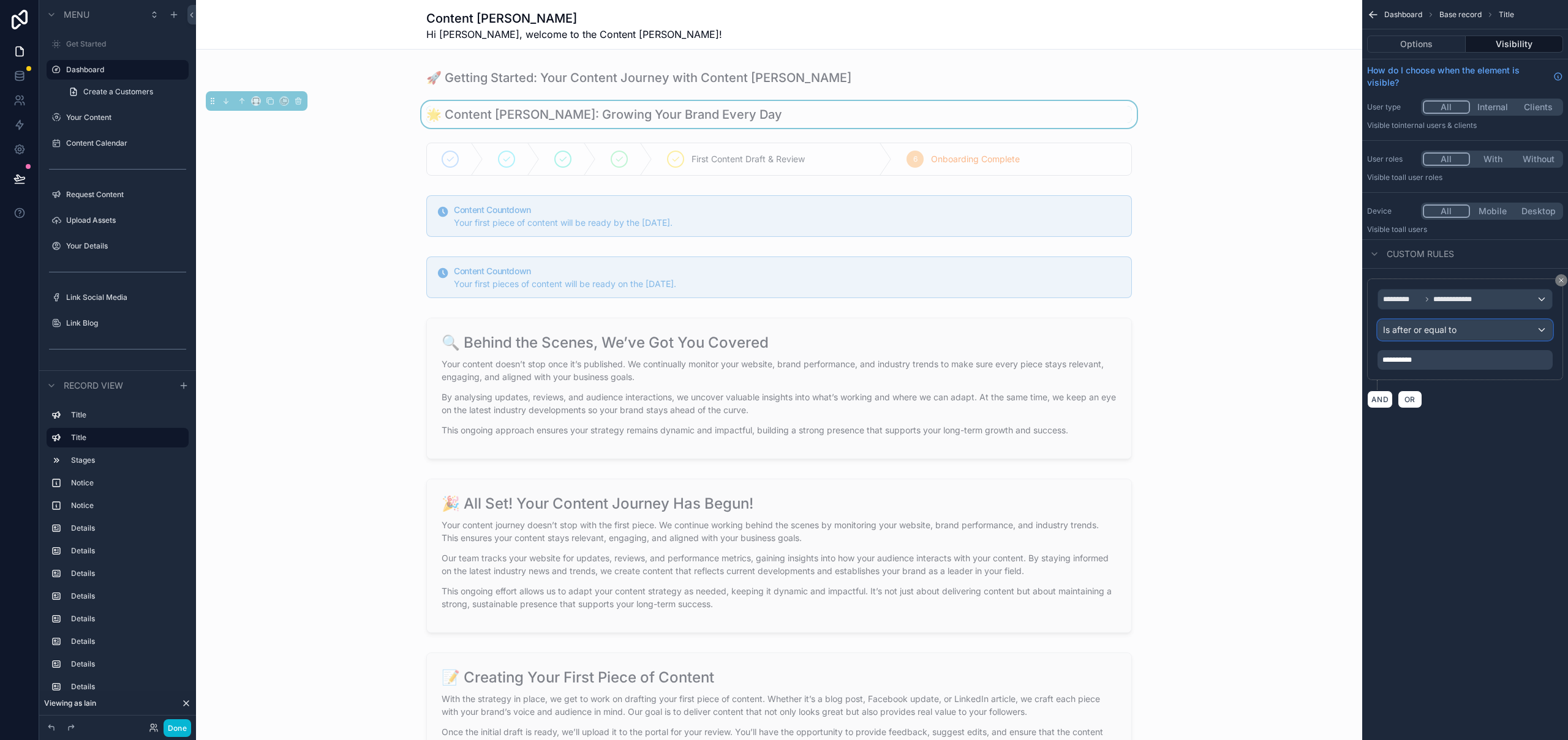
click at [1459, 329] on div "Is after or equal to" at bounding box center [1464, 329] width 174 height 20
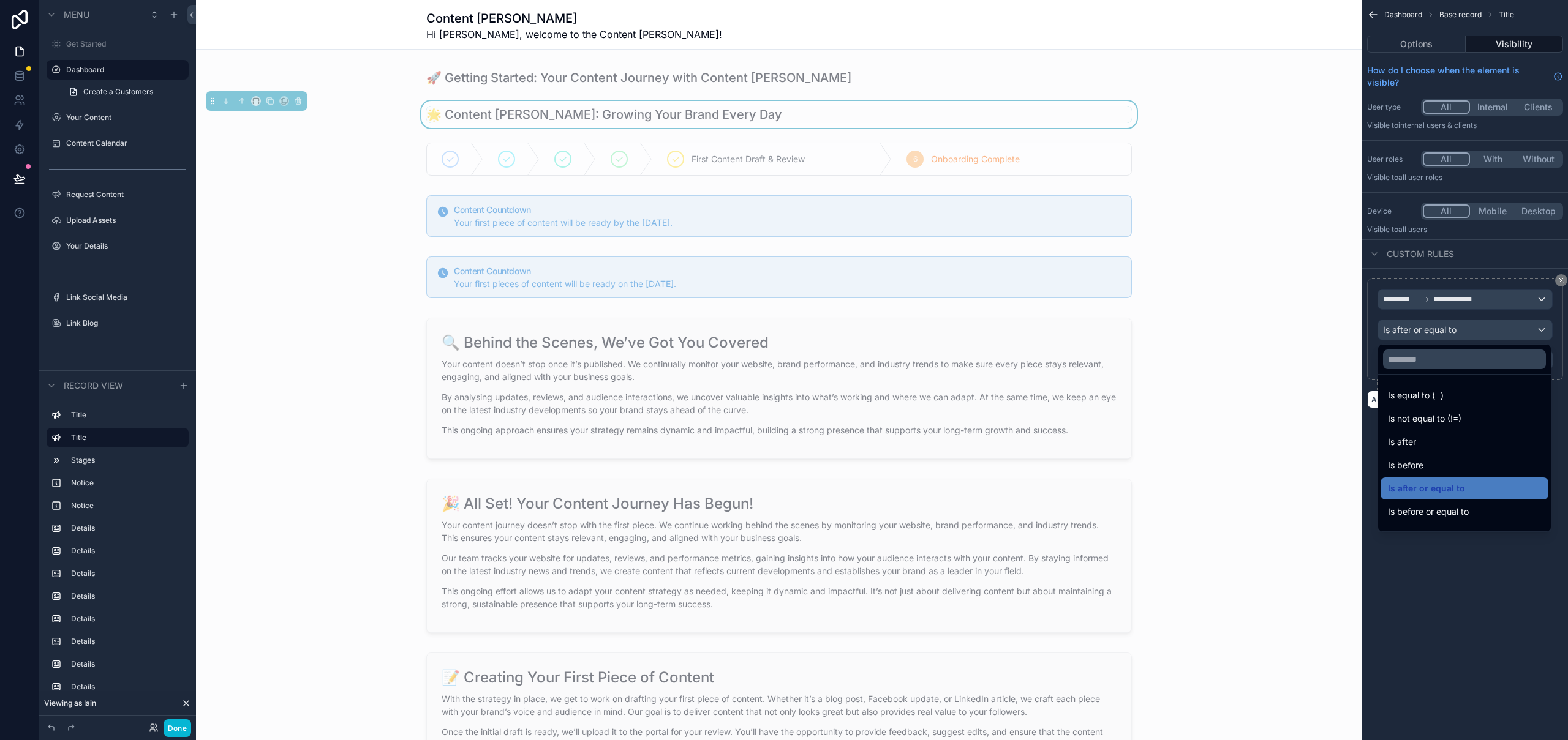
click at [1459, 329] on div "scrollable content" at bounding box center [784, 370] width 1568 height 740
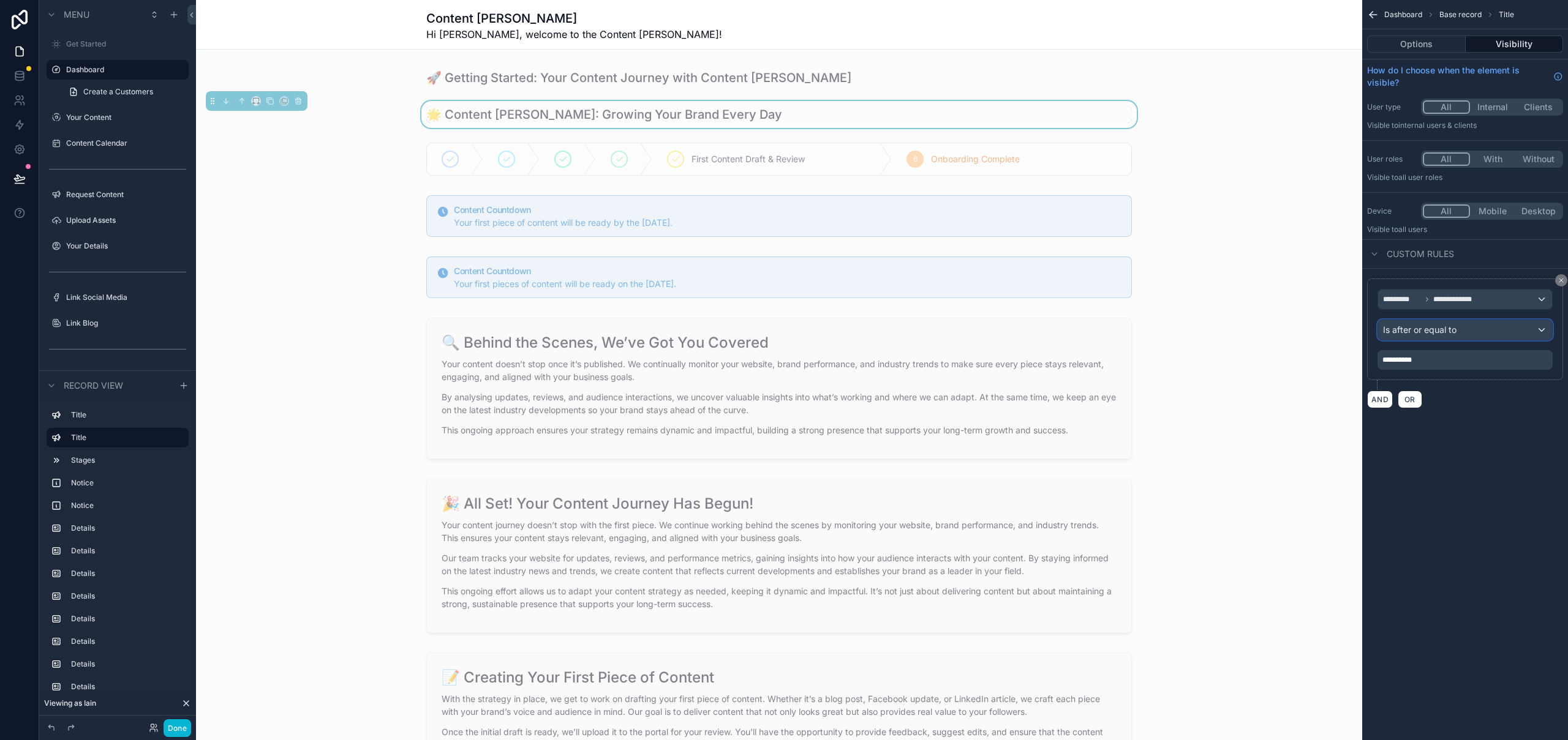
click at [1459, 329] on div "Is after or equal to" at bounding box center [1464, 329] width 174 height 20
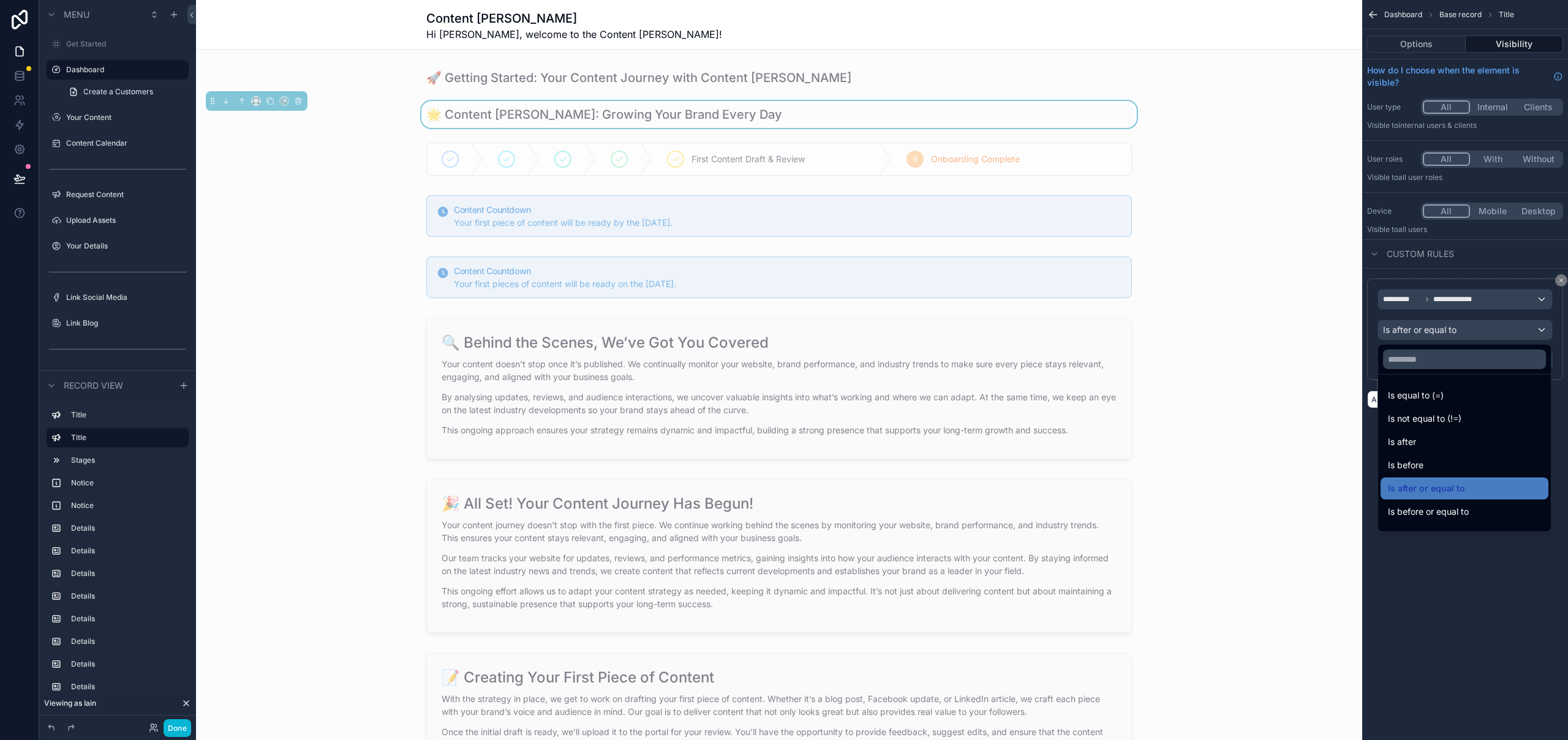
click at [1472, 612] on div "scrollable content" at bounding box center [784, 370] width 1568 height 740
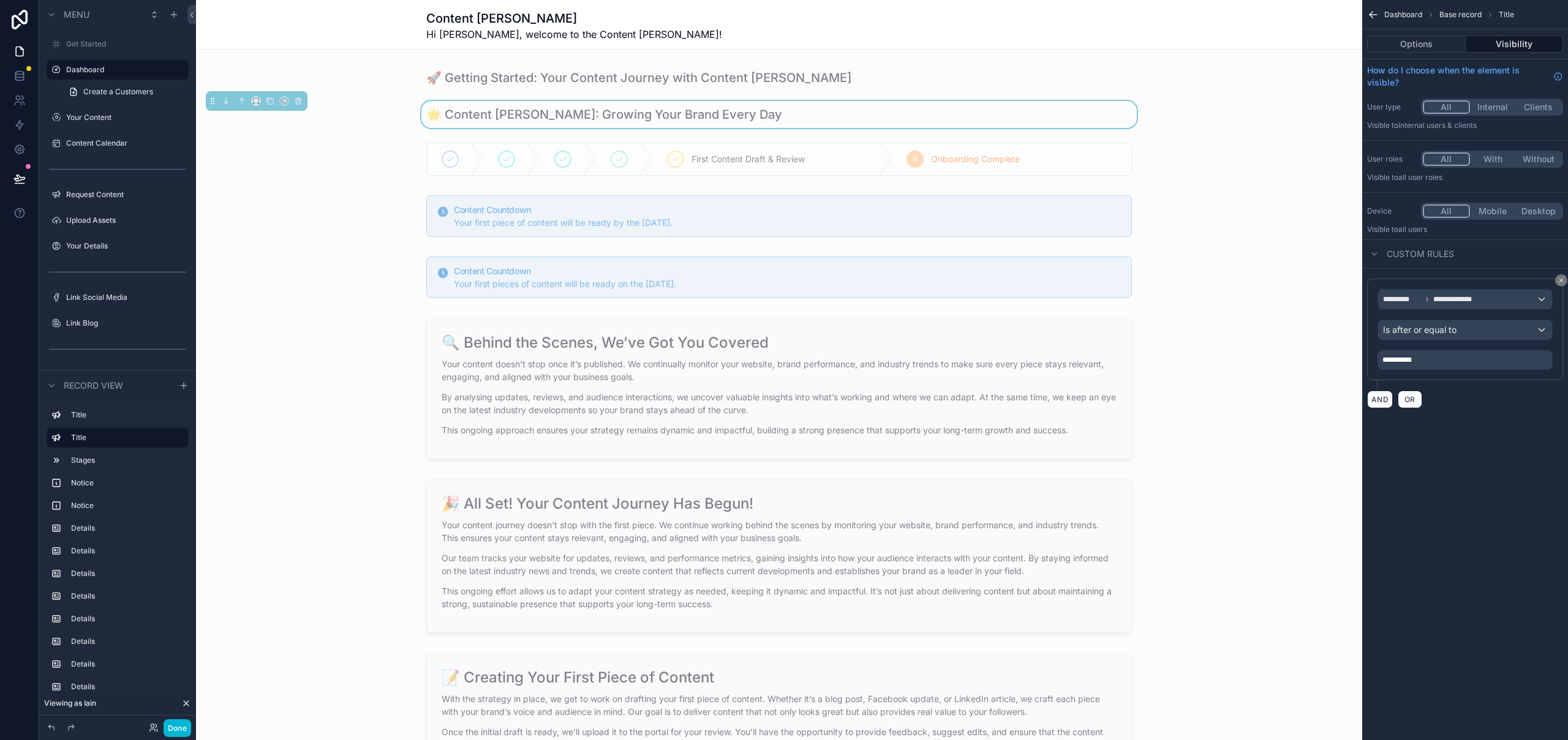
click at [1469, 364] on div "**********" at bounding box center [1465, 360] width 176 height 20
click at [1424, 361] on div "**********" at bounding box center [1465, 360] width 176 height 20
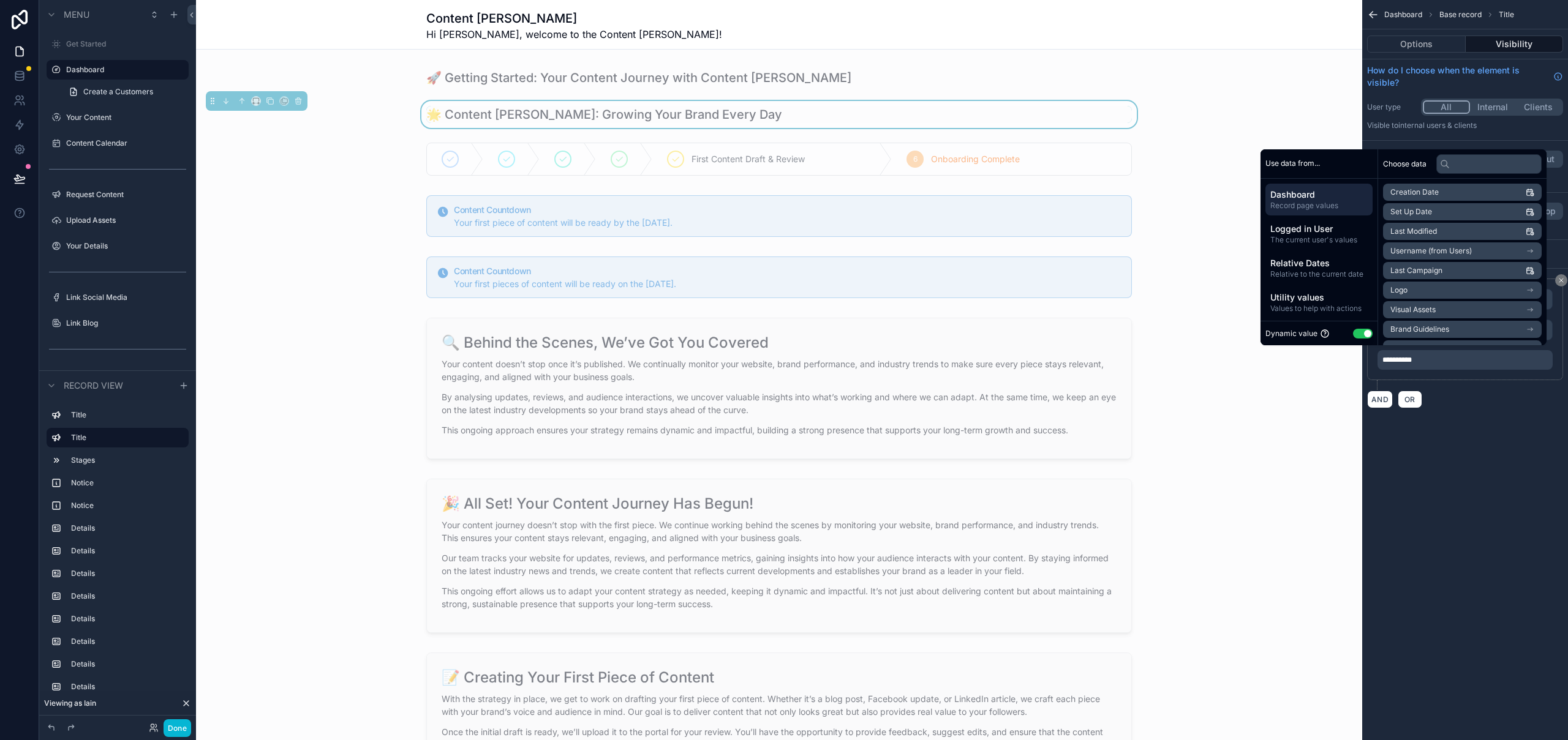
click at [1424, 361] on div "**********" at bounding box center [1465, 360] width 176 height 20
click at [1326, 262] on span "Relative Dates" at bounding box center [1319, 263] width 98 height 12
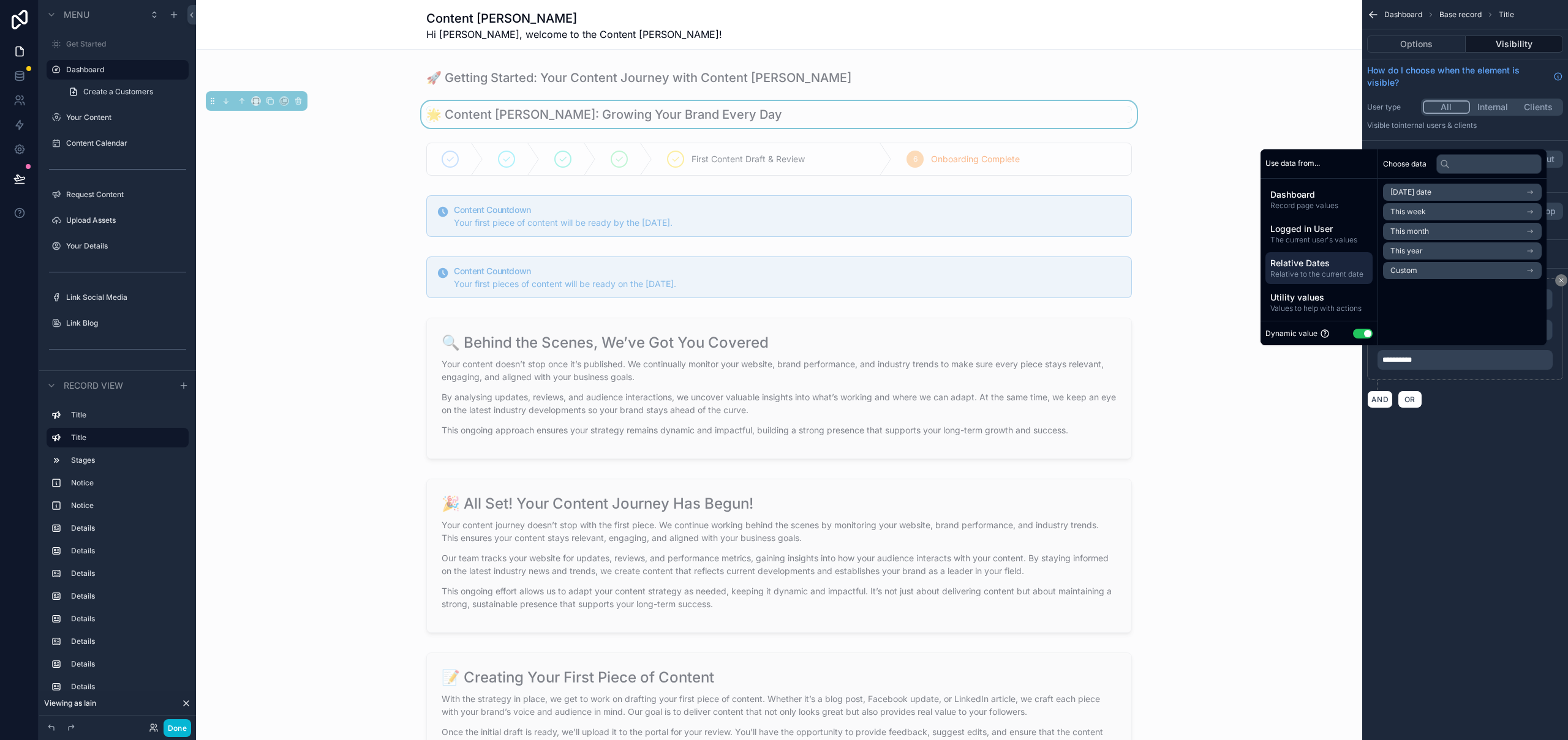
click at [1420, 272] on li "Custom" at bounding box center [1462, 271] width 158 height 17
click at [1392, 213] on input "*" at bounding box center [1395, 215] width 24 height 20
drag, startPoint x: 1392, startPoint y: 214, endPoint x: 1379, endPoint y: 216, distance: 13.2
click at [1383, 216] on input "*" at bounding box center [1395, 215] width 24 height 20
type input "*"
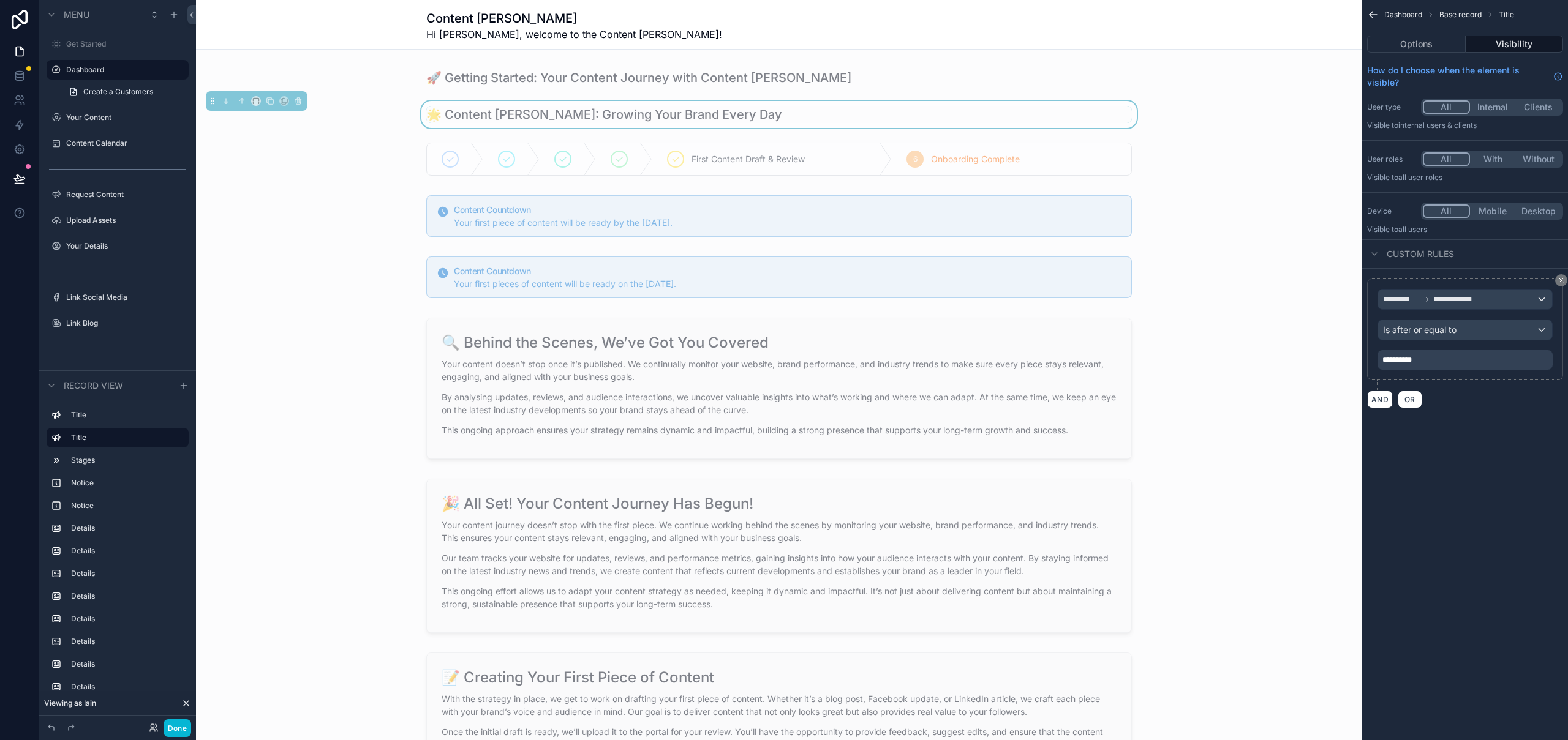
click at [1503, 495] on div "**********" at bounding box center [1465, 370] width 206 height 740
click at [655, 361] on div "scrollable content" at bounding box center [779, 388] width 1166 height 151
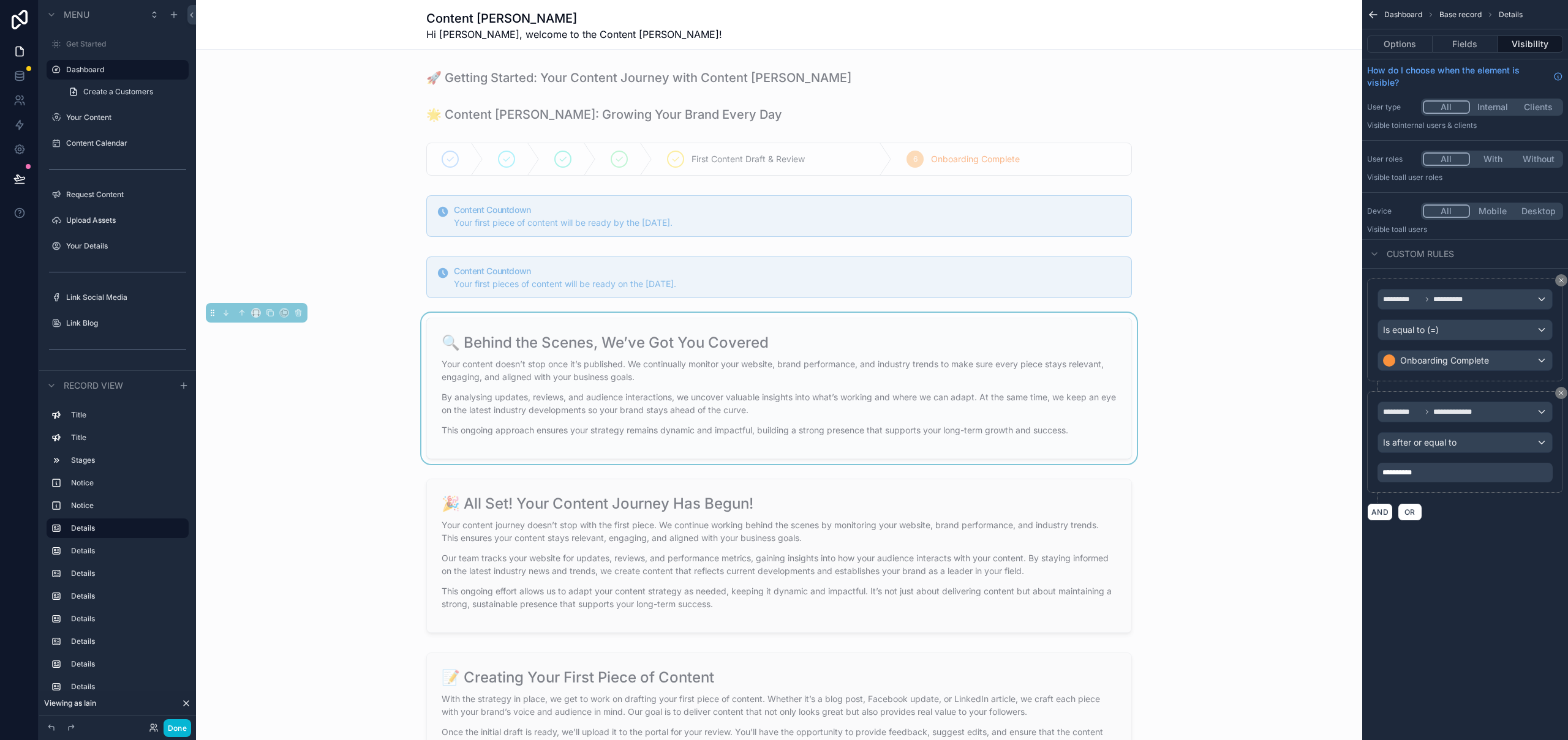
click at [1433, 473] on div "**********" at bounding box center [1465, 472] width 176 height 20
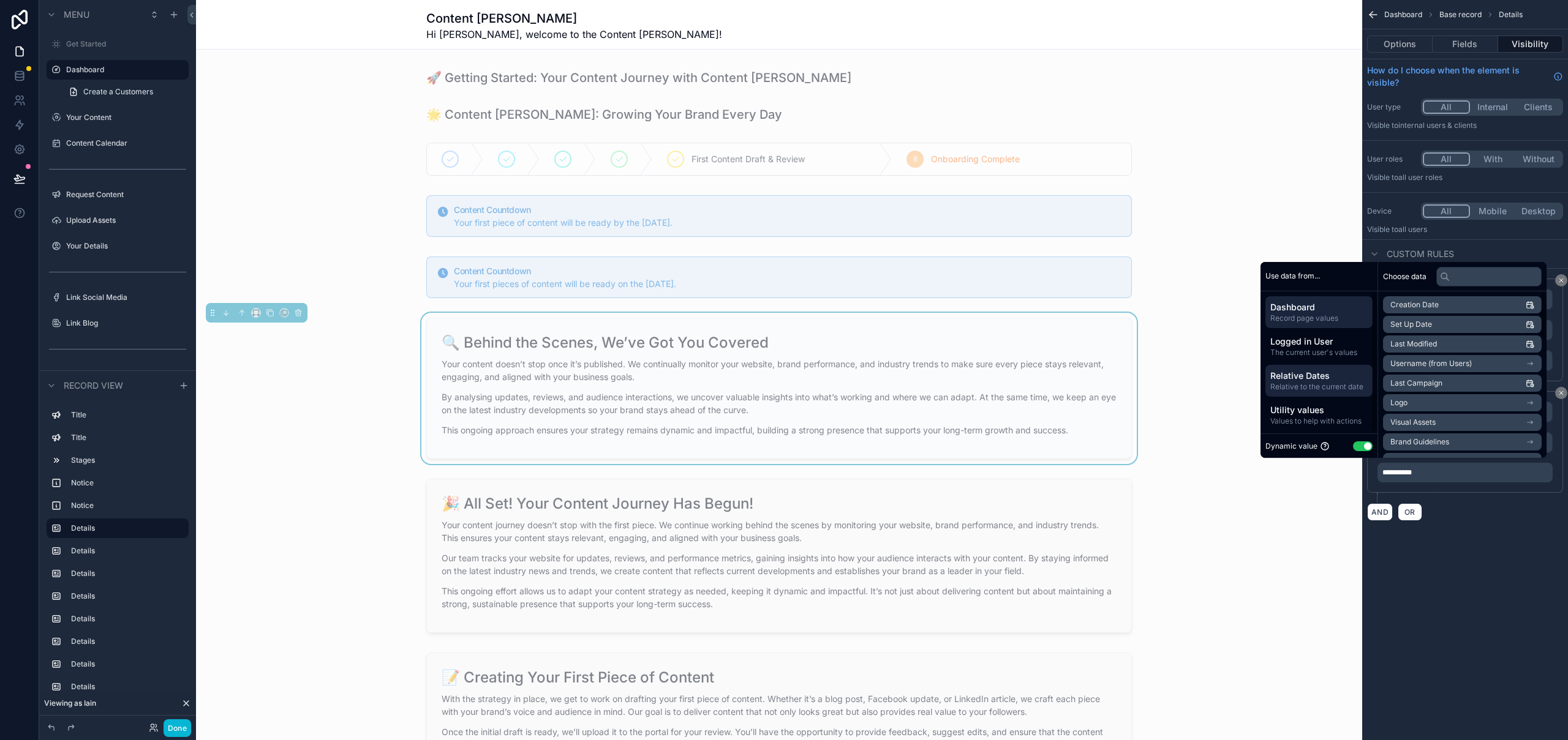
click at [1317, 379] on span "Relative Dates" at bounding box center [1319, 376] width 98 height 12
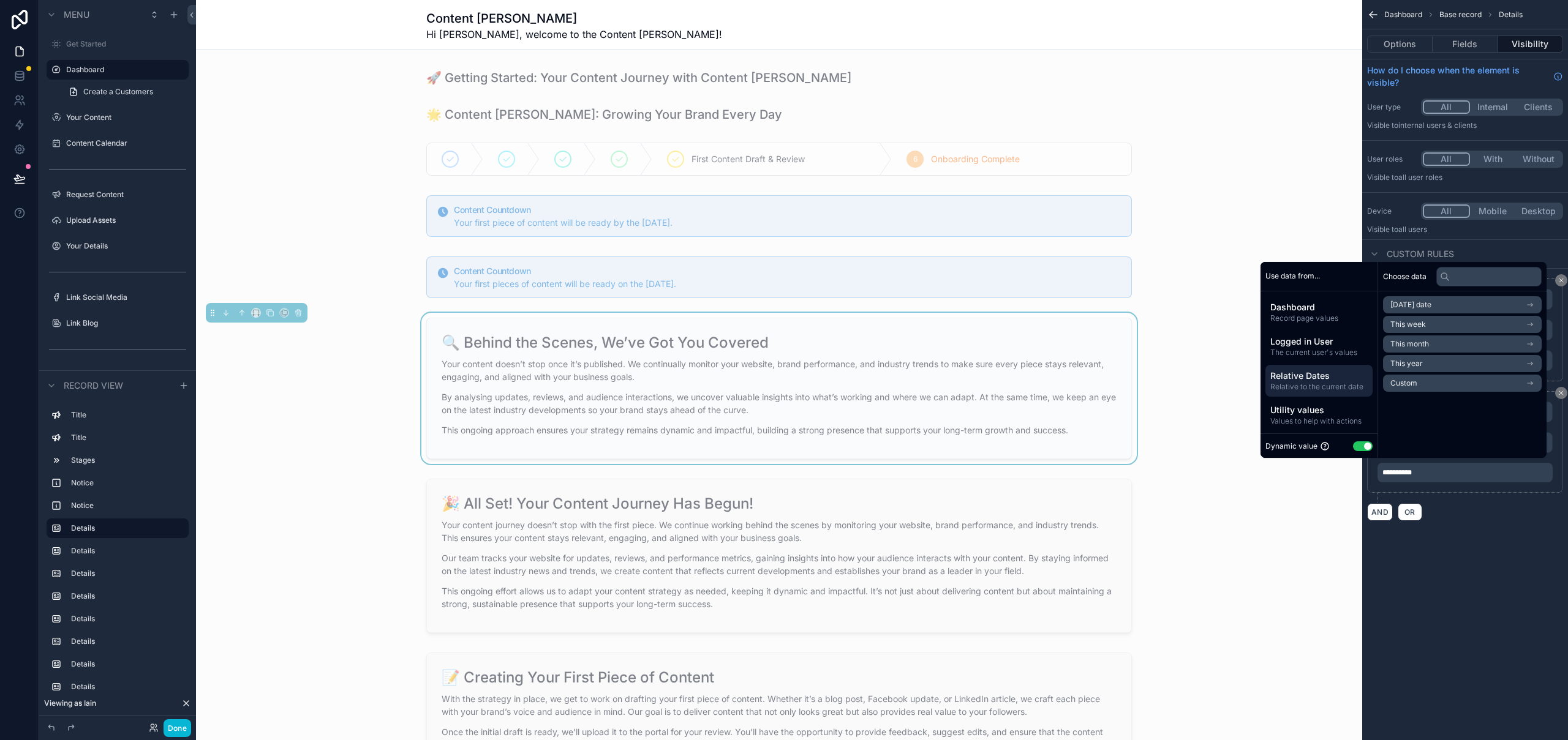
click at [1423, 383] on li "Custom" at bounding box center [1462, 383] width 158 height 17
drag, startPoint x: 1392, startPoint y: 323, endPoint x: 1360, endPoint y: 324, distance: 32.0
click at [1360, 324] on div "Use data from... Dashboard Record page values Logged in User The current user's…" at bounding box center [1403, 360] width 286 height 196
type input "*"
click at [1563, 602] on div "**********" at bounding box center [1465, 370] width 206 height 740
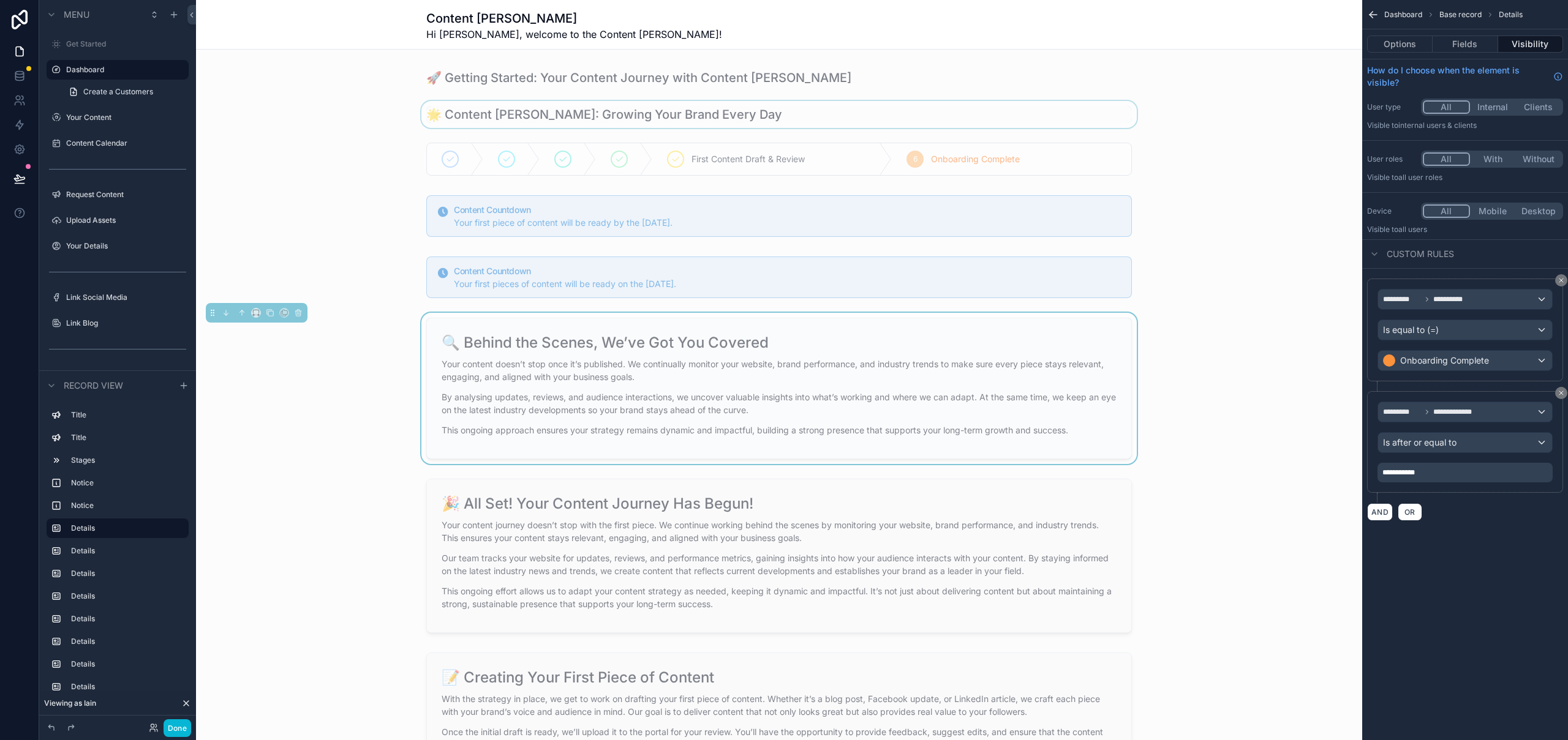
click at [790, 114] on div "scrollable content" at bounding box center [779, 114] width 1166 height 27
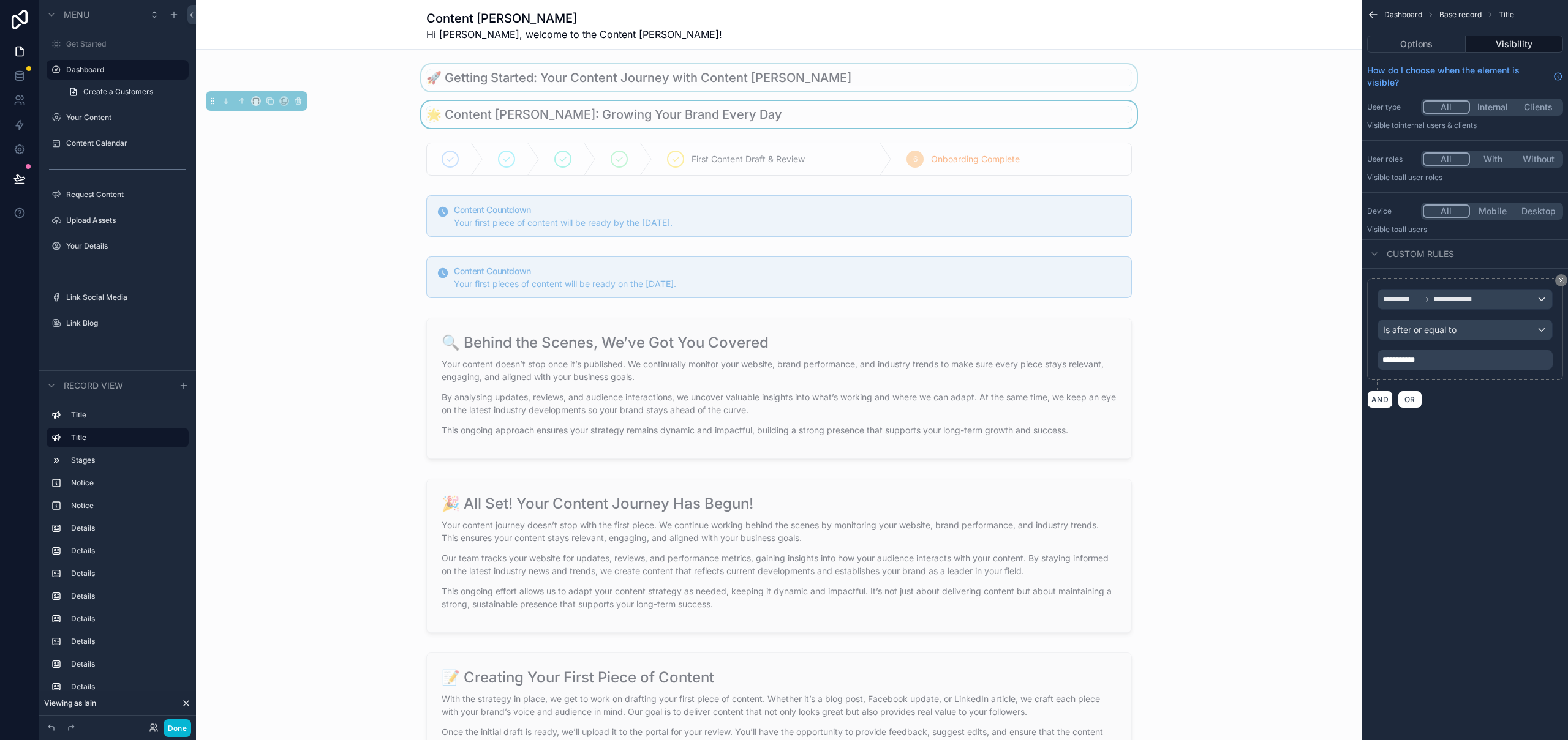
click at [882, 76] on div "scrollable content" at bounding box center [779, 77] width 1166 height 27
click at [1450, 361] on div "**********" at bounding box center [1465, 360] width 176 height 20
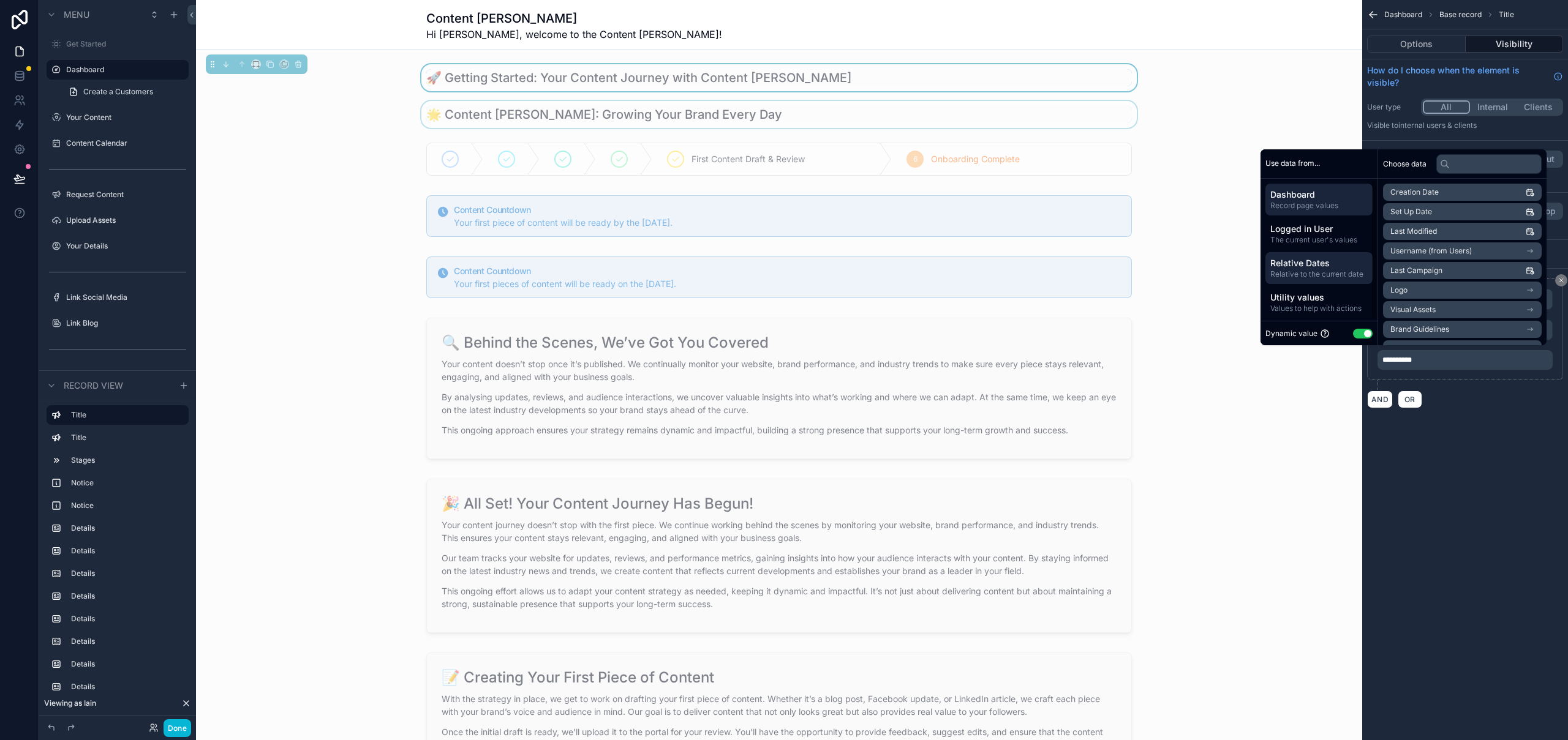
click at [1309, 266] on span "Relative Dates" at bounding box center [1319, 263] width 98 height 12
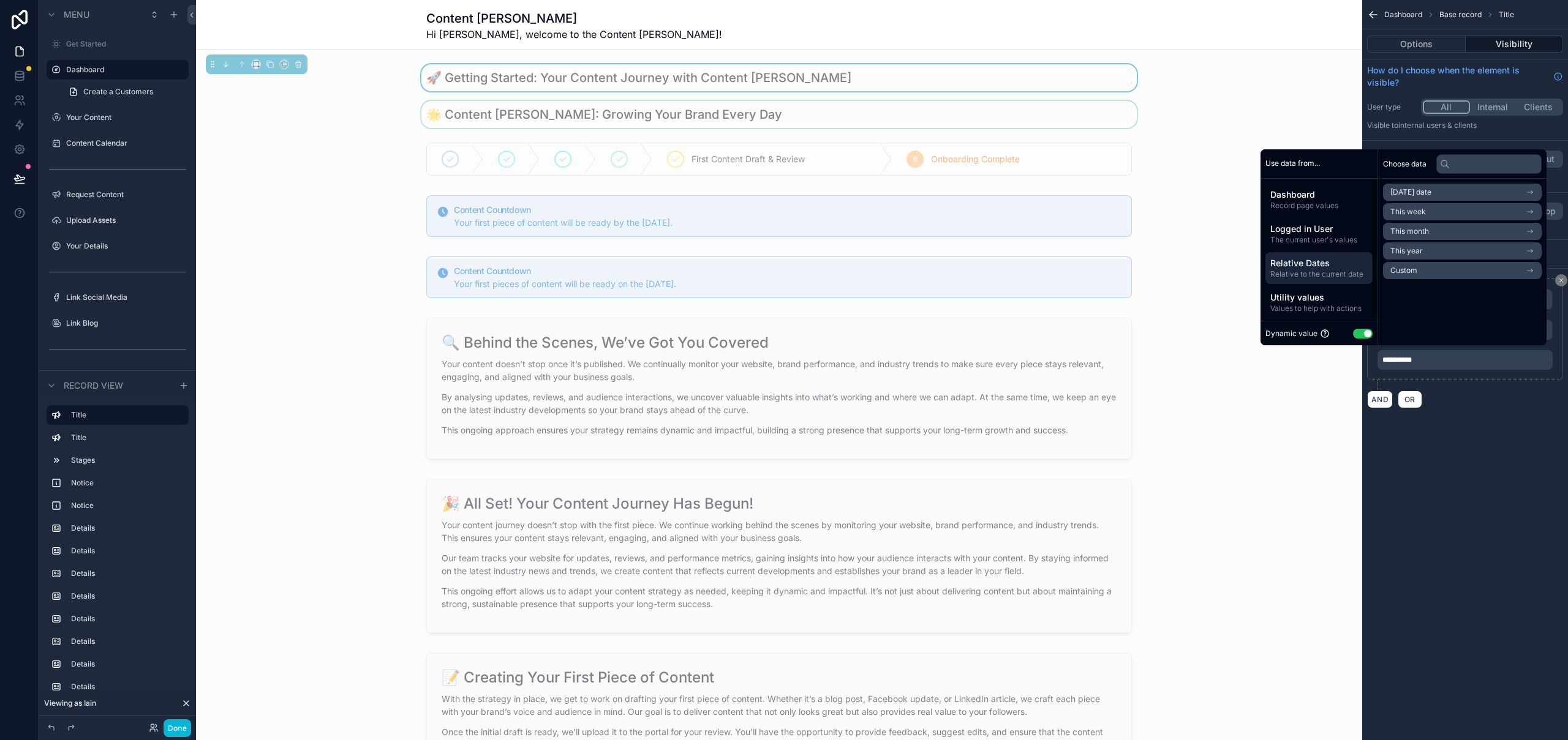
click at [1415, 267] on li "Custom" at bounding box center [1462, 271] width 158 height 17
click at [1383, 212] on input "*" at bounding box center [1395, 215] width 24 height 20
type input "*"
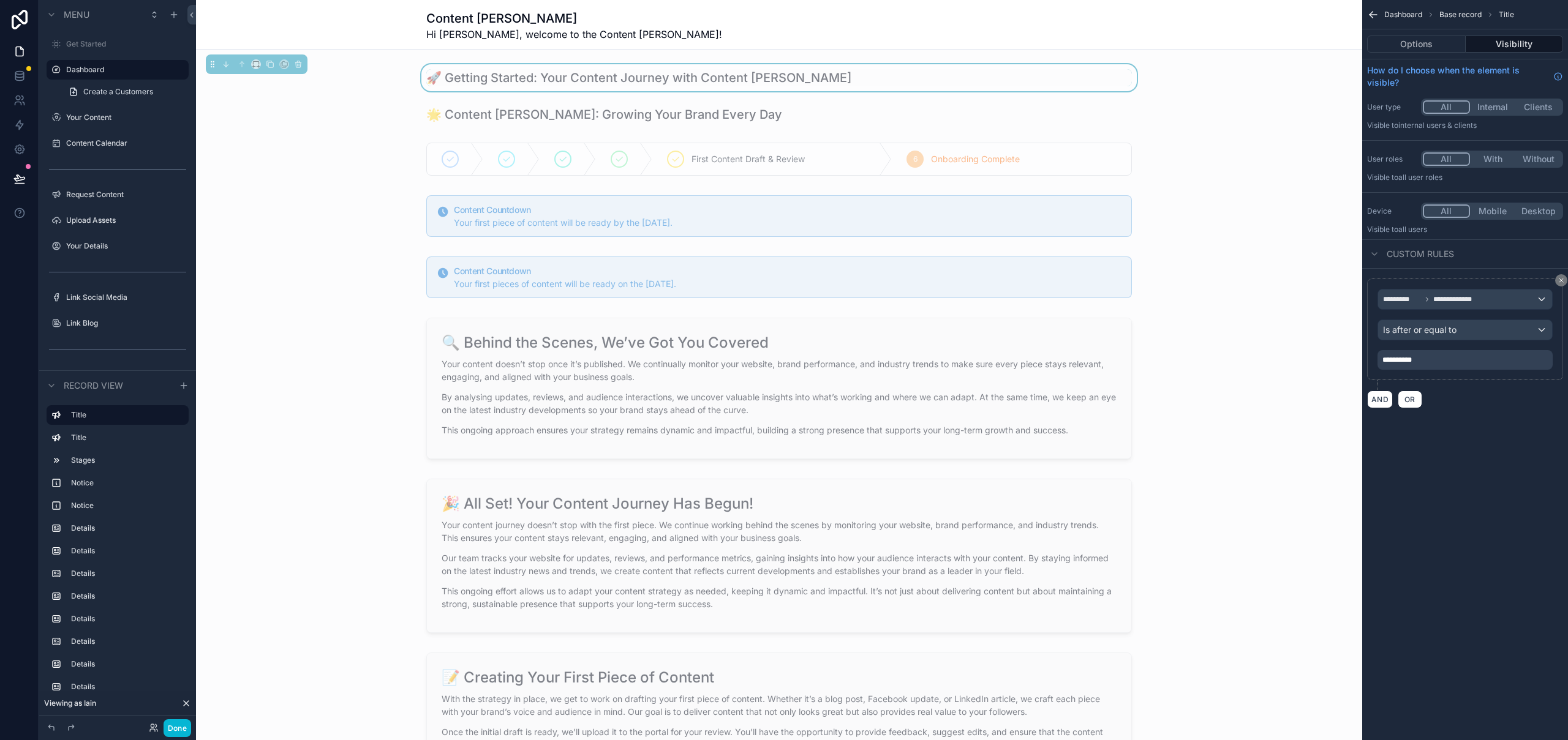
click at [1558, 472] on div "**********" at bounding box center [1465, 370] width 206 height 740
click at [826, 116] on div "scrollable content" at bounding box center [779, 114] width 1166 height 27
click at [1436, 325] on span "Is after or equal to" at bounding box center [1419, 330] width 74 height 12
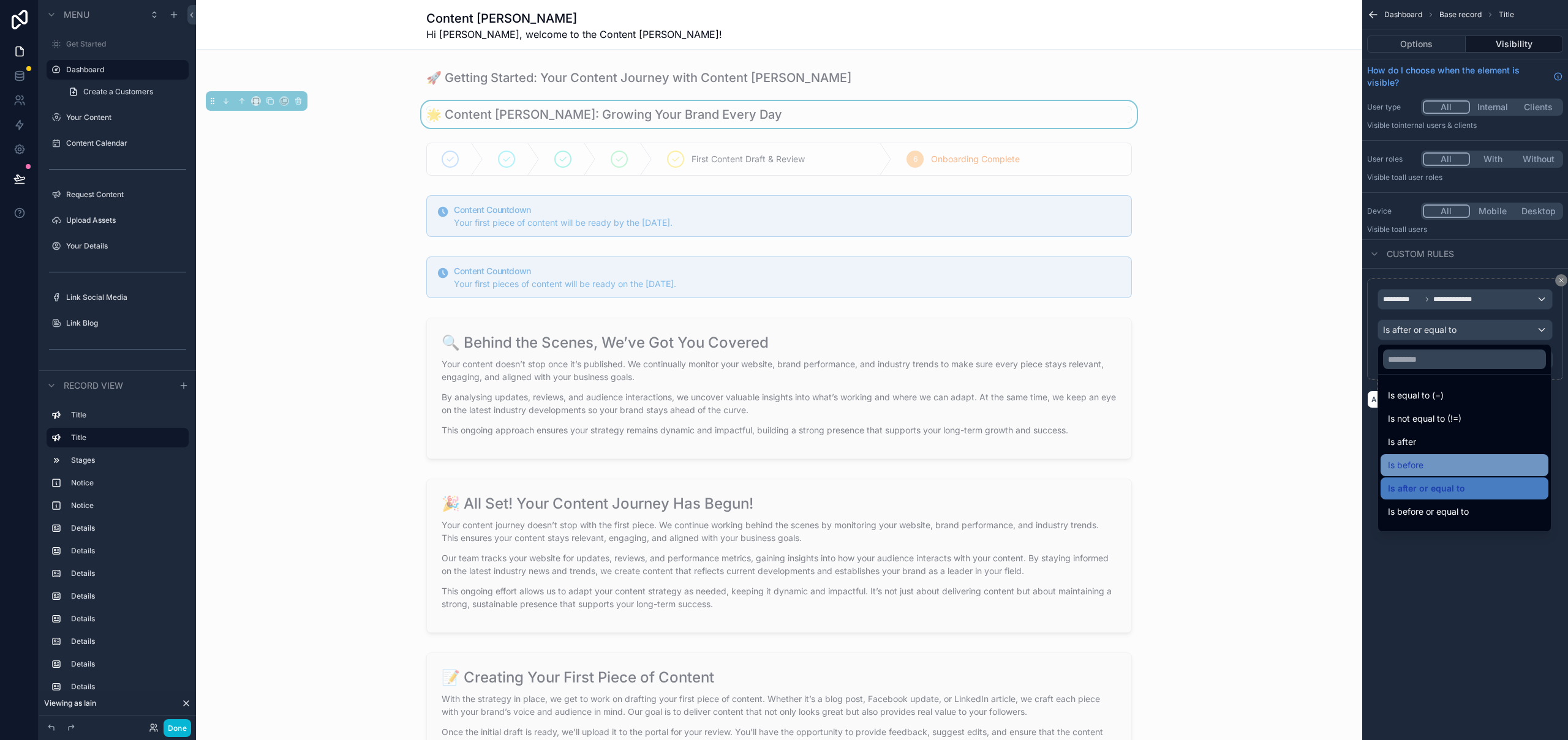
click at [1425, 467] on div "Is before" at bounding box center [1464, 465] width 153 height 15
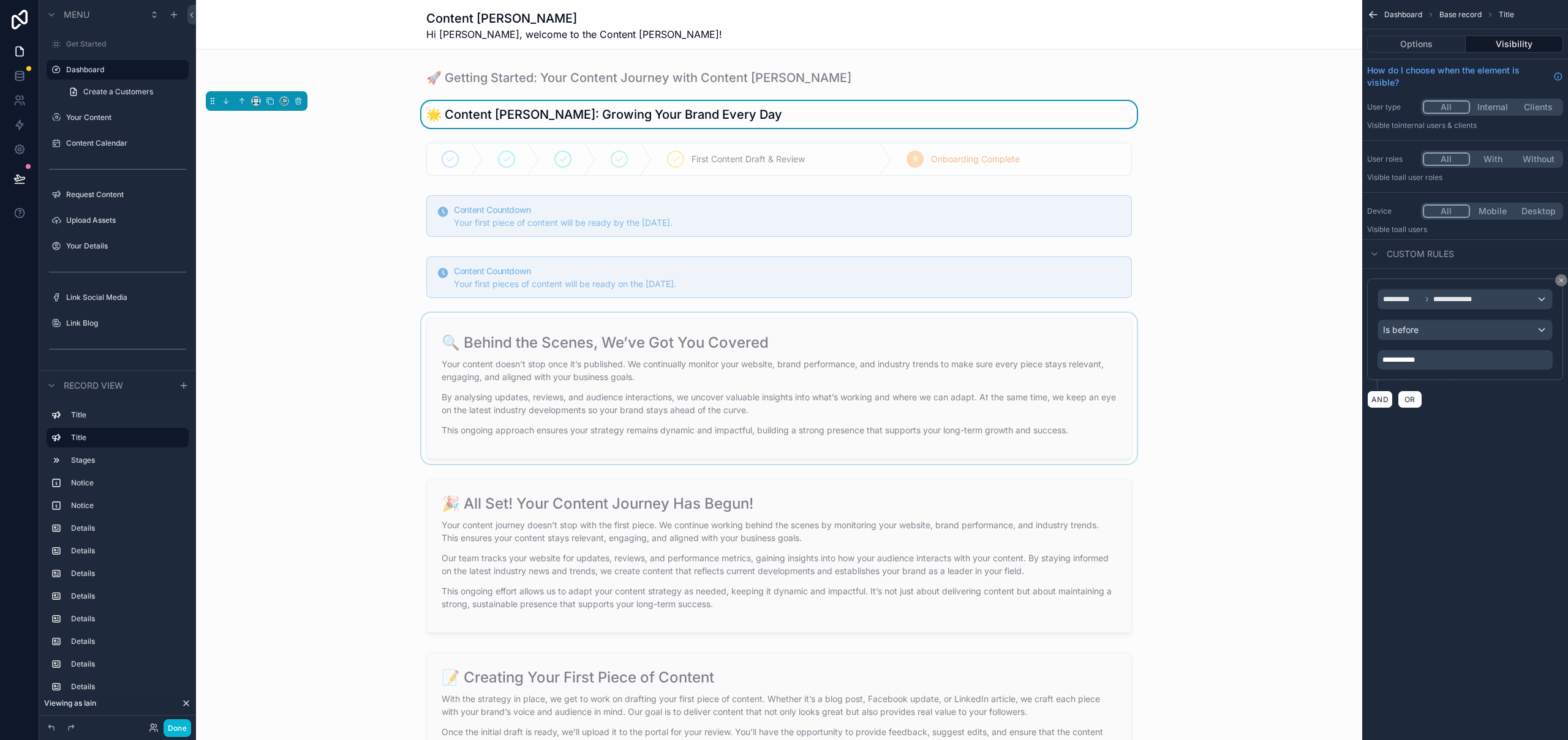
click at [980, 398] on div "scrollable content" at bounding box center [779, 388] width 1166 height 151
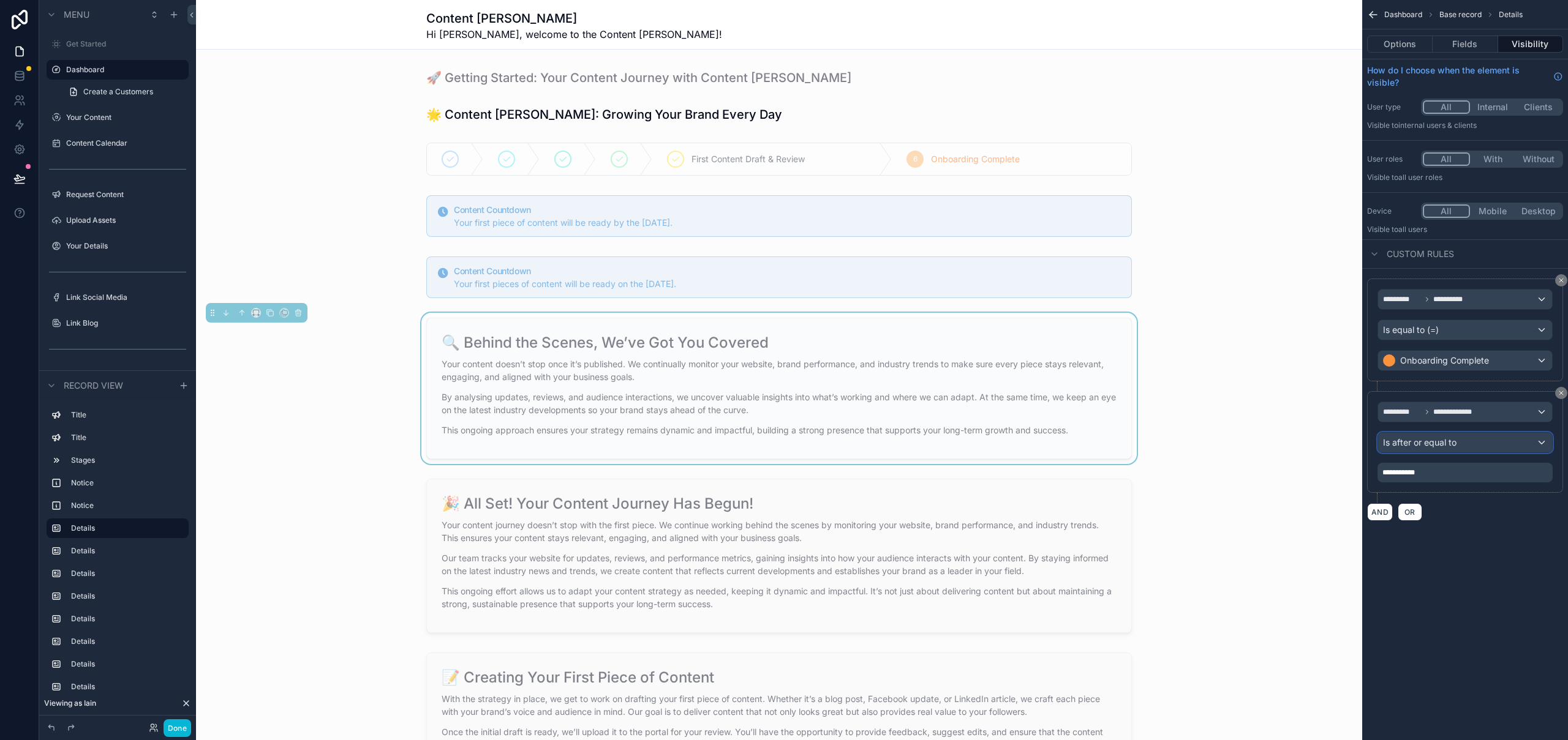
click at [1448, 446] on span "Is after or equal to" at bounding box center [1419, 443] width 74 height 12
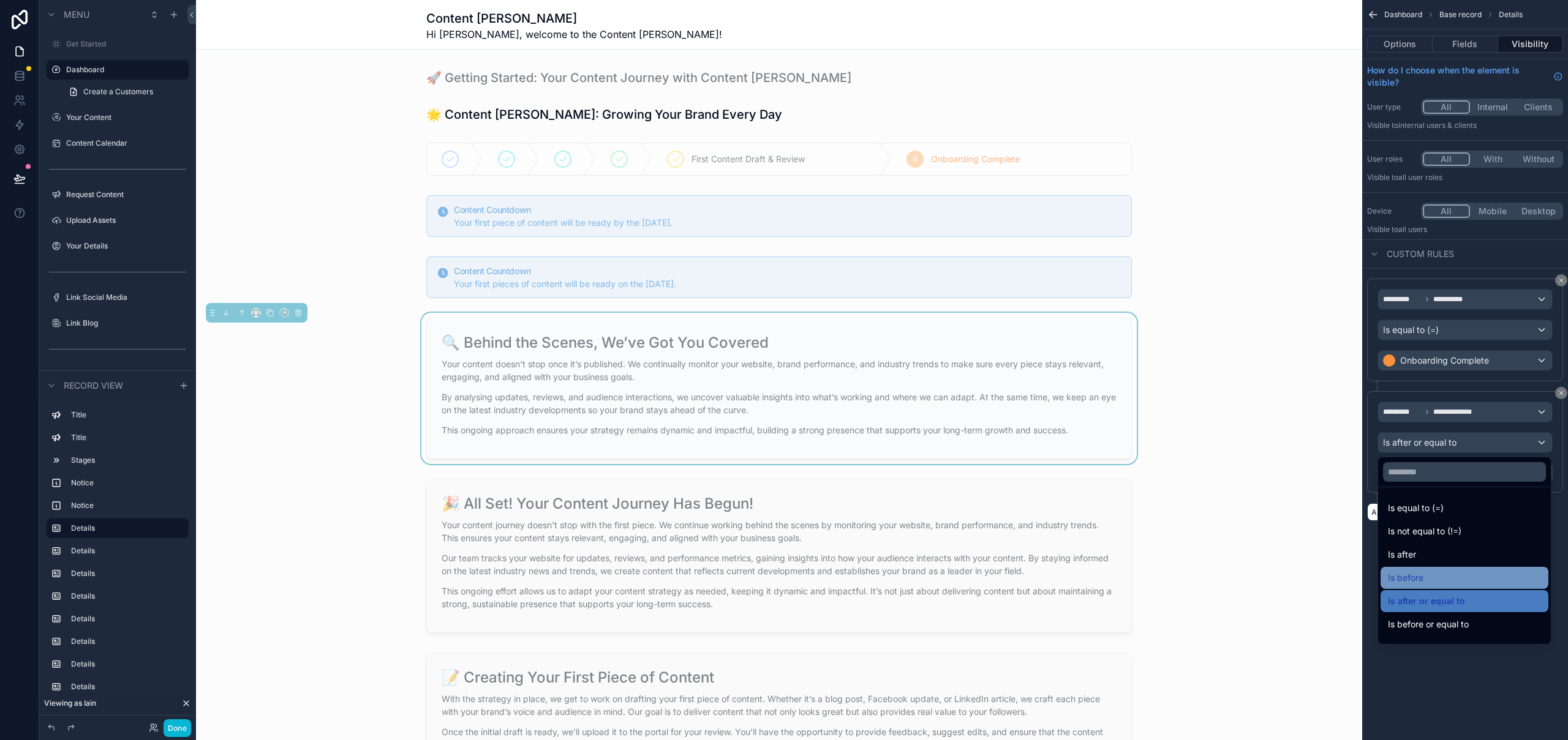
click at [1434, 580] on div "Is before" at bounding box center [1464, 577] width 153 height 15
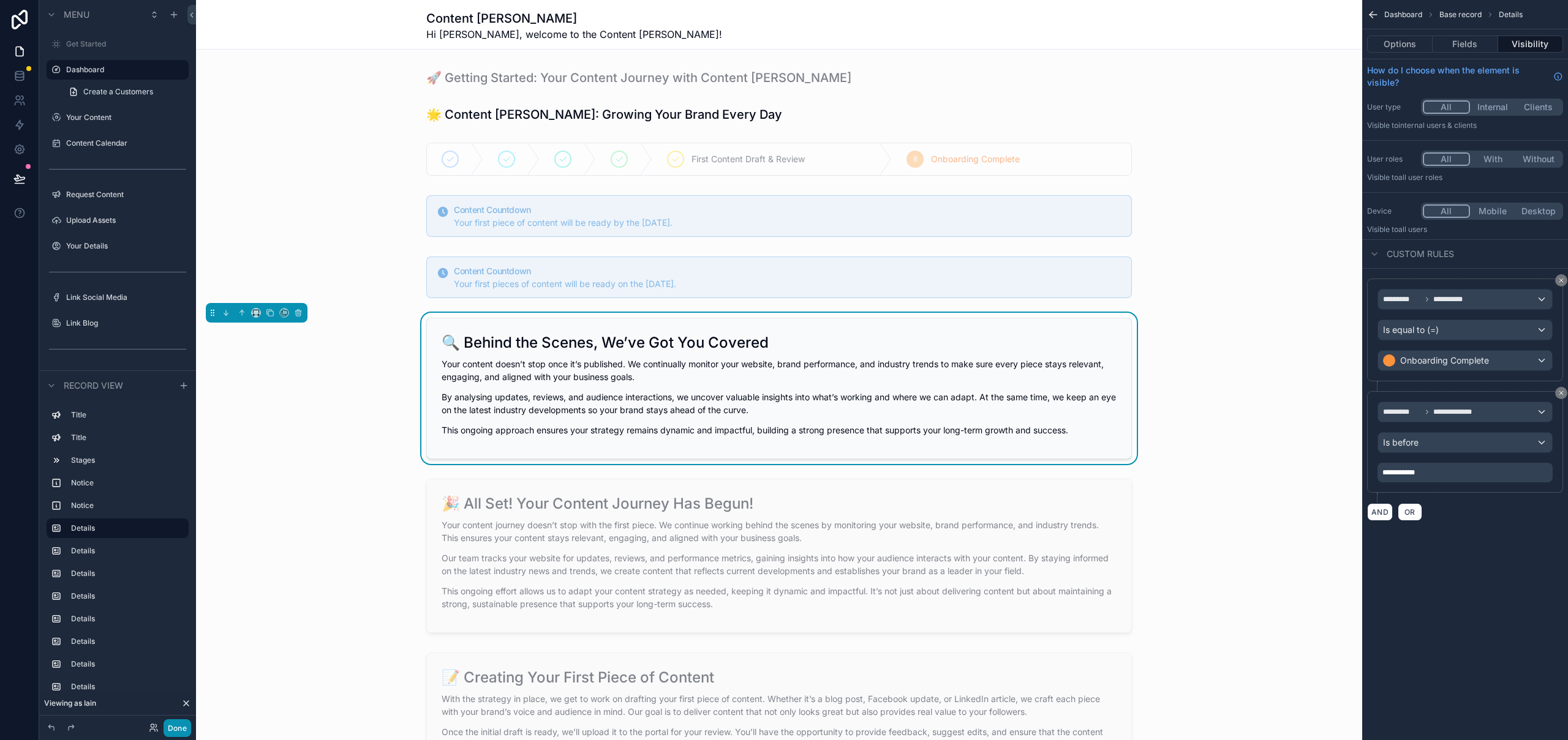
click at [176, 726] on button "Done" at bounding box center [177, 728] width 28 height 18
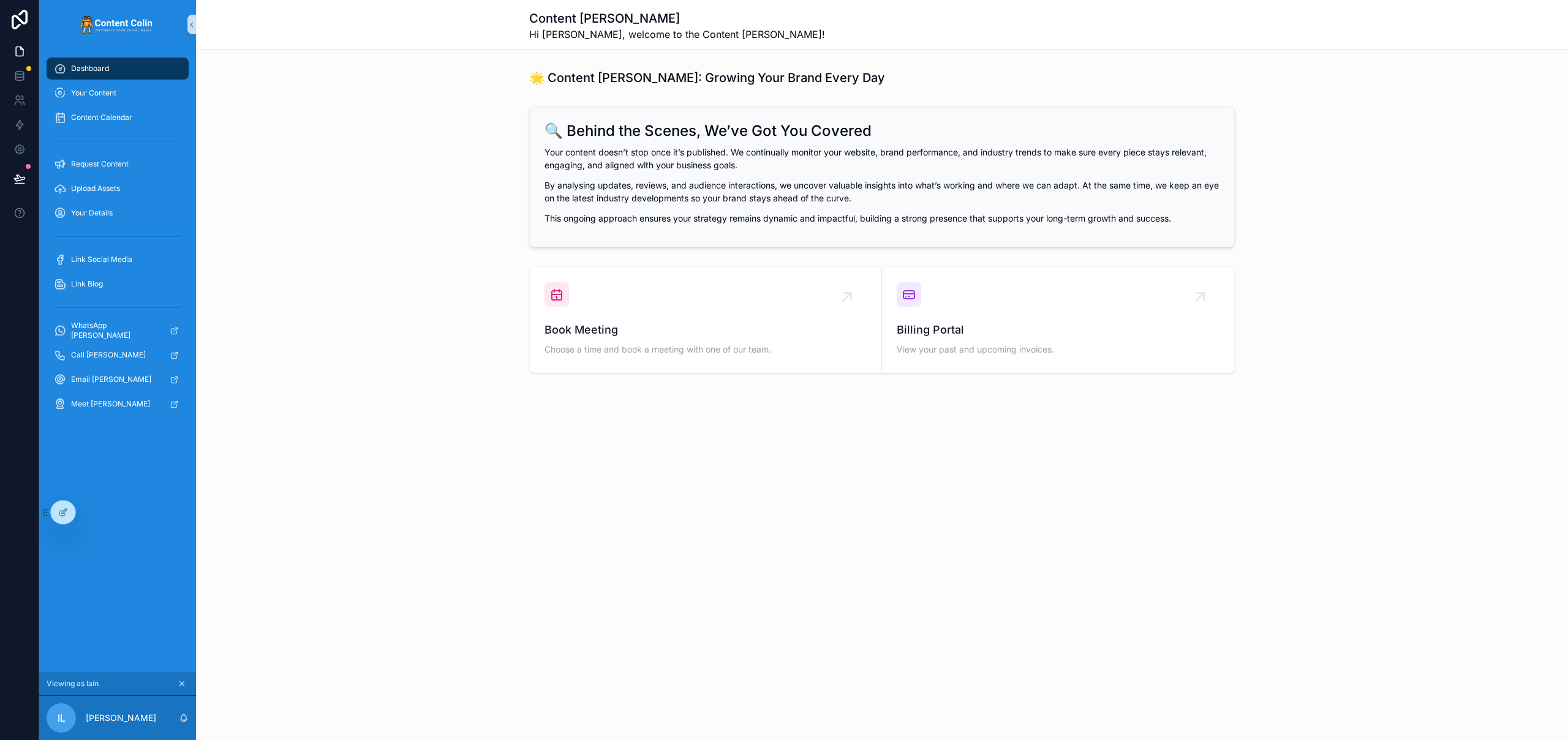
click at [183, 680] on icon "scrollable content" at bounding box center [182, 684] width 9 height 9
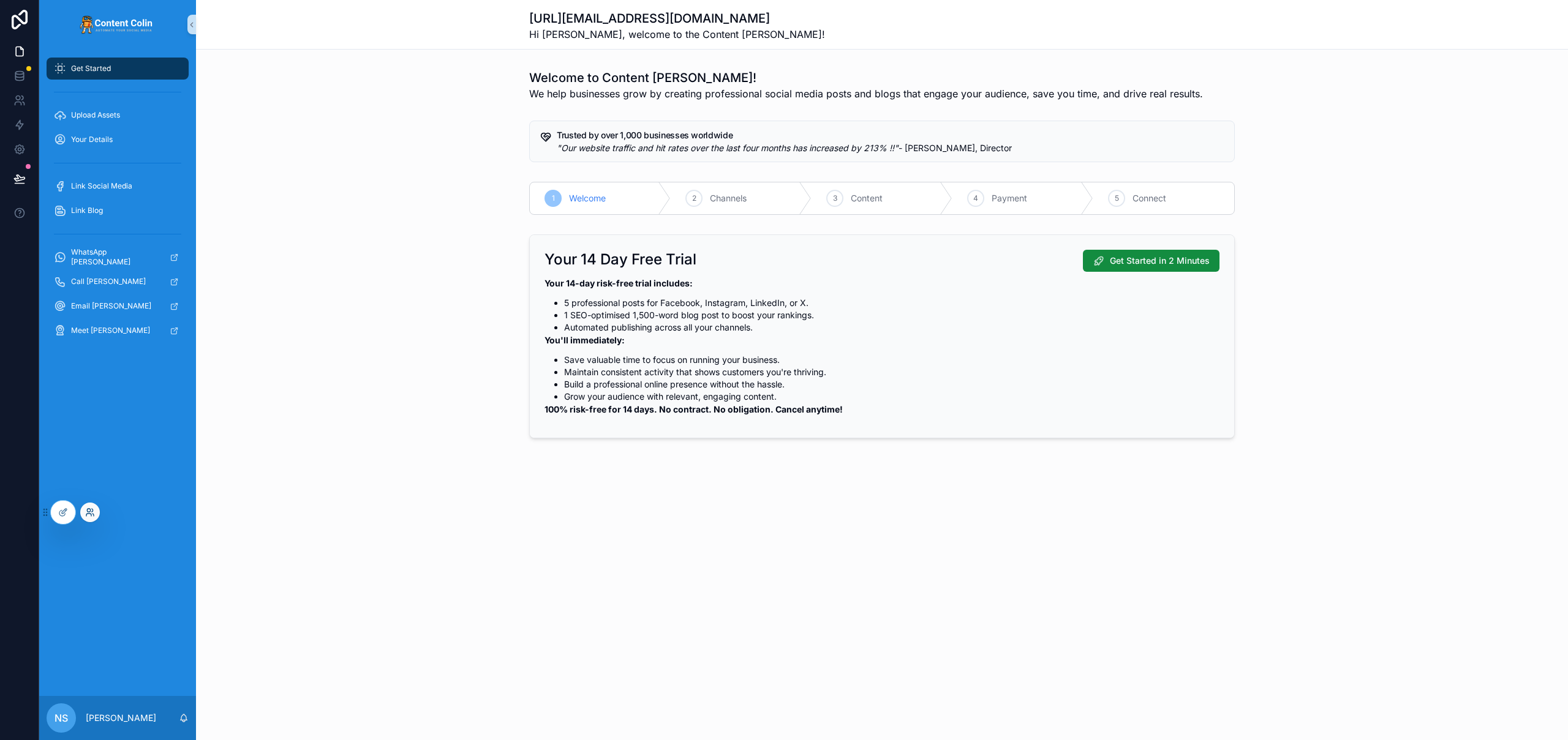
click at [93, 515] on icon at bounding box center [89, 512] width 10 height 10
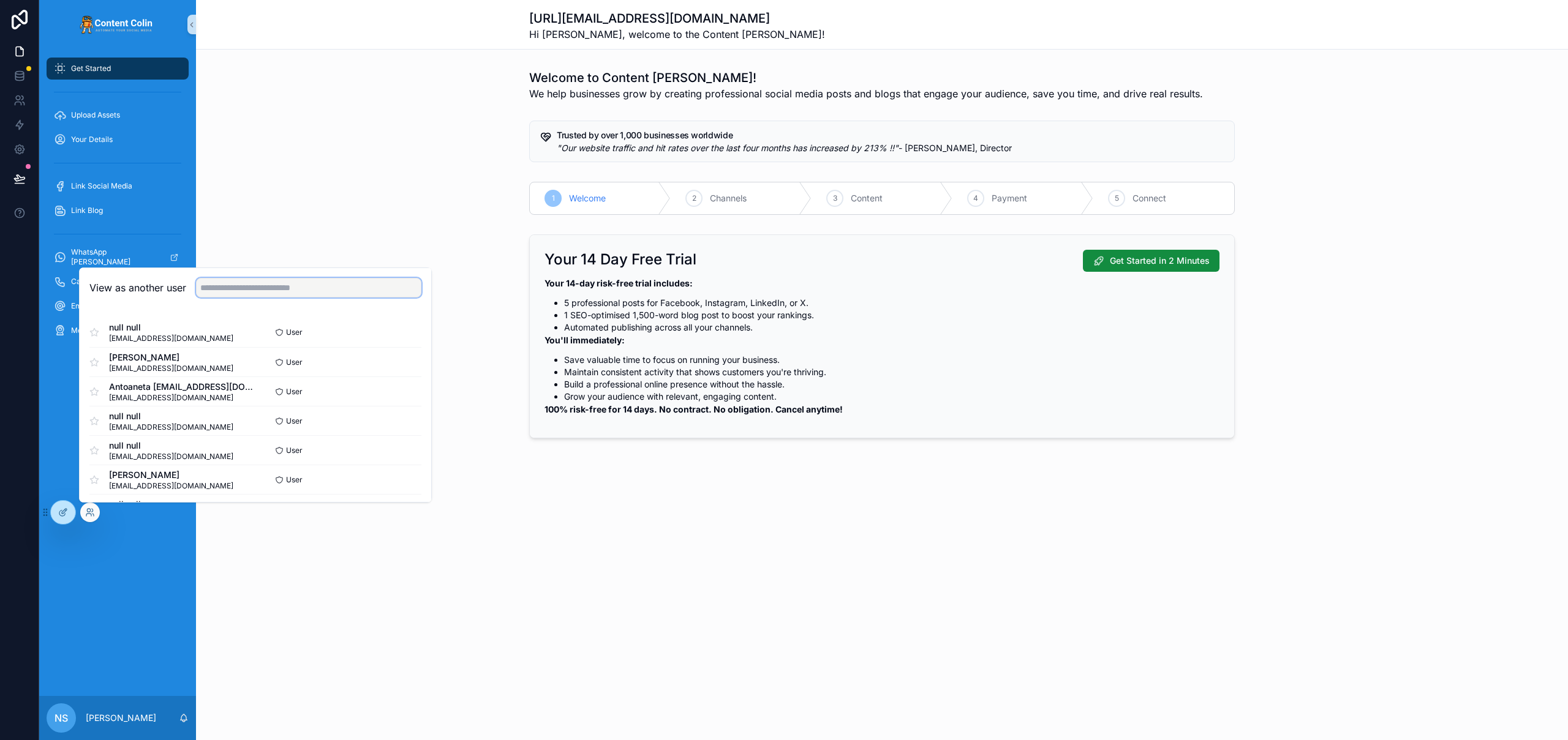
click at [282, 286] on input "text" at bounding box center [309, 287] width 226 height 20
click at [396, 367] on button "Select" at bounding box center [405, 363] width 32 height 18
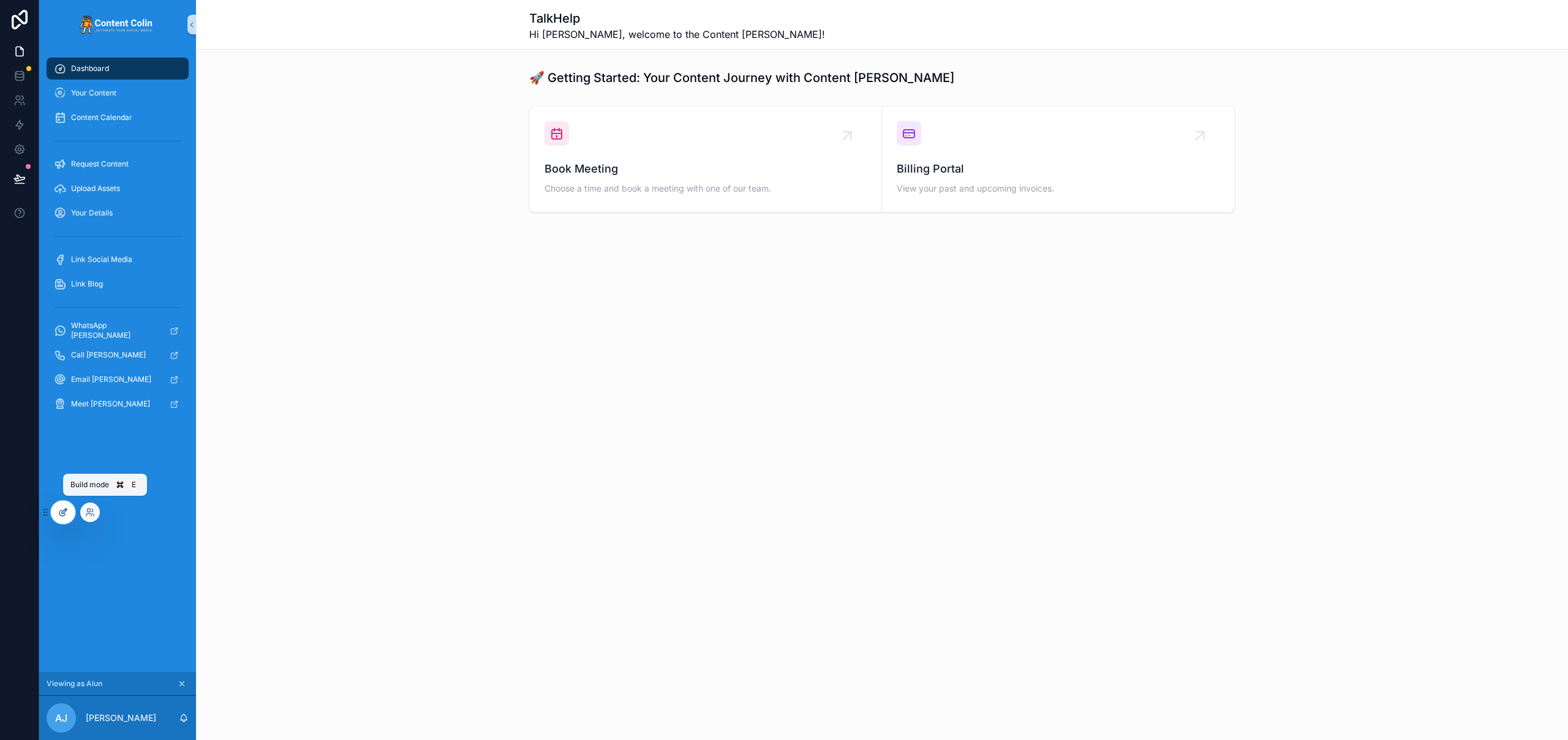
click at [64, 517] on icon at bounding box center [62, 512] width 10 height 10
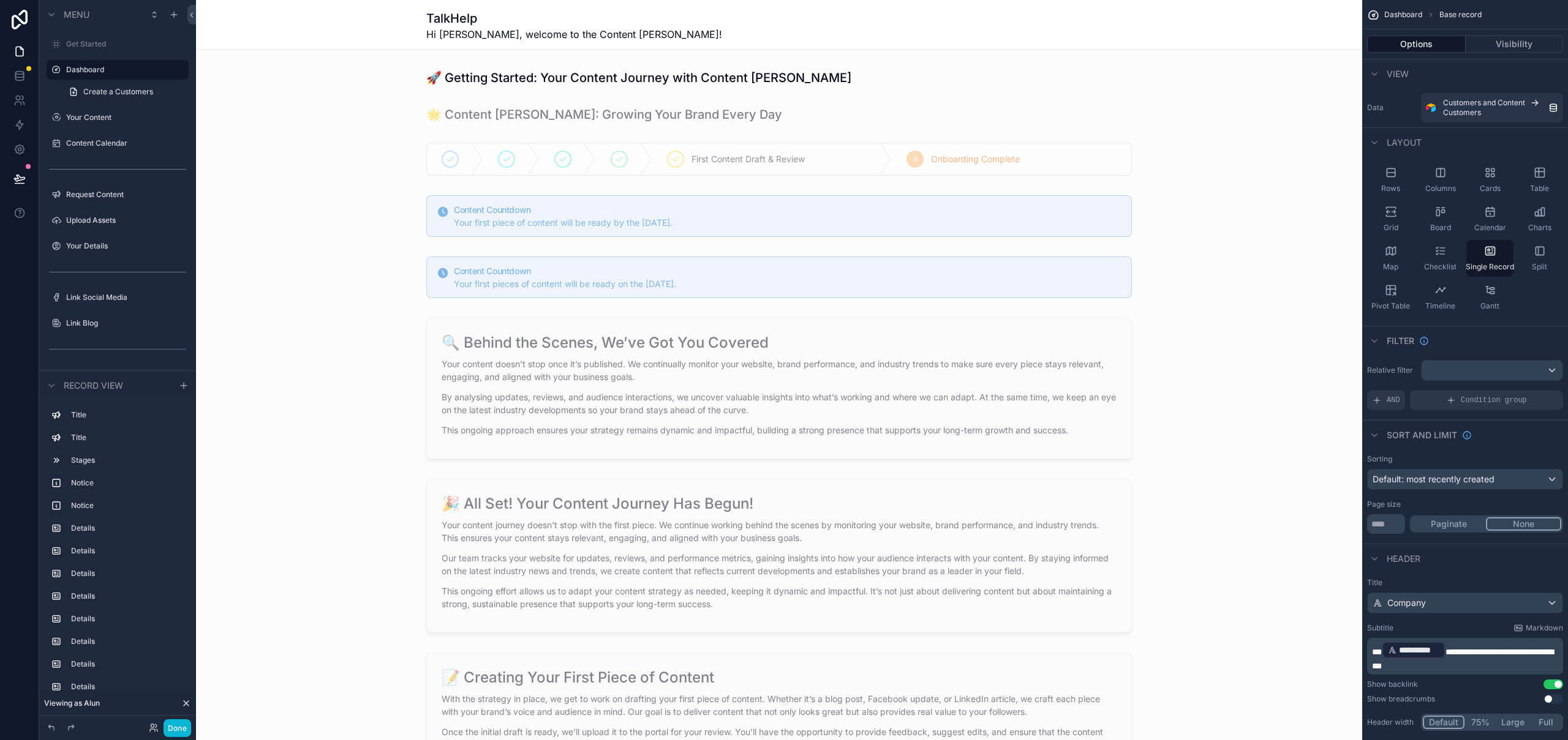
click at [828, 78] on div "scrollable content" at bounding box center [779, 77] width 1166 height 27
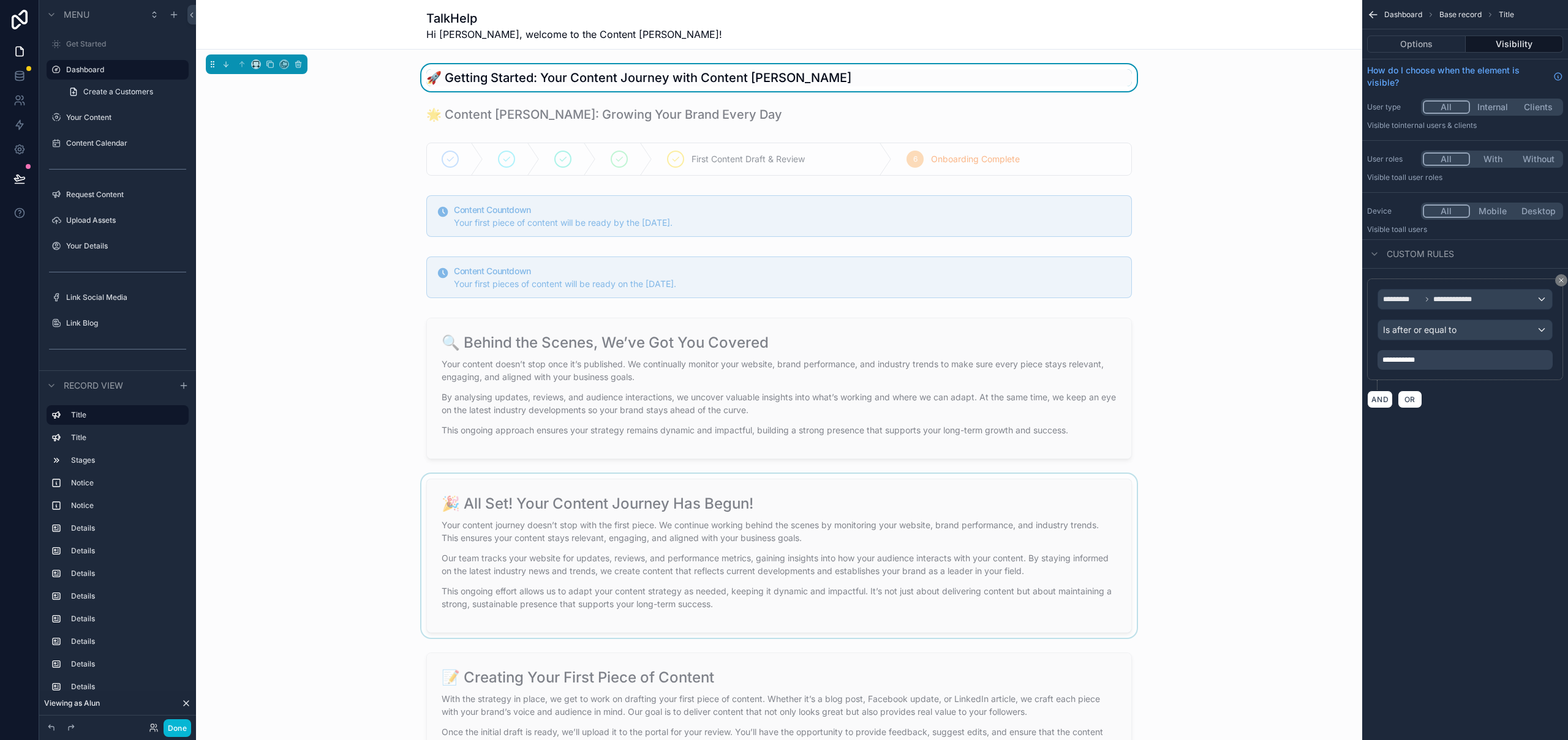
click at [822, 522] on div "scrollable content" at bounding box center [779, 556] width 1166 height 164
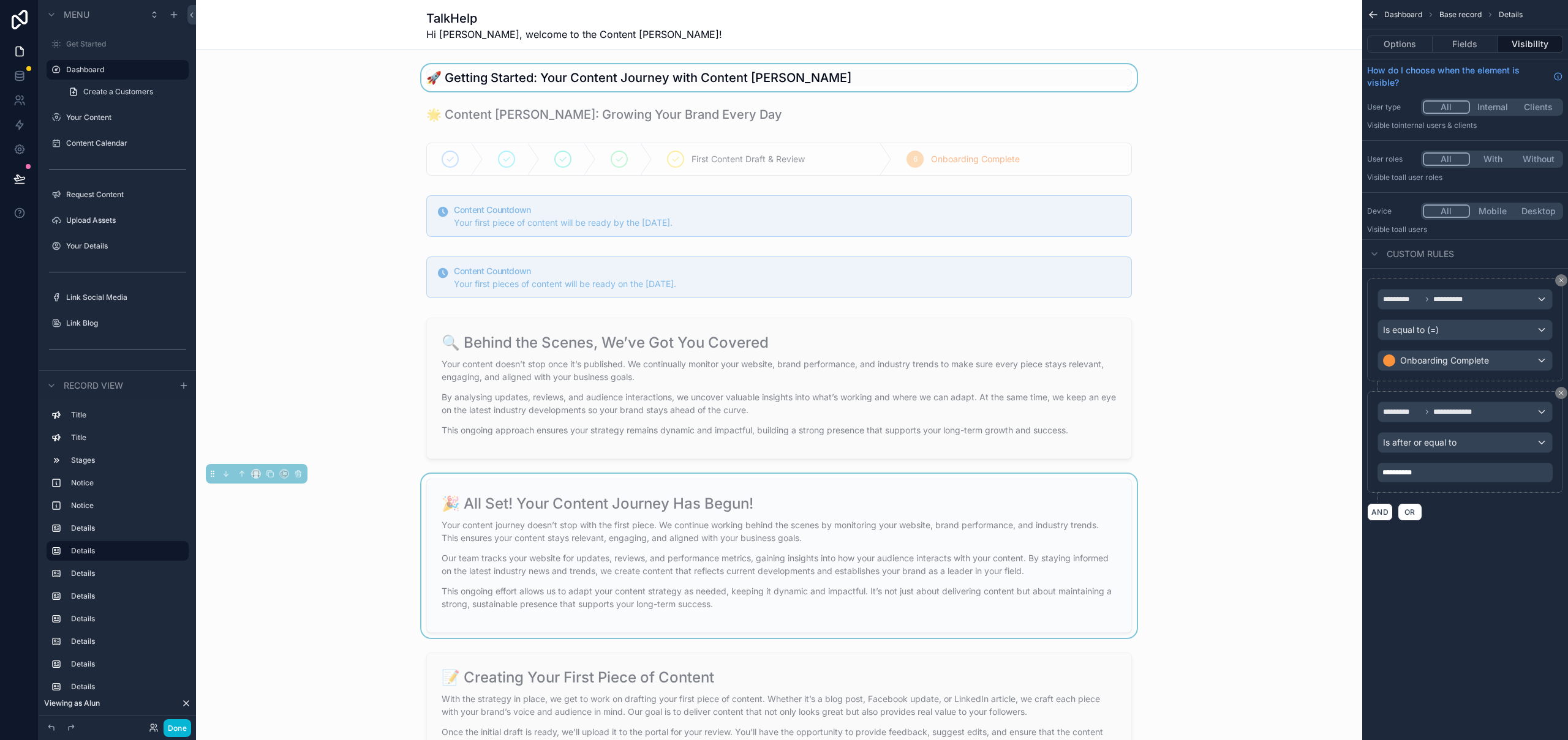
click at [1433, 473] on div "**********" at bounding box center [1465, 472] width 176 height 20
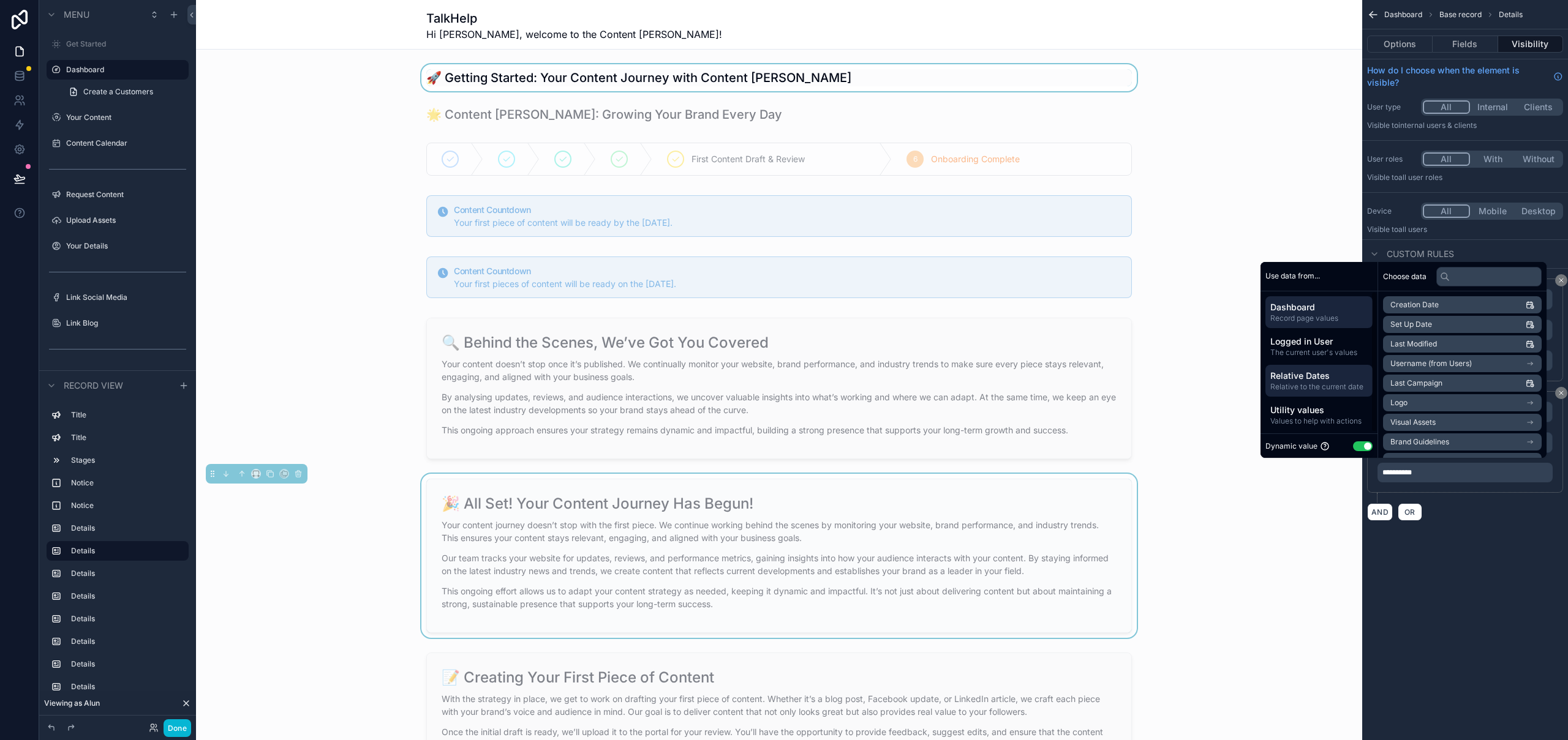
click at [1303, 378] on span "Relative Dates" at bounding box center [1319, 376] width 98 height 12
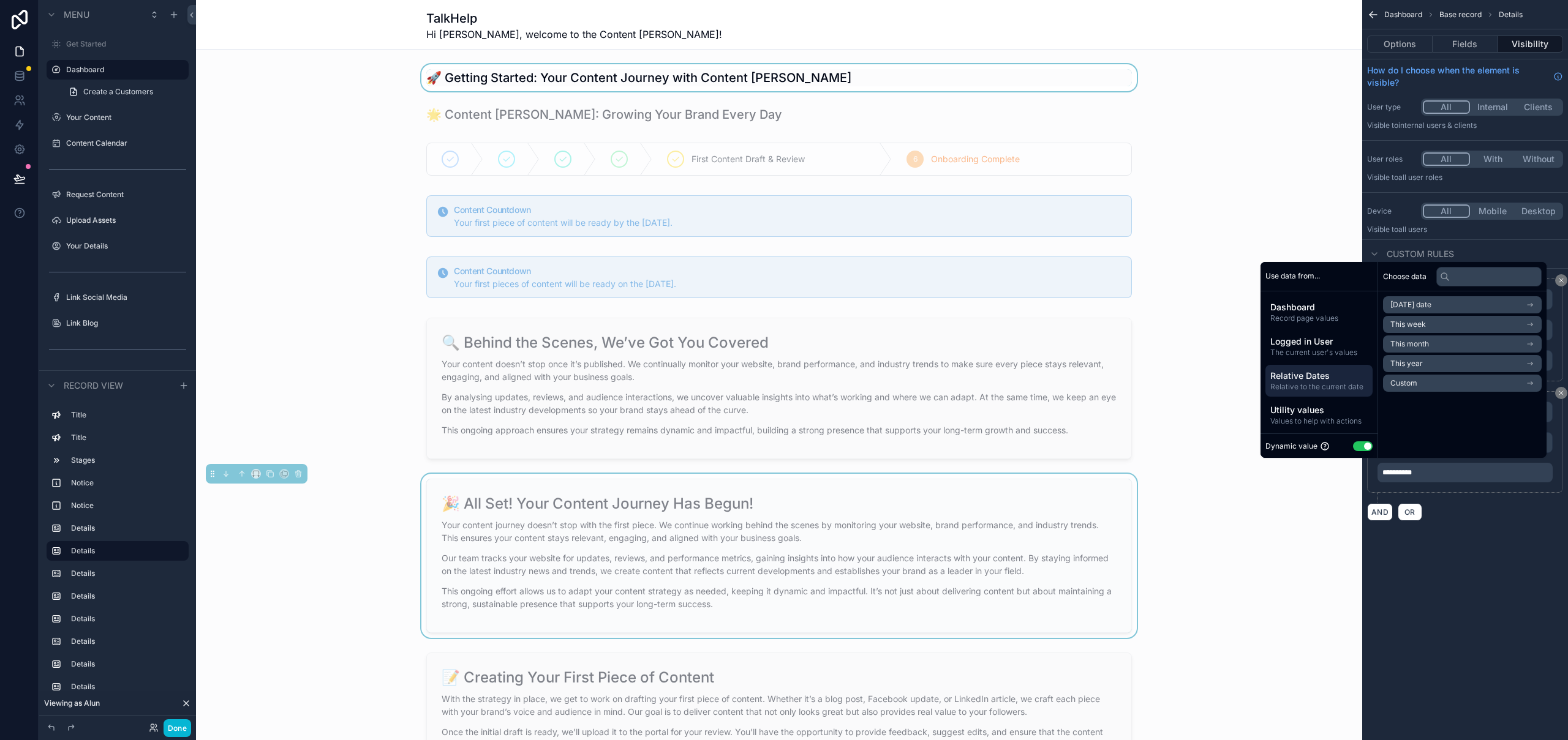
click at [1416, 383] on li "Custom" at bounding box center [1462, 383] width 158 height 17
drag, startPoint x: 1390, startPoint y: 326, endPoint x: 1359, endPoint y: 324, distance: 31.1
click at [1359, 325] on div "Use data from... Dashboard Record page values Logged in User The current user's…" at bounding box center [1403, 360] width 286 height 196
type input "*"
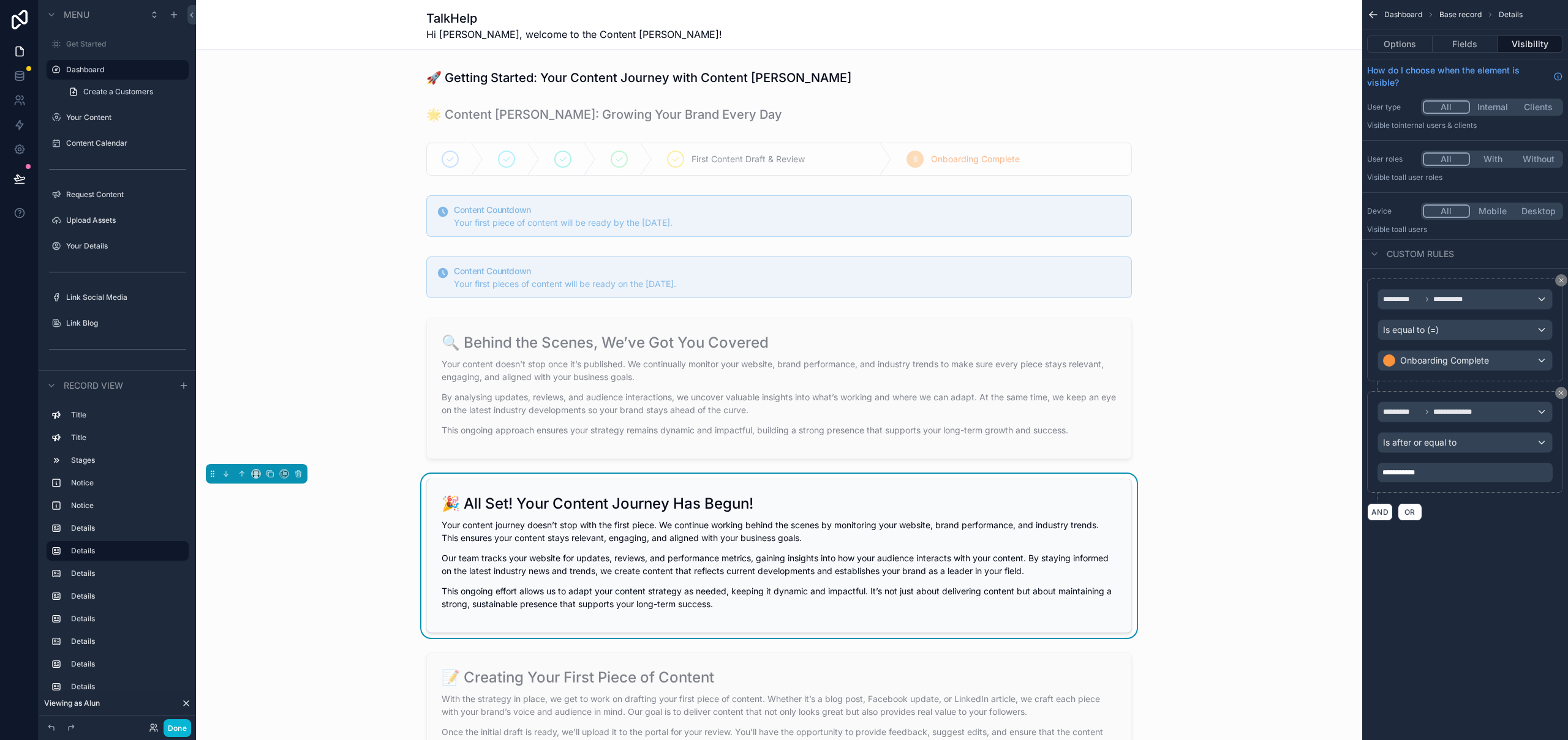
click at [1543, 634] on div "**********" at bounding box center [1465, 370] width 206 height 740
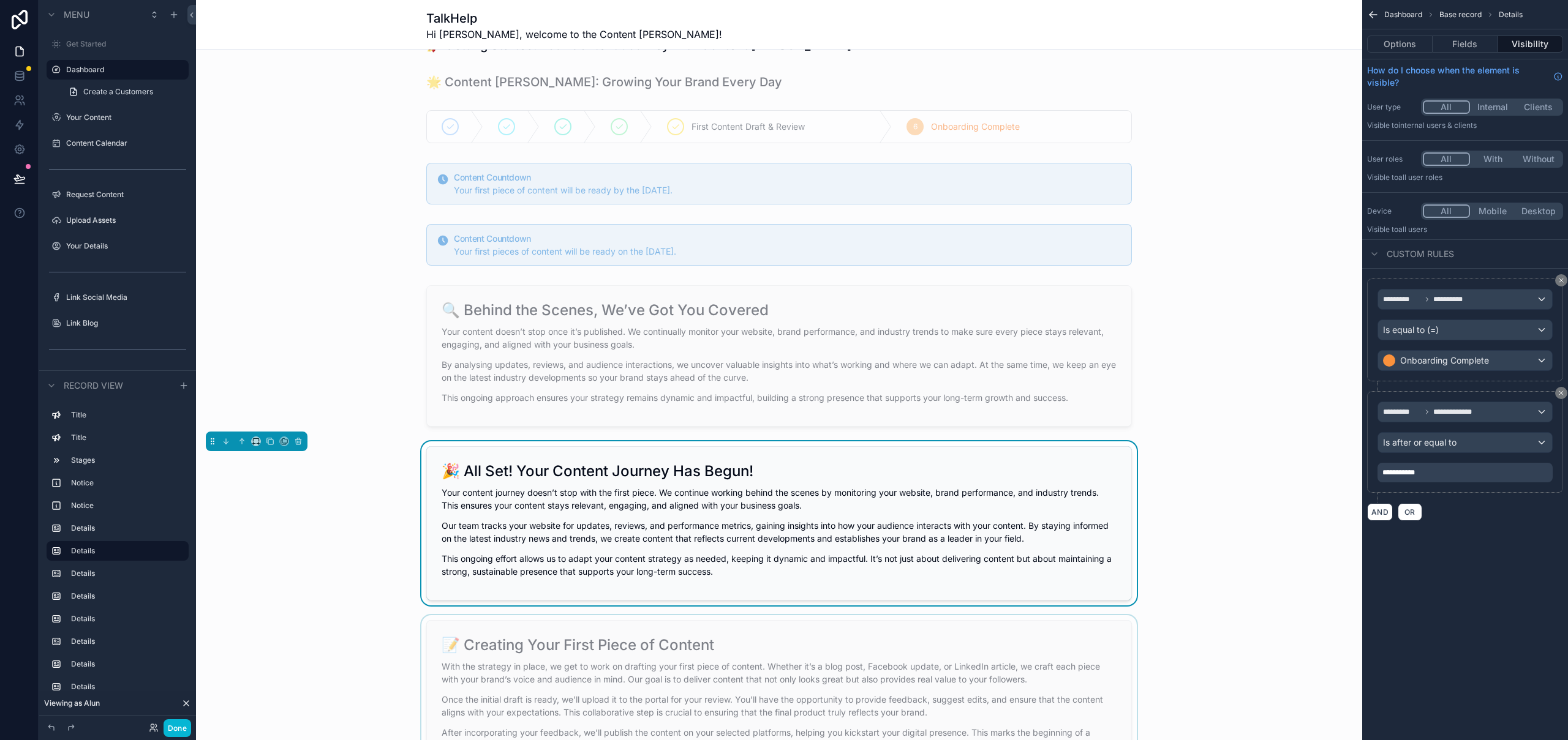
click at [679, 671] on div "scrollable content" at bounding box center [779, 698] width 1166 height 164
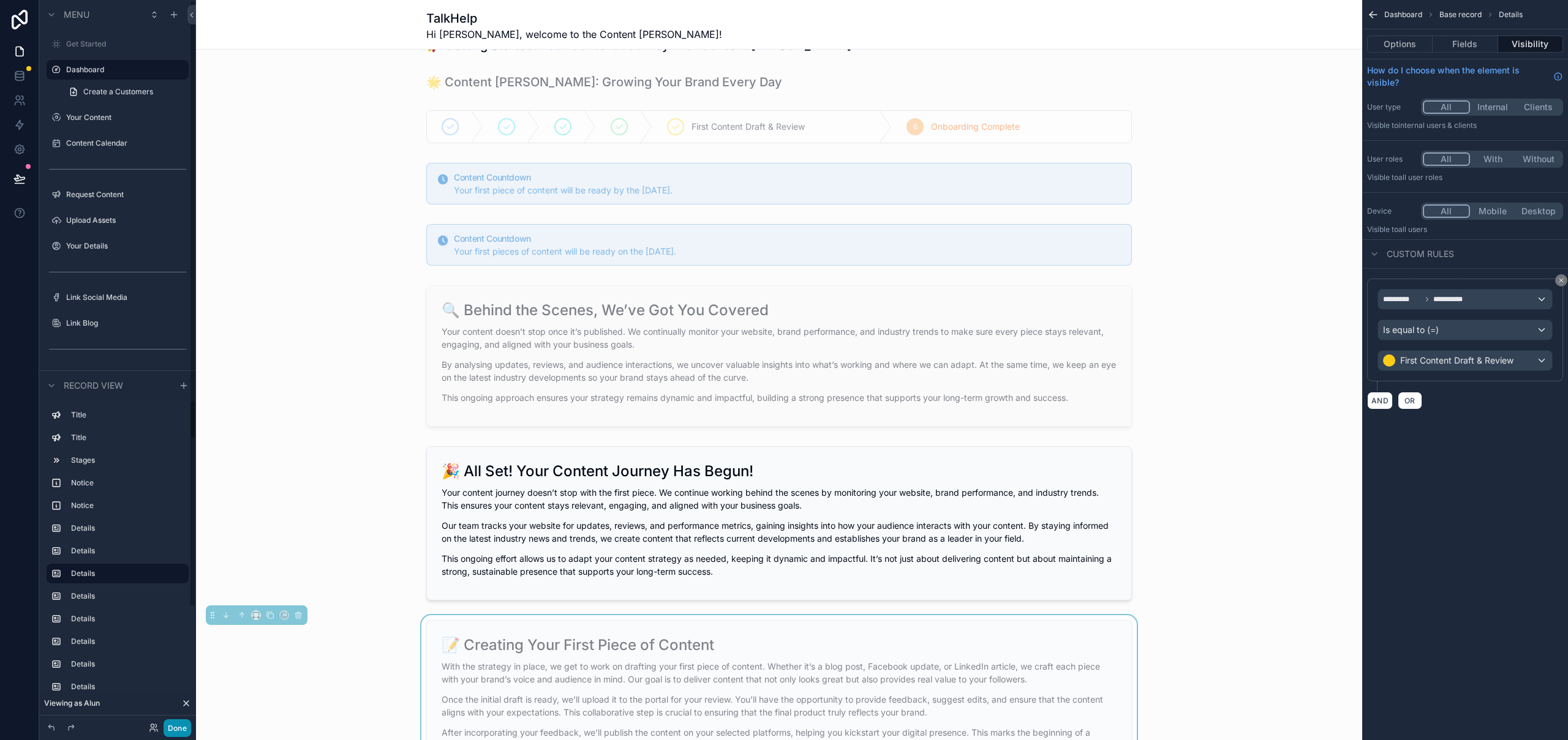
click at [184, 732] on button "Done" at bounding box center [177, 728] width 28 height 18
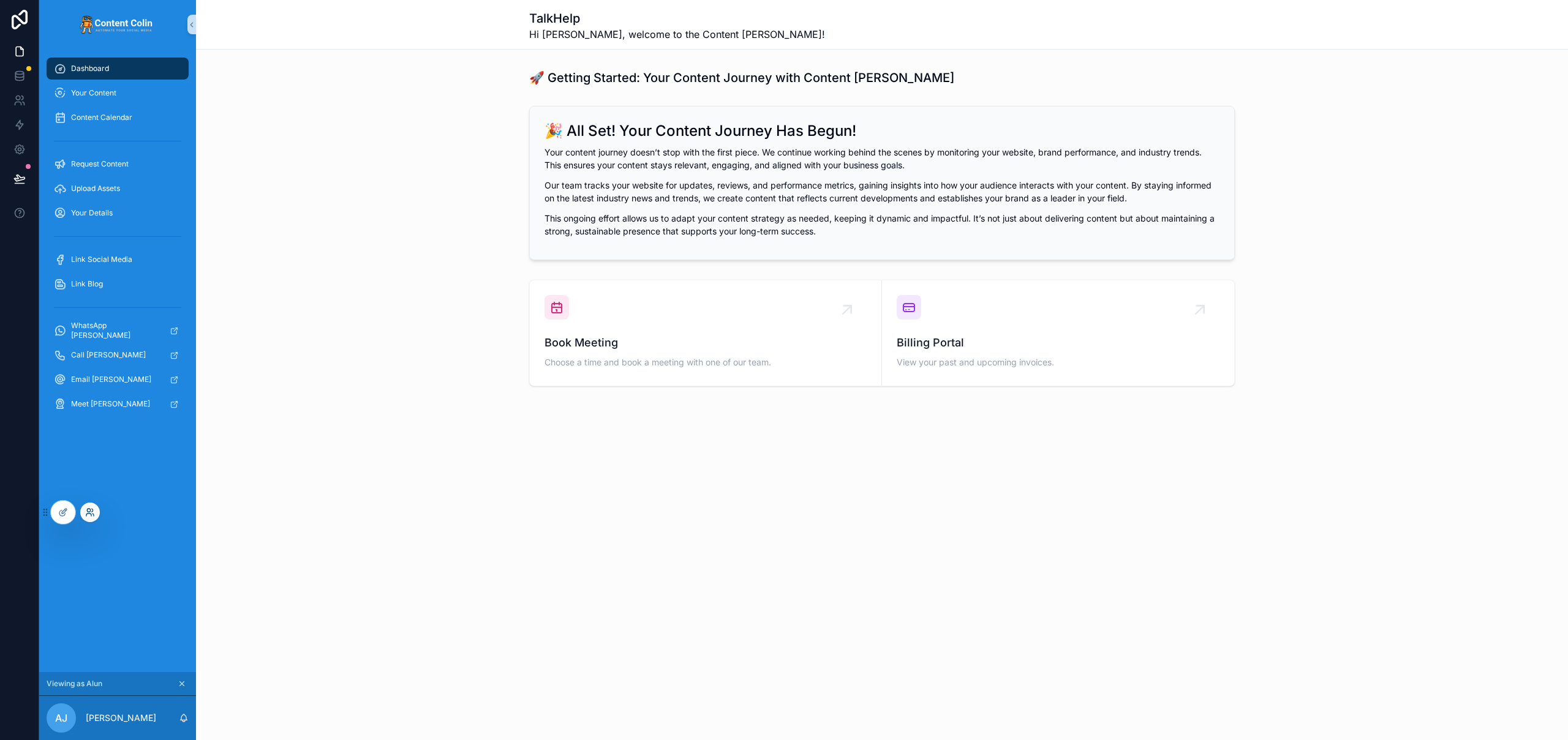
click at [89, 514] on icon at bounding box center [89, 512] width 10 height 10
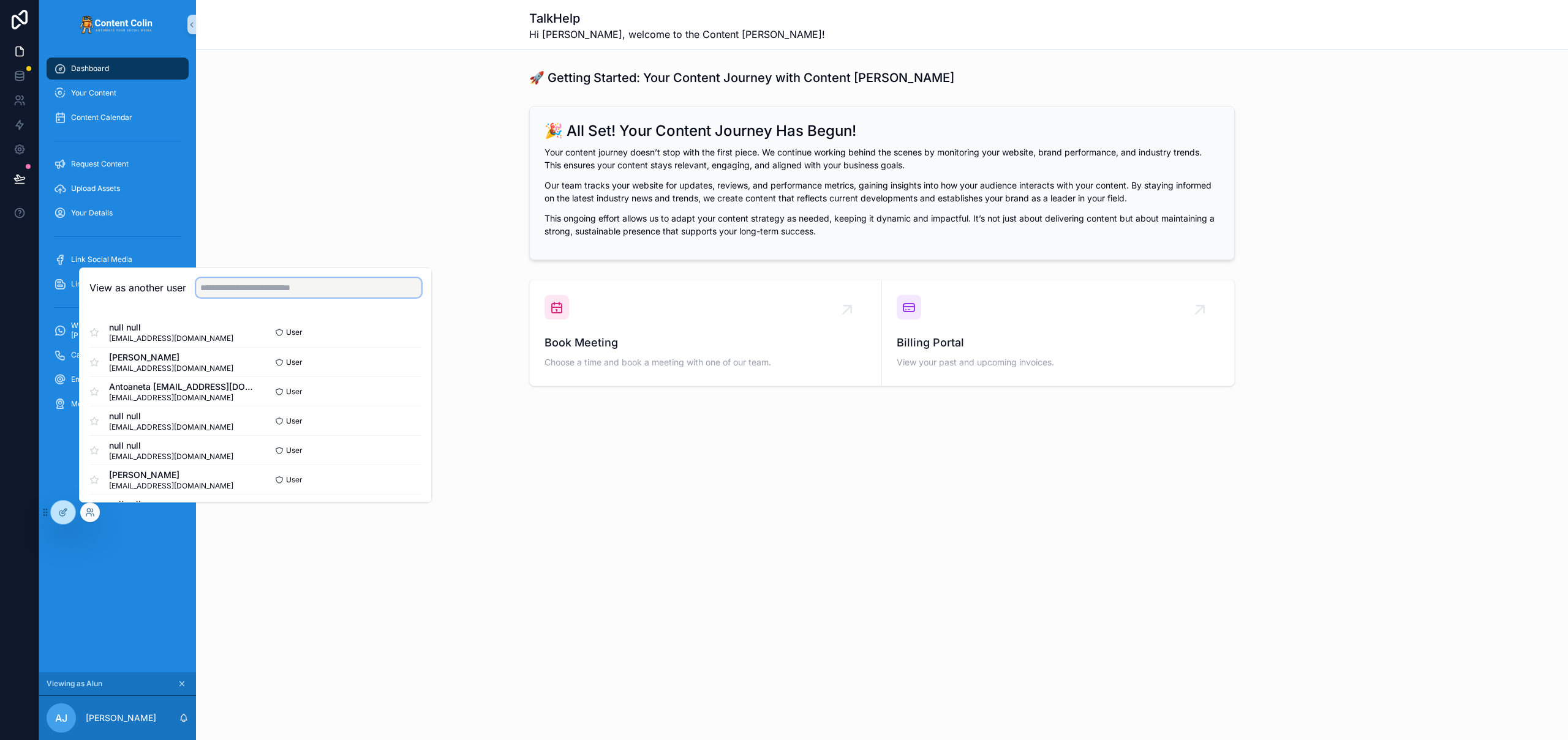
click at [255, 286] on input "text" at bounding box center [309, 287] width 226 height 20
type input "****"
click at [394, 387] on button "Select" at bounding box center [405, 392] width 32 height 18
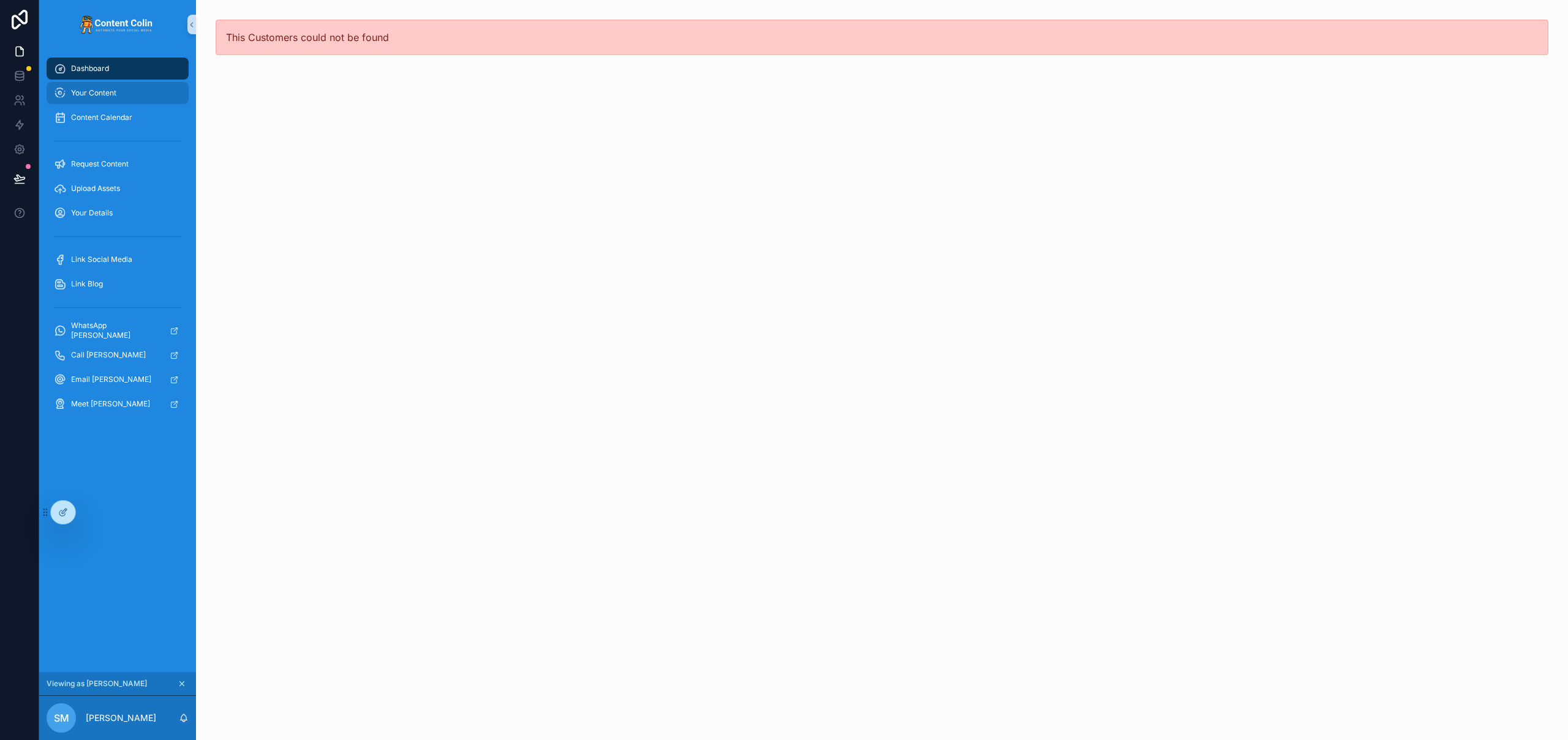
click at [112, 92] on span "Your Content" at bounding box center [93, 92] width 45 height 10
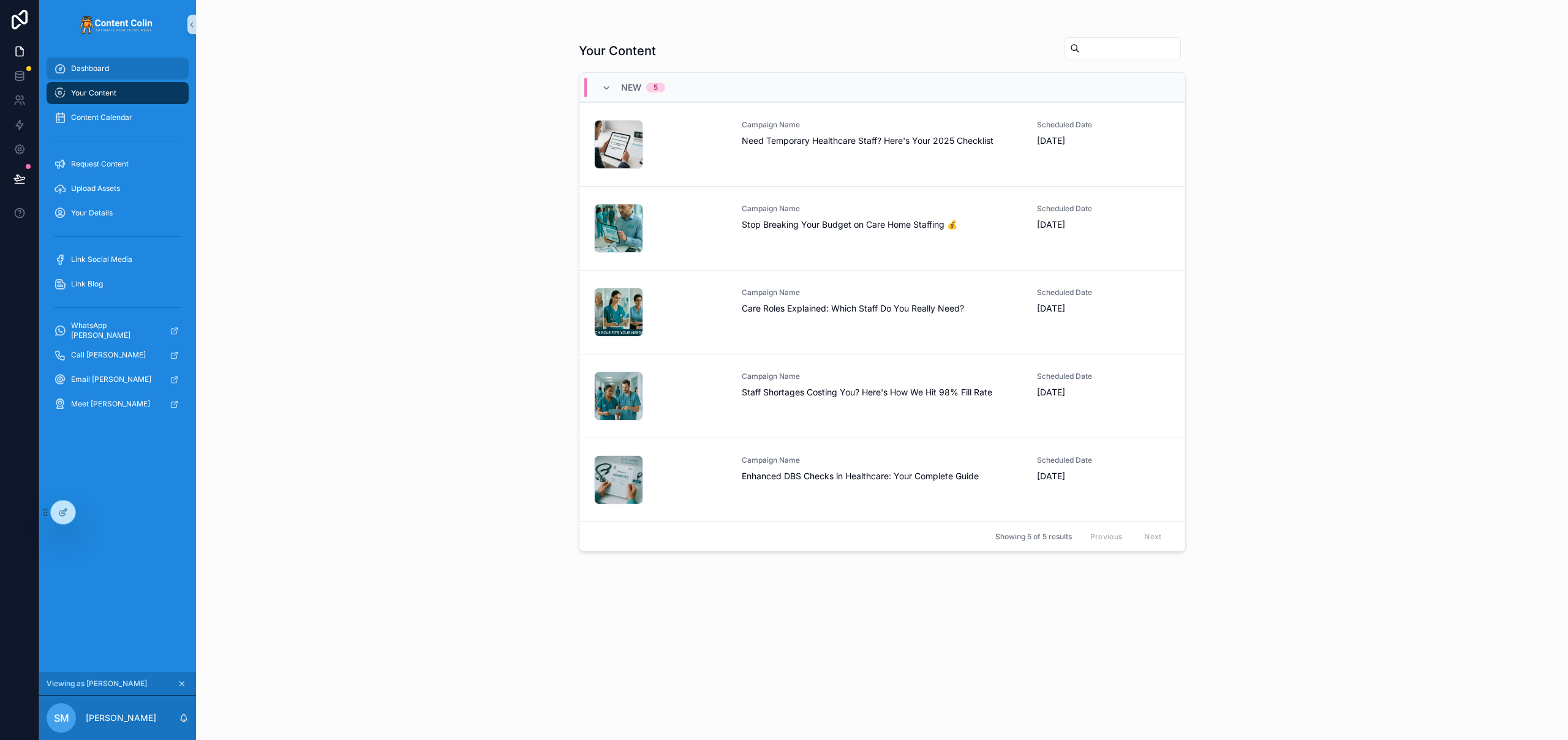
click at [119, 70] on div "Dashboard" at bounding box center [117, 68] width 127 height 20
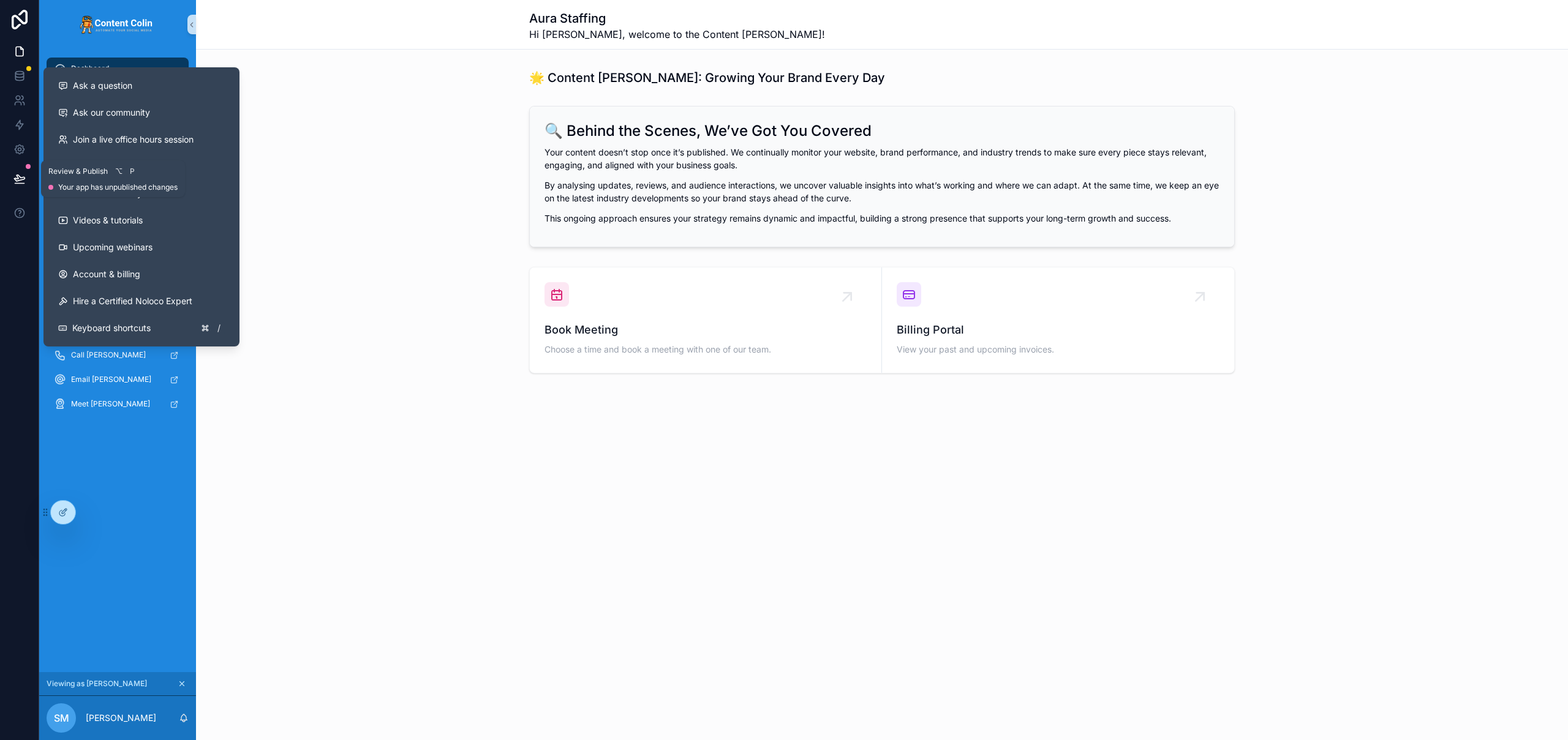
click at [25, 177] on button at bounding box center [19, 179] width 27 height 35
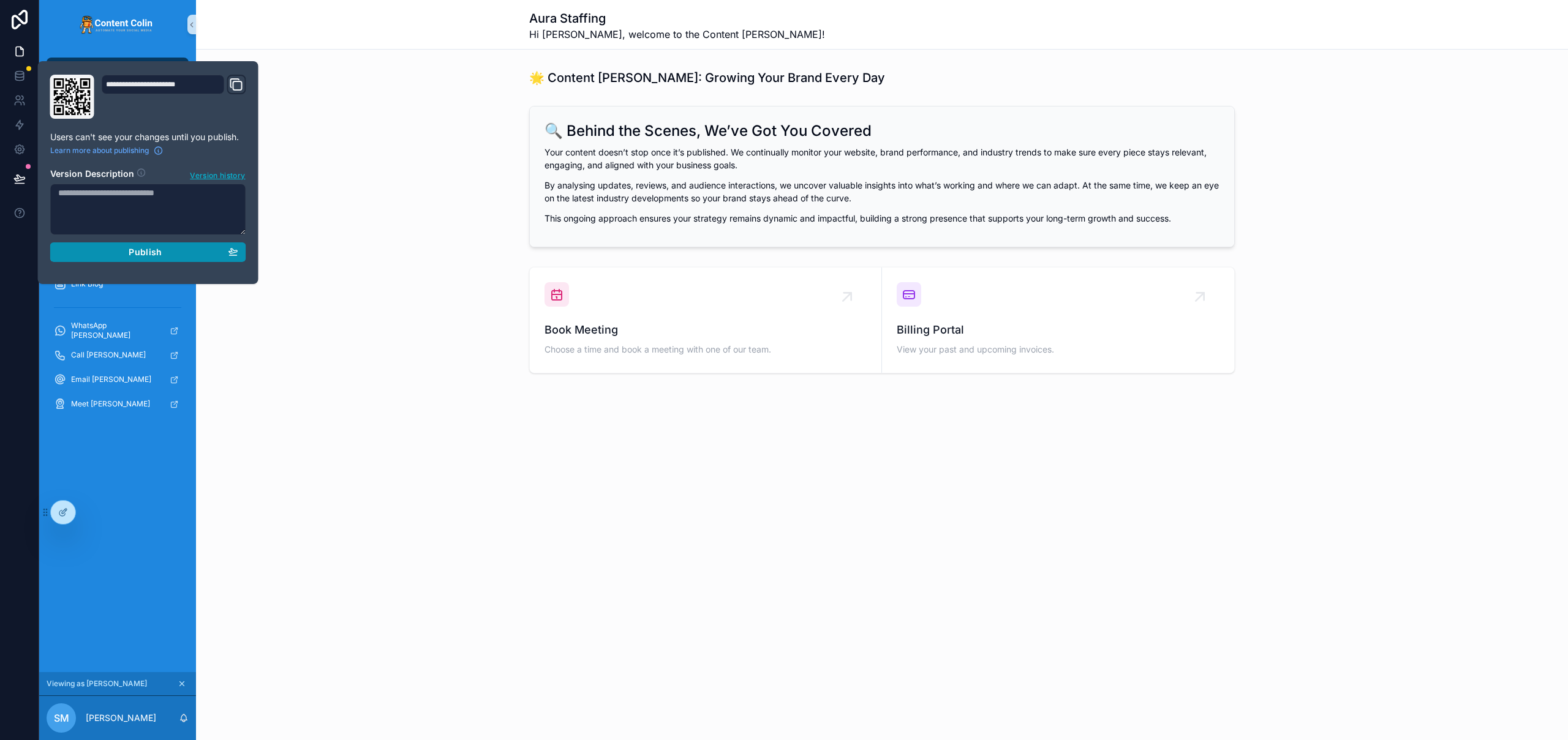
click at [132, 255] on span "Publish" at bounding box center [145, 252] width 33 height 11
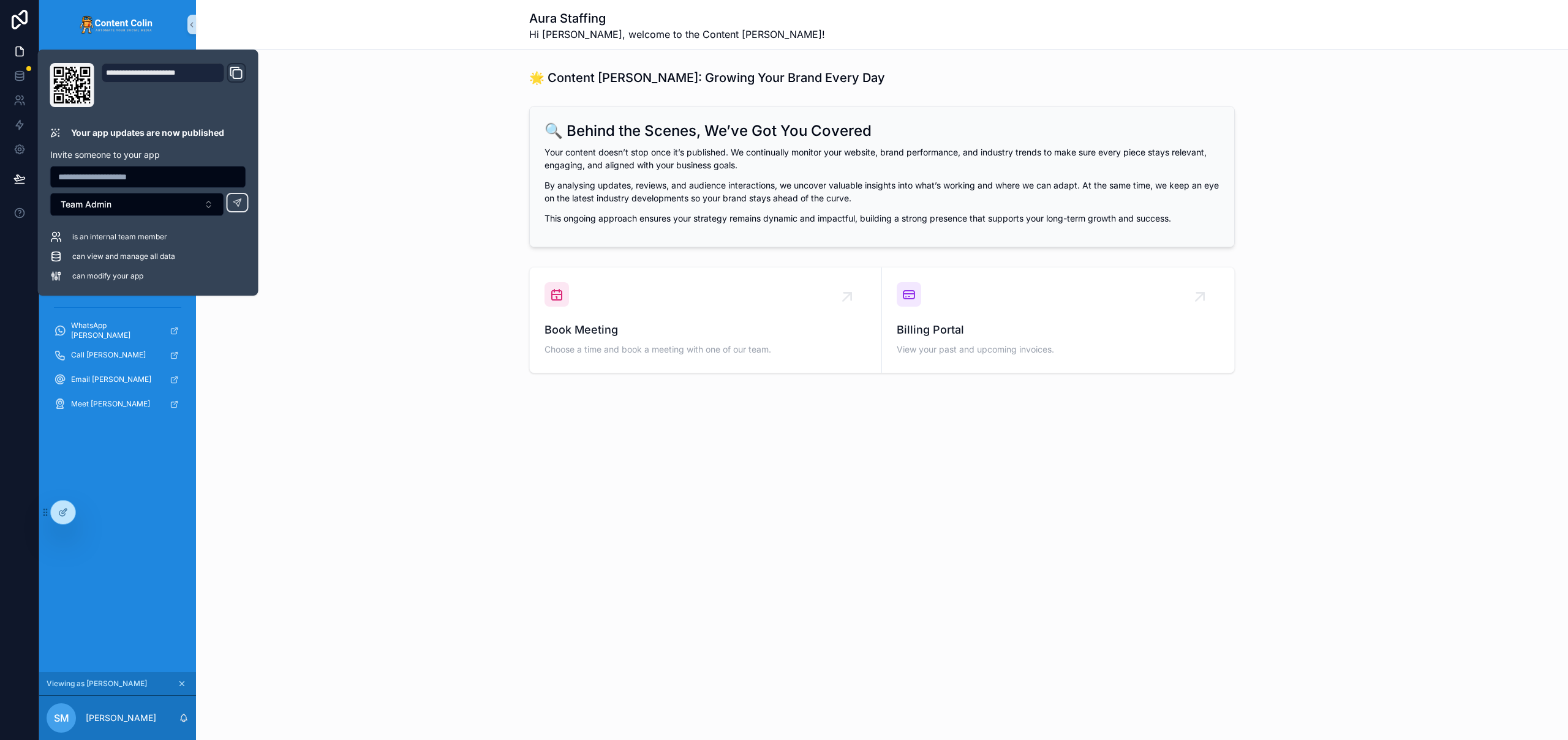
click at [413, 61] on div "Aura Staffing Hi [PERSON_NAME], welcome to the Content [PERSON_NAME]! 🌟 Content…" at bounding box center [882, 228] width 1372 height 456
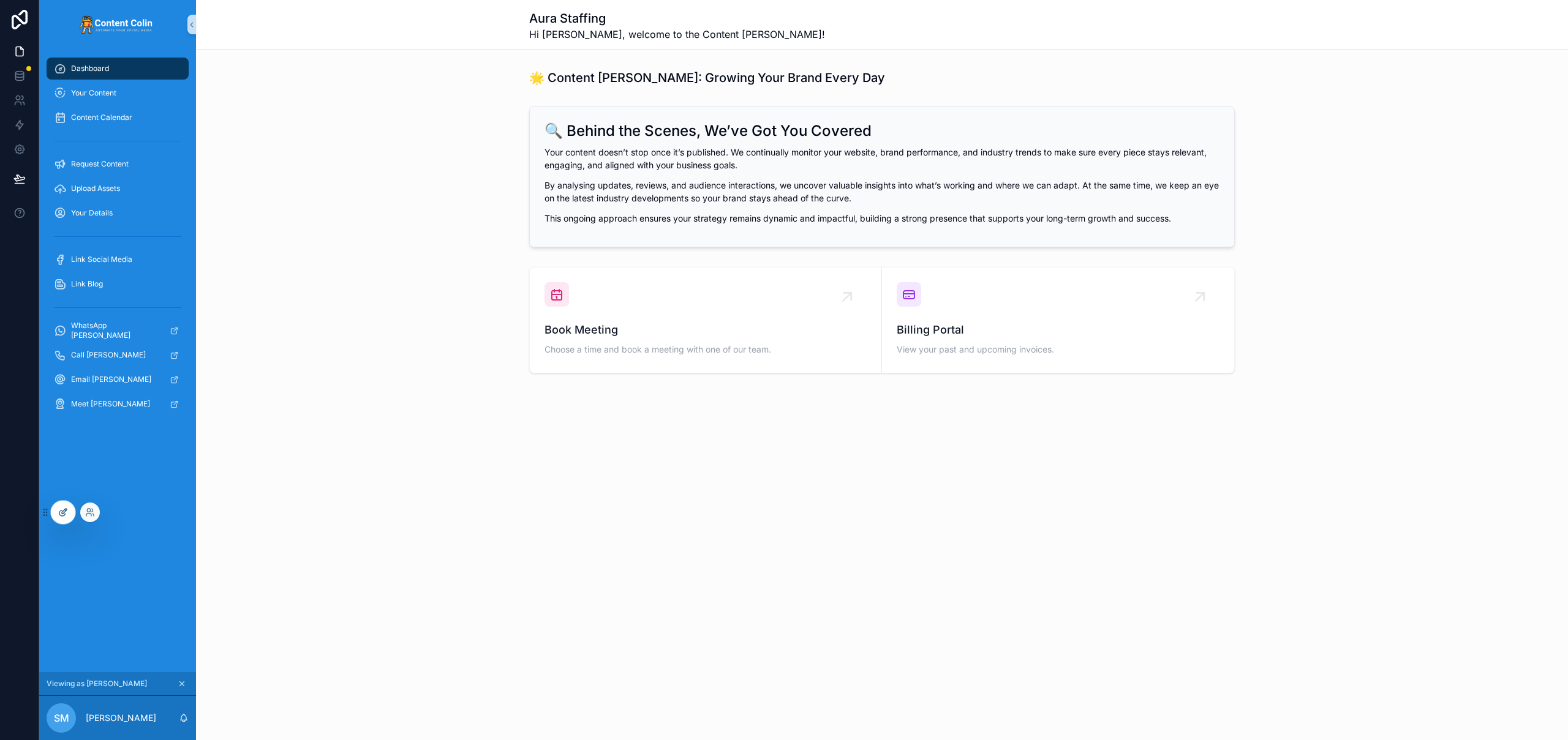
click at [67, 514] on icon at bounding box center [62, 512] width 10 height 10
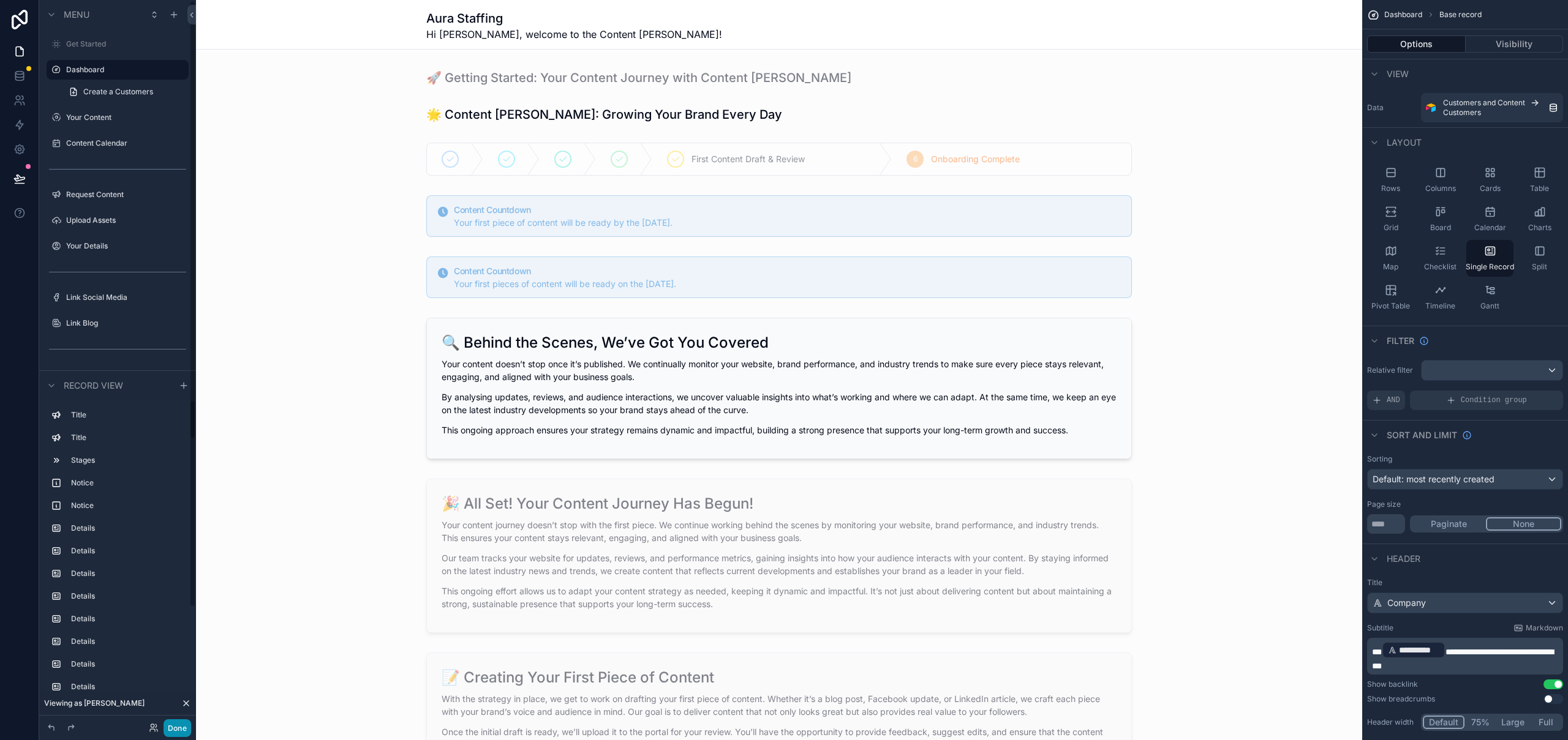
click at [182, 724] on button "Done" at bounding box center [177, 728] width 28 height 18
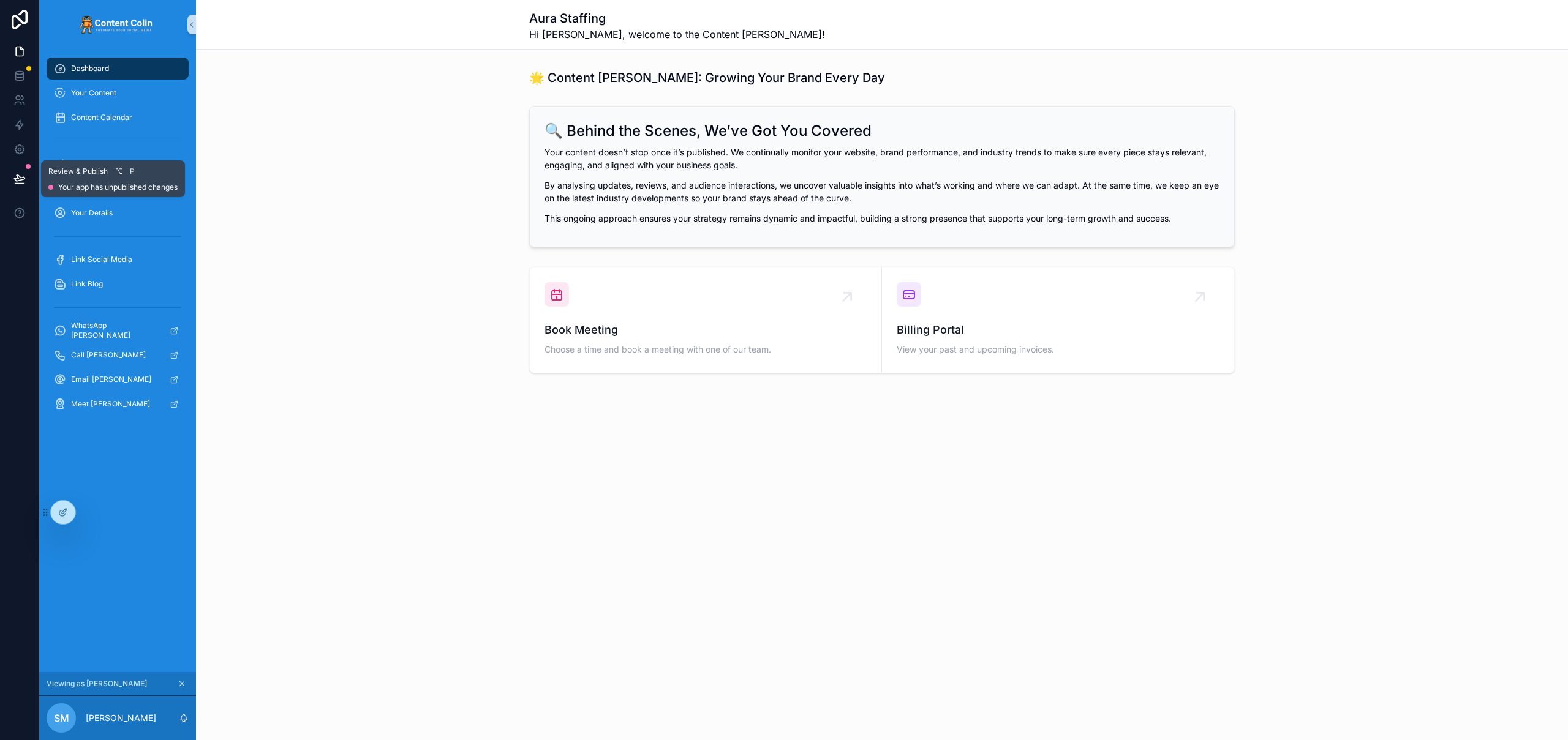
click at [23, 179] on icon at bounding box center [19, 178] width 10 height 6
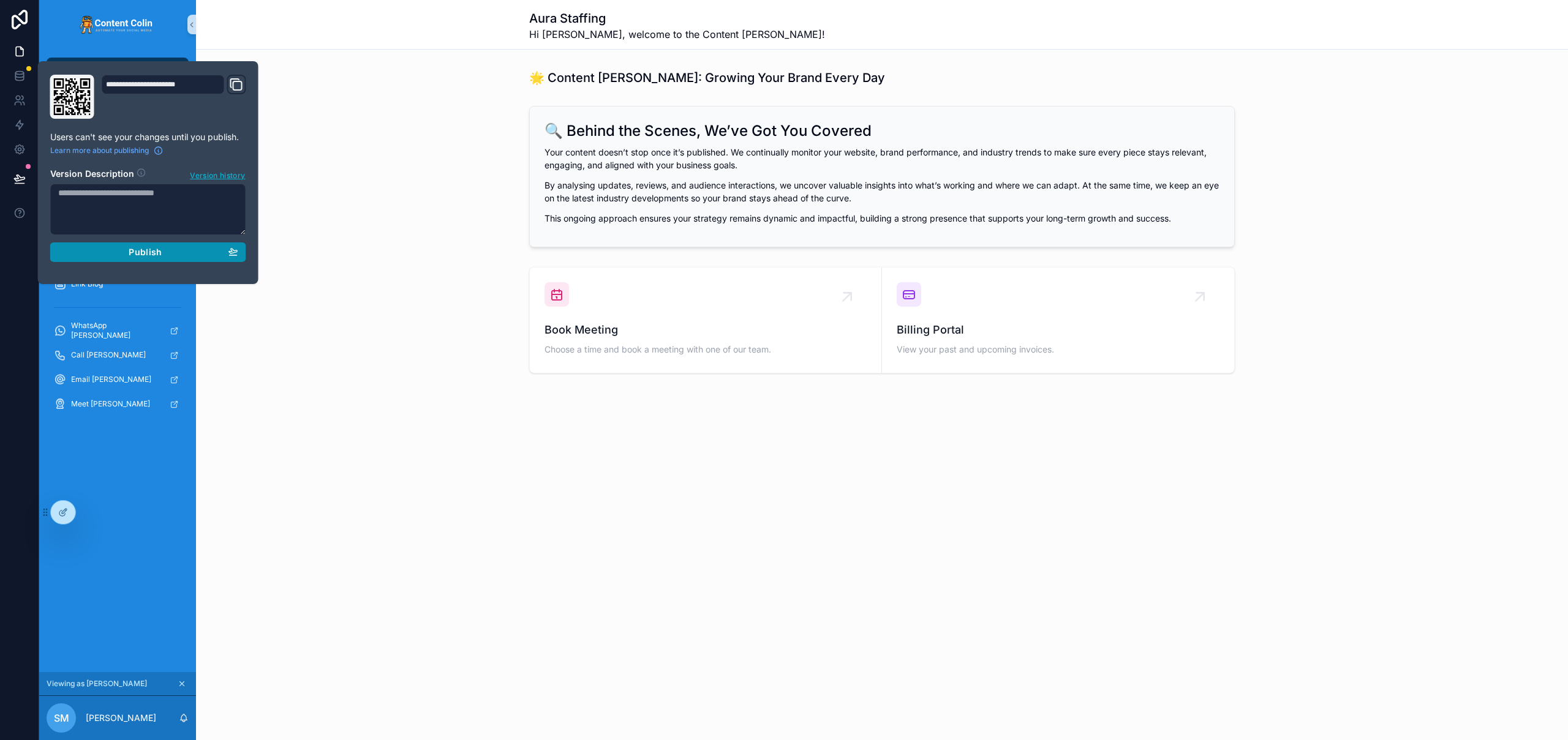
click at [142, 255] on span "Publish" at bounding box center [145, 252] width 33 height 11
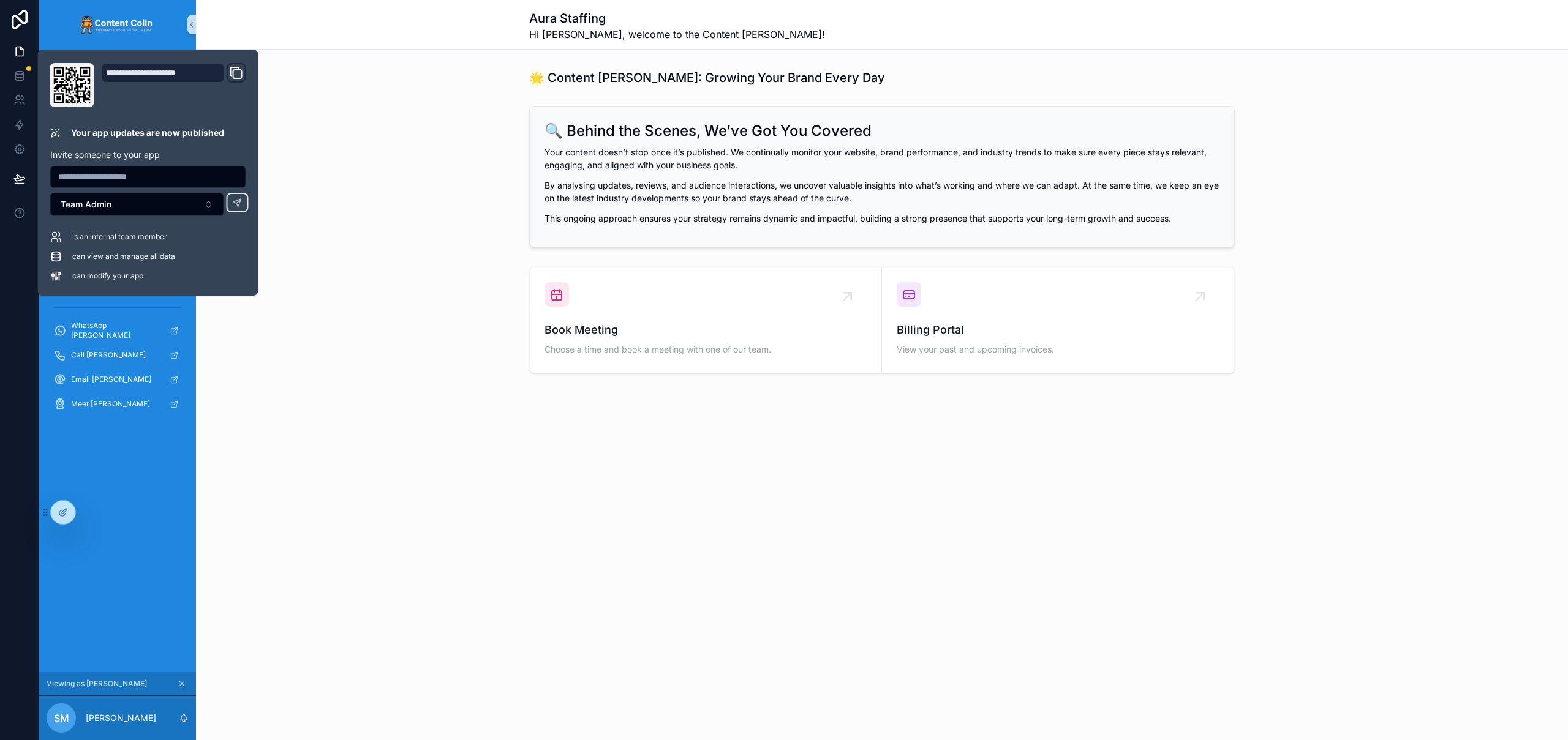
click at [482, 33] on div "Aura Staffing Hi [PERSON_NAME], welcome to the Content [PERSON_NAME]!" at bounding box center [882, 24] width 1372 height 49
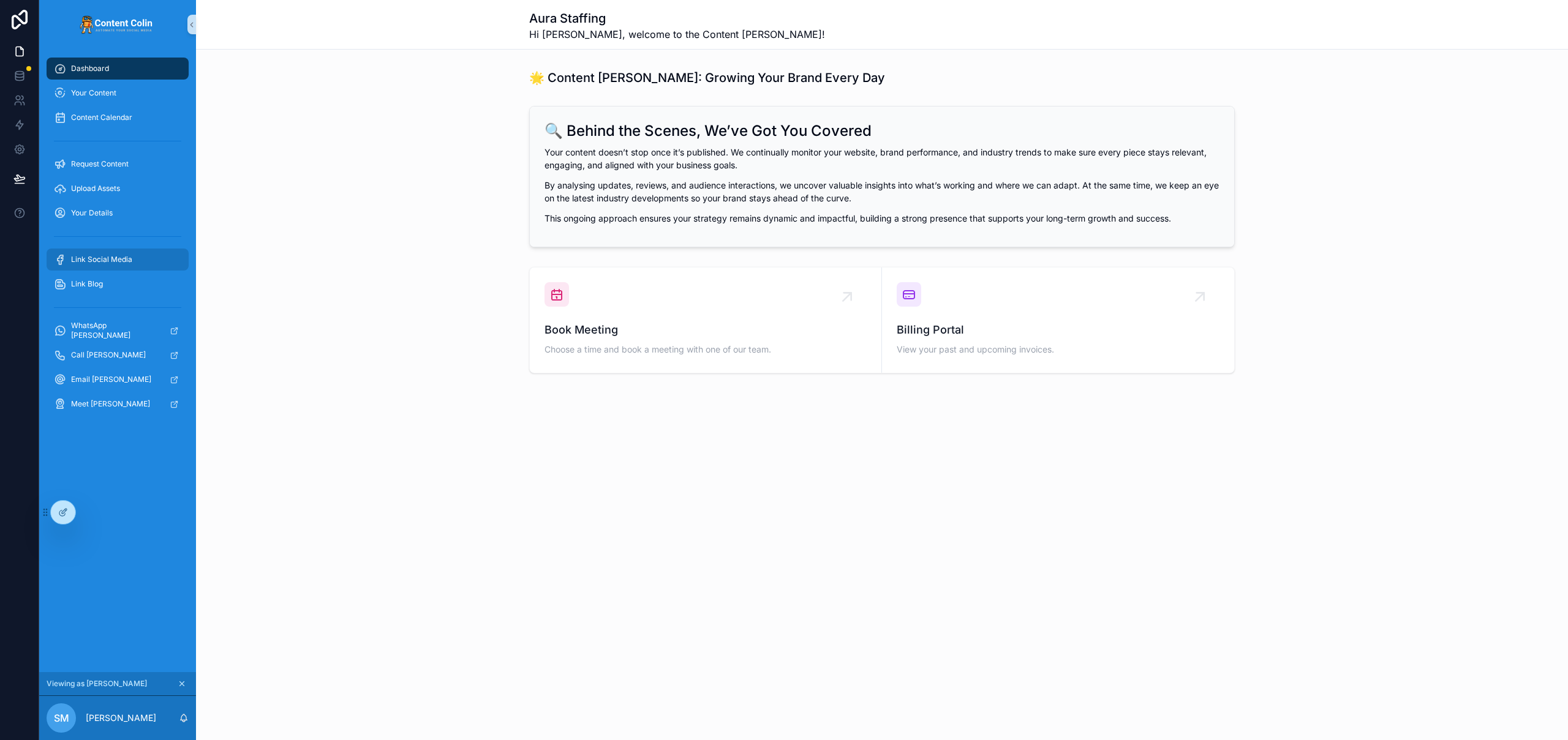
click at [114, 259] on span "Link Social Media" at bounding box center [101, 259] width 61 height 10
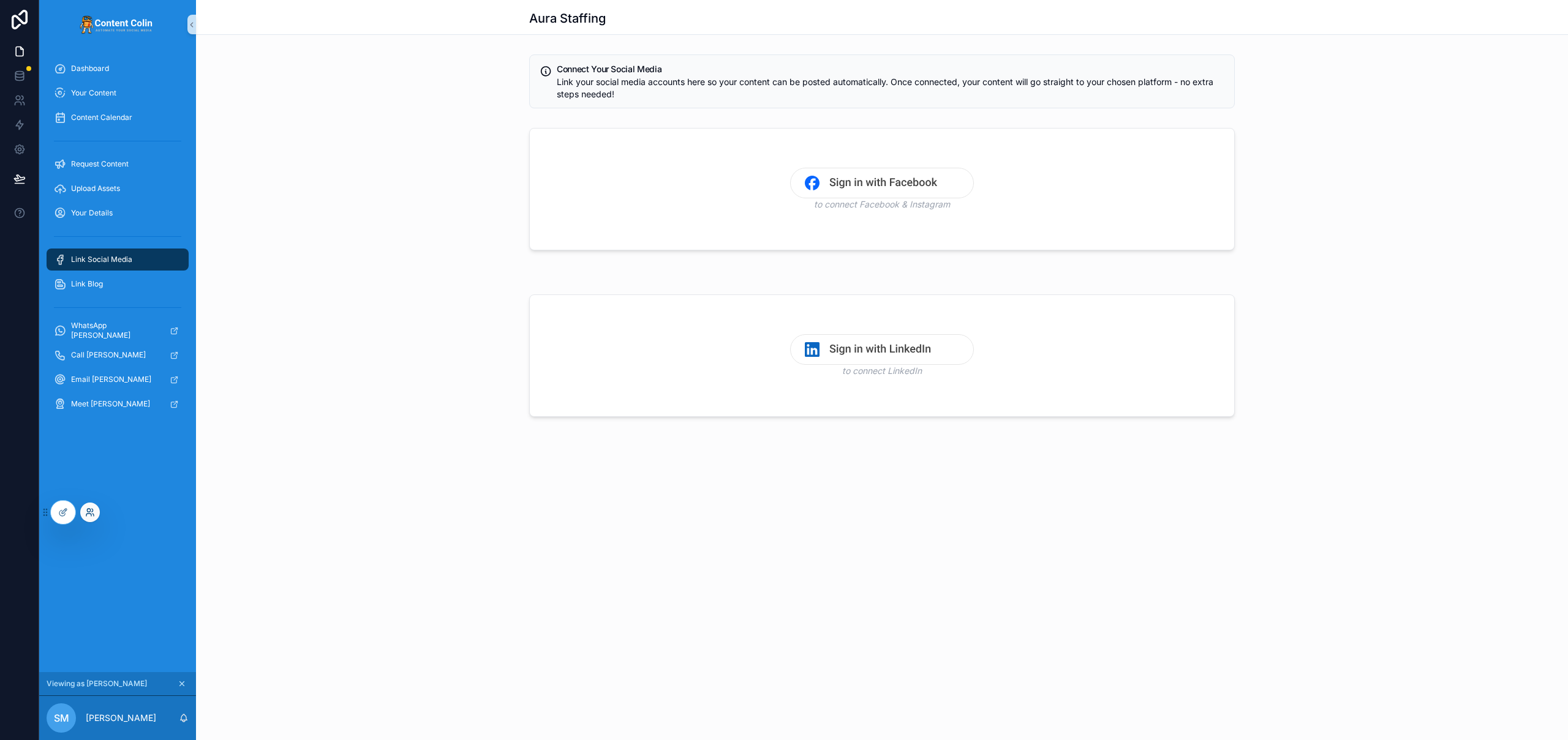
click at [88, 511] on icon at bounding box center [89, 512] width 10 height 10
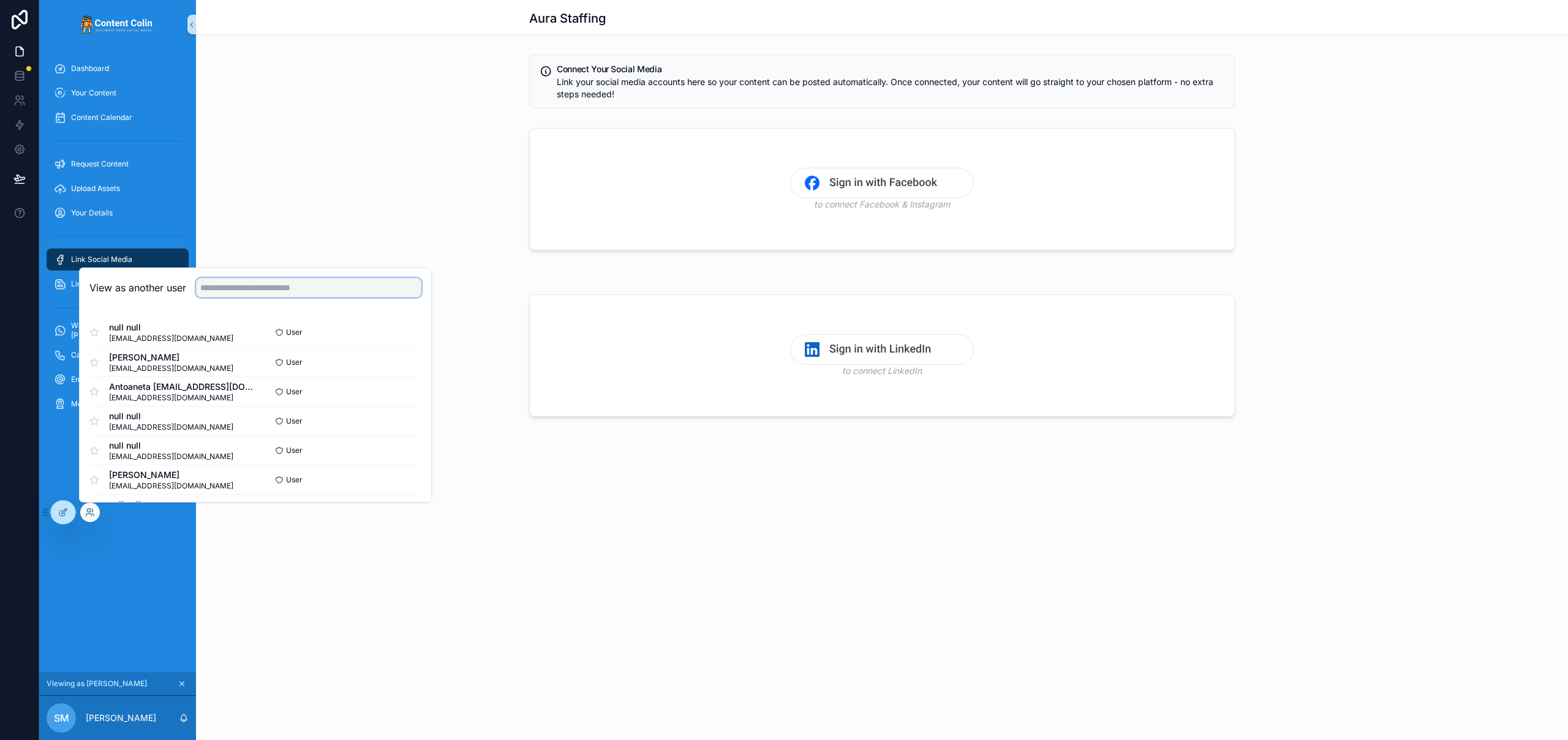
click at [314, 284] on input "text" at bounding box center [309, 287] width 226 height 20
type input "**********"
click at [399, 450] on button "Select" at bounding box center [405, 450] width 32 height 18
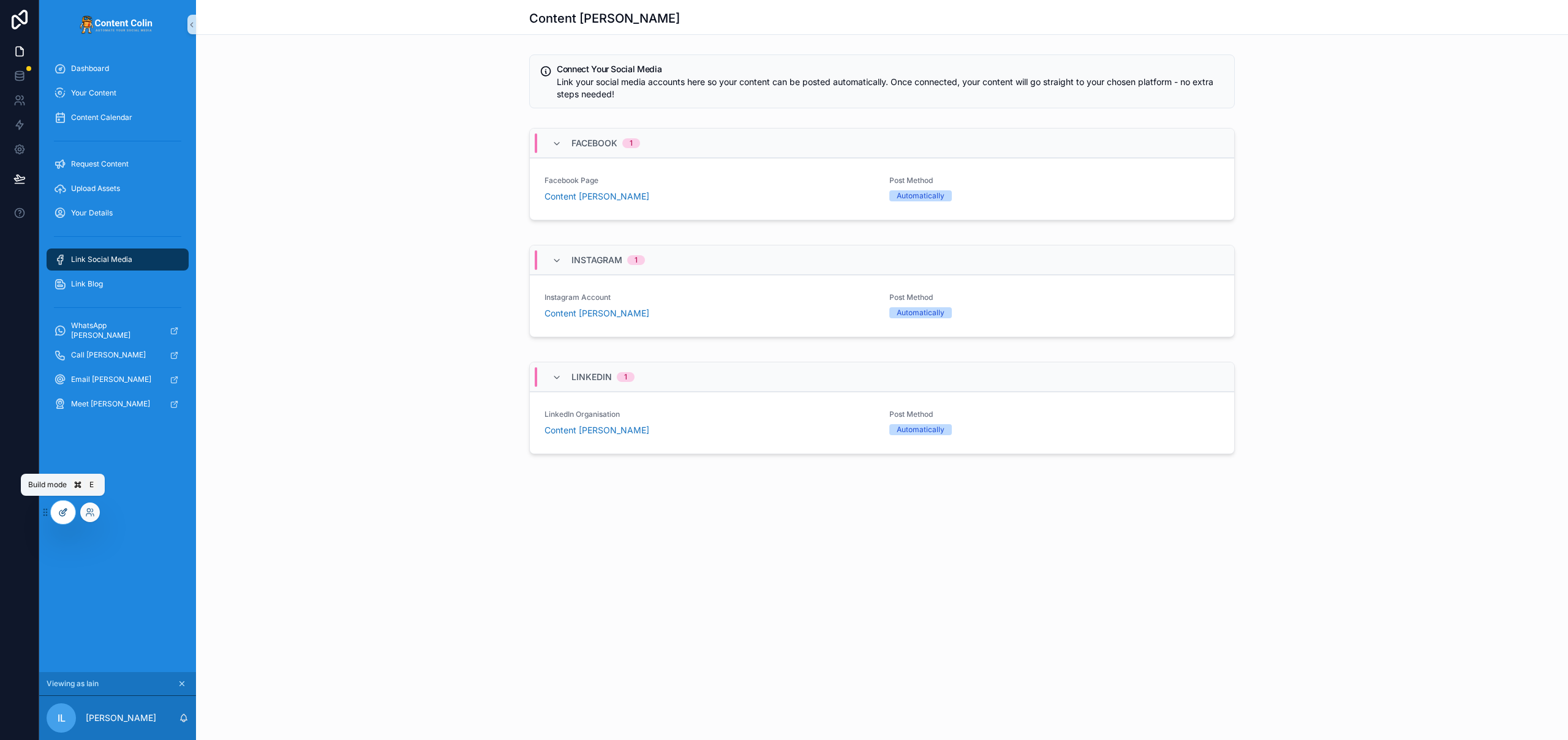
click at [63, 513] on icon at bounding box center [62, 512] width 10 height 10
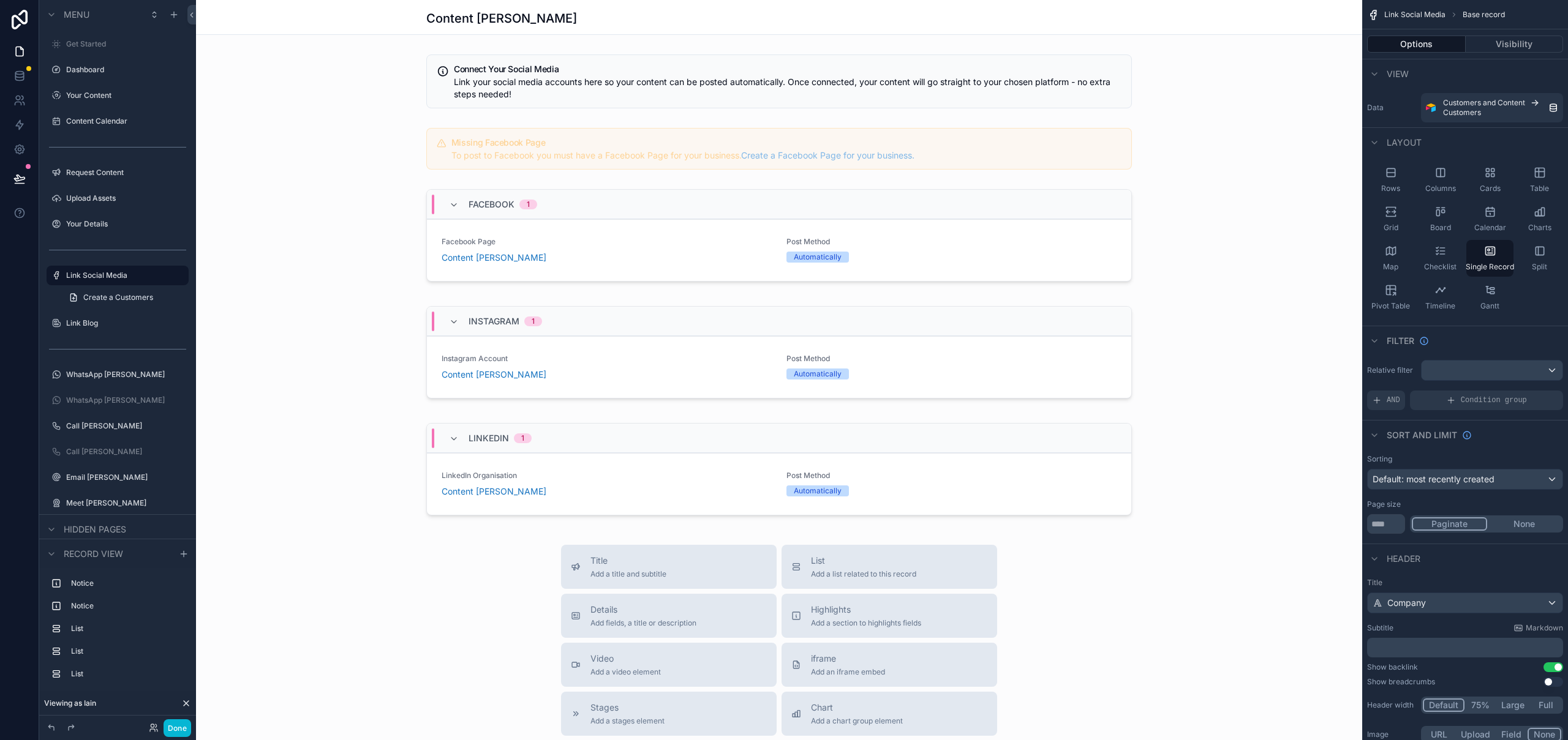
click at [1022, 154] on div "scrollable content" at bounding box center [779, 539] width 1166 height 1079
click at [1022, 147] on div "scrollable content" at bounding box center [779, 148] width 1166 height 51
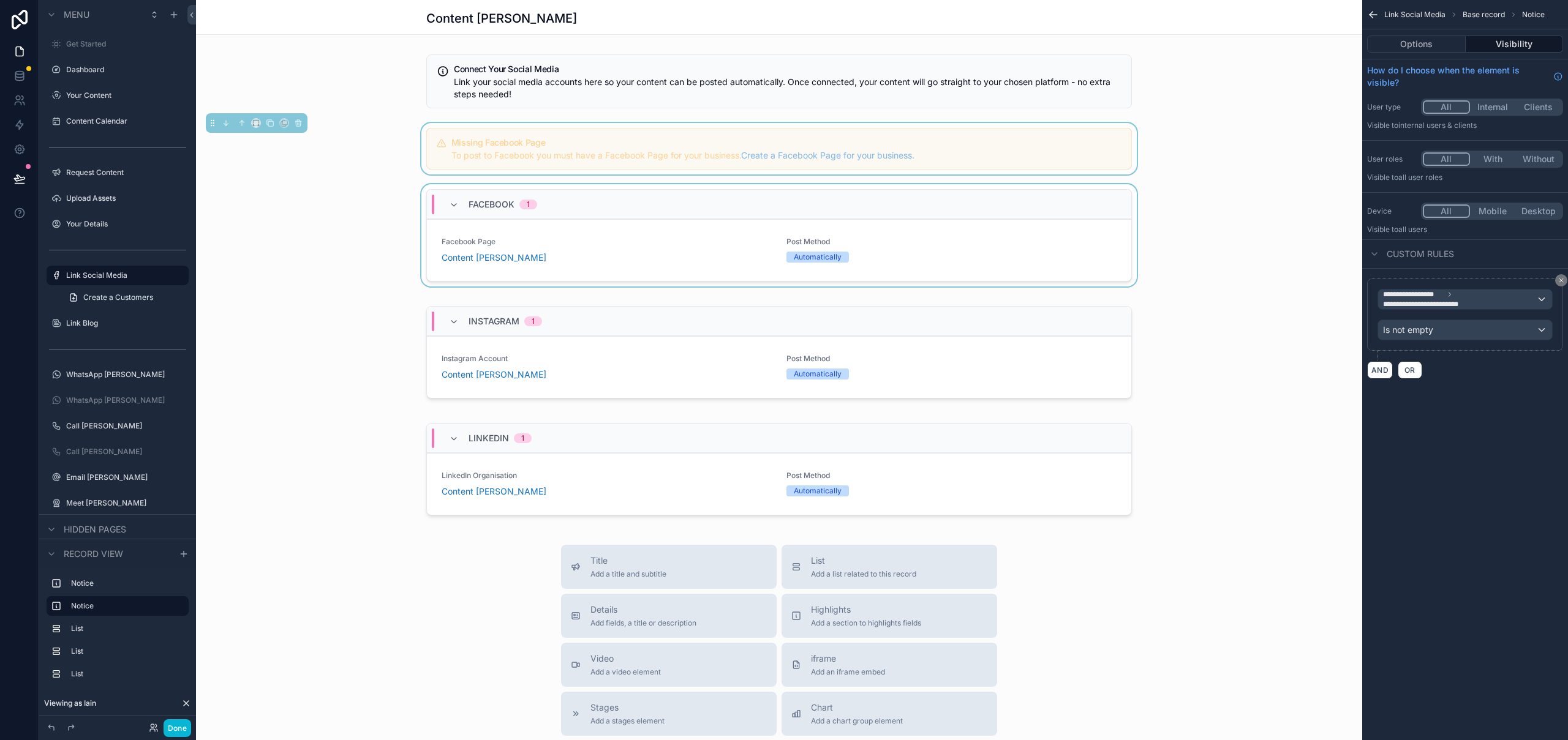
click at [606, 198] on div "Facebook 1" at bounding box center [779, 205] width 704 height 29
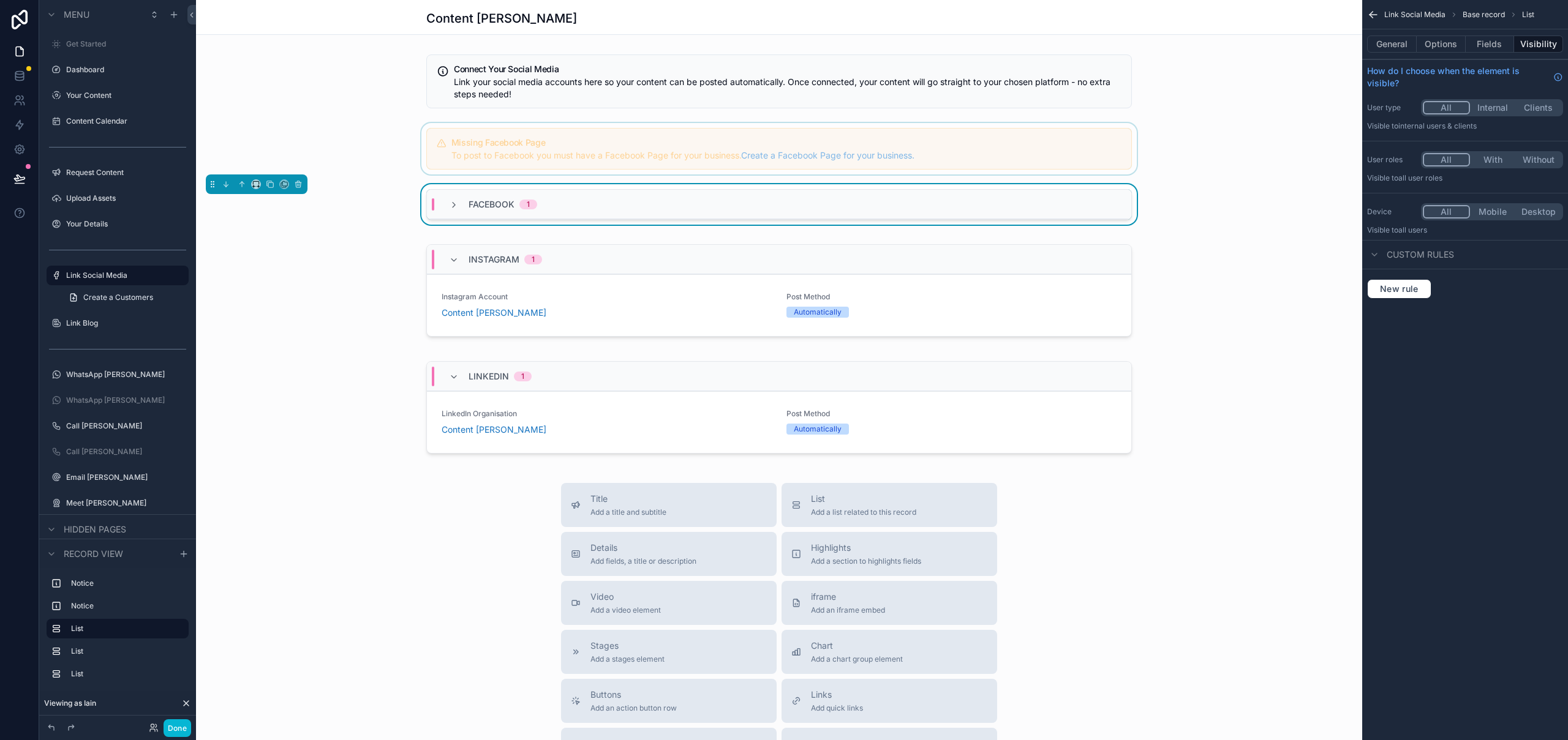
click at [606, 198] on div "Facebook 1" at bounding box center [779, 205] width 704 height 29
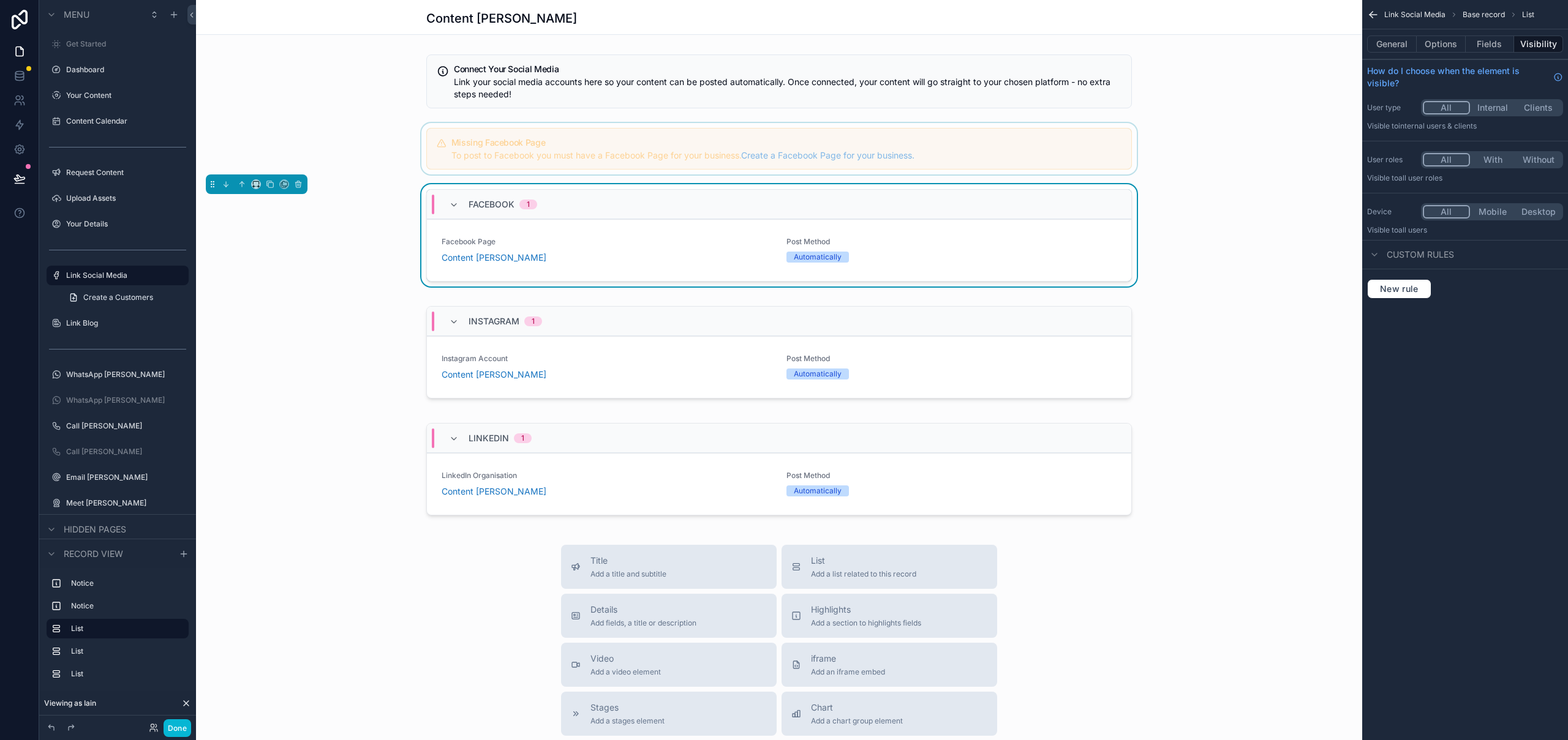
click at [601, 186] on div "Facebook 1 Facebook Page Content Colin Post Method Automatically Configure" at bounding box center [779, 238] width 1166 height 107
click at [1405, 48] on button "General" at bounding box center [1392, 44] width 49 height 17
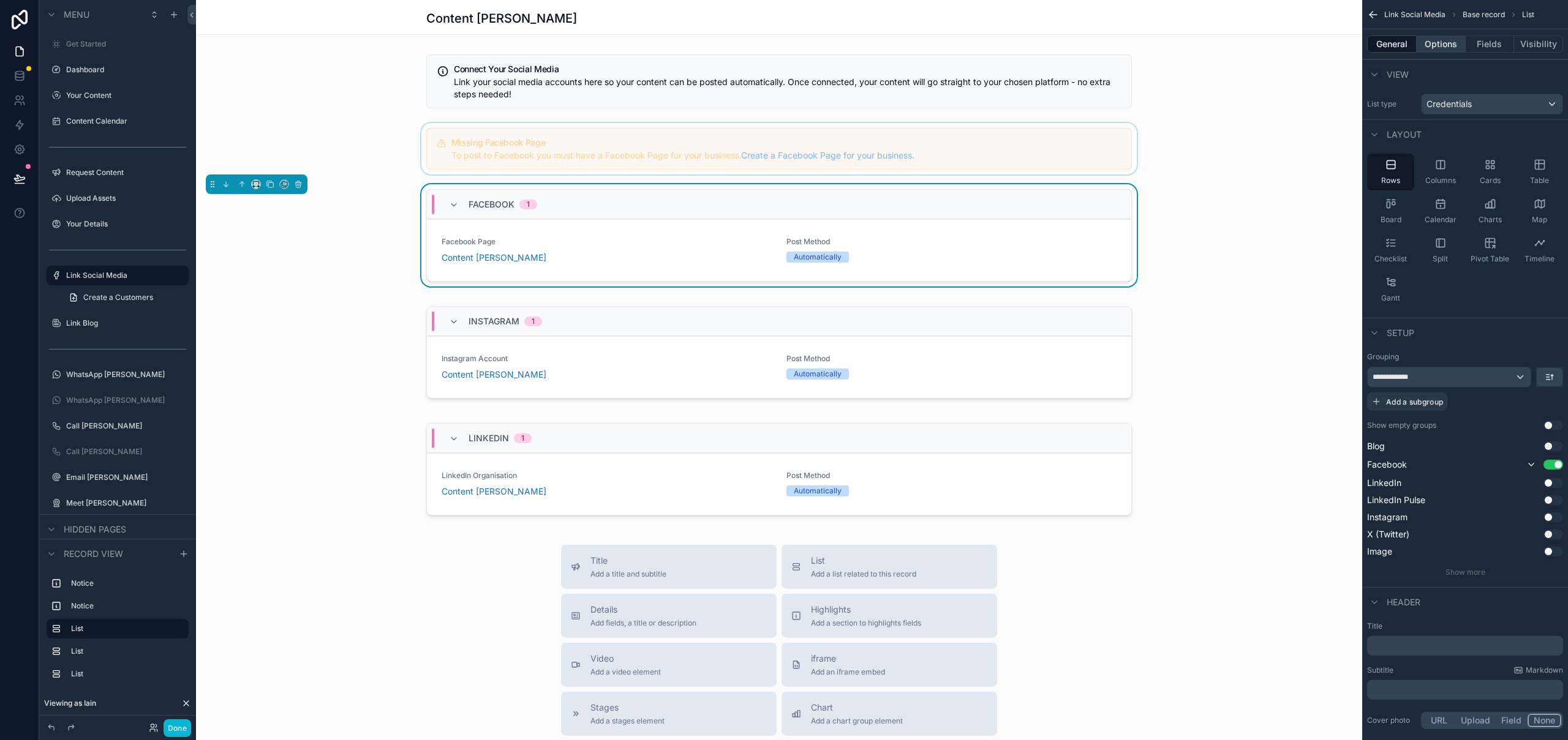
click at [1451, 43] on button "Options" at bounding box center [1441, 44] width 49 height 17
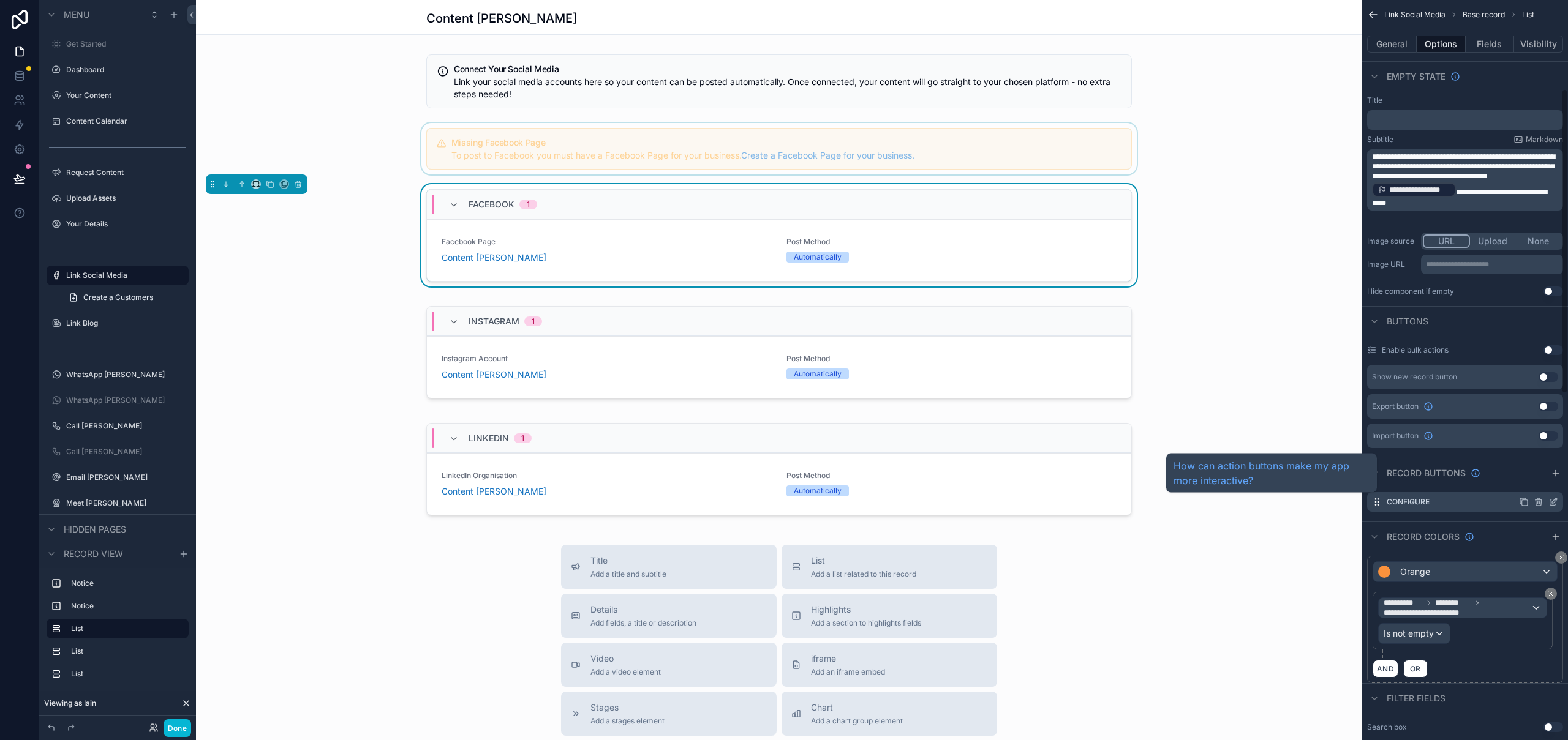
scroll to position [257, 0]
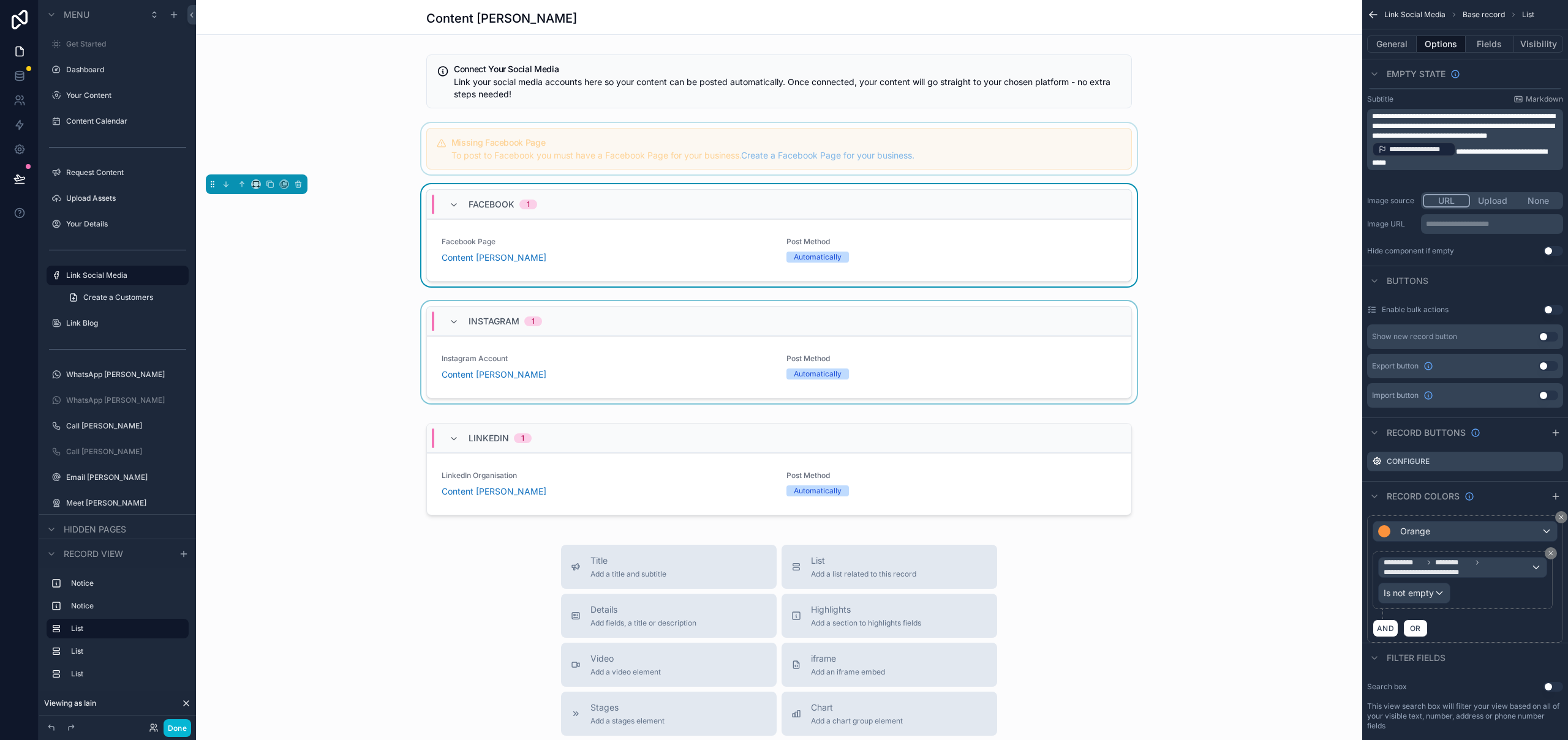
click at [895, 303] on div "scrollable content" at bounding box center [779, 354] width 1166 height 107
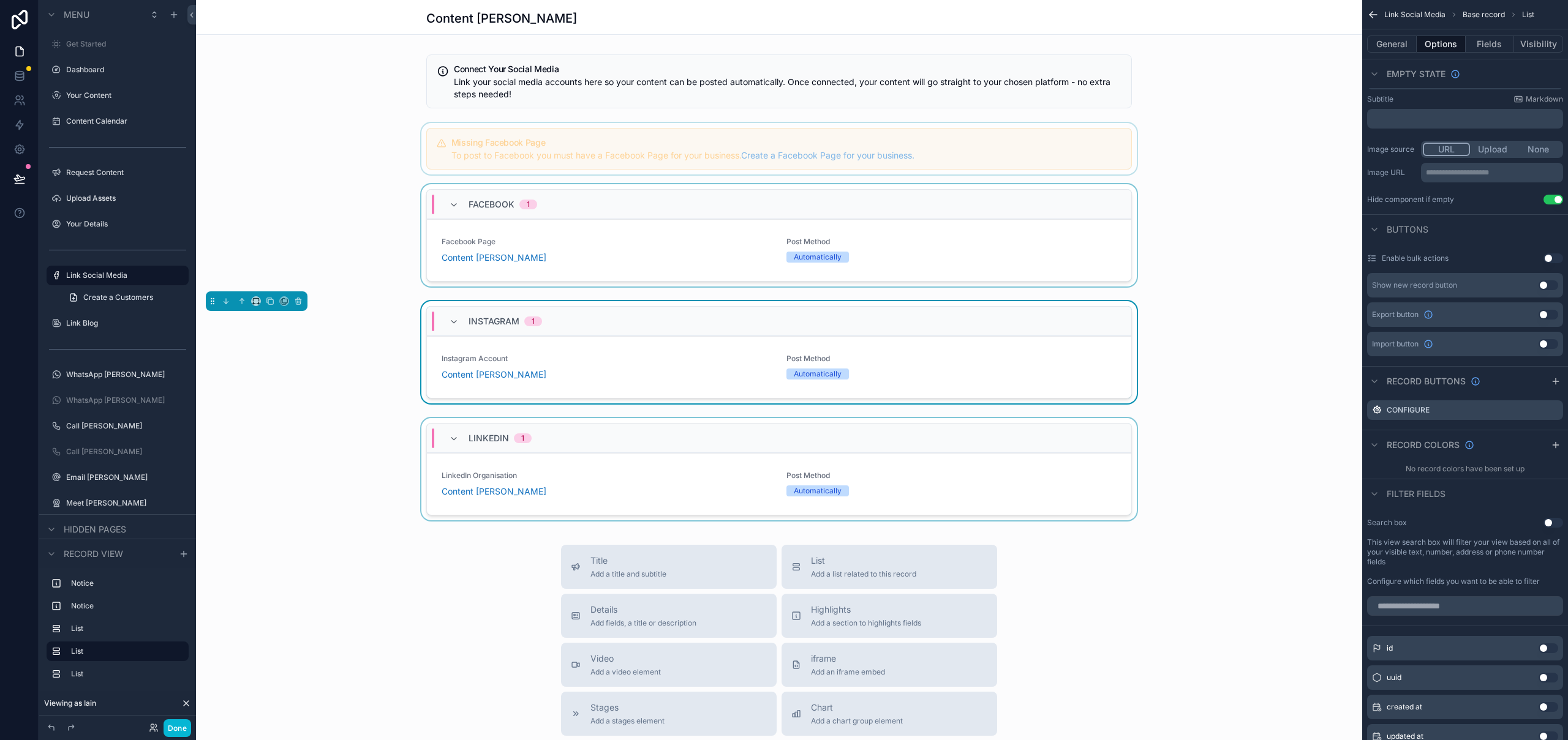
click at [869, 422] on div "scrollable content" at bounding box center [779, 472] width 1166 height 107
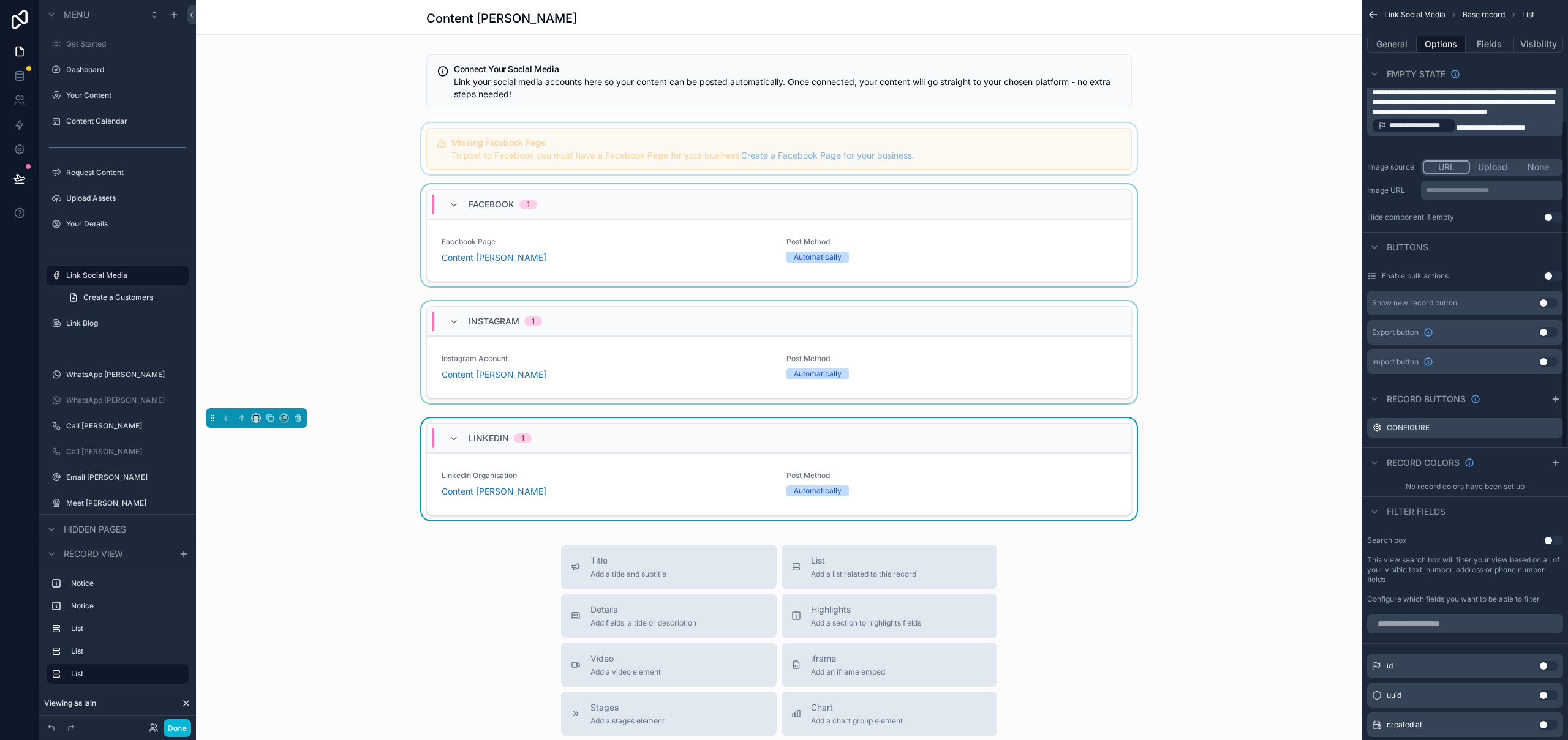
scroll to position [288, 0]
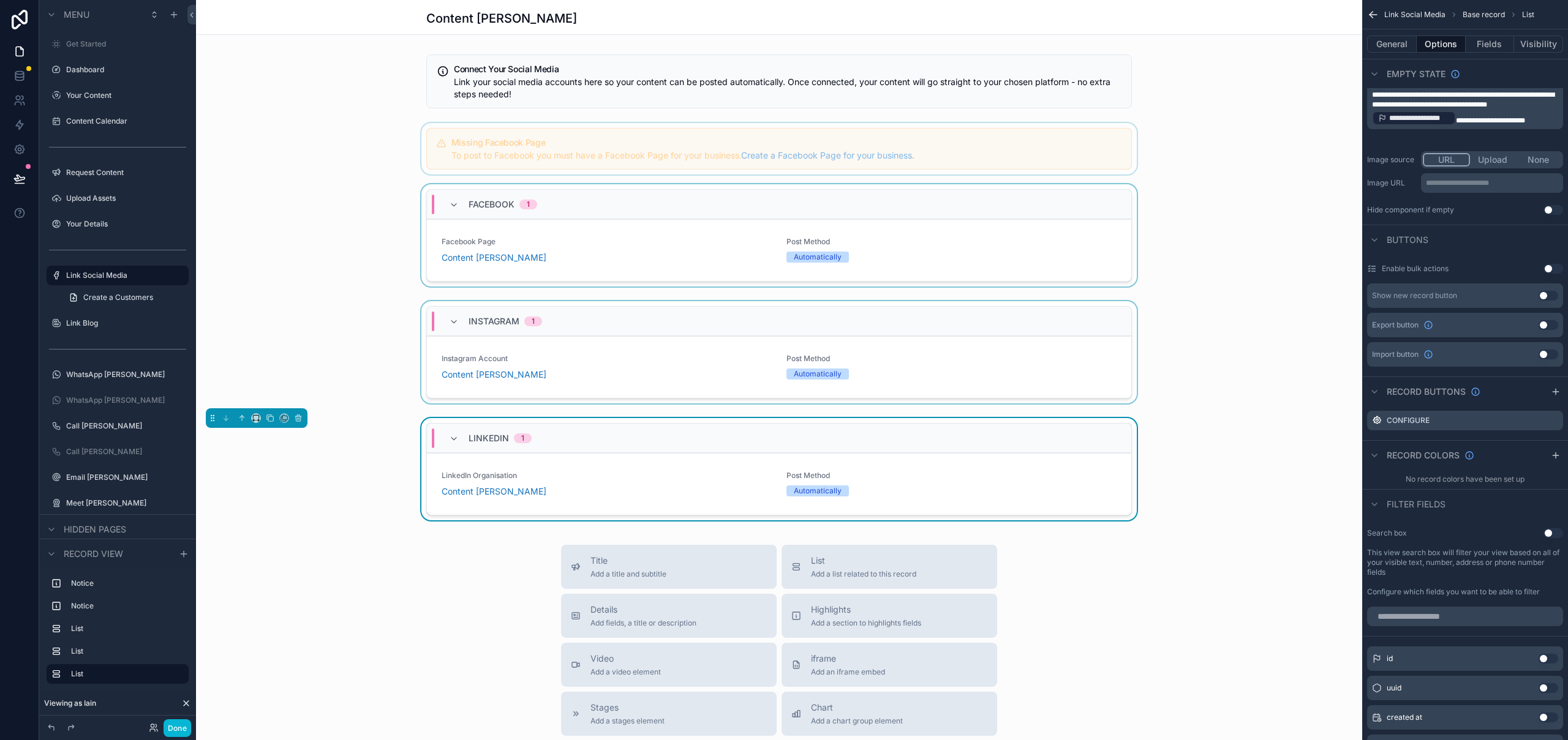
click at [927, 224] on div "scrollable content" at bounding box center [779, 238] width 1166 height 107
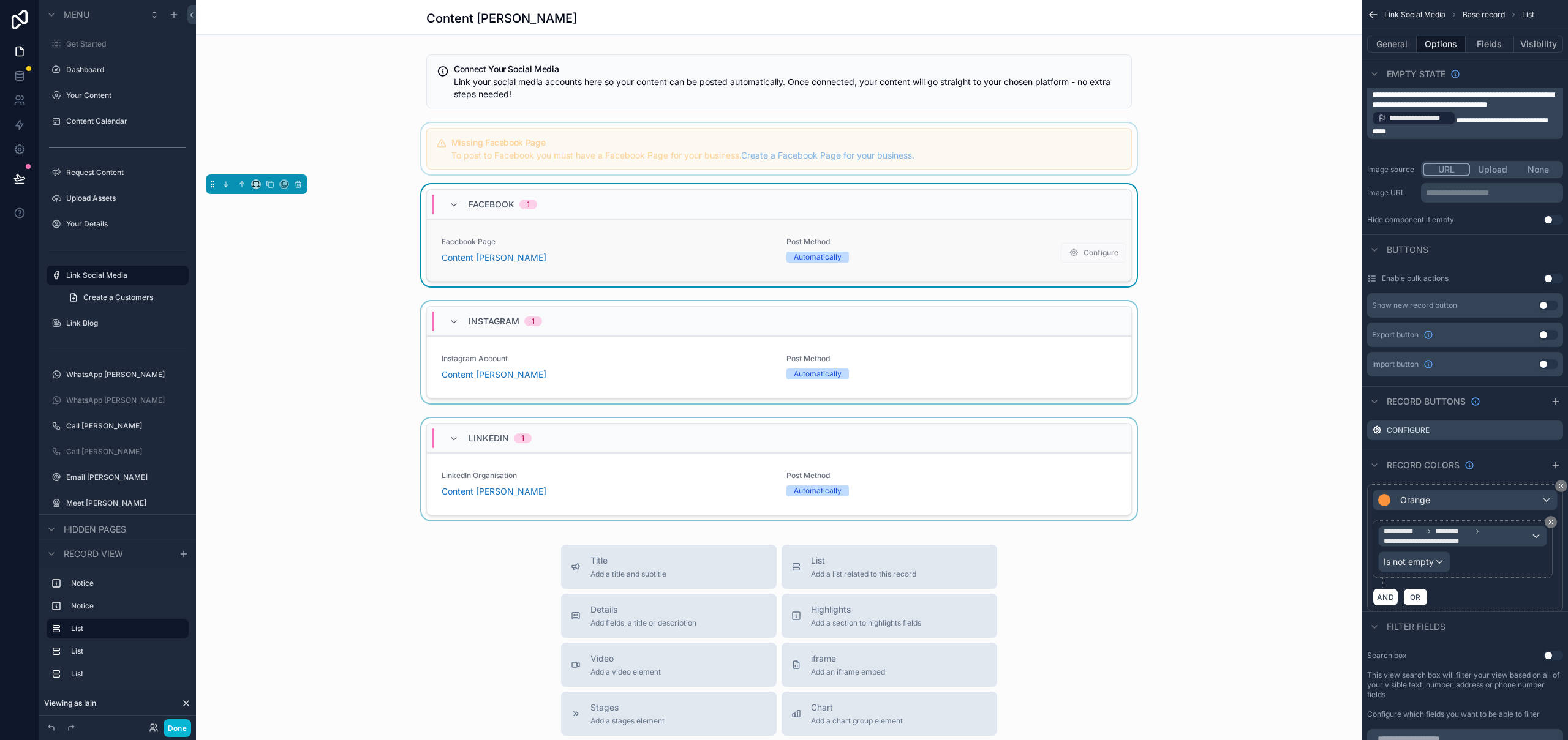
click at [934, 228] on link "Facebook Page Content [PERSON_NAME] Post Method Automatically Configure" at bounding box center [779, 251] width 704 height 62
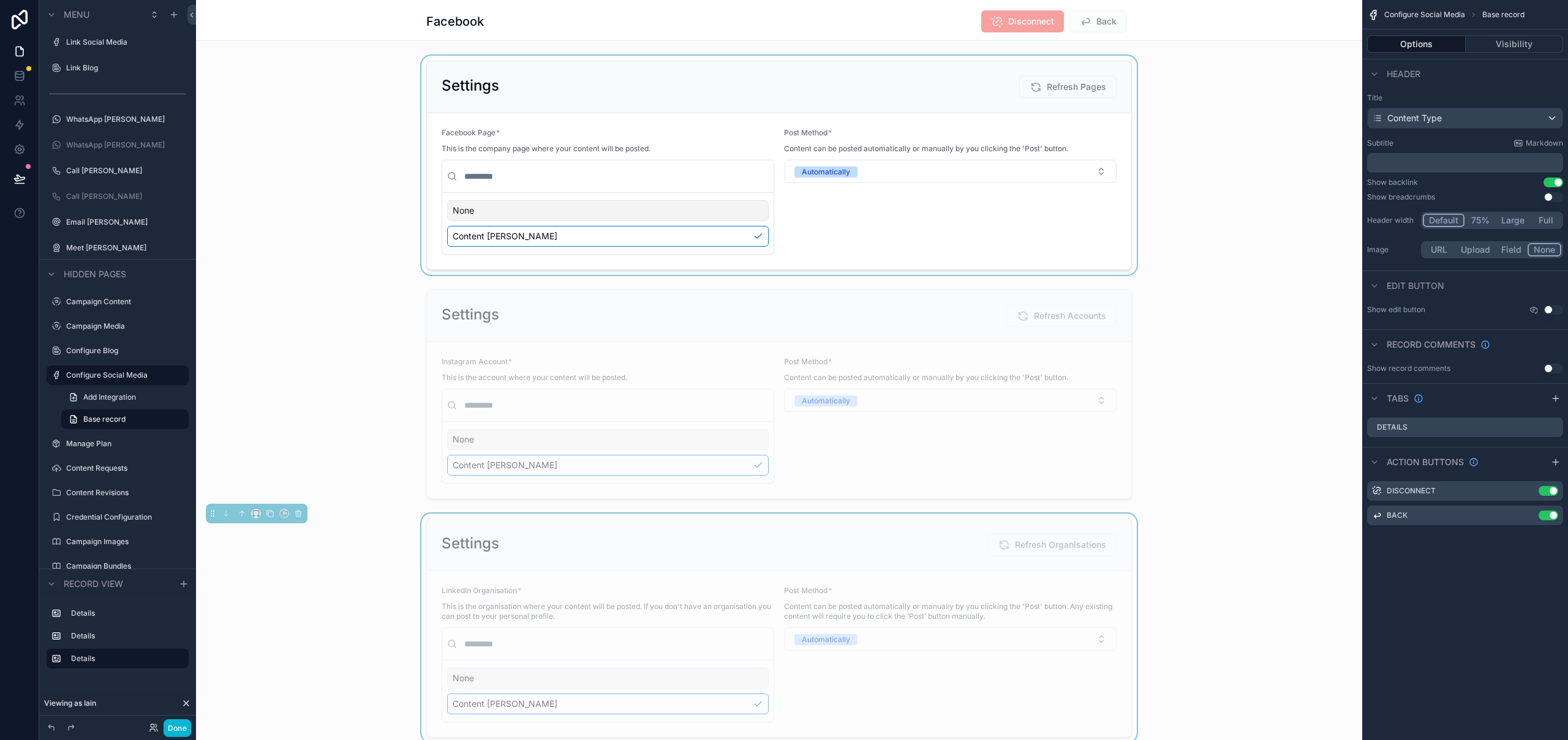
click at [1244, 90] on div "scrollable content" at bounding box center [779, 165] width 1166 height 220
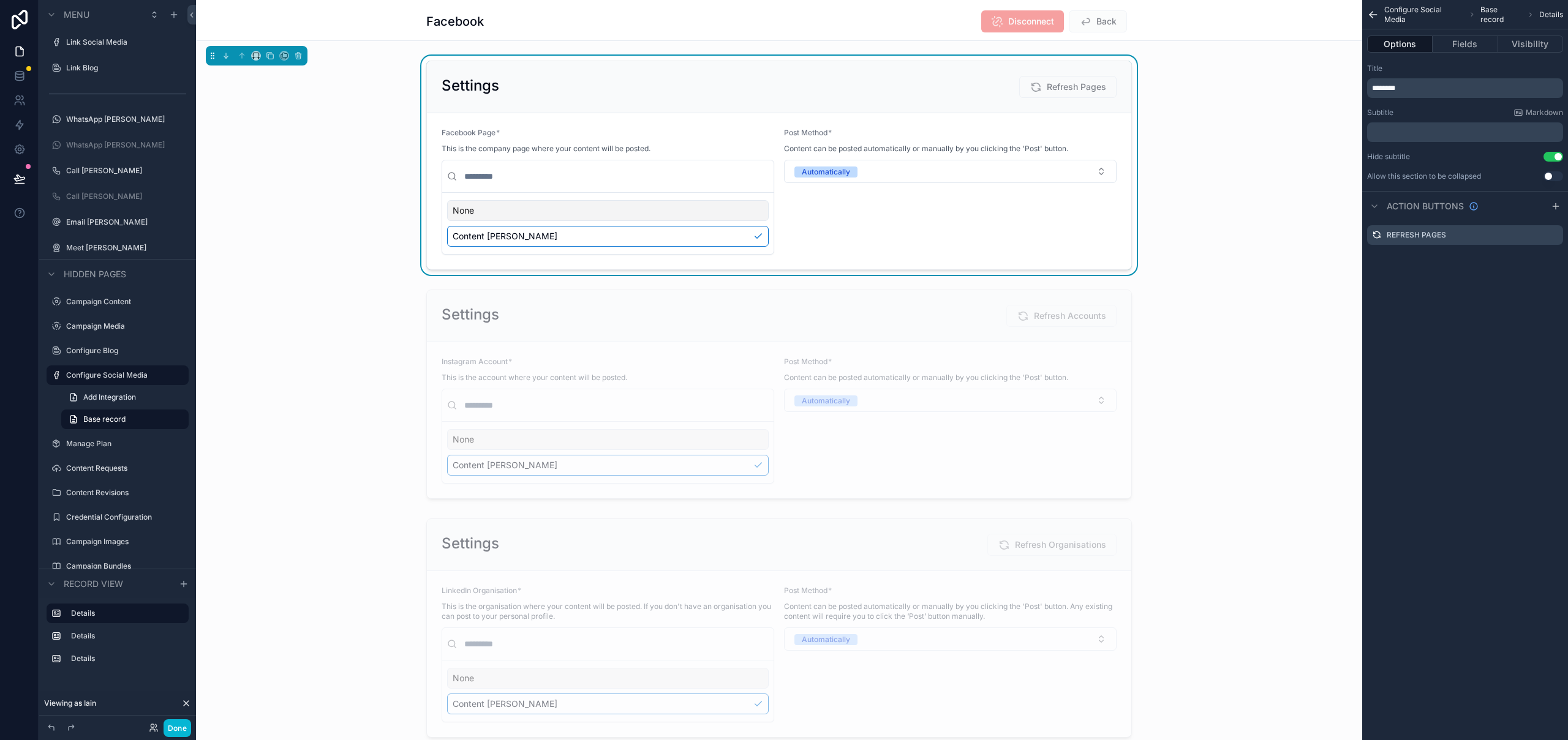
click at [931, 59] on div "Settings Refresh Pages Facebook Page * This is the company page where your cont…" at bounding box center [779, 165] width 1166 height 220
click at [1224, 104] on div "Settings Refresh Pages Facebook Page * This is the company page where your cont…" at bounding box center [779, 165] width 1166 height 220
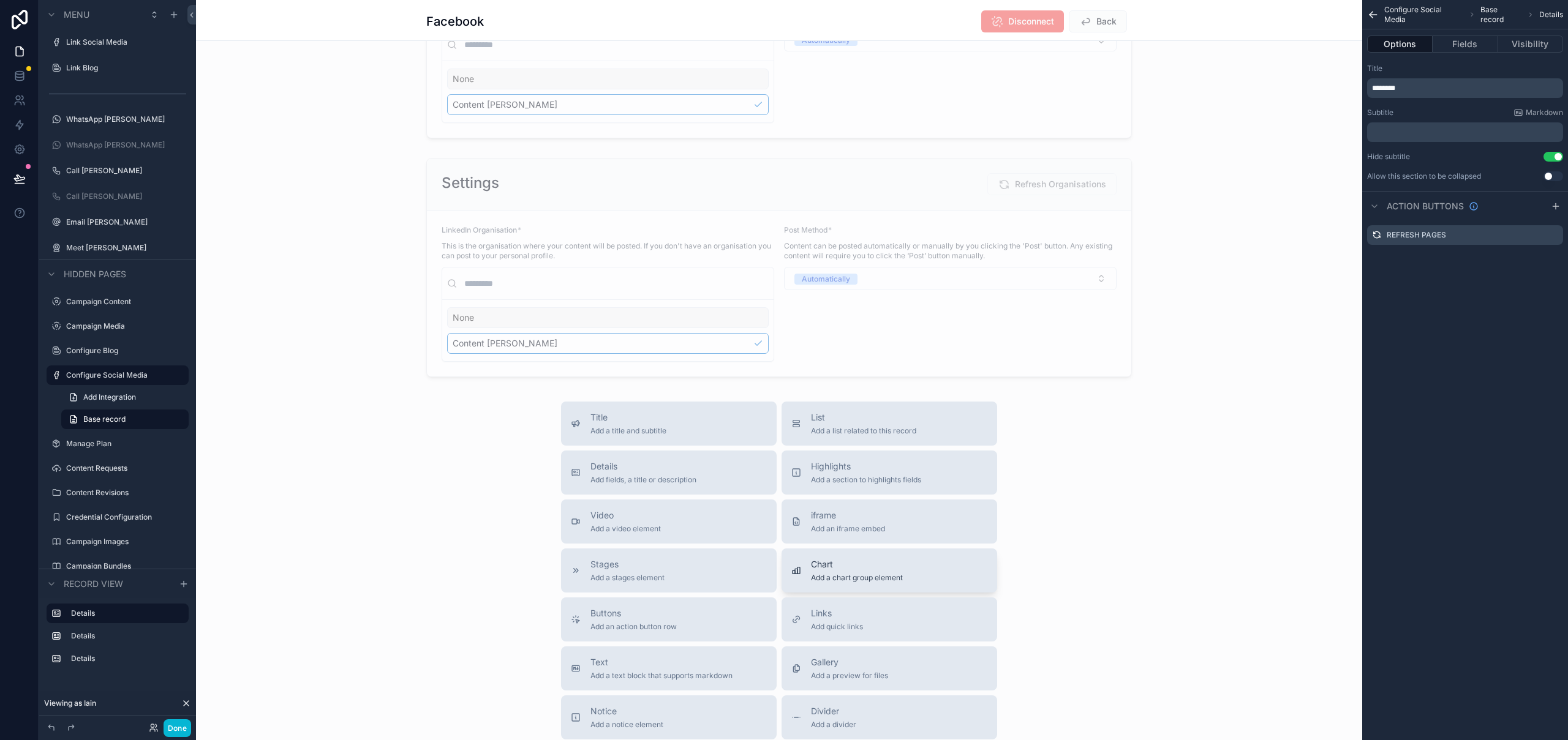
scroll to position [376, 0]
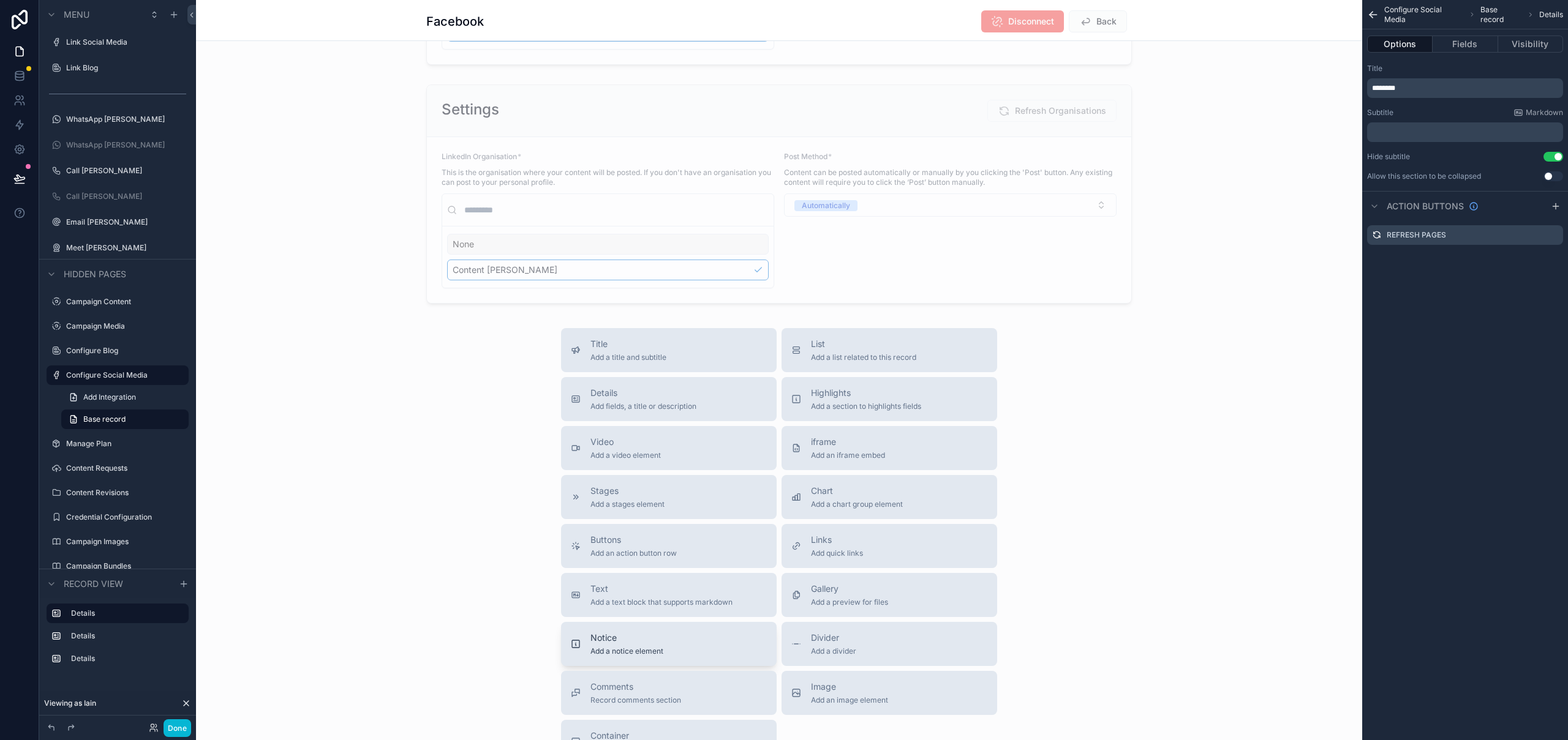
click at [697, 658] on button "Notice Add a notice element" at bounding box center [669, 643] width 215 height 44
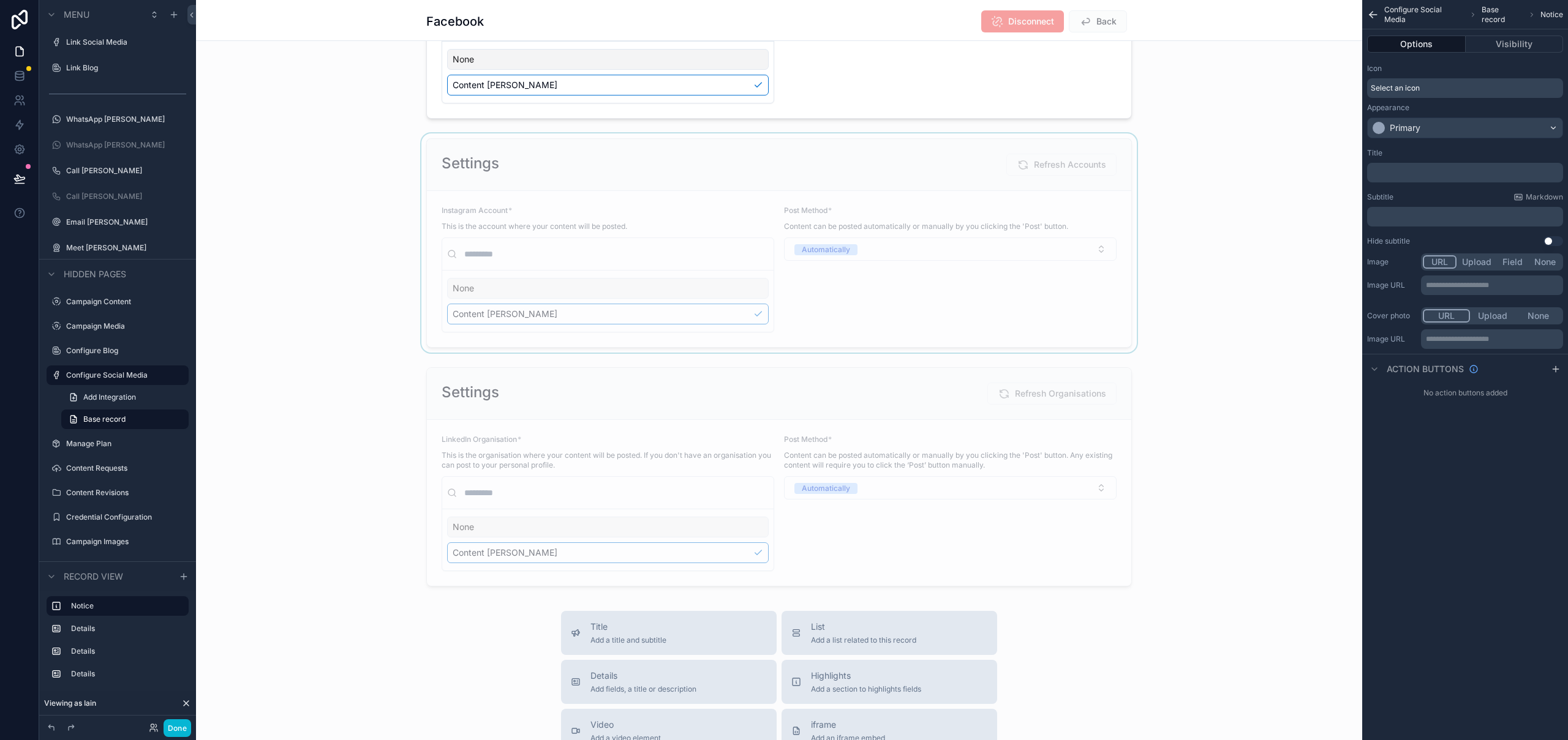
scroll to position [0, 0]
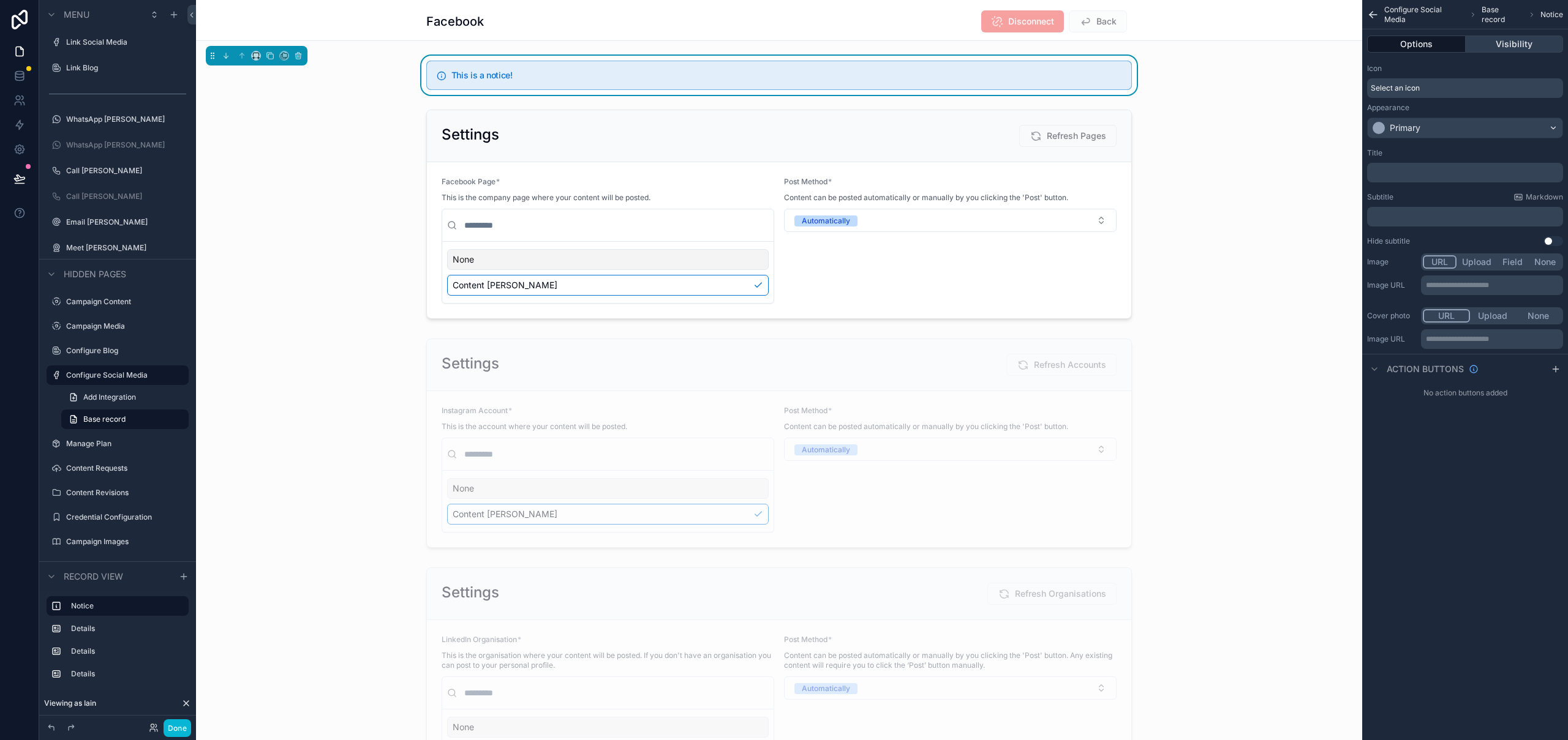
click at [1518, 48] on button "Visibility" at bounding box center [1514, 44] width 98 height 17
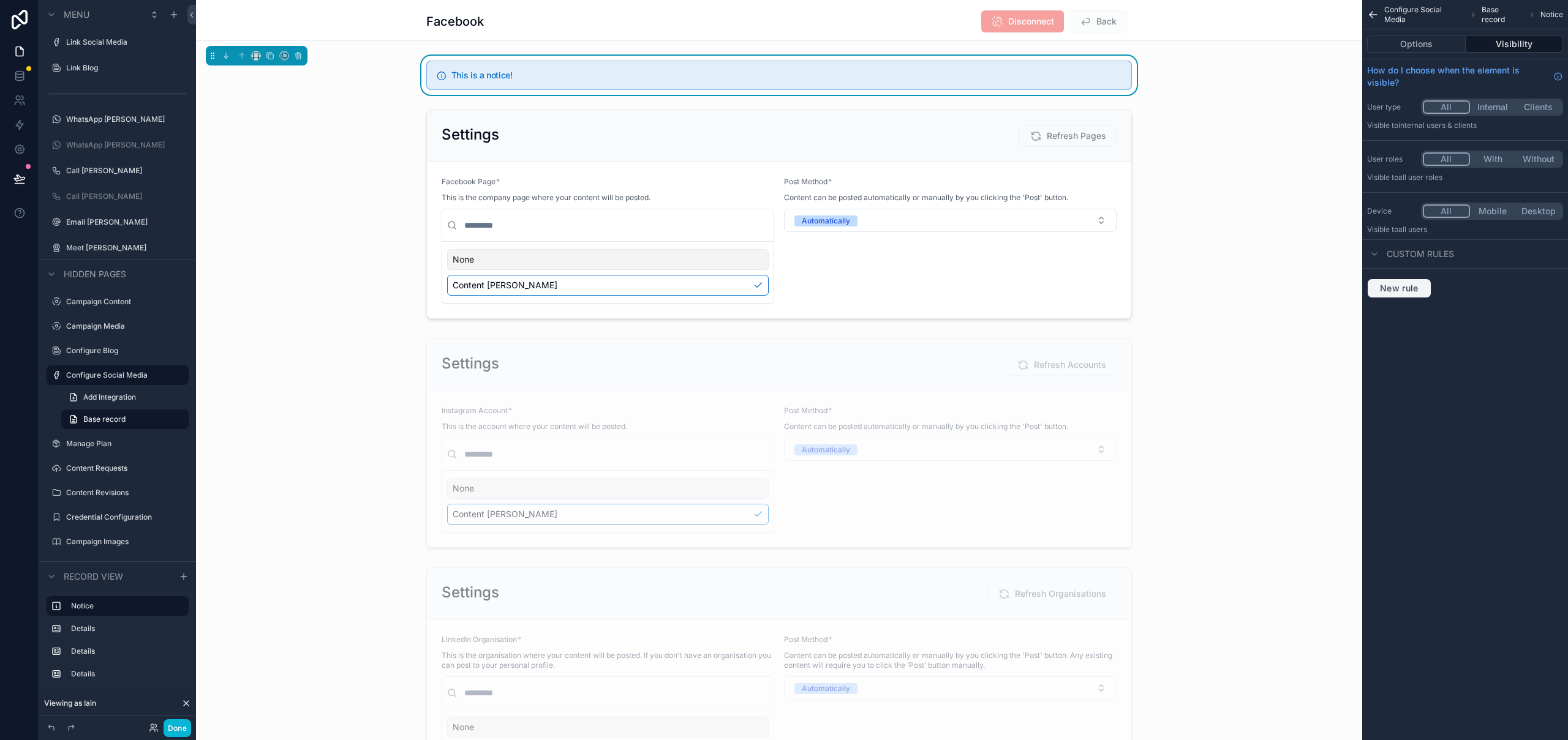
click at [1395, 283] on span "New rule" at bounding box center [1399, 288] width 48 height 11
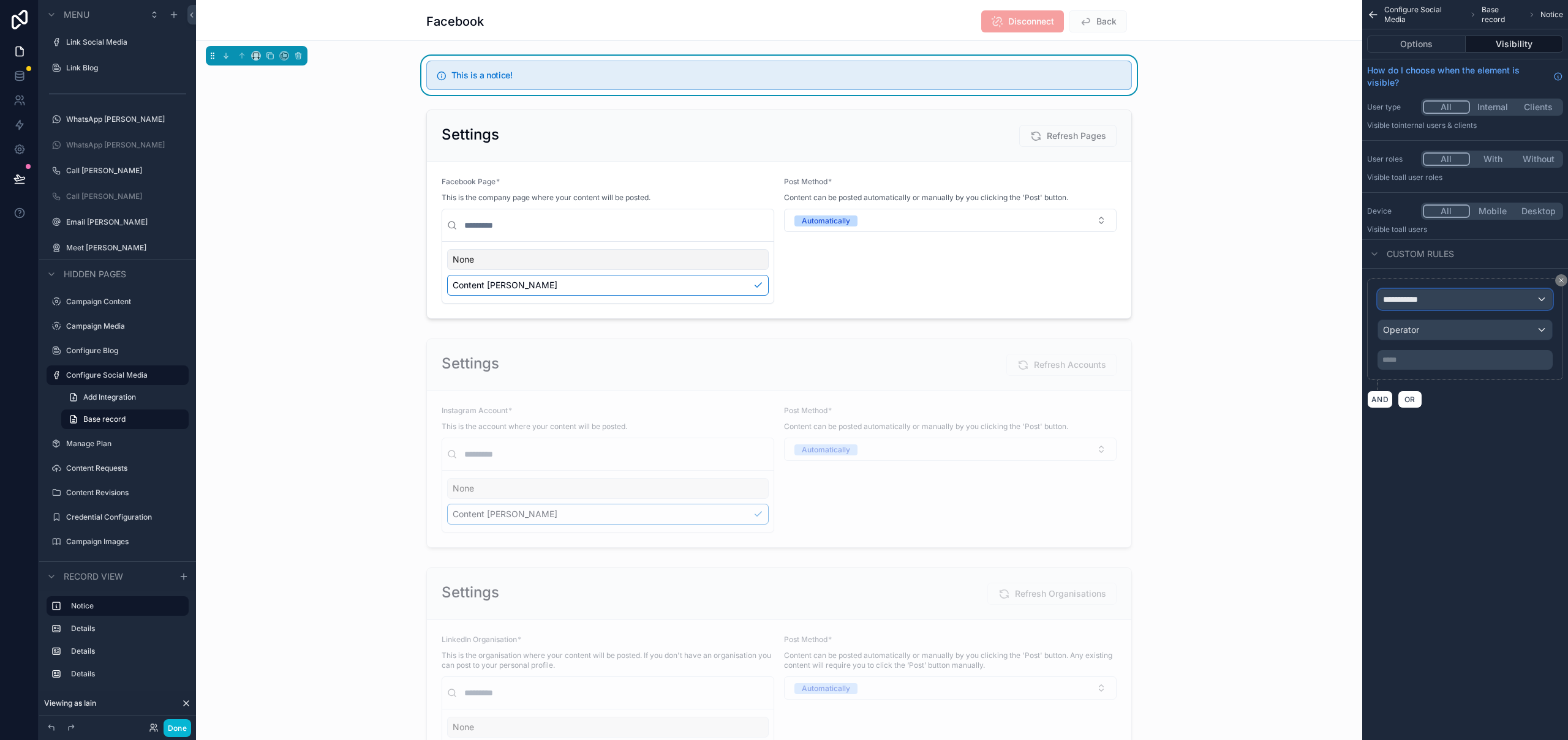
click at [1411, 301] on span "**********" at bounding box center [1405, 299] width 45 height 12
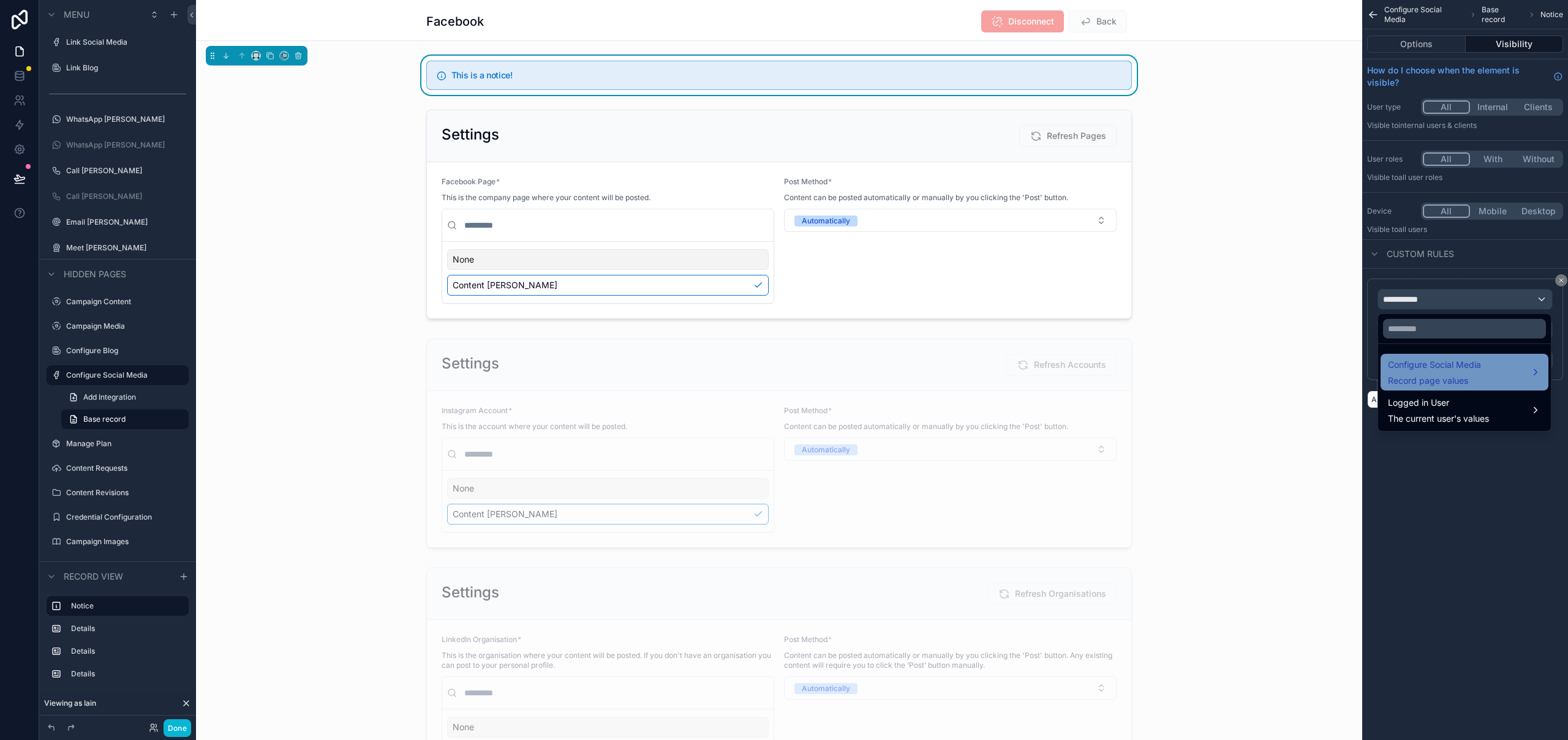
click at [1468, 372] on span "Configure Social Media" at bounding box center [1435, 365] width 93 height 15
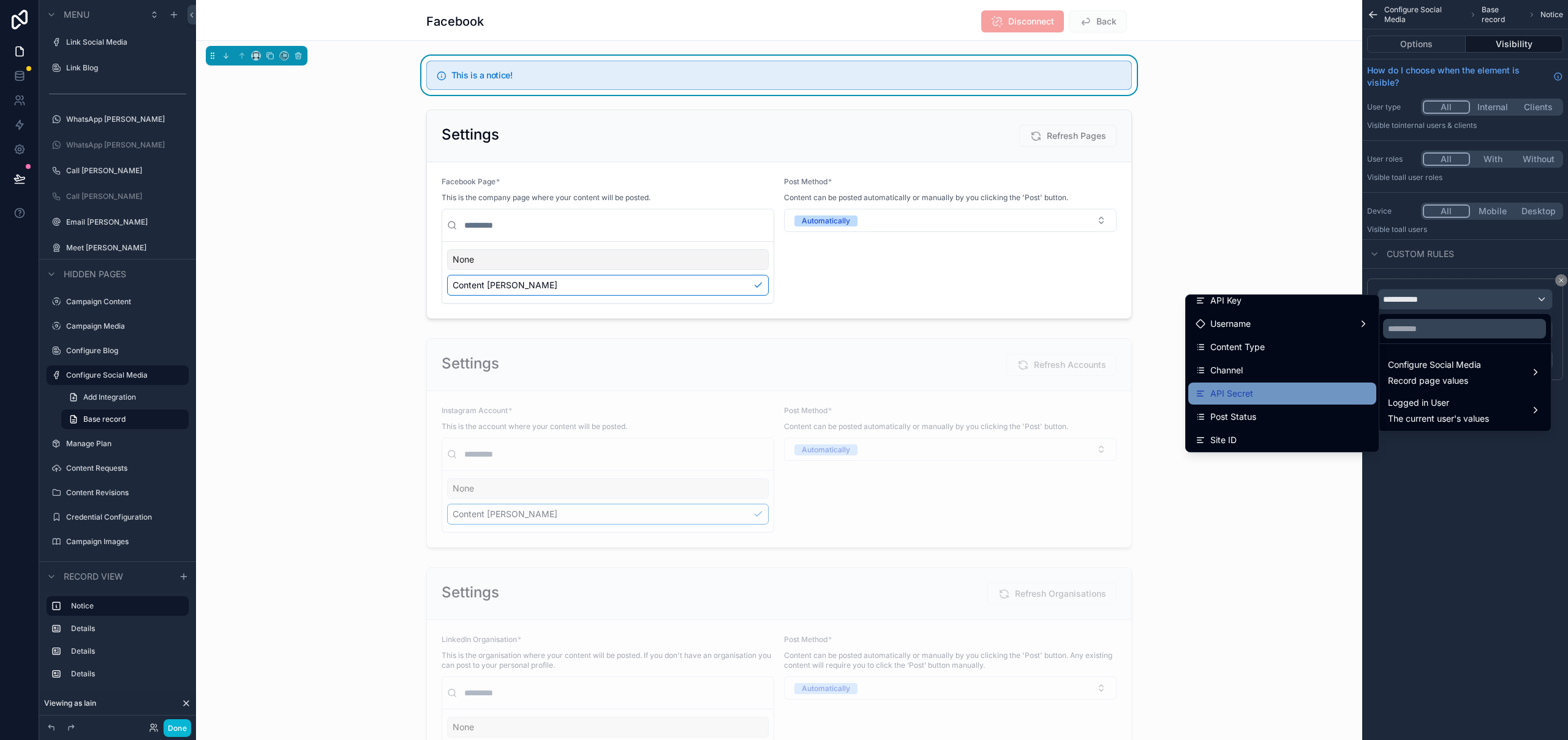
scroll to position [39, 0]
click at [1429, 329] on input "text" at bounding box center [1464, 329] width 163 height 20
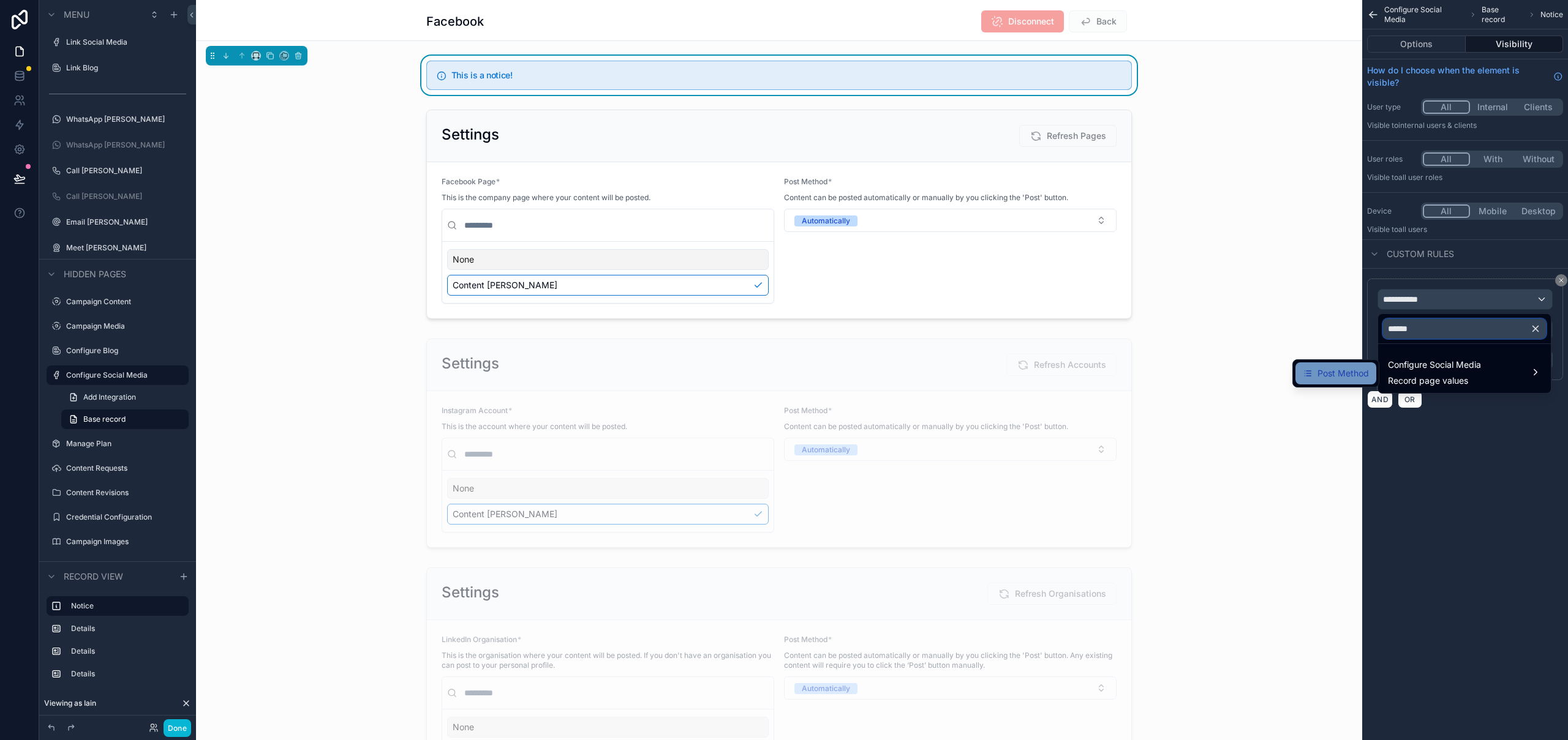
type input "******"
click at [1342, 368] on span "Post Method" at bounding box center [1342, 373] width 51 height 15
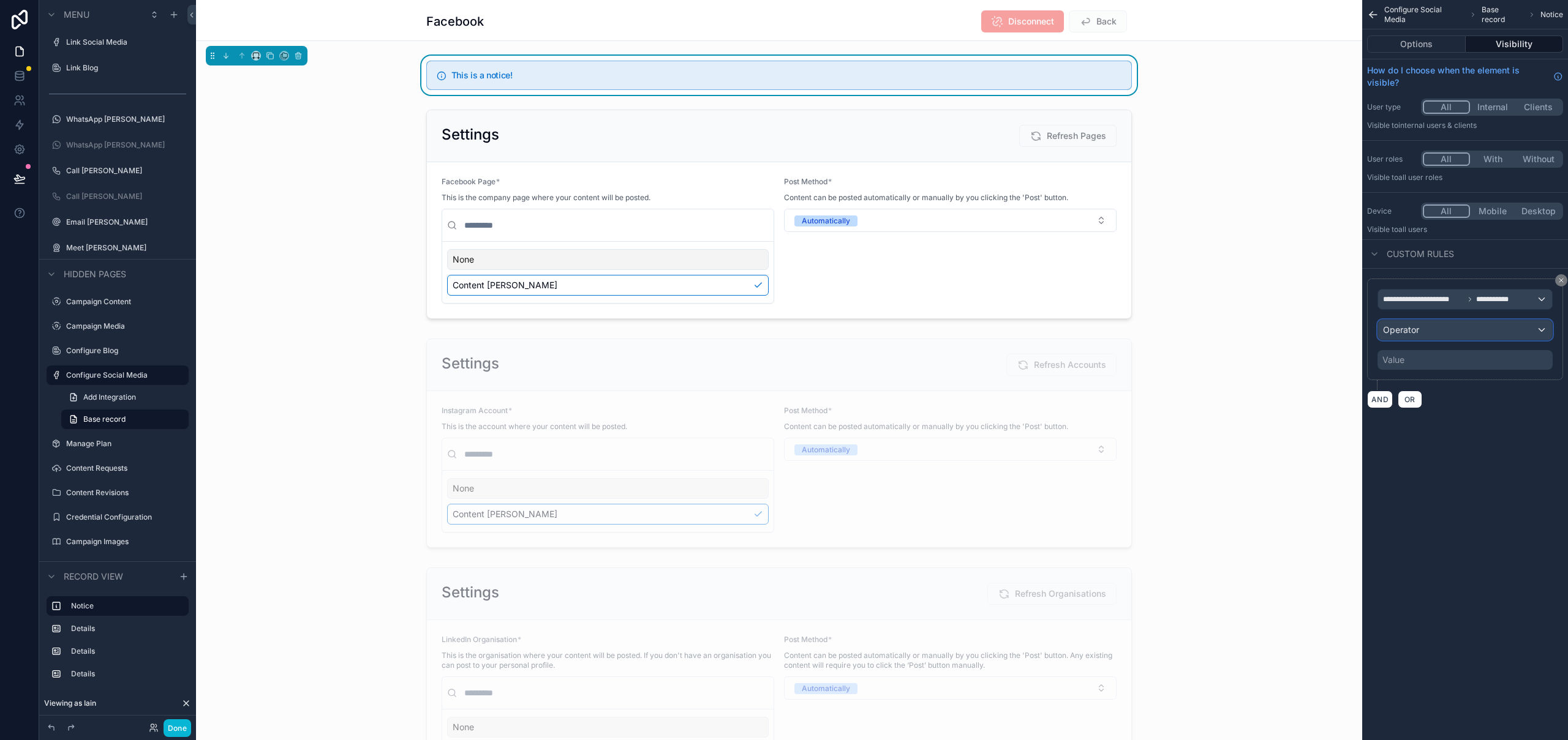
click at [1478, 336] on div "Operator" at bounding box center [1464, 329] width 174 height 20
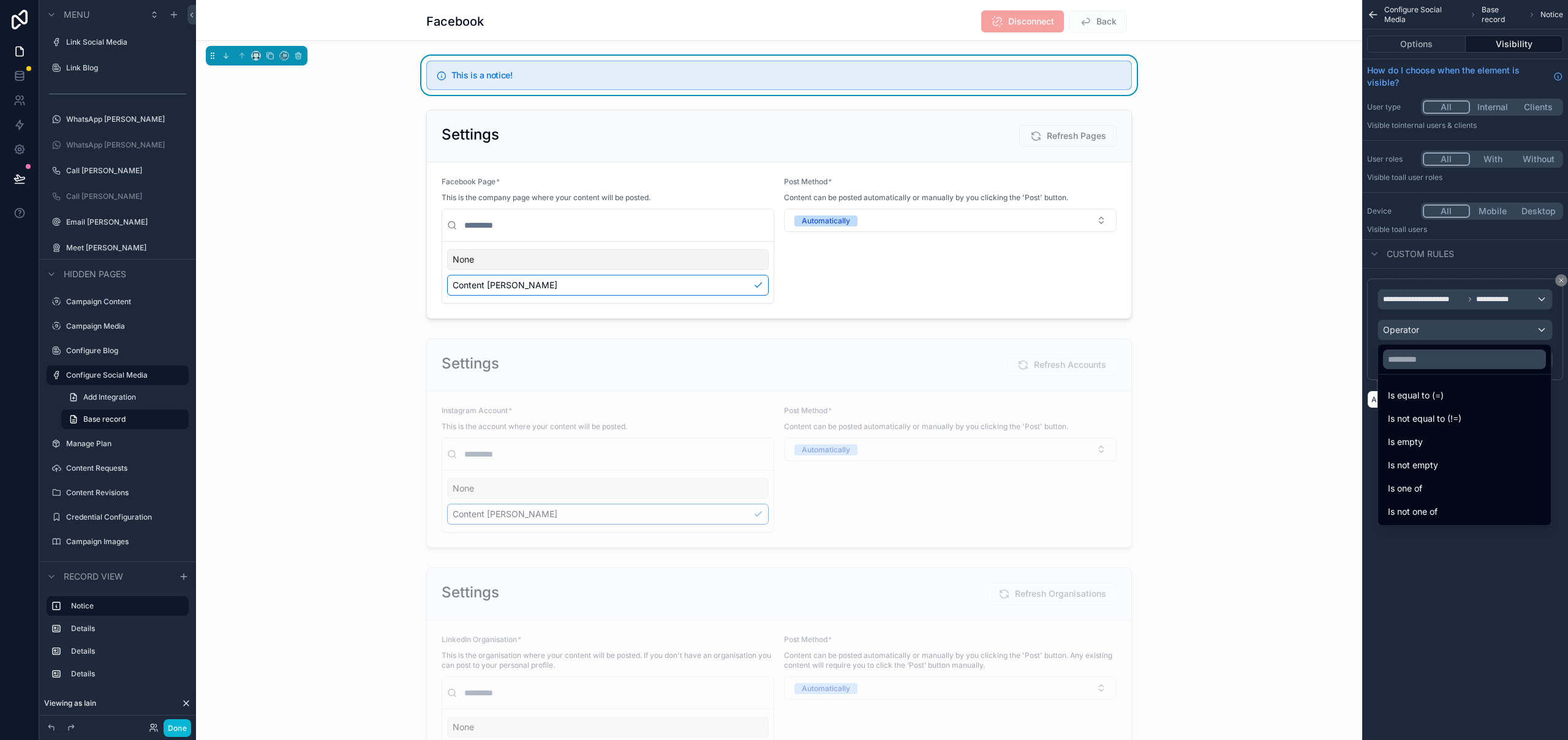
drag, startPoint x: 1456, startPoint y: 395, endPoint x: 1461, endPoint y: 379, distance: 16.8
click at [1456, 395] on div "Is equal to (=)" at bounding box center [1464, 395] width 153 height 15
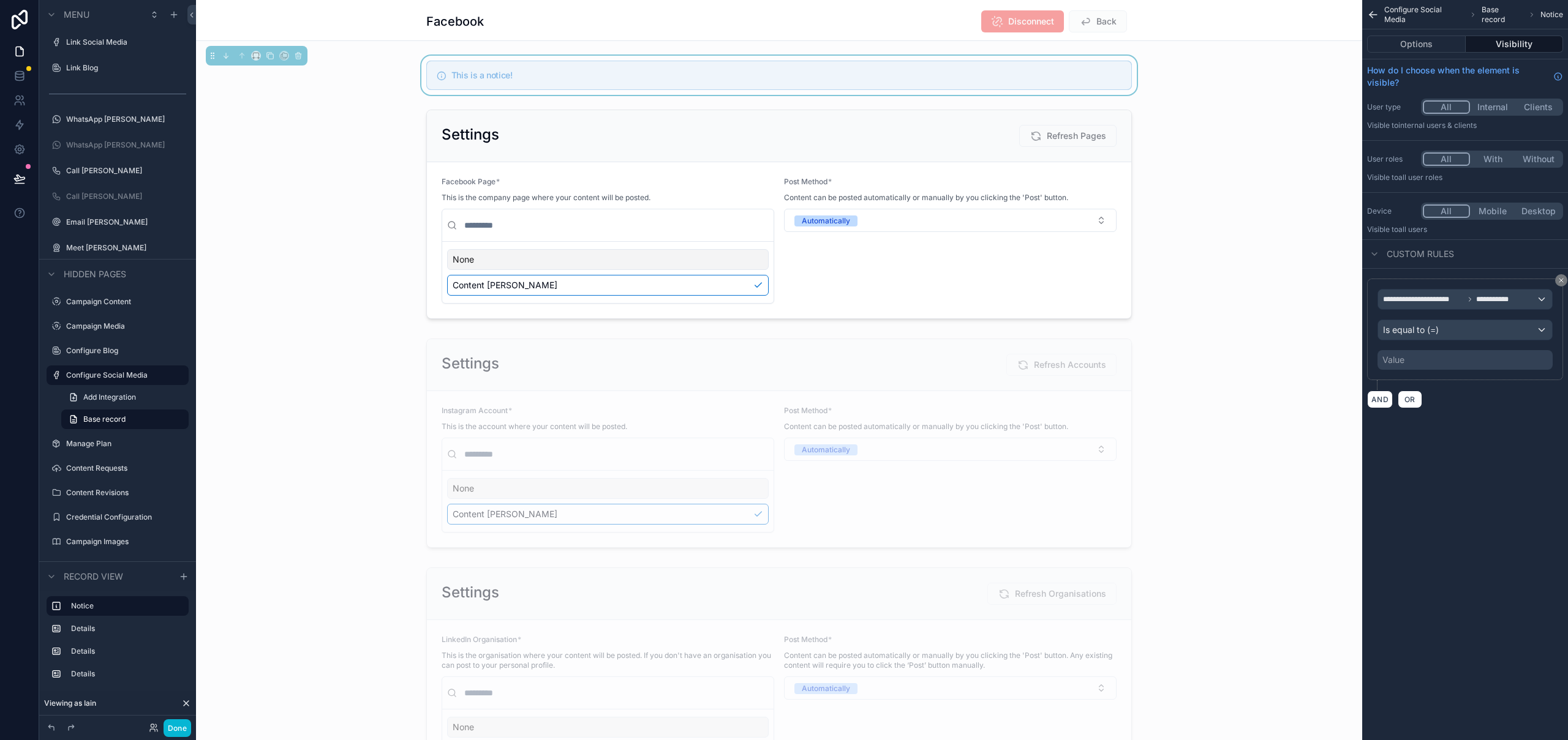
click at [1450, 362] on div "Value" at bounding box center [1465, 360] width 176 height 20
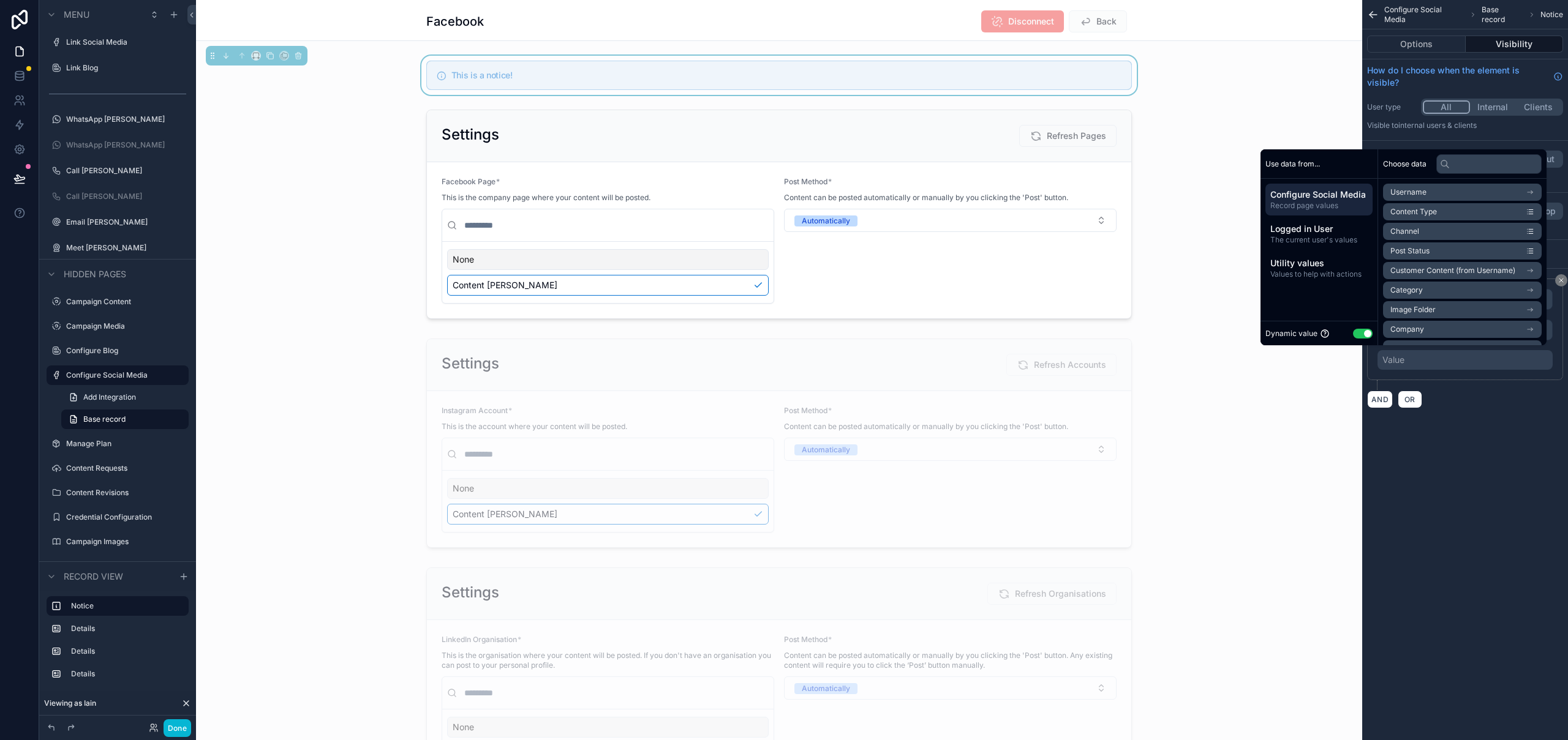
click at [1354, 335] on button "Use setting" at bounding box center [1362, 333] width 20 height 10
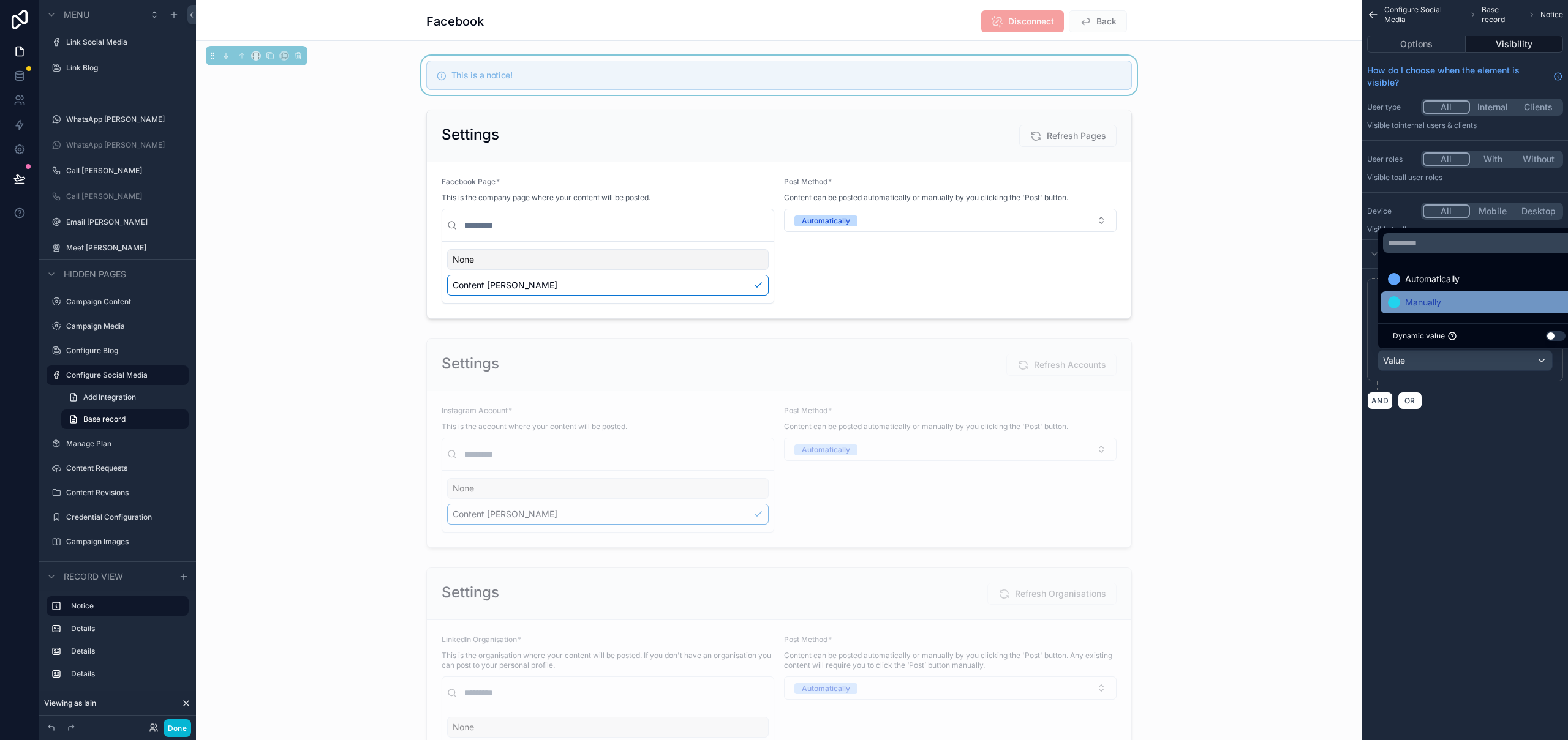
click at [1459, 298] on div "Manually" at bounding box center [1479, 302] width 182 height 15
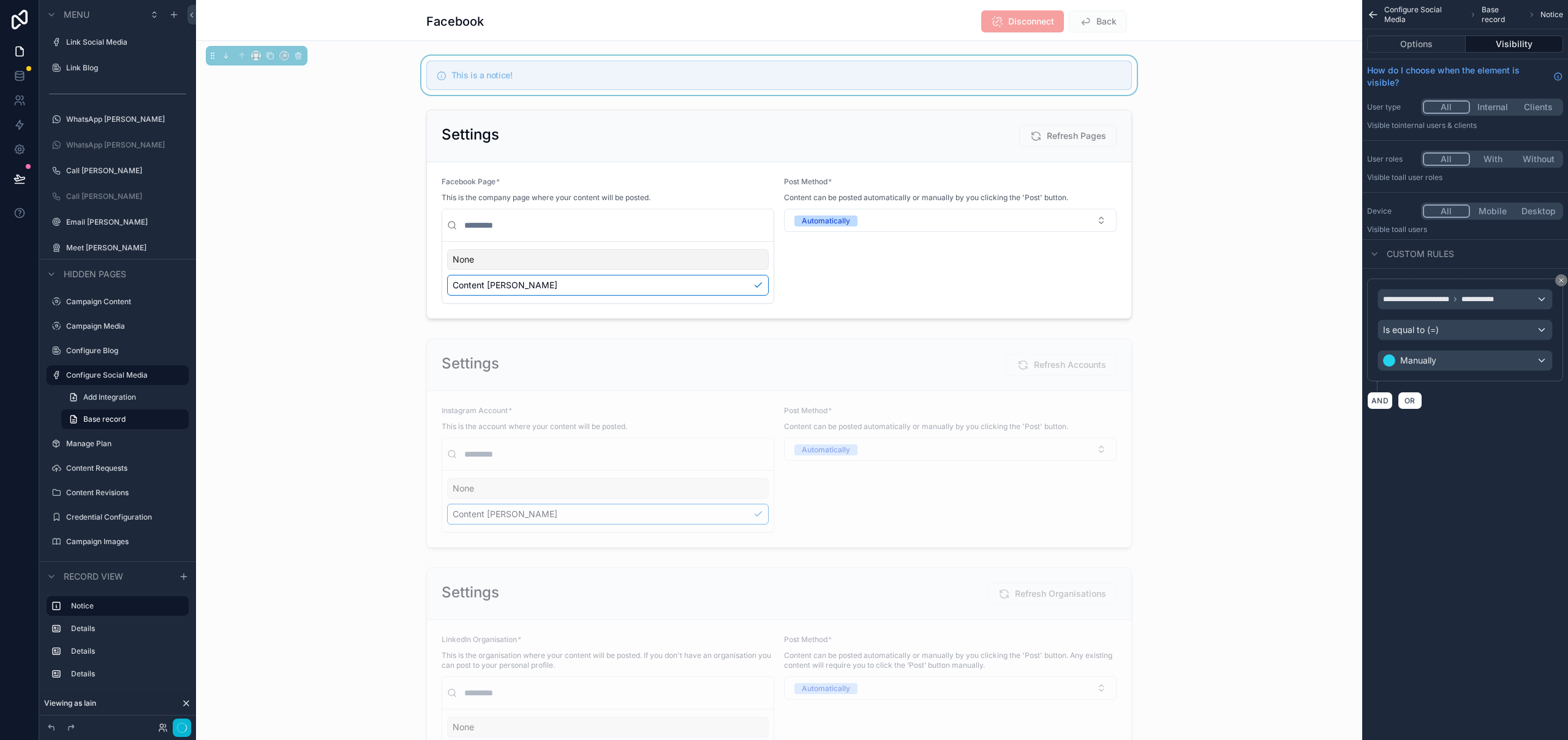
click at [1548, 485] on div "**********" at bounding box center [1465, 370] width 206 height 740
click at [1415, 48] on button "Options" at bounding box center [1417, 44] width 99 height 17
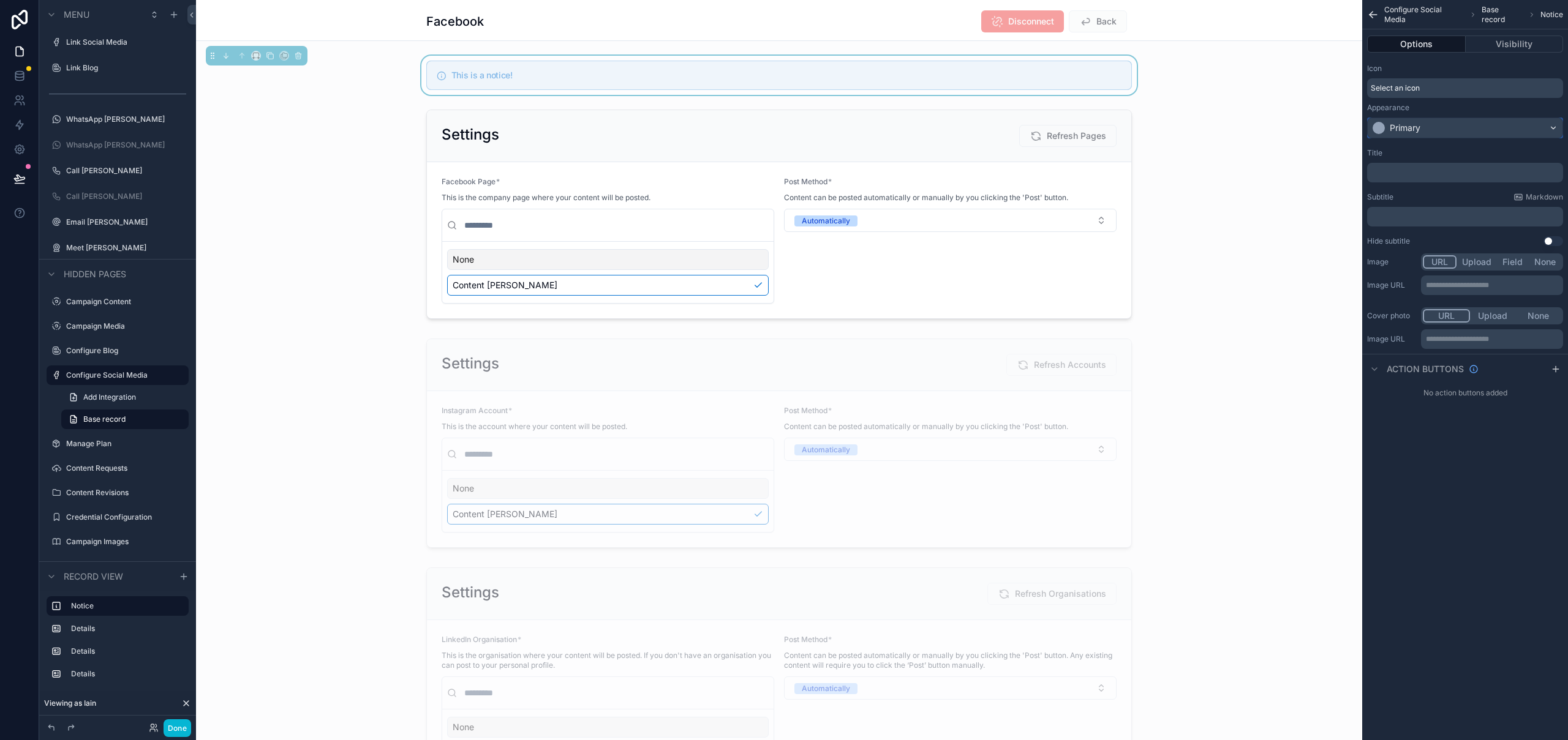
click at [1405, 124] on div "Primary" at bounding box center [1405, 128] width 30 height 12
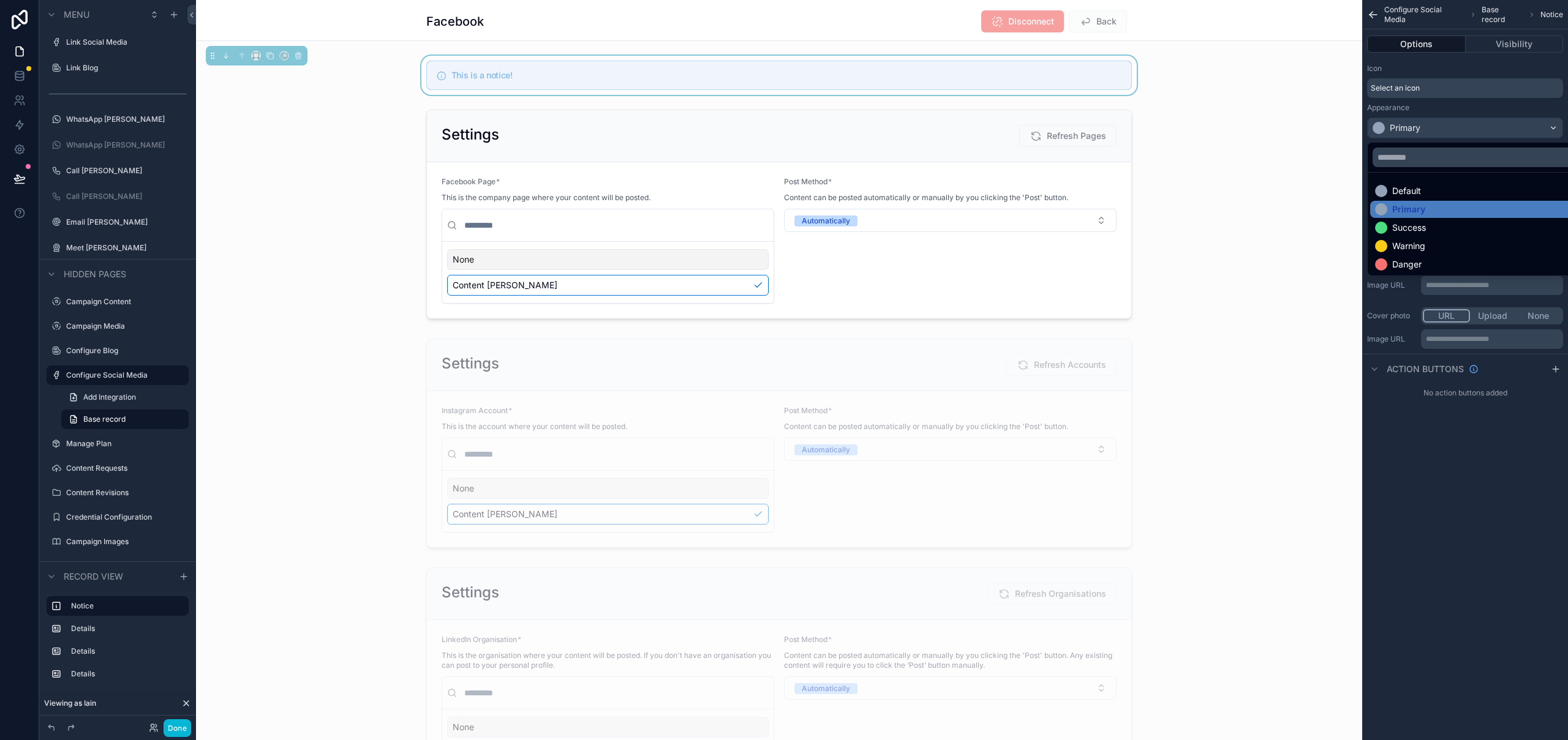
click at [1421, 246] on div "Warning" at bounding box center [1409, 246] width 33 height 12
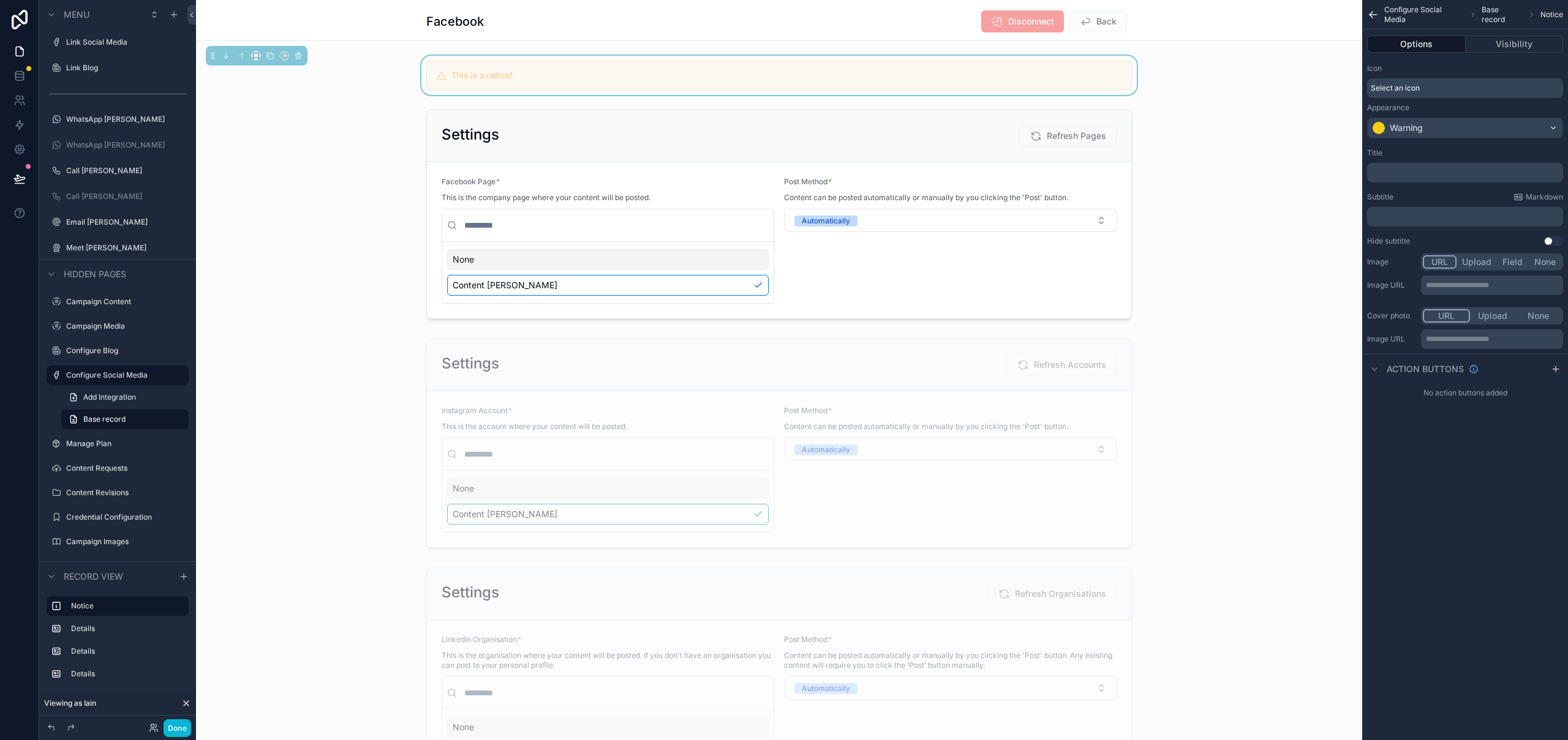
click at [1418, 175] on p "﻿" at bounding box center [1466, 172] width 189 height 10
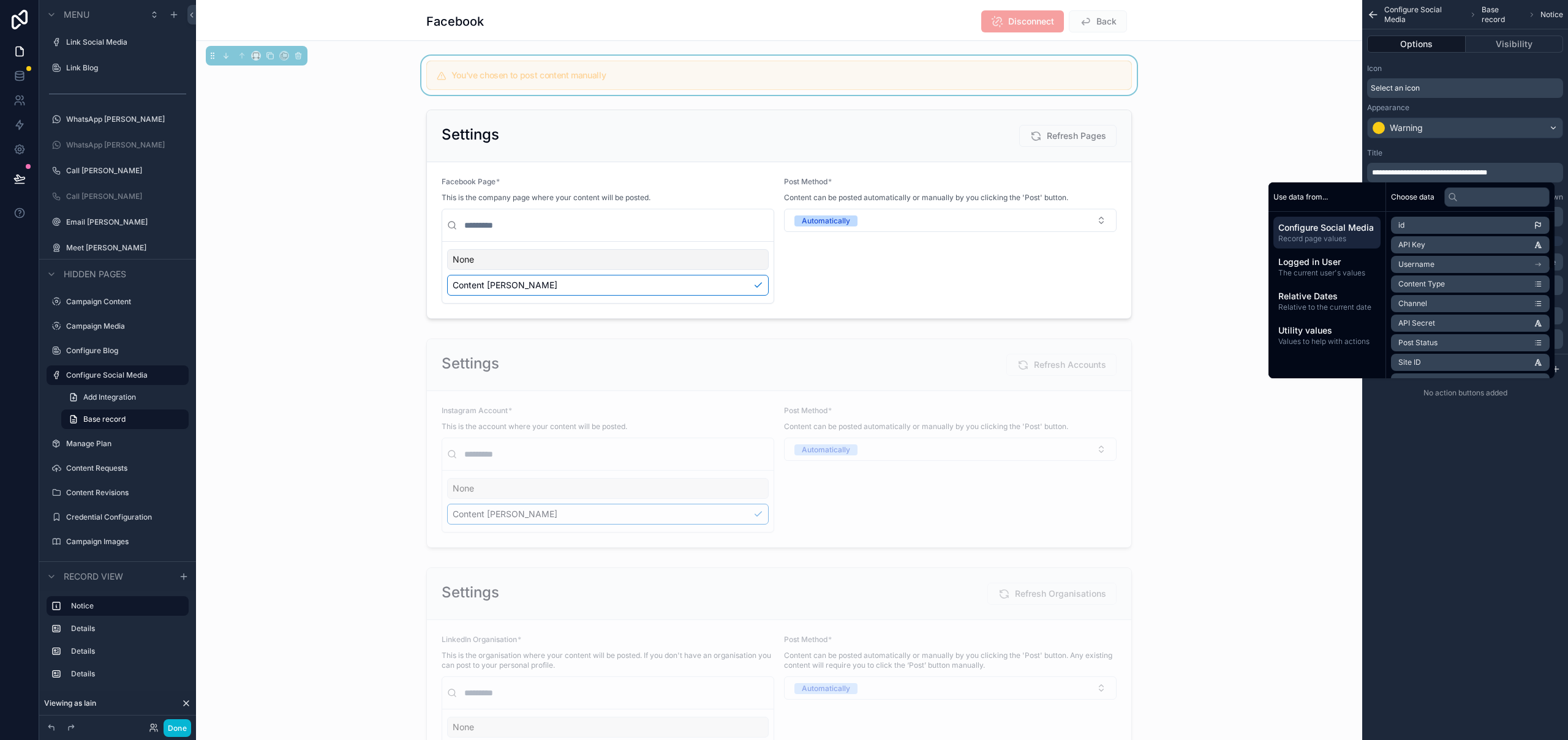
click at [1497, 586] on div "**********" at bounding box center [1465, 370] width 206 height 740
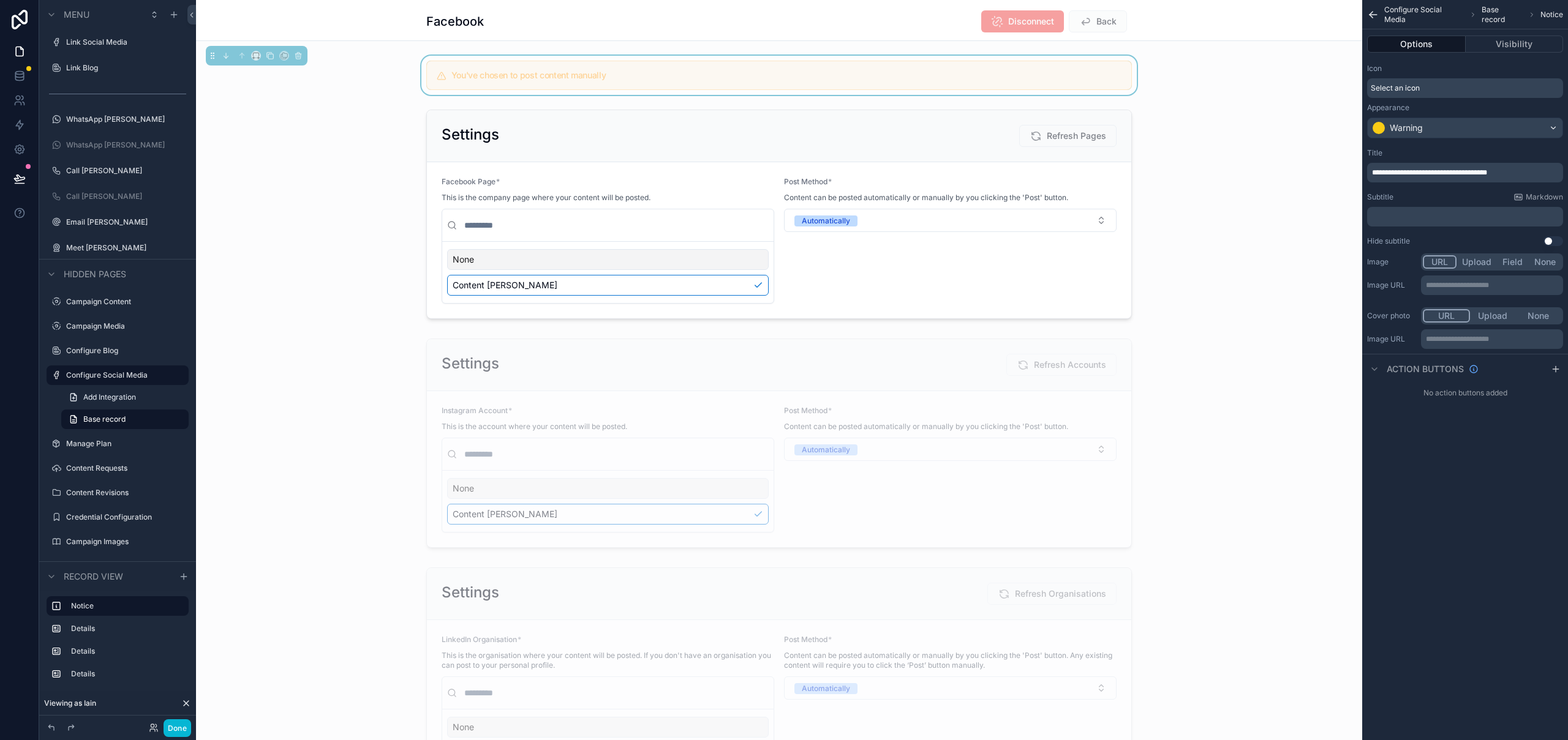
click at [1424, 210] on div "﻿" at bounding box center [1465, 216] width 196 height 20
click at [1424, 213] on p "﻿" at bounding box center [1466, 216] width 189 height 10
click at [1424, 212] on p "﻿" at bounding box center [1466, 216] width 189 height 10
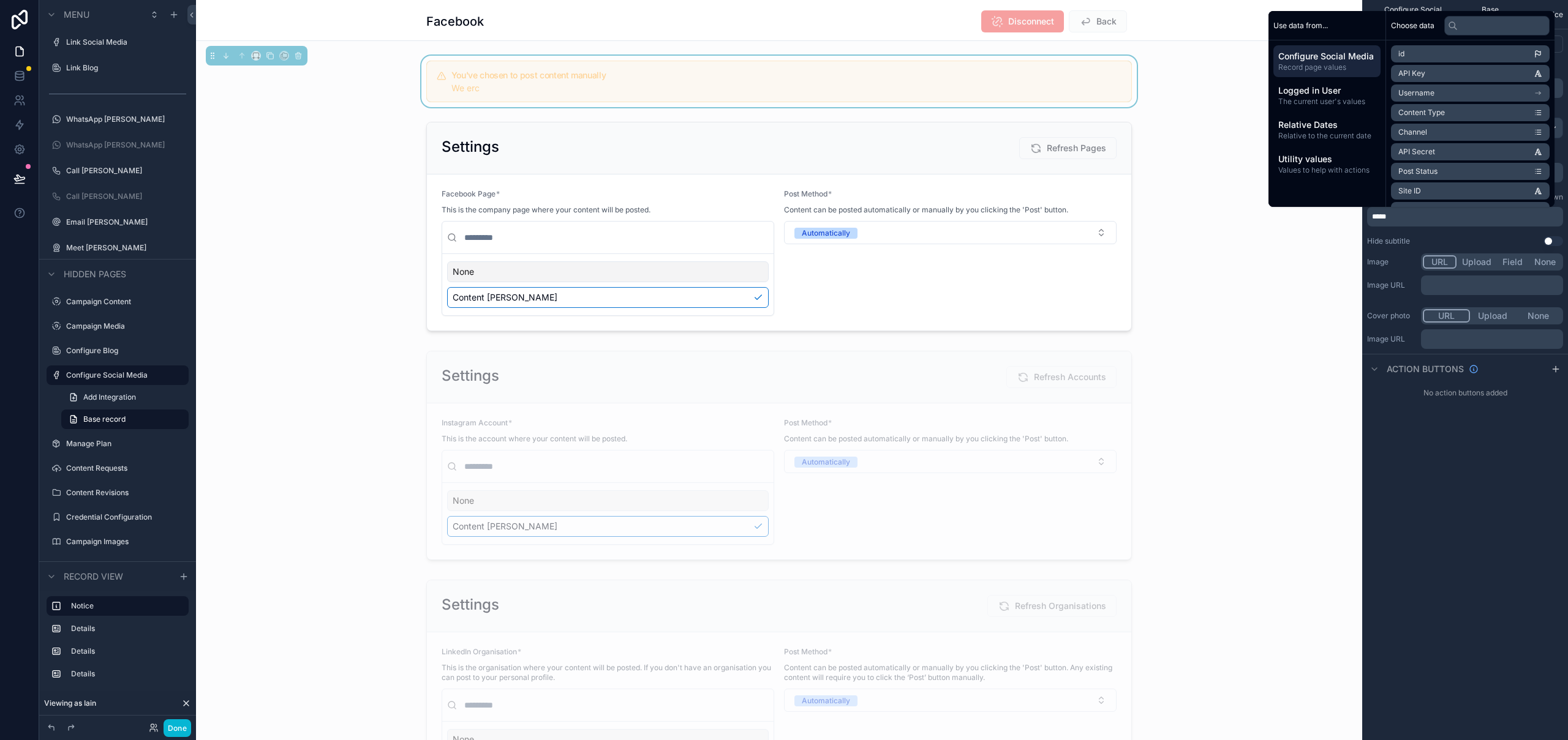
scroll to position [10, 0]
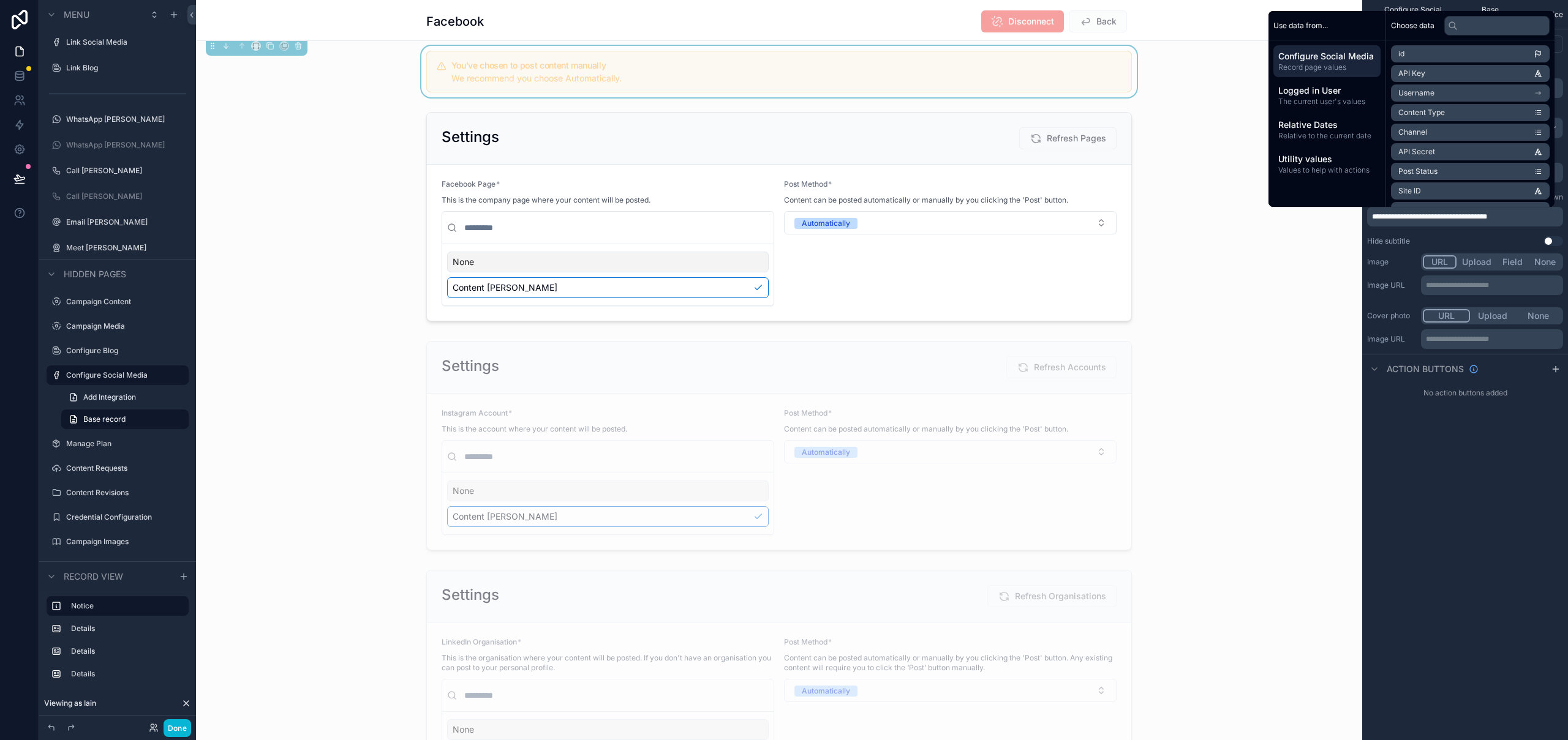
click at [1474, 215] on span "**********" at bounding box center [1429, 216] width 115 height 7
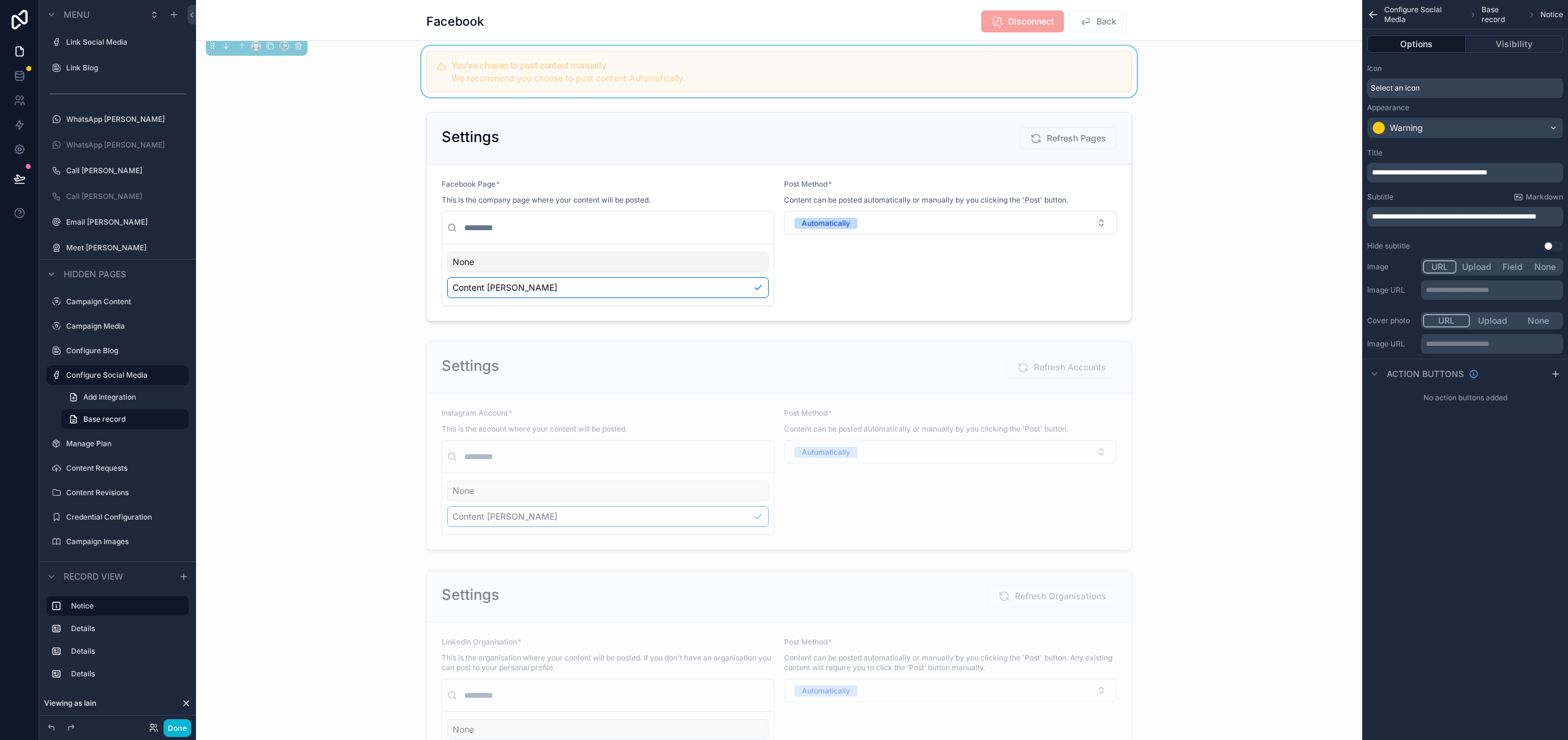
click at [1466, 220] on p "**********" at bounding box center [1466, 216] width 189 height 10
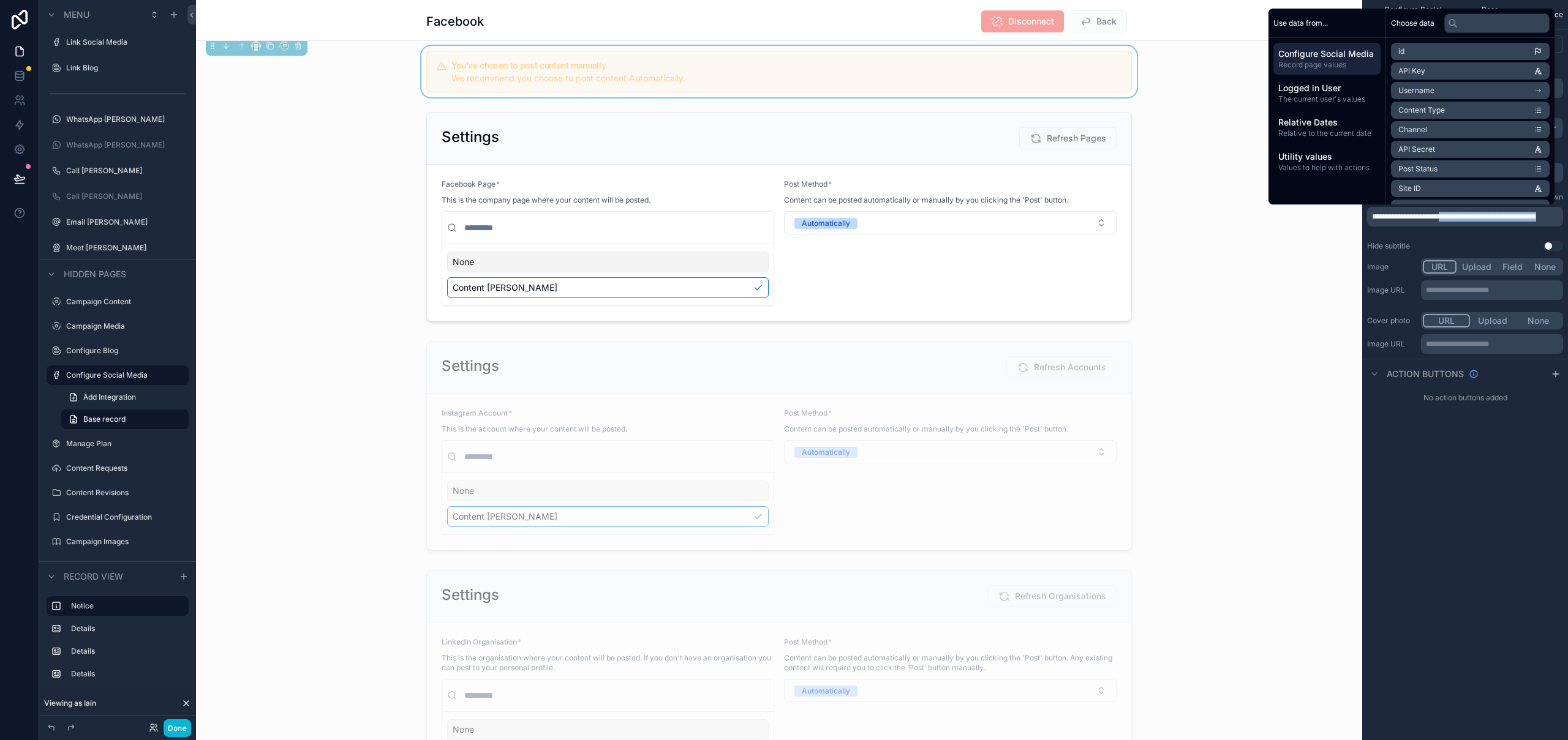
click at [1468, 221] on p "**********" at bounding box center [1466, 216] width 189 height 10
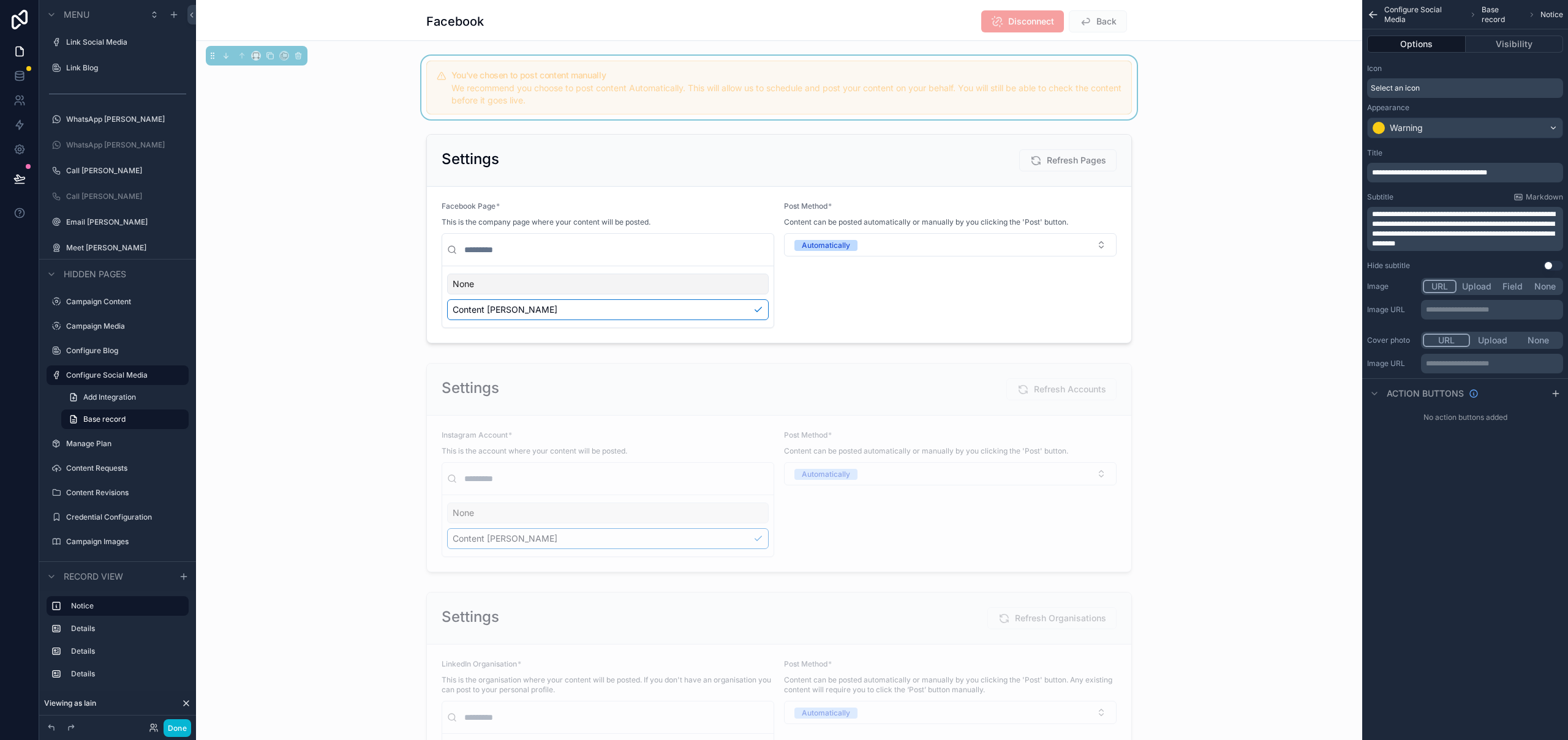
drag, startPoint x: 1507, startPoint y: 507, endPoint x: 1517, endPoint y: 371, distance: 136.4
click at [1507, 507] on div "**********" at bounding box center [1465, 370] width 206 height 740
drag, startPoint x: 1541, startPoint y: 166, endPoint x: 1424, endPoint y: 174, distance: 117.3
click at [1374, 169] on div "**********" at bounding box center [1465, 172] width 196 height 20
drag, startPoint x: 1422, startPoint y: 171, endPoint x: 1360, endPoint y: 169, distance: 62.0
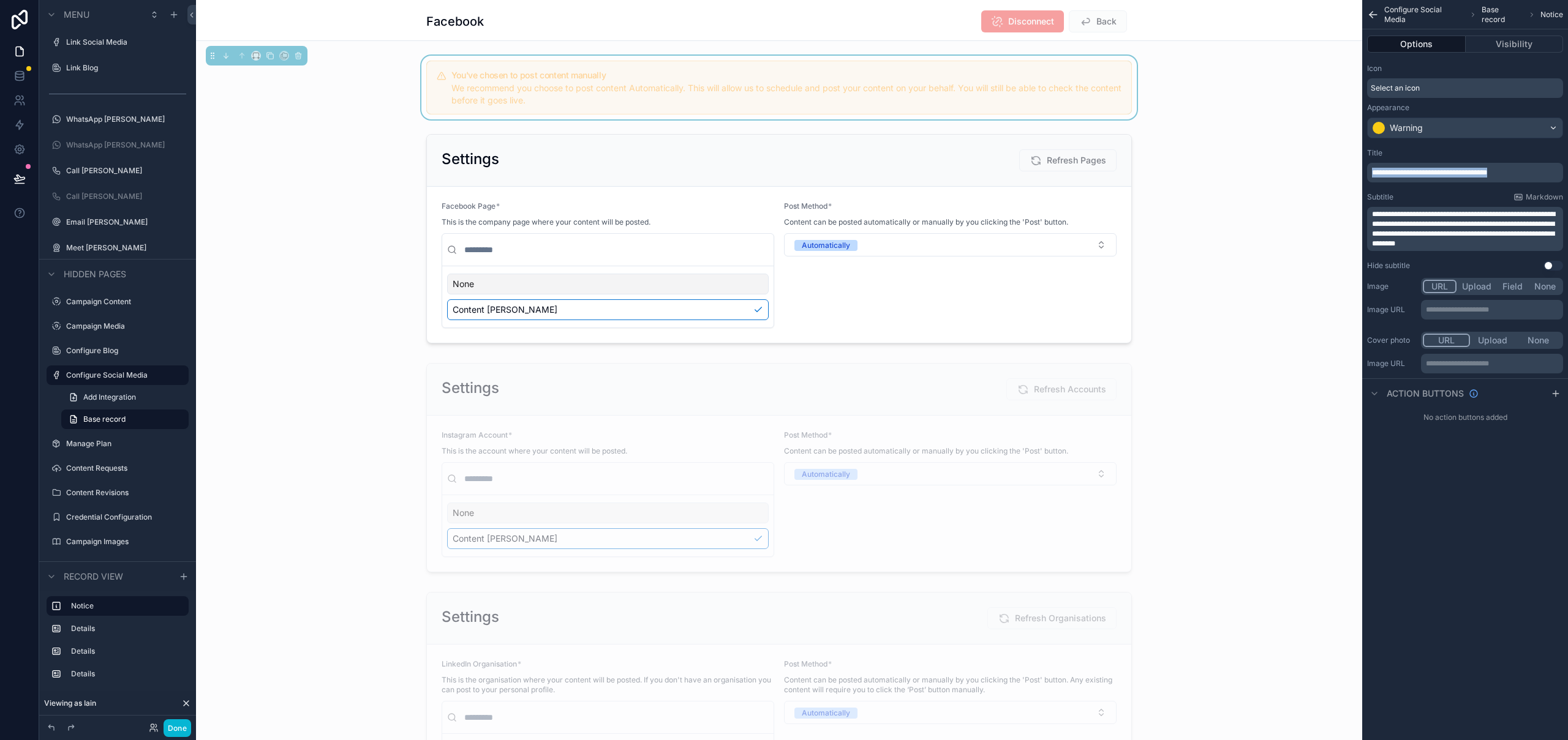
click at [1360, 169] on div "Get Started Dashboard Your Content Content Calendar Request Content Upload Asse…" at bounding box center [882, 370] width 1372 height 740
drag, startPoint x: 1445, startPoint y: 213, endPoint x: 1477, endPoint y: 210, distance: 32.1
click at [1477, 211] on span "**********" at bounding box center [1463, 229] width 183 height 36
drag, startPoint x: 1479, startPoint y: 213, endPoint x: 1443, endPoint y: 213, distance: 36.0
click at [1443, 214] on span "**********" at bounding box center [1463, 229] width 183 height 36
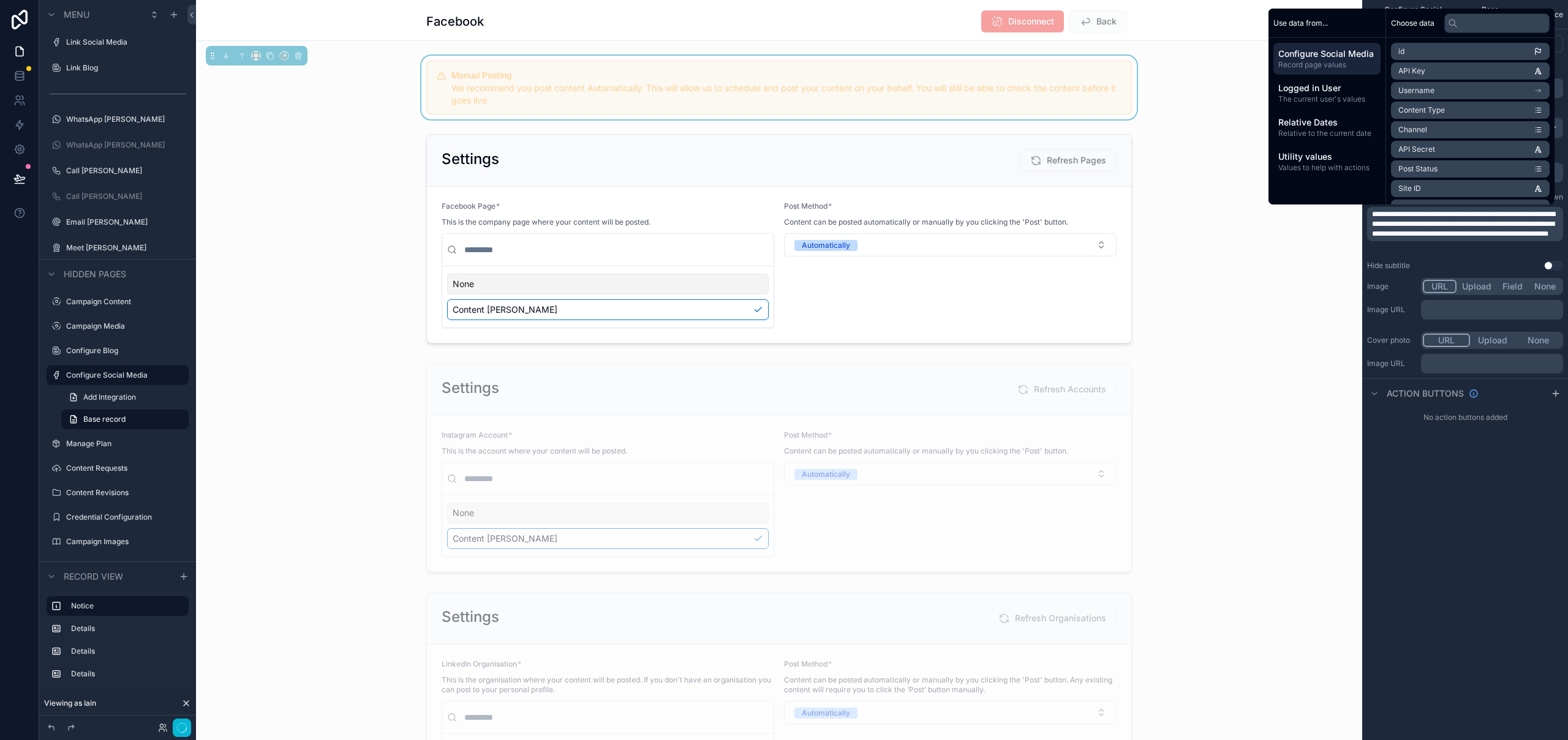
scroll to position [22, 0]
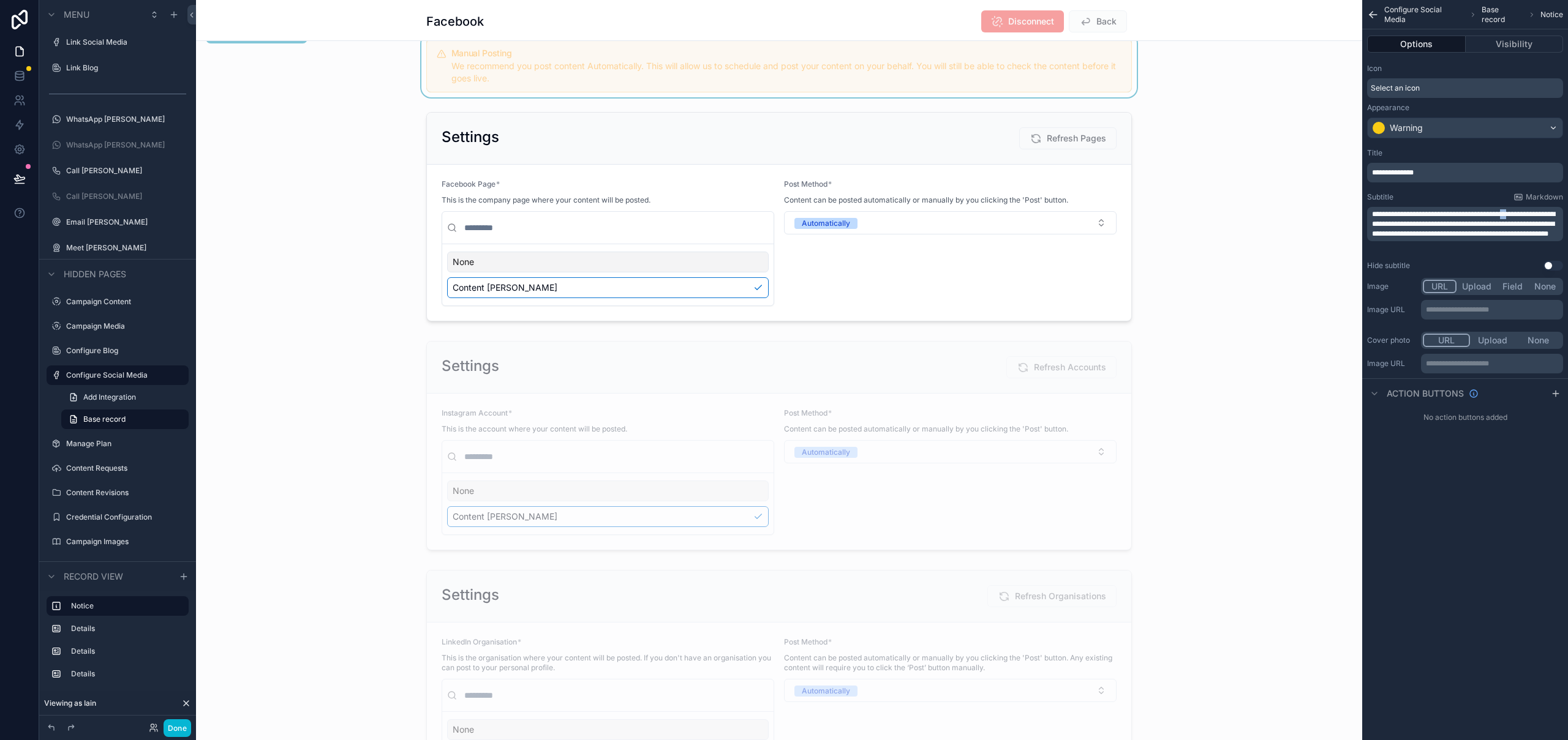
drag, startPoint x: 1537, startPoint y: 215, endPoint x: 1497, endPoint y: 220, distance: 40.3
click at [1533, 215] on span "**********" at bounding box center [1463, 224] width 183 height 27
drag, startPoint x: 1428, startPoint y: 215, endPoint x: 1537, endPoint y: 209, distance: 109.2
click at [1537, 211] on span "**********" at bounding box center [1463, 224] width 183 height 27
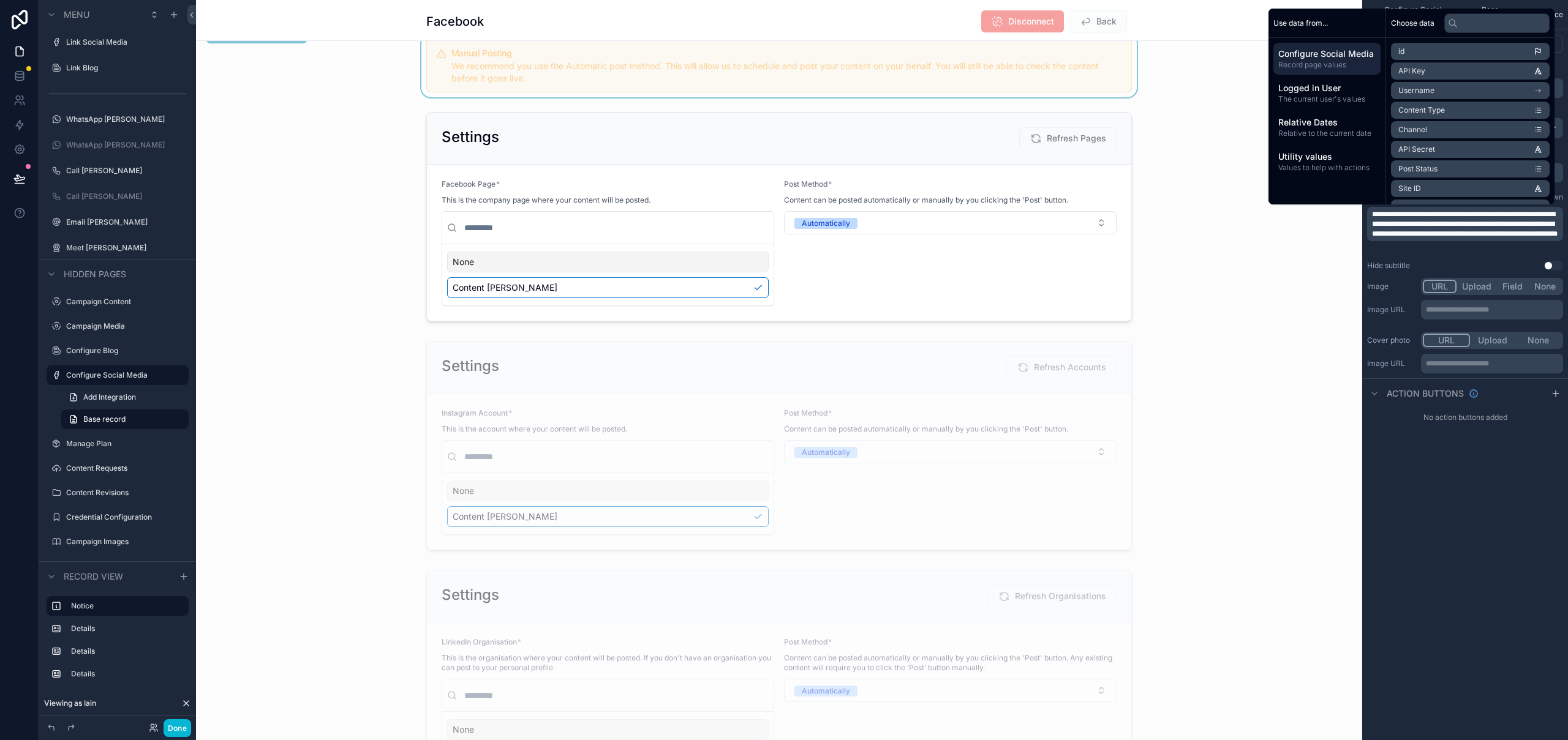
click at [1506, 214] on span "**********" at bounding box center [1464, 224] width 186 height 27
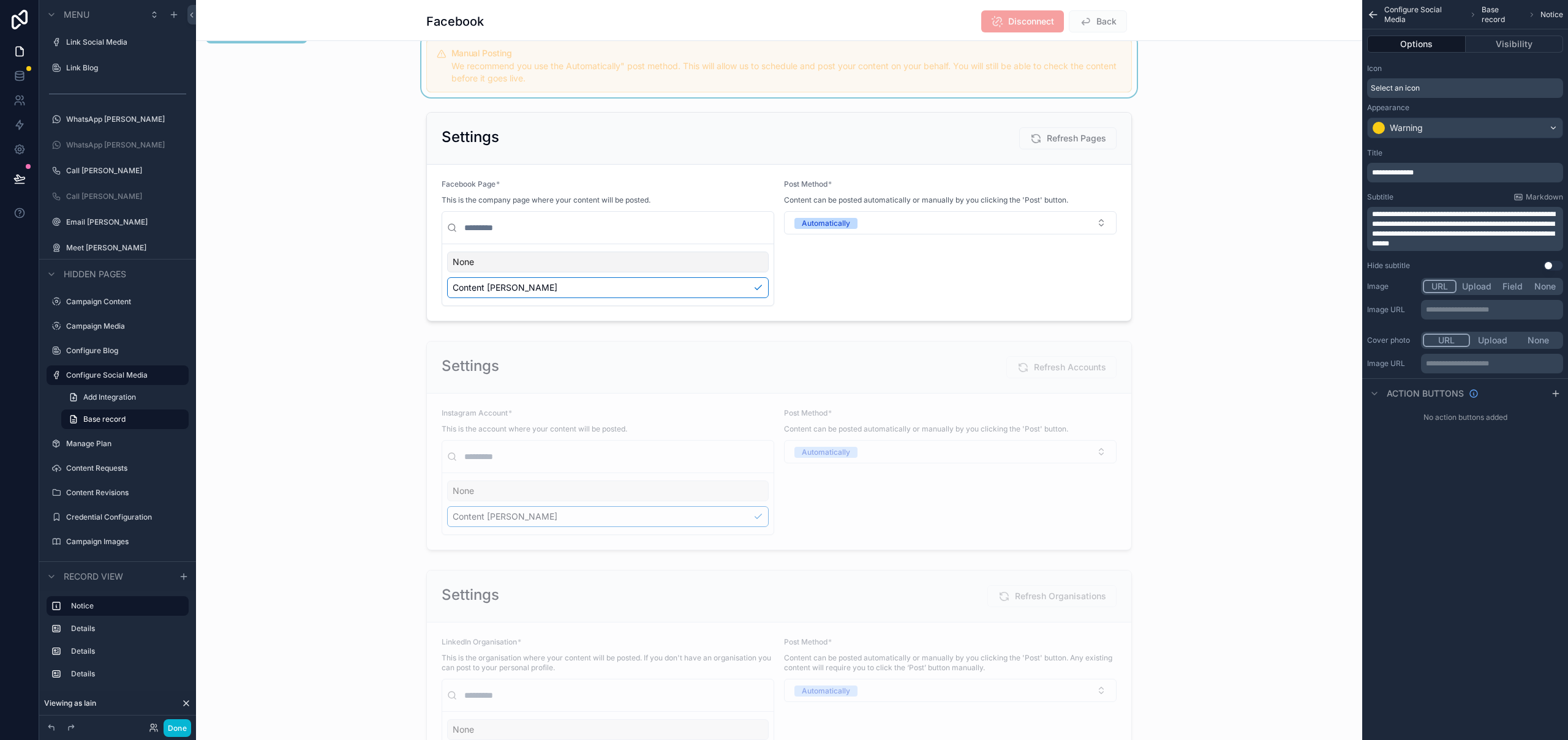
drag, startPoint x: 1472, startPoint y: 213, endPoint x: 1488, endPoint y: 214, distance: 16.0
click at [1472, 213] on span "**********" at bounding box center [1463, 229] width 183 height 36
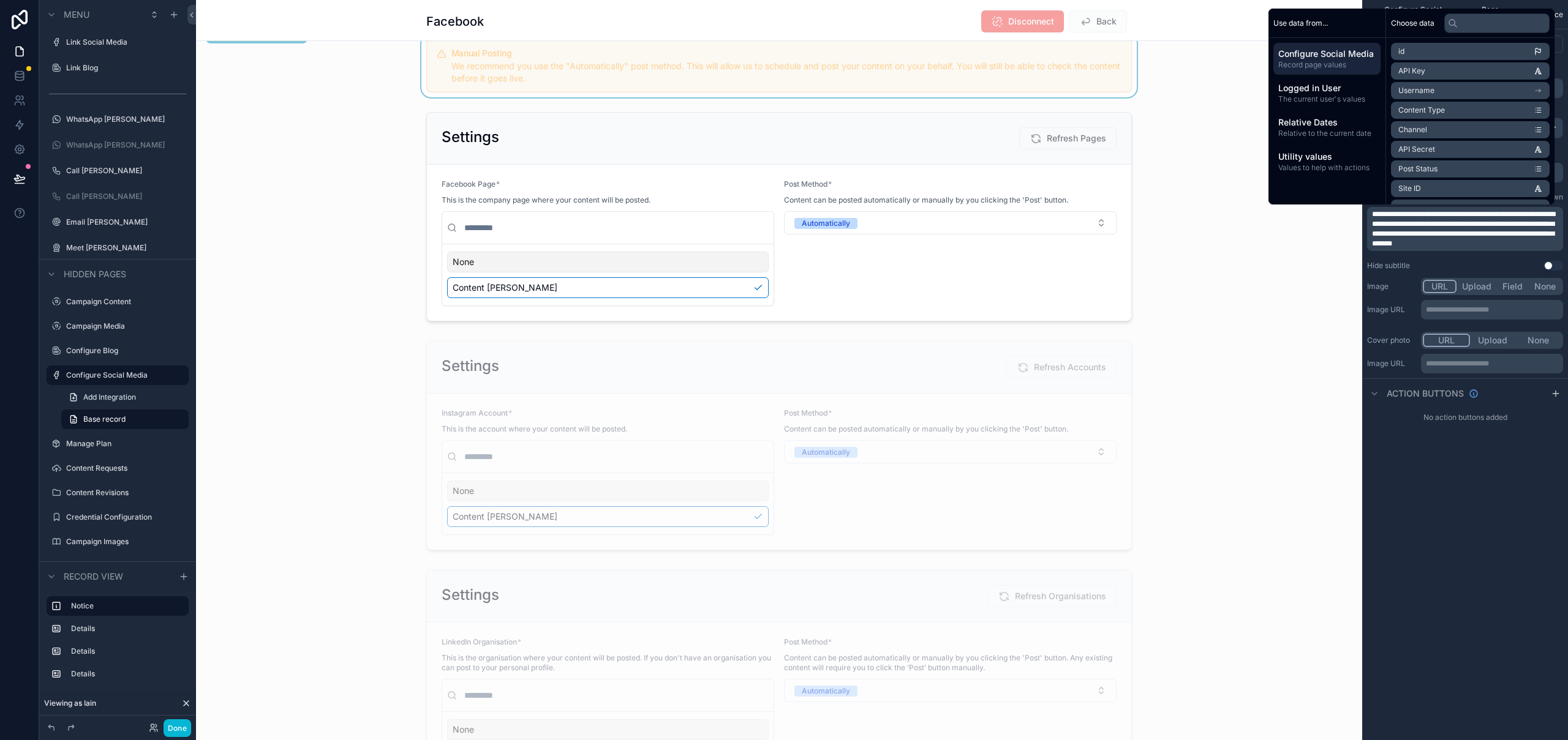
click at [1447, 214] on span "**********" at bounding box center [1463, 229] width 183 height 36
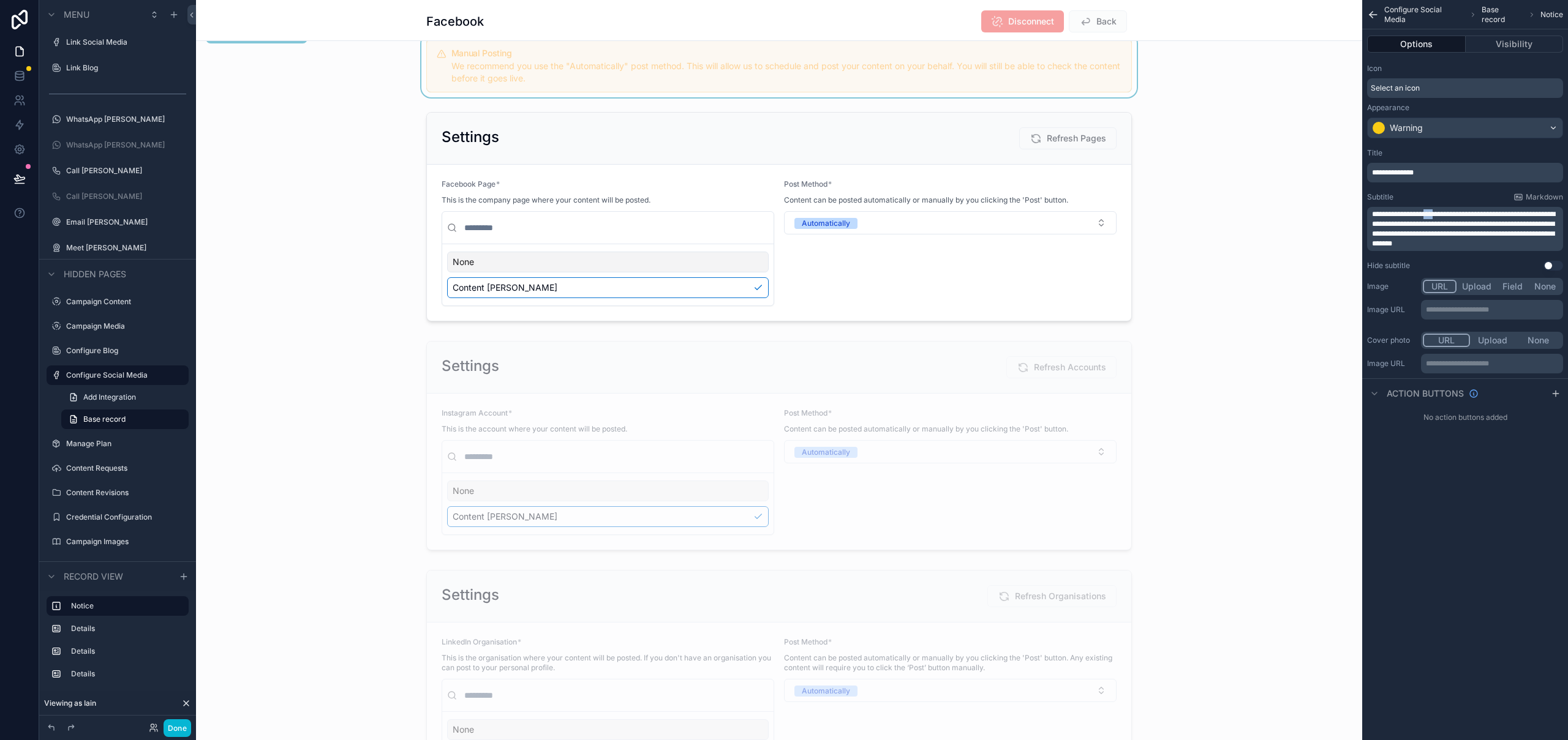
click at [1447, 214] on span "**********" at bounding box center [1463, 229] width 183 height 36
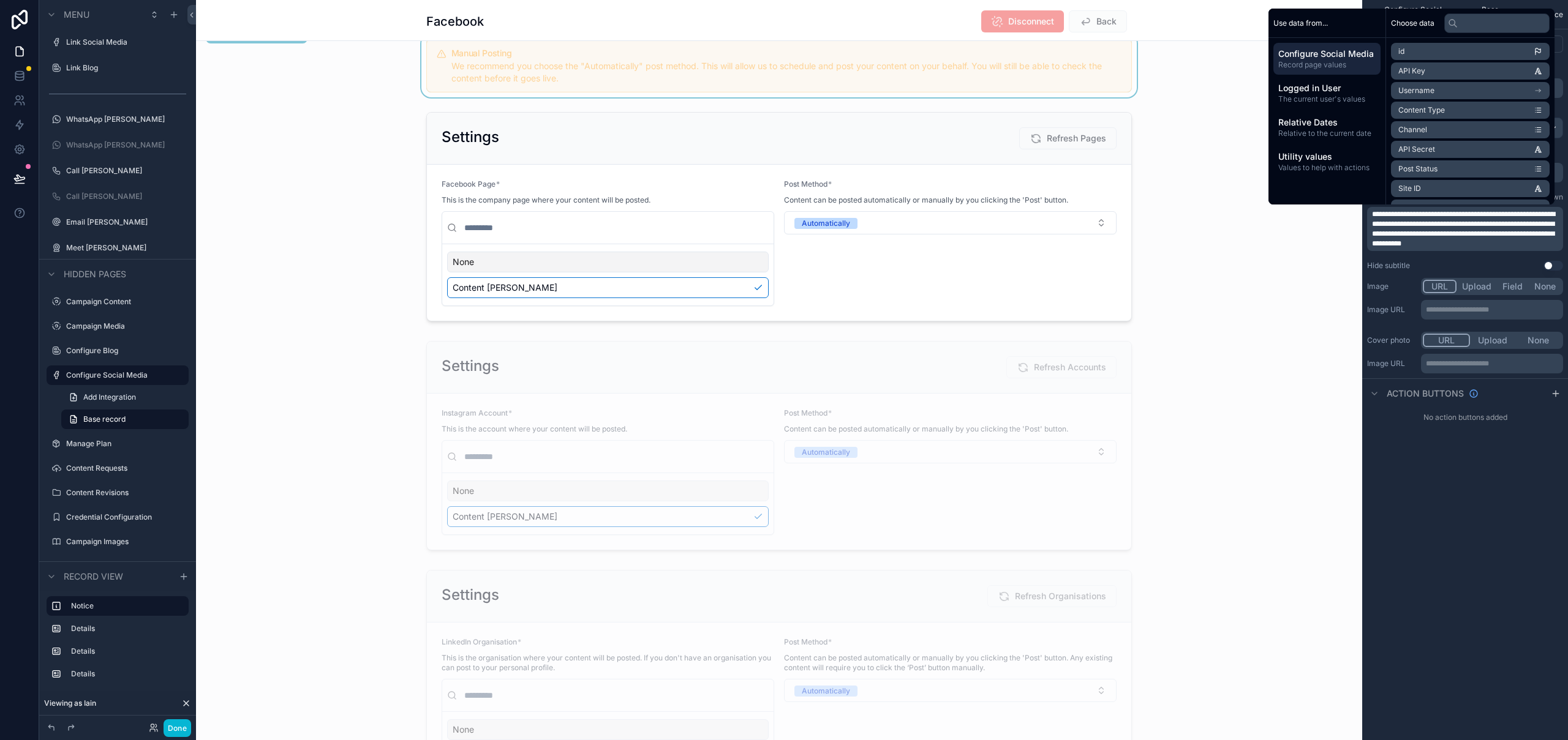
click at [1482, 212] on span "**********" at bounding box center [1463, 229] width 183 height 36
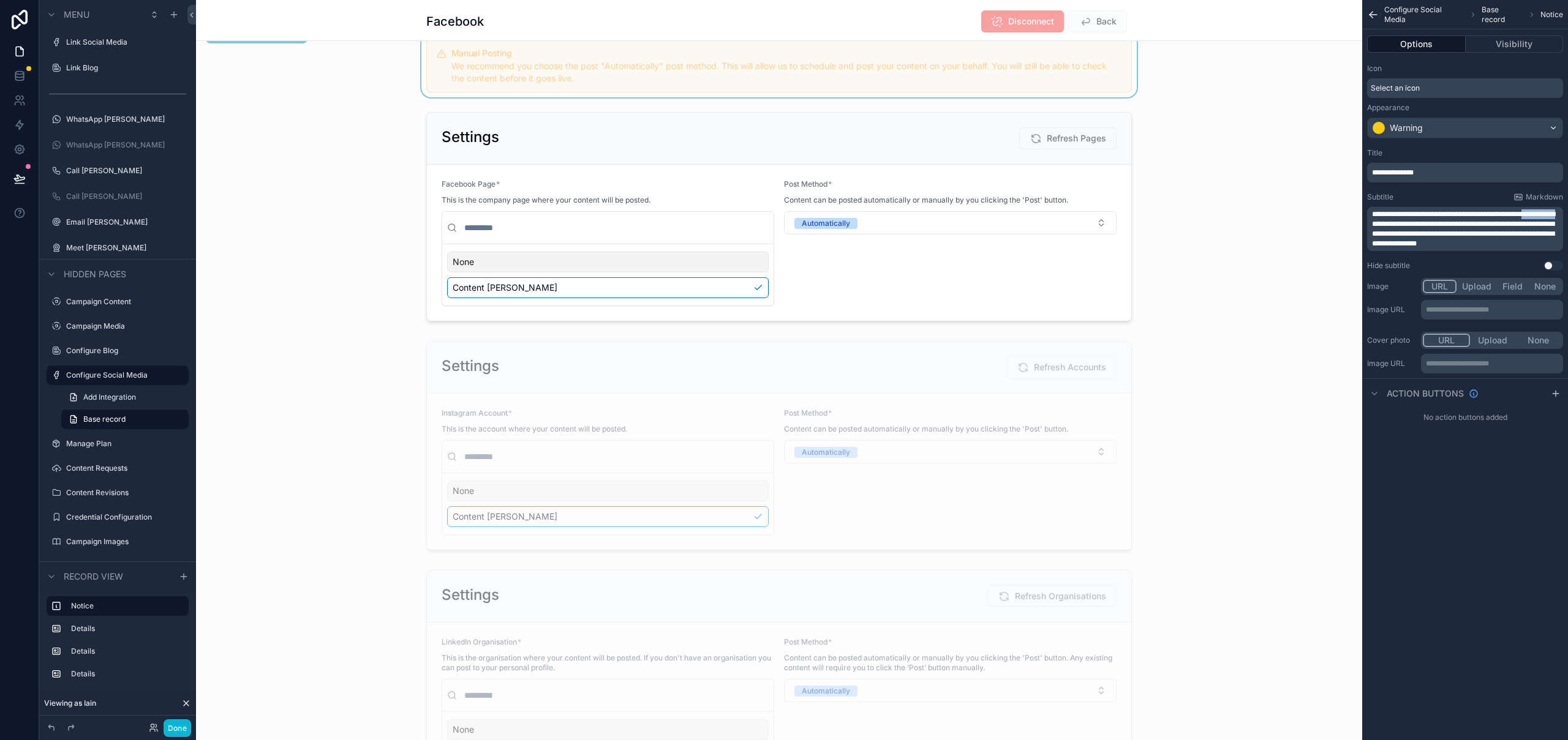
drag, startPoint x: 1416, startPoint y: 224, endPoint x: 1367, endPoint y: 223, distance: 49.0
click at [1367, 223] on div "**********" at bounding box center [1465, 228] width 196 height 44
click at [1384, 211] on span "**********" at bounding box center [1463, 229] width 183 height 36
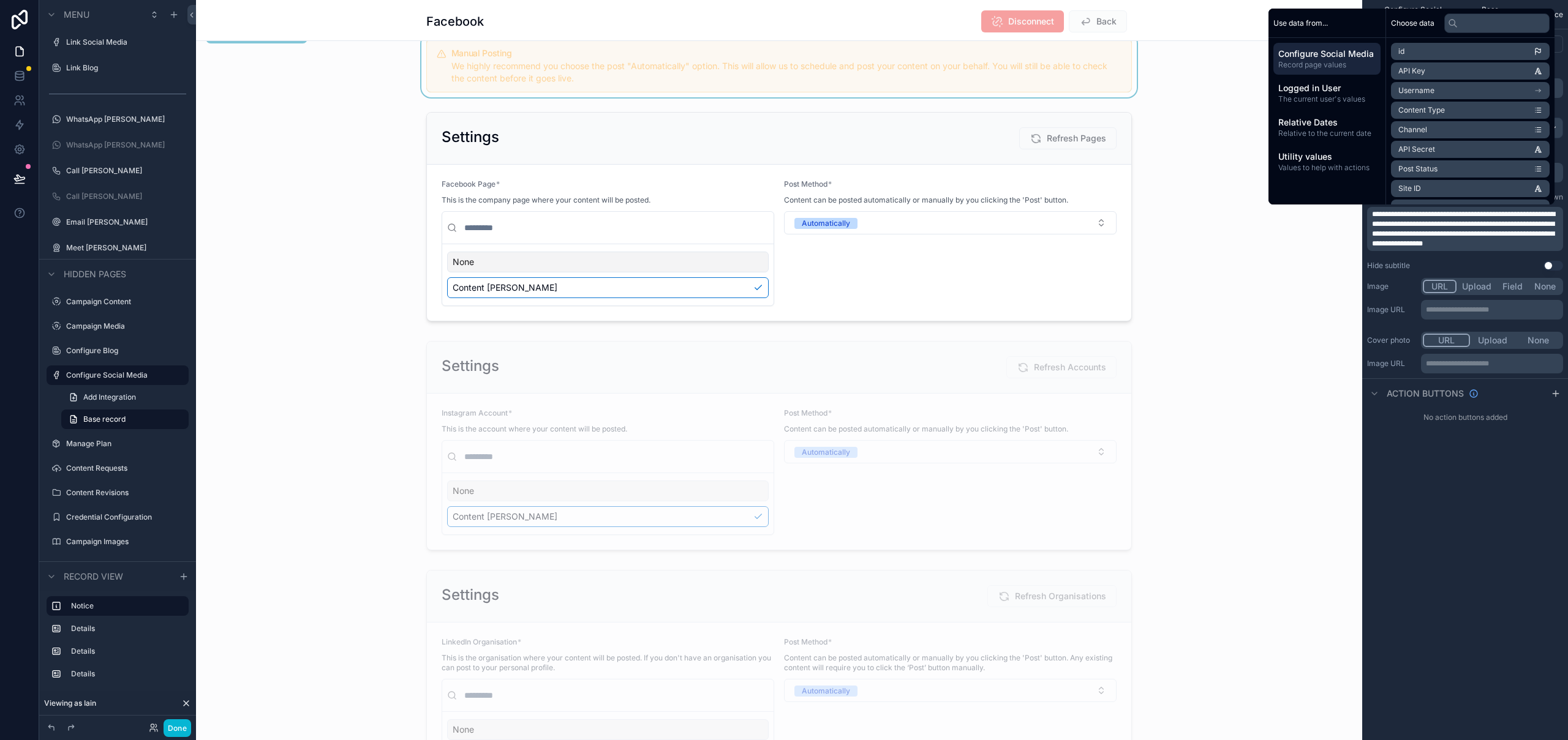
click at [1392, 214] on span "**********" at bounding box center [1463, 229] width 183 height 36
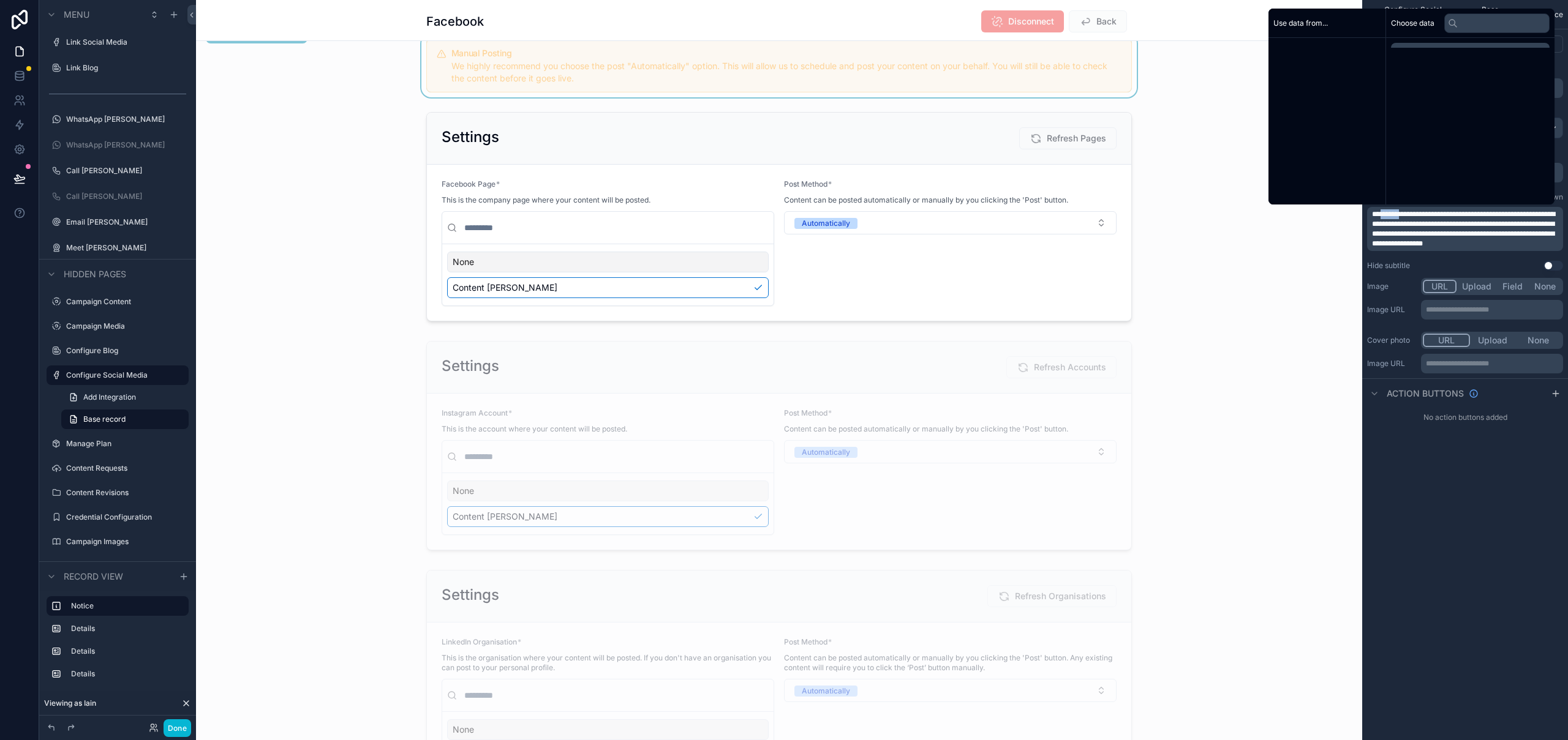
click at [1392, 214] on span "**********" at bounding box center [1463, 229] width 183 height 36
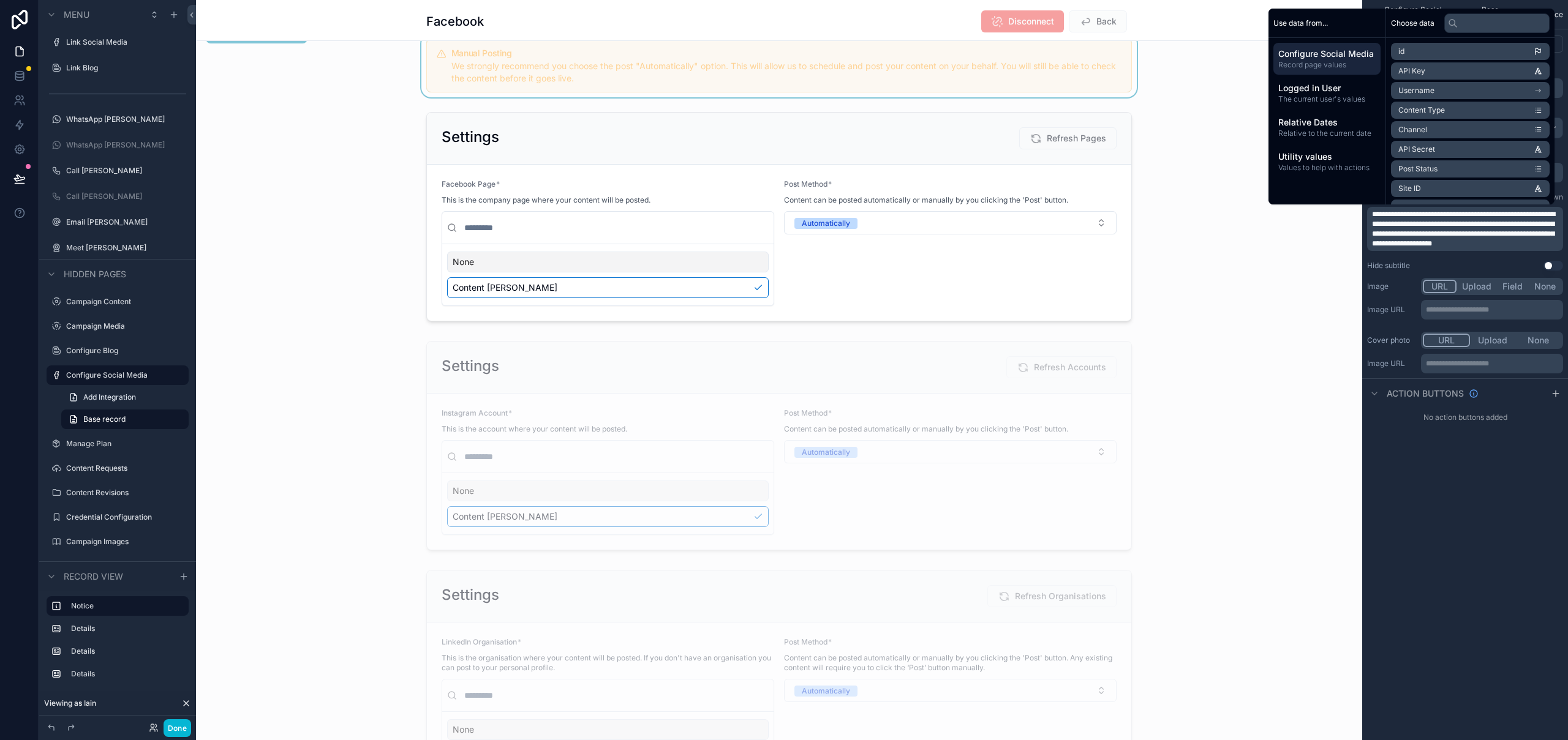
click at [1411, 233] on span "**********" at bounding box center [1463, 229] width 183 height 36
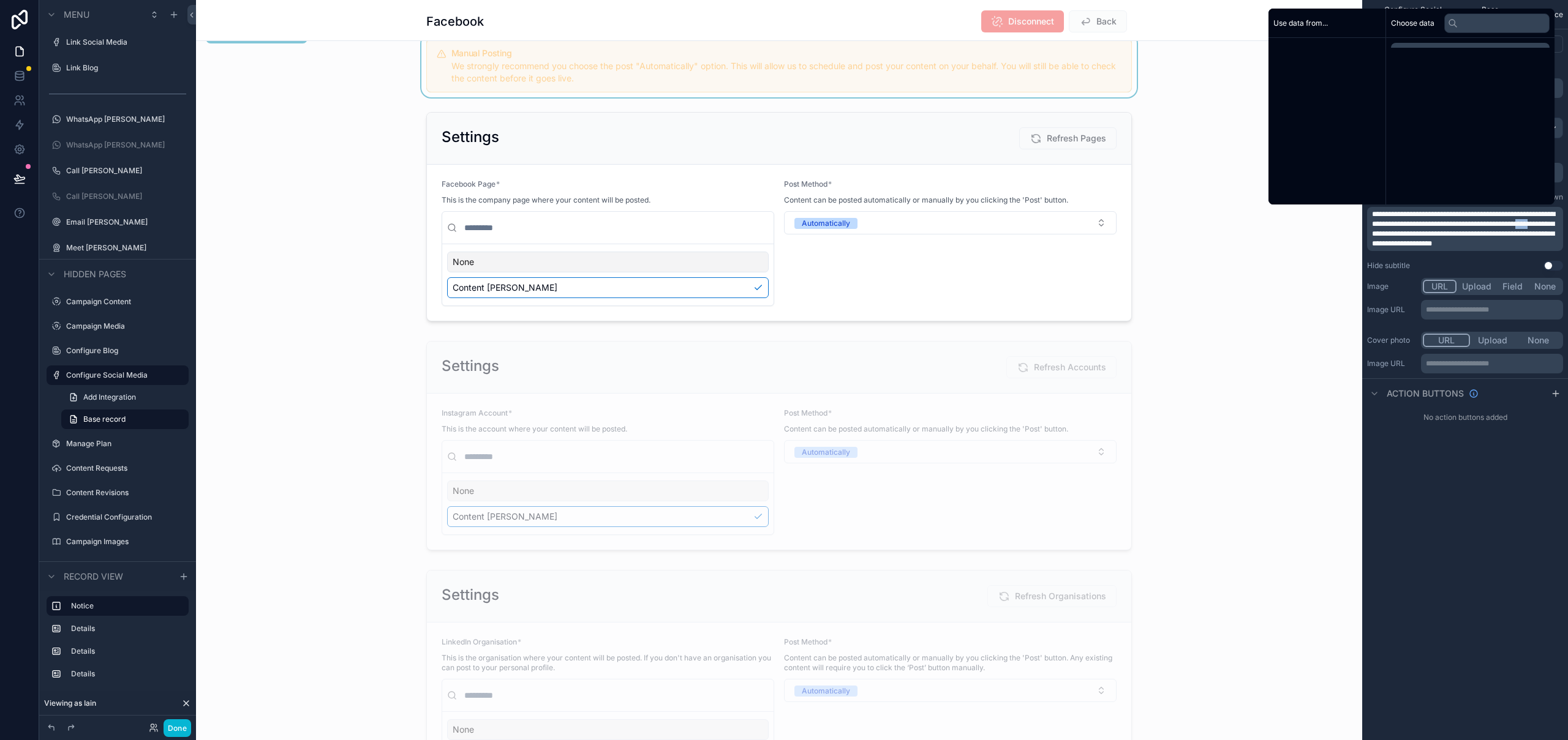
click at [1411, 233] on span "**********" at bounding box center [1463, 229] width 183 height 36
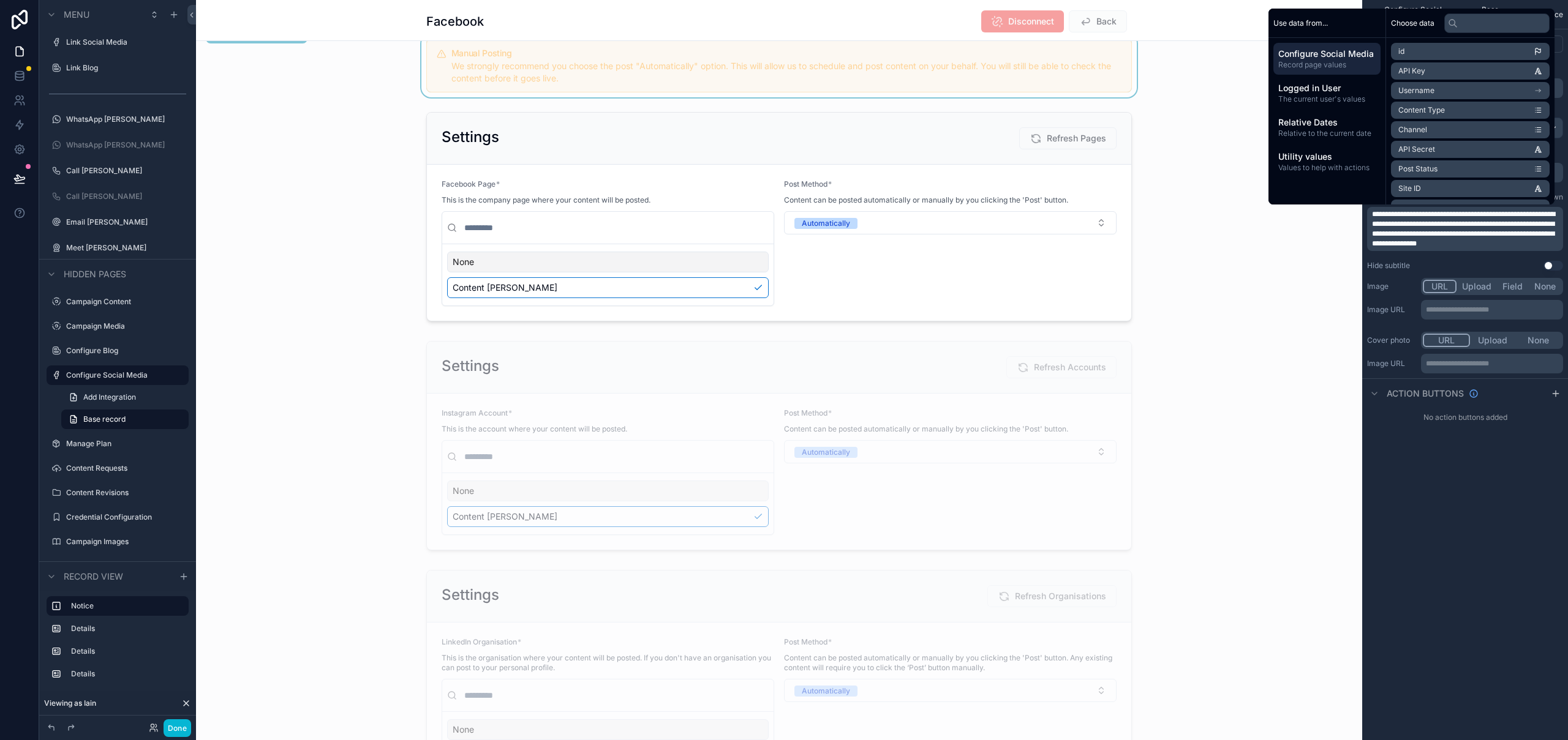
click at [1539, 609] on div "**********" at bounding box center [1465, 370] width 206 height 740
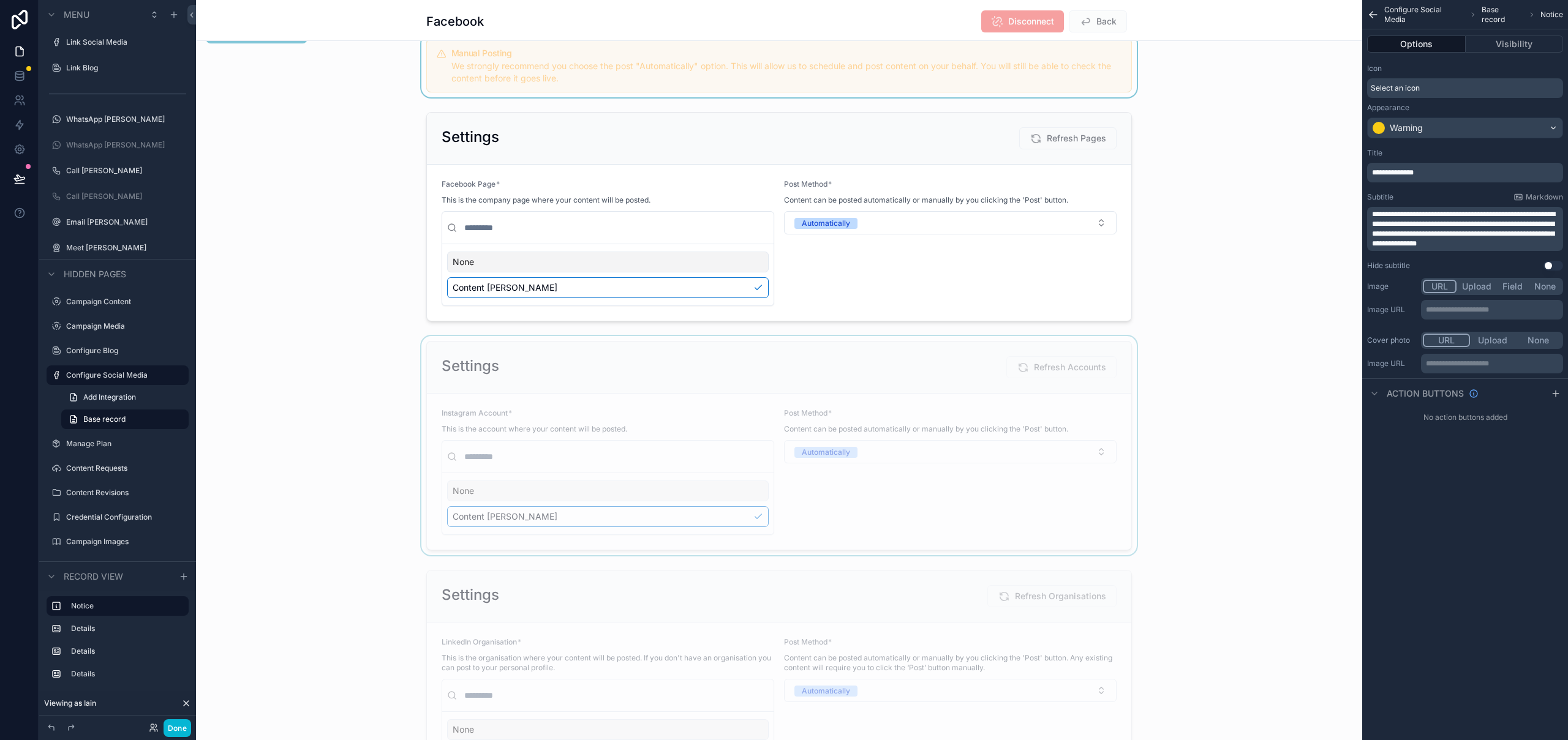
scroll to position [0, 0]
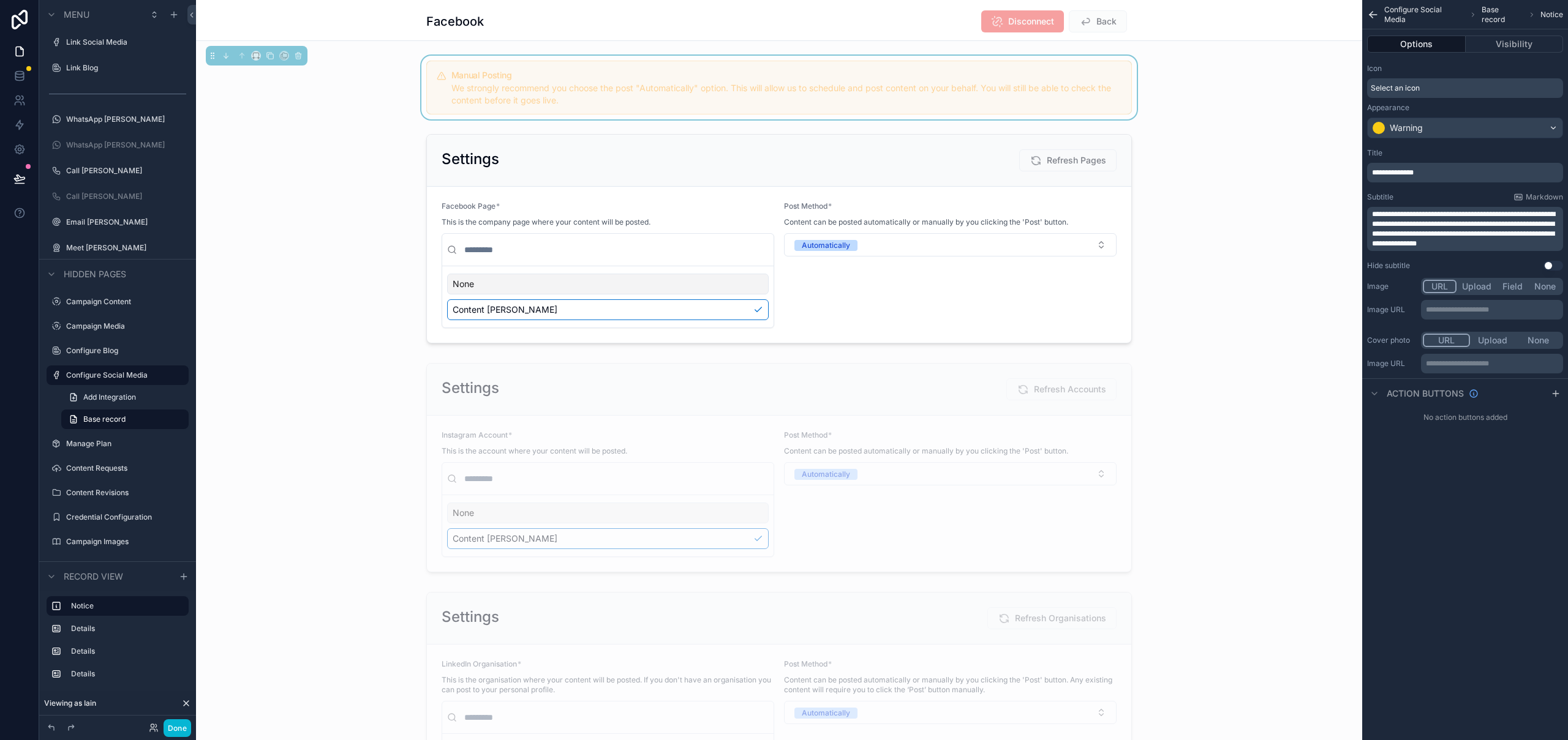
click at [767, 93] on div "We strongly recommend you choose the post "Automatically" option. This will all…" at bounding box center [786, 94] width 670 height 24
click at [1543, 236] on span "**********" at bounding box center [1463, 229] width 183 height 36
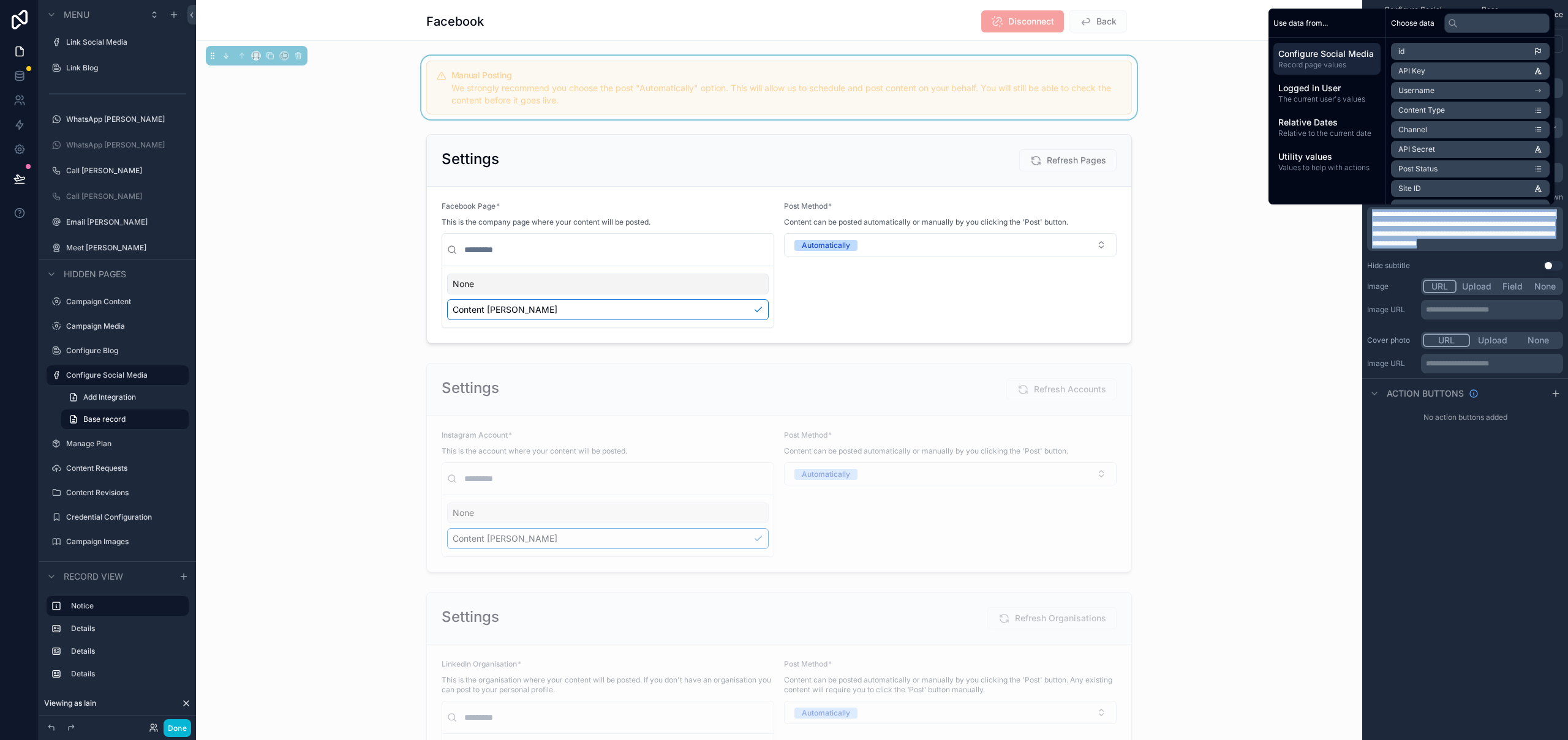
copy span "**********"
click at [1492, 511] on div "**********" at bounding box center [1465, 370] width 206 height 740
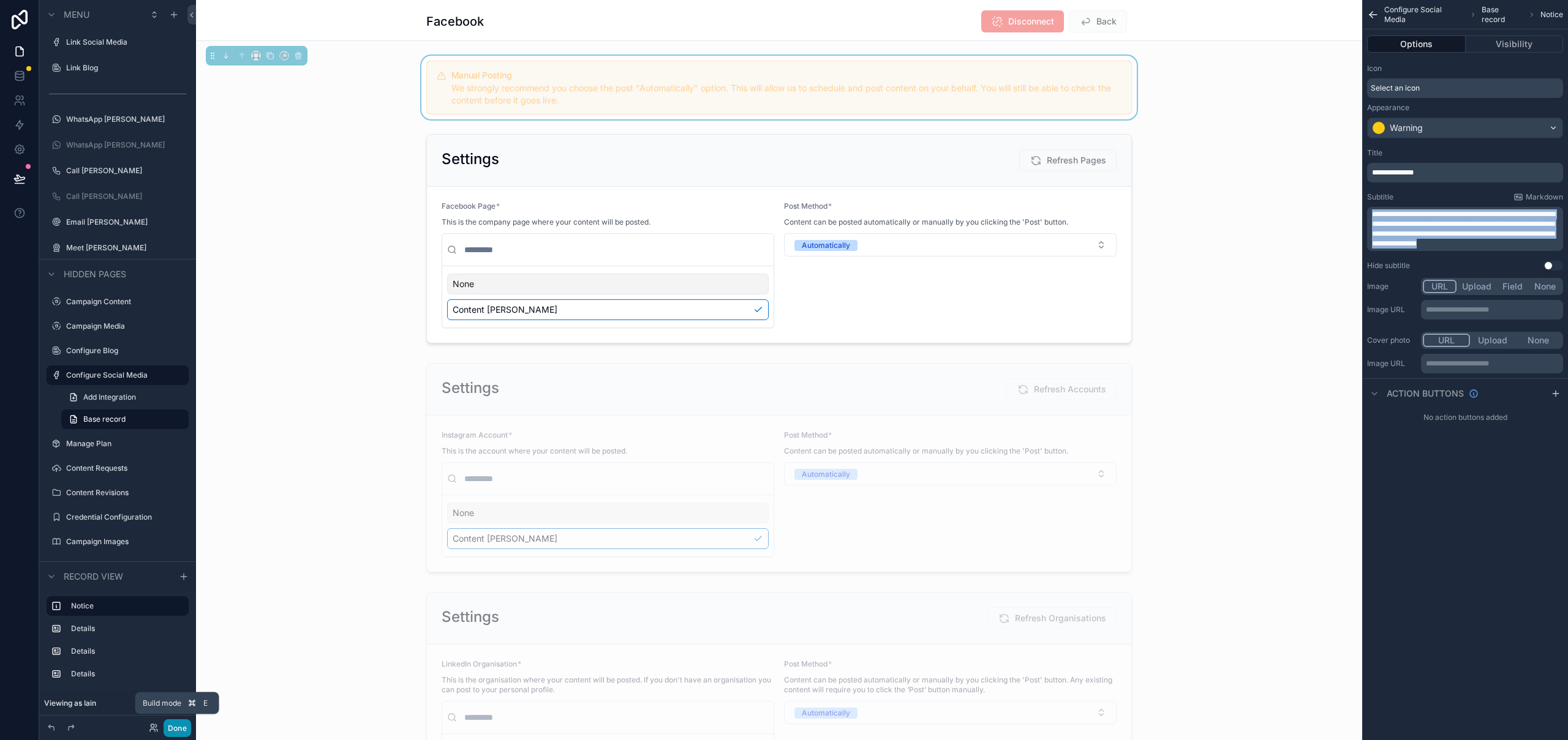
click at [182, 725] on button "Done" at bounding box center [177, 728] width 28 height 18
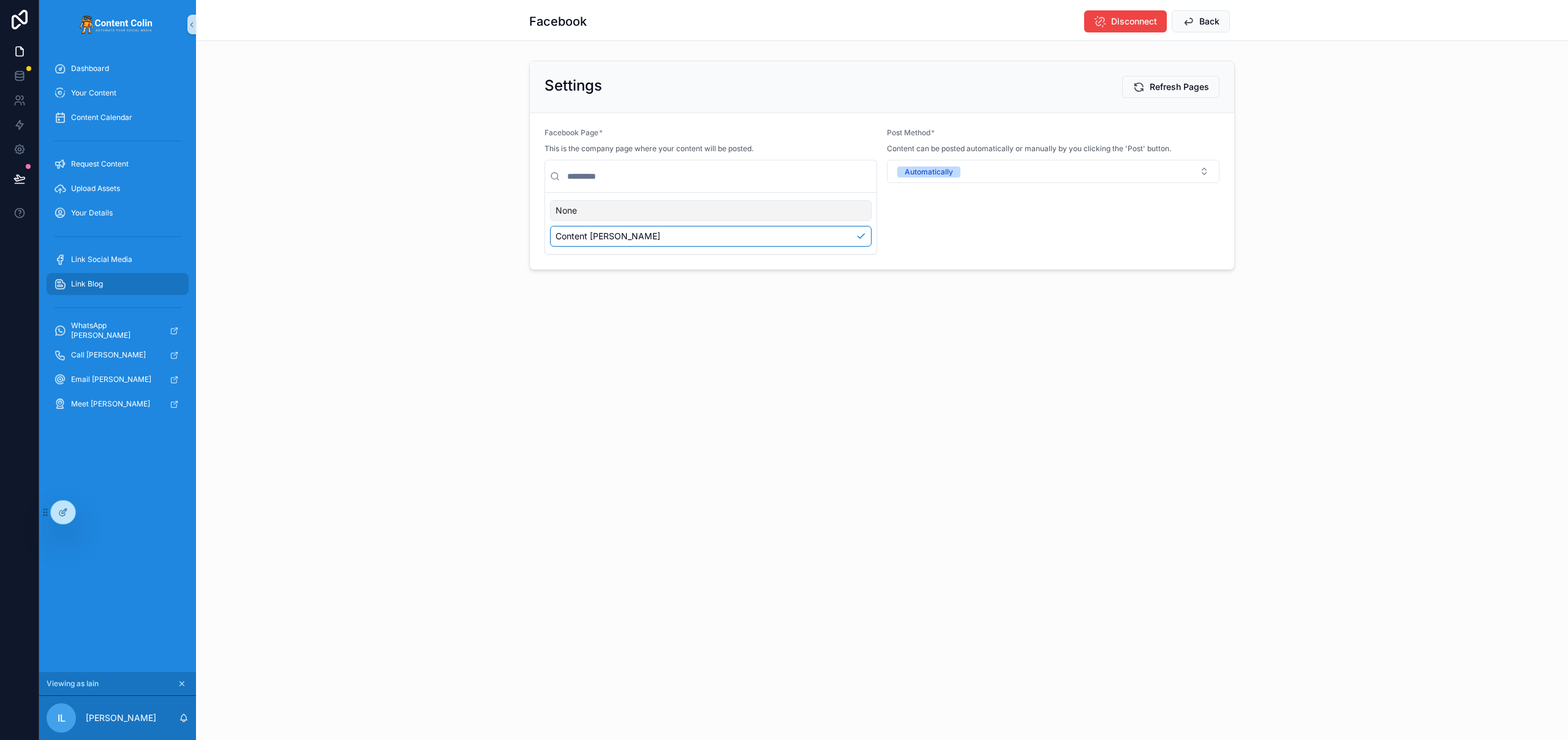
click at [119, 281] on div "Link Blog" at bounding box center [117, 284] width 127 height 20
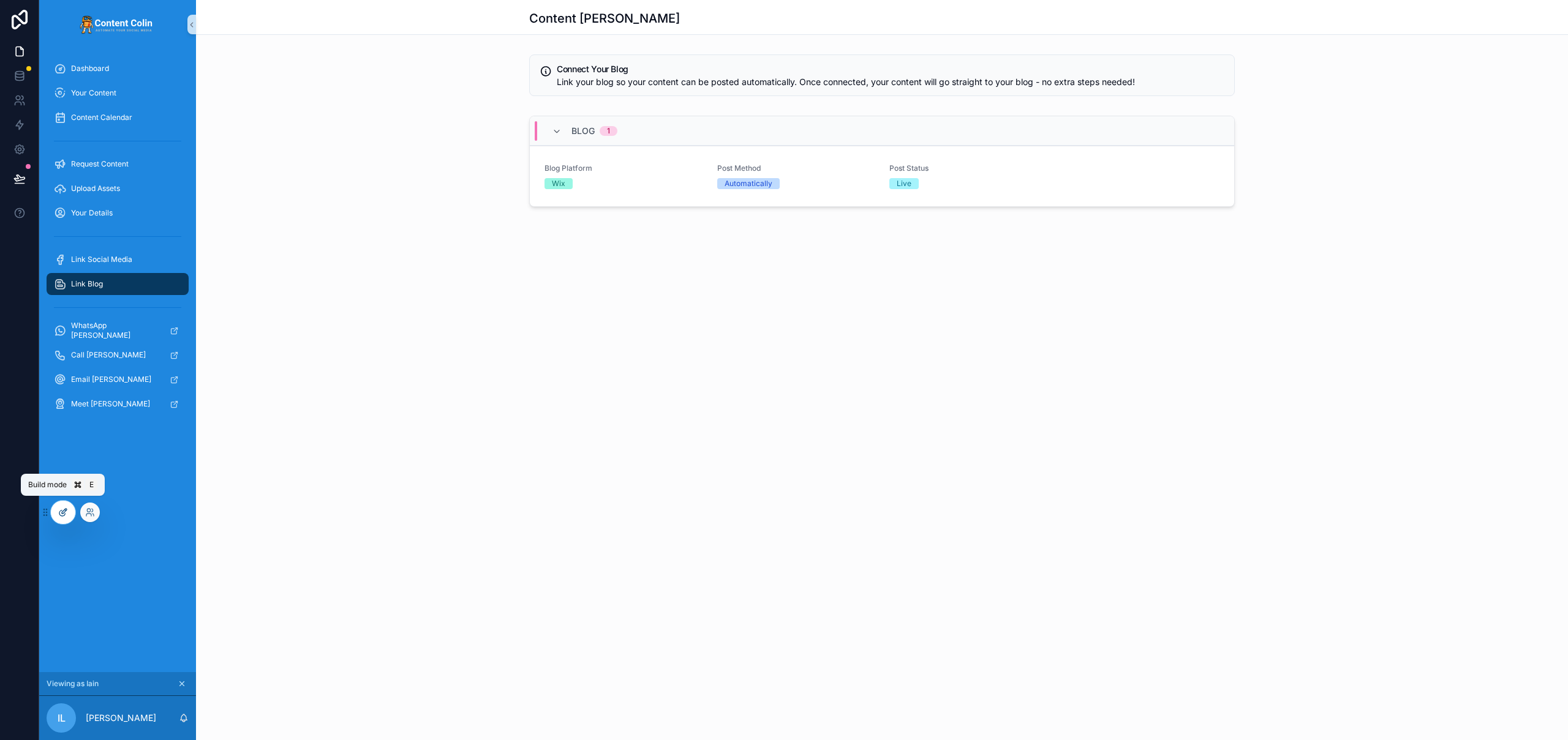
click at [68, 508] on div at bounding box center [63, 512] width 24 height 23
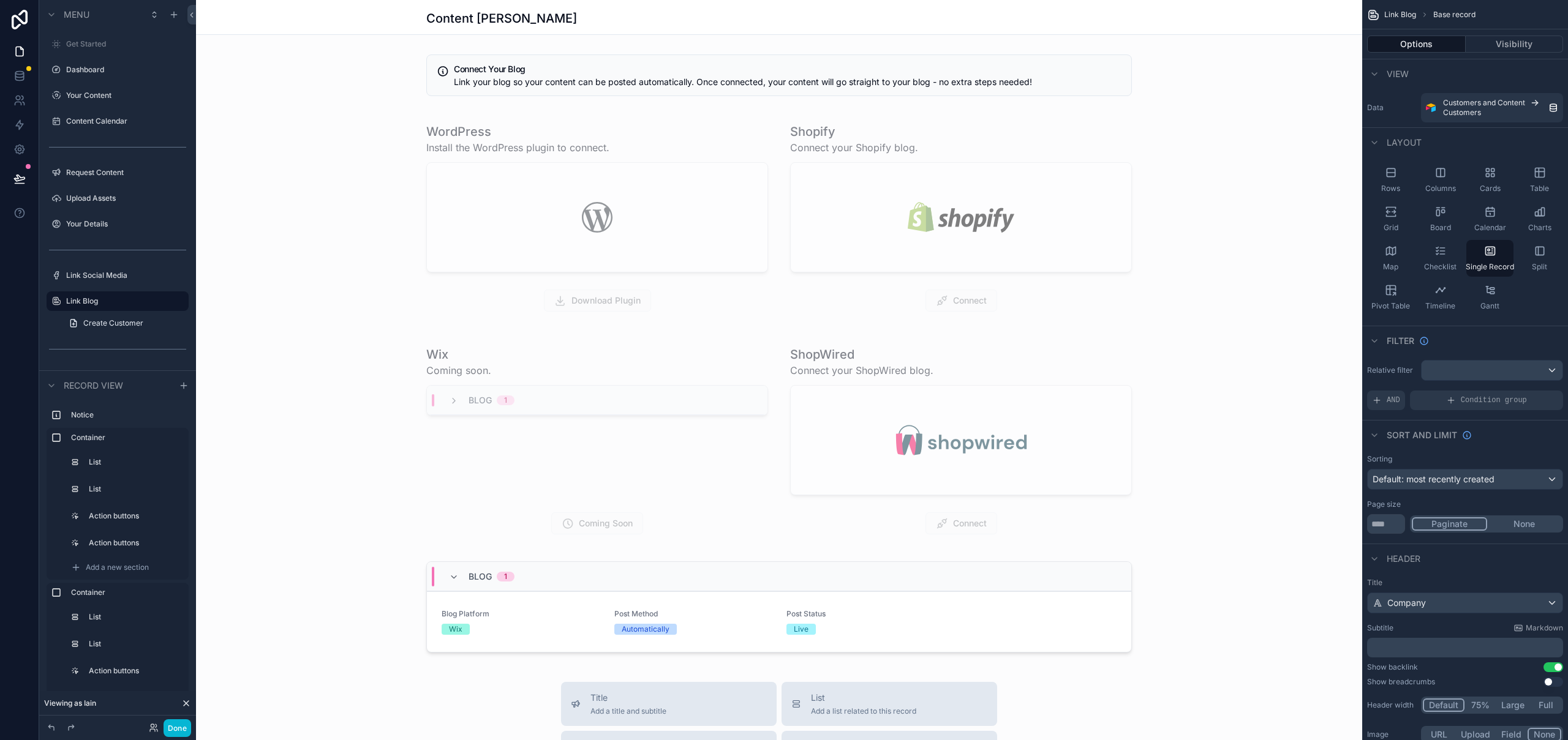
scroll to position [475, 0]
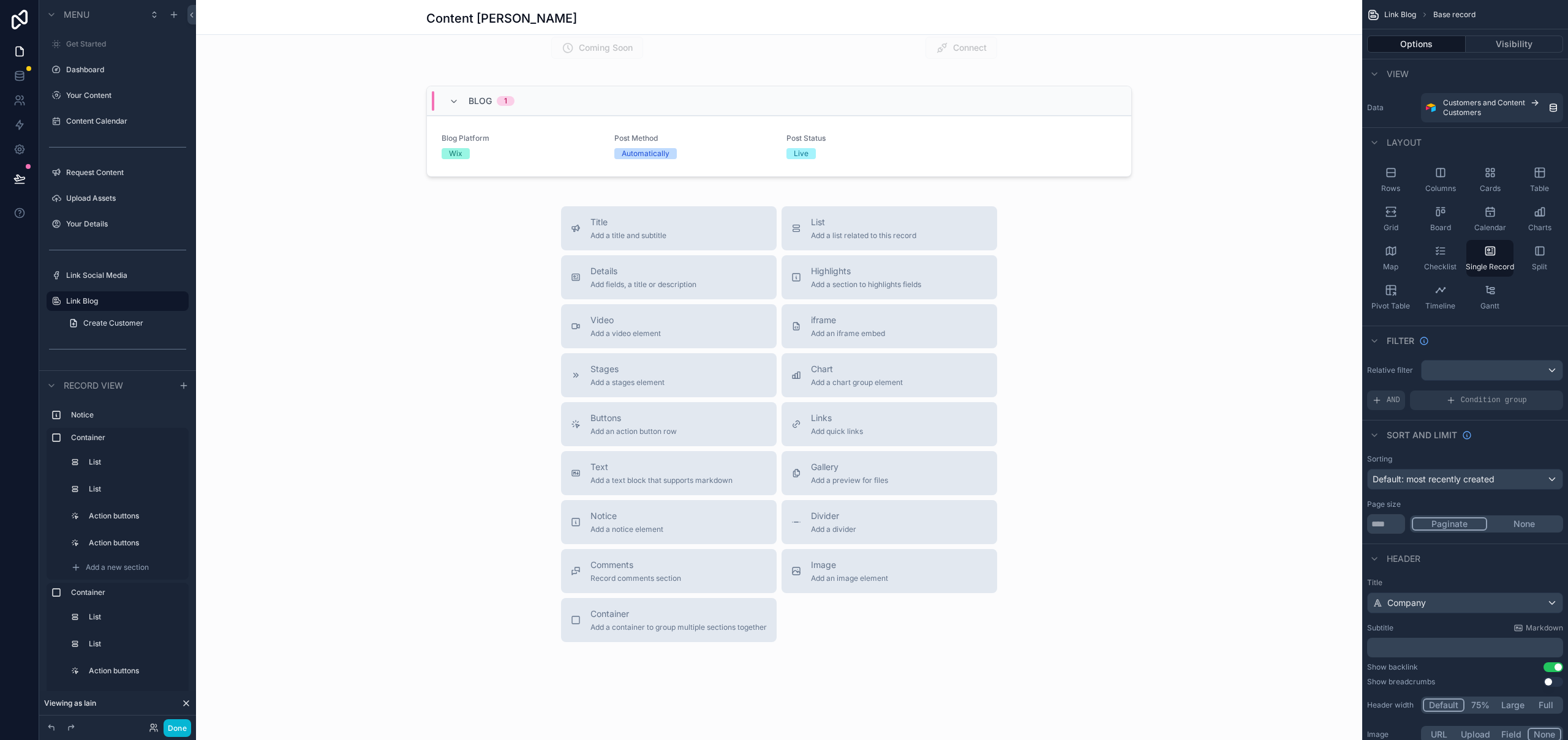
click at [675, 527] on div "scrollable content" at bounding box center [779, 132] width 1166 height 1215
click at [664, 522] on div "Notice Add a notice element" at bounding box center [669, 522] width 196 height 24
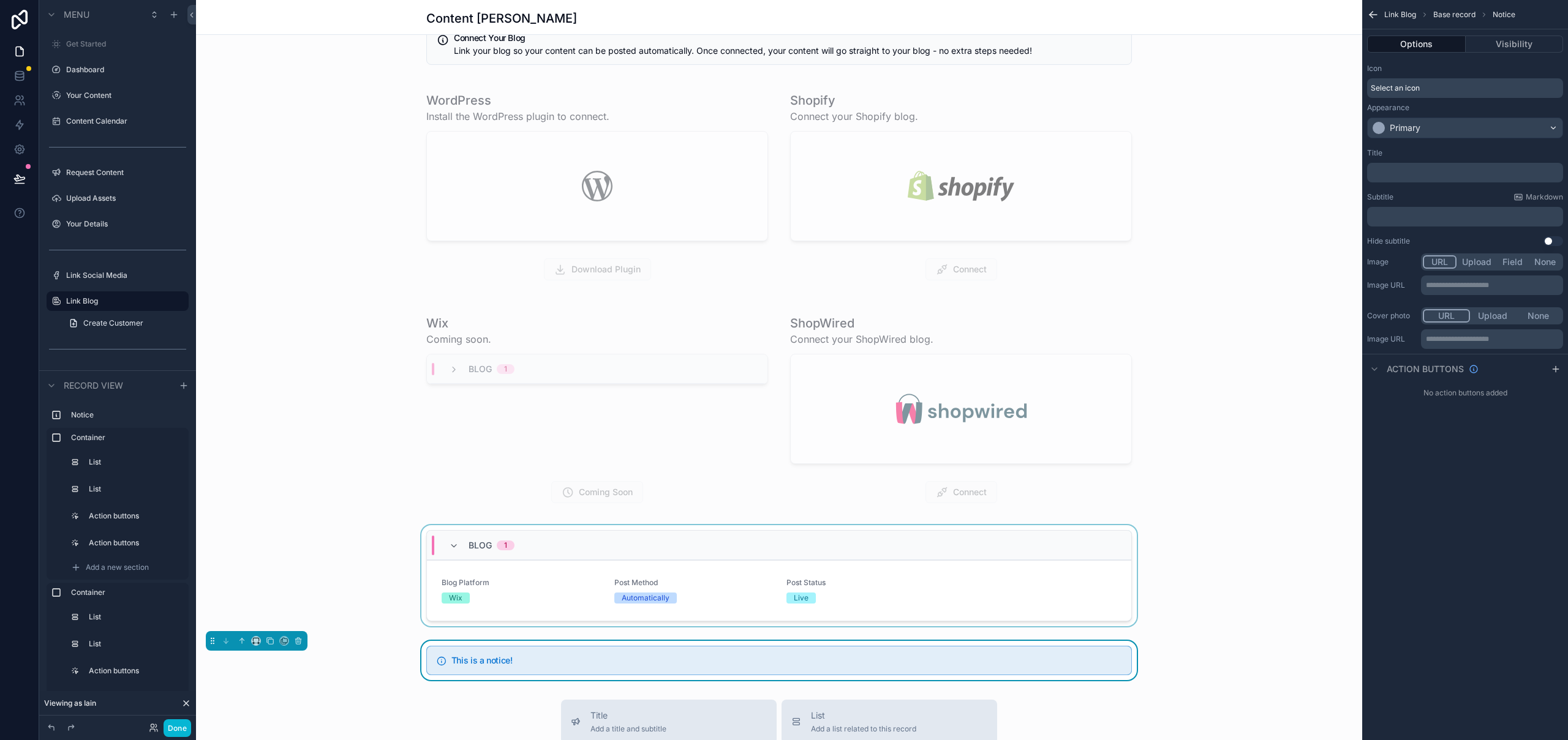
scroll to position [57, 0]
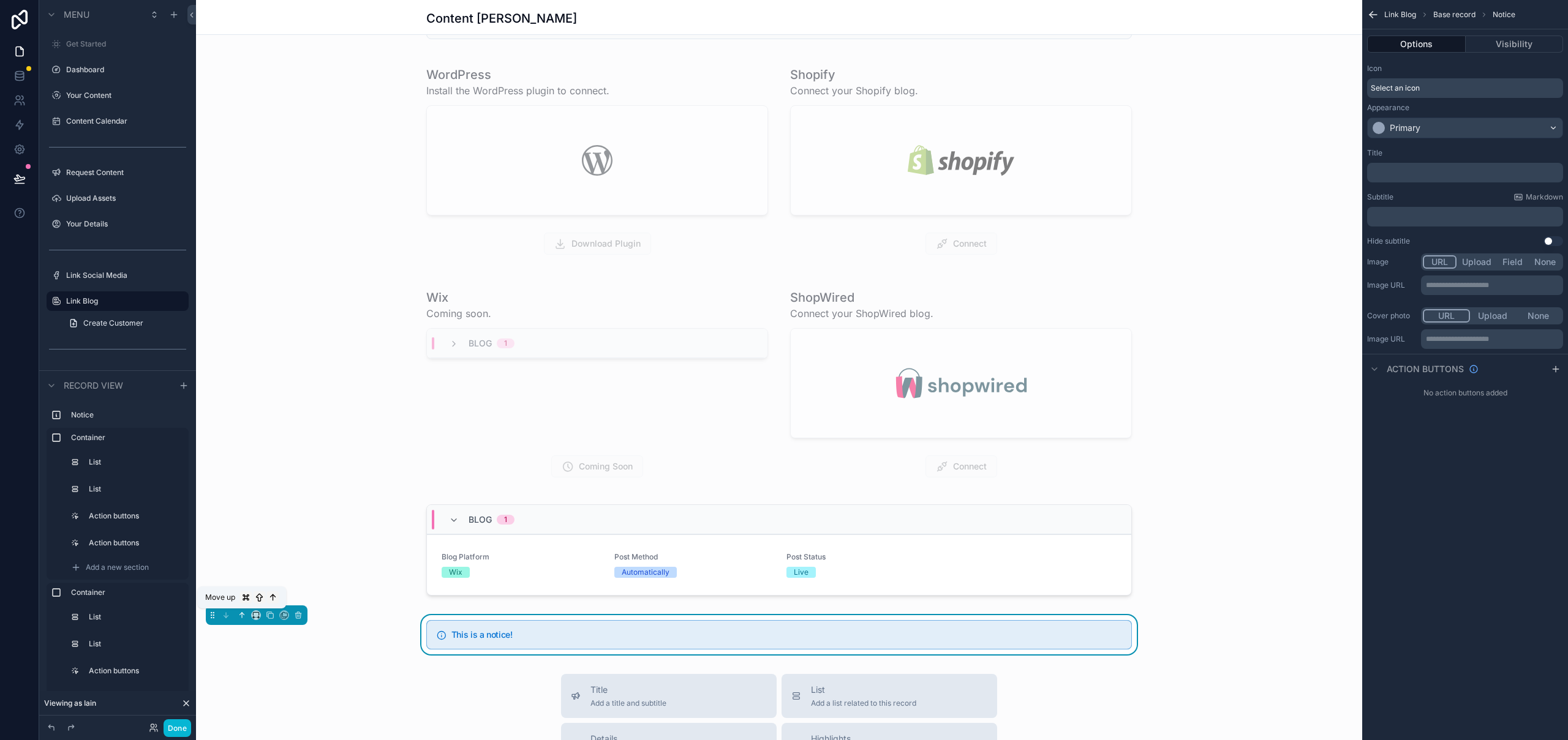
click at [240, 618] on icon "scrollable content" at bounding box center [242, 616] width 9 height 9
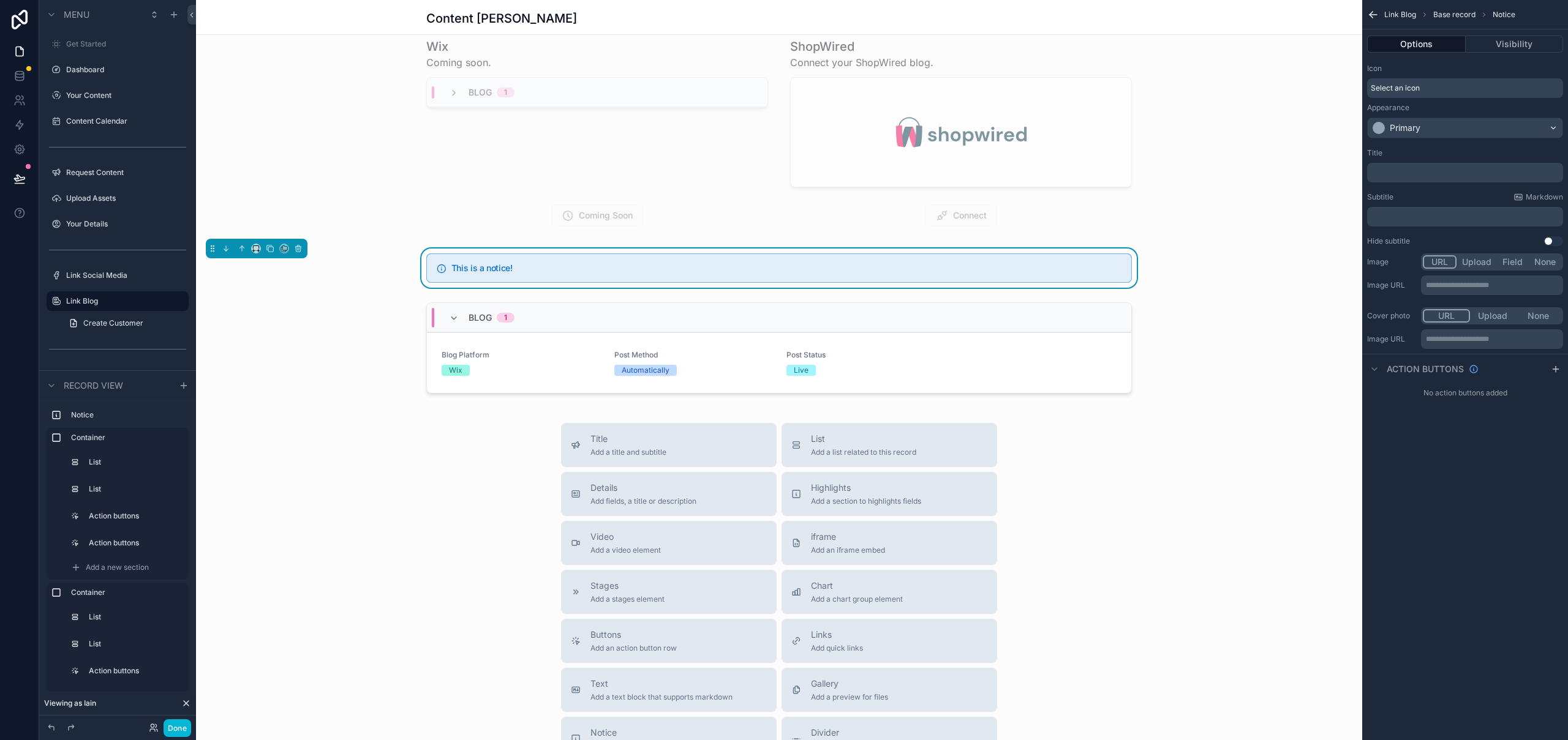
scroll to position [371, 0]
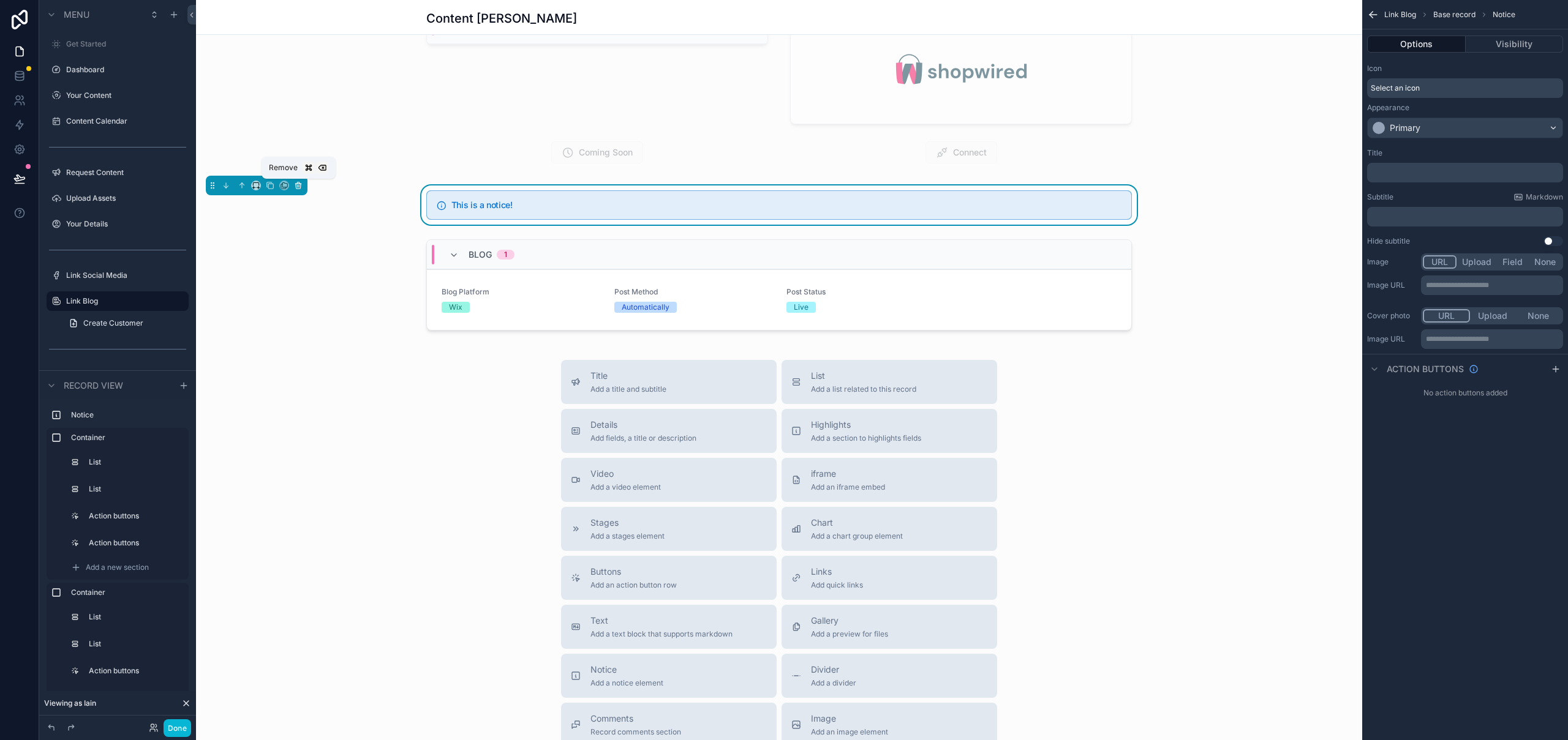
click at [299, 188] on icon "scrollable content" at bounding box center [298, 186] width 5 height 5
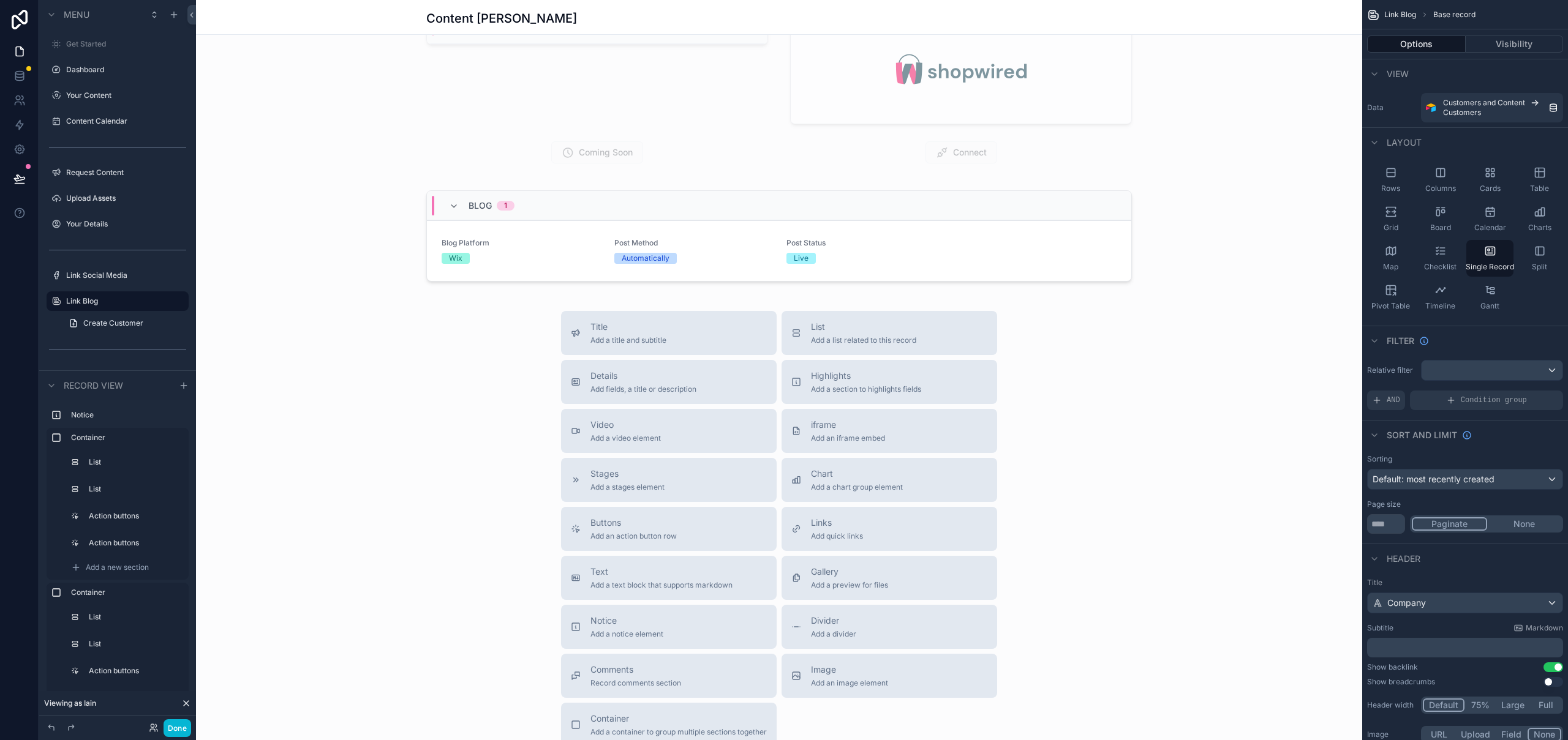
click at [1011, 257] on div "scrollable content" at bounding box center [779, 237] width 1166 height 1215
click at [972, 252] on div "scrollable content" at bounding box center [779, 239] width 1166 height 106
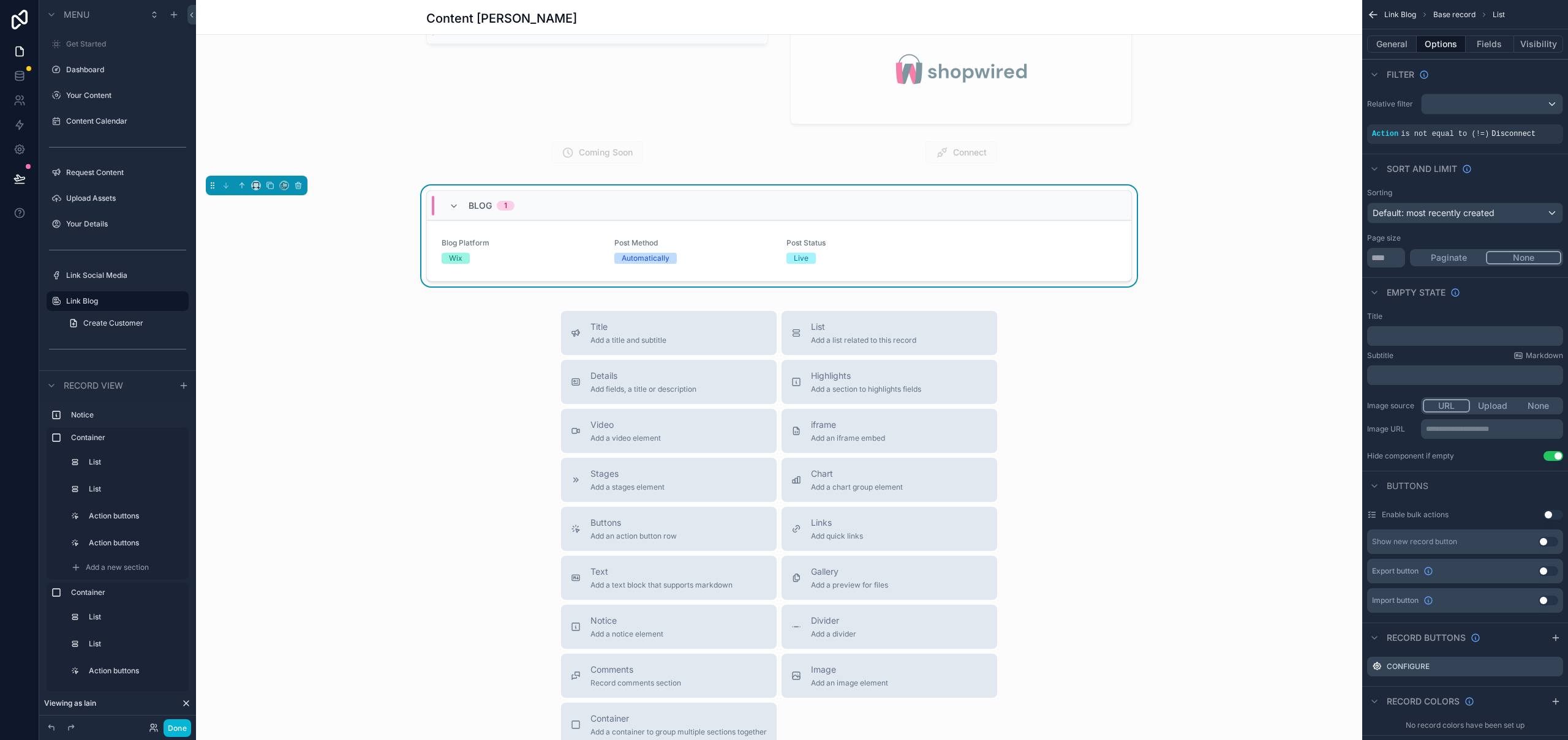
click at [972, 252] on div "Blog Platform Wix Post Method Automatically Post Status Live" at bounding box center [779, 251] width 675 height 26
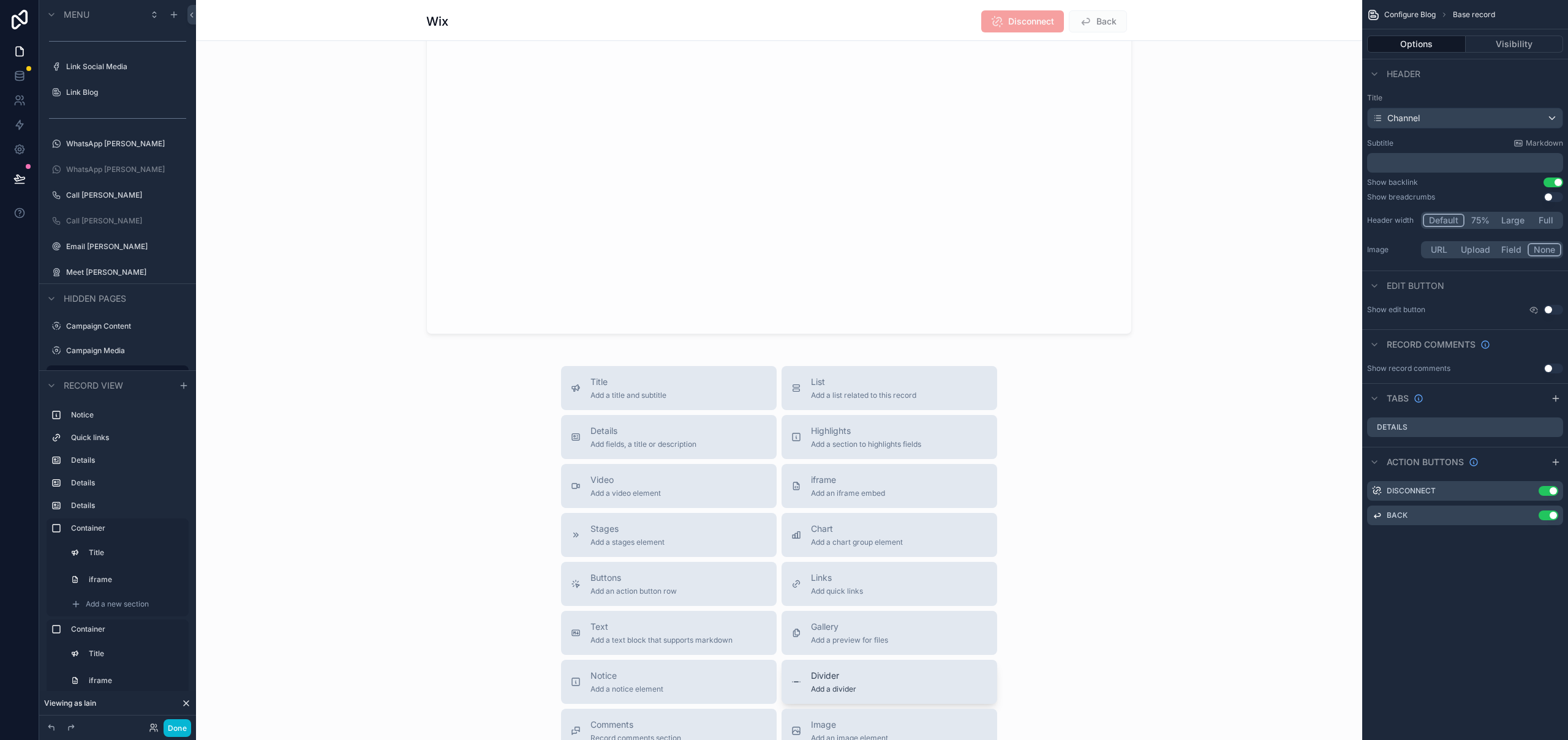
scroll to position [1984, 0]
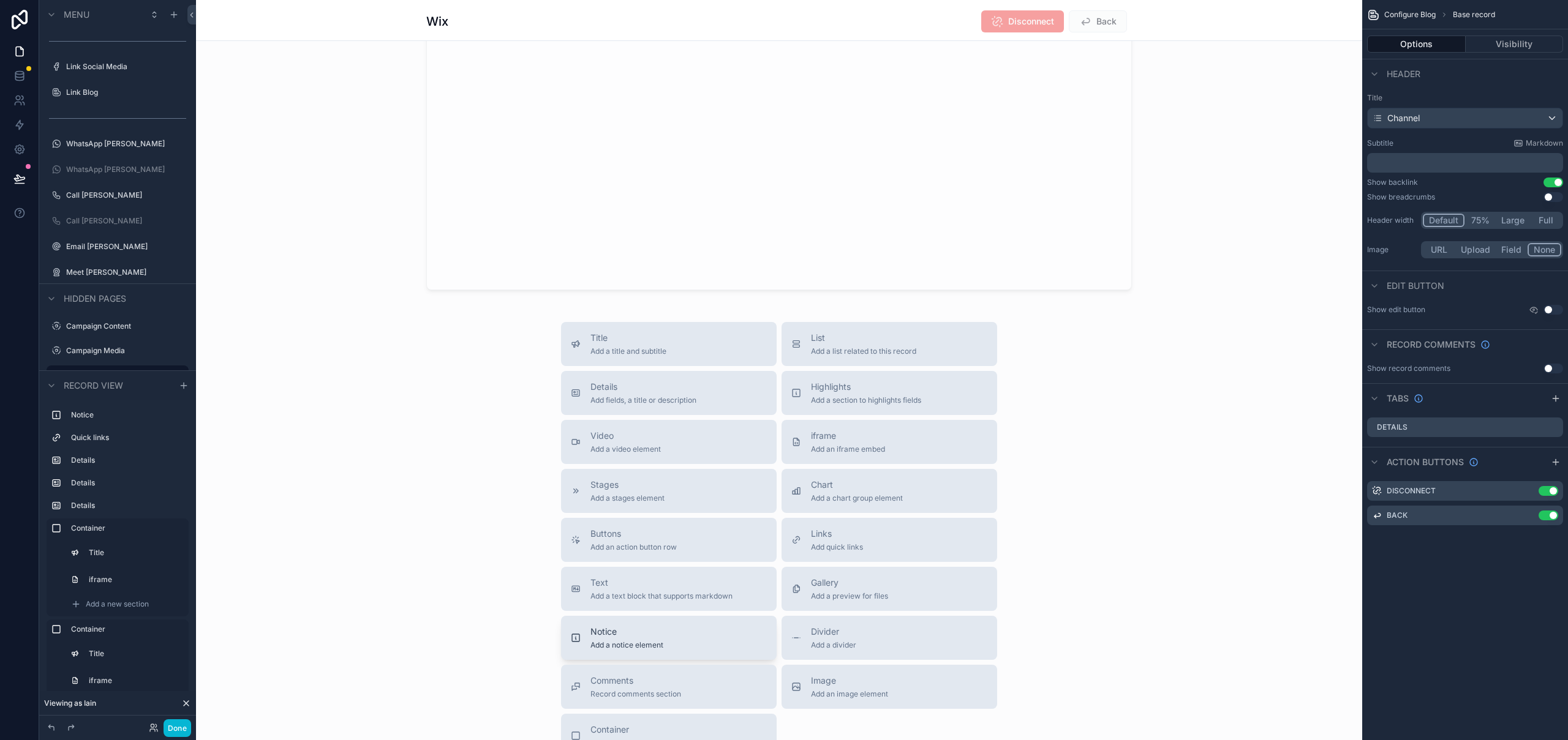
click at [688, 651] on button "Notice Add a notice element" at bounding box center [669, 637] width 215 height 44
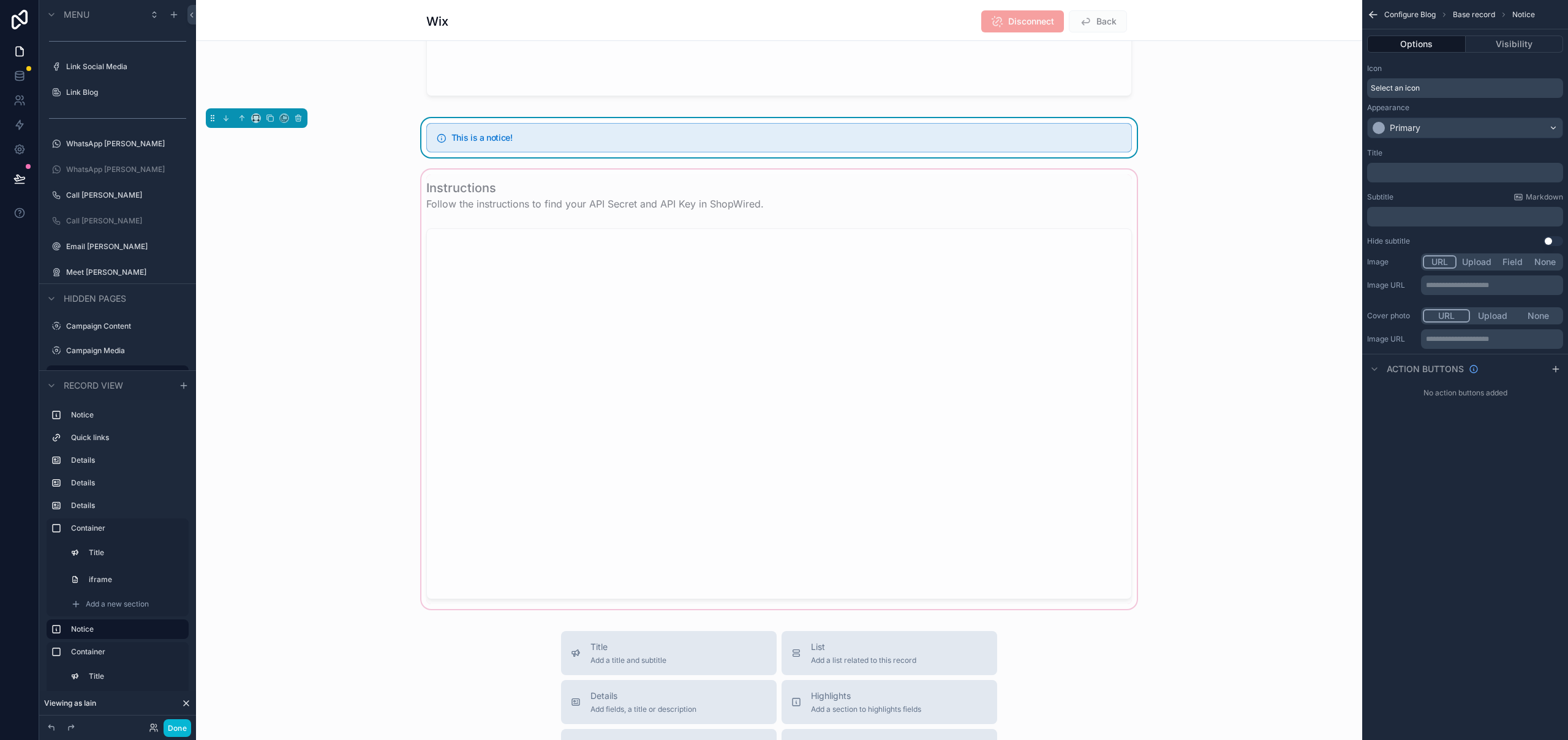
scroll to position [1392, 0]
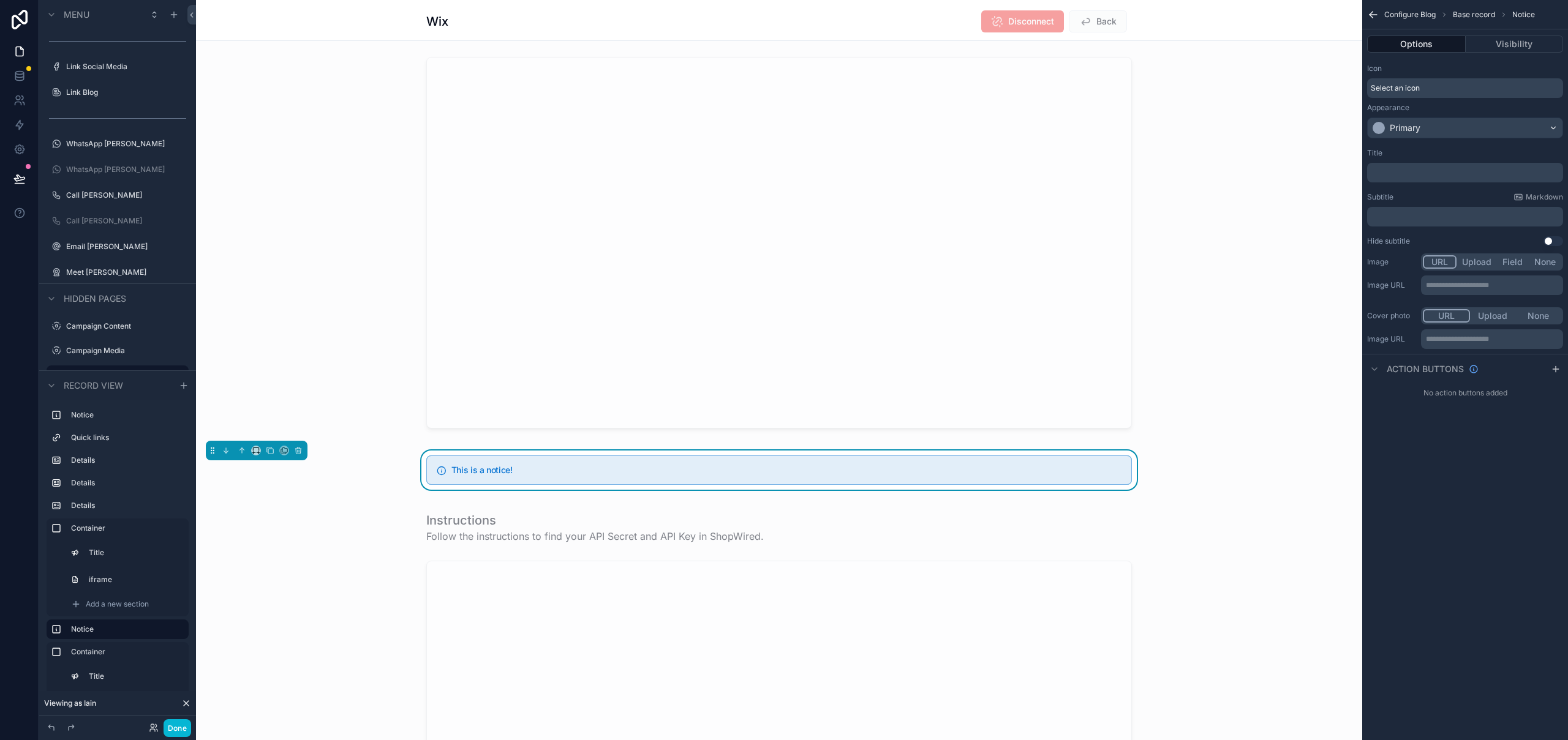
click at [595, 477] on div "This is a notice!" at bounding box center [779, 470] width 706 height 29
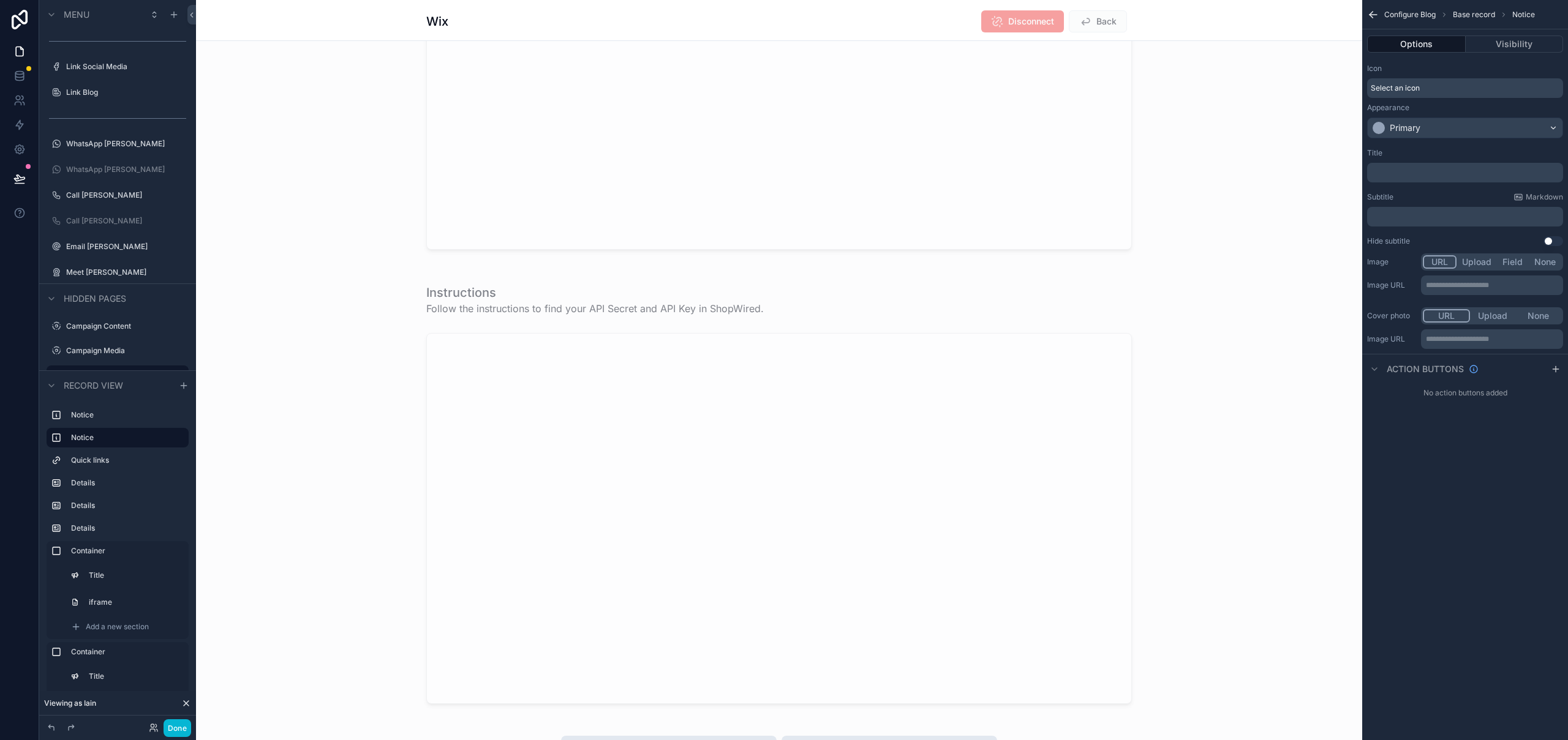
scroll to position [0, 0]
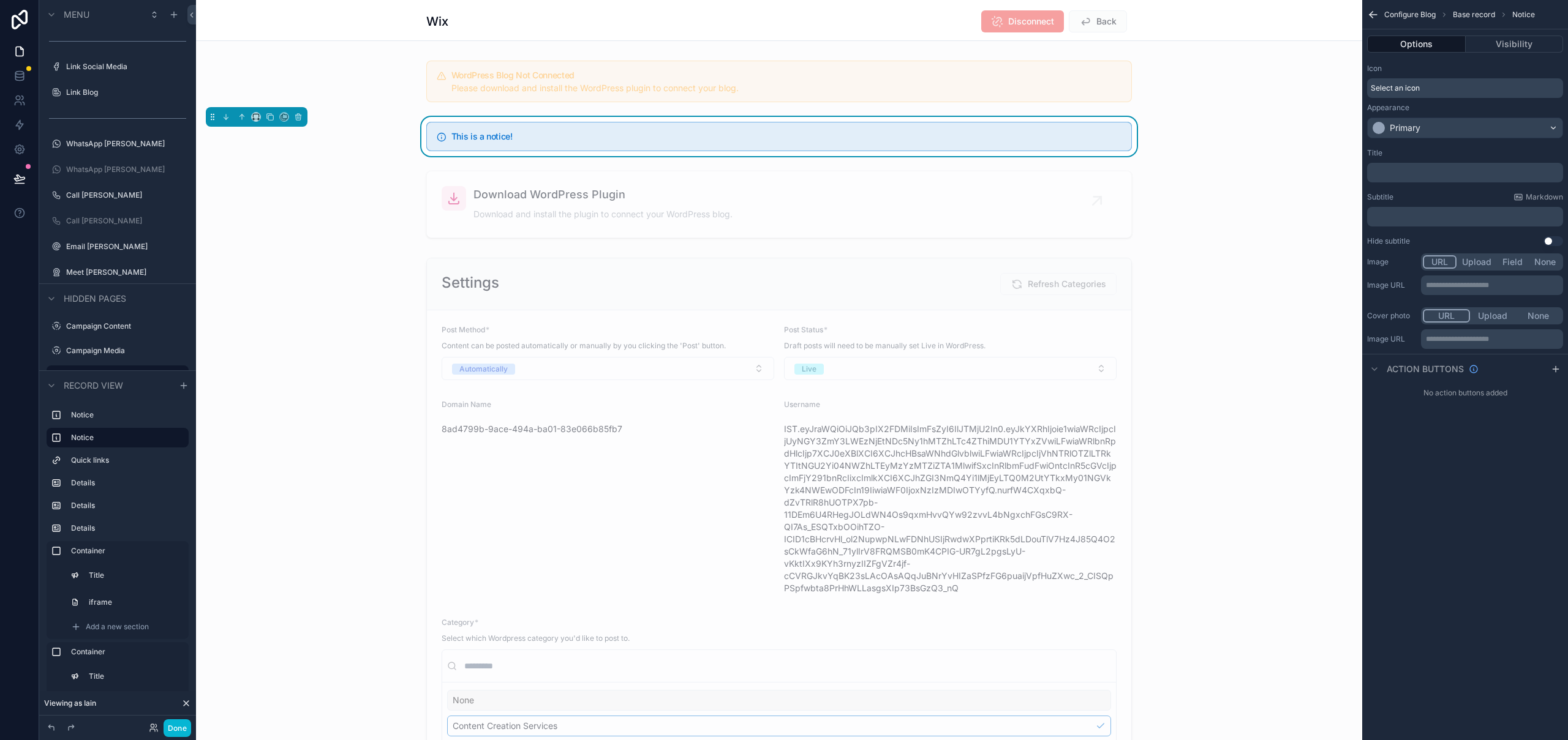
click at [494, 132] on h5 "This is a notice!" at bounding box center [786, 137] width 670 height 9
click at [1428, 131] on div "Primary" at bounding box center [1464, 128] width 195 height 20
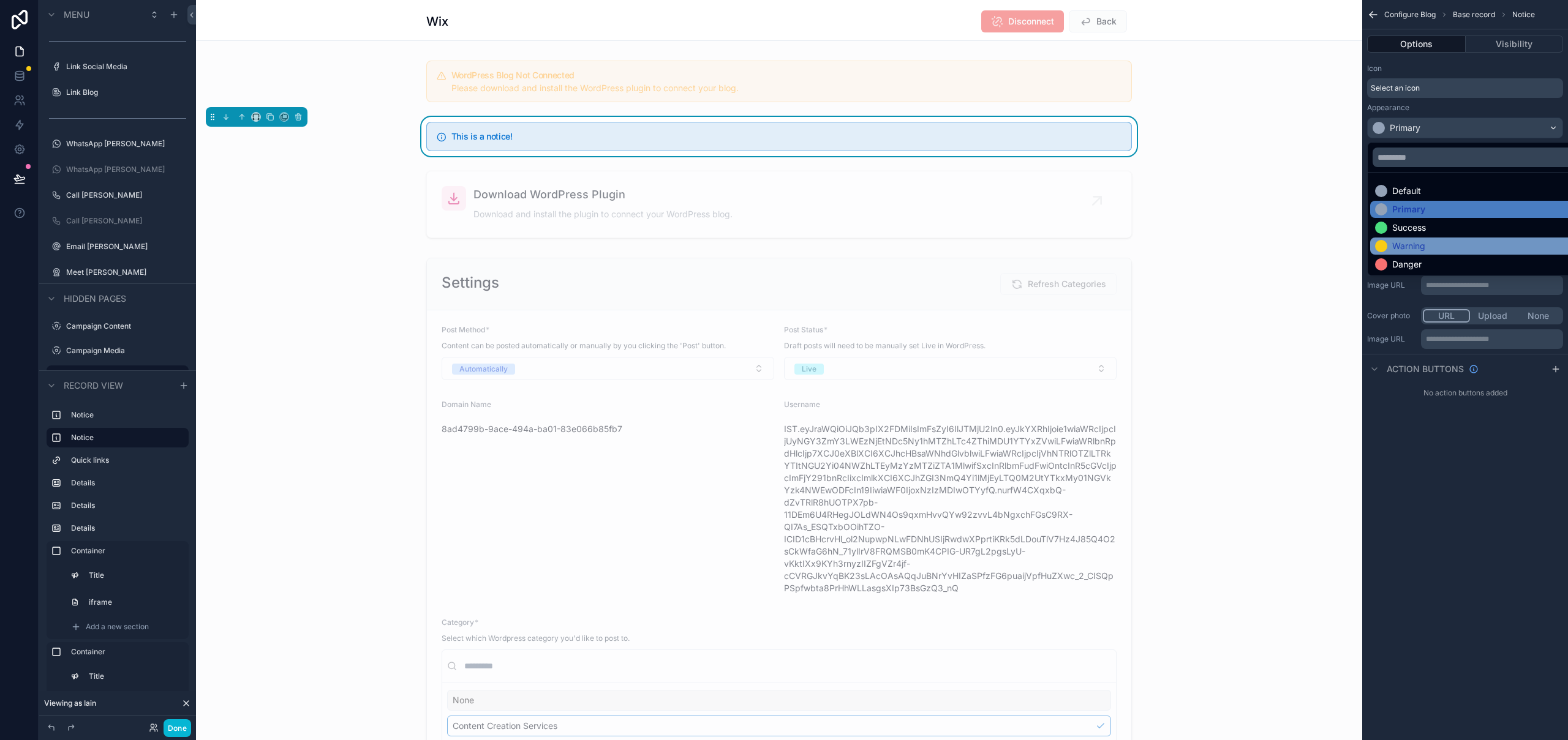
click at [1428, 245] on div "Warning" at bounding box center [1479, 246] width 208 height 12
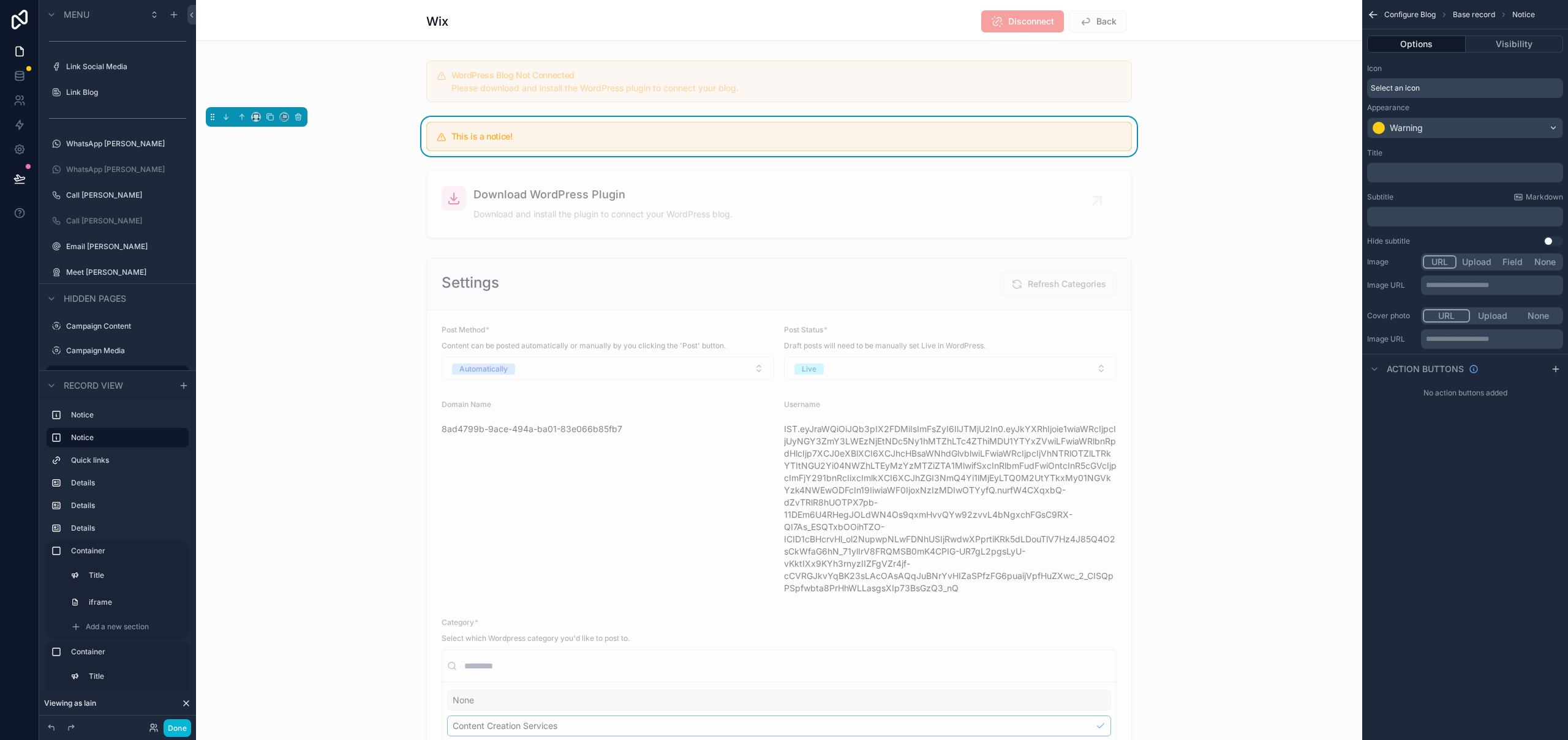
click at [1408, 215] on p "﻿" at bounding box center [1466, 216] width 189 height 10
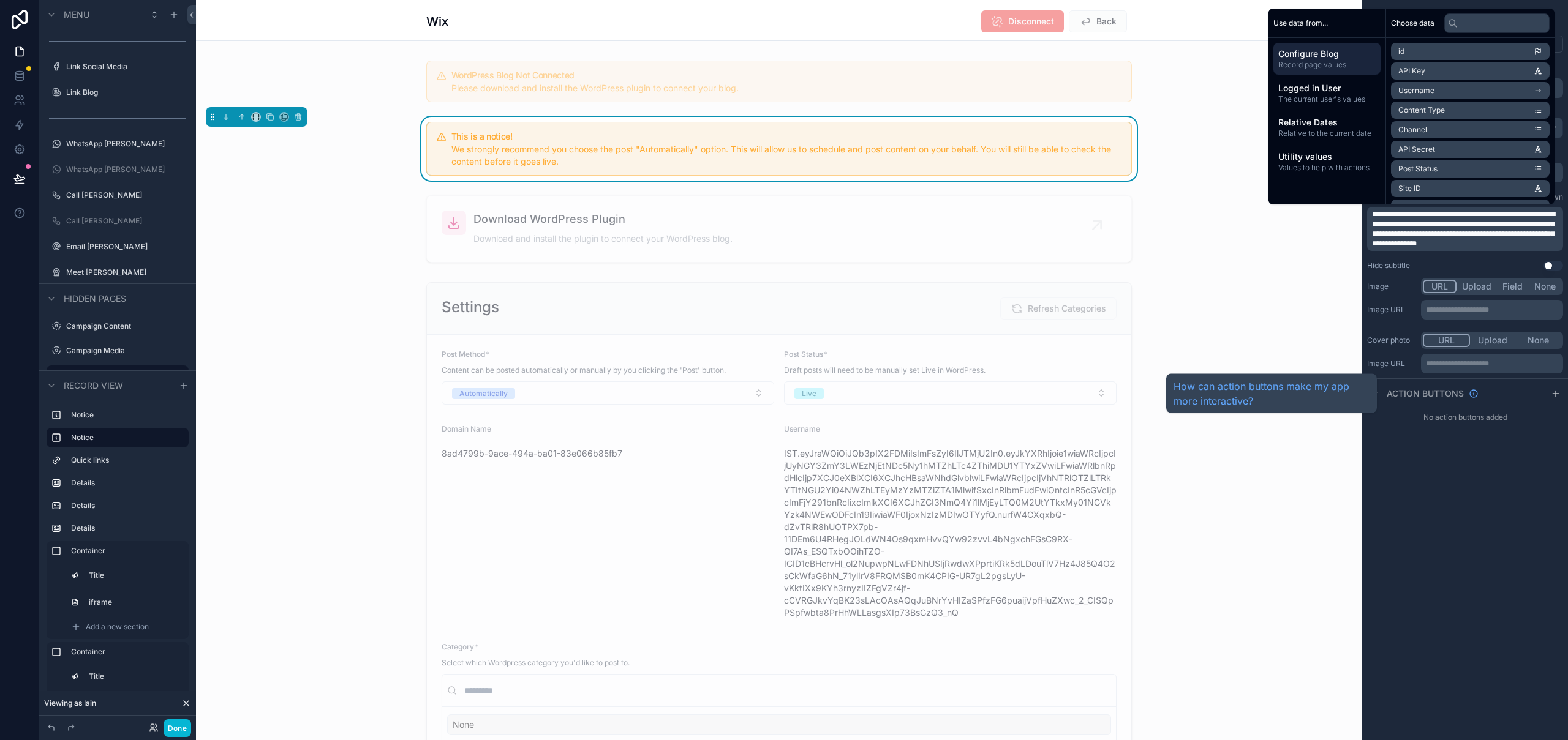
click at [1493, 436] on div "**********" at bounding box center [1465, 223] width 206 height 447
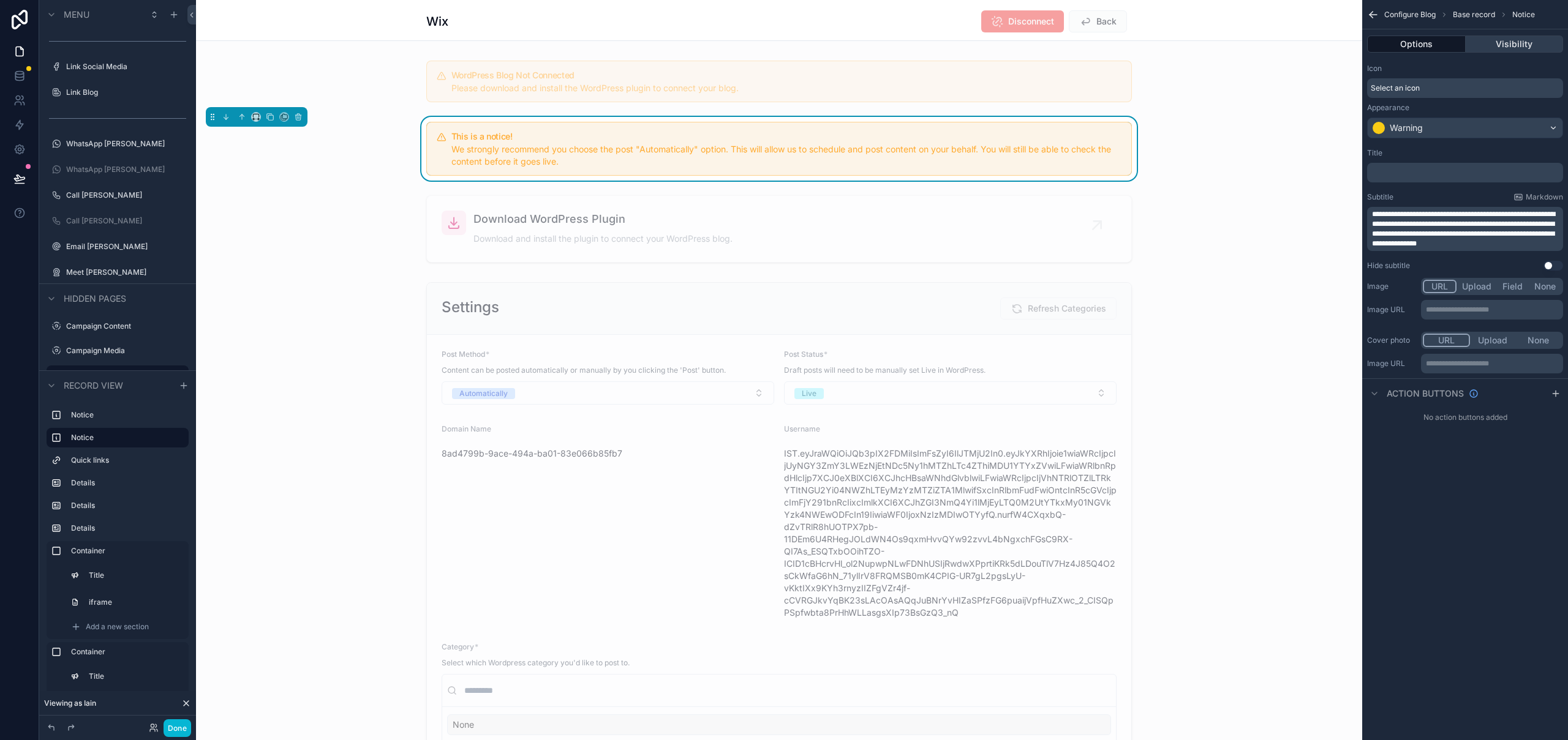
click at [1516, 39] on button "Visibility" at bounding box center [1514, 44] width 98 height 17
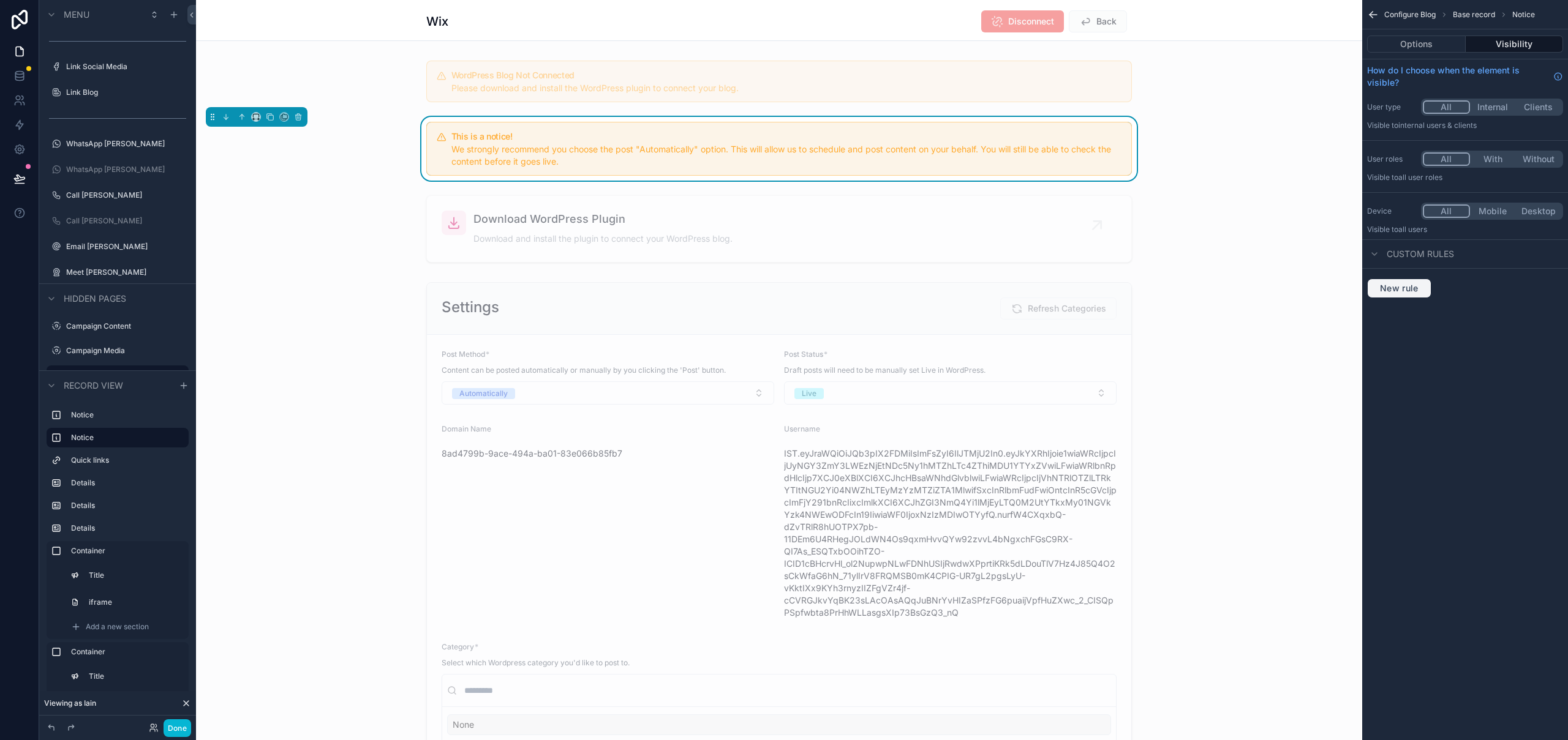
click at [1390, 292] on span "New rule" at bounding box center [1399, 288] width 48 height 11
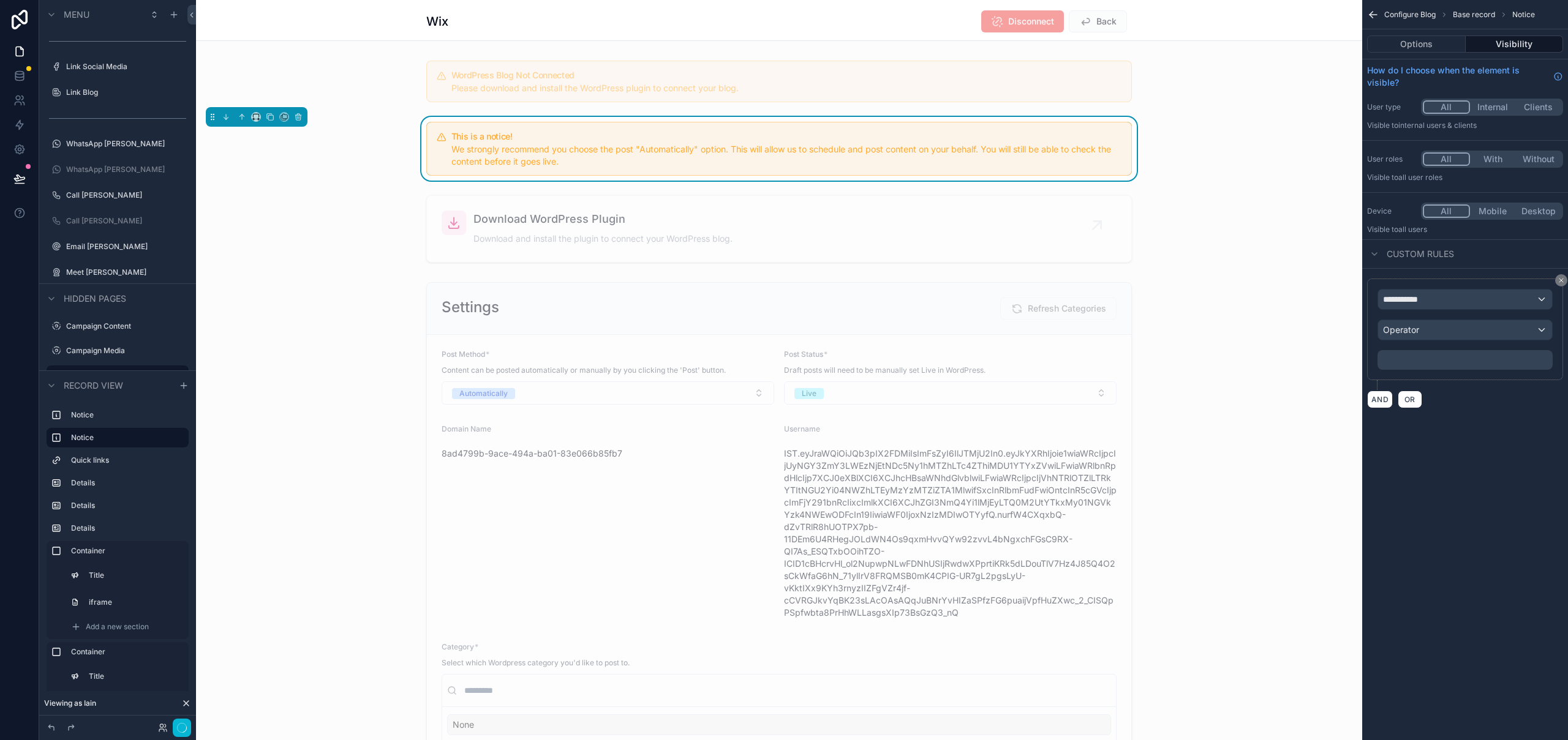
scroll to position [415, 0]
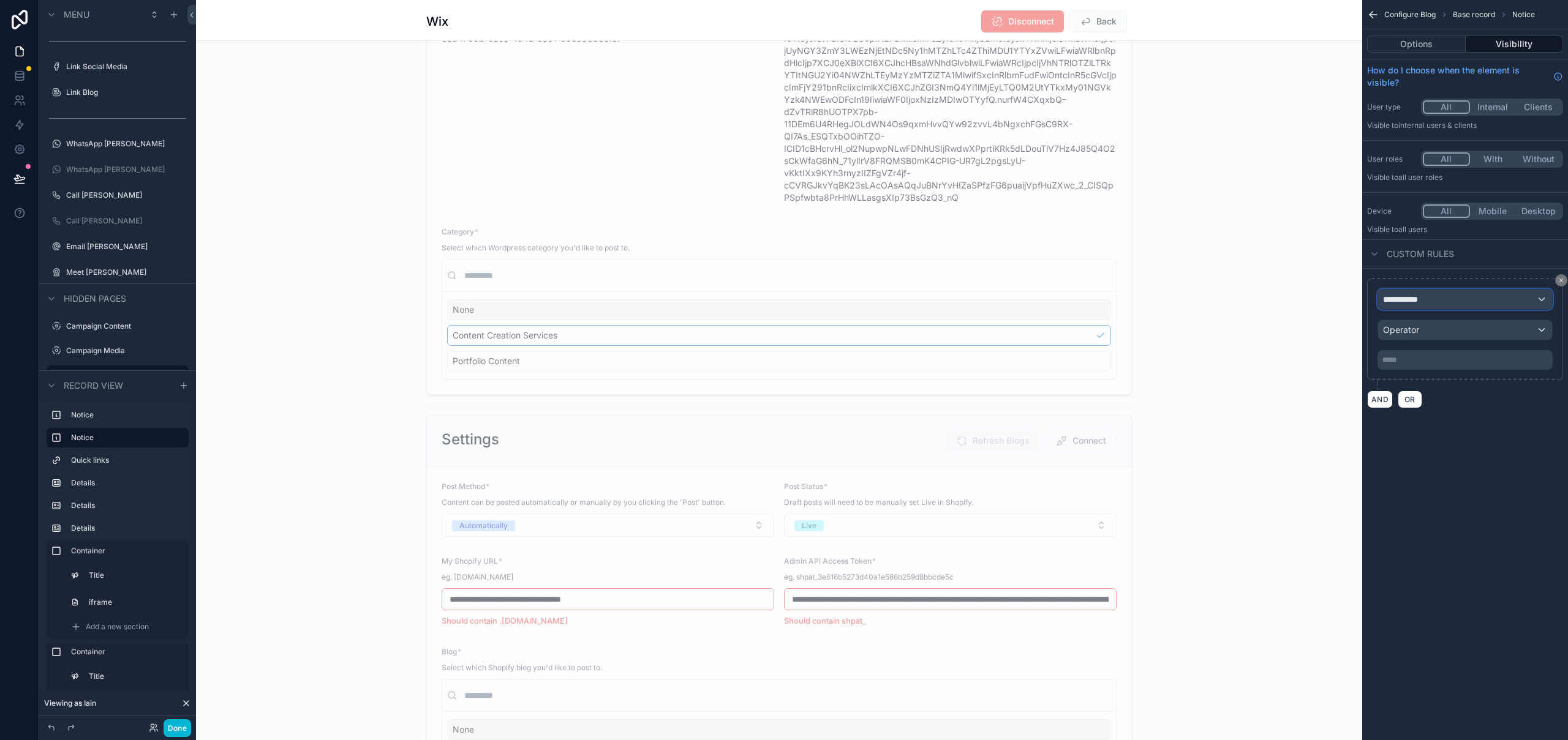
click at [1412, 294] on span "**********" at bounding box center [1405, 299] width 45 height 12
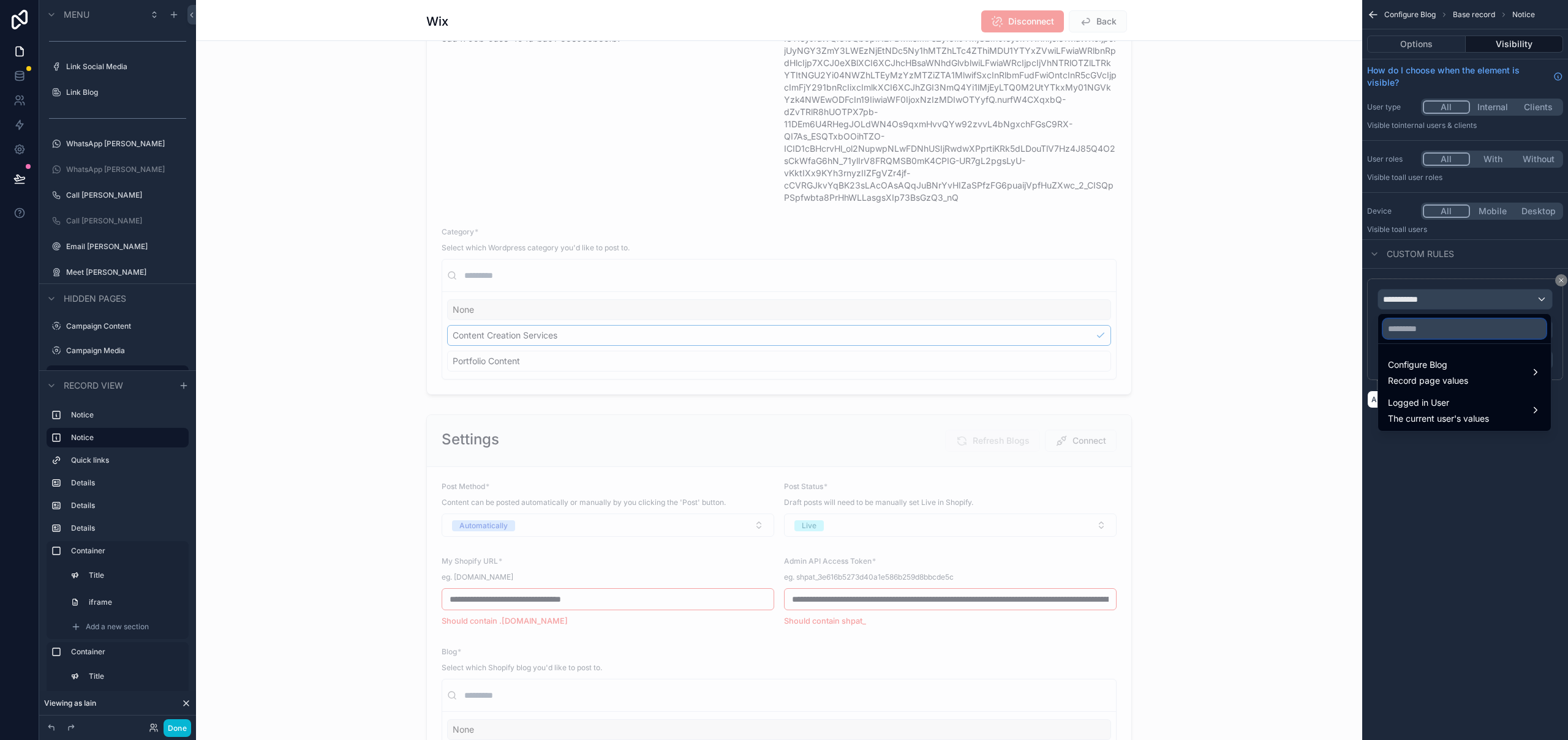
click at [1413, 330] on input "text" at bounding box center [1464, 329] width 163 height 20
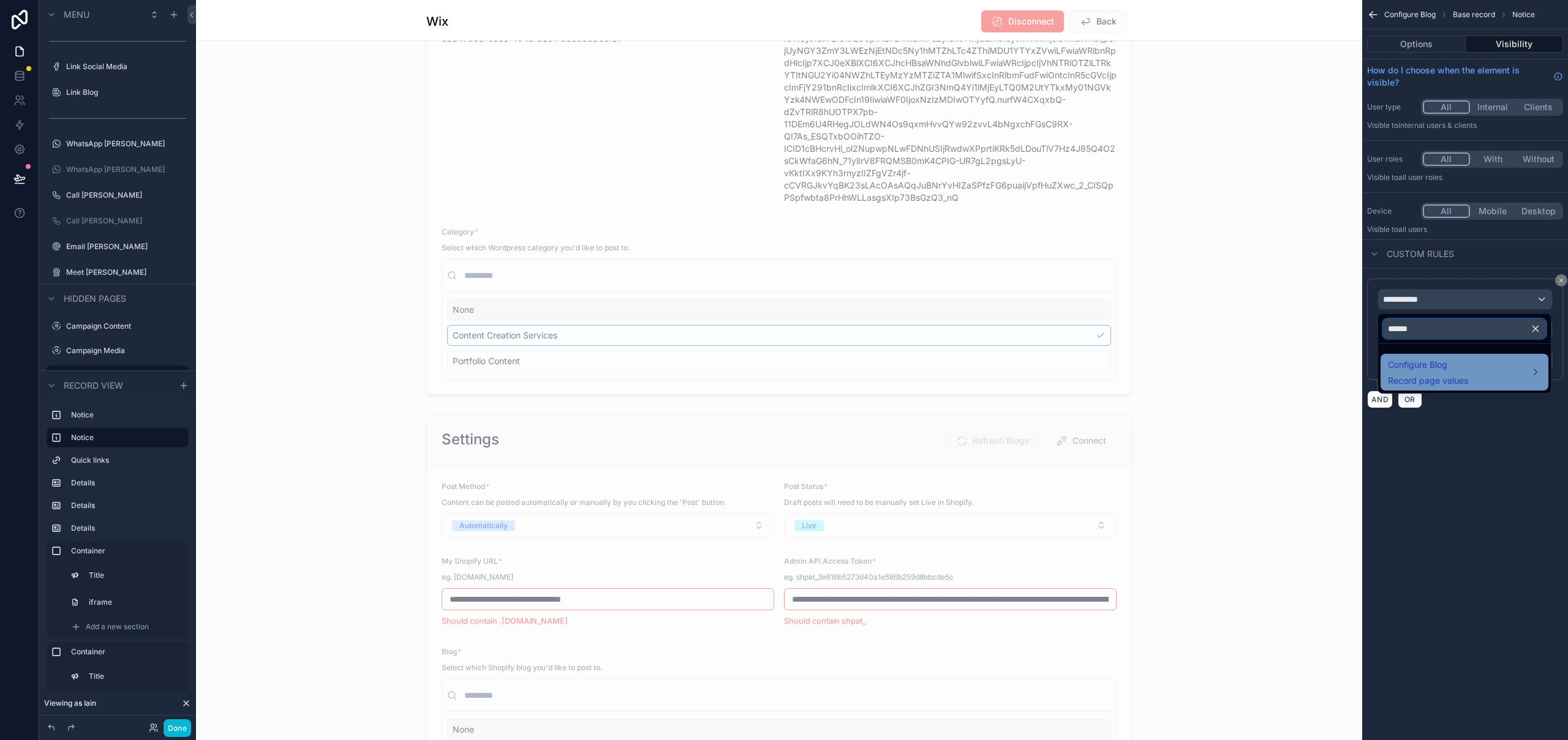
type input "******"
click at [1443, 372] on span "Configure Blog" at bounding box center [1428, 365] width 80 height 15
click at [1345, 373] on span "Post Method" at bounding box center [1342, 373] width 51 height 15
click at [1481, 332] on div "Operator" at bounding box center [1464, 329] width 174 height 20
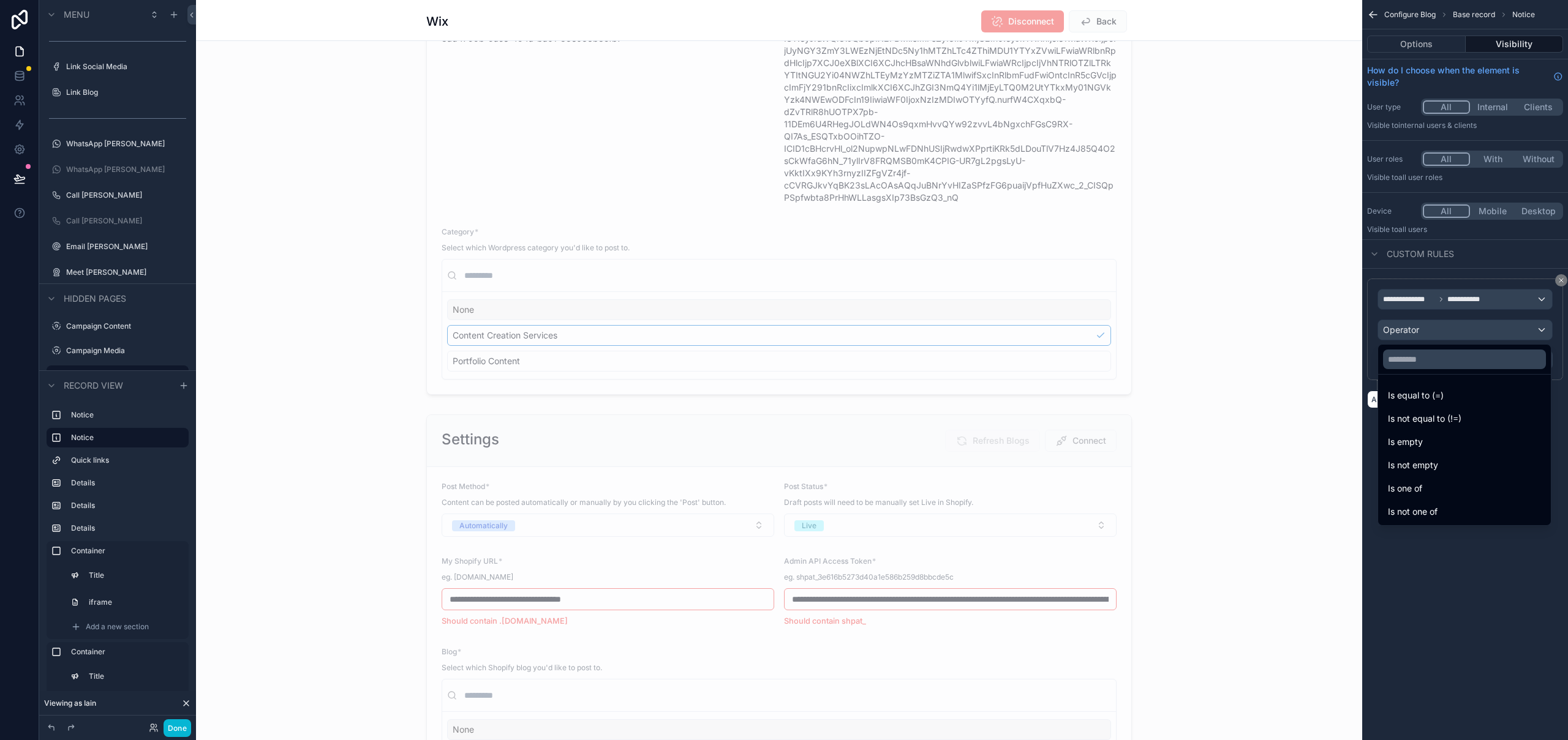
drag, startPoint x: 1453, startPoint y: 391, endPoint x: 1447, endPoint y: 377, distance: 15.2
click at [1453, 391] on div "Is equal to (=)" at bounding box center [1464, 395] width 153 height 15
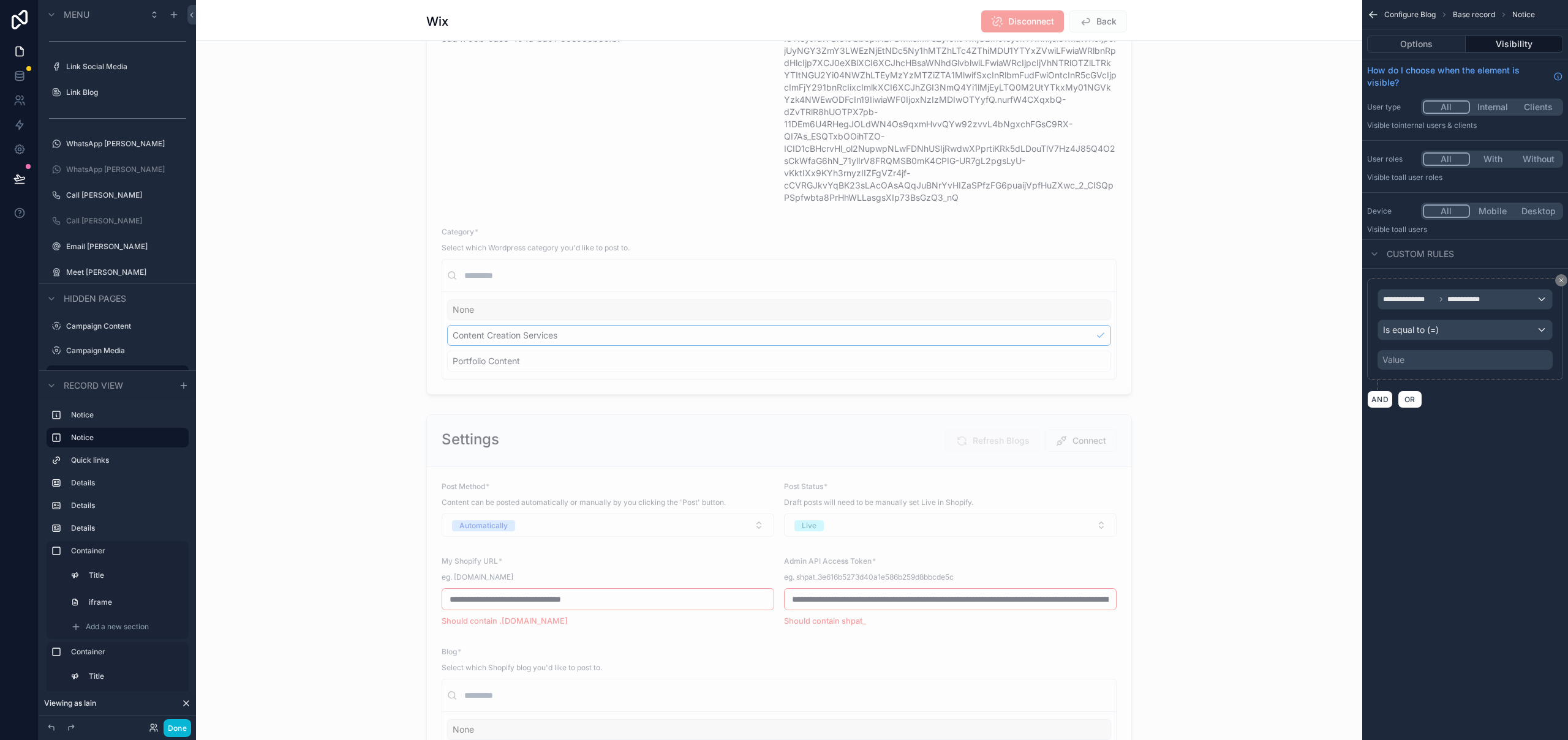
click at [1444, 365] on div "Value" at bounding box center [1465, 360] width 176 height 20
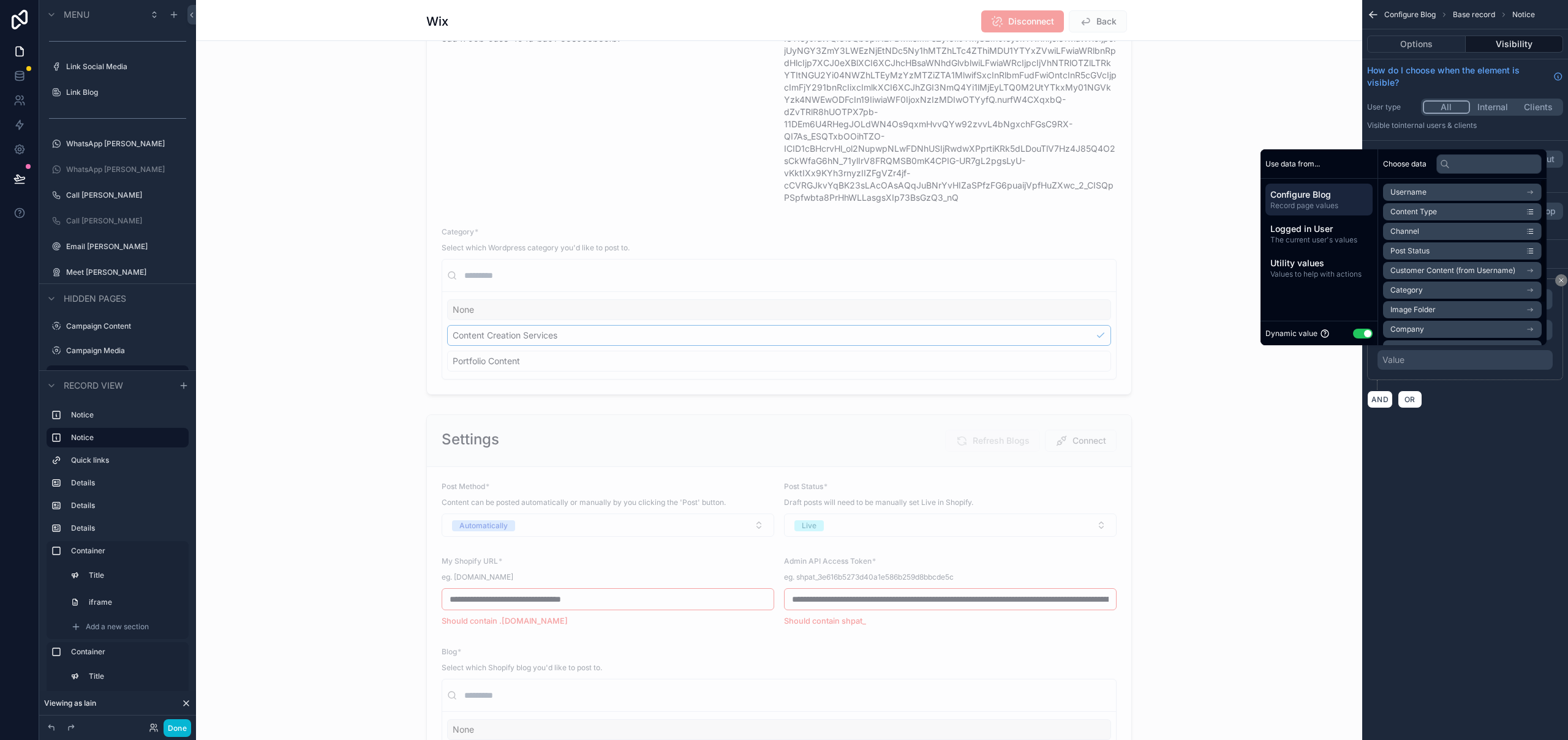
click at [1360, 334] on button "Use setting" at bounding box center [1362, 333] width 20 height 10
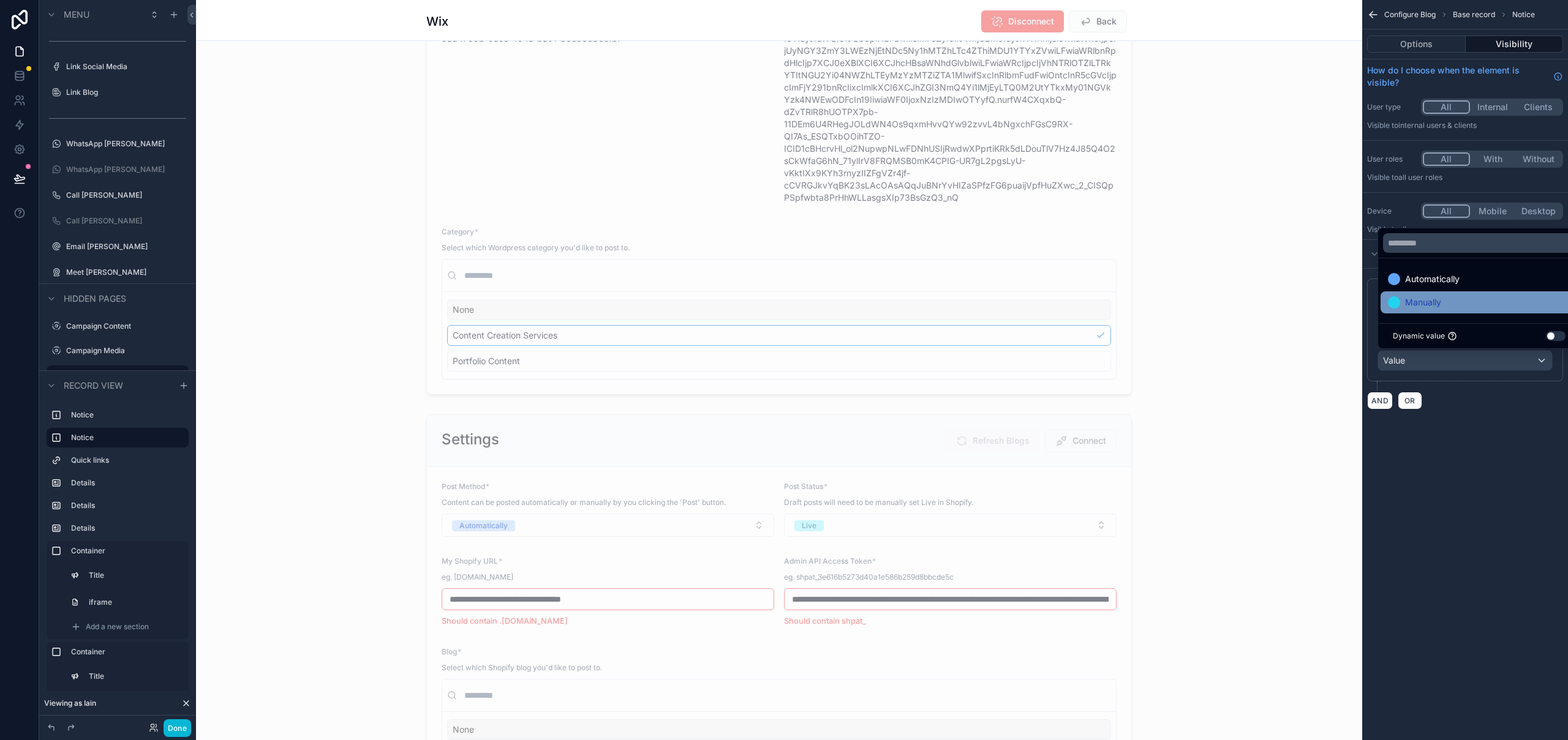
click at [1458, 306] on div "Manually" at bounding box center [1479, 302] width 182 height 15
click at [1556, 472] on div "**********" at bounding box center [1465, 370] width 206 height 740
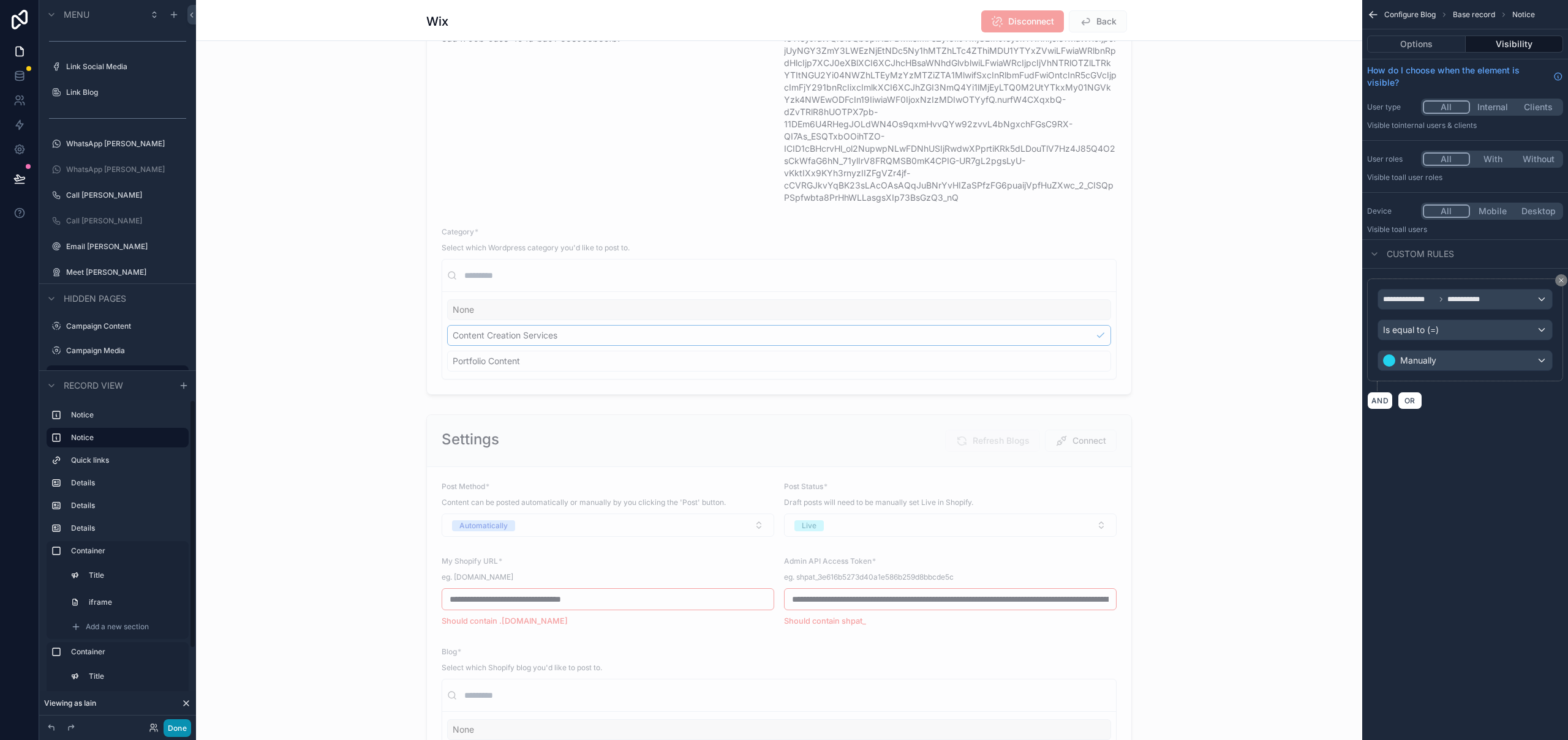
click at [173, 729] on button "Done" at bounding box center [177, 728] width 28 height 18
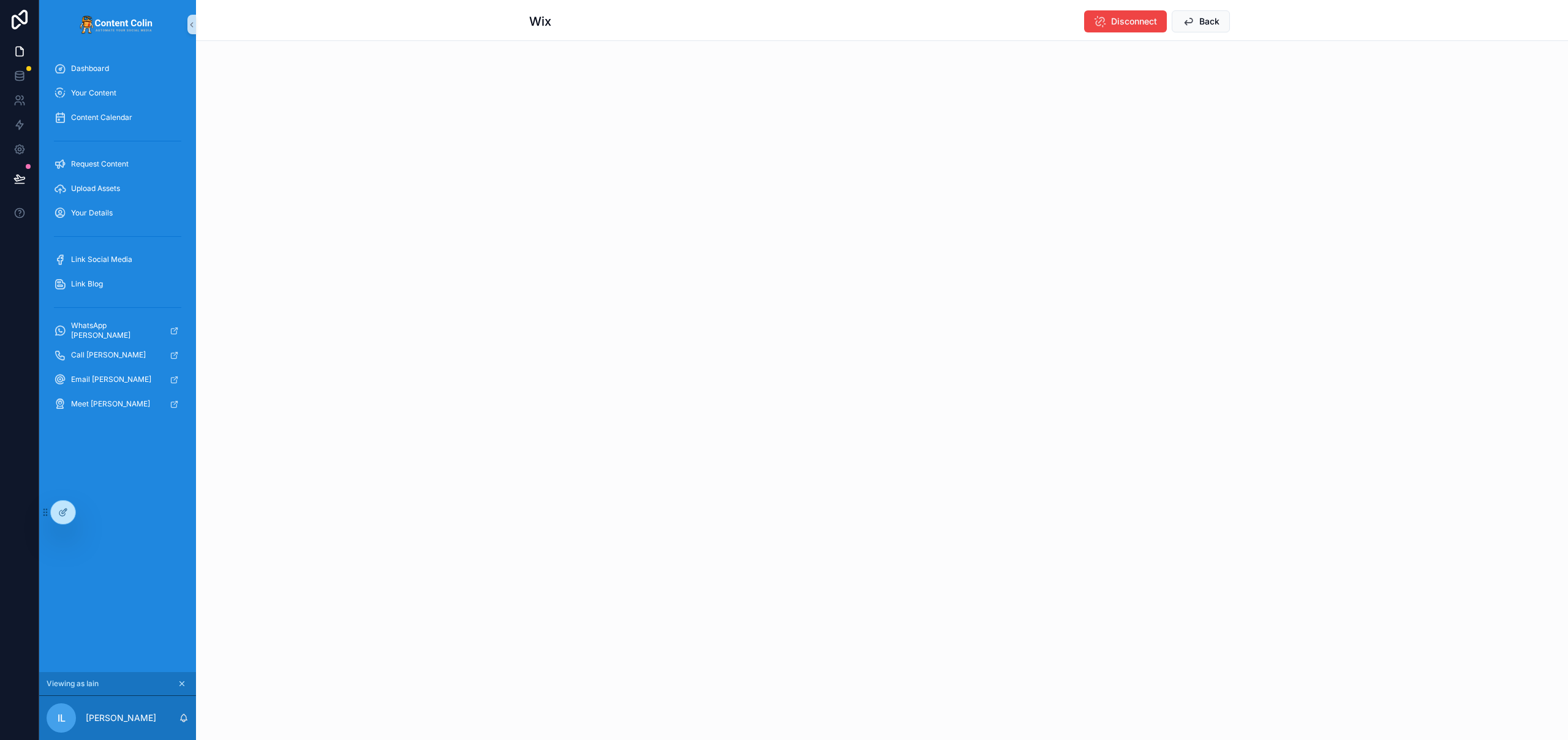
scroll to position [0, 0]
click at [104, 255] on span "Link Social Media" at bounding box center [101, 259] width 61 height 10
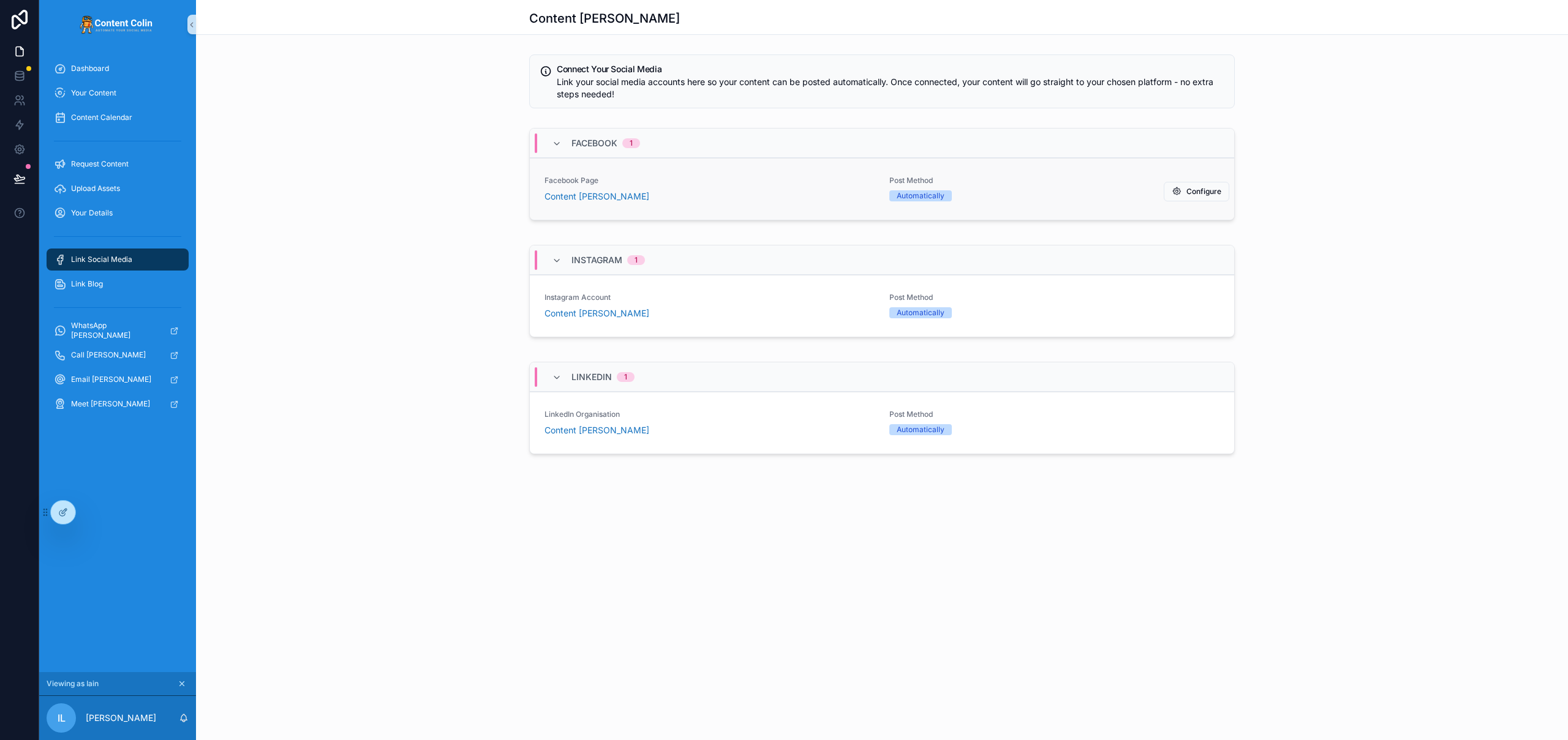
click at [732, 195] on div "Content [PERSON_NAME]" at bounding box center [710, 196] width 330 height 12
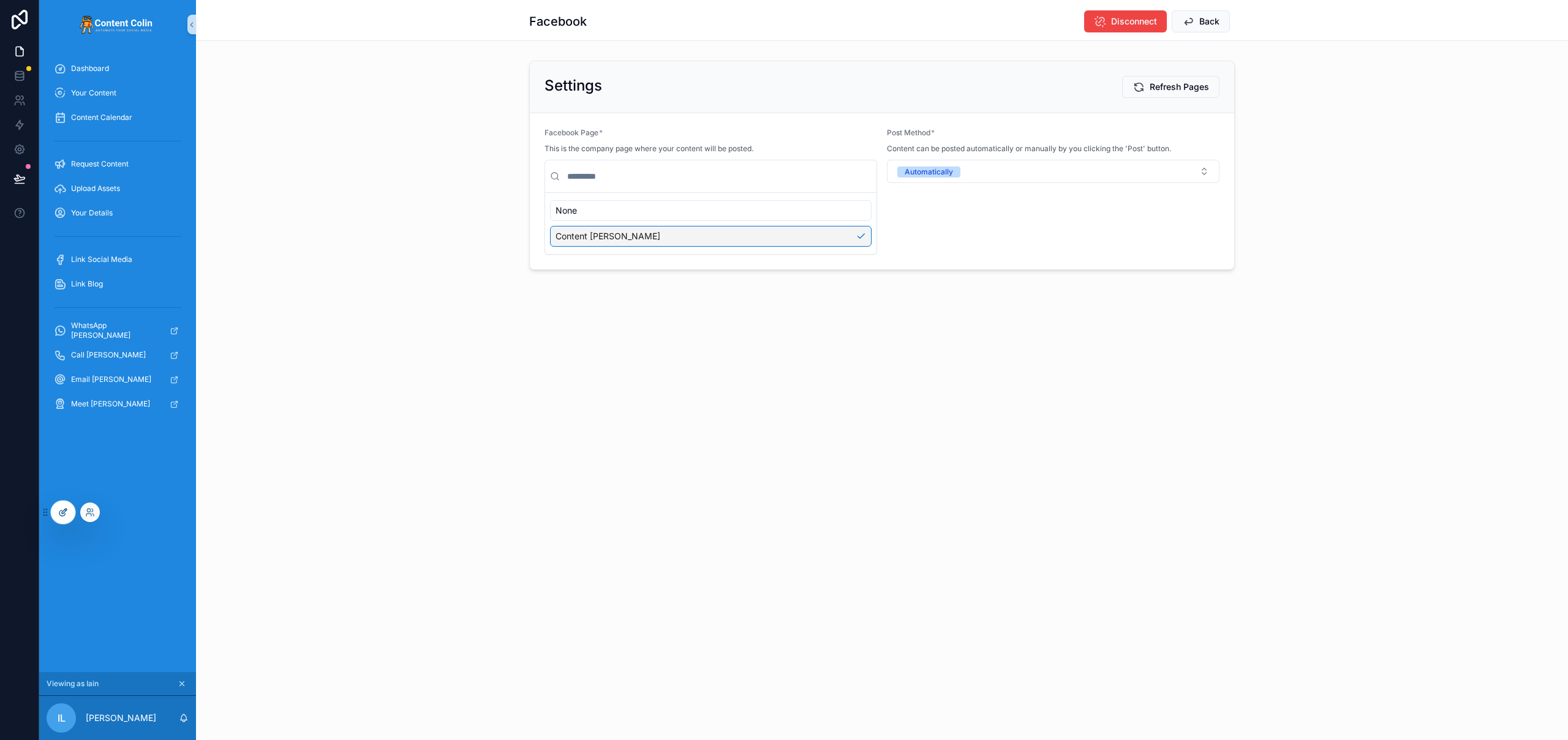
click at [60, 514] on icon at bounding box center [62, 512] width 10 height 10
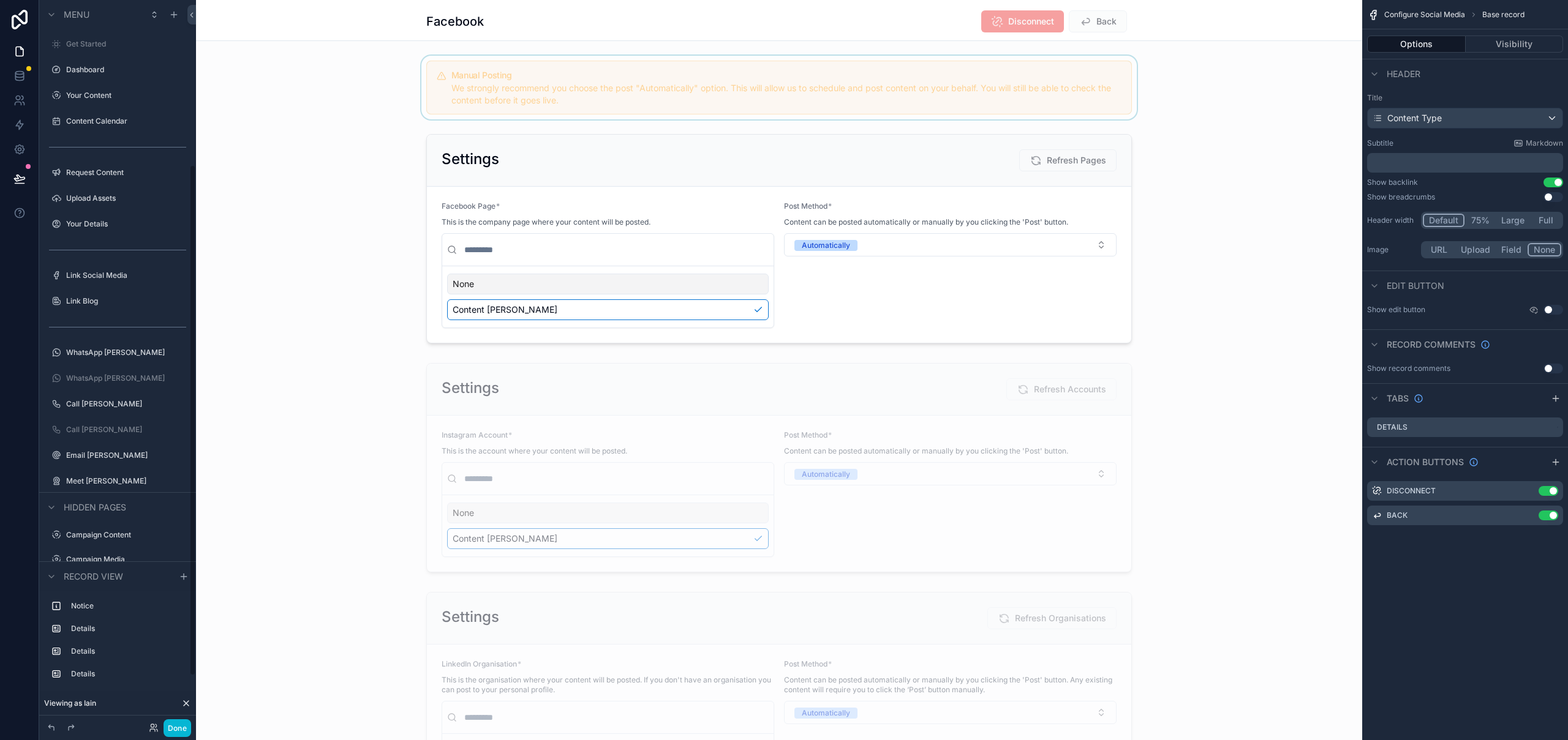
scroll to position [233, 0]
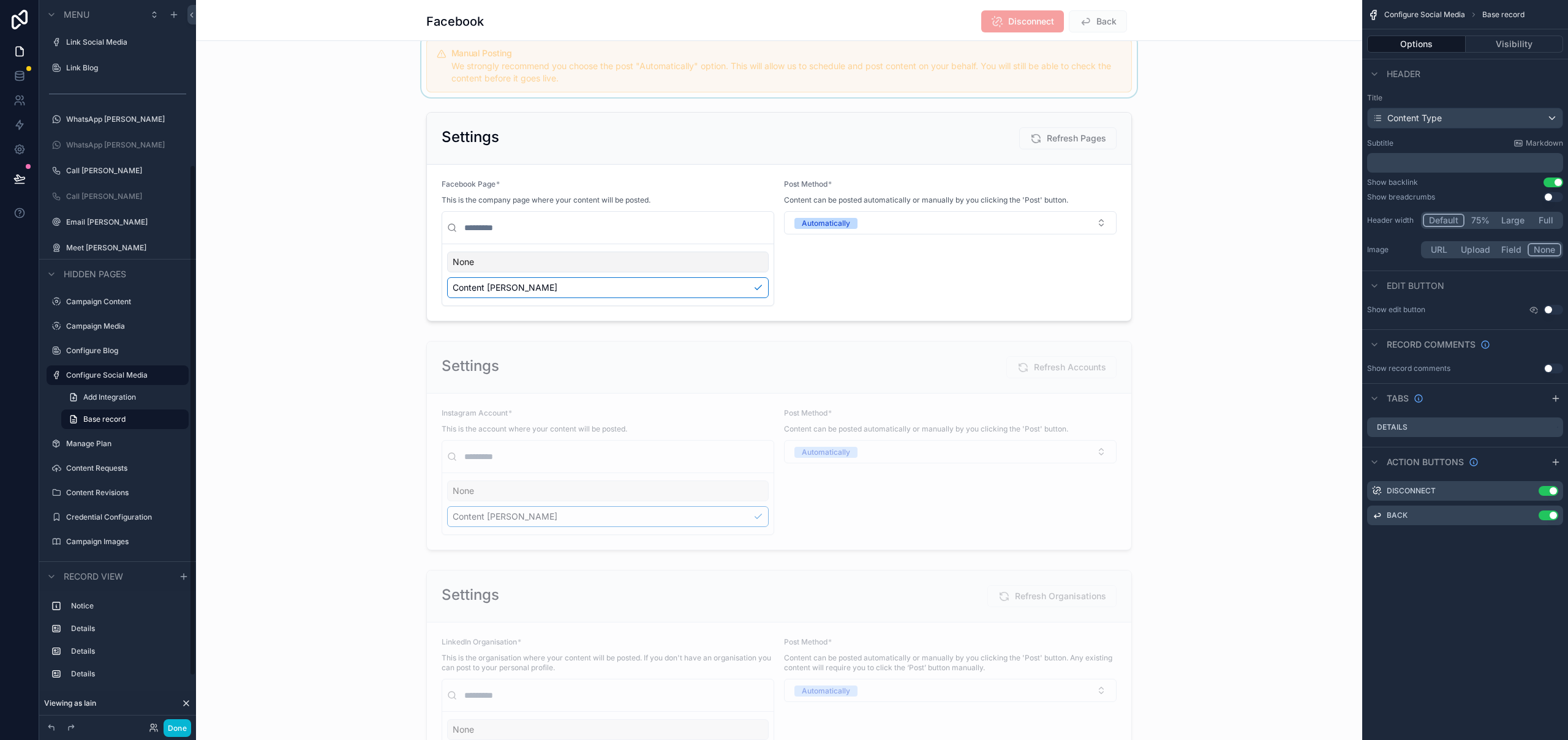
click at [792, 75] on div "scrollable content" at bounding box center [779, 66] width 1166 height 64
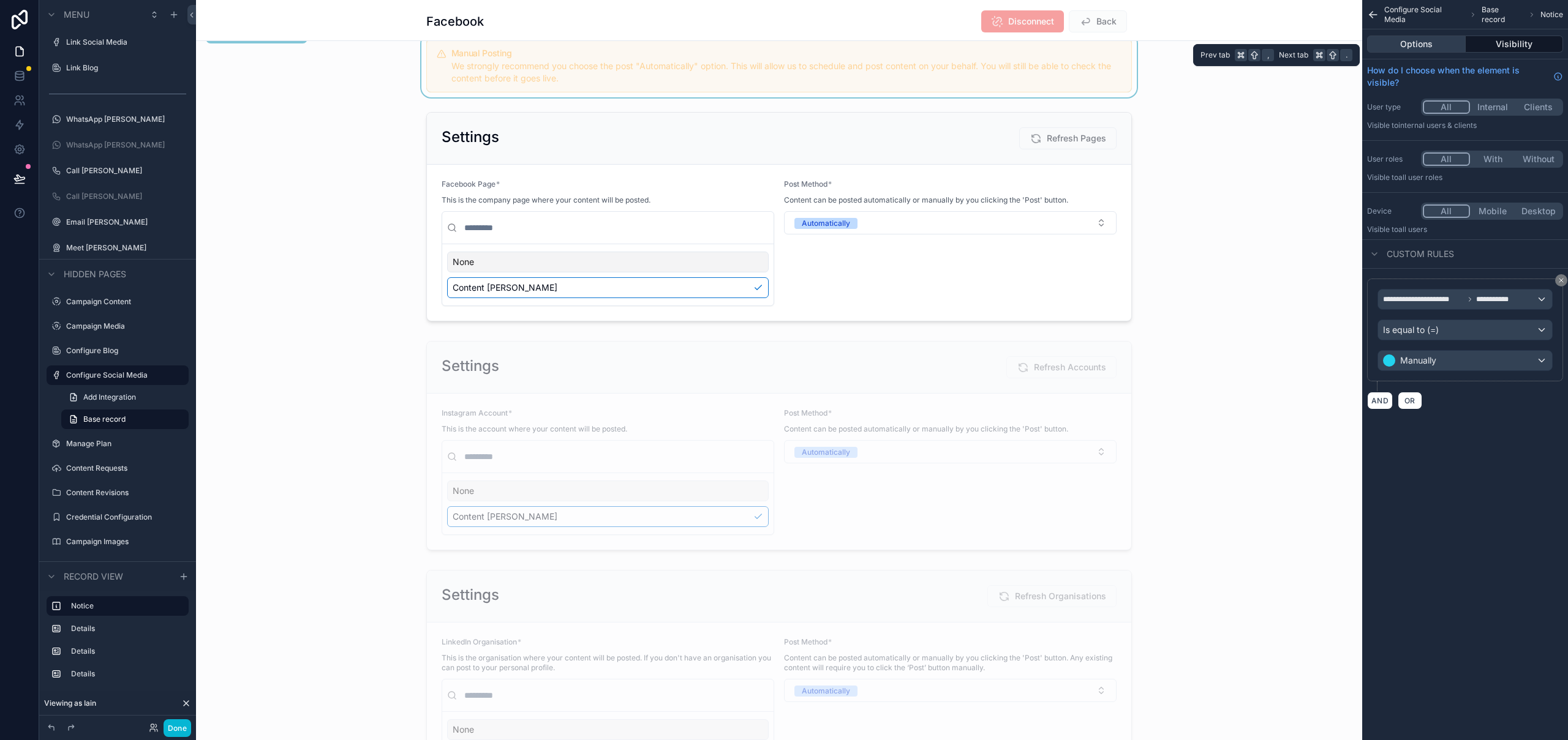
click at [1427, 39] on button "Options" at bounding box center [1417, 44] width 99 height 17
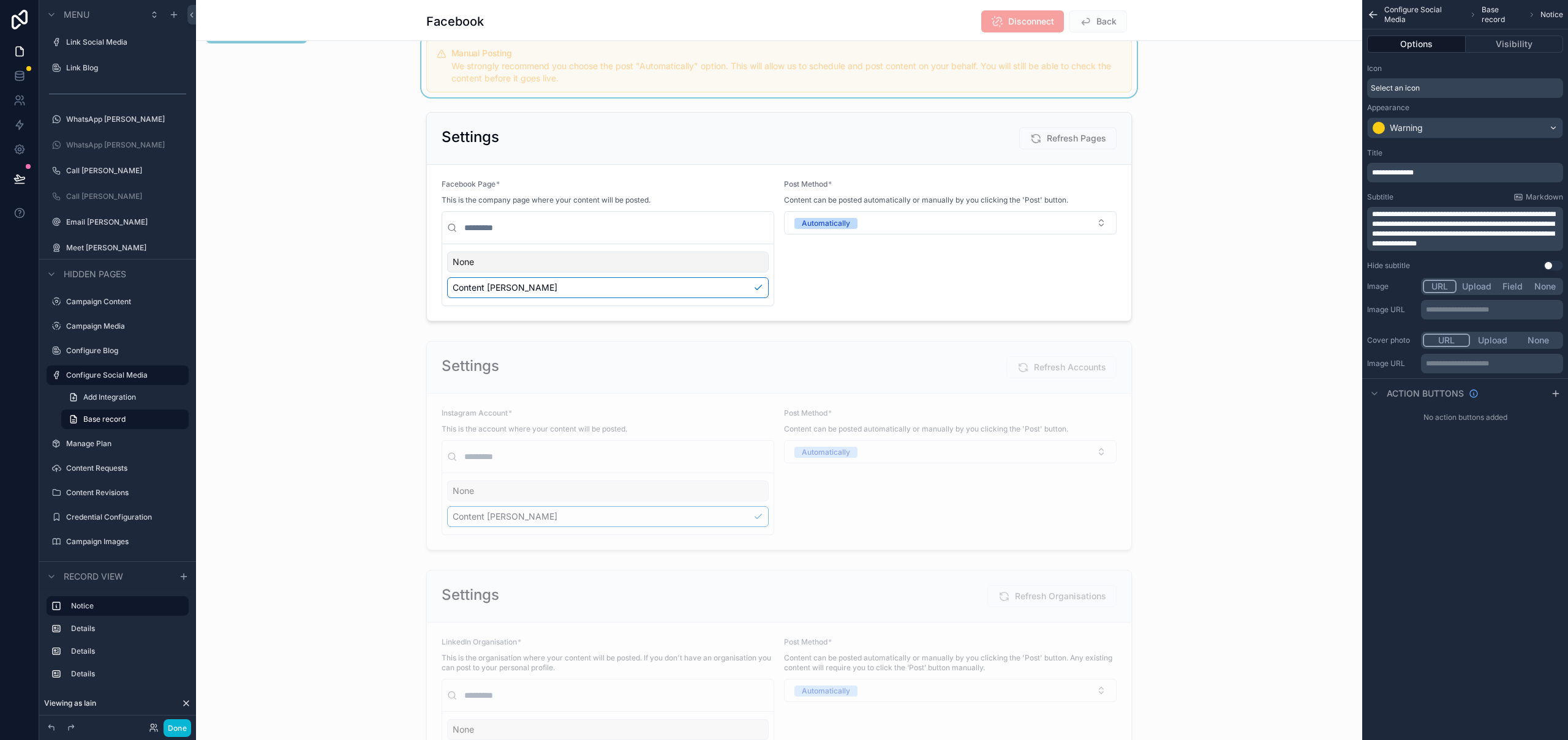
click at [1447, 169] on p "**********" at bounding box center [1466, 172] width 189 height 10
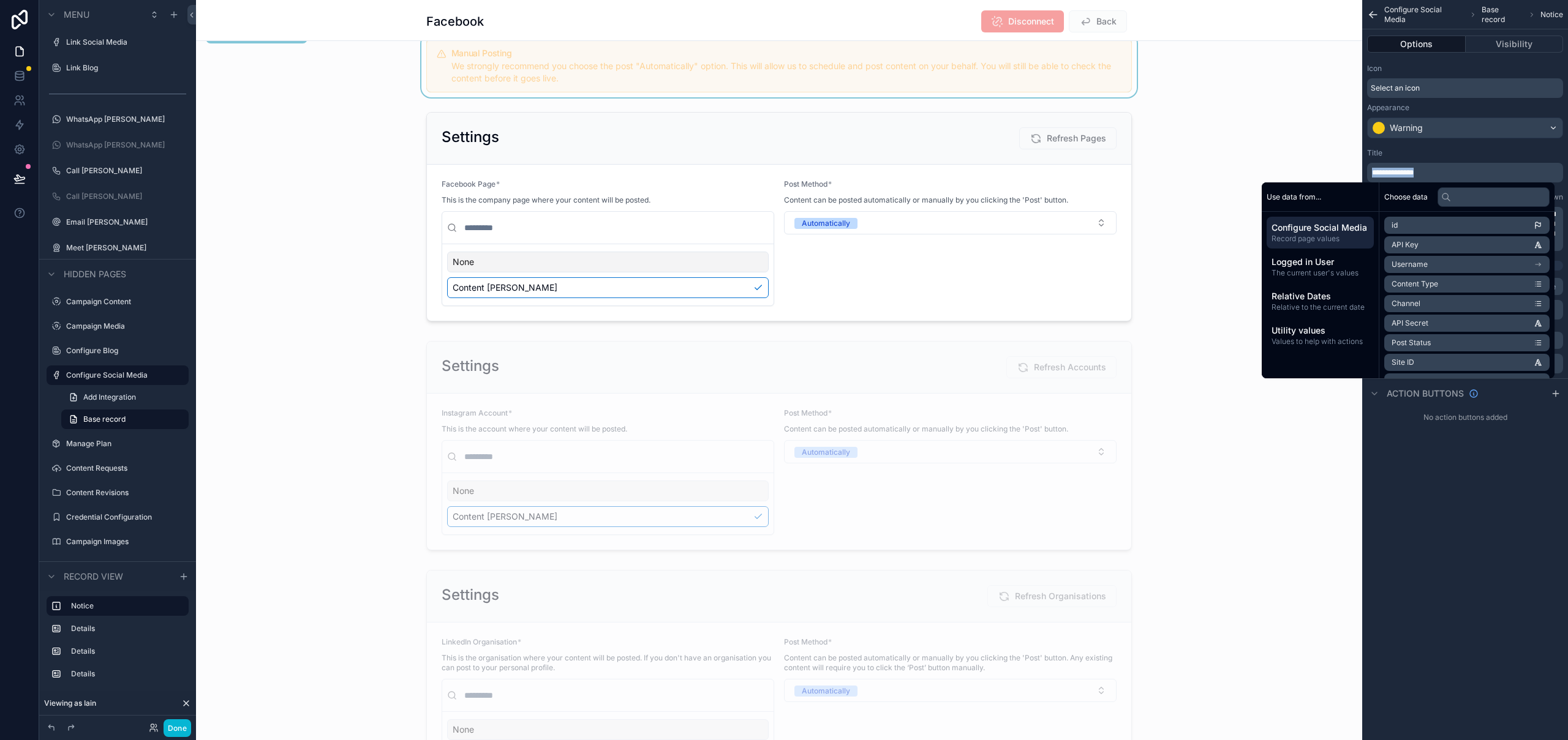
copy span "**********"
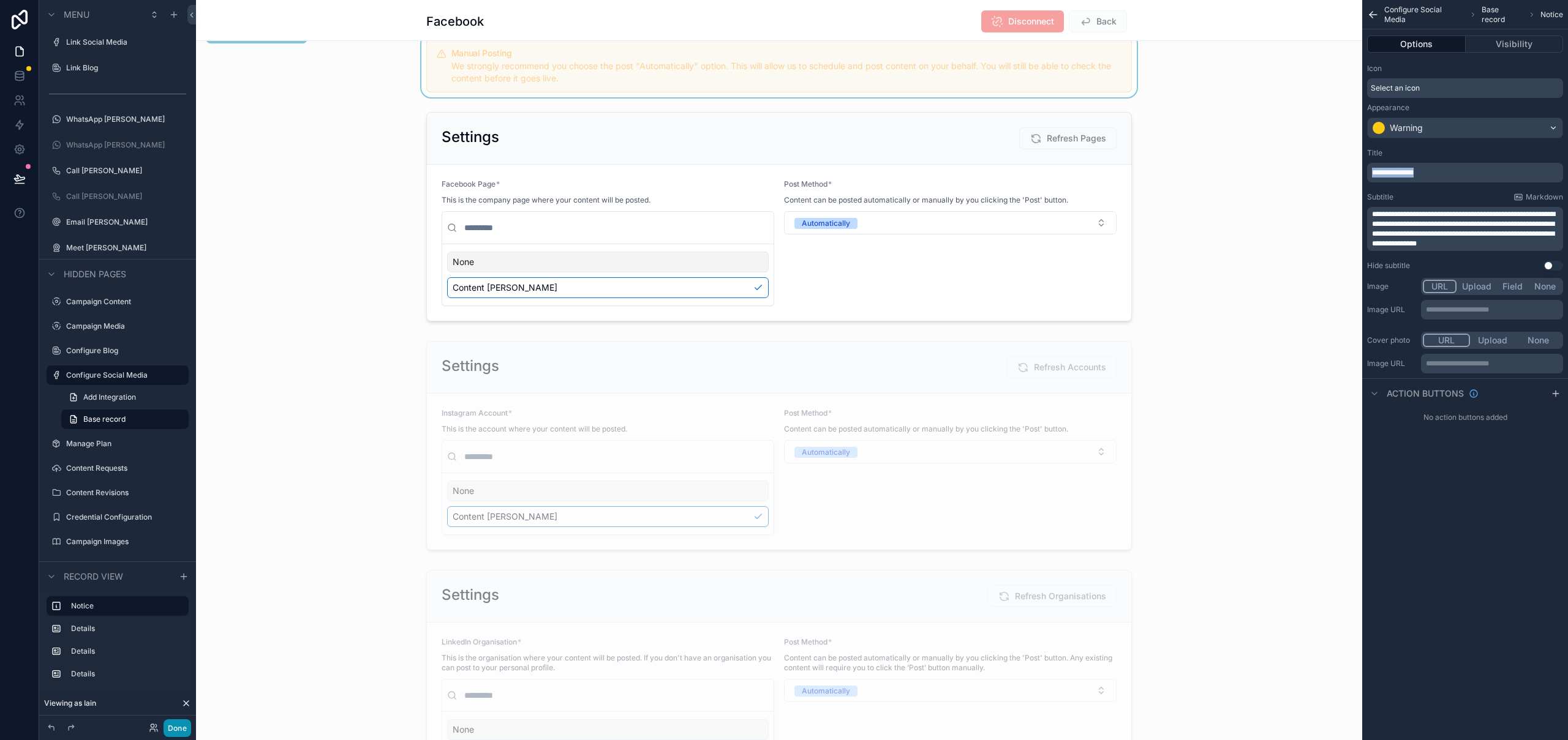
click at [176, 728] on button "Done" at bounding box center [177, 728] width 28 height 18
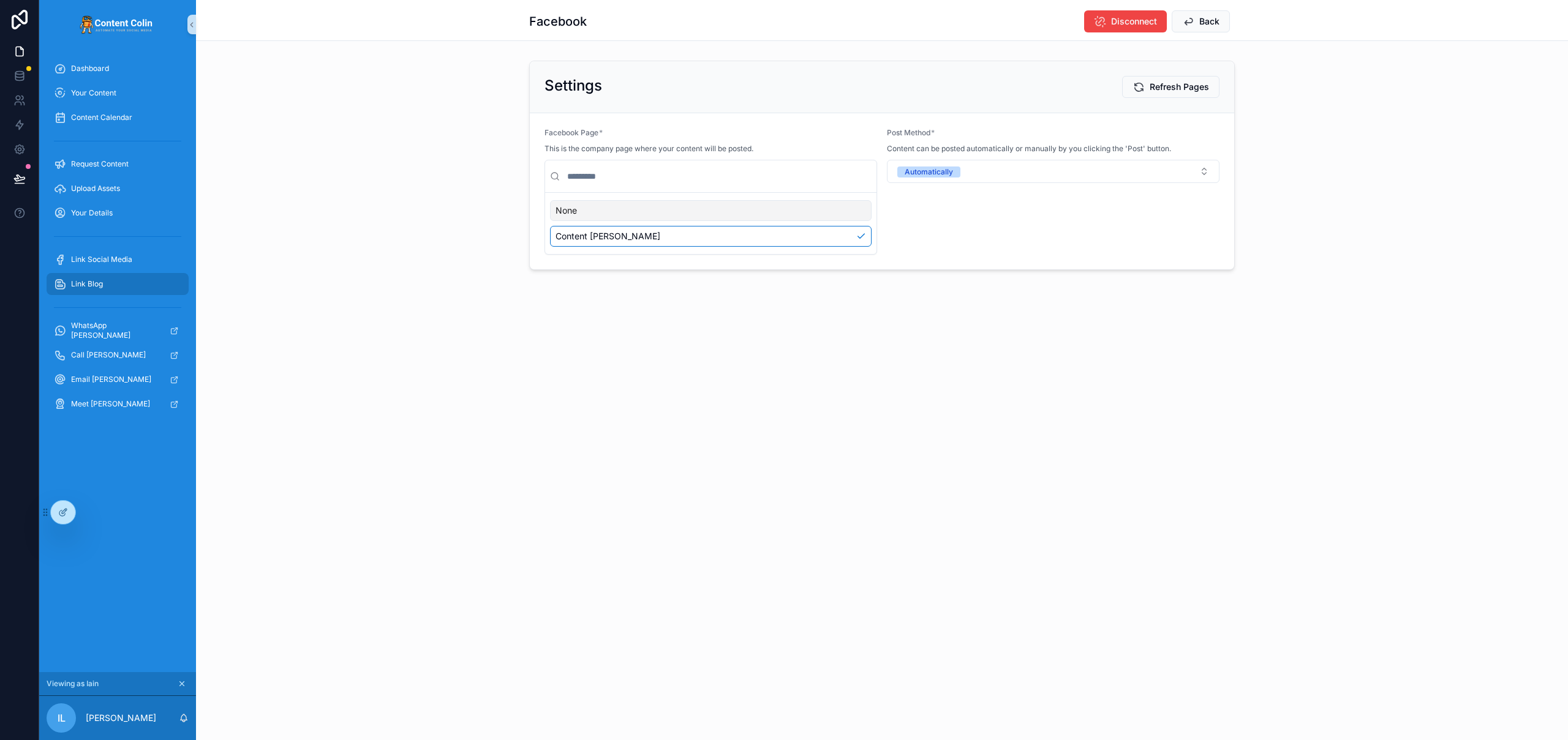
click at [95, 282] on span "Link Blog" at bounding box center [86, 284] width 32 height 10
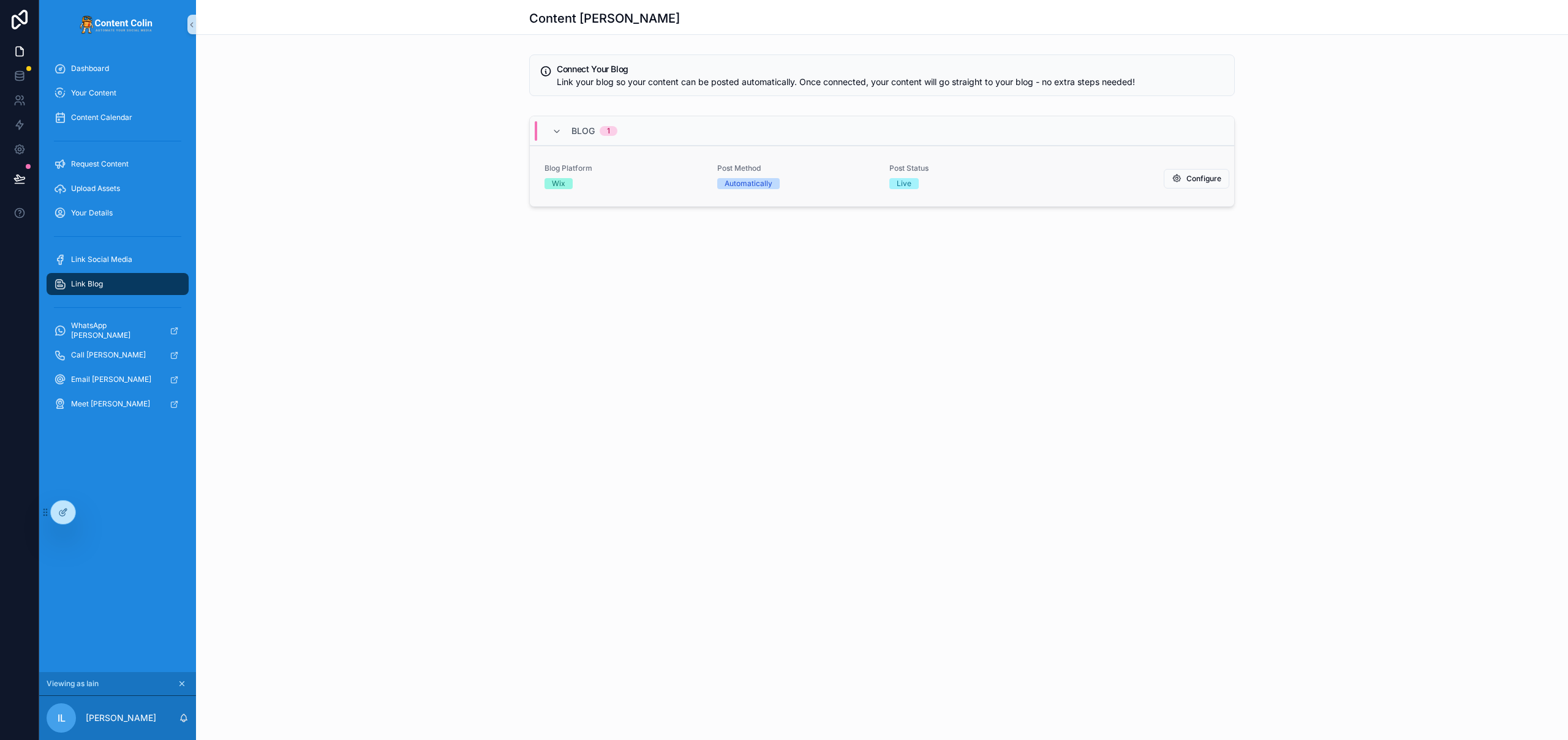
click at [659, 171] on span "Blog Platform" at bounding box center [624, 168] width 158 height 10
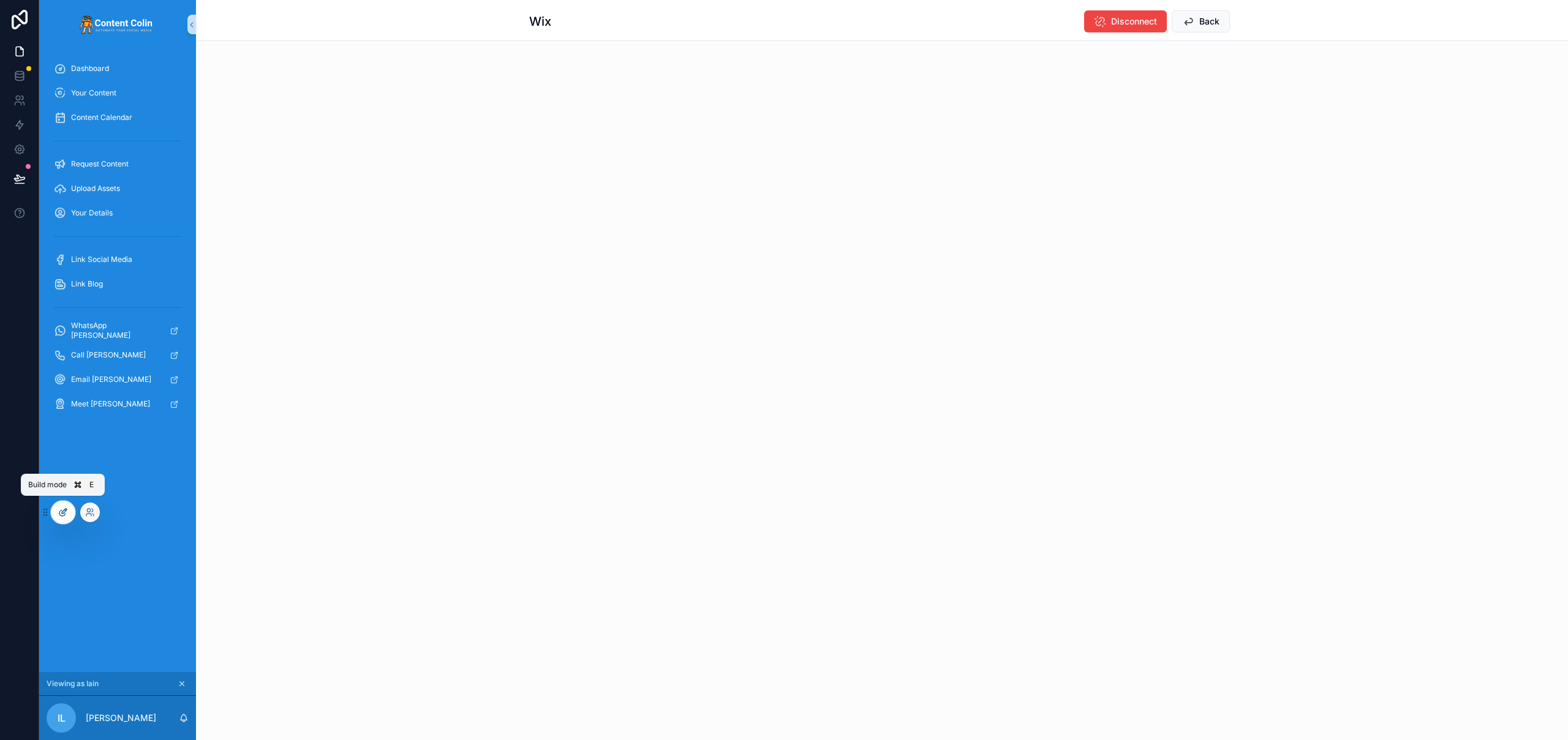
click at [66, 510] on icon at bounding box center [62, 512] width 10 height 10
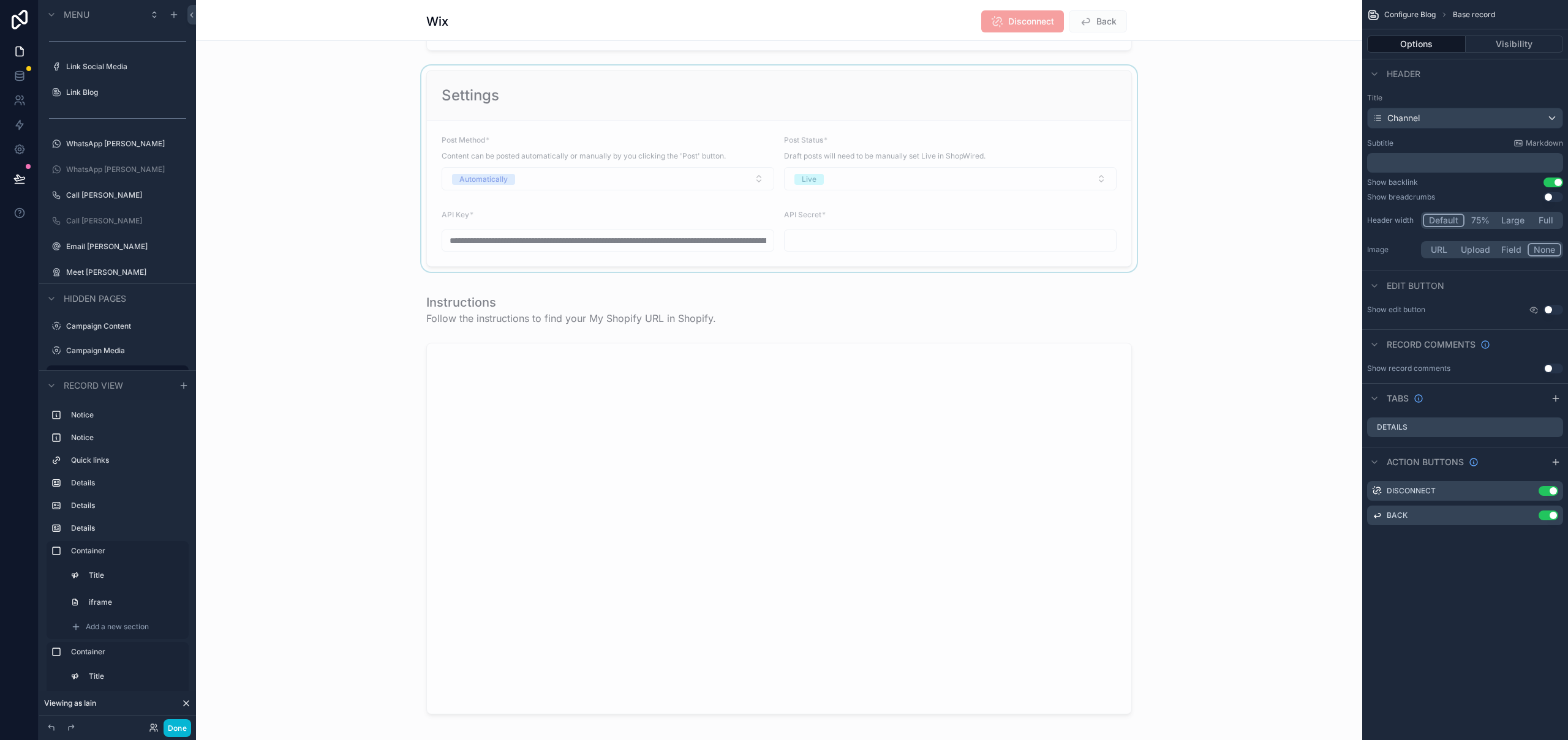
scroll to position [920, 0]
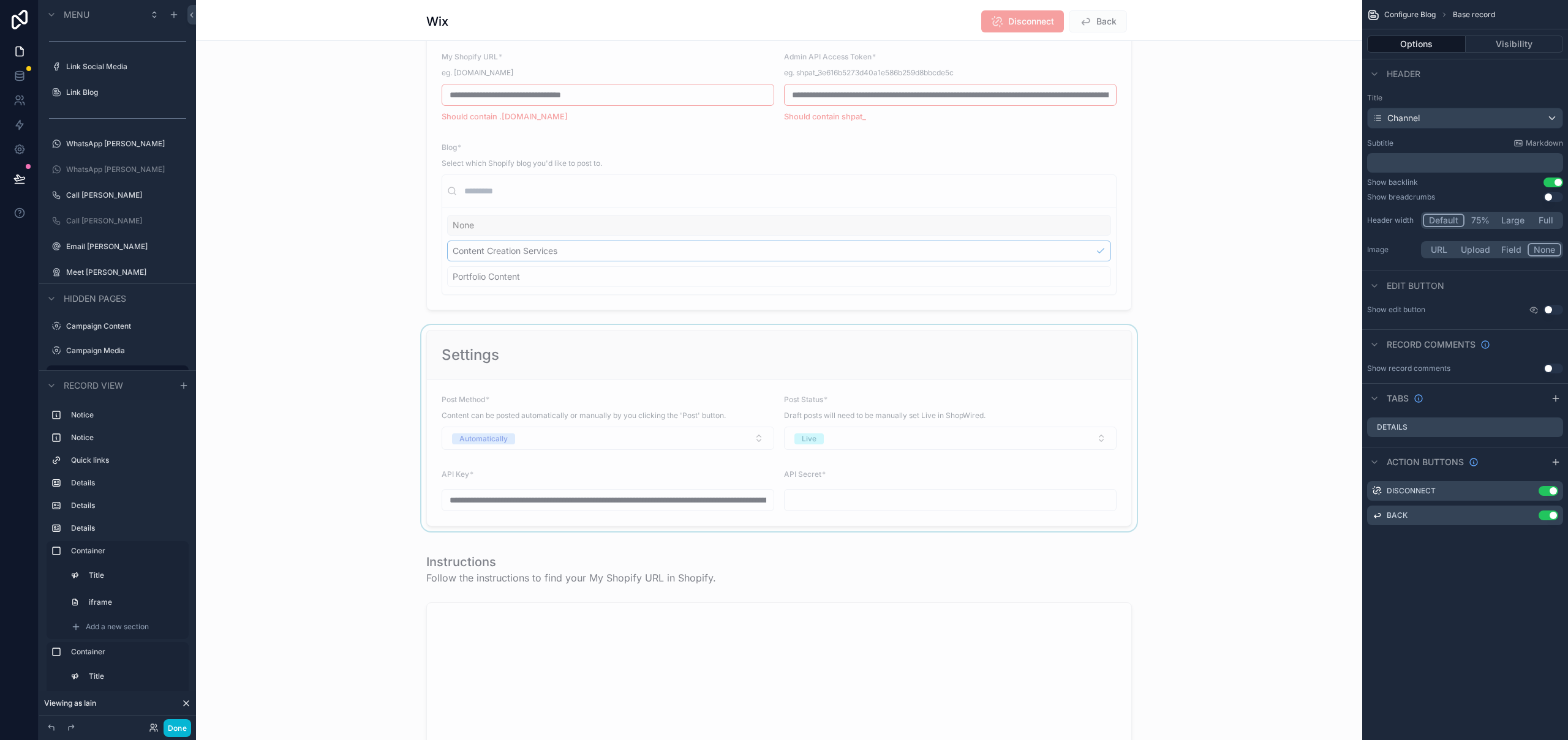
click at [701, 336] on div "scrollable content" at bounding box center [779, 428] width 1166 height 207
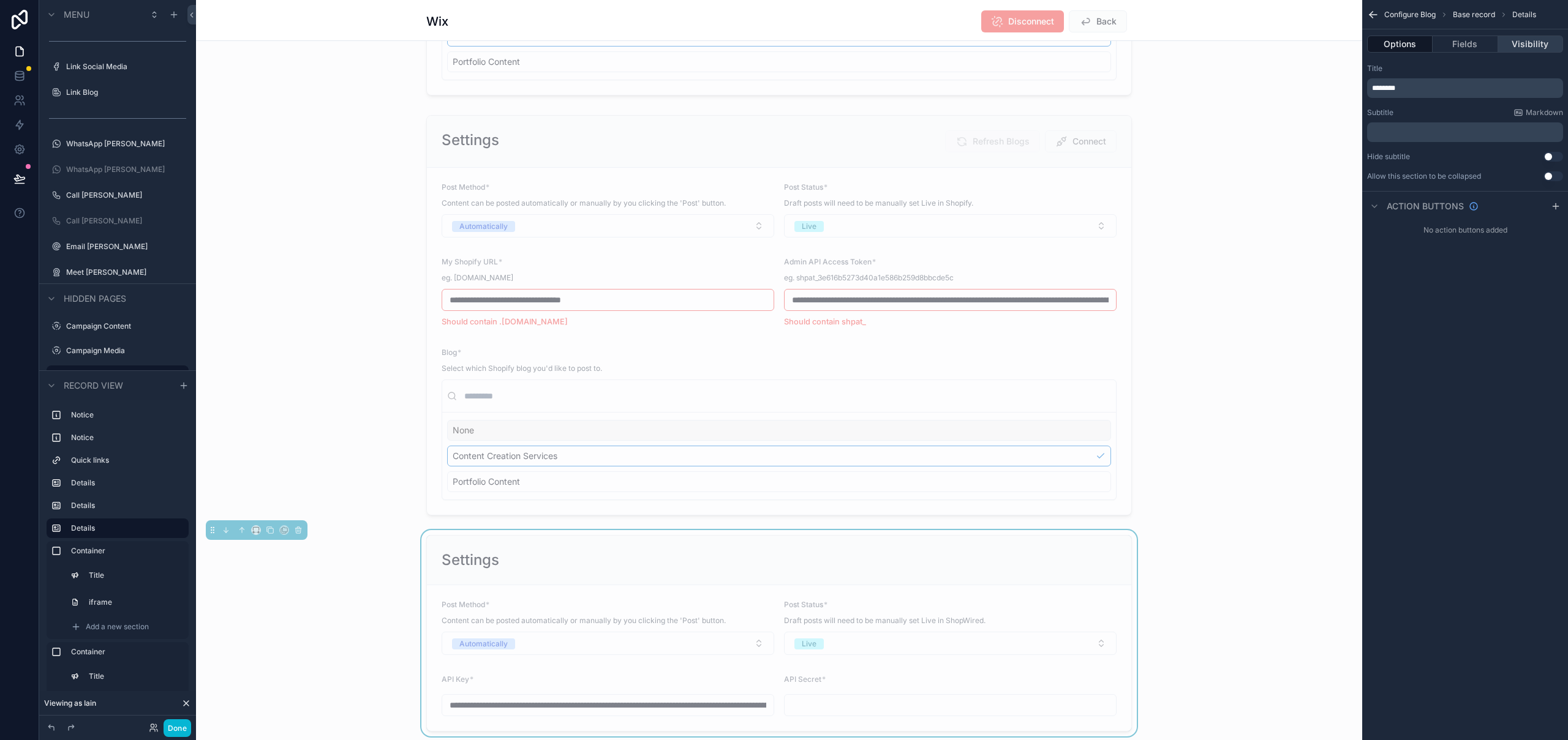
click at [1537, 41] on button "Visibility" at bounding box center [1530, 44] width 65 height 17
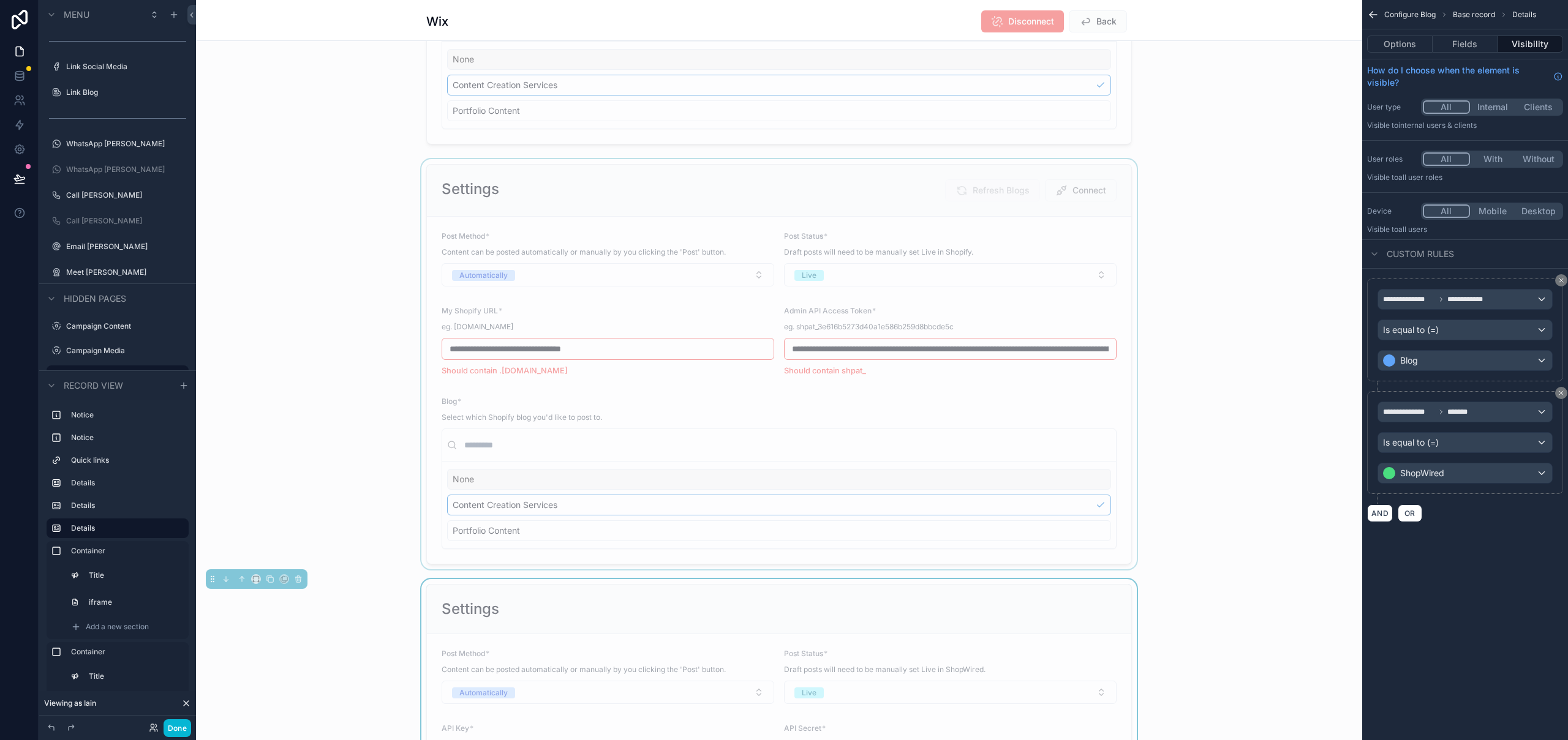
scroll to position [616, 0]
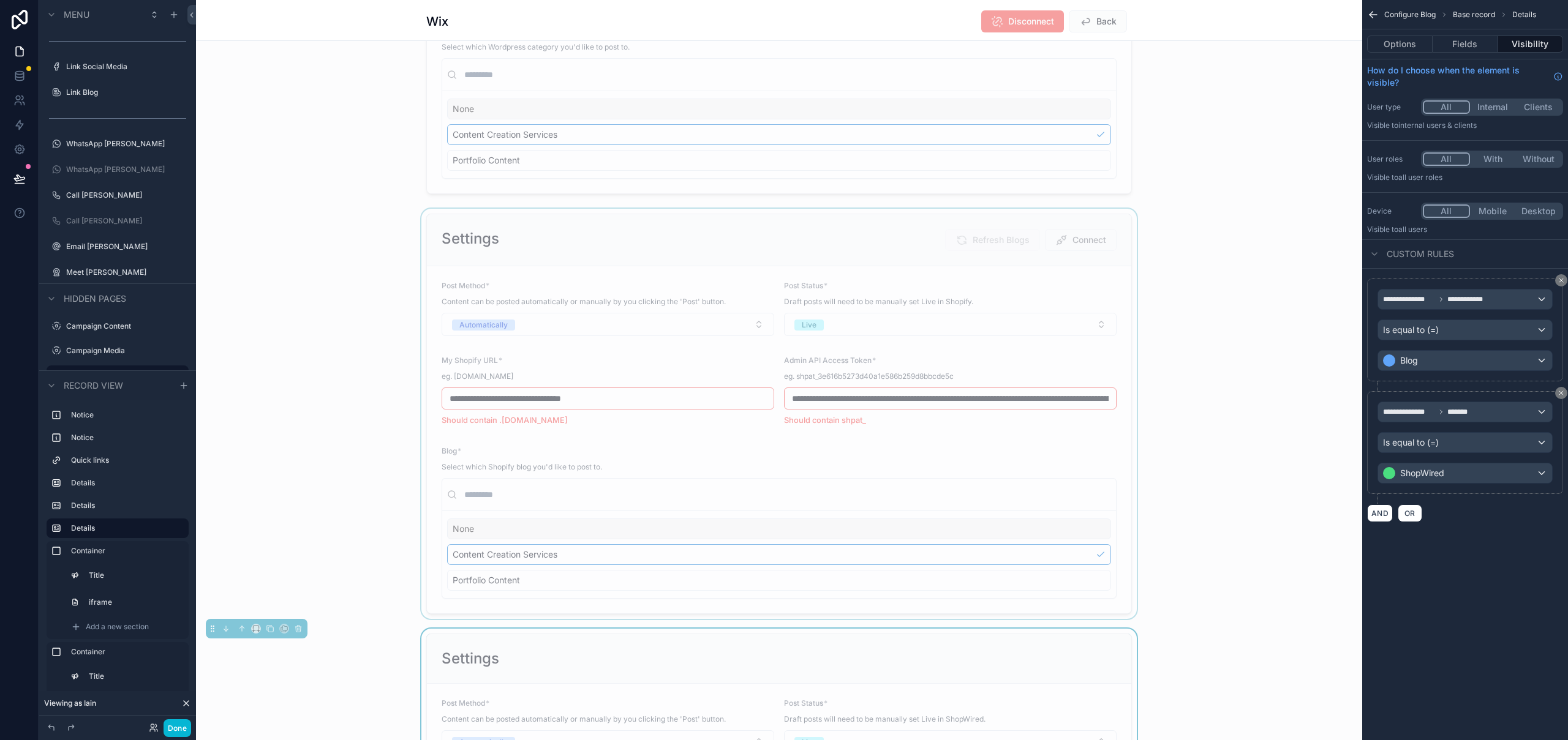
click at [564, 246] on div "scrollable content" at bounding box center [779, 413] width 1166 height 410
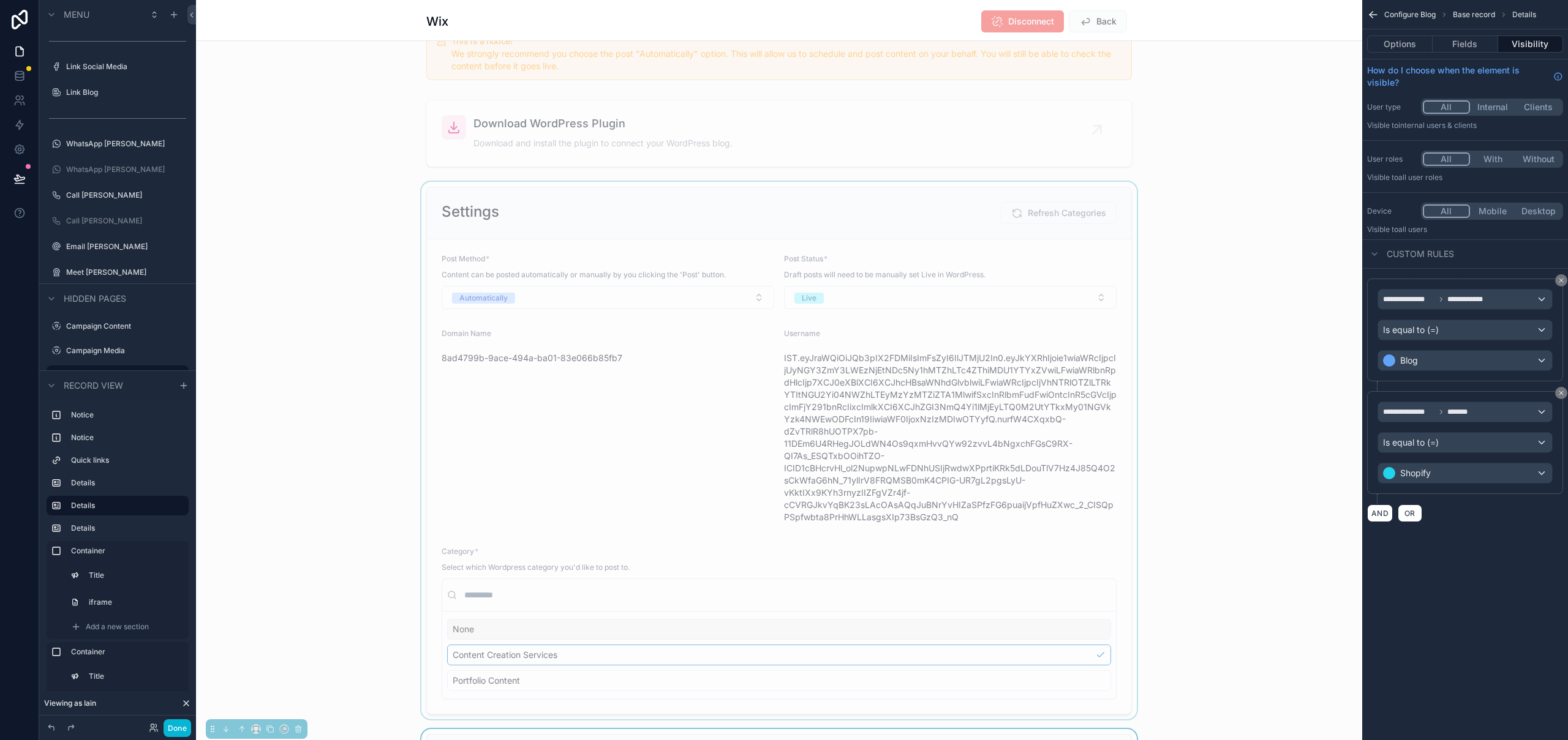
scroll to position [0, 0]
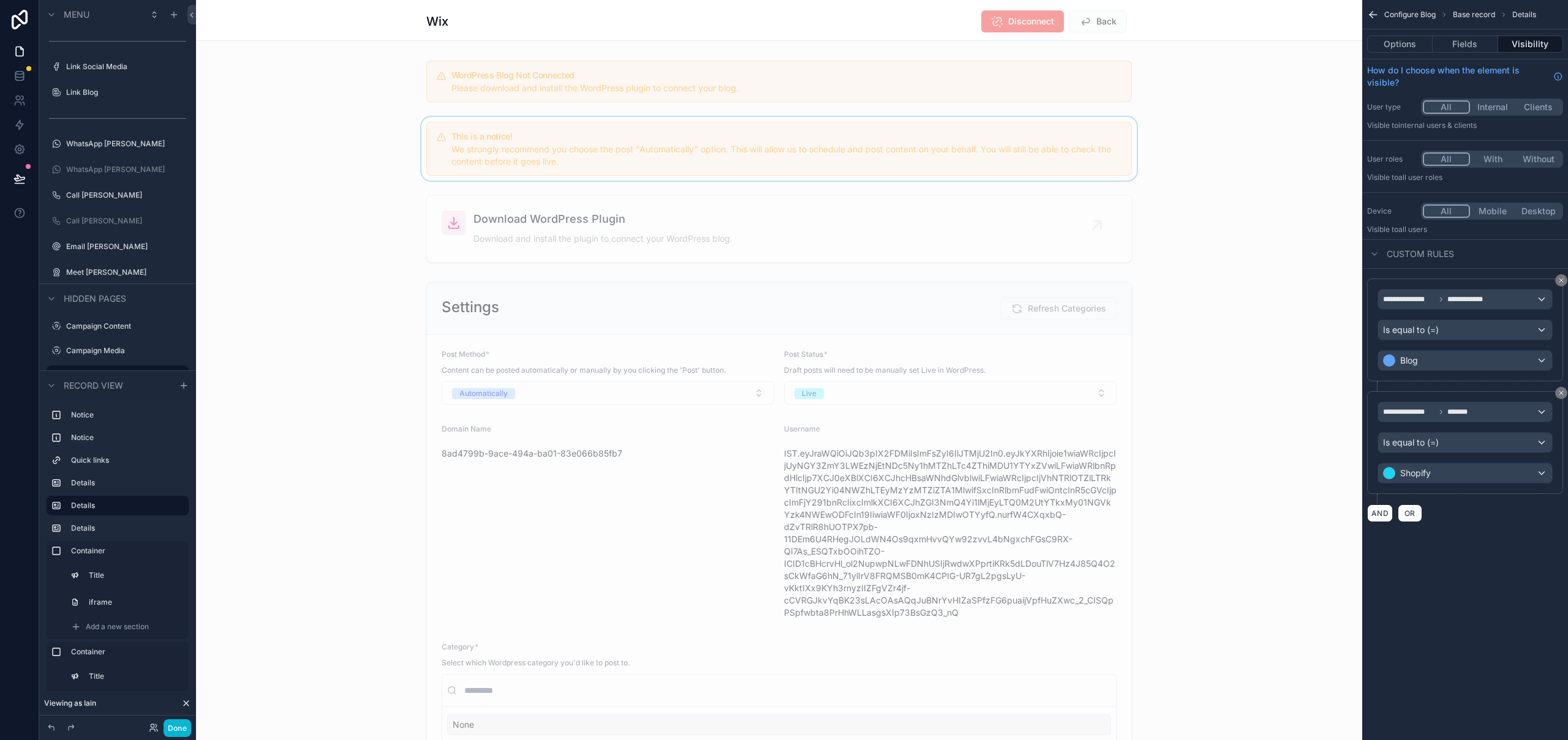
click at [601, 176] on div "scrollable content" at bounding box center [779, 149] width 1166 height 64
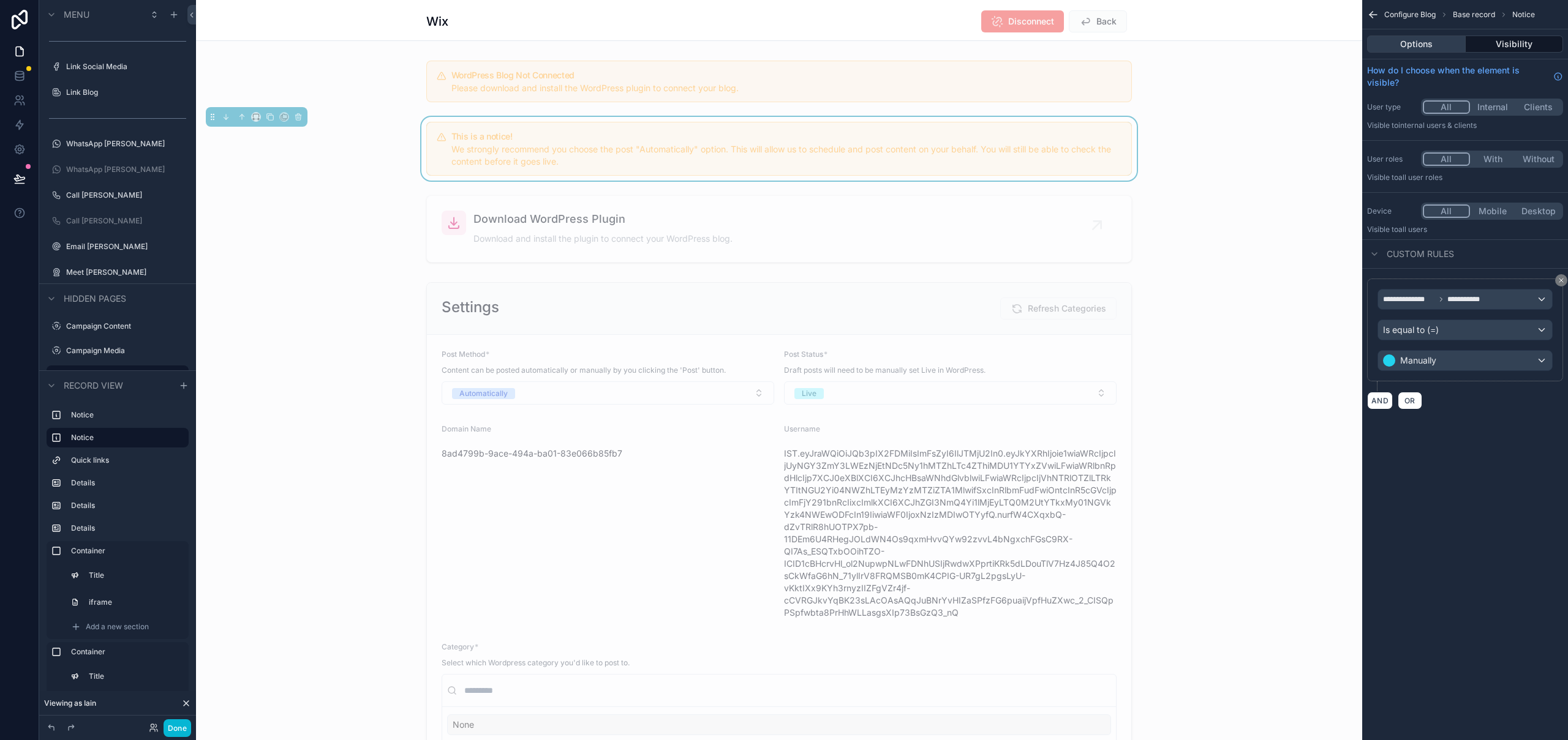
click at [1426, 48] on button "Options" at bounding box center [1417, 44] width 99 height 17
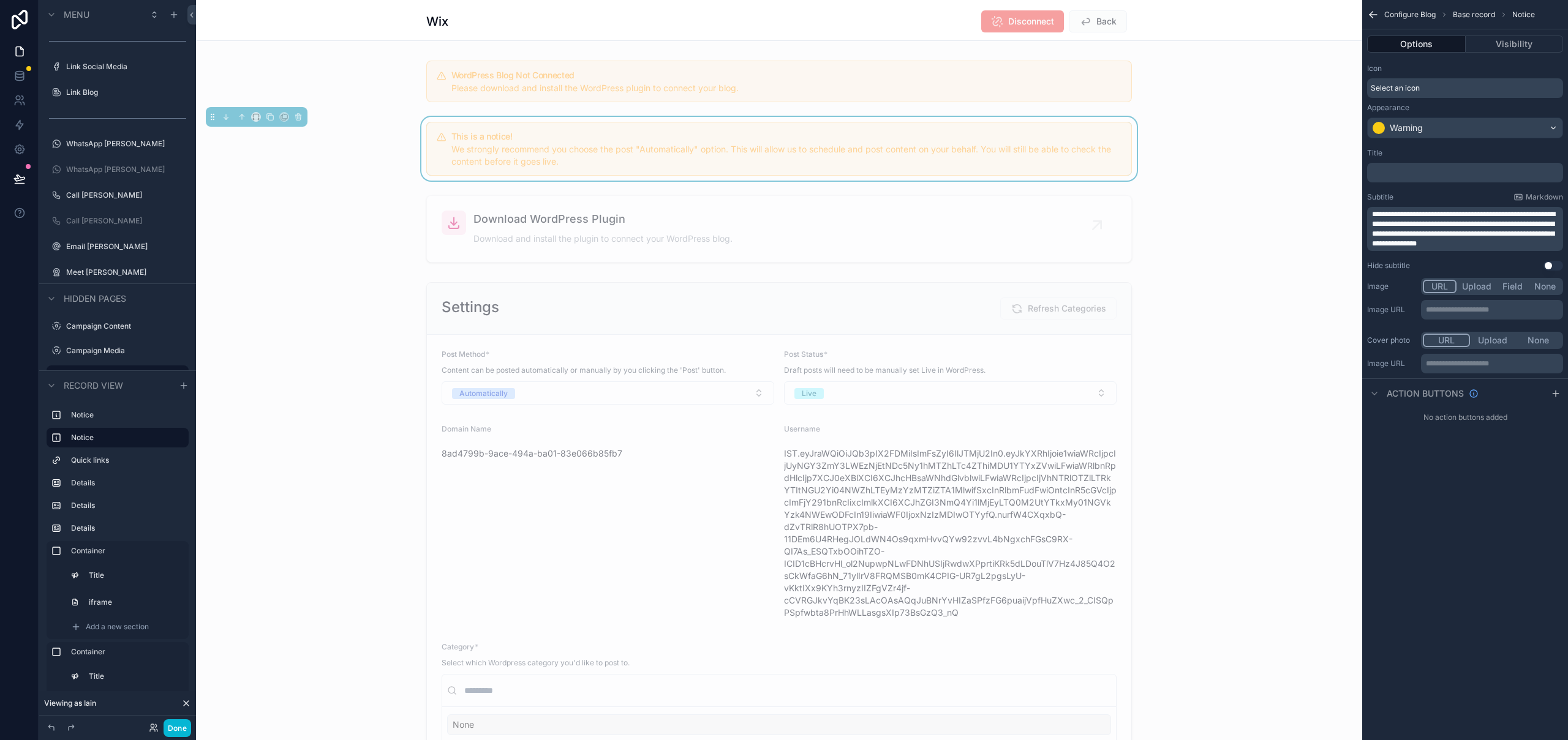
click at [1433, 173] on p "﻿" at bounding box center [1466, 172] width 189 height 10
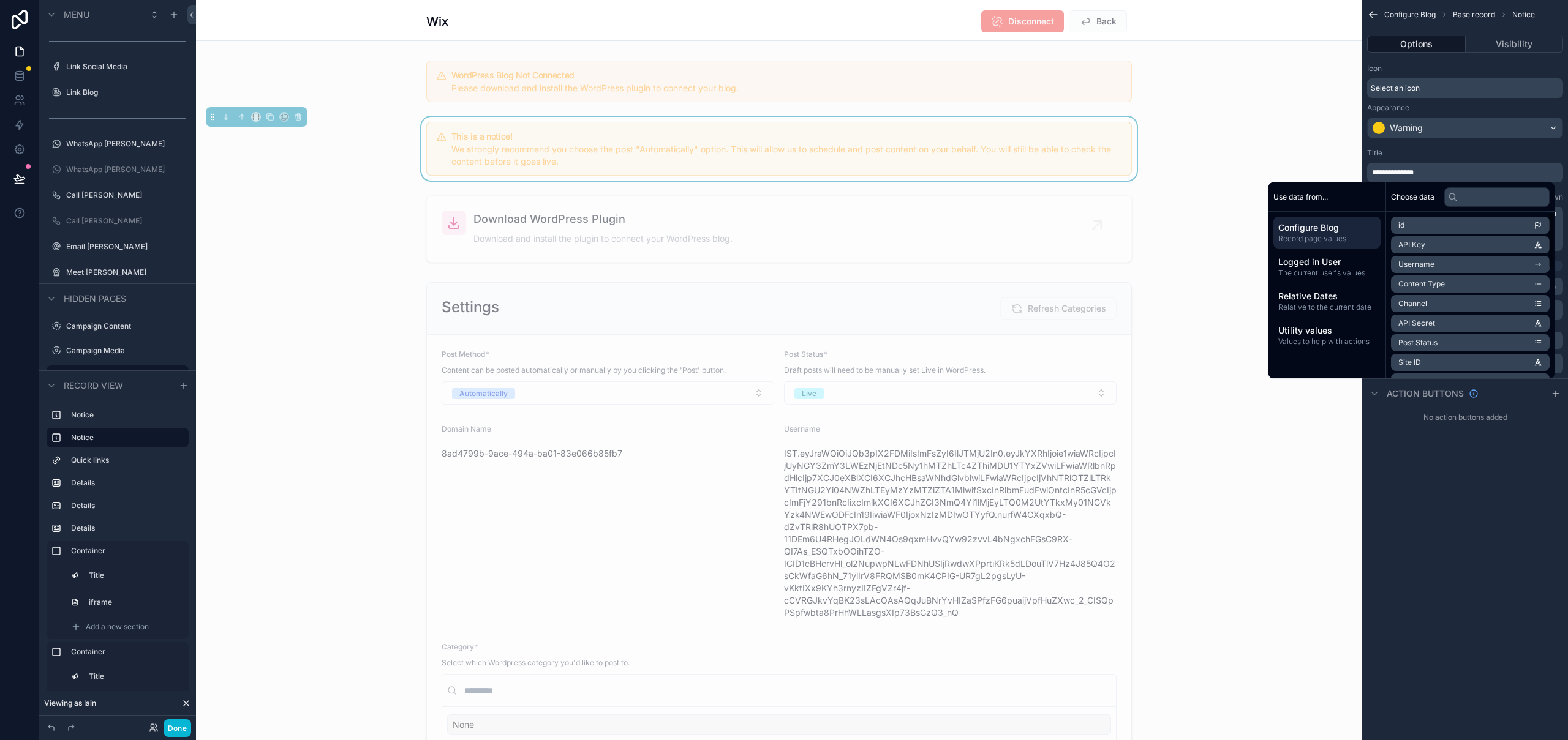
scroll to position [415, 0]
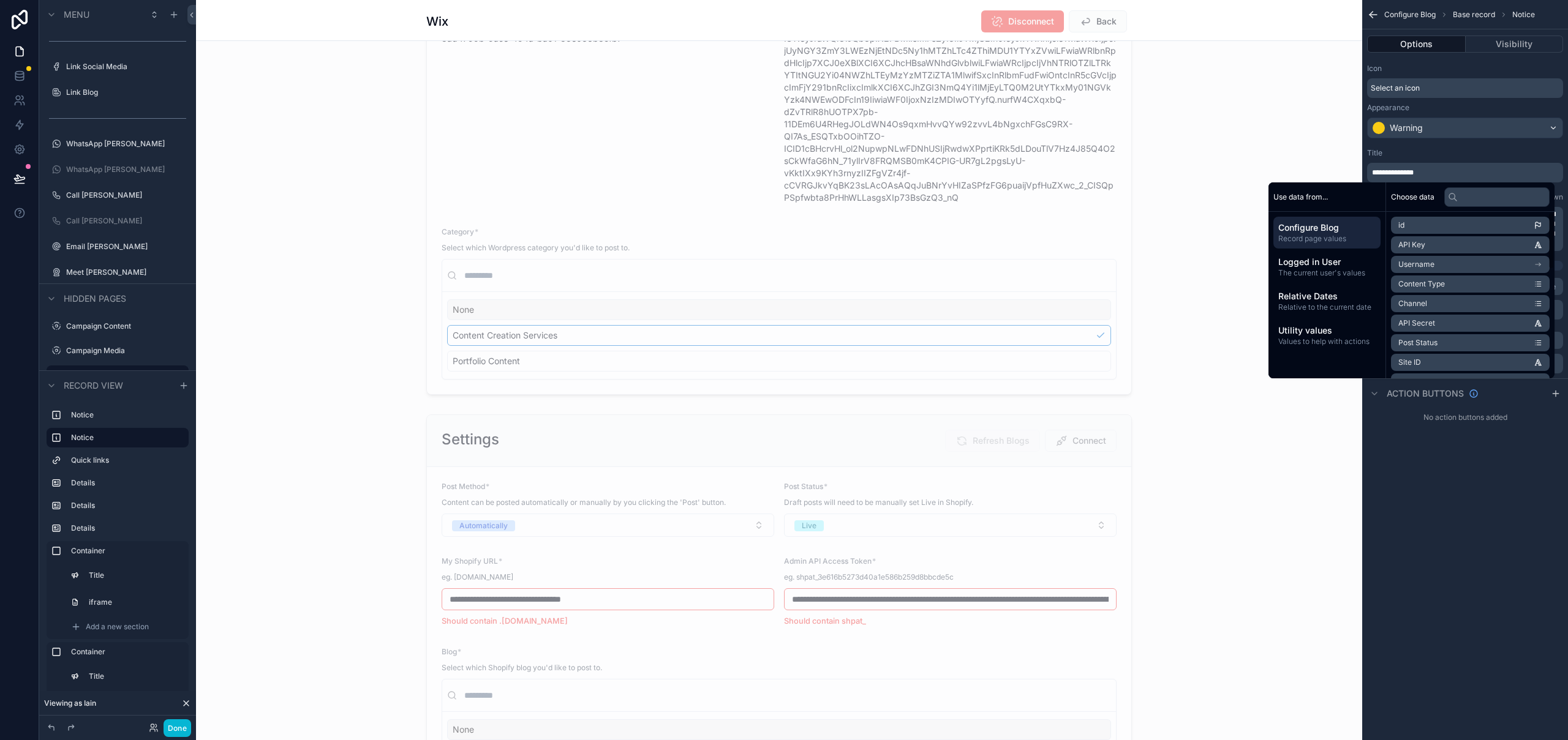
click at [1474, 580] on div "**********" at bounding box center [1465, 370] width 206 height 740
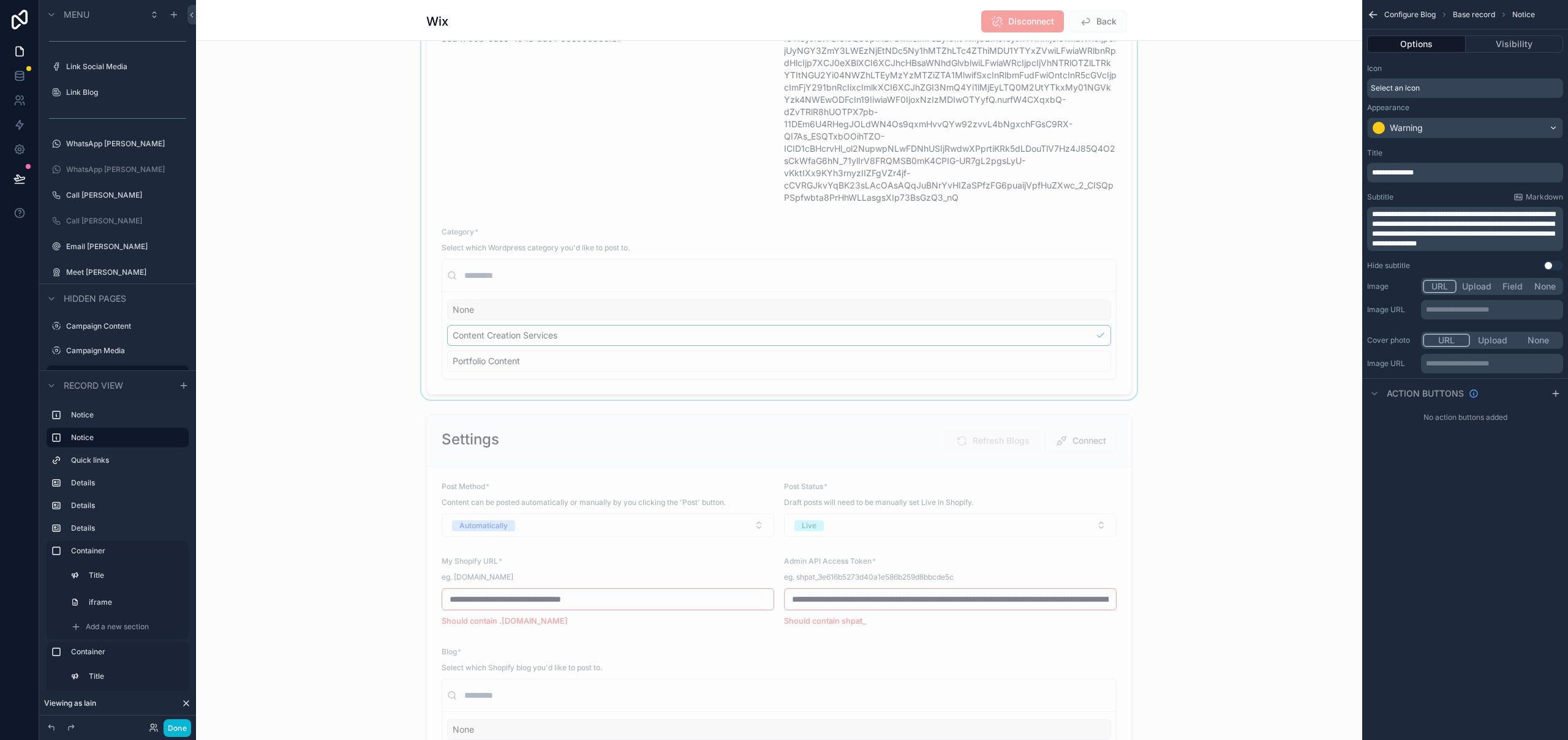
scroll to position [0, 0]
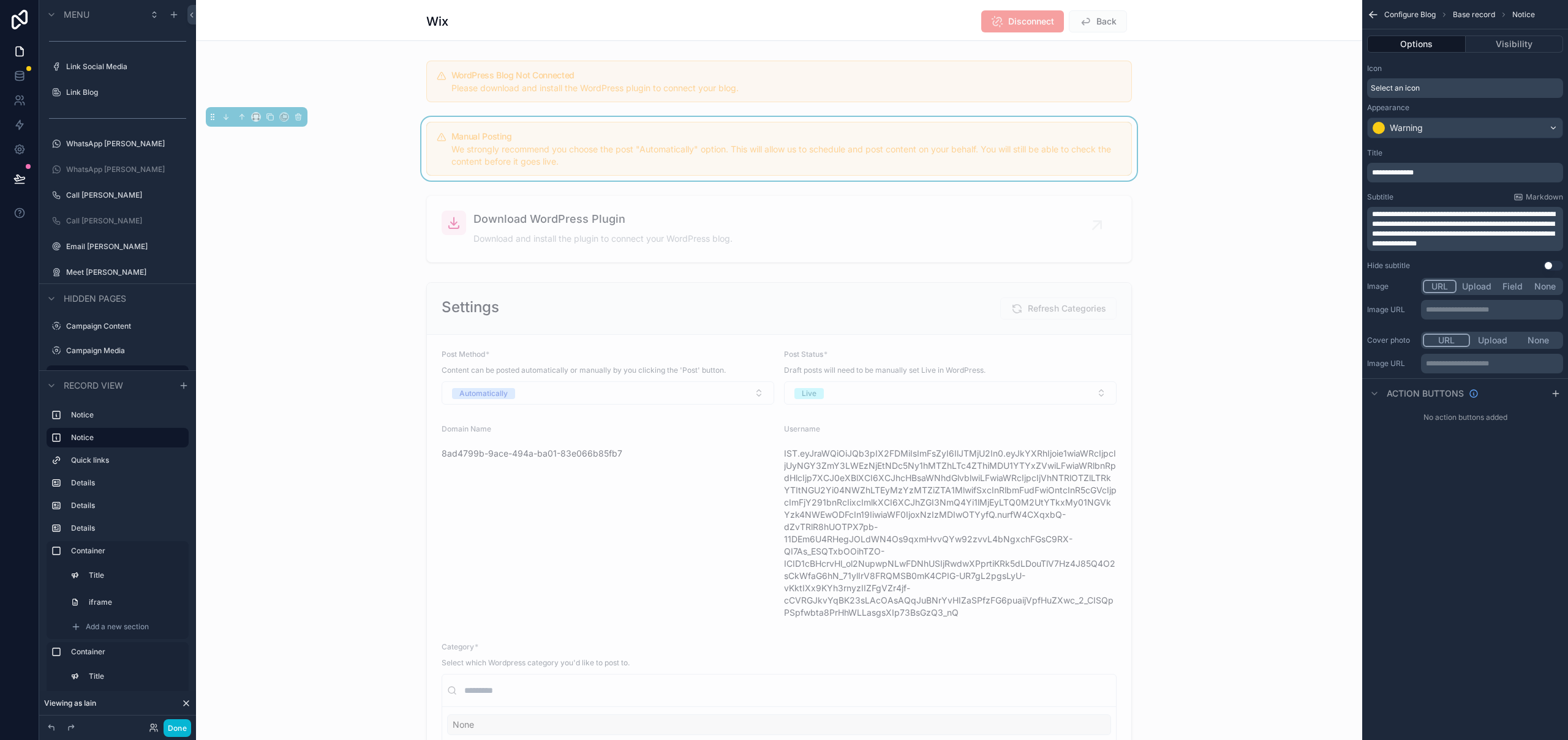
click at [1482, 211] on span "**********" at bounding box center [1463, 229] width 183 height 36
click at [1434, 213] on span "**********" at bounding box center [1463, 229] width 183 height 36
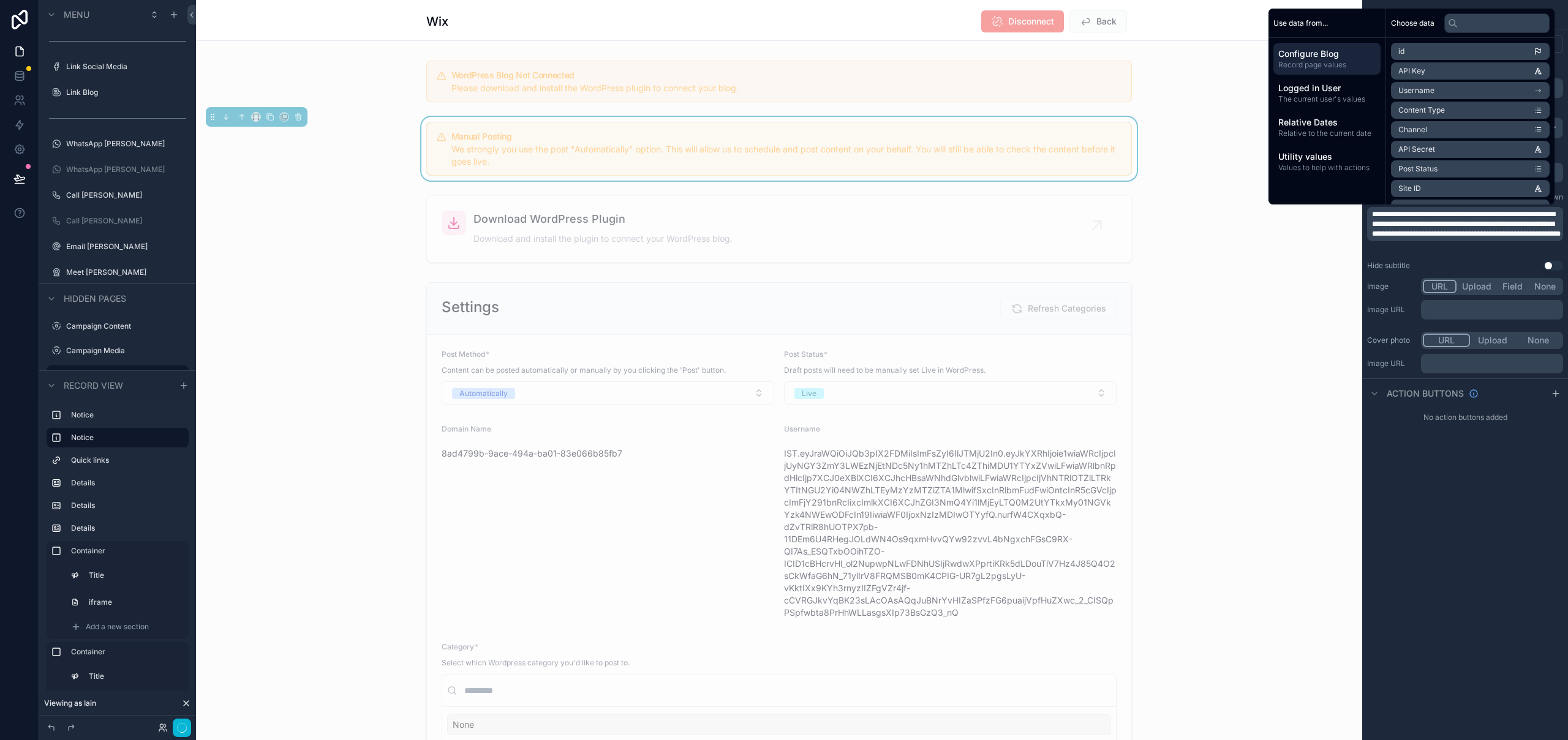
scroll to position [415, 0]
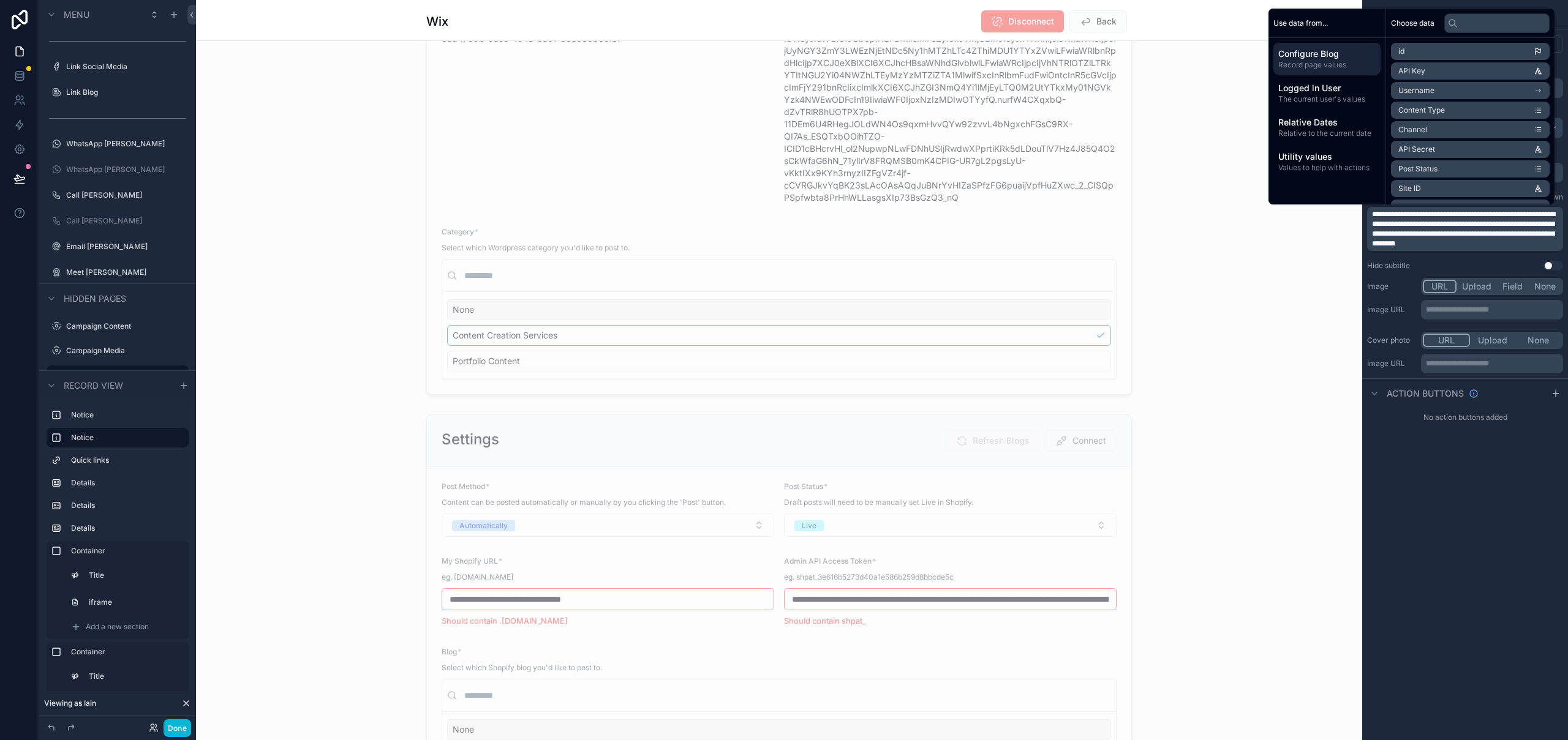
click at [1522, 230] on span "**********" at bounding box center [1463, 229] width 183 height 36
copy span "**********"
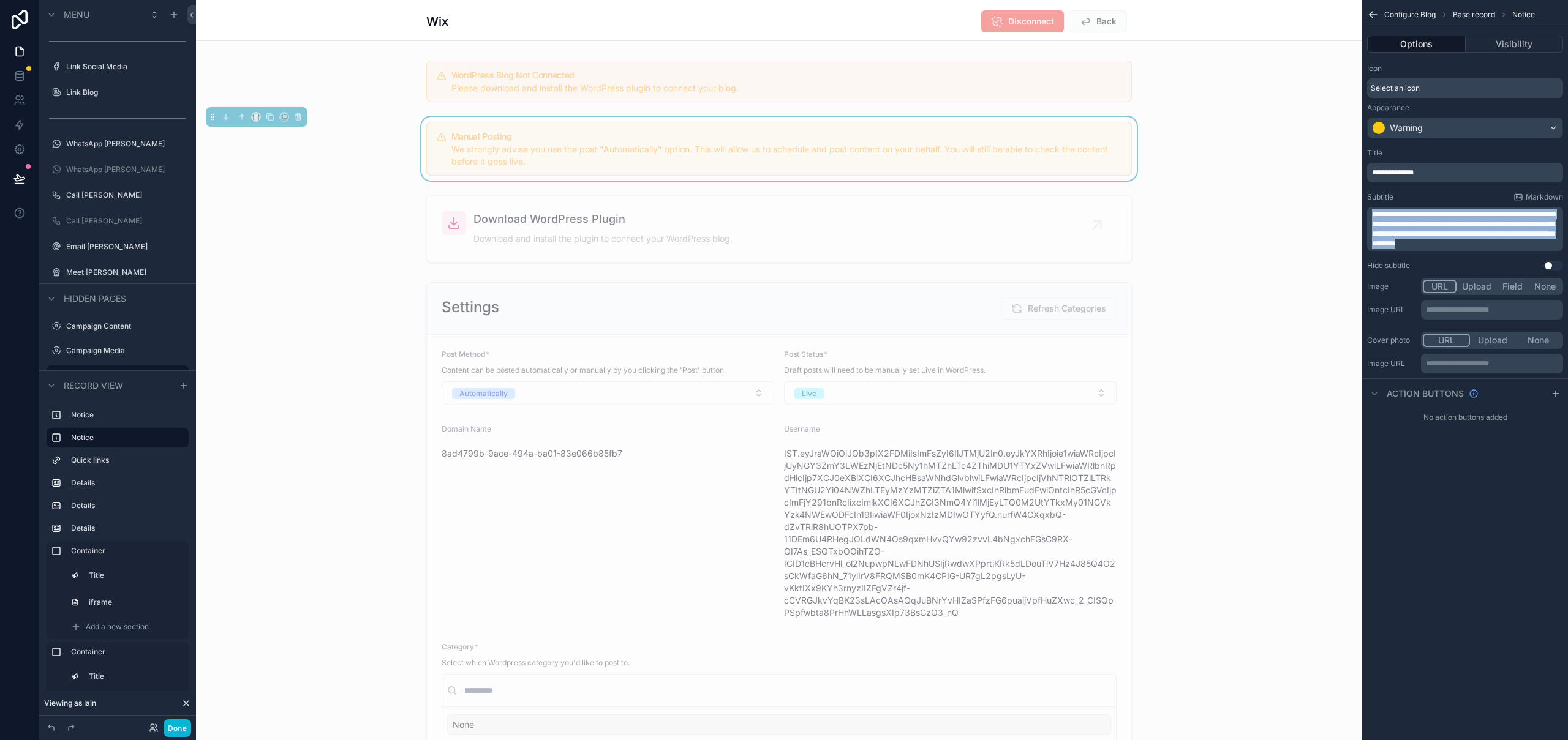
click at [1478, 245] on p "**********" at bounding box center [1466, 228] width 189 height 39
drag, startPoint x: 1469, startPoint y: 234, endPoint x: 1493, endPoint y: 231, distance: 24.2
click at [1493, 231] on span "**********" at bounding box center [1463, 229] width 183 height 36
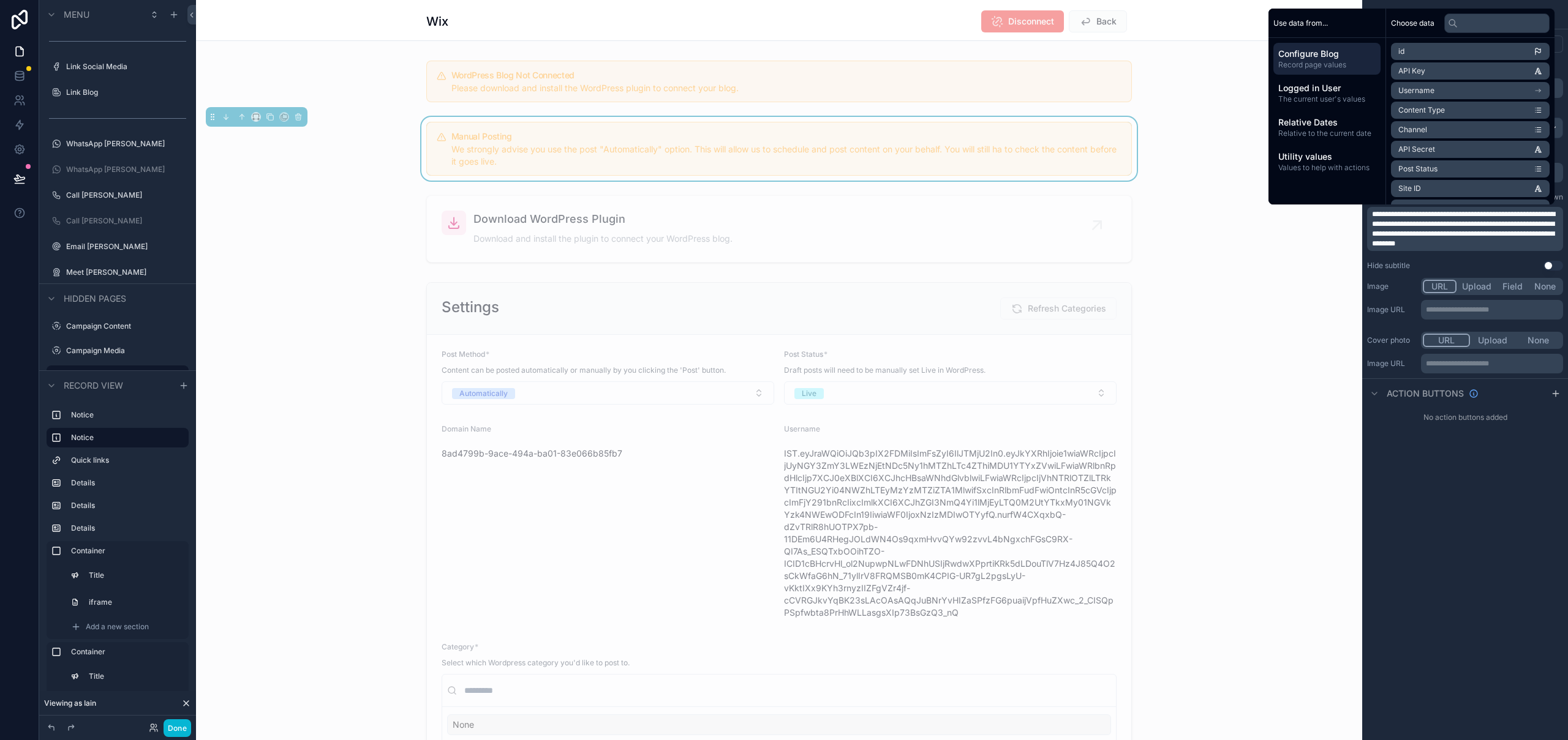
scroll to position [415, 0]
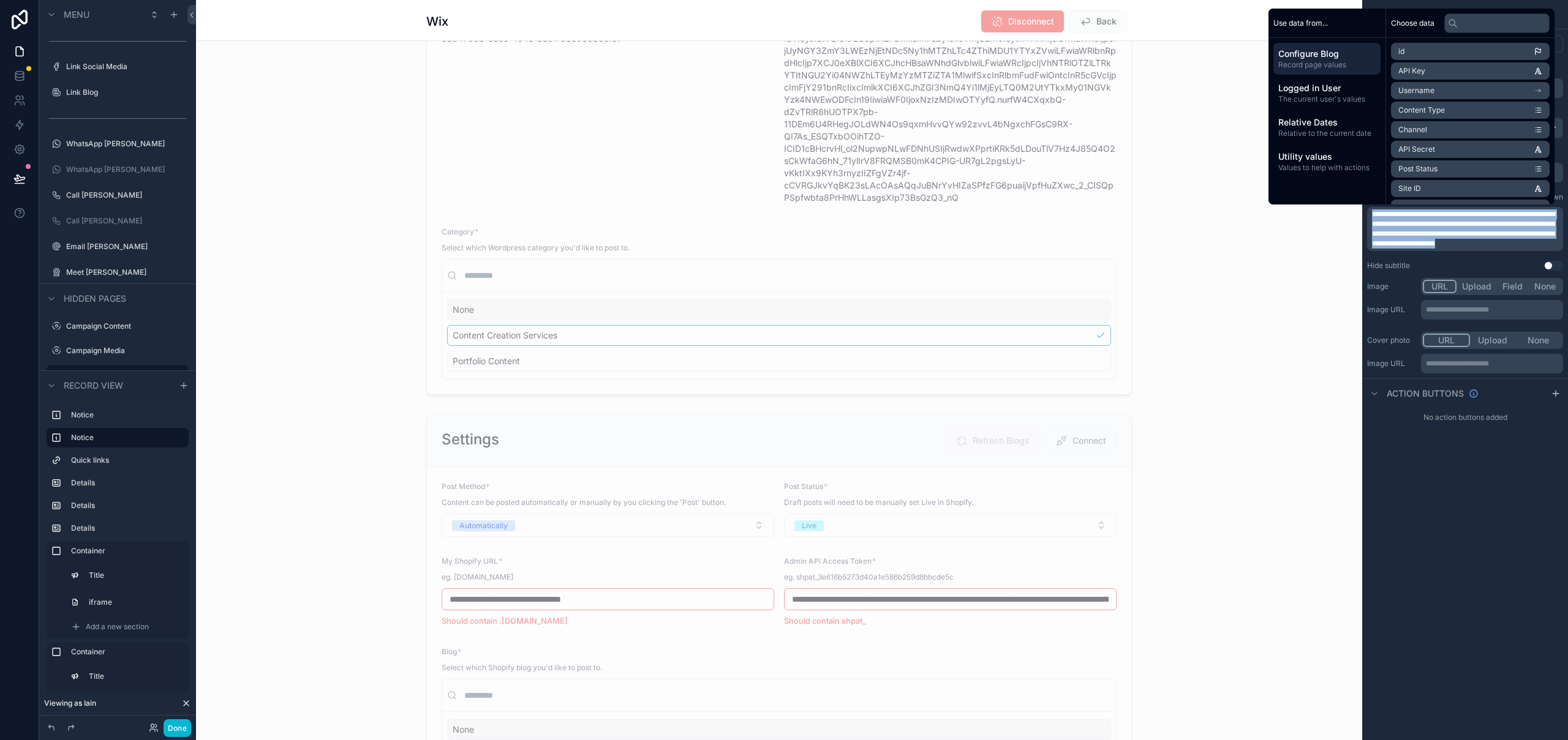
copy span "**********"
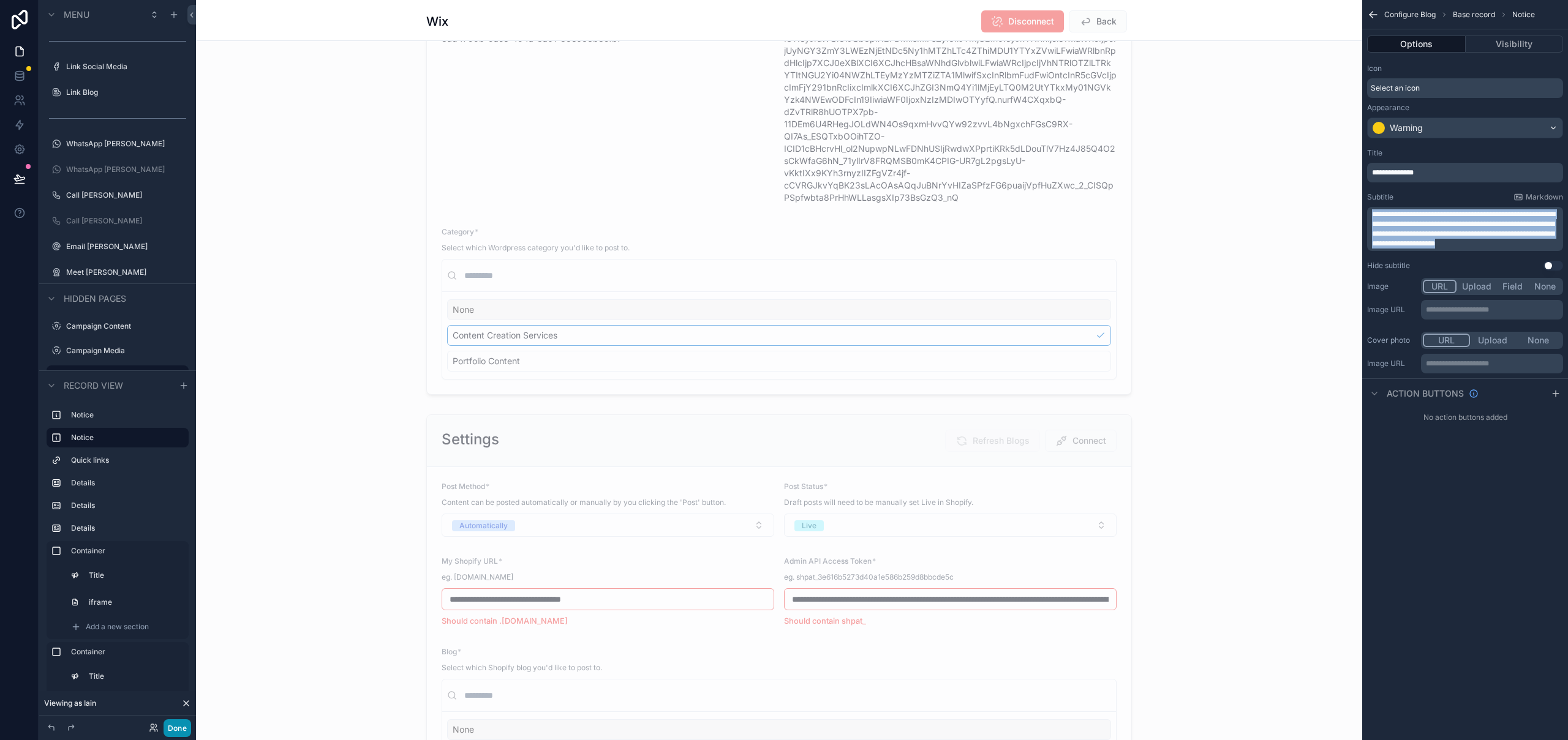
click at [179, 735] on button "Done" at bounding box center [177, 728] width 28 height 18
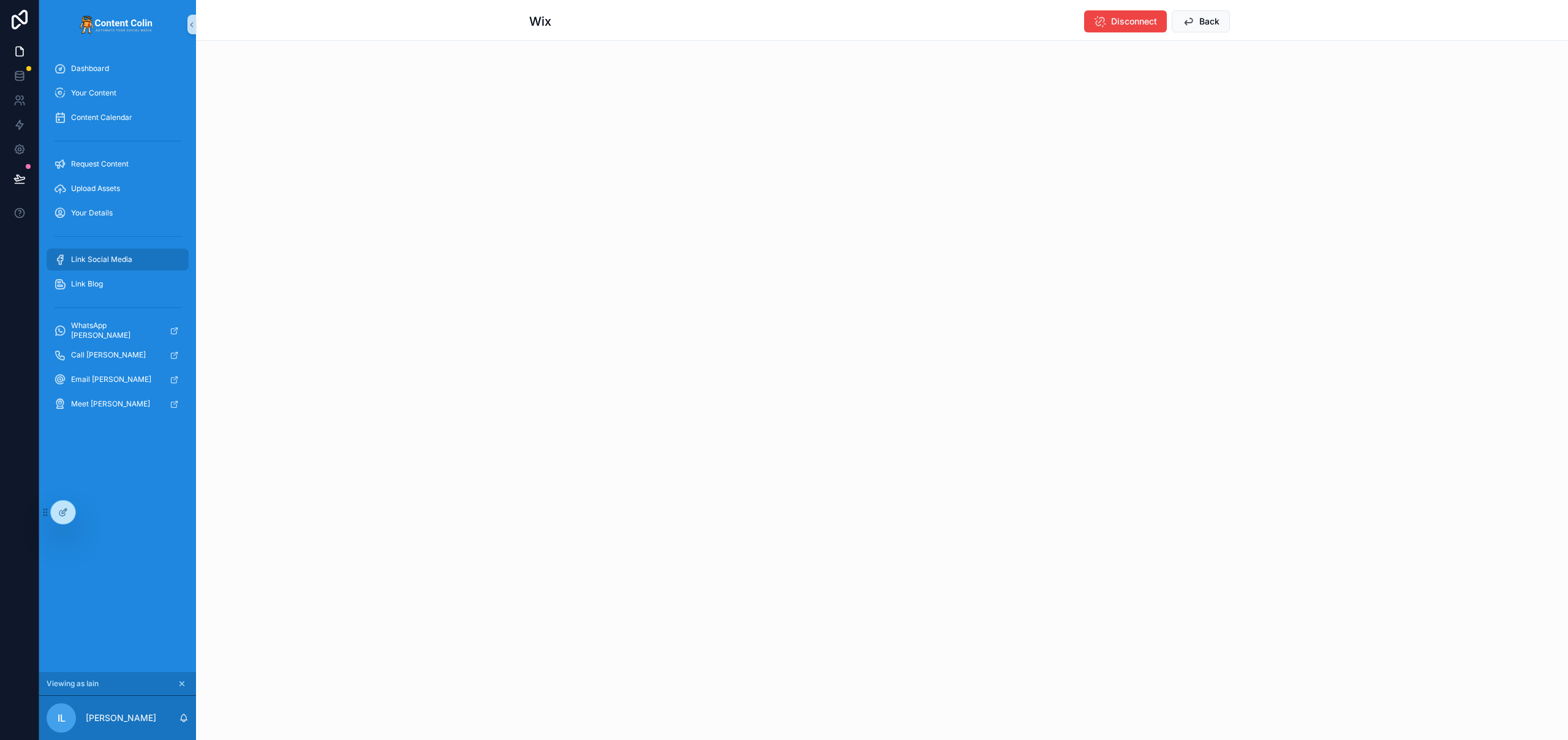
click at [112, 264] on span "Link Social Media" at bounding box center [101, 259] width 61 height 10
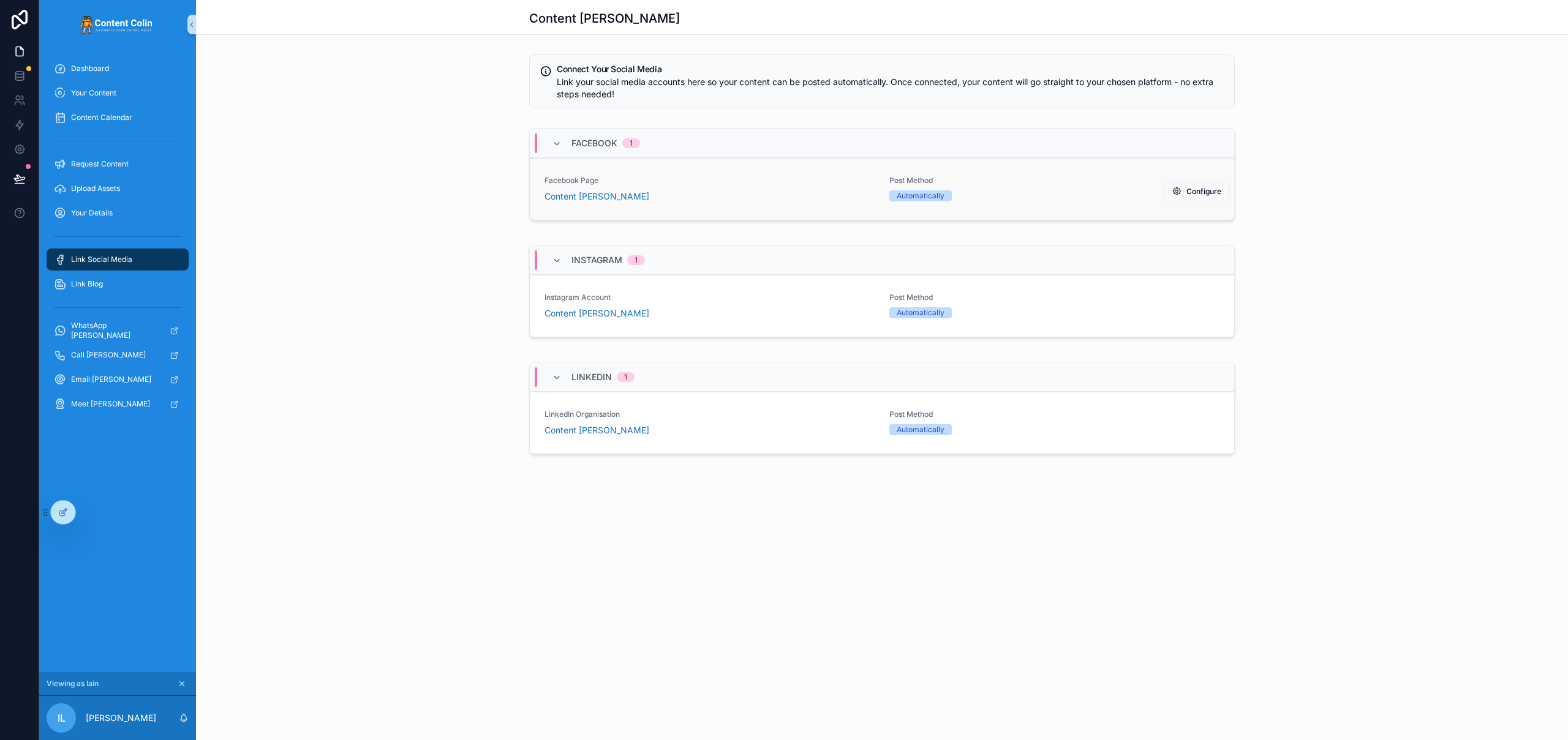
click at [744, 205] on link "Facebook Page Content [PERSON_NAME] Post Method Automatically Configure" at bounding box center [882, 189] width 704 height 62
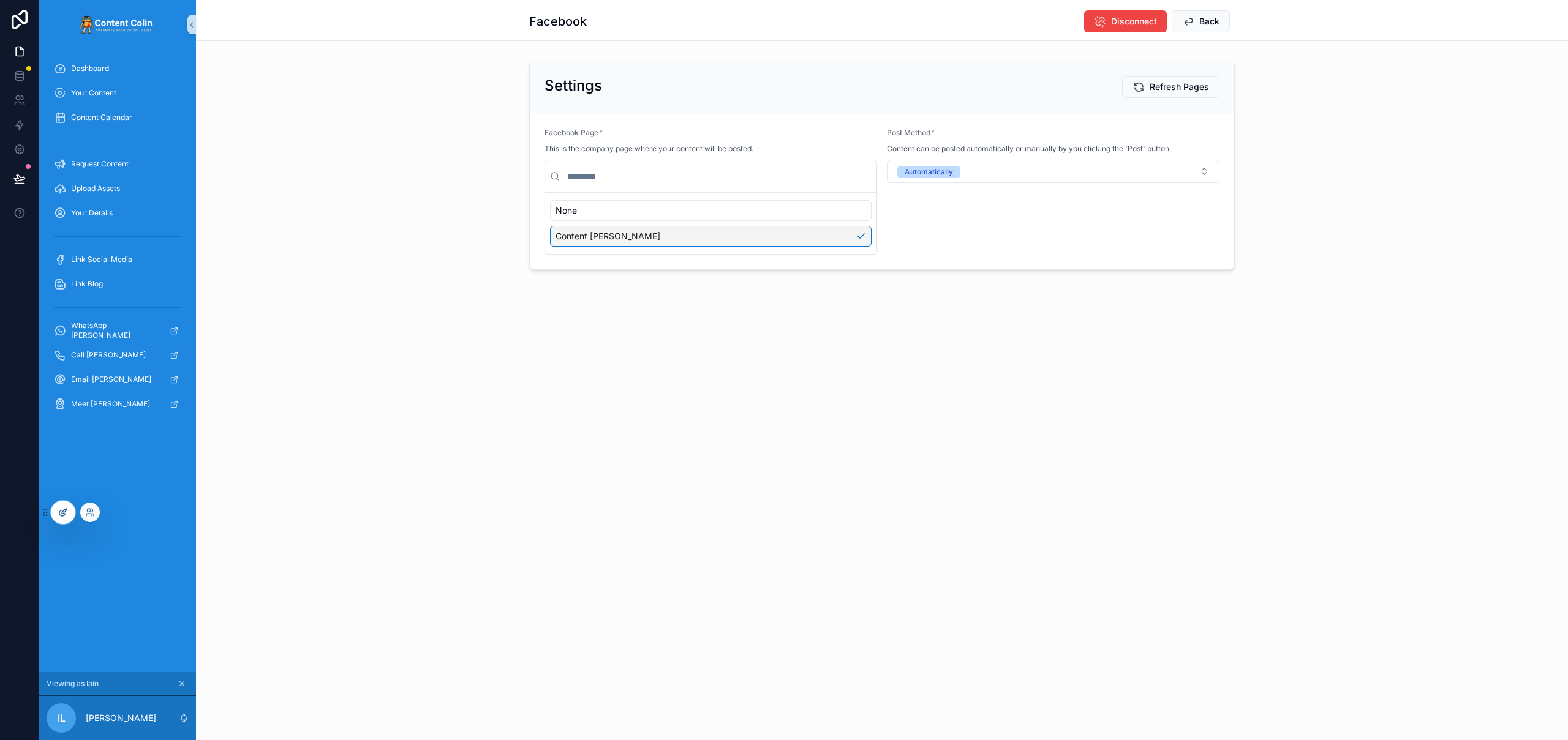
click at [62, 508] on icon at bounding box center [62, 512] width 10 height 10
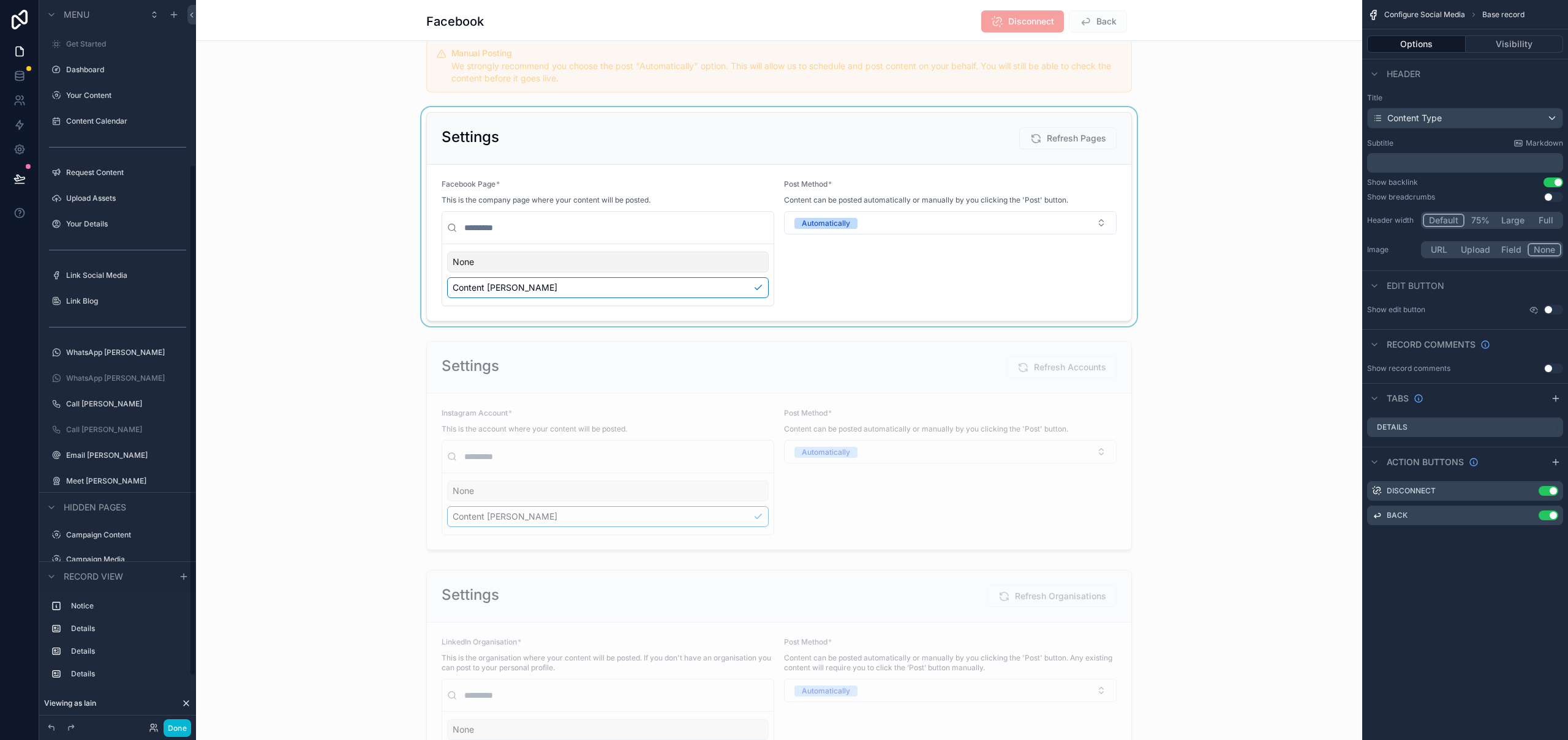
scroll to position [233, 0]
click at [859, 72] on div "scrollable content" at bounding box center [779, 66] width 1166 height 64
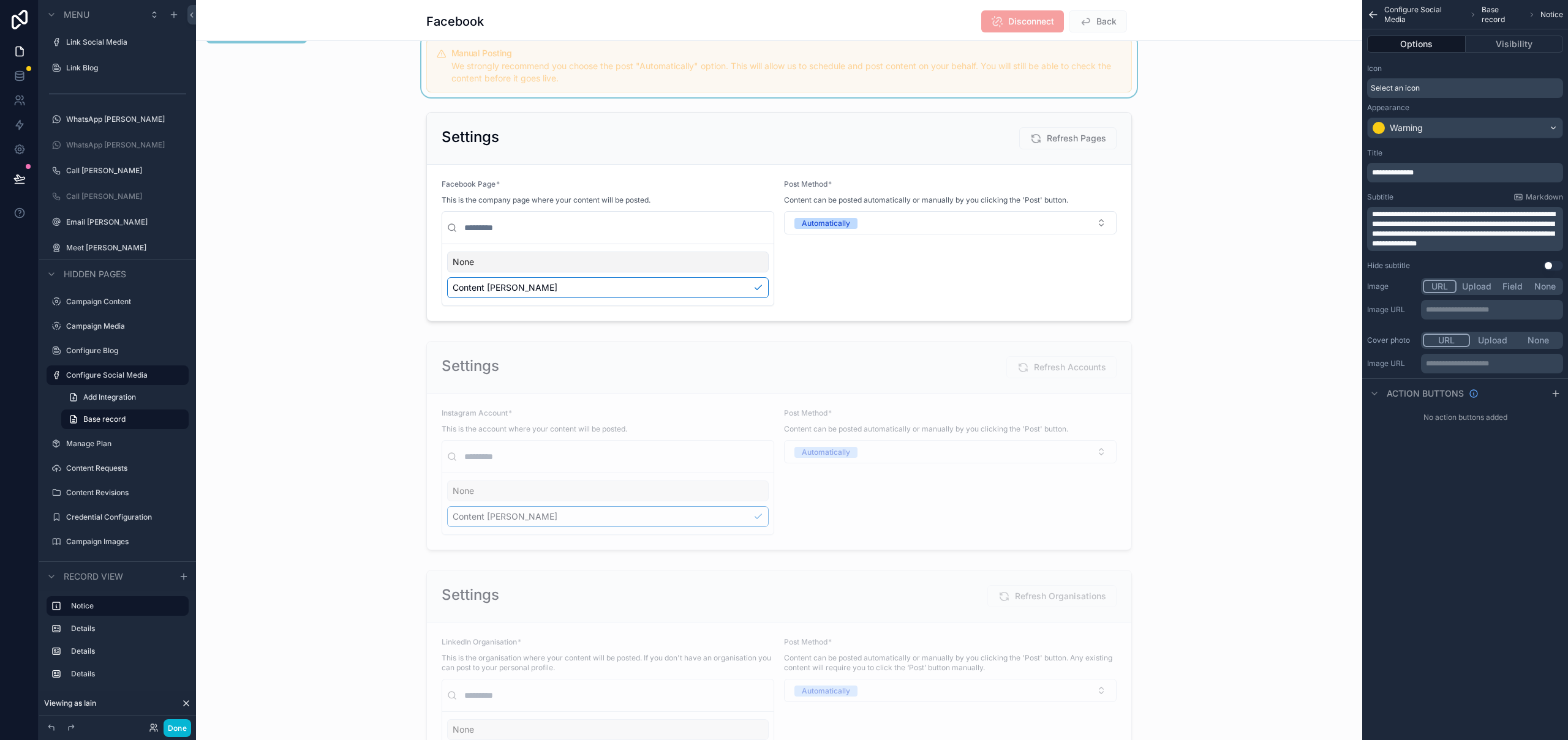
click at [1484, 220] on span "**********" at bounding box center [1463, 229] width 183 height 36
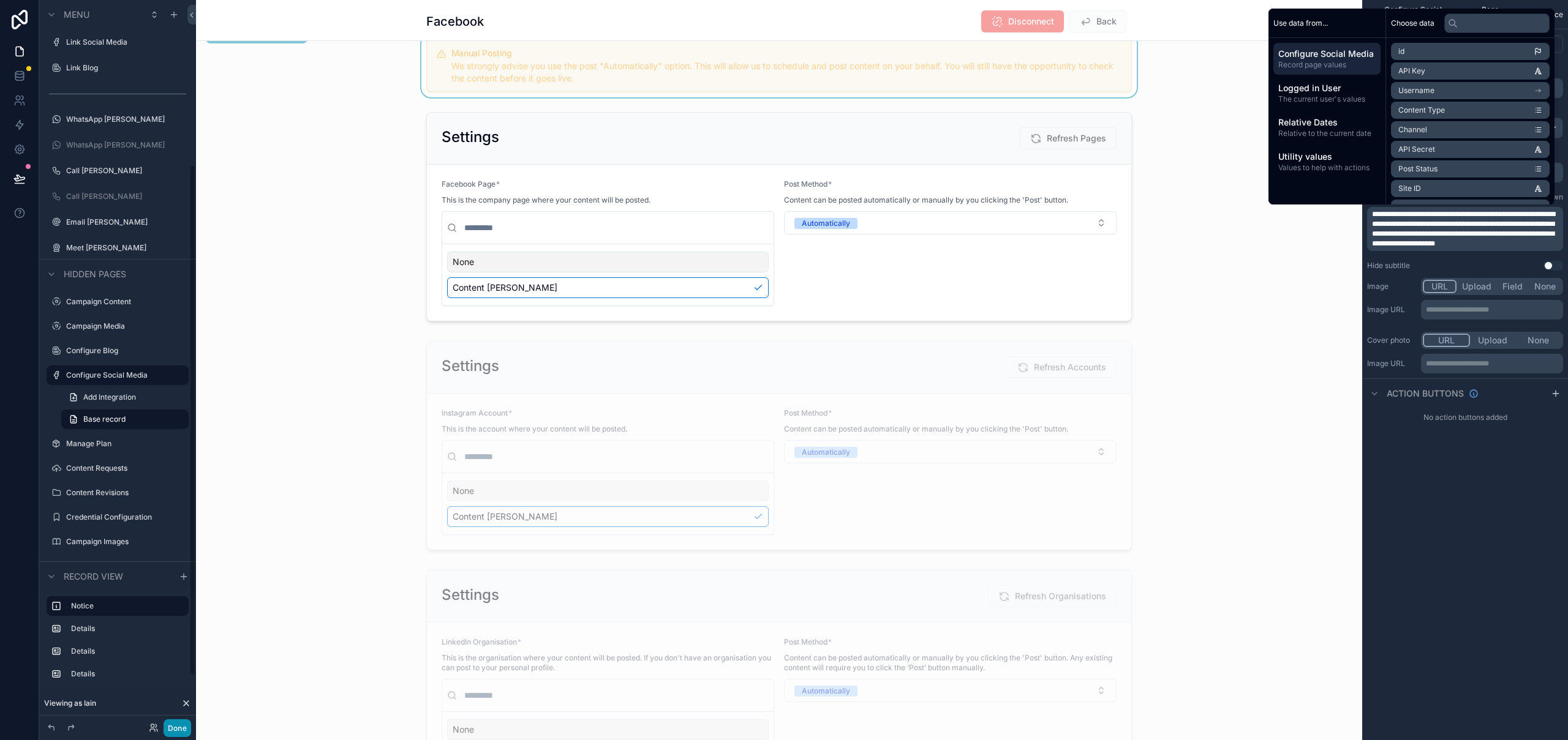
click at [184, 725] on button "Done" at bounding box center [177, 728] width 28 height 18
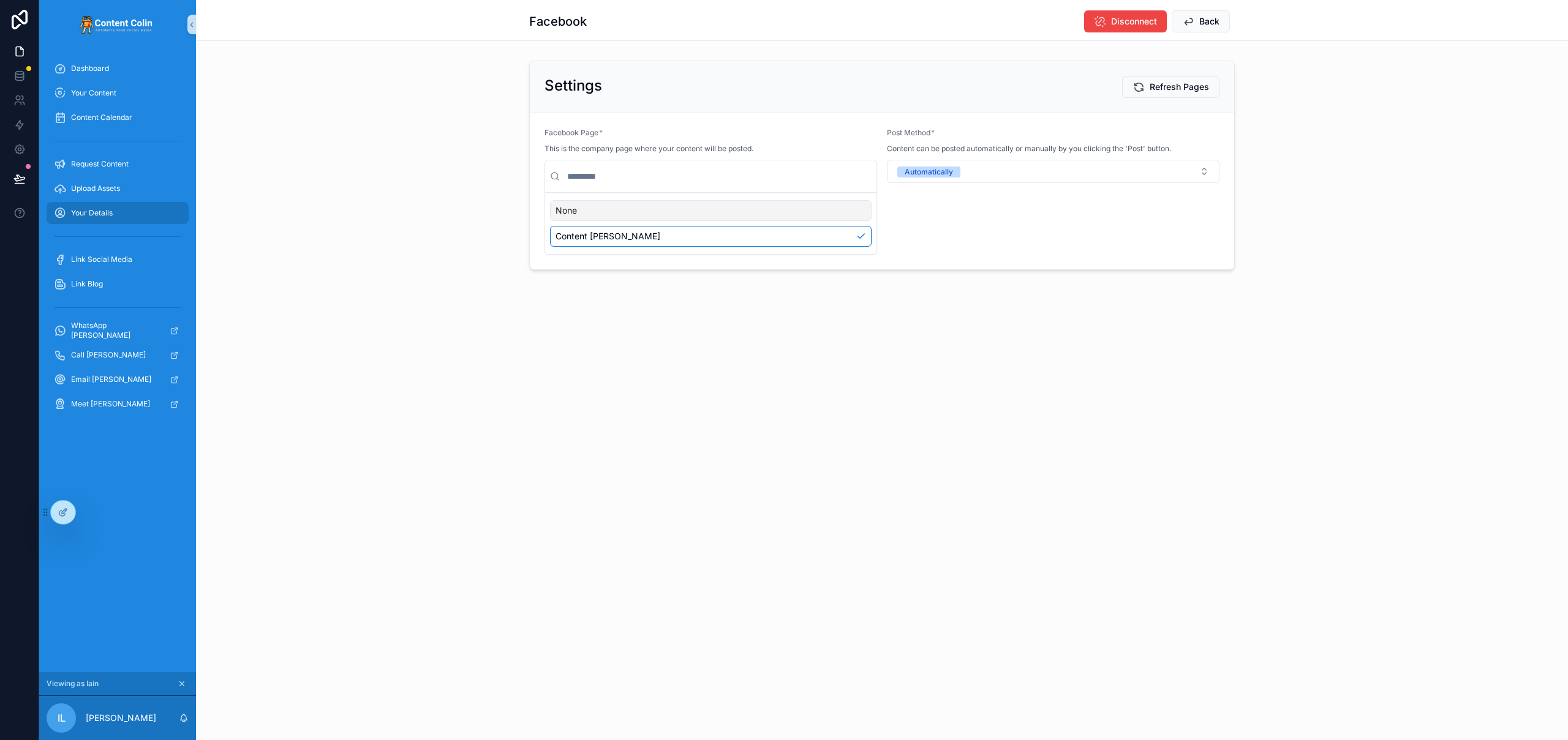
scroll to position [0, 0]
click at [12, 78] on link at bounding box center [19, 76] width 39 height 24
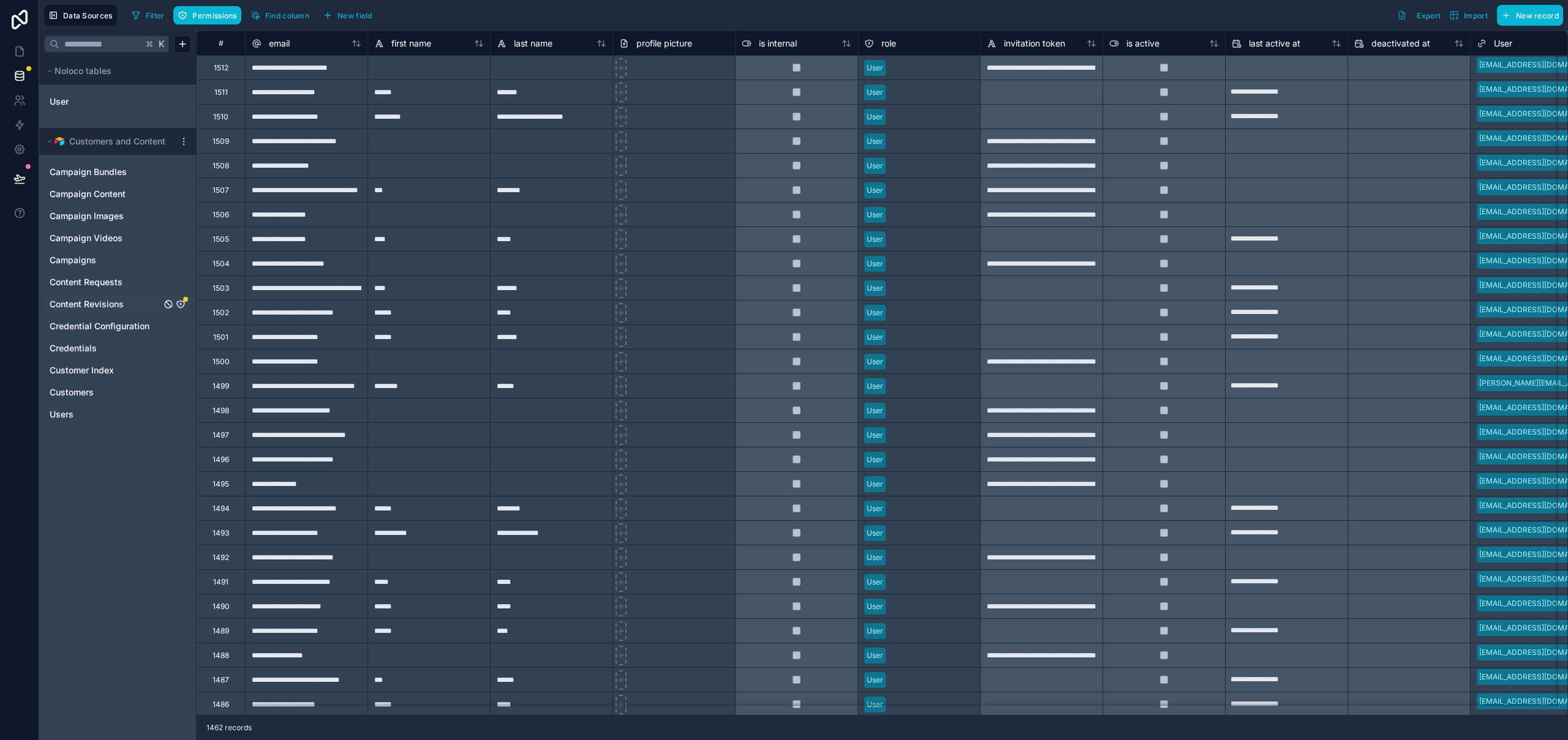
click at [129, 306] on link "Content Revisions" at bounding box center [105, 304] width 112 height 12
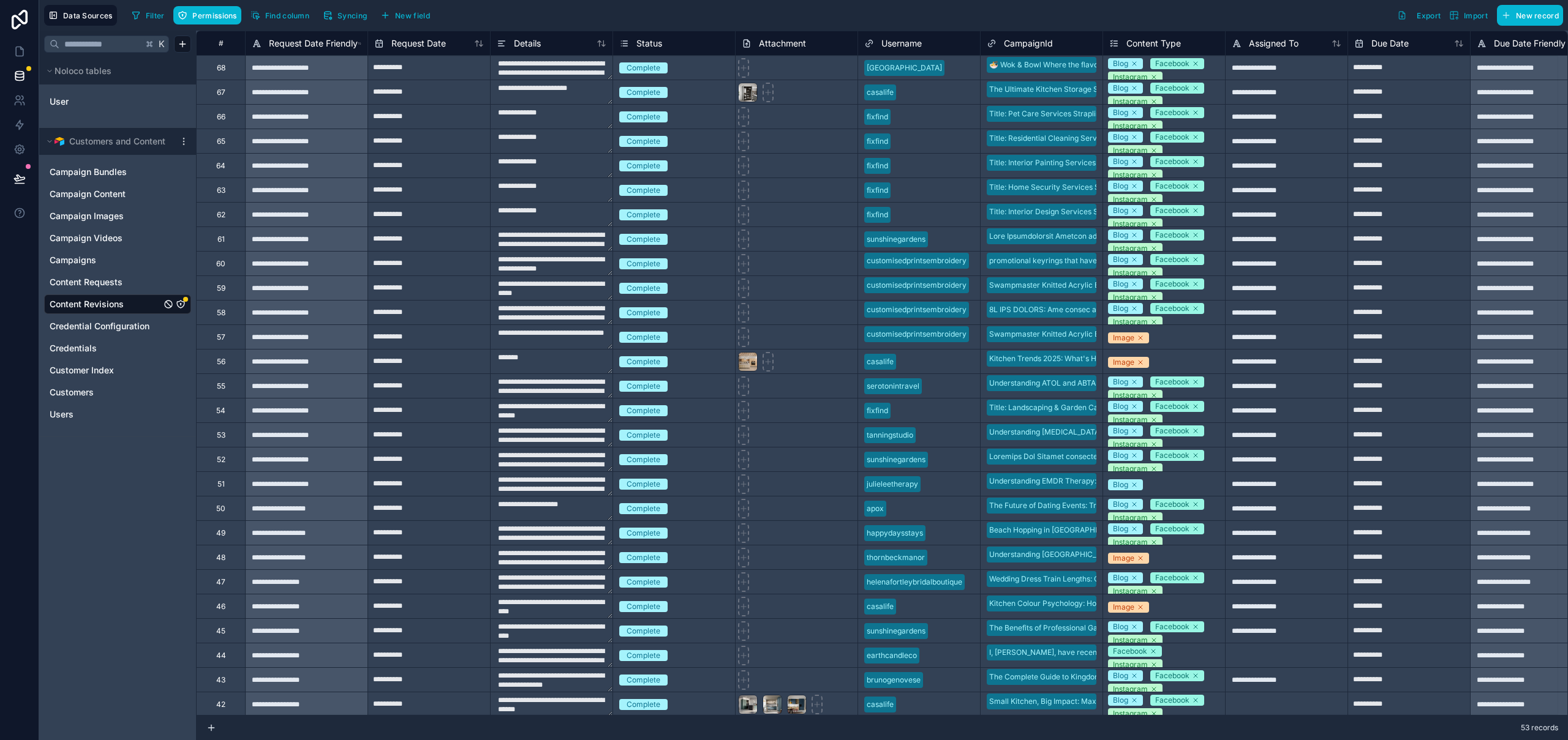
click at [181, 305] on icon "Content Revisions" at bounding box center [181, 304] width 0 height 1
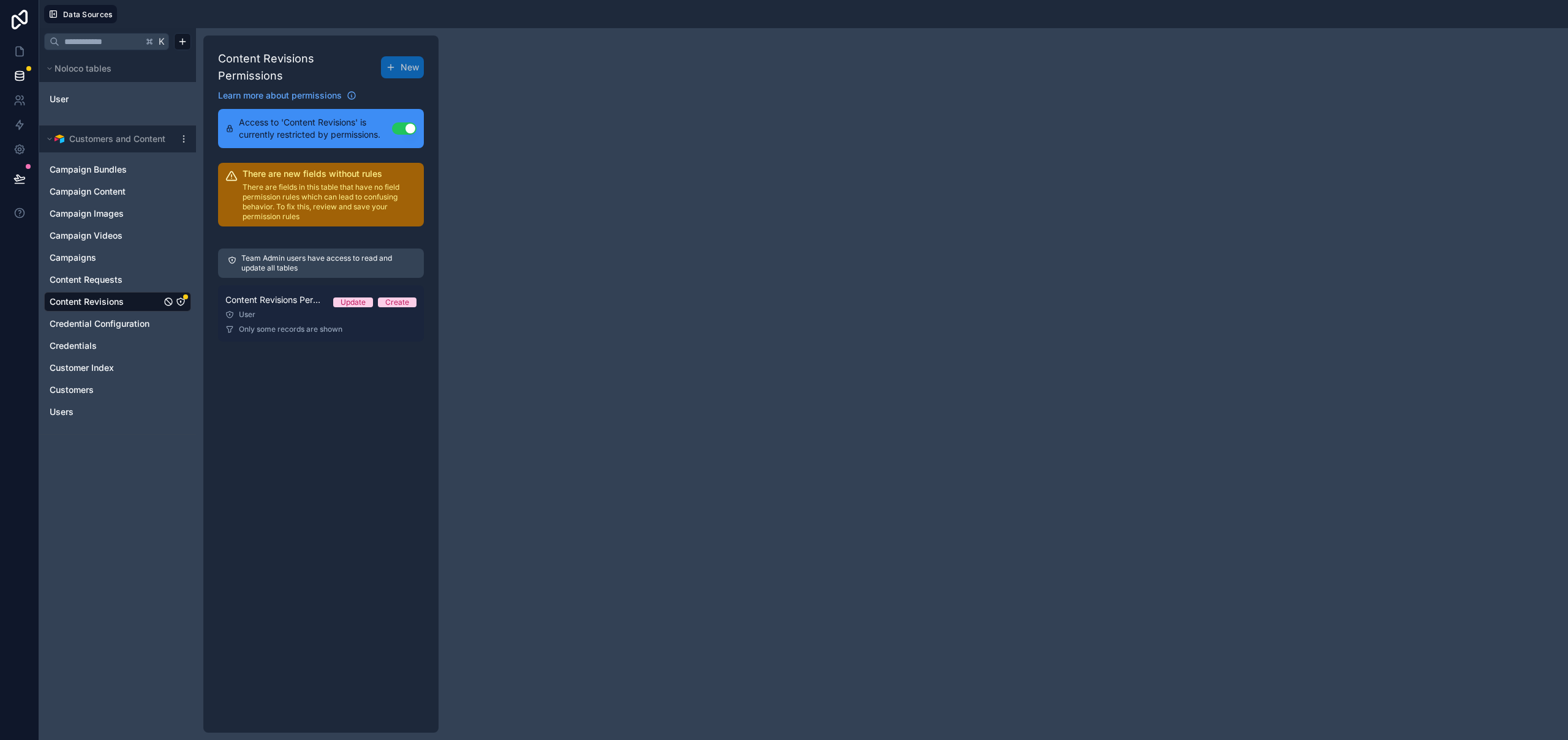
click at [317, 324] on span "Only some records are shown" at bounding box center [291, 329] width 104 height 10
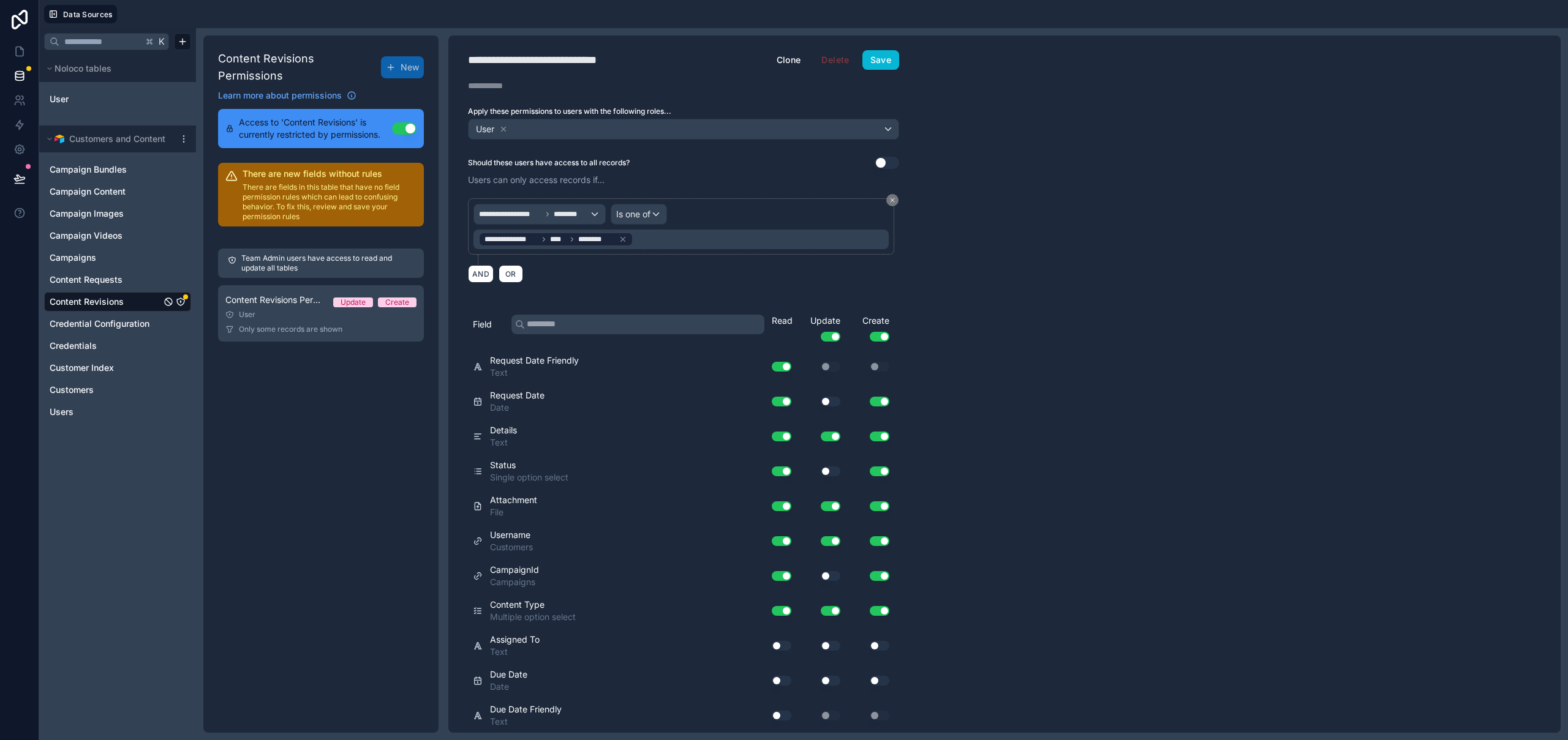
scroll to position [139, 0]
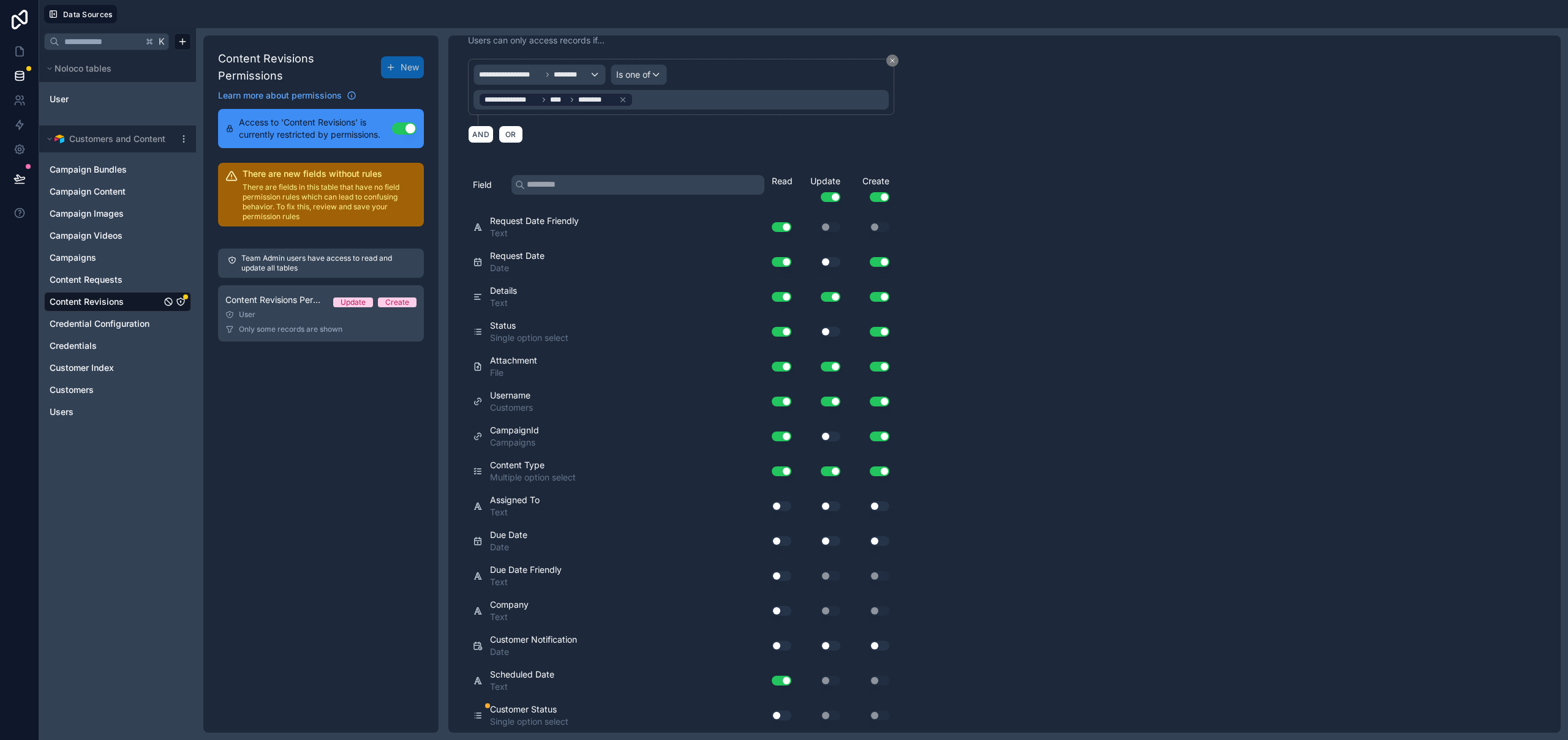
click at [780, 713] on button "Use setting" at bounding box center [781, 715] width 20 height 10
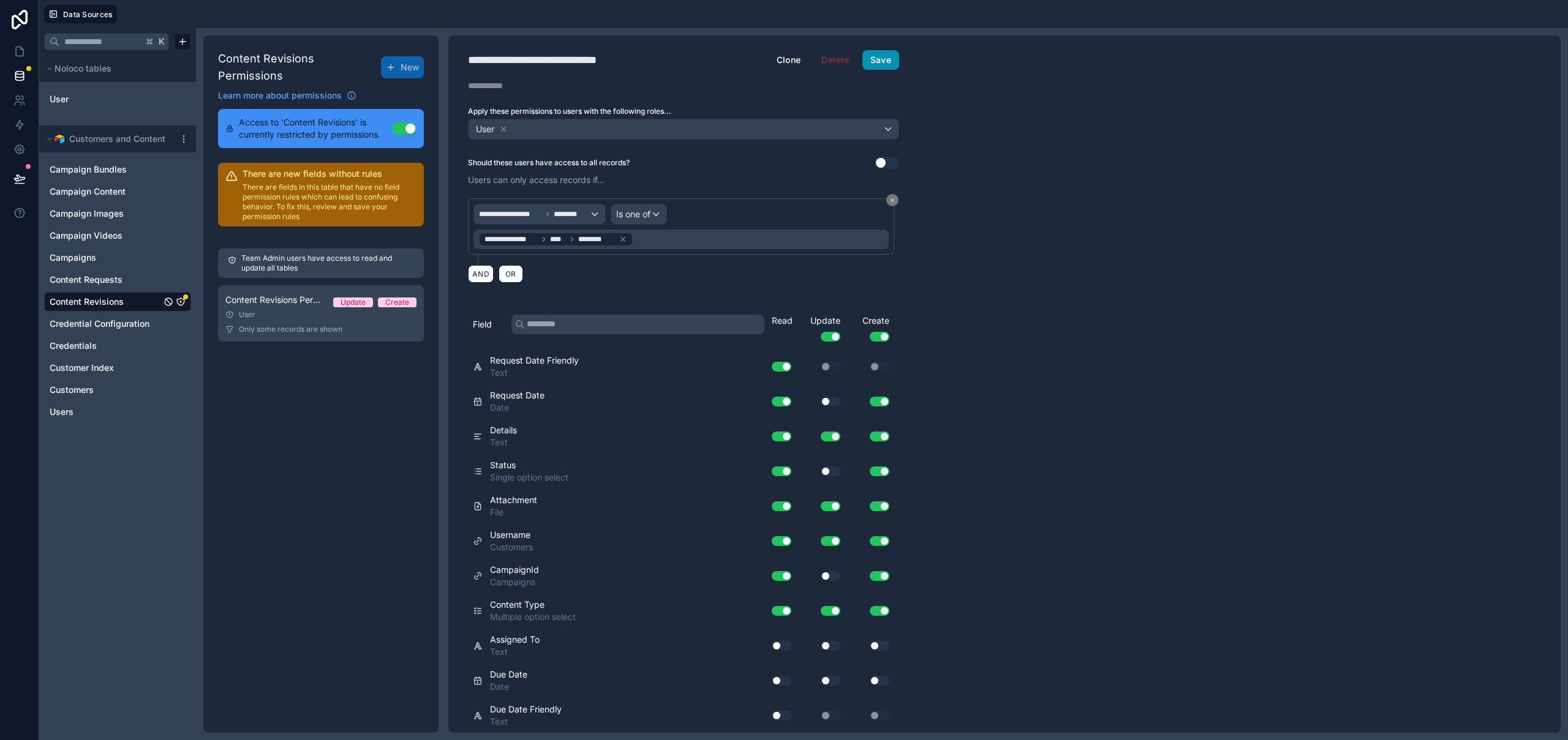
click at [891, 58] on button "Save" at bounding box center [880, 60] width 36 height 20
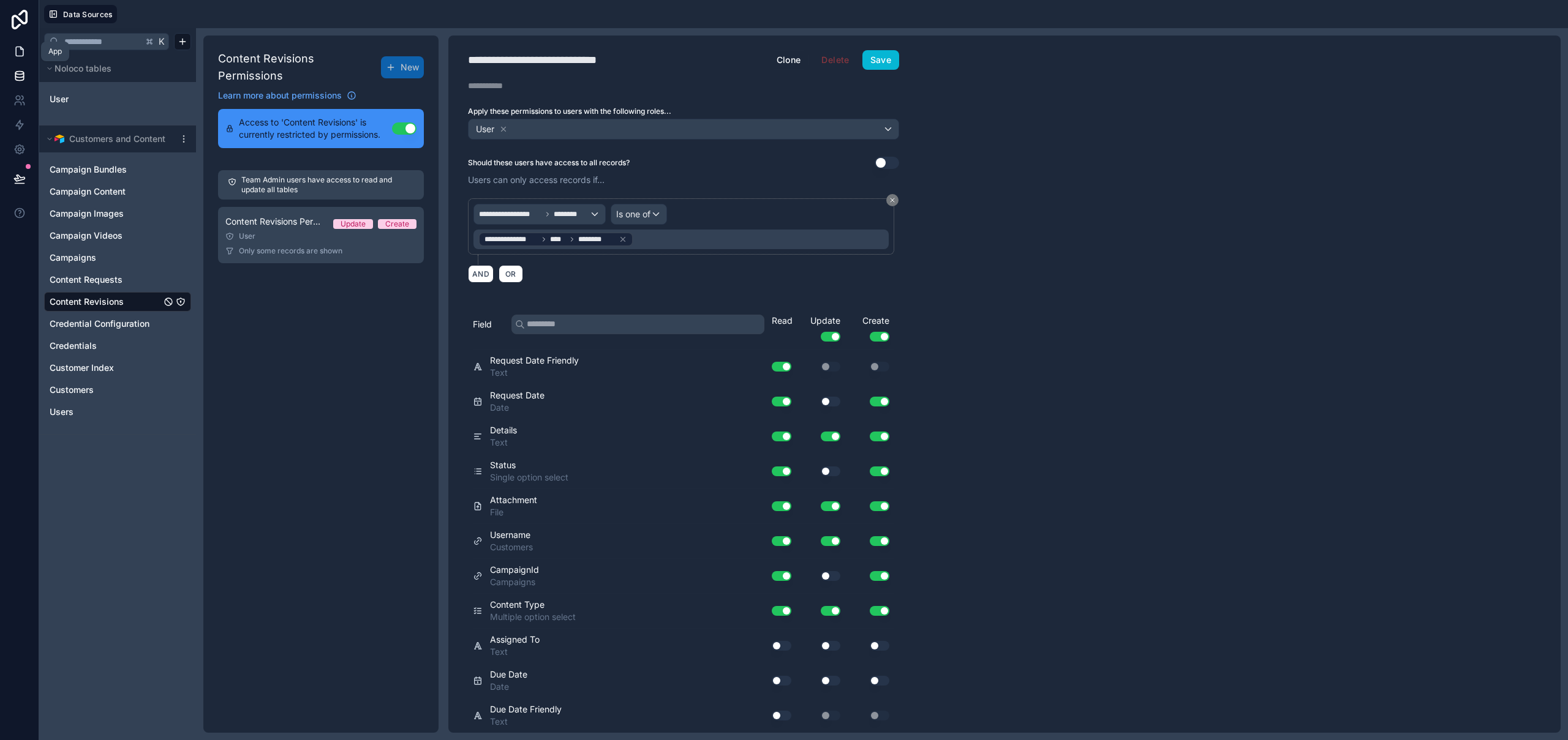
click at [22, 50] on icon at bounding box center [19, 52] width 7 height 10
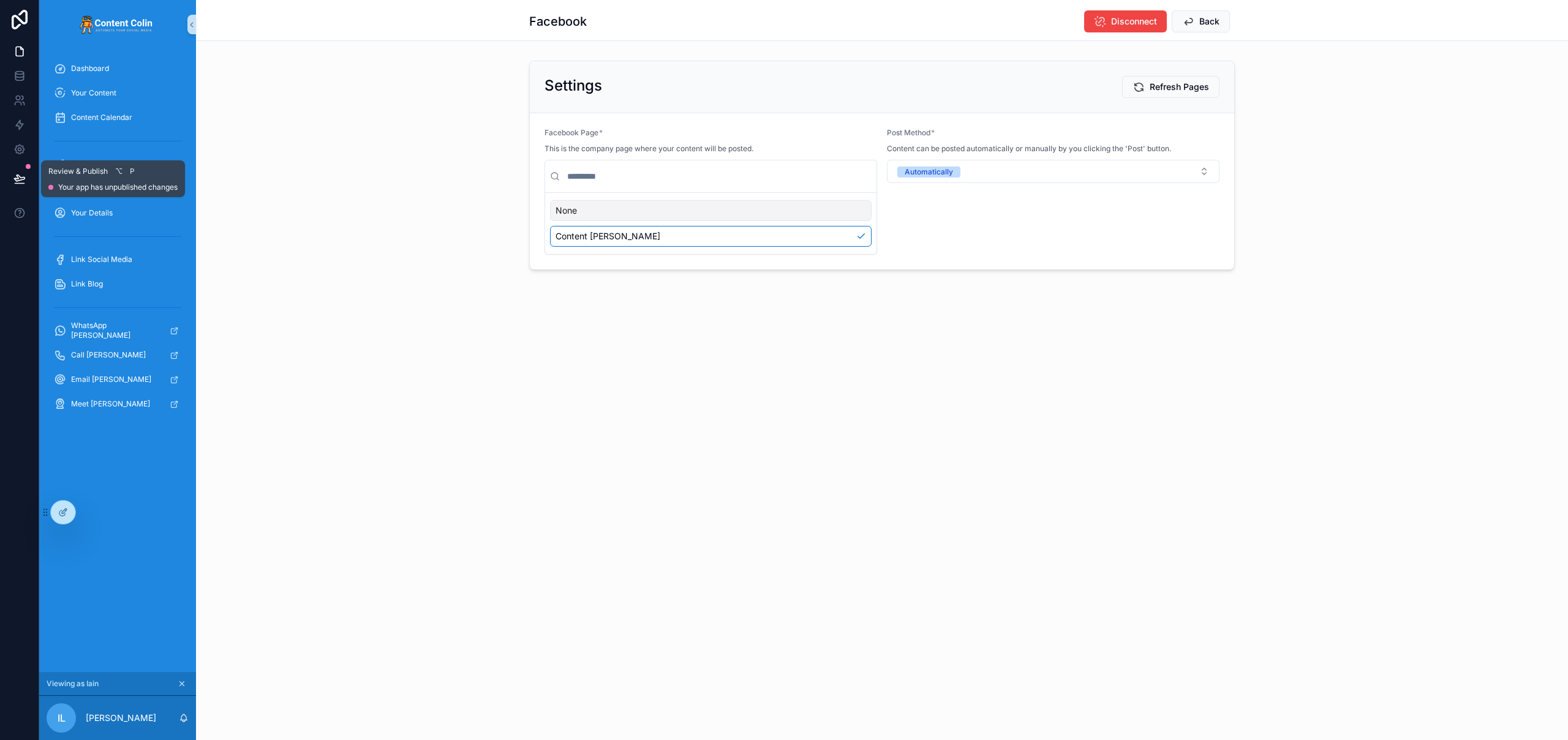
click at [16, 182] on icon at bounding box center [20, 179] width 12 height 12
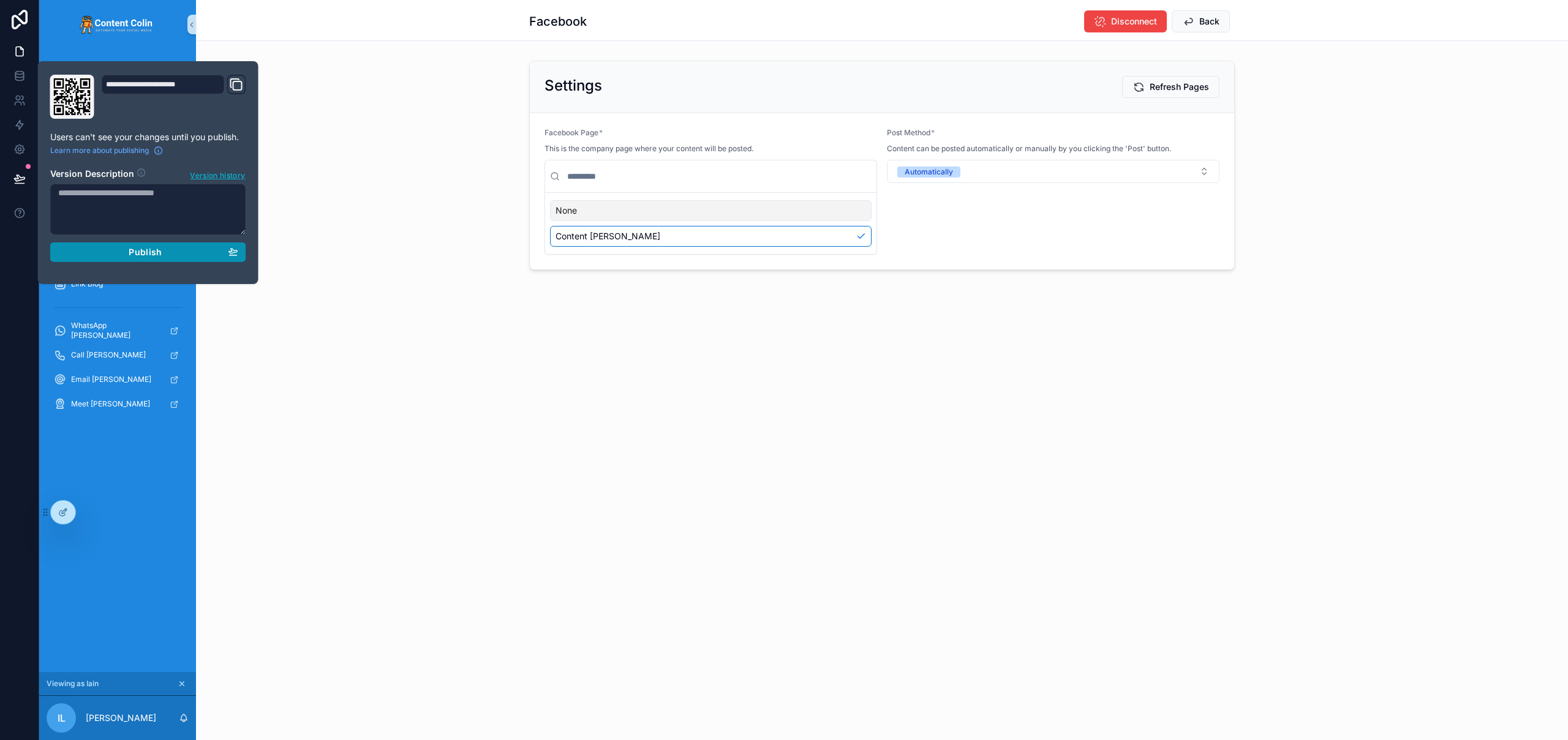
click at [170, 251] on div "Publish" at bounding box center [148, 252] width 180 height 11
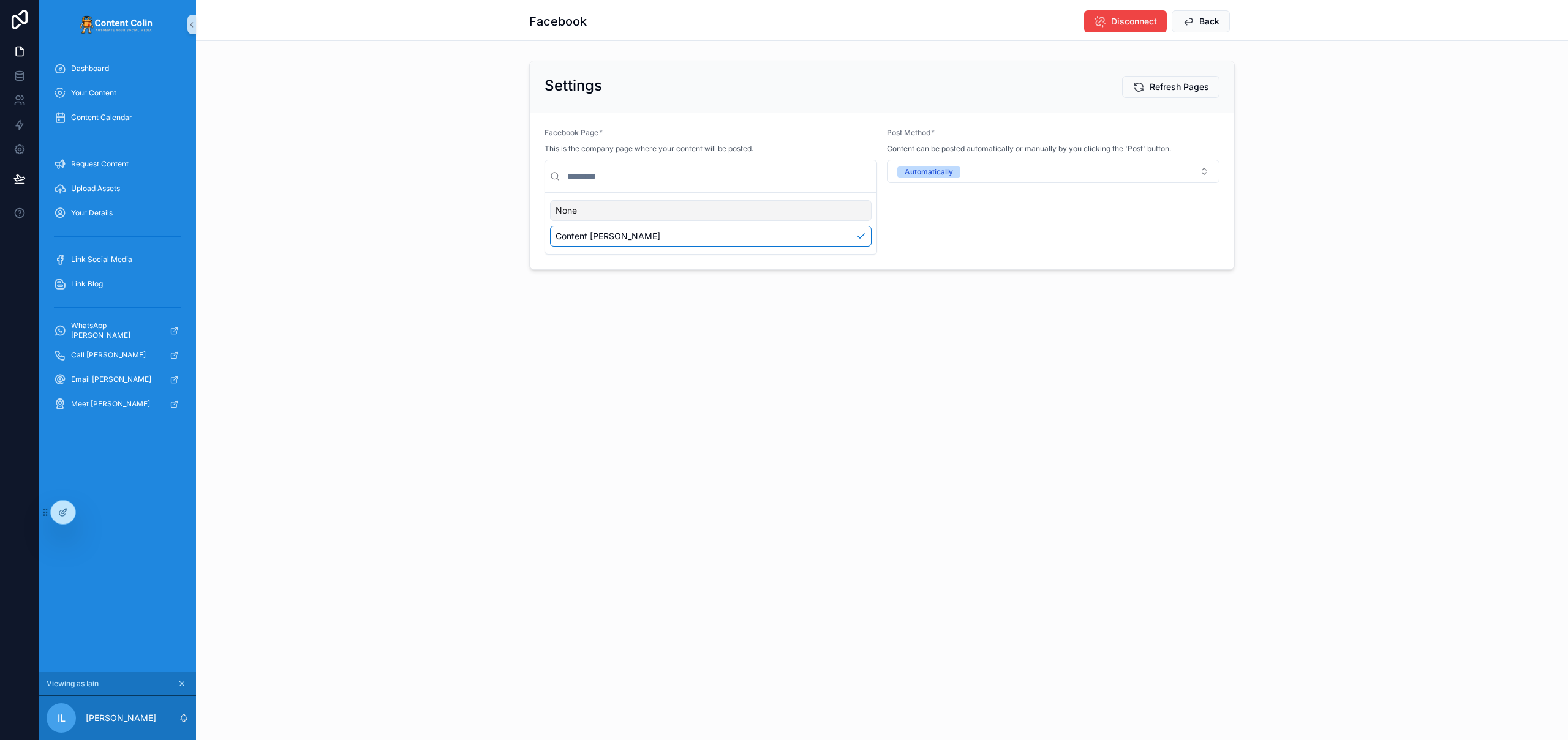
click at [398, 15] on div "Facebook Disconnect Back" at bounding box center [882, 20] width 1372 height 41
click at [95, 71] on span "Dashboard" at bounding box center [90, 68] width 38 height 10
